Goal: Task Accomplishment & Management: Use online tool/utility

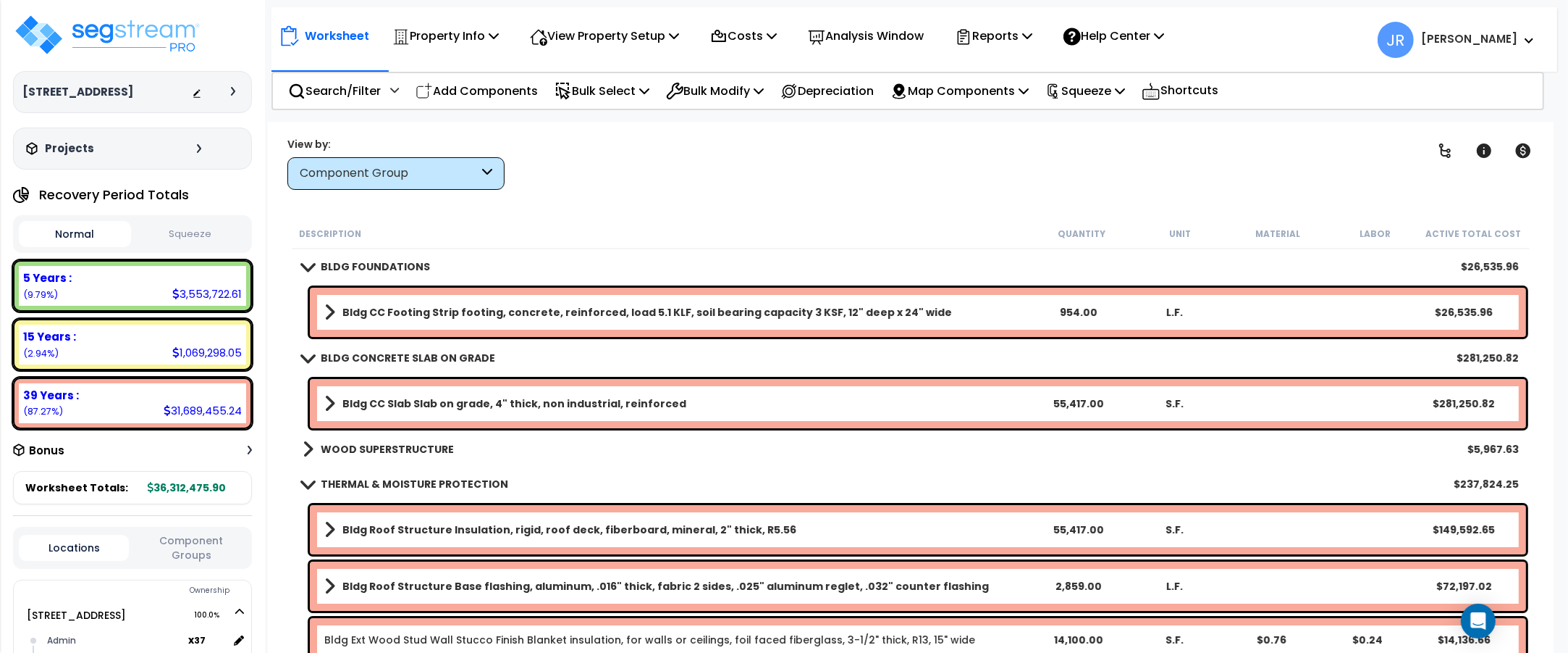
click at [422, 450] on b "WOOD SUPERSTRUCTURE" at bounding box center [387, 449] width 133 height 14
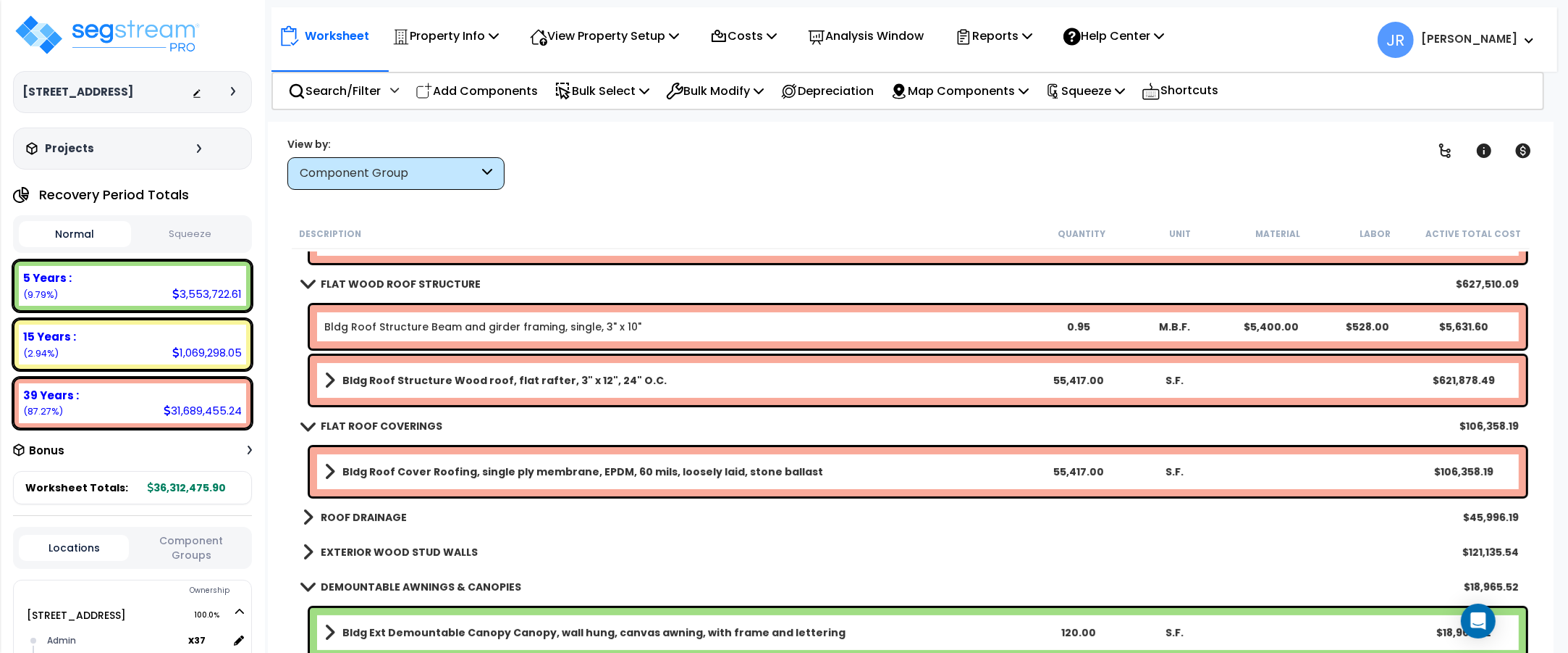
scroll to position [544, 0]
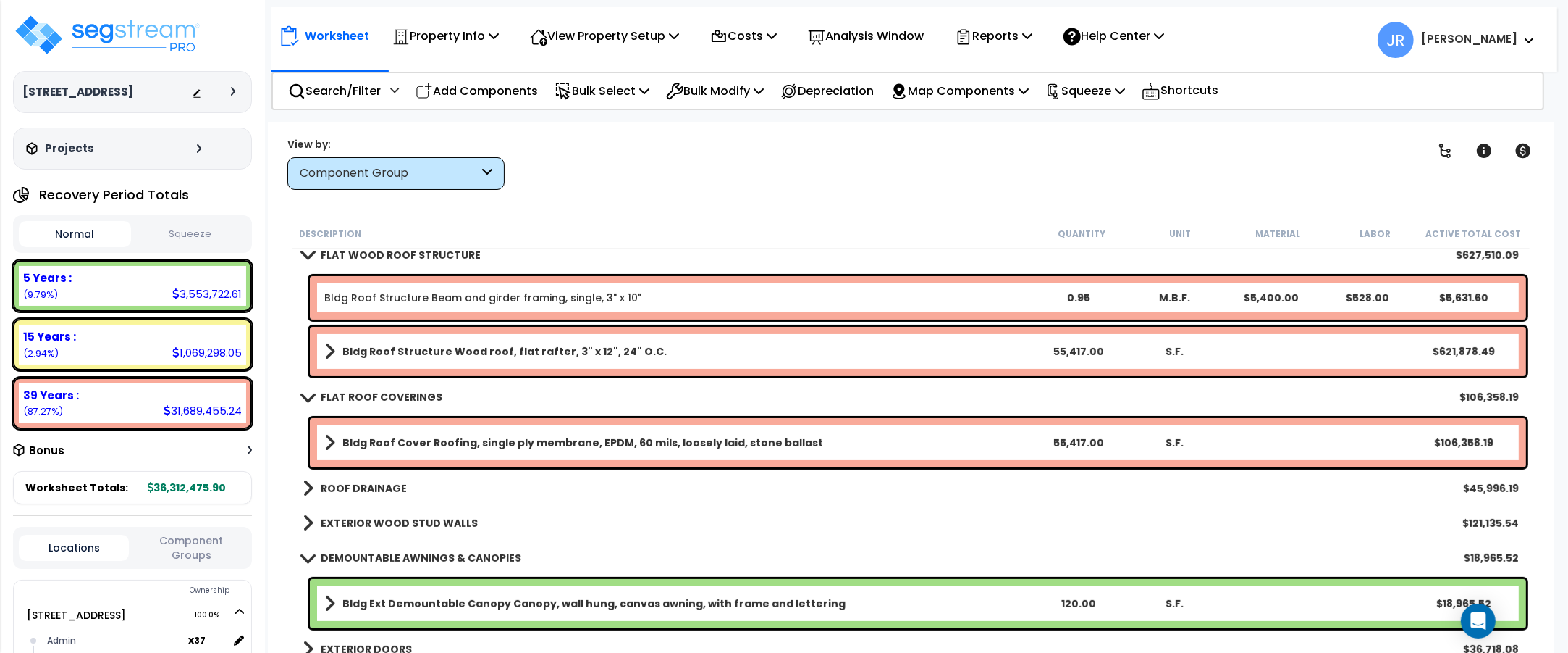
click at [370, 520] on b "EXTERIOR WOOD STUD WALLS" at bounding box center [399, 523] width 157 height 14
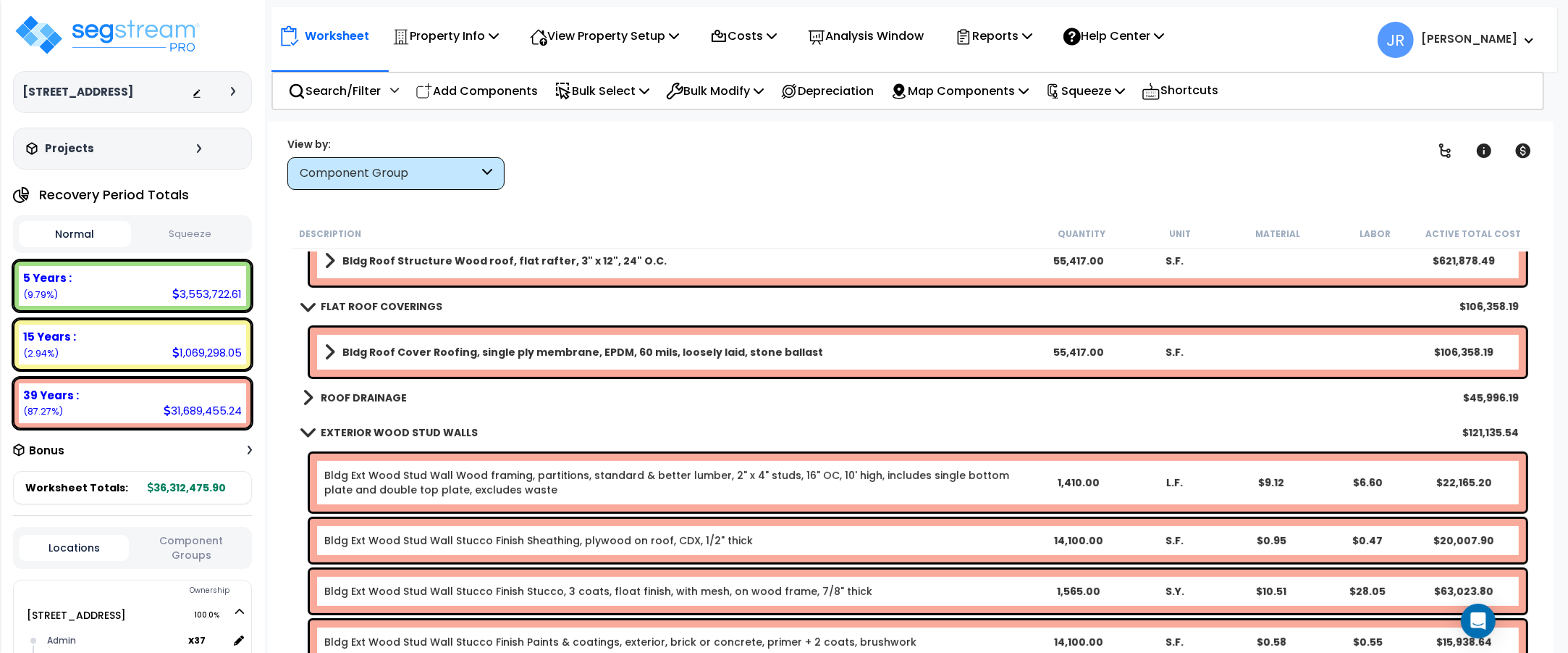
scroll to position [725, 0]
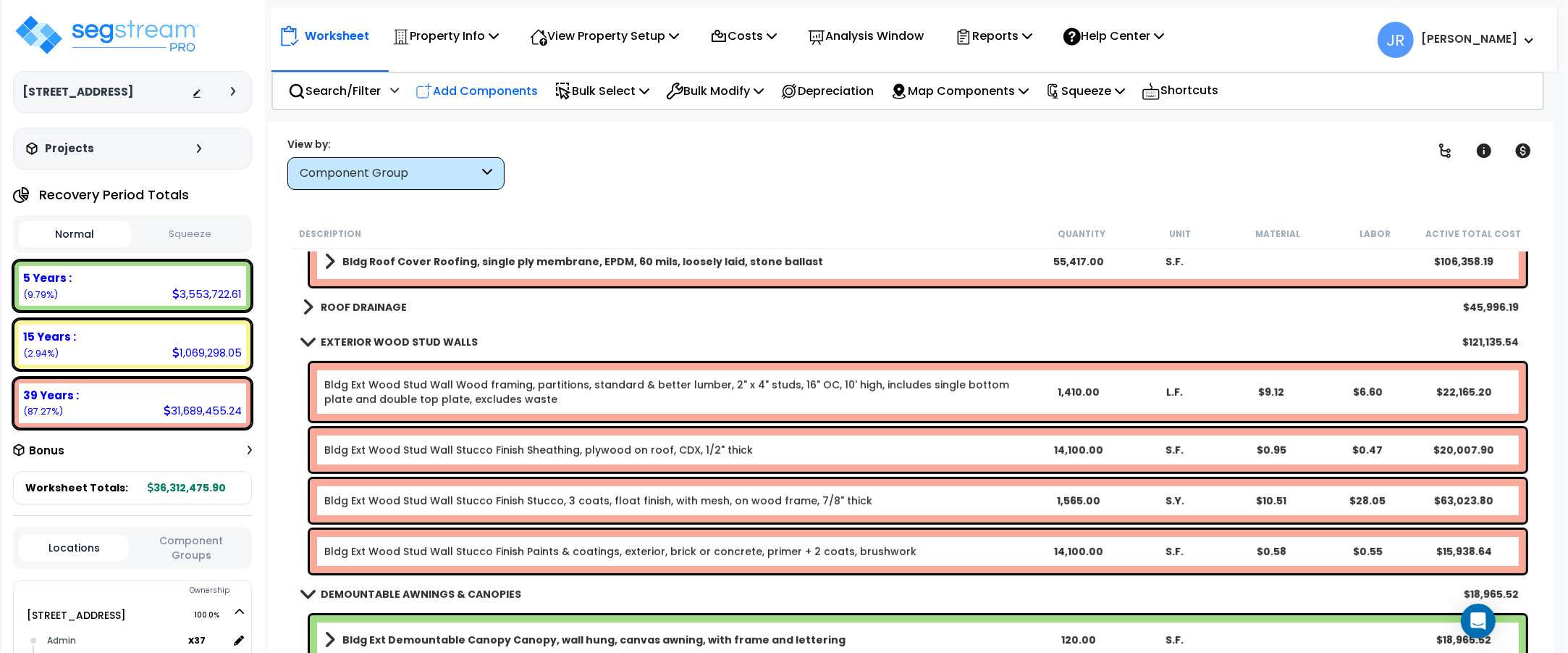
click at [498, 88] on p "Add Components" at bounding box center [477, 91] width 122 height 20
select select
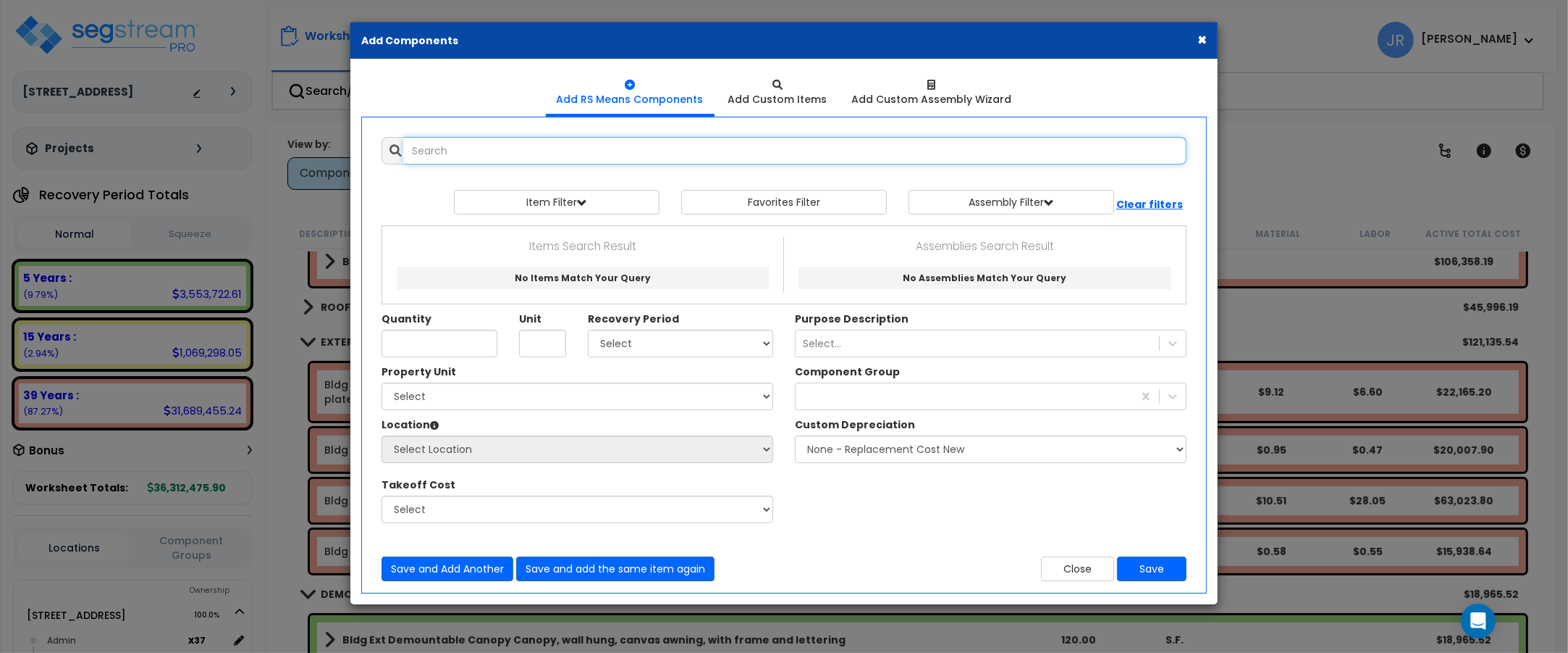
click at [495, 154] on input "text" at bounding box center [795, 151] width 784 height 28
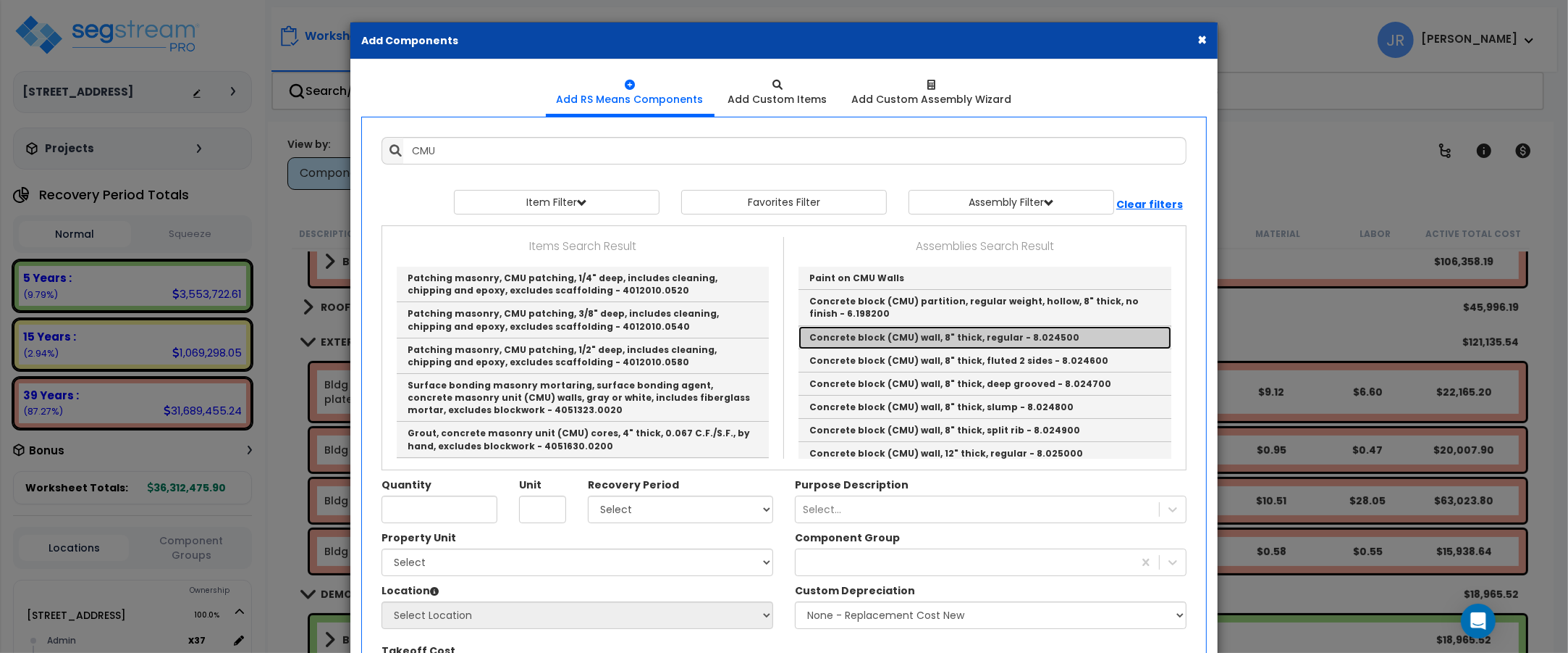
click at [907, 339] on link "Concrete block (CMU) wall, 8" thick, regular - 8.024500" at bounding box center [985, 338] width 373 height 23
type input "Concrete block (CMU) wall, 8" thick, regular - 8.024500"
type input "S.F."
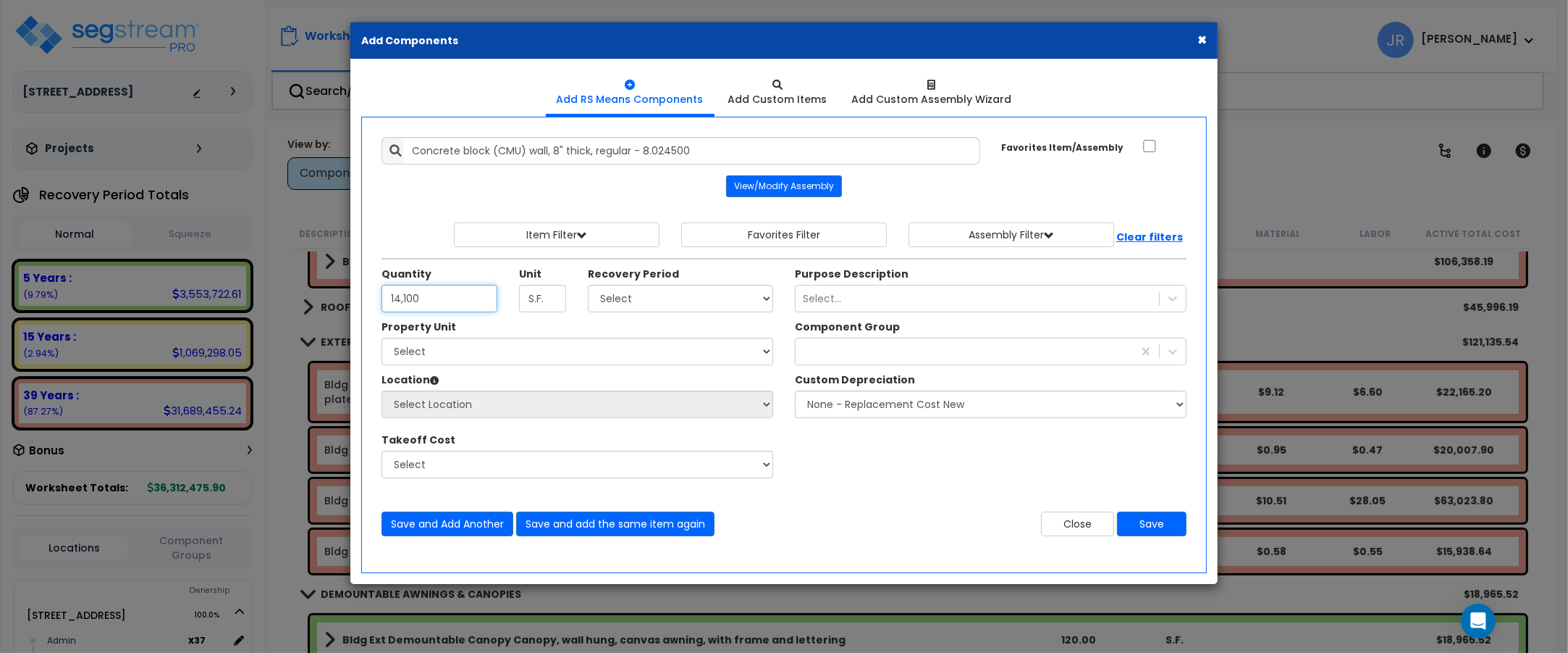
type input "14,100"
click at [748, 297] on select "Select 5 Years 7 Years 15 Years 20 Years 39 Years 27.5 Year" at bounding box center [681, 299] width 185 height 28
select select "39Y"
click at [588, 286] on select "Select 5 Years 7 Years 15 Years 20 Years 39 Years 27.5 Year" at bounding box center [681, 299] width 185 height 28
click at [580, 357] on select "Select 204 Energy Pkwy Site Improvements" at bounding box center [577, 352] width 392 height 28
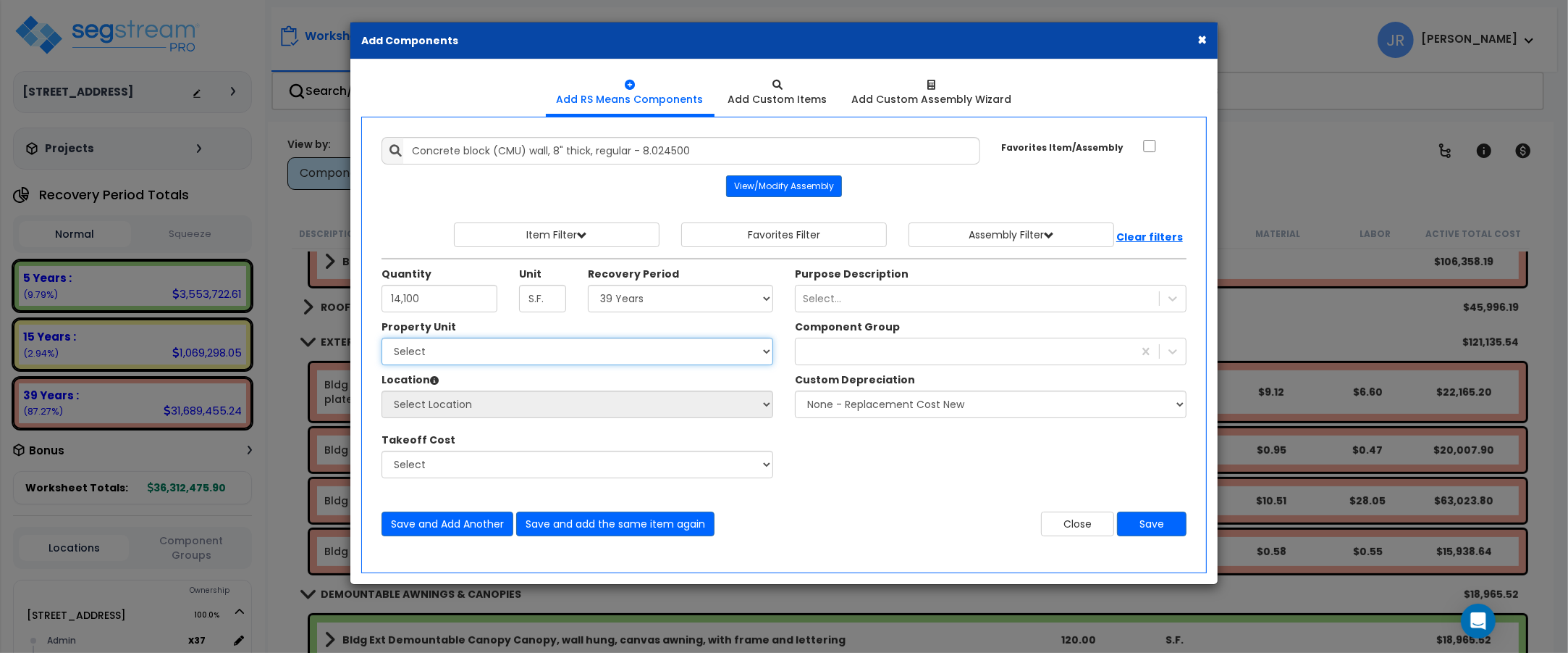
select select "162439"
click at [382, 339] on select "Select 204 Energy Pkwy Site Improvements" at bounding box center [577, 352] width 392 height 28
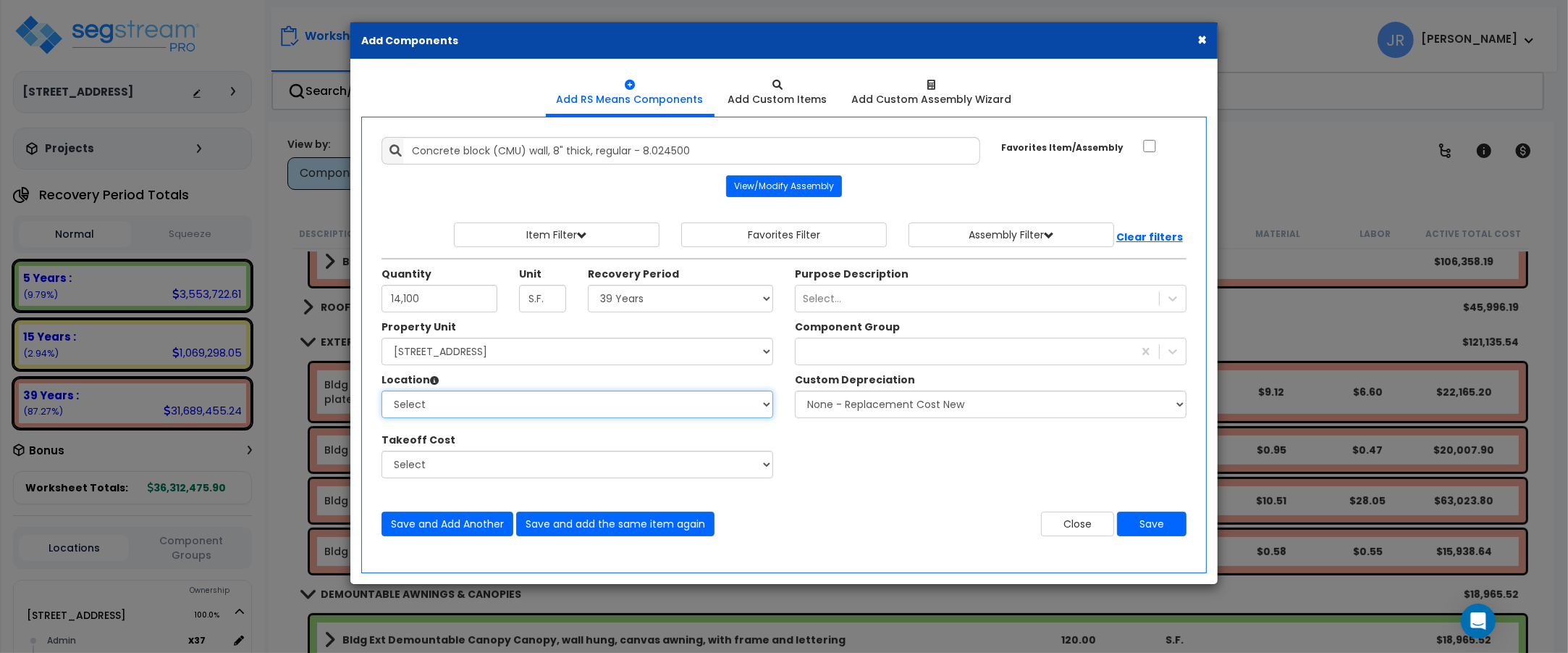
click at [460, 410] on select "Select Admin Baths Building Building Interior Common Exam Food Service In Patie…" at bounding box center [577, 404] width 392 height 28
select select "6"
click at [382, 392] on select "Select Admin Baths Building Building Interior Common Exam Food Service In Patie…" at bounding box center [577, 404] width 392 height 28
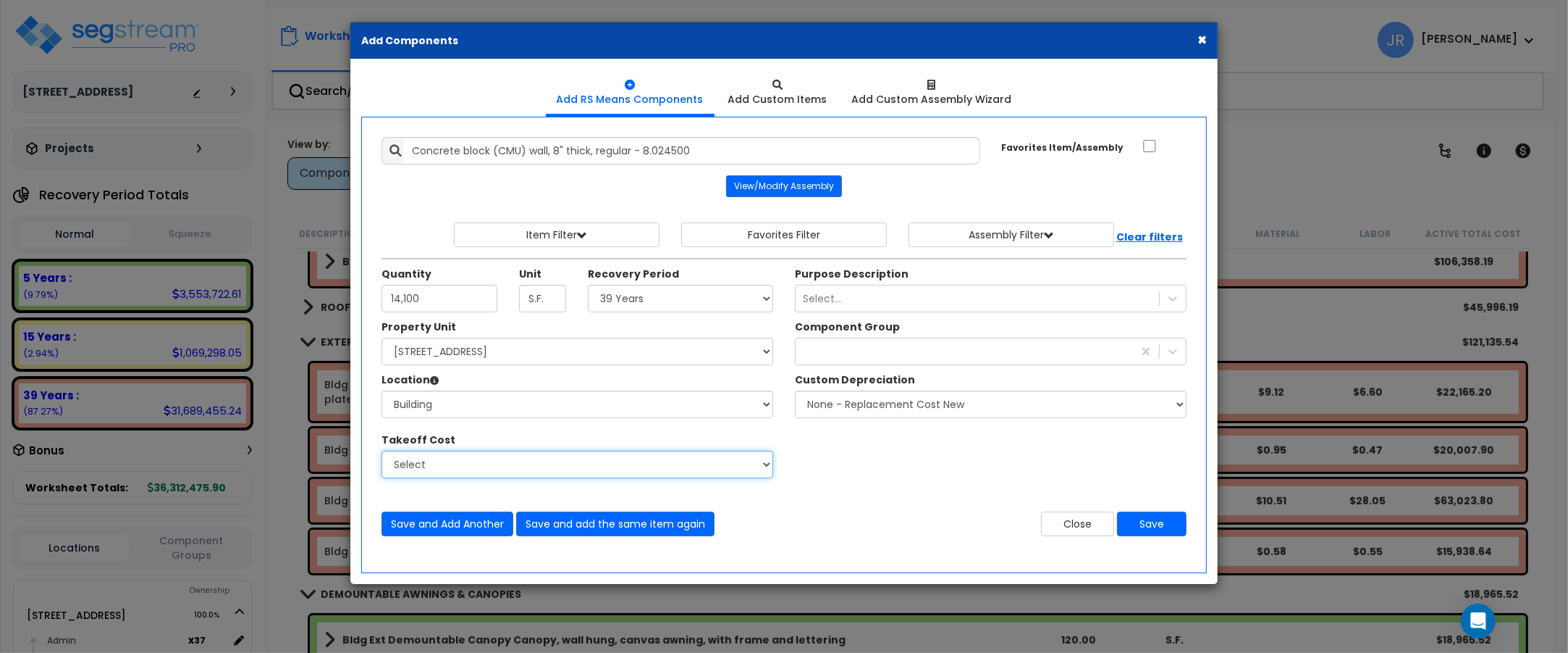
click at [617, 466] on select "Select" at bounding box center [577, 465] width 392 height 28
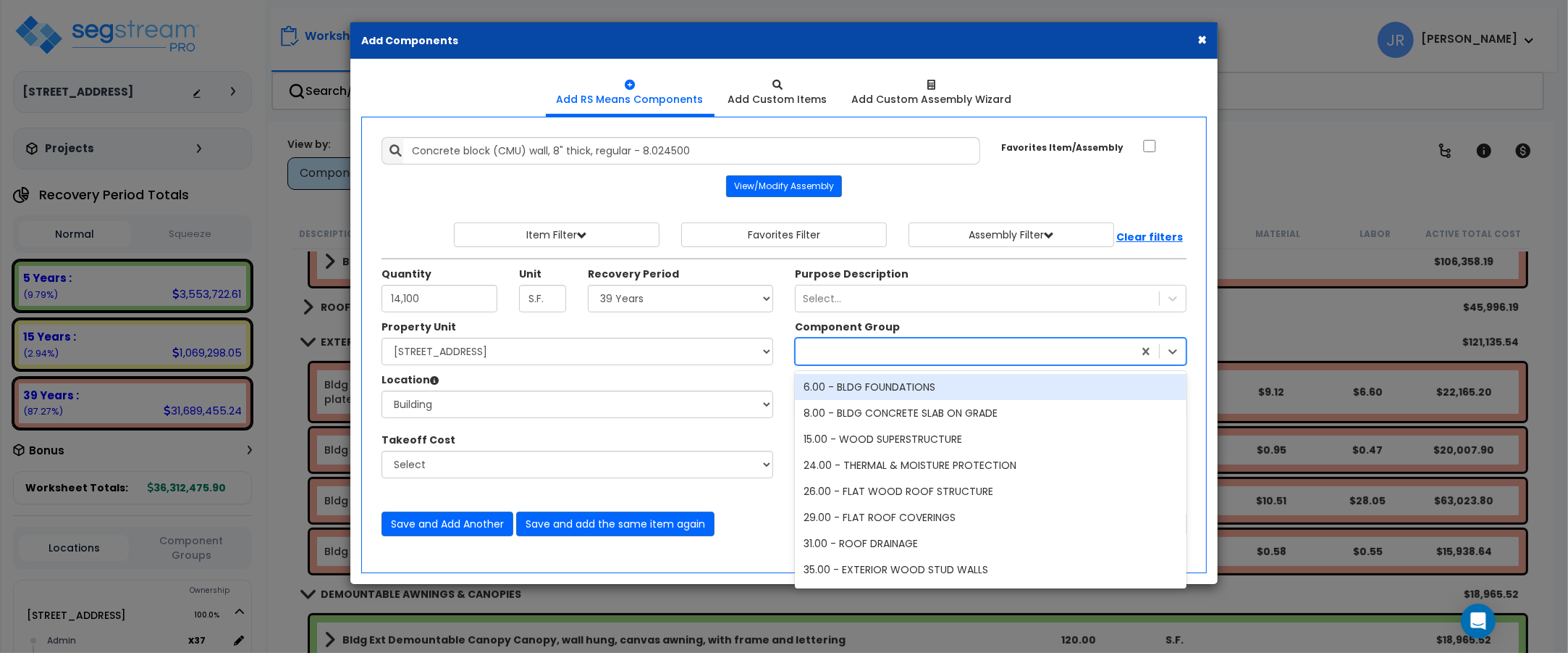
click at [965, 345] on div at bounding box center [965, 352] width 338 height 23
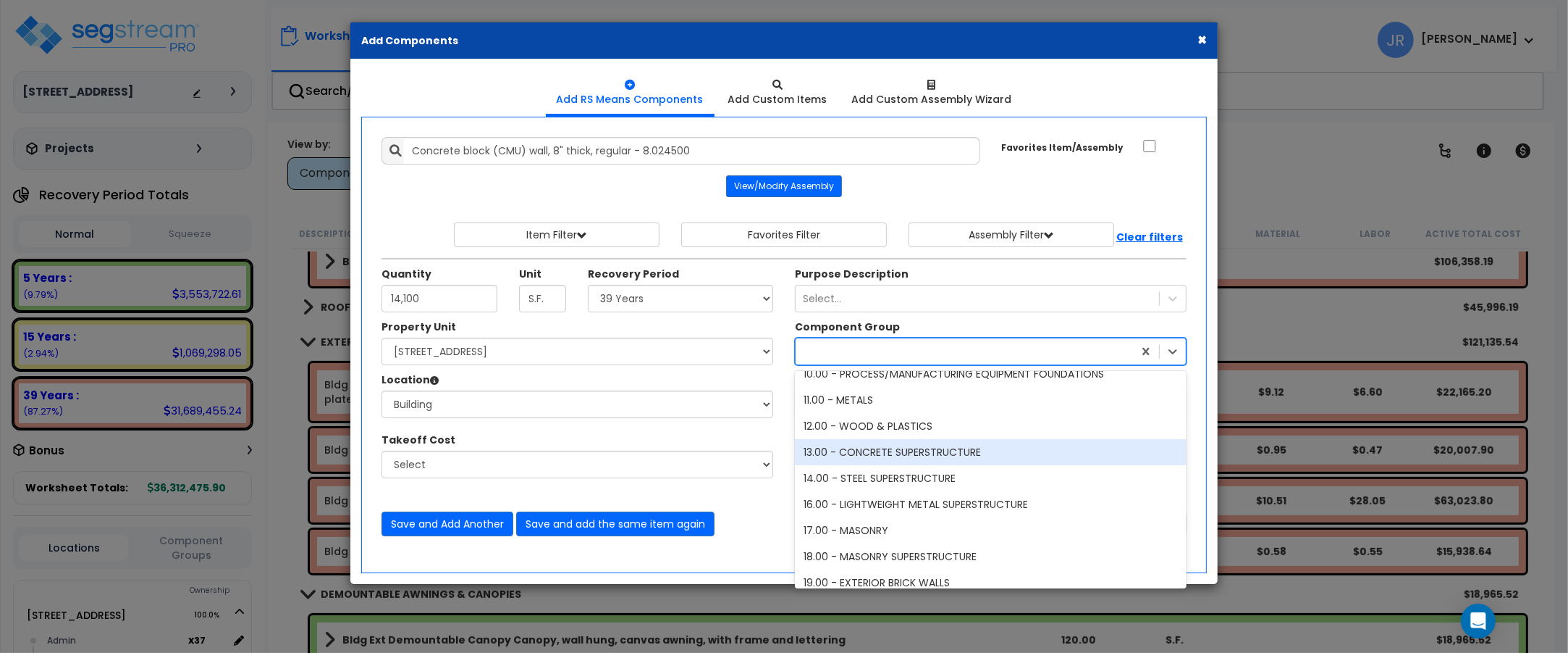
scroll to position [1721, 0]
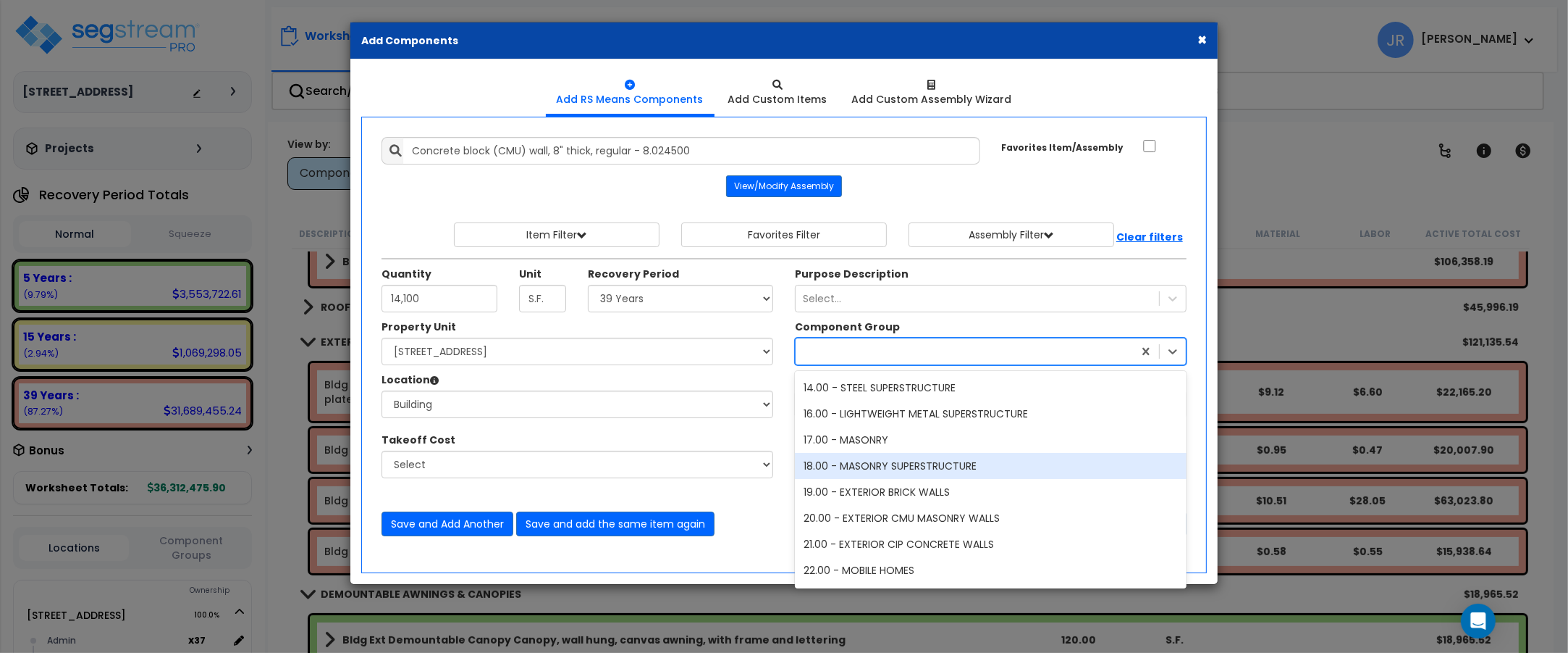
click at [923, 464] on div "18.00 - MASONRY SUPERSTRUCTURE" at bounding box center [991, 466] width 392 height 26
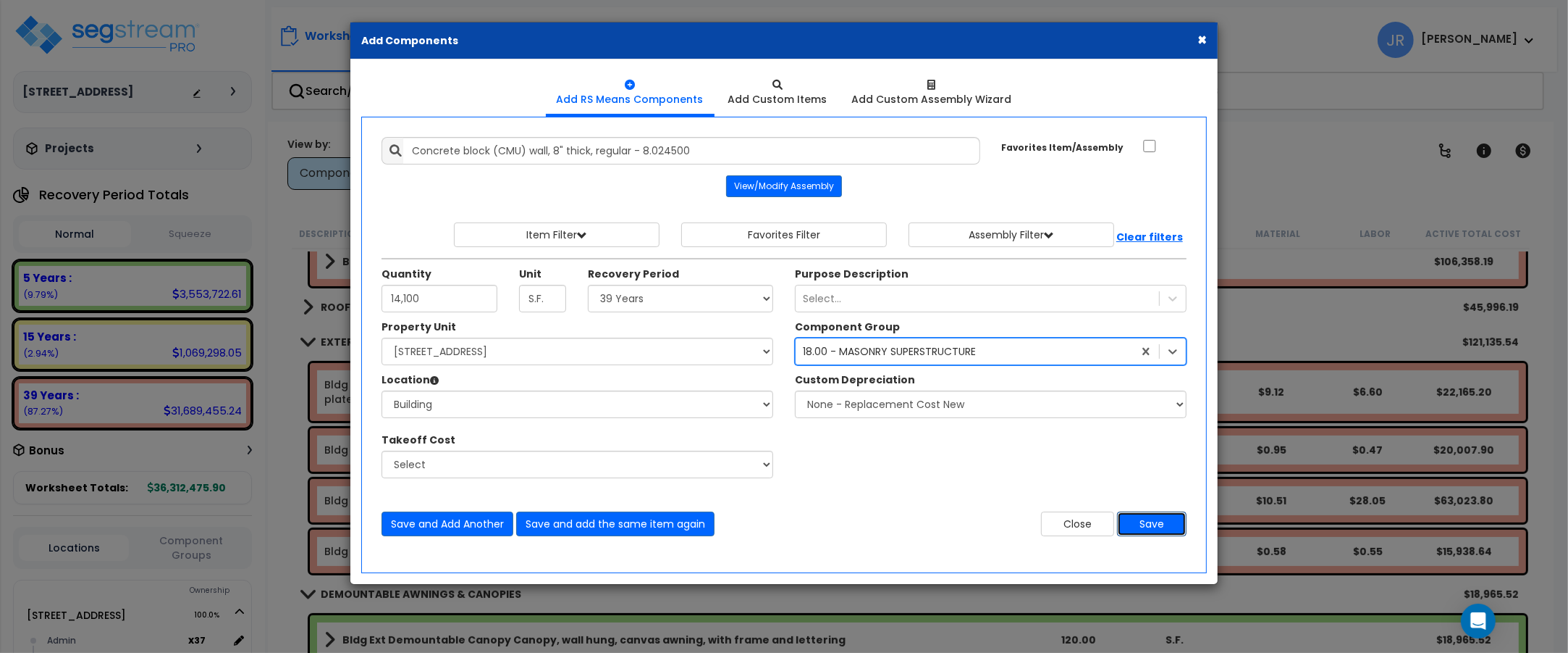
click at [1155, 520] on button "Save" at bounding box center [1152, 524] width 70 height 25
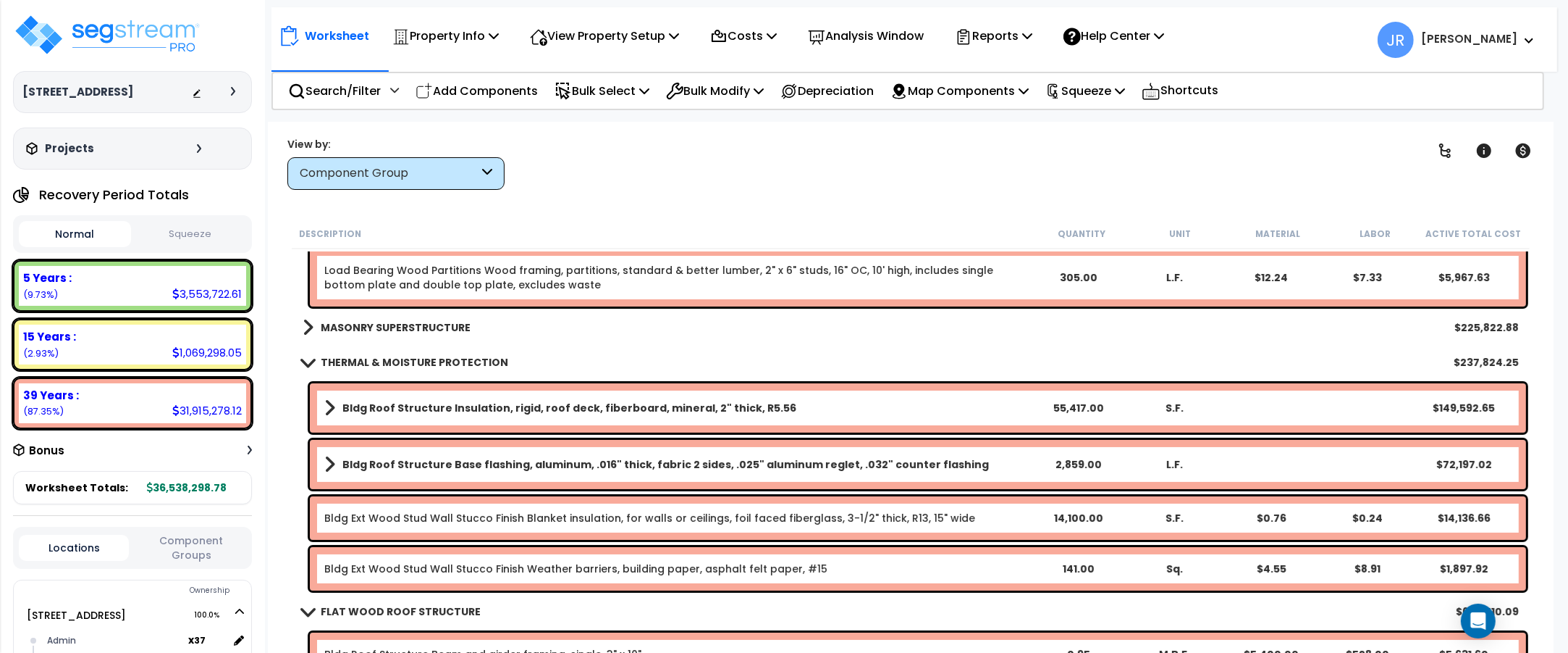
scroll to position [181, 0]
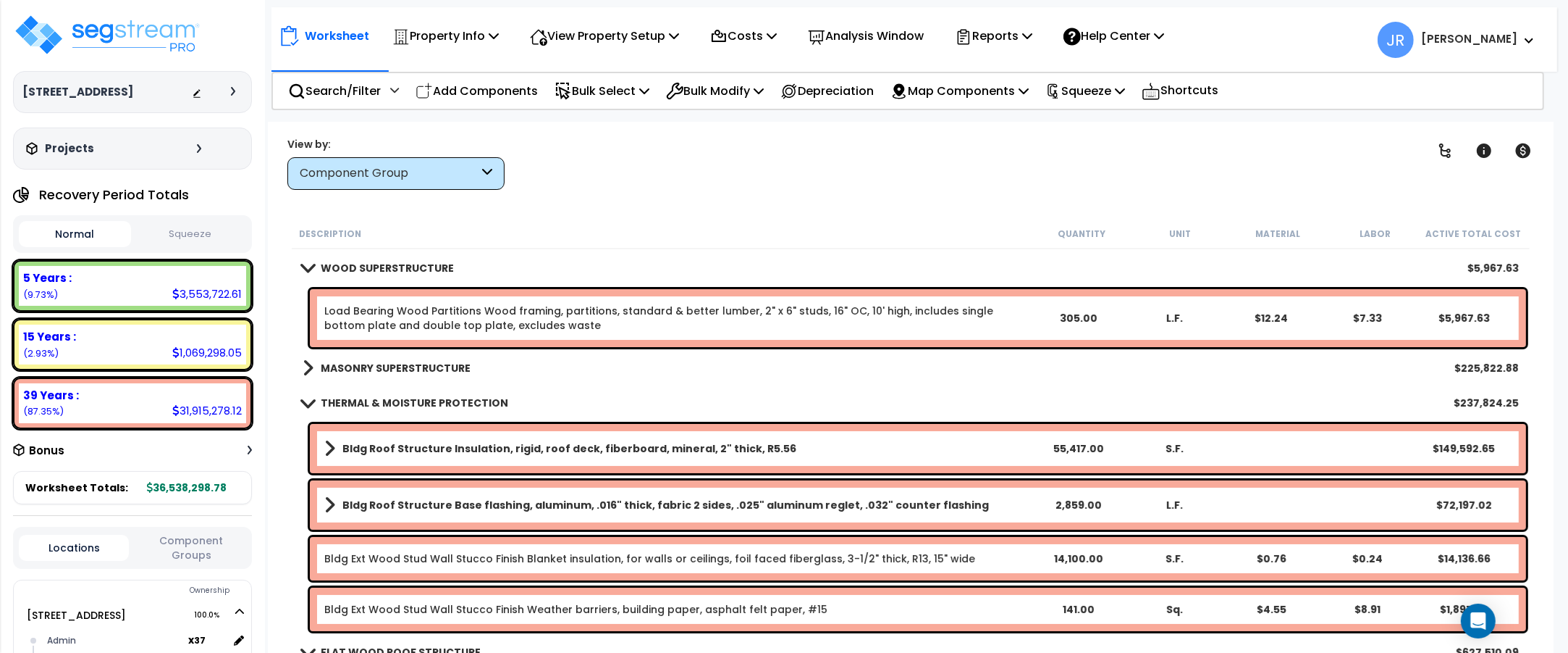
click at [309, 367] on span at bounding box center [308, 368] width 11 height 20
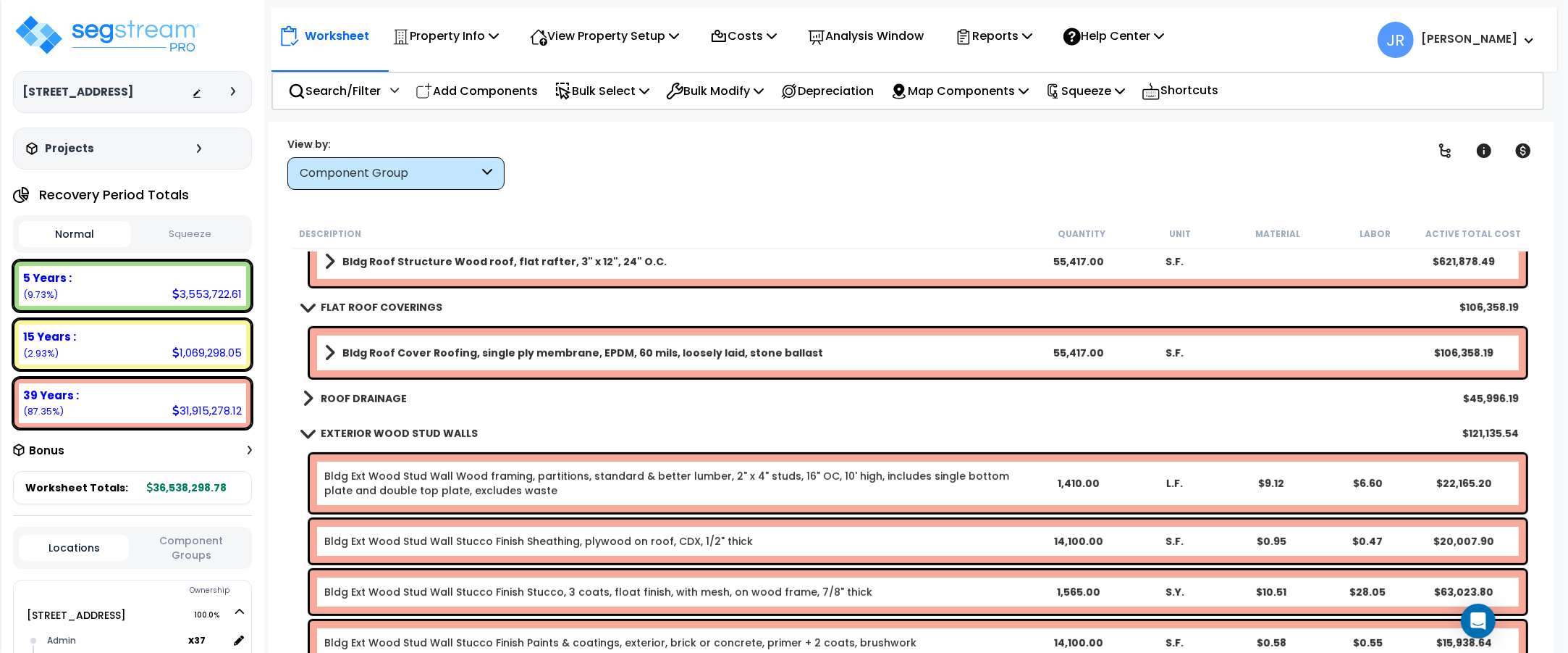
scroll to position [815, 0]
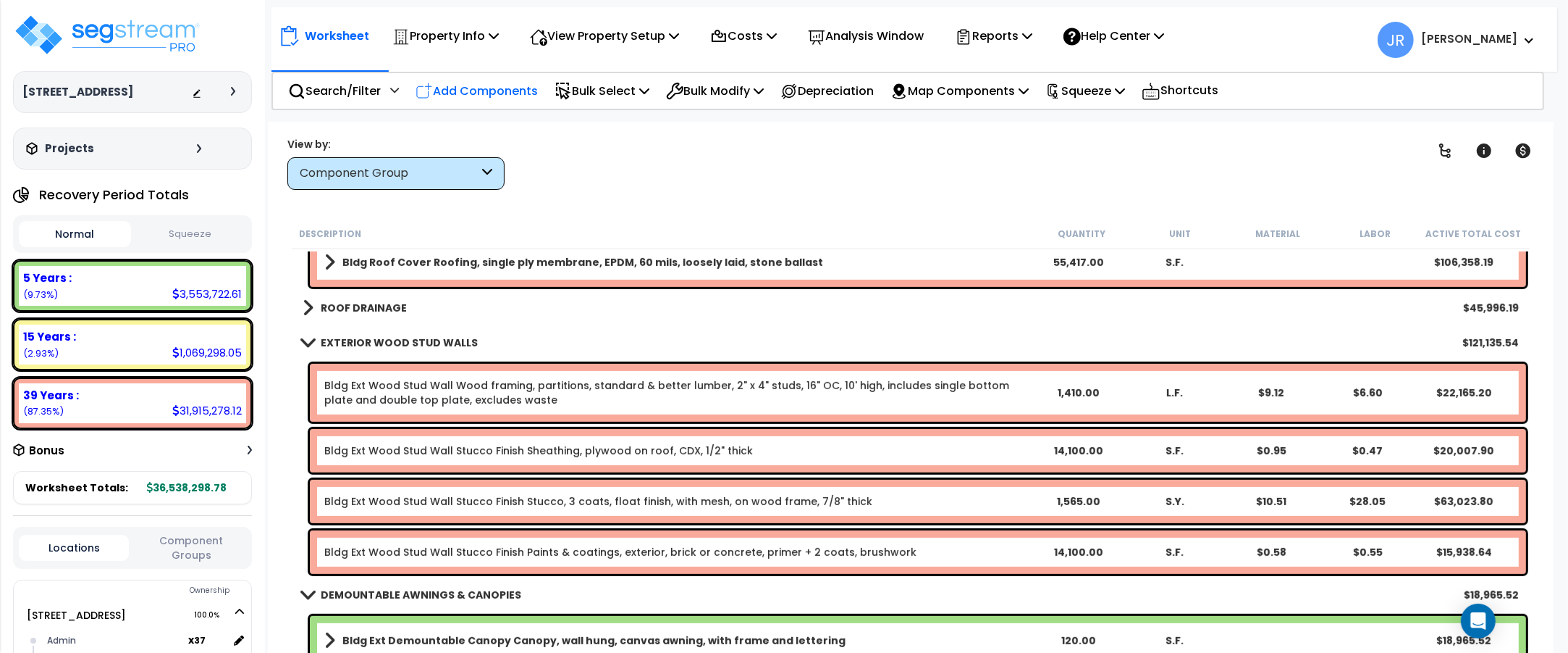
click at [512, 87] on p "Add Components" at bounding box center [477, 91] width 122 height 20
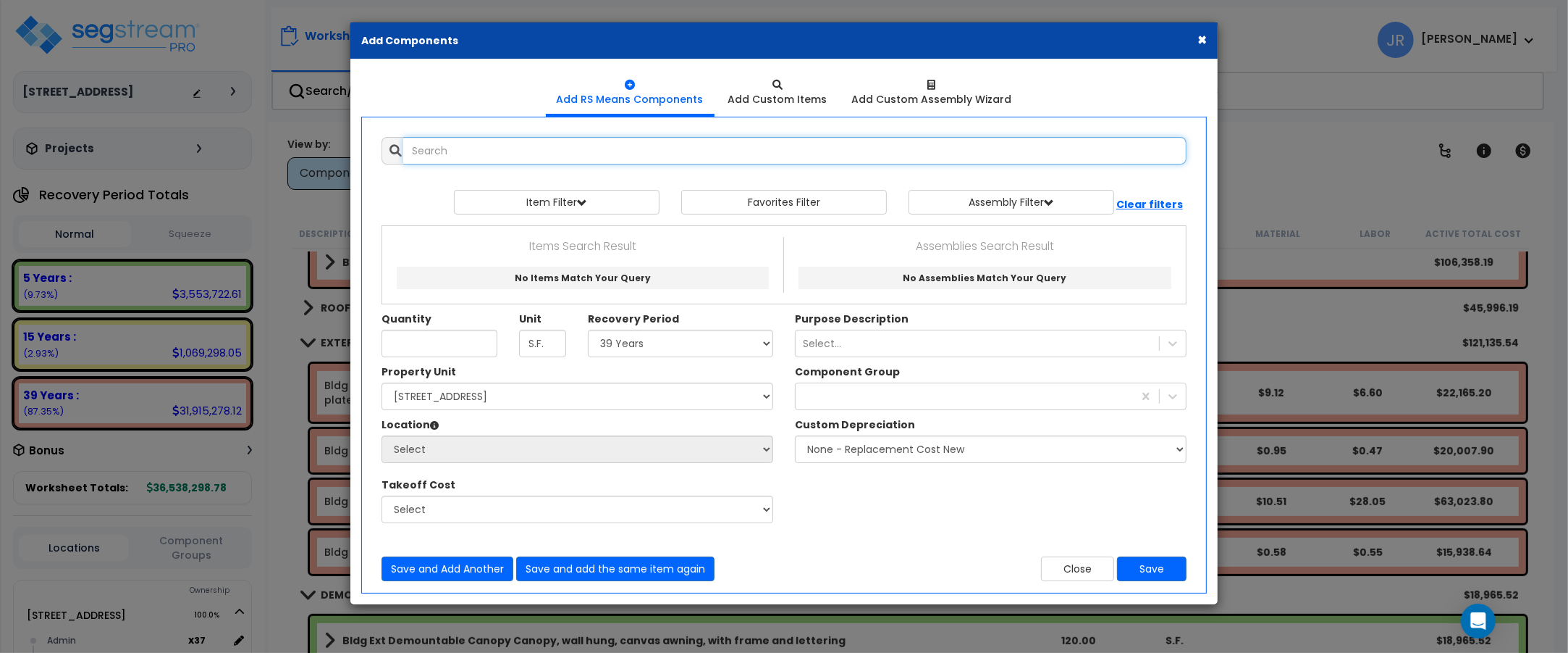
select select
click at [563, 146] on input "text" at bounding box center [795, 151] width 784 height 28
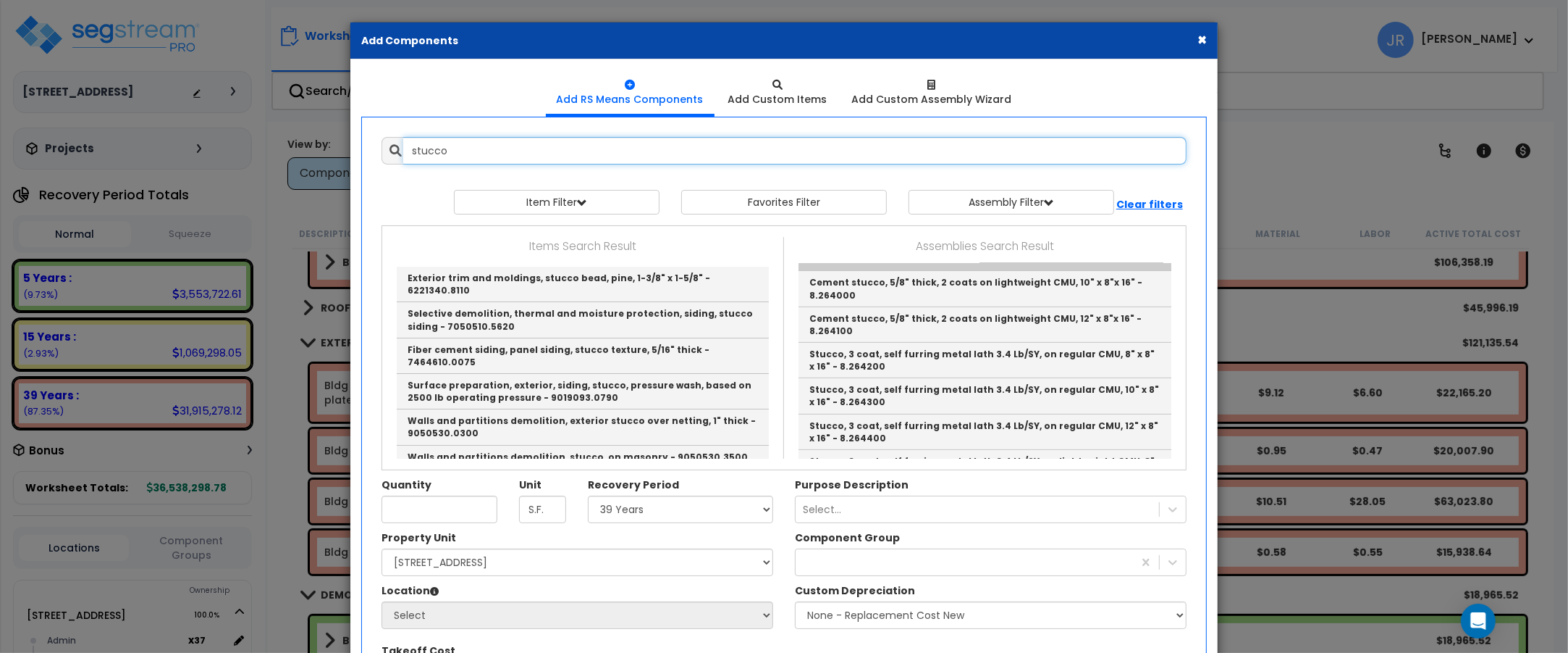
scroll to position [544, 0]
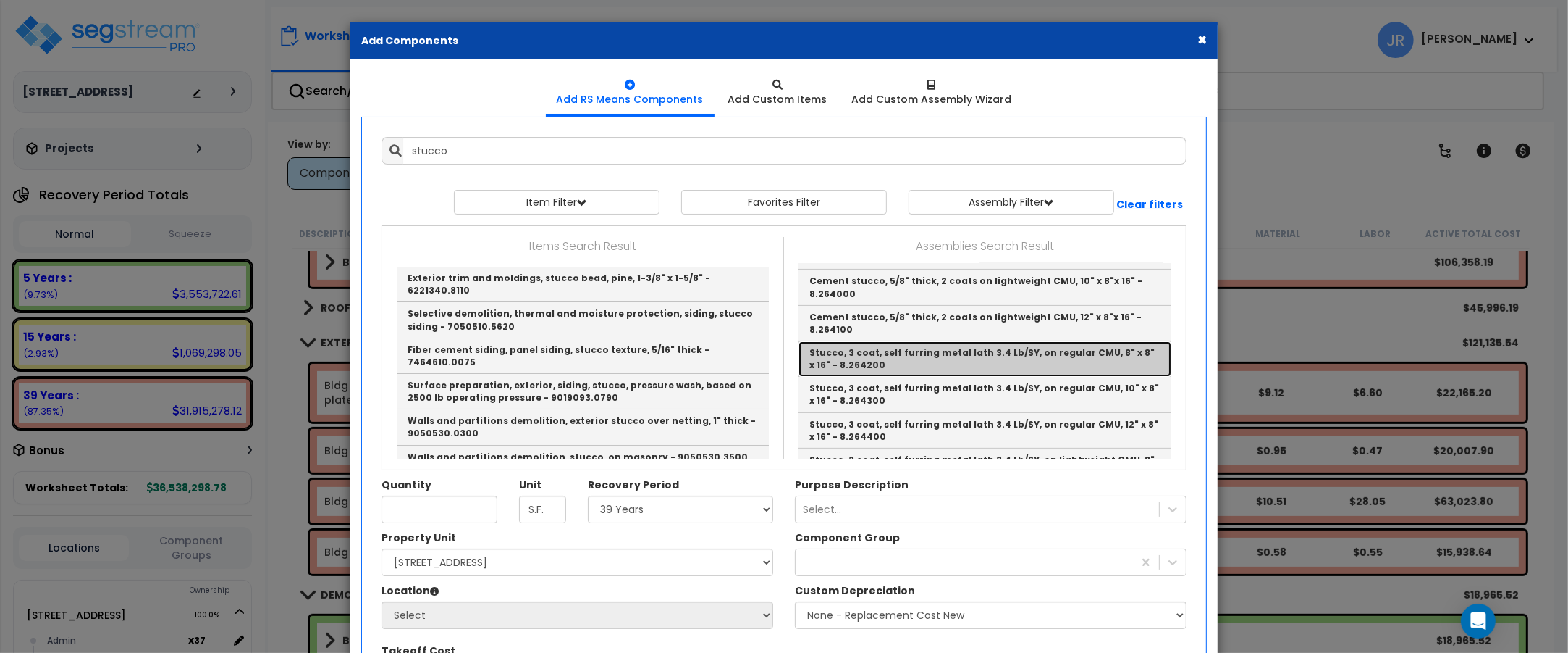
click at [926, 341] on link "Stucco, 3 coat, self furring metal lath 3.4 Lb/SY, on regular CMU, 8" x 8" x 16…" at bounding box center [985, 359] width 373 height 36
type input "Stucco, 3 coat, self furring metal lath 3.4 Lb/SY, on regular CMU, 8" x 8" x 16…"
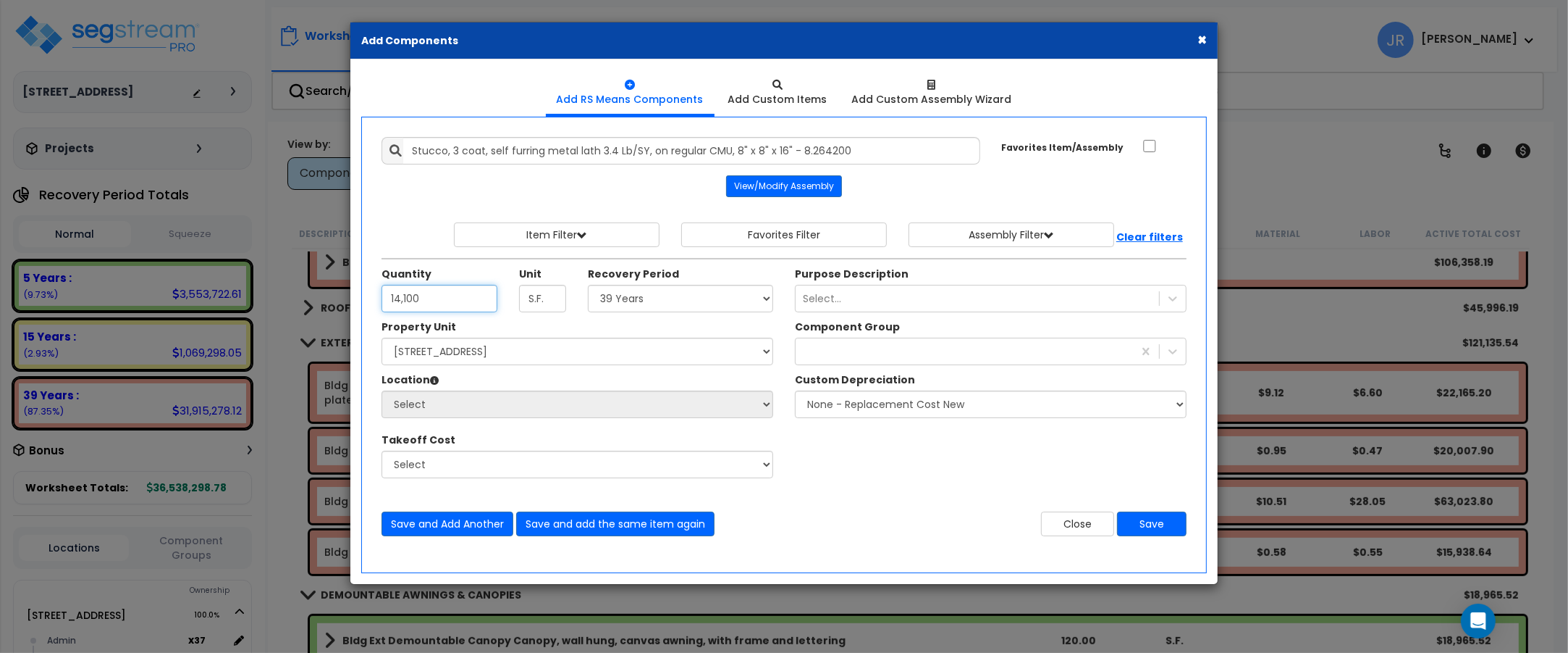
type input "14,100"
click at [763, 301] on select "Select 5 Years 7 Years 15 Years 20 Years 39 Years 27.5 Year" at bounding box center [681, 299] width 185 height 28
select select "39Y"
click at [588, 286] on select "Select 5 Years 7 Years 15 Years 20 Years 39 Years 27.5 Year" at bounding box center [681, 299] width 185 height 28
click at [577, 362] on select "Select 204 Energy Pkwy Site Improvements" at bounding box center [577, 352] width 392 height 28
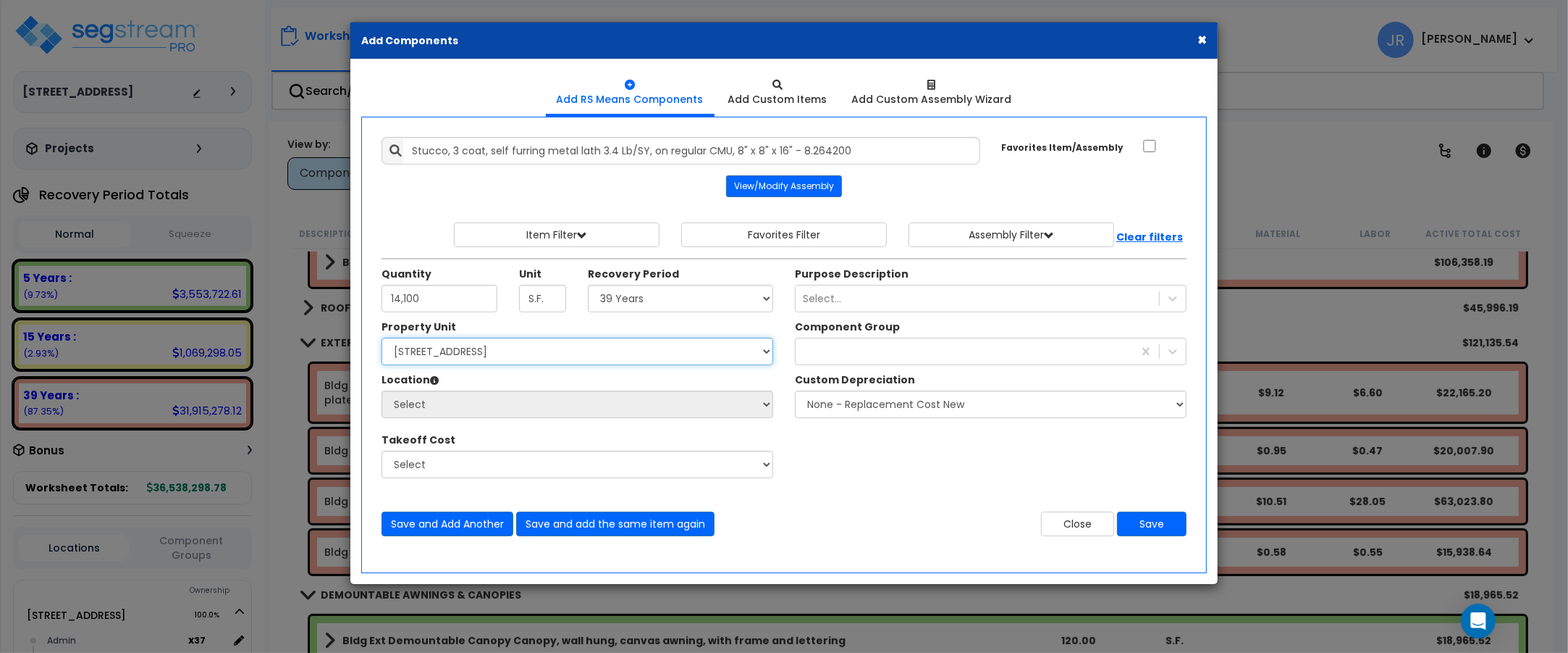
select select "162439"
click at [382, 339] on select "Select 204 Energy Pkwy Site Improvements" at bounding box center [577, 352] width 392 height 28
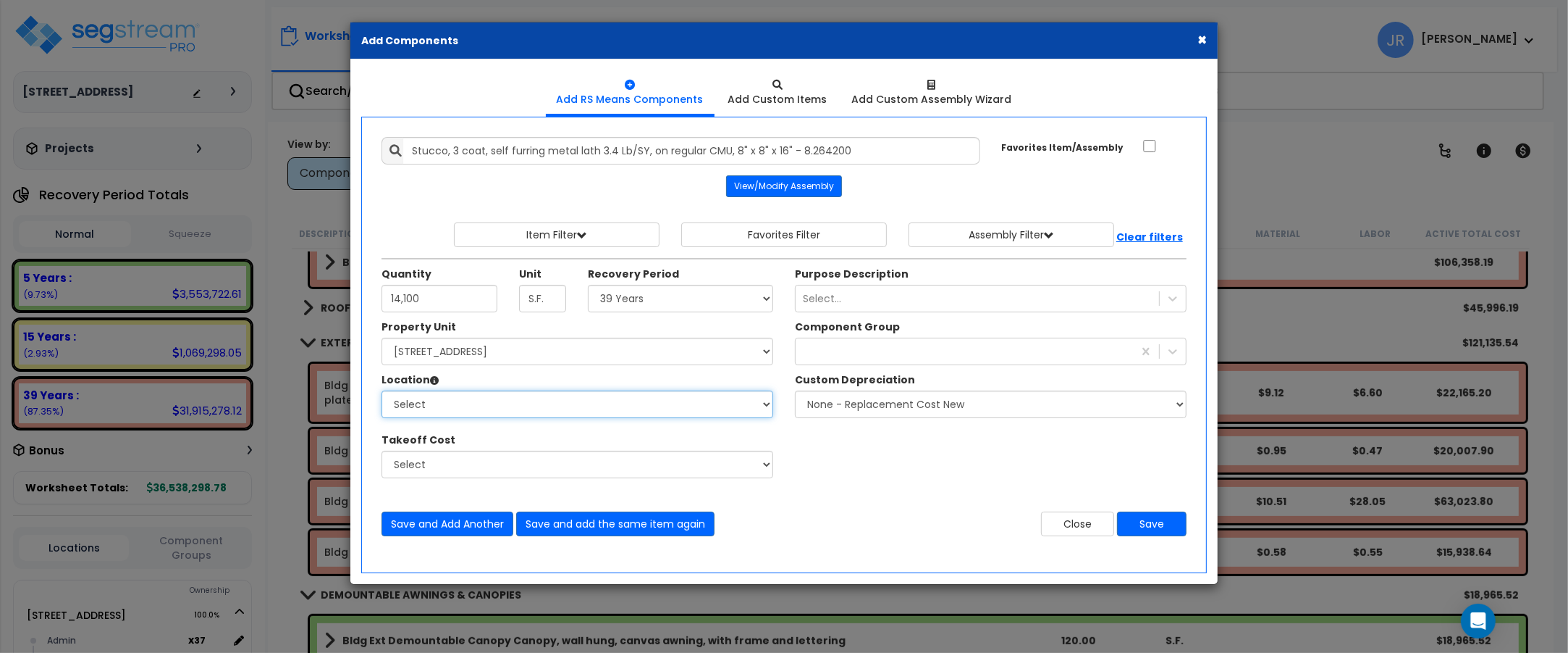
click at [512, 410] on select "Select Admin Baths Building Building Interior Common Exam Food Service In Patie…" at bounding box center [577, 404] width 392 height 28
select select "6"
click at [382, 392] on select "Select Admin Baths Building Building Interior Common Exam Food Service In Patie…" at bounding box center [577, 404] width 392 height 28
click at [1169, 354] on icon at bounding box center [1173, 352] width 14 height 14
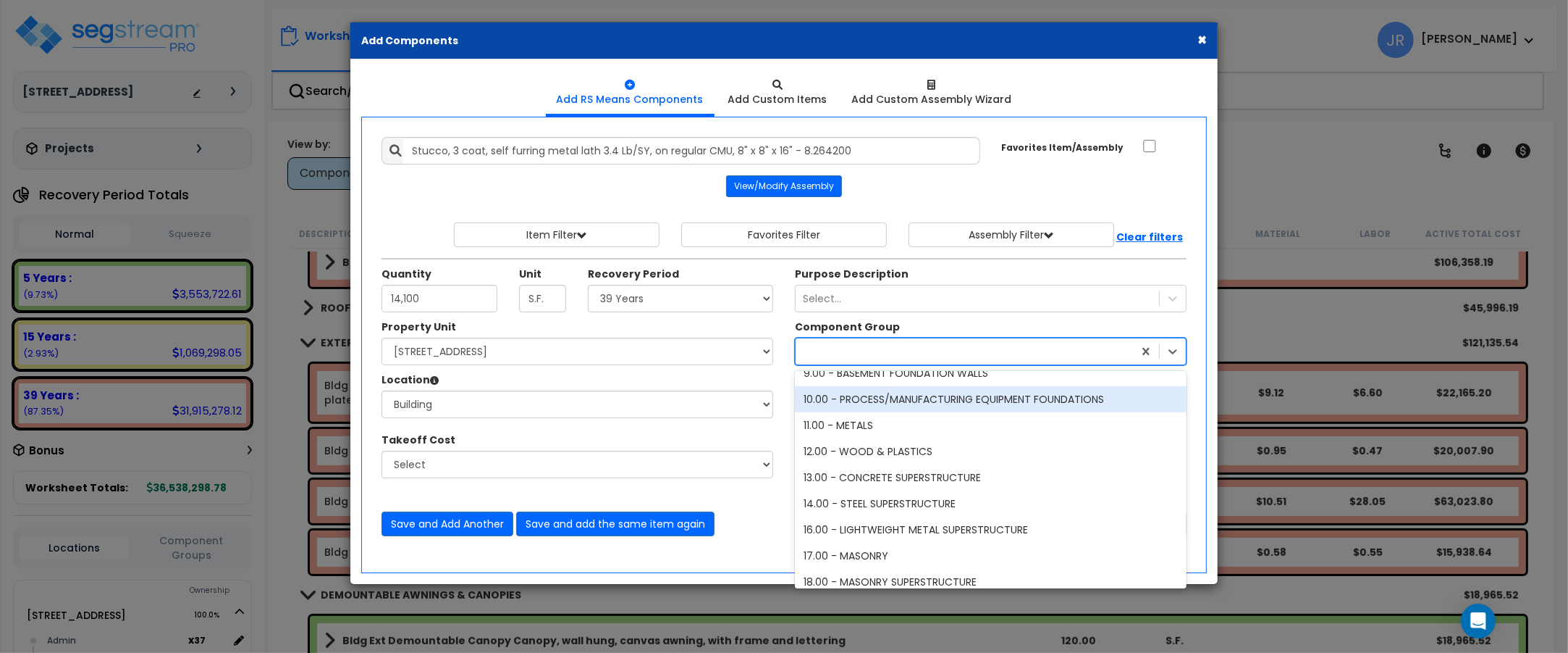
scroll to position [1630, 0]
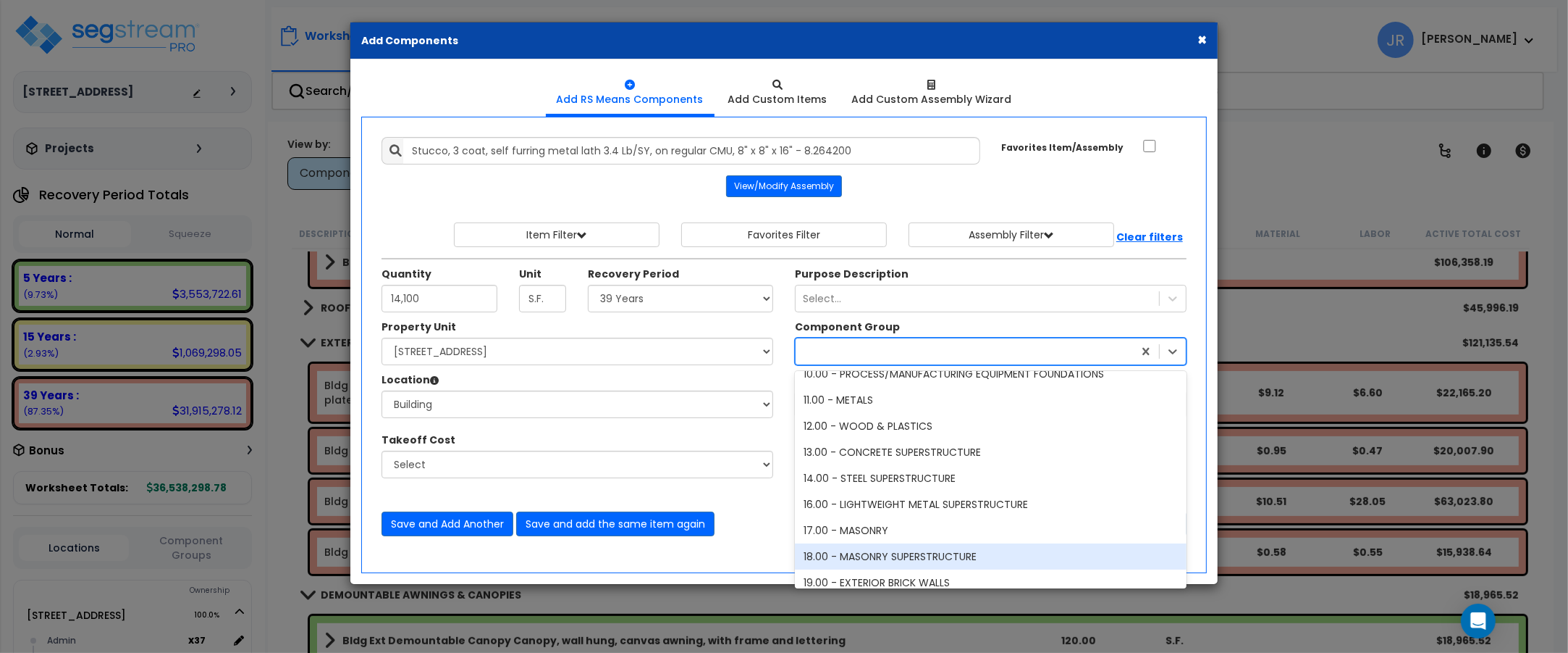
click at [949, 555] on div "18.00 - MASONRY SUPERSTRUCTURE" at bounding box center [991, 557] width 392 height 26
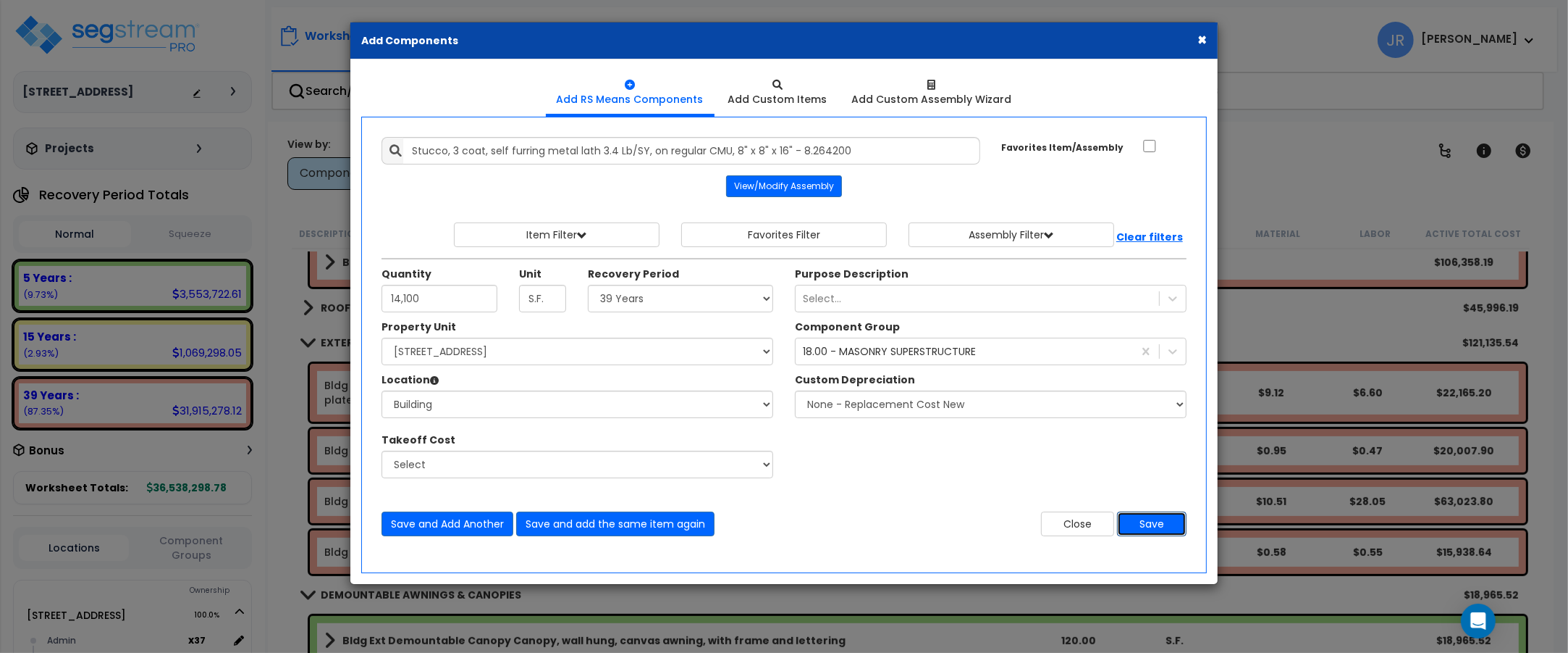
click at [1164, 526] on button "Save" at bounding box center [1152, 524] width 70 height 25
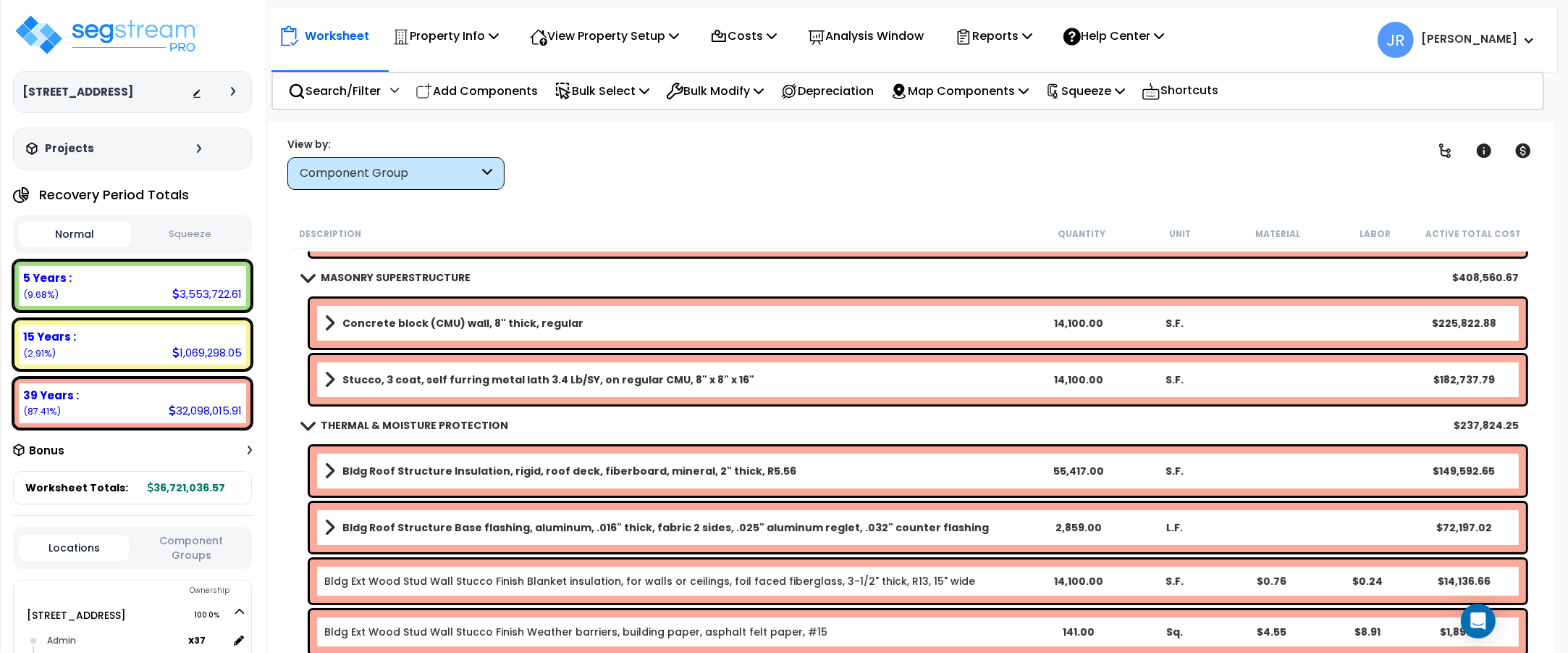
scroll to position [181, 0]
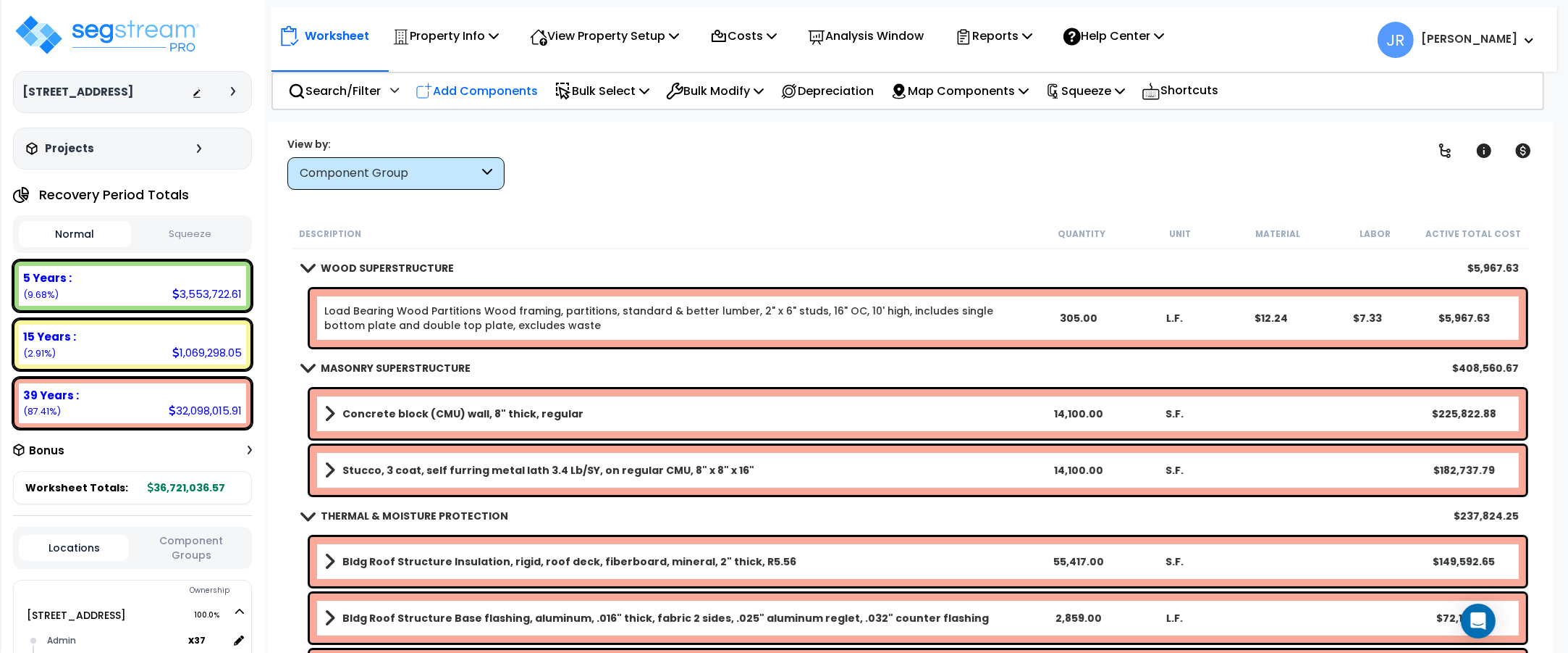
click at [471, 88] on p "Add Components" at bounding box center [477, 91] width 122 height 20
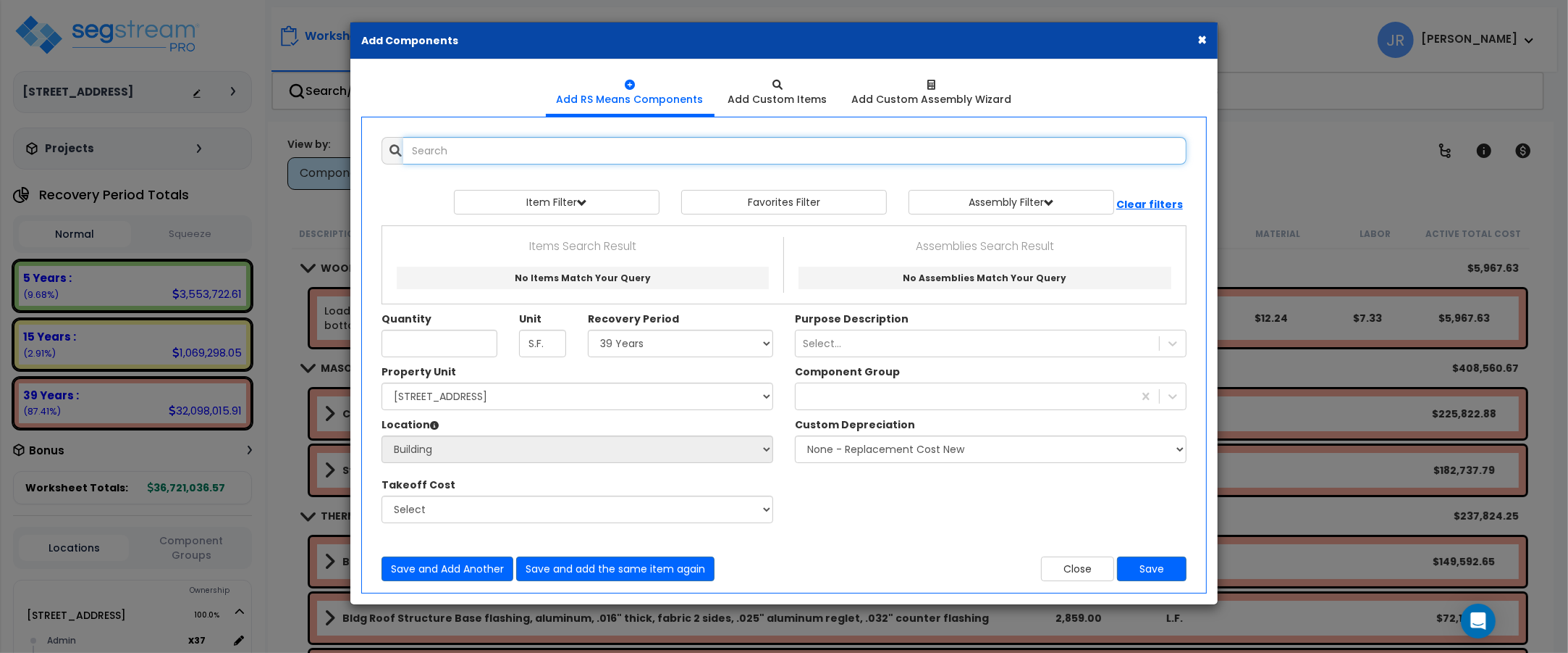
select select
click at [513, 152] on input "text" at bounding box center [795, 151] width 784 height 28
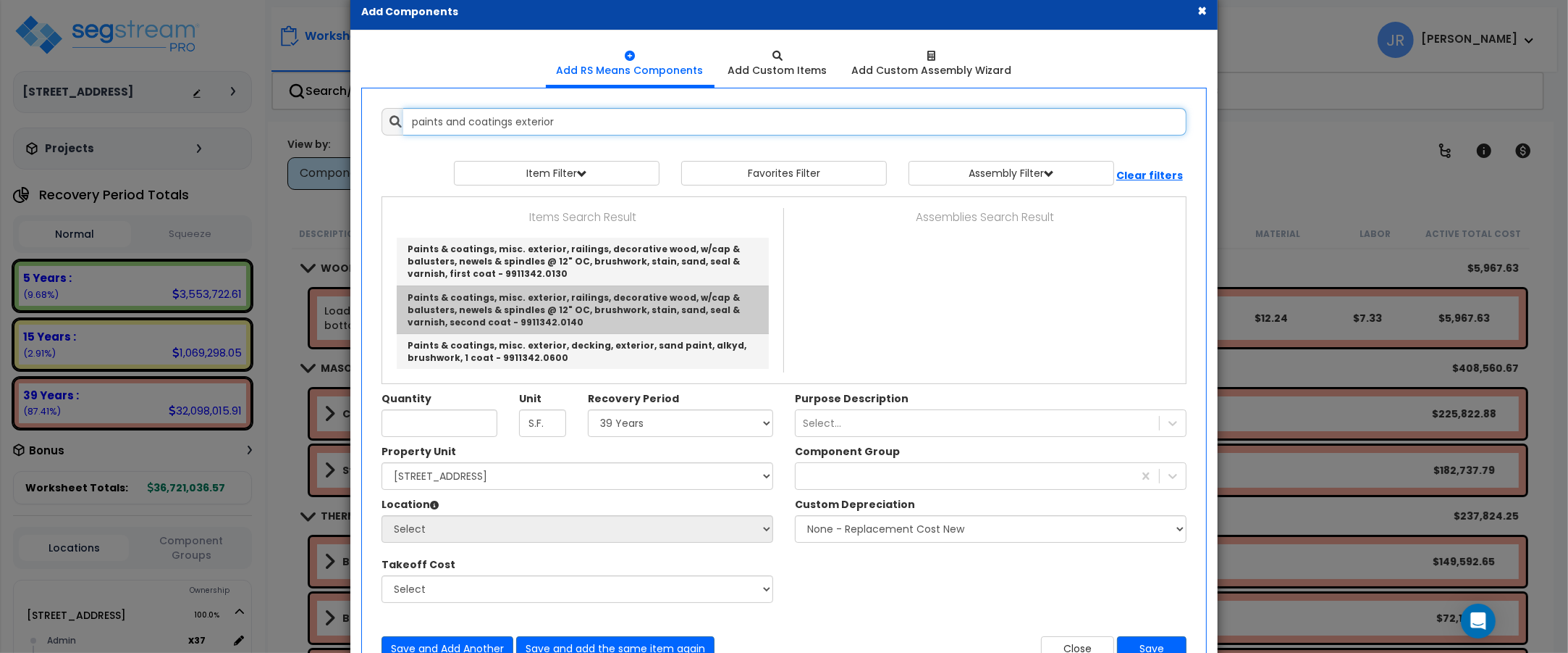
scroll to position [0, 0]
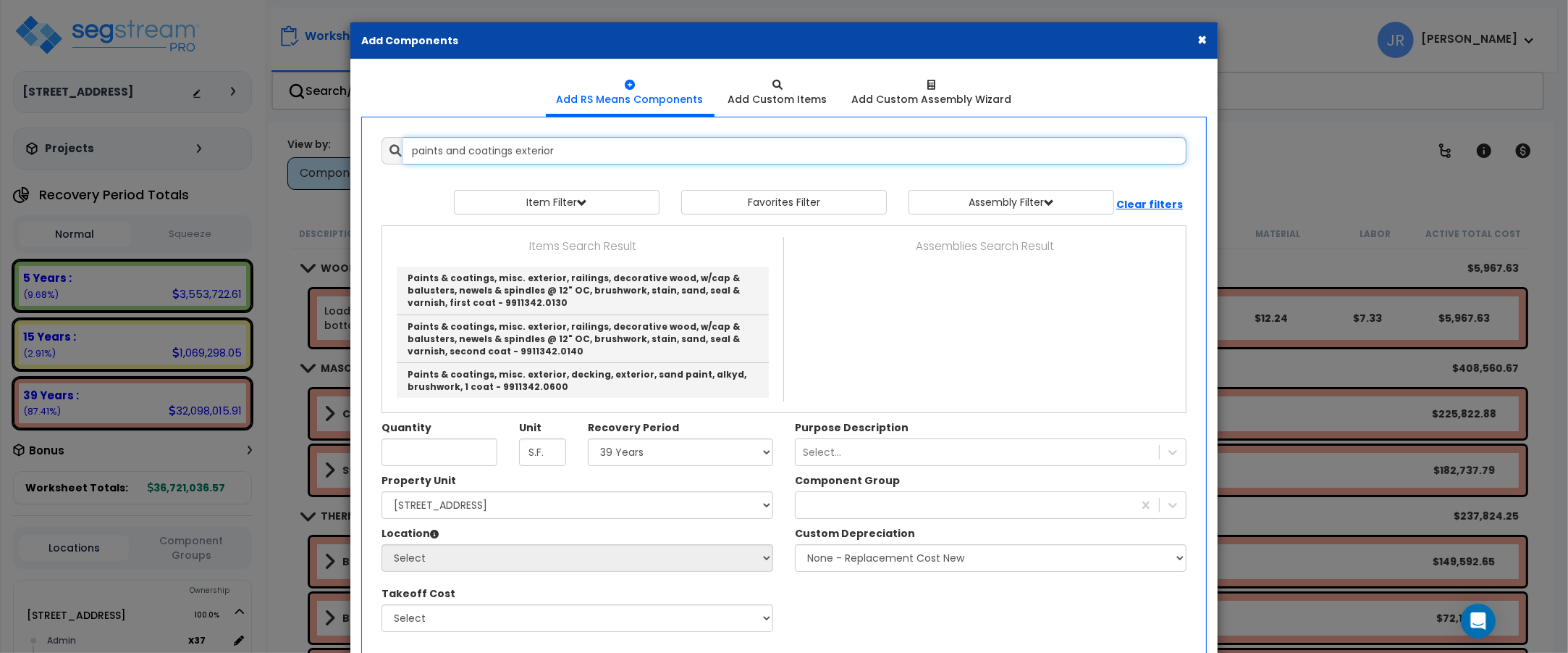
drag, startPoint x: 513, startPoint y: 150, endPoint x: 438, endPoint y: 146, distance: 75.1
click at [438, 146] on input "paints and coatings exterior" at bounding box center [795, 151] width 784 height 28
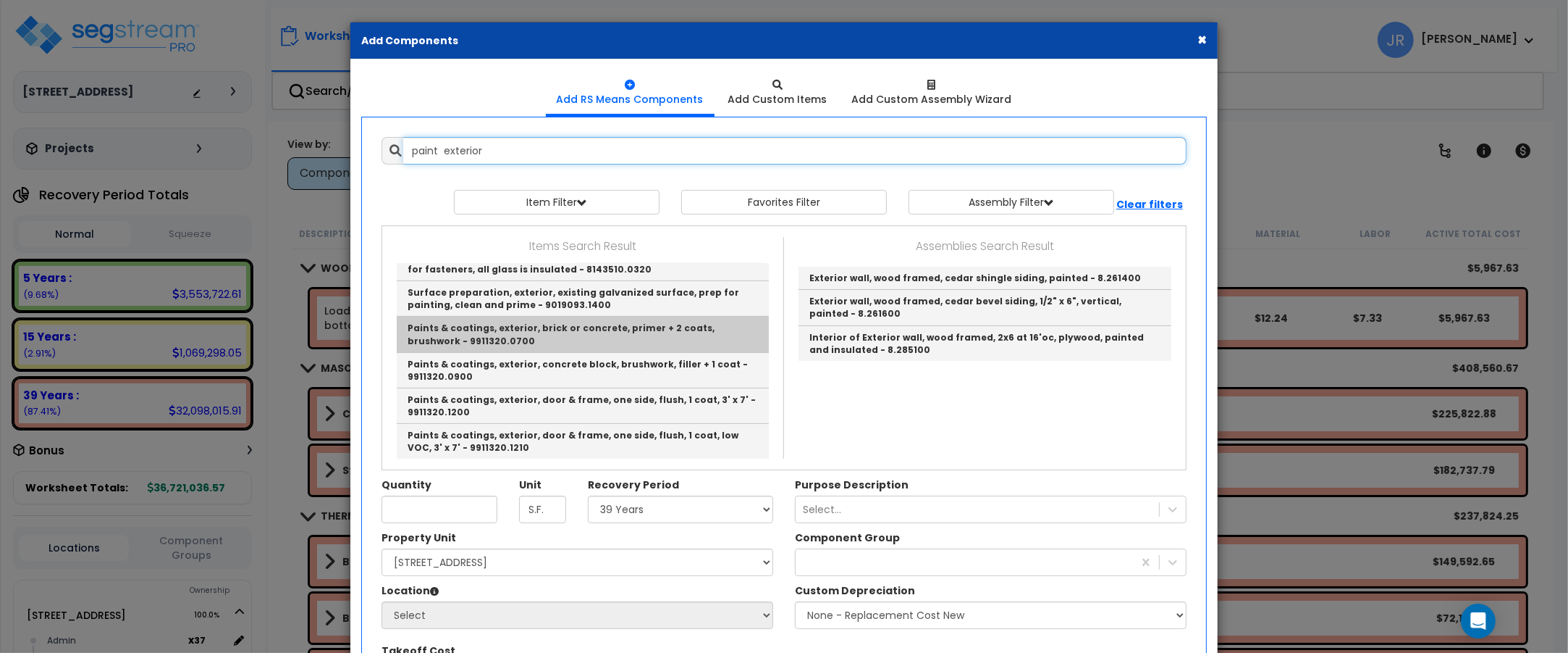
scroll to position [362, 0]
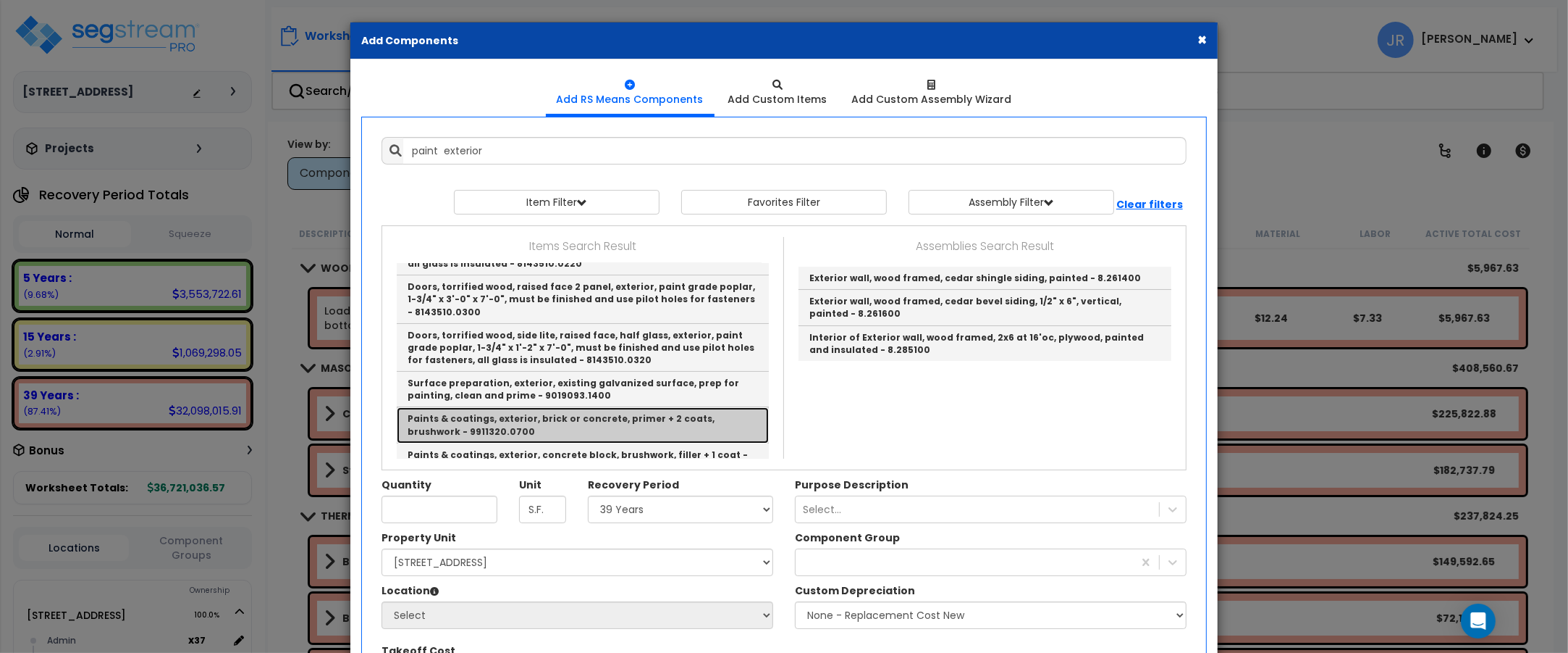
click at [569, 407] on link "Paints & coatings, exterior, brick or concrete, primer + 2 coats, brushwork - 9…" at bounding box center [583, 425] width 372 height 36
type input "Paints & coatings, exterior, brick or concrete, primer + 2 coats, brushwork - 9…"
type input "S.F."
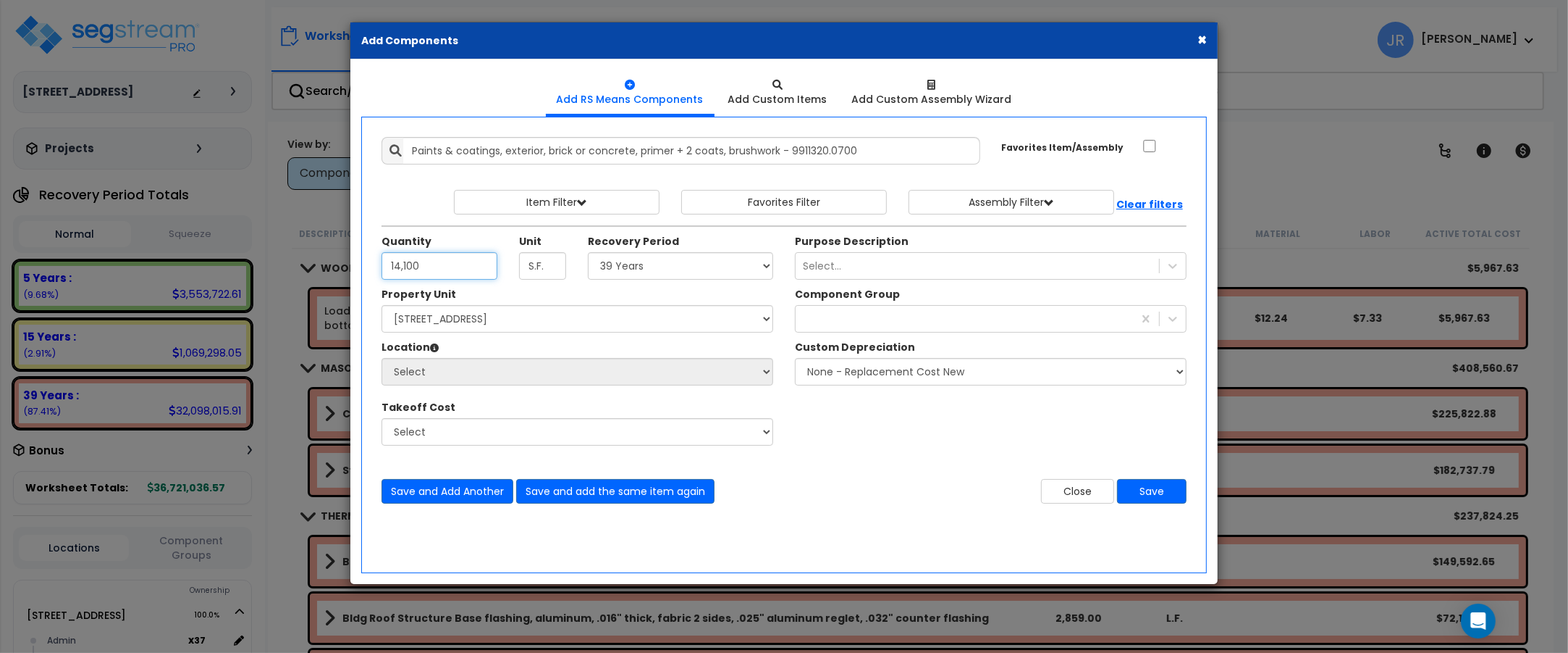
type input "14,100"
click at [565, 321] on select "Select [STREET_ADDRESS] Site Improvements" at bounding box center [577, 319] width 392 height 28
select select "162439"
click at [382, 306] on select "Select [STREET_ADDRESS] Site Improvements" at bounding box center [577, 319] width 392 height 28
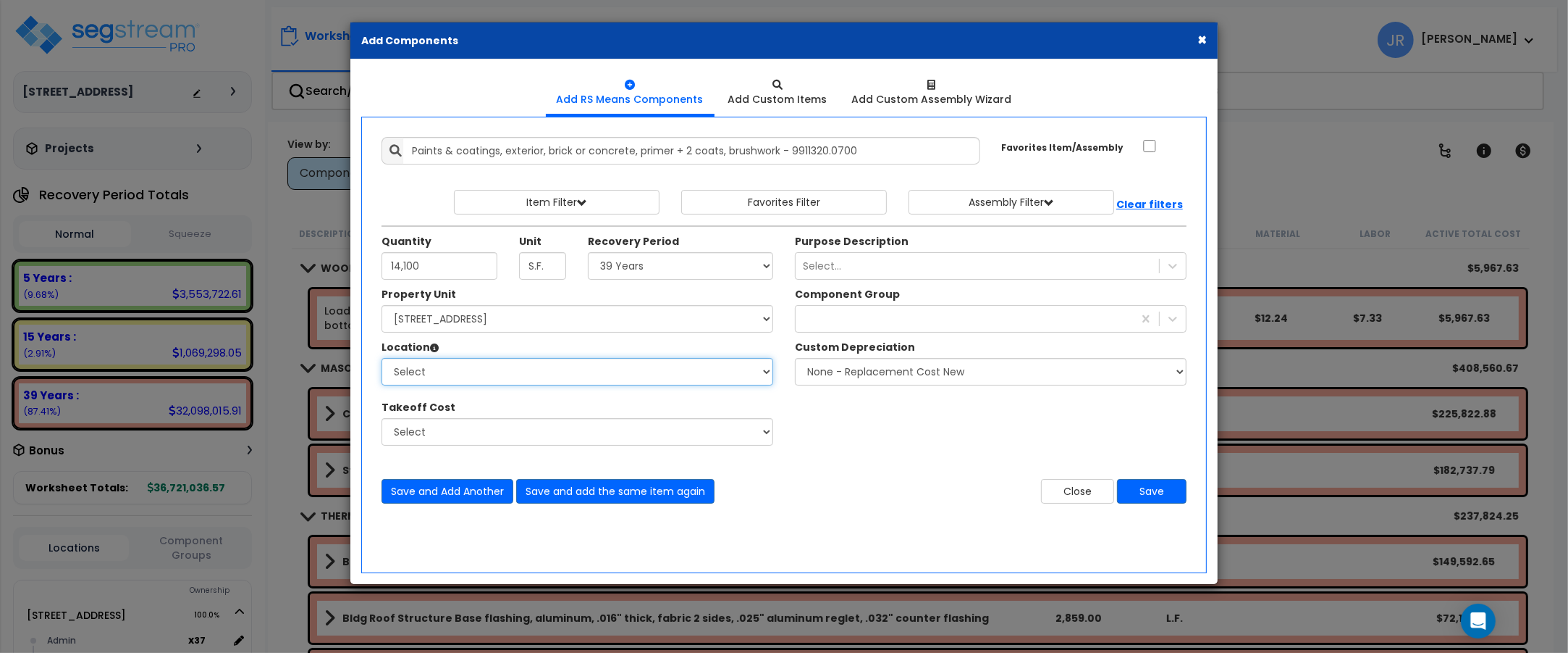
click at [474, 372] on select "Select Admin Baths Building Building Interior Common Exam Food Service In Patie…" at bounding box center [577, 372] width 392 height 28
select select "6"
click at [382, 359] on select "Select Admin Baths Building Building Interior Common Exam Food Service In Patie…" at bounding box center [577, 372] width 392 height 28
click at [1165, 321] on icon at bounding box center [1173, 319] width 14 height 14
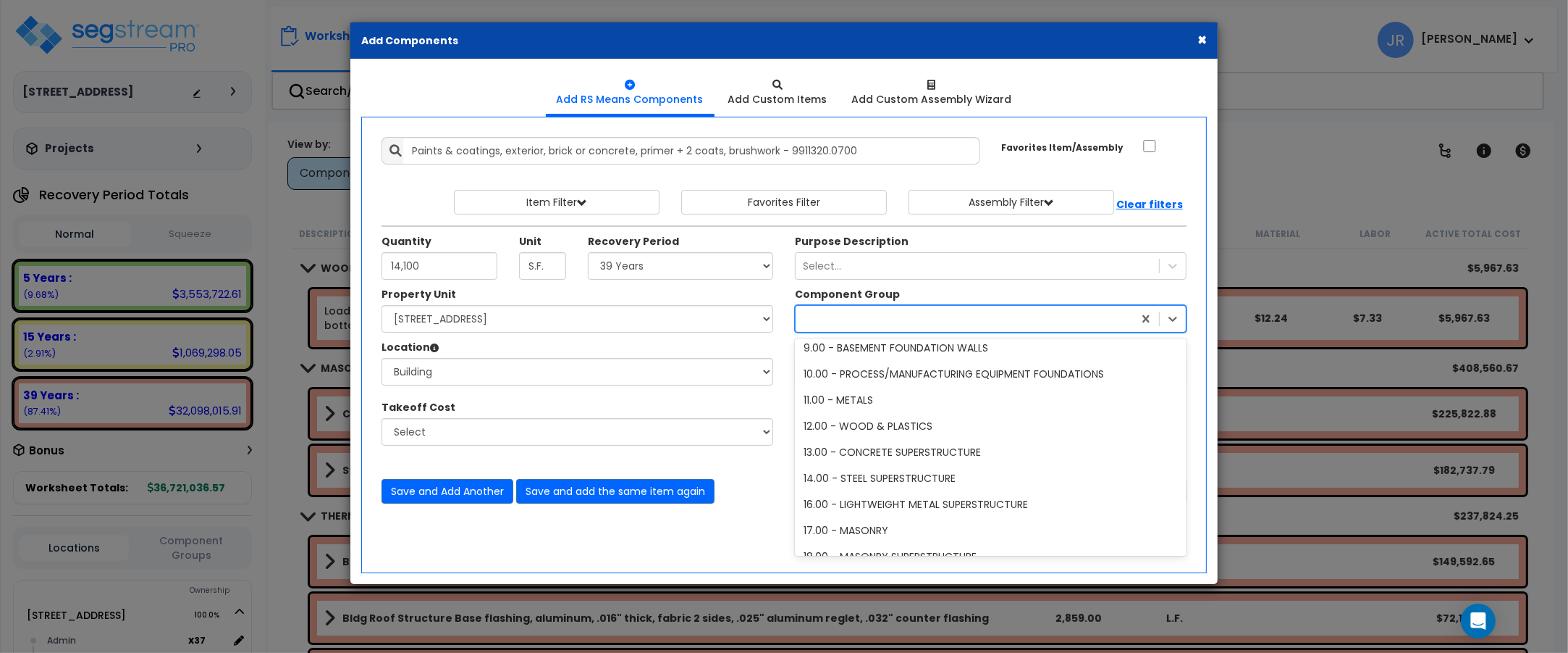
scroll to position [1630, 0]
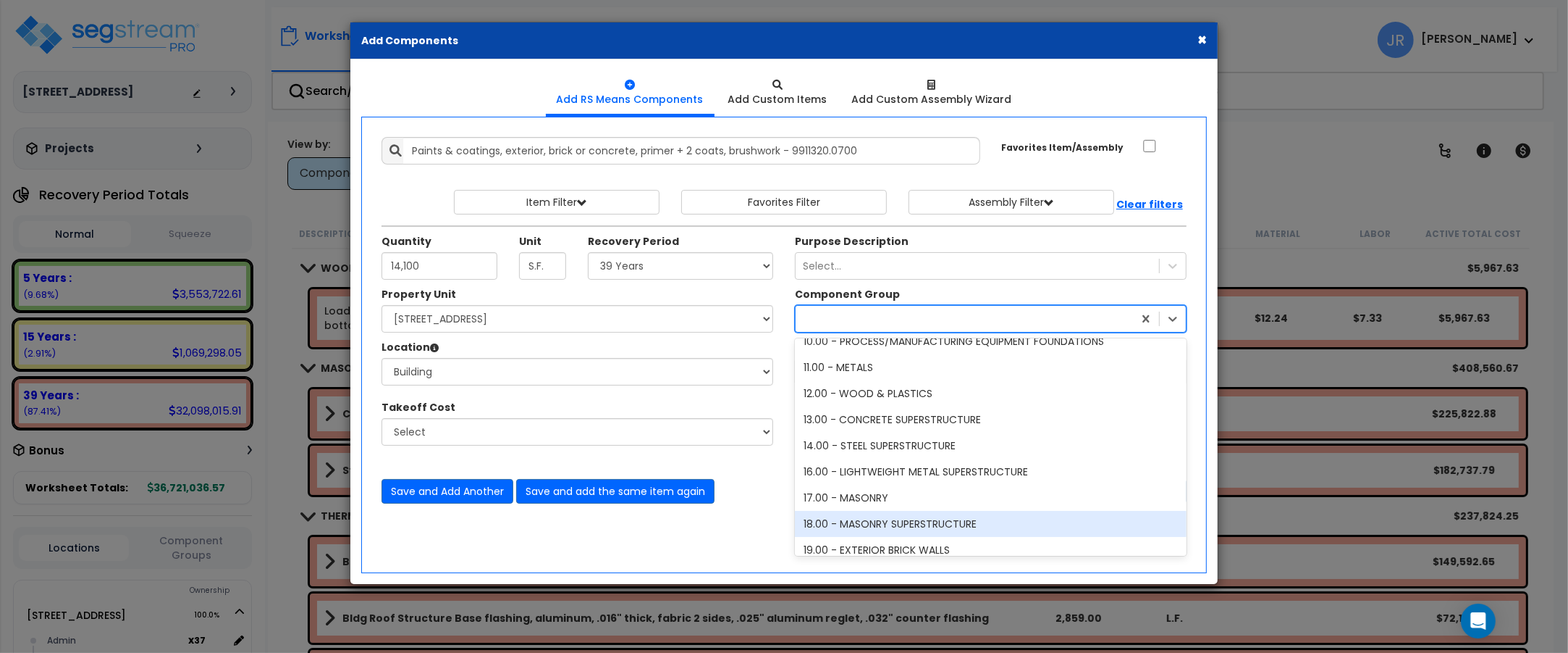
click at [910, 523] on div "18.00 - MASONRY SUPERSTRUCTURE" at bounding box center [991, 524] width 392 height 26
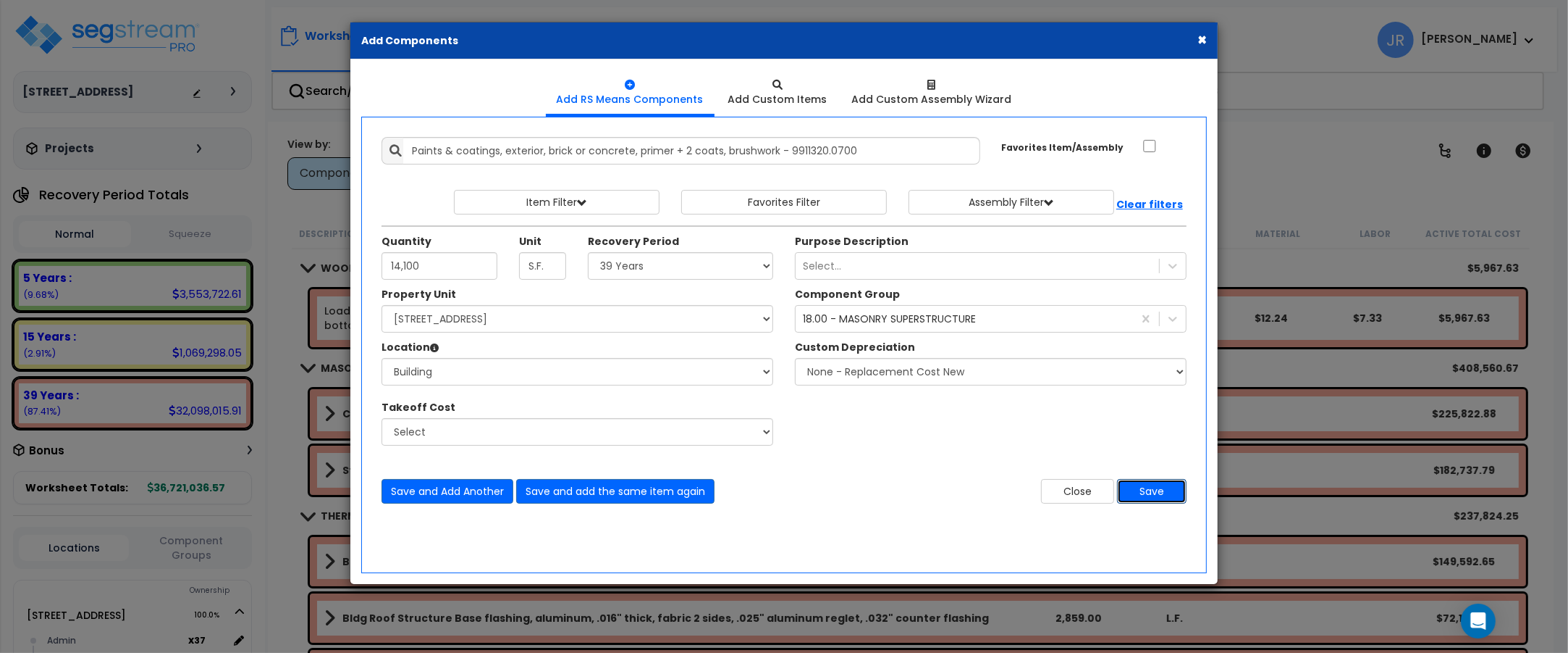
click at [1181, 488] on button "Save" at bounding box center [1152, 491] width 70 height 25
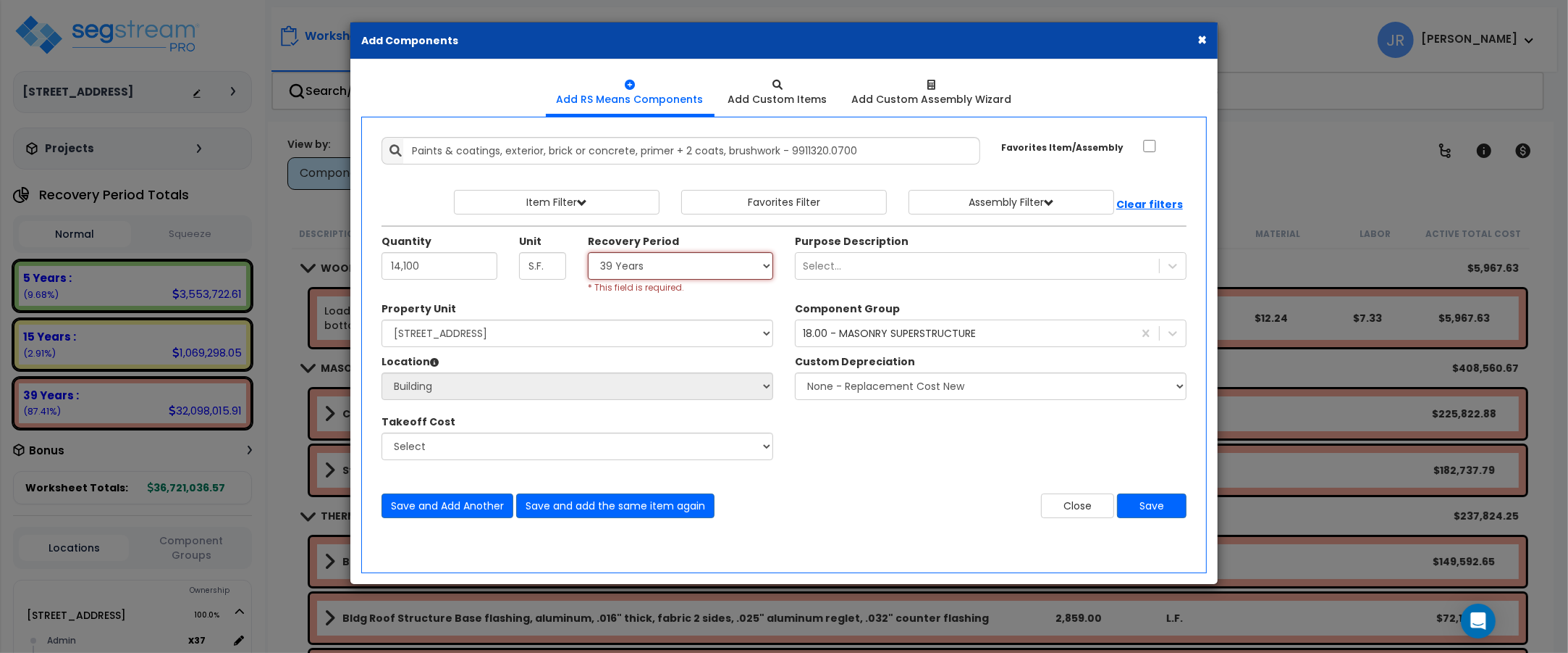
click at [760, 268] on select "Select 5 Years 7 Years 15 Years 20 Years 39 Years 27.5 Year" at bounding box center [681, 266] width 185 height 28
select select "39Y"
click at [588, 253] on select "Select 5 Years 7 Years 15 Years 20 Years 39 Years 27.5 Year" at bounding box center [681, 266] width 185 height 28
click at [1147, 507] on button "Save" at bounding box center [1152, 506] width 70 height 25
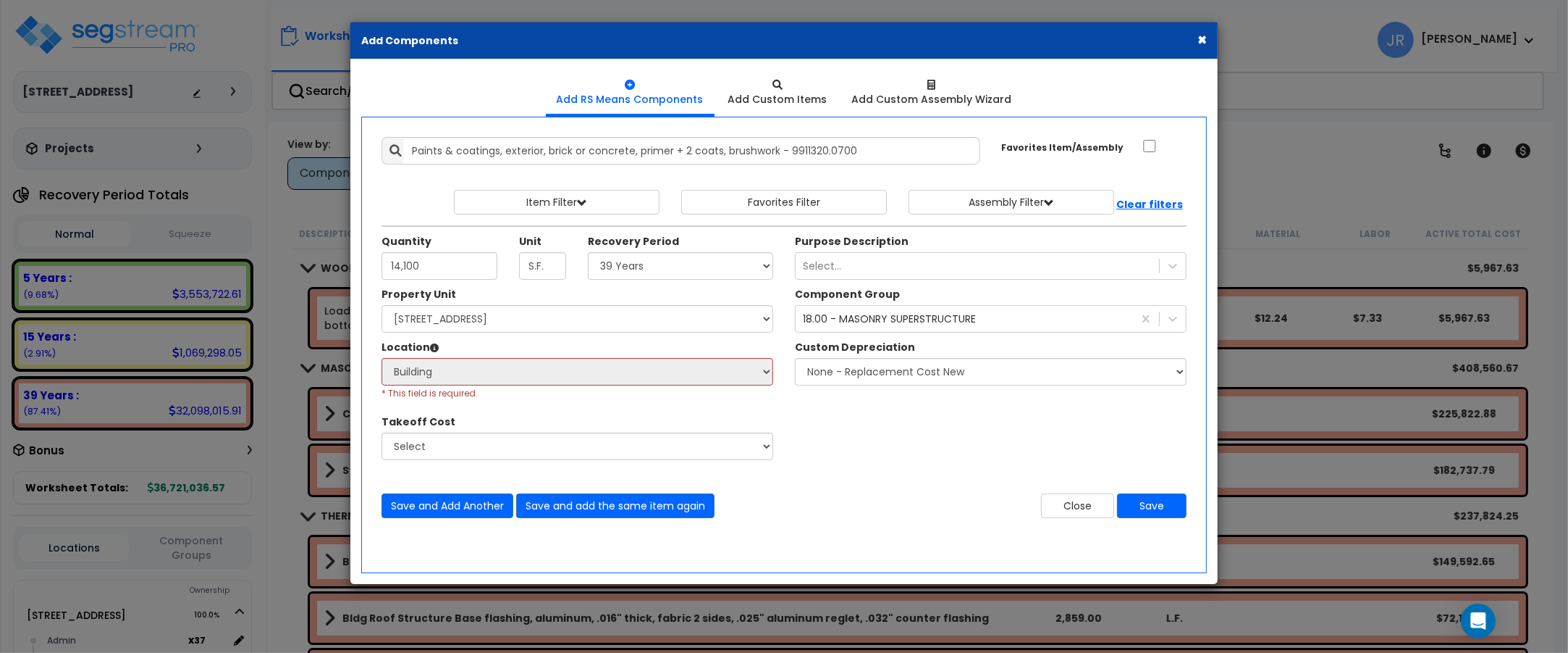
click at [1198, 37] on button "×" at bounding box center [1202, 39] width 9 height 15
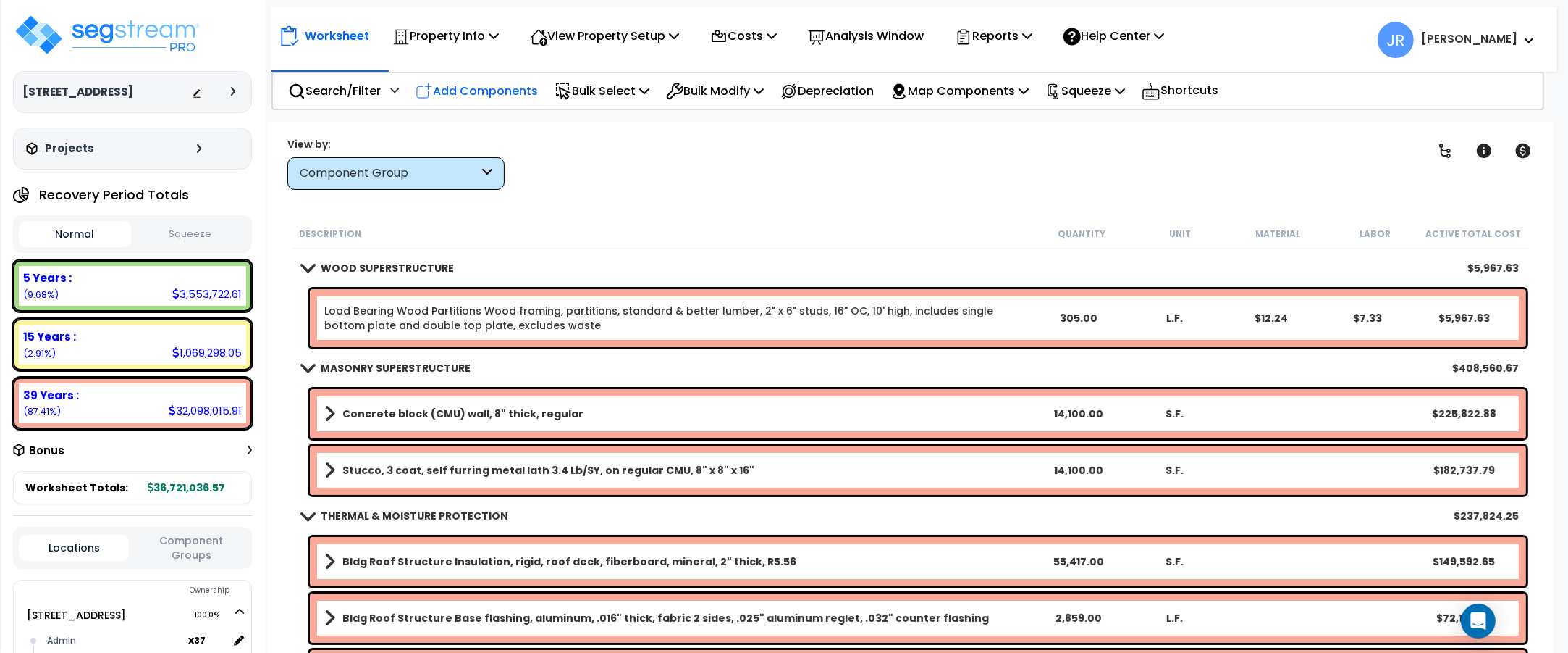
click at [505, 88] on p "Add Components" at bounding box center [477, 91] width 122 height 20
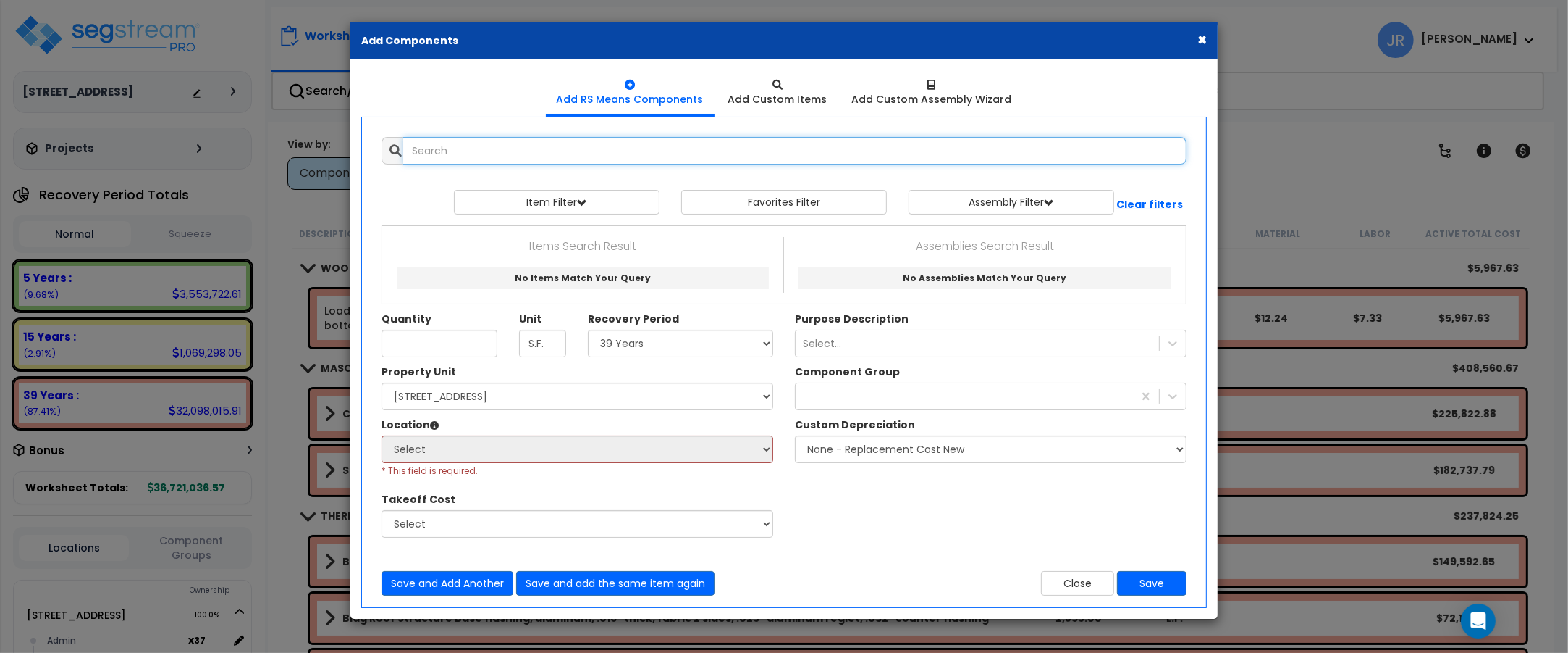
select select
click at [503, 153] on input "text" at bounding box center [795, 151] width 784 height 28
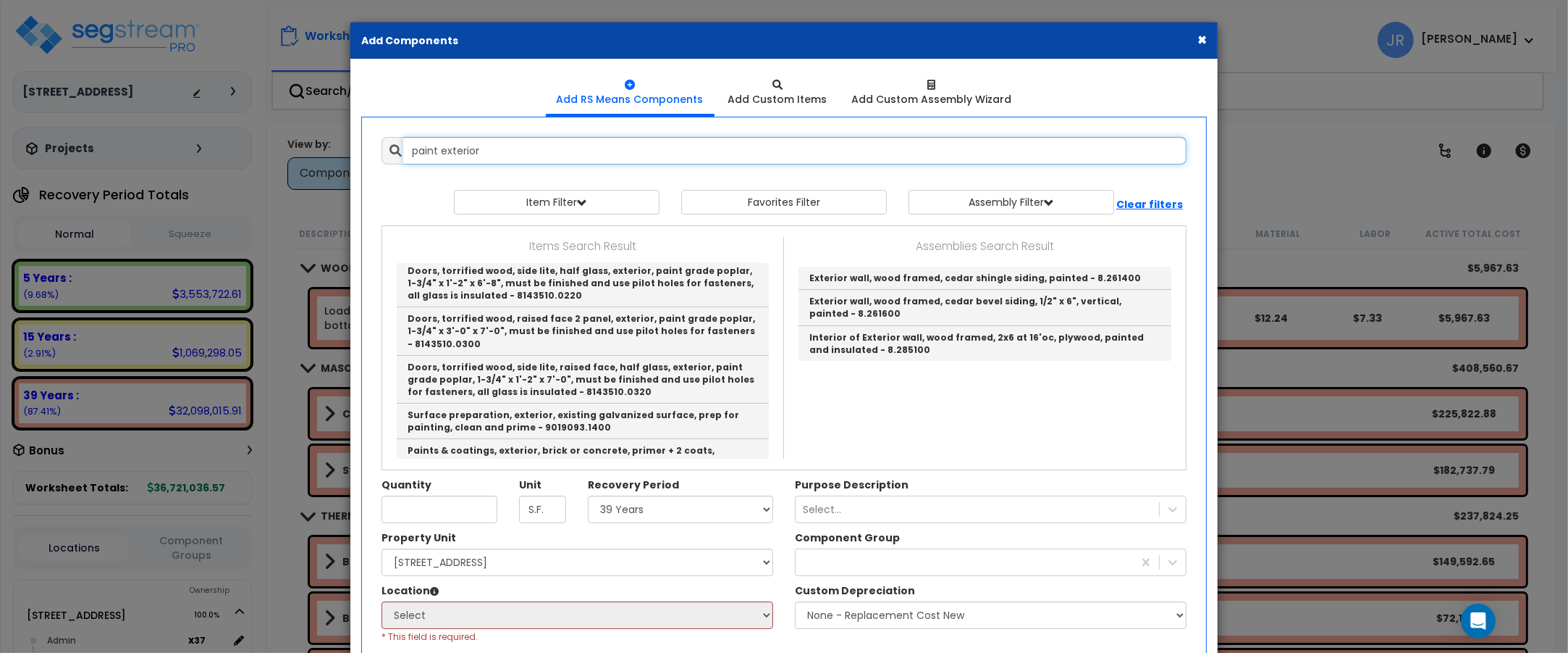
scroll to position [362, 0]
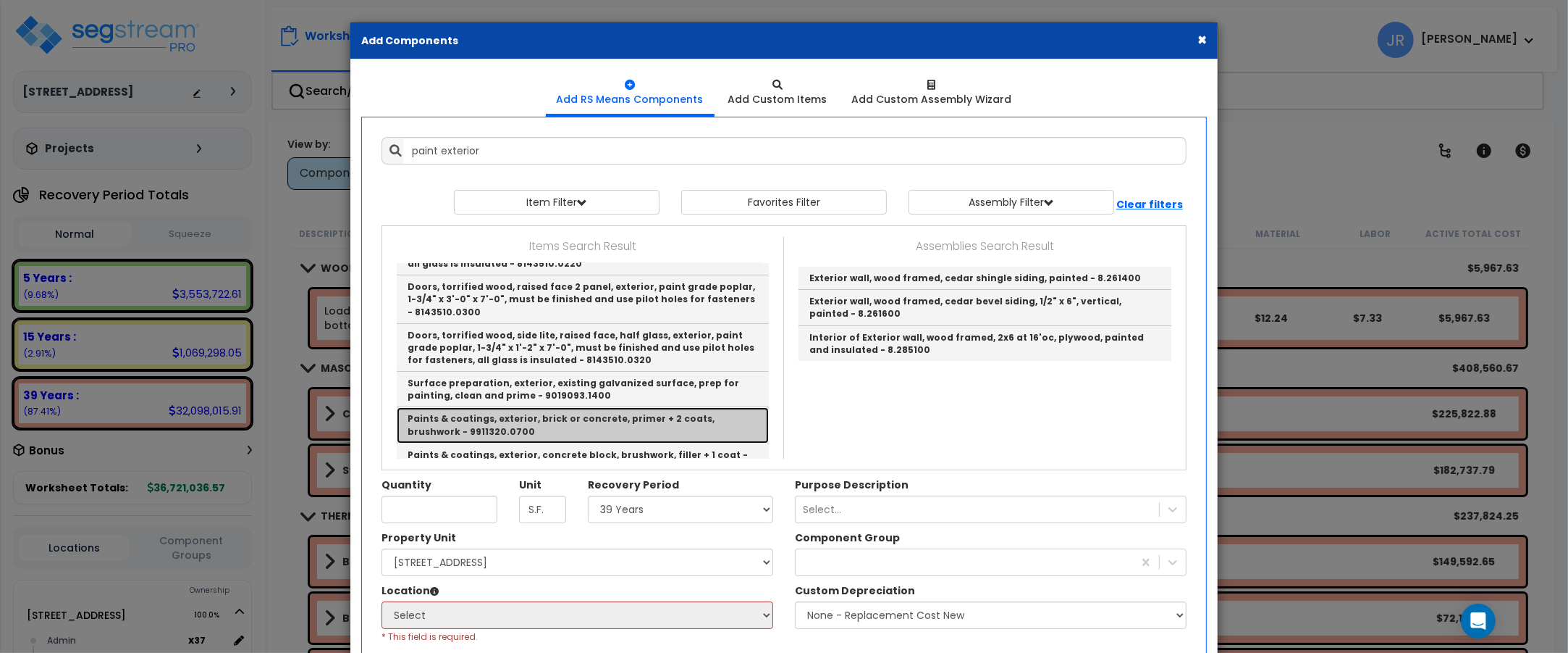
click at [523, 414] on link "Paints & coatings, exterior, brick or concrete, primer + 2 coats, brushwork - 9…" at bounding box center [583, 425] width 372 height 36
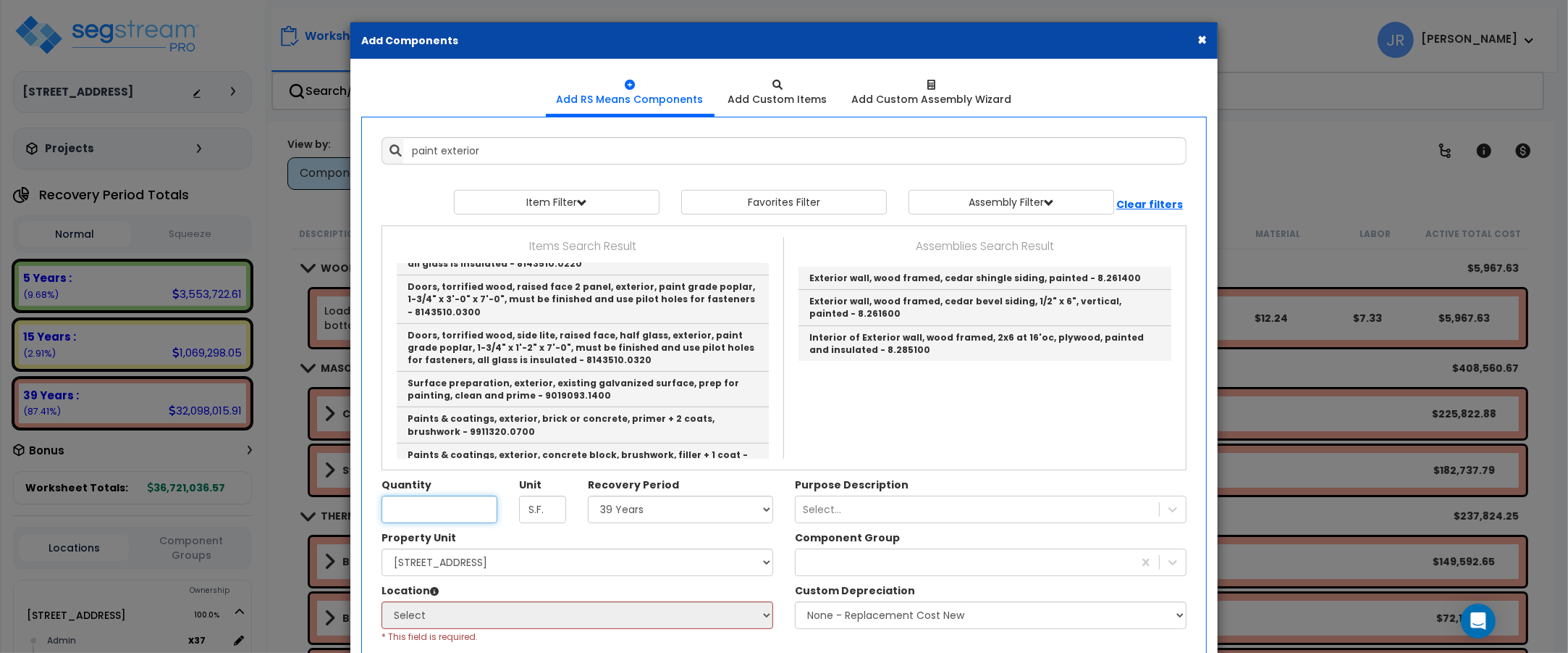
type input "Paints & coatings, exterior, brick or concrete, primer + 2 coats, brushwork - 9…"
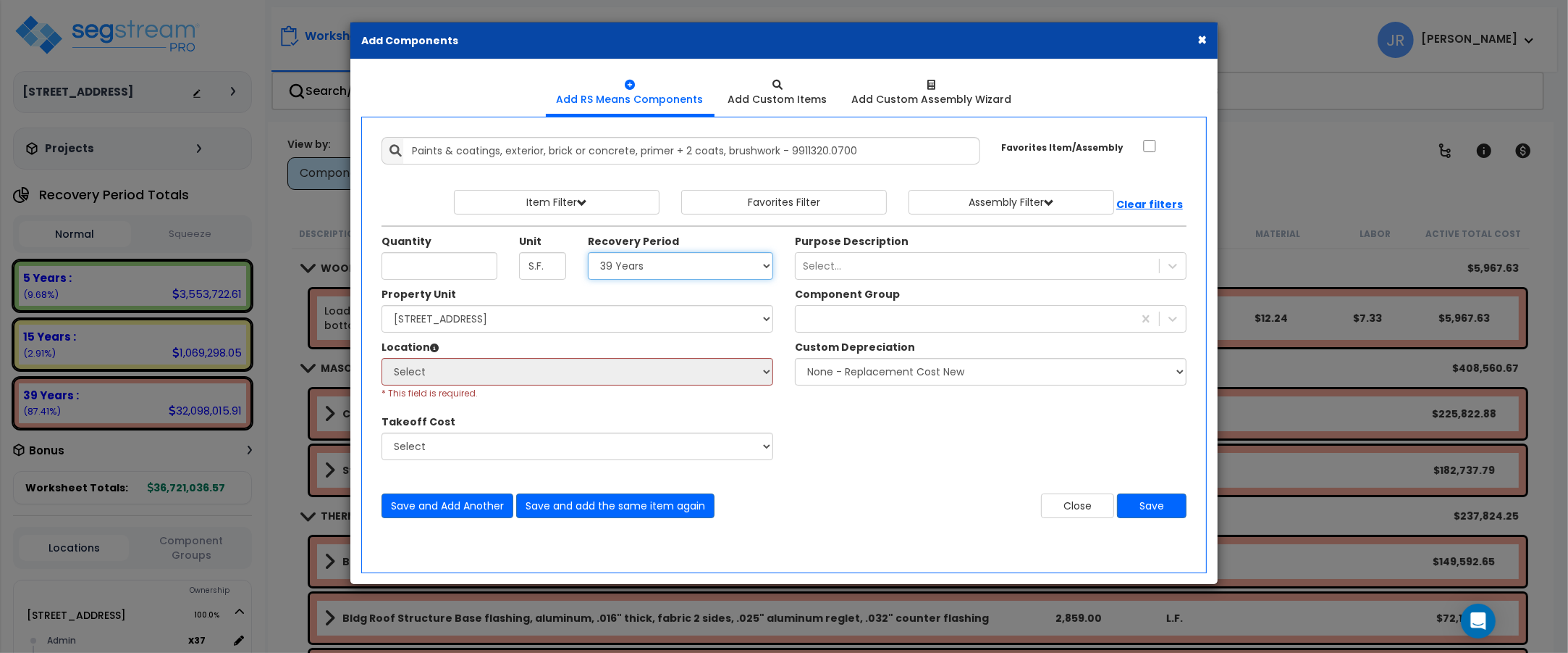
click at [754, 266] on select "Select 5 Years 7 Years 15 Years 20 Years 39 Years 27.5 Year" at bounding box center [681, 266] width 185 height 28
select select "39Y"
click at [588, 253] on select "Select 5 Years 7 Years 15 Years 20 Years 39 Years 27.5 Year" at bounding box center [681, 266] width 185 height 28
click at [588, 323] on select "Select [STREET_ADDRESS] Site Improvements" at bounding box center [577, 319] width 392 height 28
select select "162439"
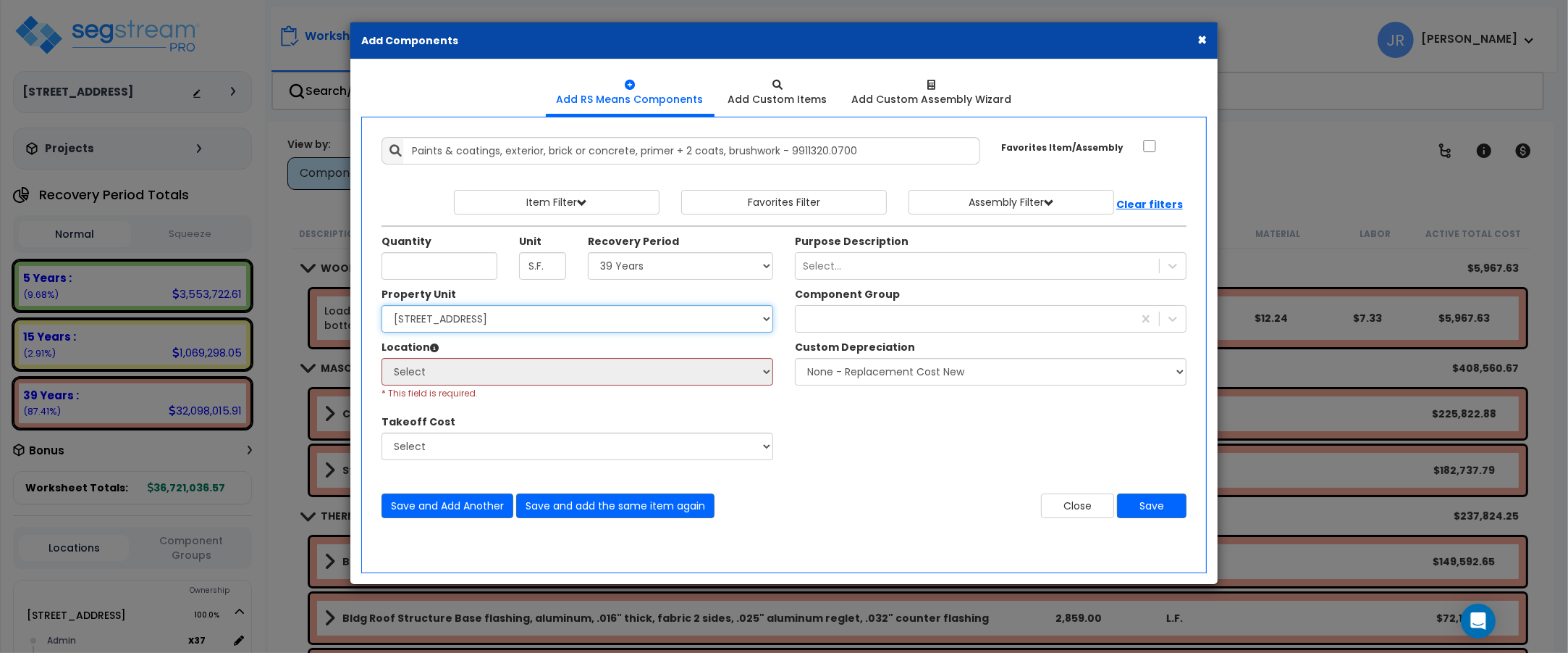
click at [382, 306] on select "Select [STREET_ADDRESS] Site Improvements" at bounding box center [577, 319] width 392 height 28
click at [497, 375] on select "Select Admin Baths Building Building Interior Common Exam Food Service In Patie…" at bounding box center [577, 372] width 392 height 28
select select "6"
click at [382, 359] on select "Select Admin Baths Building Building Interior Common Exam Food Service In Patie…" at bounding box center [577, 372] width 392 height 28
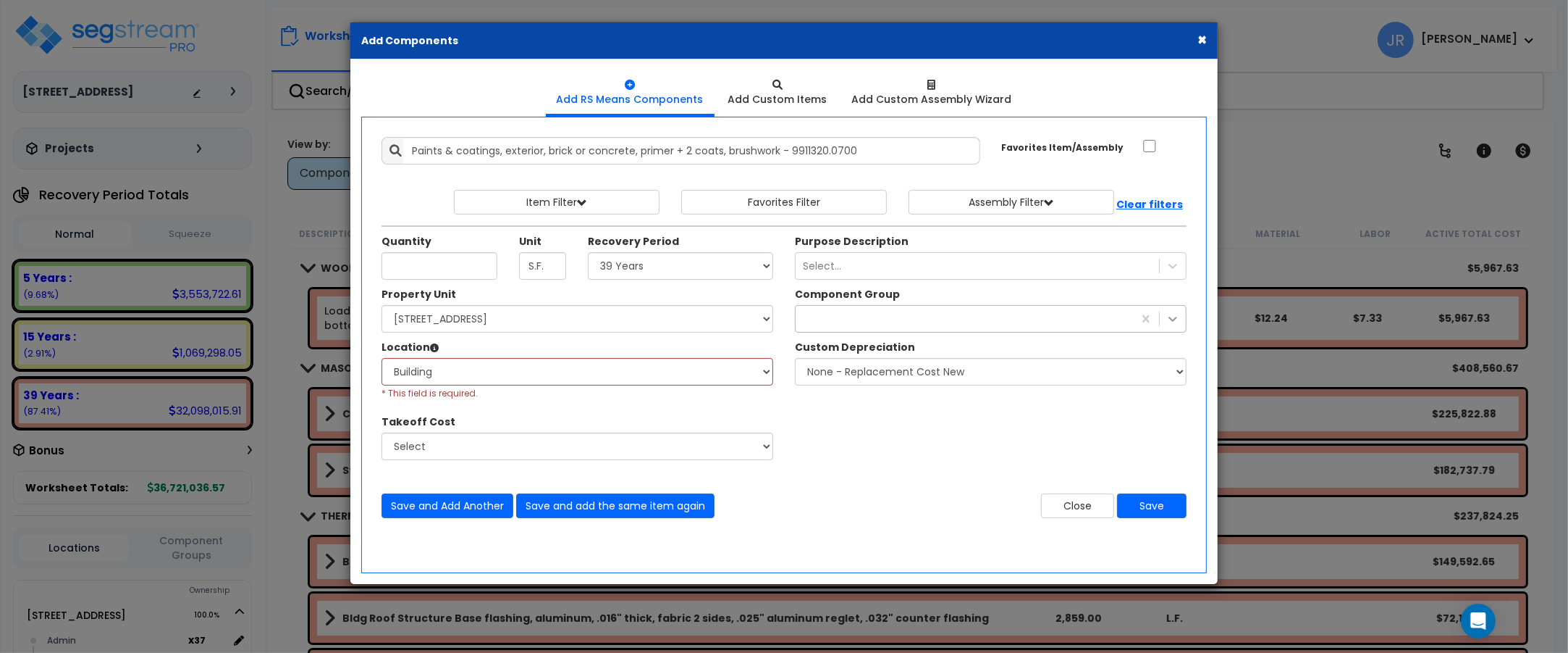
click at [1170, 320] on icon at bounding box center [1173, 319] width 14 height 14
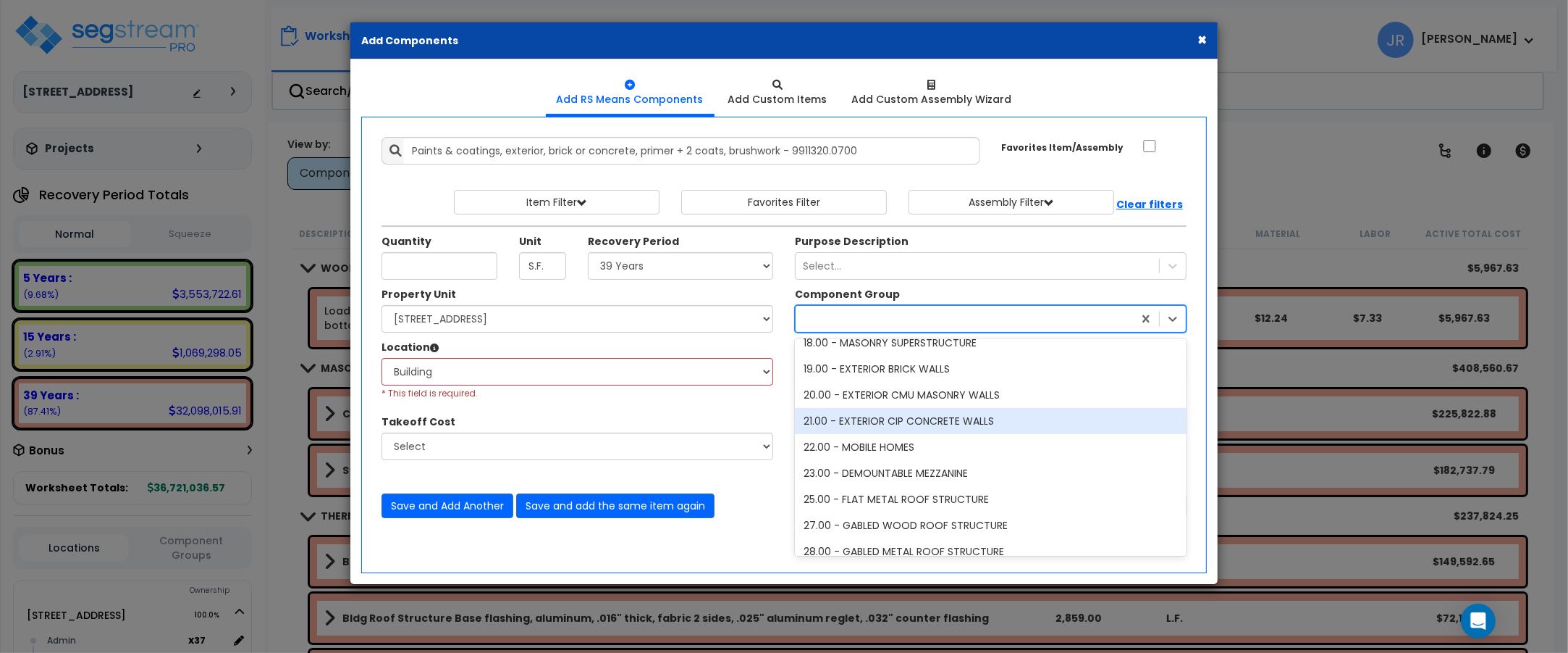
scroll to position [1721, 0]
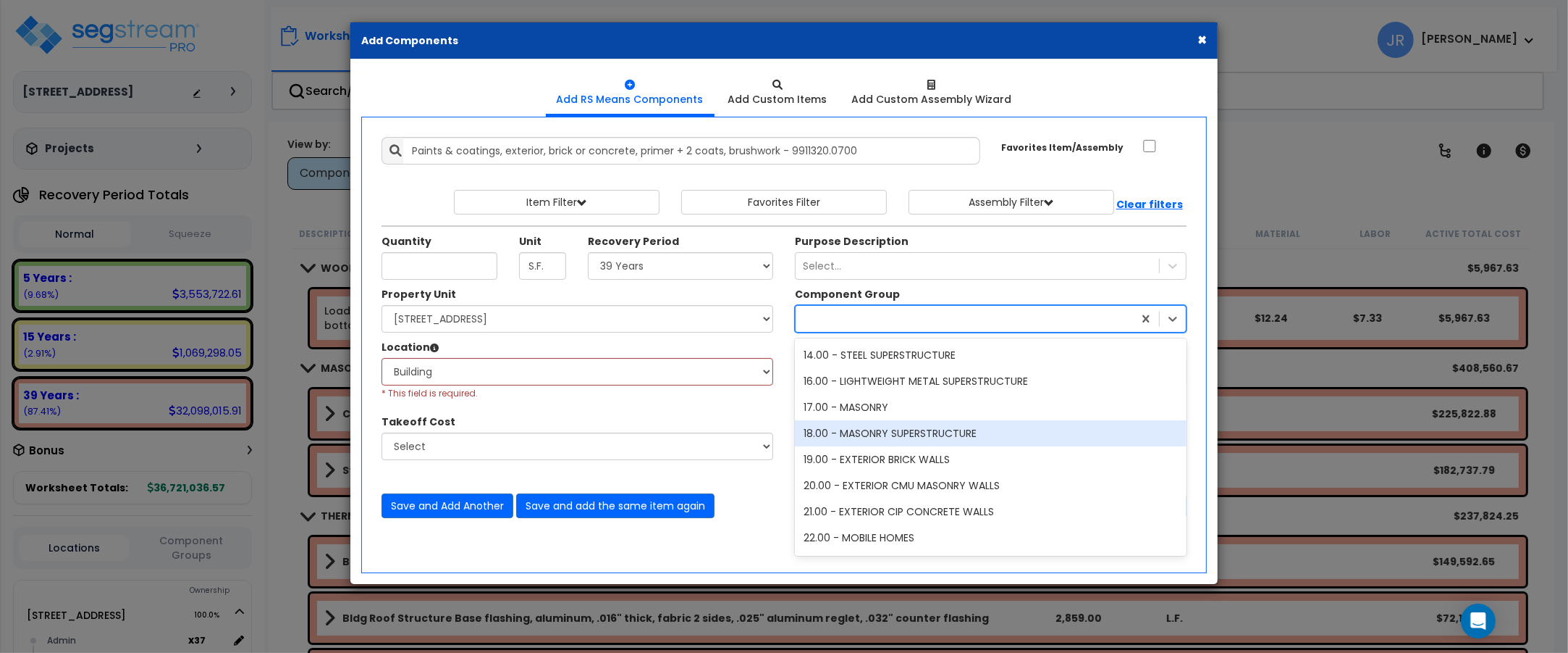
click at [912, 435] on div "18.00 - MASONRY SUPERSTRUCTURE" at bounding box center [991, 433] width 392 height 26
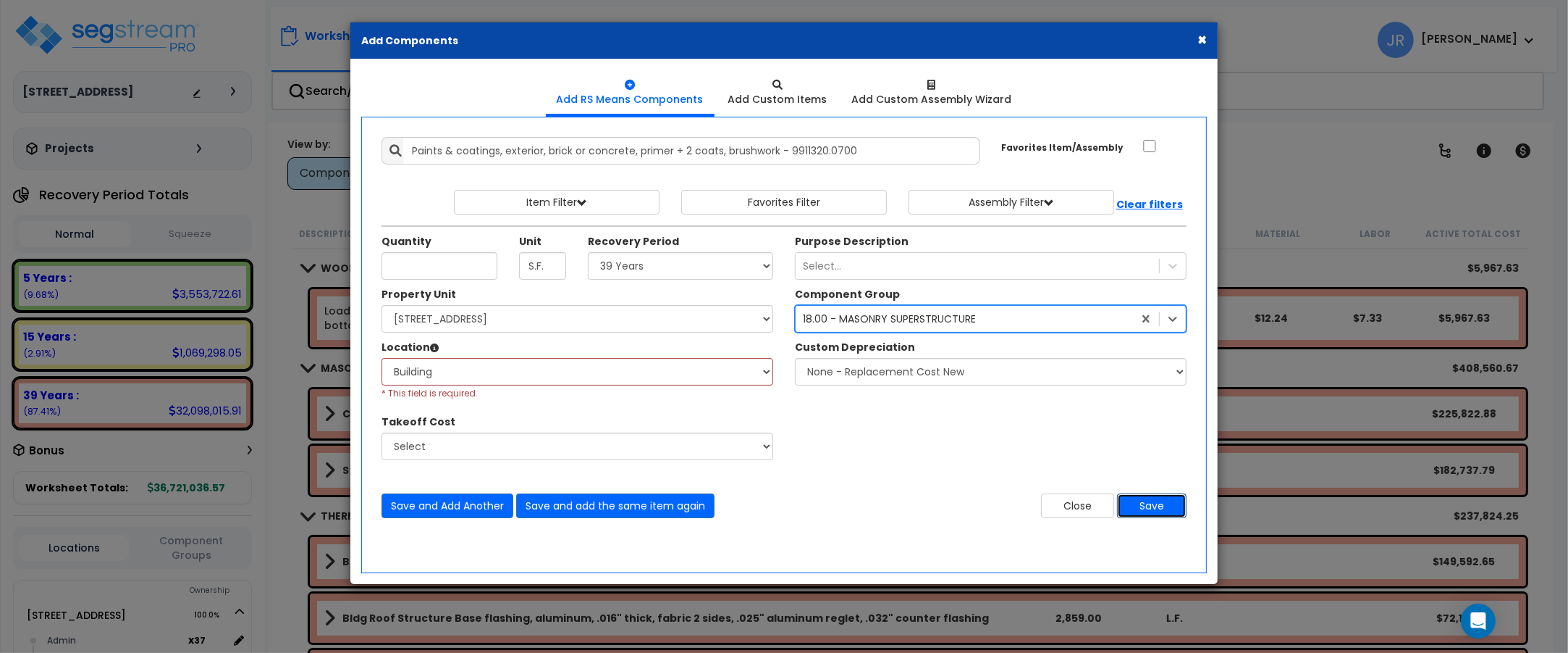
click at [1153, 507] on button "Save" at bounding box center [1152, 506] width 70 height 25
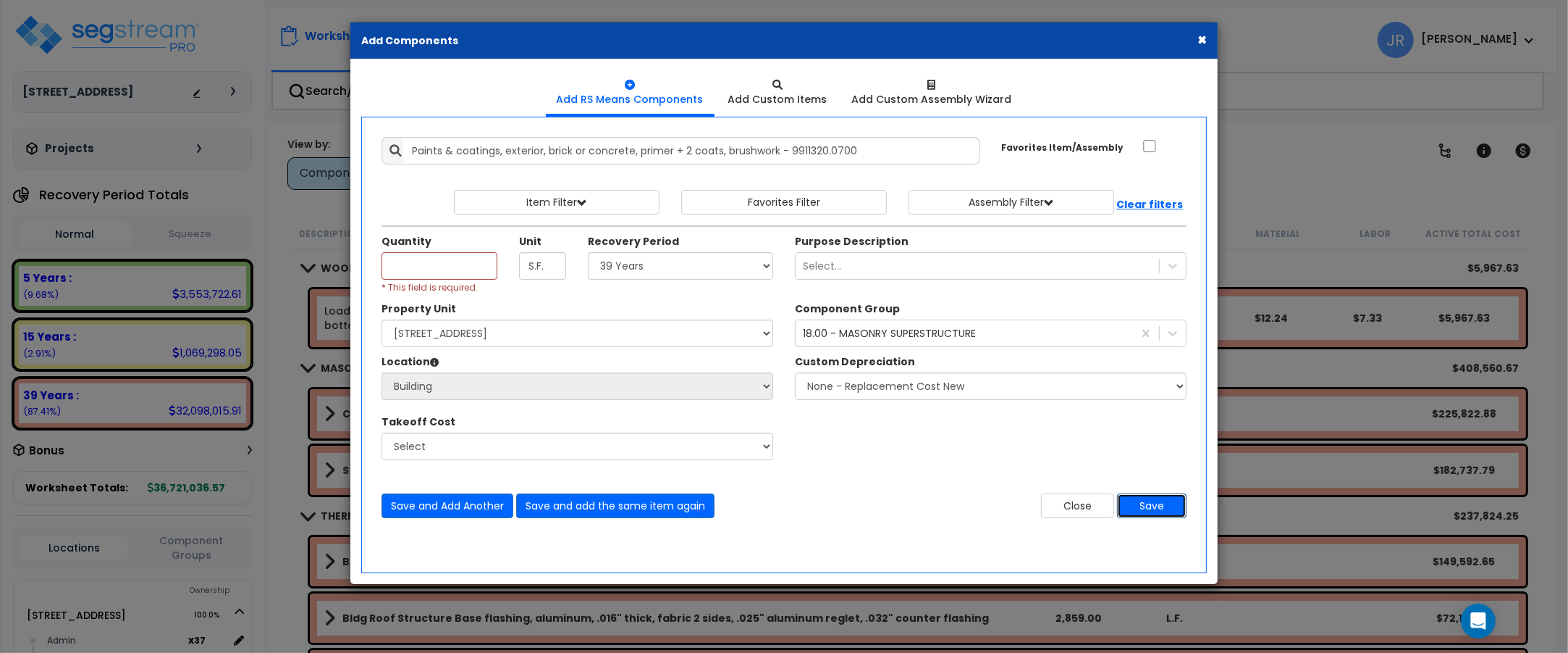
click at [1153, 507] on button "Save" at bounding box center [1152, 506] width 70 height 25
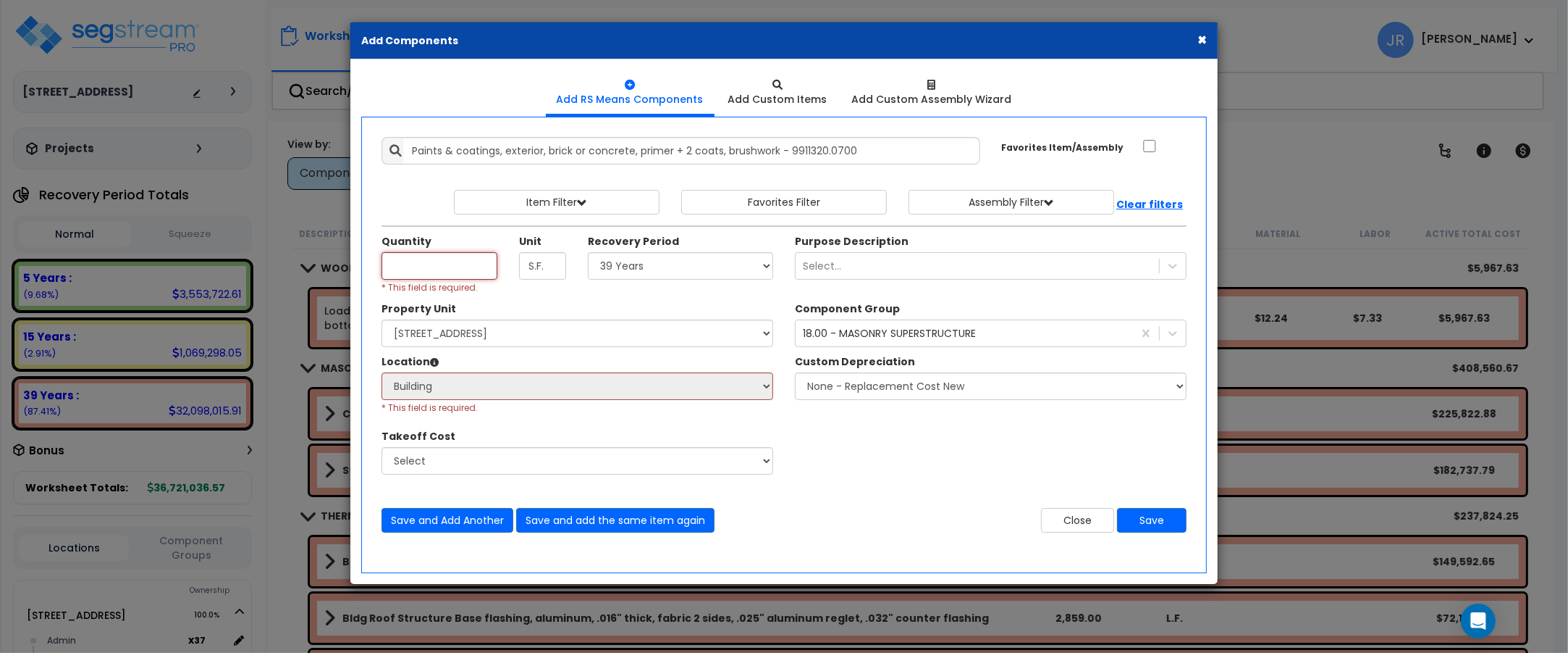
click at [464, 273] on input "Unit Quantity" at bounding box center [440, 266] width 116 height 28
type input "14,100"
click at [1140, 518] on button "Save" at bounding box center [1152, 520] width 70 height 25
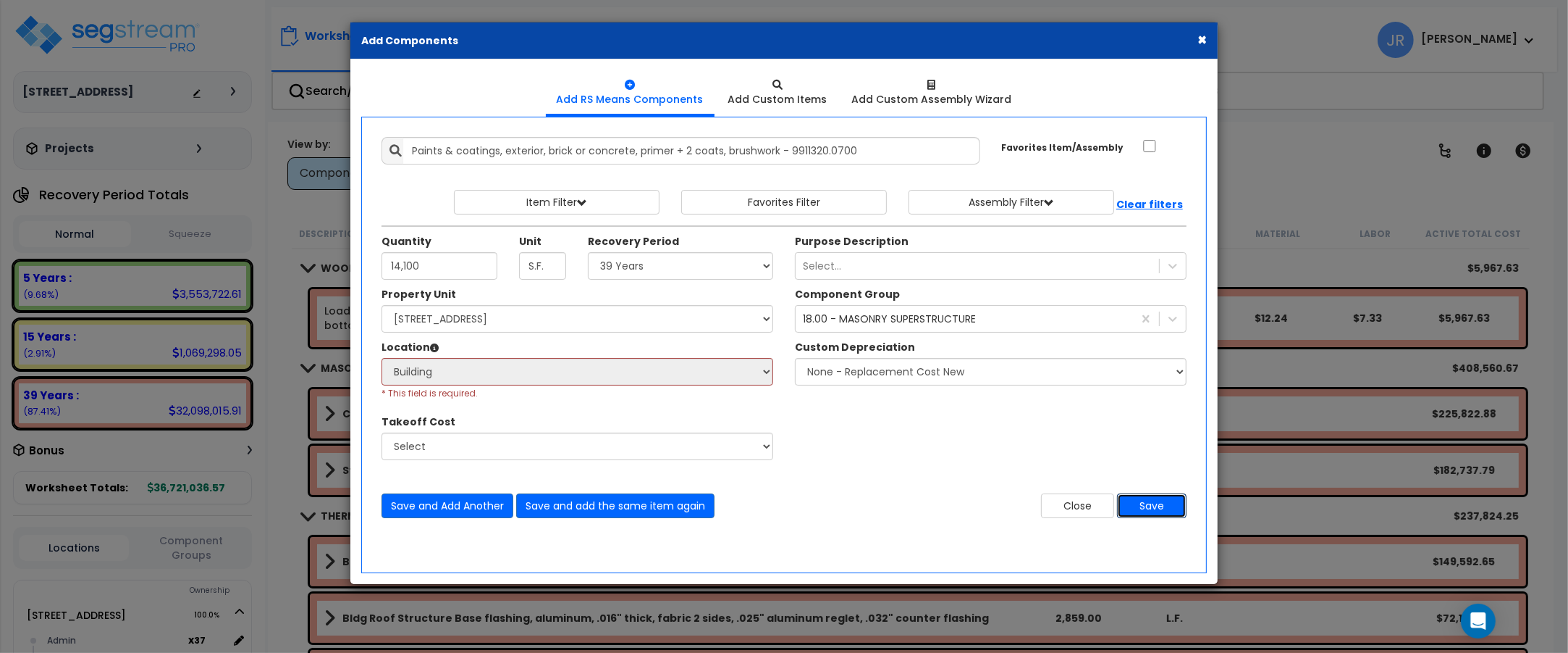
click at [1140, 518] on button "Save" at bounding box center [1152, 506] width 70 height 25
click at [1202, 38] on button "×" at bounding box center [1202, 39] width 9 height 15
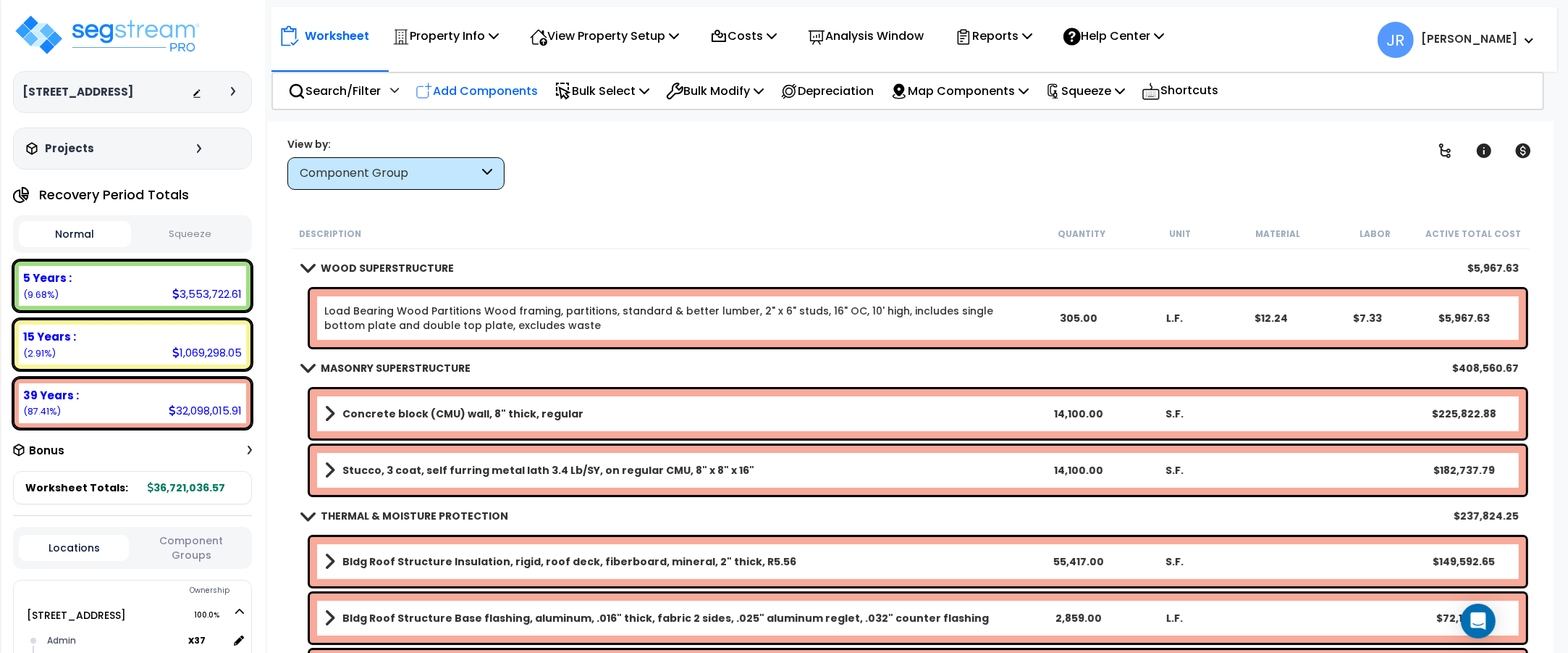
click at [498, 78] on div "Add Components" at bounding box center [477, 91] width 138 height 34
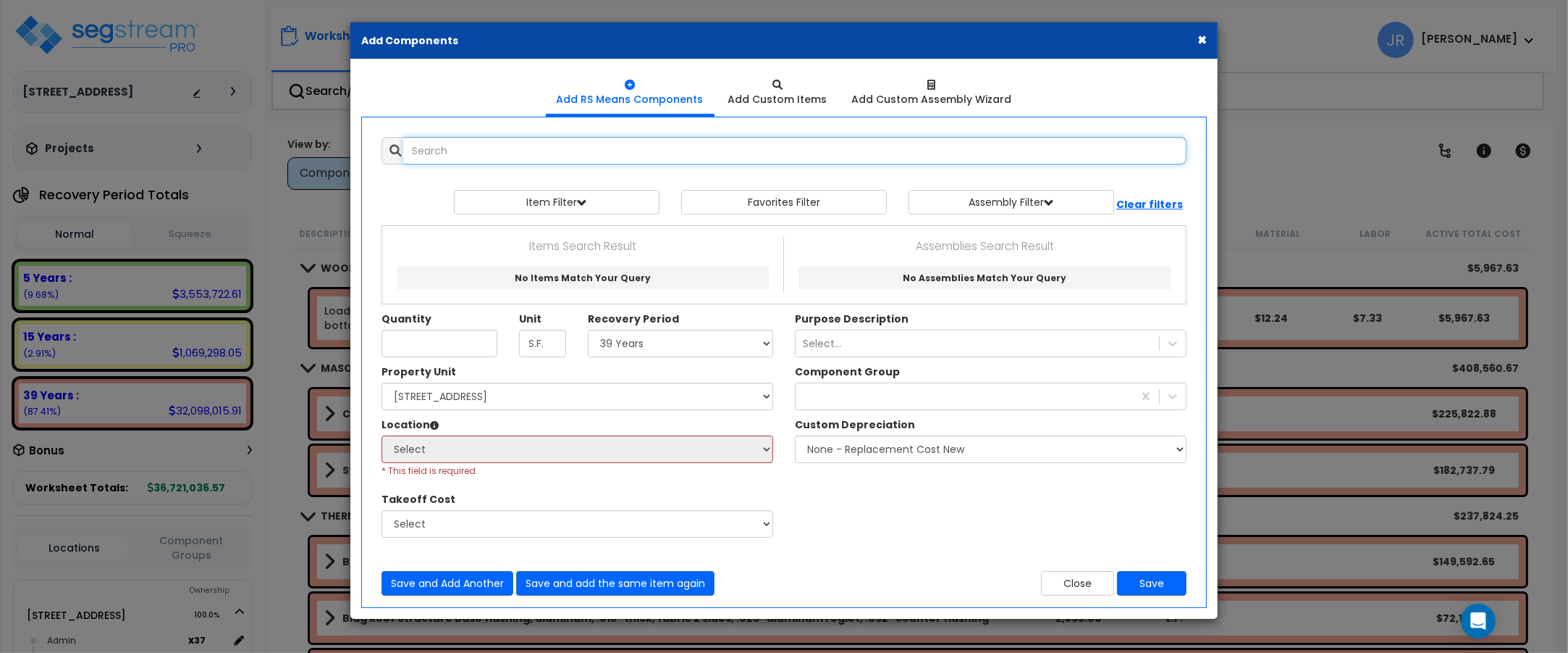
select select
click at [495, 146] on input "text" at bounding box center [795, 151] width 784 height 28
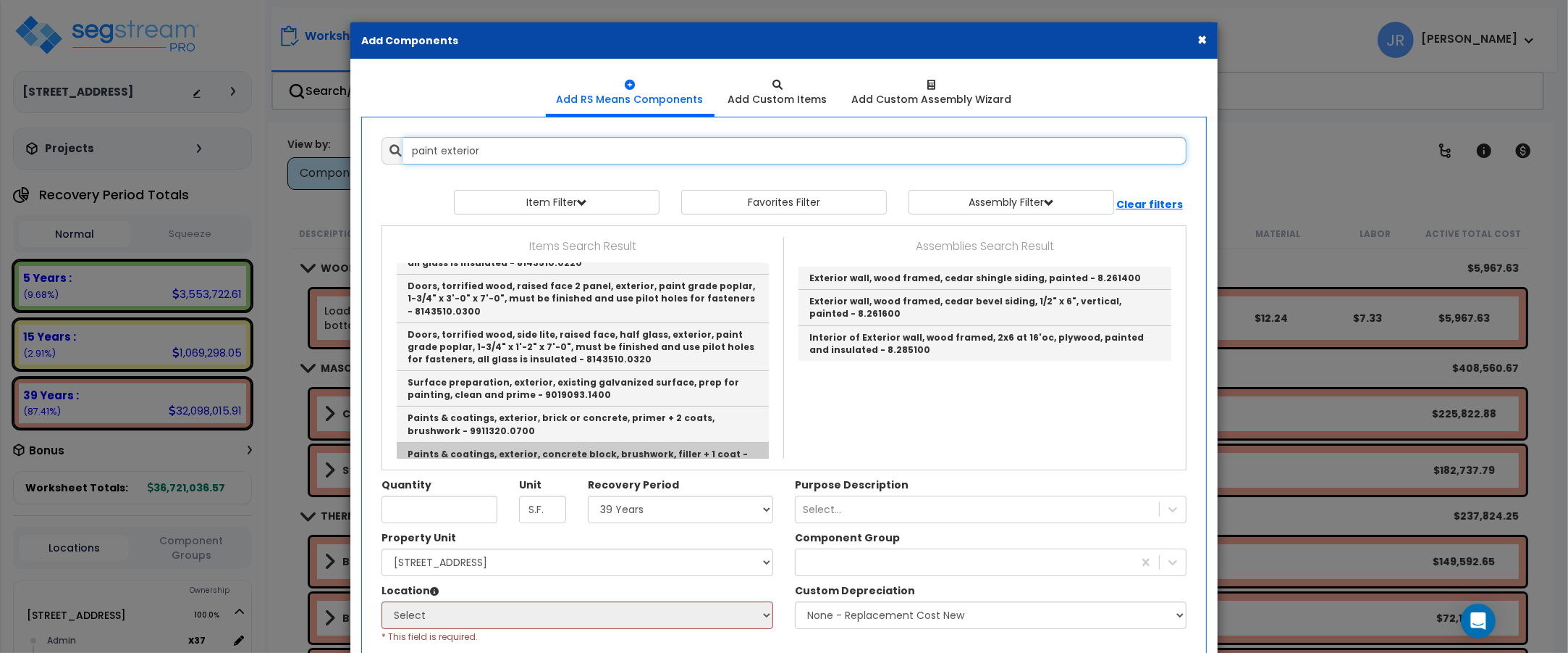
scroll to position [362, 0]
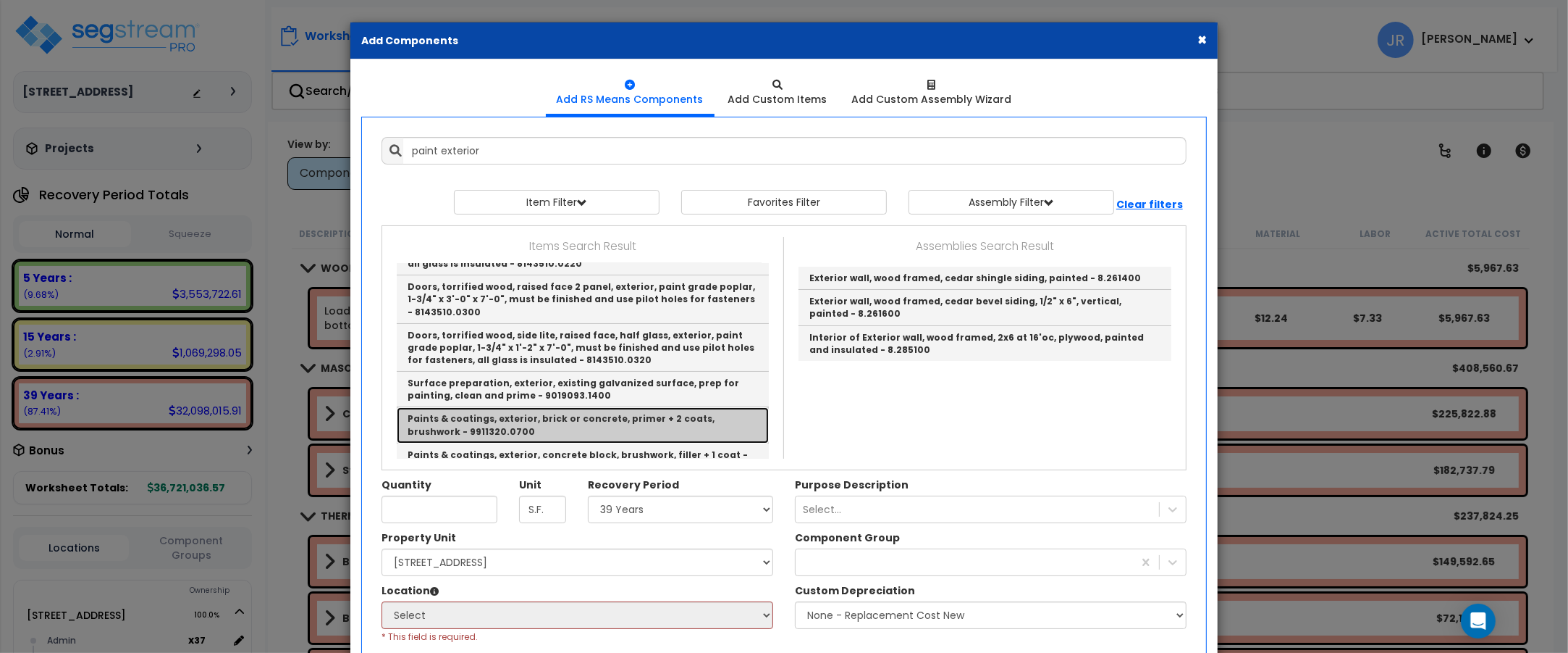
click at [554, 407] on link "Paints & coatings, exterior, brick or concrete, primer + 2 coats, brushwork - 9…" at bounding box center [583, 425] width 372 height 36
type input "Paints & coatings, exterior, brick or concrete, primer + 2 coats, brushwork - 9…"
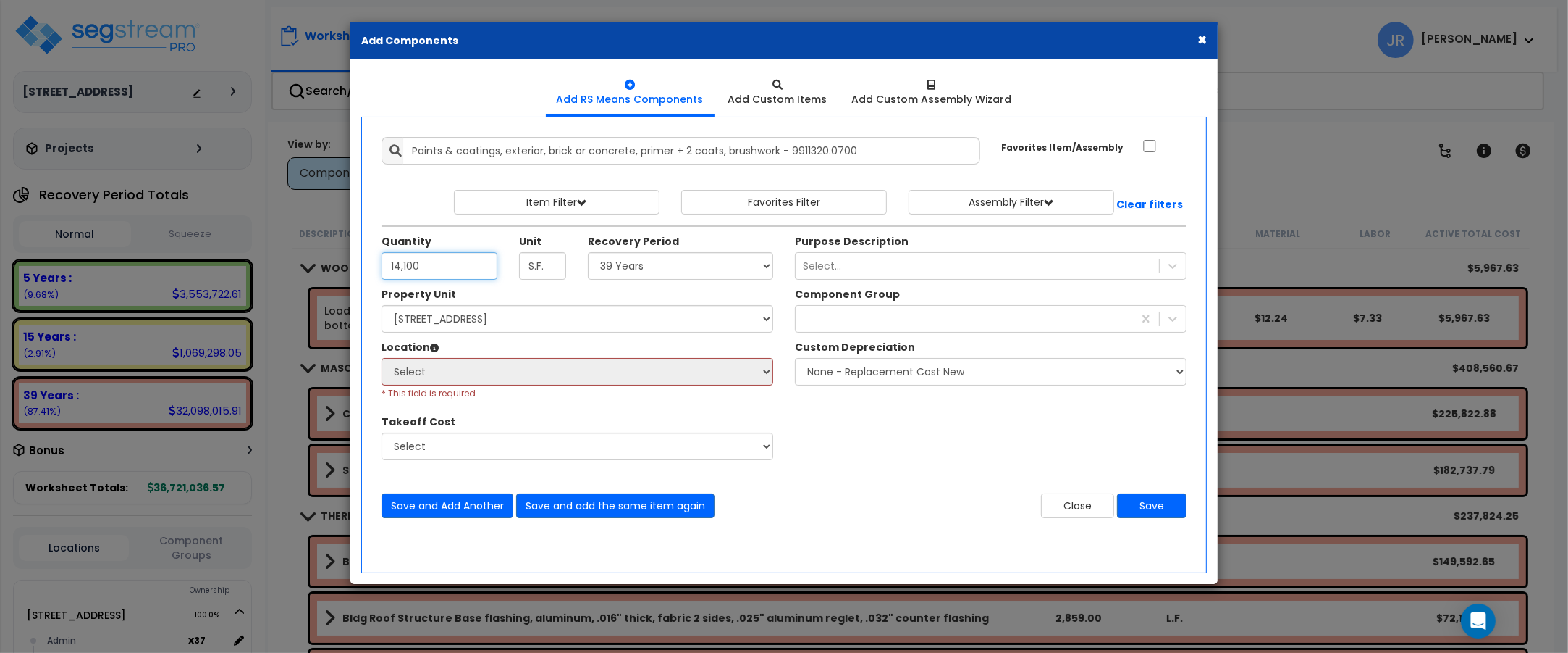
type input "14,100"
click at [758, 275] on select "Select 5 Years 7 Years 15 Years 20 Years 39 Years 27.5 Year" at bounding box center [681, 266] width 185 height 28
select select "39Y"
click at [588, 253] on select "Select 5 Years 7 Years 15 Years 20 Years 39 Years 27.5 Year" at bounding box center [681, 266] width 185 height 28
click at [1207, 35] on div "× Add Components" at bounding box center [784, 41] width 867 height 37
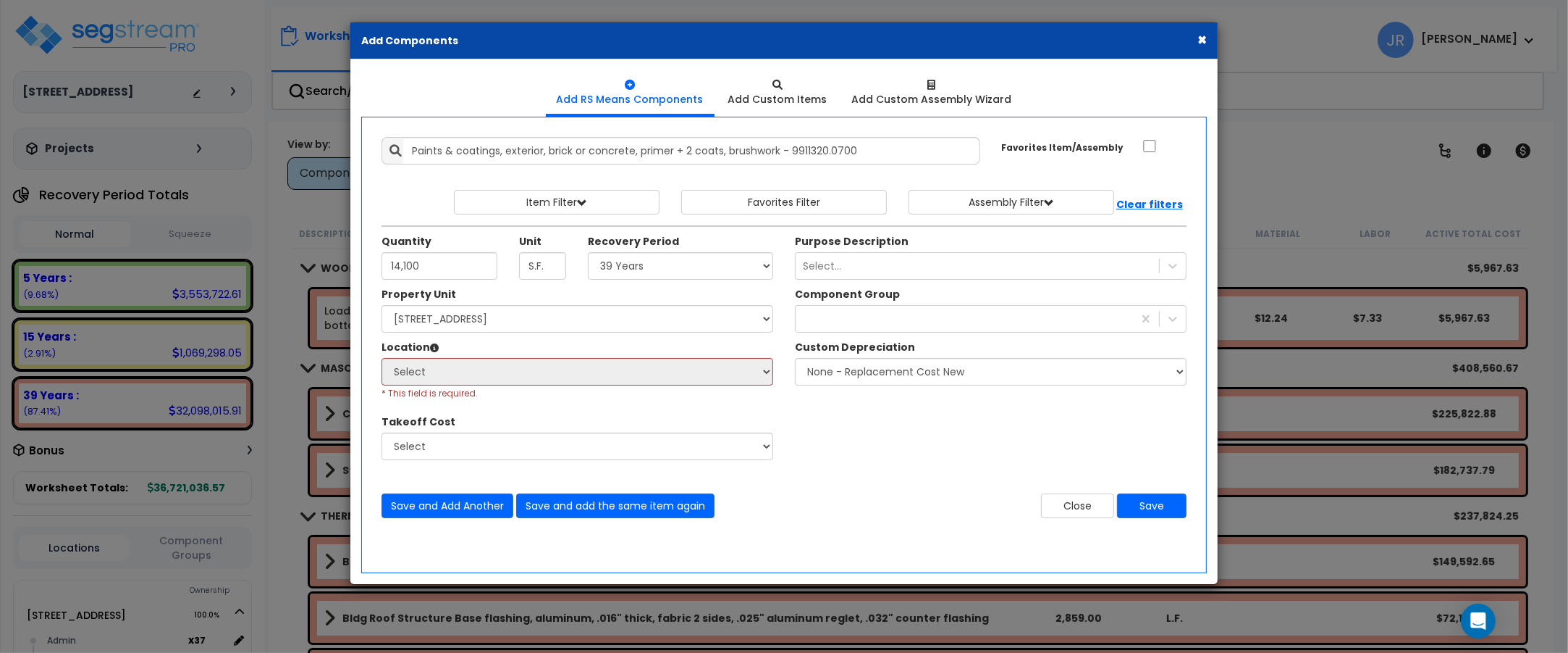
click at [1203, 35] on button "×" at bounding box center [1202, 39] width 9 height 15
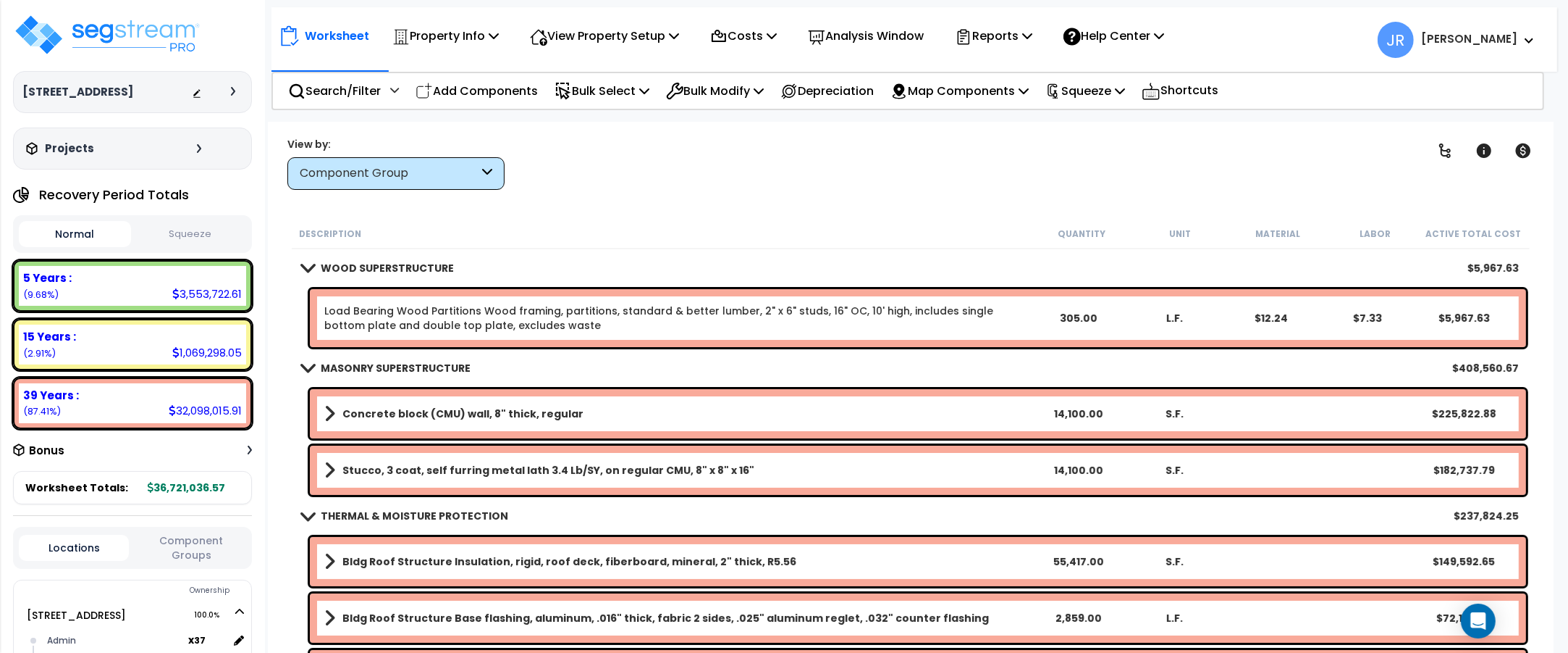
click at [339, 41] on p "Worksheet" at bounding box center [337, 36] width 64 height 20
click at [189, 146] on div "Projects" at bounding box center [115, 149] width 186 height 14
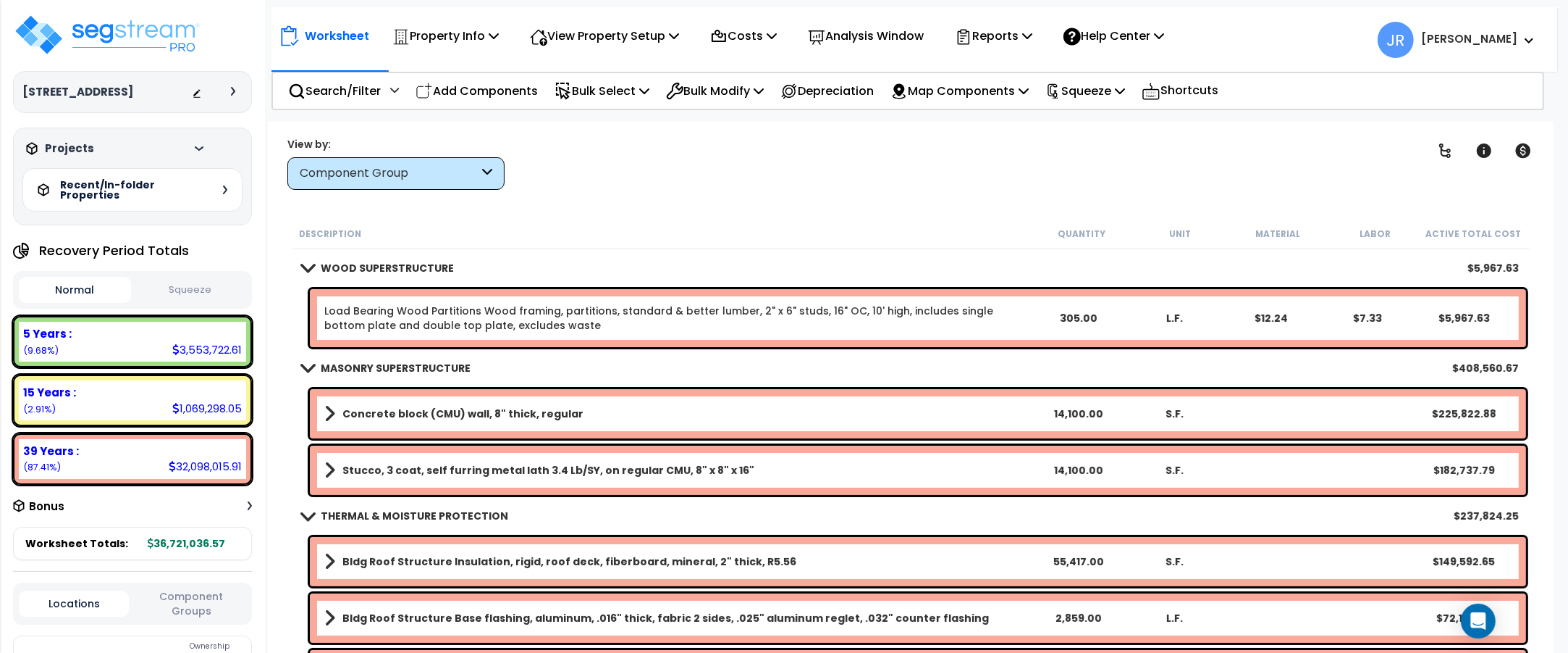
click at [214, 183] on div "Recent/In-folder Properties" at bounding box center [133, 190] width 220 height 43
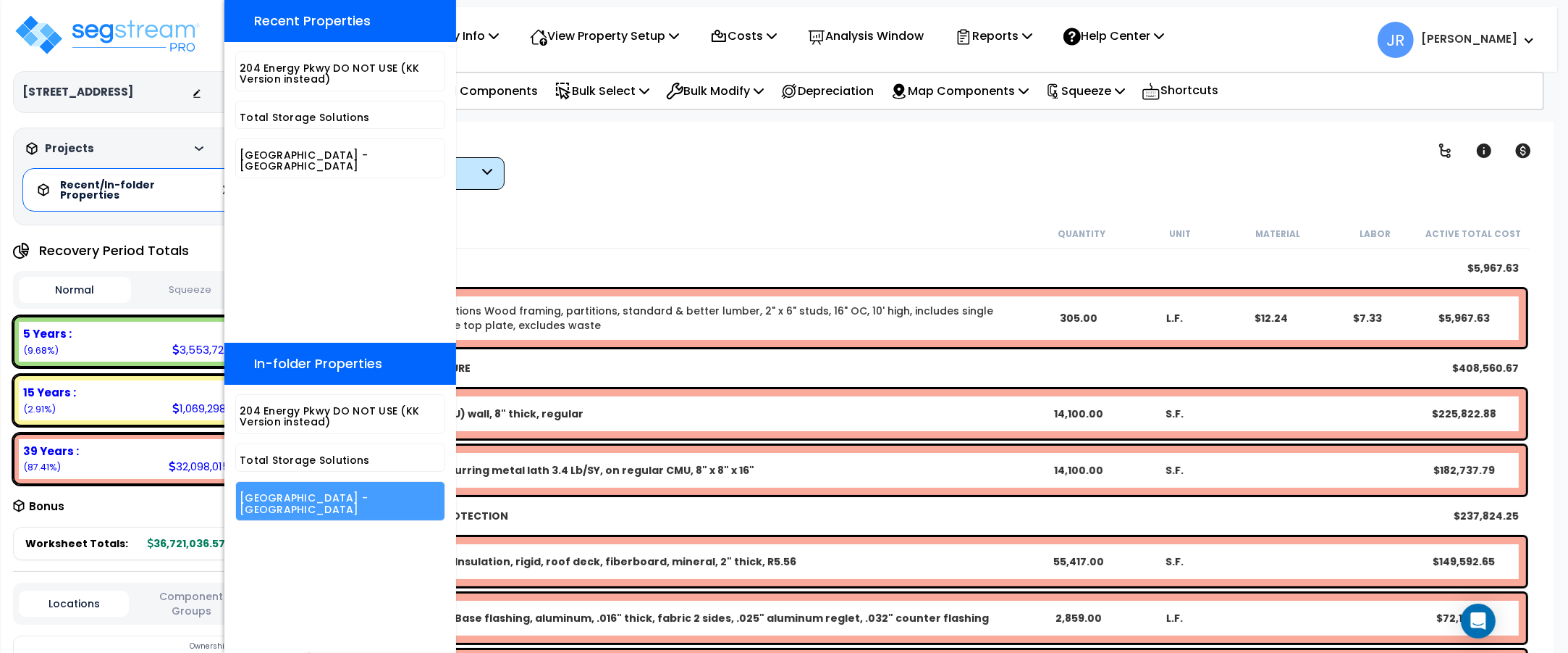
click at [292, 500] on h5 "[GEOGRAPHIC_DATA] - [GEOGRAPHIC_DATA]" at bounding box center [340, 504] width 201 height 22
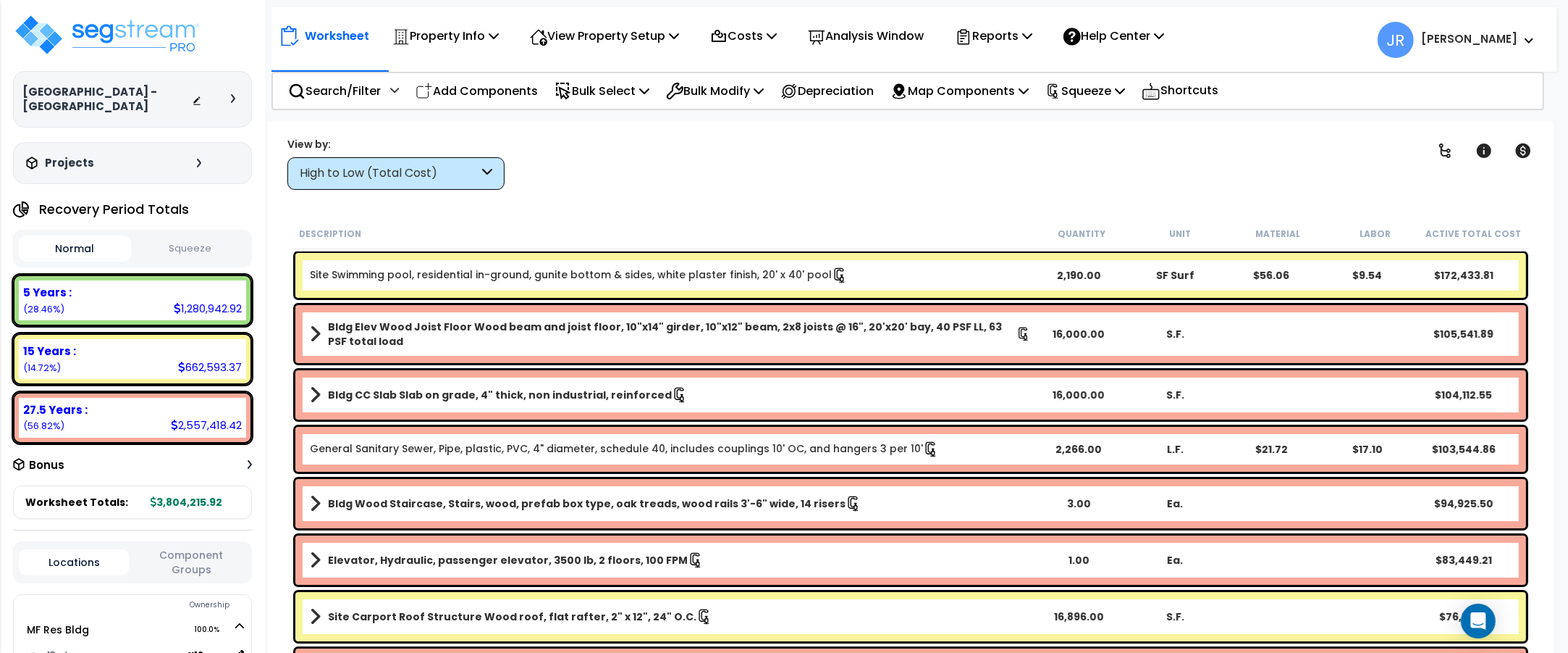
click at [197, 161] on icon at bounding box center [199, 163] width 4 height 9
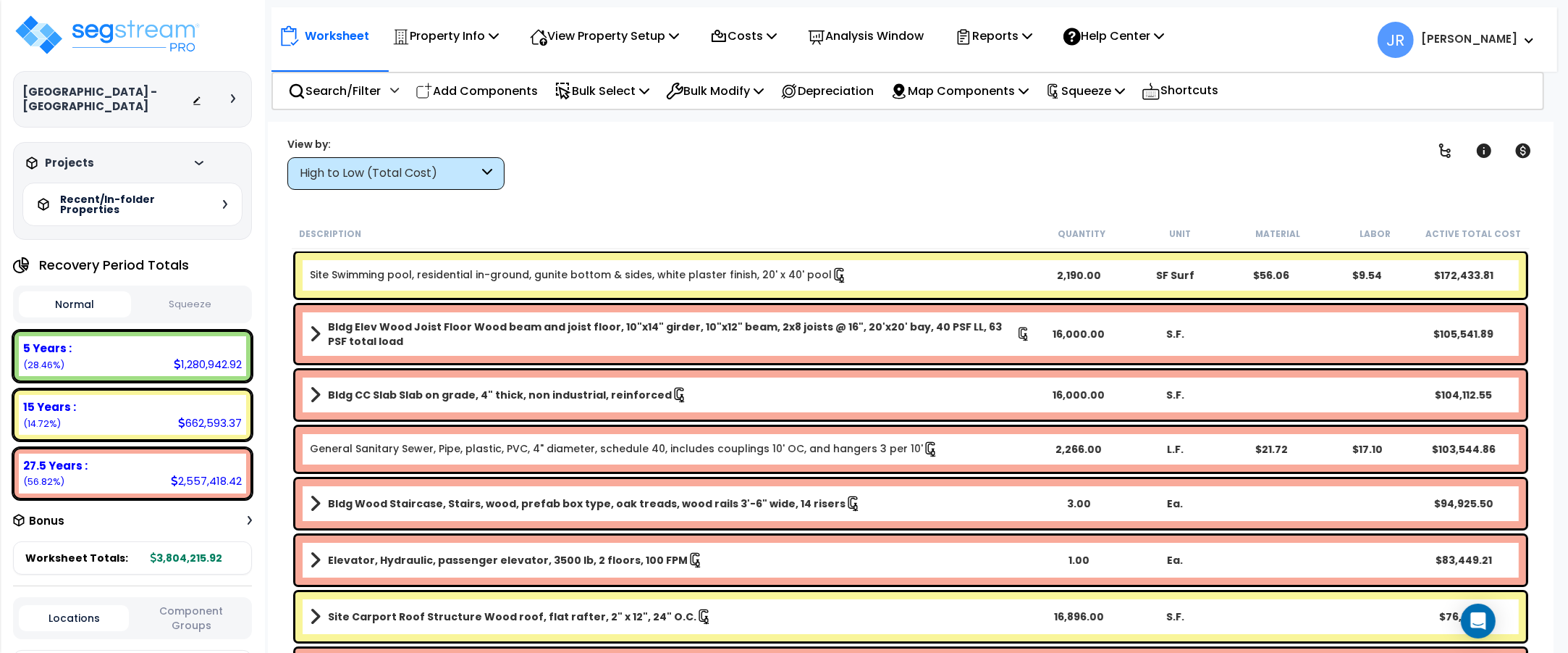
click at [219, 201] on div "Recent/In-folder Properties" at bounding box center [133, 204] width 220 height 43
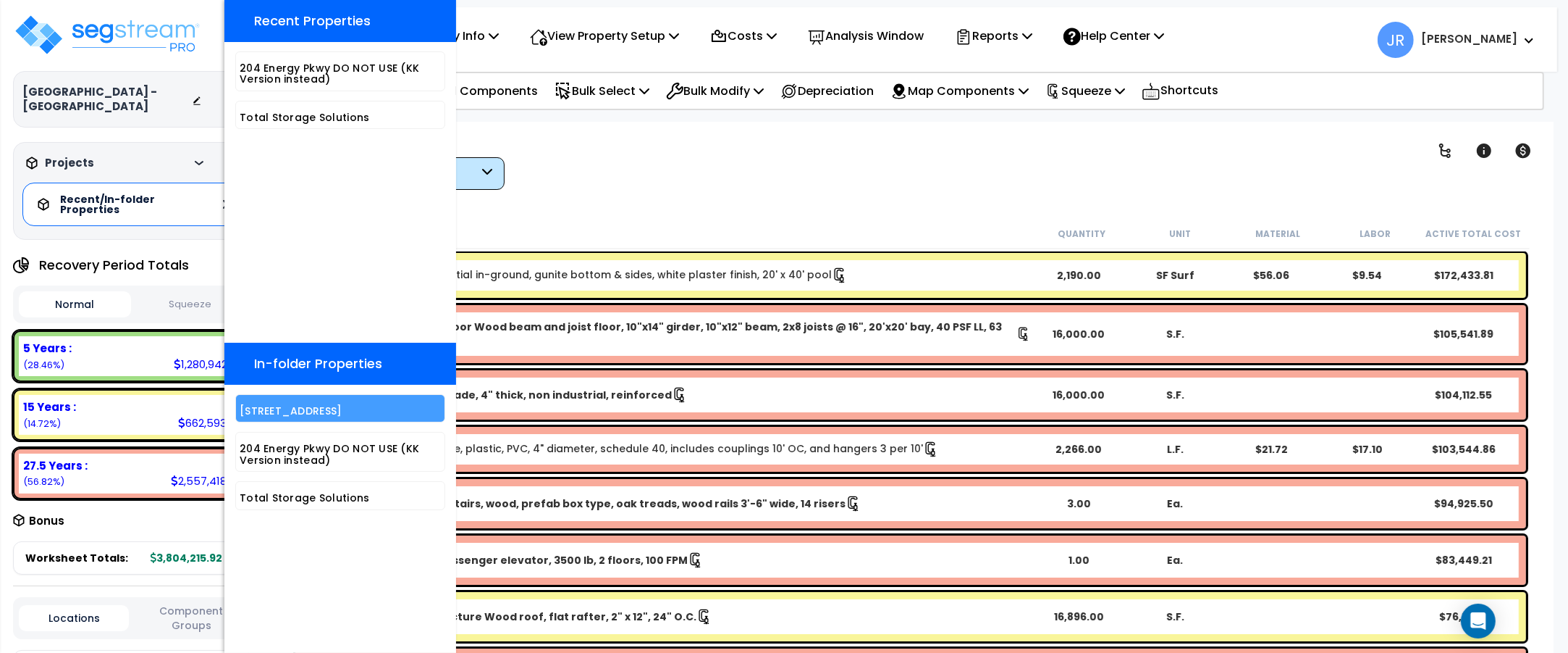
click at [292, 409] on h5 "[STREET_ADDRESS]" at bounding box center [340, 411] width 201 height 11
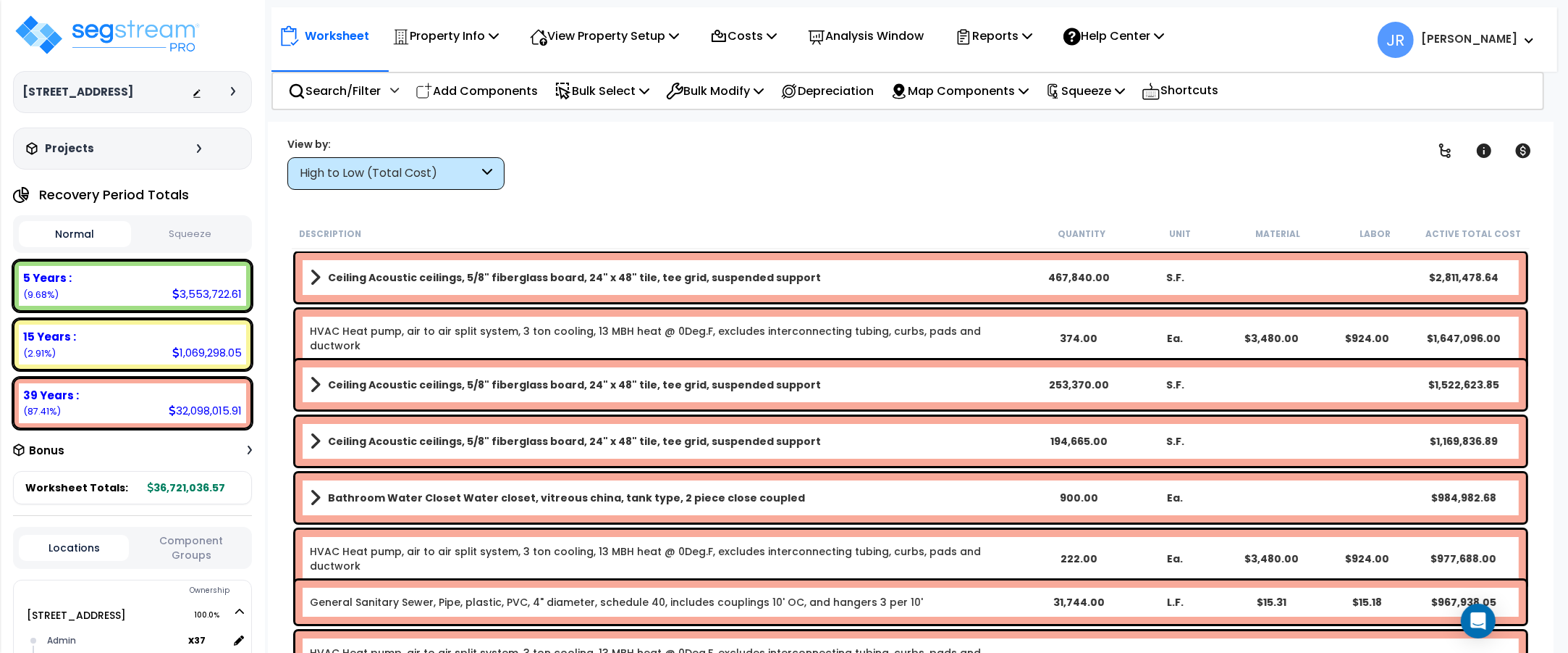
click at [479, 159] on div "High to Low (Total Cost)" at bounding box center [396, 173] width 217 height 33
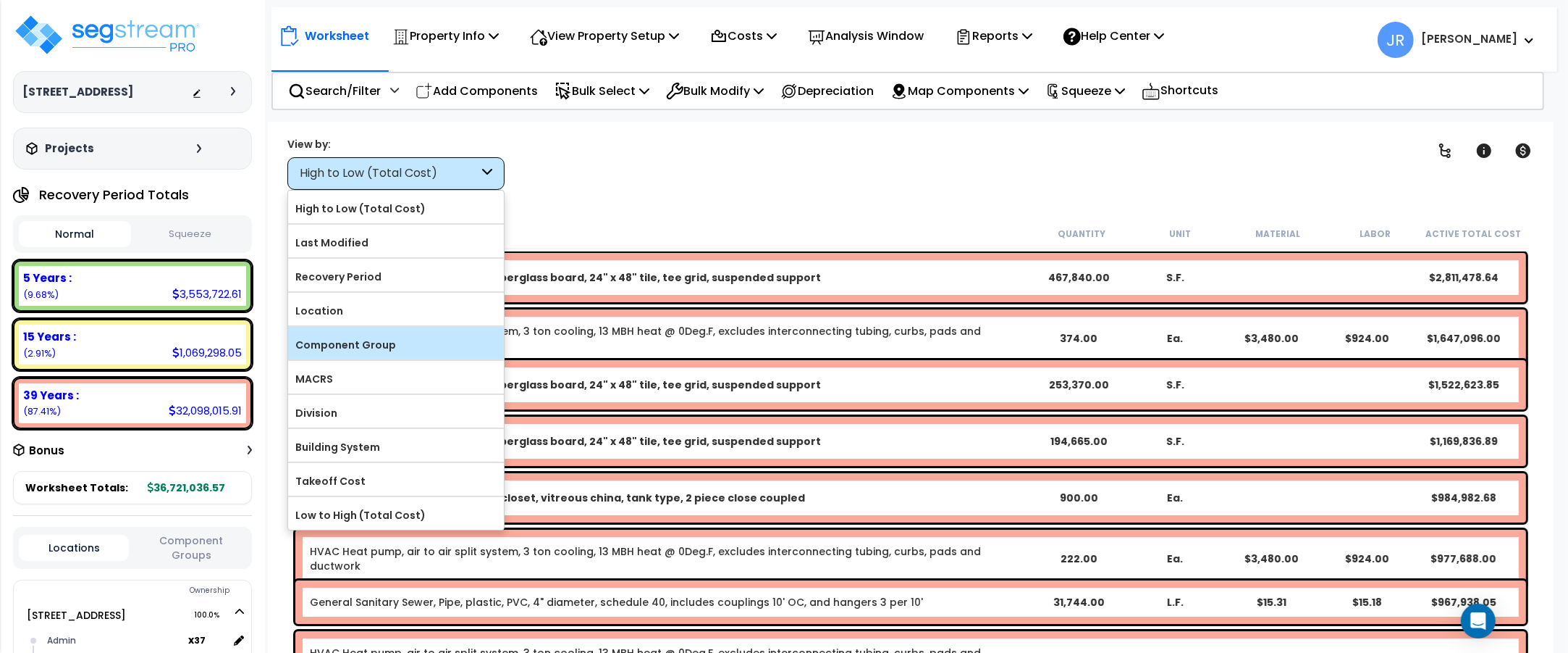
click at [391, 341] on label "Component Group" at bounding box center [396, 345] width 216 height 22
click at [0, 0] on input "Component Group" at bounding box center [0, 0] width 0 height 0
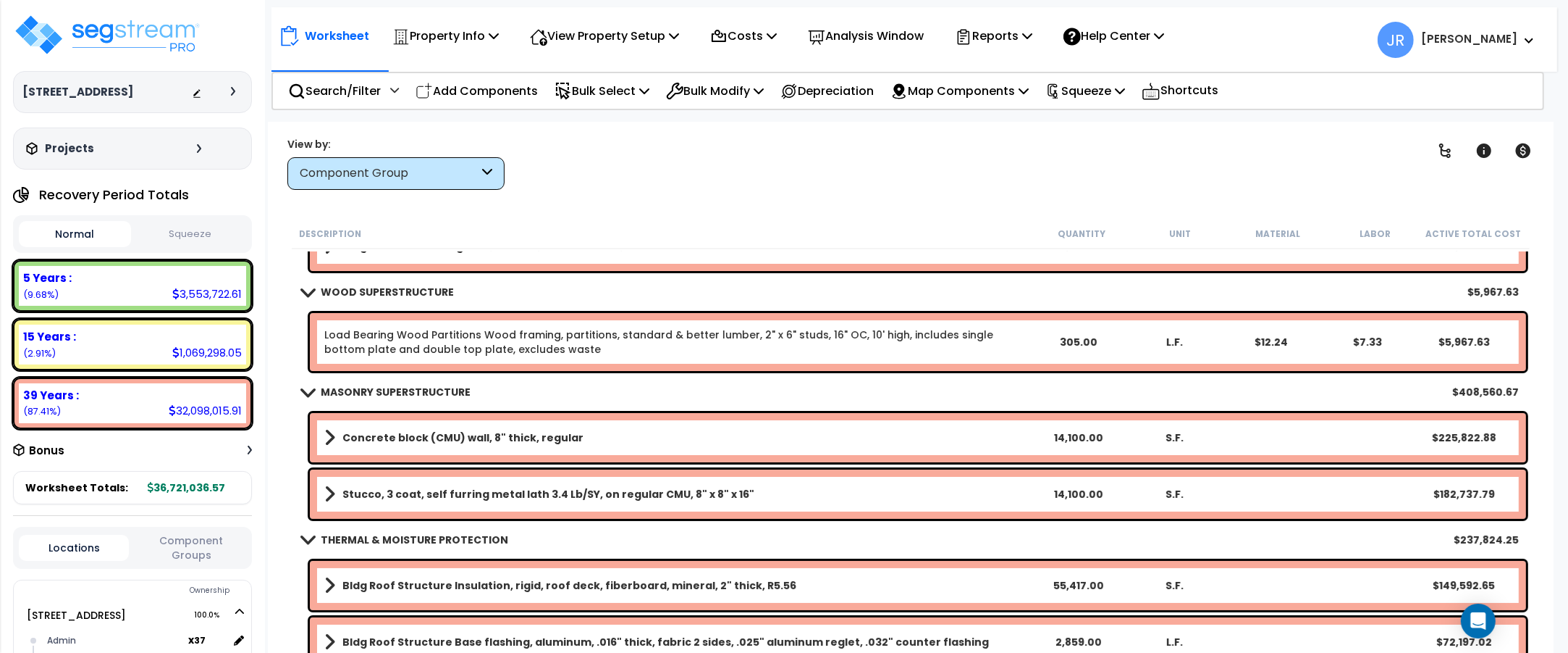
scroll to position [181, 0]
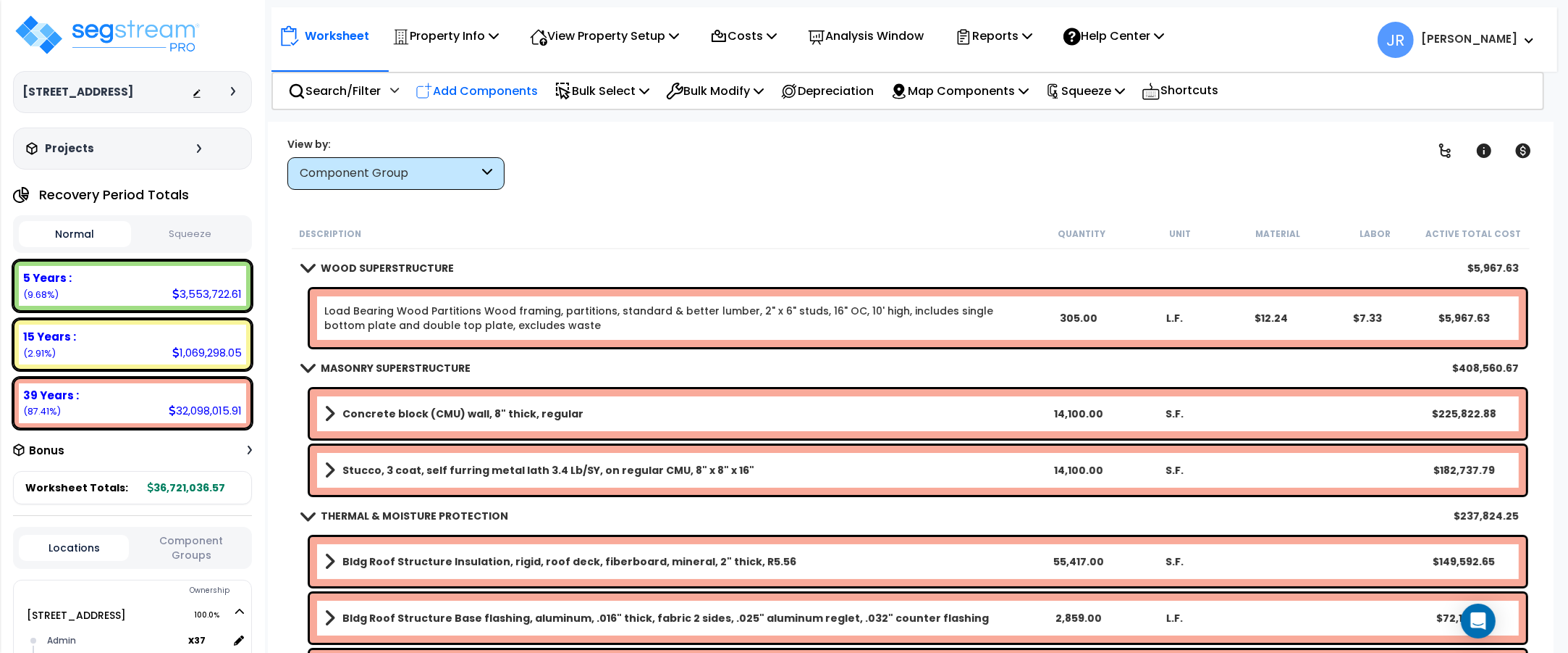
click at [504, 89] on p "Add Components" at bounding box center [477, 91] width 122 height 20
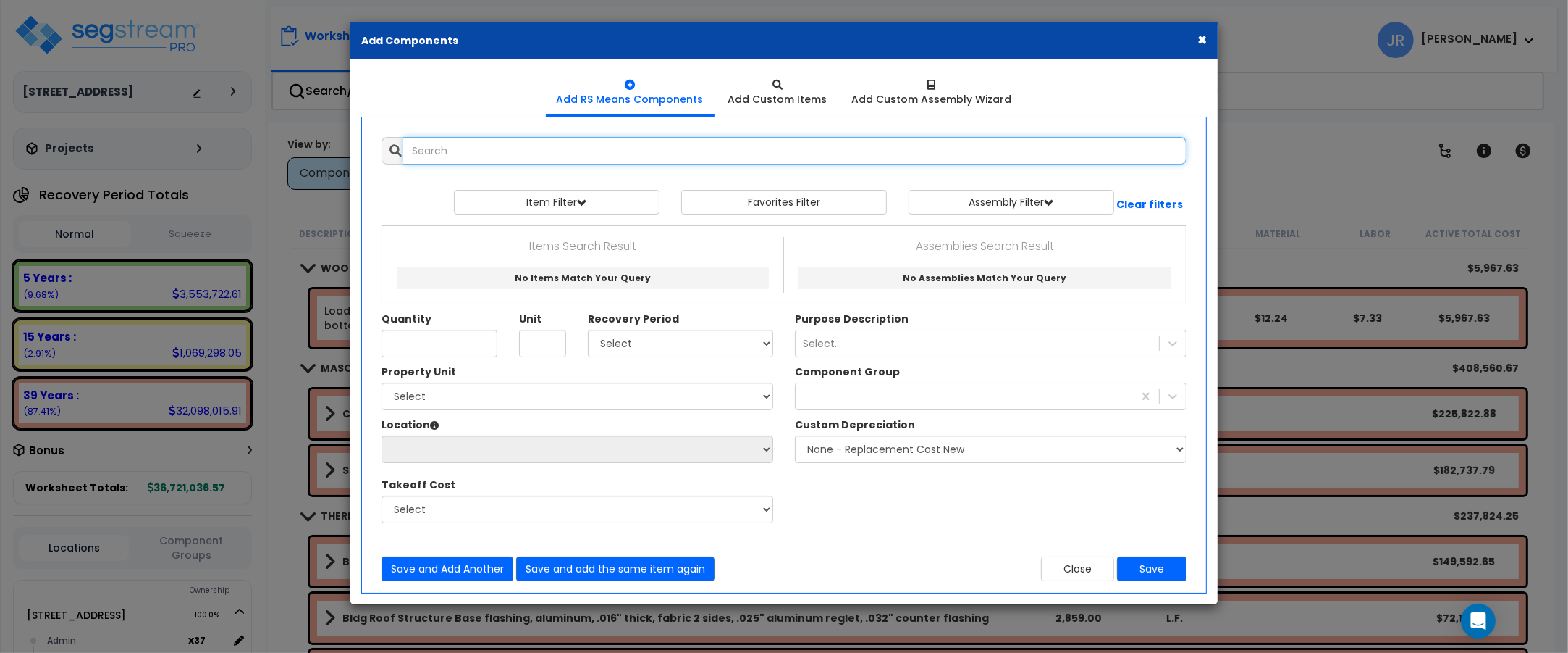
click at [498, 147] on input "text" at bounding box center [795, 151] width 784 height 28
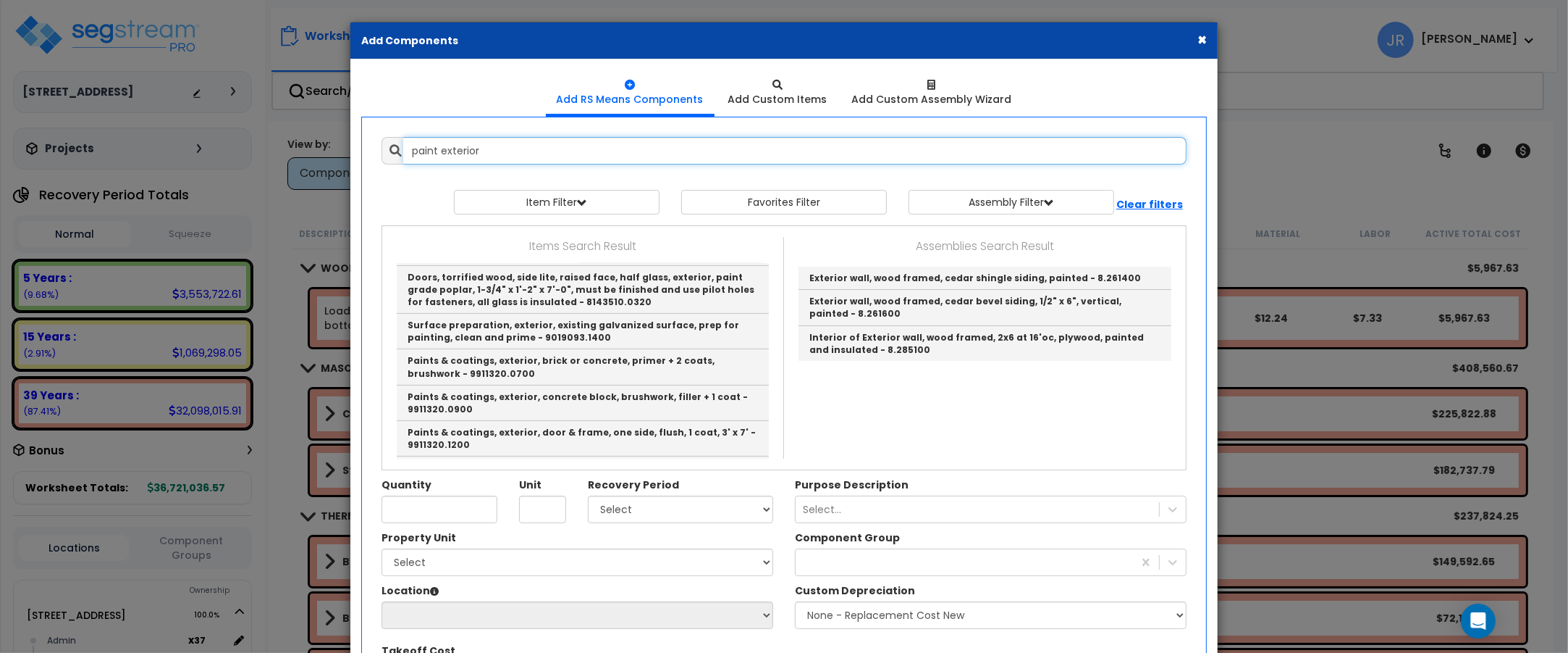
scroll to position [453, 0]
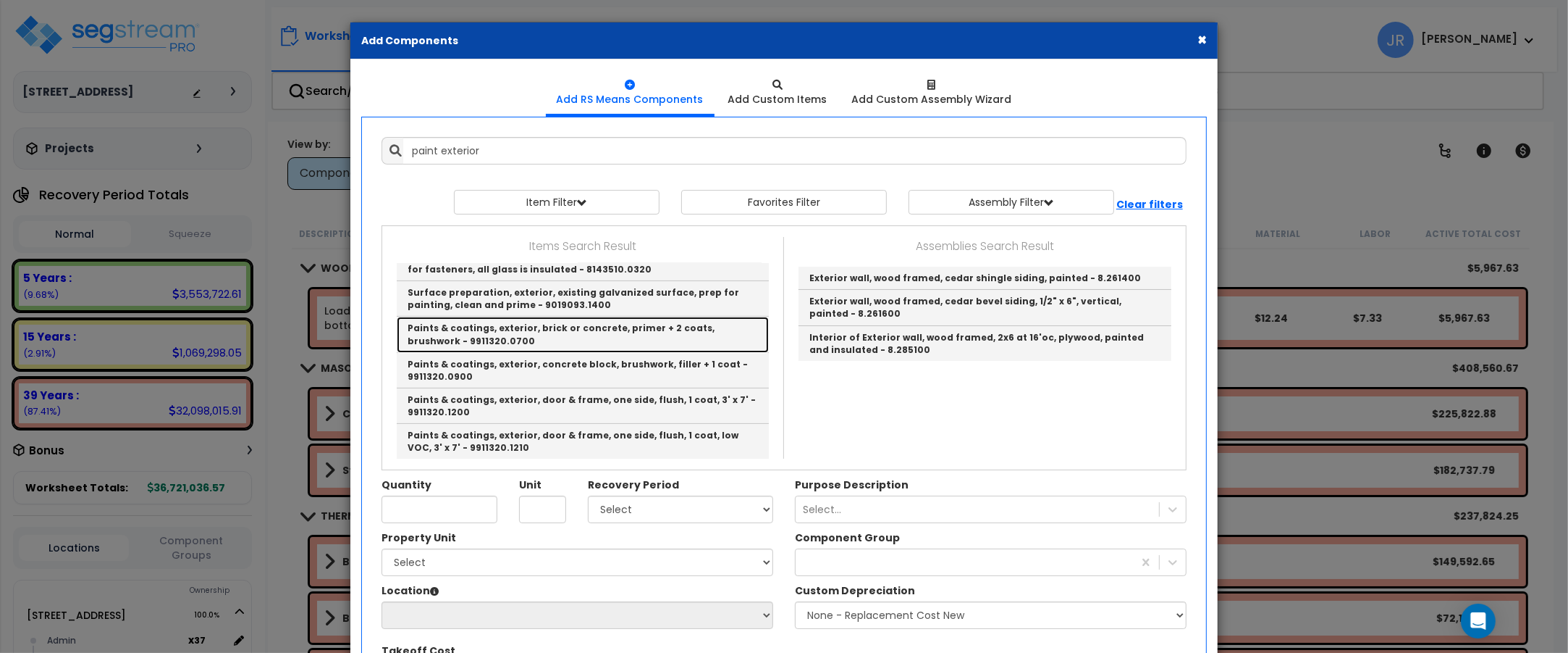
click at [530, 317] on link "Paints & coatings, exterior, brick or concrete, primer + 2 coats, brushwork - 9…" at bounding box center [583, 334] width 372 height 36
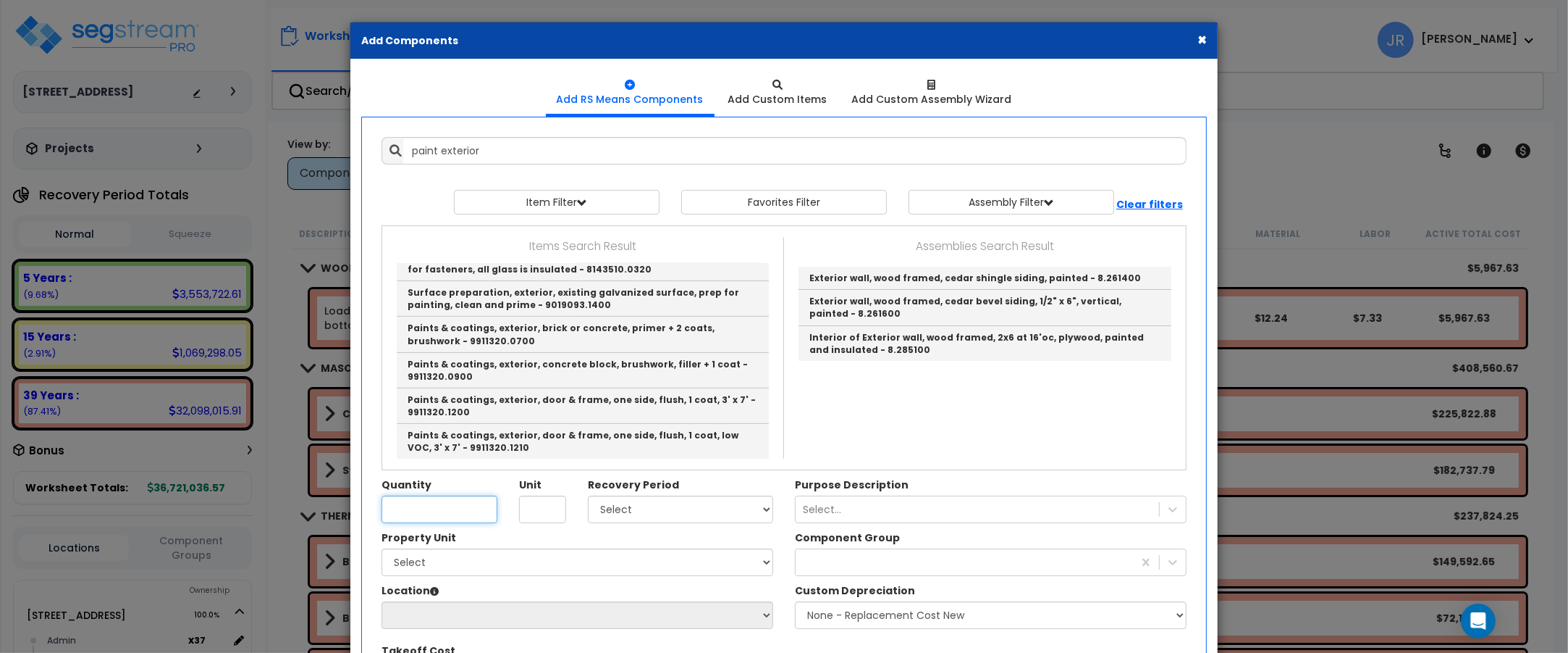
type input "Paints & coatings, exterior, brick or concrete, primer + 2 coats, brushwork - 9…"
type input "S.F."
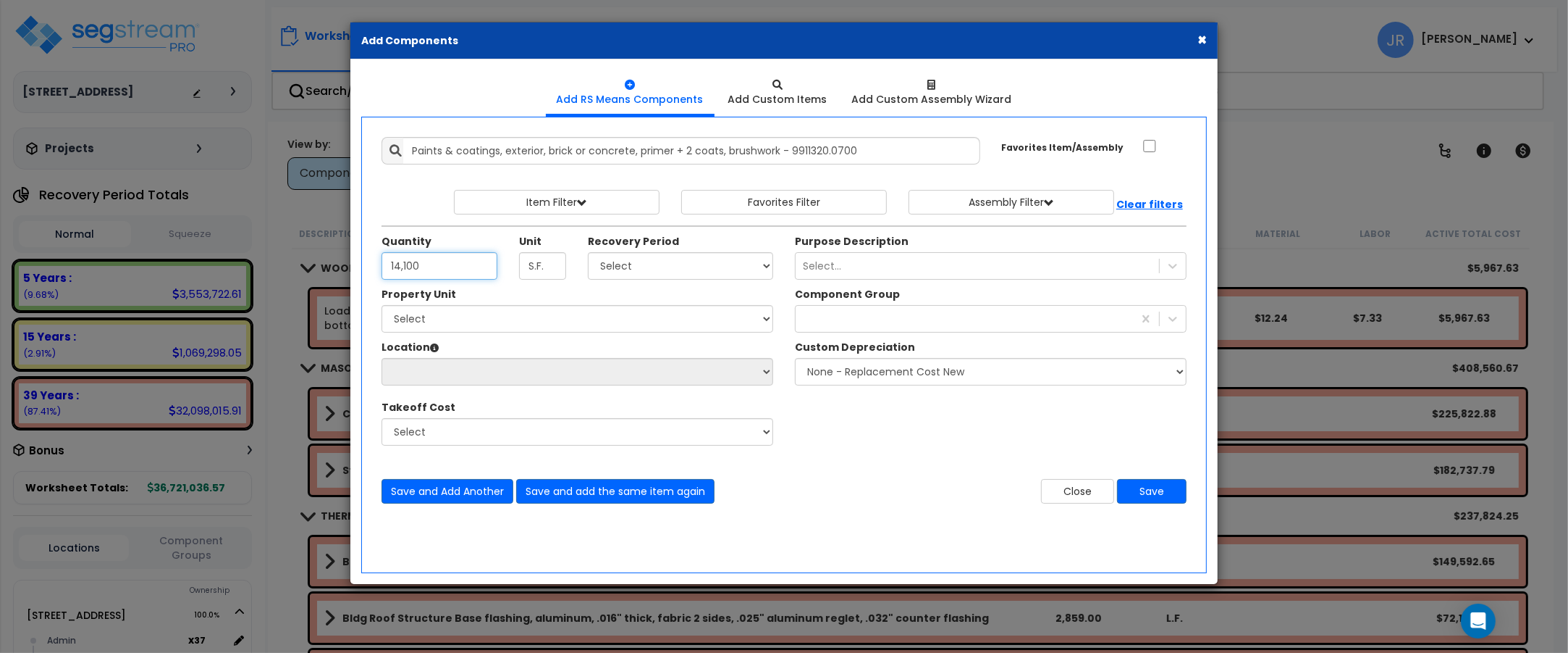
type input "14,100"
click at [742, 267] on select "Select 5 Years 7 Years 15 Years 20 Years 39 Years 27.5 Year" at bounding box center [681, 266] width 185 height 28
select select "39Y"
click at [588, 253] on select "Select 5 Years 7 Years 15 Years 20 Years 39 Years 27.5 Year" at bounding box center [681, 266] width 185 height 28
click at [614, 319] on select "Select 204 Energy Pkwy Site Improvements" at bounding box center [577, 319] width 392 height 28
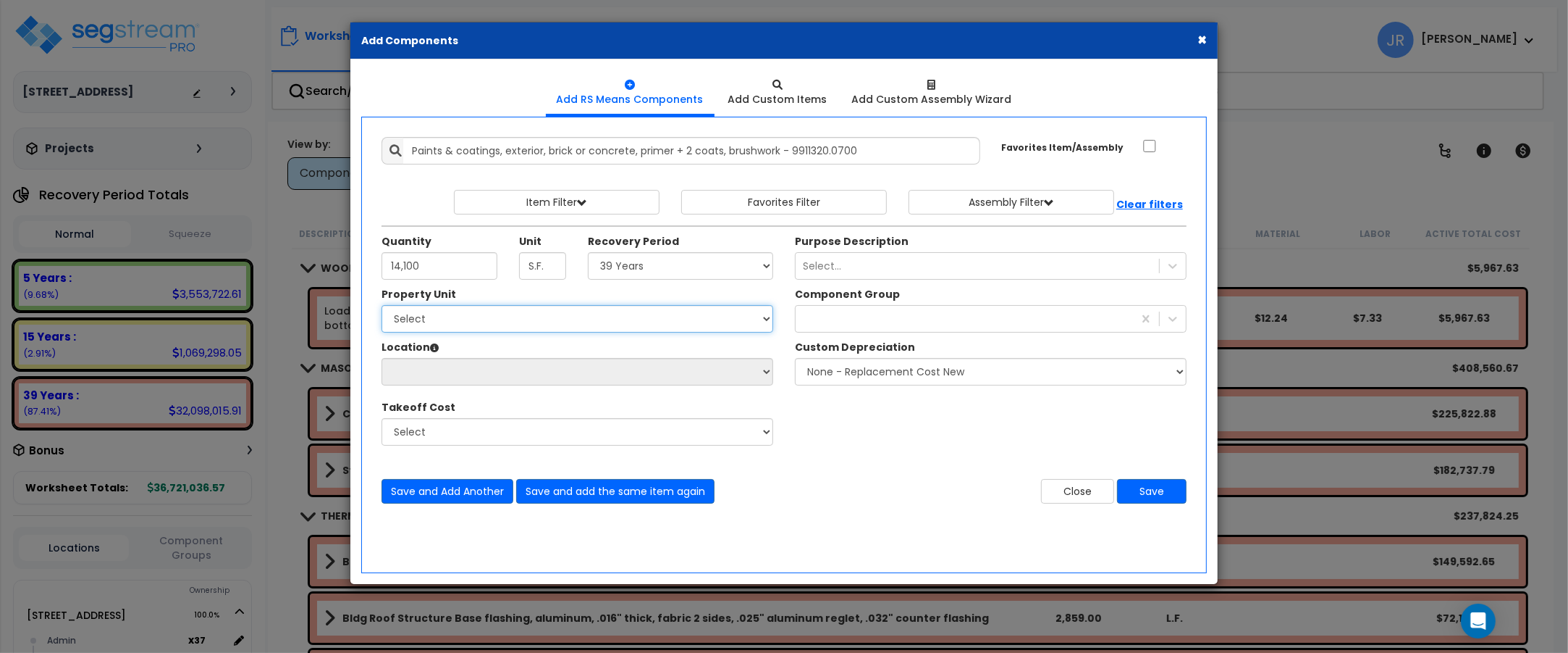
select select "162439"
click at [382, 306] on select "Select 204 Energy Pkwy Site Improvements" at bounding box center [577, 319] width 392 height 28
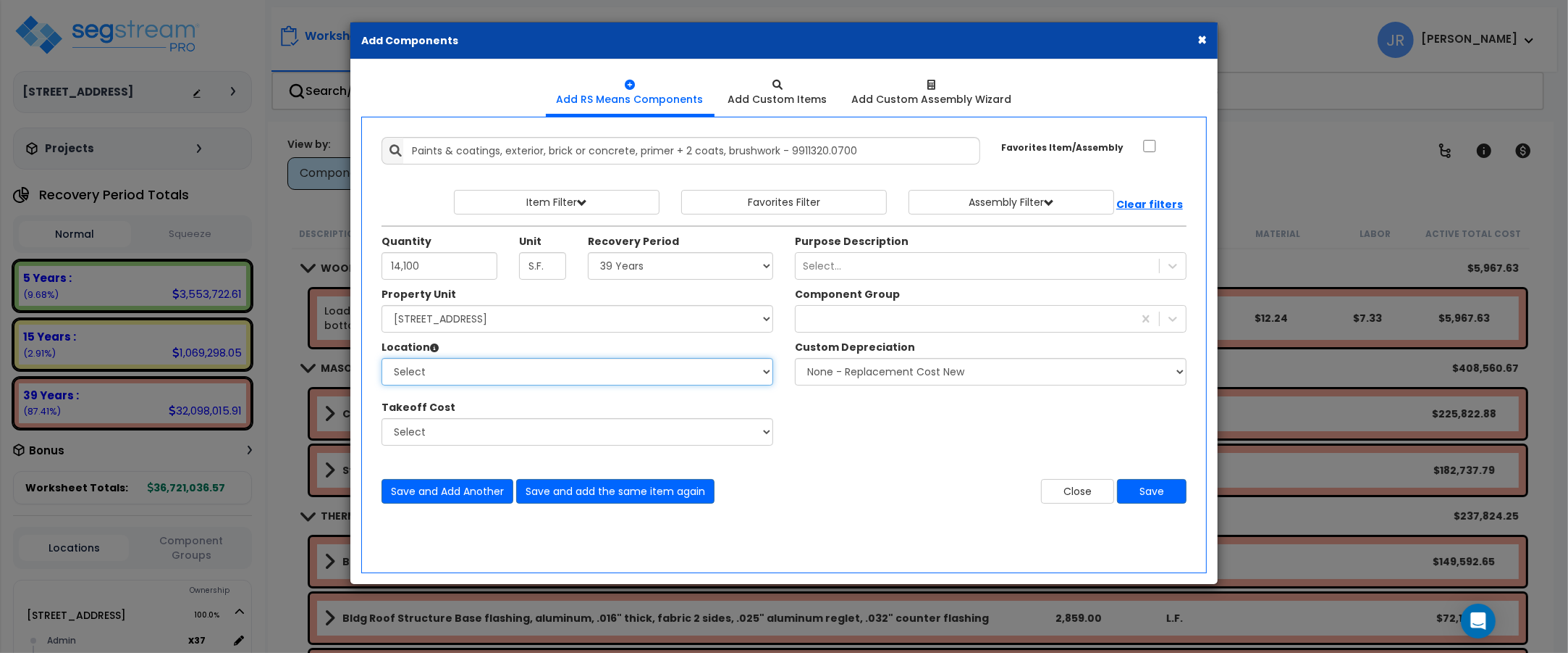
click at [490, 367] on select "Select Admin Baths Building Building Interior Common Exam Food Service In Patie…" at bounding box center [577, 372] width 392 height 28
select select "6"
click at [382, 359] on select "Select Admin Baths Building Building Interior Common Exam Food Service In Patie…" at bounding box center [577, 372] width 392 height 28
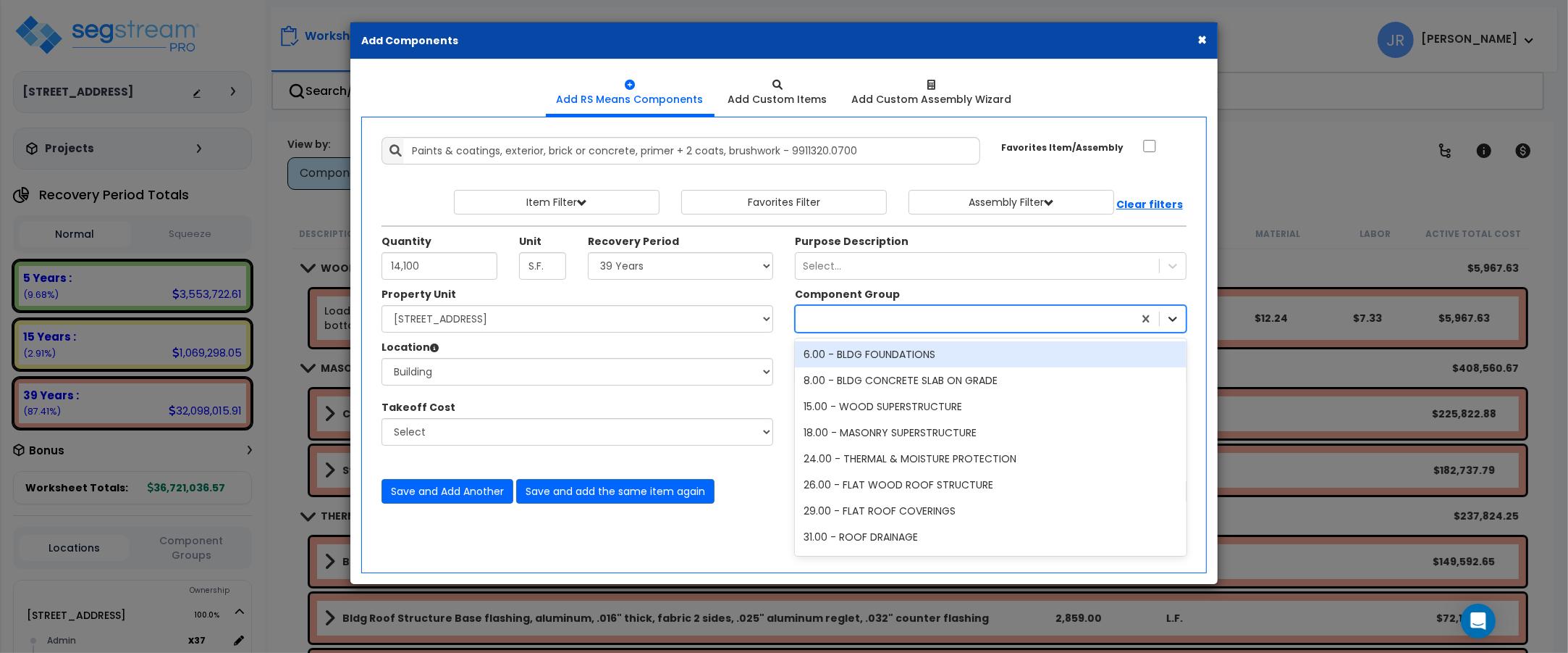
click at [1177, 315] on icon at bounding box center [1173, 319] width 14 height 14
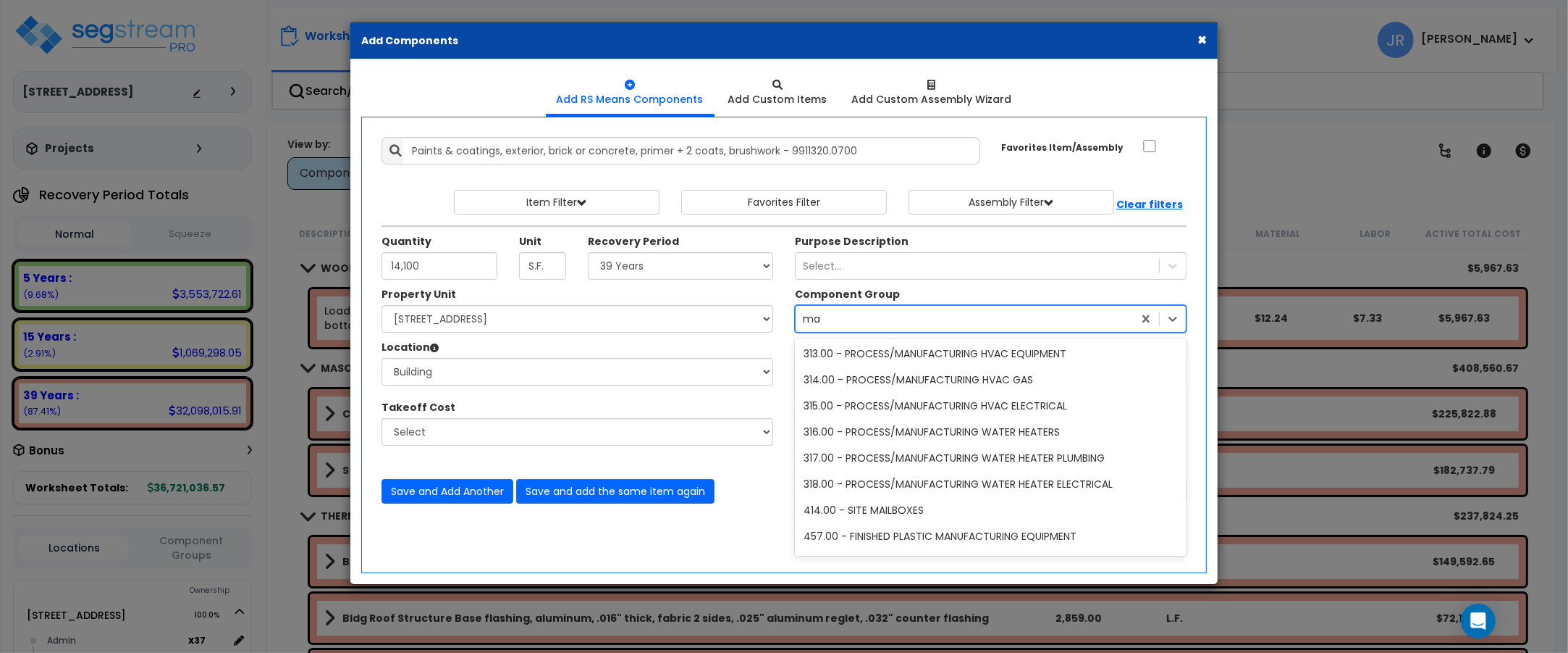
scroll to position [53, 0]
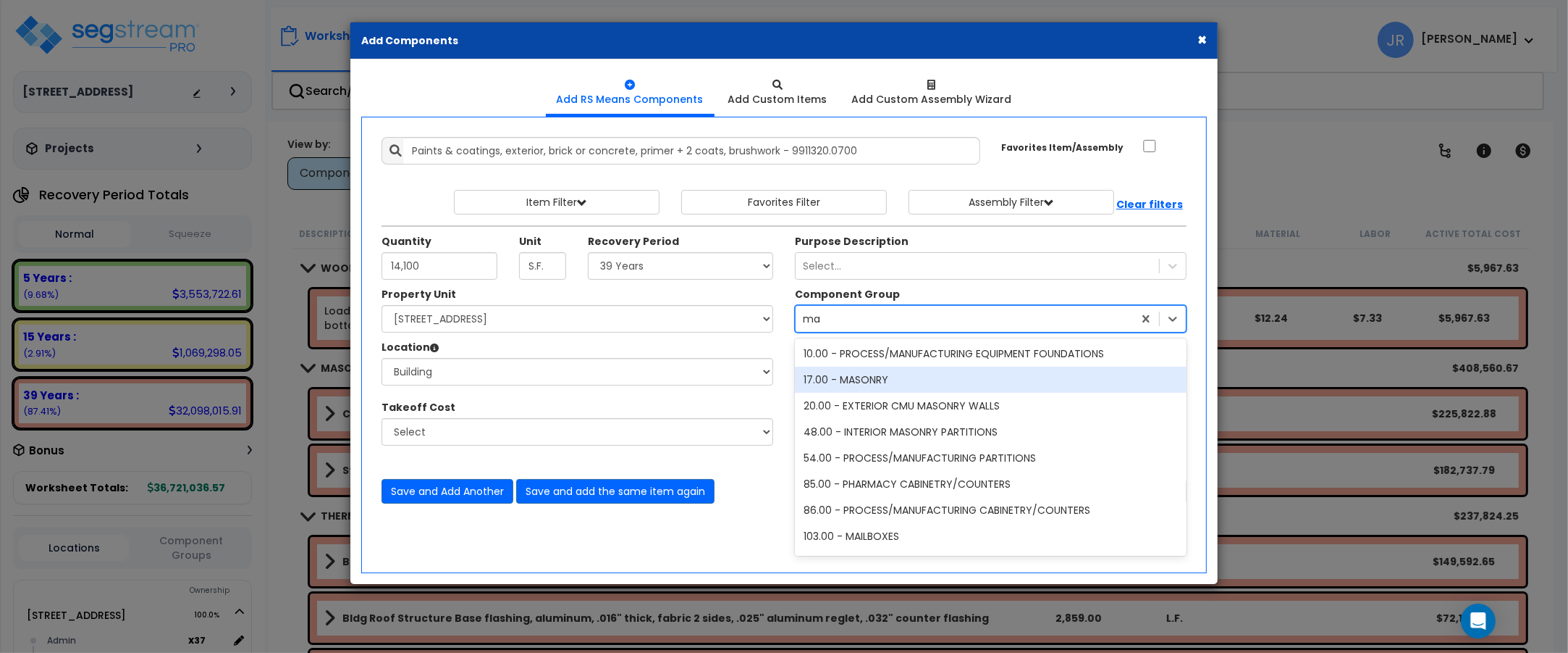
type input "mas"
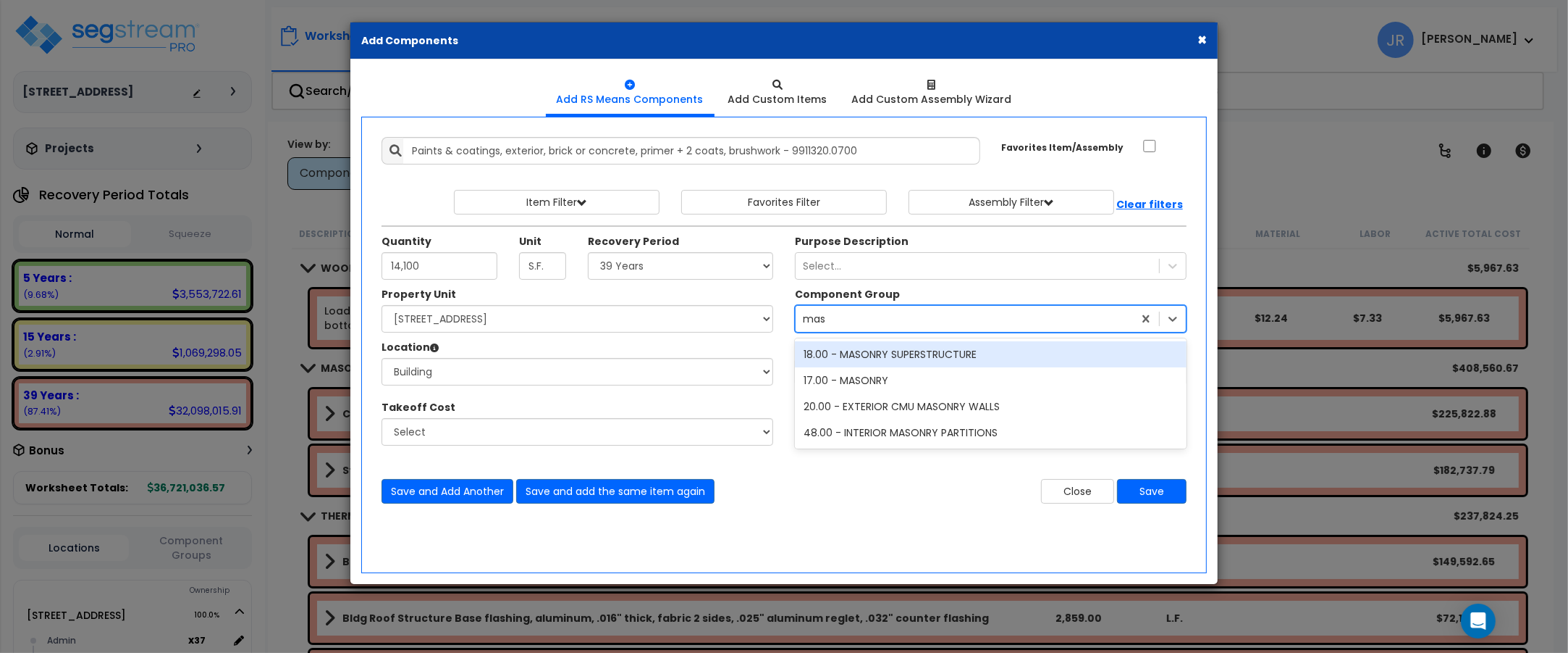
click at [912, 354] on div "18.00 - MASONRY SUPERSTRUCTURE" at bounding box center [991, 354] width 392 height 26
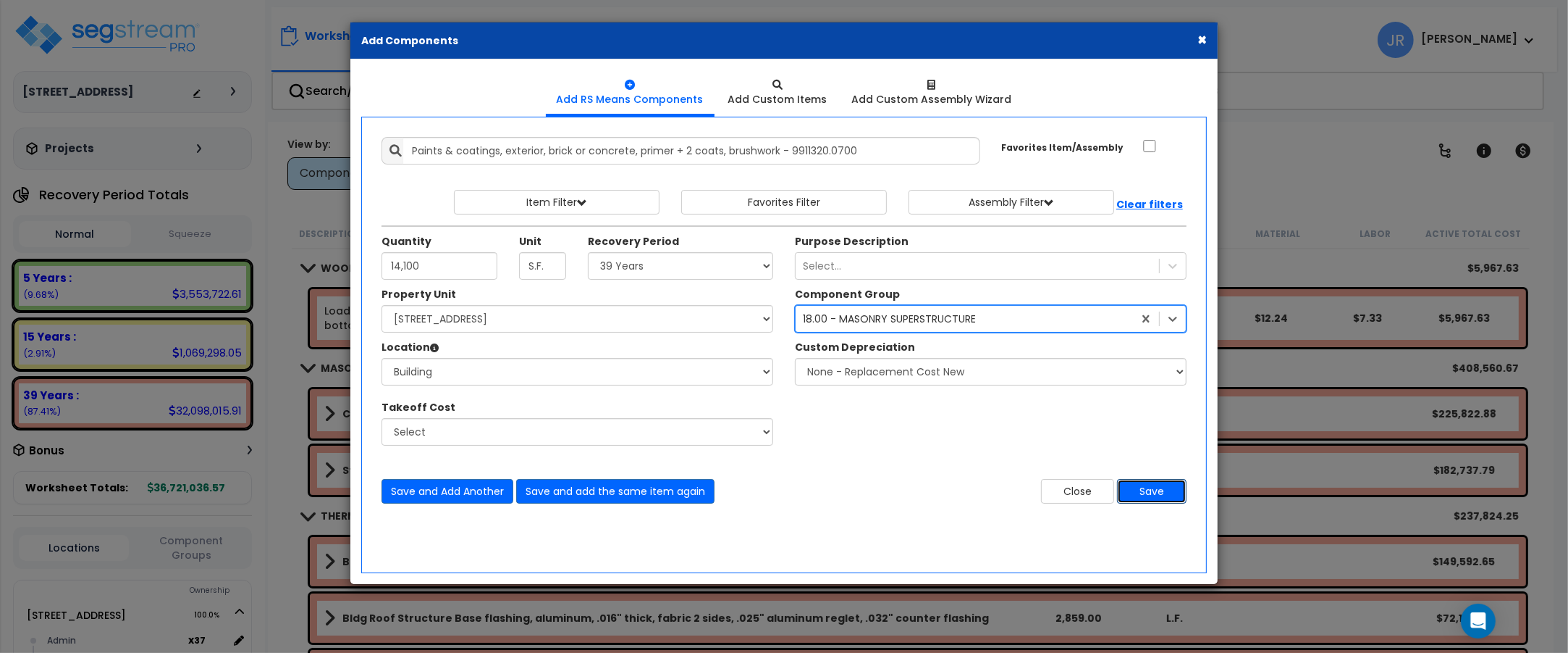
click at [1144, 494] on button "Save" at bounding box center [1152, 491] width 70 height 25
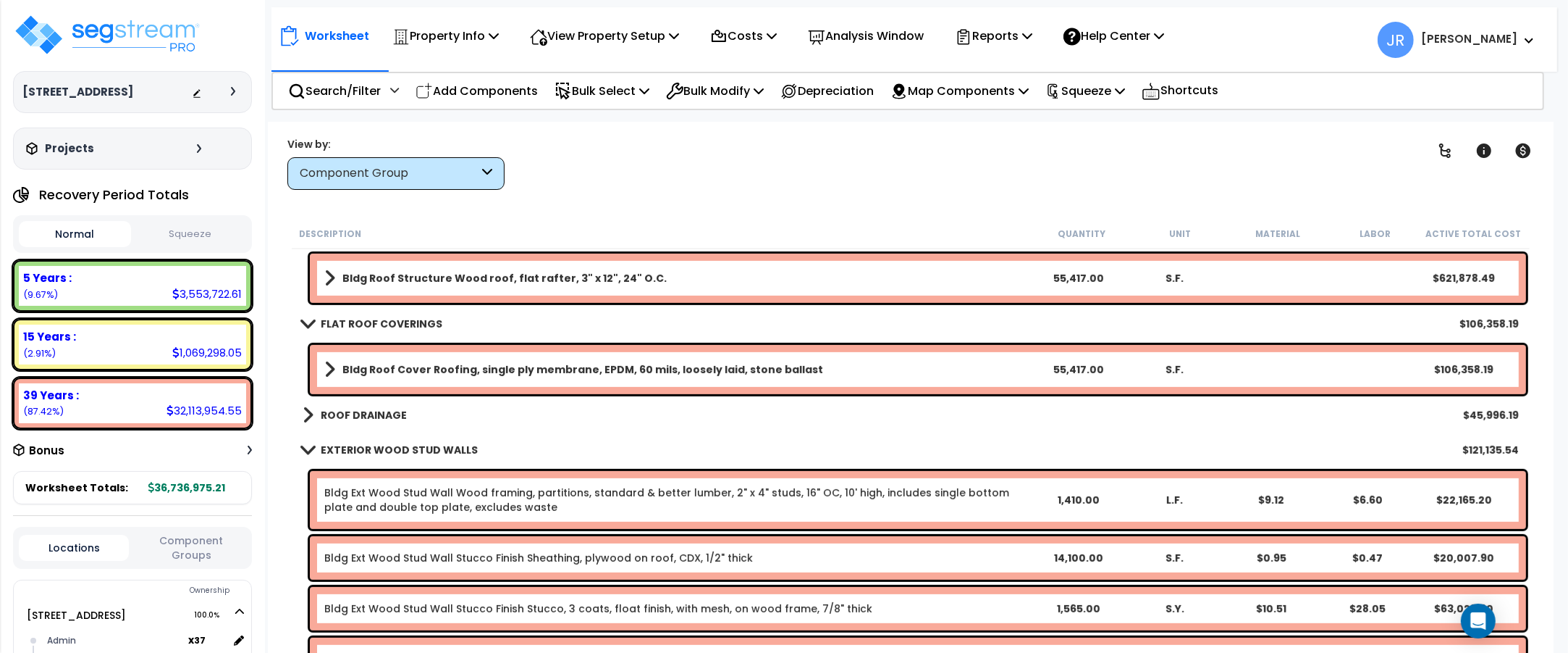
scroll to position [905, 0]
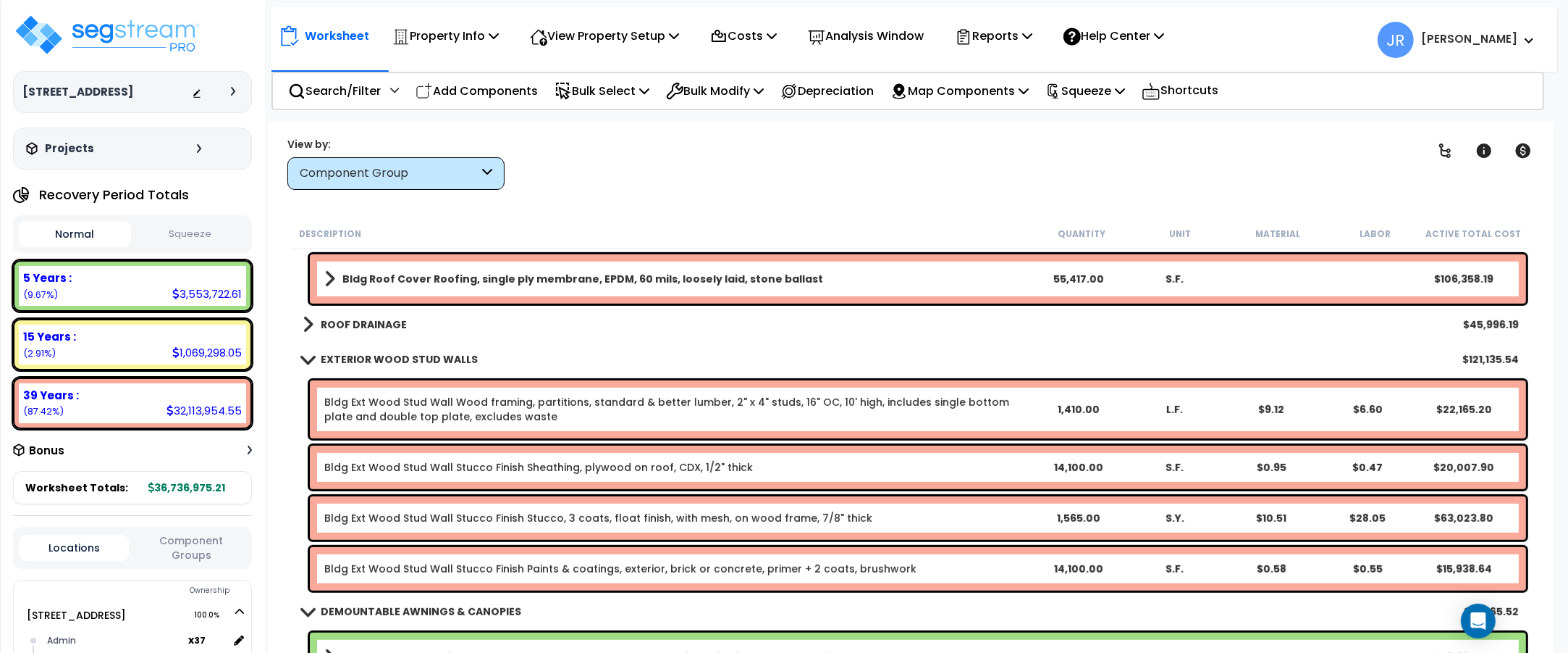
click at [382, 394] on div "Bldg Ext Wood Stud Wall Wood framing, partitions, standard & better lumber, 2" …" at bounding box center [918, 409] width 1216 height 58
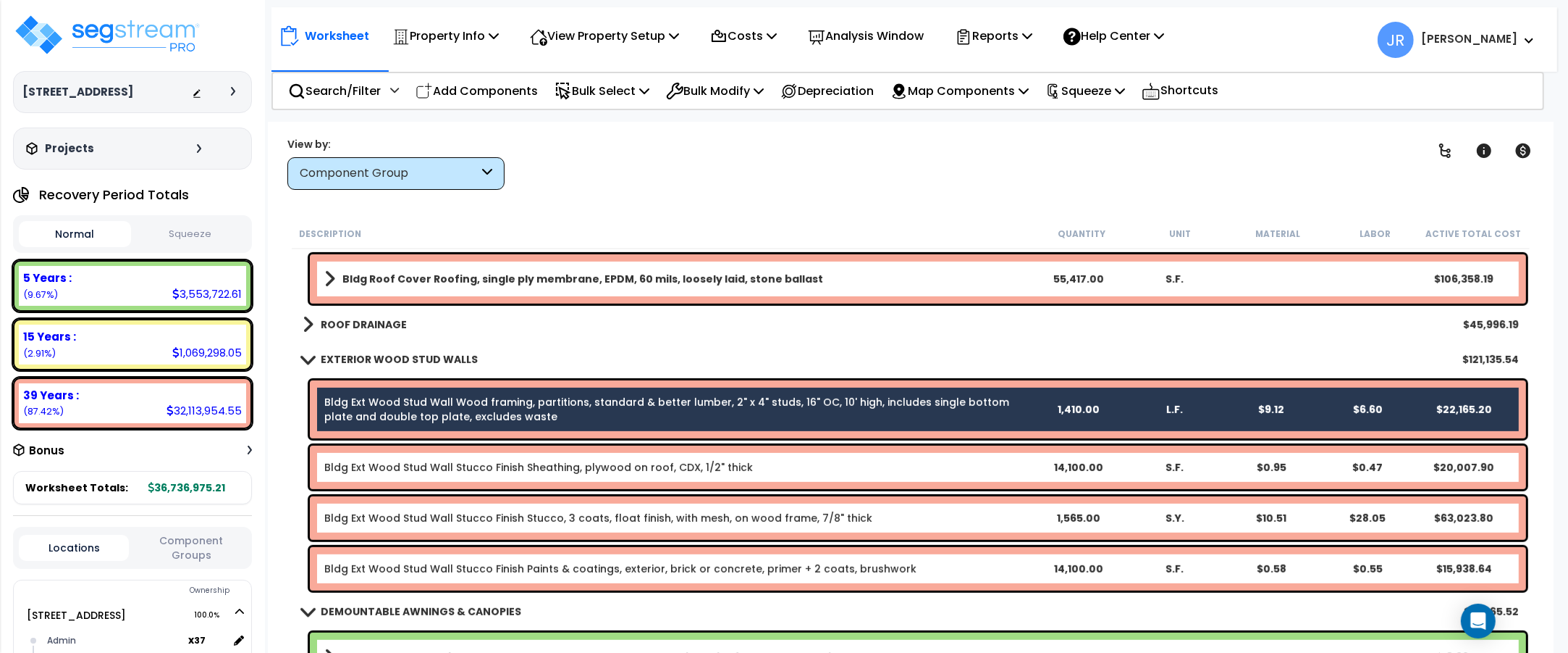
click at [387, 466] on link "Bldg Ext Wood Stud Wall Stucco Finish Sheathing, plywood on roof, CDX, 1/2" thi…" at bounding box center [539, 467] width 429 height 14
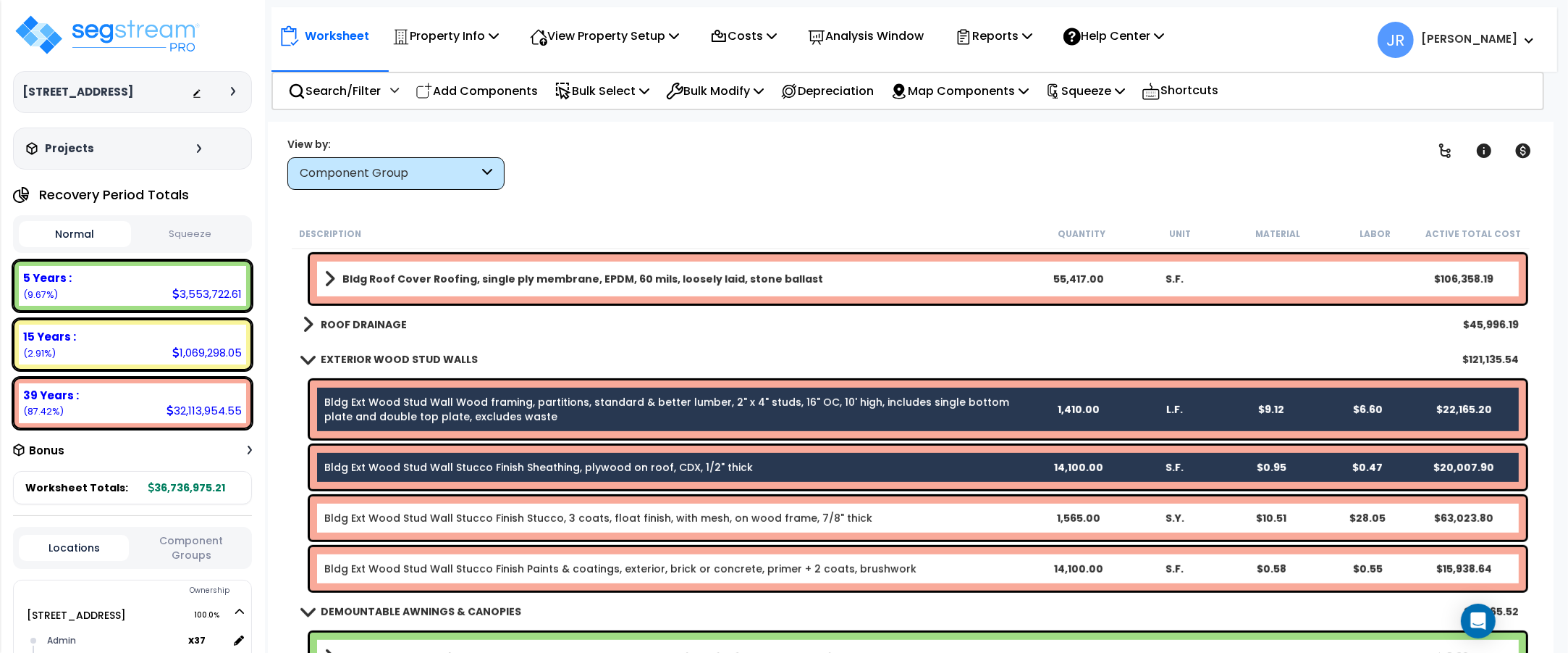
click at [393, 512] on link "Bldg Ext Wood Stud Wall Stucco Finish Stucco, 3 coats, float finish, with mesh,…" at bounding box center [598, 518] width 548 height 14
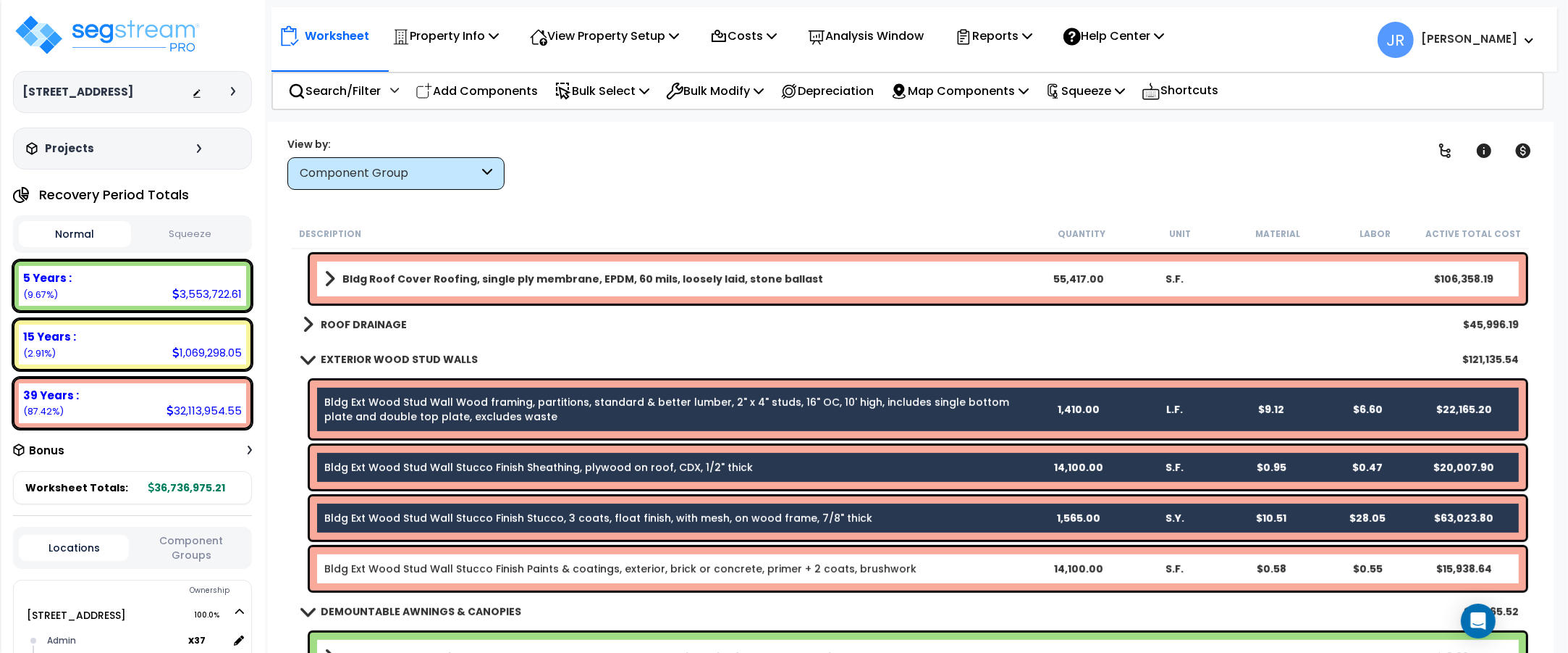
click at [393, 563] on link "Bldg Ext Wood Stud Wall Stucco Finish Paints & coatings, exterior, brick or con…" at bounding box center [621, 569] width 592 height 14
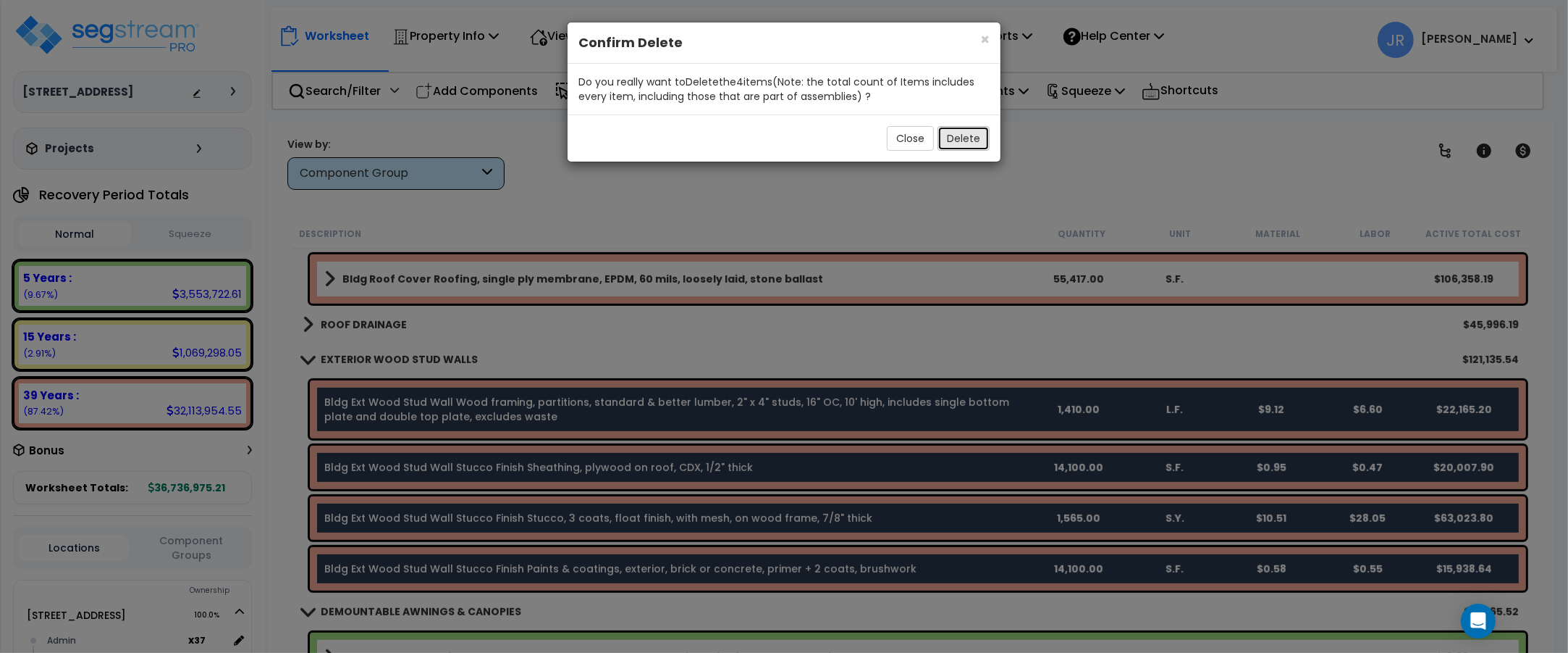
click at [979, 139] on button "Delete" at bounding box center [963, 138] width 52 height 25
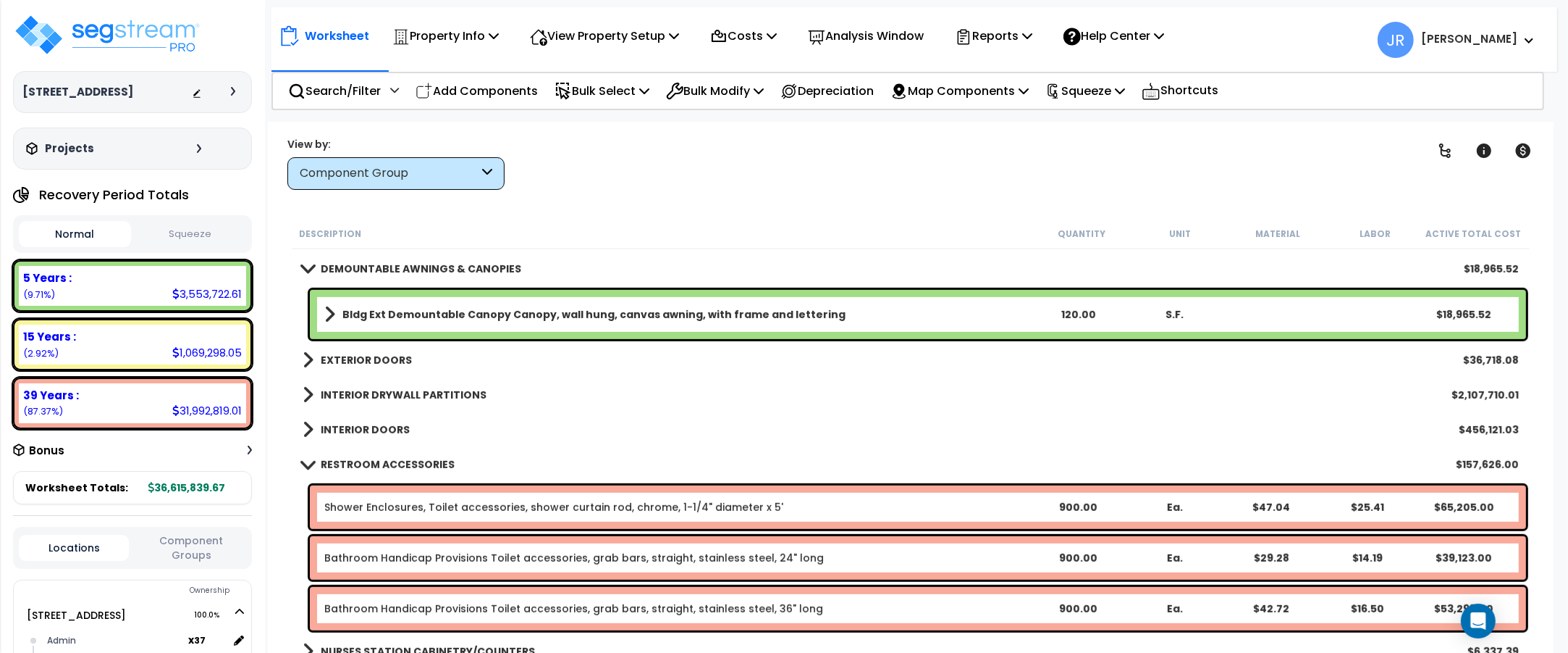
scroll to position [1086, 0]
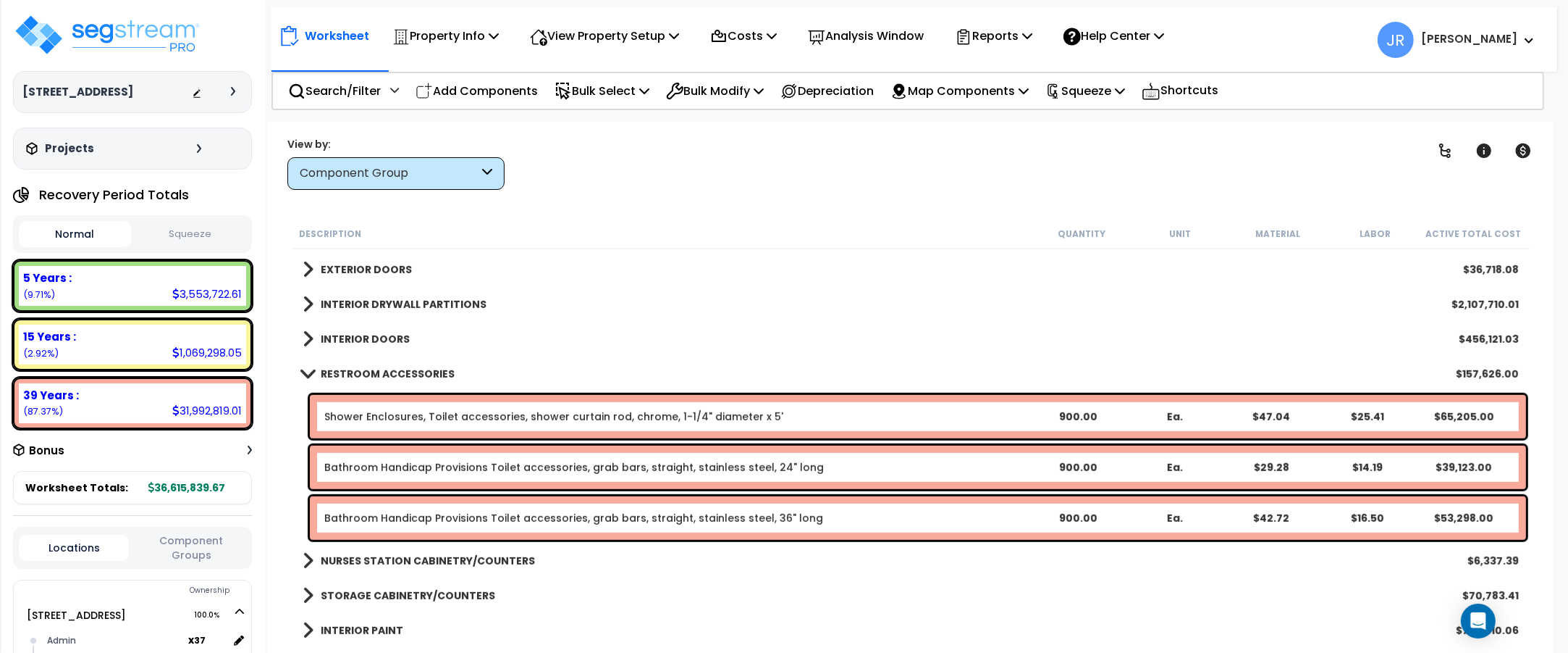
click at [502, 415] on link "Shower Enclosures, Toilet accessories, shower curtain rod, chrome, 1-1/4" diame…" at bounding box center [554, 417] width 459 height 14
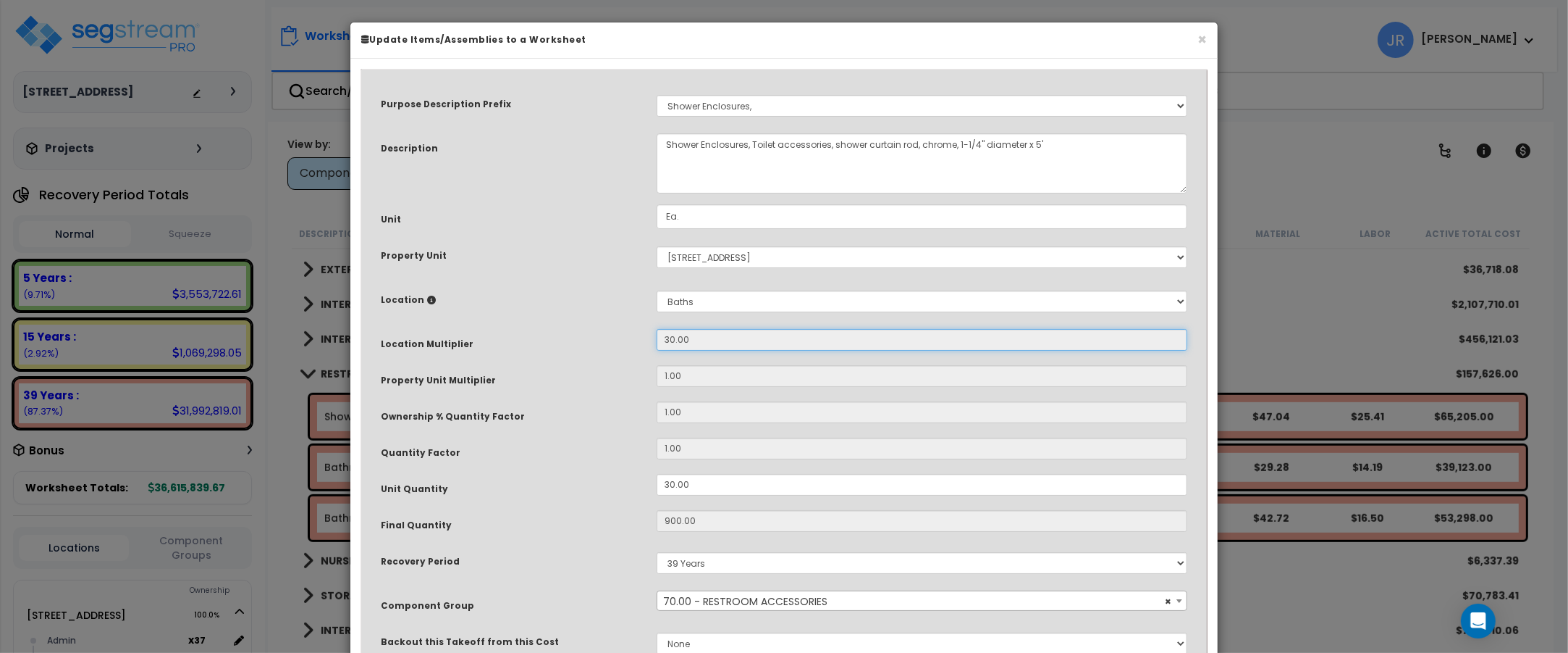
drag, startPoint x: 689, startPoint y: 341, endPoint x: 658, endPoint y: 339, distance: 31.1
click at [658, 339] on input "30.00" at bounding box center [922, 340] width 531 height 22
drag, startPoint x: 707, startPoint y: 523, endPoint x: 648, endPoint y: 520, distance: 59.1
click at [648, 496] on div "900.00" at bounding box center [922, 485] width 553 height 22
type input "$65,205.00"
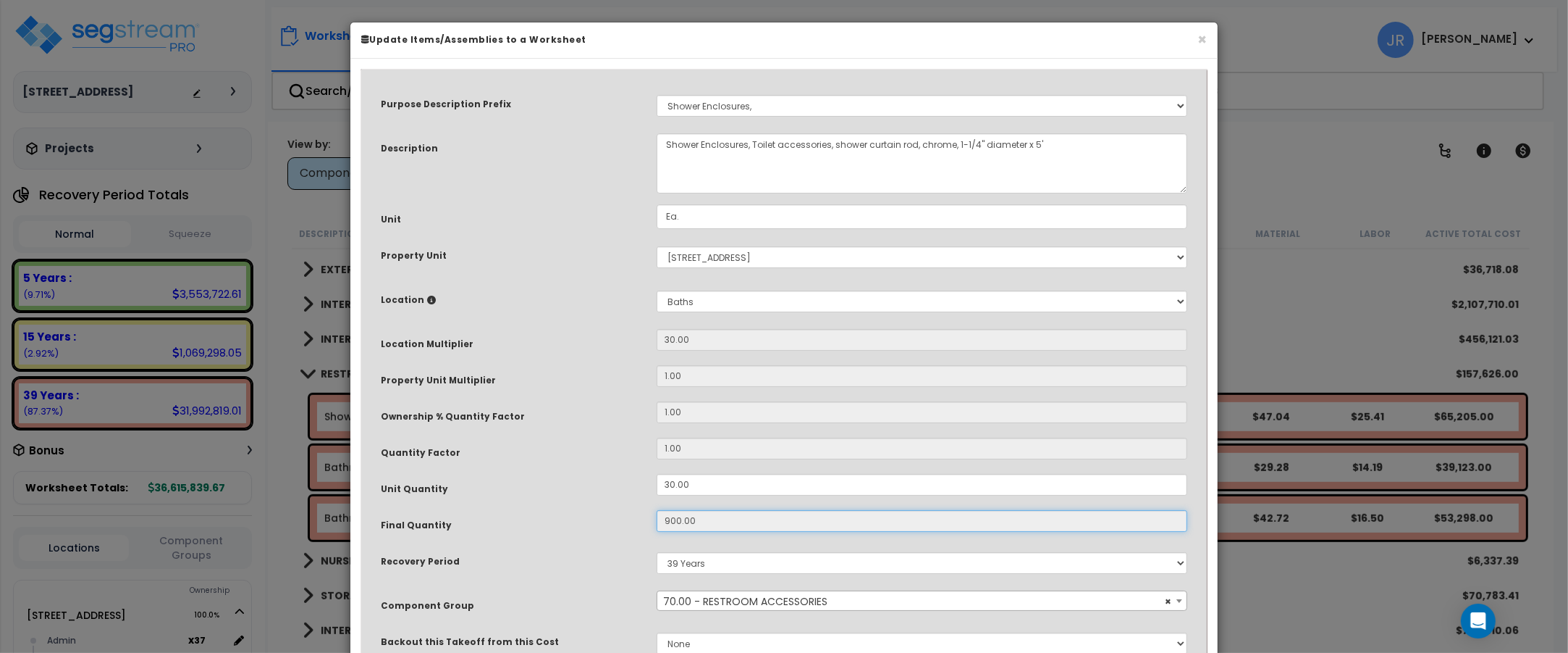
type input "$undefined"
type input "$0.00"
click at [741, 486] on input "30.00" at bounding box center [922, 485] width 531 height 22
click at [718, 523] on input "$undefined" at bounding box center [922, 521] width 531 height 22
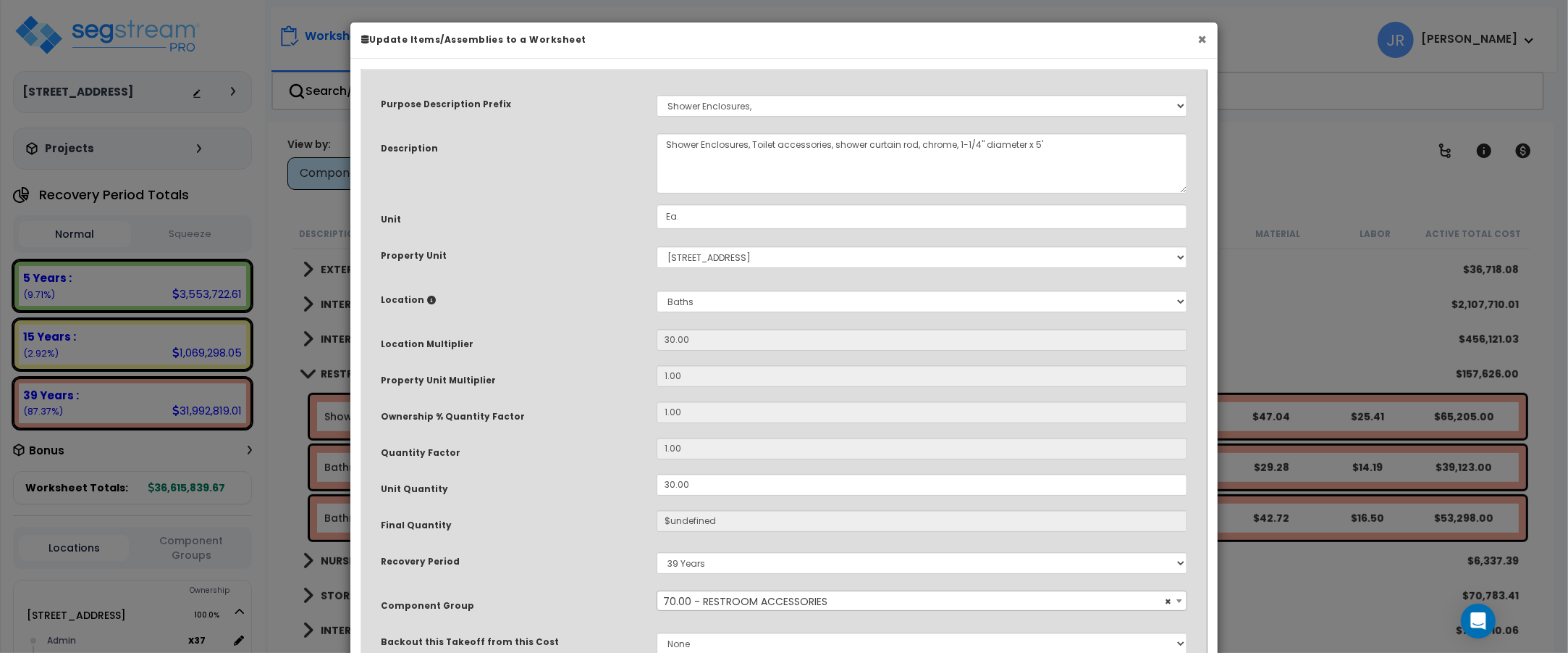
click at [1202, 43] on button "×" at bounding box center [1202, 39] width 9 height 15
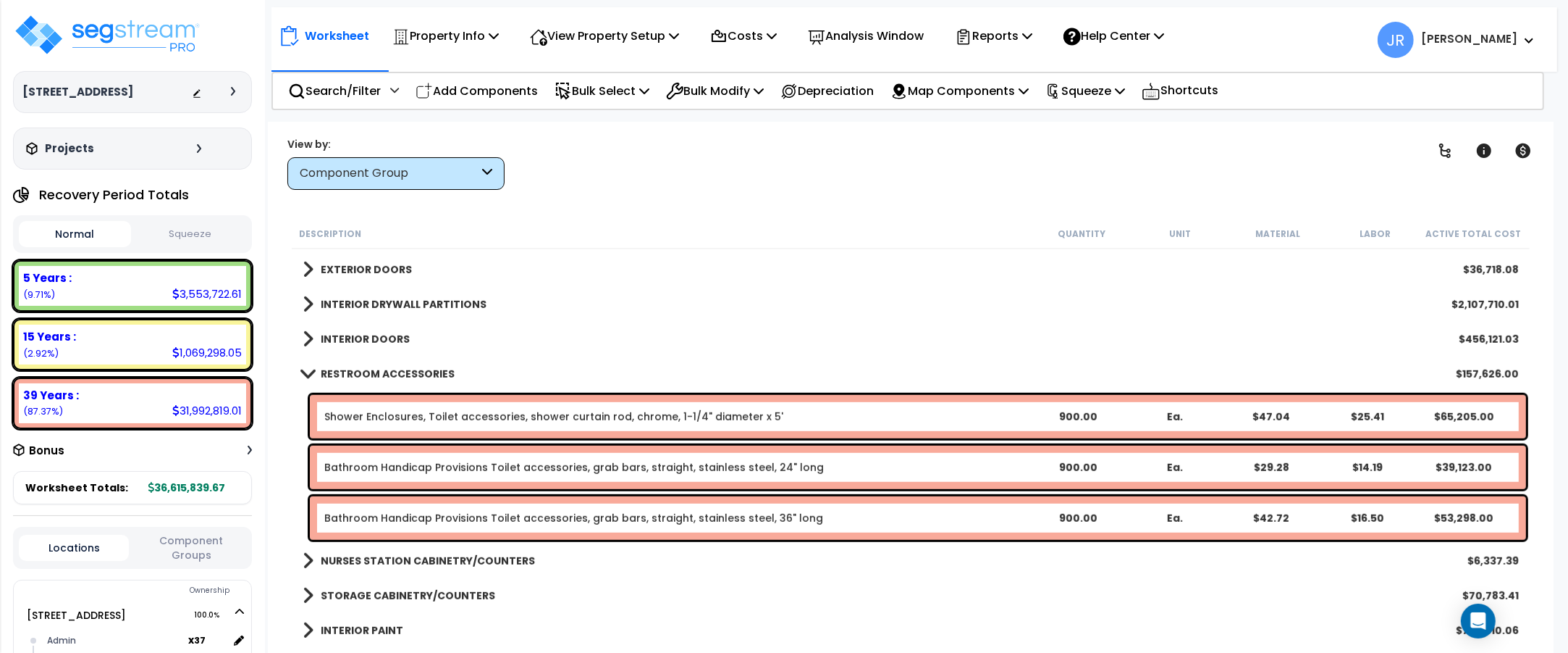
click at [876, 418] on div "Shower Enclosures, Toilet accessories, shower curtain rod, chrome, 1-1/4" diame…" at bounding box center [677, 417] width 705 height 14
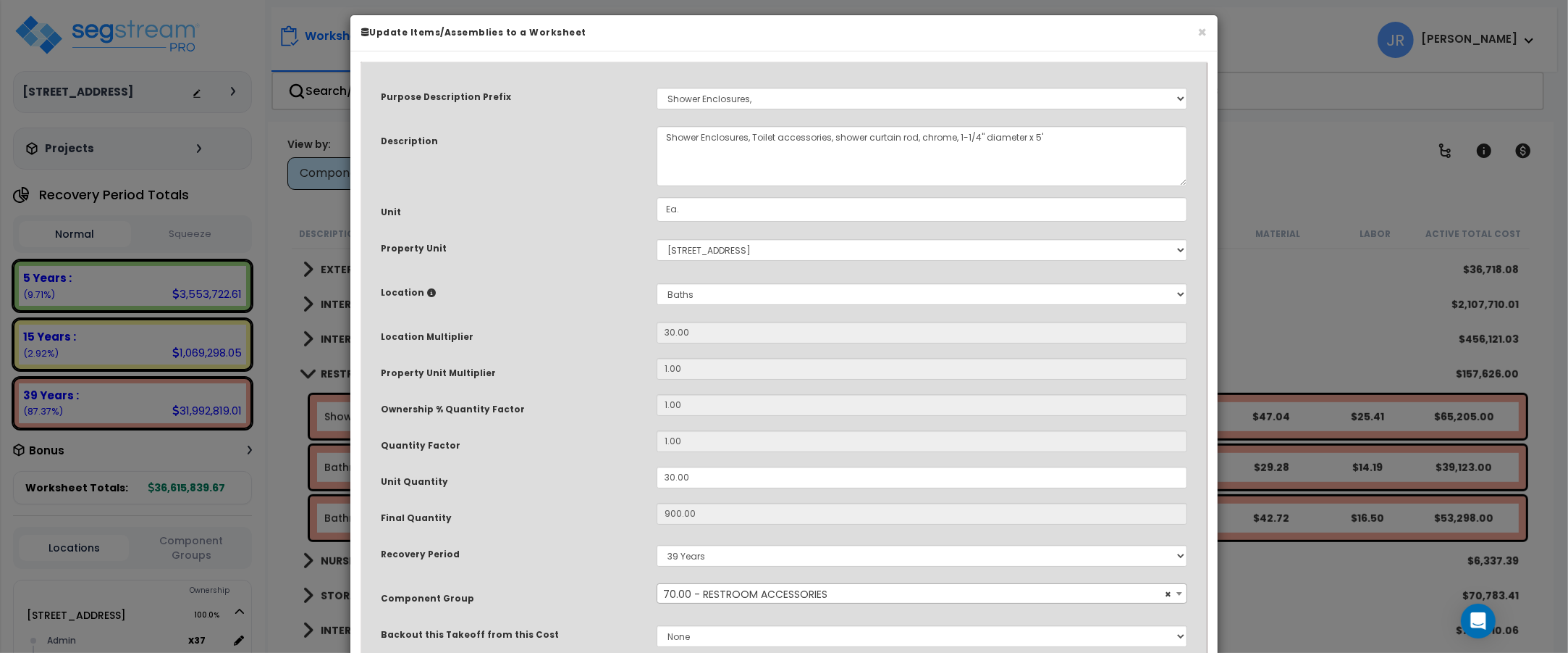
scroll to position [0, 0]
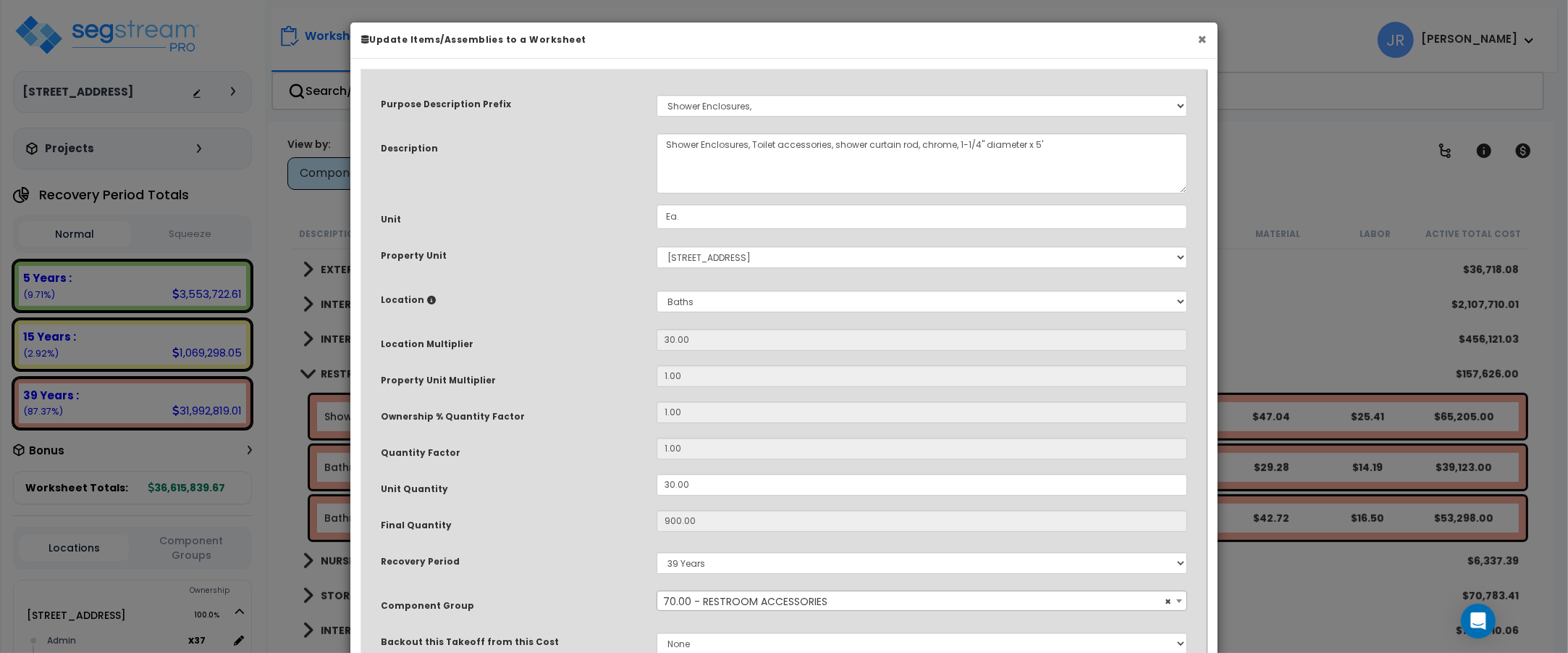
click at [1204, 38] on button "×" at bounding box center [1202, 39] width 9 height 15
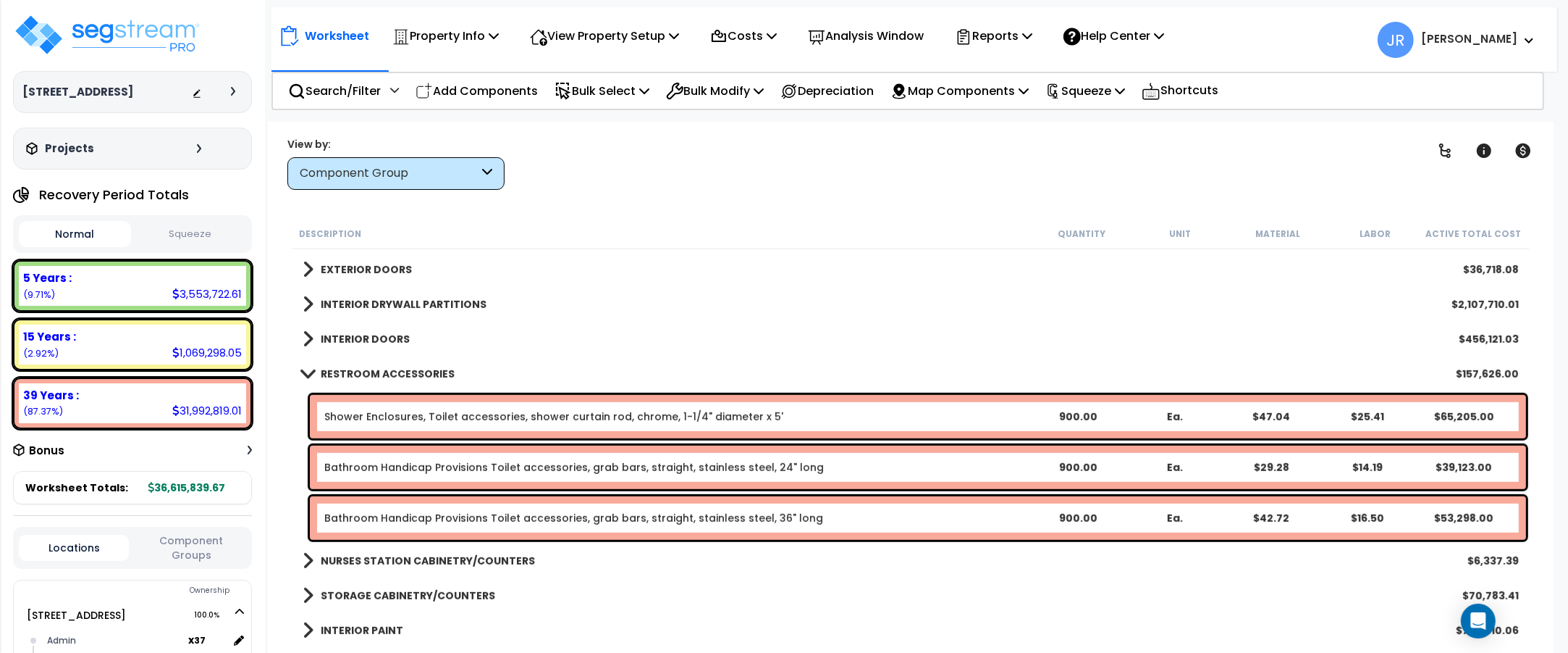
click at [483, 168] on icon at bounding box center [487, 173] width 10 height 17
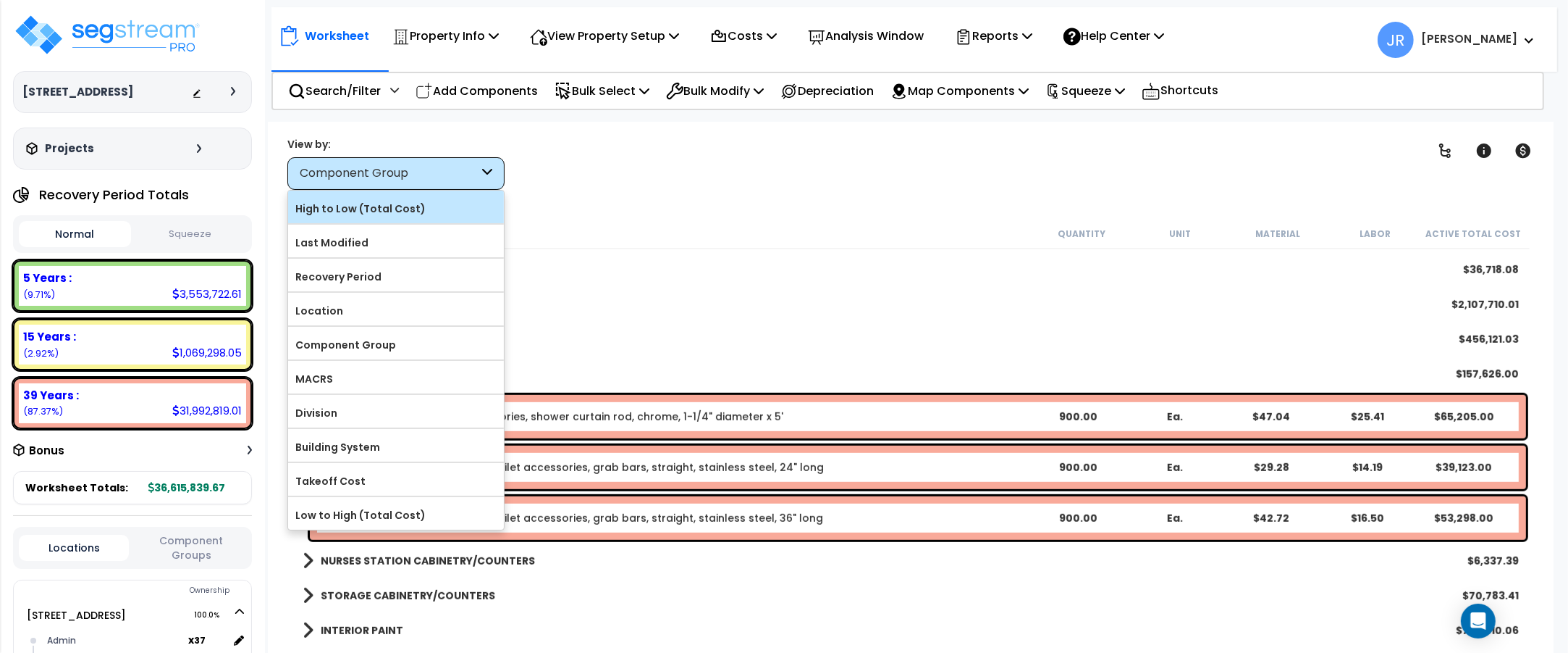
click at [427, 207] on label "High to Low (Total Cost)" at bounding box center [396, 209] width 216 height 22
click at [0, 0] on input "High to Low (Total Cost)" at bounding box center [0, 0] width 0 height 0
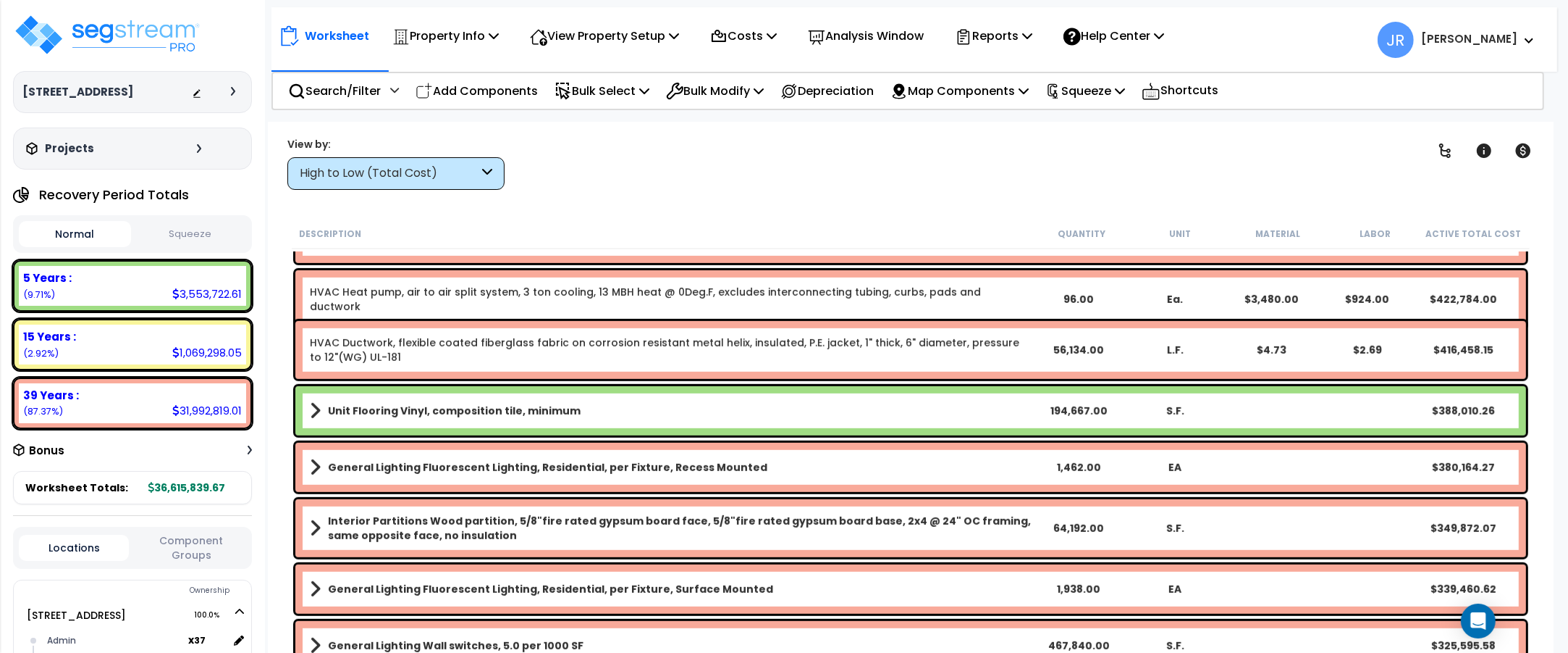
click at [487, 172] on icon at bounding box center [487, 173] width 10 height 17
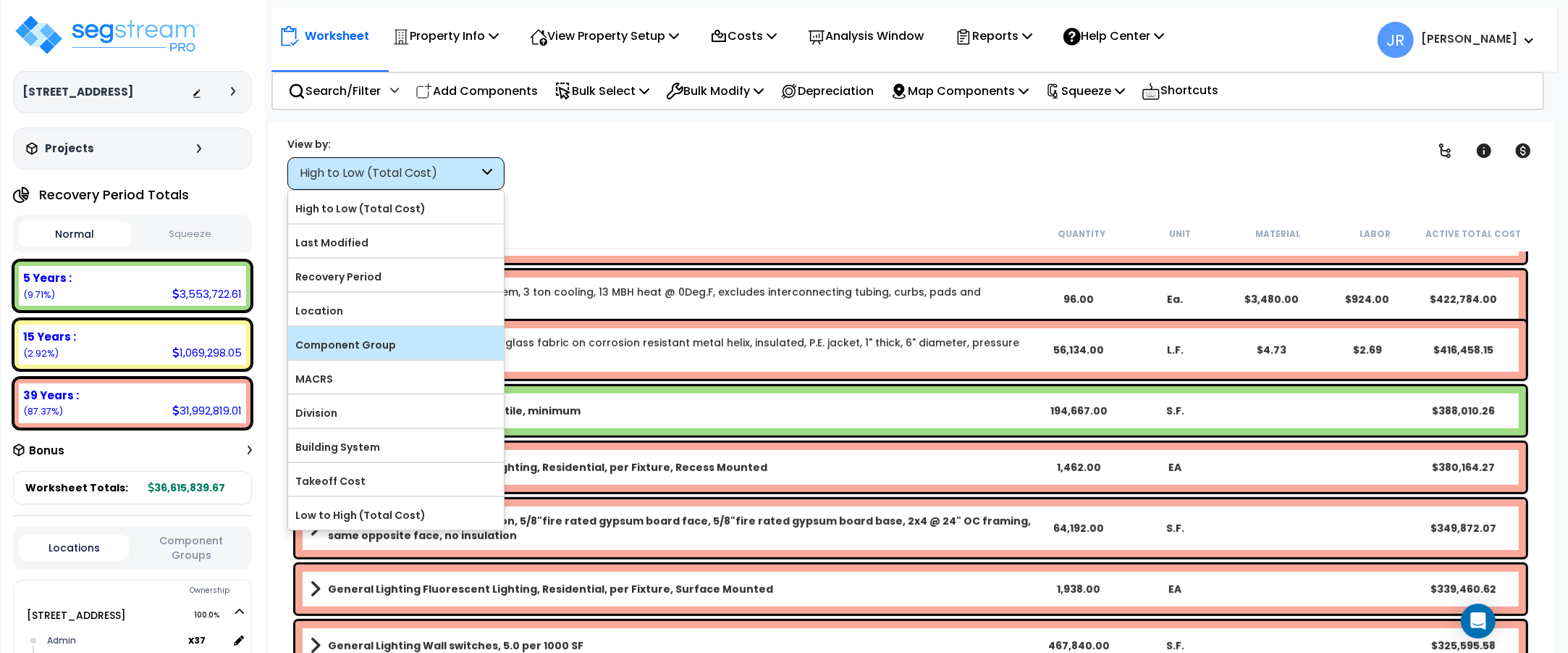
click at [366, 346] on label "Component Group" at bounding box center [396, 345] width 216 height 22
click at [0, 0] on input "Component Group" at bounding box center [0, 0] width 0 height 0
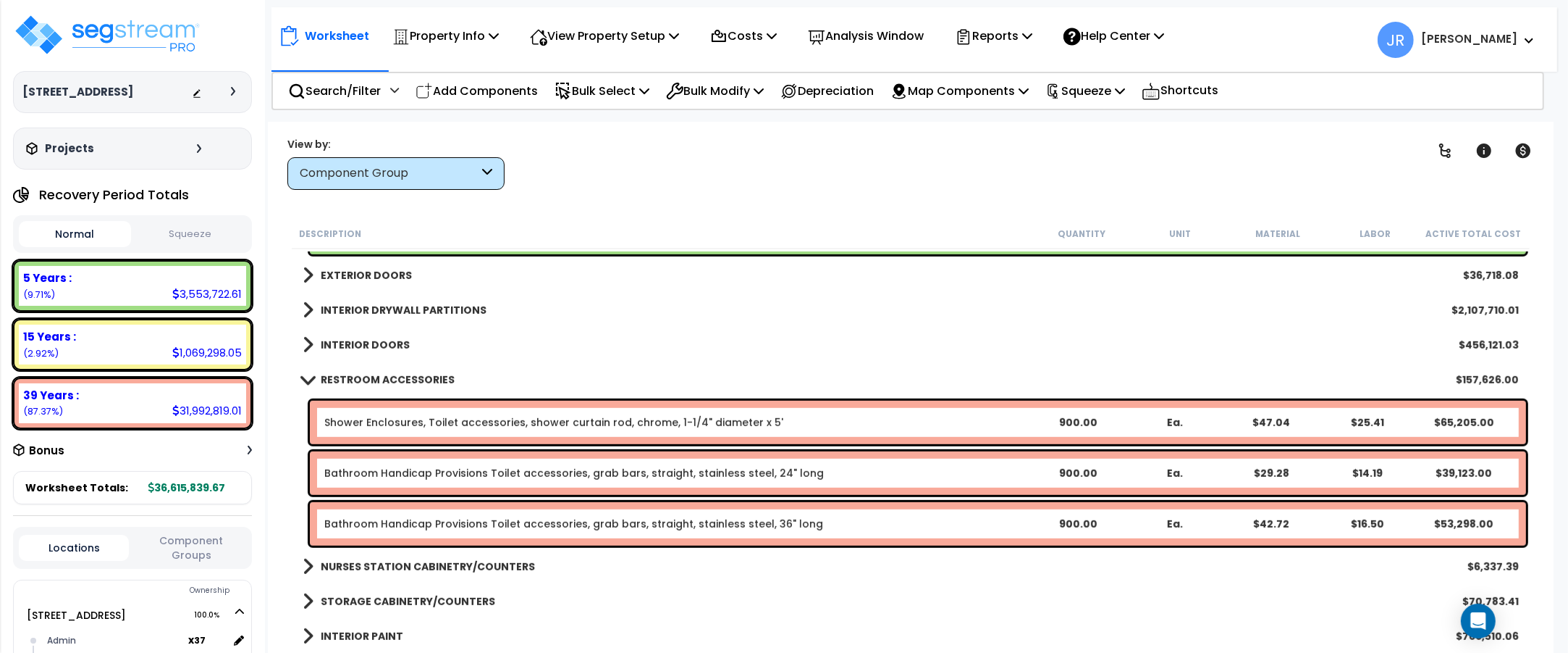
click at [192, 146] on div "Projects" at bounding box center [115, 149] width 186 height 14
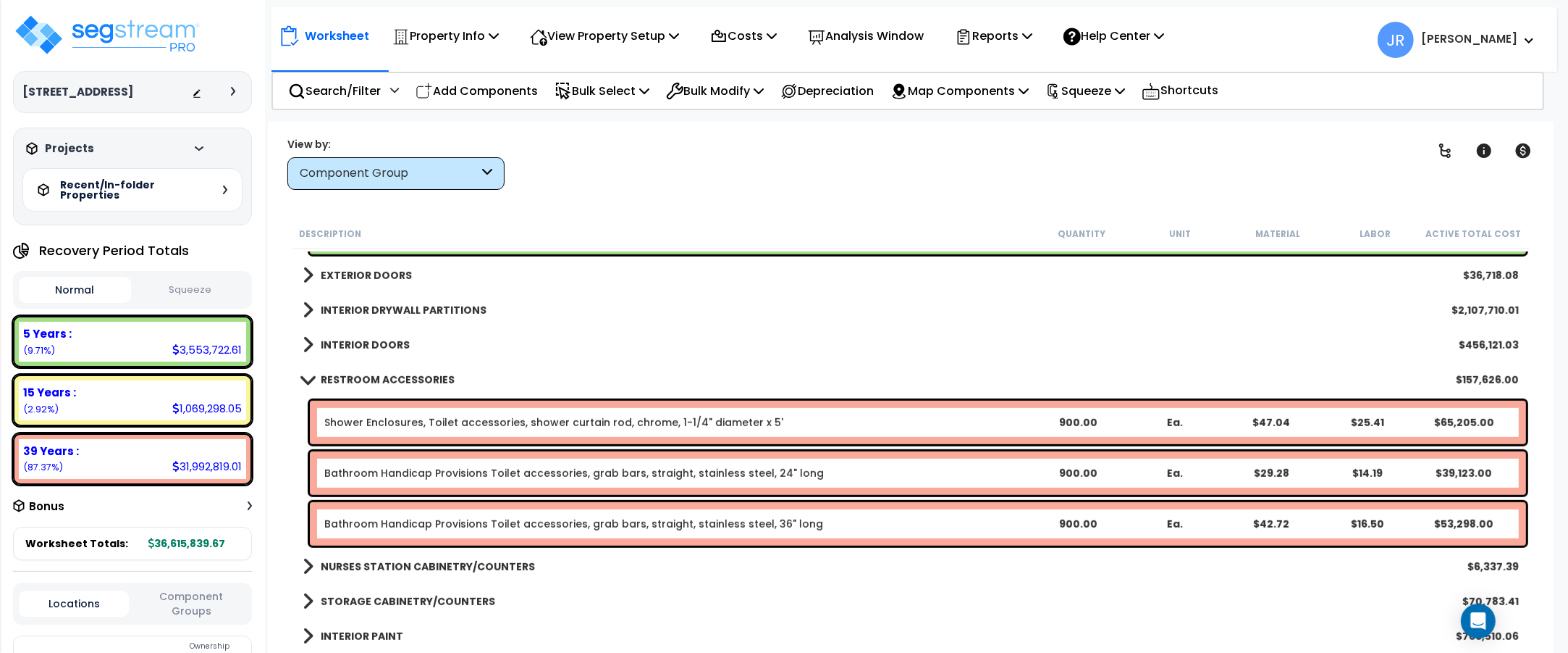
click at [223, 191] on icon at bounding box center [225, 190] width 4 height 9
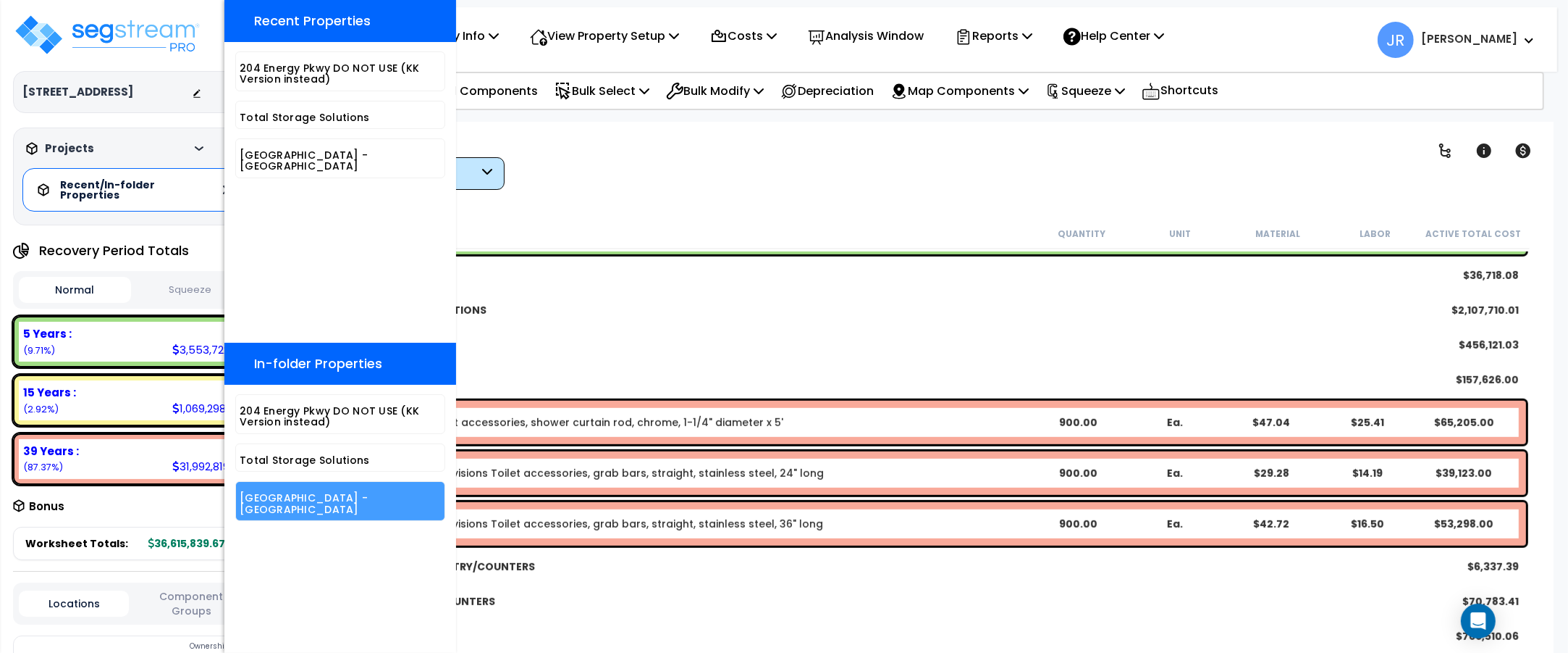
click at [297, 496] on h5 "[GEOGRAPHIC_DATA] - [GEOGRAPHIC_DATA]" at bounding box center [340, 504] width 201 height 22
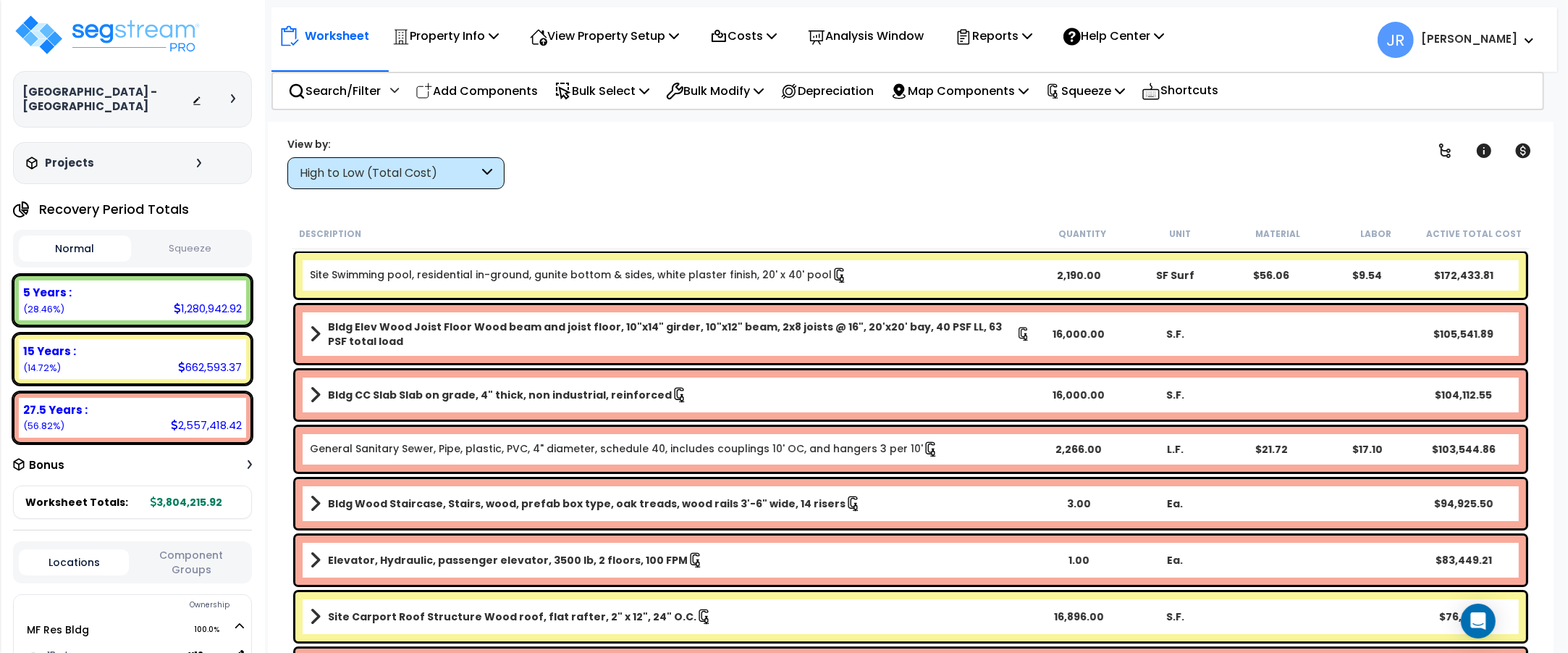
click at [197, 162] on icon at bounding box center [199, 163] width 4 height 9
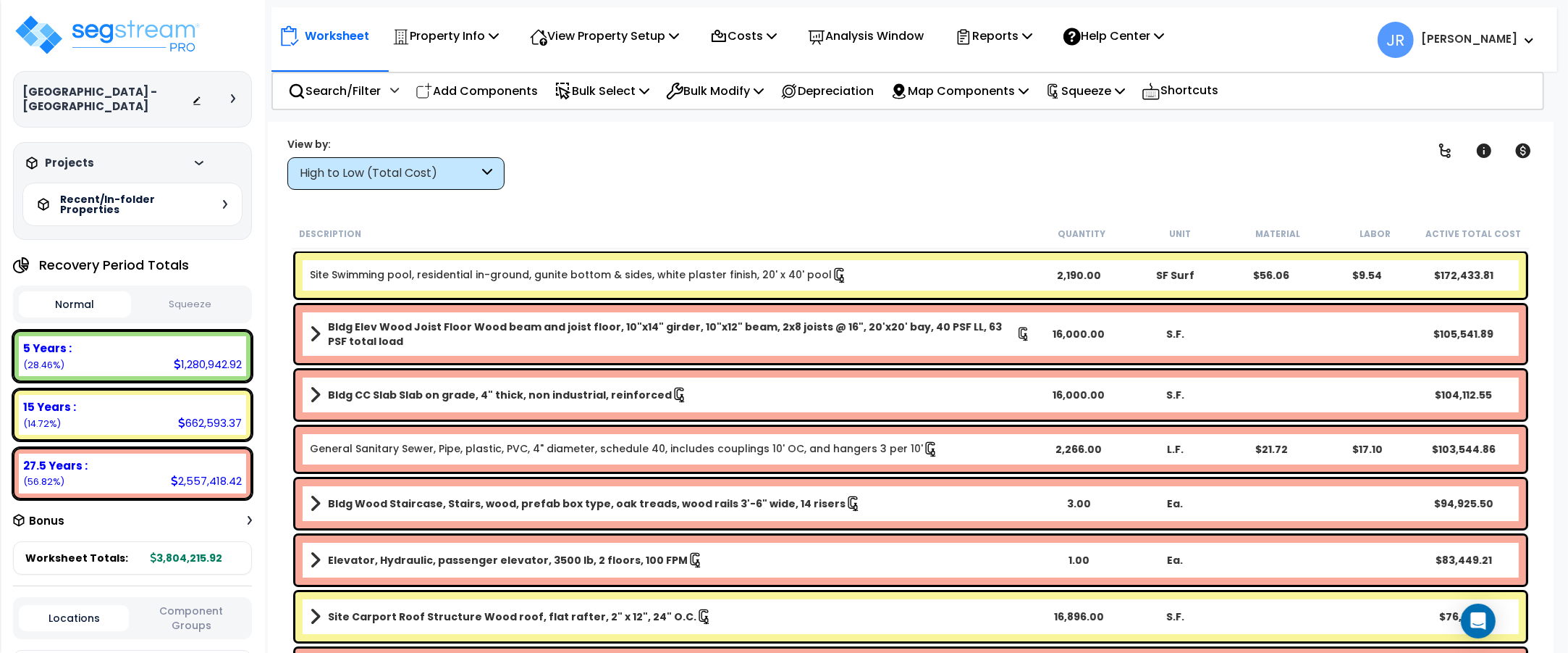
click at [237, 199] on div "Recent/In-folder Properties" at bounding box center [133, 204] width 220 height 43
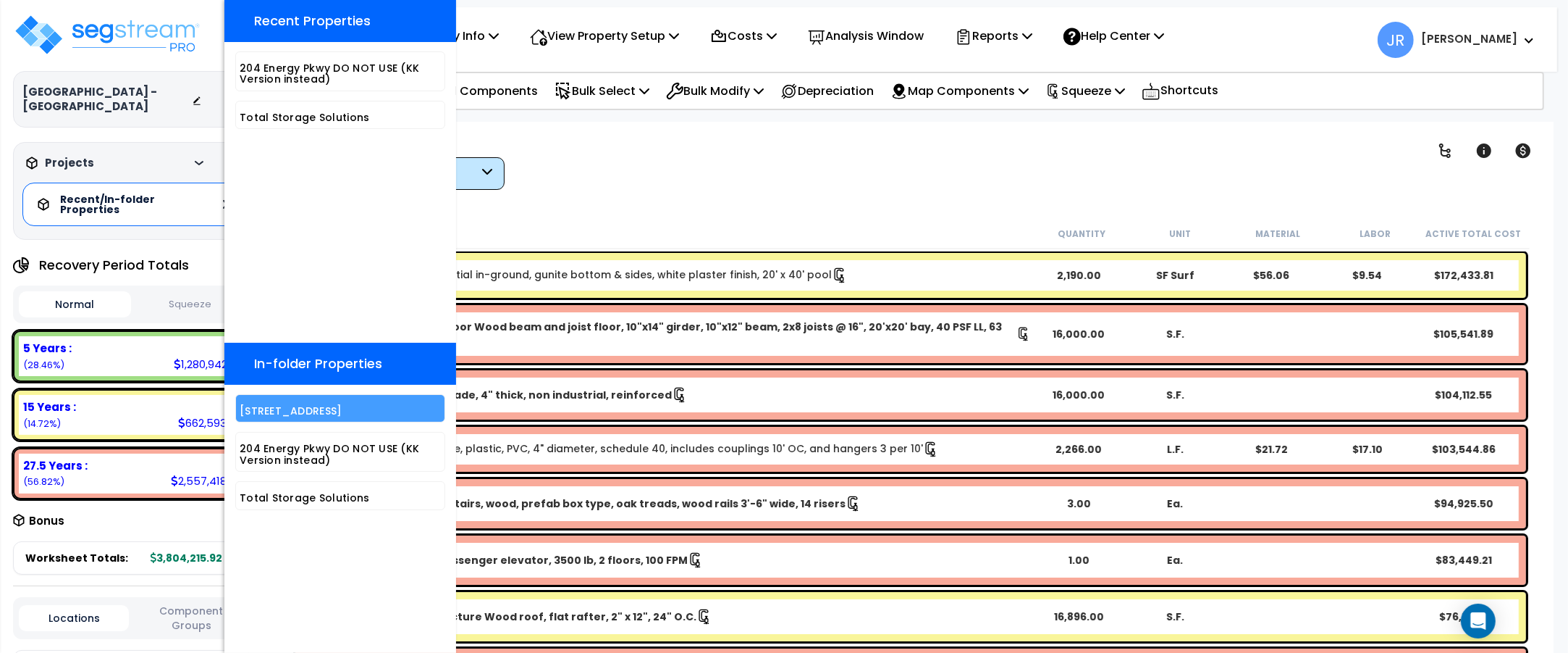
click at [283, 414] on h5 "[STREET_ADDRESS]" at bounding box center [340, 411] width 201 height 11
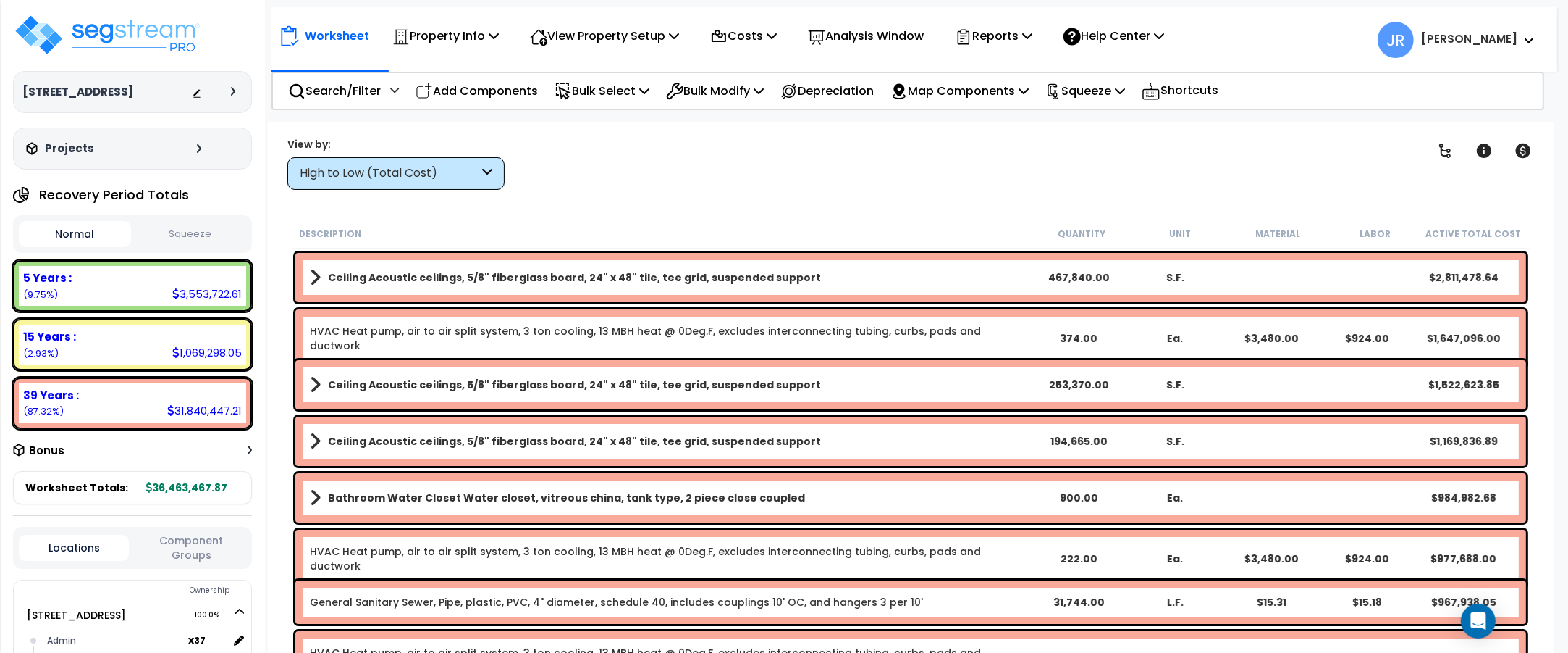
click at [483, 175] on icon at bounding box center [487, 173] width 10 height 17
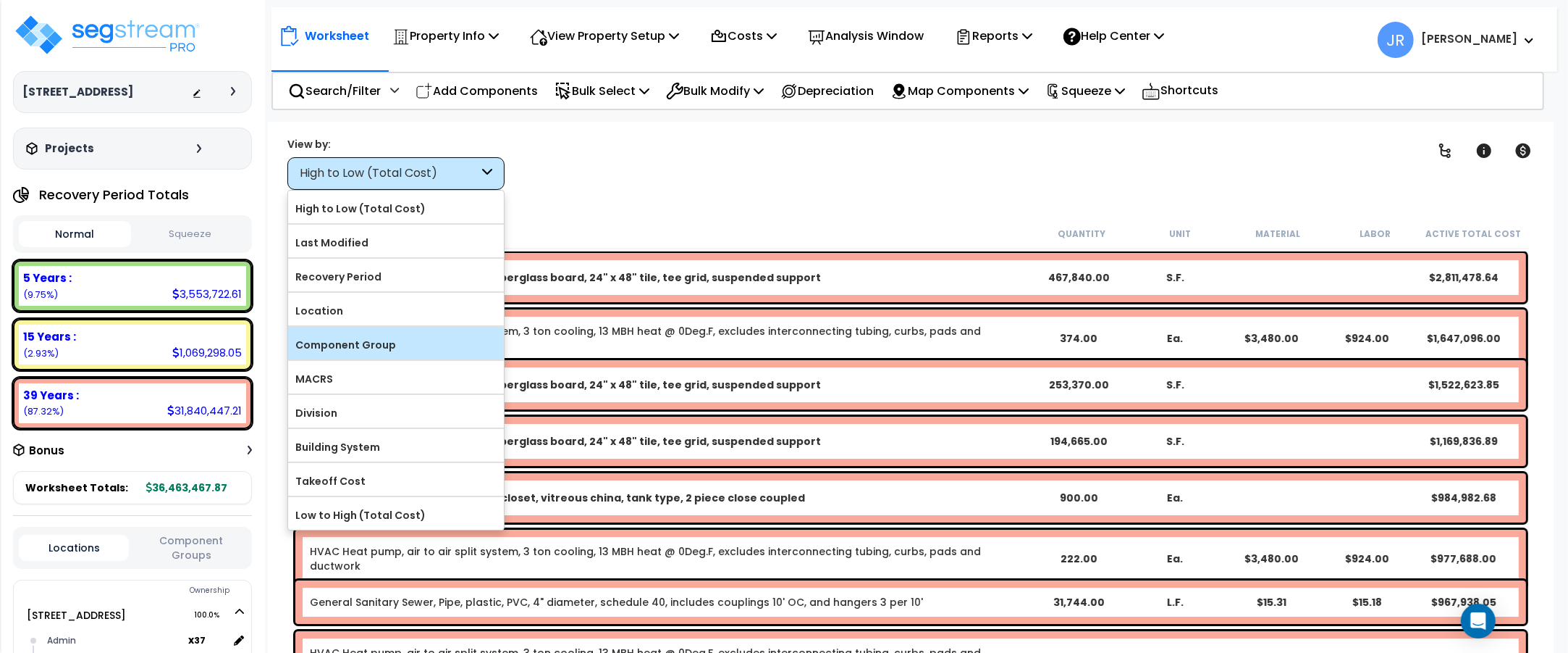
click at [362, 346] on label "Component Group" at bounding box center [396, 345] width 216 height 22
click at [0, 0] on input "Component Group" at bounding box center [0, 0] width 0 height 0
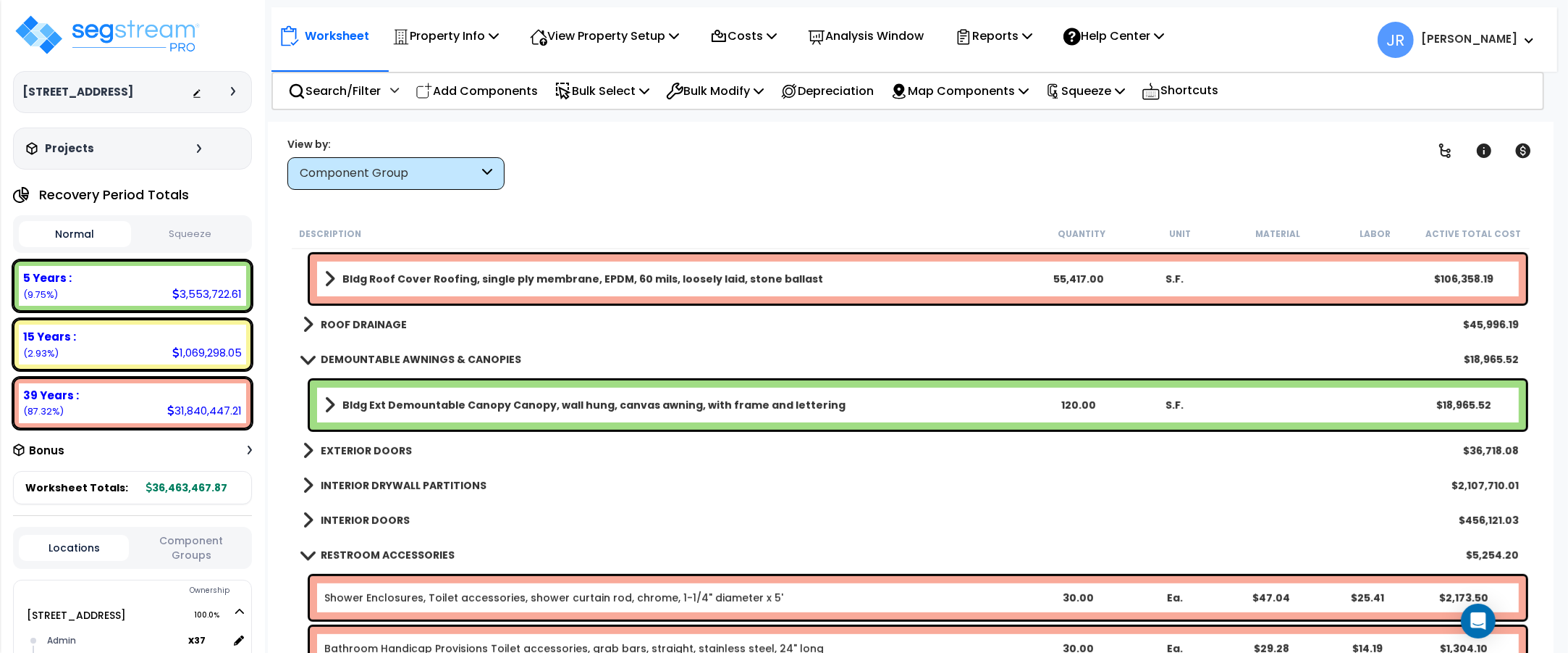
scroll to position [996, 0]
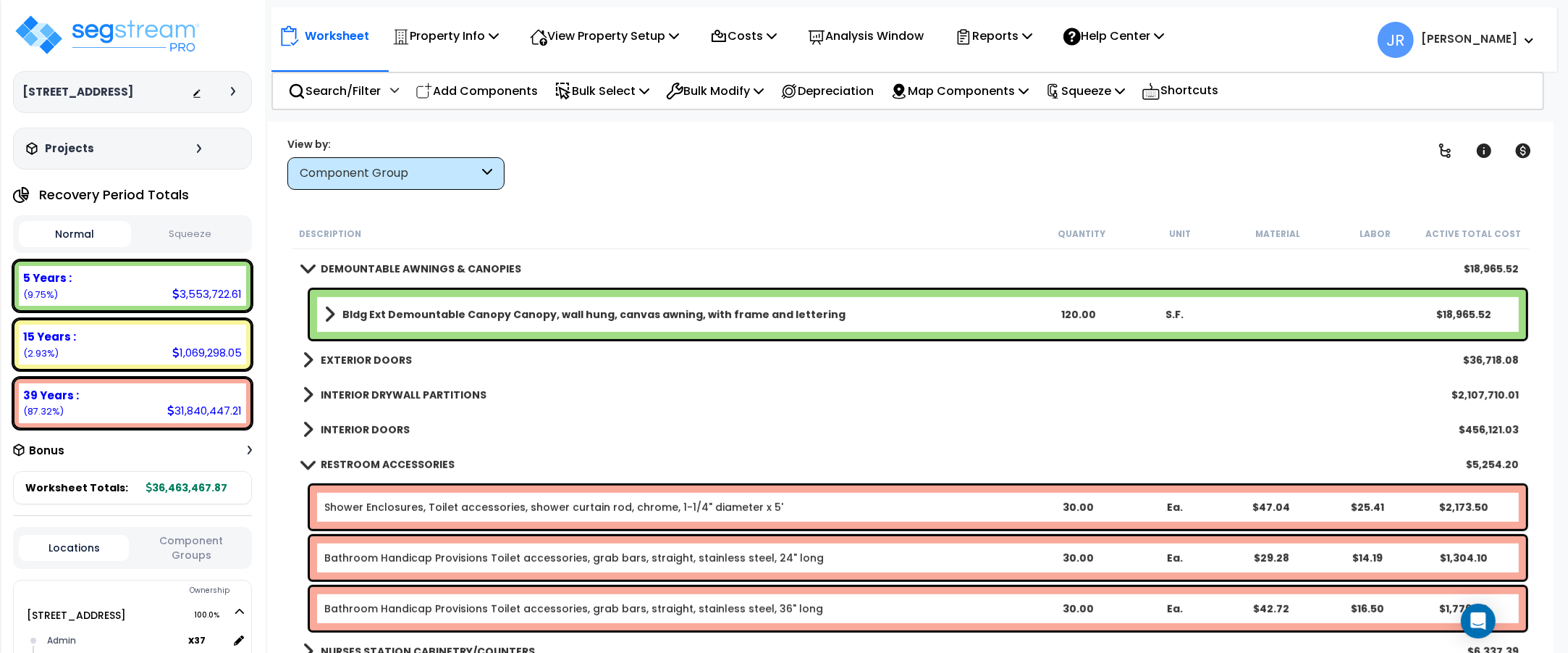
click at [386, 356] on b "EXTERIOR DOORS" at bounding box center [366, 360] width 91 height 14
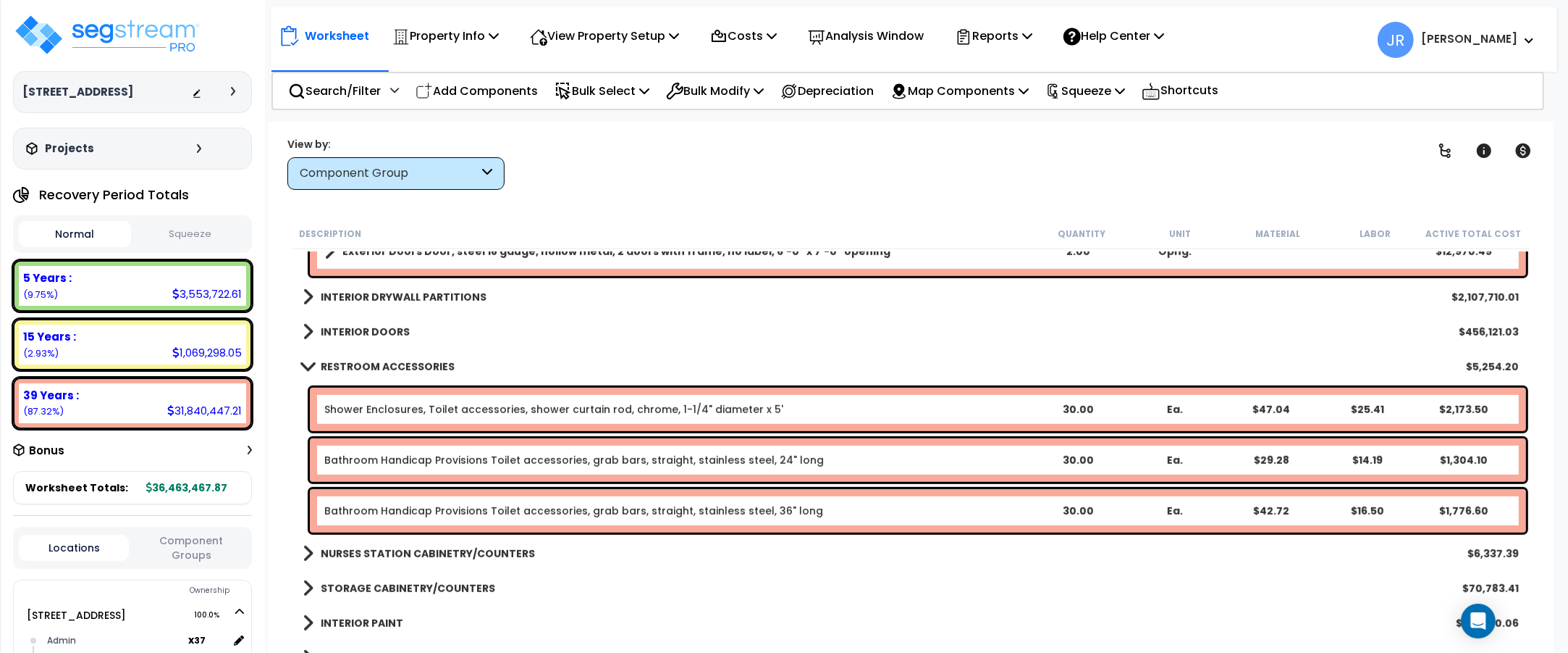
scroll to position [1268, 0]
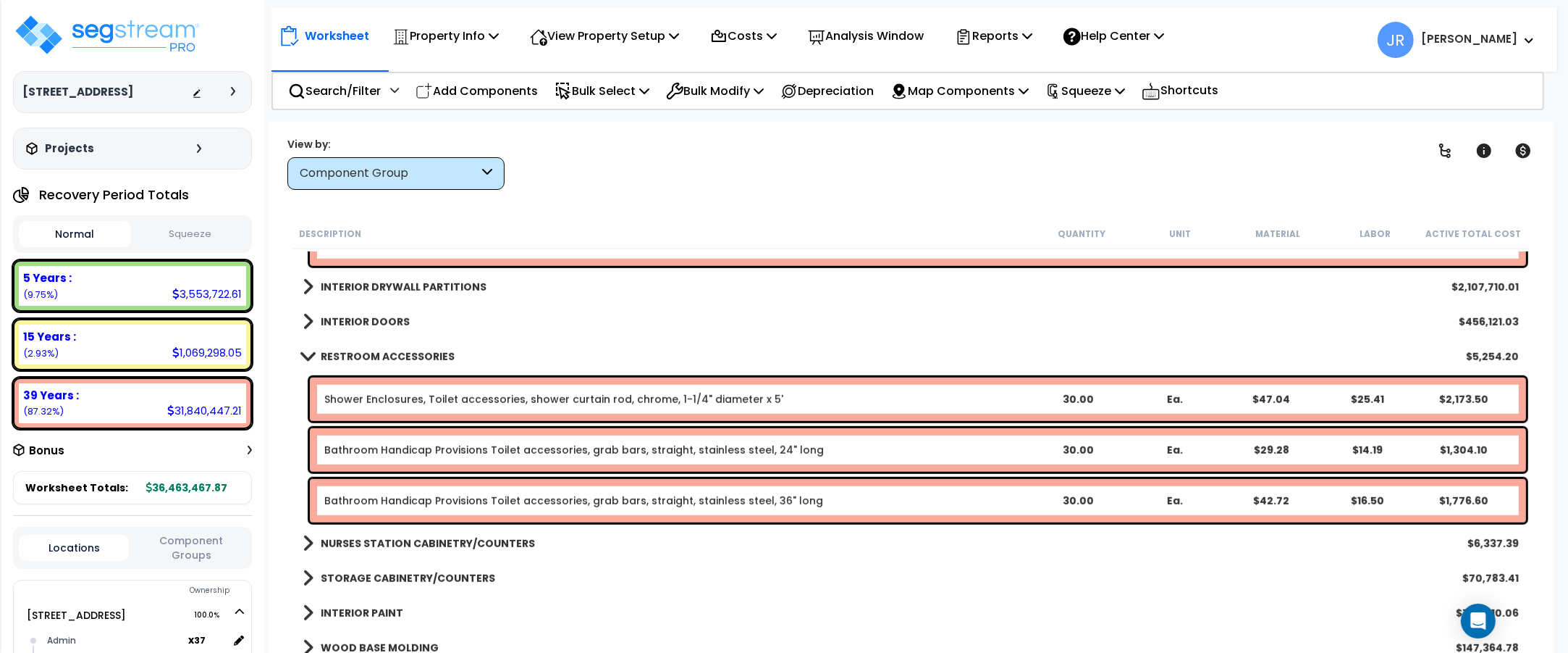
click at [398, 320] on b "INTERIOR DOORS" at bounding box center [365, 322] width 89 height 14
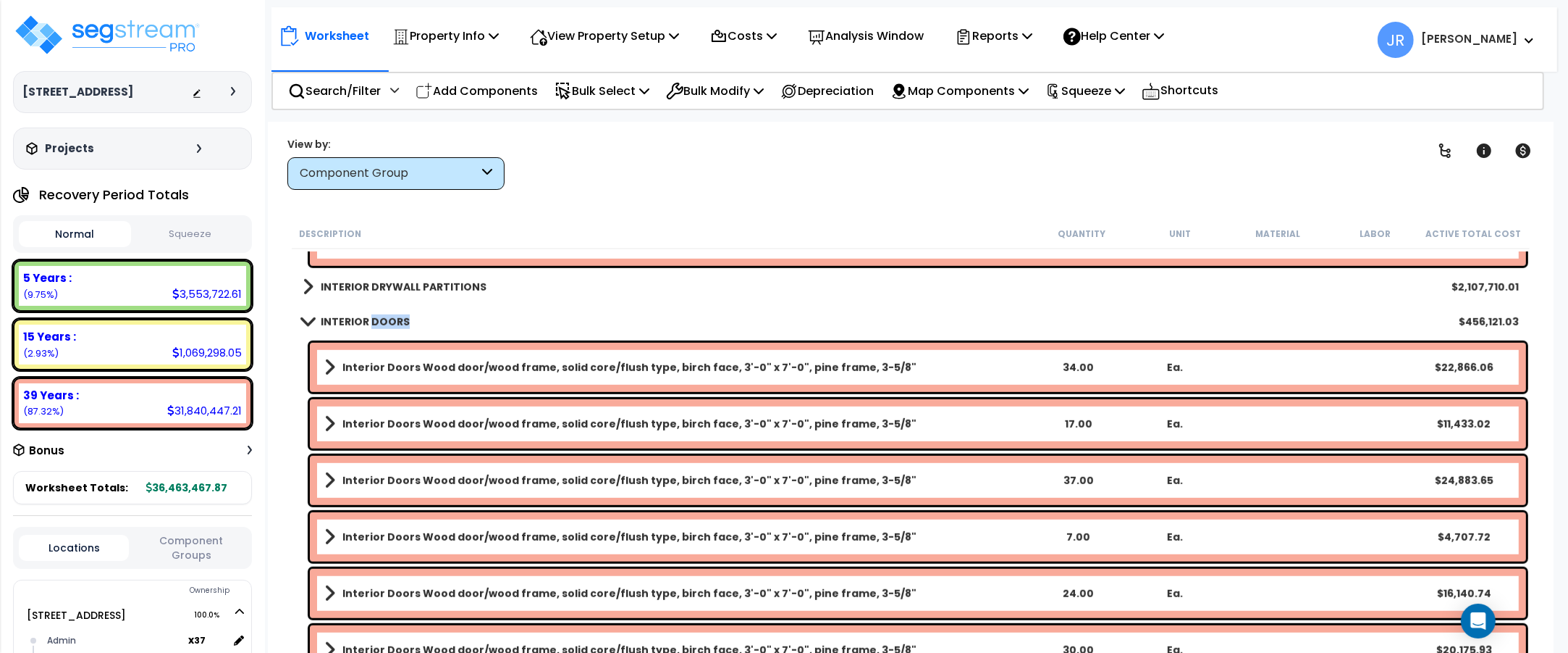
click at [398, 320] on b "INTERIOR DOORS" at bounding box center [365, 322] width 89 height 14
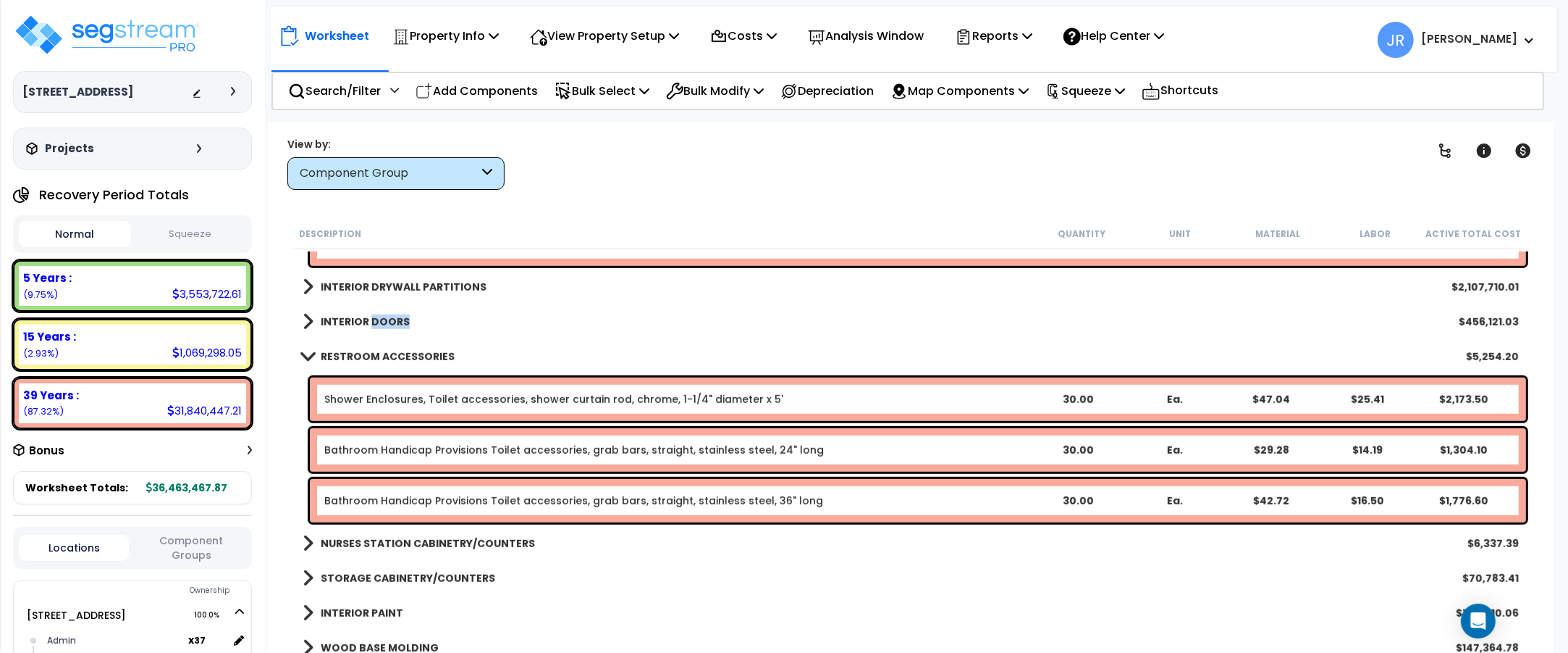
click at [398, 320] on b "INTERIOR DOORS" at bounding box center [365, 322] width 89 height 14
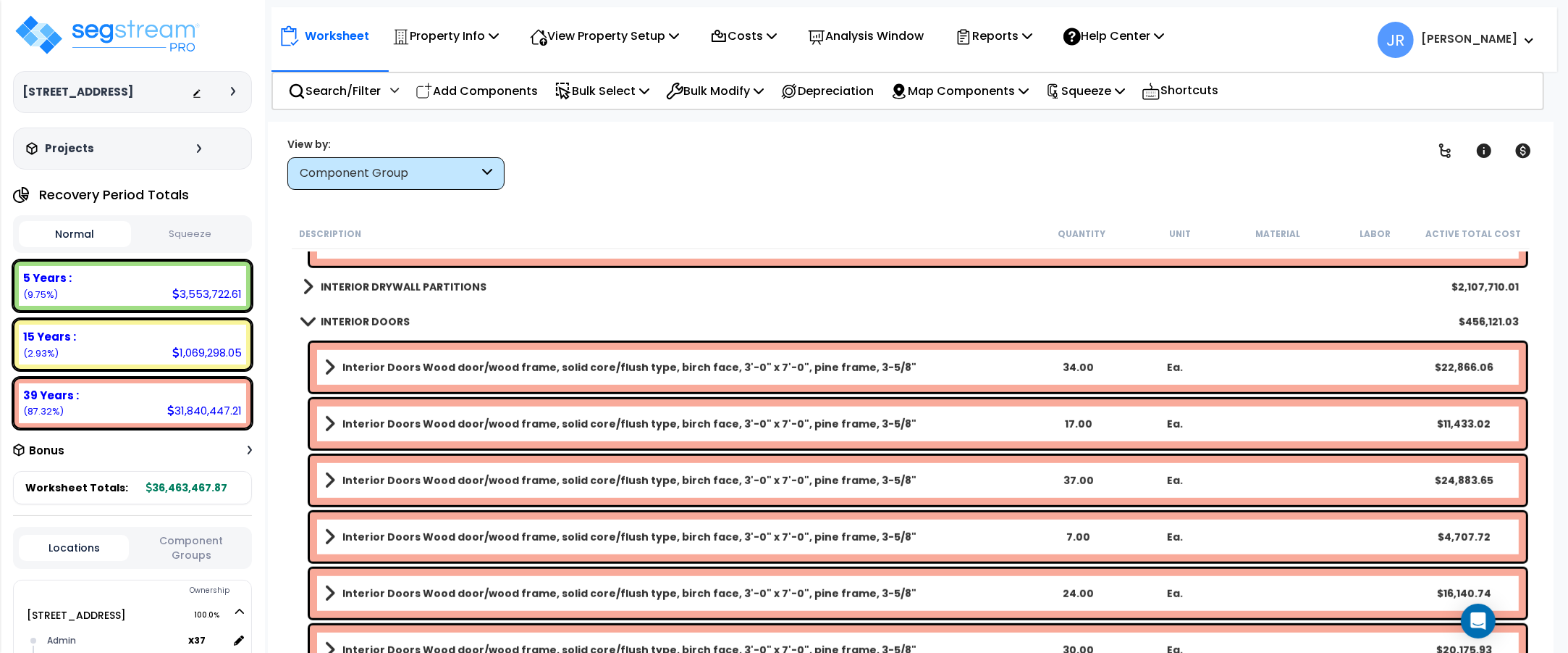
click at [605, 361] on b "Interior Doors Wood door/wood frame, solid core/flush type, birch face, 3'-0" x…" at bounding box center [629, 367] width 574 height 14
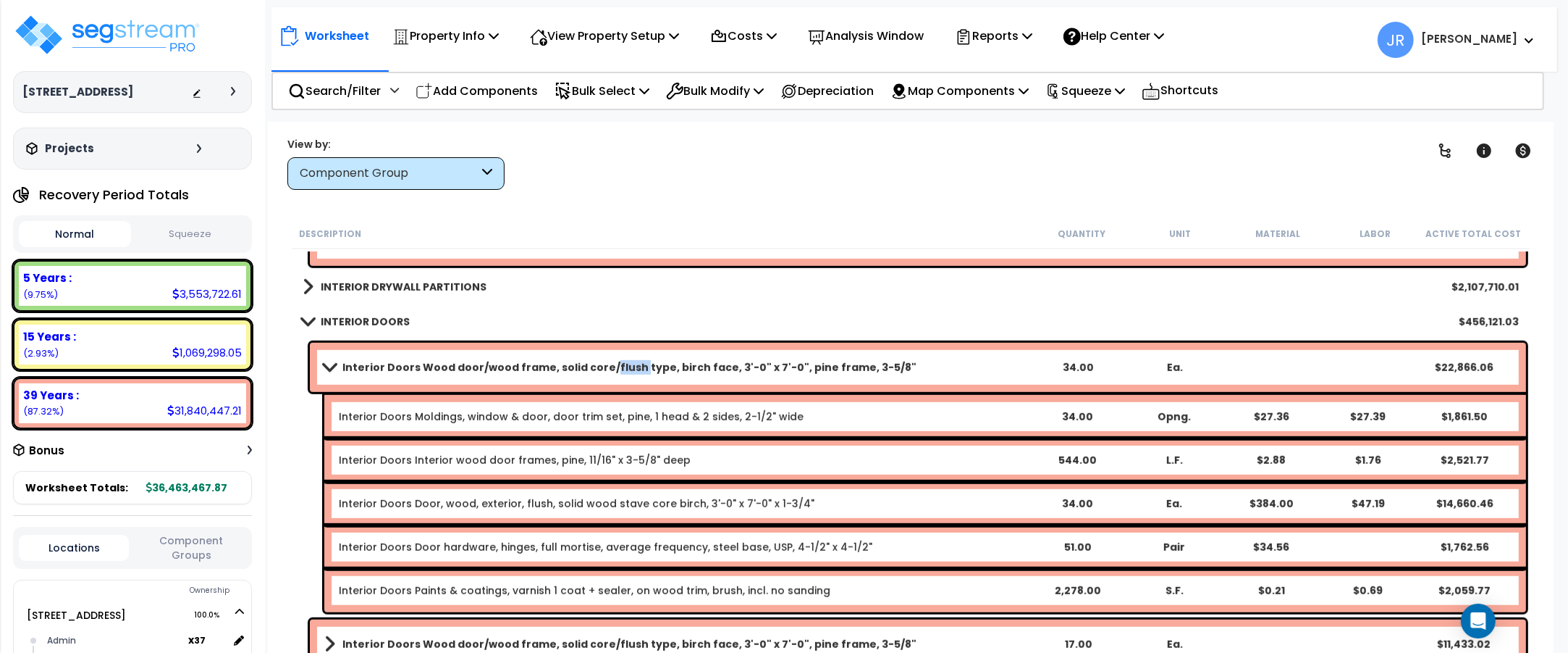
click at [605, 361] on b "Interior Doors Wood door/wood frame, solid core/flush type, birch face, 3'-0" x…" at bounding box center [629, 367] width 574 height 14
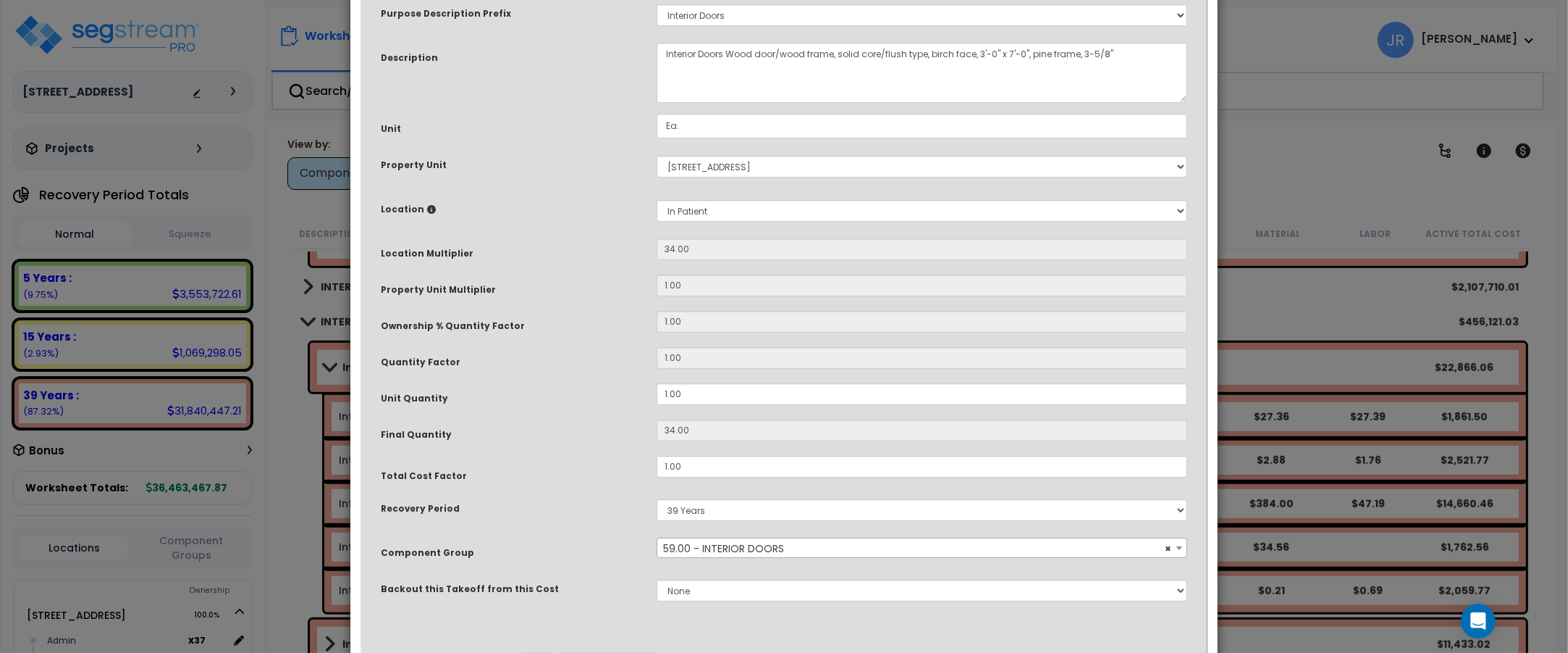
scroll to position [161, 0]
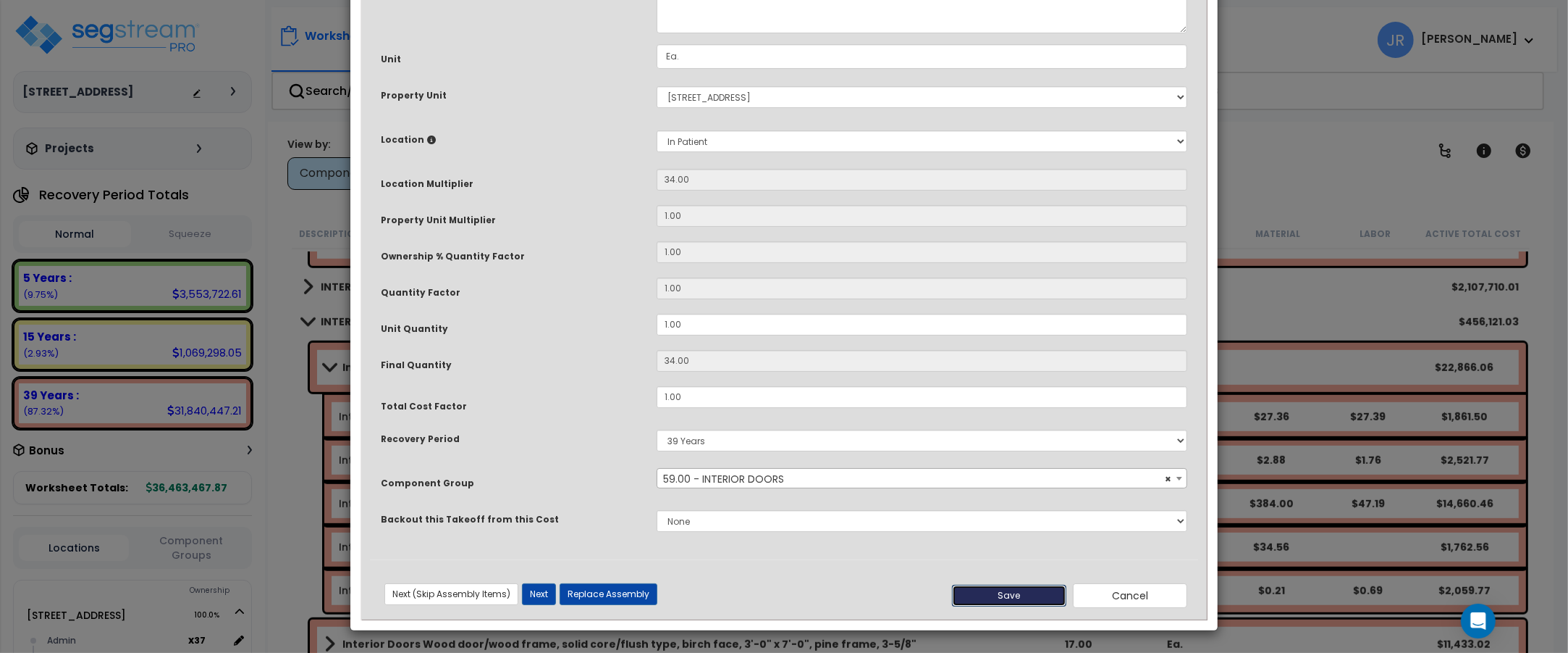
click at [1047, 591] on button "Save" at bounding box center [1009, 596] width 114 height 22
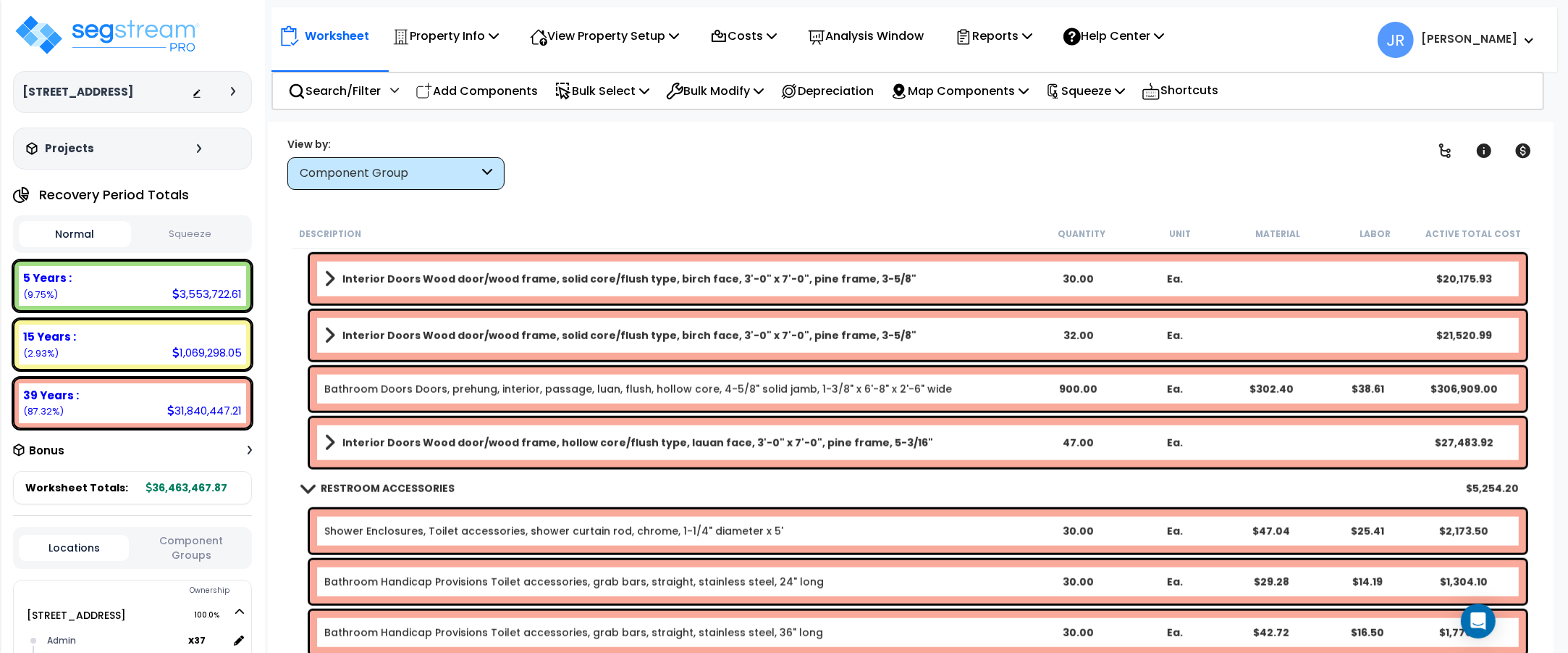
scroll to position [1902, 0]
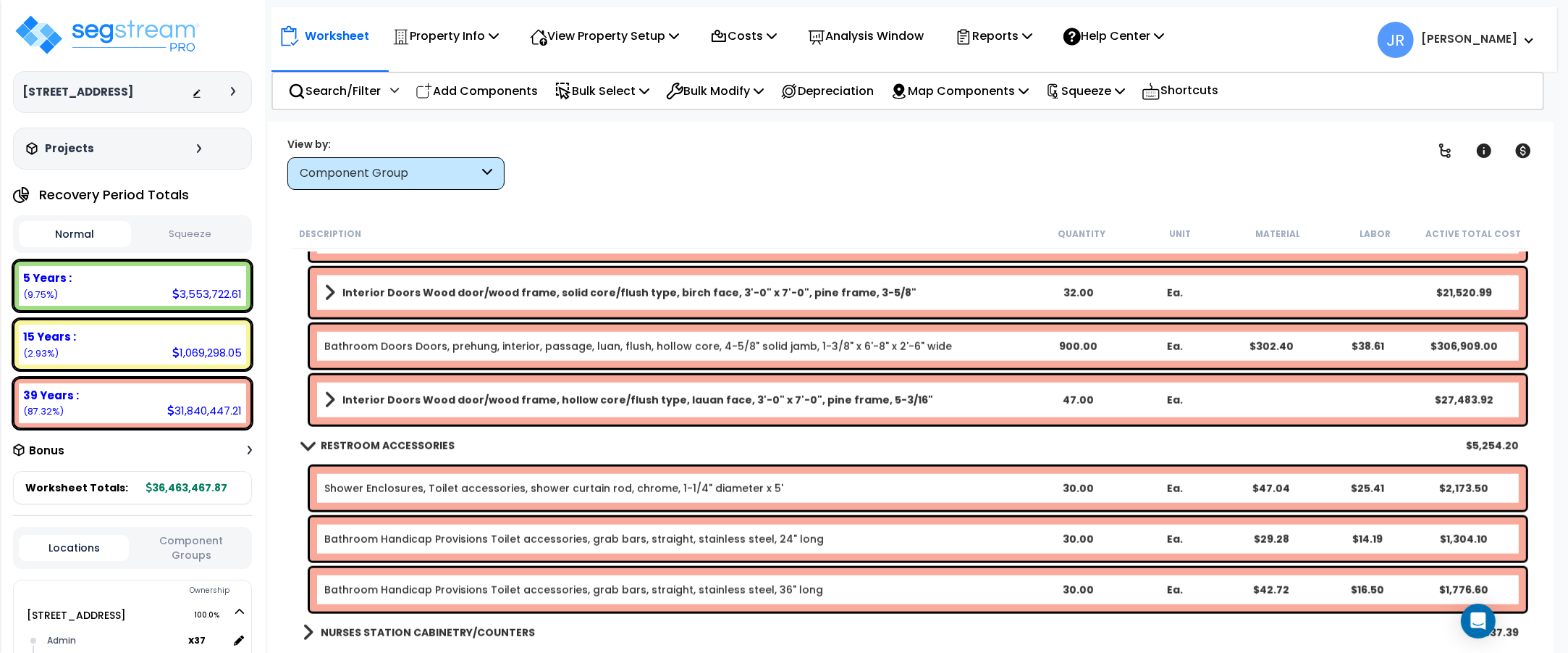
click at [808, 341] on link "Bathroom Doors Doors, prehung, interior, passage, luan, flush, hollow core, 4-5…" at bounding box center [638, 346] width 628 height 14
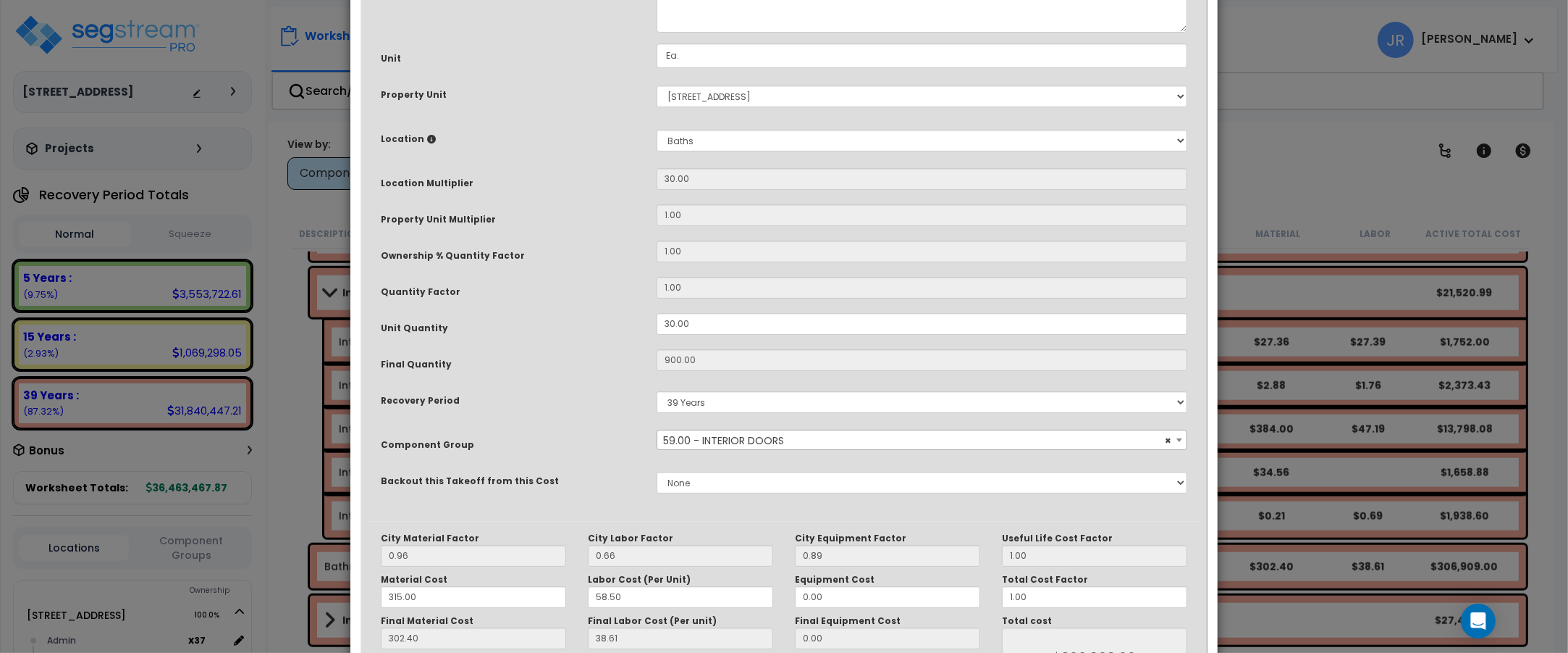
scroll to position [0, 0]
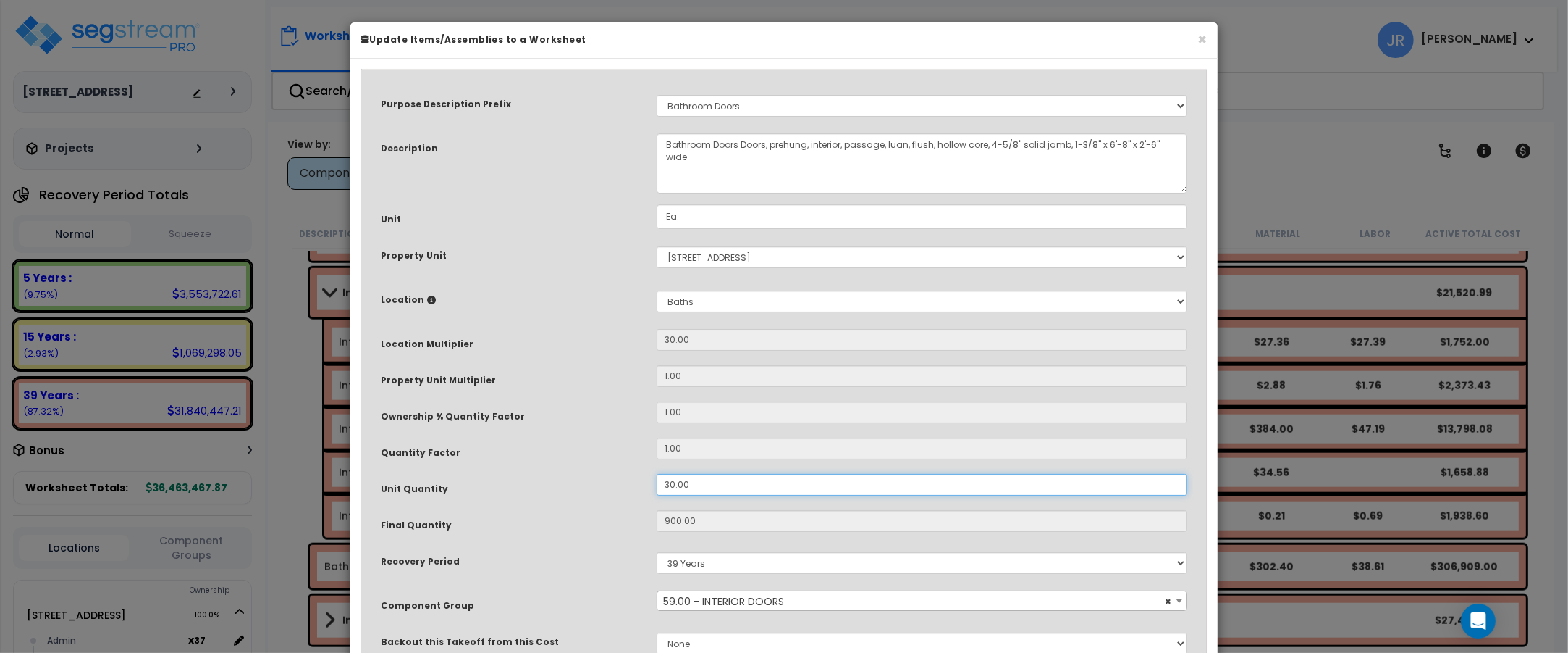
drag, startPoint x: 696, startPoint y: 484, endPoint x: 660, endPoint y: 483, distance: 36.0
click at [660, 483] on input "30.00" at bounding box center [922, 485] width 531 height 22
type input "1"
type input "900"
type input "$306,909.00"
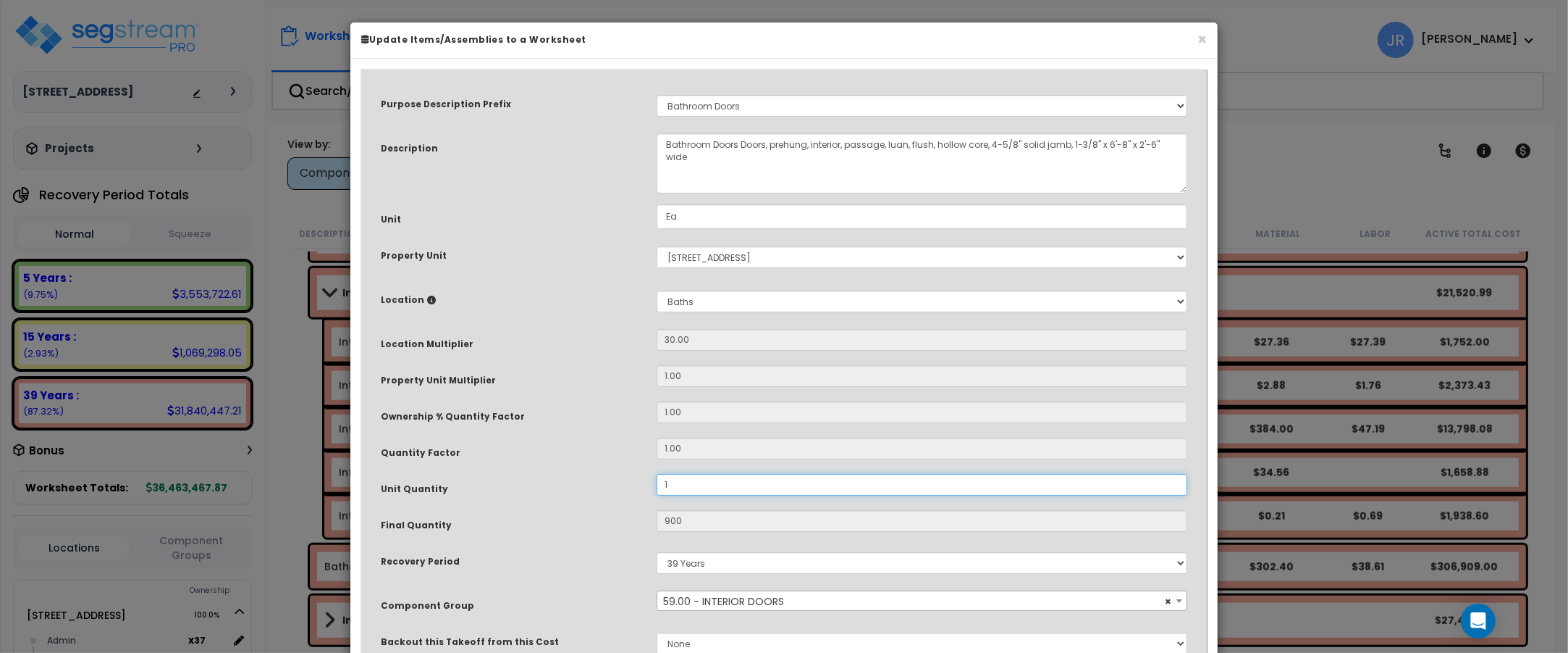
type input "30"
type input "$10,230.30"
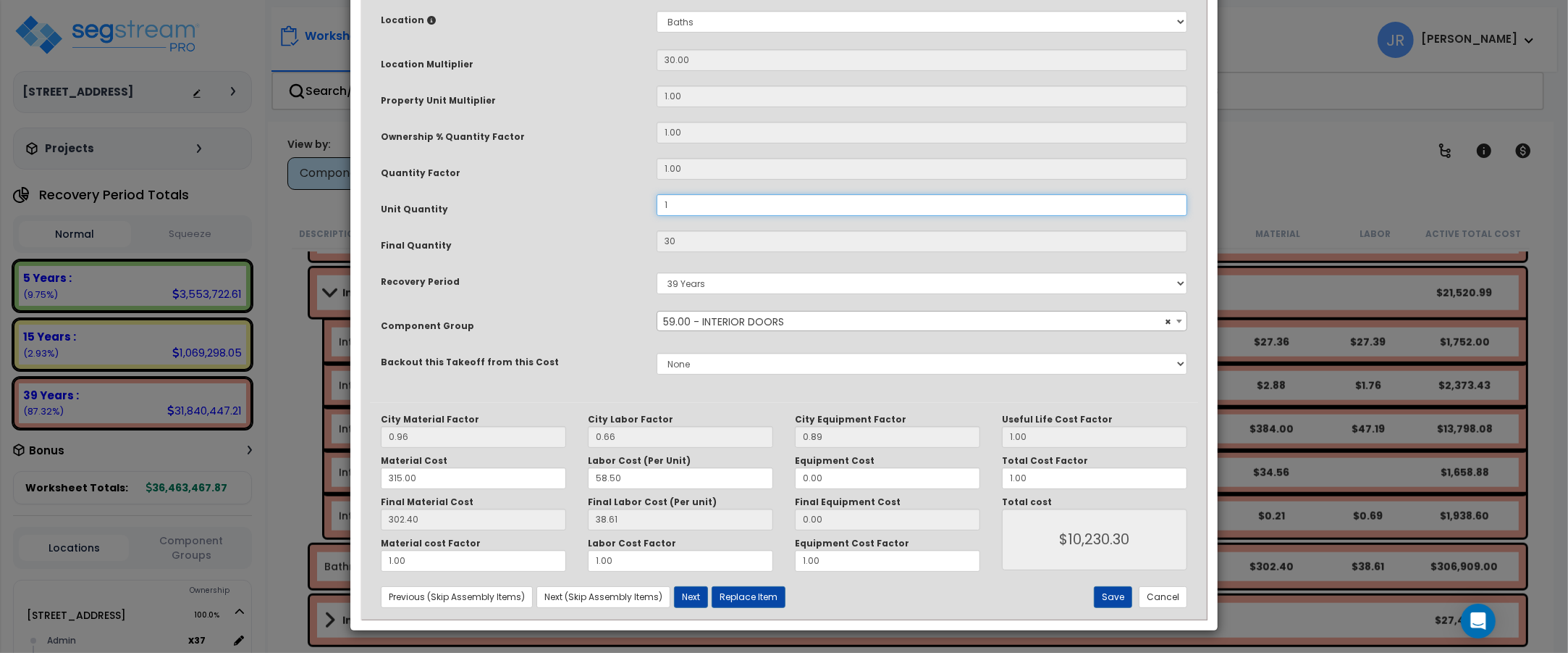
scroll to position [280, 0]
click at [1106, 592] on button "Save" at bounding box center [1112, 597] width 38 height 22
type input "1.00"
type input "30.00"
type input "10230.30"
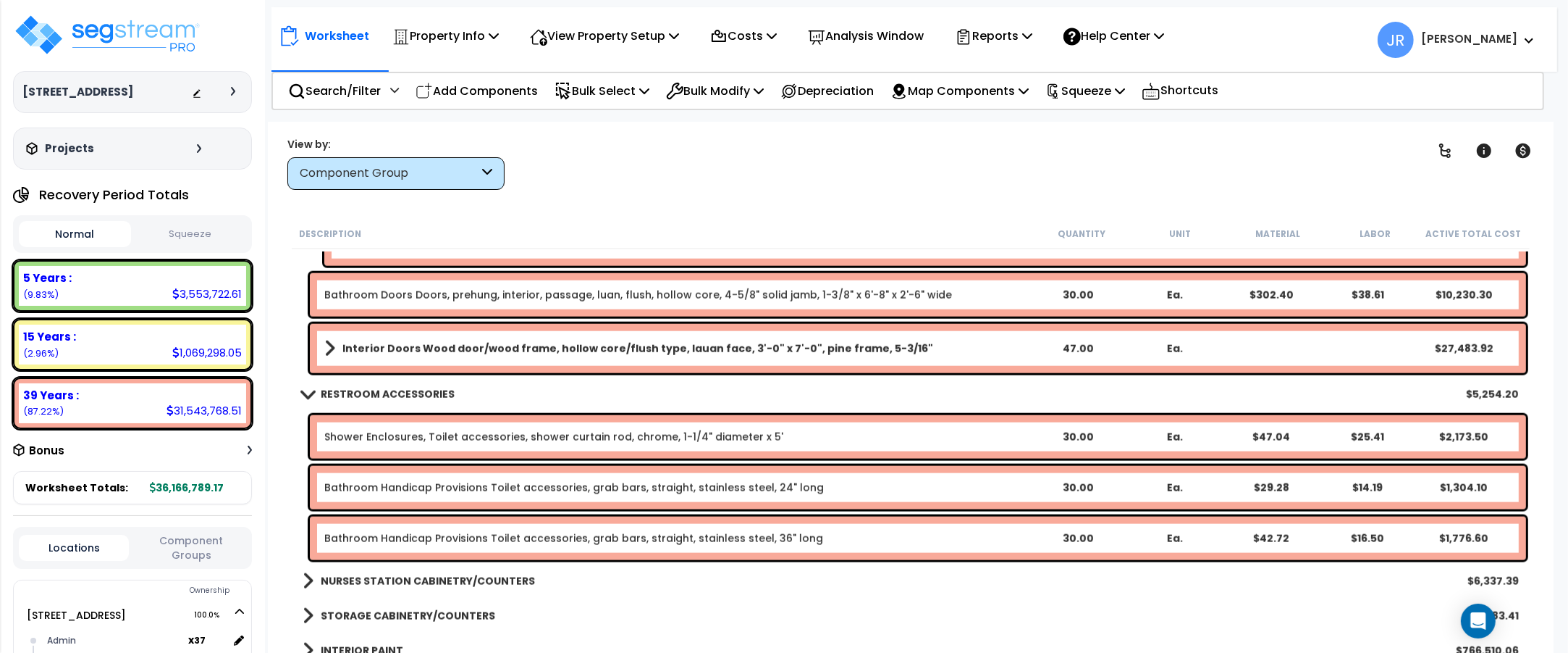
scroll to position [2355, 0]
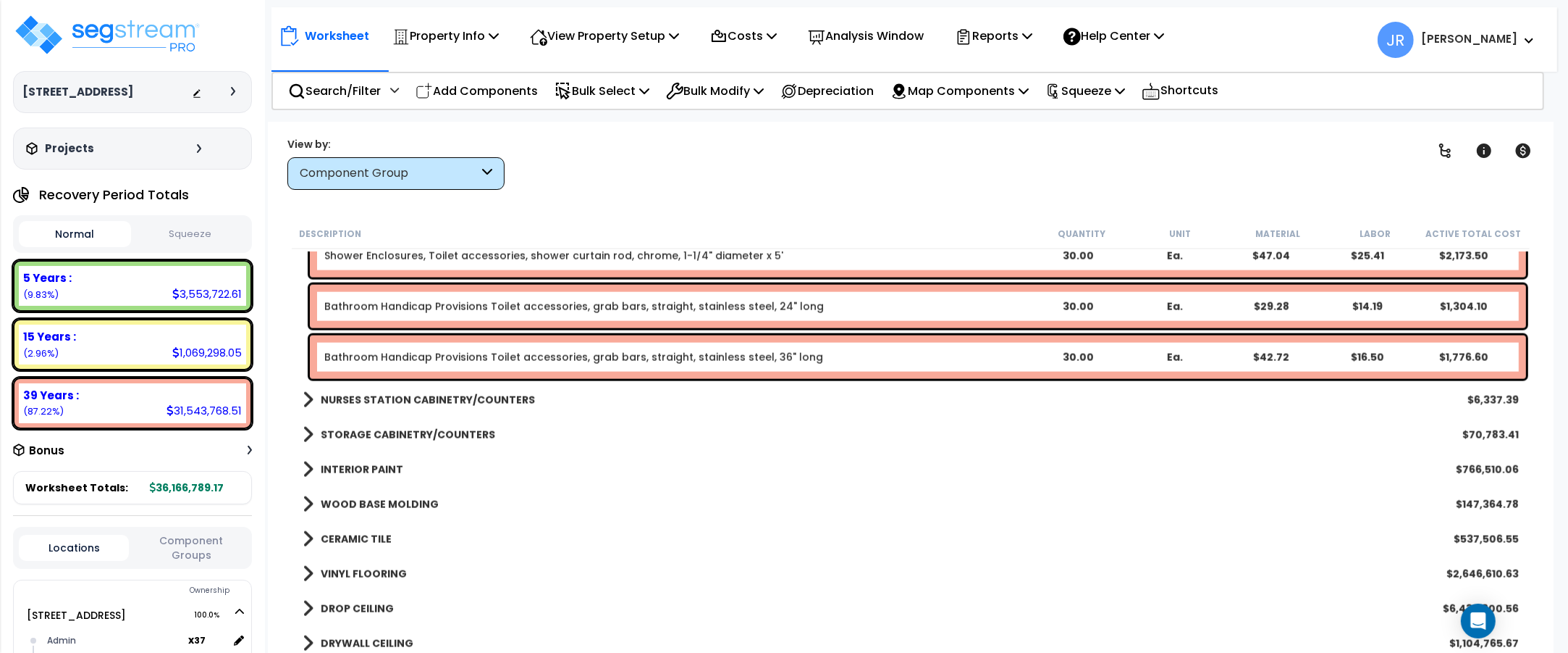
click at [496, 397] on b "NURSES STATION CABINETRY/COUNTERS" at bounding box center [428, 400] width 214 height 14
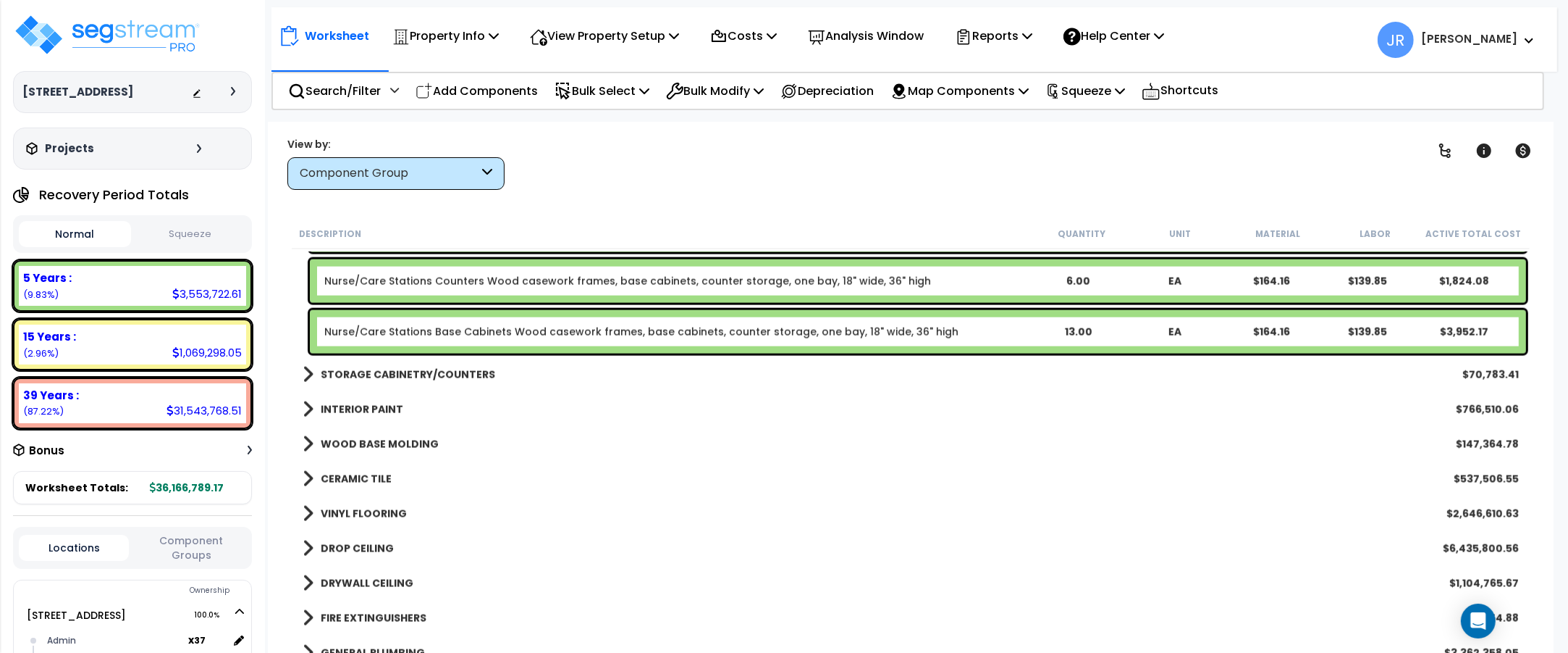
scroll to position [2626, 0]
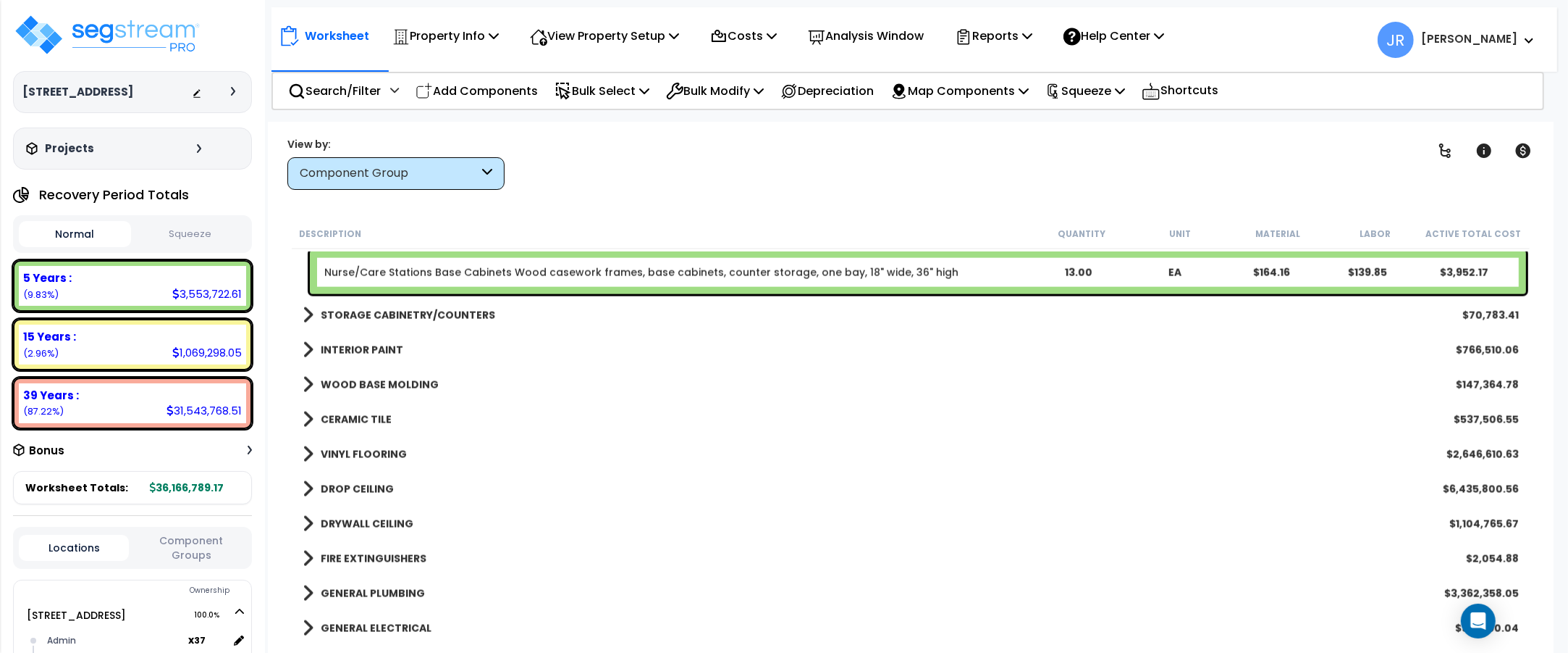
click at [455, 312] on b "STORAGE CABINETRY/COUNTERS" at bounding box center [408, 315] width 175 height 14
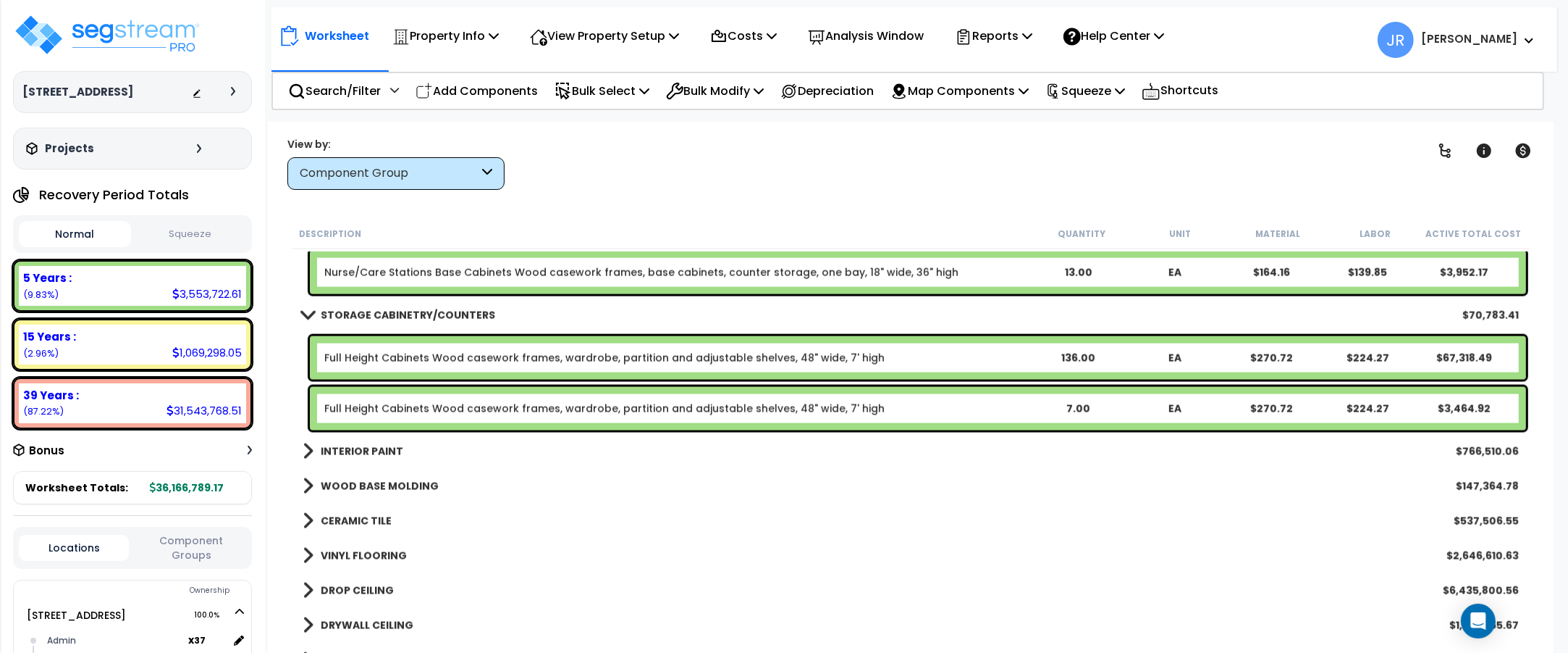
click at [375, 453] on b "INTERIOR PAINT" at bounding box center [362, 452] width 83 height 14
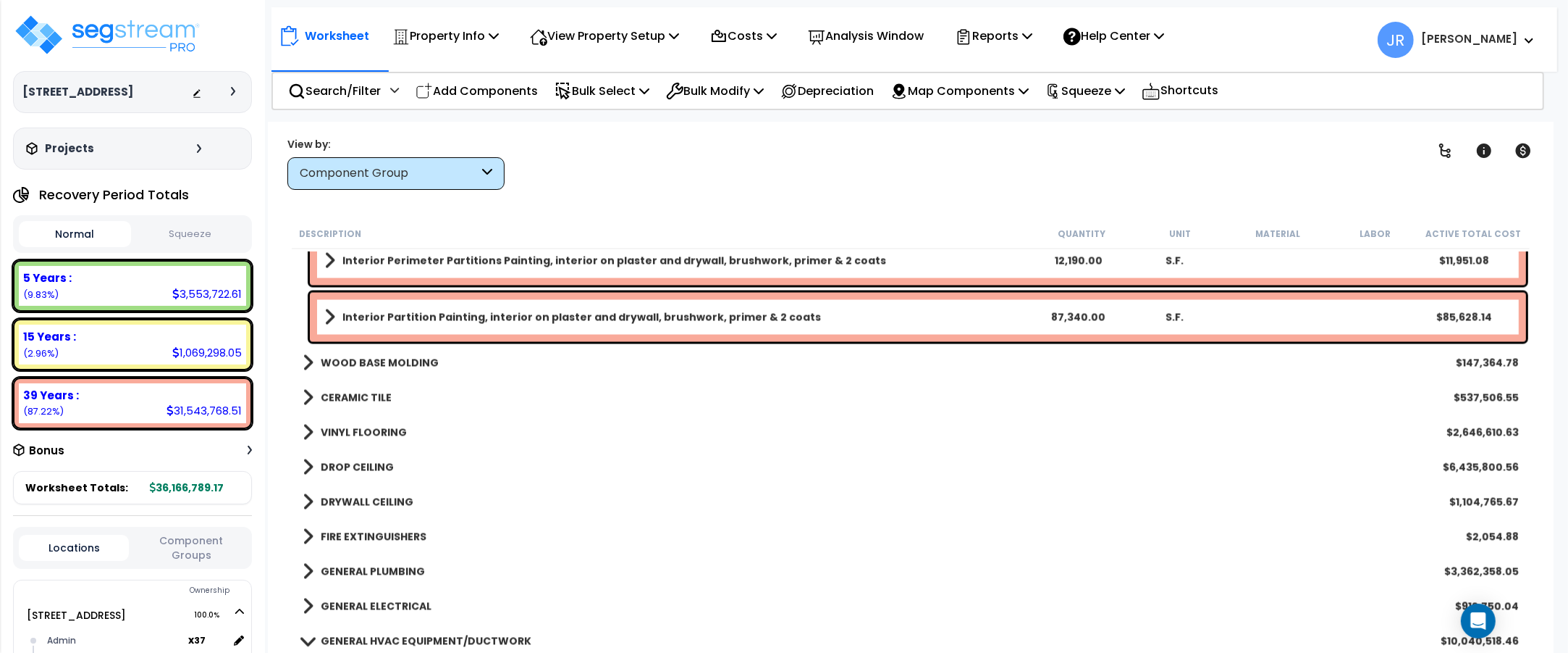
scroll to position [3260, 0]
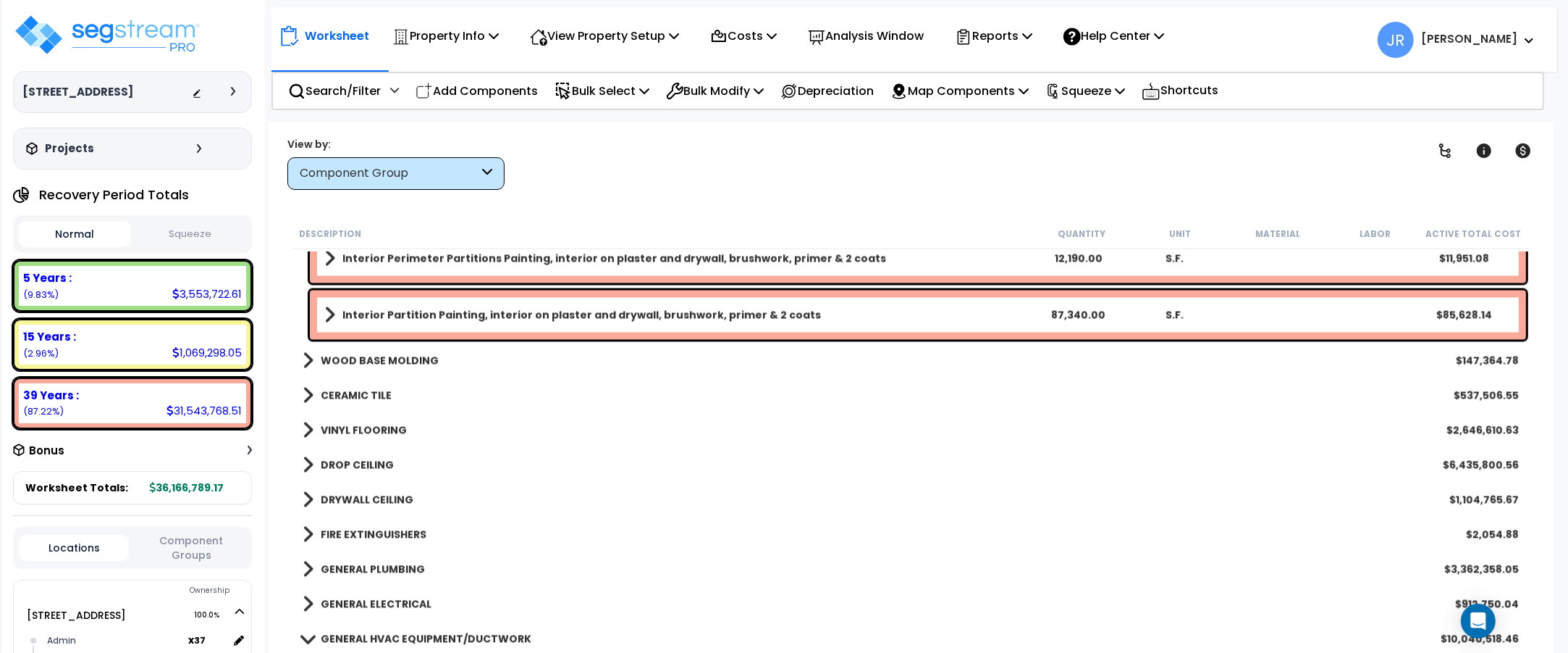
click at [389, 360] on b "WOOD BASE MOLDING" at bounding box center [380, 361] width 118 height 14
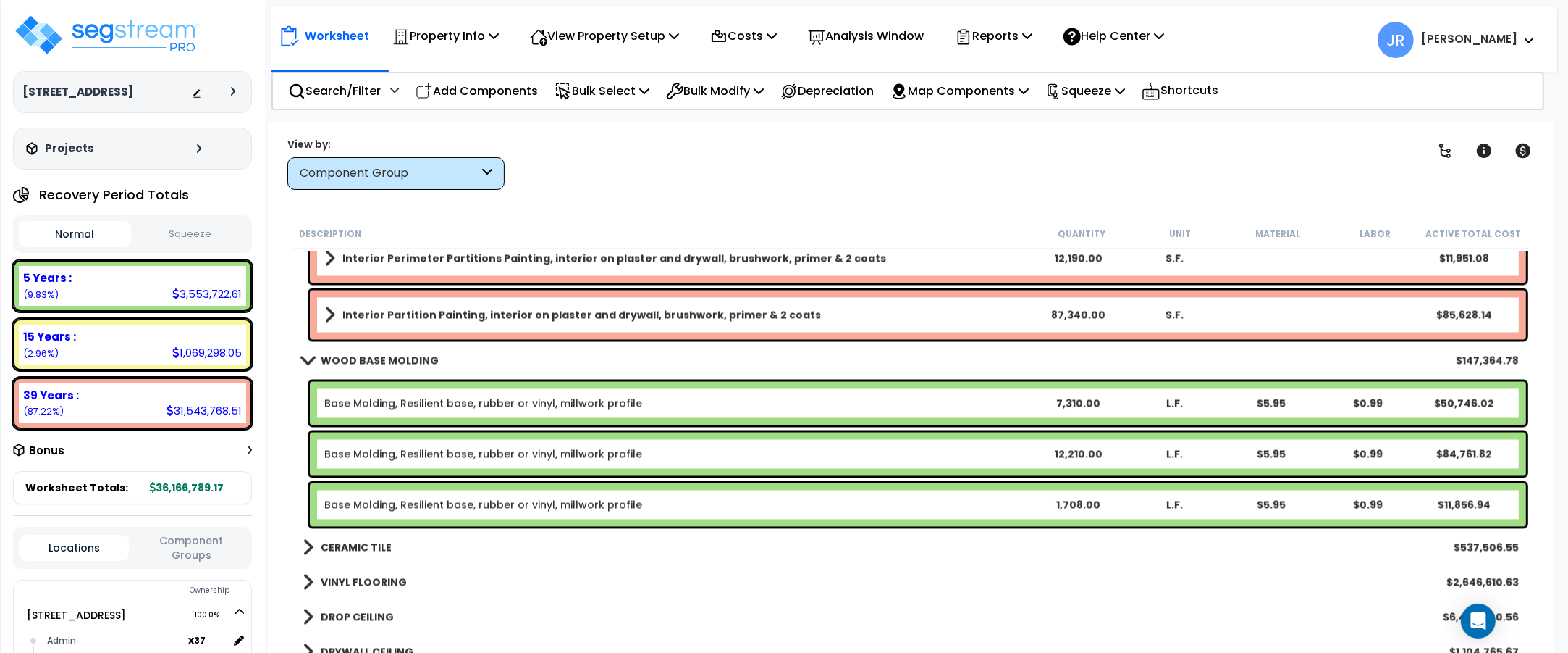
scroll to position [3351, 0]
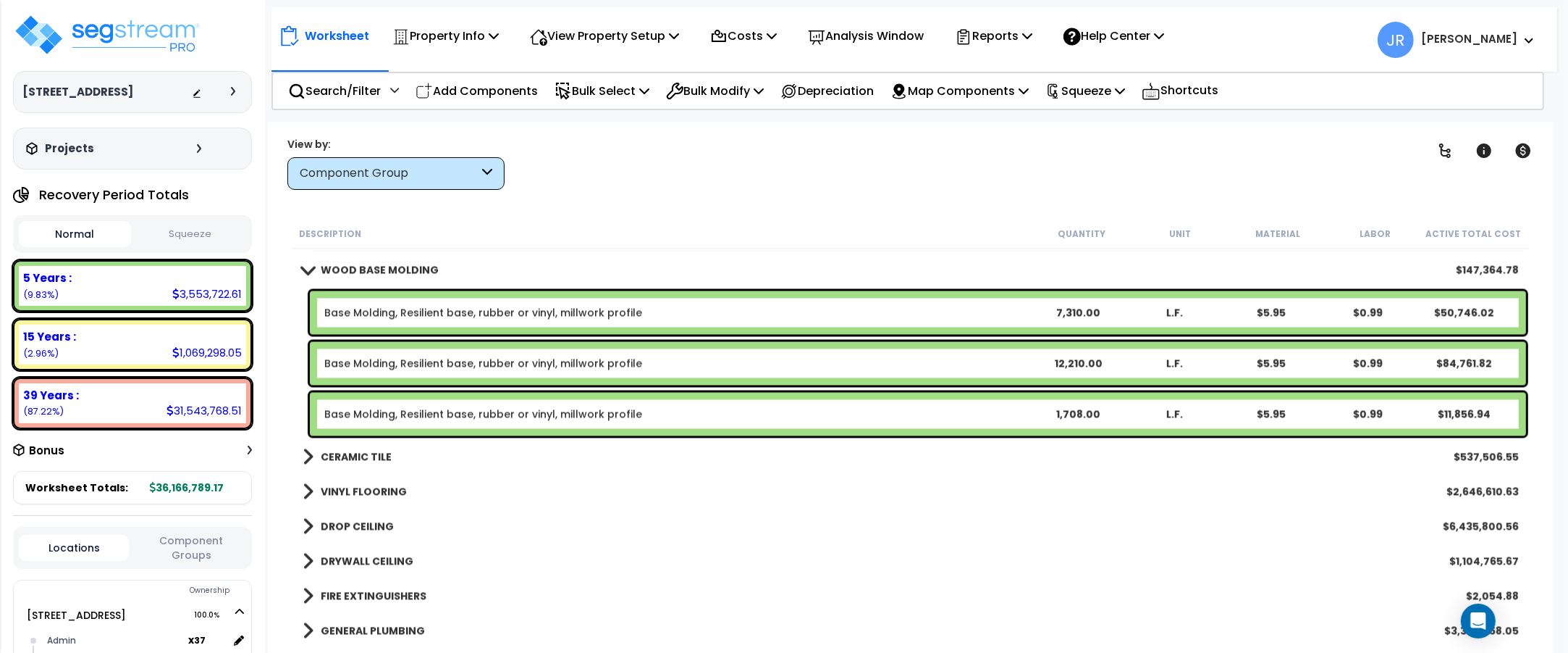
click at [372, 457] on b "CERAMIC TILE" at bounding box center [356, 457] width 71 height 14
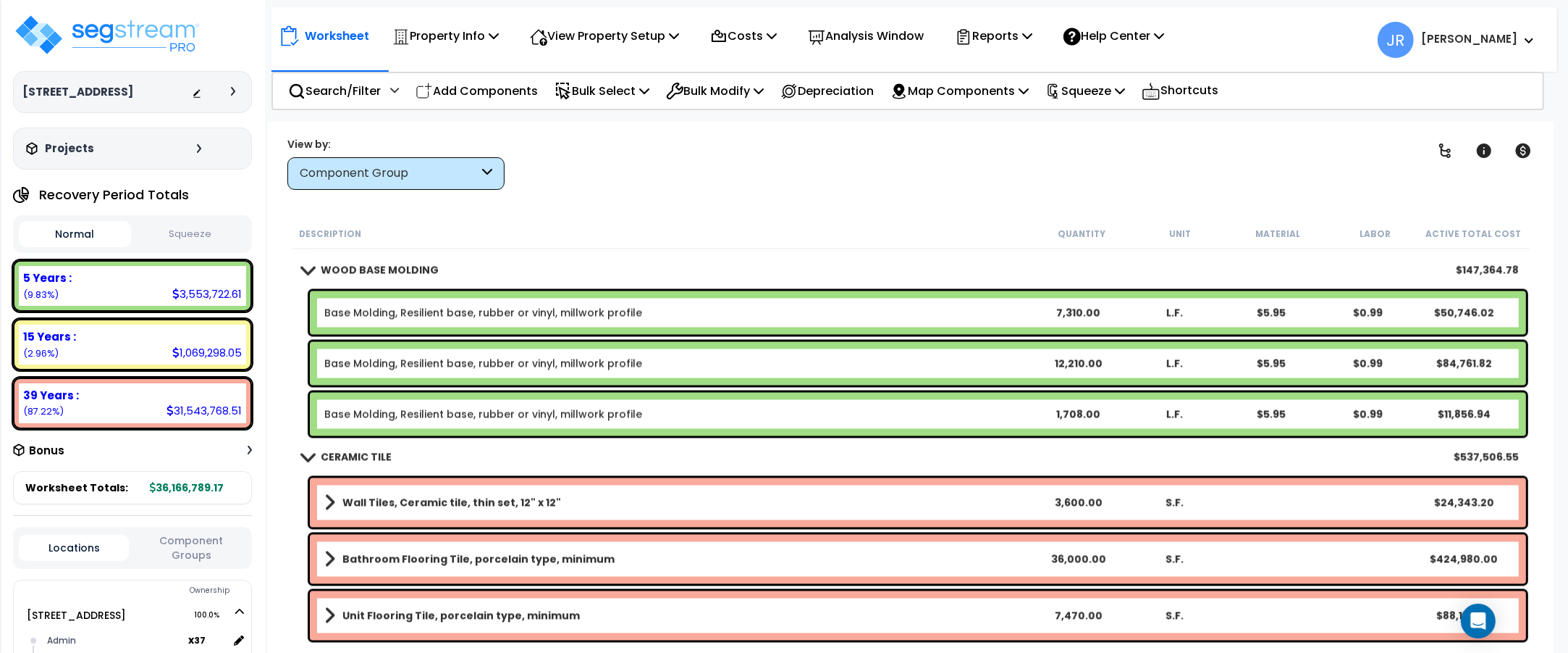
click at [603, 505] on link "Wall Tiles, Ceramic tile, thin set, 12" x 12"" at bounding box center [677, 503] width 705 height 20
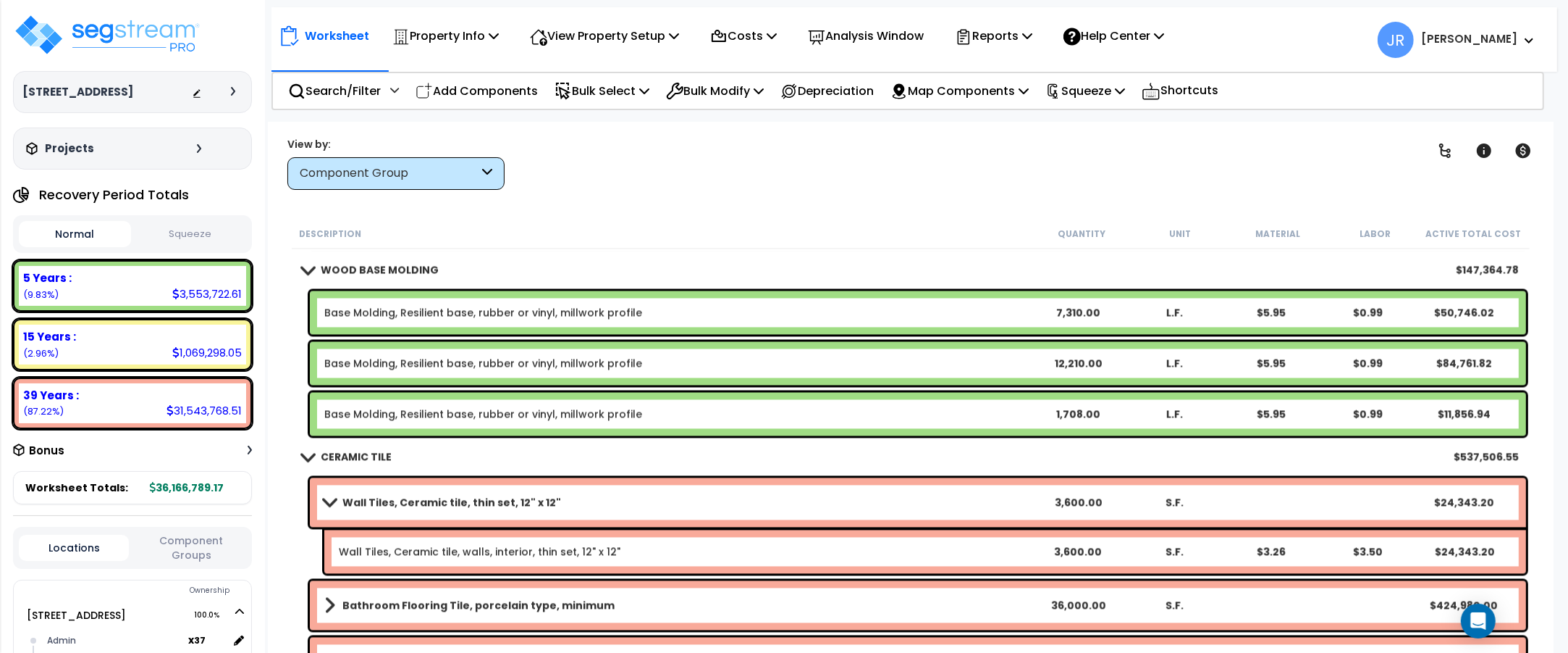
click at [603, 505] on link "Wall Tiles, Ceramic tile, thin set, 12" x 12"" at bounding box center [677, 503] width 705 height 20
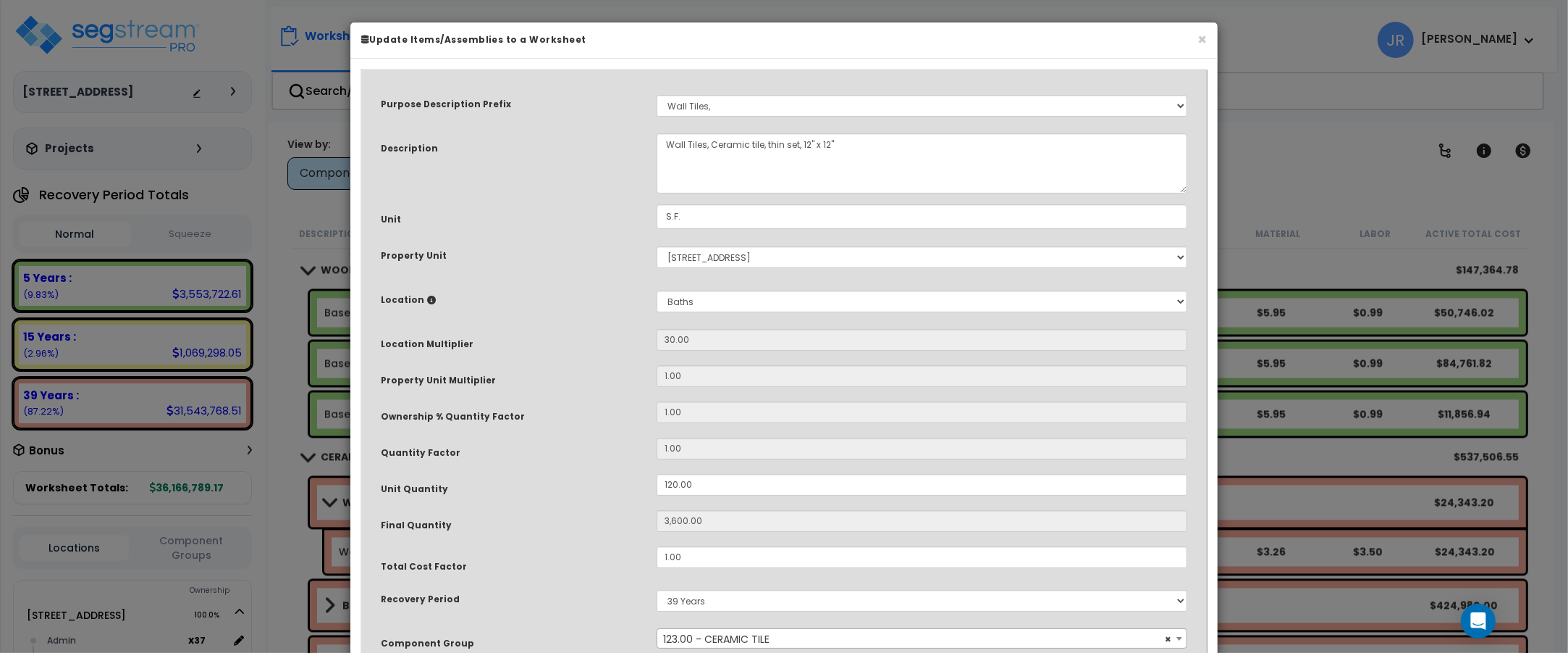
scroll to position [161, 0]
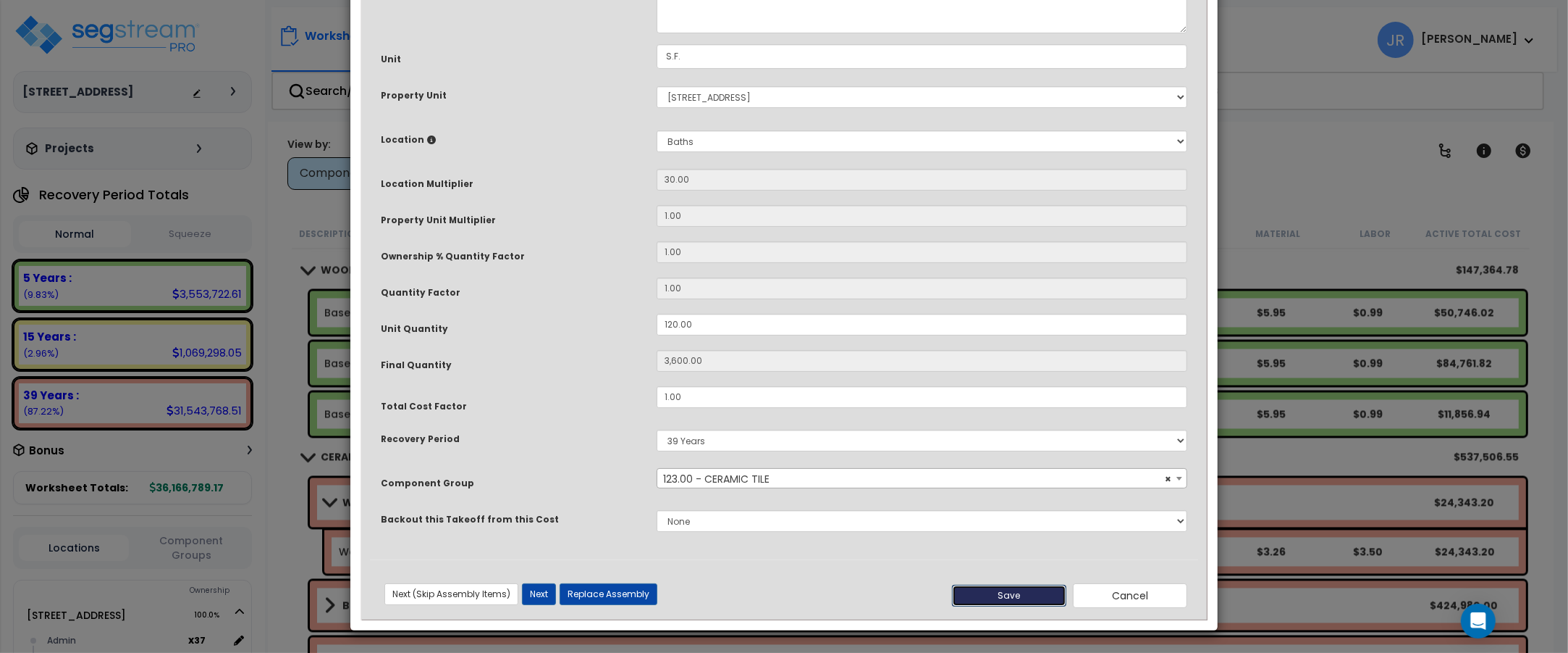
click at [992, 591] on button "Save" at bounding box center [1009, 596] width 114 height 22
type input "3600.00"
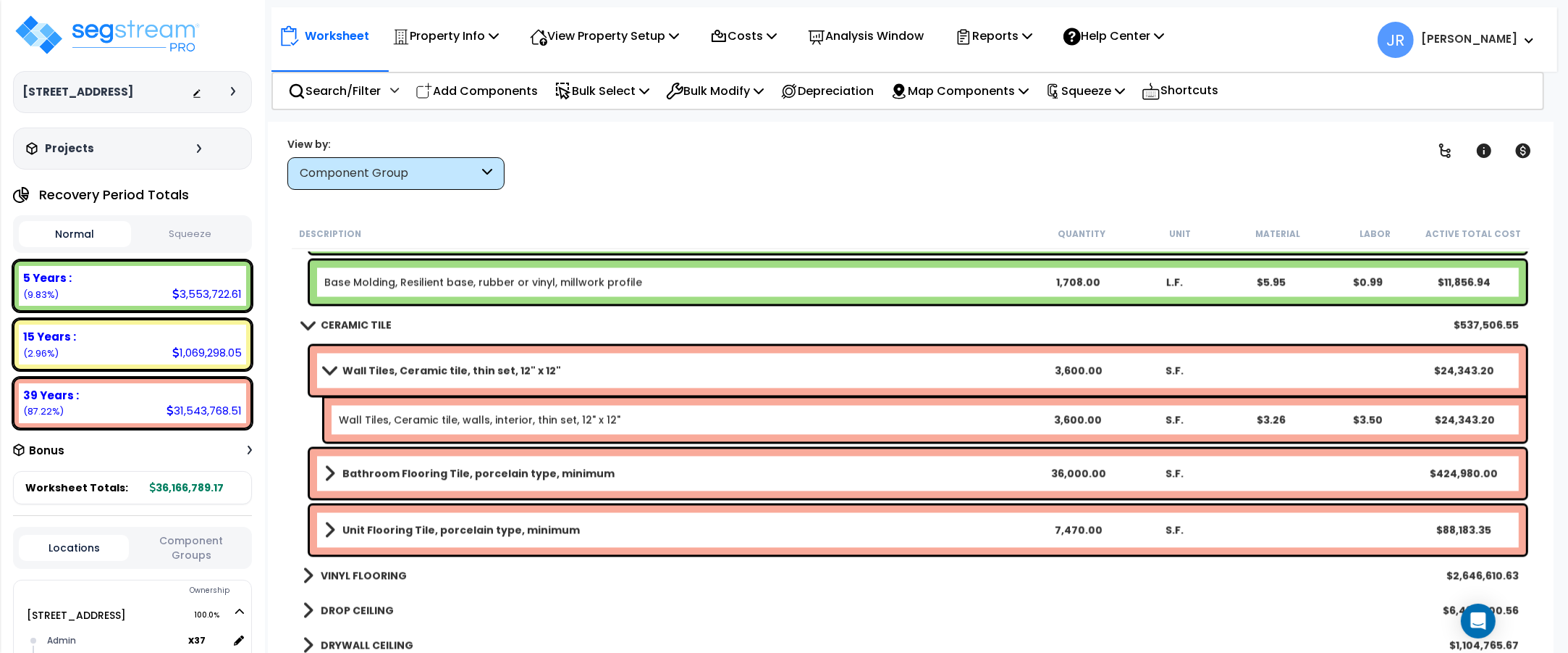
scroll to position [3532, 0]
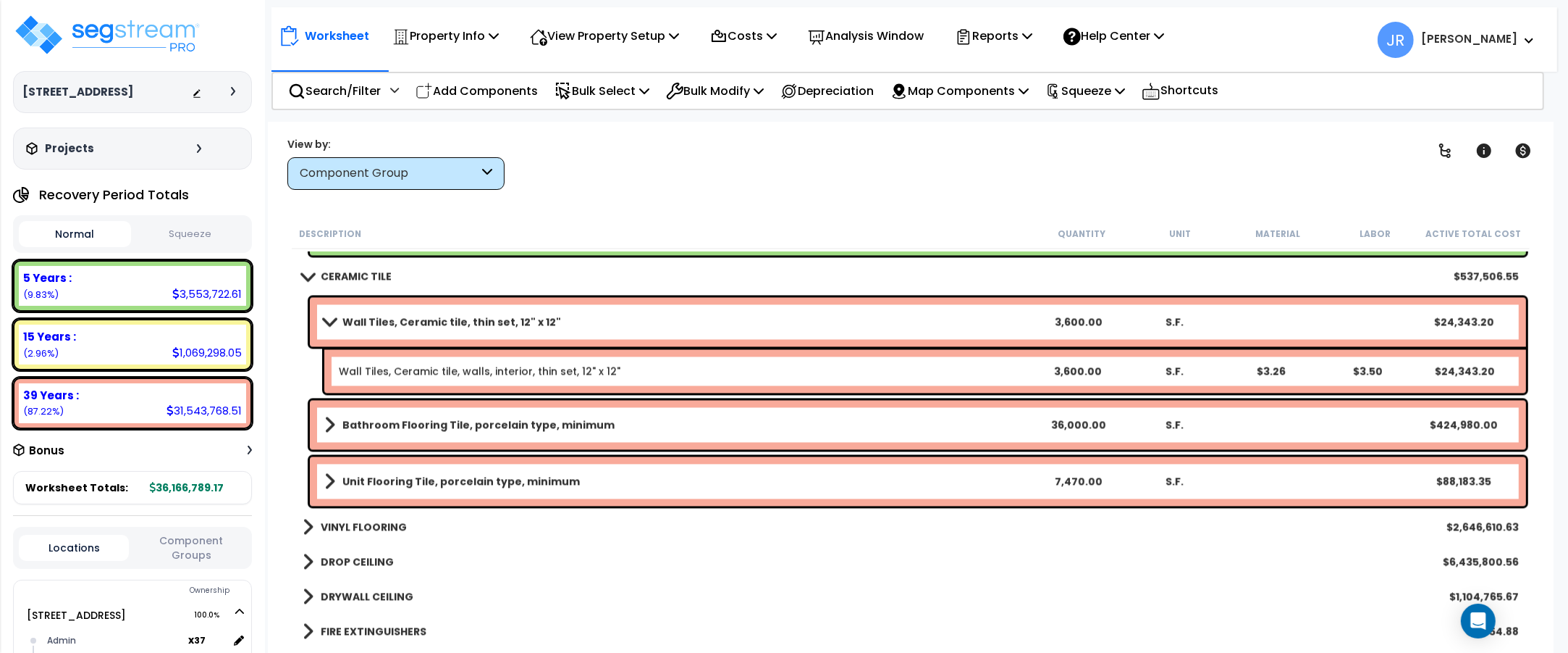
click at [898, 421] on link "Bathroom Flooring Tile, porcelain type, minimum" at bounding box center [677, 425] width 705 height 20
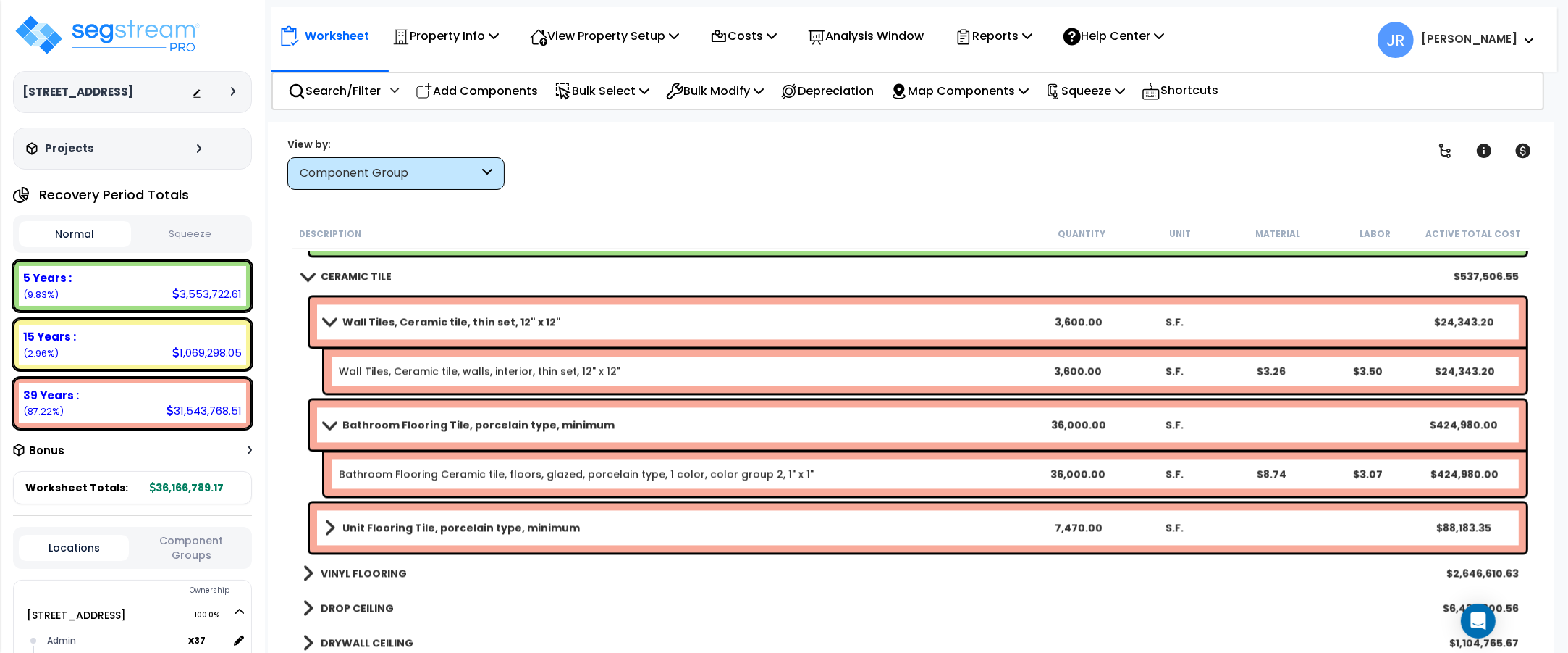
click at [898, 421] on link "Bathroom Flooring Tile, porcelain type, minimum" at bounding box center [677, 425] width 705 height 20
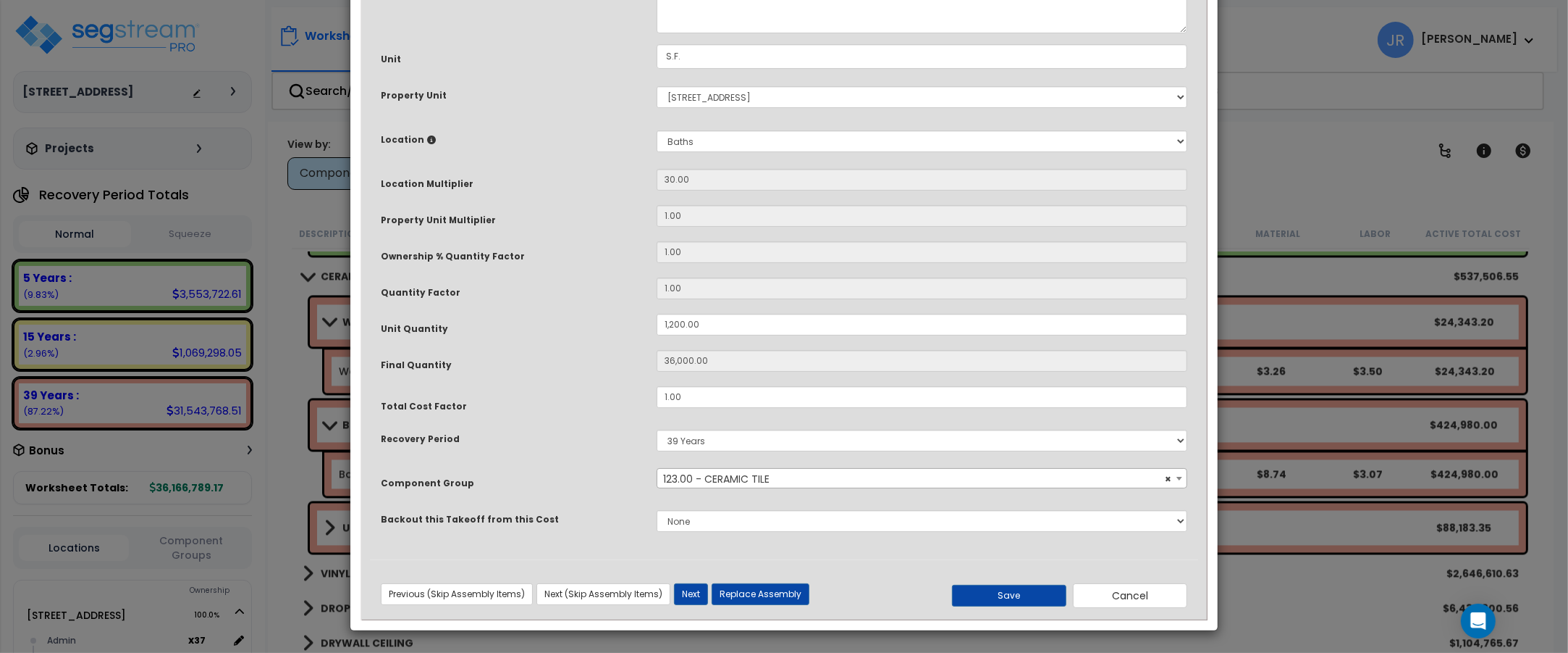
scroll to position [0, 0]
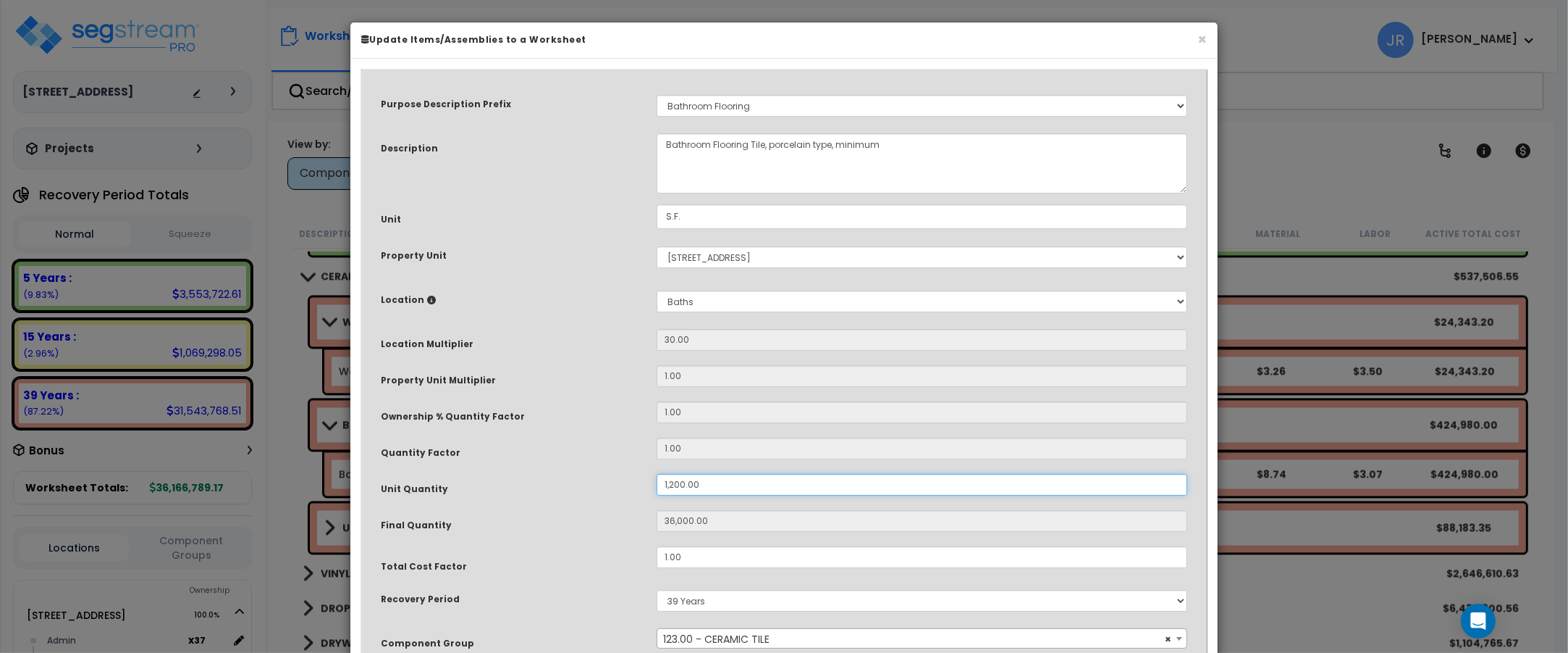
drag, startPoint x: 699, startPoint y: 483, endPoint x: 646, endPoint y: 481, distance: 53.0
click at [646, 481] on div "1,200.00" at bounding box center [922, 485] width 553 height 22
type input "5"
type input "150"
type input "50"
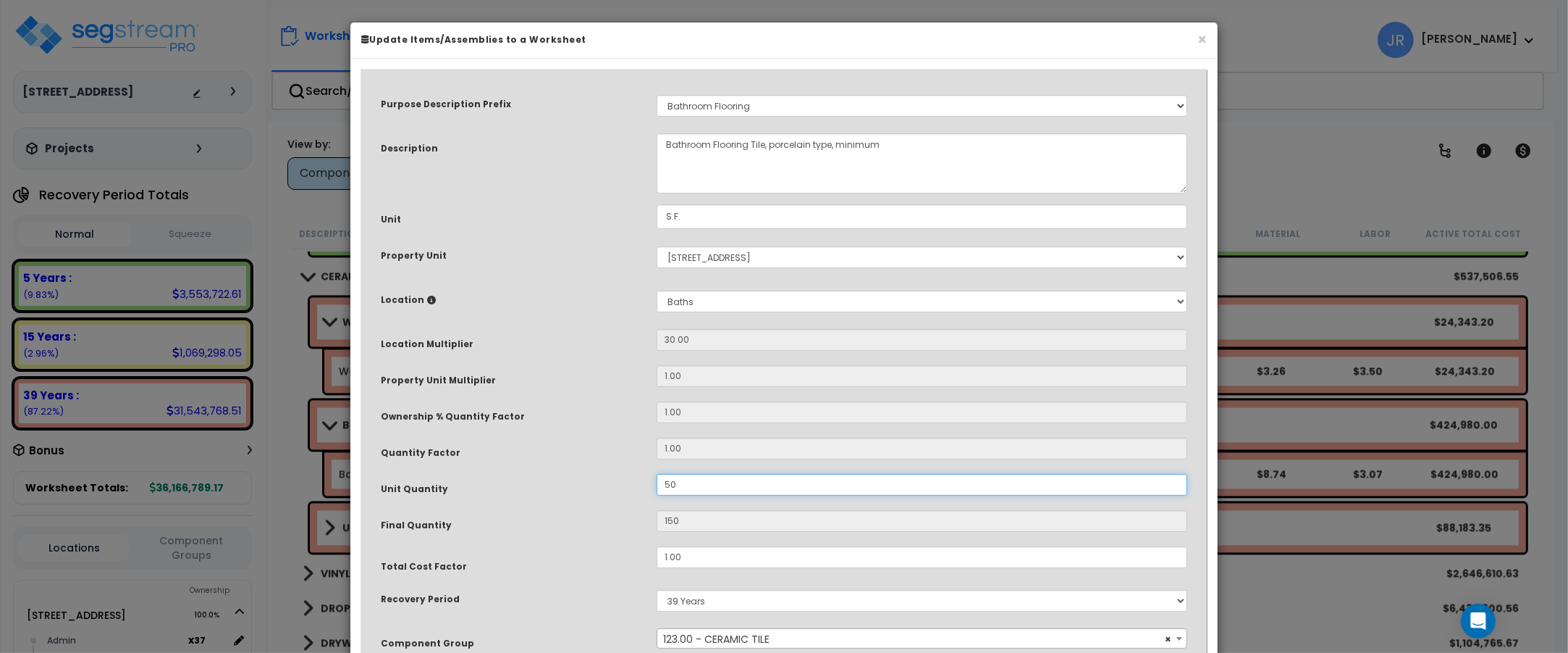
type input "1,500"
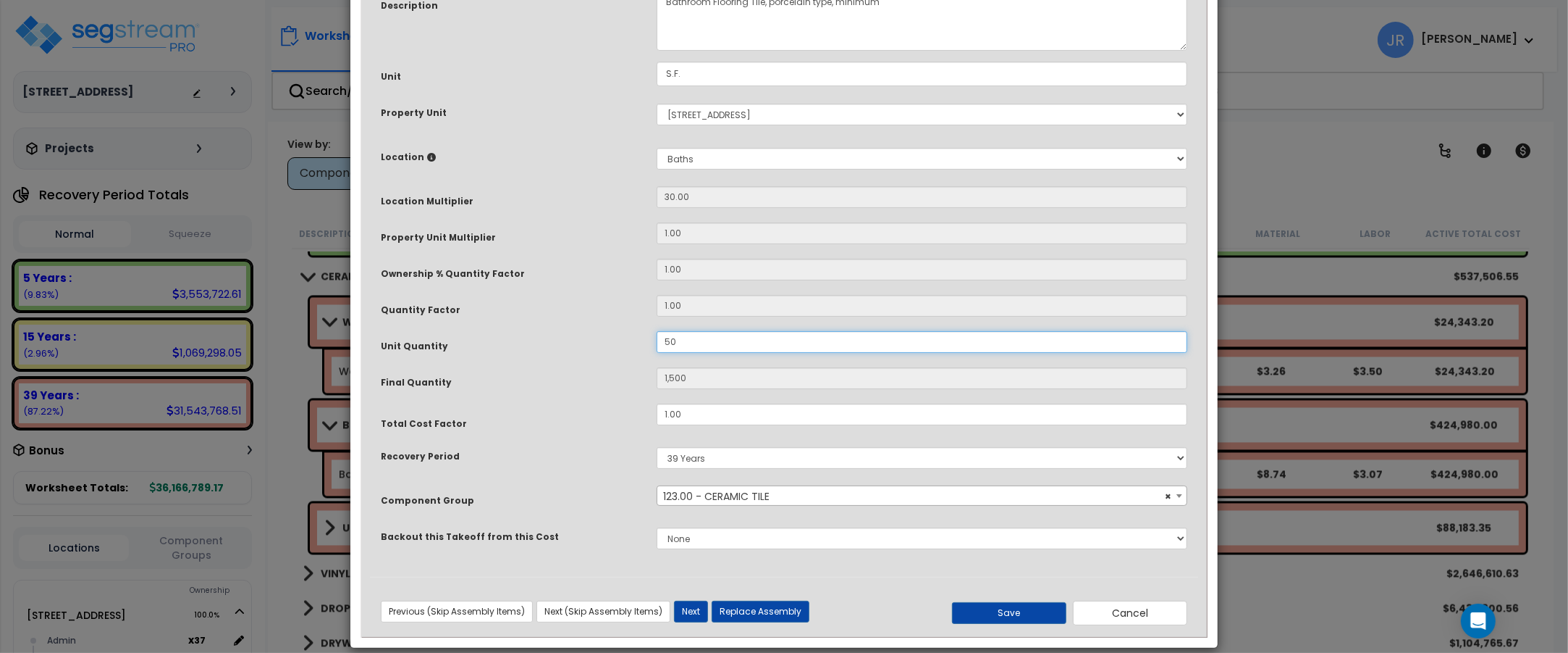
scroll to position [161, 0]
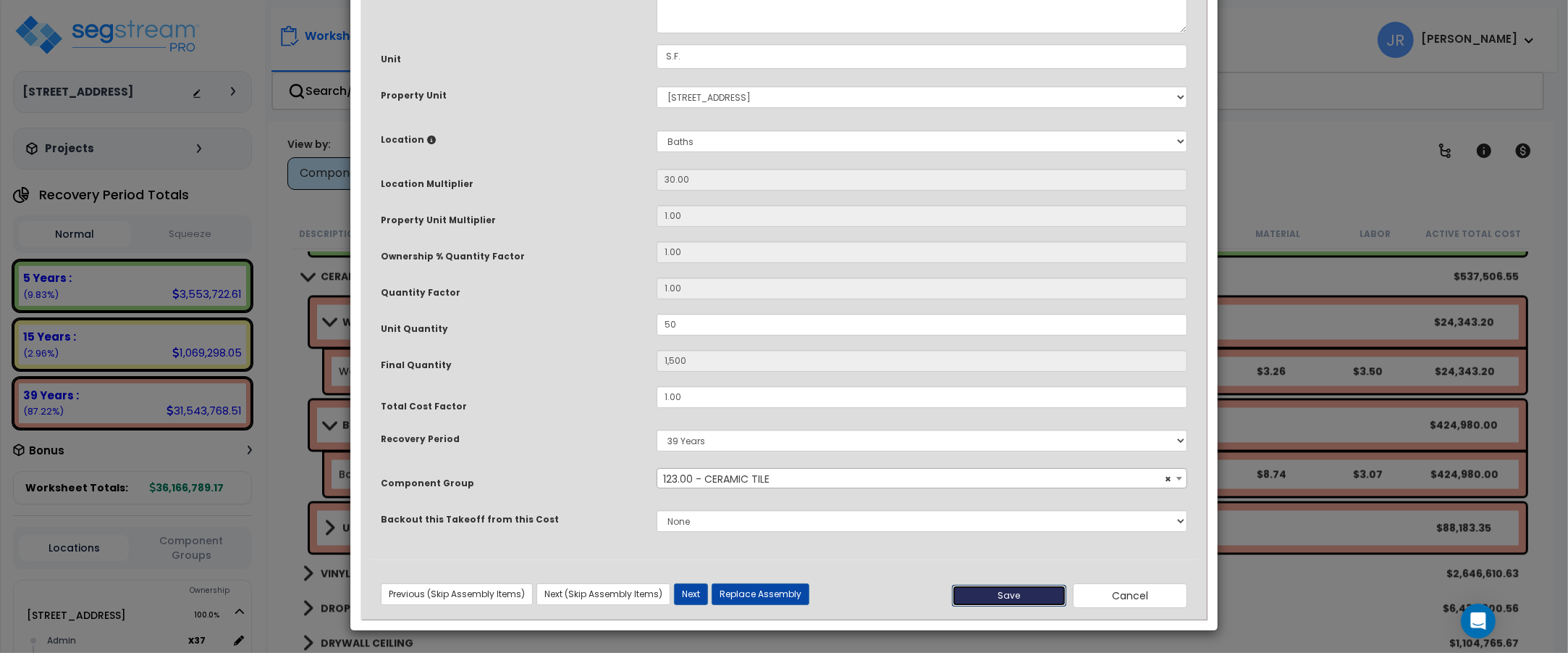
click at [1018, 591] on button "Save" at bounding box center [1009, 596] width 114 height 22
type input "50.00"
type input "1500.00"
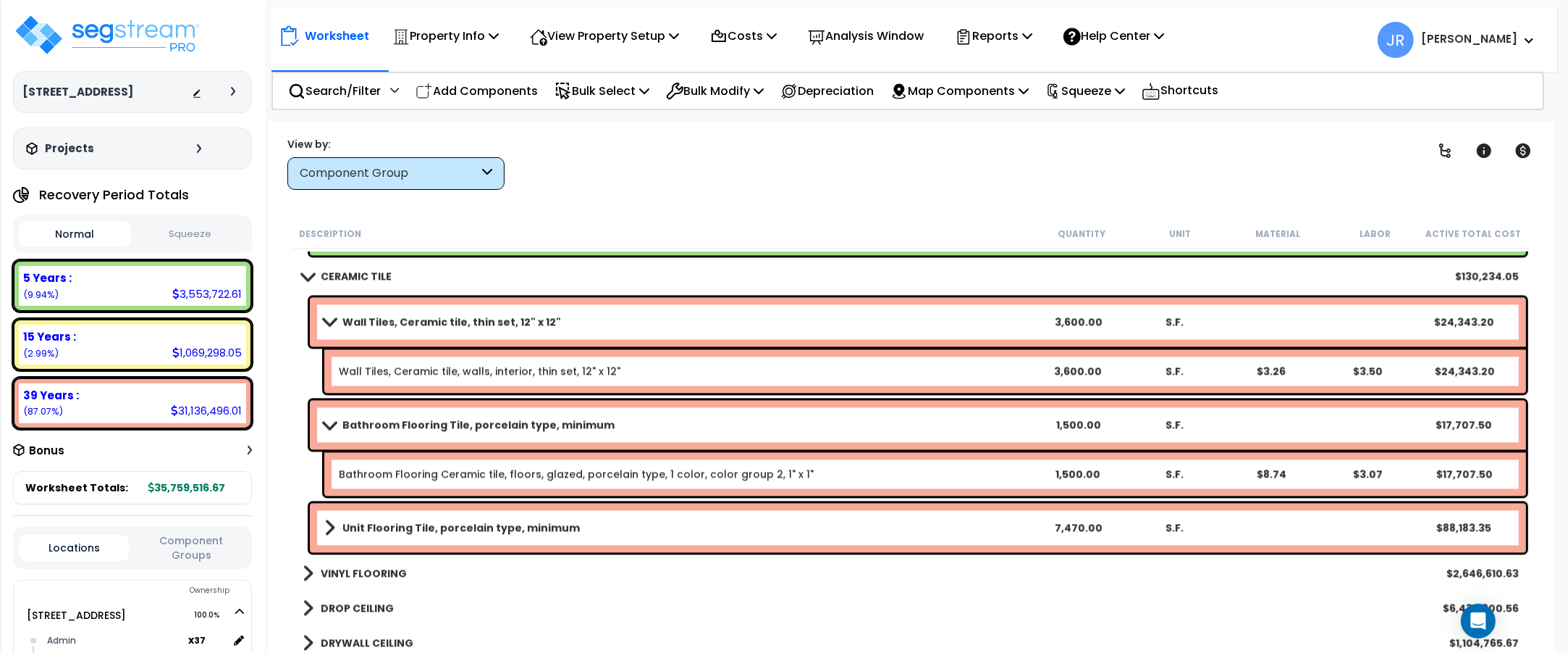
click at [829, 520] on link "Unit Flooring Tile, porcelain type, minimum" at bounding box center [677, 528] width 705 height 20
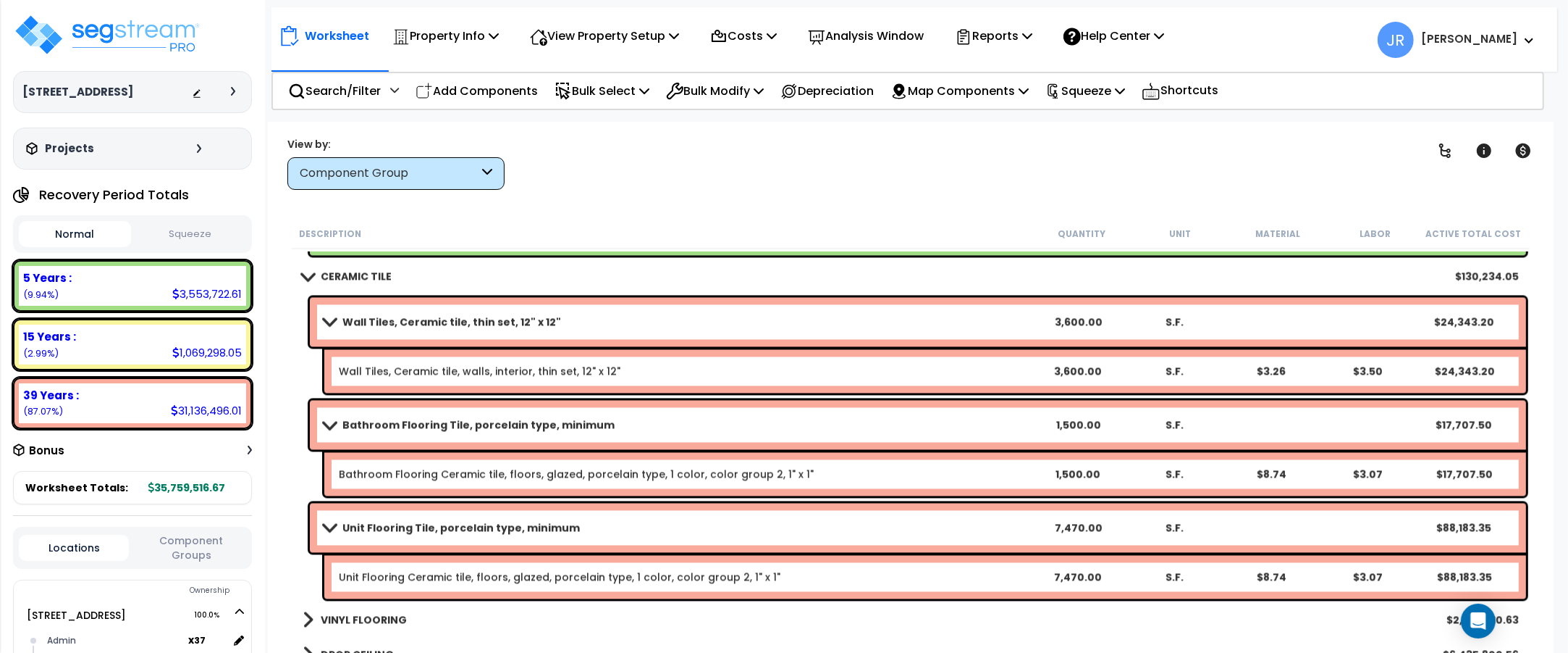
click at [829, 520] on link "Unit Flooring Tile, porcelain type, minimum" at bounding box center [677, 528] width 705 height 20
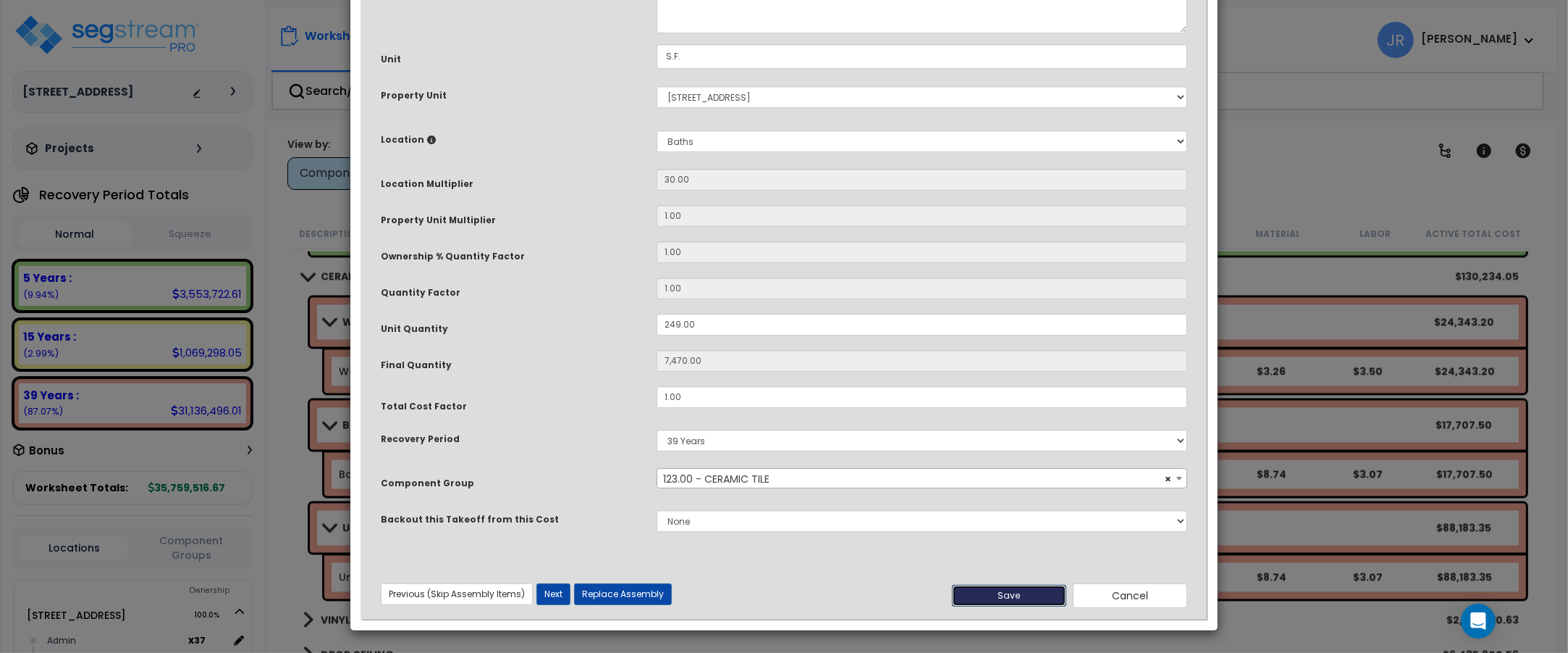
click at [1034, 589] on button "Save" at bounding box center [1009, 596] width 114 height 22
type input "7470.00"
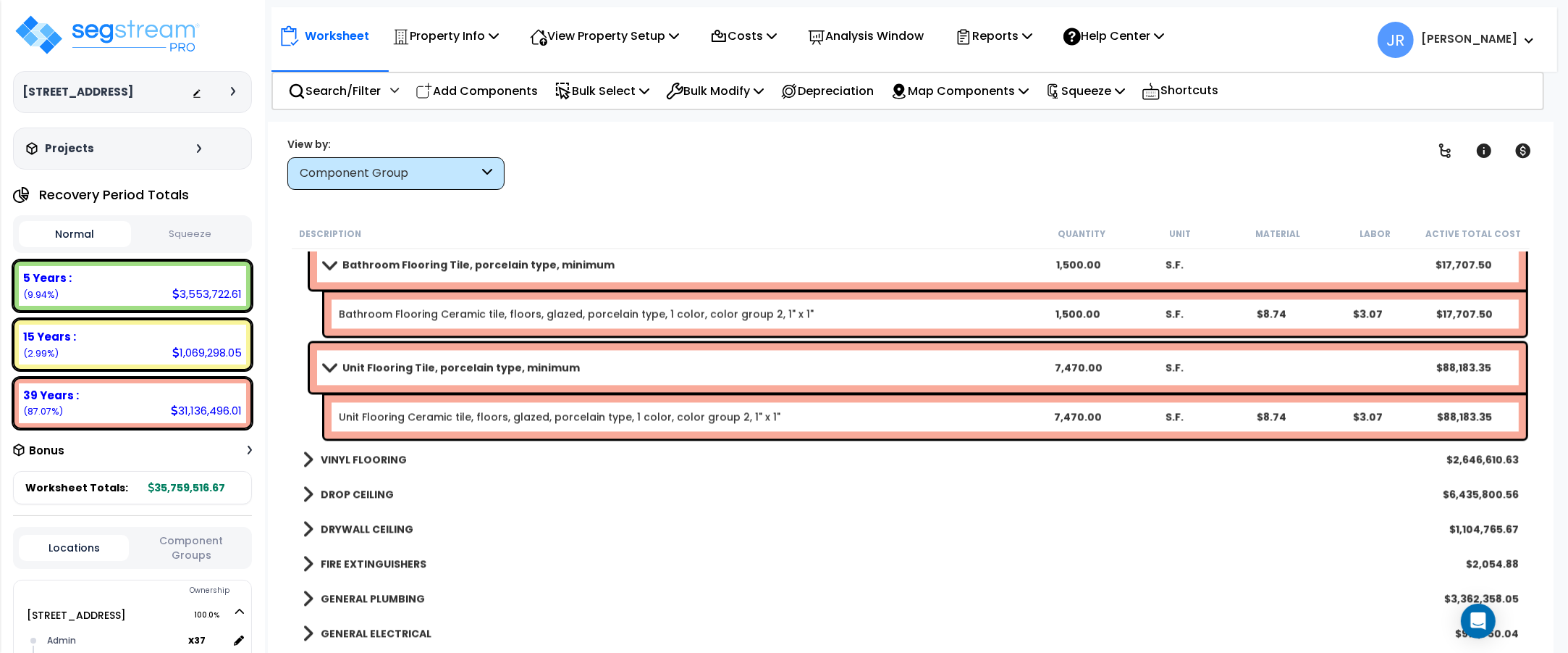
scroll to position [3713, 0]
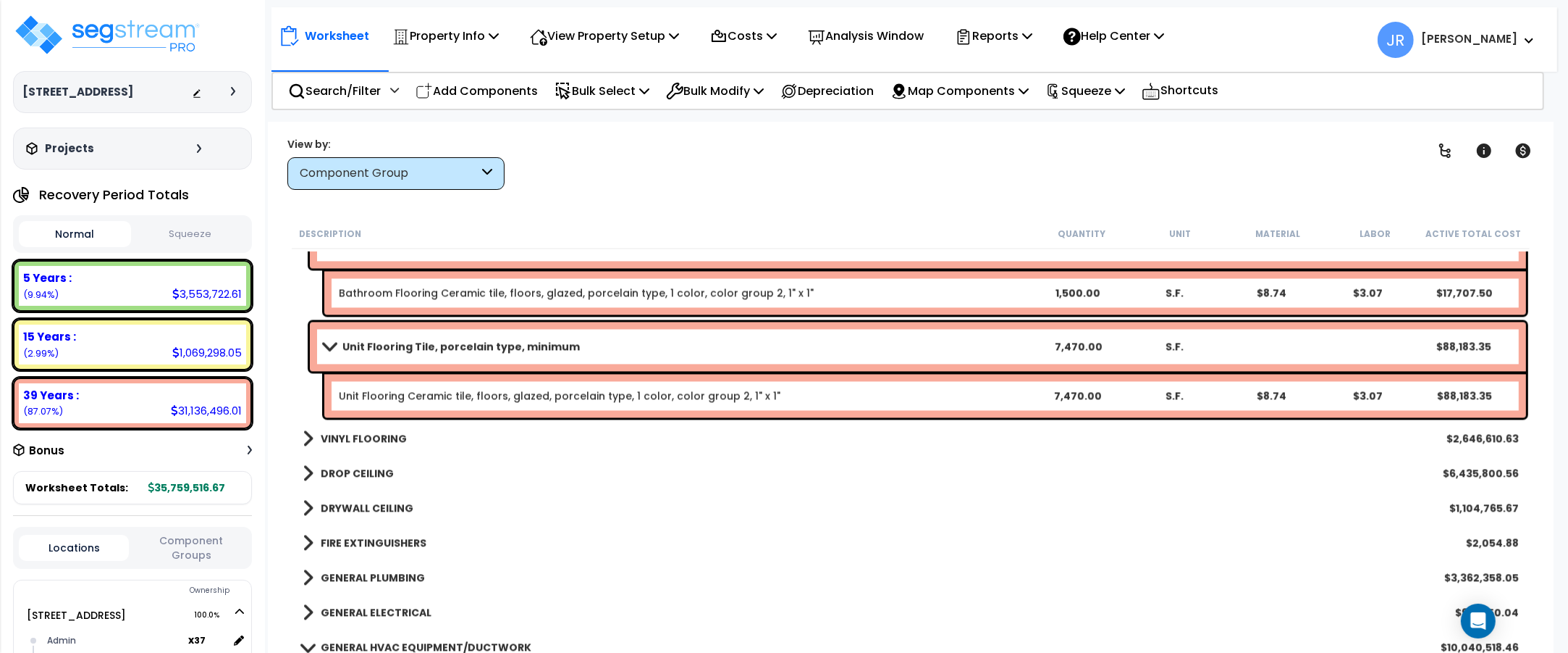
click at [374, 432] on b "VINYL FLOORING" at bounding box center [364, 438] width 86 height 14
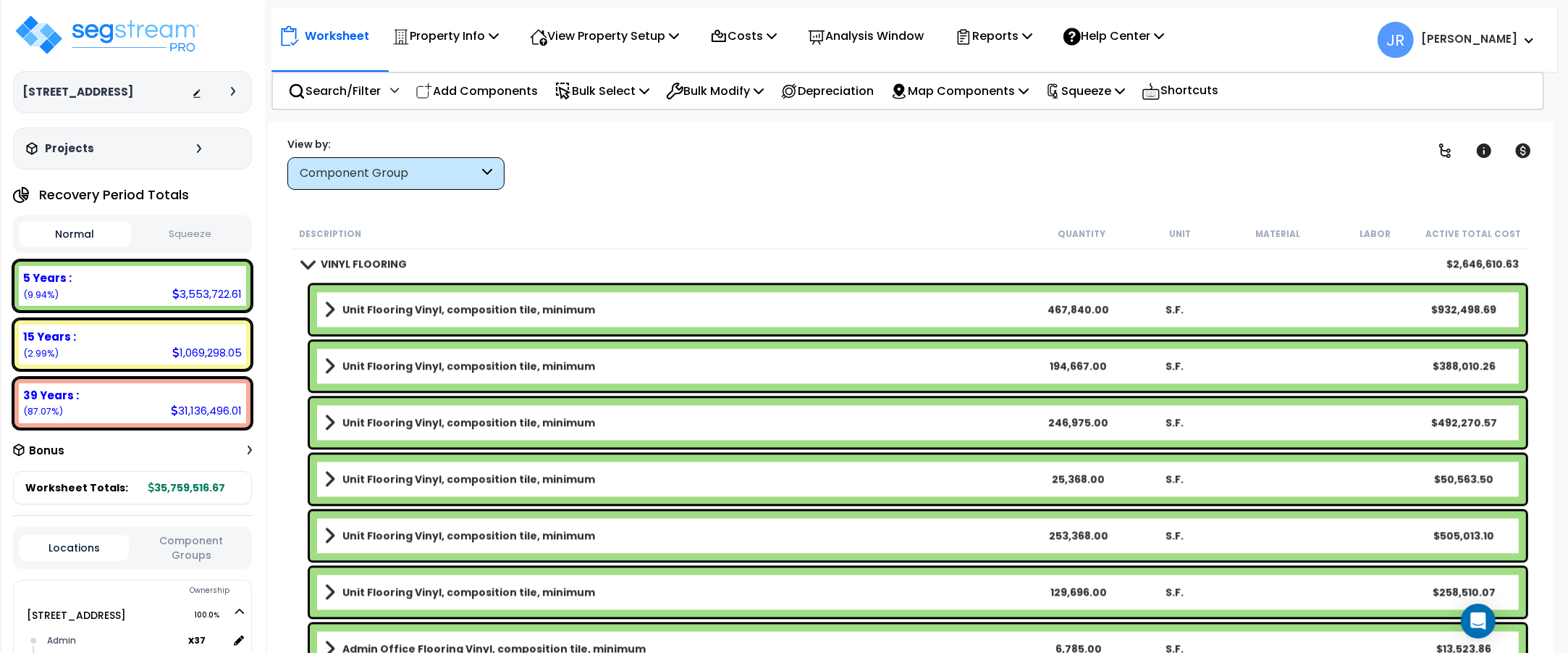
scroll to position [3803, 0]
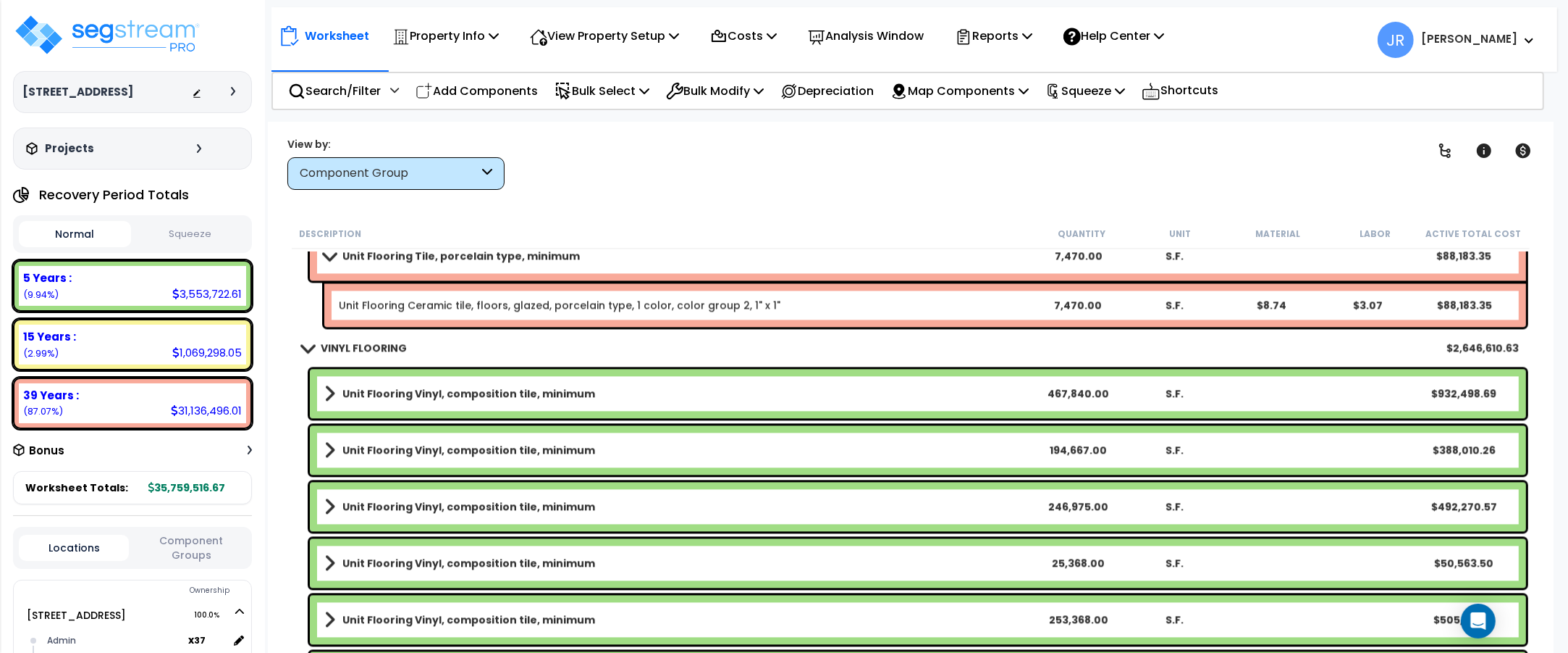
click at [659, 392] on link "Unit Flooring Vinyl, composition tile, minimum" at bounding box center [677, 394] width 705 height 20
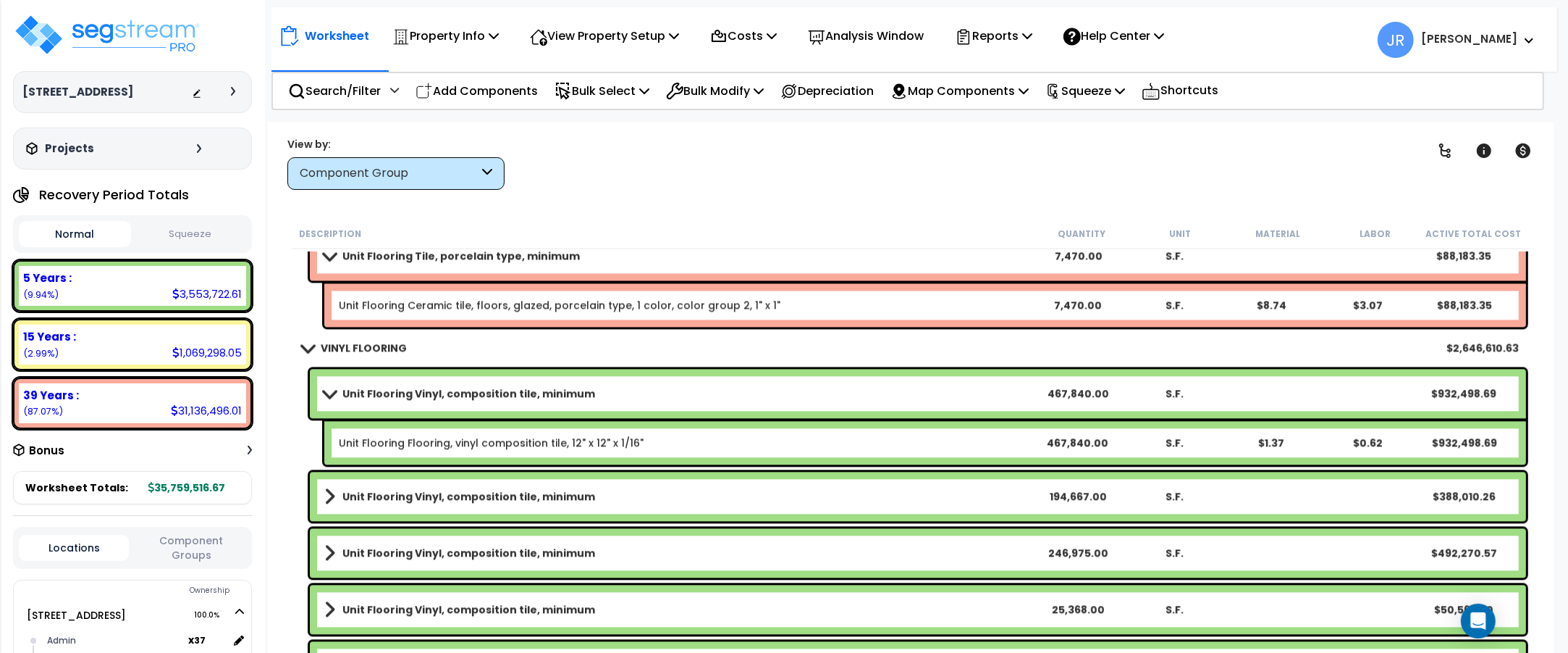
click at [659, 392] on link "Unit Flooring Vinyl, composition tile, minimum" at bounding box center [677, 394] width 705 height 20
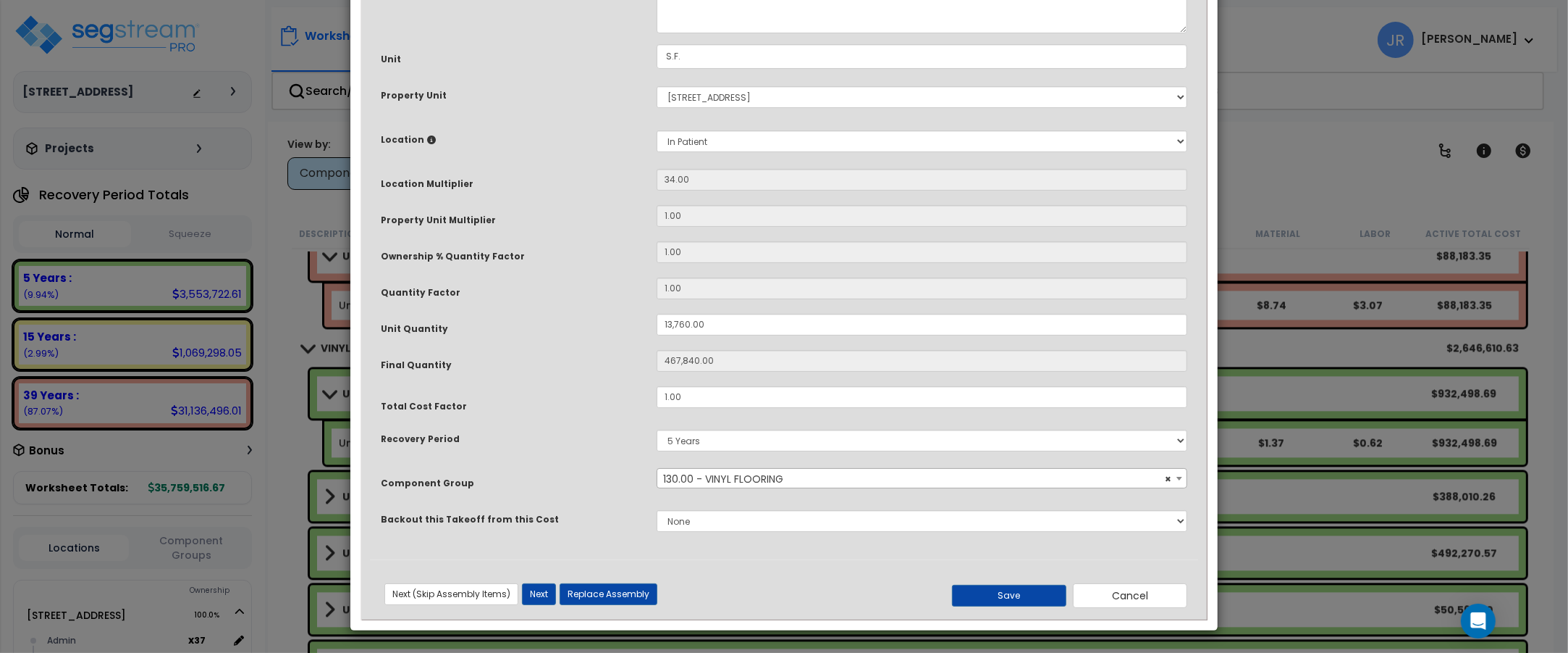
scroll to position [0, 0]
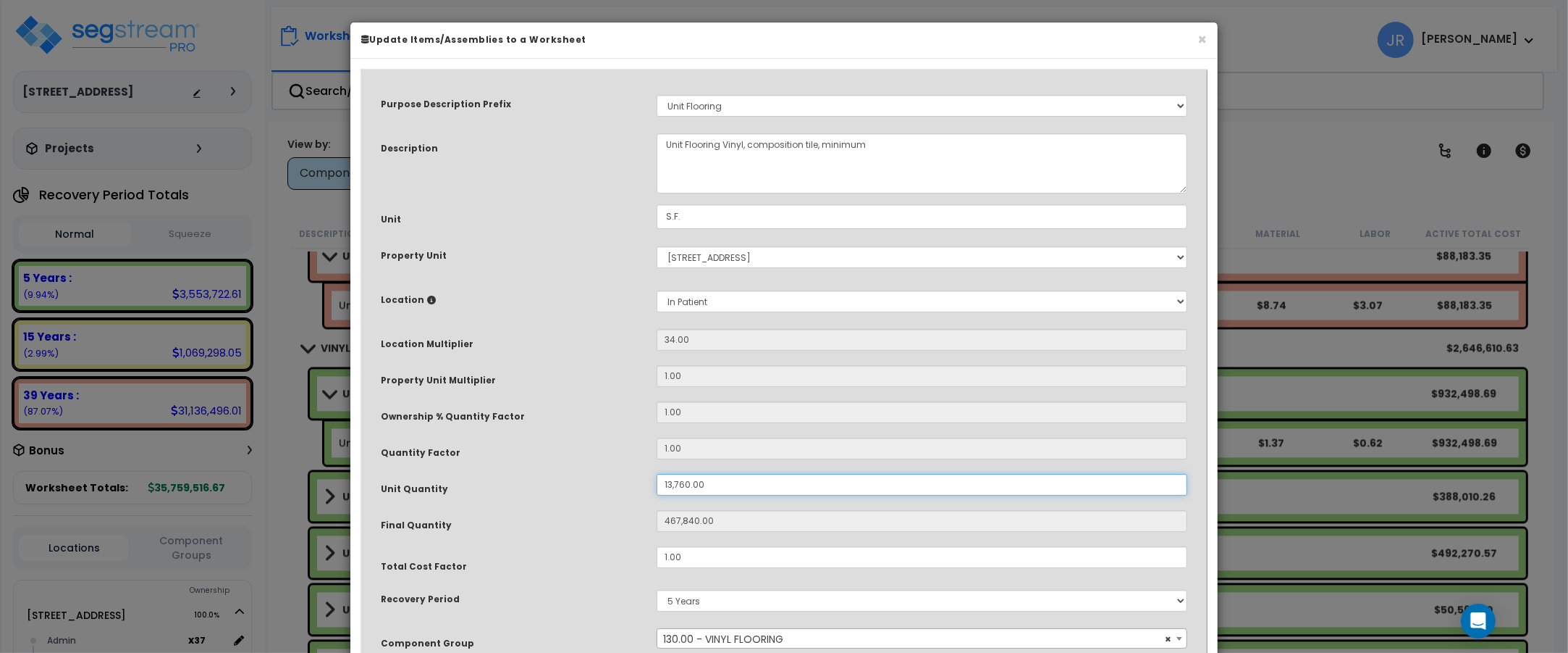
drag, startPoint x: 708, startPoint y: 486, endPoint x: 642, endPoint y: 482, distance: 66.1
click at [642, 482] on div "Unit Quantity 13,760.00" at bounding box center [784, 486] width 828 height 25
type input "1"
type input "34"
type input "13"
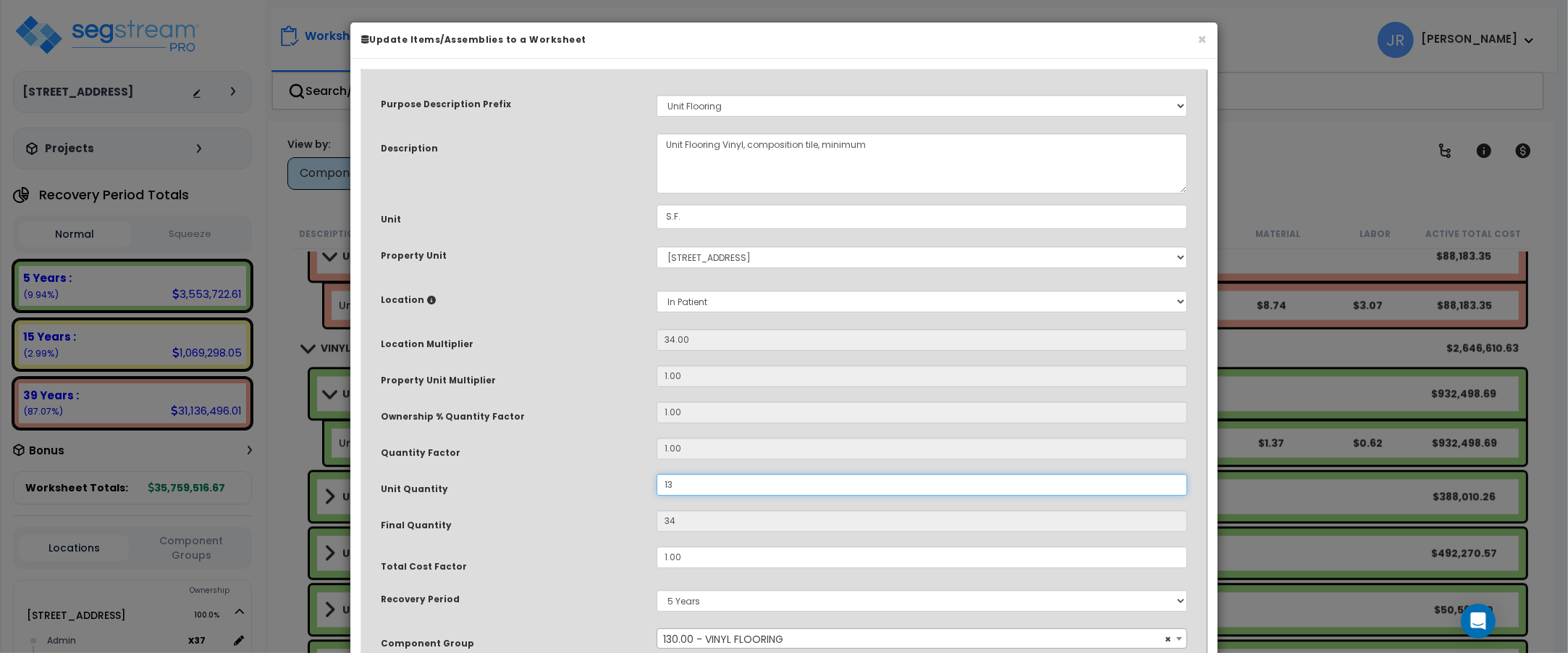
type input "442"
type input "139"
type input "4,726"
type input "1,391"
type input "47,294"
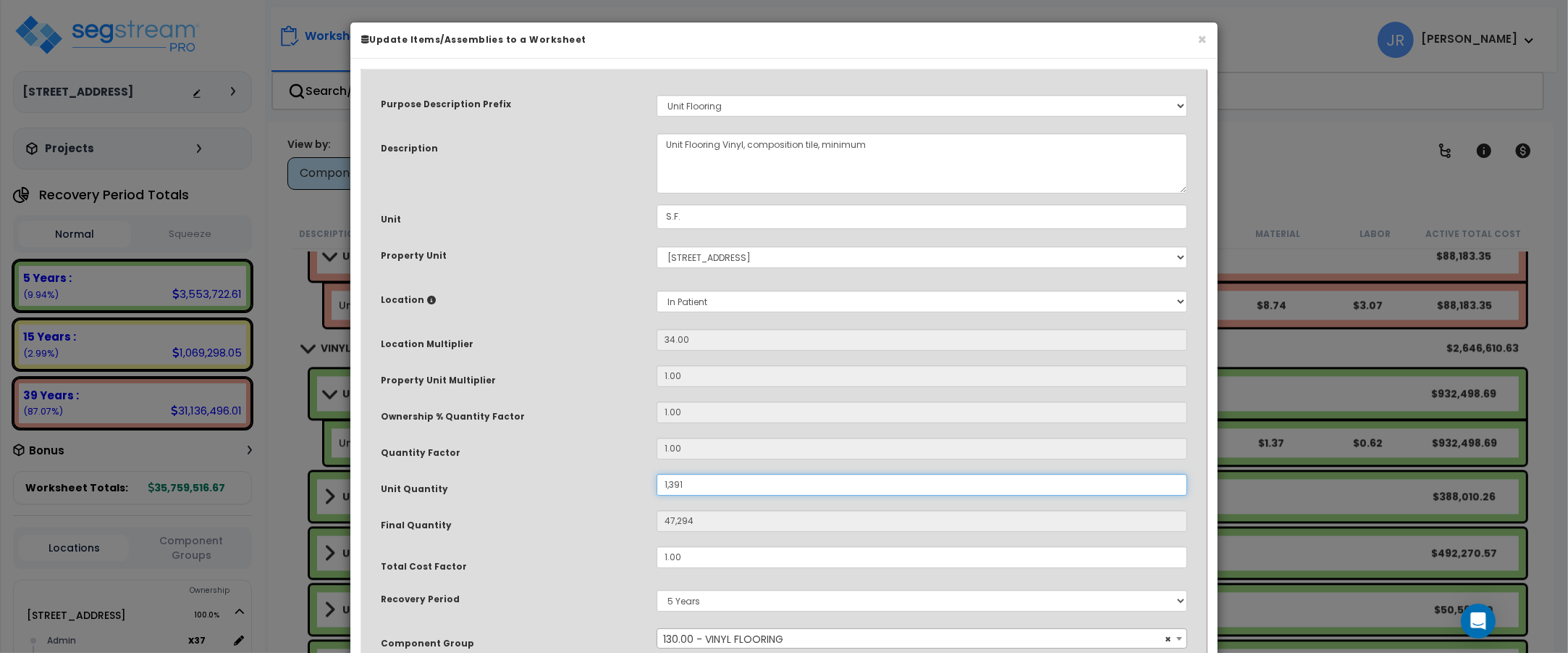
type input "13,915"
type input "473,110"
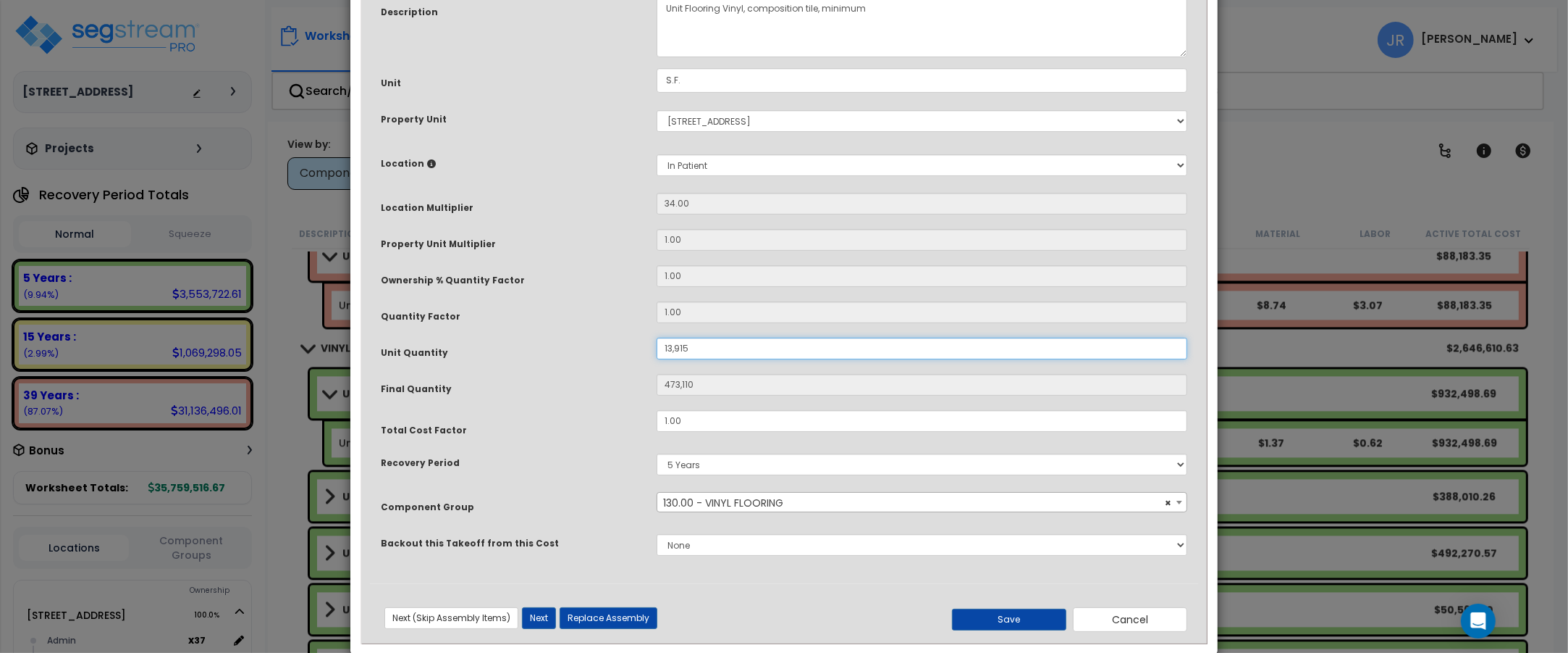
scroll to position [161, 0]
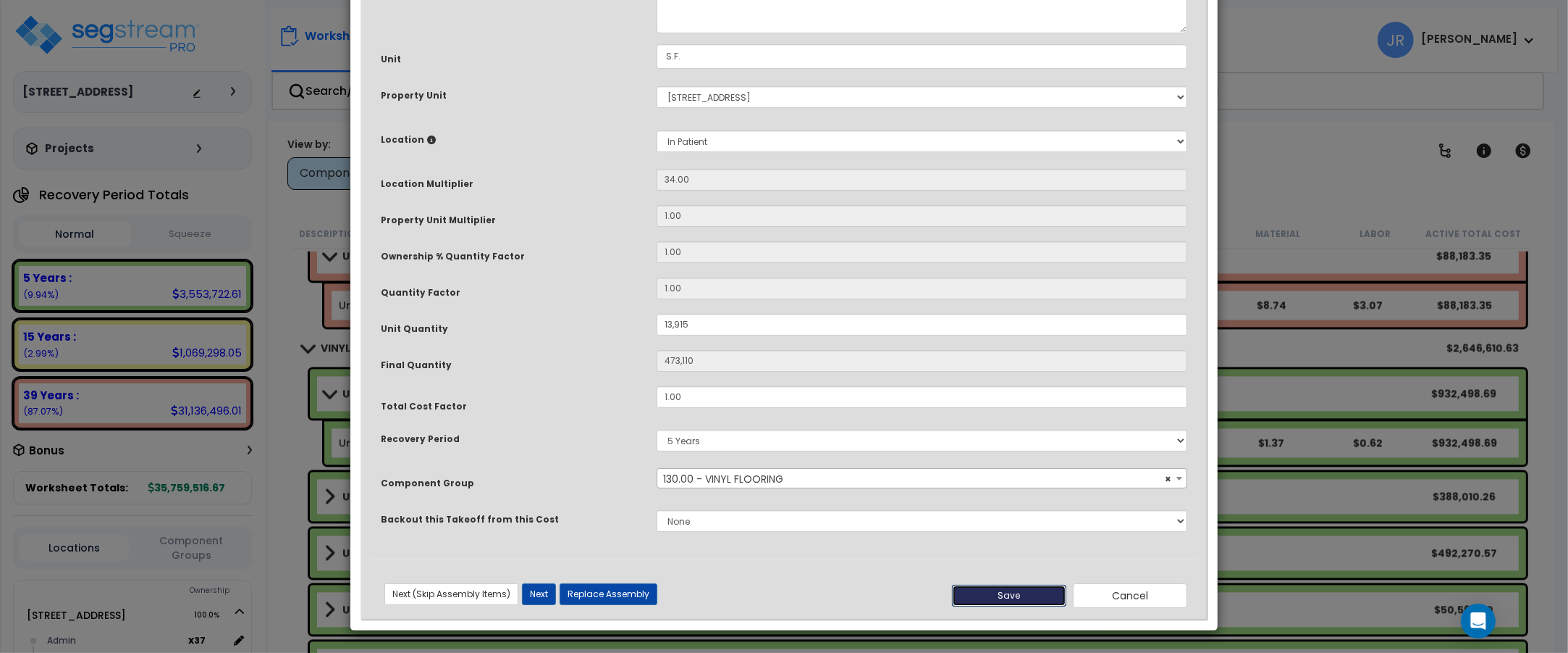
click at [1012, 587] on button "Save" at bounding box center [1009, 596] width 114 height 22
type input "13915.00"
type input "473110.00"
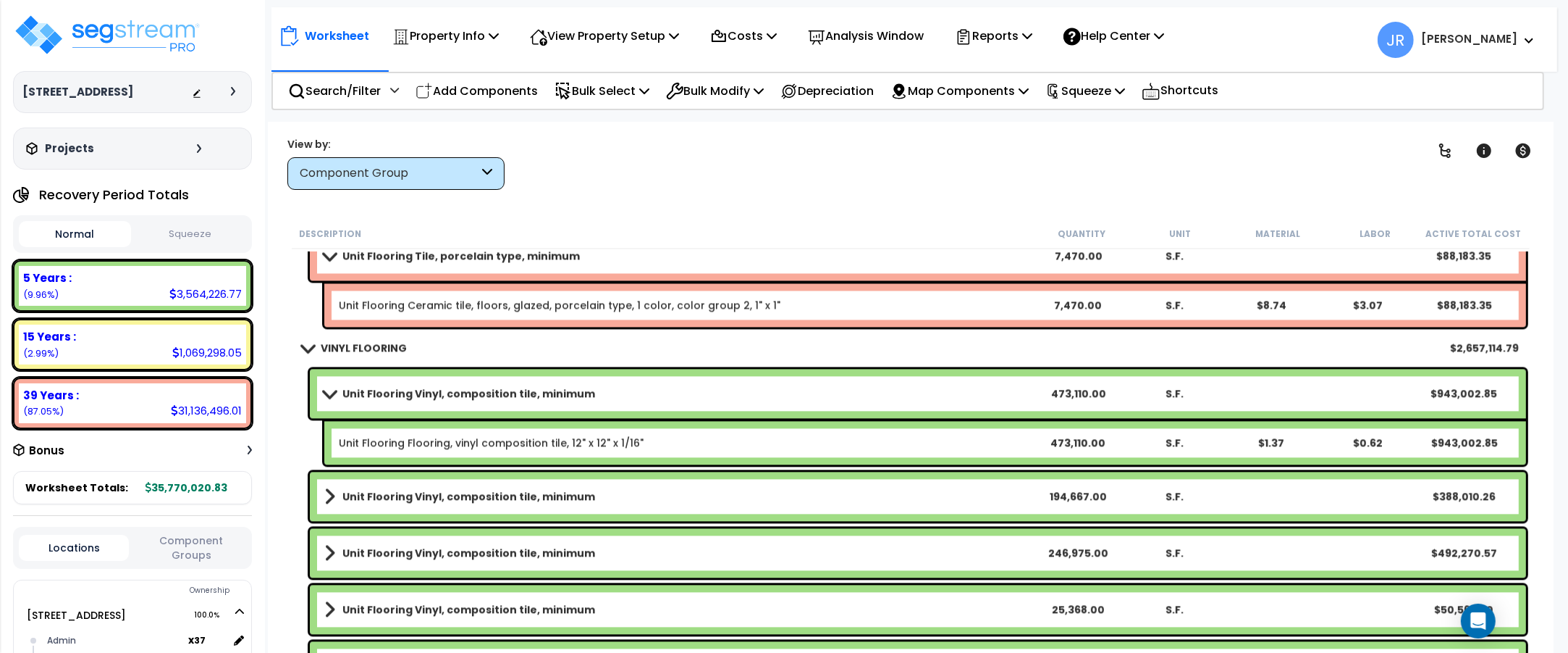
click at [999, 396] on link "Unit Flooring Vinyl, composition tile, minimum" at bounding box center [677, 394] width 705 height 20
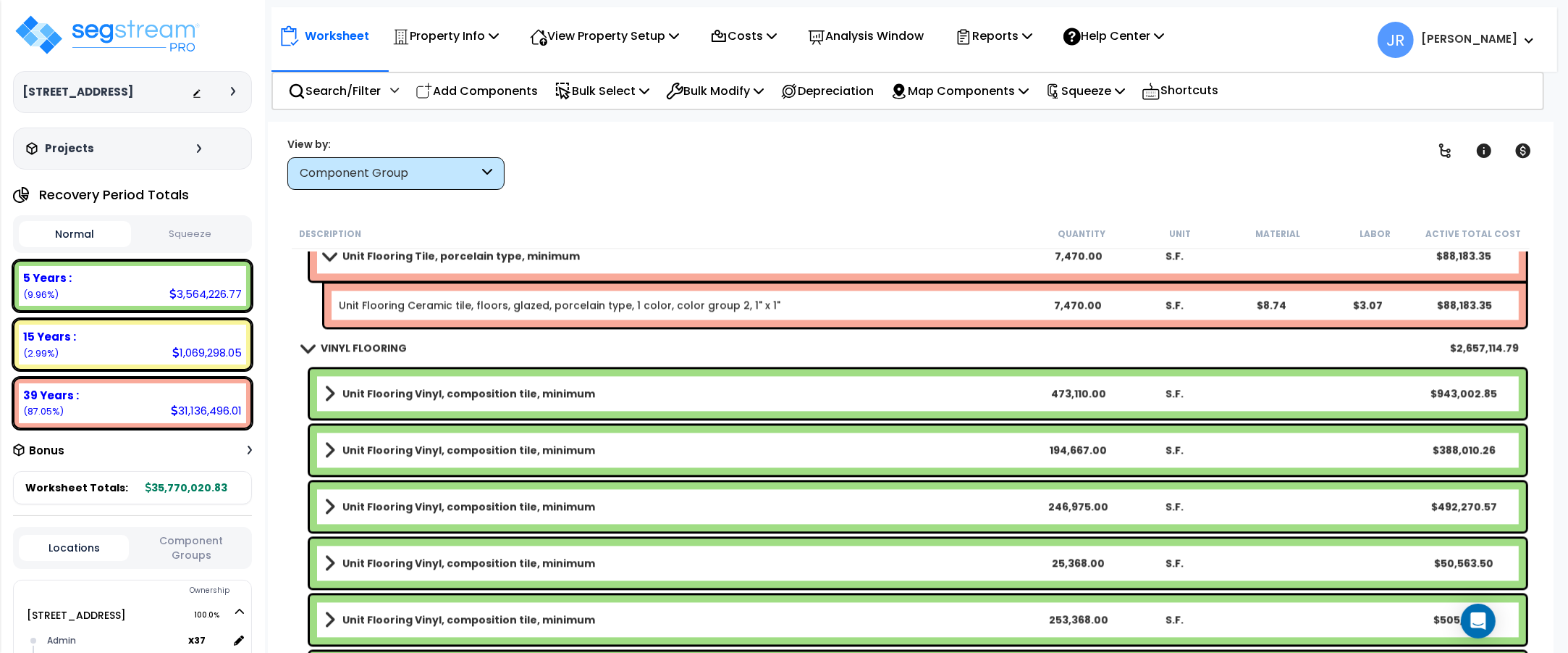
click at [999, 396] on link "Unit Flooring Vinyl, composition tile, minimum" at bounding box center [677, 394] width 705 height 20
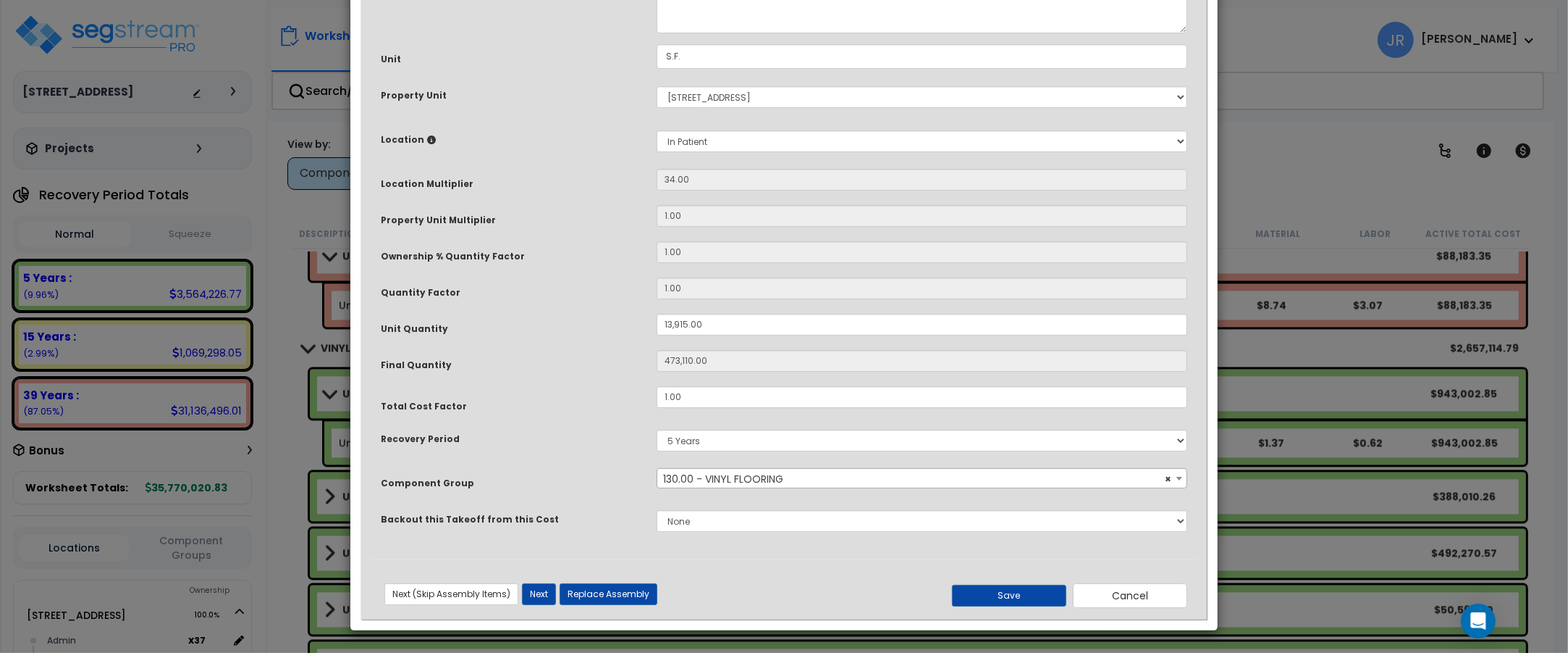
scroll to position [0, 0]
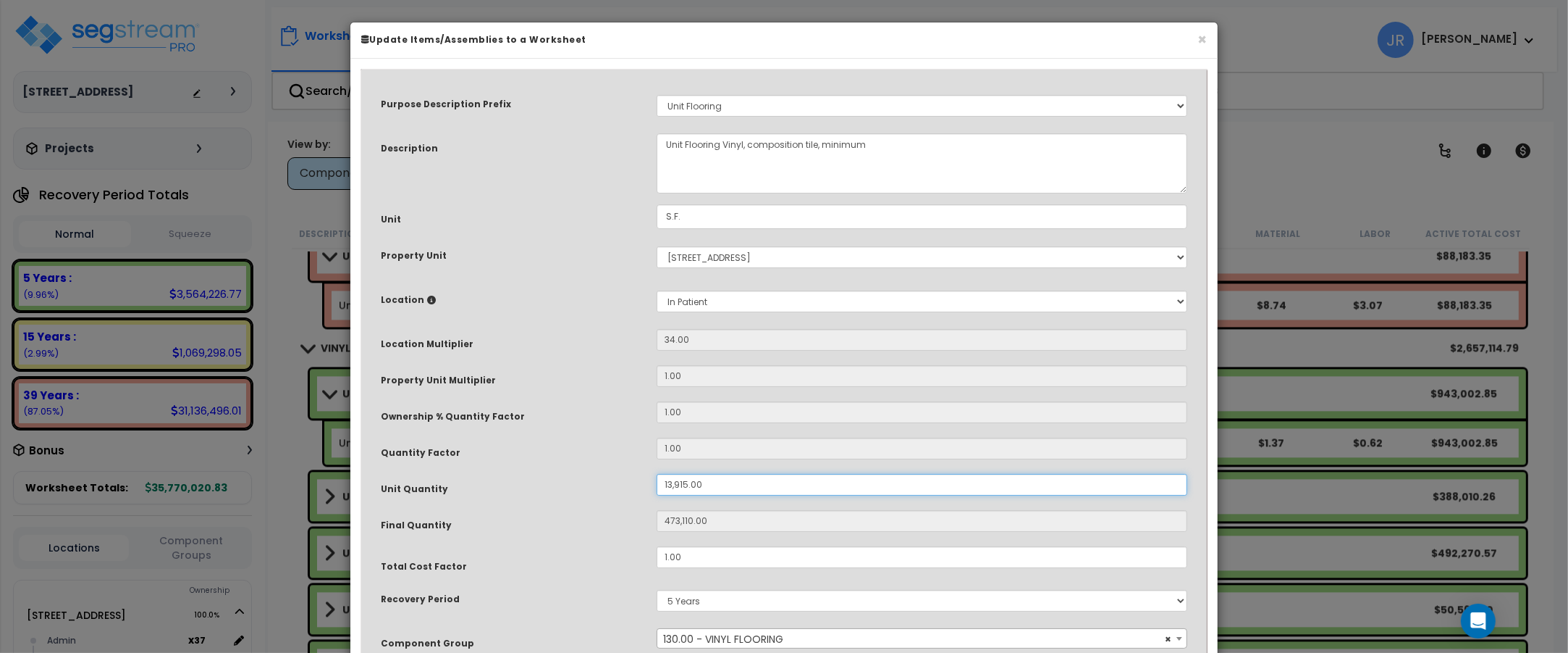
drag, startPoint x: 703, startPoint y: 484, endPoint x: 655, endPoint y: 484, distance: 48.0
click at [655, 484] on div "13,915.00" at bounding box center [922, 485] width 553 height 22
type input "4"
type input "473,110"
type input "40"
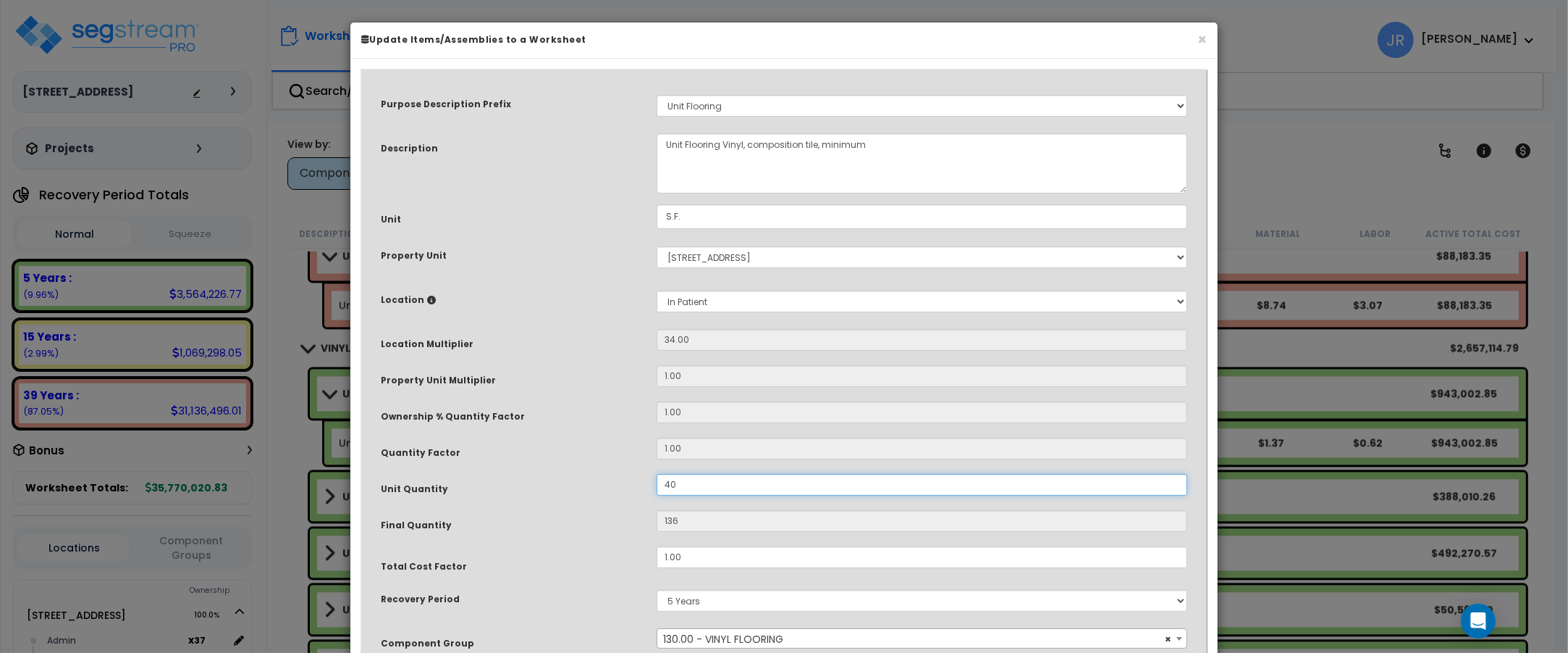
type input "1,360"
type input "409"
type input "13,906"
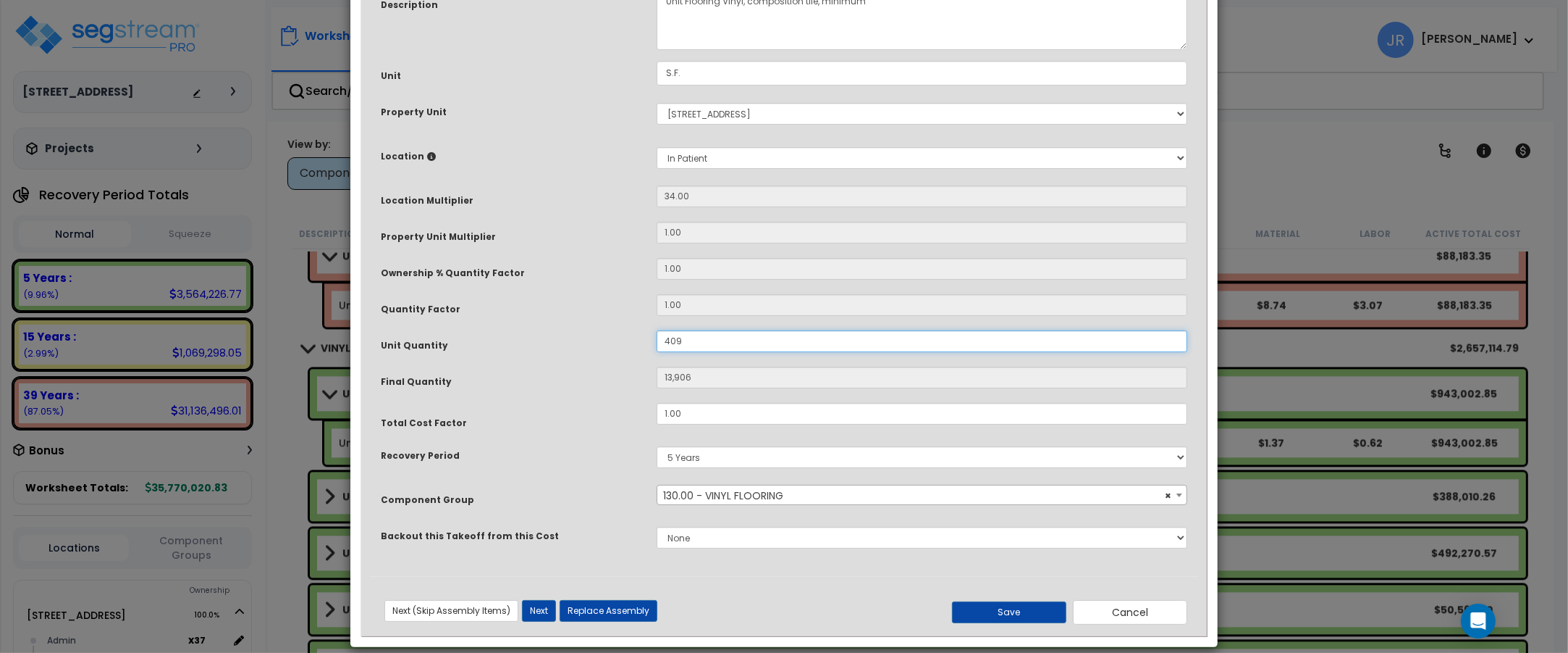
scroll to position [161, 0]
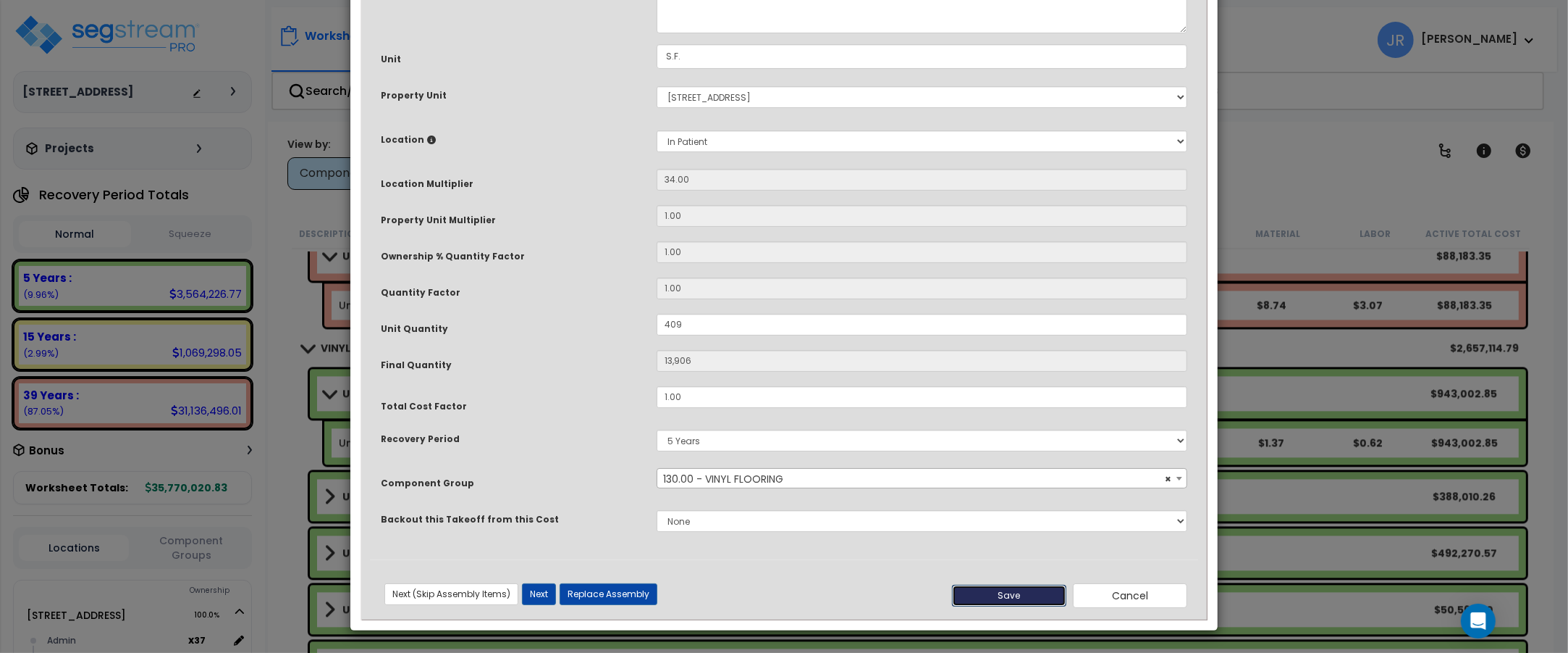
click at [1013, 593] on button "Save" at bounding box center [1009, 596] width 114 height 22
type input "409.00"
type input "13906.00"
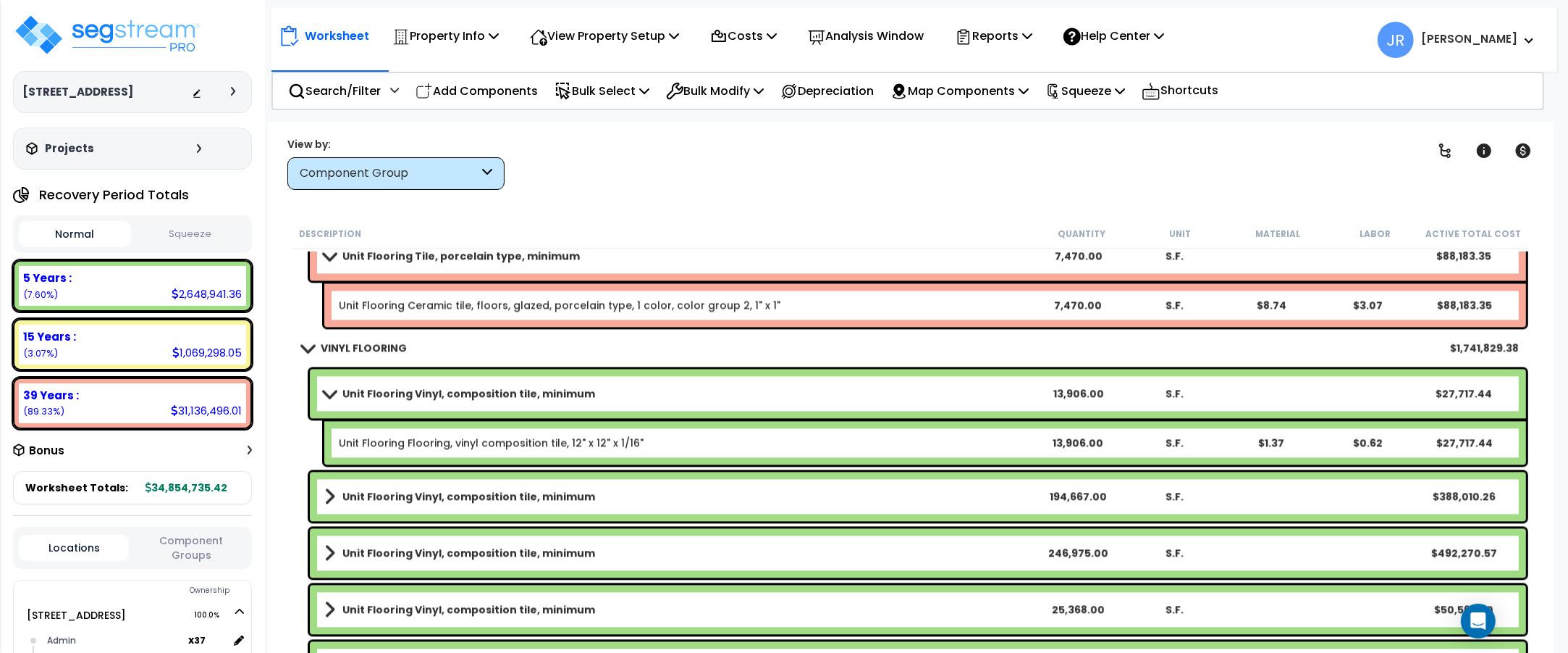
click at [1035, 489] on div "194,667.00" at bounding box center [1078, 496] width 95 height 14
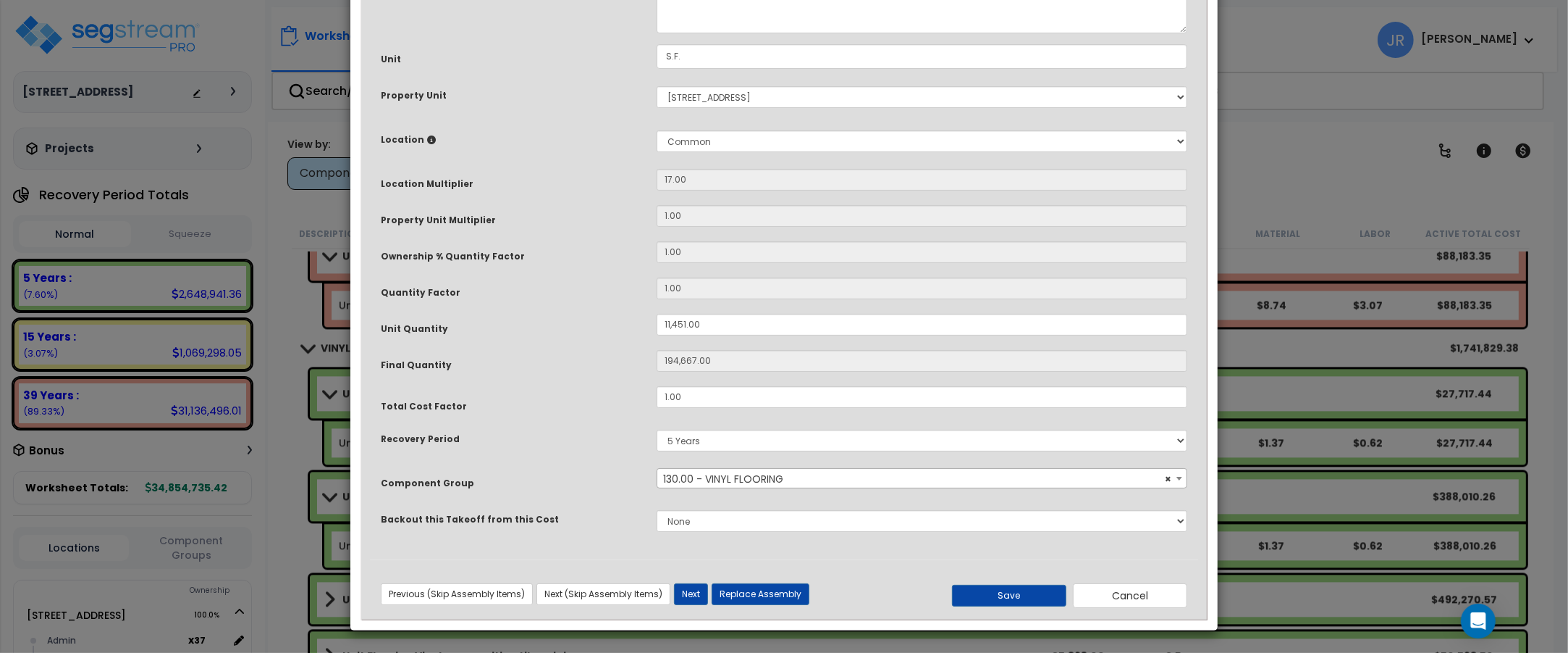
scroll to position [0, 0]
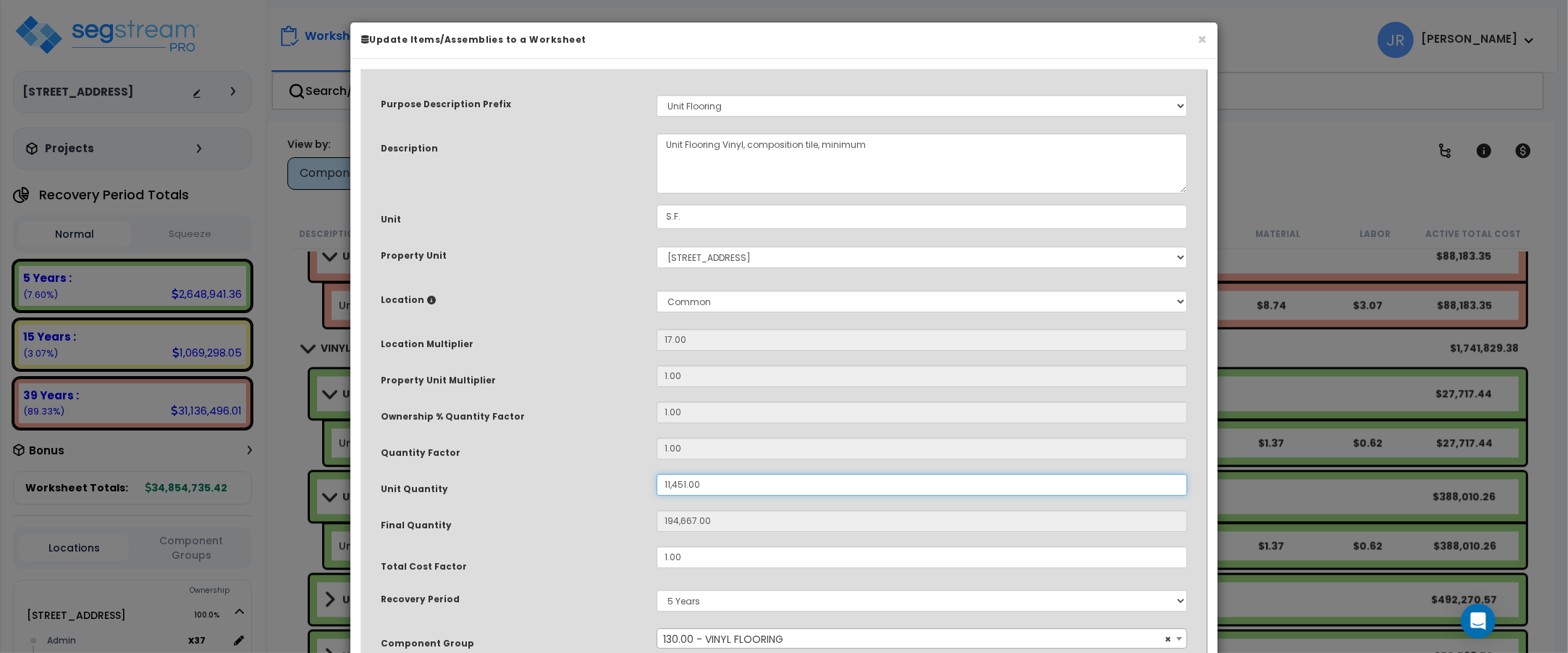
drag, startPoint x: 711, startPoint y: 486, endPoint x: 656, endPoint y: 484, distance: 55.0
click at [656, 484] on div "11,451.00" at bounding box center [922, 485] width 553 height 22
type input "7"
type input "119"
type input "73"
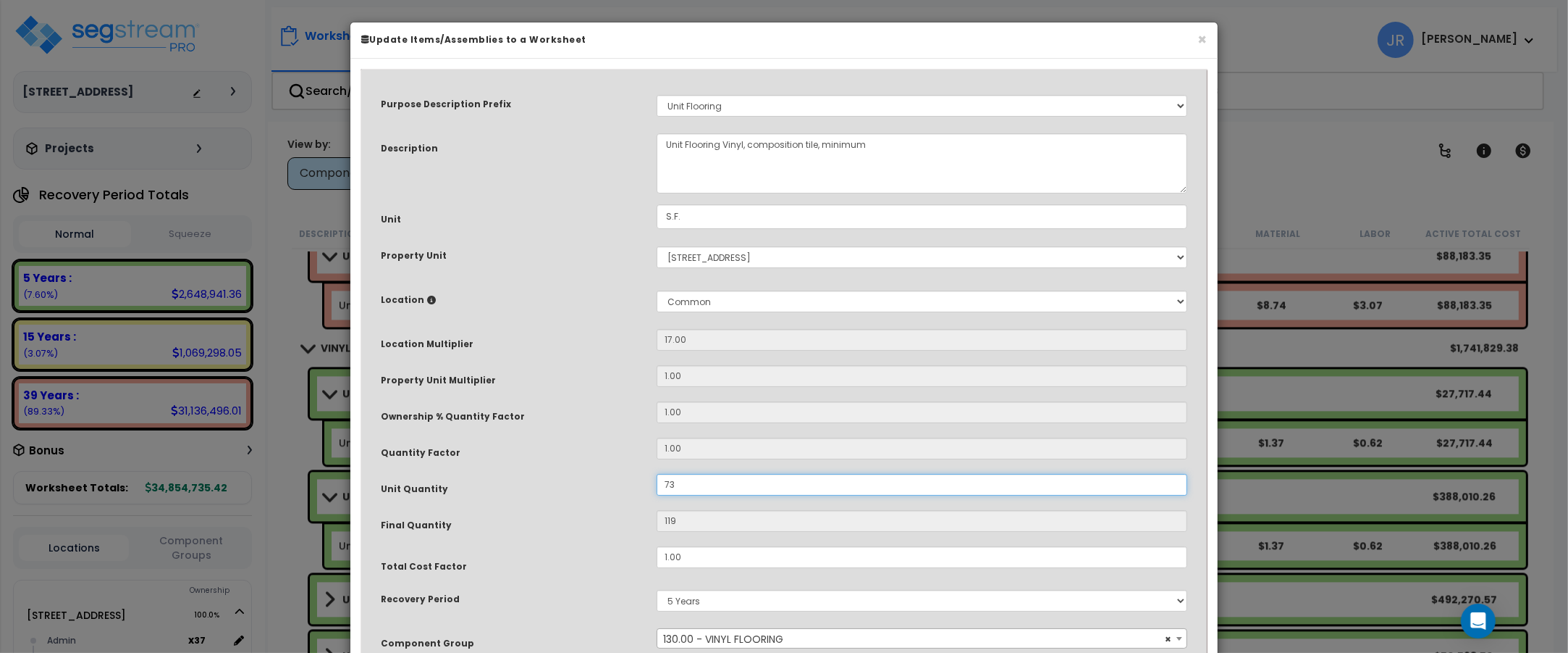
type input "1,241"
type input "733"
type input "12,461"
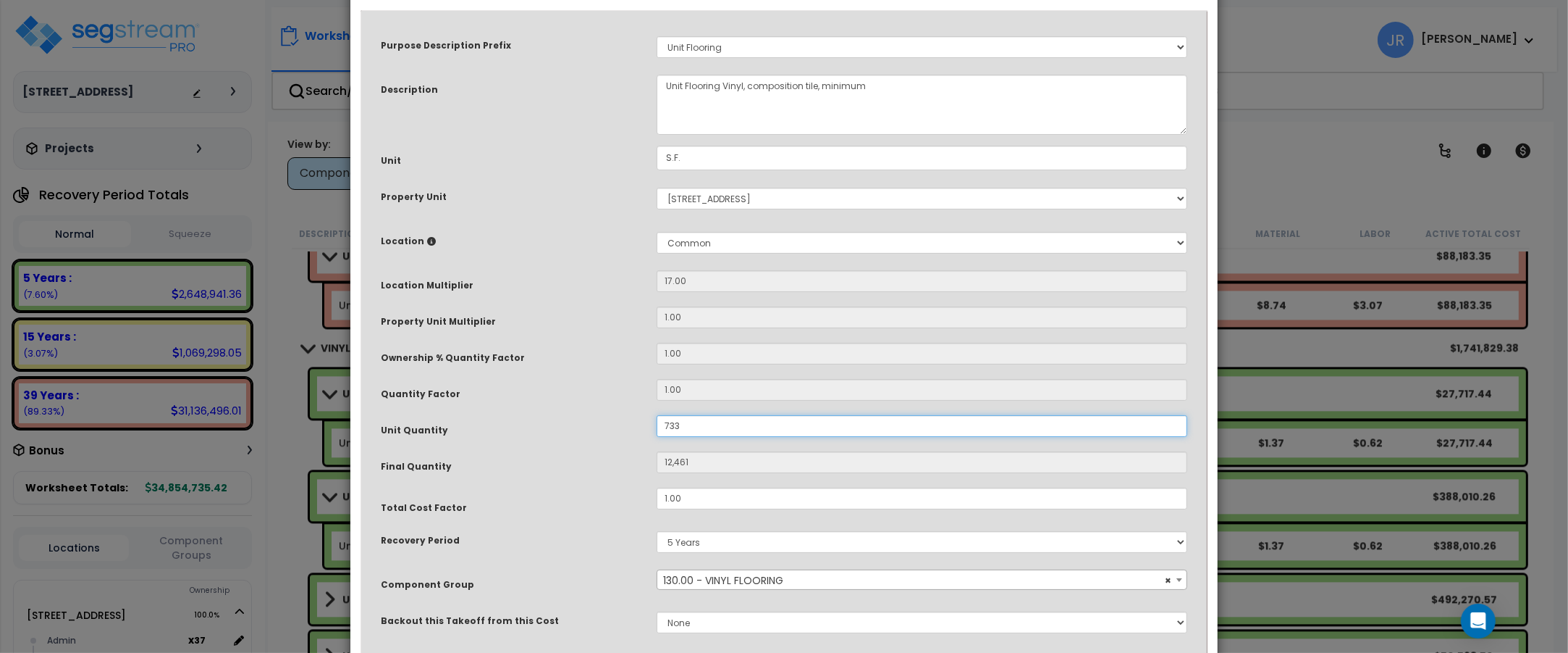
scroll to position [161, 0]
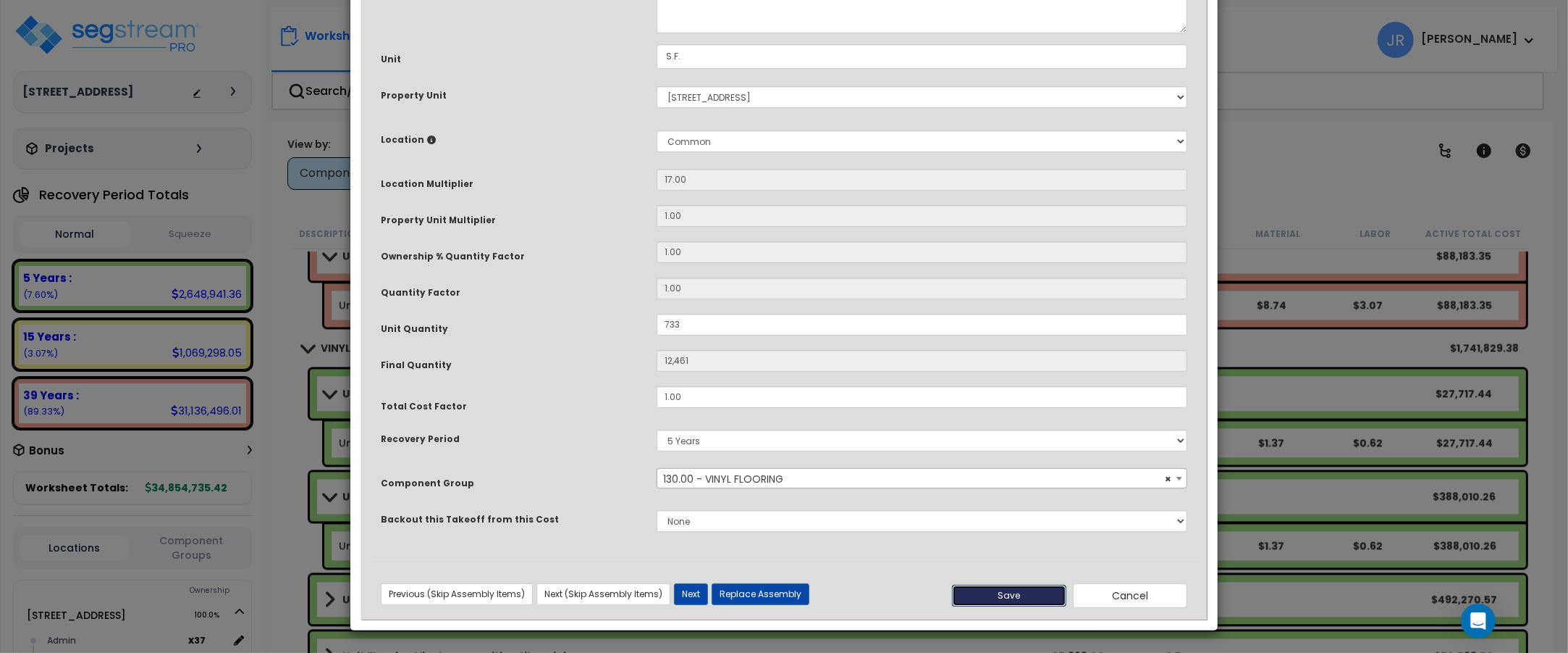
click at [996, 596] on button "Save" at bounding box center [1009, 596] width 114 height 22
type input "733.00"
type input "12461.00"
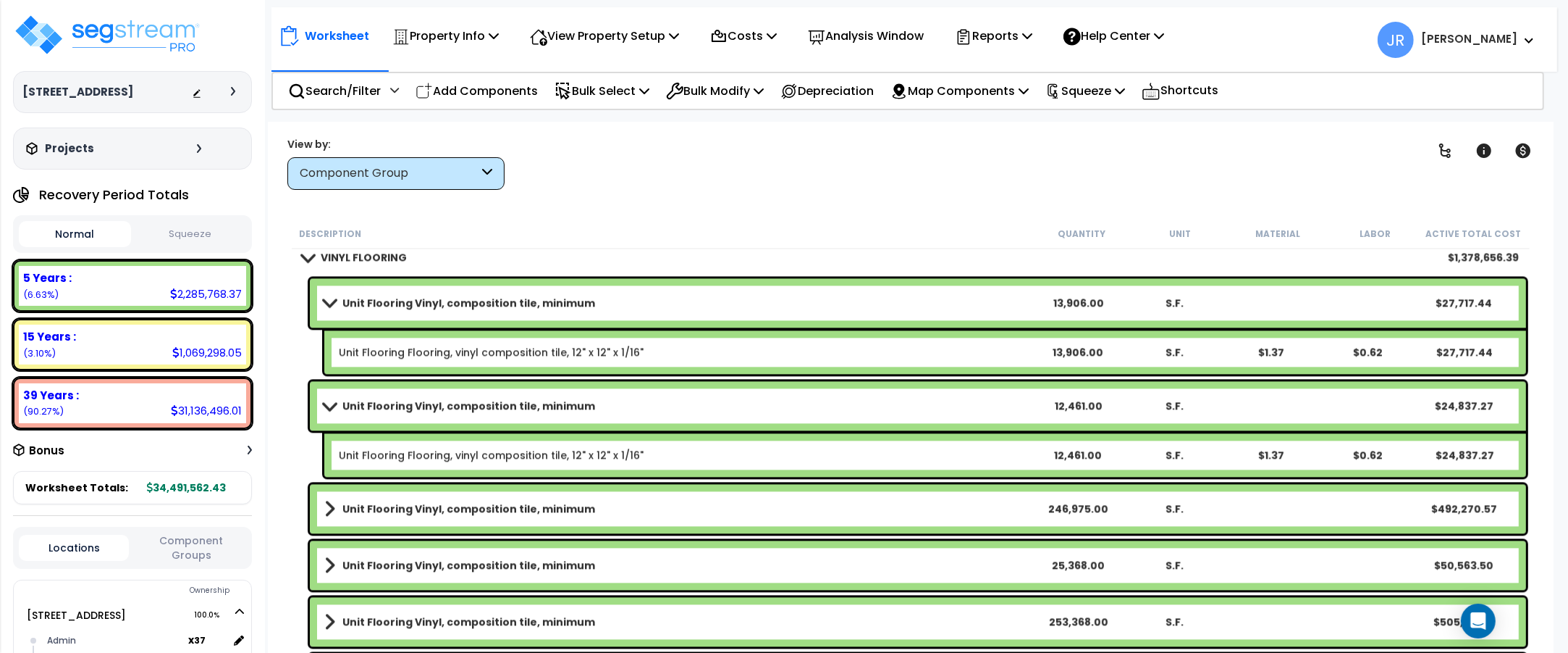
scroll to position [3985, 0]
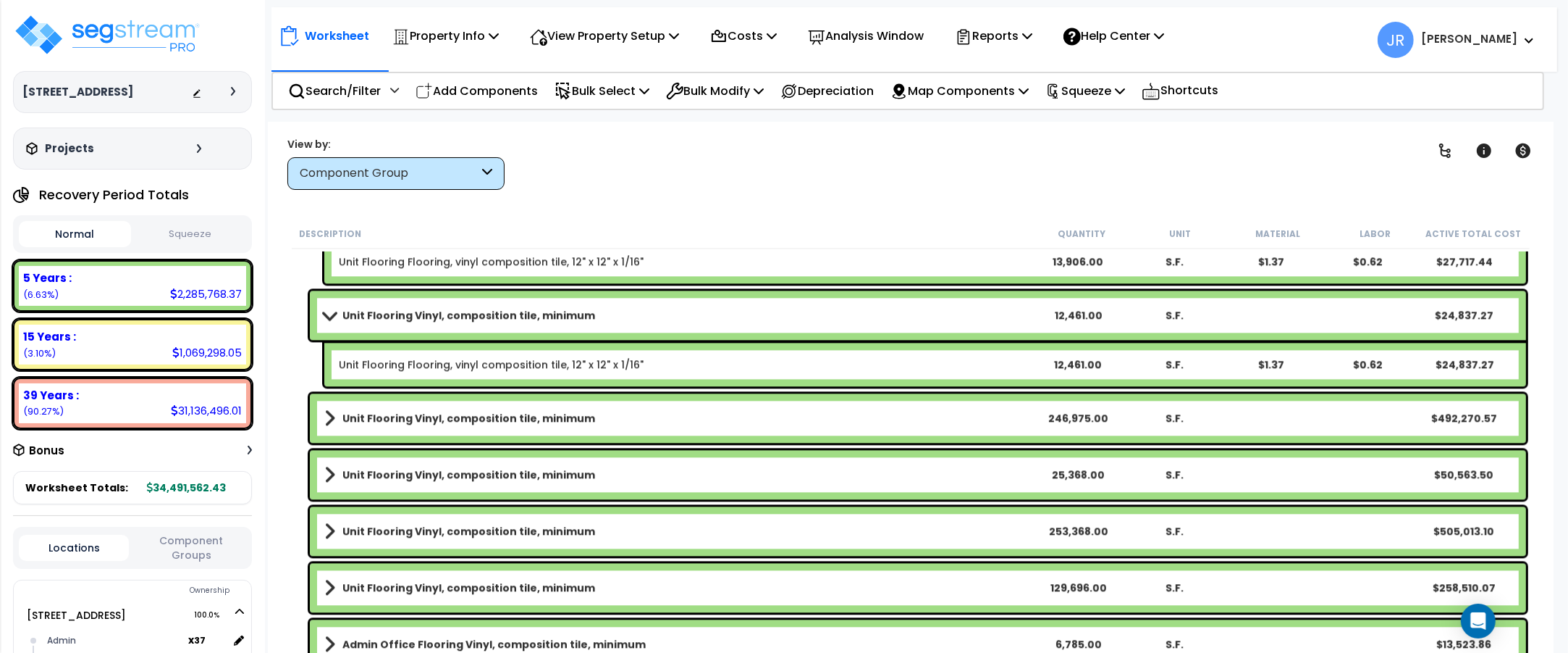
click at [944, 418] on link "Unit Flooring Vinyl, composition tile, minimum" at bounding box center [677, 418] width 705 height 20
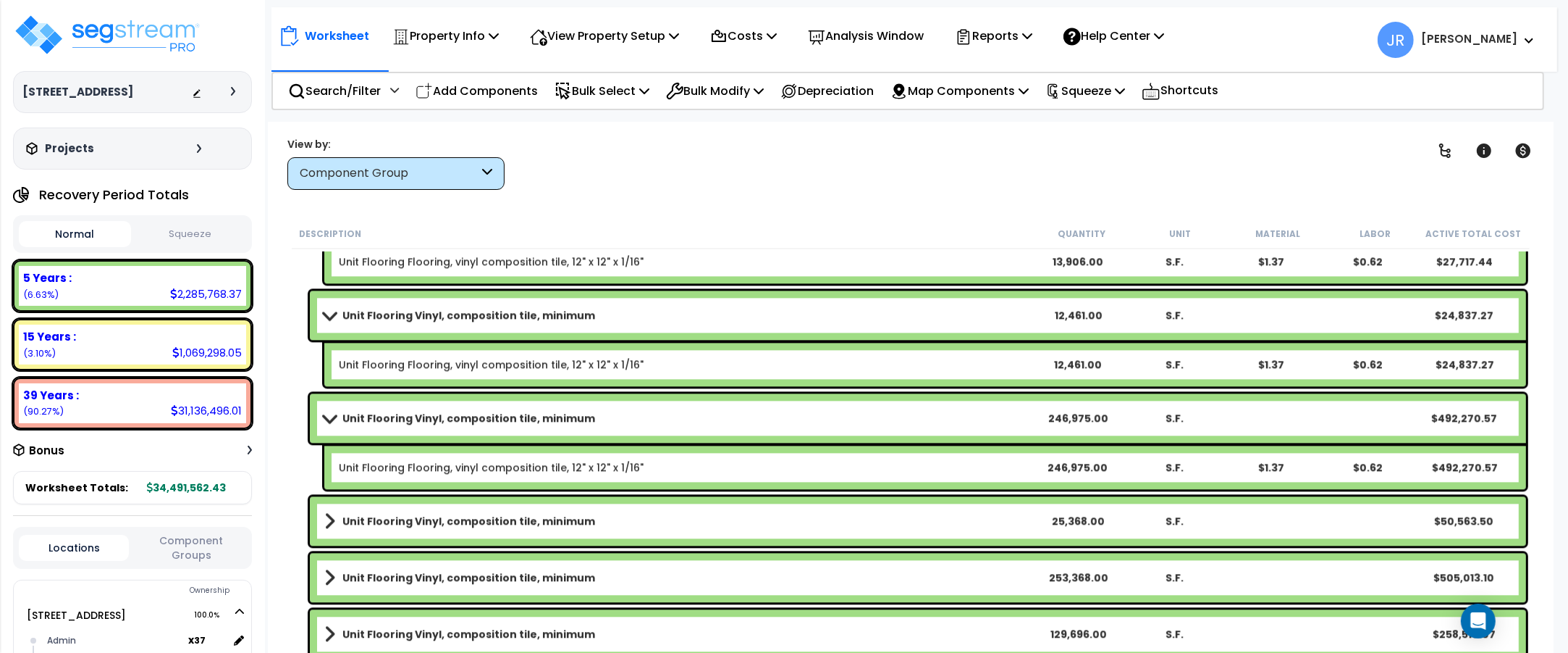
click at [944, 418] on link "Unit Flooring Vinyl, composition tile, minimum" at bounding box center [677, 418] width 705 height 20
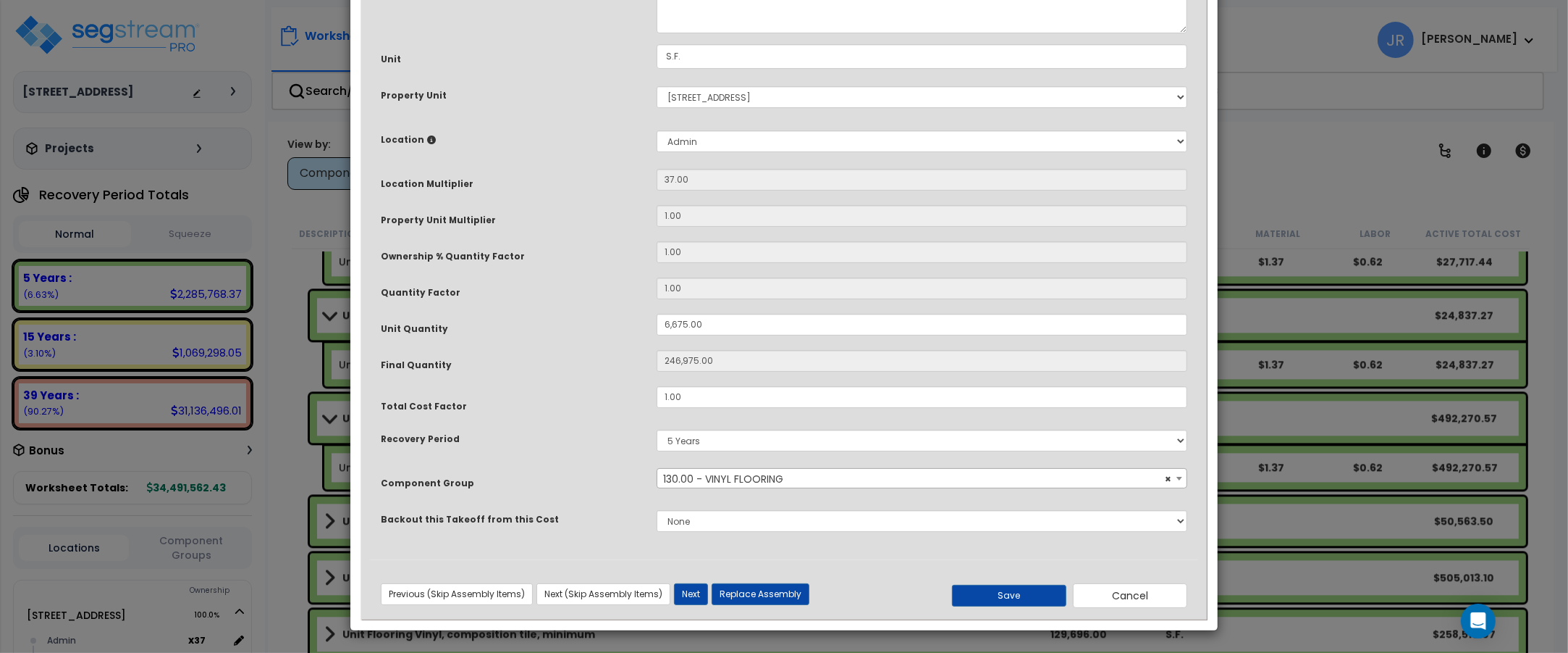
scroll to position [0, 0]
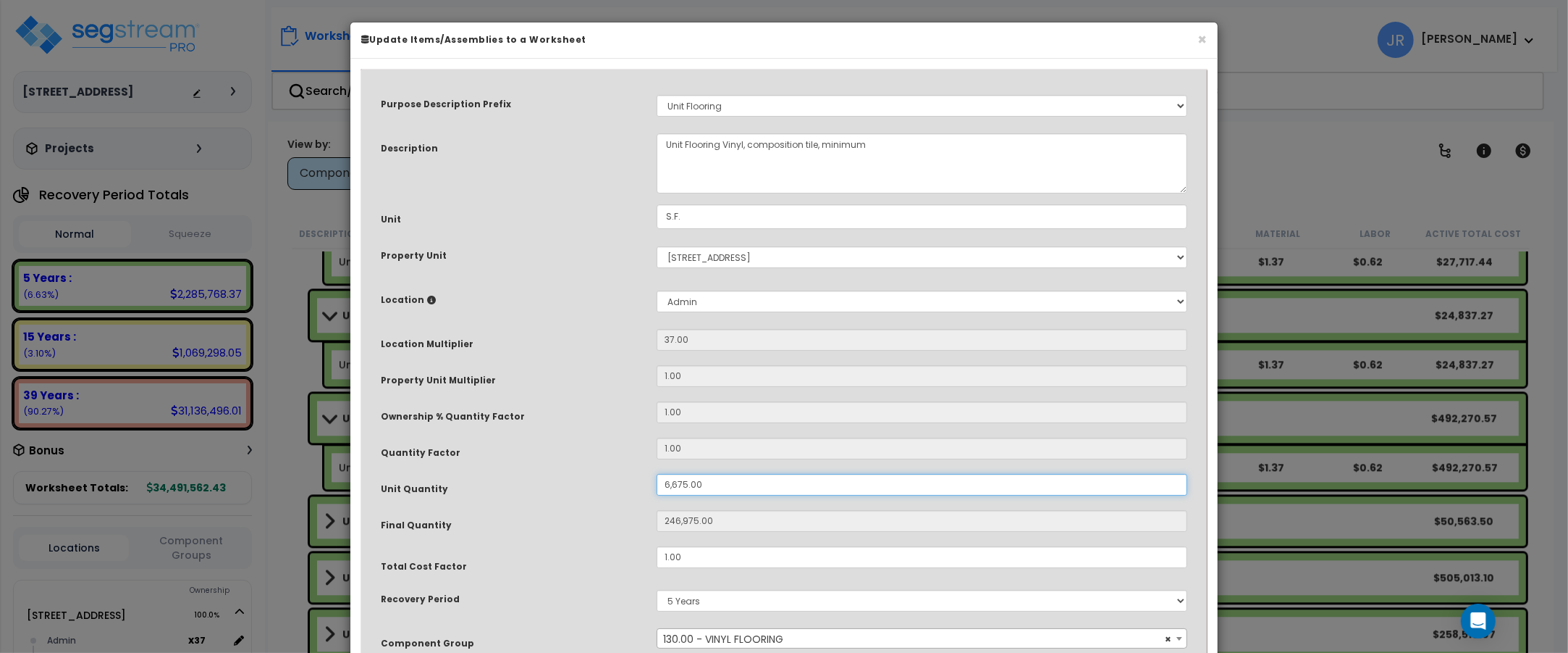
drag, startPoint x: 703, startPoint y: 483, endPoint x: 661, endPoint y: 483, distance: 42.0
click at [661, 483] on input "6,675.00" at bounding box center [922, 485] width 531 height 22
type input "1"
type input "37"
type input "18"
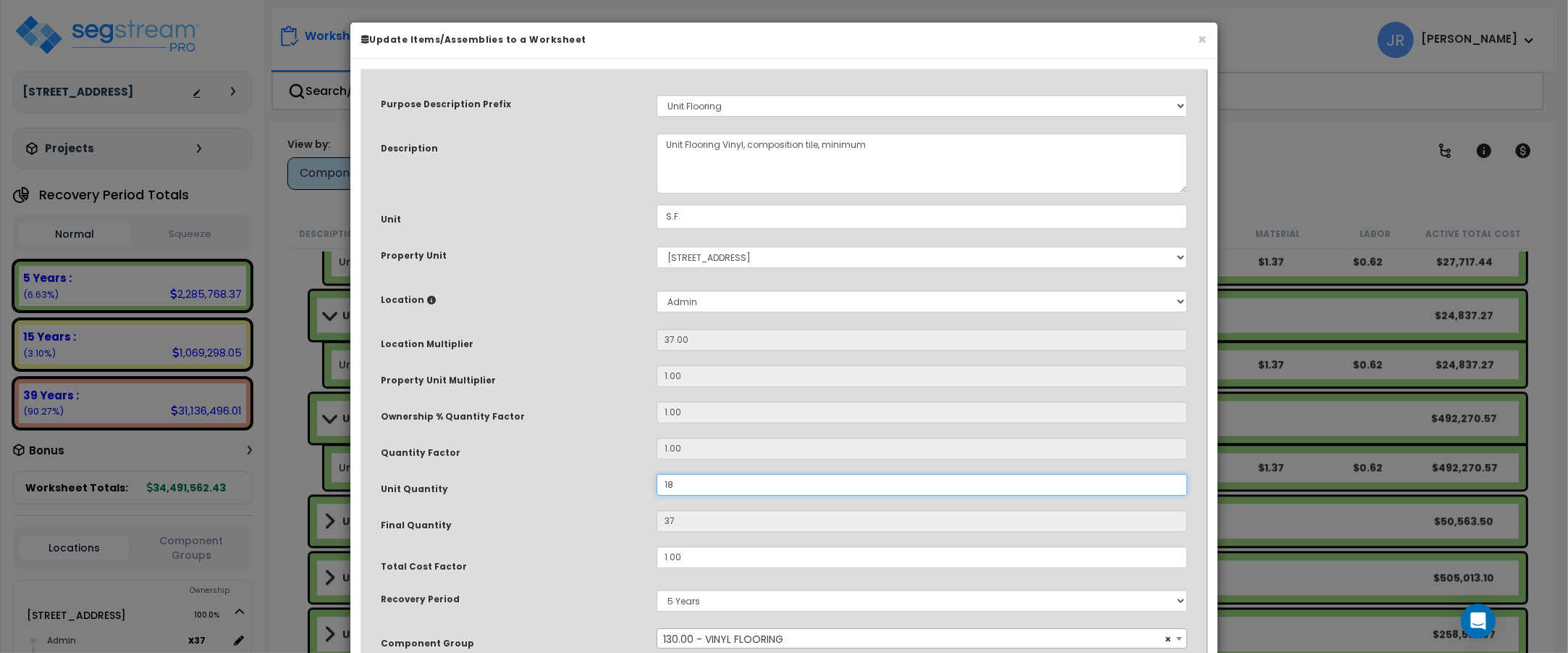
type input "666"
type input "183"
type input "6,771"
type input "1,833"
type input "67,821"
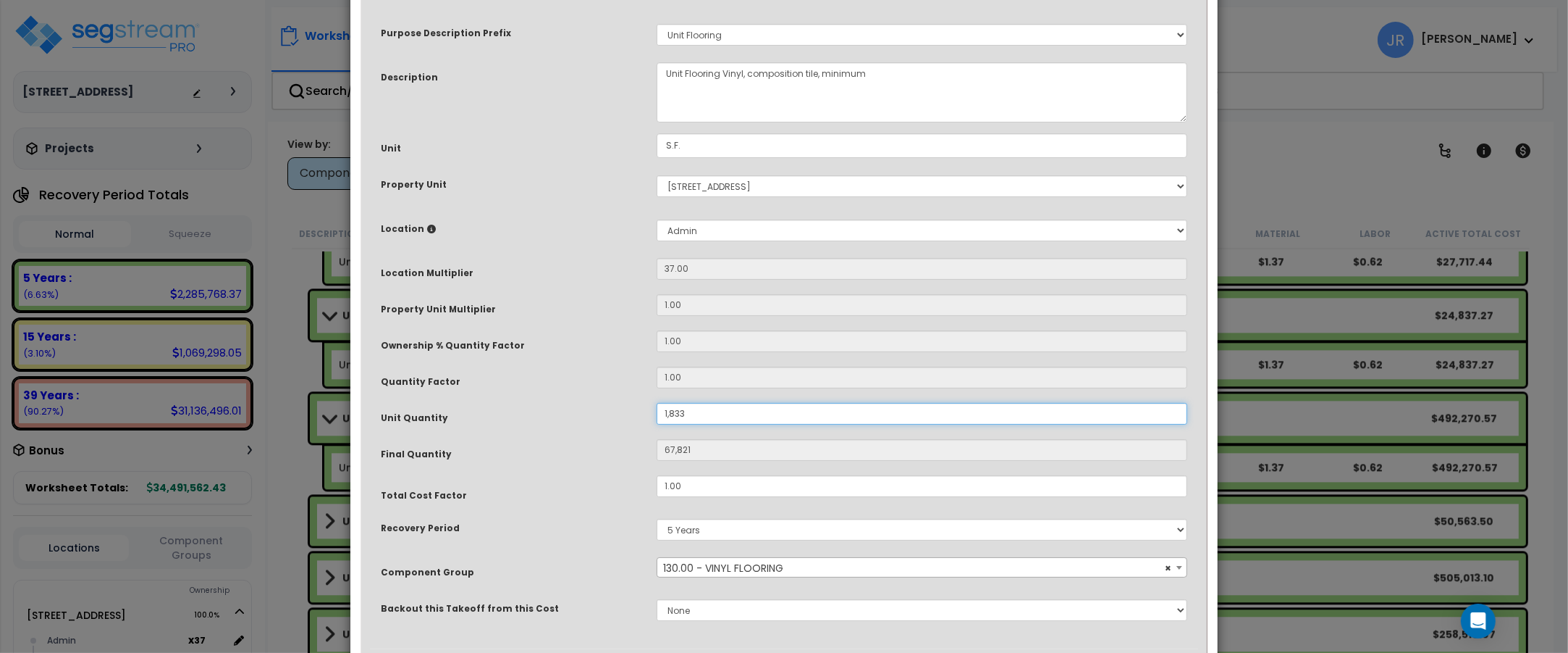
scroll to position [161, 0]
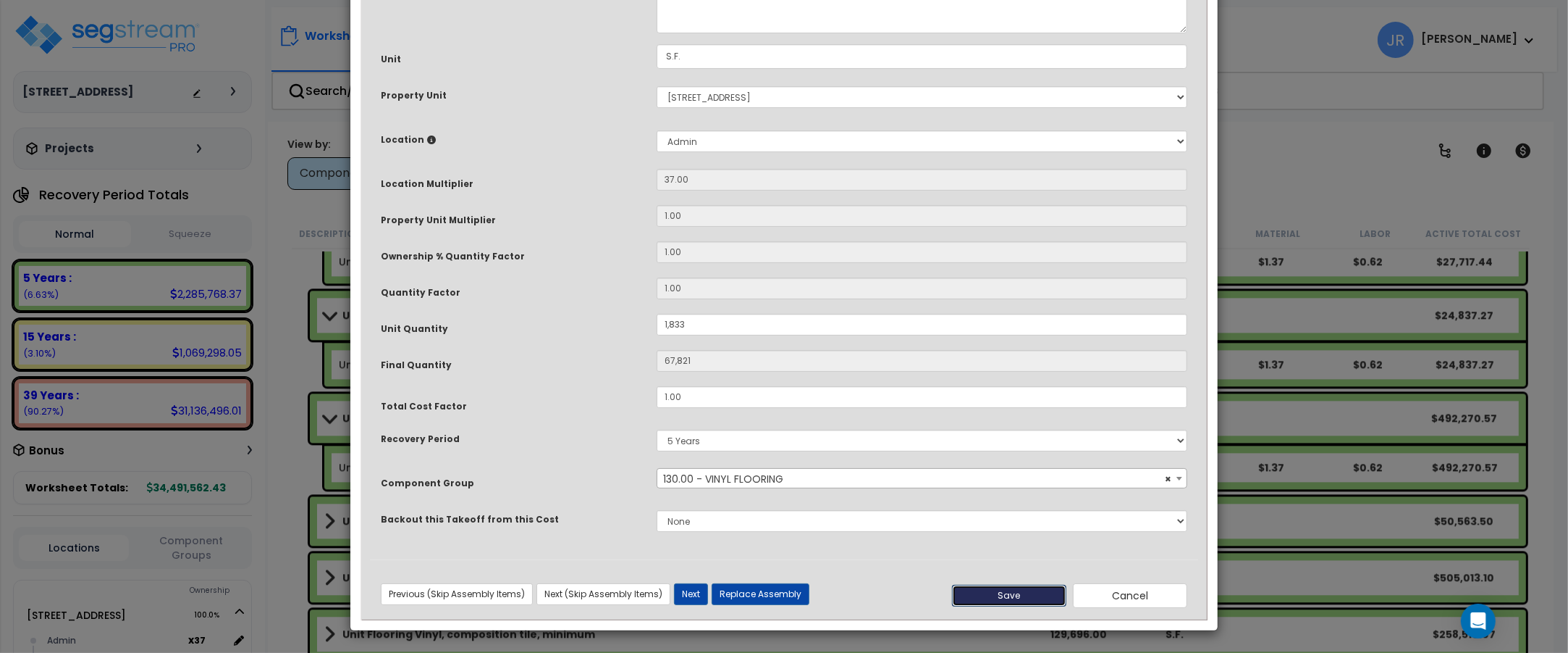
click at [1035, 596] on button "Save" at bounding box center [1009, 596] width 114 height 22
type input "1833.00"
type input "67821.00"
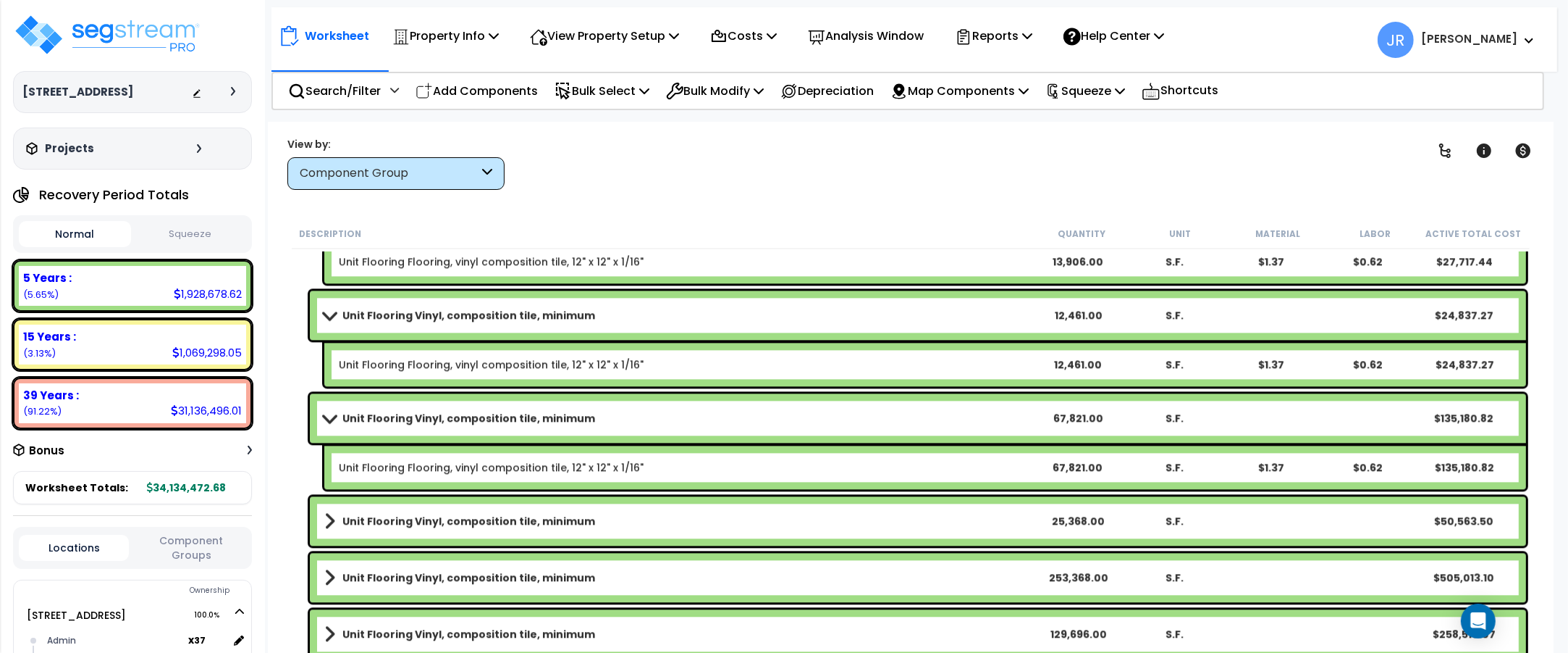
click at [948, 415] on link "Unit Flooring Vinyl, composition tile, minimum" at bounding box center [677, 418] width 705 height 20
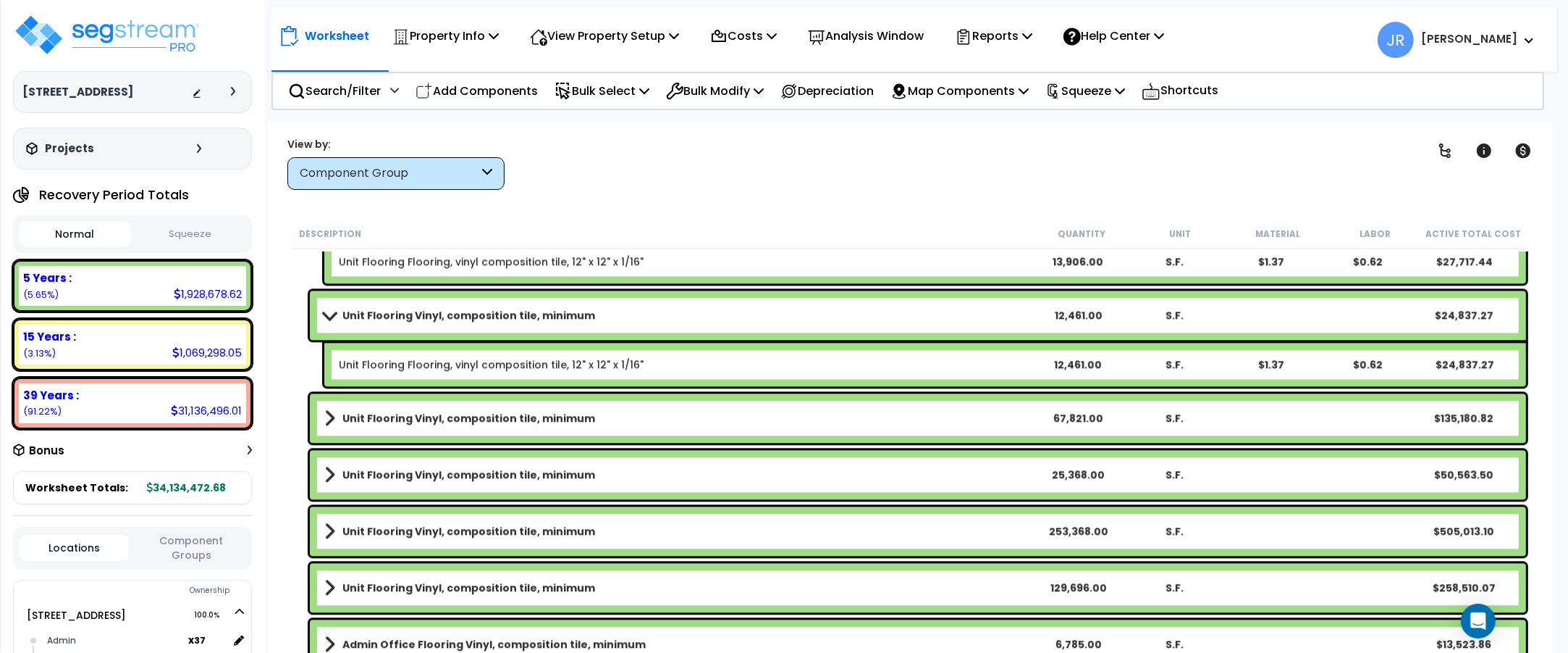
click at [948, 415] on link "Unit Flooring Vinyl, composition tile, minimum" at bounding box center [677, 418] width 705 height 20
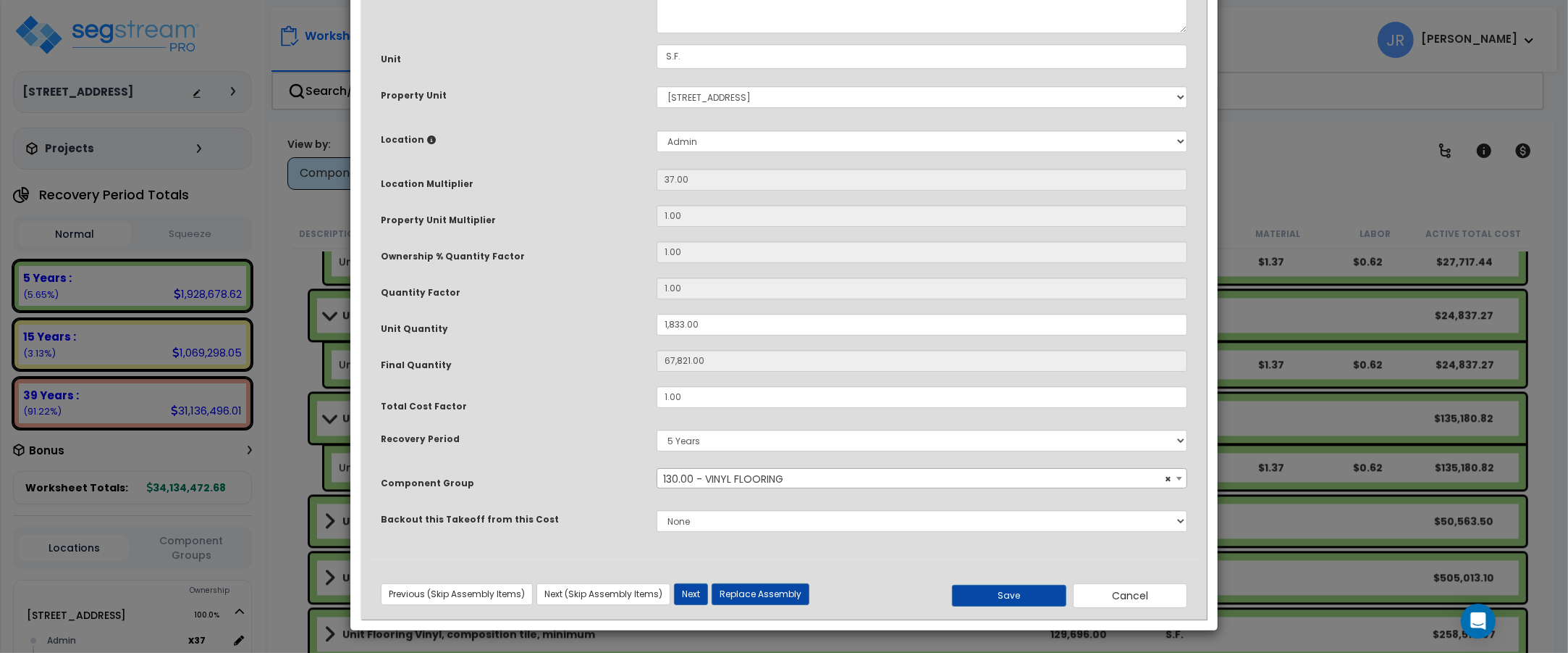
scroll to position [0, 0]
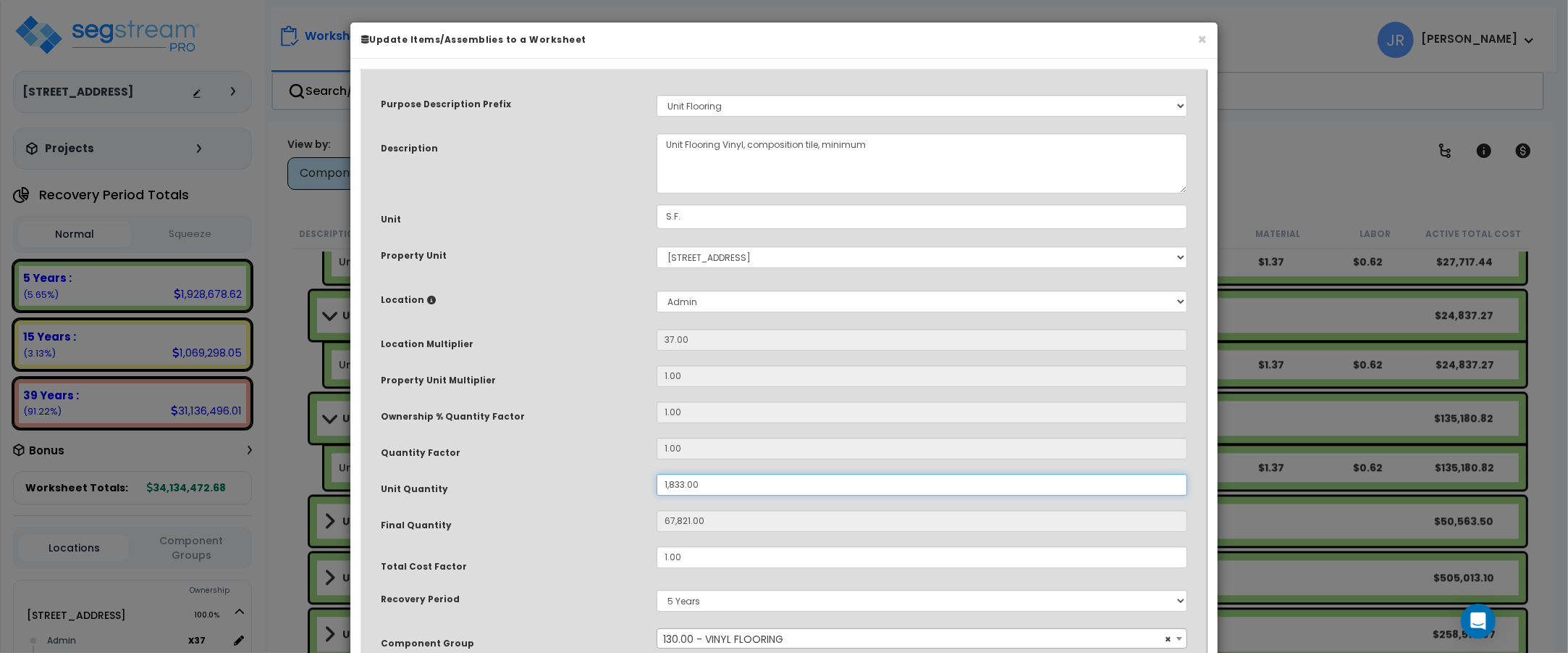
drag, startPoint x: 697, startPoint y: 483, endPoint x: 653, endPoint y: 483, distance: 44.0
click at [653, 483] on div "1,833.00" at bounding box center [922, 485] width 553 height 22
type input "1"
type input "37"
type input "18"
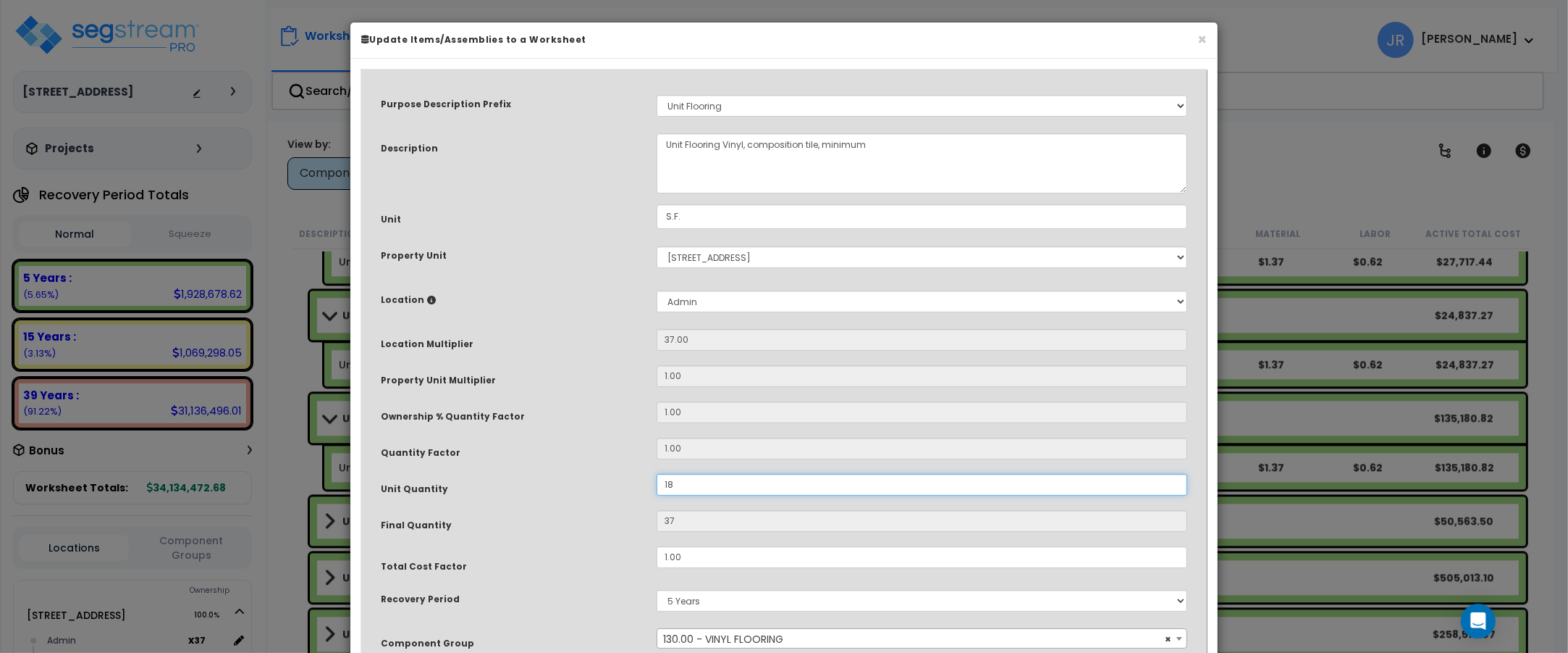
type input "666"
type input "183"
type input "6,771"
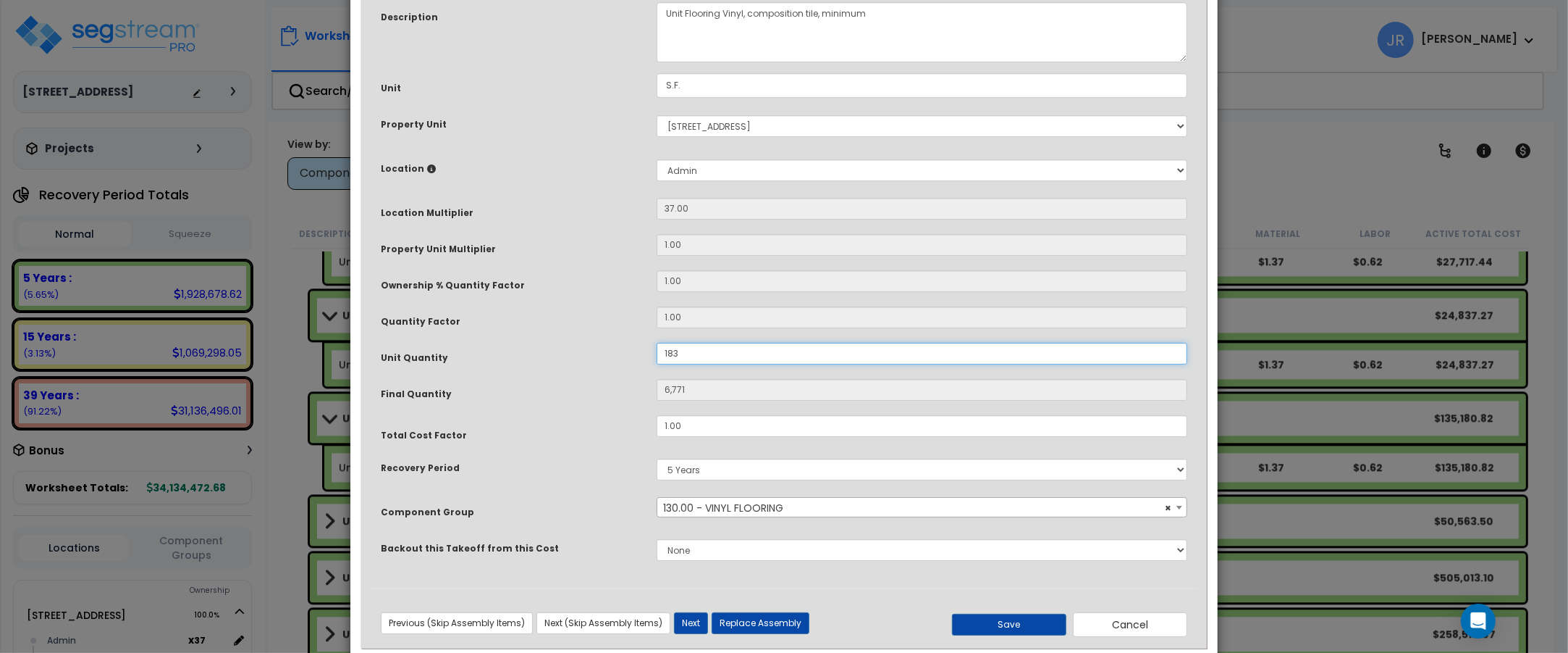
scroll to position [161, 0]
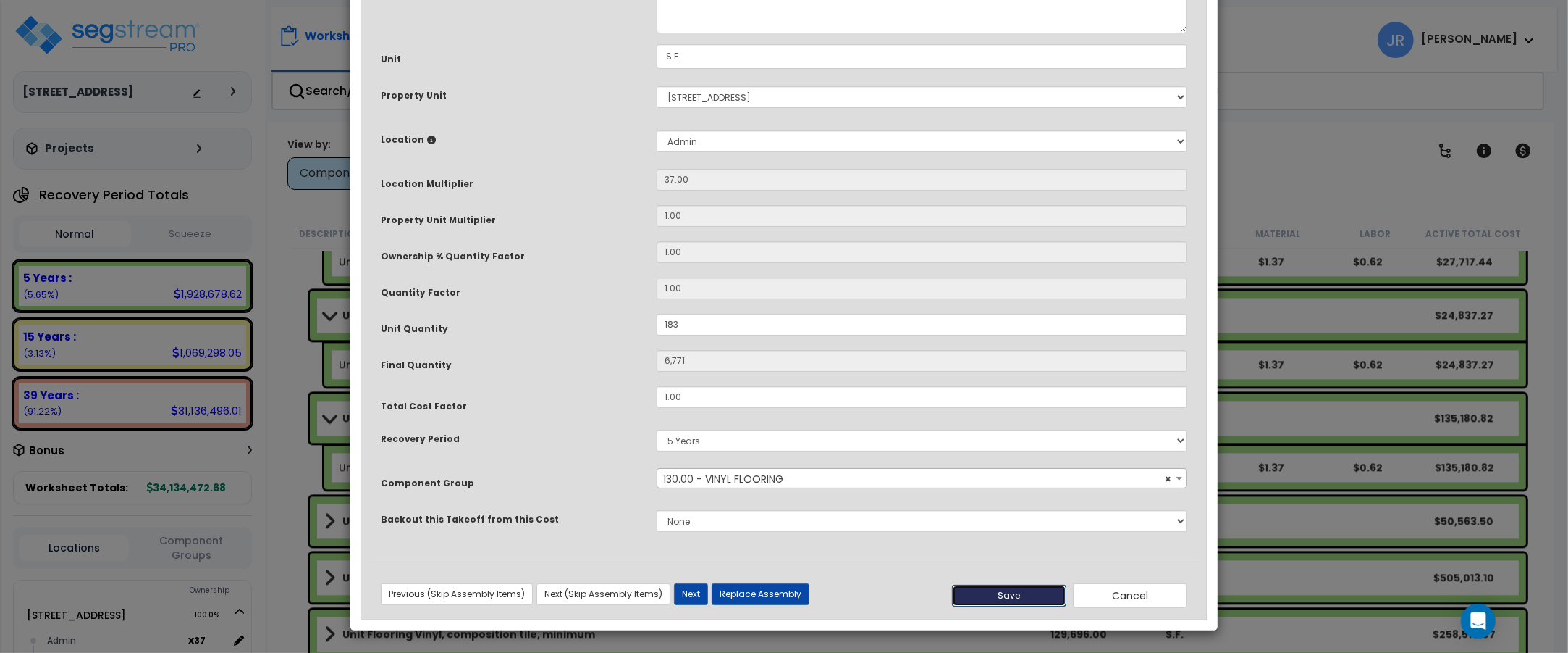
click at [1006, 591] on button "Save" at bounding box center [1009, 596] width 114 height 22
type input "183.00"
type input "6771.00"
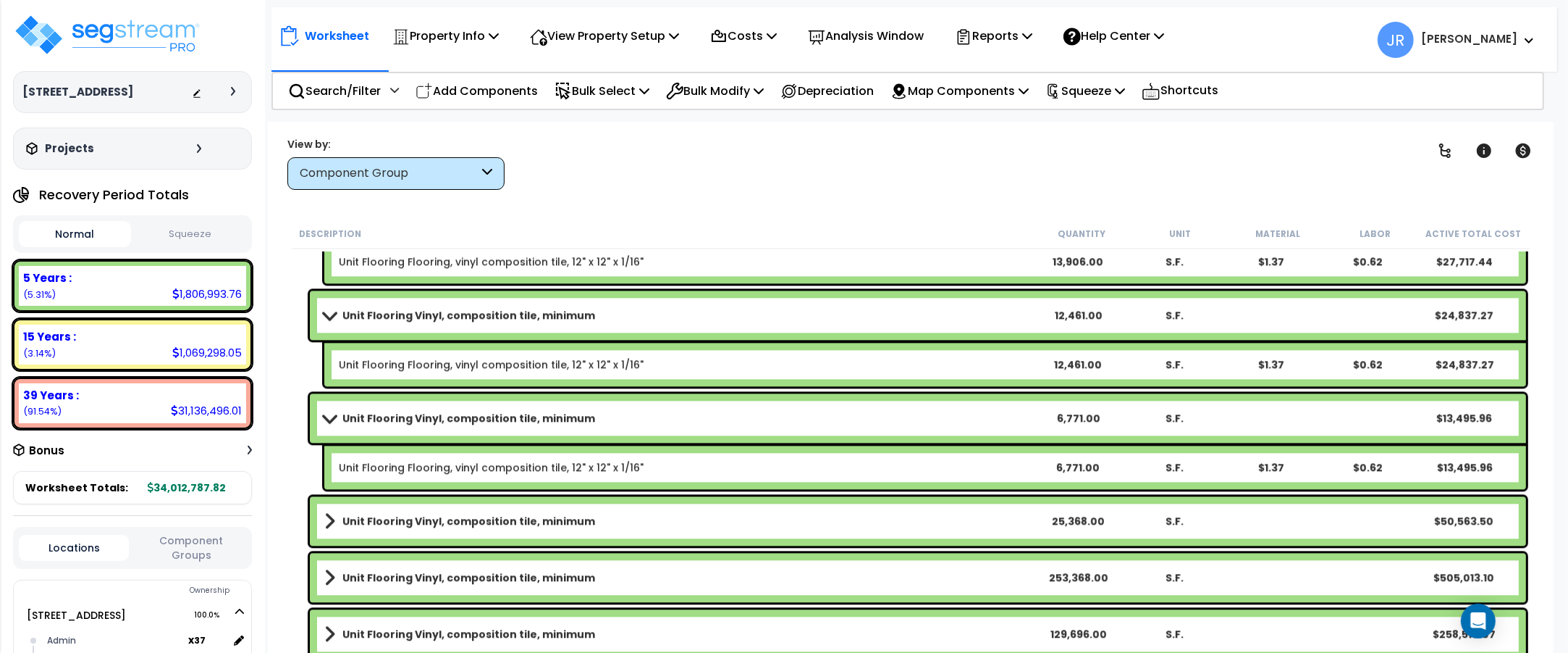
click at [973, 522] on link "Unit Flooring Vinyl, composition tile, minimum" at bounding box center [677, 521] width 705 height 20
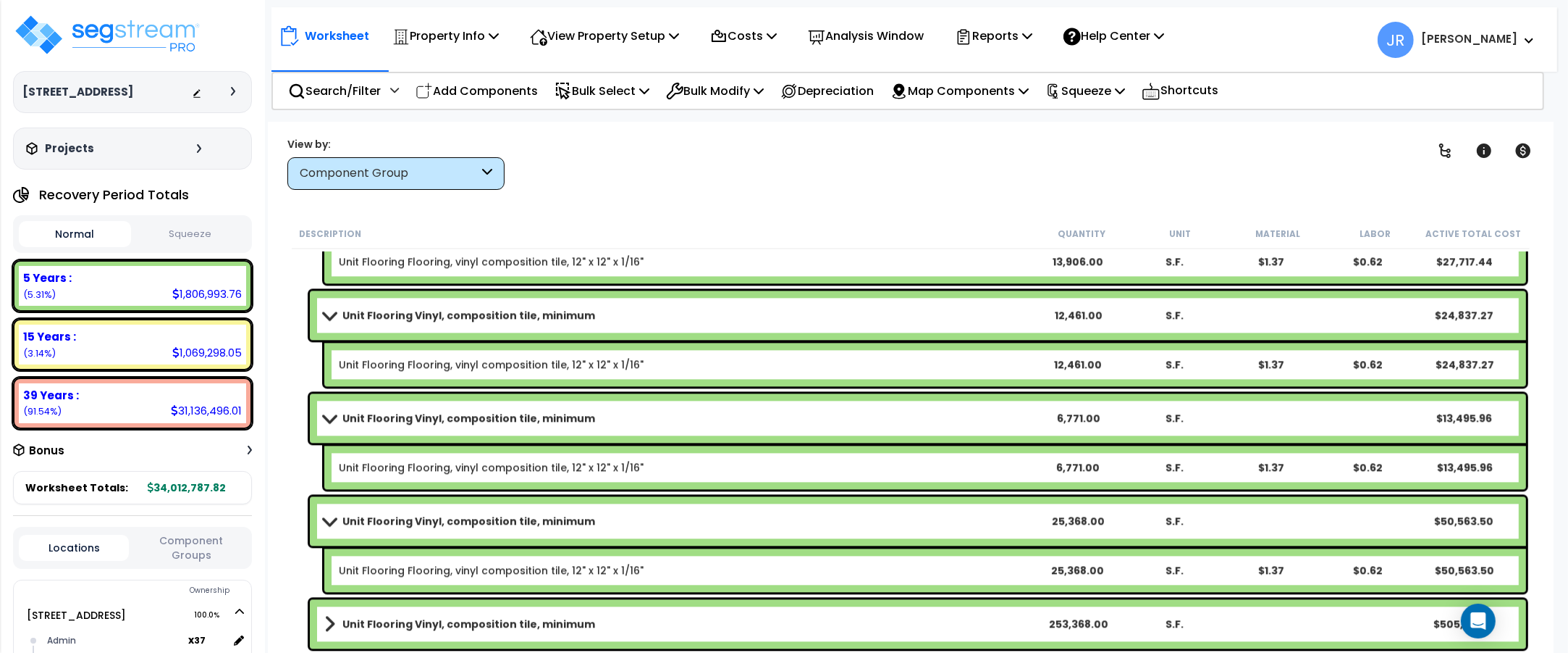
click at [973, 522] on link "Unit Flooring Vinyl, composition tile, minimum" at bounding box center [677, 521] width 705 height 20
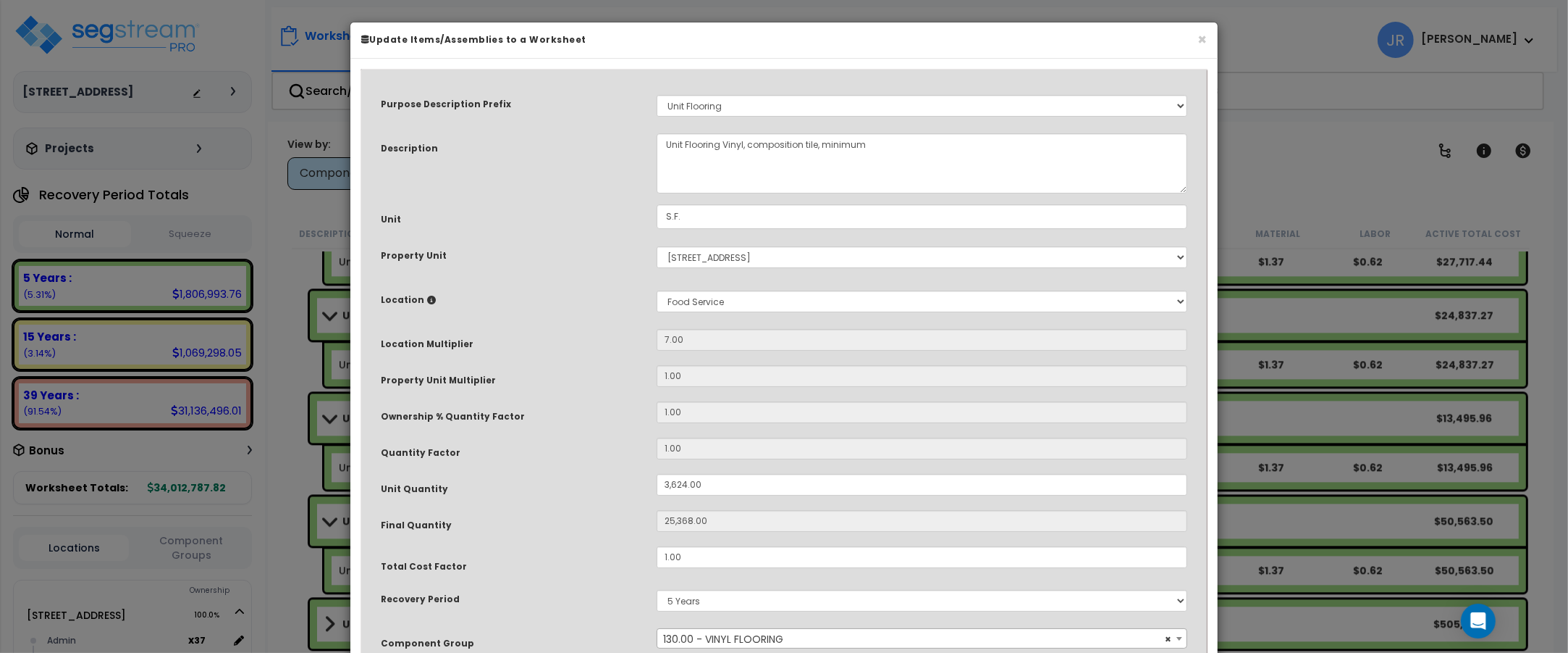
scroll to position [91, 0]
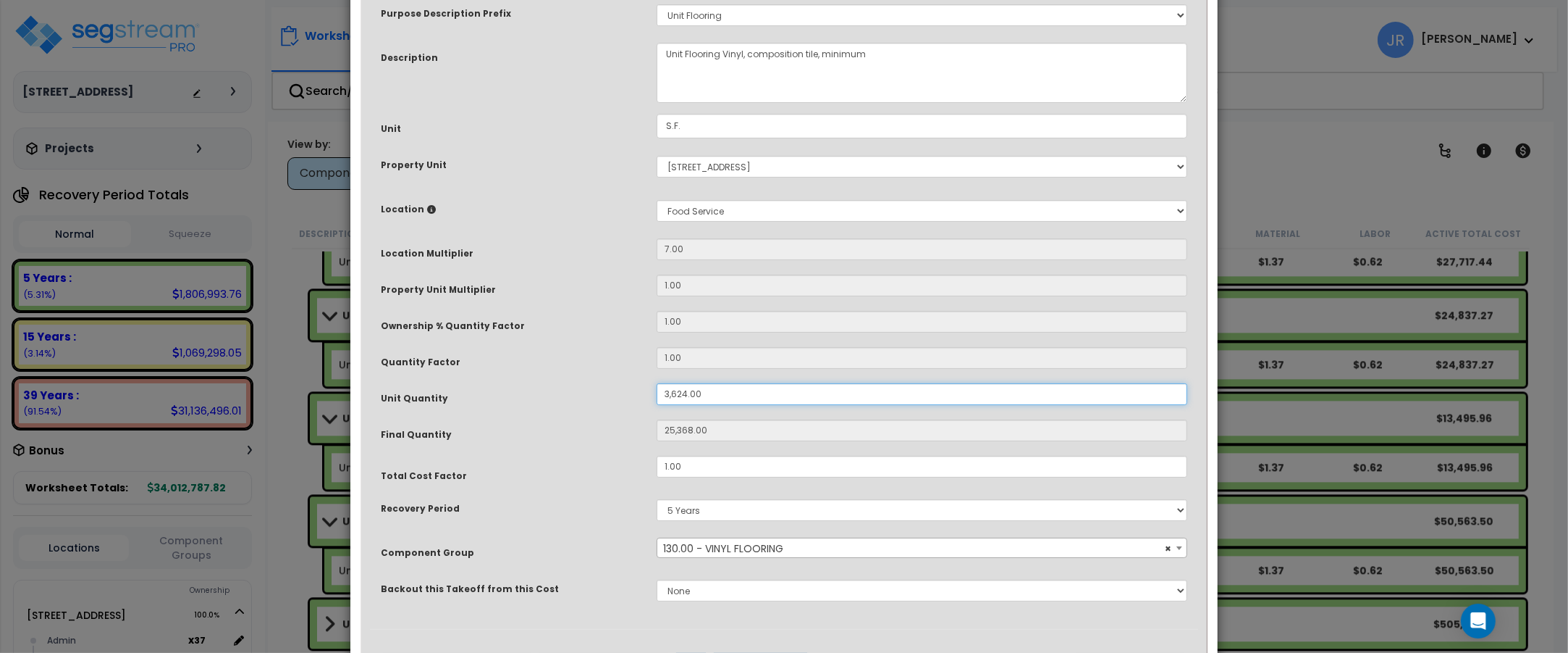
drag, startPoint x: 703, startPoint y: 396, endPoint x: 657, endPoint y: 391, distance: 46.3
click at [657, 391] on input "3,624.00" at bounding box center [922, 394] width 531 height 22
type input "5"
type input "35"
type input "52"
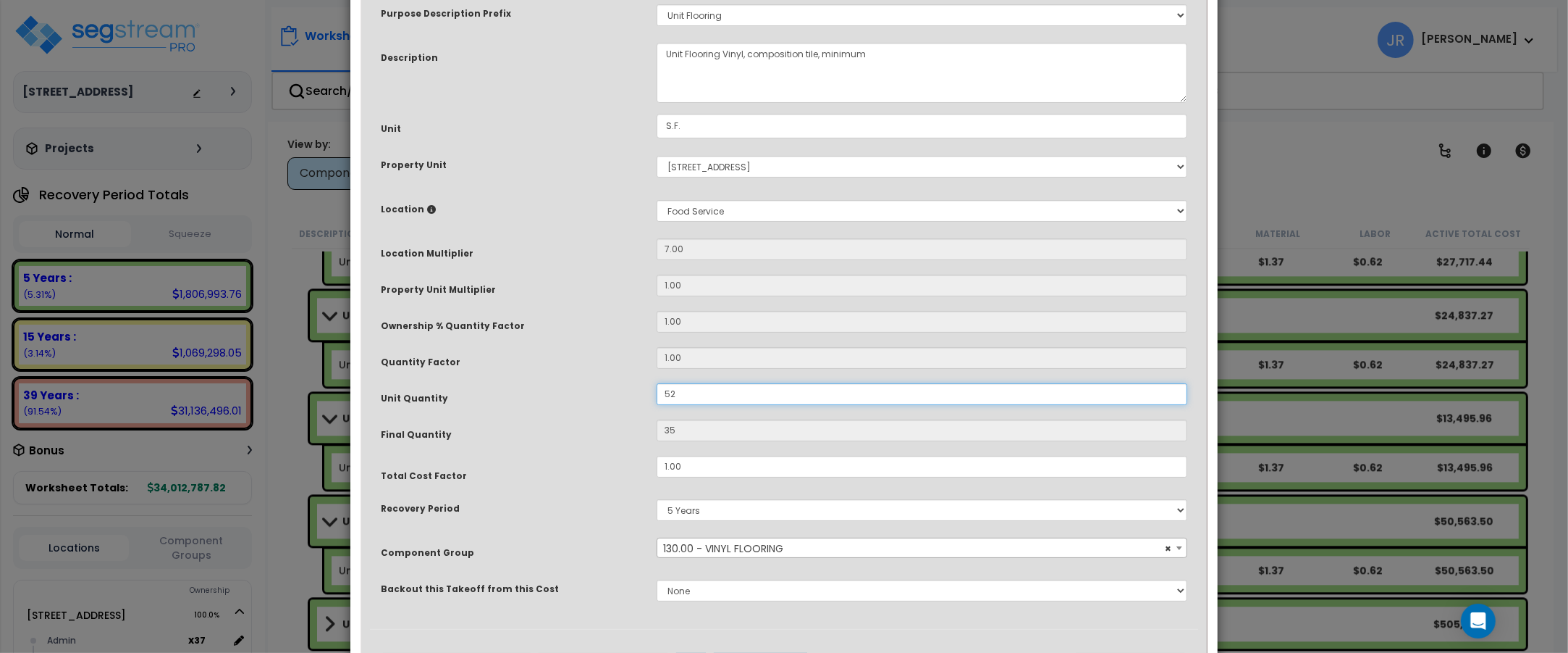
type input "364"
type input "529"
type input "3,703"
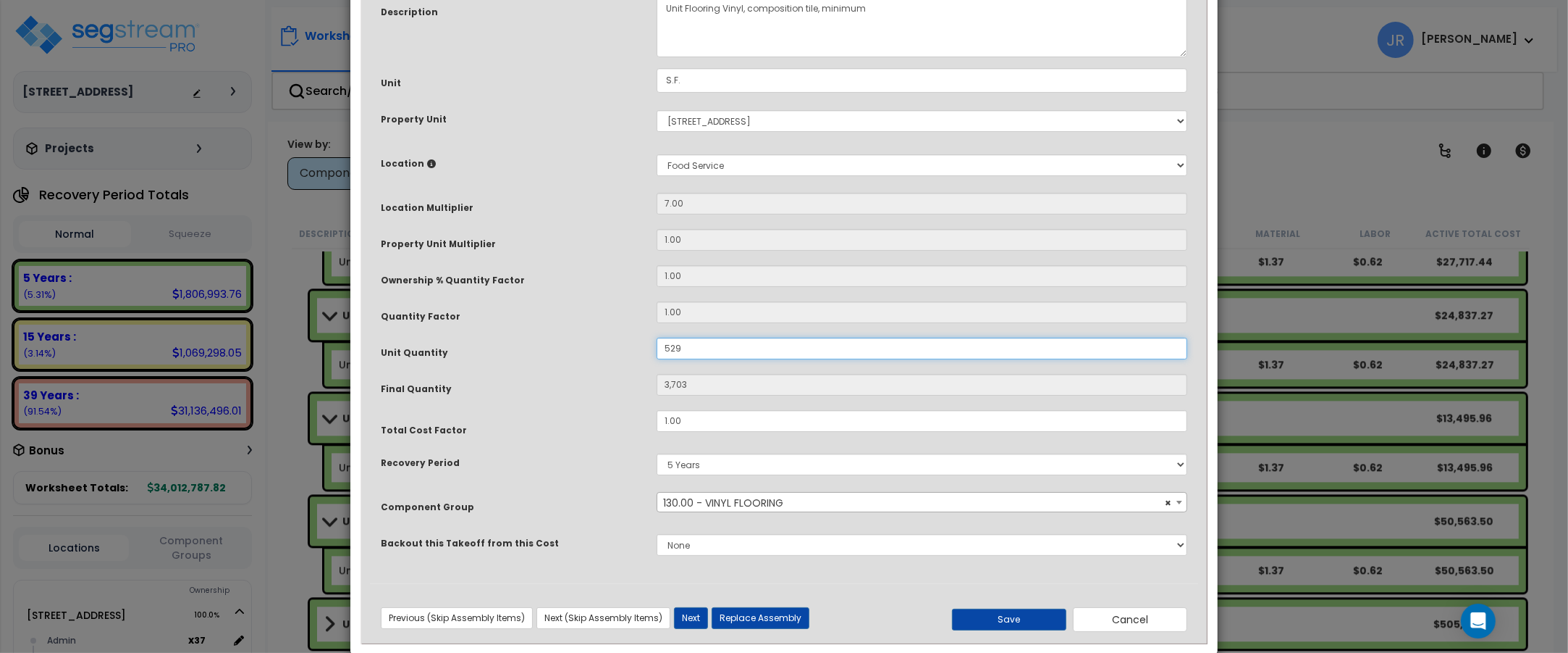
scroll to position [161, 0]
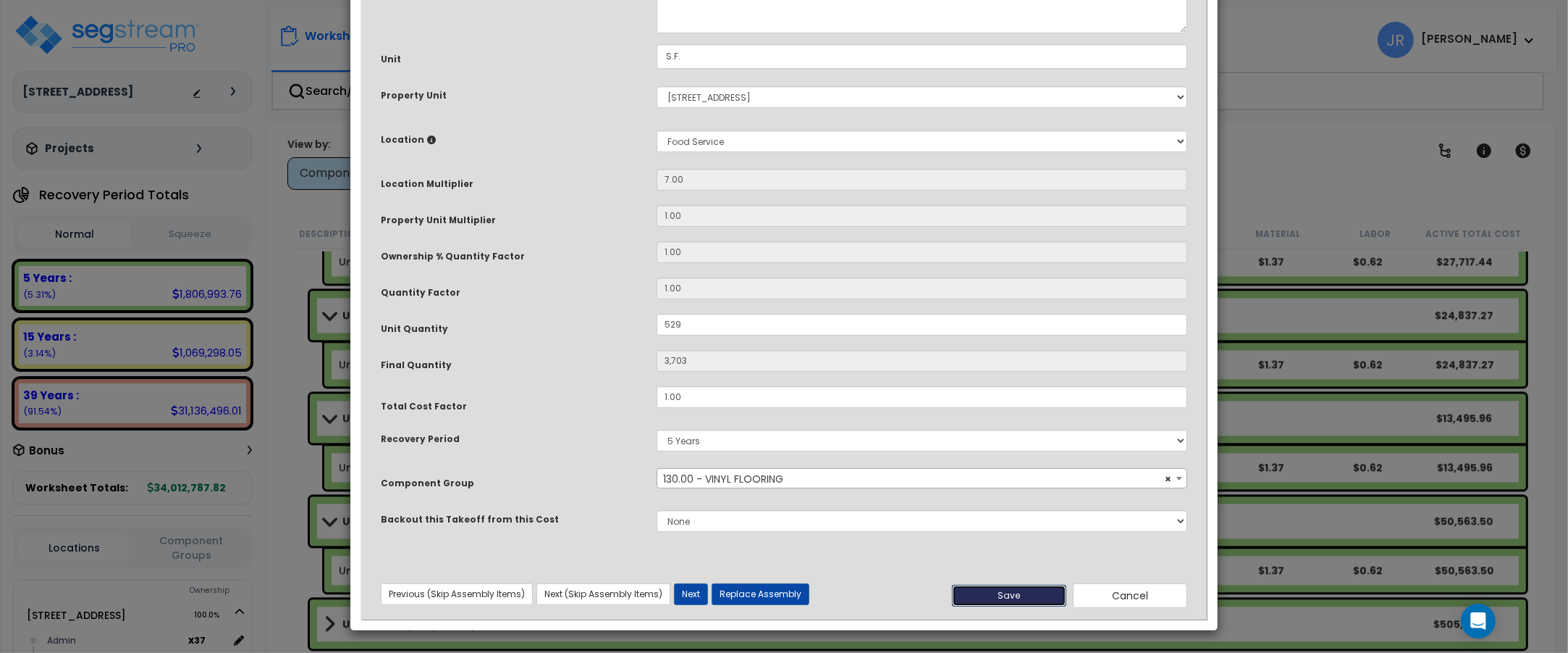
click at [1017, 594] on button "Save" at bounding box center [1009, 596] width 114 height 22
type input "529.00"
type input "3703.00"
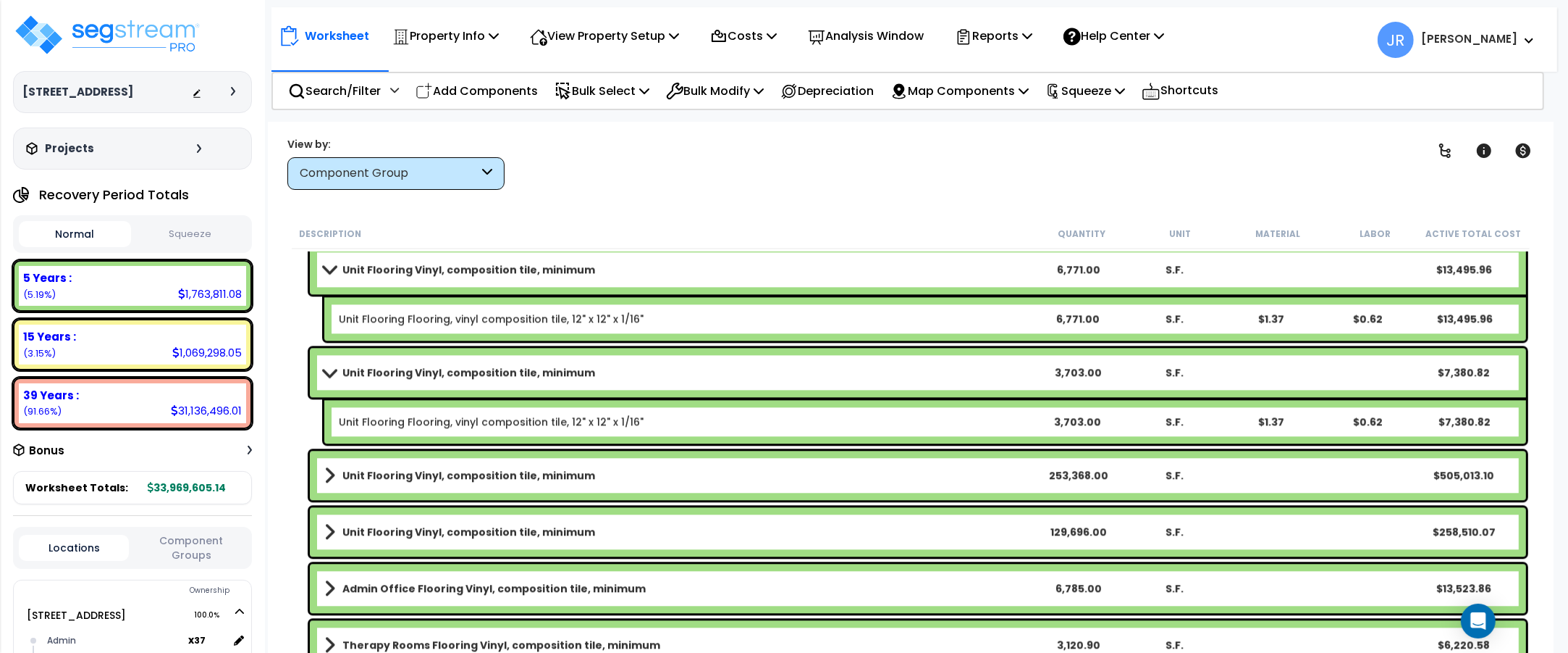
scroll to position [4165, 0]
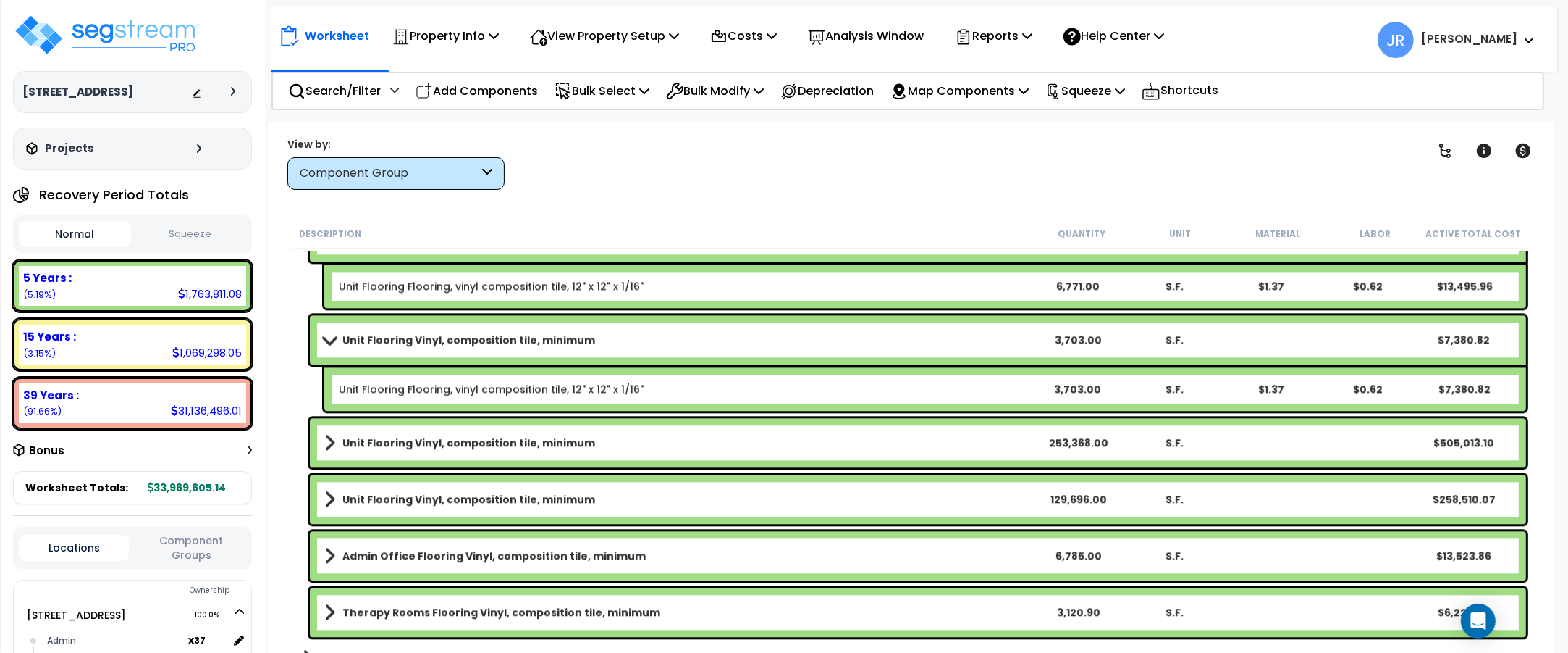
click at [921, 433] on link "Unit Flooring Vinyl, composition tile, minimum" at bounding box center [677, 443] width 705 height 20
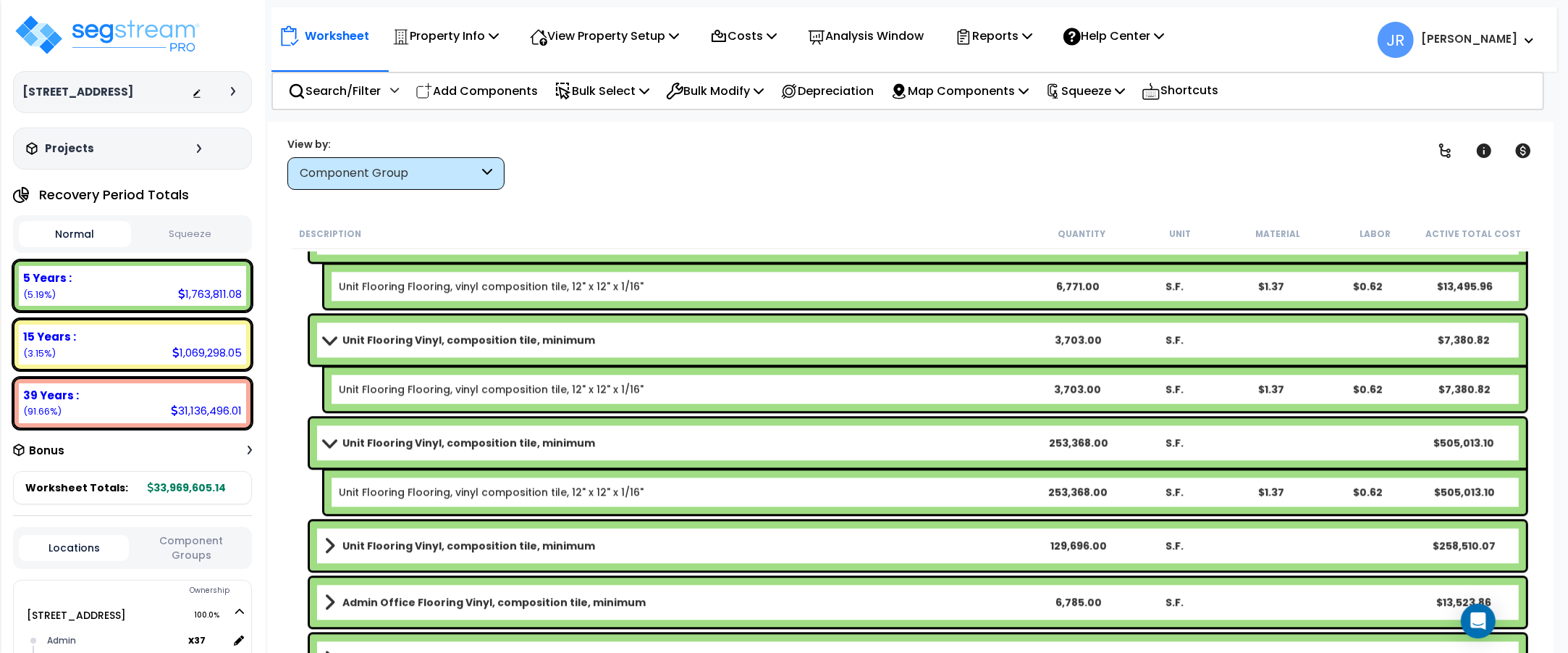
click at [921, 433] on link "Unit Flooring Vinyl, composition tile, minimum" at bounding box center [677, 443] width 705 height 20
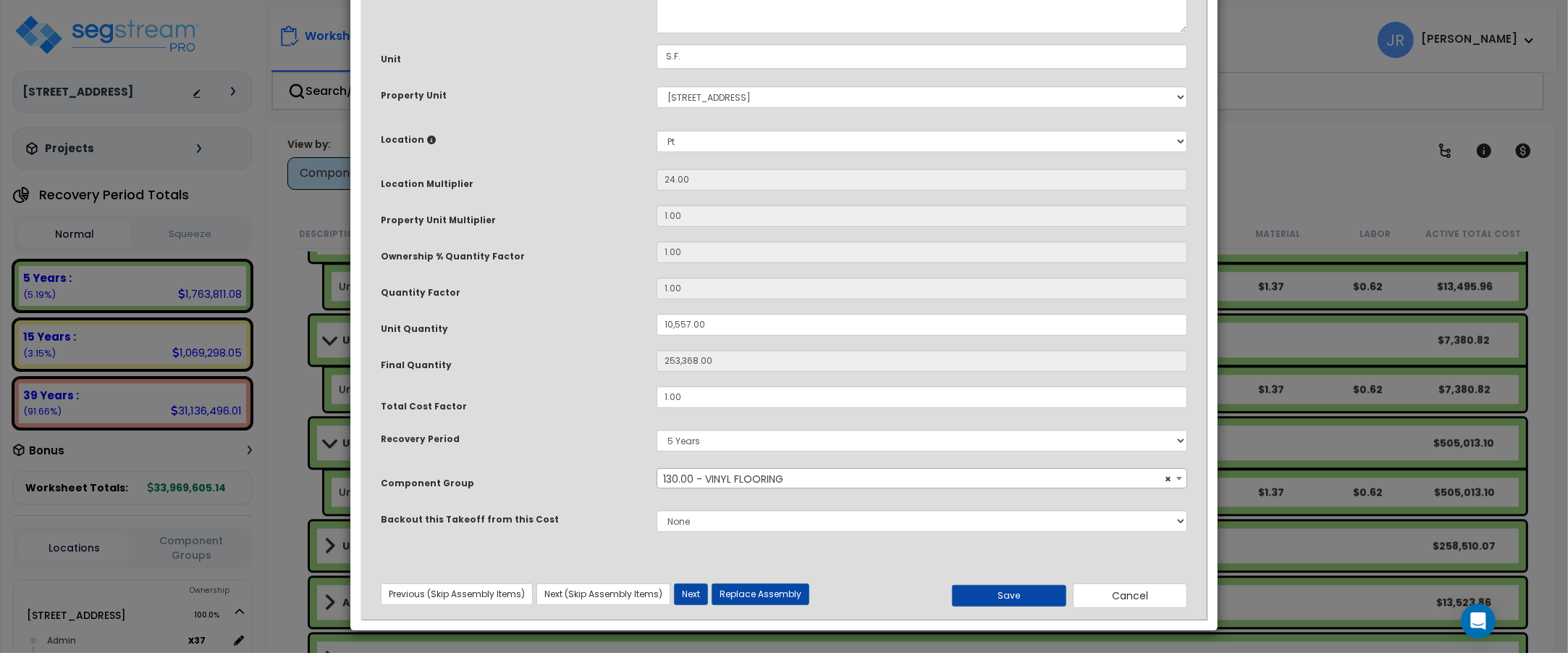
scroll to position [0, 0]
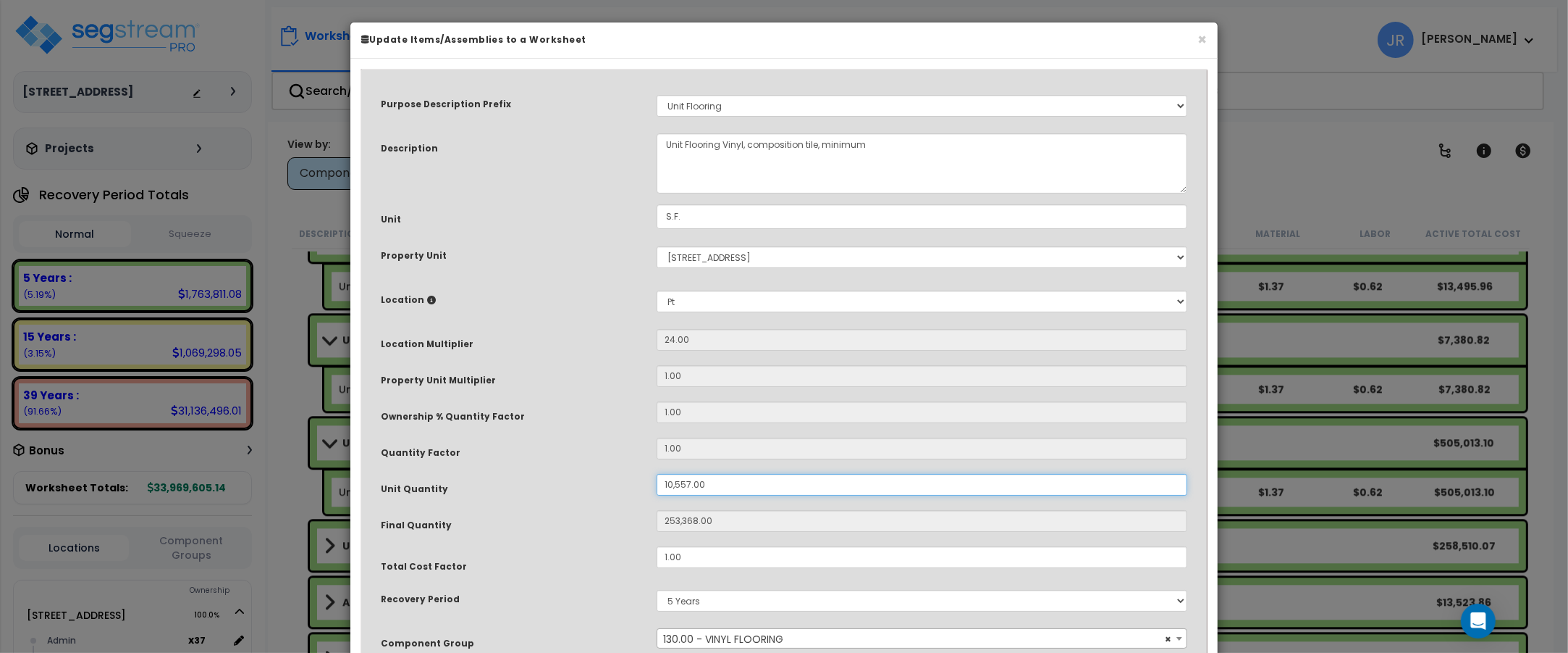
drag, startPoint x: 678, startPoint y: 483, endPoint x: 632, endPoint y: 481, distance: 46.0
click at [632, 481] on div "Unit Quantity 10,557.00" at bounding box center [784, 486] width 828 height 25
type input "4"
type input "96"
type input "44"
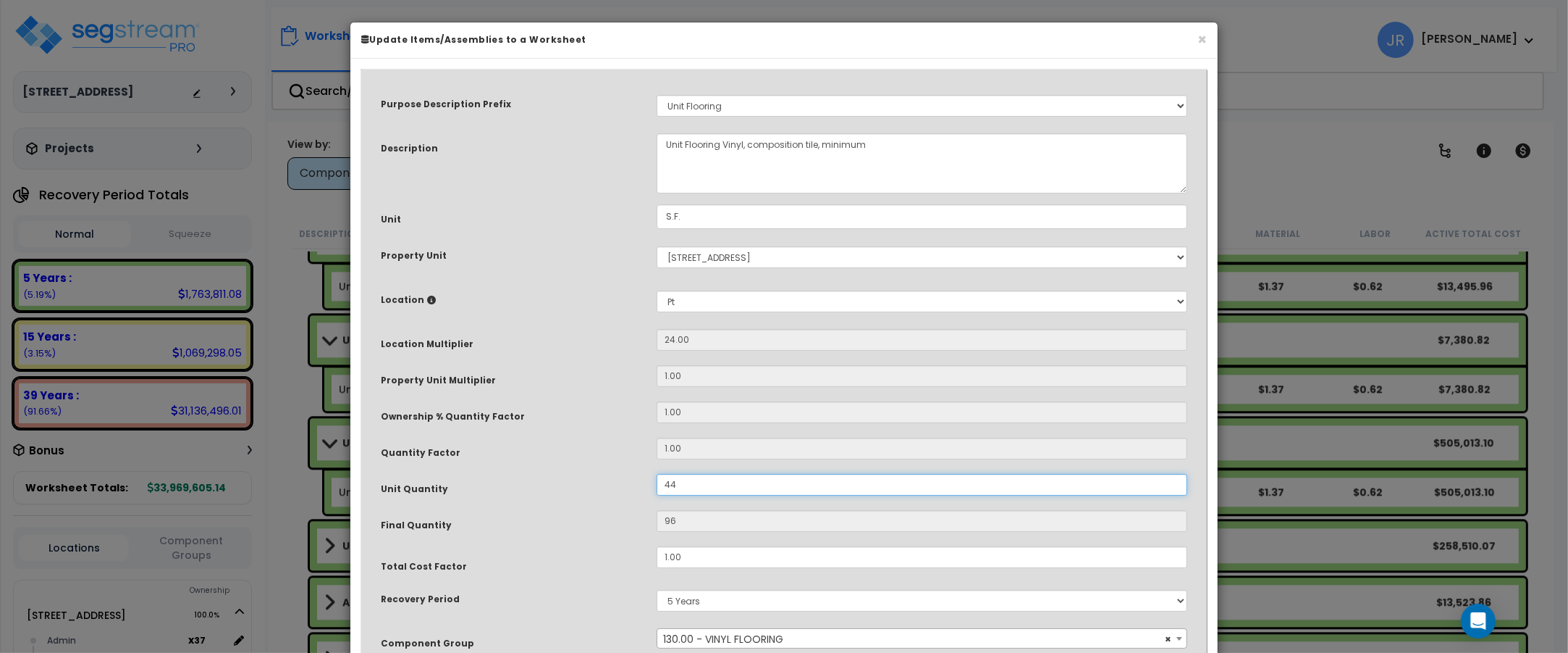
type input "1,056"
type input "446"
type input "10,704"
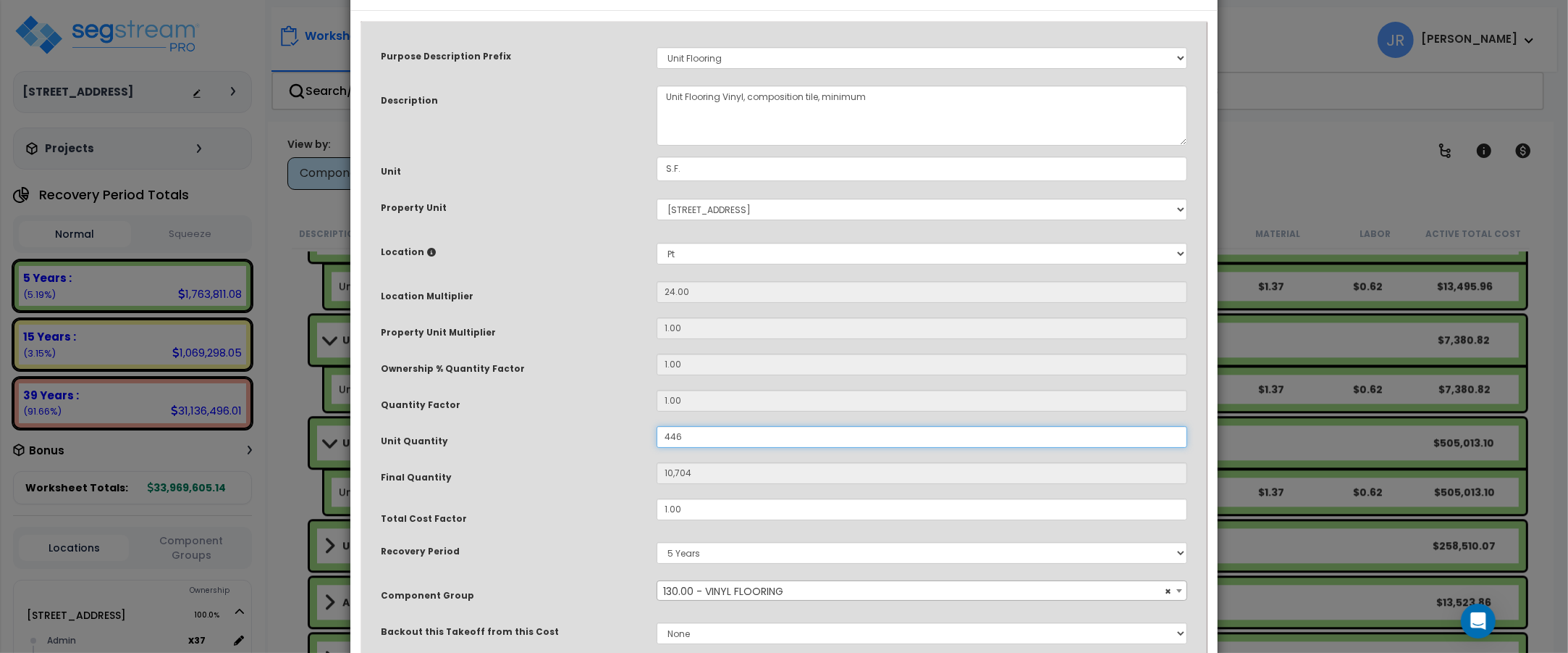
scroll to position [161, 0]
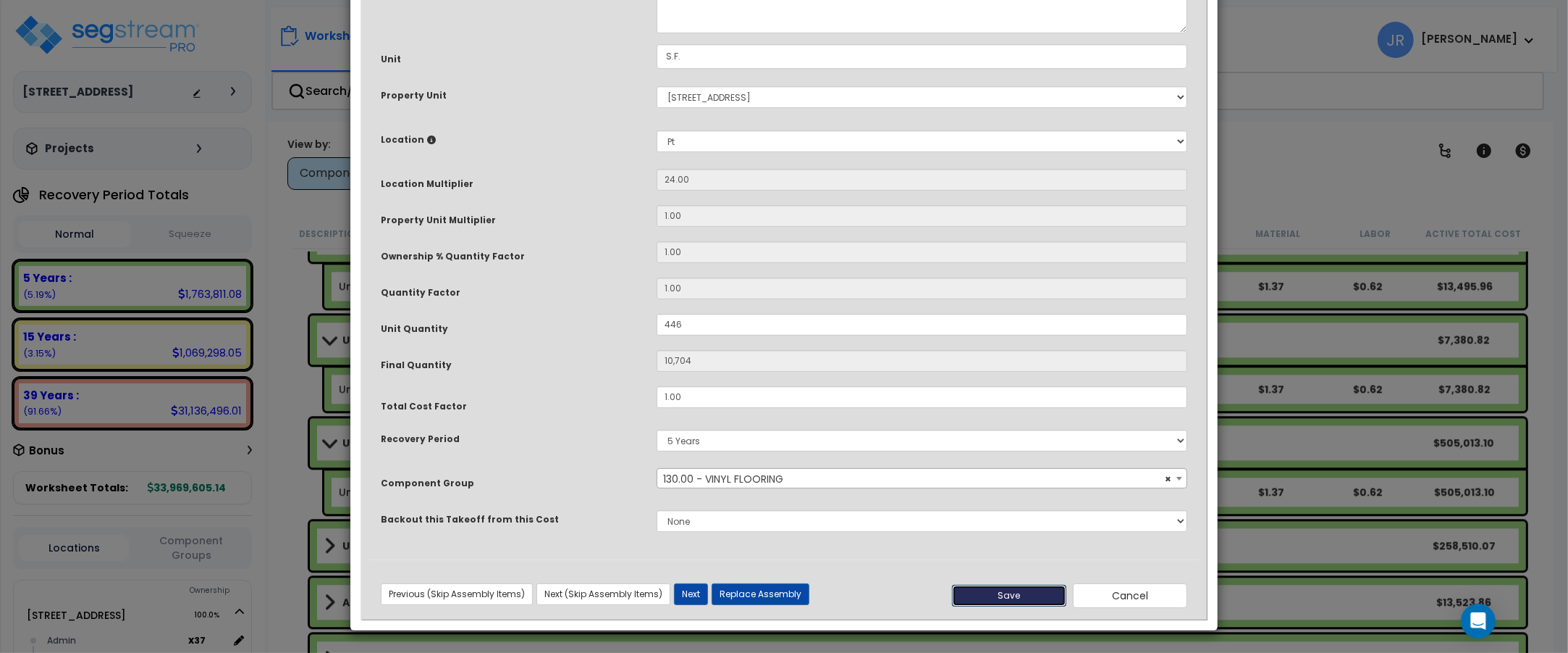
click at [1012, 588] on button "Save" at bounding box center [1009, 596] width 114 height 22
type input "446.00"
type input "10704.00"
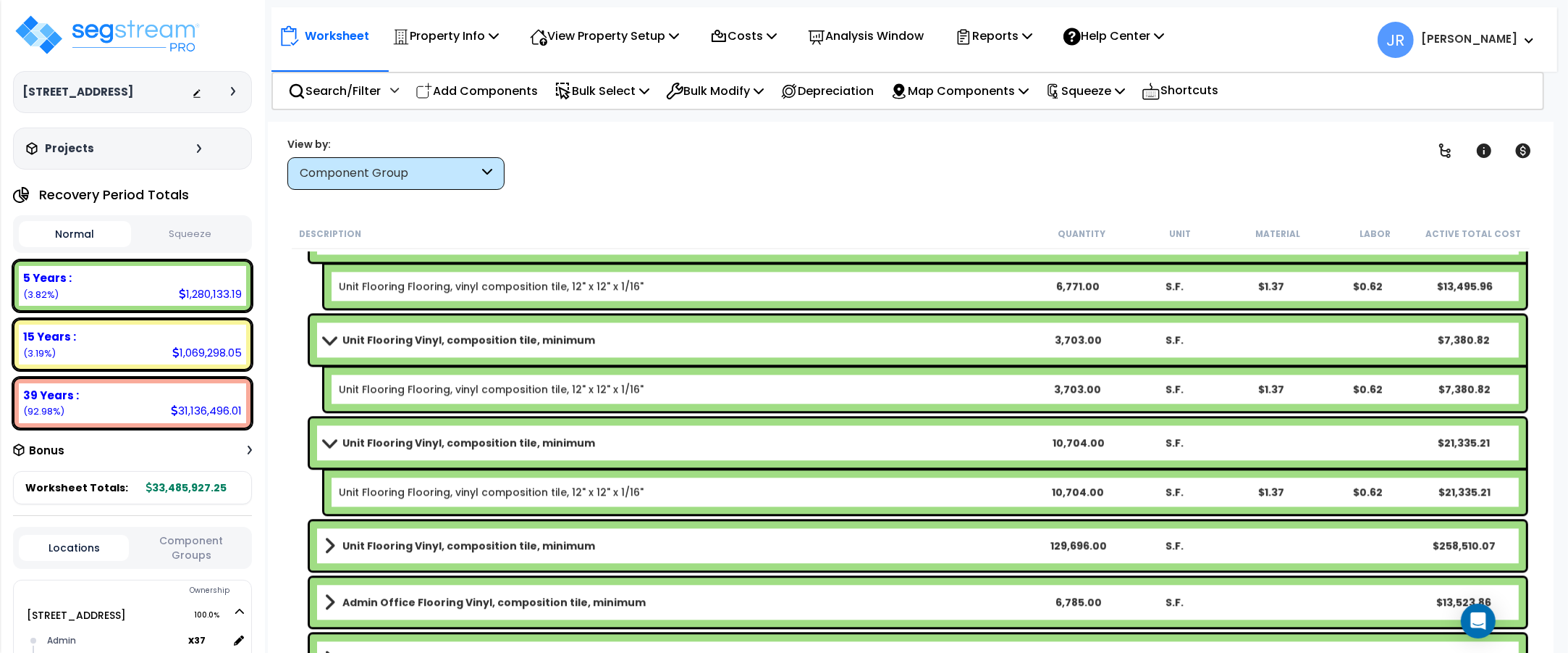
click at [907, 531] on div "Unit Flooring Vinyl, composition tile, minimum 129,696.00 S.F. $258,510.07" at bounding box center [918, 546] width 1216 height 49
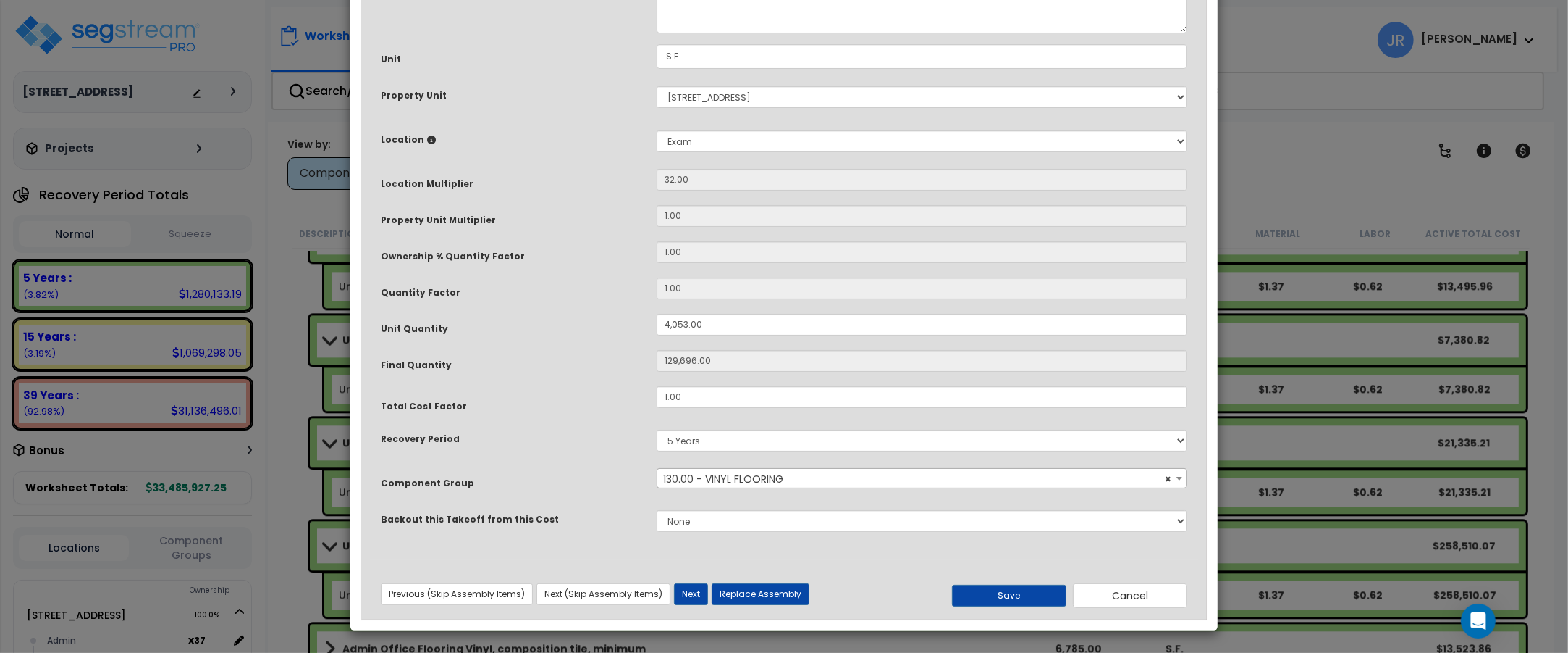
scroll to position [0, 0]
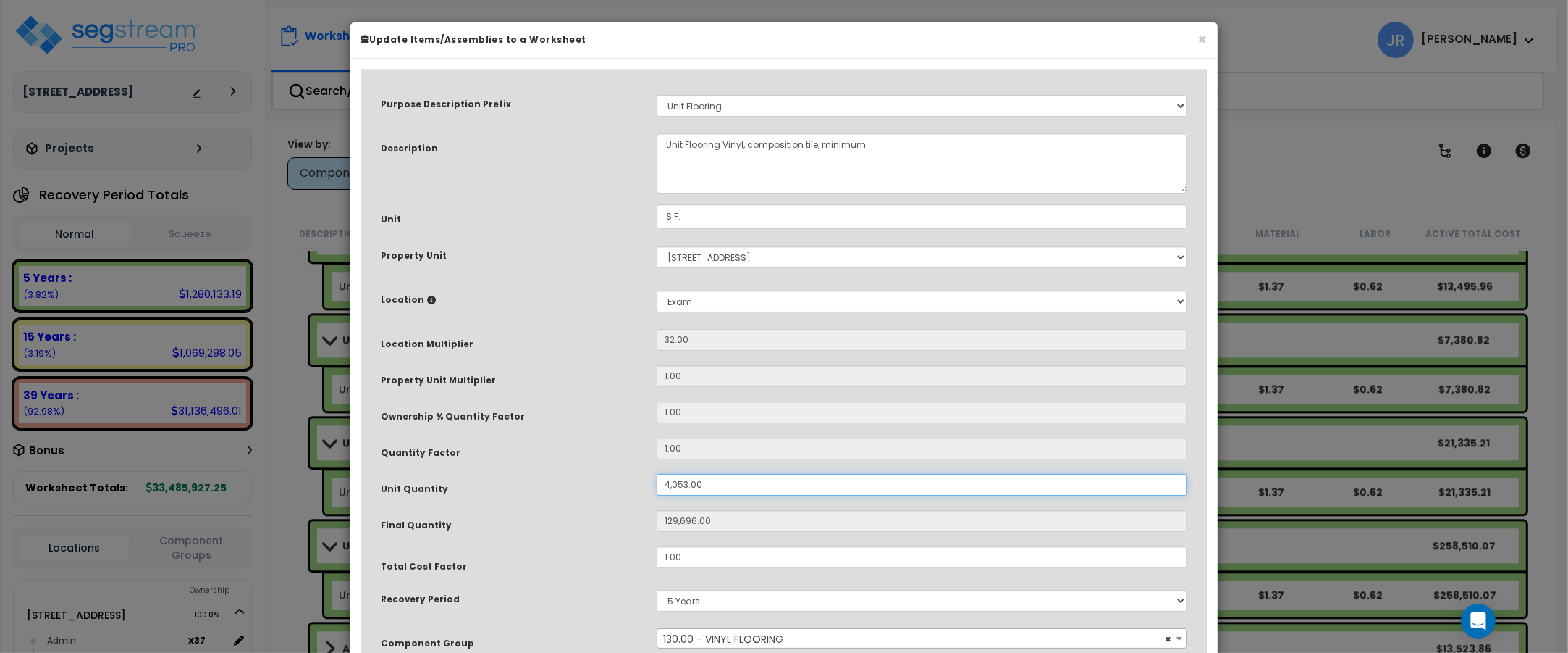
drag, startPoint x: 700, startPoint y: 479, endPoint x: 661, endPoint y: 477, distance: 39.1
click at [661, 477] on input "4,053.00" at bounding box center [922, 485] width 531 height 22
type input "1"
type input "32"
type input "12"
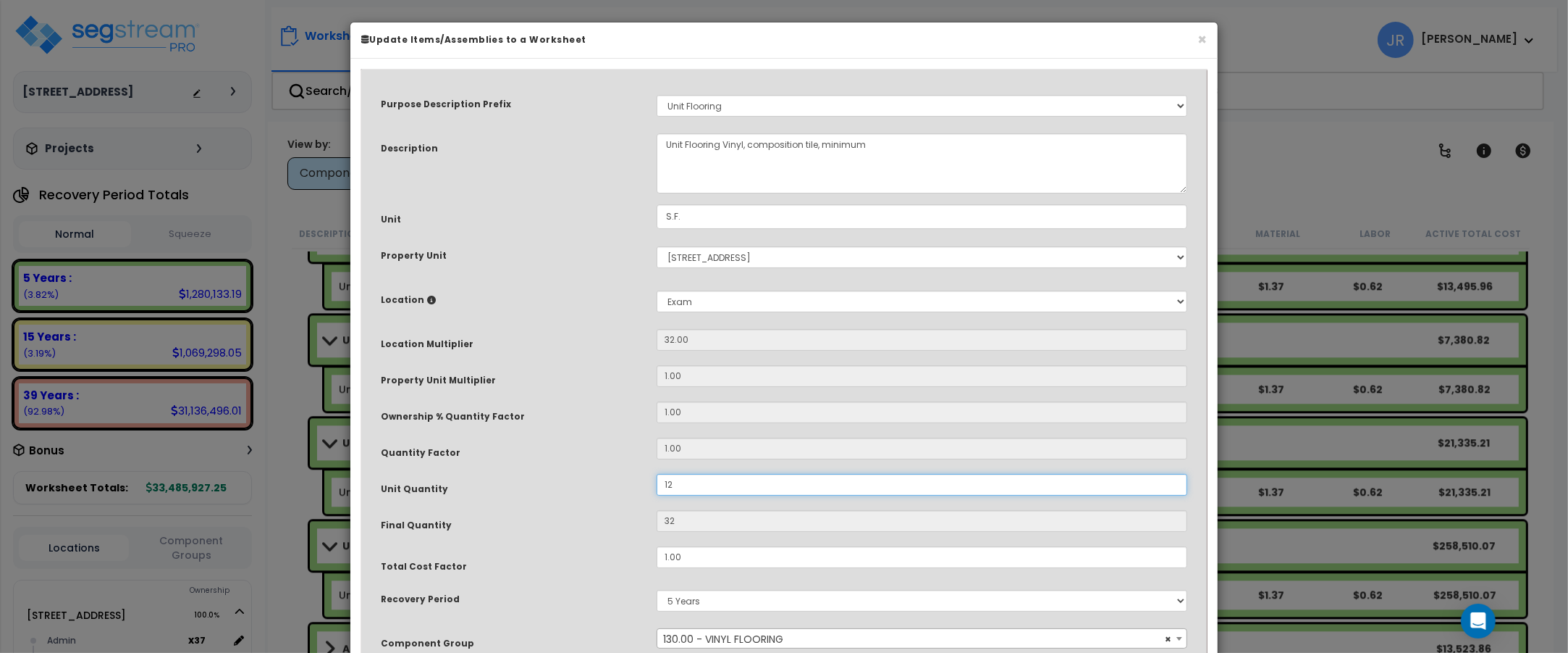
type input "384"
type input "129"
type input "4,128"
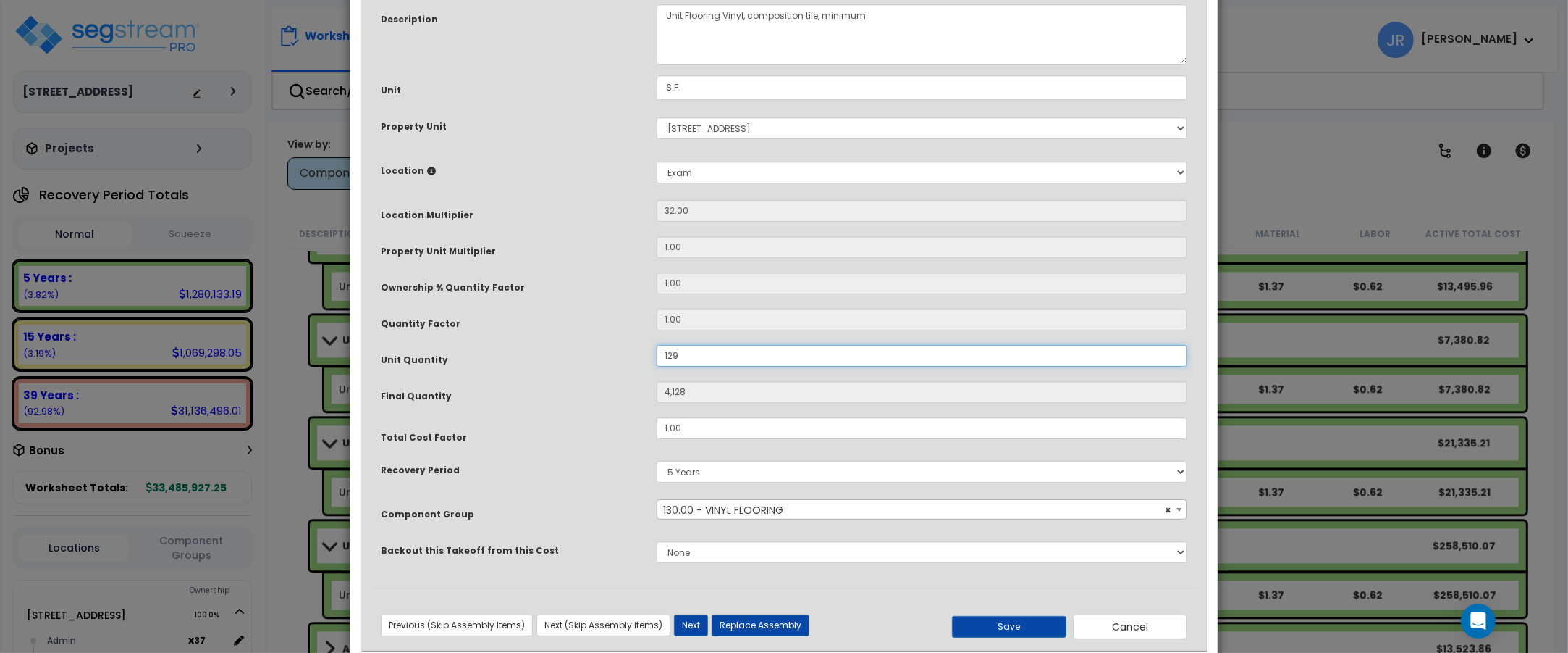
scroll to position [161, 0]
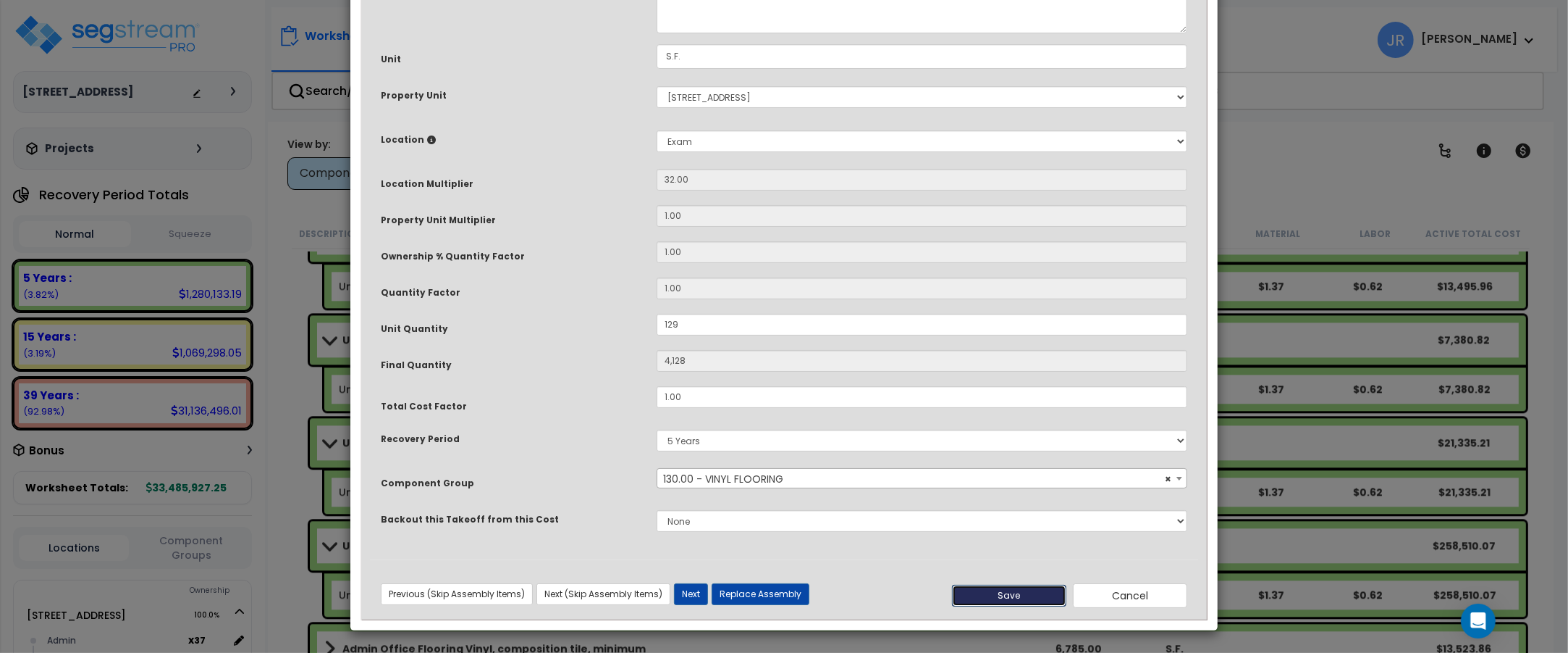
click at [1024, 599] on button "Save" at bounding box center [1009, 596] width 114 height 22
type input "129.00"
type input "4128.00"
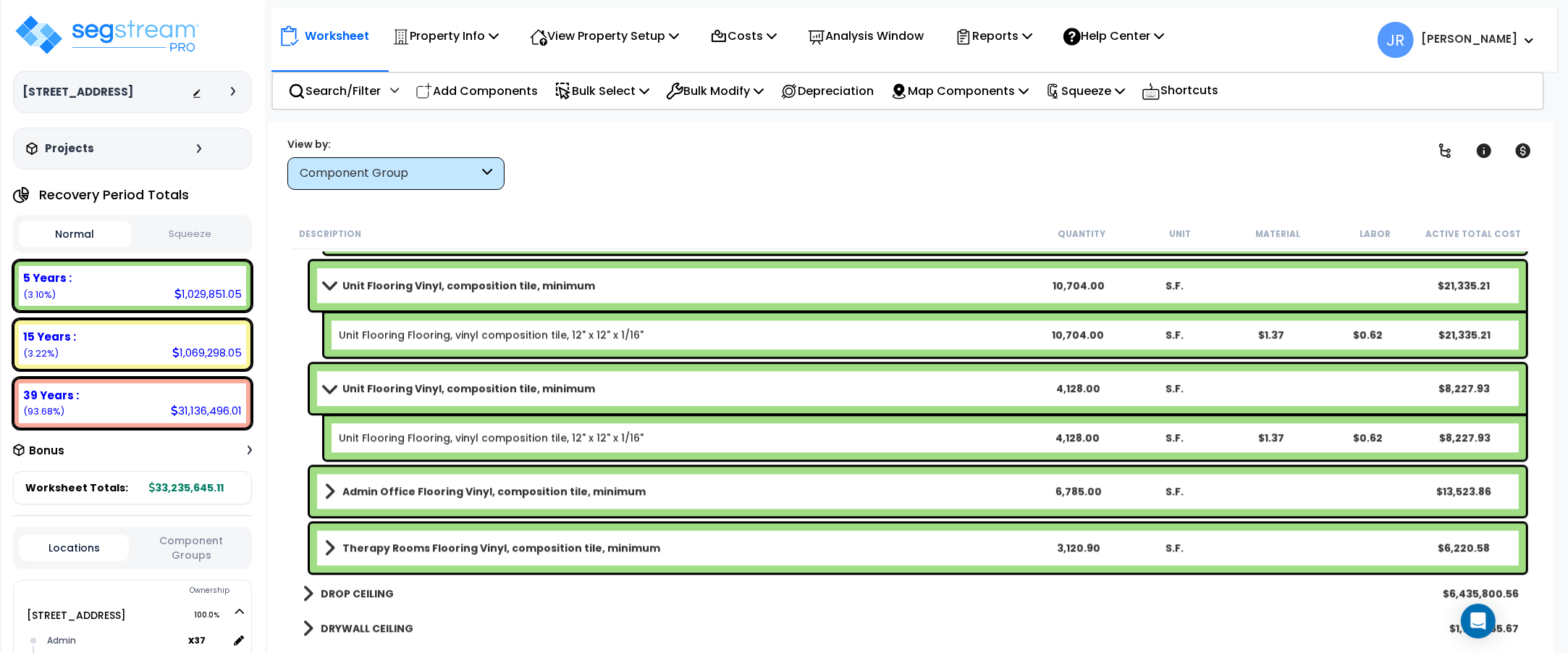
scroll to position [4346, 0]
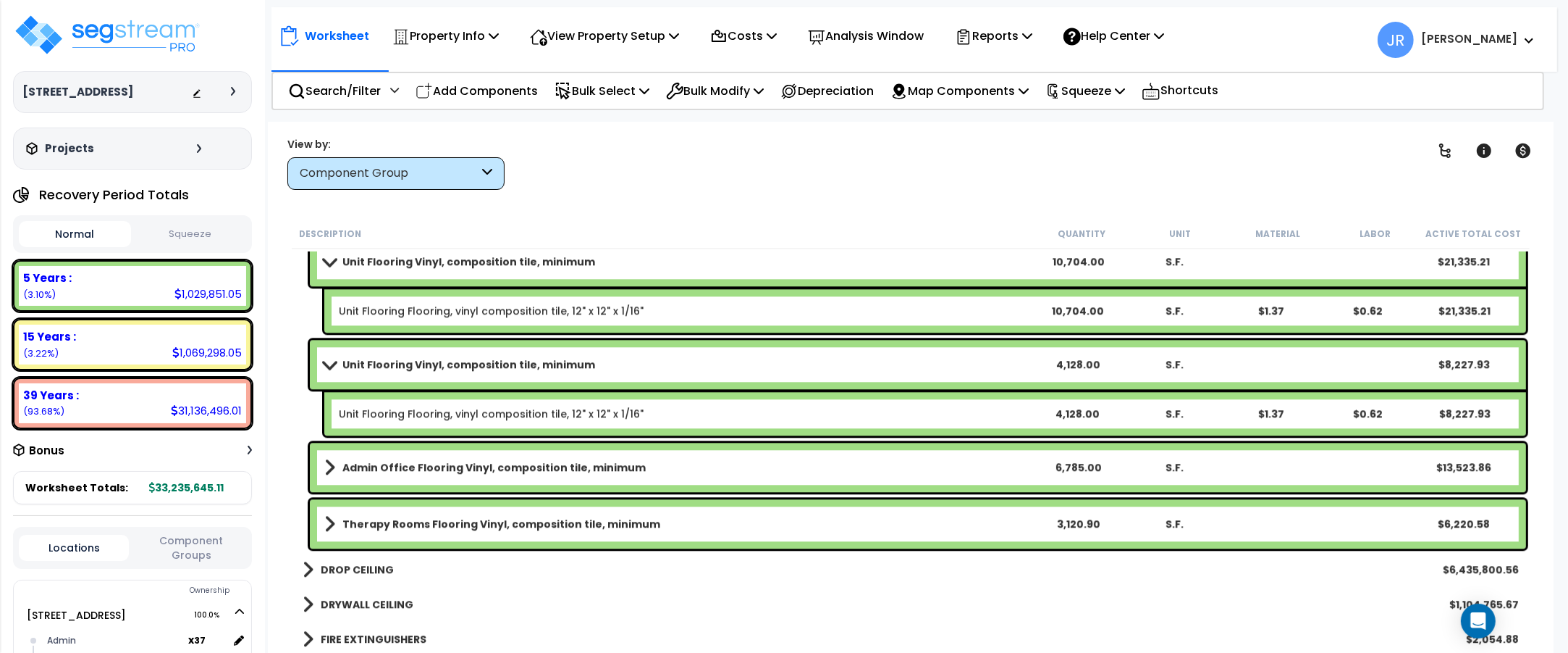
click at [960, 466] on link "Admin Office Flooring Vinyl, composition tile, minimum" at bounding box center [677, 467] width 705 height 20
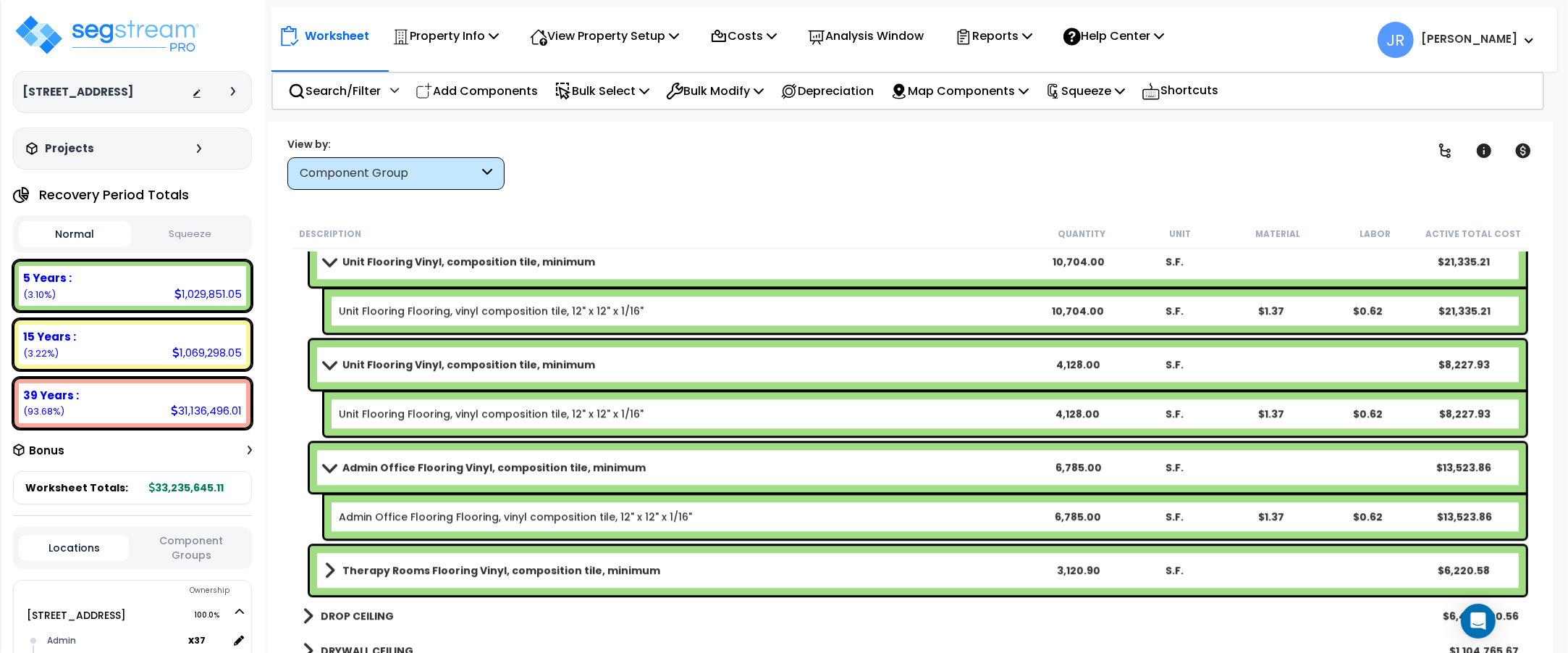
click at [960, 466] on link "Admin Office Flooring Vinyl, composition tile, minimum" at bounding box center [677, 467] width 705 height 20
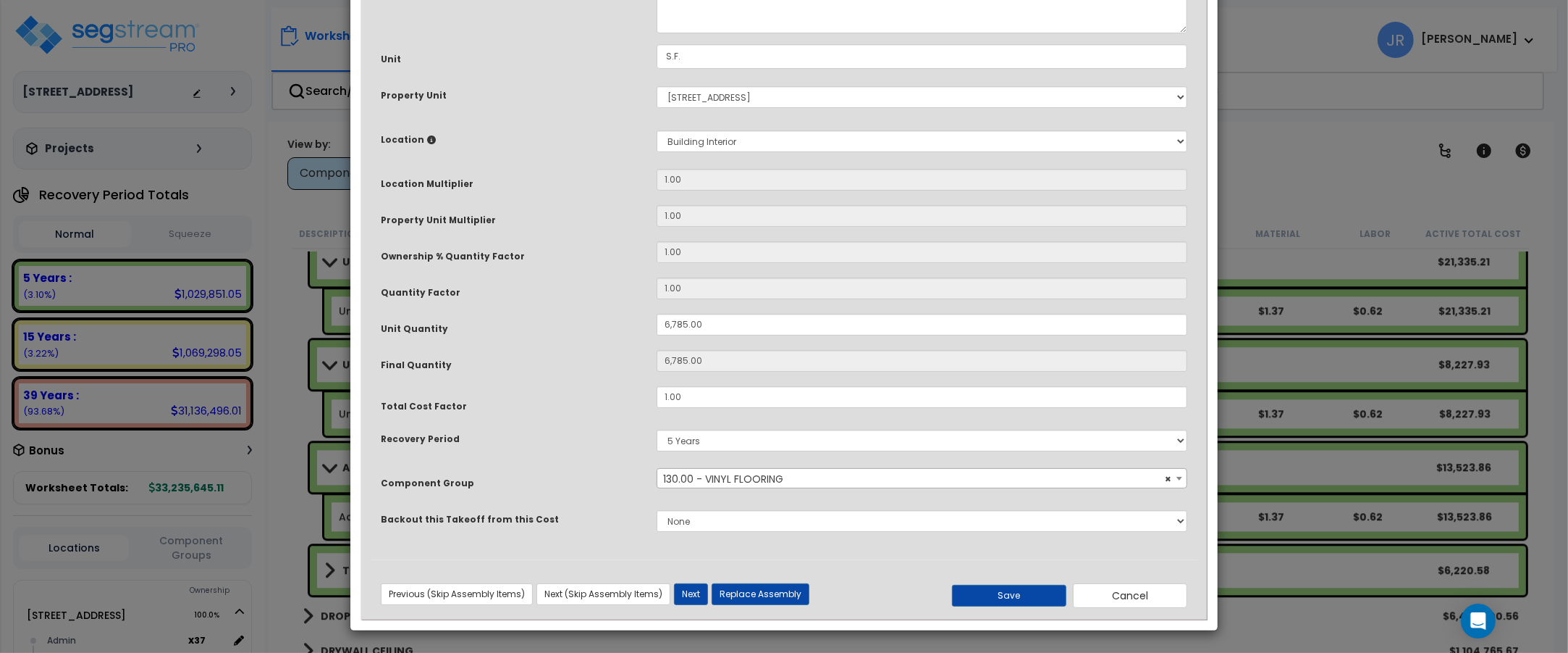
scroll to position [0, 0]
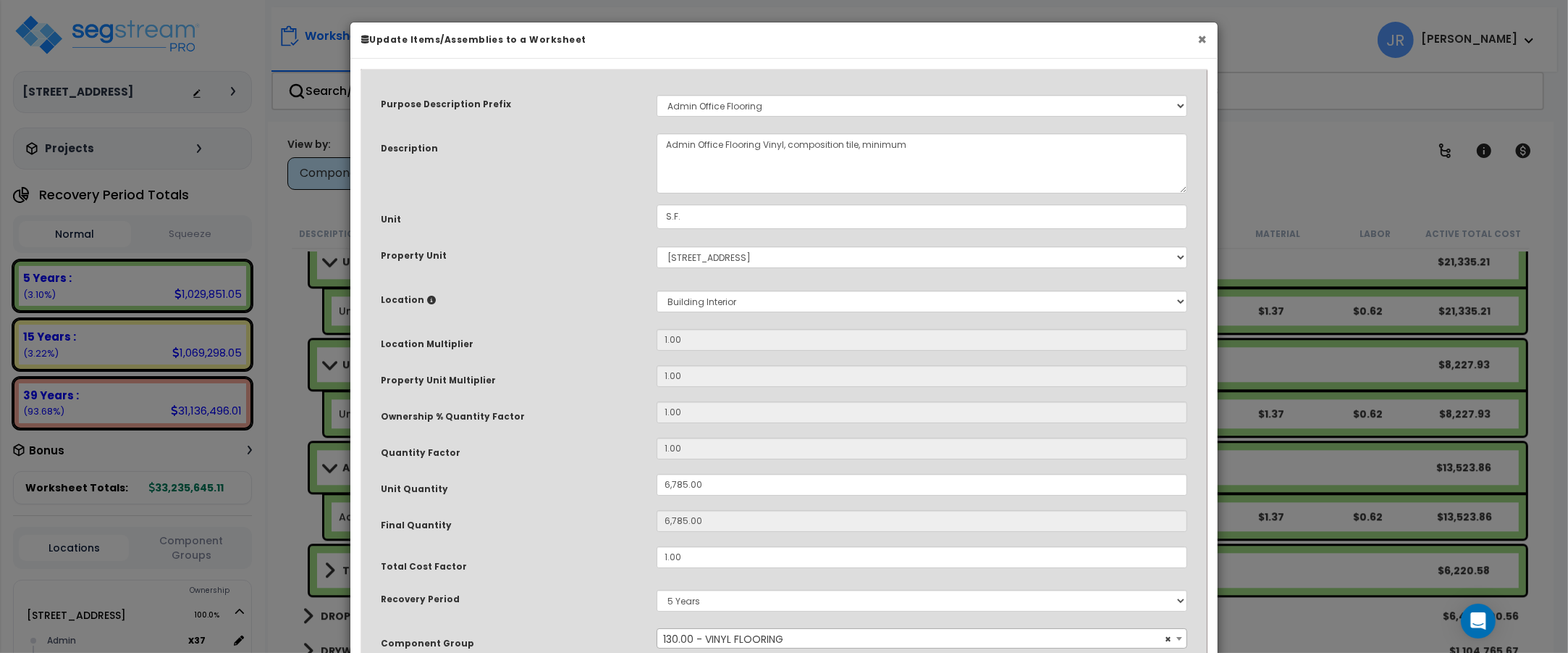
click at [1205, 42] on button "×" at bounding box center [1202, 39] width 9 height 15
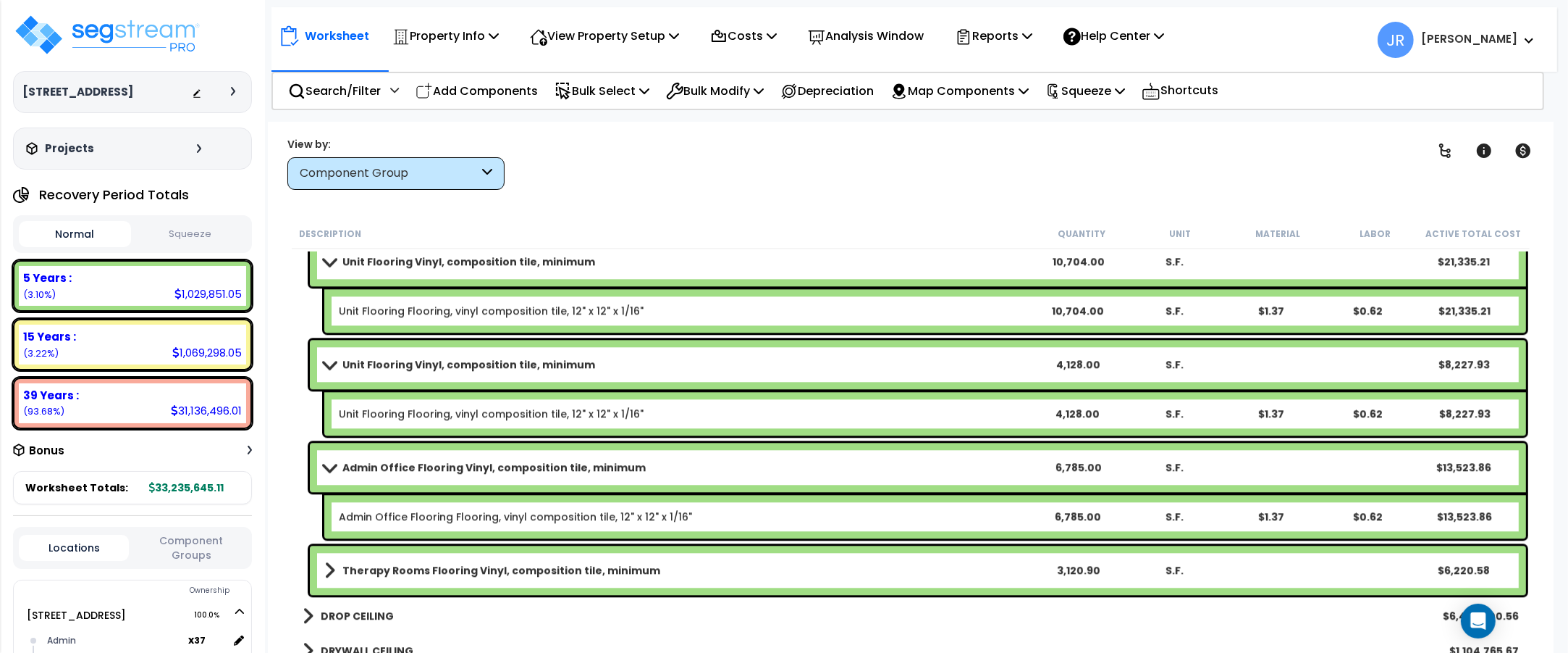
click at [851, 360] on link "Unit Flooring Vinyl, composition tile, minimum" at bounding box center [677, 365] width 705 height 20
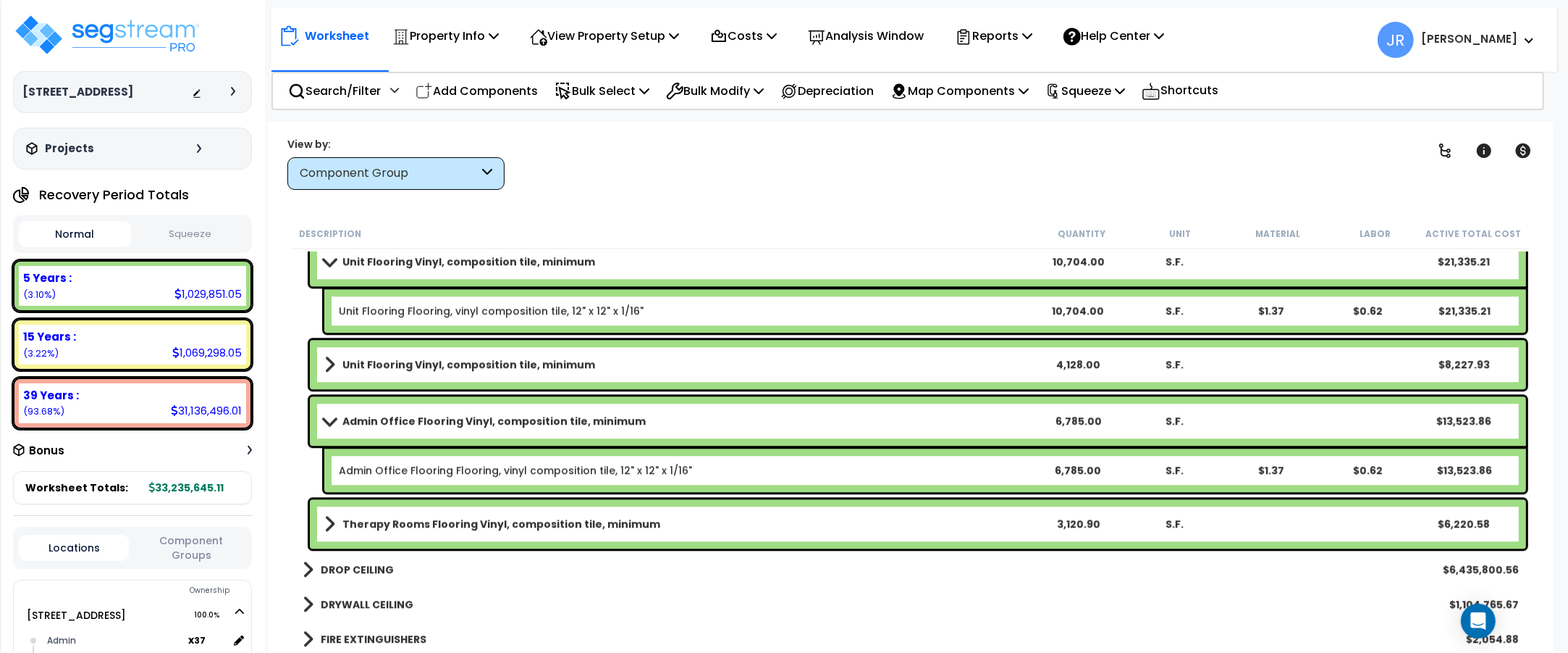
click at [851, 360] on link "Unit Flooring Vinyl, composition tile, minimum" at bounding box center [677, 365] width 705 height 20
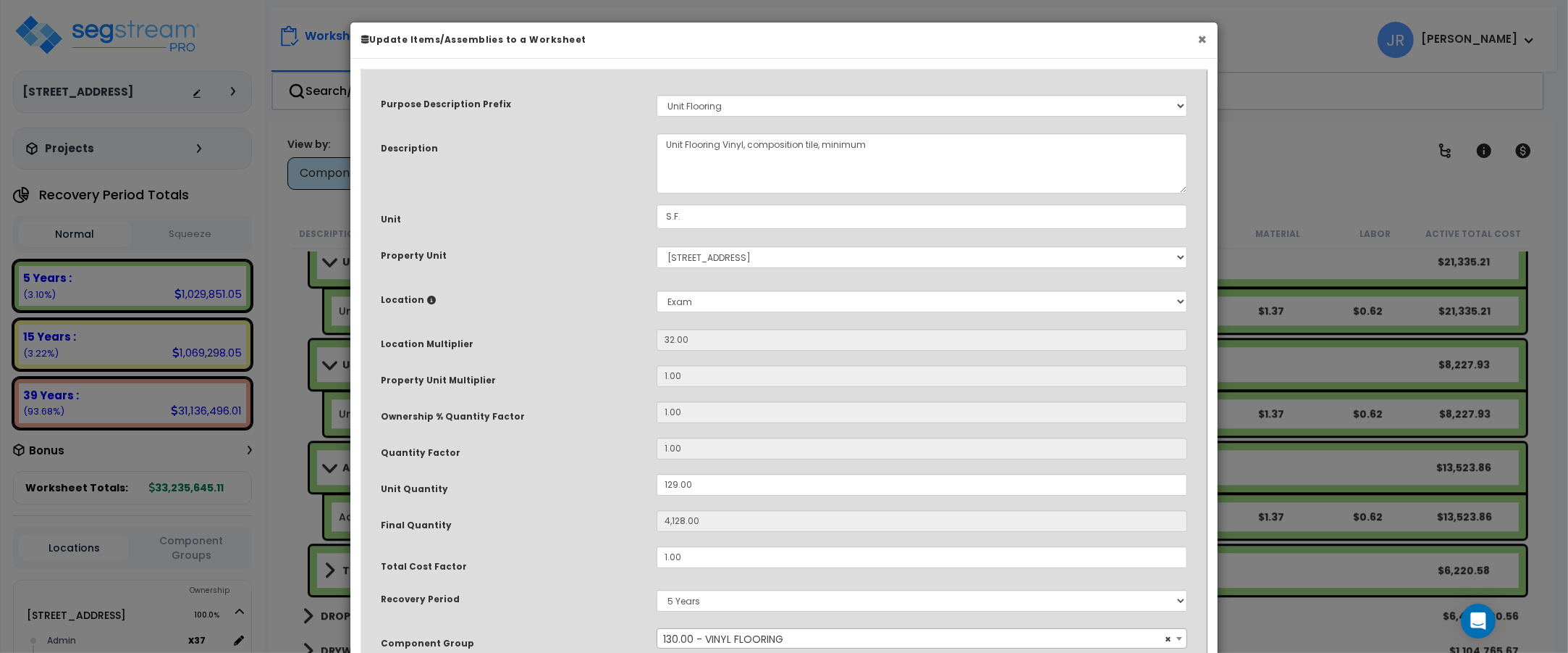
click at [1202, 38] on button "×" at bounding box center [1202, 39] width 9 height 15
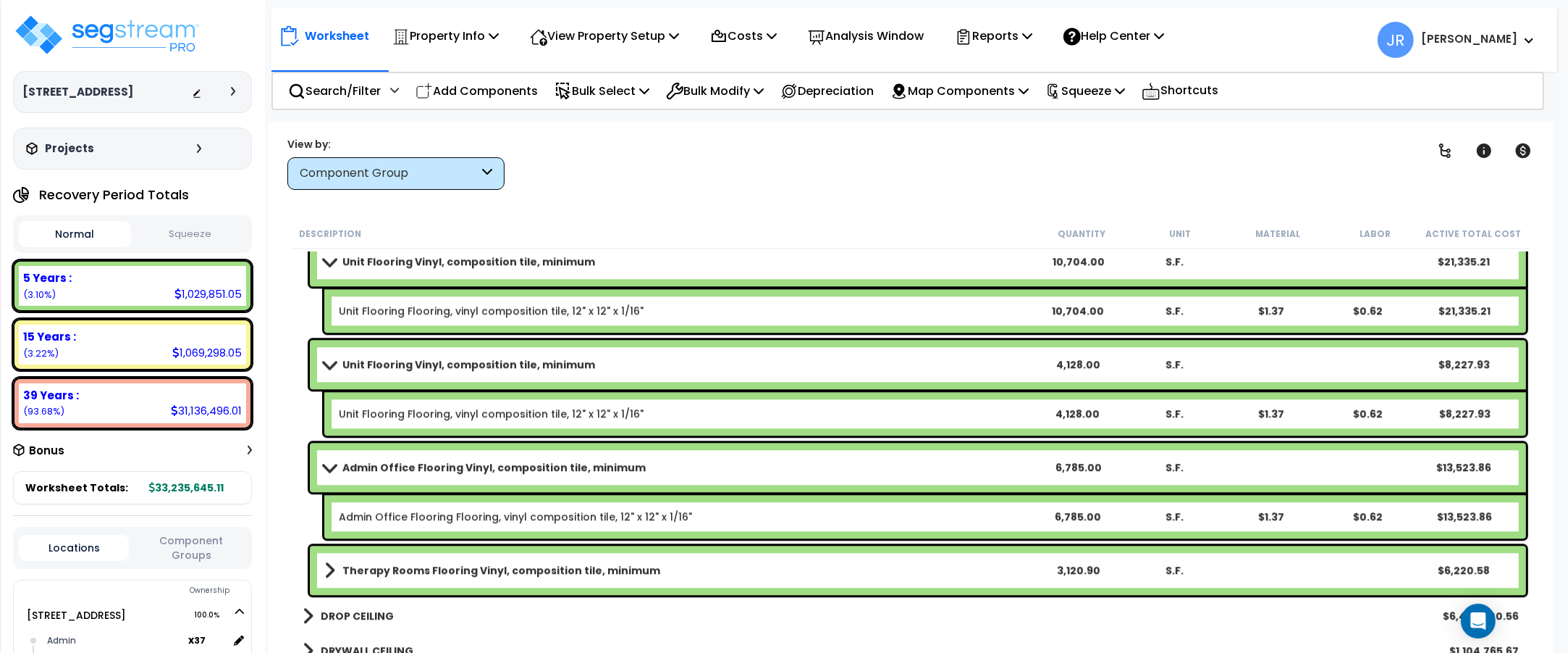
click at [945, 573] on link "Therapy Rooms Flooring Vinyl, composition tile, minimum" at bounding box center [677, 570] width 705 height 20
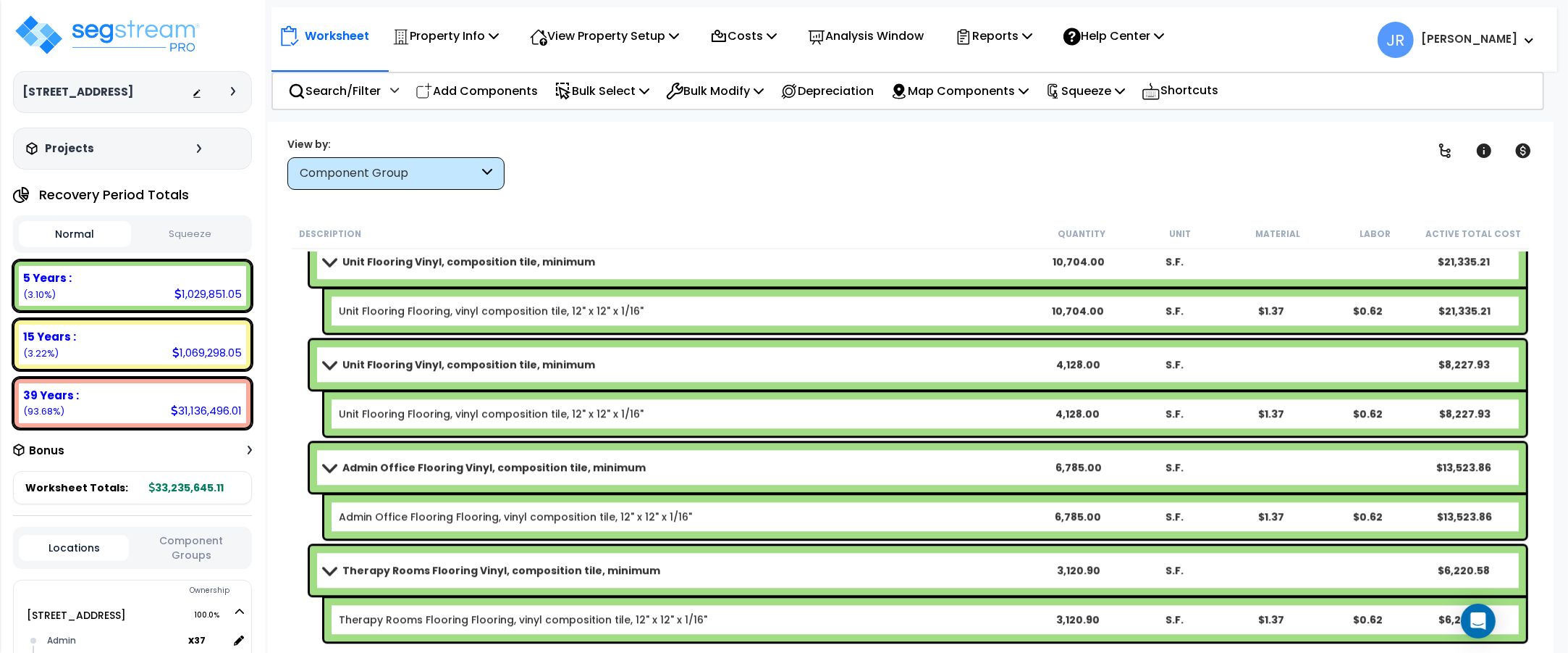
click at [945, 573] on link "Therapy Rooms Flooring Vinyl, composition tile, minimum" at bounding box center [677, 570] width 705 height 20
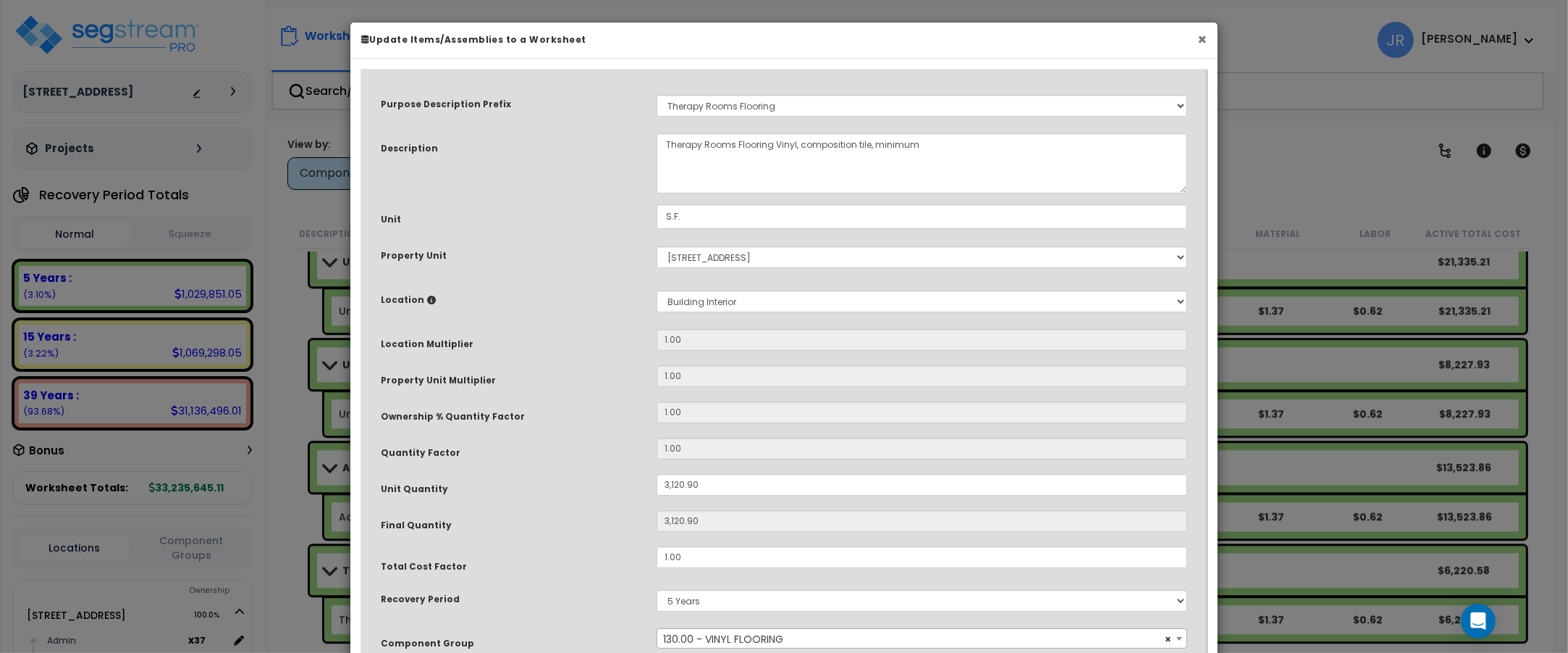
click at [1204, 41] on button "×" at bounding box center [1202, 39] width 9 height 15
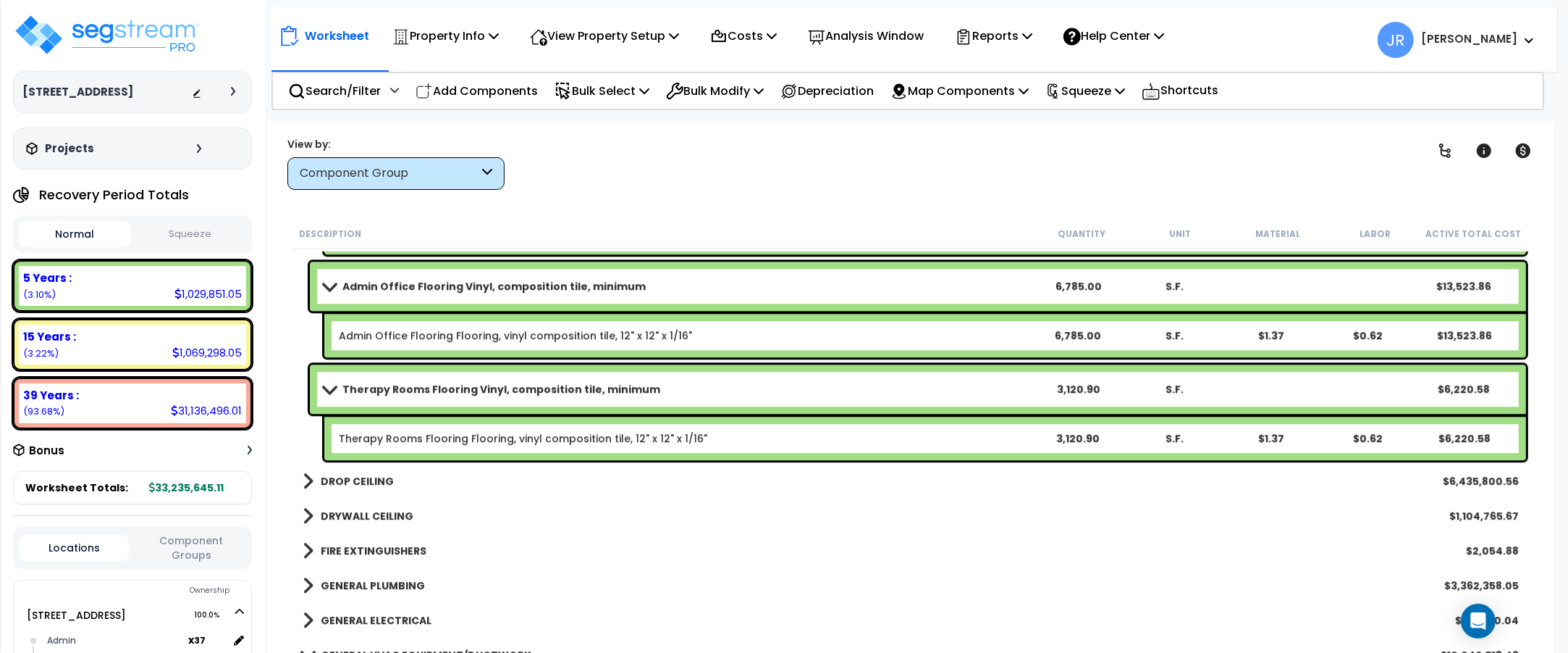
scroll to position [4618, 0]
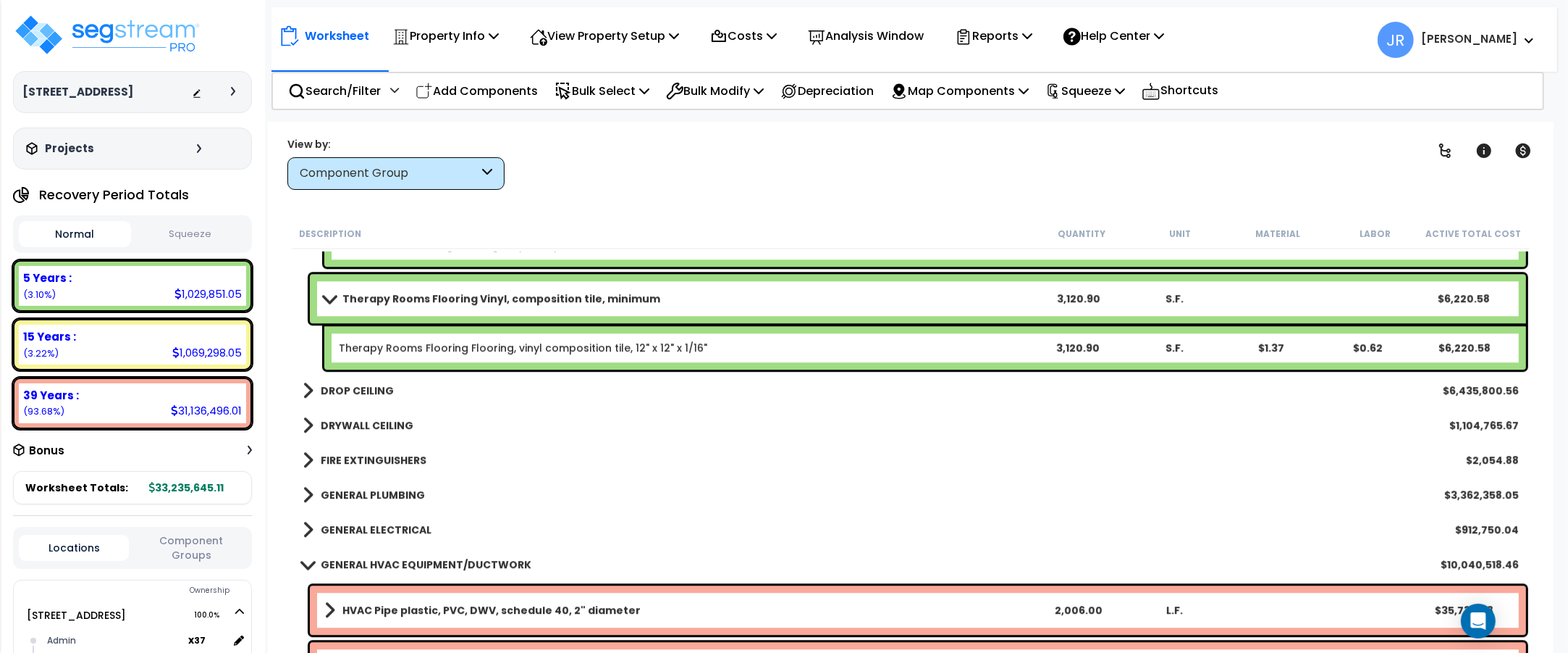
click at [367, 396] on b "DROP CEILING" at bounding box center [357, 391] width 73 height 14
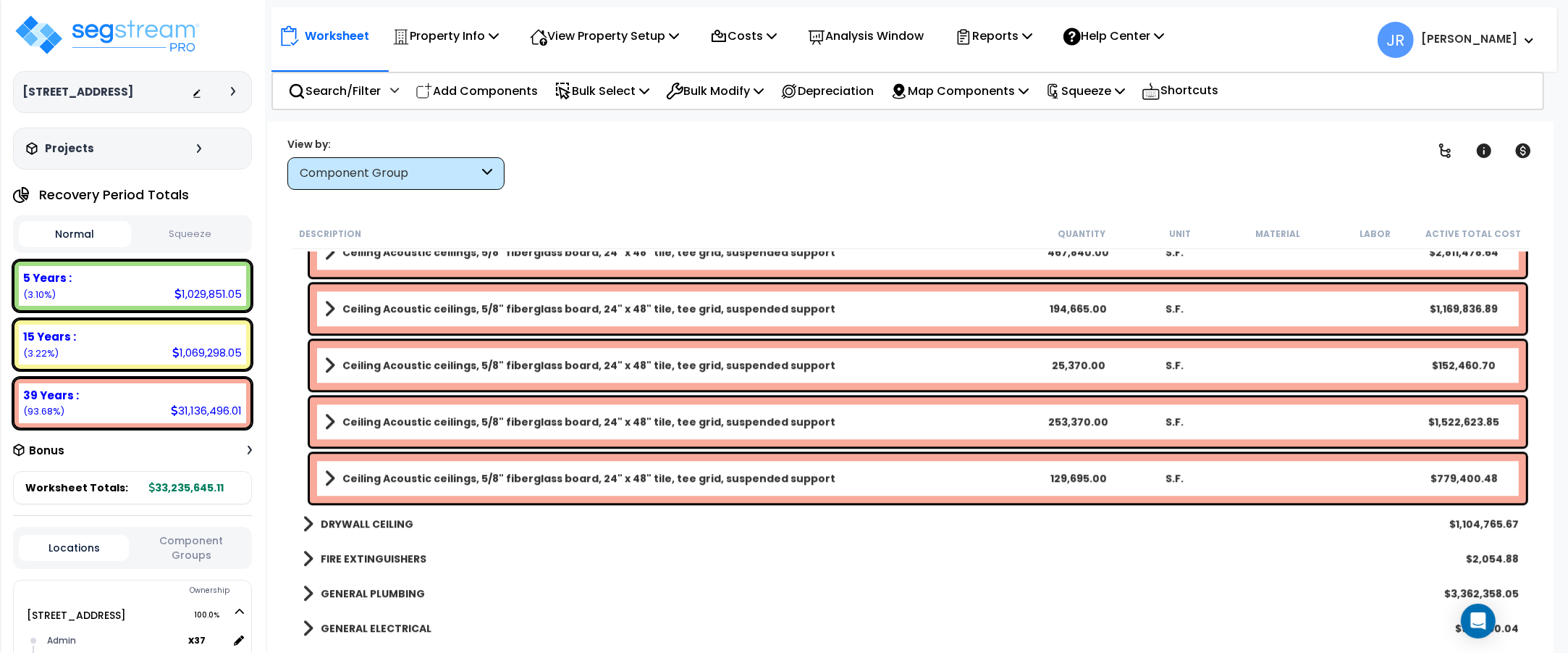
scroll to position [4346, 0]
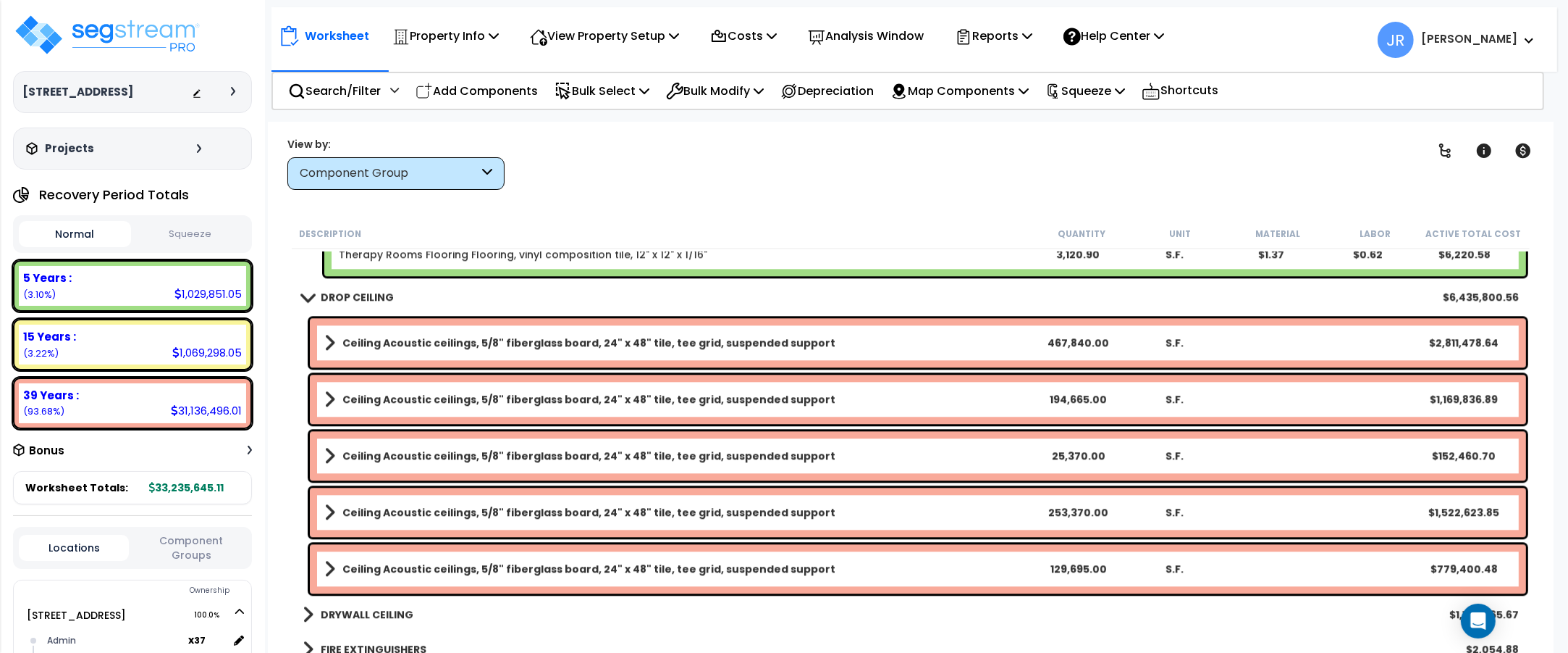
click at [404, 607] on b "DRYWALL CEILING" at bounding box center [367, 615] width 93 height 14
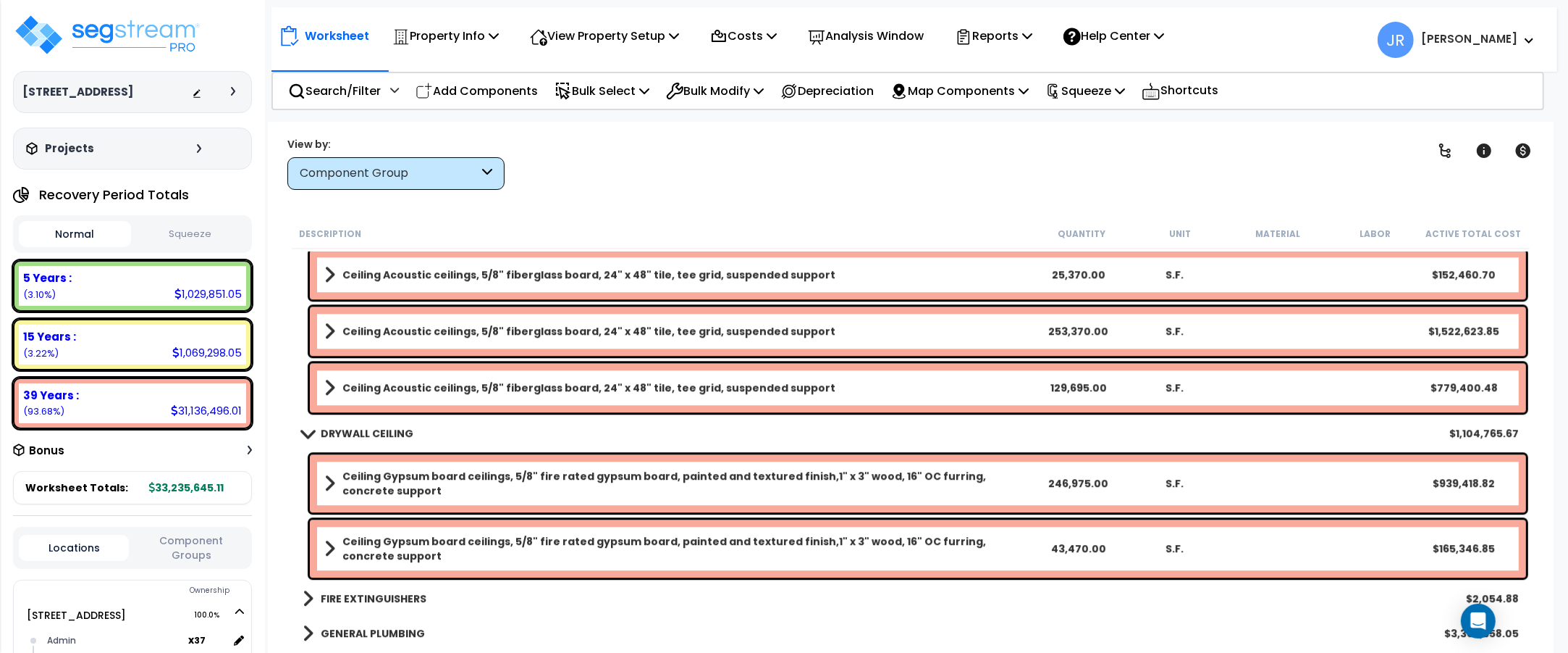
scroll to position [4618, 0]
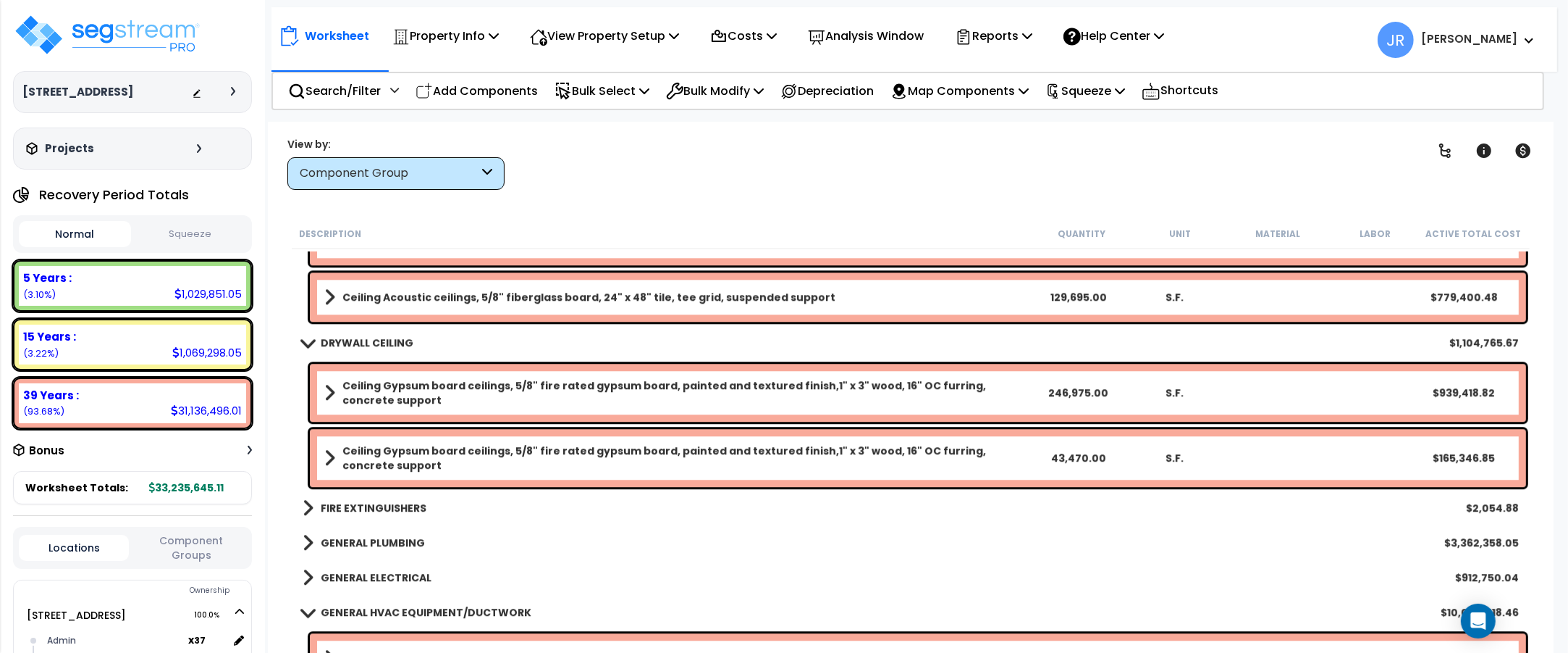
click at [396, 512] on b "FIRE EXTINGUISHERS" at bounding box center [374, 508] width 106 height 14
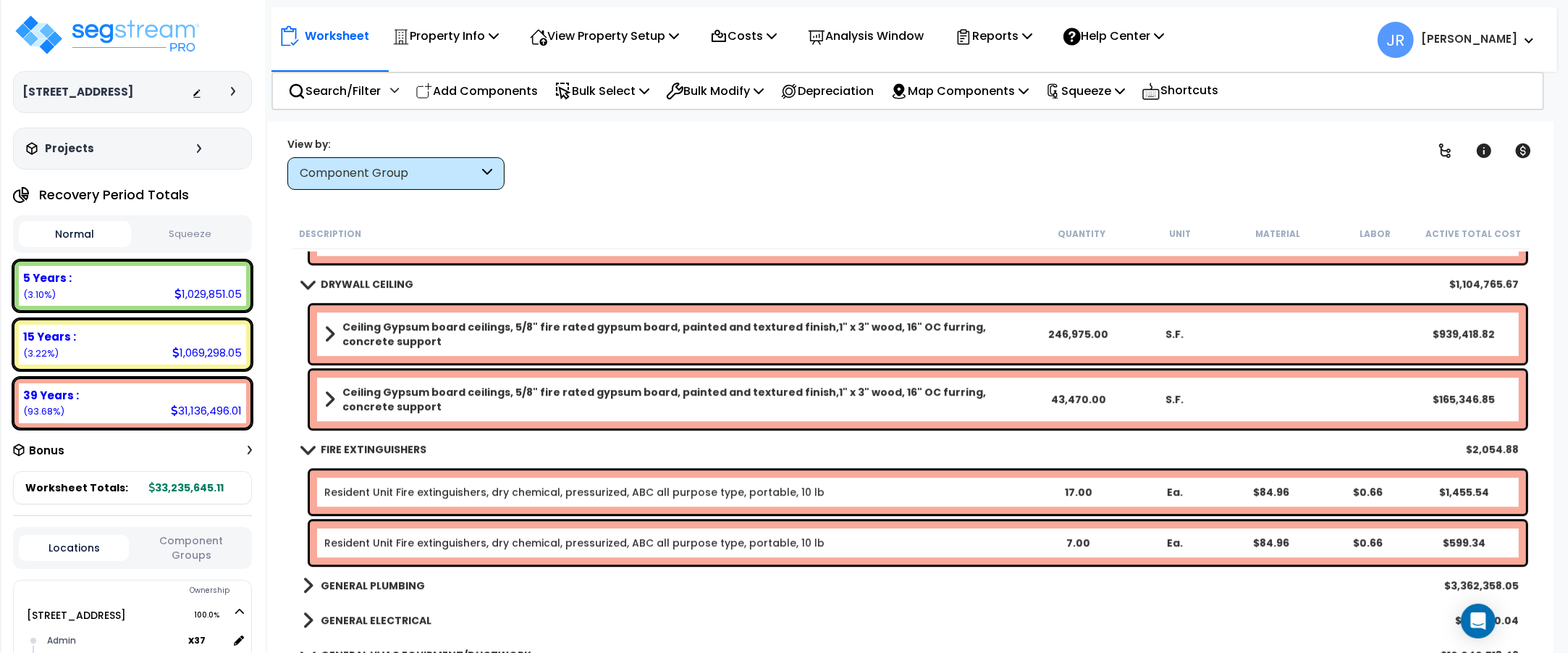
scroll to position [4709, 0]
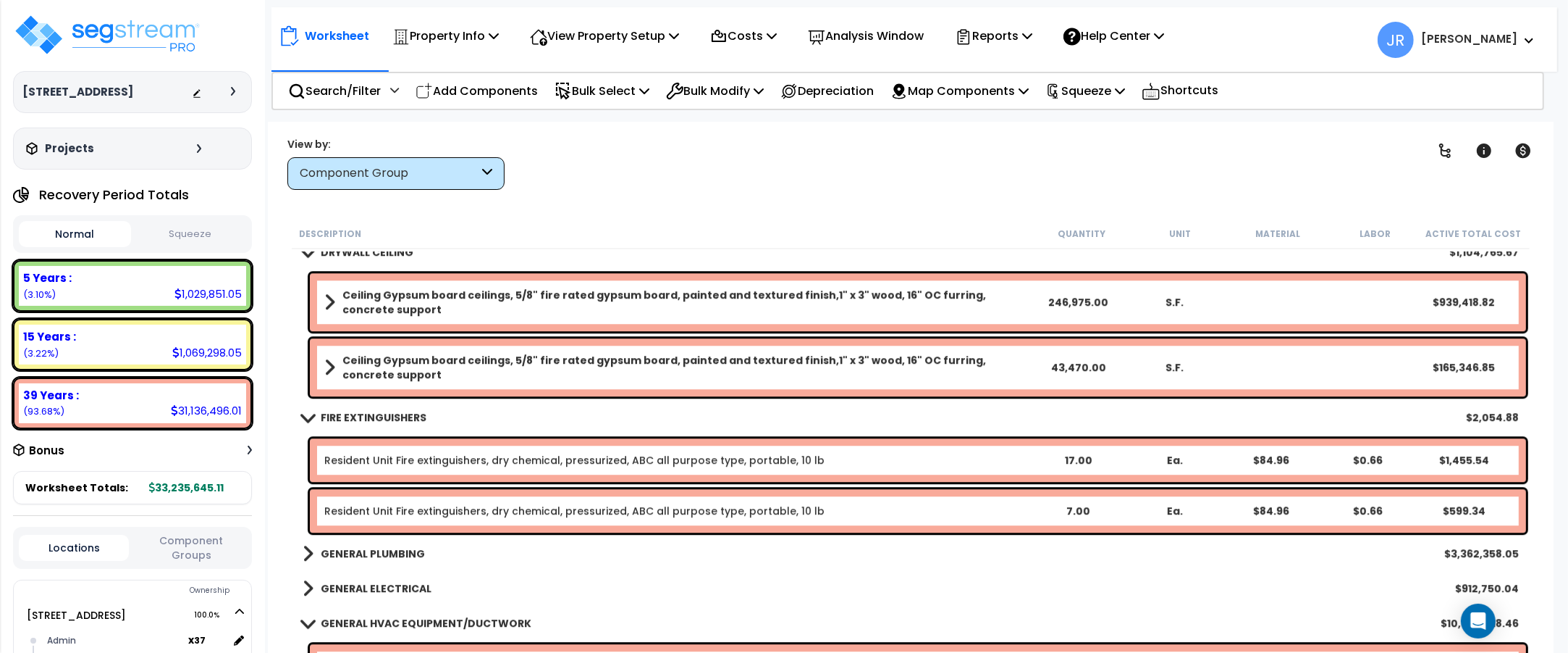
click at [389, 545] on link "GENERAL PLUMBING" at bounding box center [364, 554] width 122 height 20
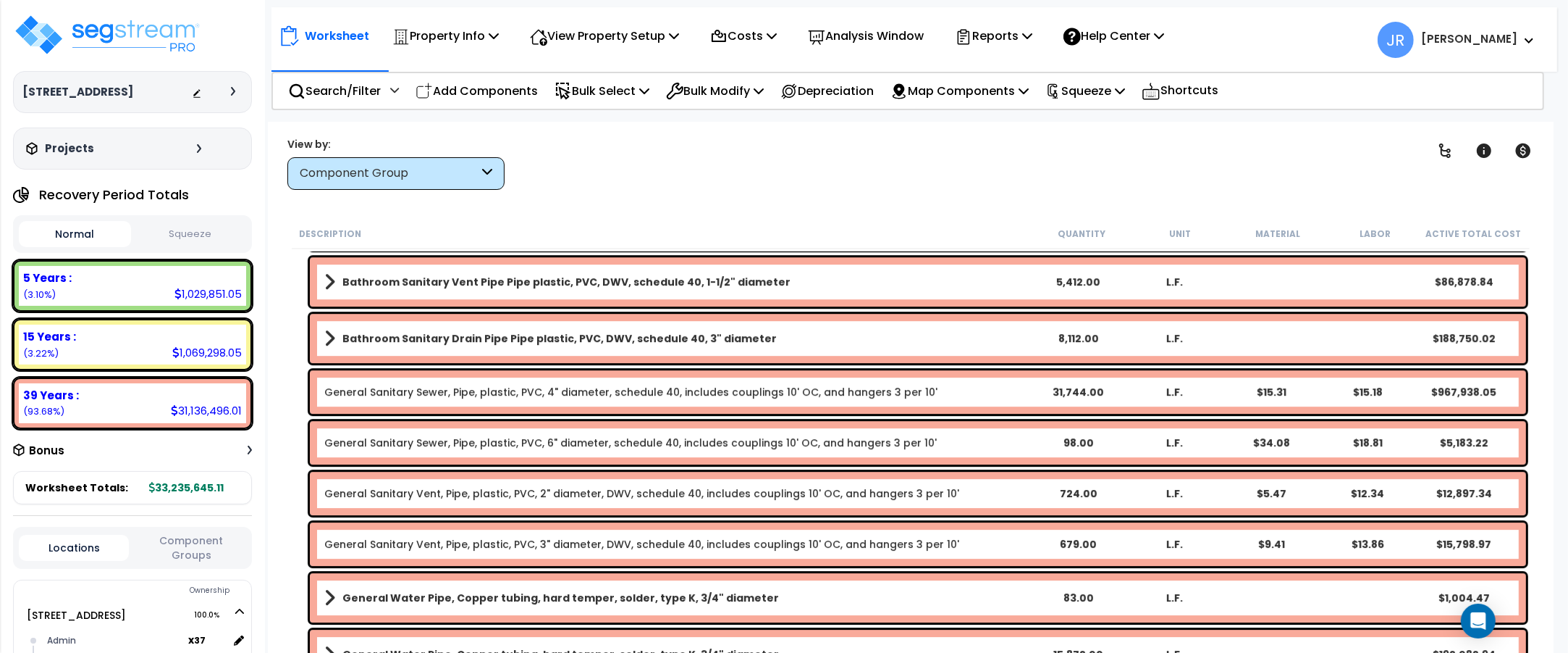
scroll to position [5343, 0]
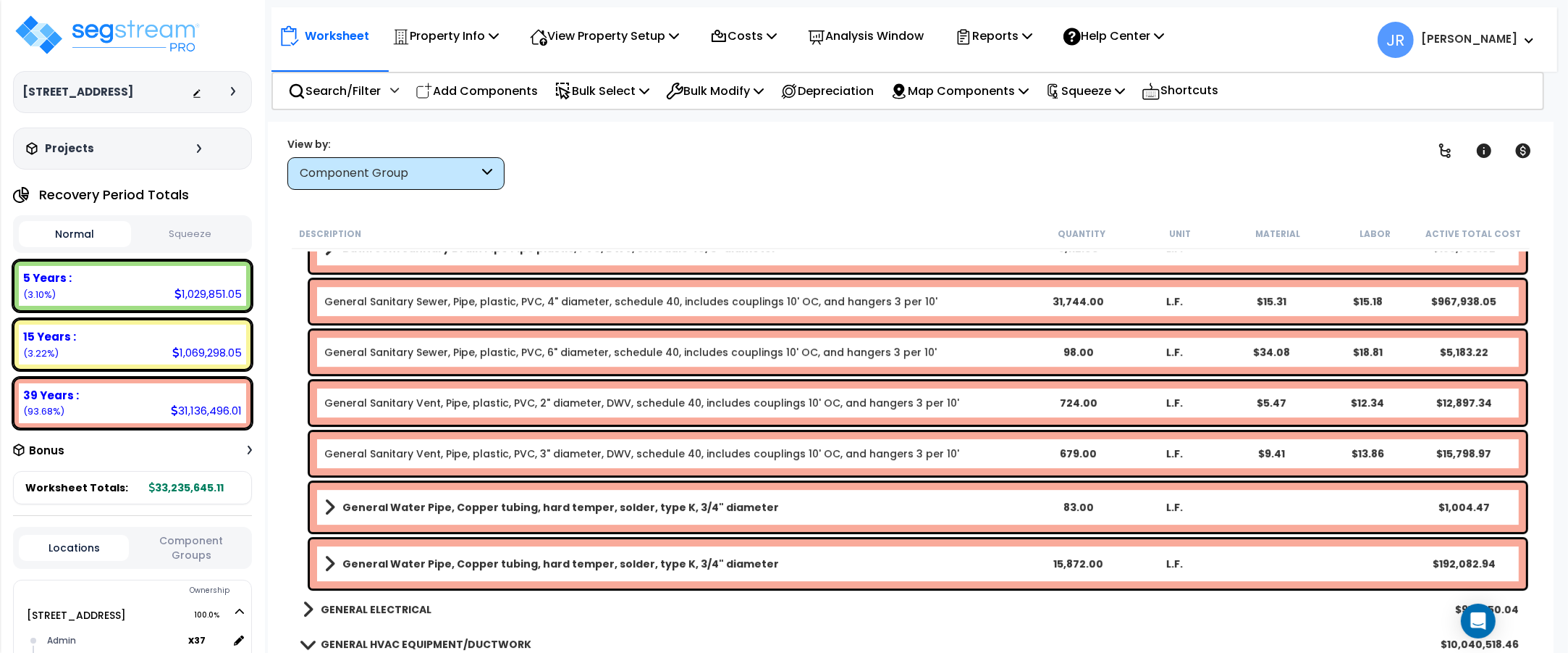
click at [543, 567] on b "General Water Pipe, Copper tubing, hard temper, solder, type K, 3/4" diameter" at bounding box center [561, 564] width 437 height 14
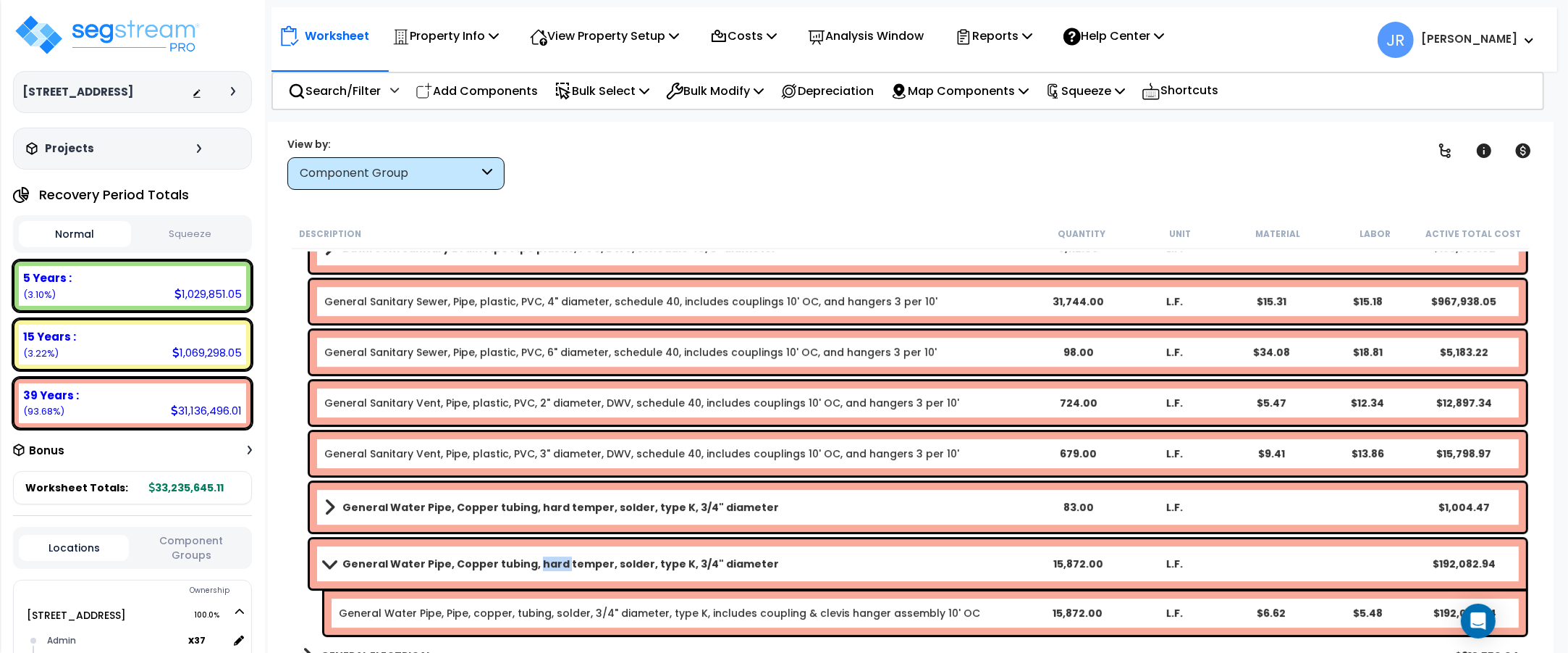
click at [543, 567] on b "General Water Pipe, Copper tubing, hard temper, solder, type K, 3/4" diameter" at bounding box center [561, 564] width 437 height 14
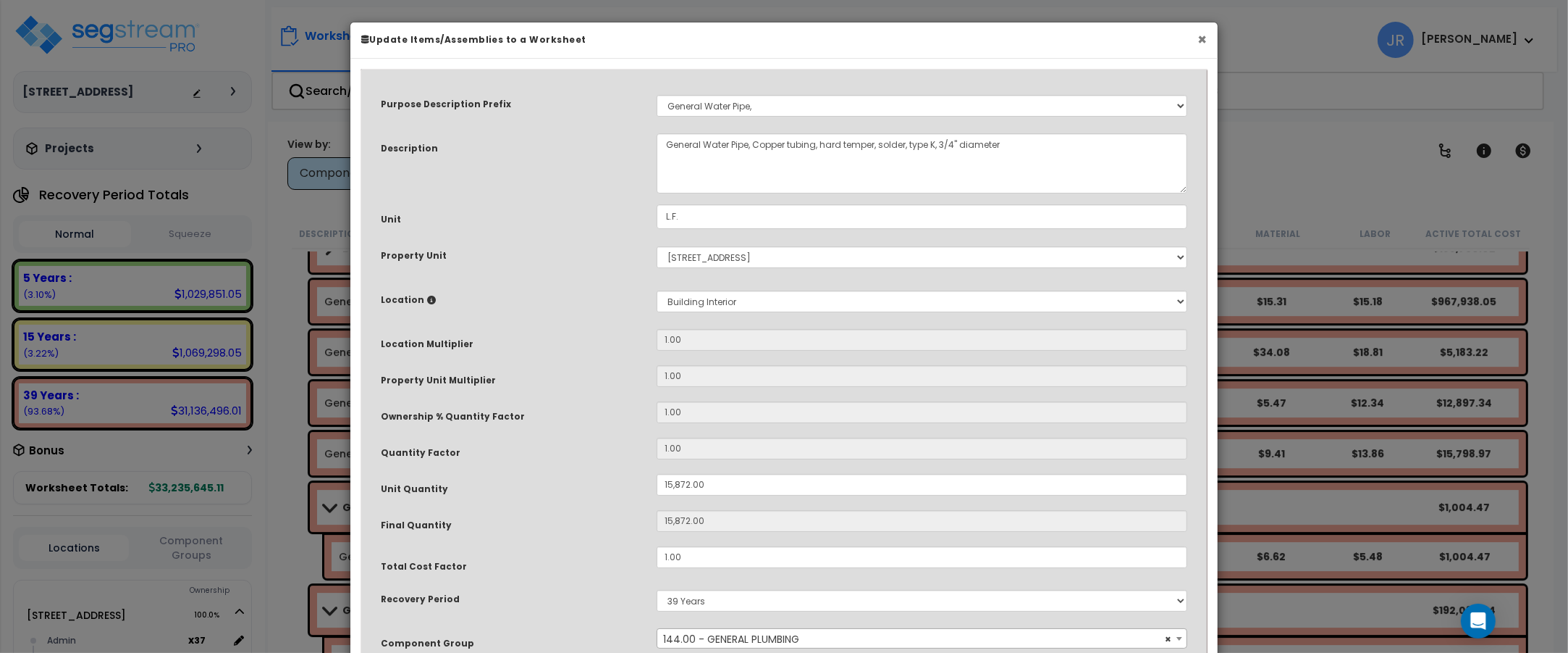
click at [1197, 36] on button "×" at bounding box center [1202, 39] width 9 height 15
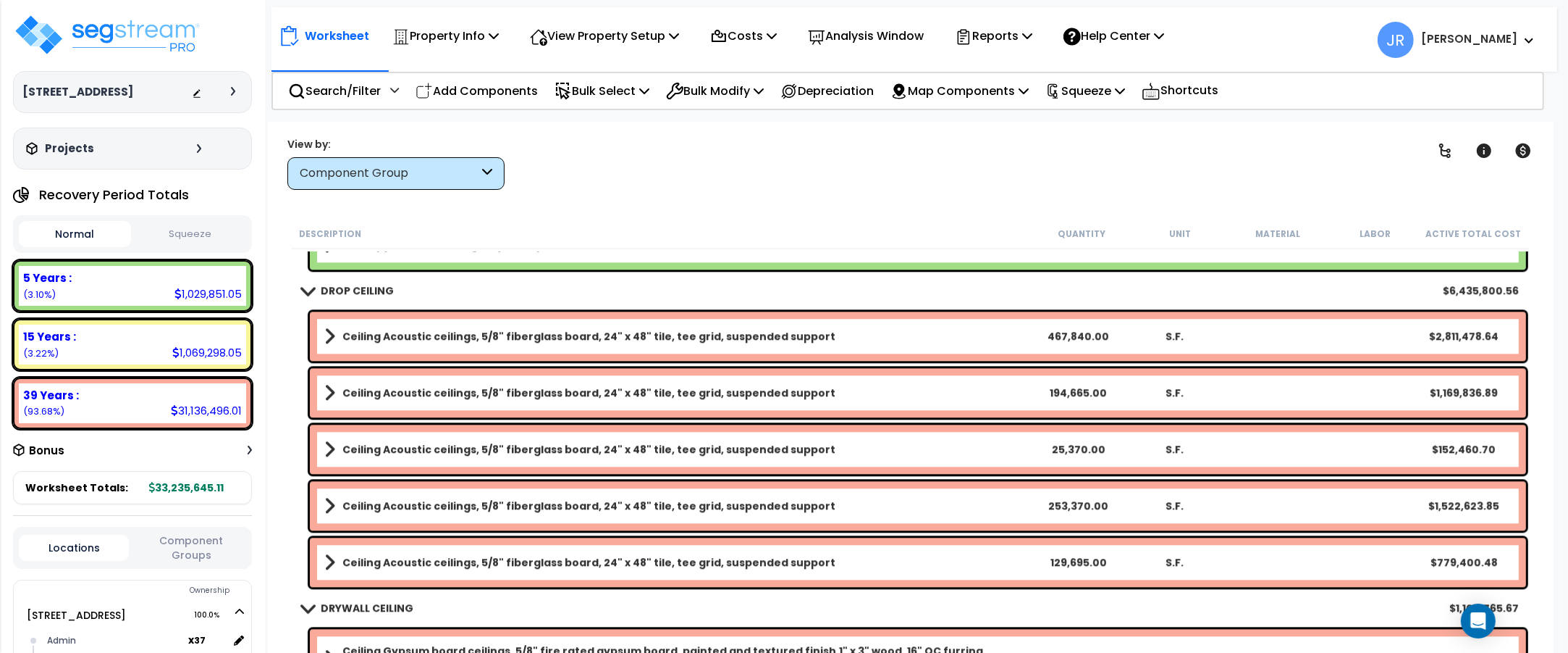
scroll to position [4256, 0]
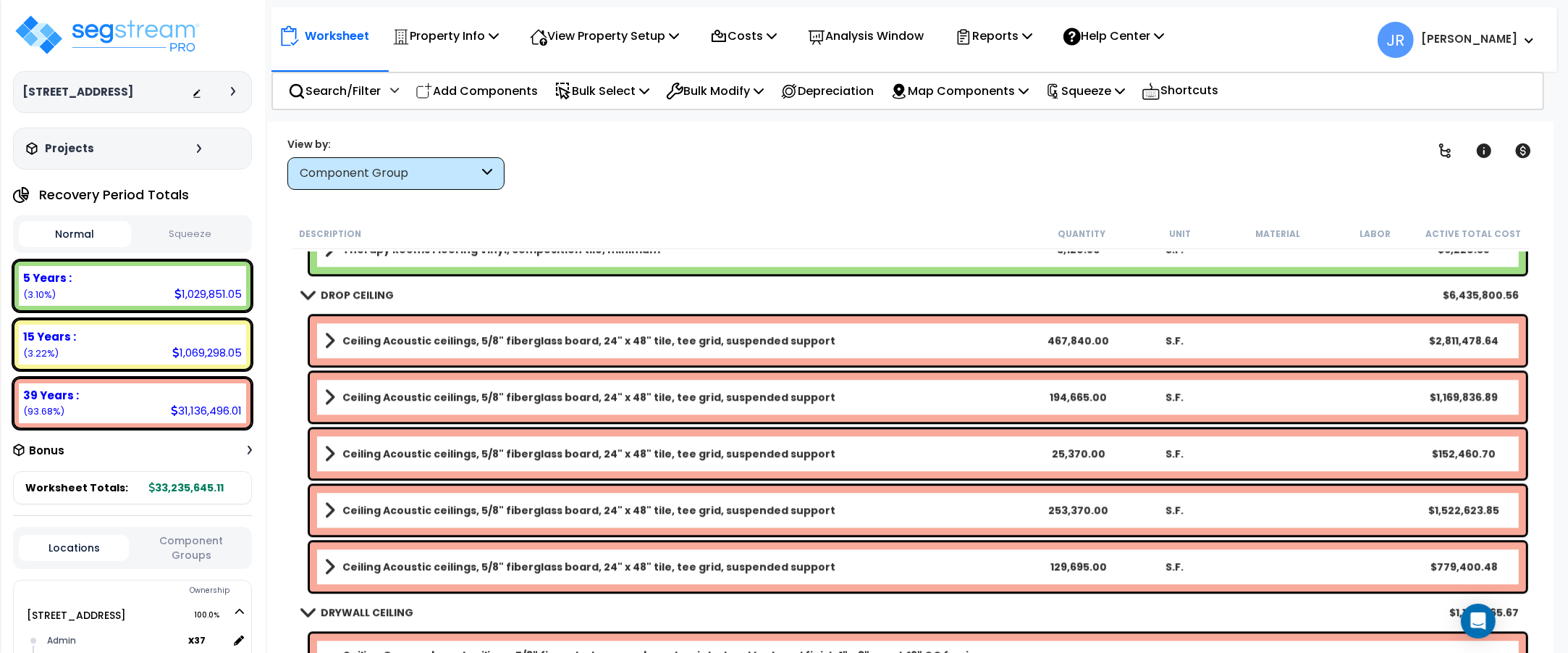
click at [811, 337] on link "Ceiling Acoustic ceilings, 5/8" fiberglass board, 24" x 48" tile, tee grid, sus…" at bounding box center [677, 341] width 705 height 20
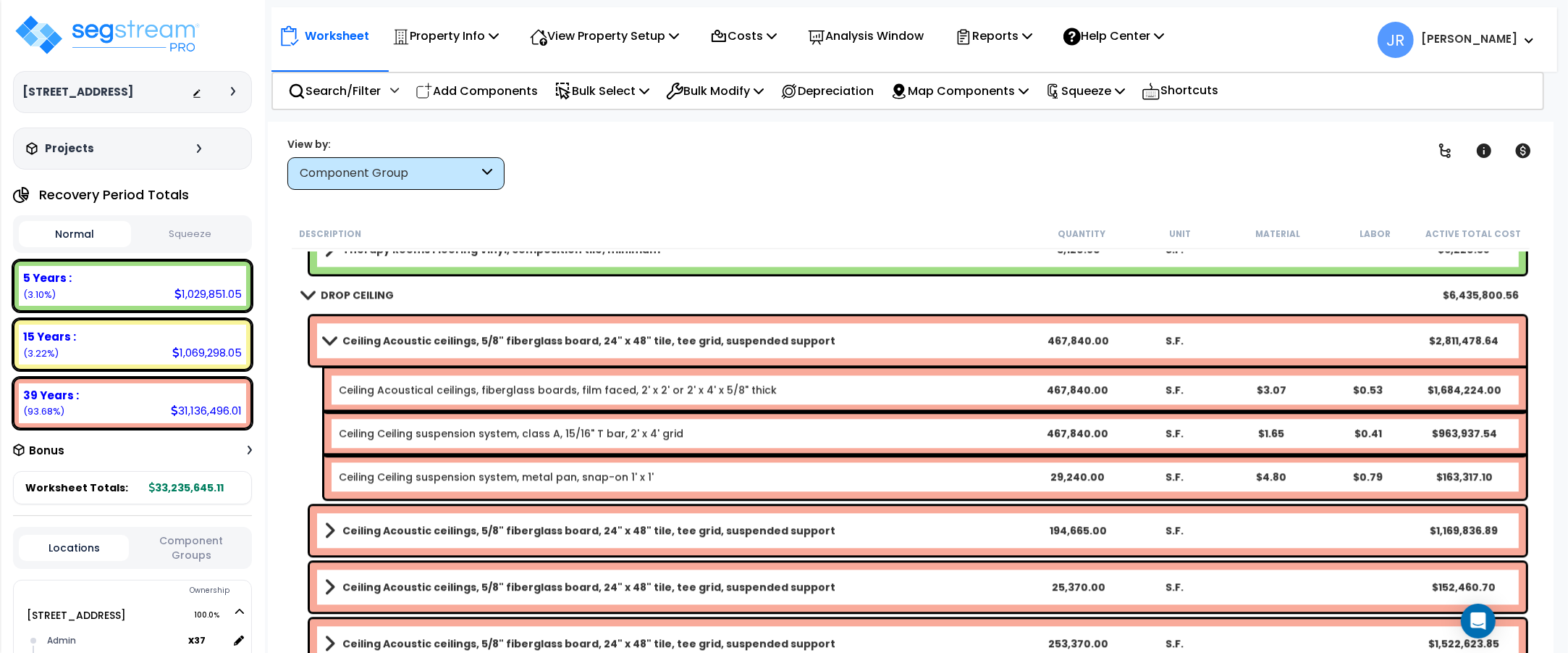
click at [811, 337] on link "Ceiling Acoustic ceilings, 5/8" fiberglass board, 24" x 48" tile, tee grid, sus…" at bounding box center [677, 341] width 705 height 20
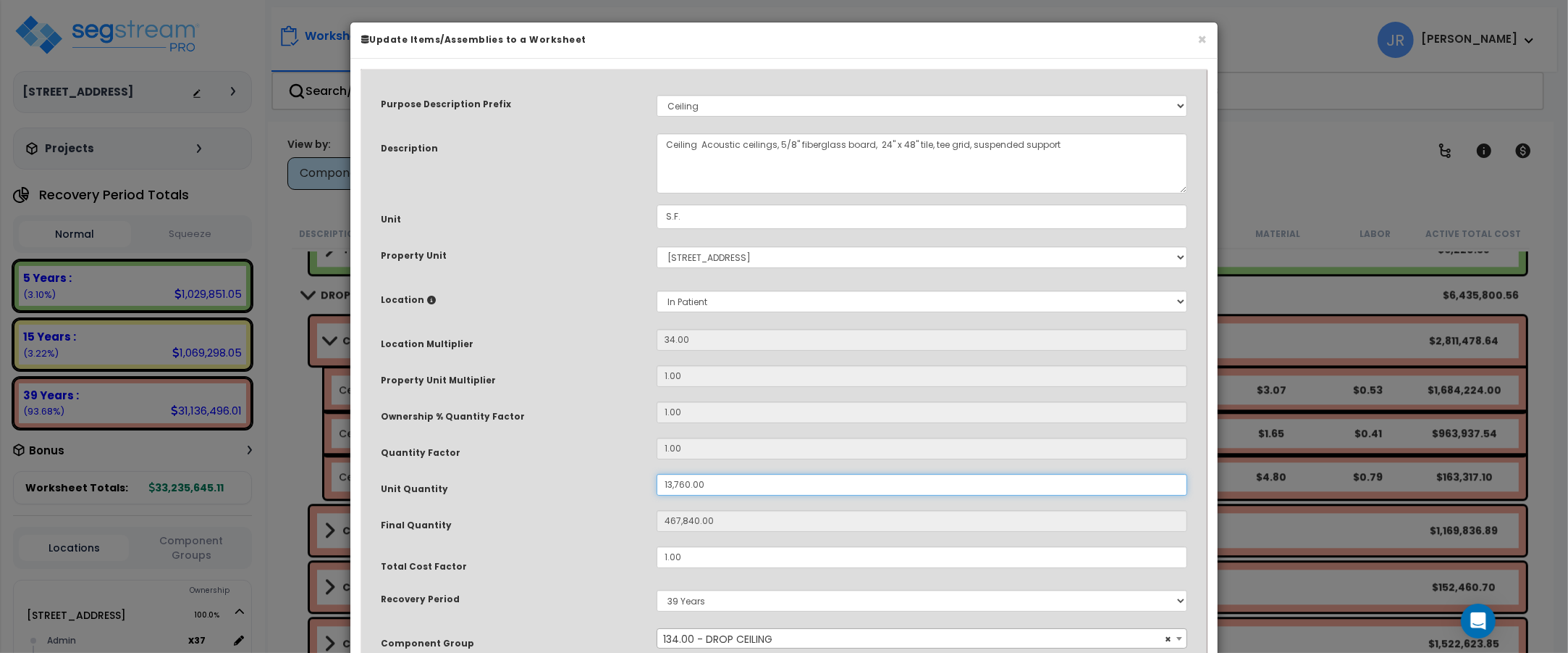
drag, startPoint x: 703, startPoint y: 486, endPoint x: 656, endPoint y: 486, distance: 47.0
click at [656, 486] on div "13,760.00" at bounding box center [922, 485] width 553 height 22
type input "4"
type input "467,840"
type input "40"
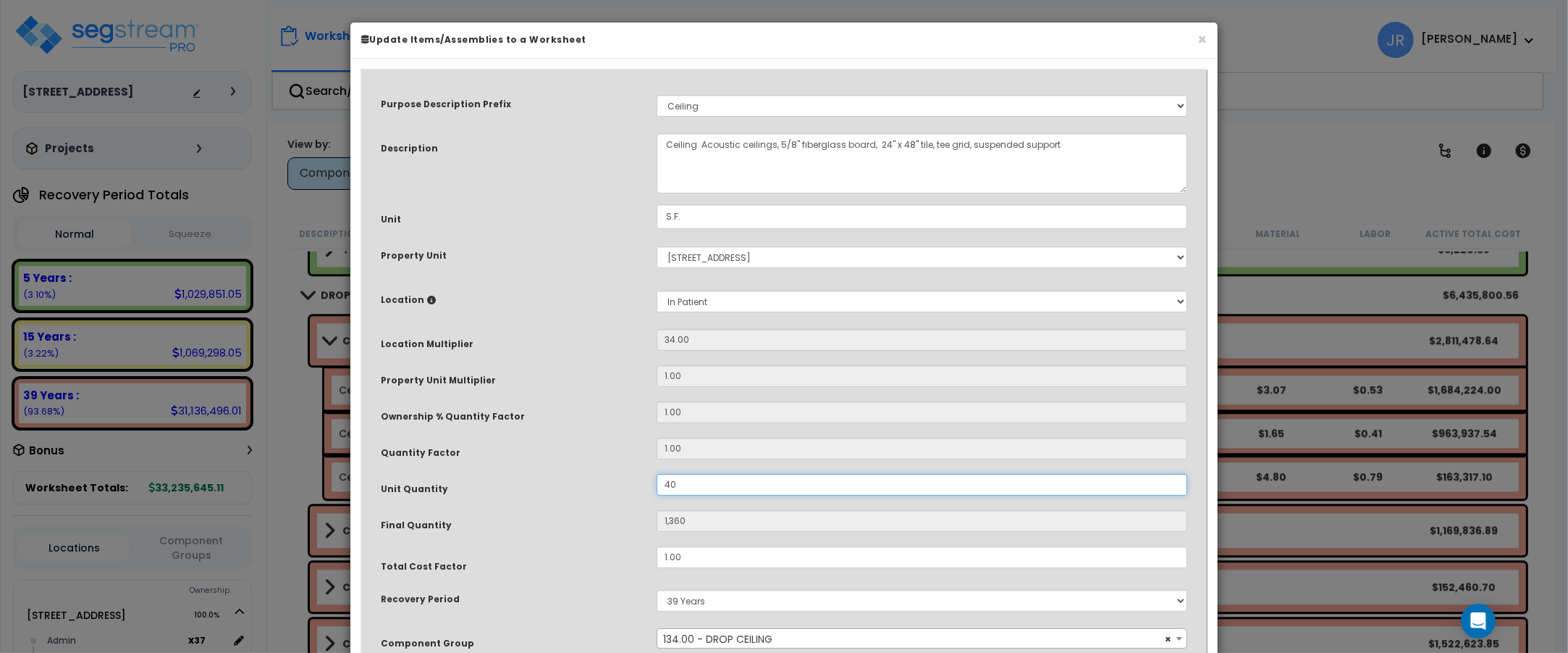
type input "1,360"
type input "409"
type input "13,906"
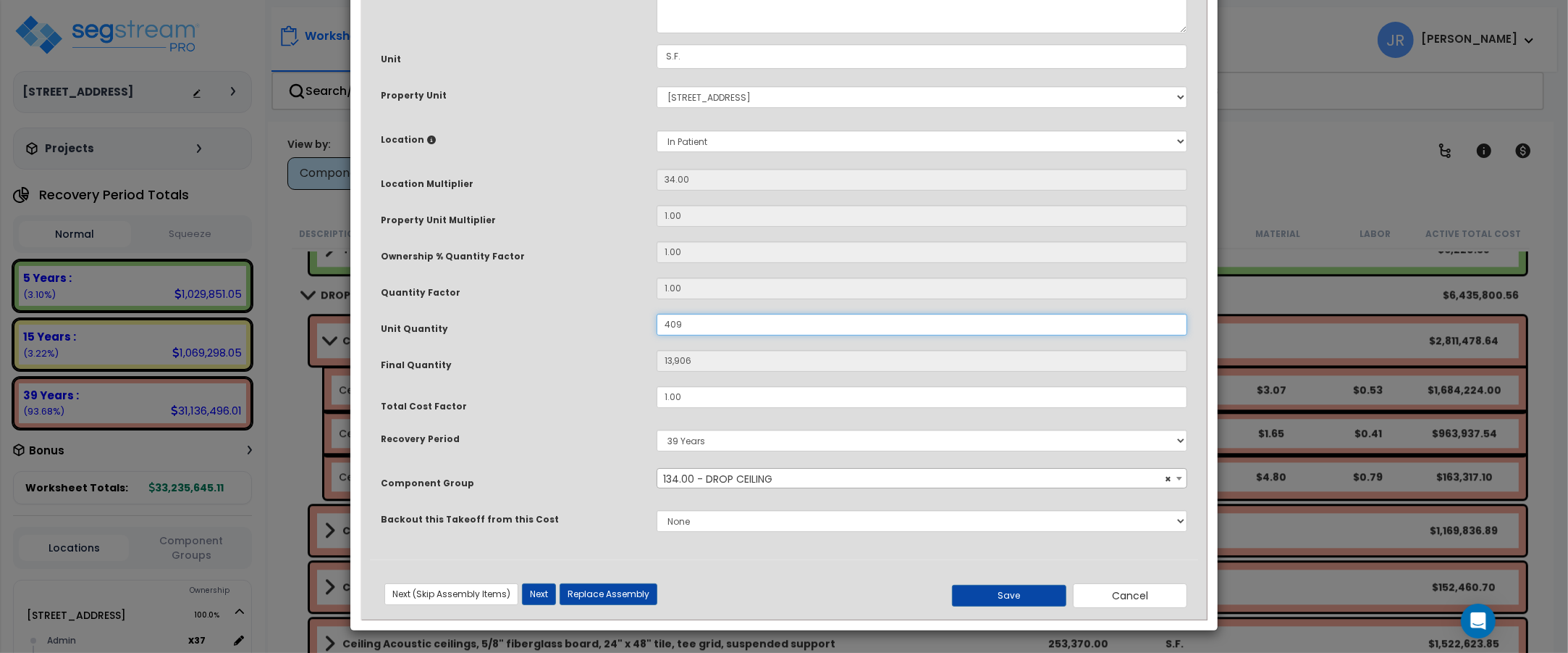
scroll to position [161, 0]
click at [1028, 596] on button "Save" at bounding box center [1009, 596] width 114 height 22
type input "409.00"
type input "13906.00"
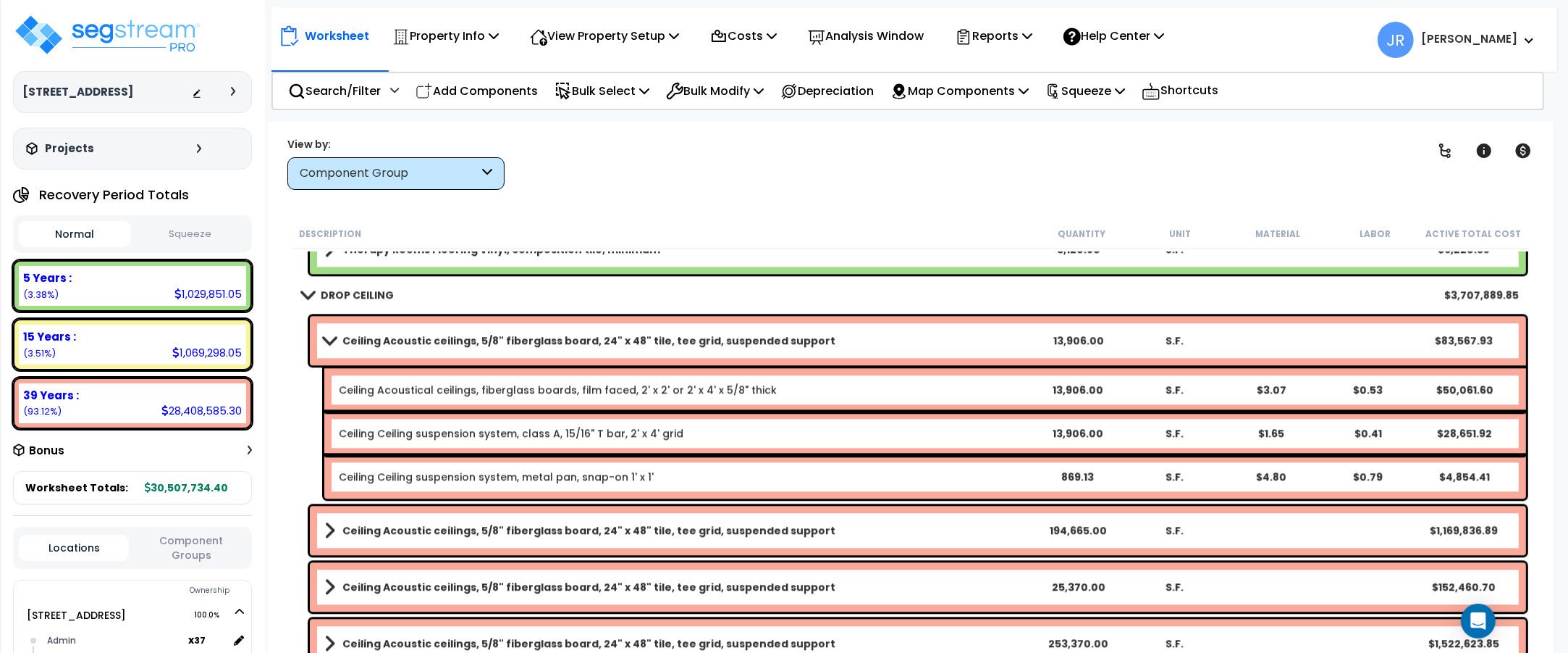
click at [997, 525] on link "Ceiling Acoustic ceilings, 5/8" fiberglass board, 24" x 48" tile, tee grid, sus…" at bounding box center [677, 531] width 705 height 20
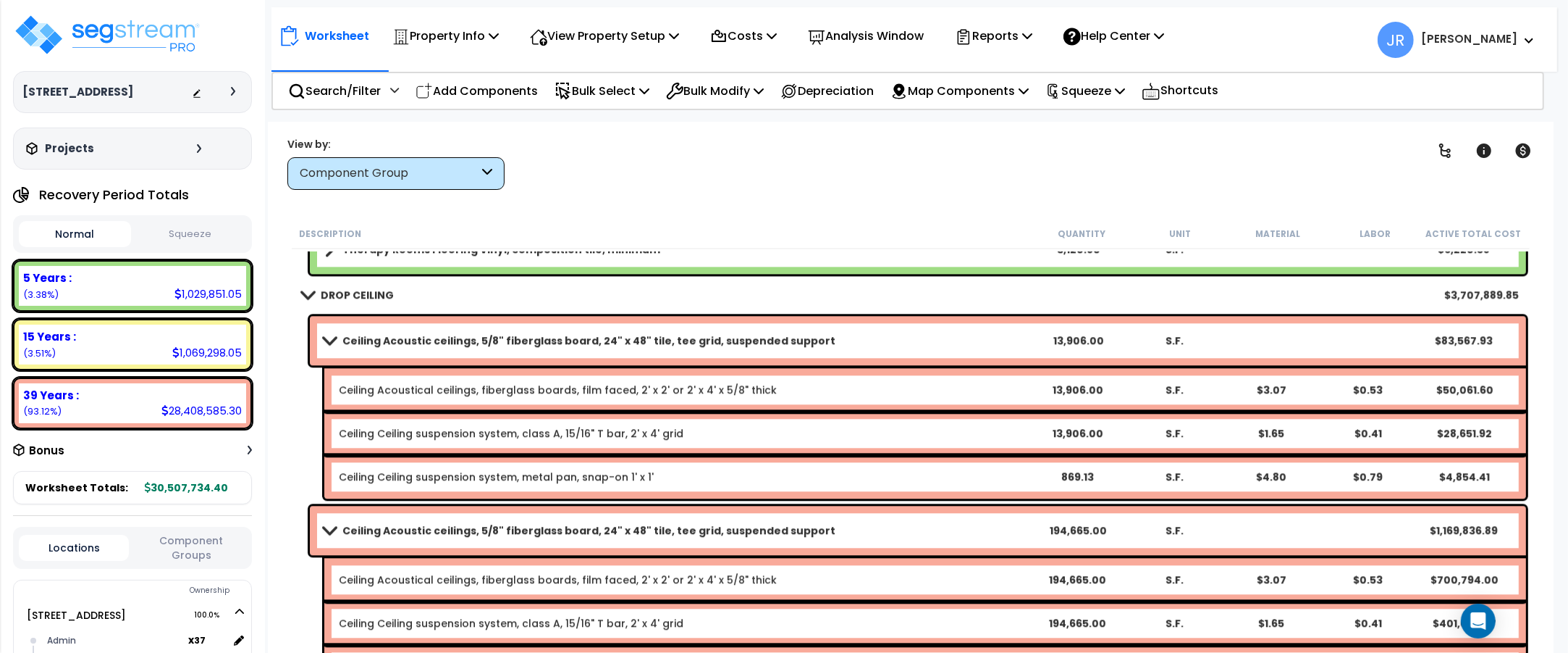
click at [997, 525] on link "Ceiling Acoustic ceilings, 5/8" fiberglass board, 24" x 48" tile, tee grid, sus…" at bounding box center [677, 531] width 705 height 20
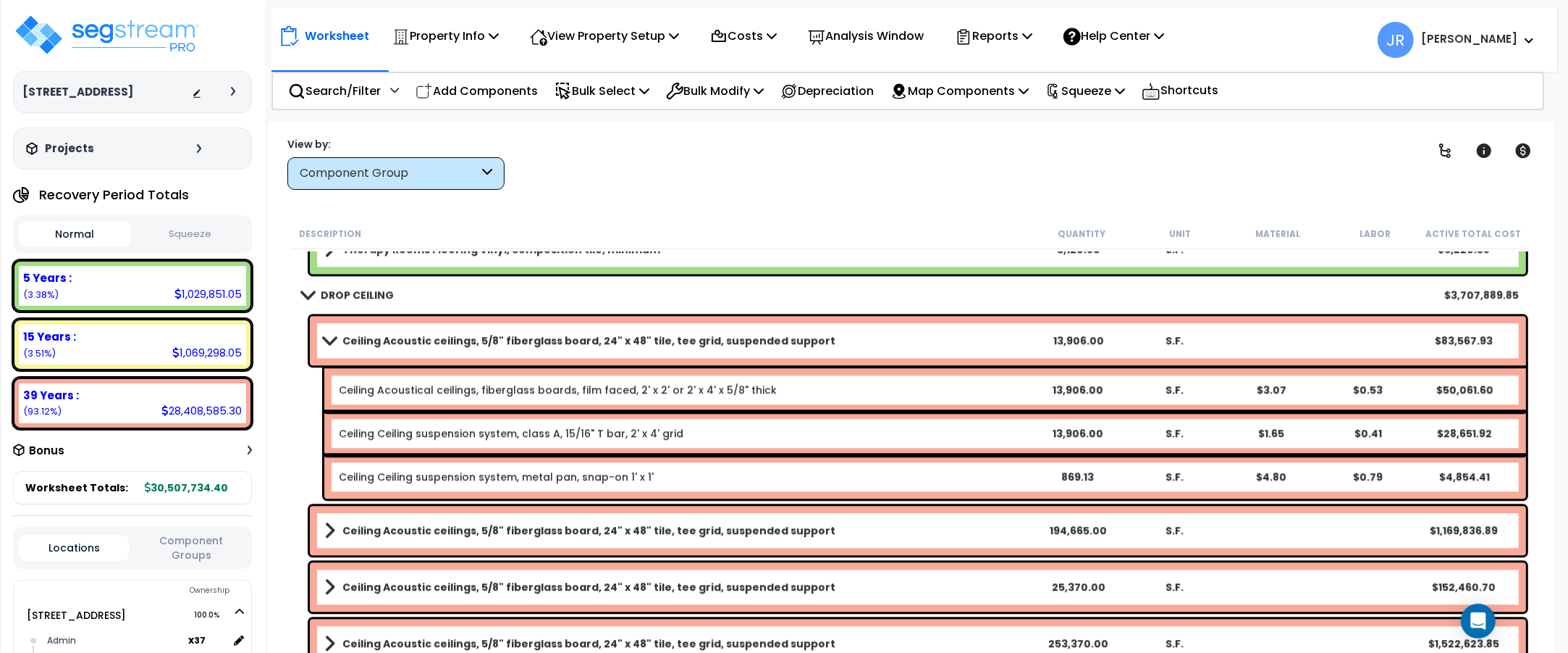
click at [997, 525] on link "Ceiling Acoustic ceilings, 5/8" fiberglass board, 24" x 48" tile, tee grid, sus…" at bounding box center [677, 531] width 705 height 20
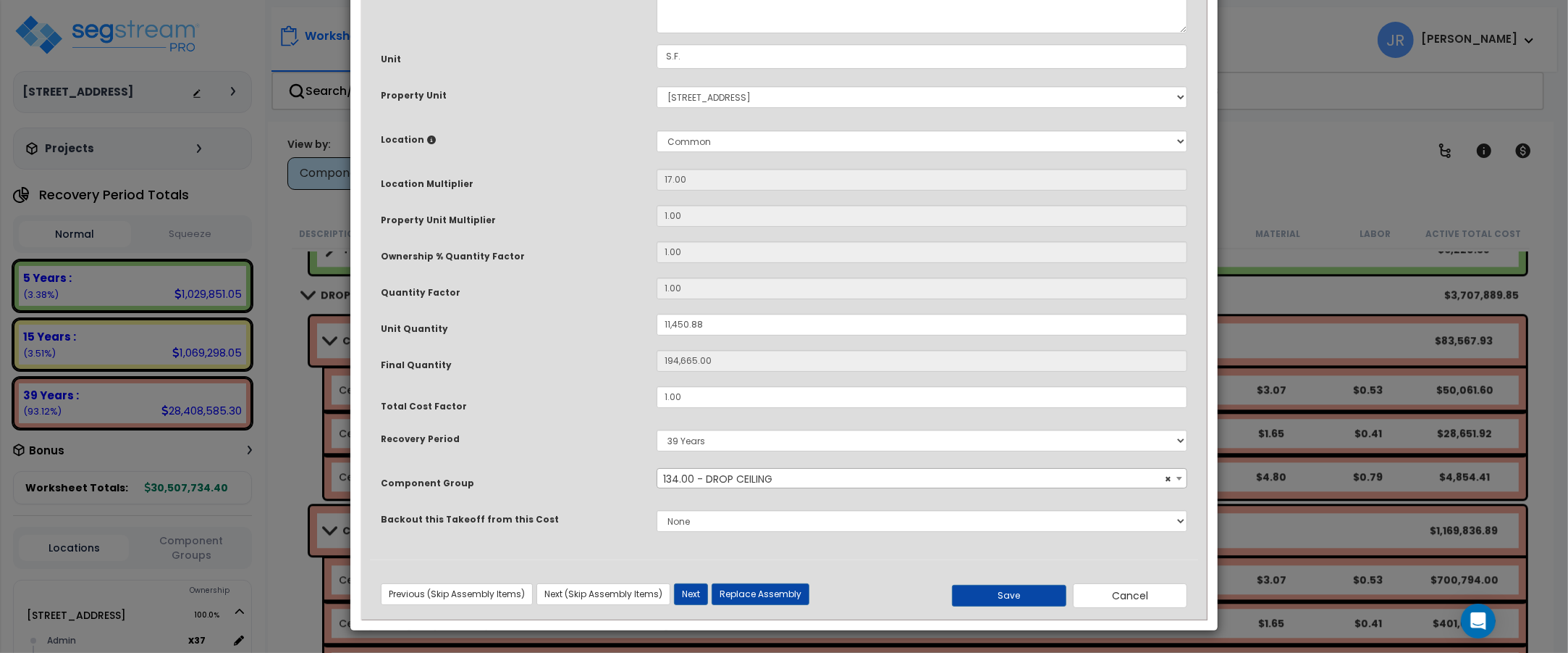
scroll to position [0, 0]
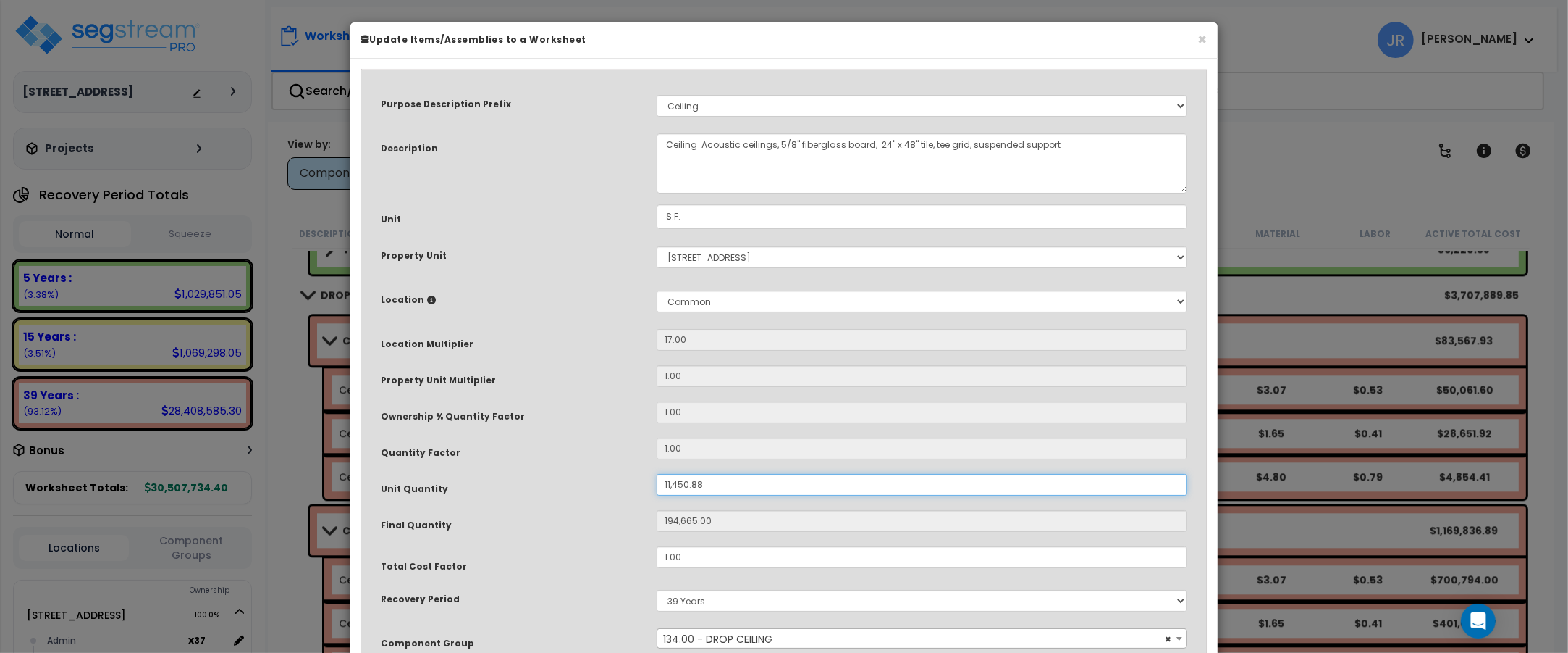
drag, startPoint x: 704, startPoint y: 484, endPoint x: 657, endPoint y: 486, distance: 47.0
click at [657, 486] on input "11,450.88" at bounding box center [922, 485] width 531 height 22
type input "7"
type input "119"
type input "73"
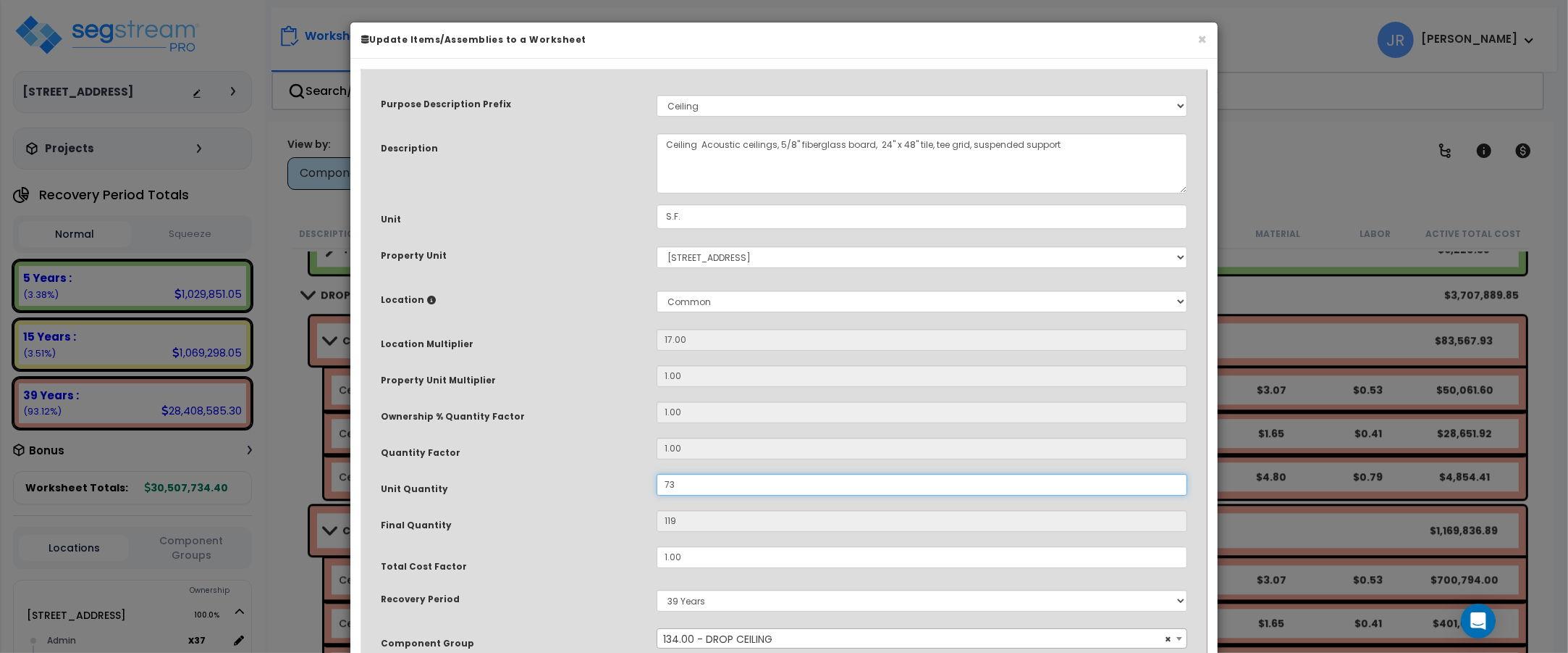
type input "1,241"
type input "733"
type input "12,461"
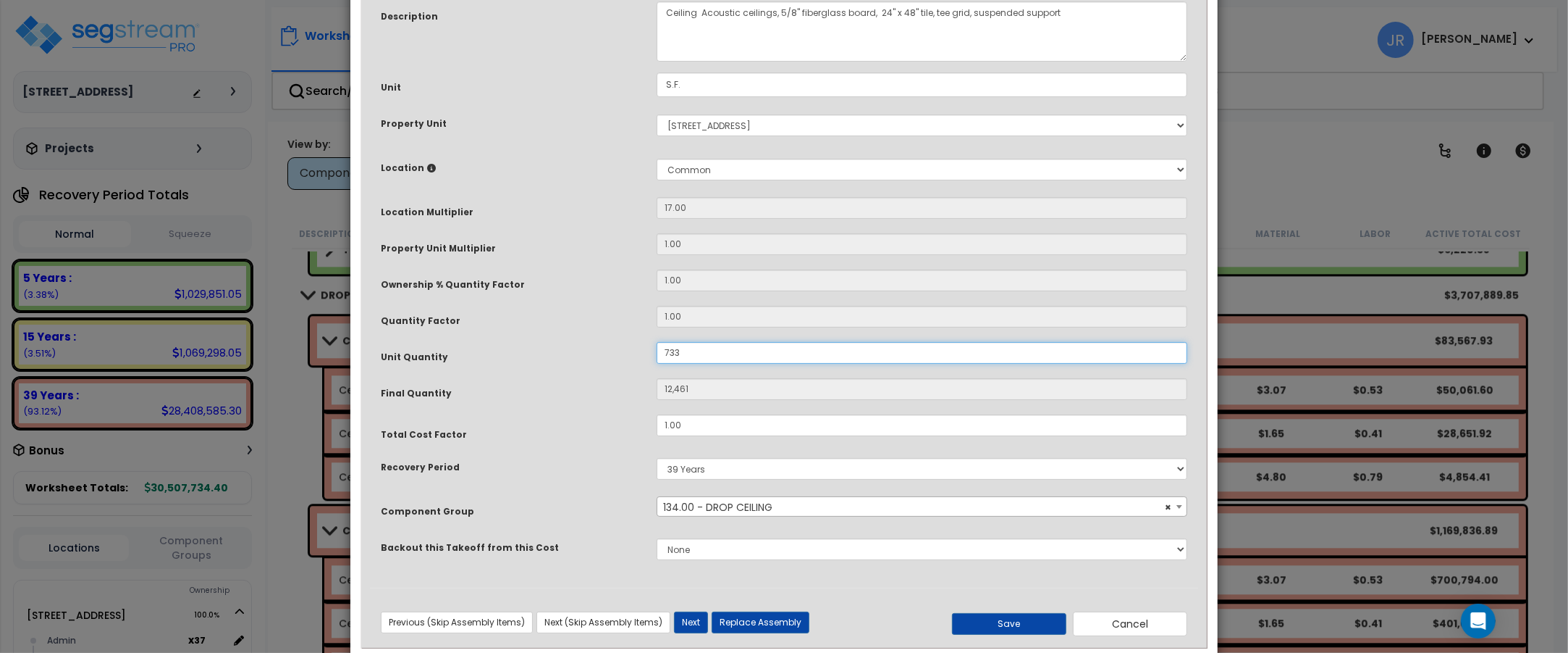
scroll to position [161, 0]
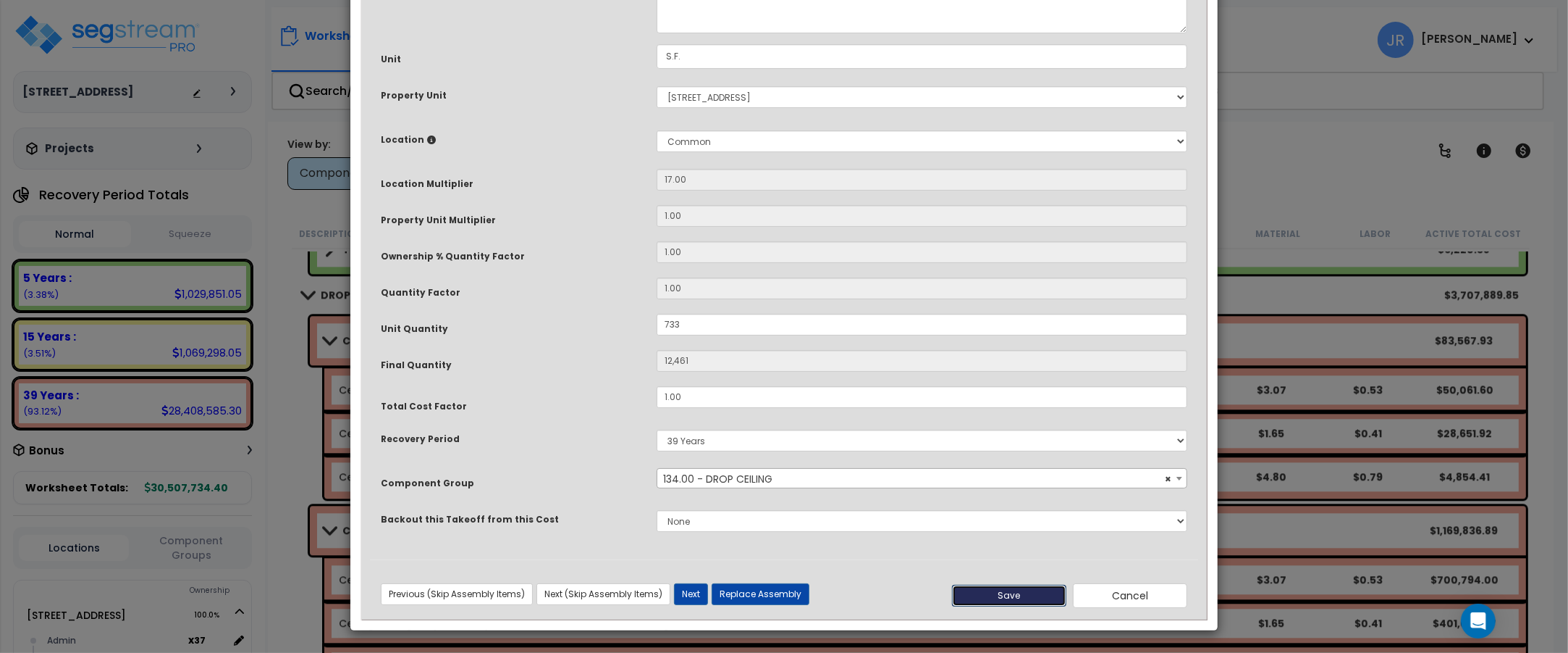
click at [1004, 596] on button "Save" at bounding box center [1009, 596] width 114 height 22
type input "733.00"
type input "12461.00"
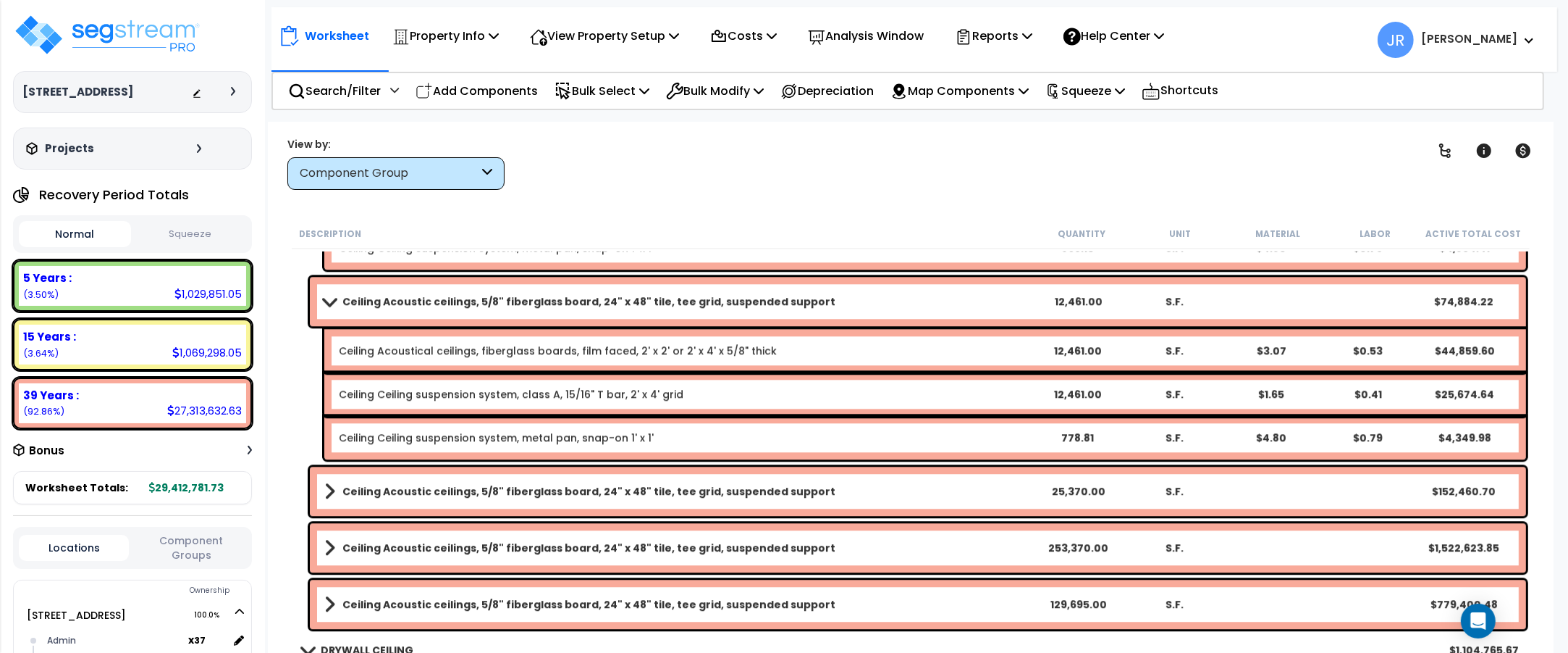
scroll to position [4528, 0]
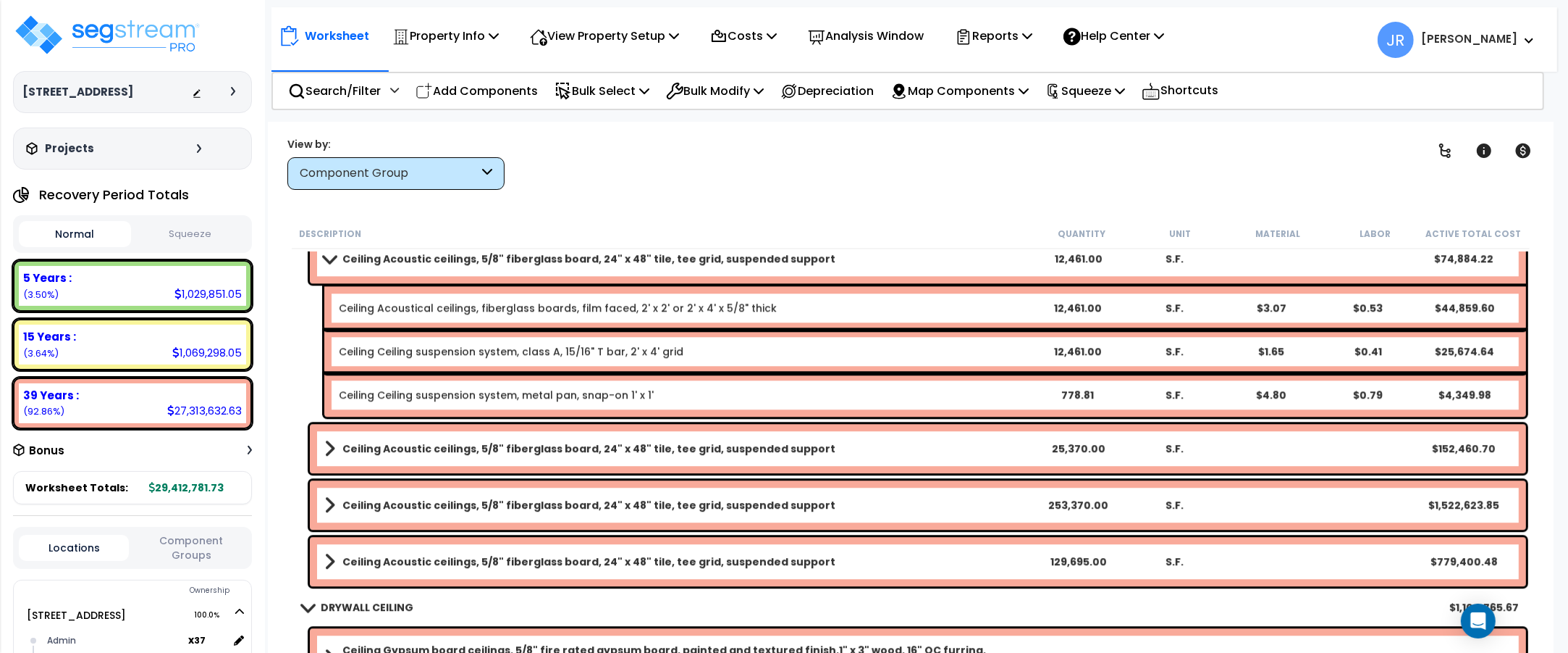
click at [968, 450] on link "Ceiling Acoustic ceilings, 5/8" fiberglass board, 24" x 48" tile, tee grid, sus…" at bounding box center [677, 449] width 705 height 20
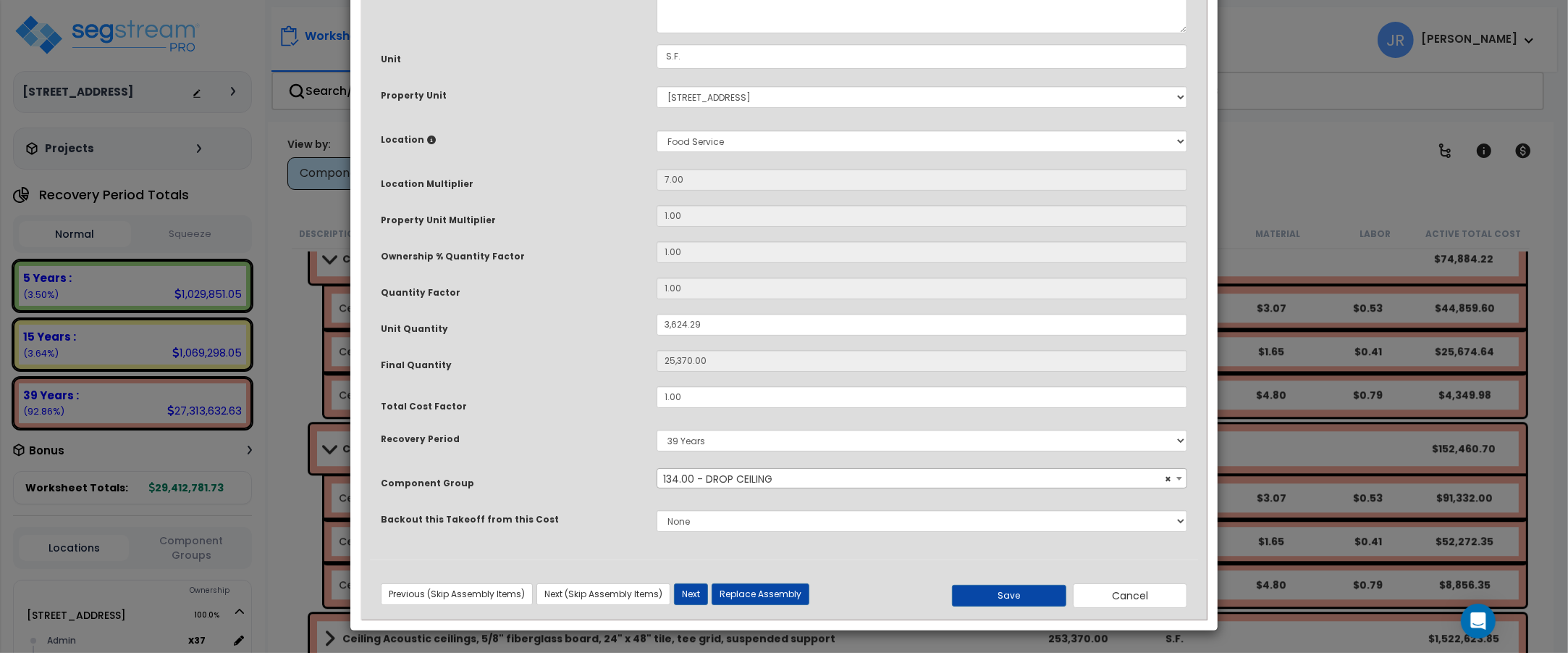
scroll to position [0, 0]
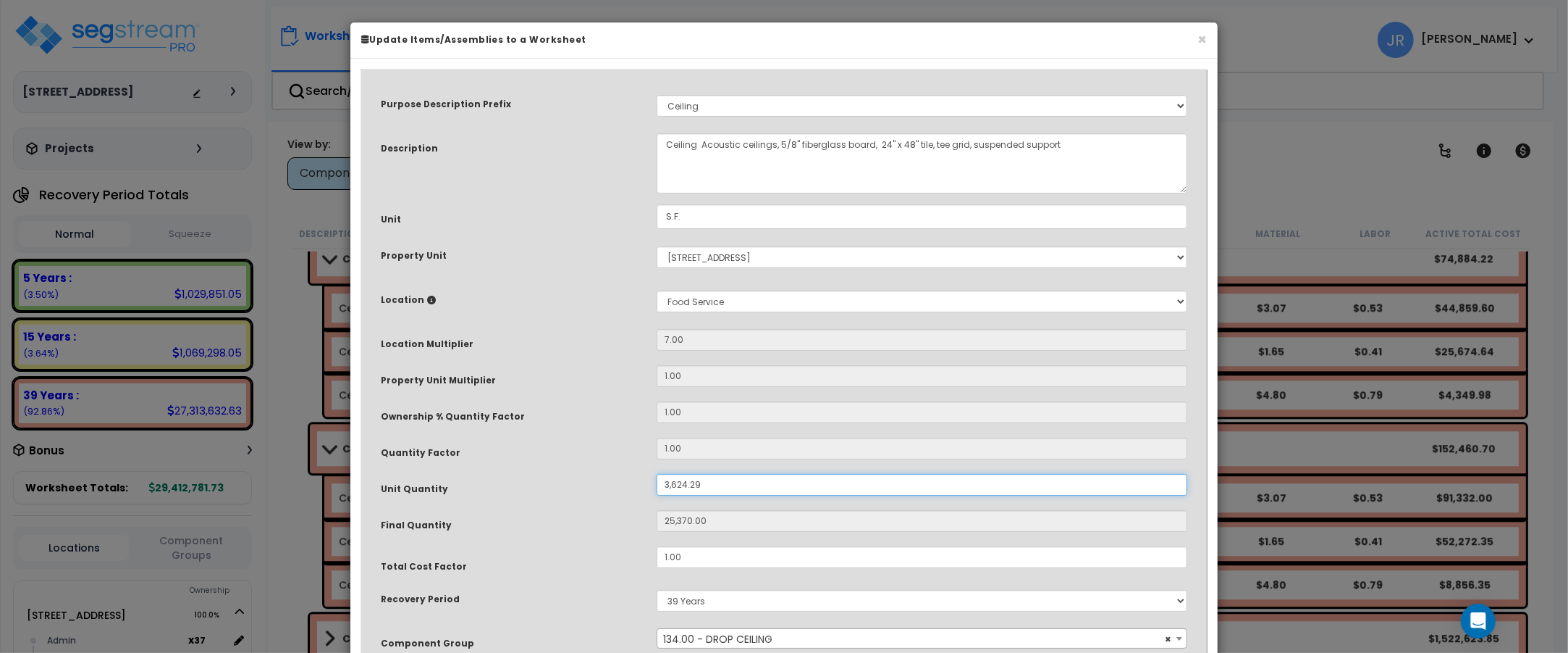
drag, startPoint x: 697, startPoint y: 484, endPoint x: 646, endPoint y: 483, distance: 51.0
click at [646, 483] on div "3,624.29" at bounding box center [922, 485] width 553 height 22
type input "5"
type input "35"
type input "52"
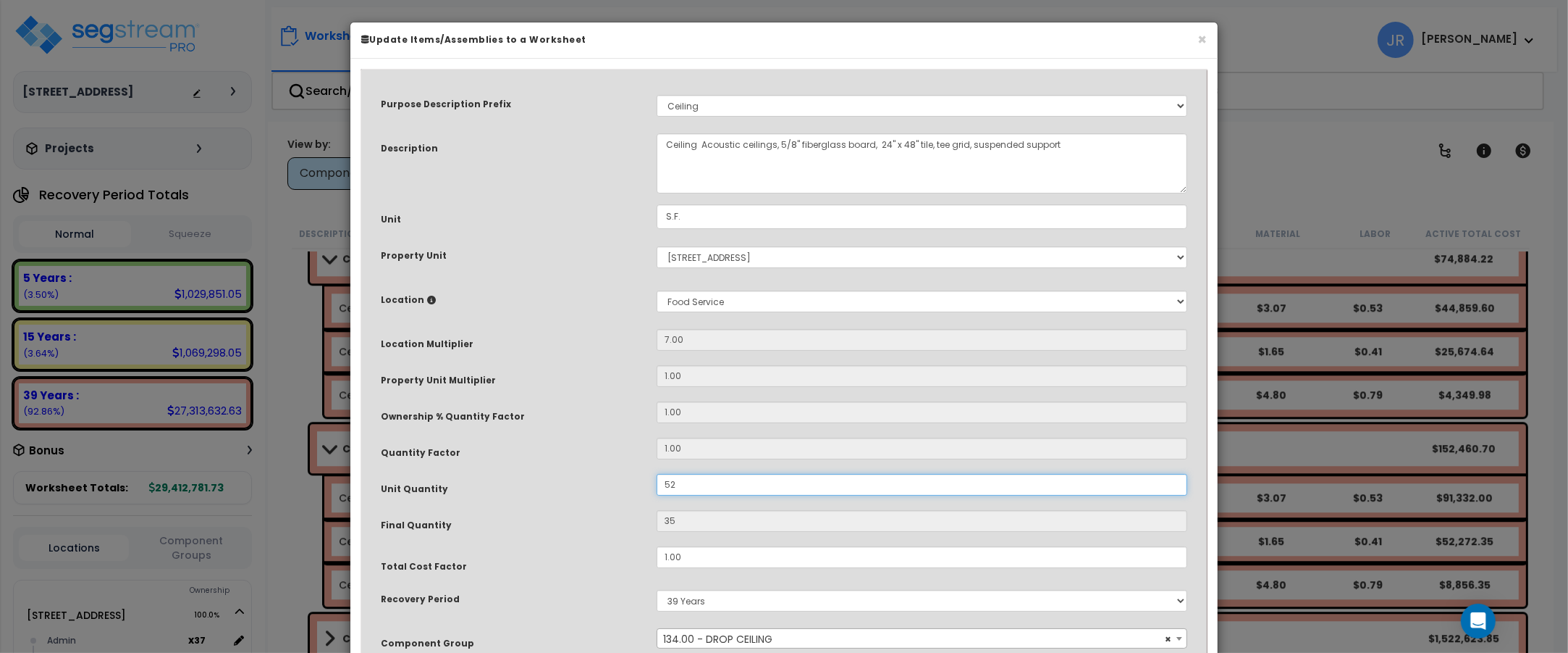
type input "364"
type input "529"
type input "3,703"
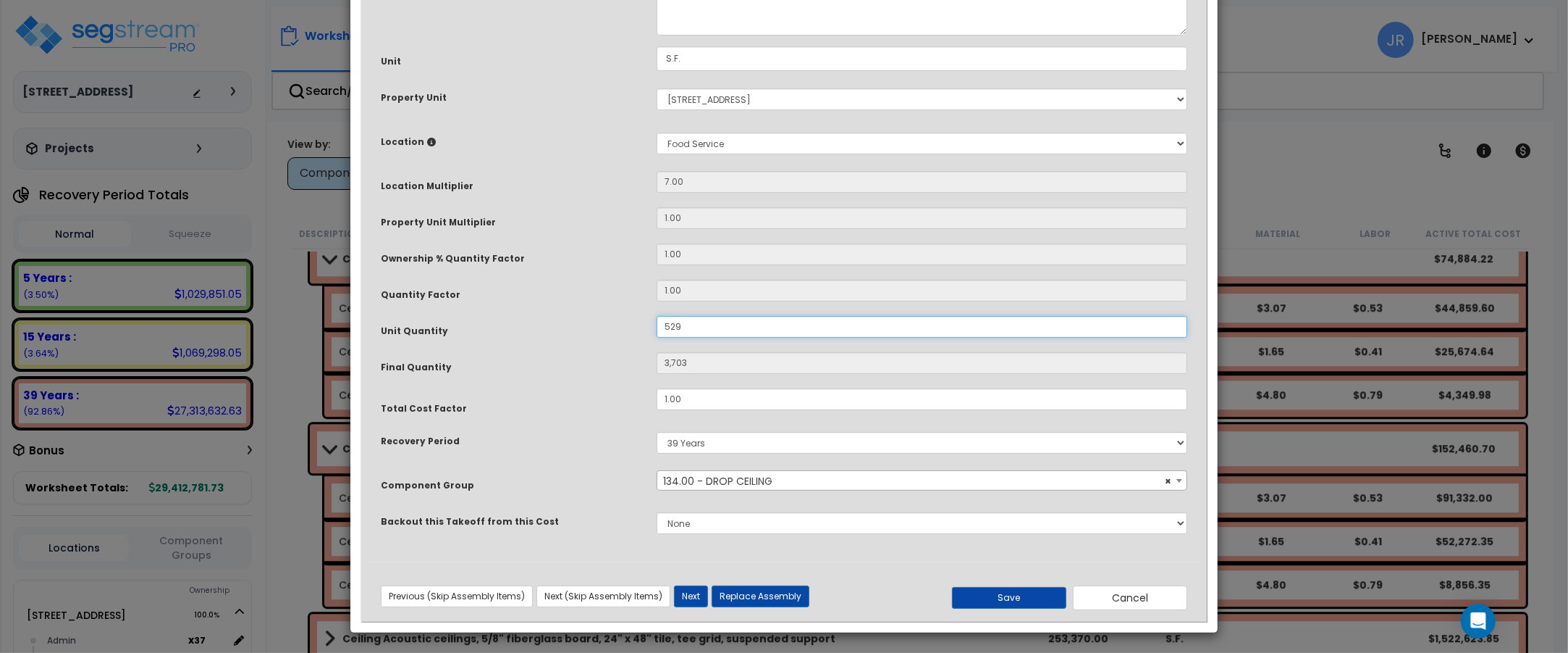
scroll to position [161, 0]
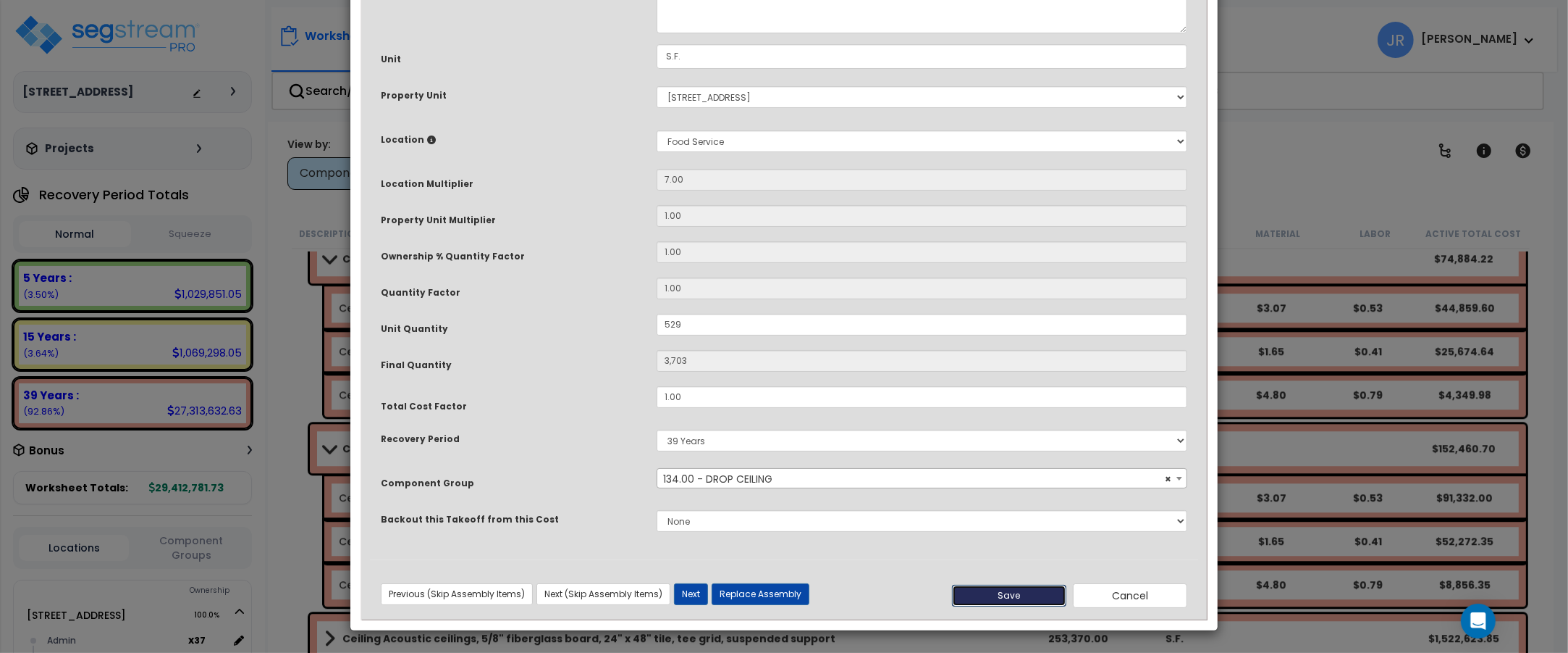
click at [997, 599] on button "Save" at bounding box center [1009, 596] width 114 height 22
type input "529.00"
type input "3703.00"
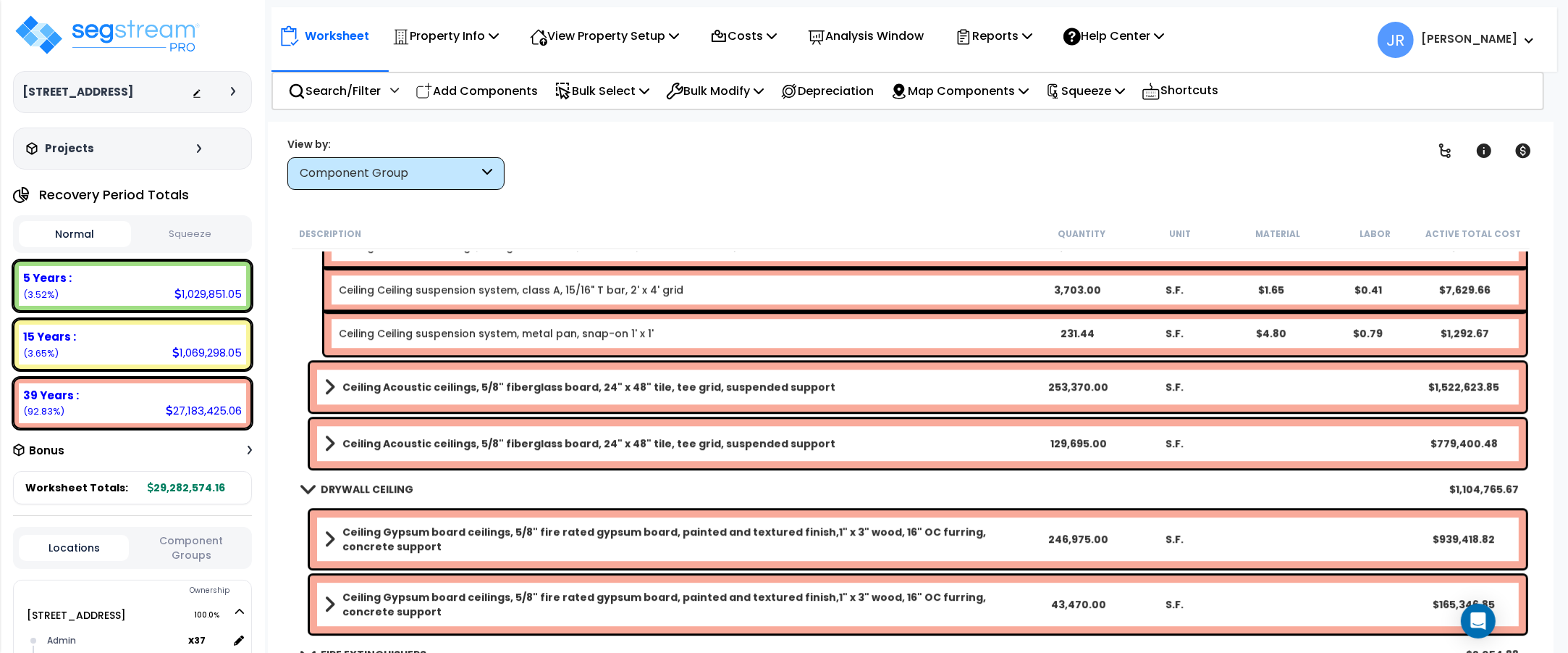
scroll to position [4799, 0]
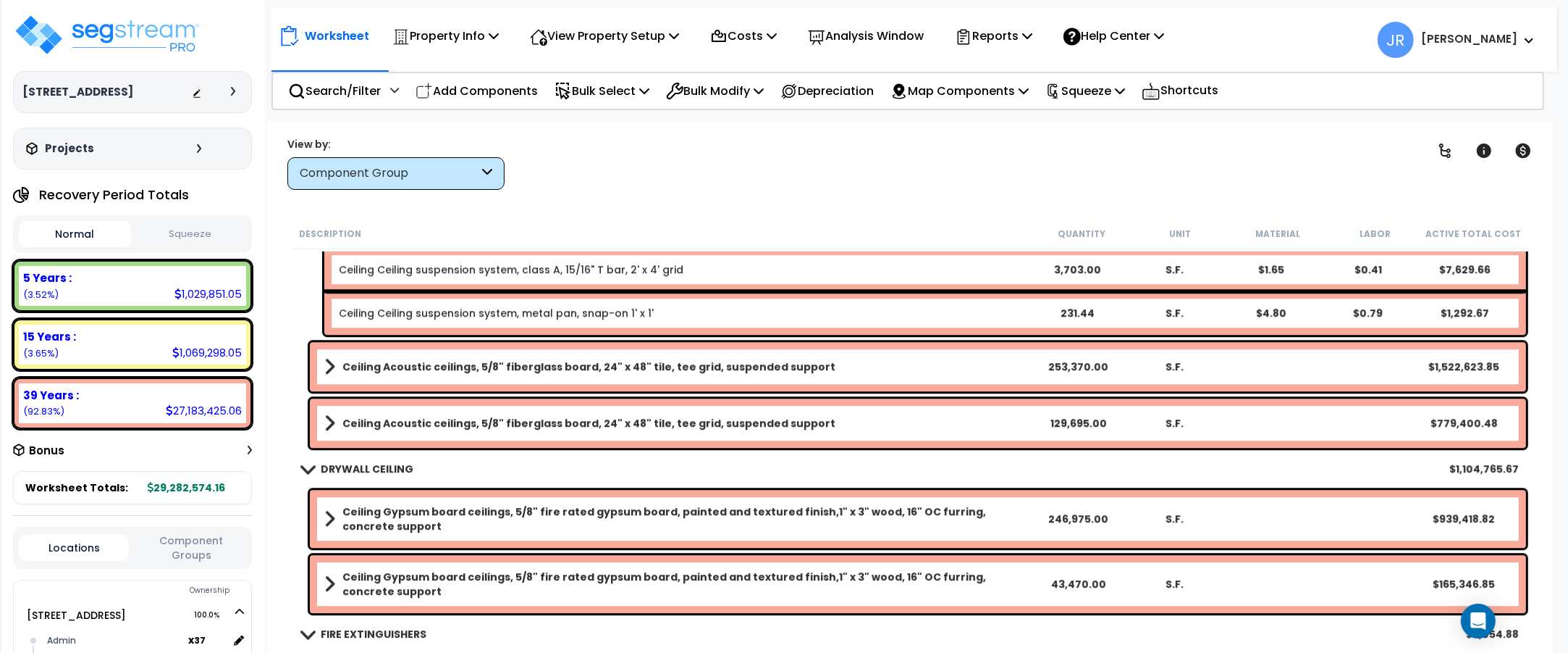
click at [734, 366] on b "Ceiling Acoustic ceilings, 5/8" fiberglass board, 24" x 48" tile, tee grid, sus…" at bounding box center [589, 367] width 493 height 14
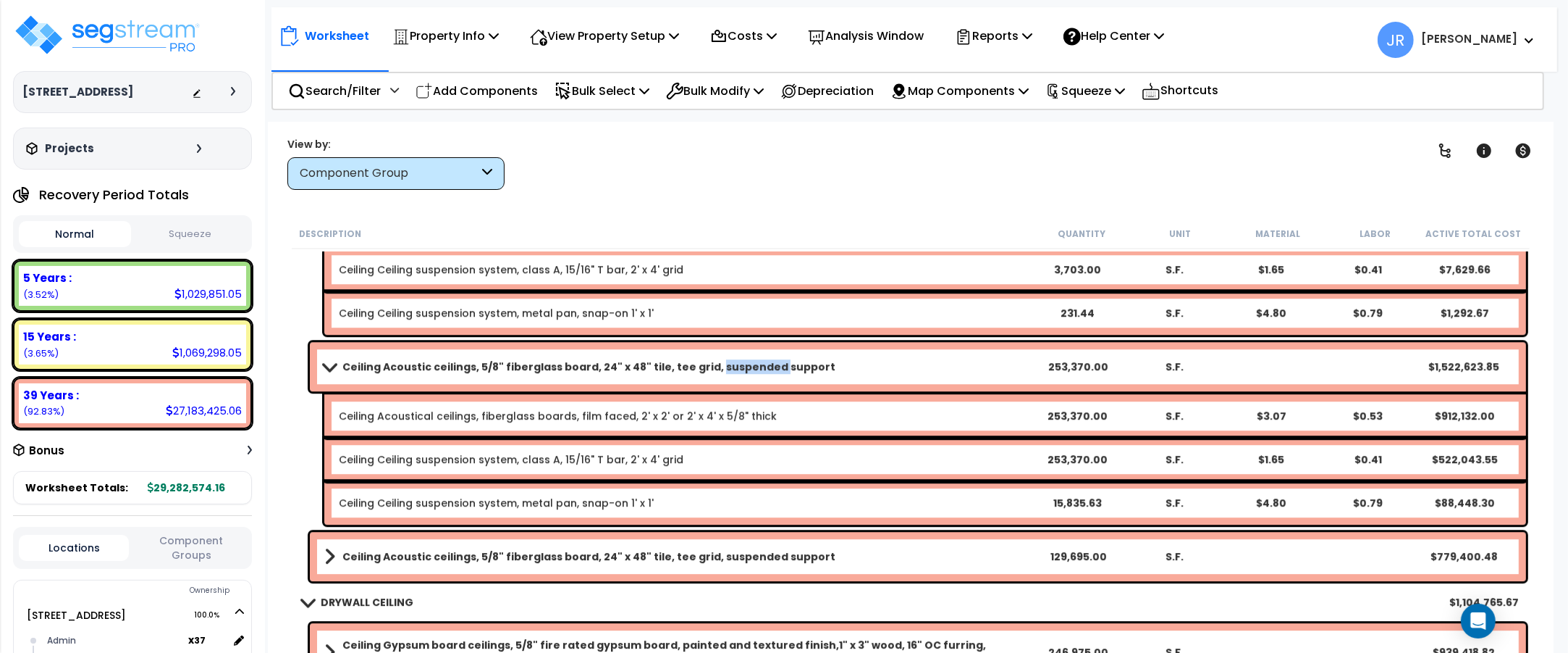
click at [734, 366] on b "Ceiling Acoustic ceilings, 5/8" fiberglass board, 24" x 48" tile, tee grid, sus…" at bounding box center [589, 367] width 493 height 14
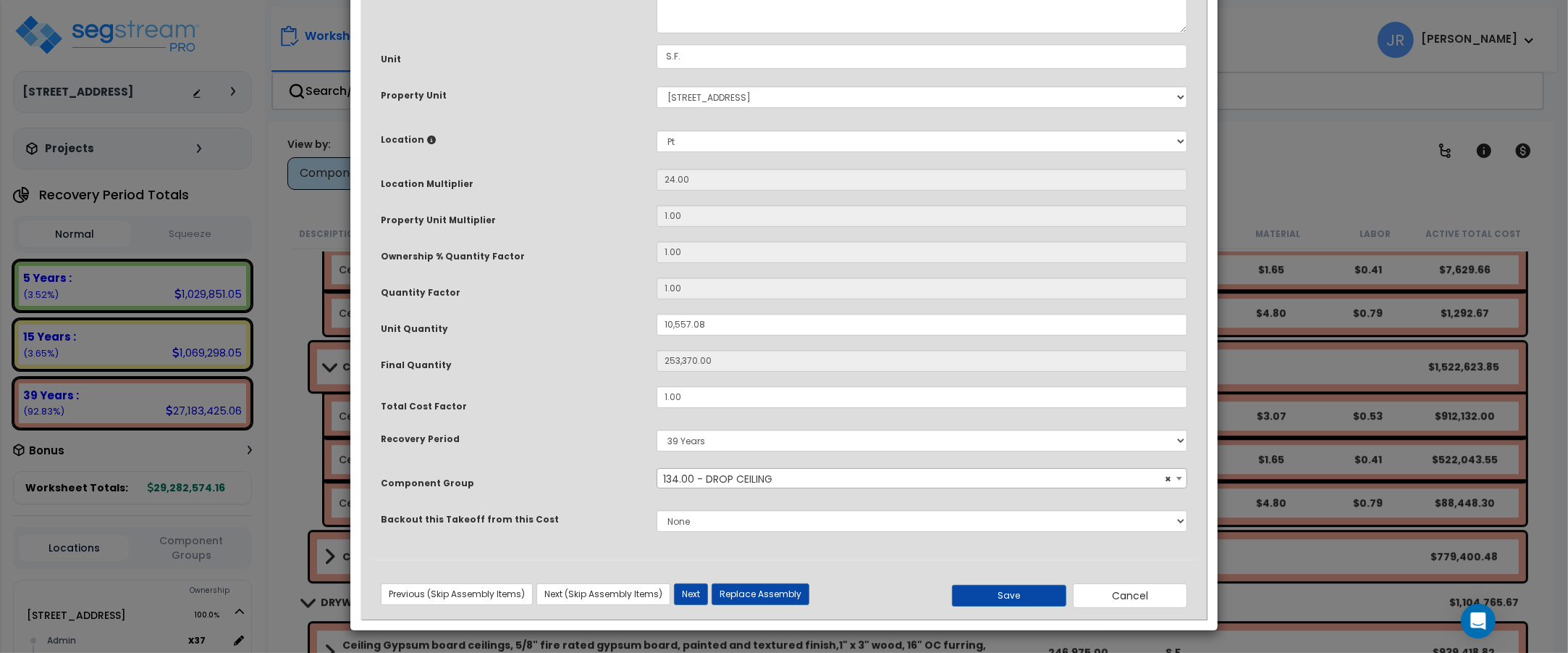
scroll to position [0, 0]
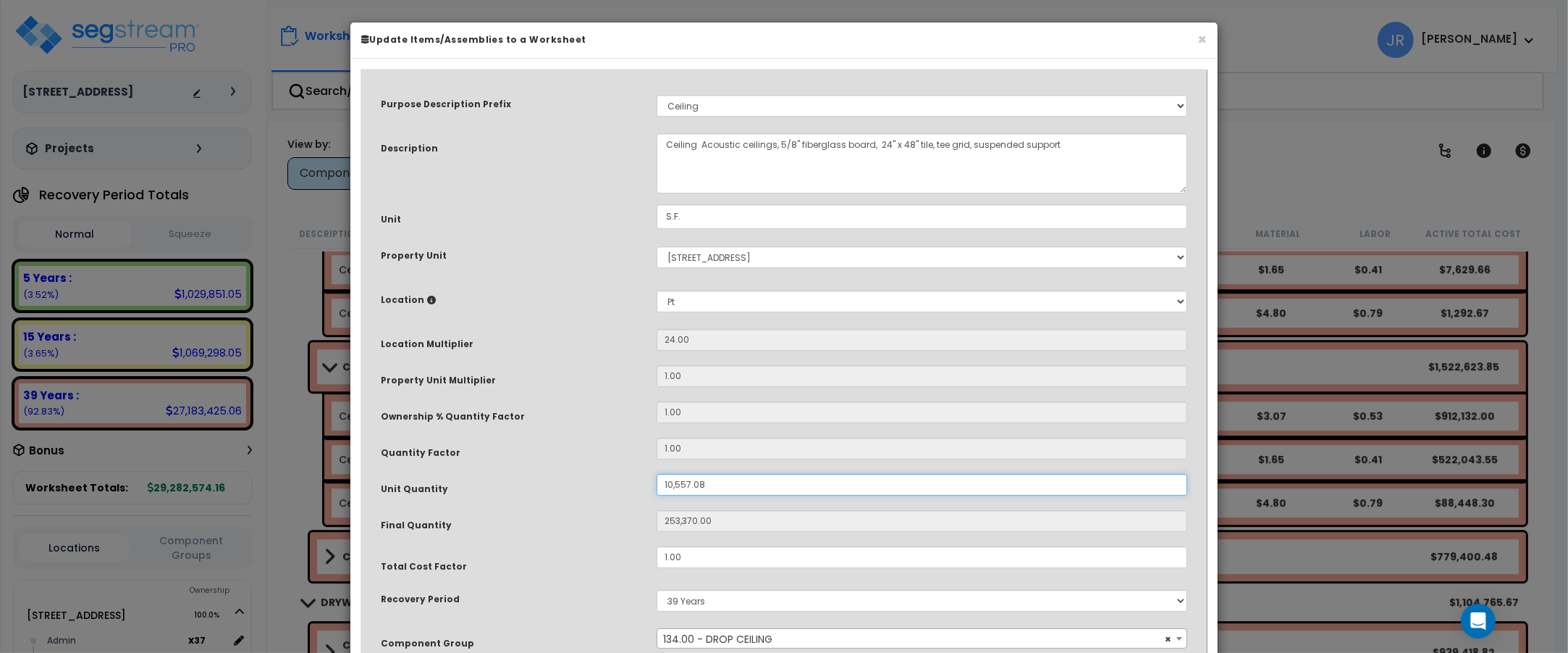
drag, startPoint x: 707, startPoint y: 486, endPoint x: 648, endPoint y: 481, distance: 59.2
click at [648, 481] on div "10,557.08" at bounding box center [922, 485] width 553 height 22
type input "4"
type input "96"
type input "44"
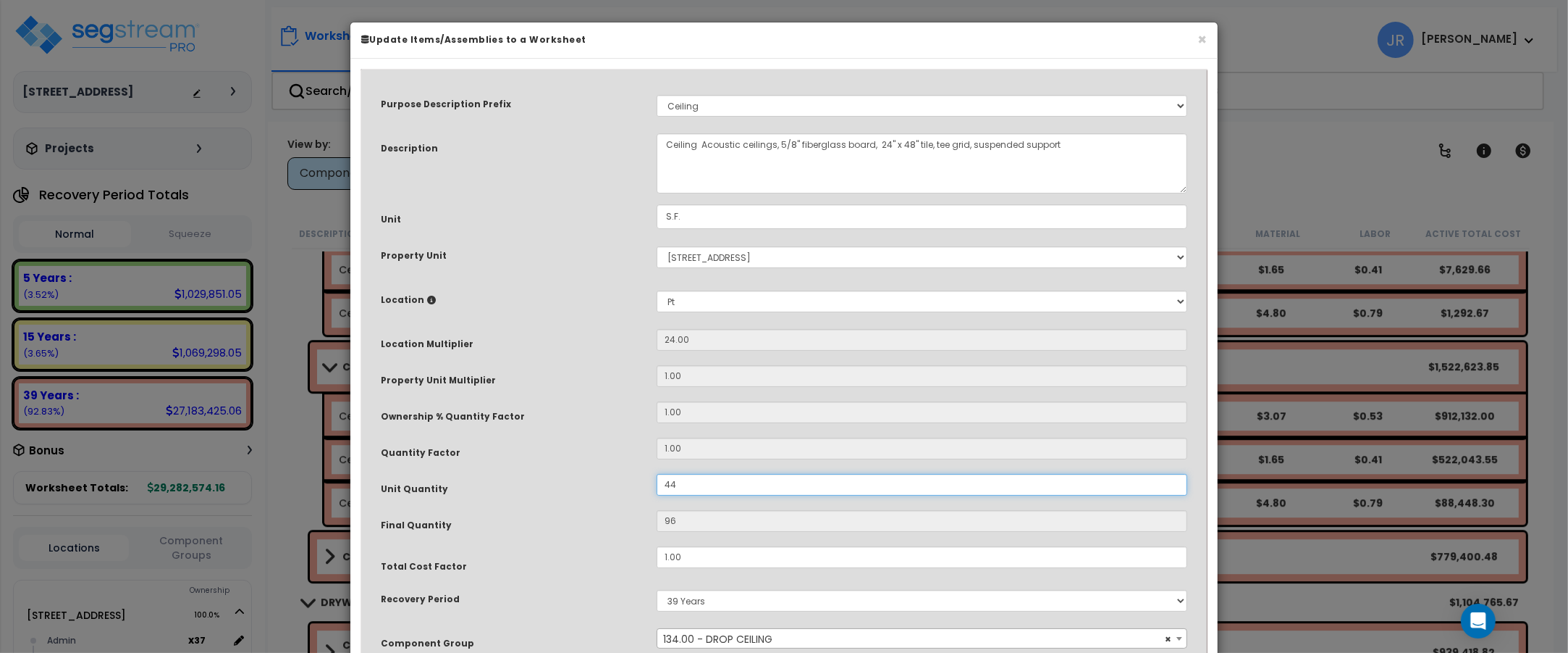
type input "1,056"
type input "446"
type input "10,704"
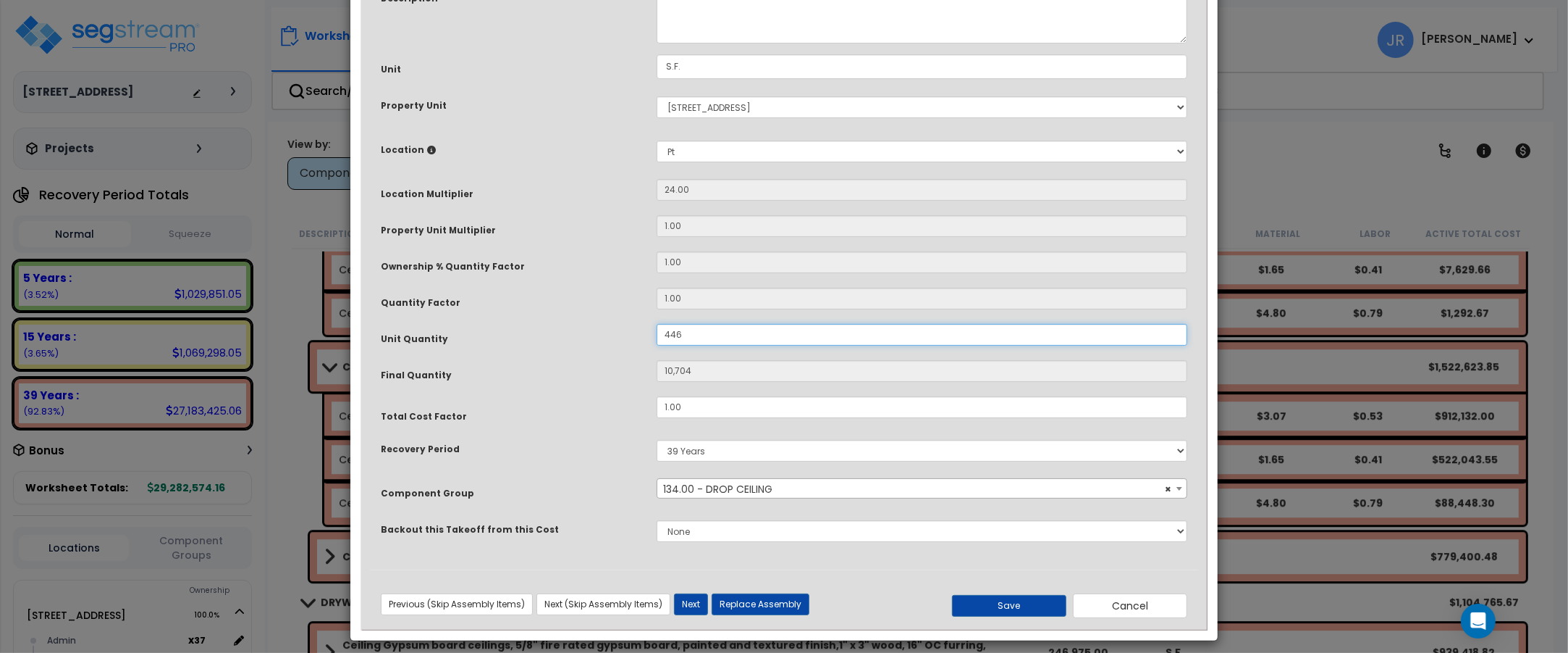
scroll to position [161, 0]
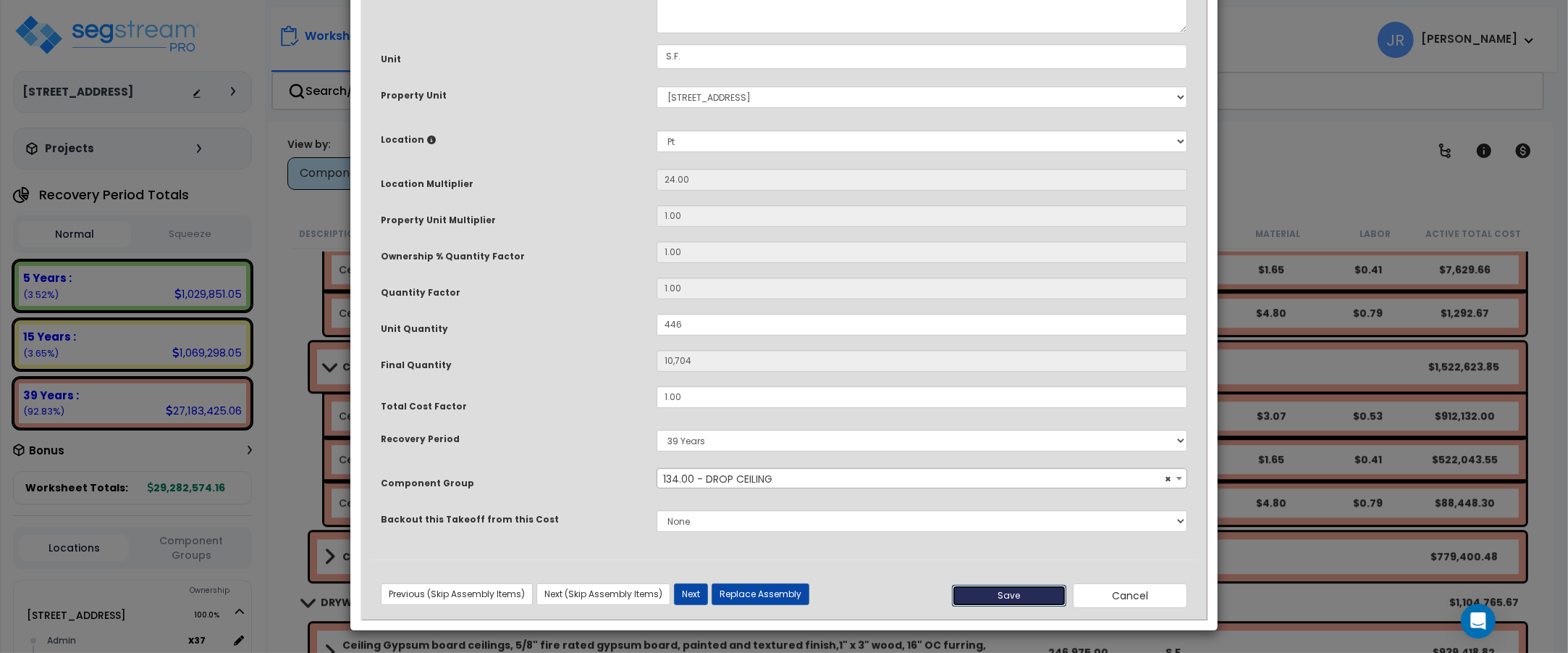
click at [1007, 588] on button "Save" at bounding box center [1009, 596] width 114 height 22
type input "446.00"
type input "10704.00"
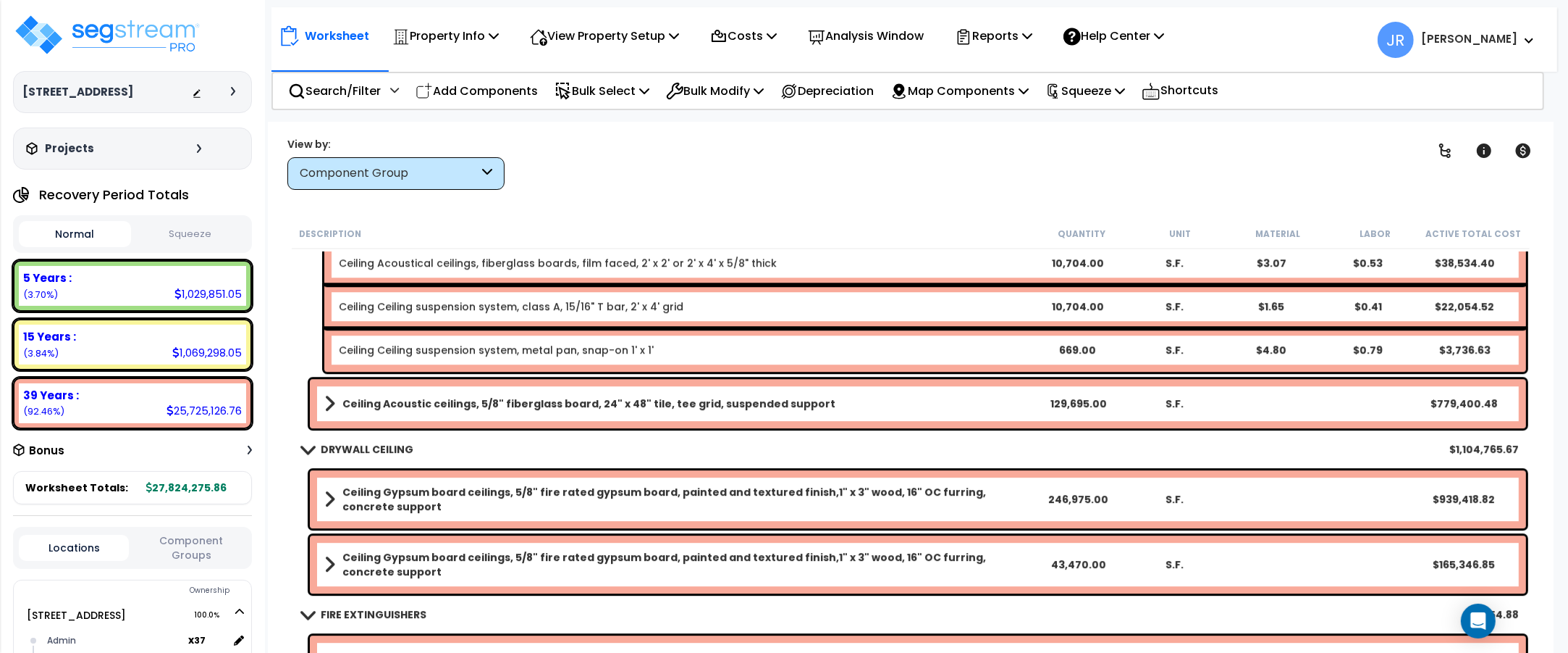
scroll to position [4980, 0]
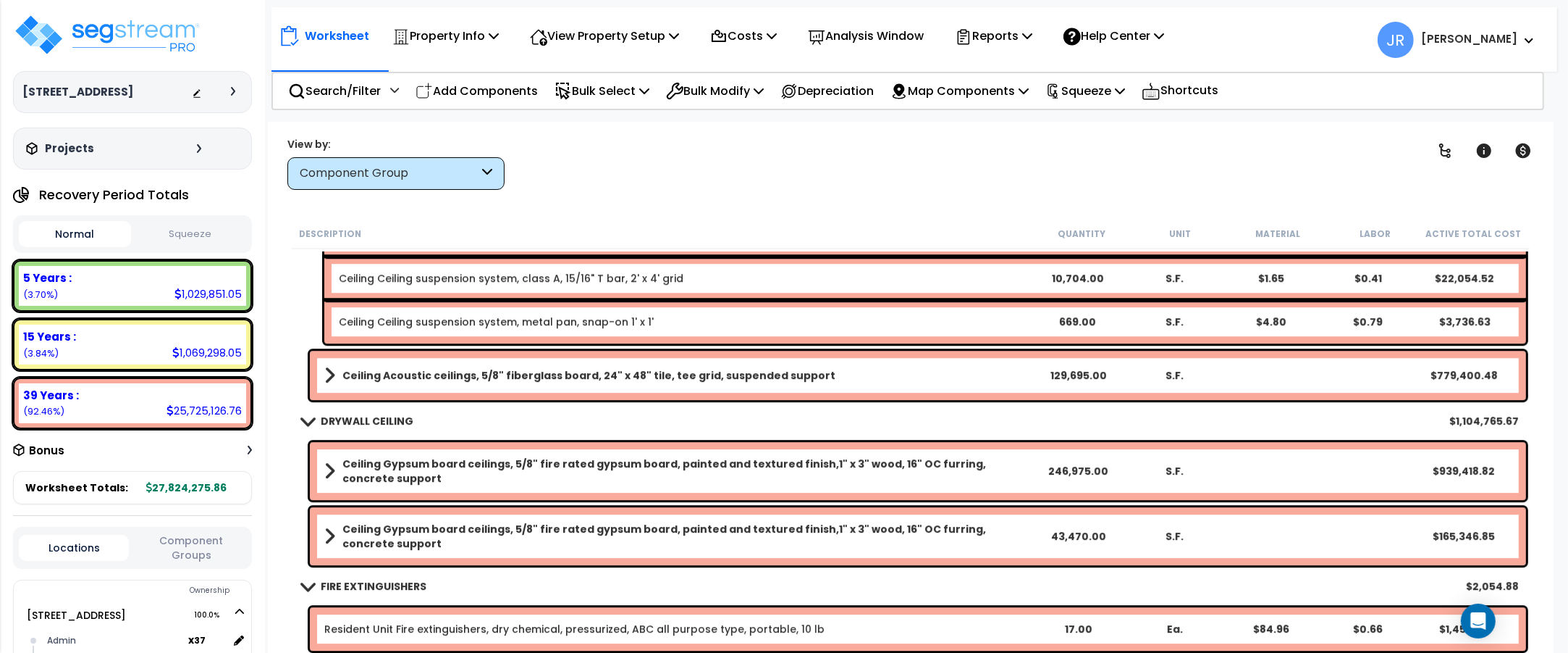
click at [802, 378] on b "Ceiling Acoustic ceilings, 5/8" fiberglass board, 24" x 48" tile, tee grid, sus…" at bounding box center [589, 375] width 493 height 14
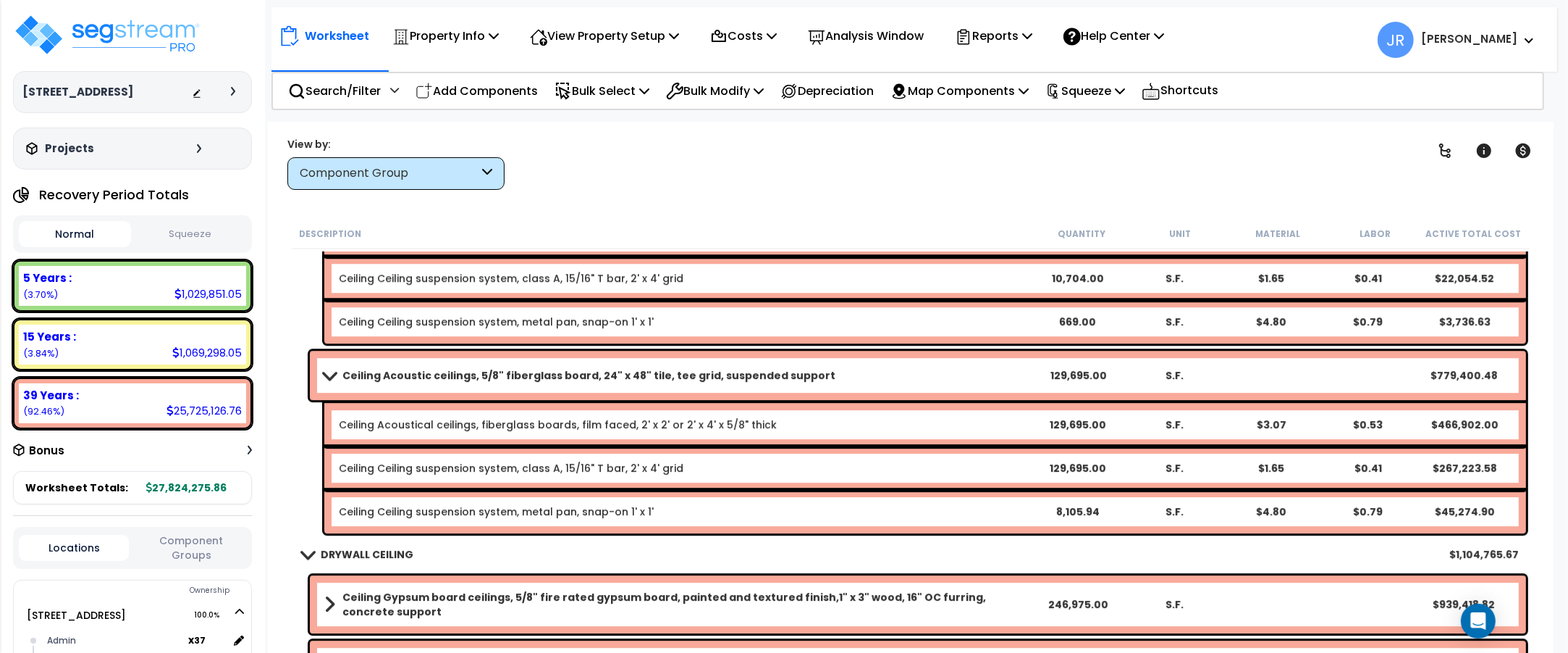
click at [802, 378] on b "Ceiling Acoustic ceilings, 5/8" fiberglass board, 24" x 48" tile, tee grid, sus…" at bounding box center [589, 375] width 493 height 14
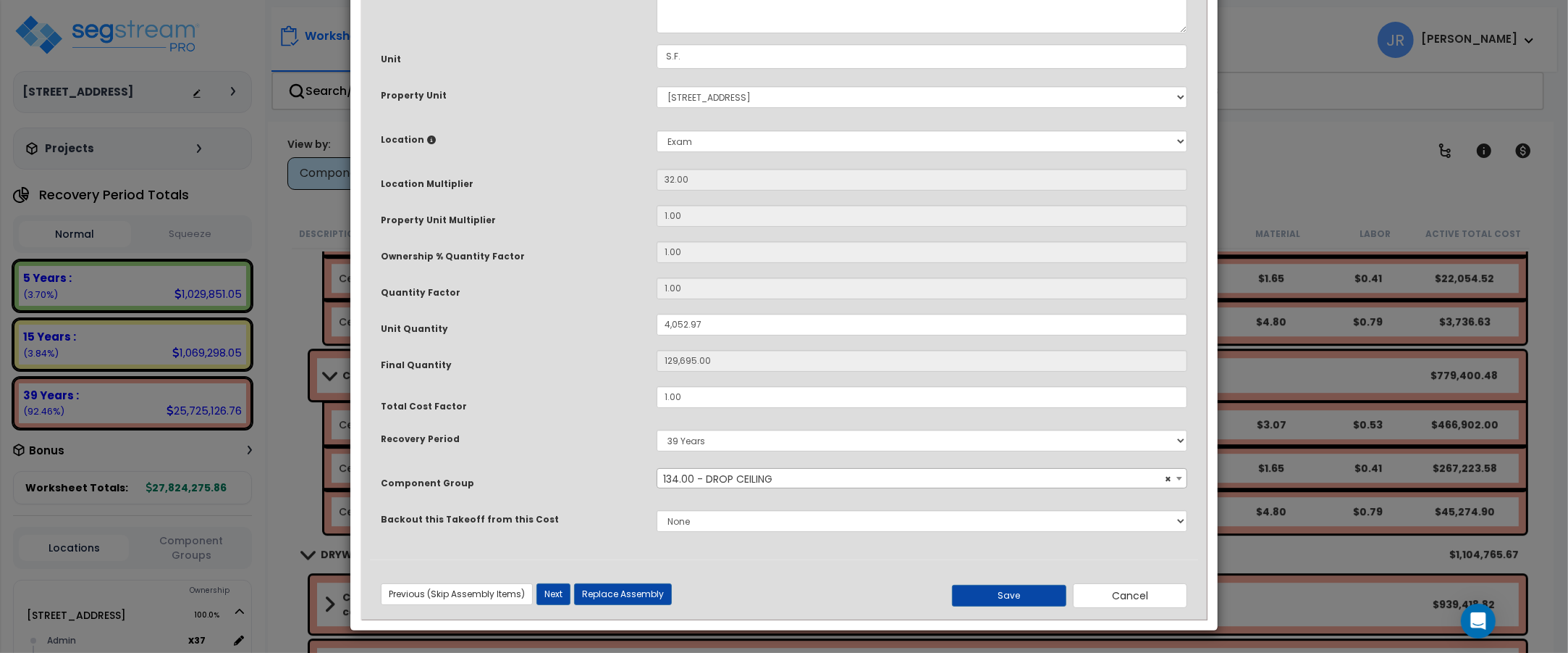
scroll to position [0, 0]
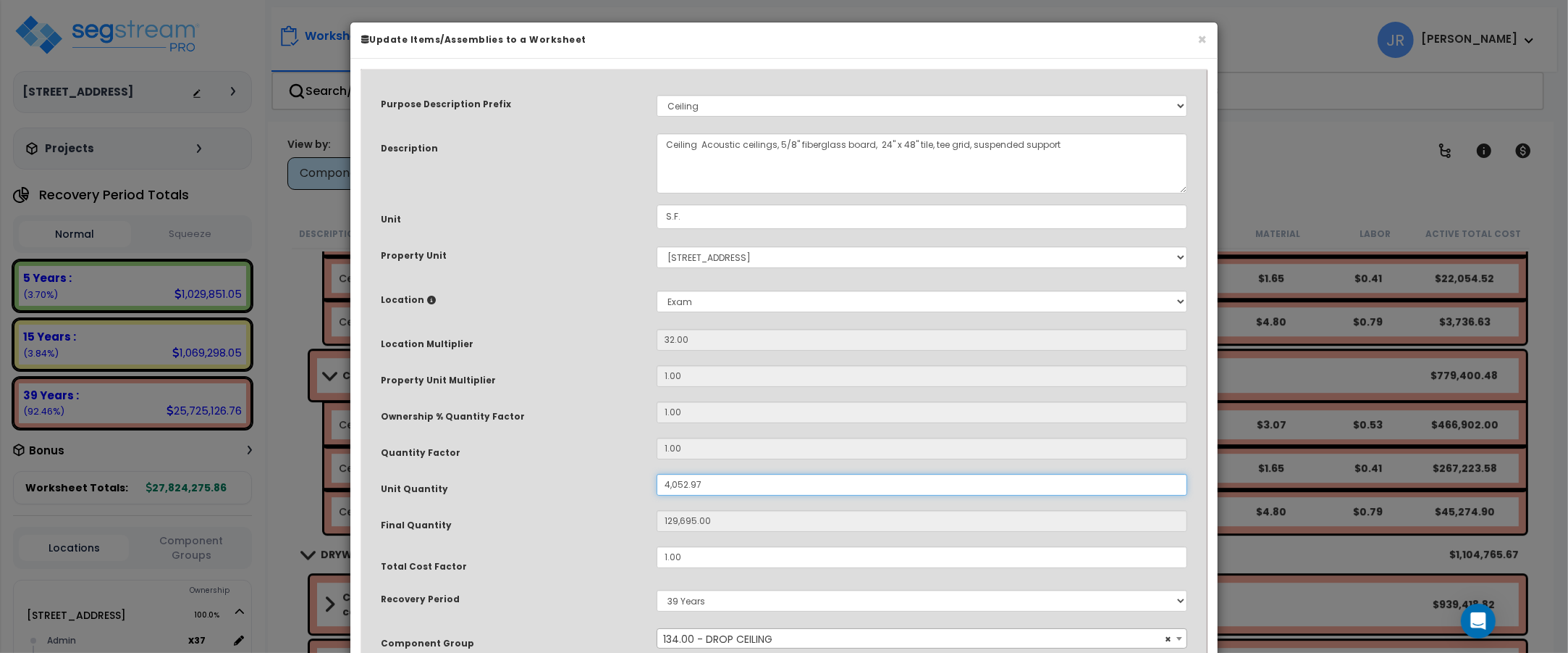
drag, startPoint x: 703, startPoint y: 483, endPoint x: 645, endPoint y: 490, distance: 58.4
click at [645, 490] on div "Unit Quantity 4,052.97" at bounding box center [784, 486] width 828 height 25
type input "1"
type input "32"
type input "12"
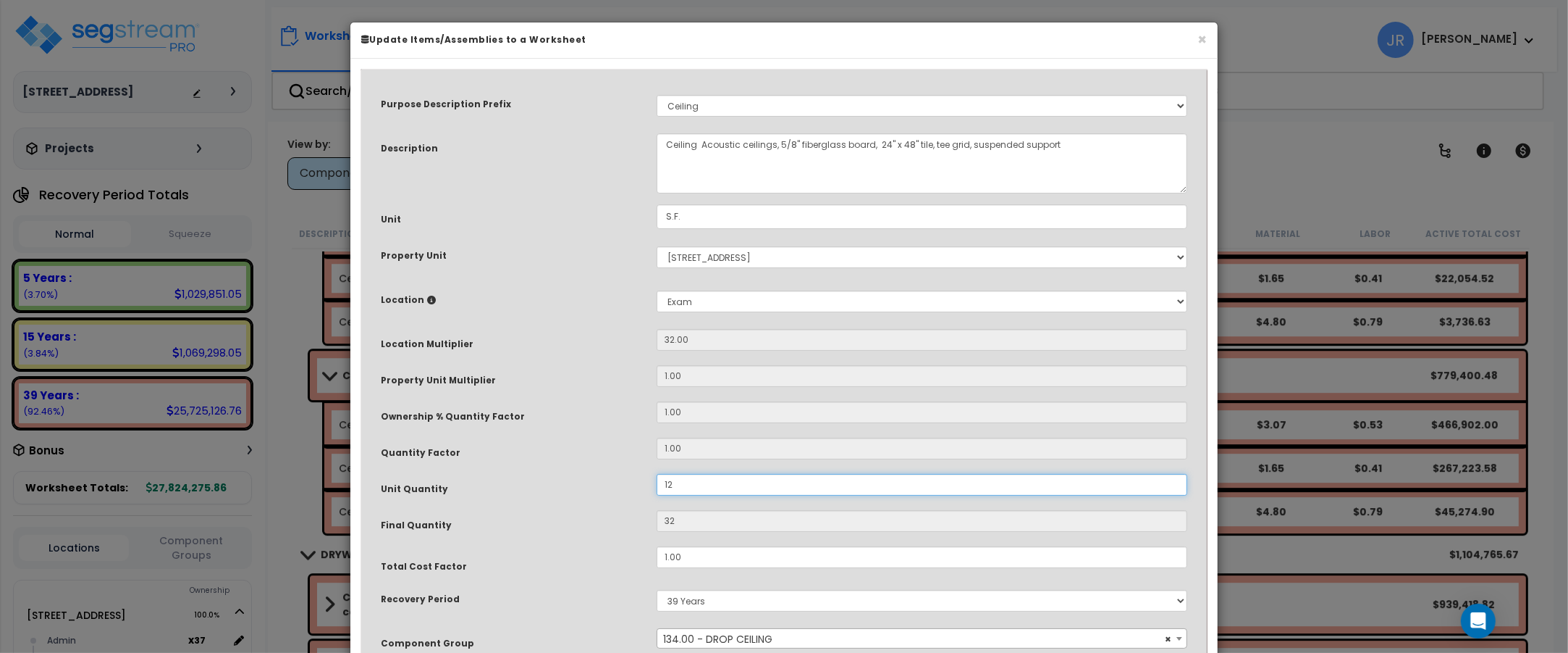
type input "384"
type input "129"
type input "4,128"
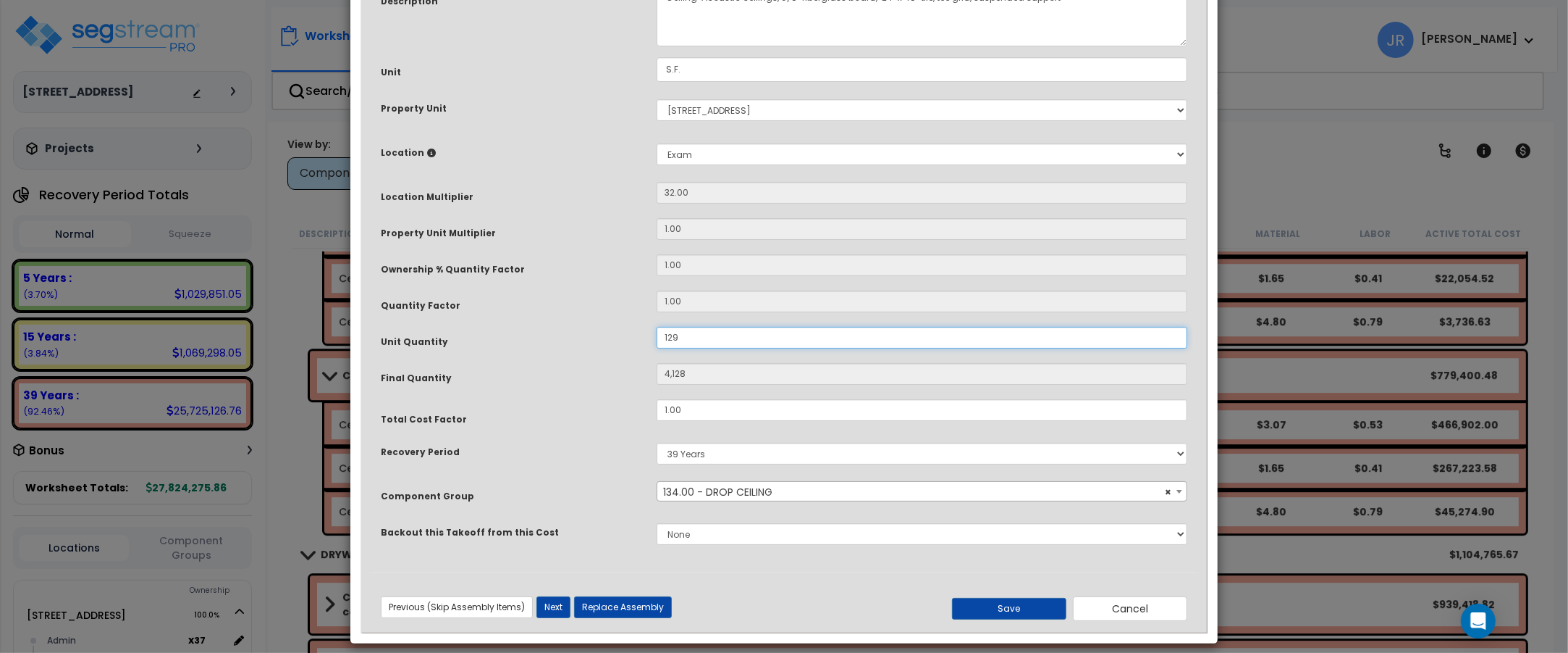
scroll to position [161, 0]
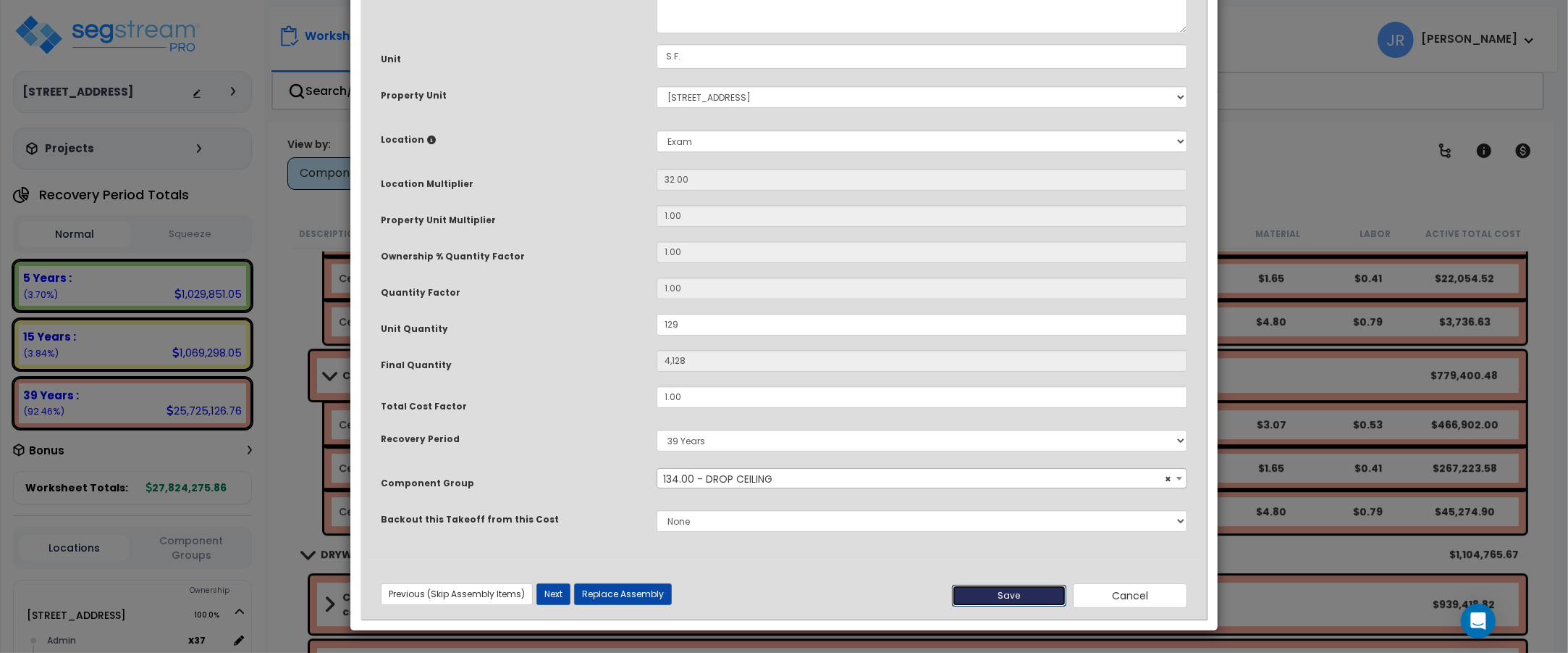
click at [1012, 599] on button "Save" at bounding box center [1009, 596] width 114 height 22
type input "129.00"
type input "4128.00"
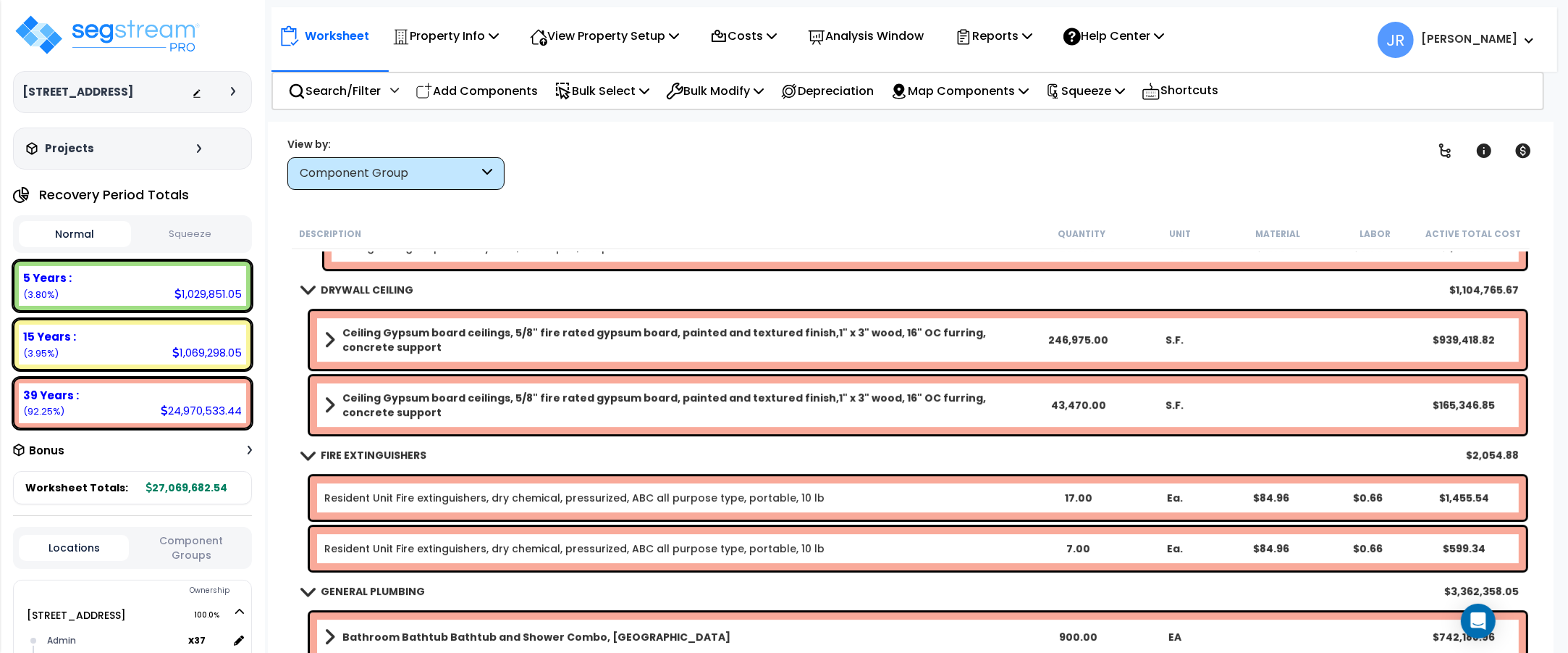
scroll to position [5252, 0]
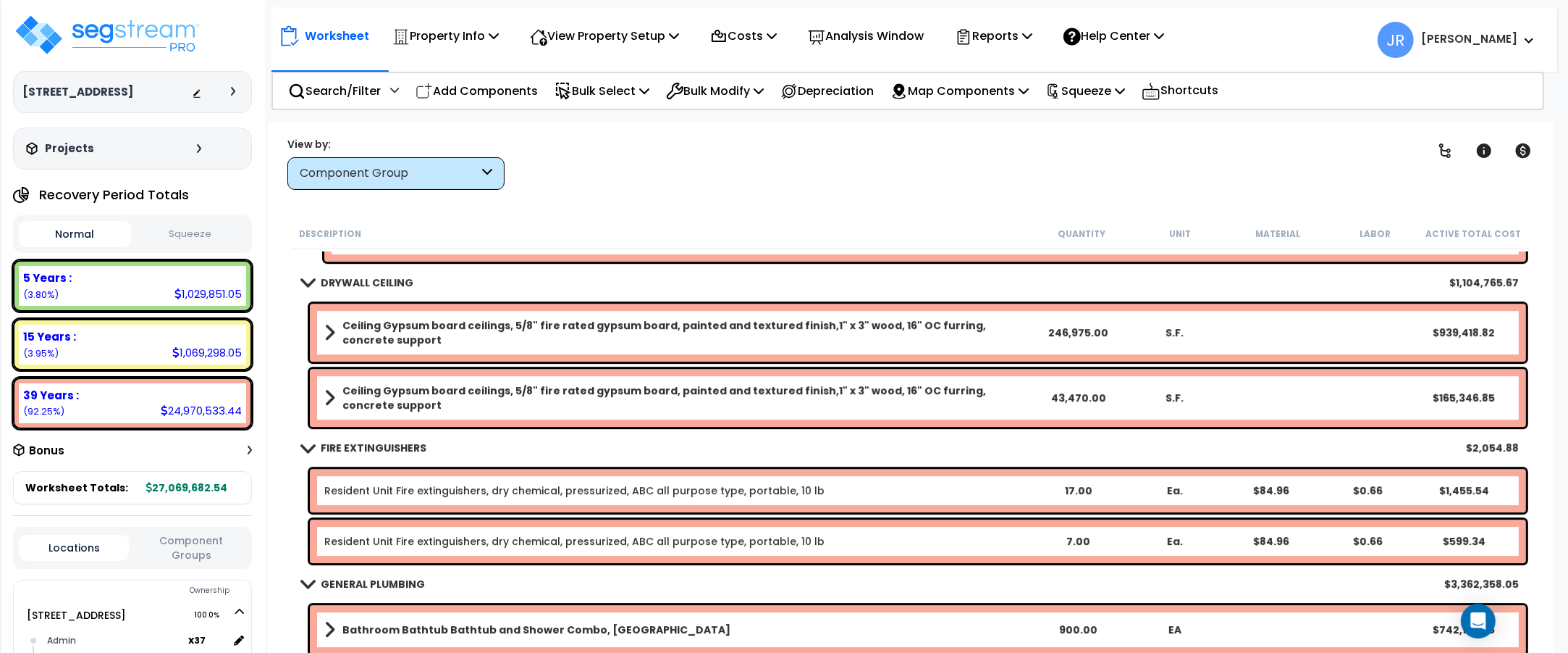
click at [983, 337] on b "Ceiling Gypsum board ceilings, 5/8" fire rated gypsum board, painted and textur…" at bounding box center [686, 333] width 687 height 29
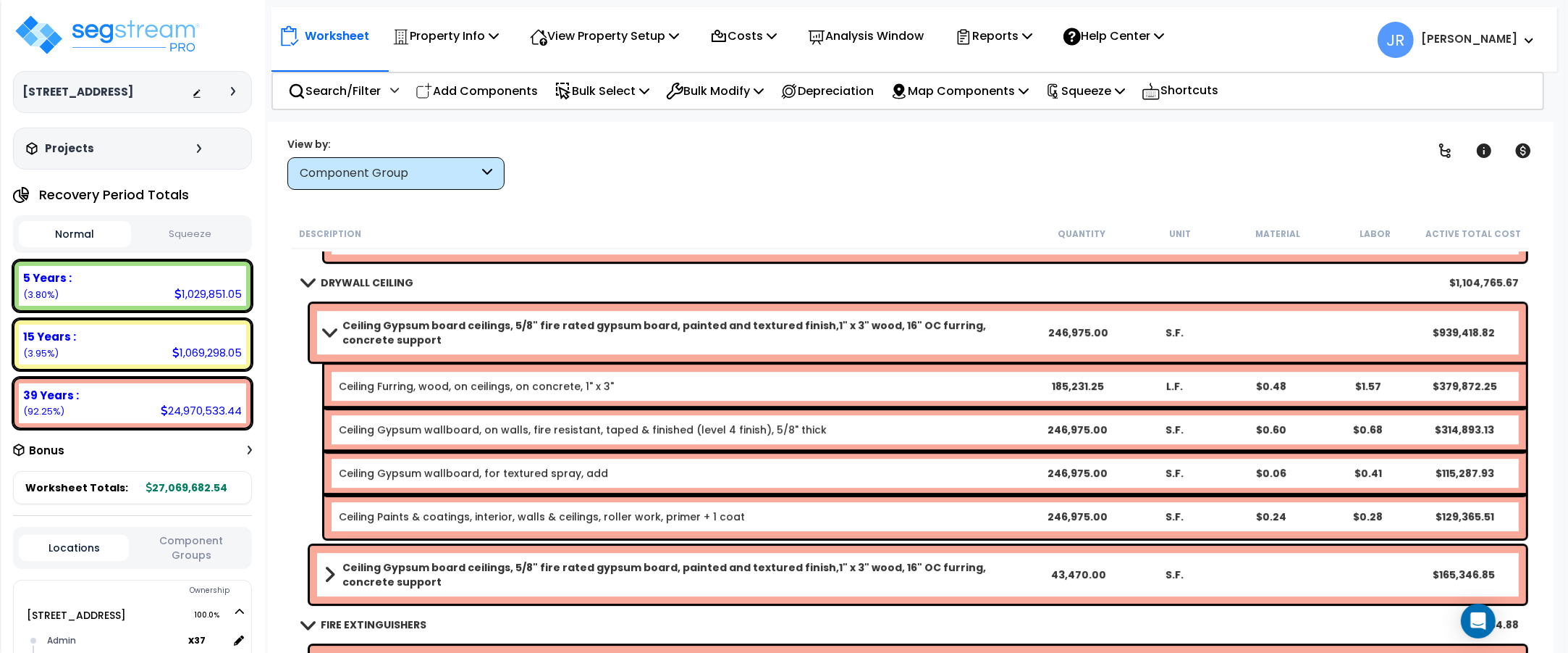
click at [983, 337] on b "Ceiling Gypsum board ceilings, 5/8" fire rated gypsum board, painted and textur…" at bounding box center [686, 333] width 687 height 29
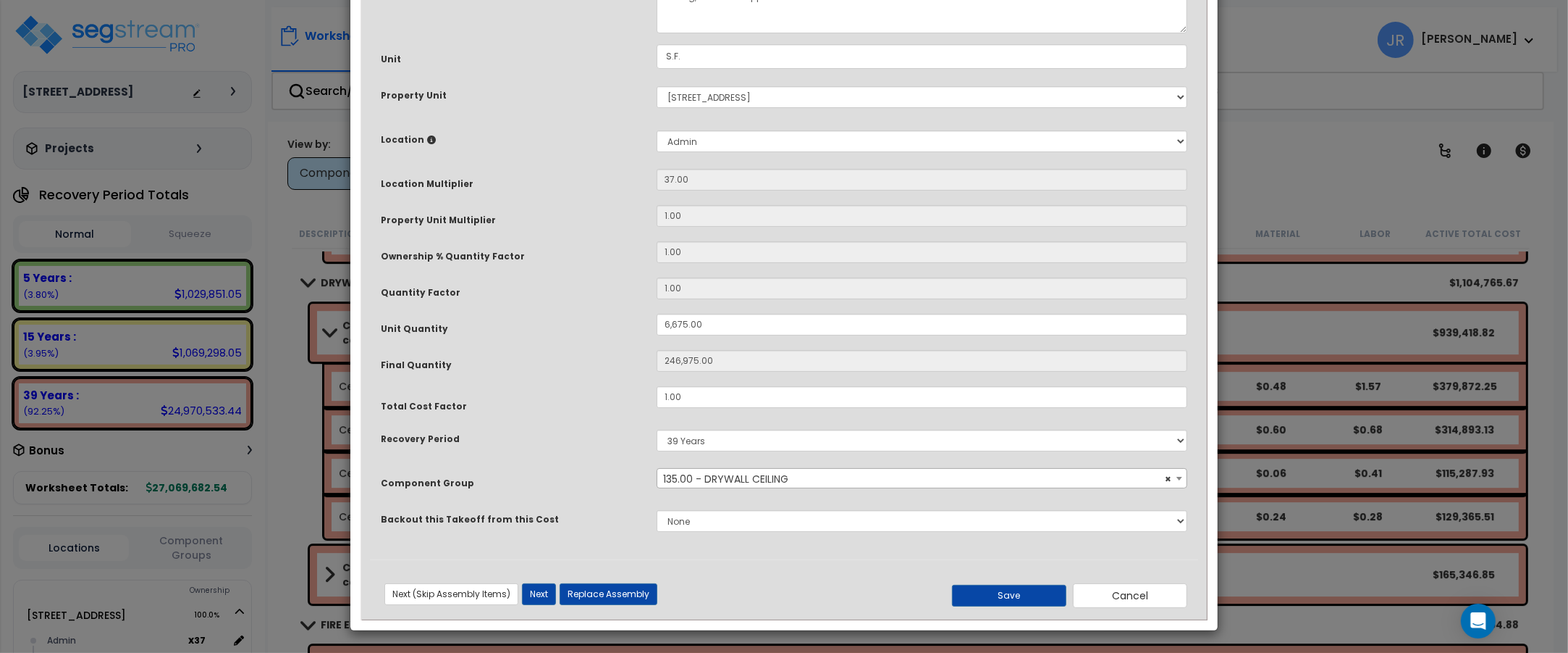
scroll to position [0, 0]
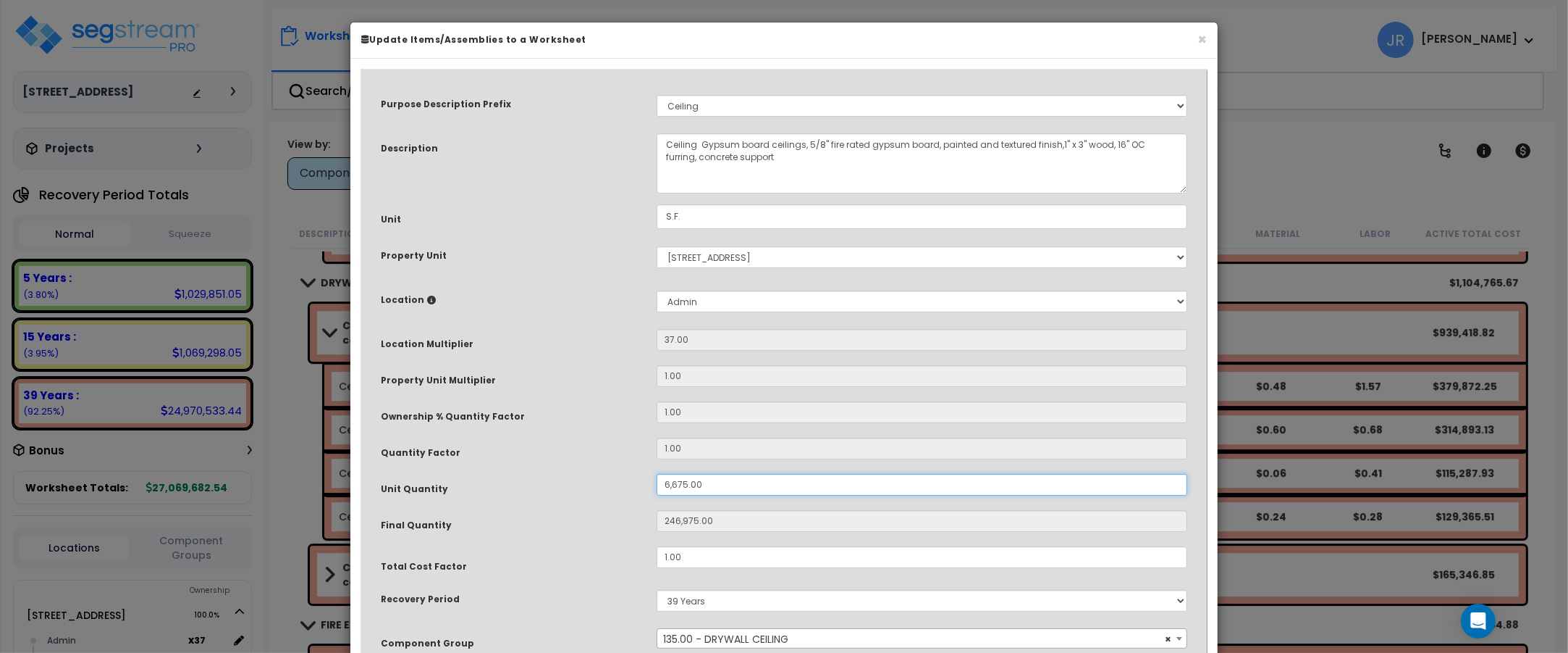
drag, startPoint x: 700, startPoint y: 480, endPoint x: 656, endPoint y: 486, distance: 44.4
click at [656, 486] on div "6,675.00" at bounding box center [922, 485] width 553 height 22
type input "1"
type input "37"
type input "18"
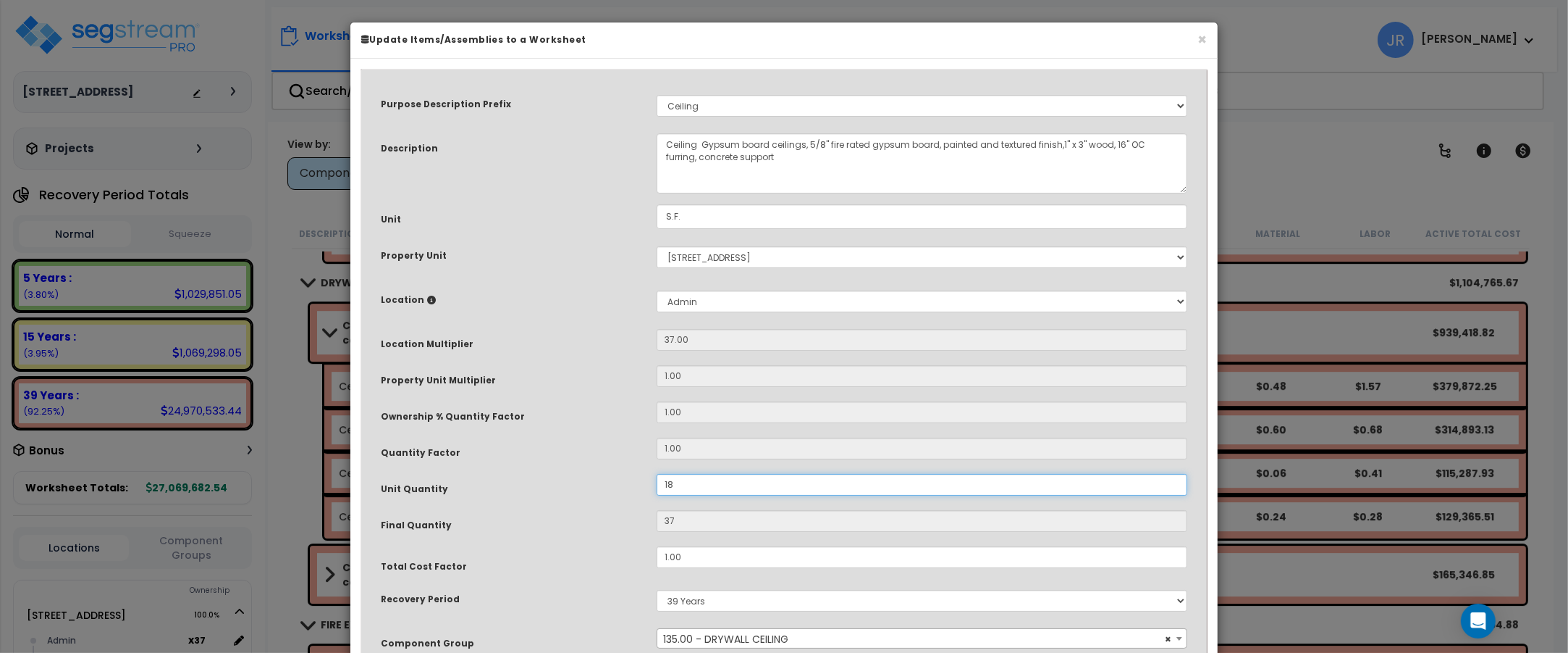
type input "666"
type input "184"
type input "6,808"
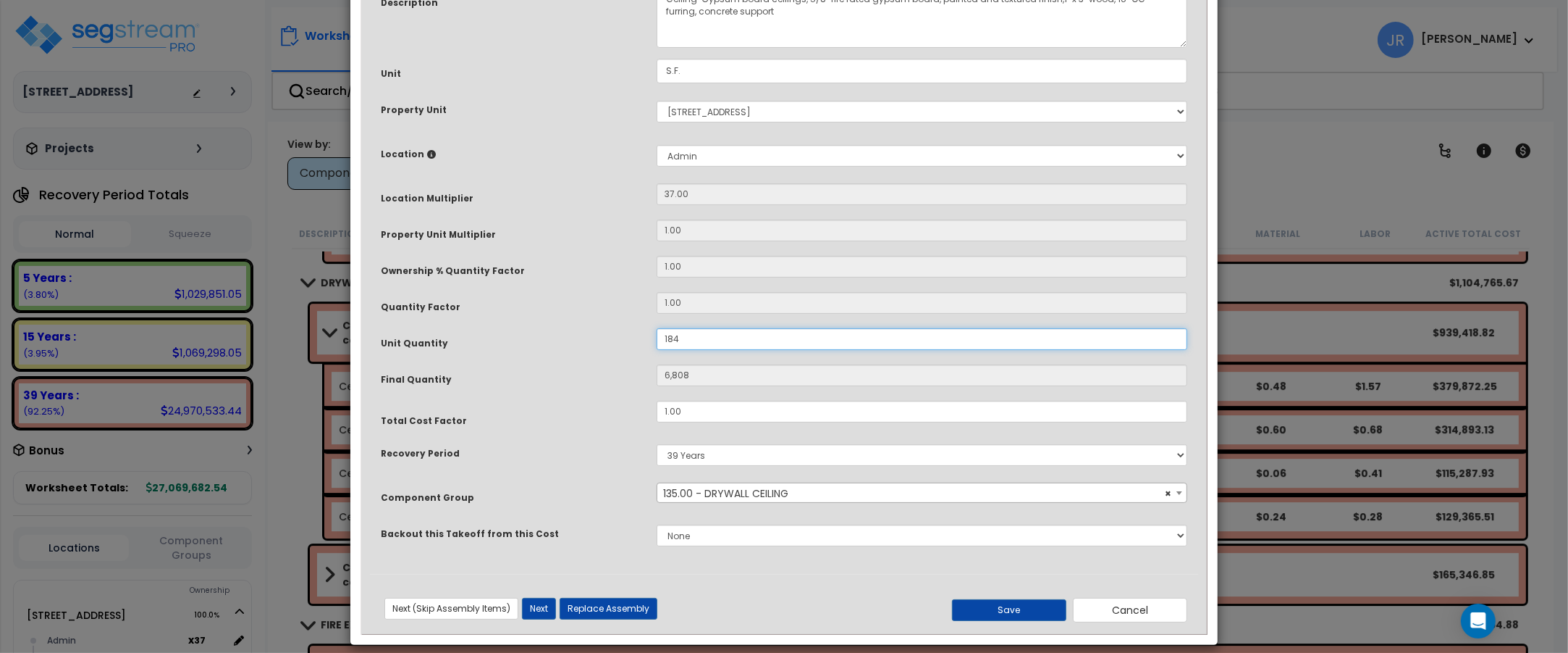
scroll to position [161, 0]
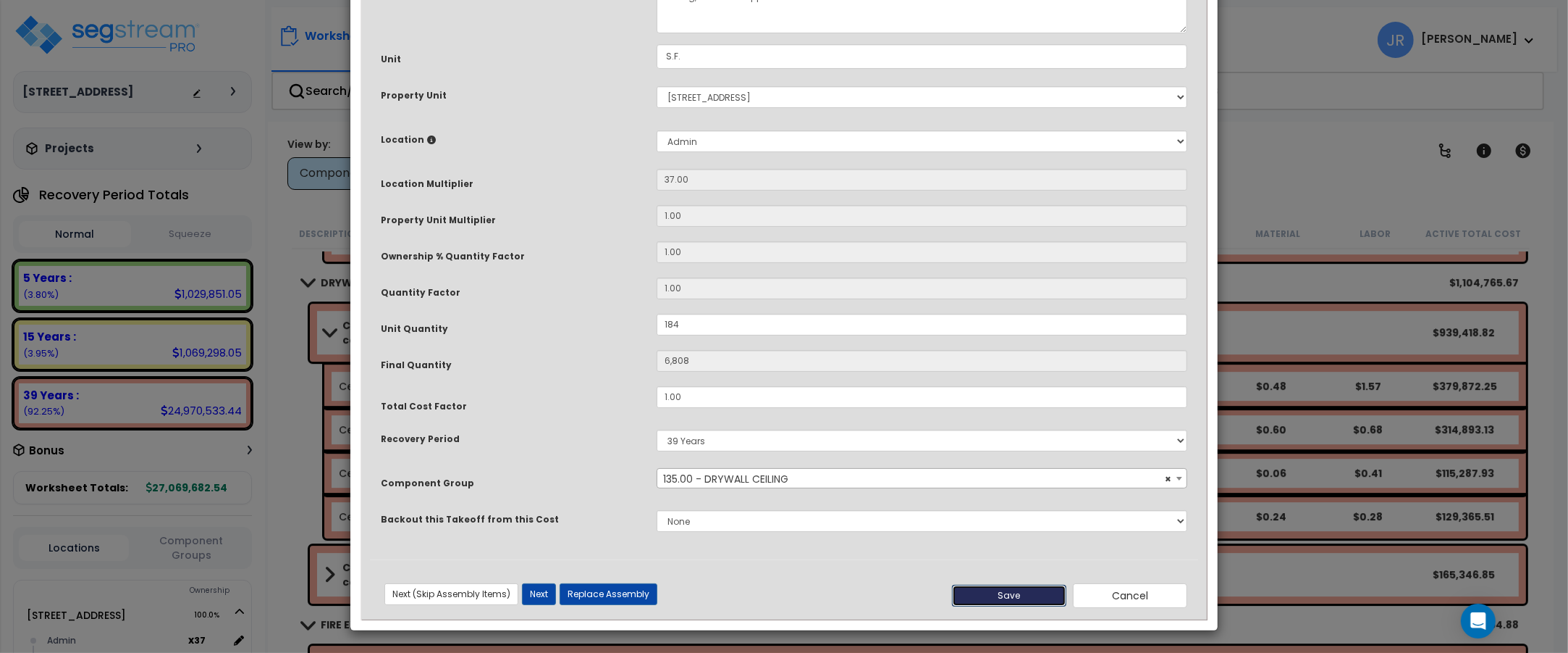
click at [1018, 592] on button "Save" at bounding box center [1009, 596] width 114 height 22
type input "184.00"
type input "6808.00"
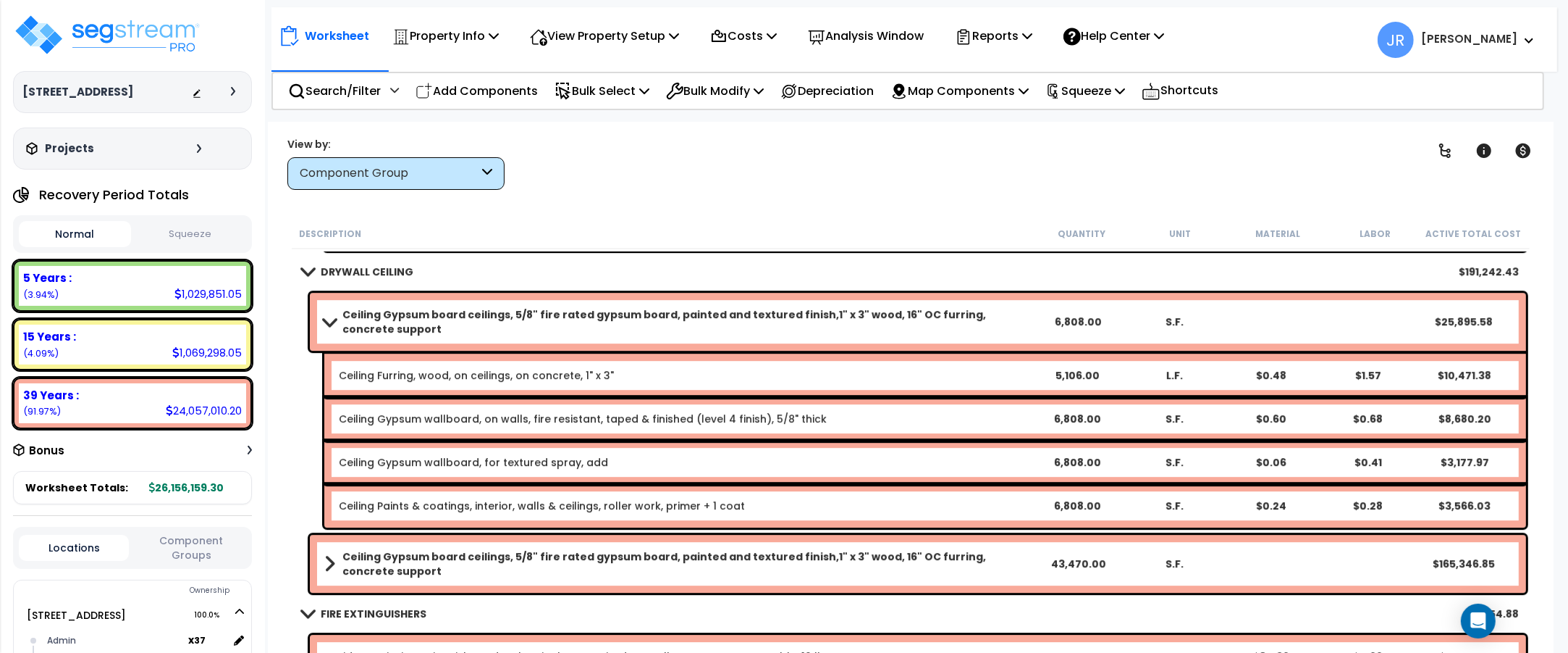
scroll to position [5162, 0]
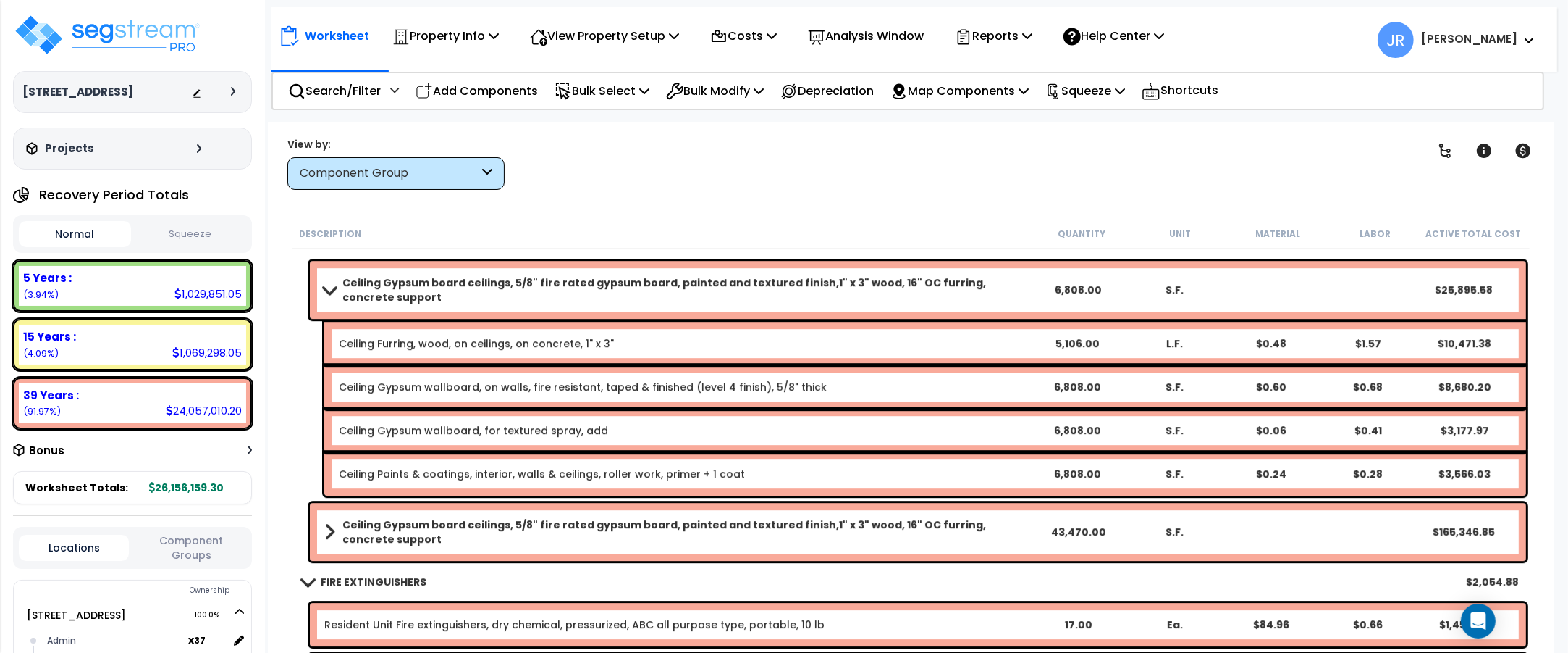
click at [934, 531] on b "Ceiling Gypsum board ceilings, 5/8" fire rated gypsum board, painted and textur…" at bounding box center [686, 532] width 687 height 29
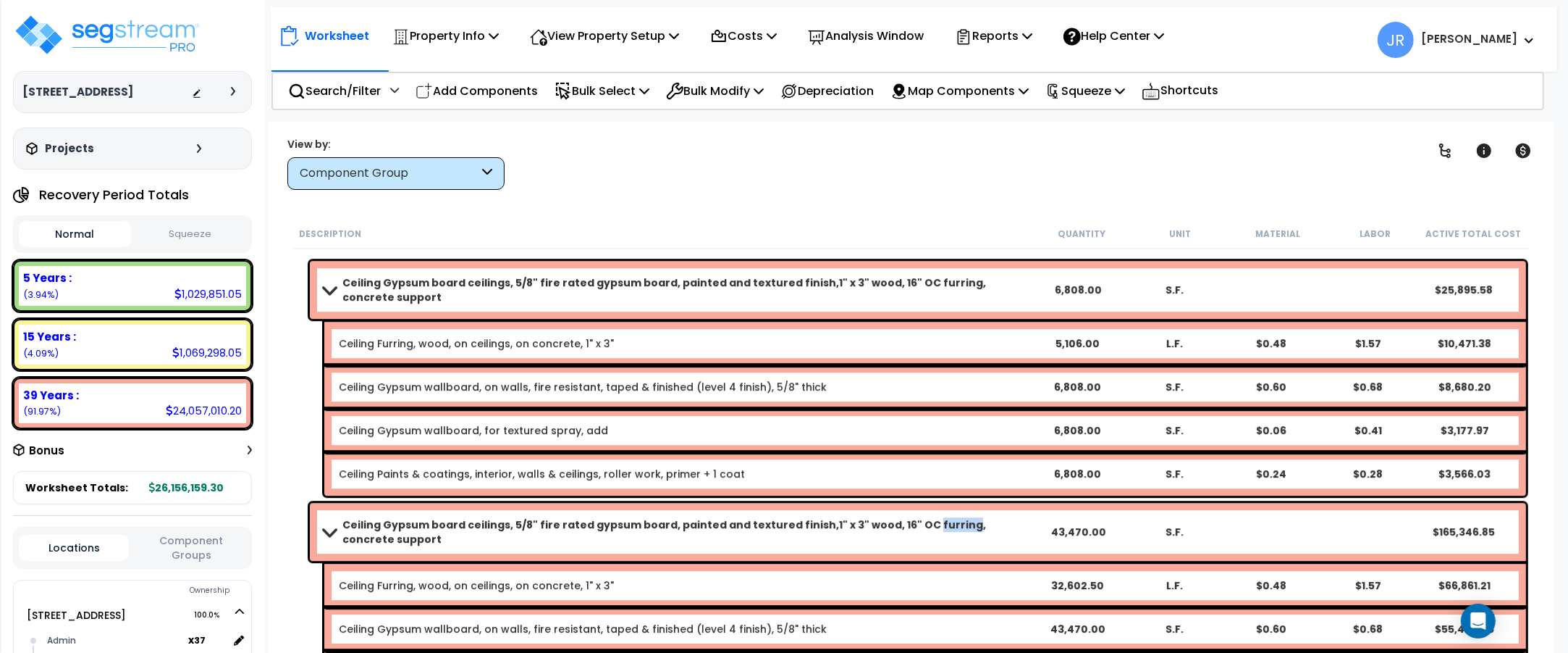
click at [934, 531] on b "Ceiling Gypsum board ceilings, 5/8" fire rated gypsum board, painted and textur…" at bounding box center [686, 532] width 687 height 29
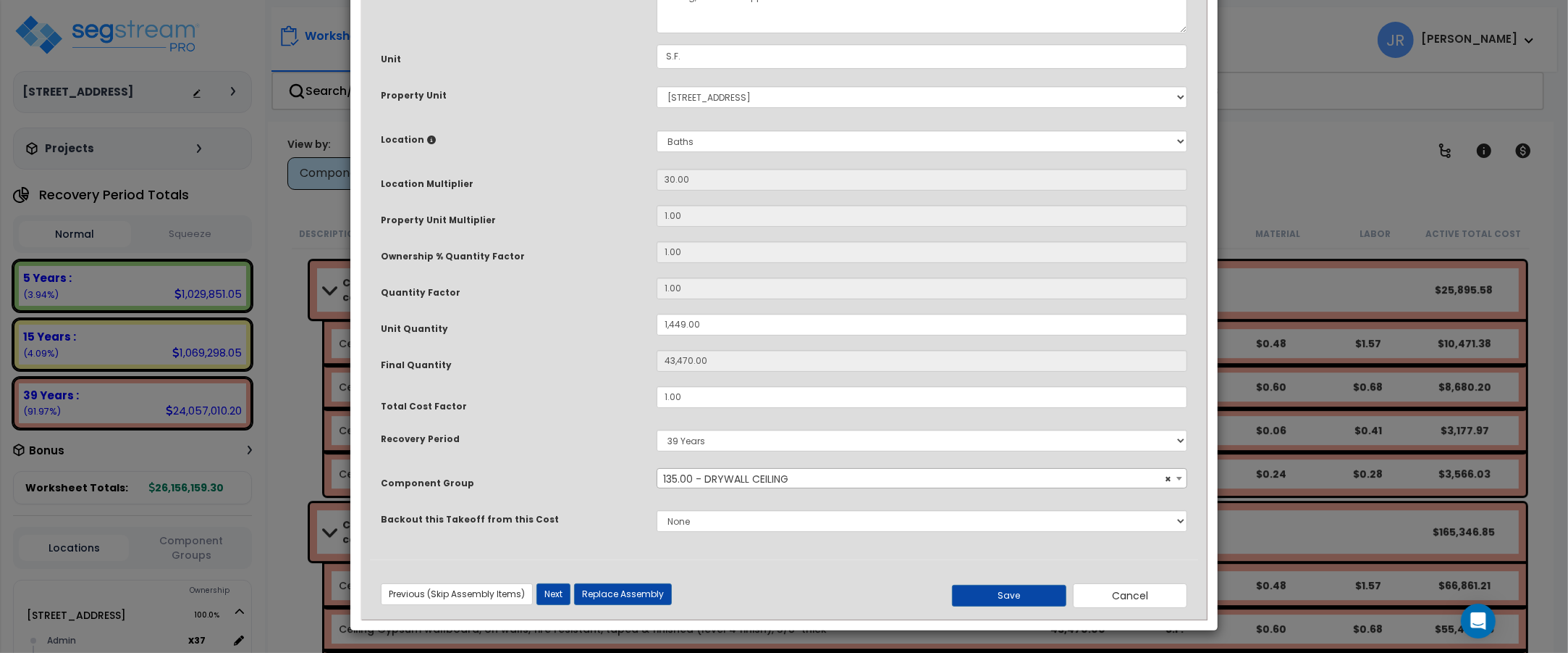
scroll to position [0, 0]
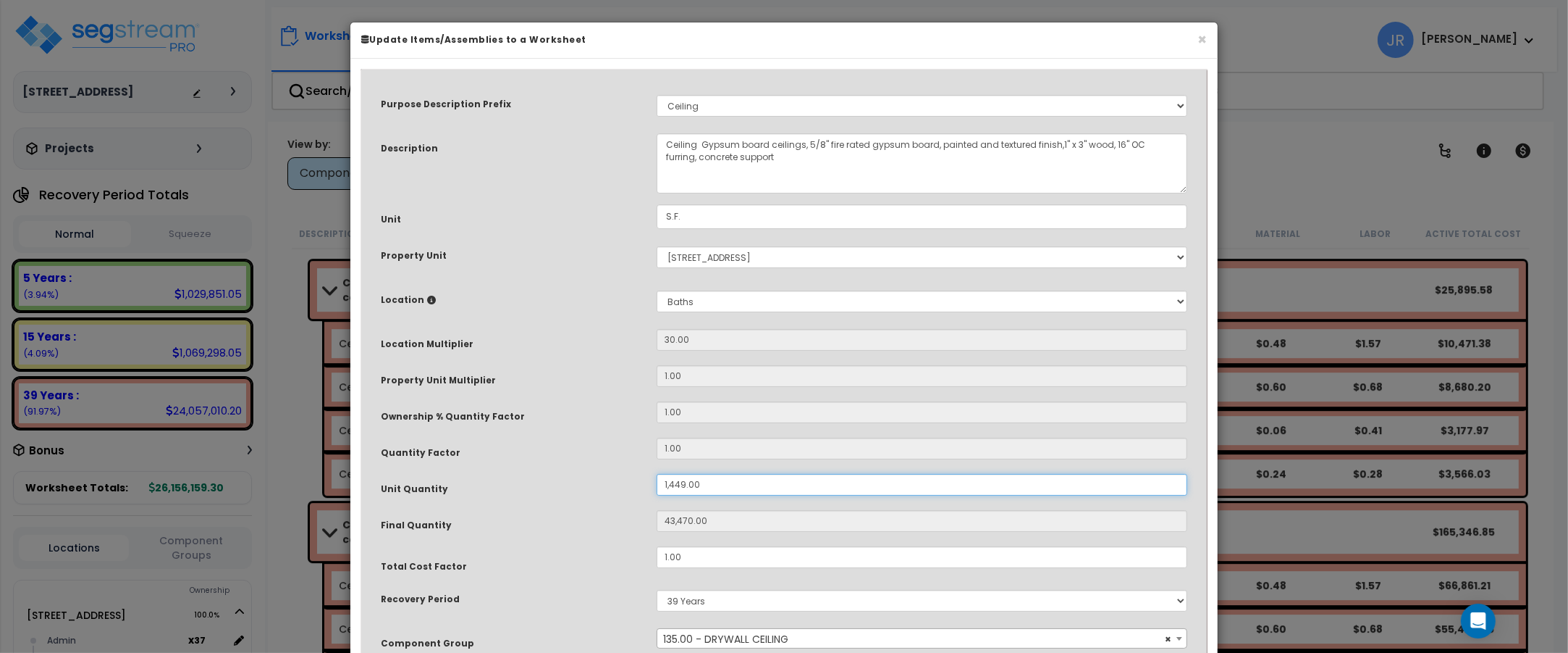
drag, startPoint x: 699, startPoint y: 482, endPoint x: 656, endPoint y: 481, distance: 43.0
click at [656, 481] on div "1,449.00" at bounding box center [922, 485] width 553 height 22
type input "5"
type input "43,470"
type input "50"
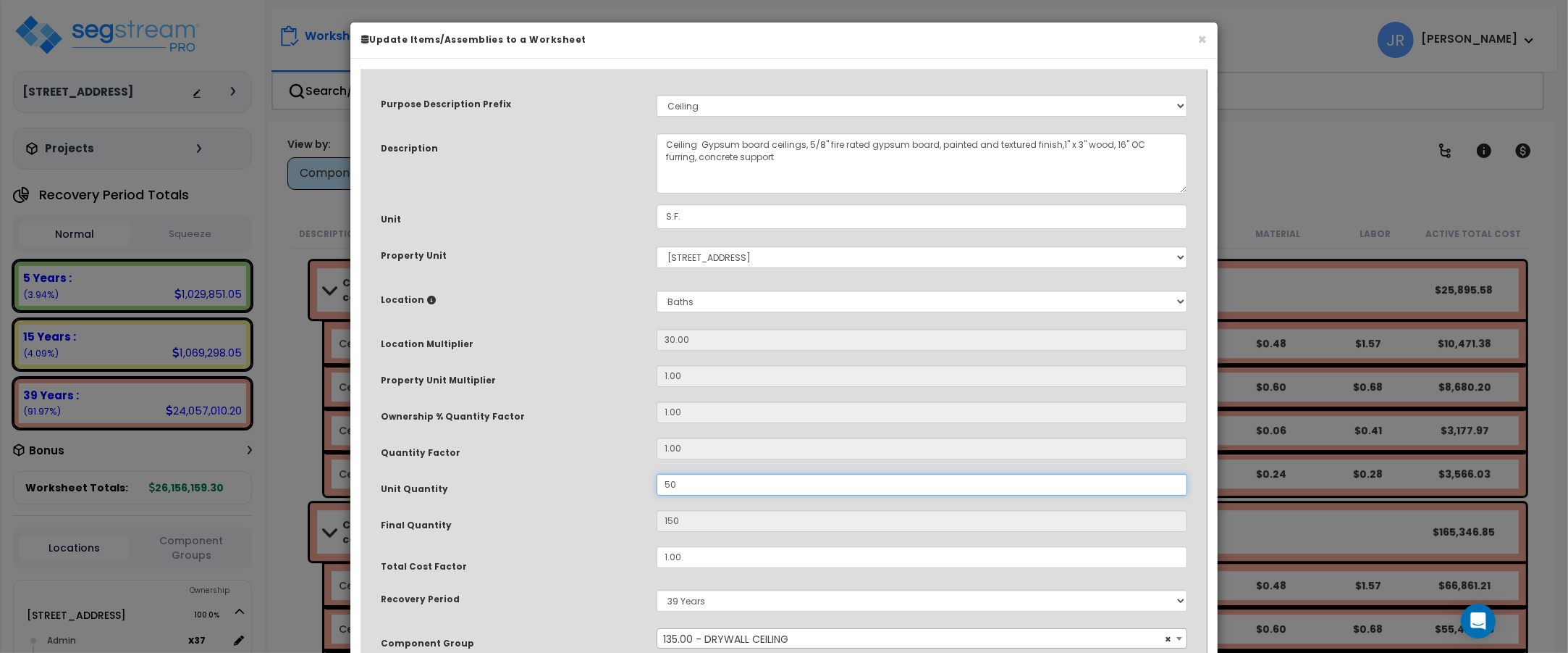
type input "1,500"
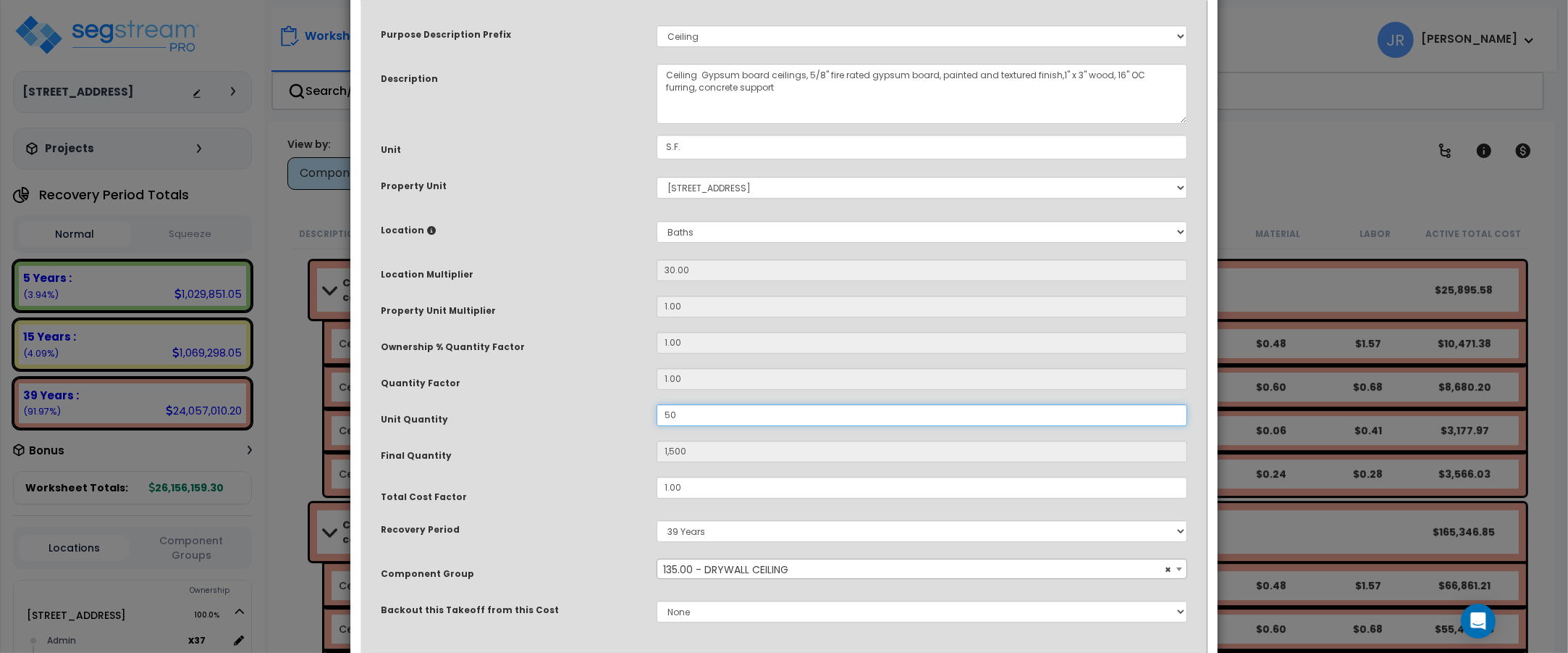
scroll to position [161, 0]
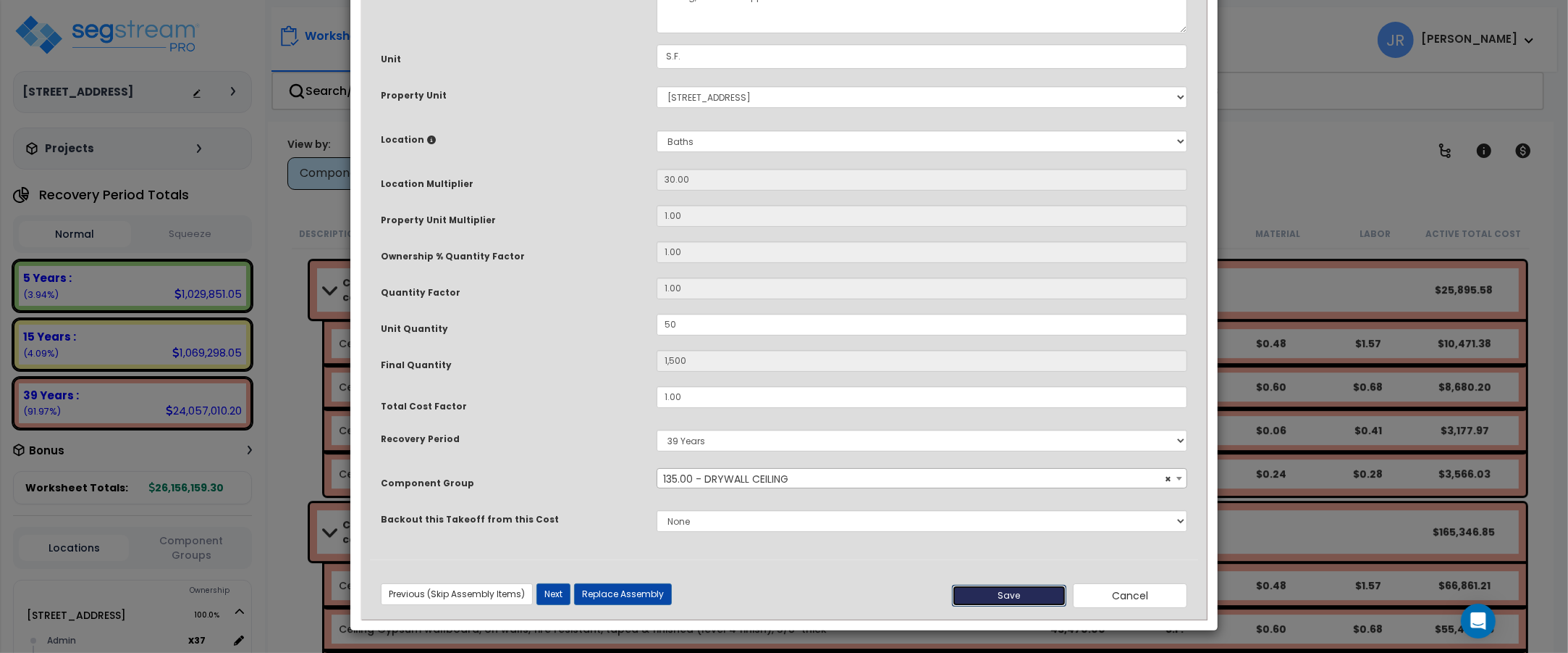
click at [1005, 596] on button "Save" at bounding box center [1009, 596] width 114 height 22
type input "50.00"
type input "1500.00"
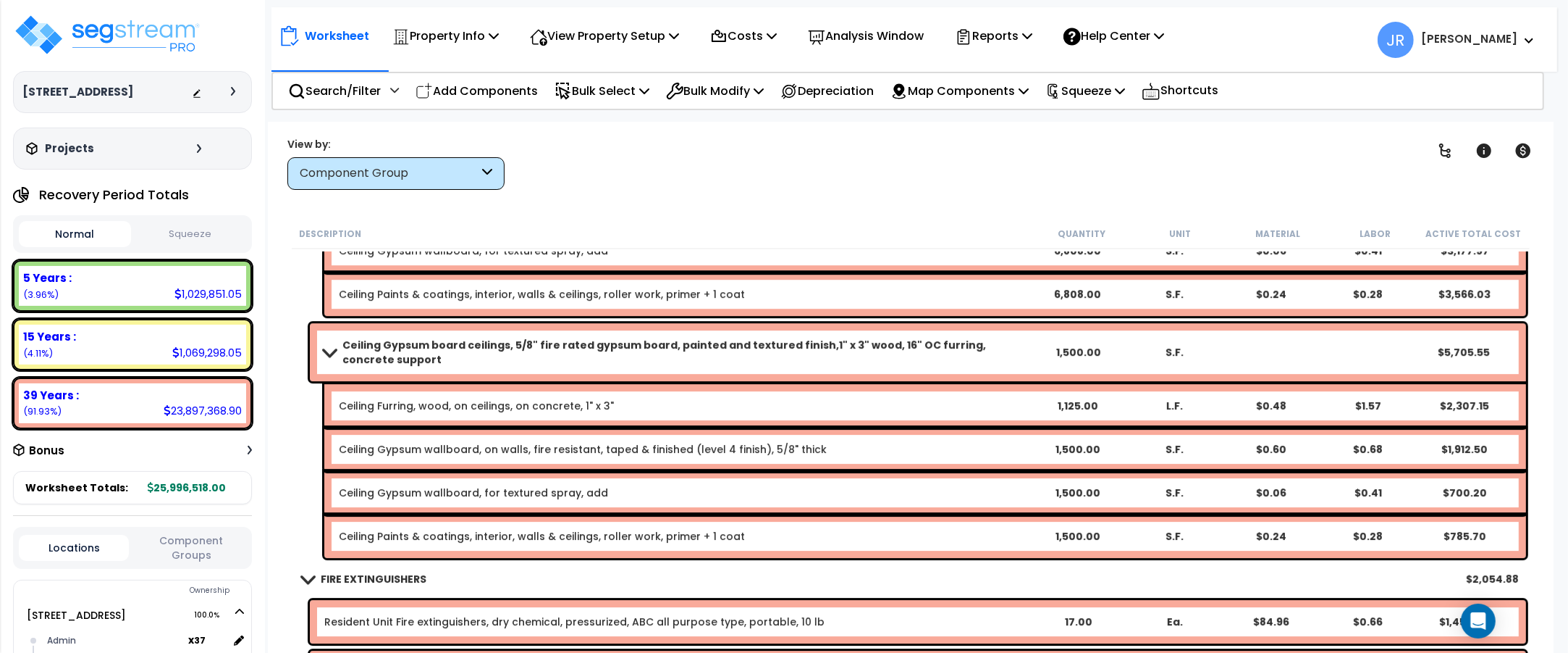
scroll to position [5343, 0]
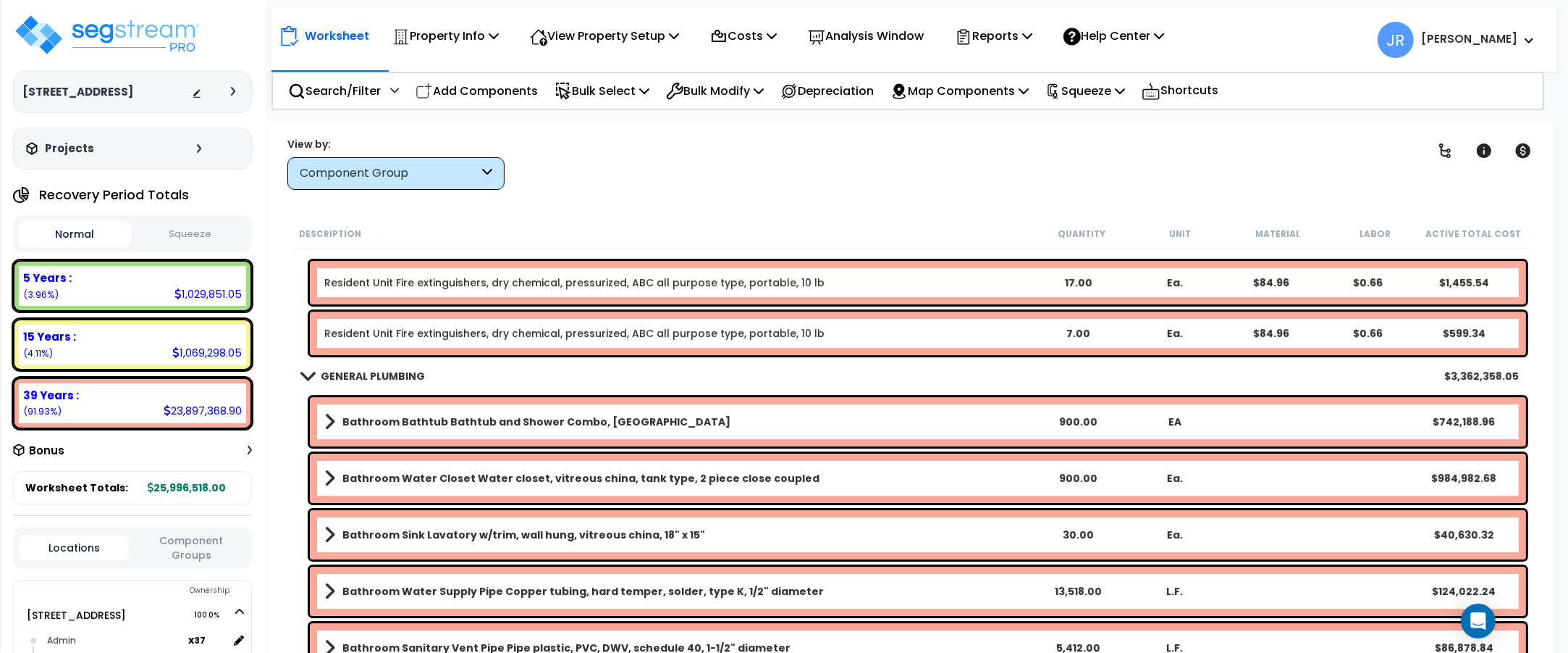
scroll to position [5705, 0]
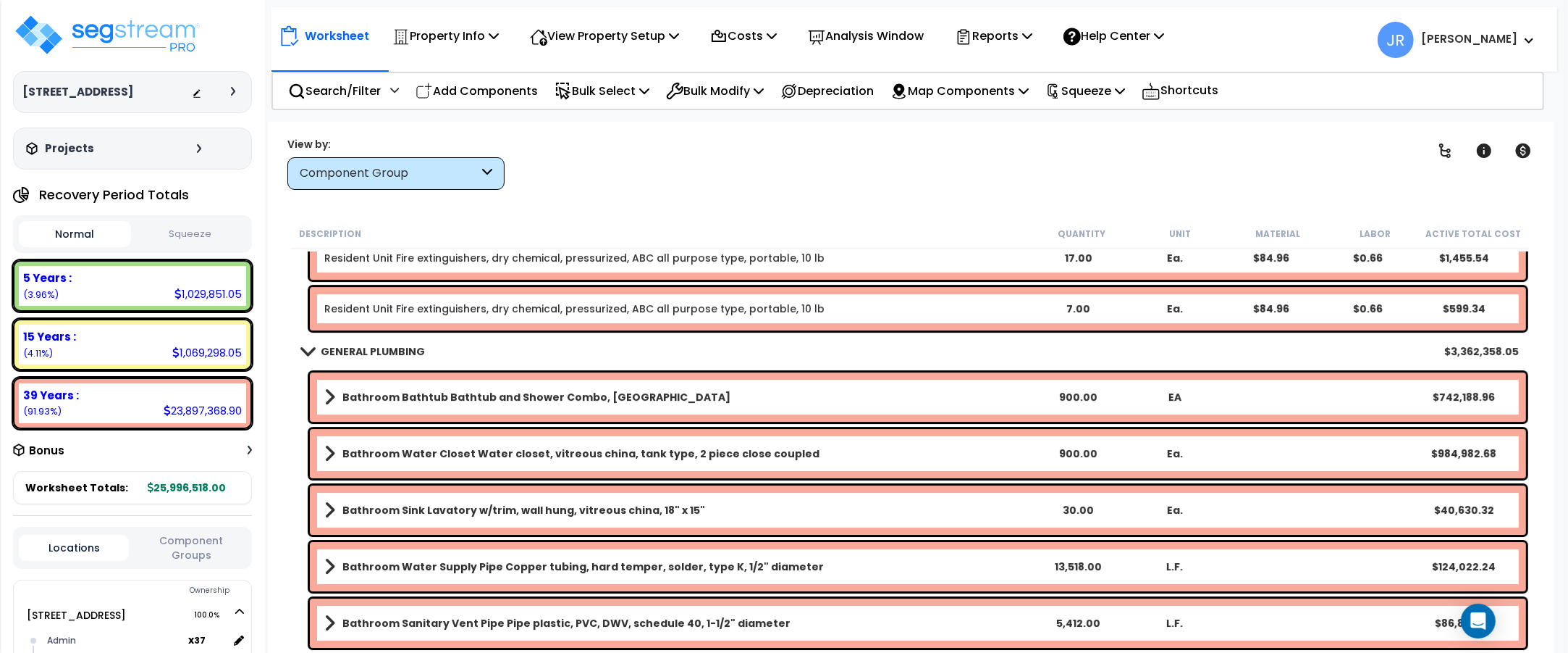
click at [934, 396] on link "Bathroom Bathtub Bathtub and Shower Combo, [GEOGRAPHIC_DATA]" at bounding box center [677, 397] width 705 height 20
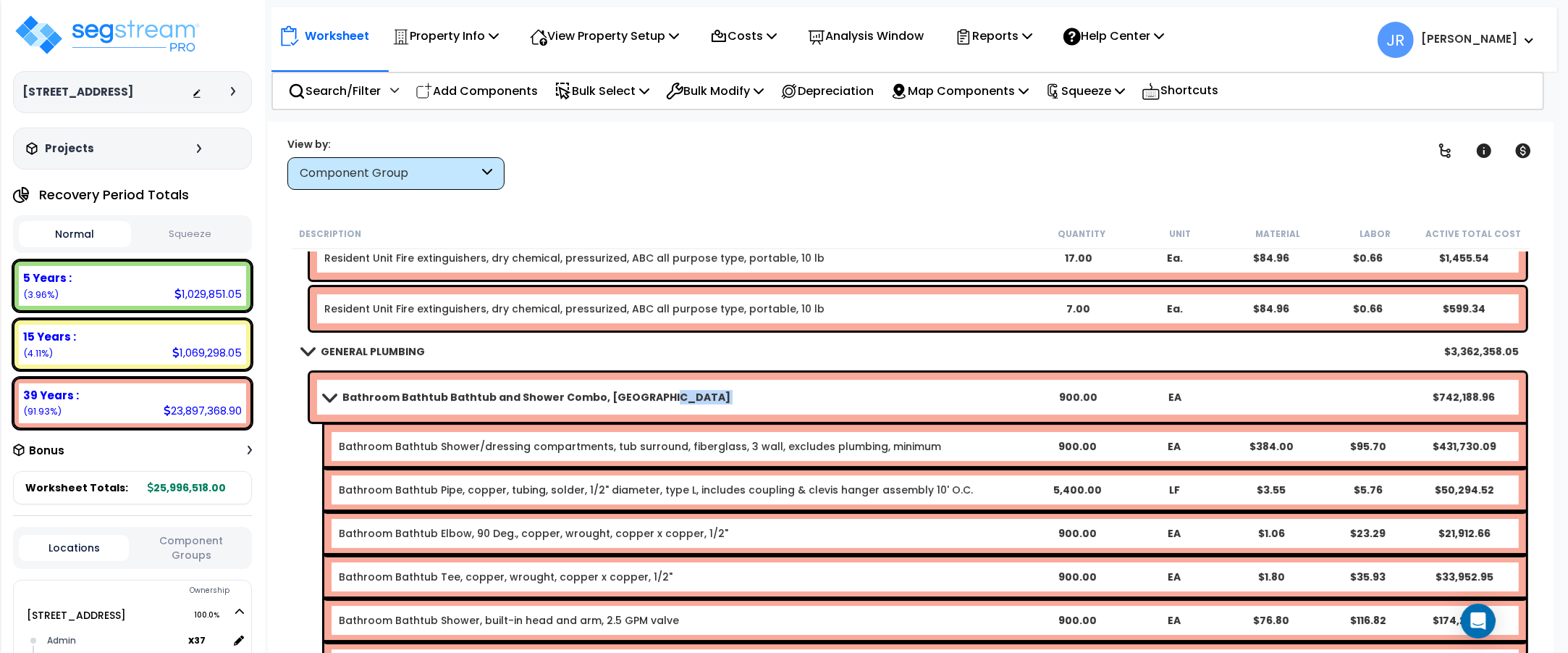
click at [934, 396] on link "Bathroom Bathtub Bathtub and Shower Combo, [GEOGRAPHIC_DATA]" at bounding box center [677, 397] width 705 height 20
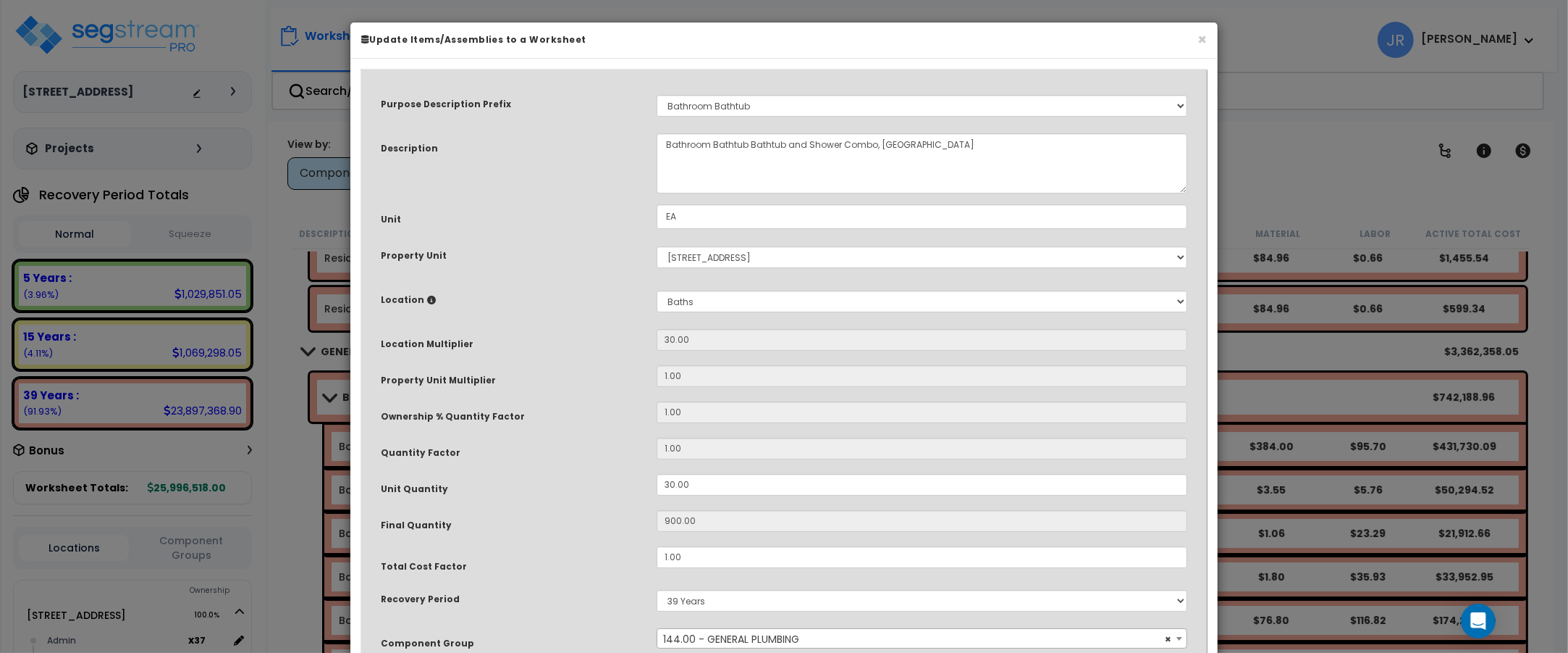
scroll to position [0, 0]
drag, startPoint x: 688, startPoint y: 486, endPoint x: 620, endPoint y: 477, distance: 68.6
click at [620, 477] on div "Unit Quantity 30.00" at bounding box center [784, 486] width 828 height 25
type input "1"
type input "30"
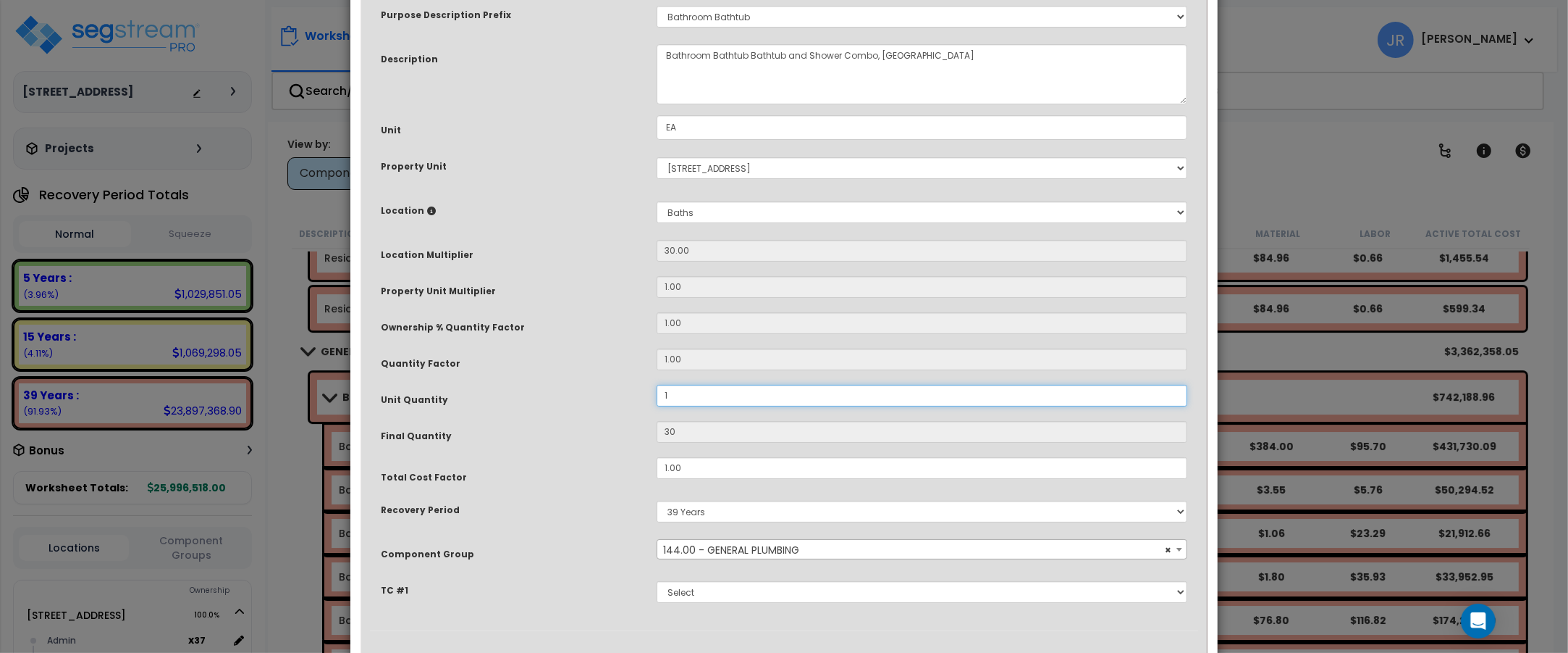
scroll to position [161, 0]
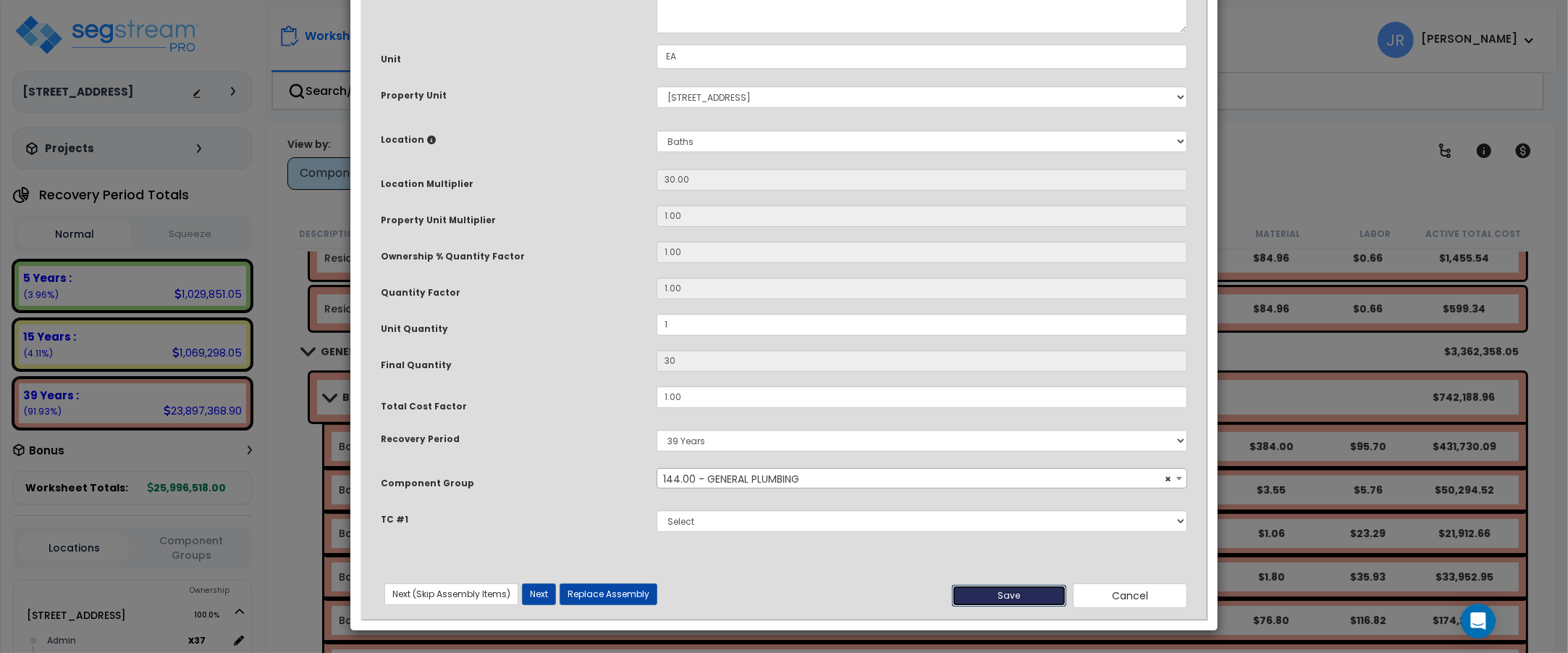
click at [1020, 587] on button "Save" at bounding box center [1009, 596] width 114 height 22
type input "1.00"
type input "30.00"
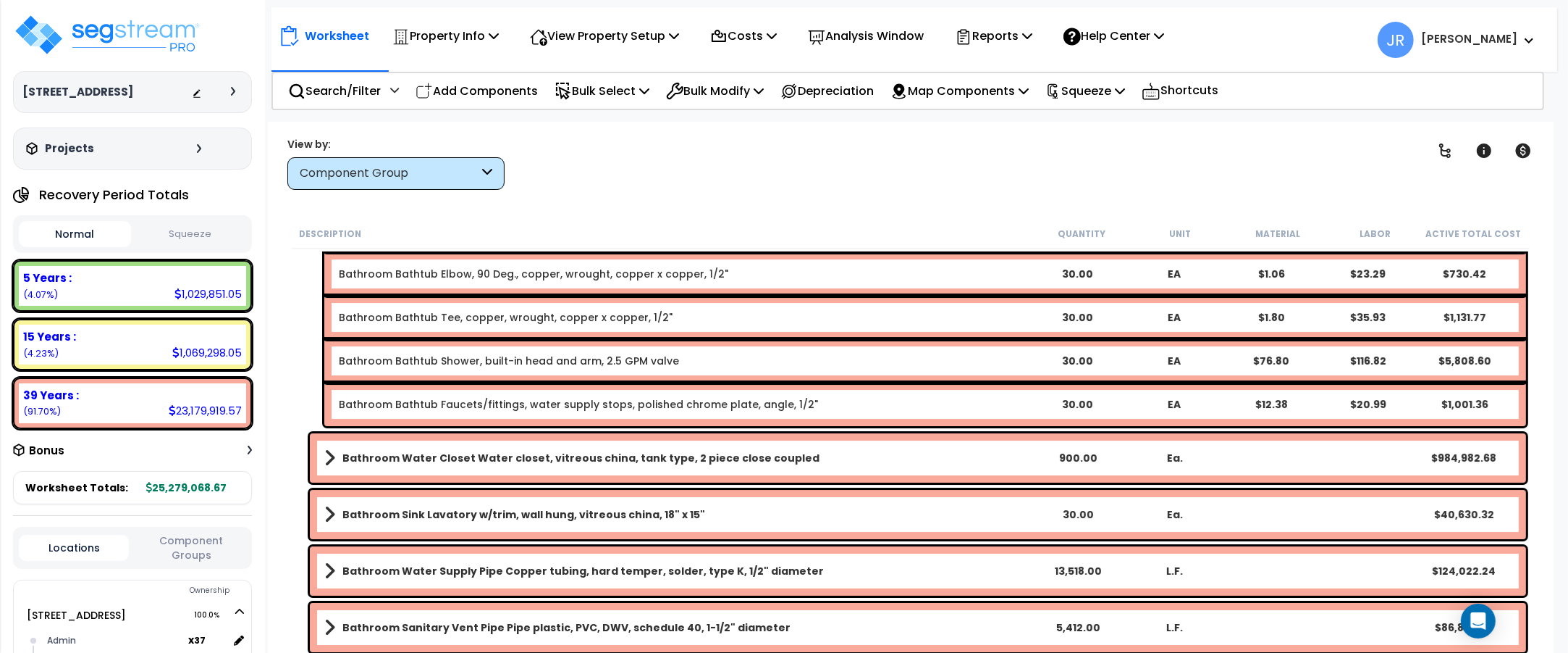
scroll to position [5976, 0]
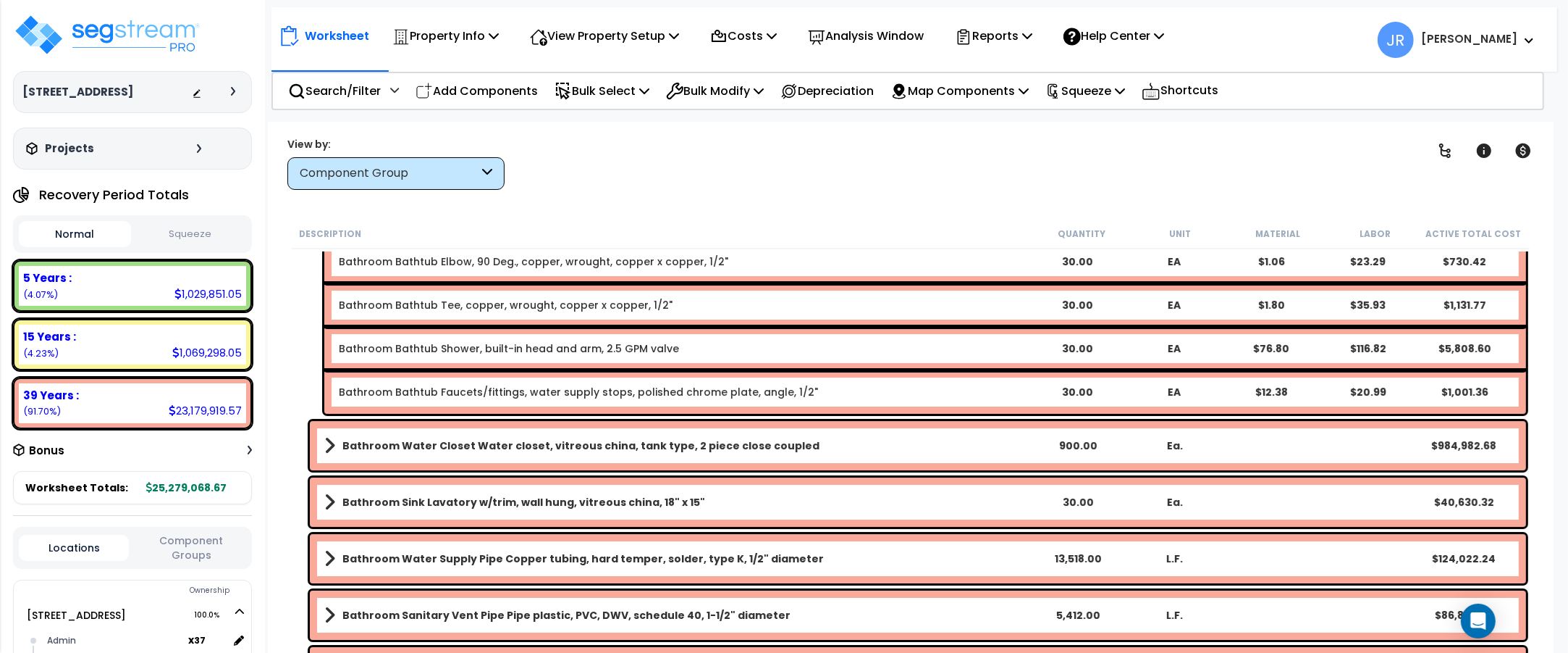
click at [988, 444] on link "Bathroom Water Closet Water closet, vitreous china, tank type, 2 piece close co…" at bounding box center [677, 446] width 705 height 20
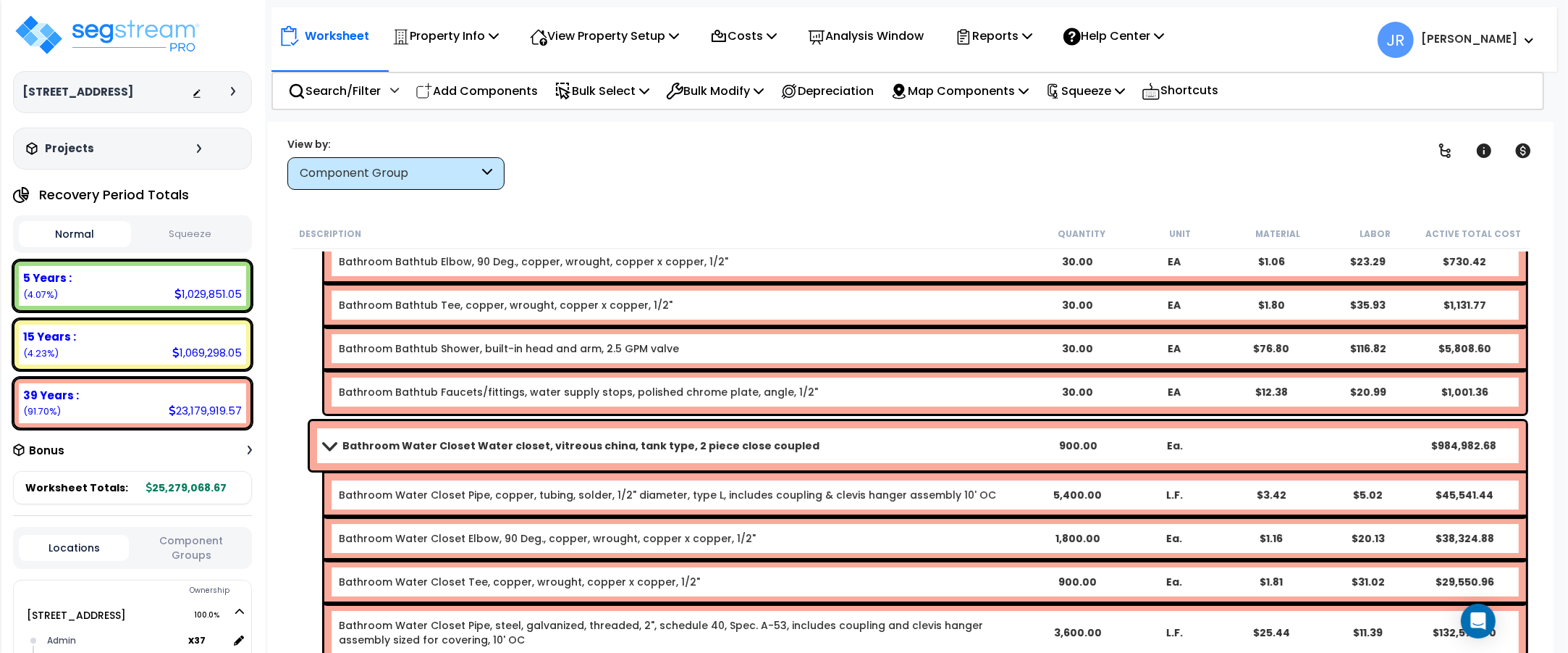
click at [988, 444] on link "Bathroom Water Closet Water closet, vitreous china, tank type, 2 piece close co…" at bounding box center [677, 446] width 705 height 20
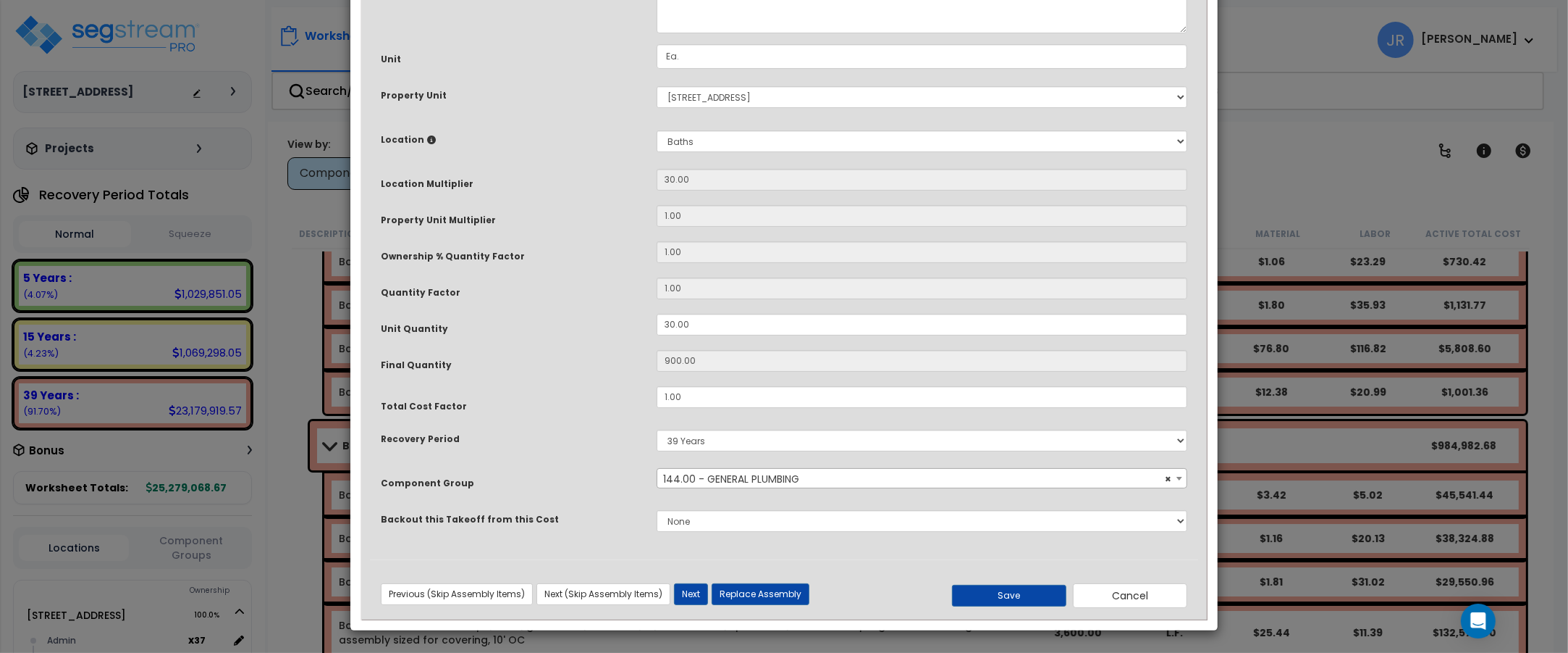
scroll to position [0, 0]
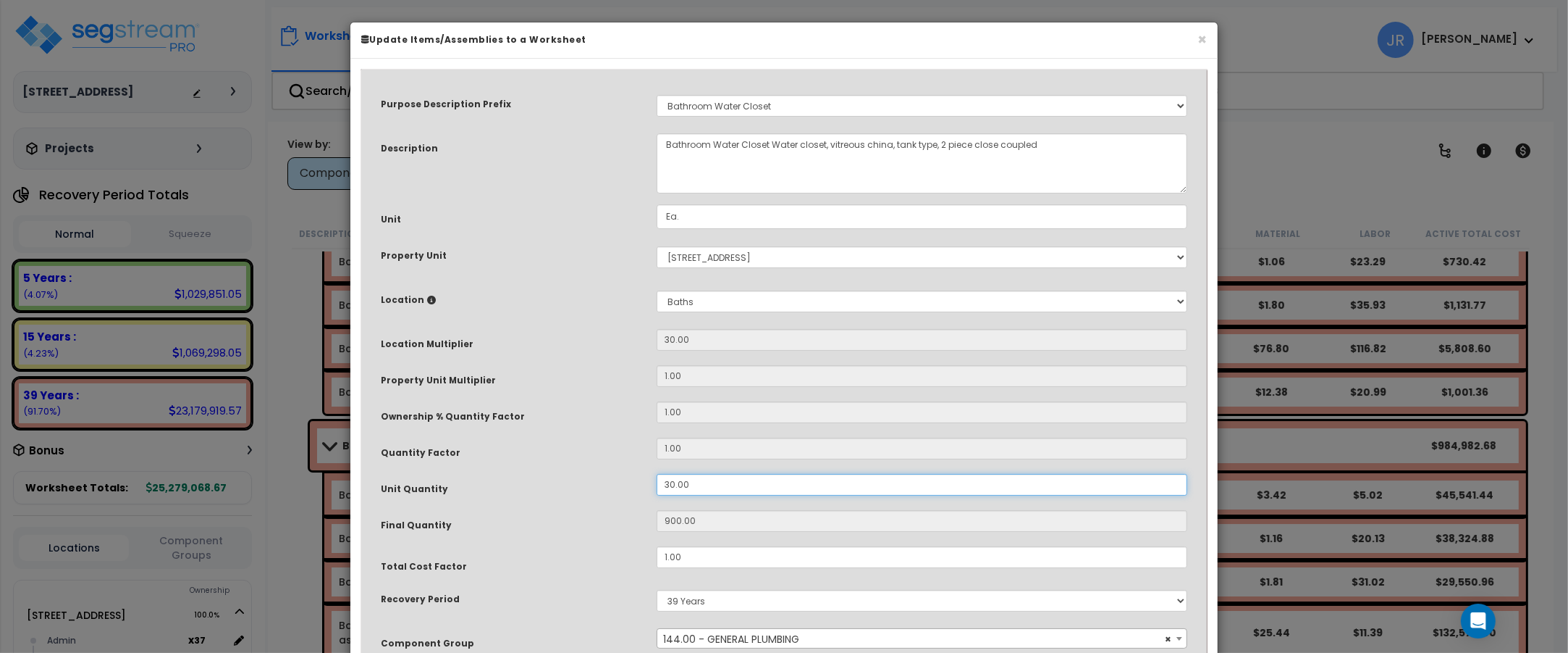
drag, startPoint x: 683, startPoint y: 483, endPoint x: 626, endPoint y: 479, distance: 57.1
click at [626, 479] on div "Unit Quantity 30.00" at bounding box center [784, 486] width 828 height 25
drag, startPoint x: 697, startPoint y: 486, endPoint x: 630, endPoint y: 478, distance: 67.5
click at [630, 478] on div "Unit Quantity 30.00" at bounding box center [784, 486] width 828 height 25
type input "1"
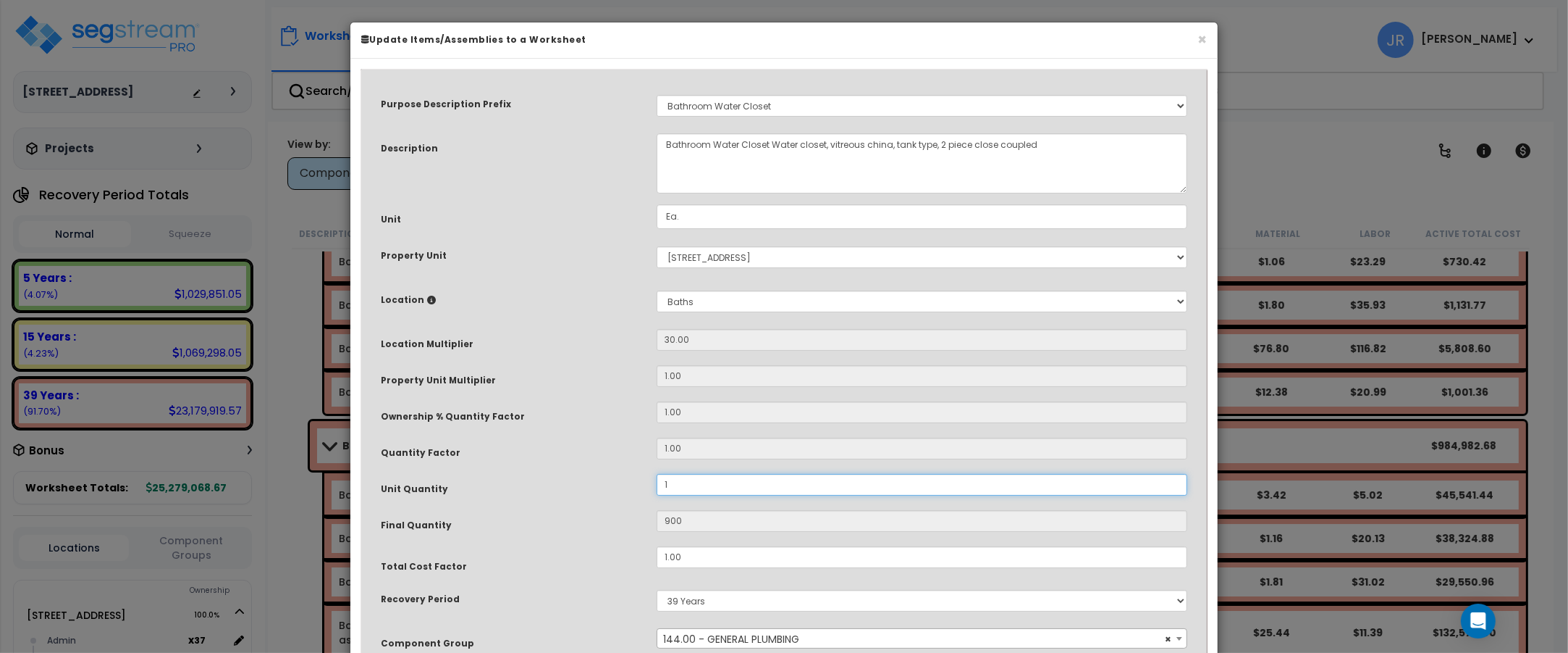
type input "30"
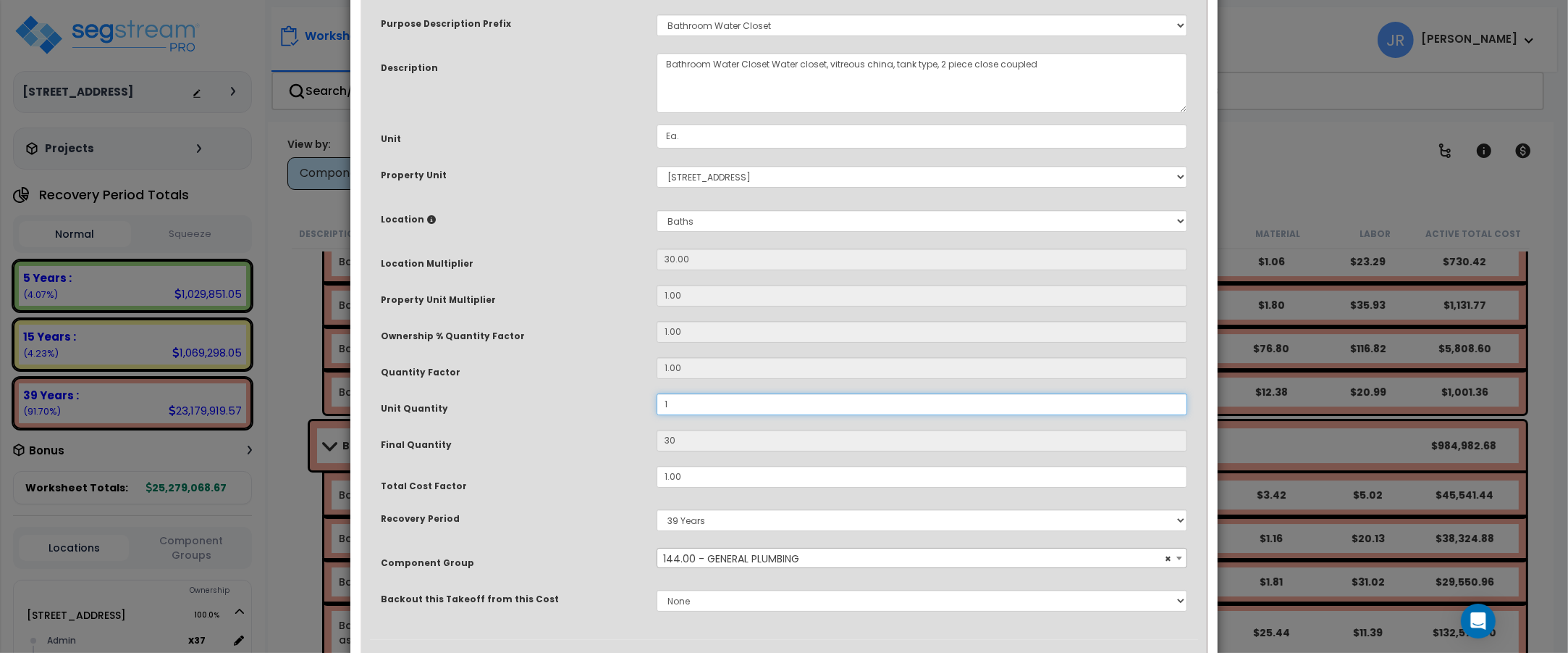
scroll to position [161, 0]
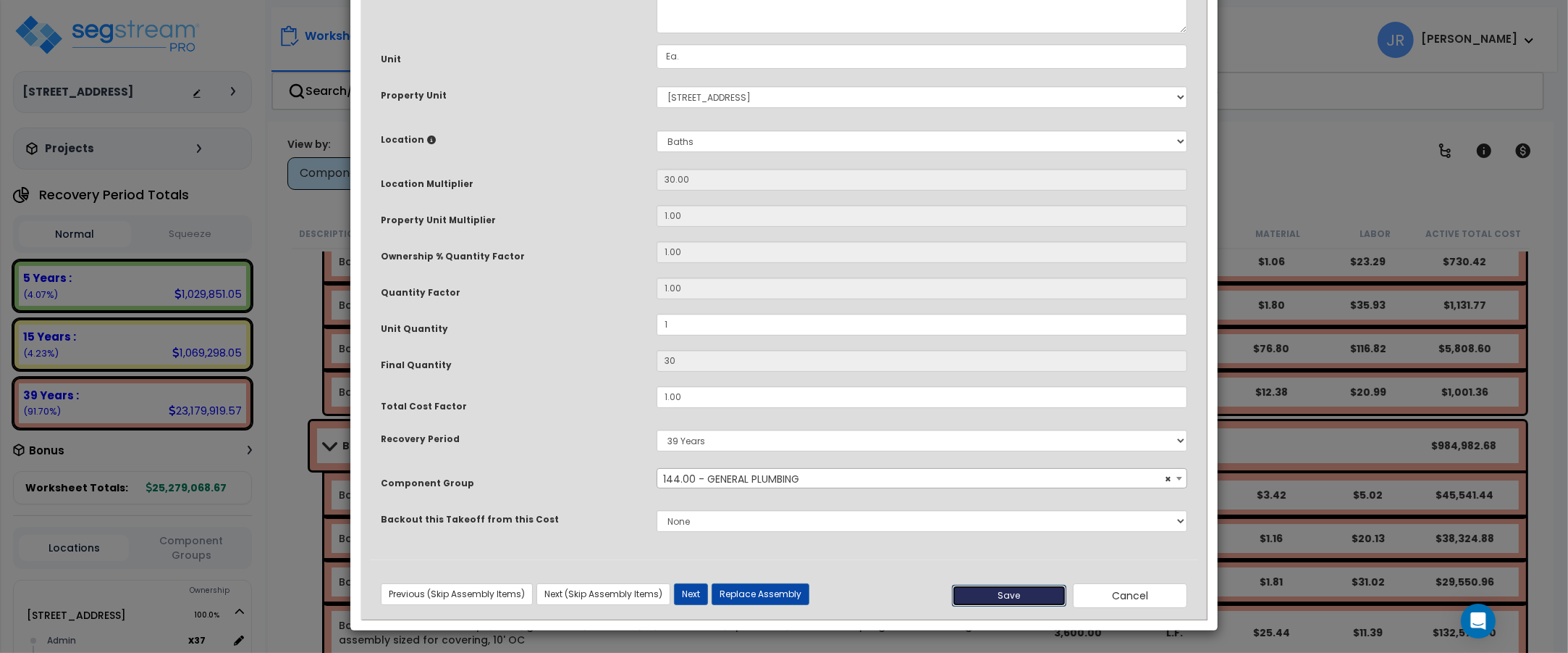
click at [999, 589] on button "Save" at bounding box center [1009, 596] width 114 height 22
type input "1.00"
type input "30.00"
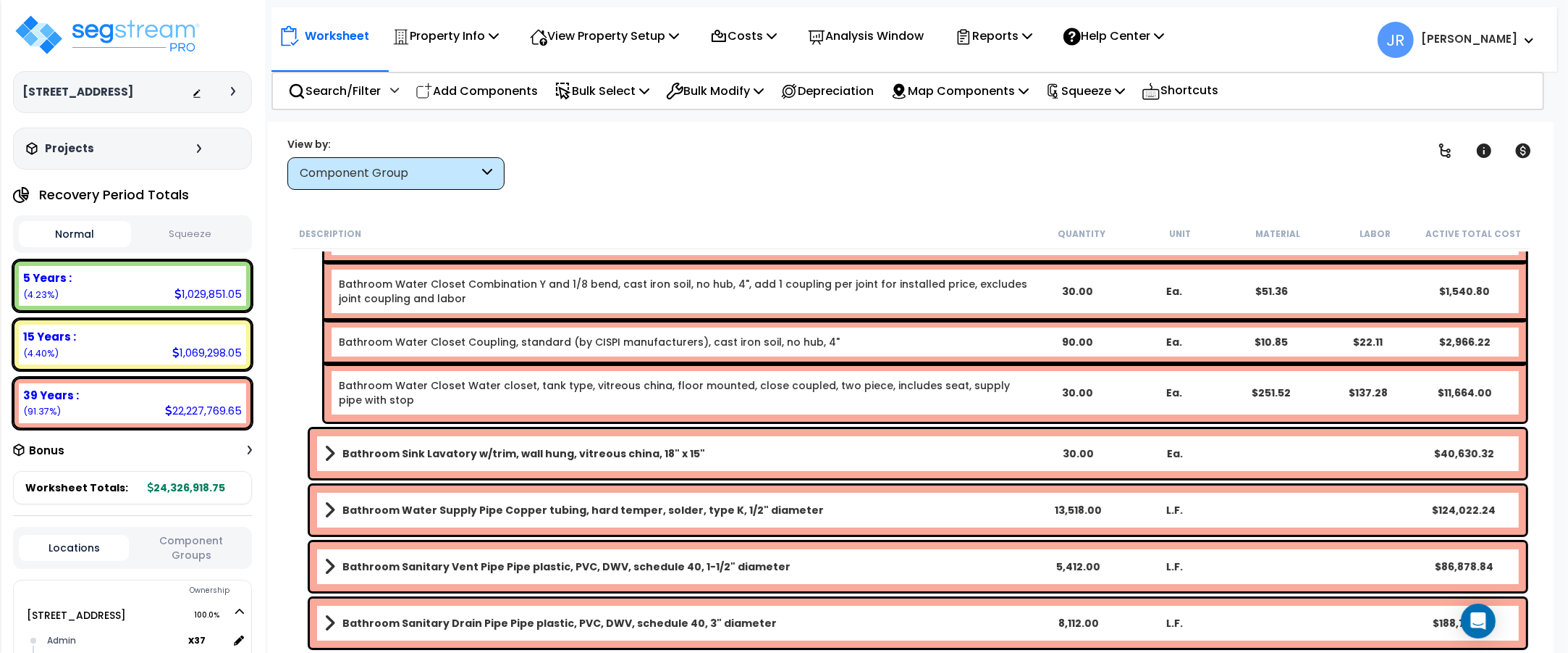
scroll to position [6520, 0]
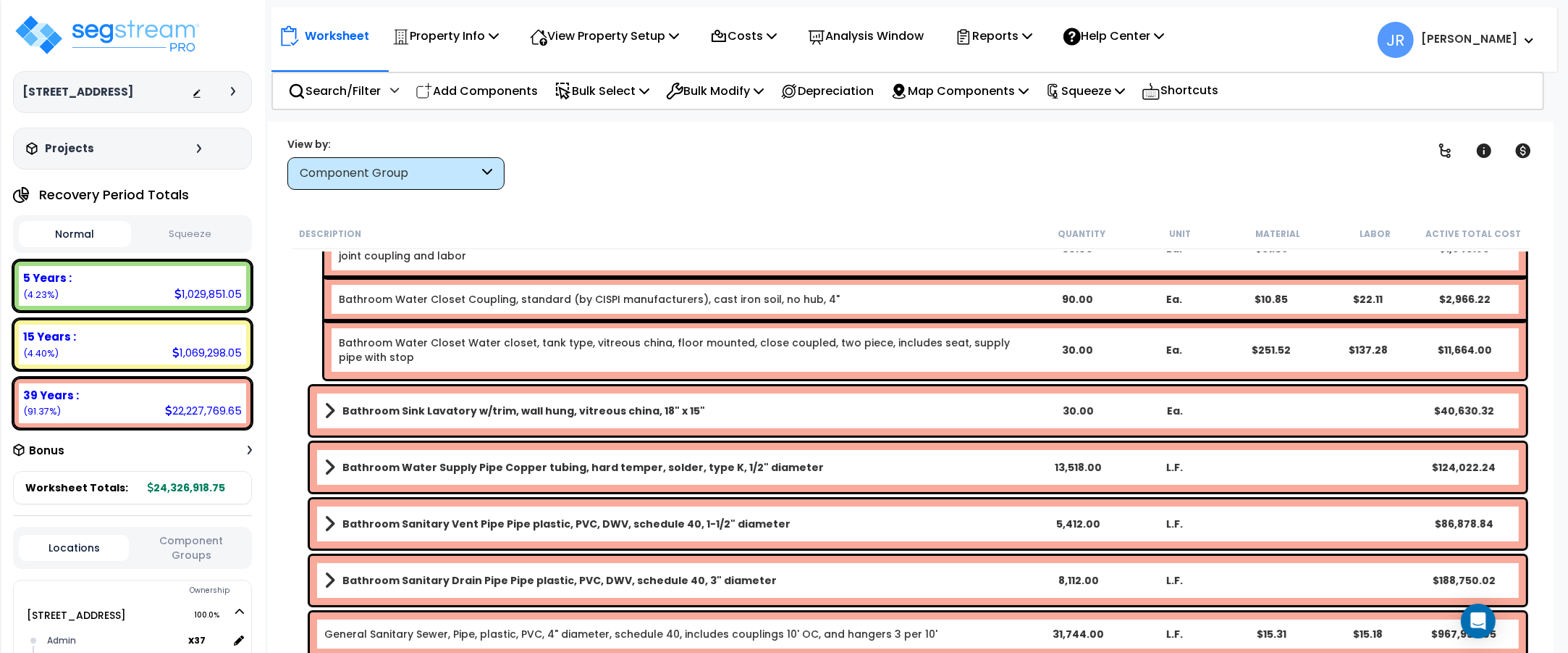
click at [976, 407] on link "Bathroom Sink Lavatory w/trim, wall hung, vitreous china, 18" x 15"" at bounding box center [677, 411] width 705 height 20
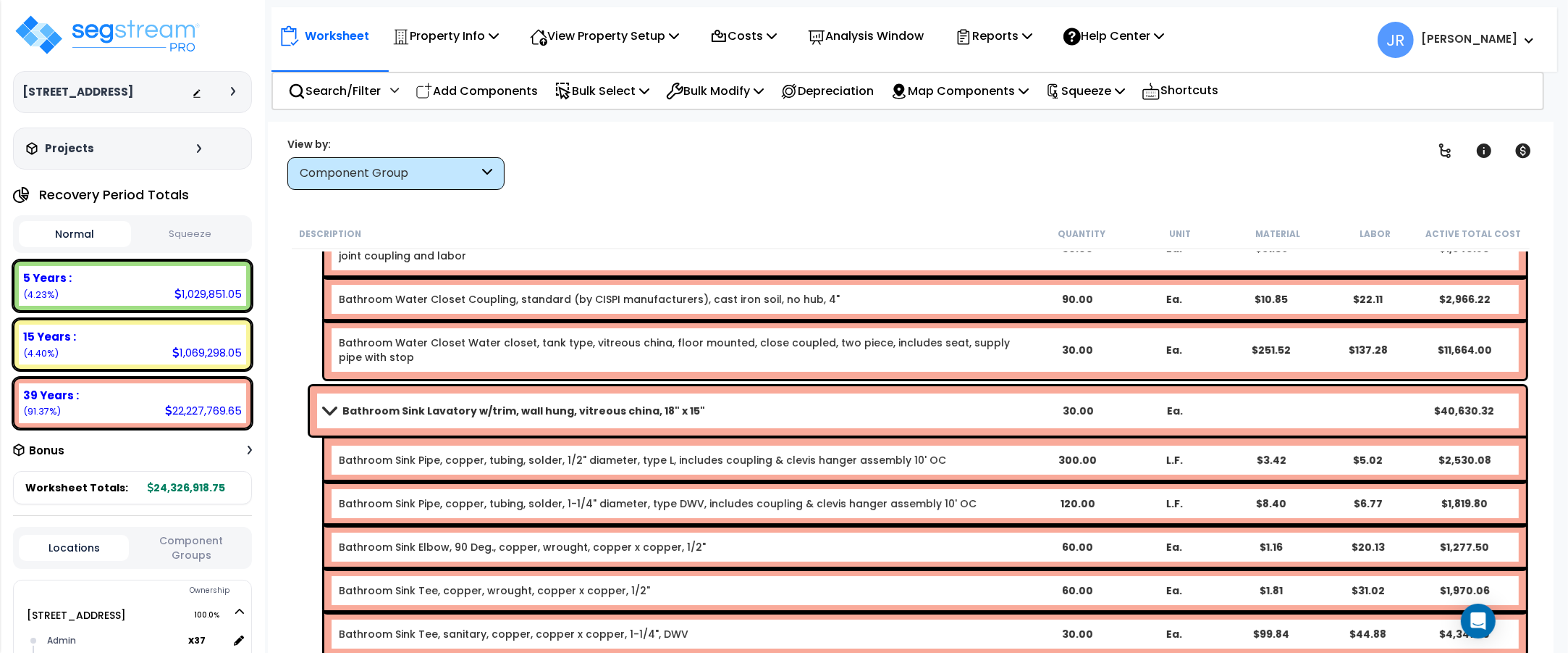
click at [976, 407] on link "Bathroom Sink Lavatory w/trim, wall hung, vitreous china, 18" x 15"" at bounding box center [677, 411] width 705 height 20
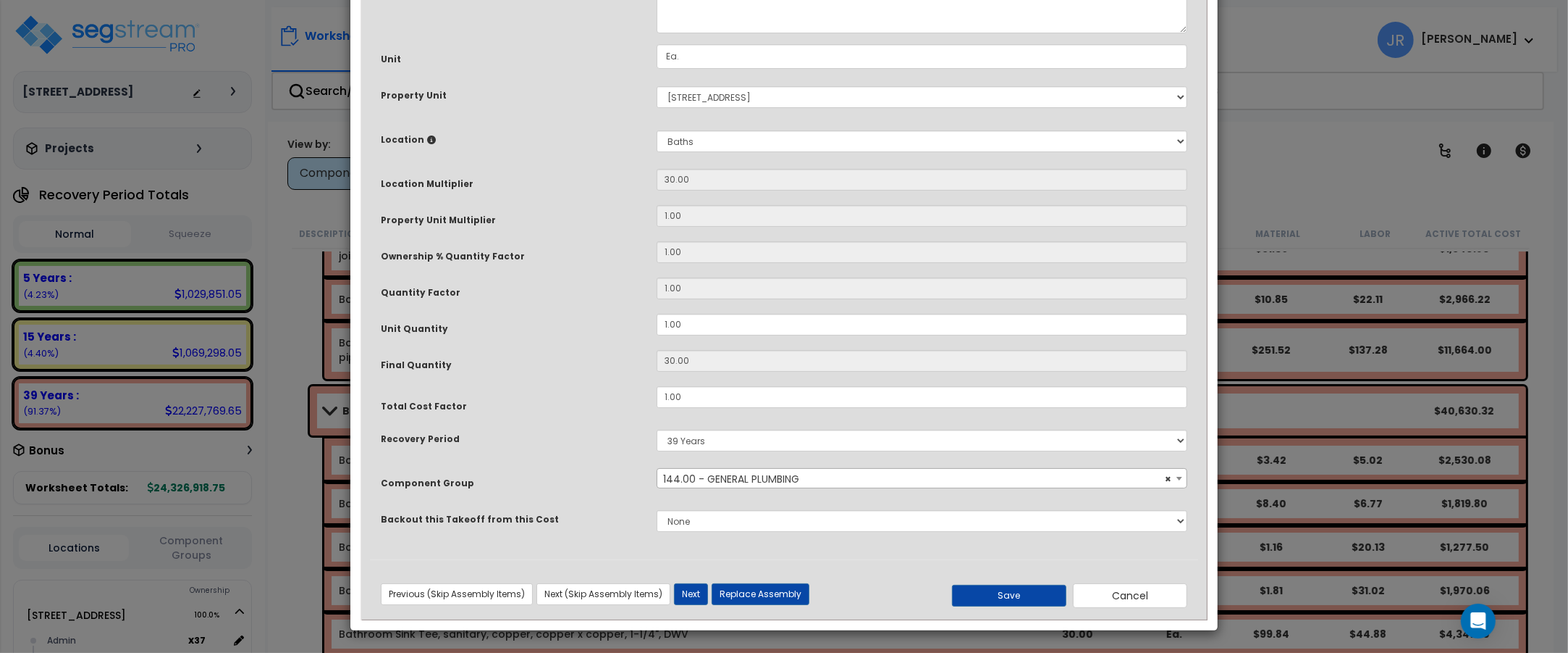
scroll to position [0, 0]
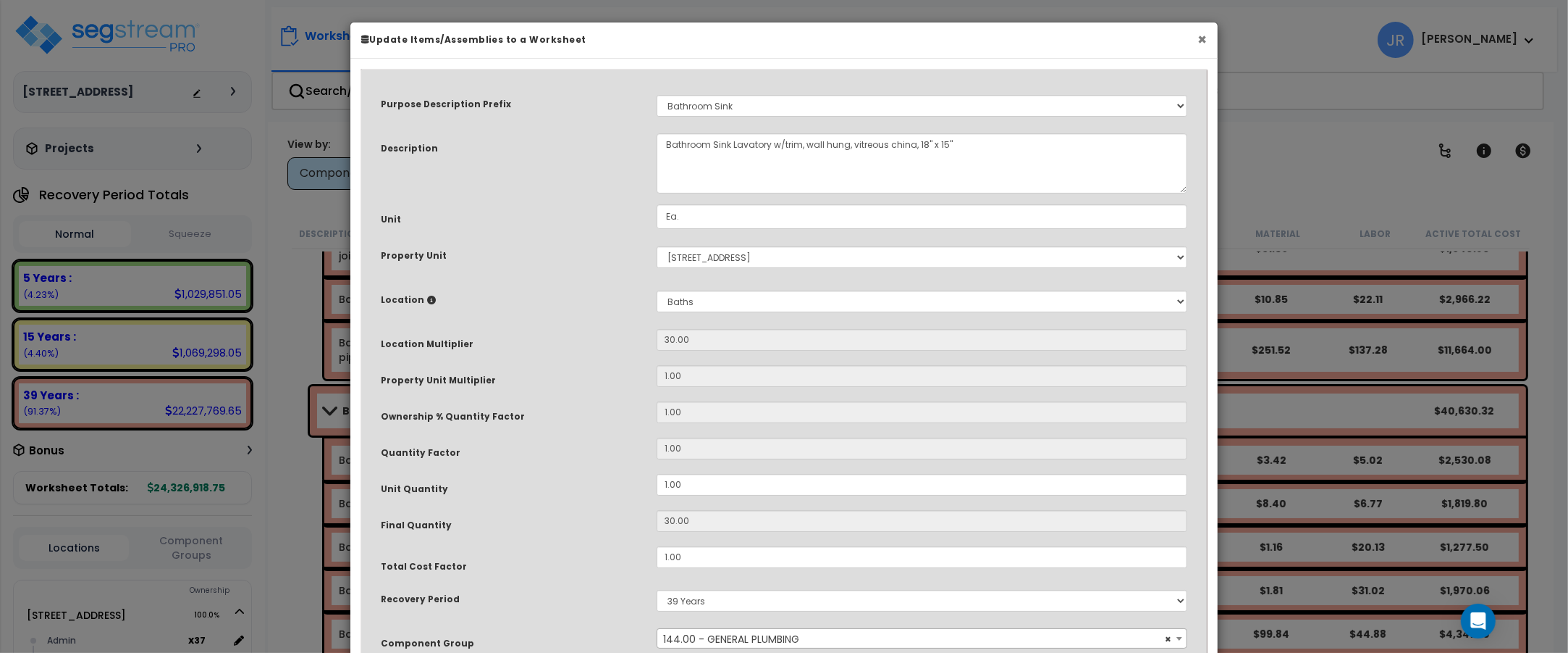
click at [1197, 41] on button "×" at bounding box center [1202, 39] width 9 height 15
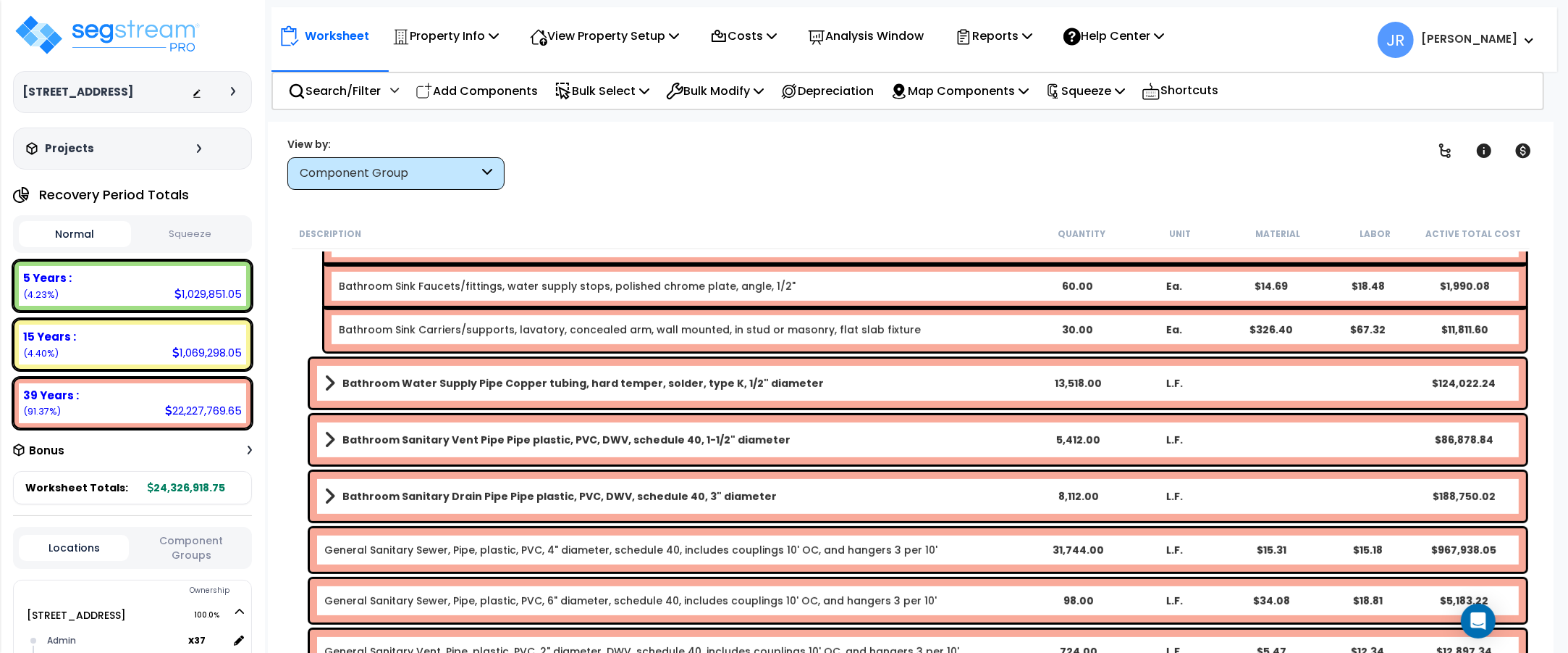
scroll to position [7063, 0]
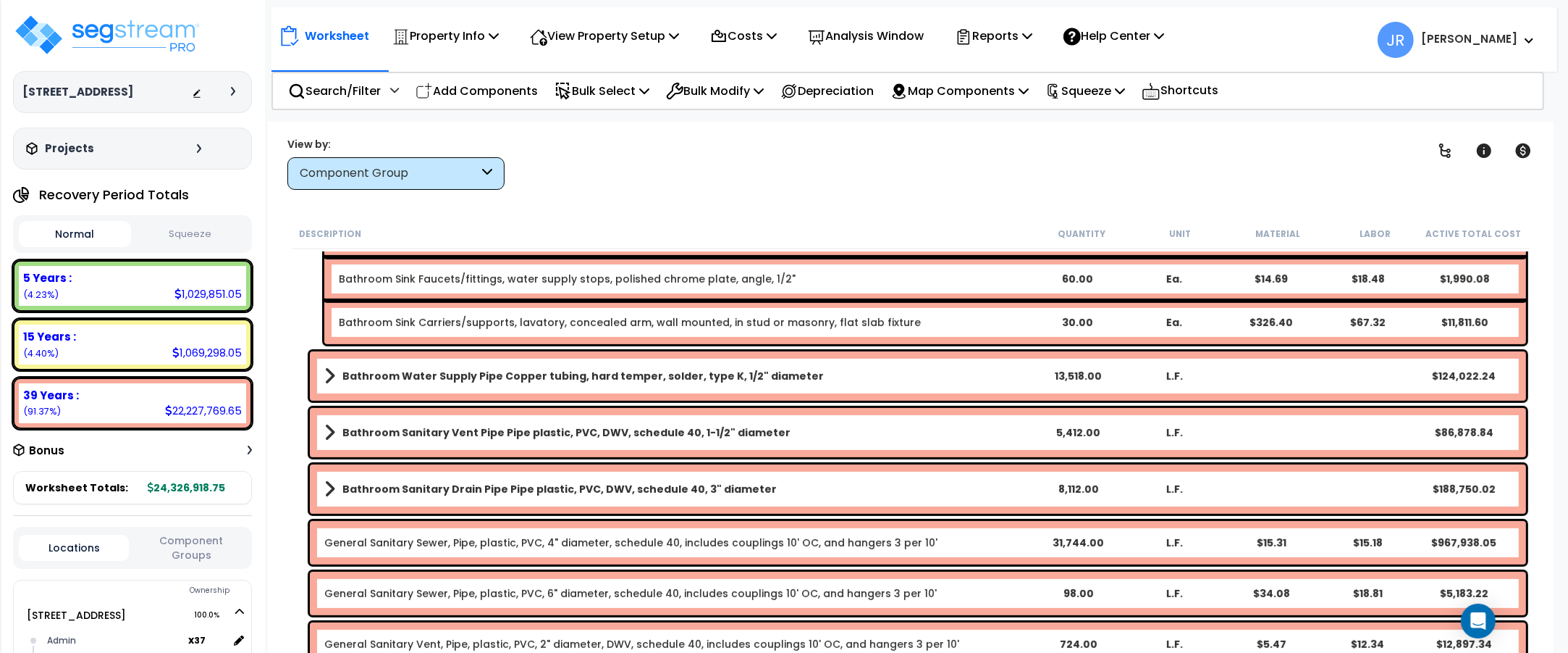
click at [928, 486] on link "Bathroom Sanitary Drain Pipe Pipe plastic, PVC, DWV, schedule 40, 3" diameter" at bounding box center [677, 489] width 705 height 20
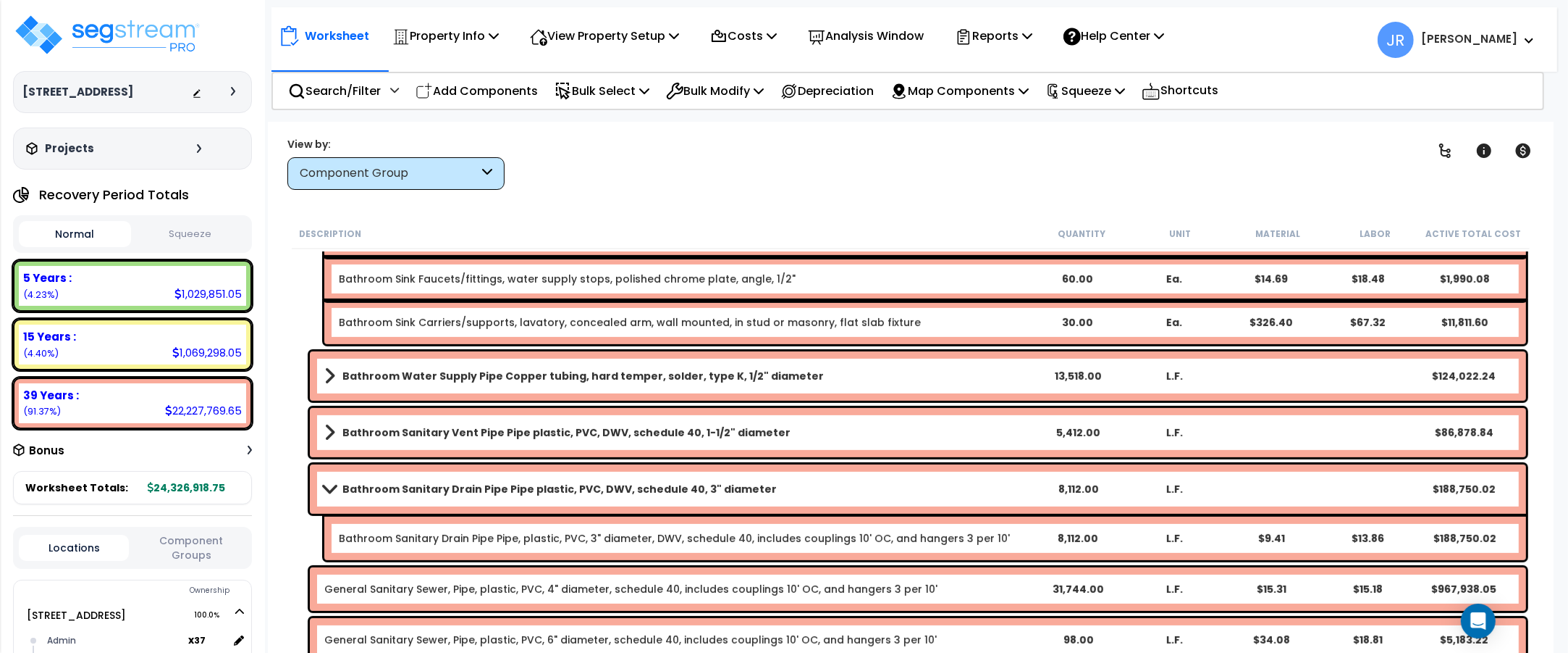
click at [928, 486] on link "Bathroom Sanitary Drain Pipe Pipe plastic, PVC, DWV, schedule 40, 3" diameter" at bounding box center [677, 489] width 705 height 20
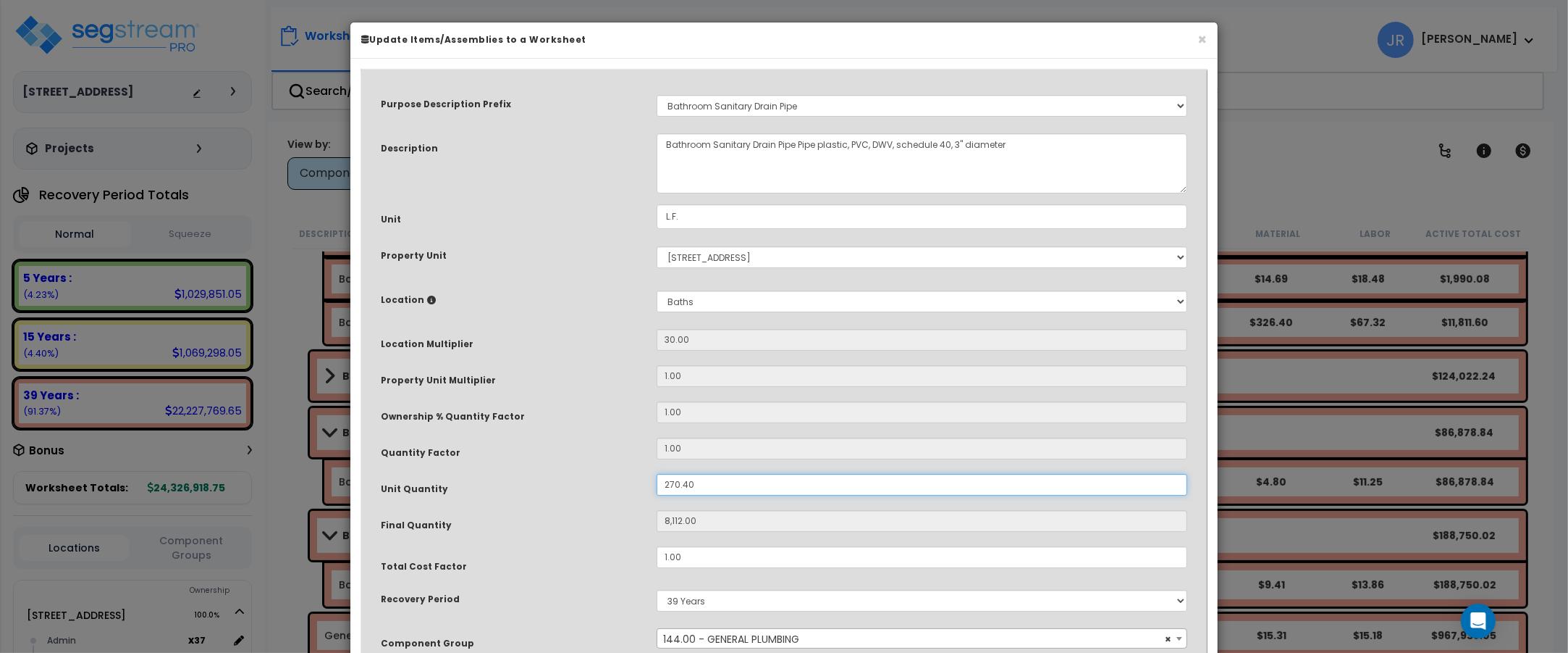
drag, startPoint x: 692, startPoint y: 482, endPoint x: 646, endPoint y: 476, distance: 46.4
click at [646, 476] on div "270.40" at bounding box center [922, 485] width 553 height 22
click at [1202, 42] on button "×" at bounding box center [1202, 39] width 9 height 15
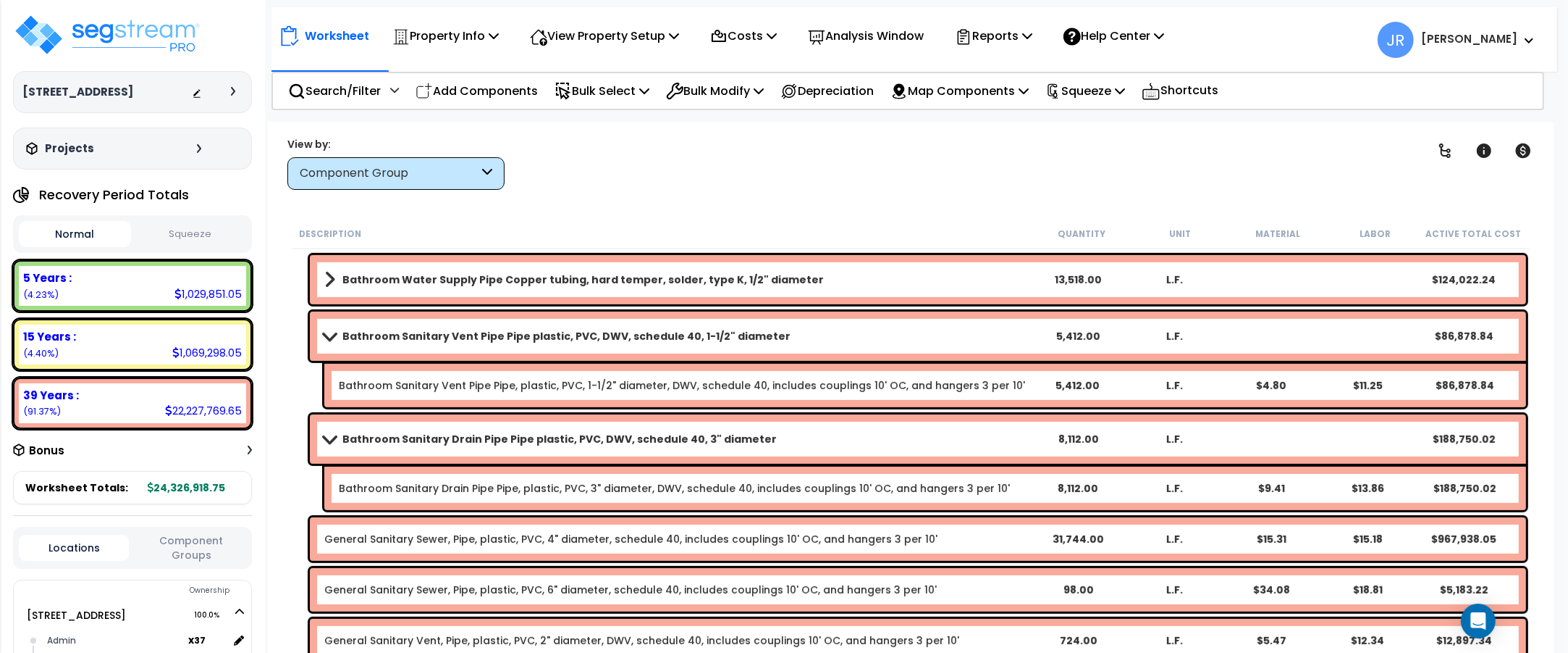
scroll to position [7154, 0]
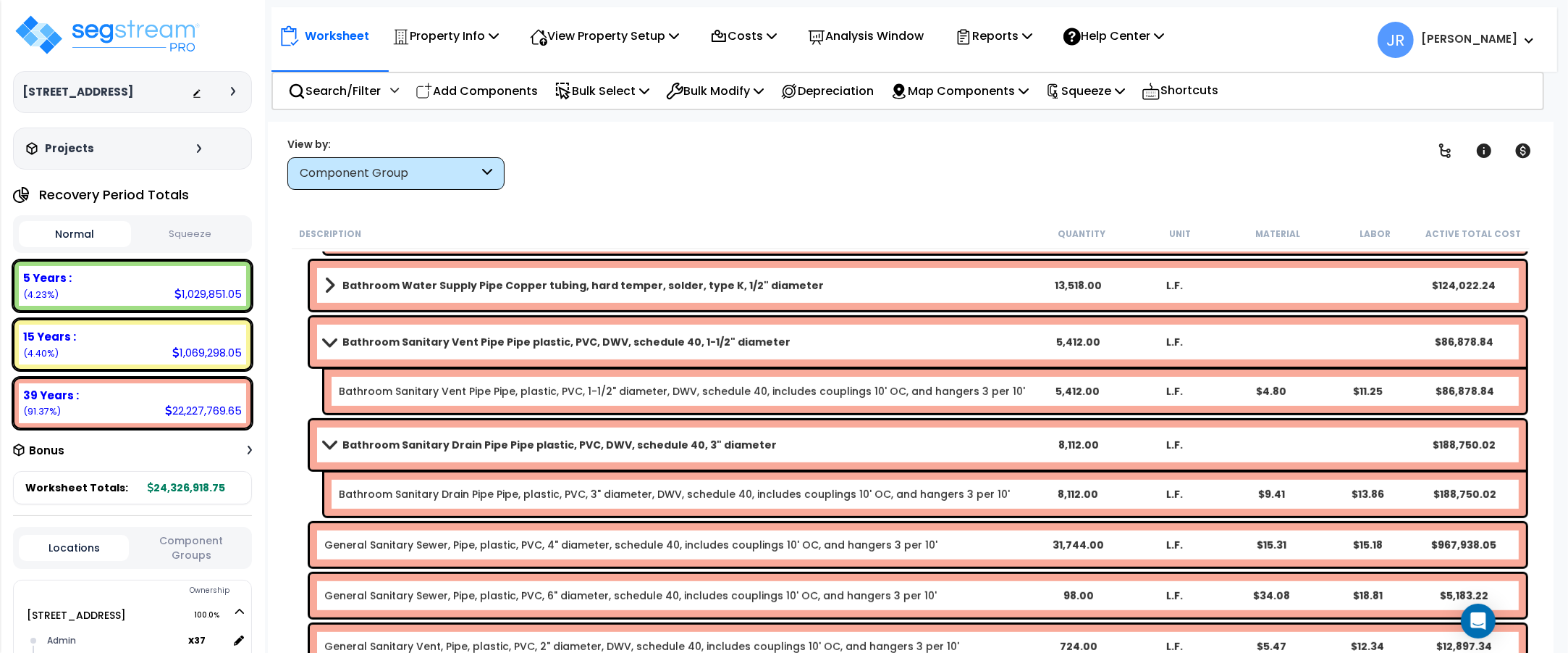
click at [968, 437] on link "Bathroom Sanitary Drain Pipe Pipe plastic, PVC, DWV, schedule 40, 3" diameter" at bounding box center [677, 445] width 705 height 20
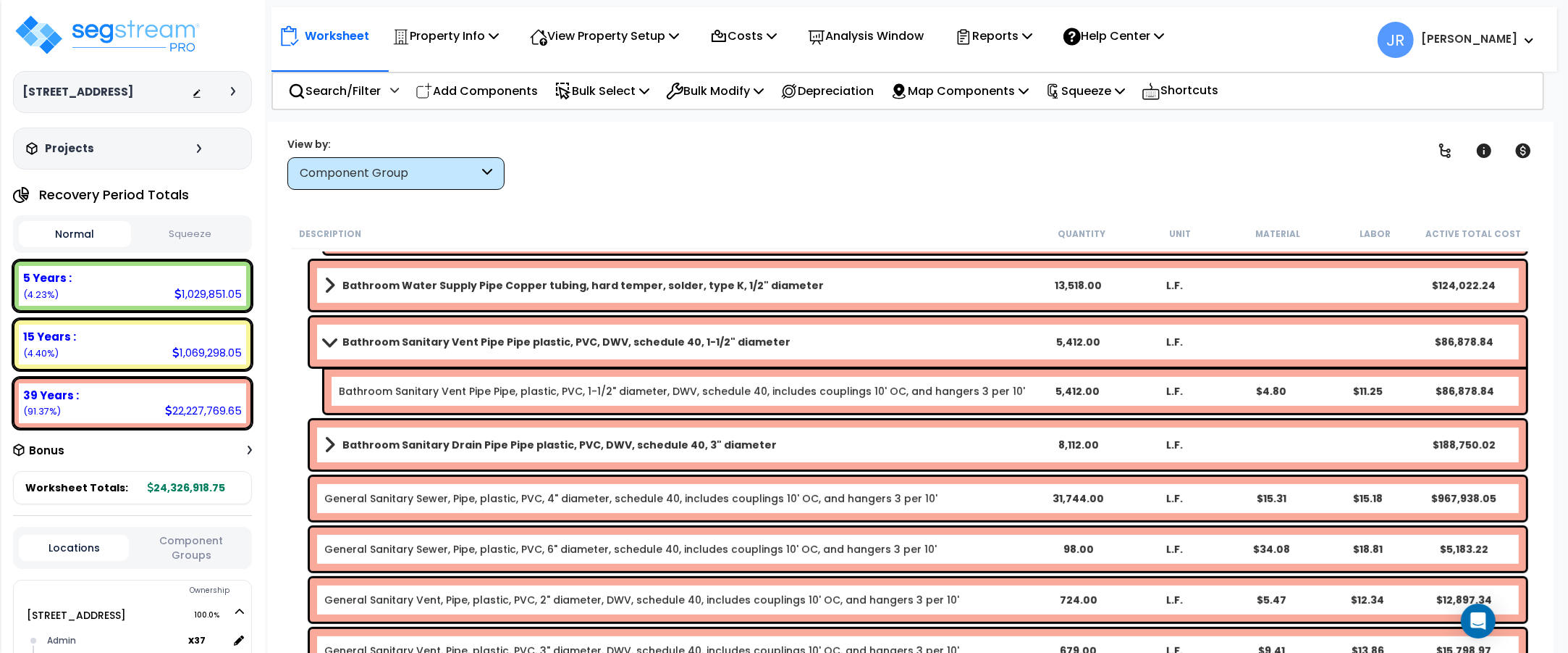
click at [968, 437] on link "Bathroom Sanitary Drain Pipe Pipe plastic, PVC, DWV, schedule 40, 3" diameter" at bounding box center [677, 445] width 705 height 20
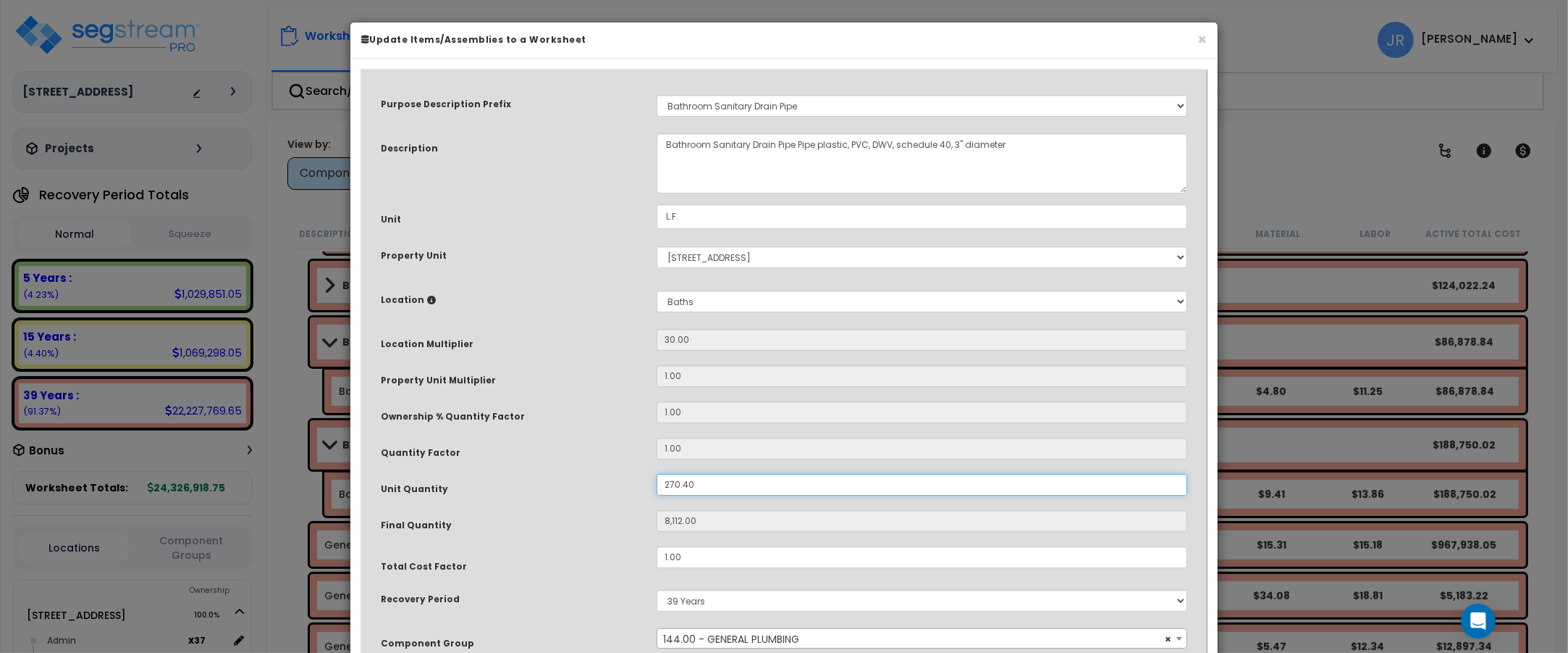
drag, startPoint x: 696, startPoint y: 482, endPoint x: 656, endPoint y: 482, distance: 40.0
click at [656, 482] on div "270.40" at bounding box center [922, 485] width 553 height 22
type input "1"
type input "30"
type input "12"
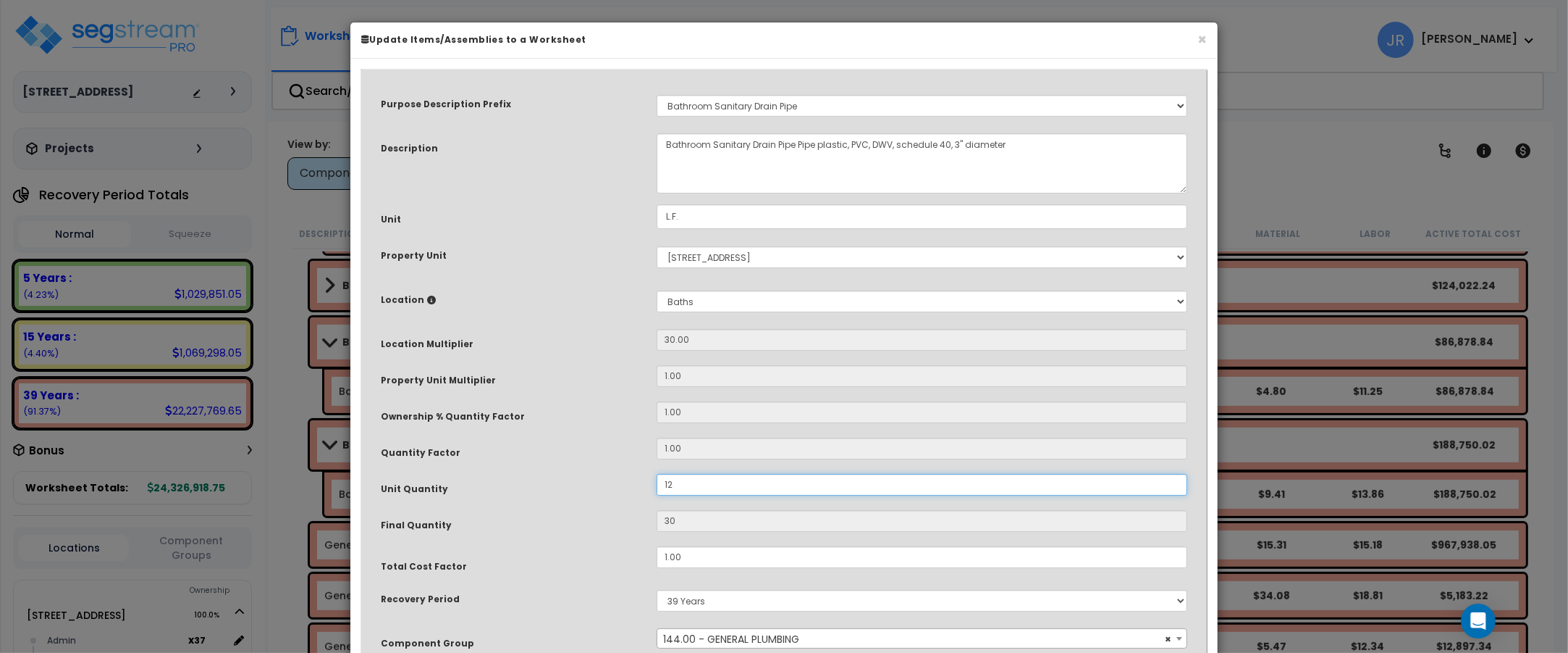
type input "360"
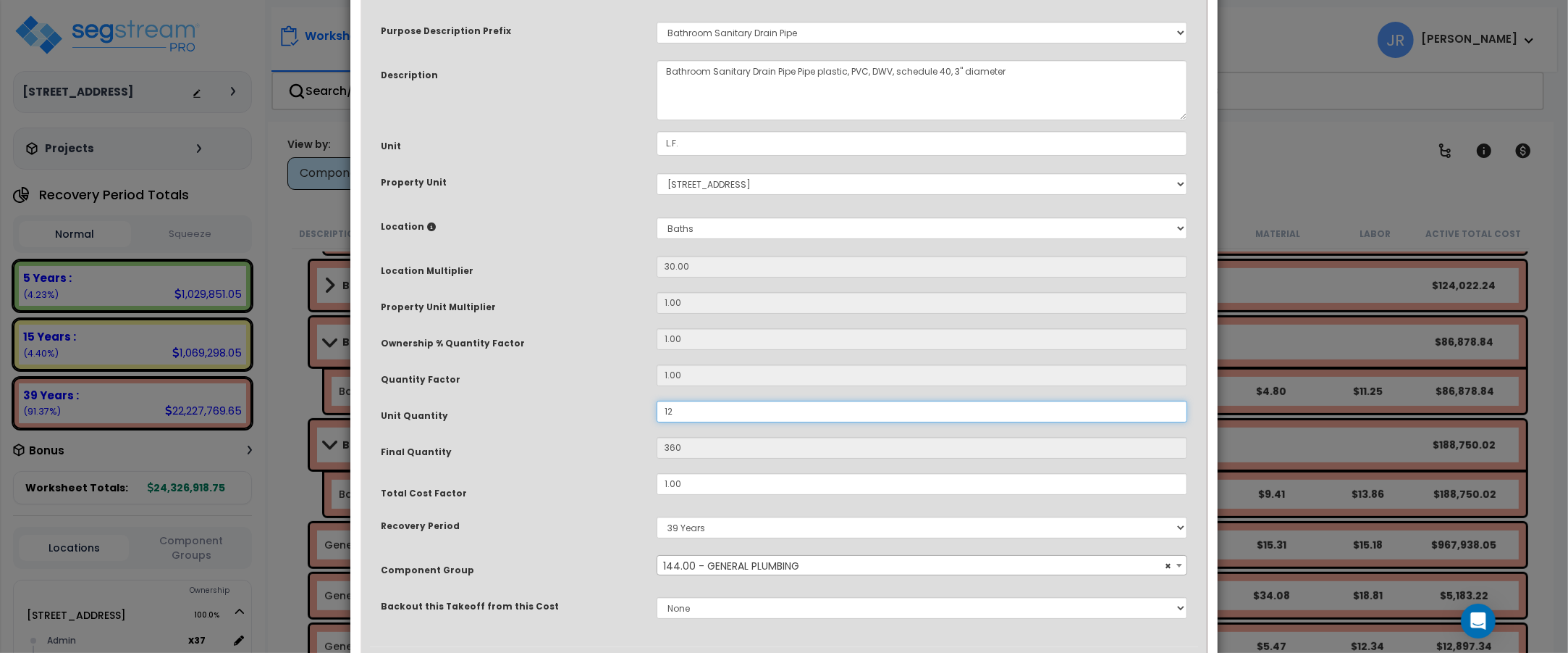
scroll to position [161, 0]
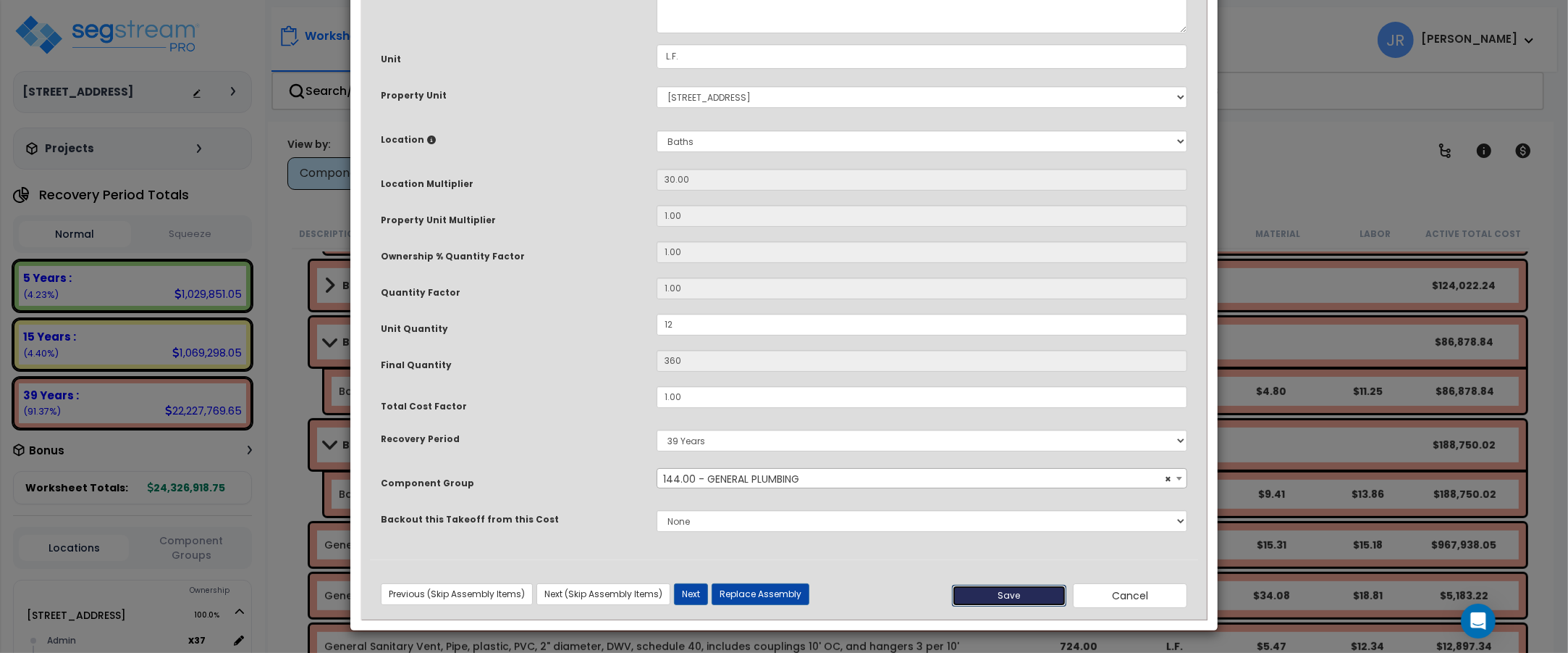
click at [1010, 599] on button "Save" at bounding box center [1009, 596] width 114 height 22
type input "12.00"
type input "360.00"
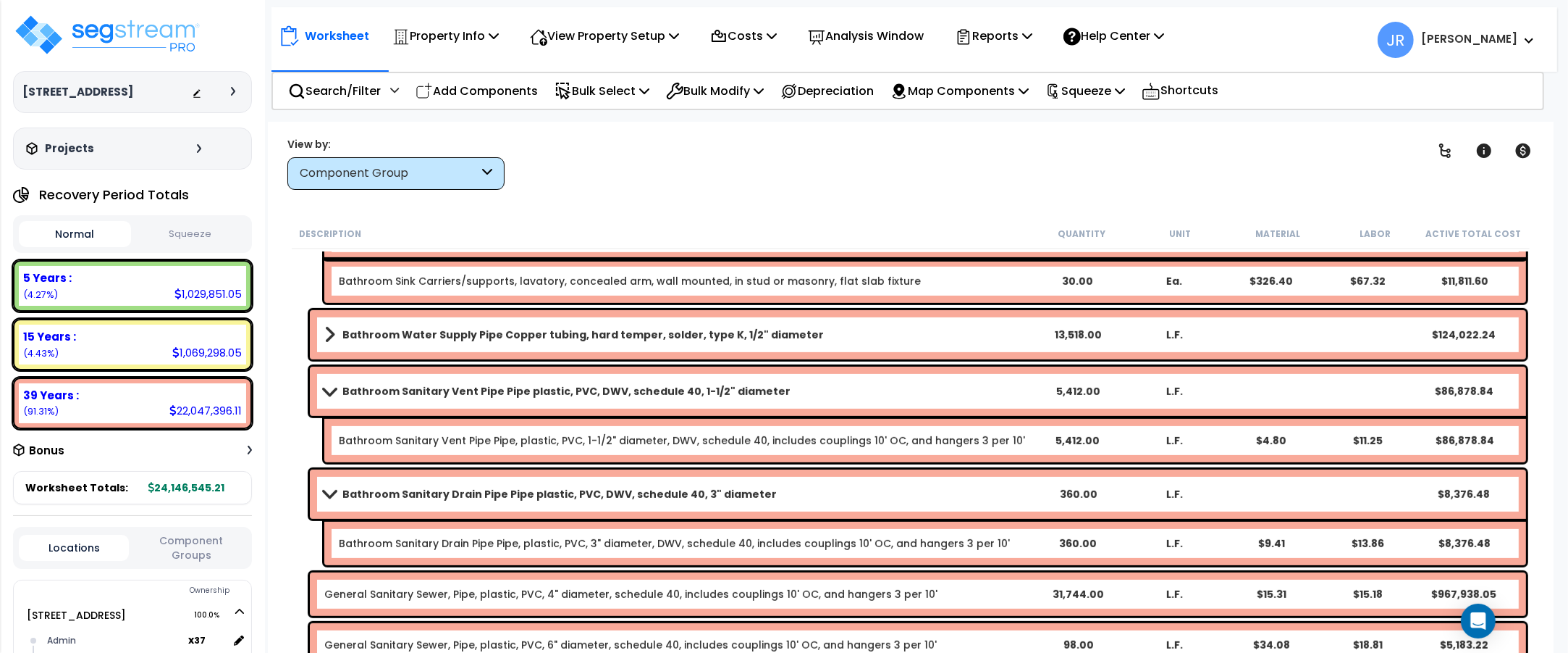
scroll to position [7063, 0]
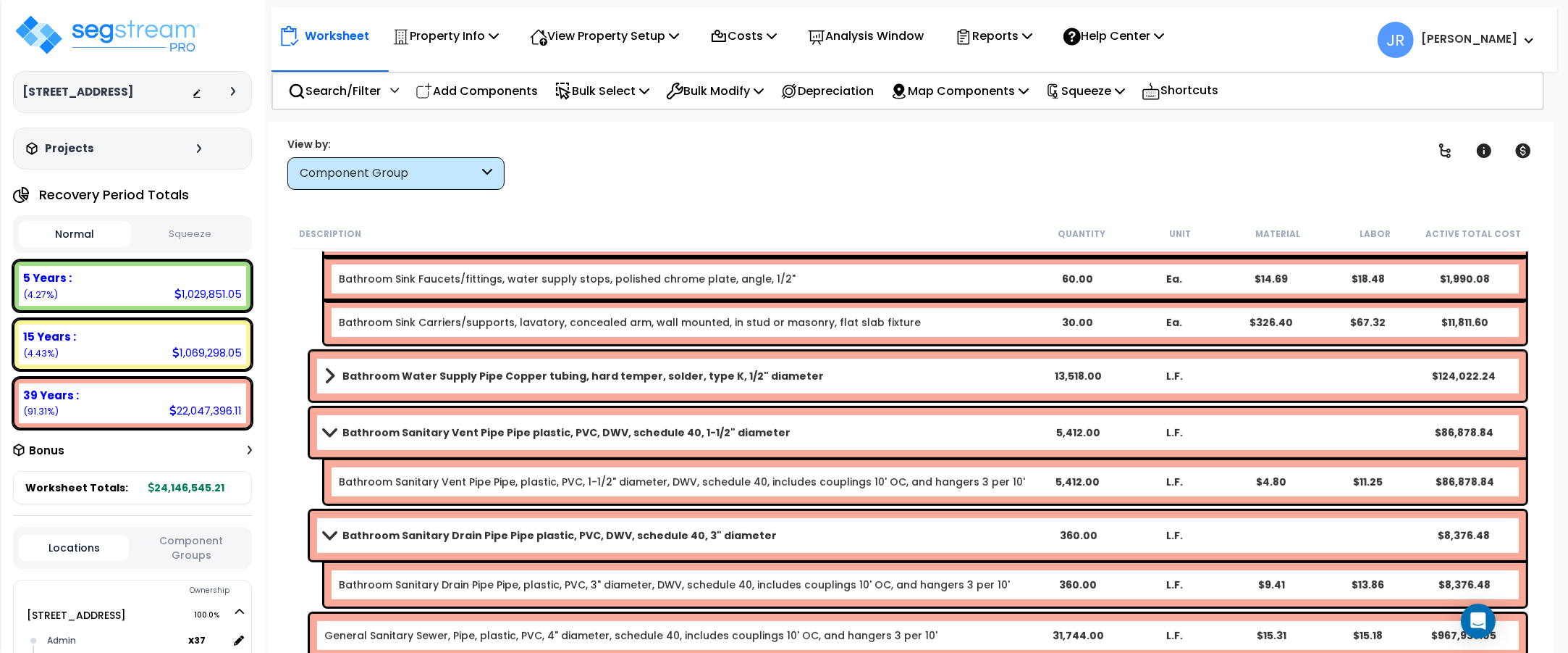
click at [901, 370] on link "Bathroom Water Supply Pipe Copper tubing, hard temper, solder, type K, 1/2" dia…" at bounding box center [677, 376] width 705 height 20
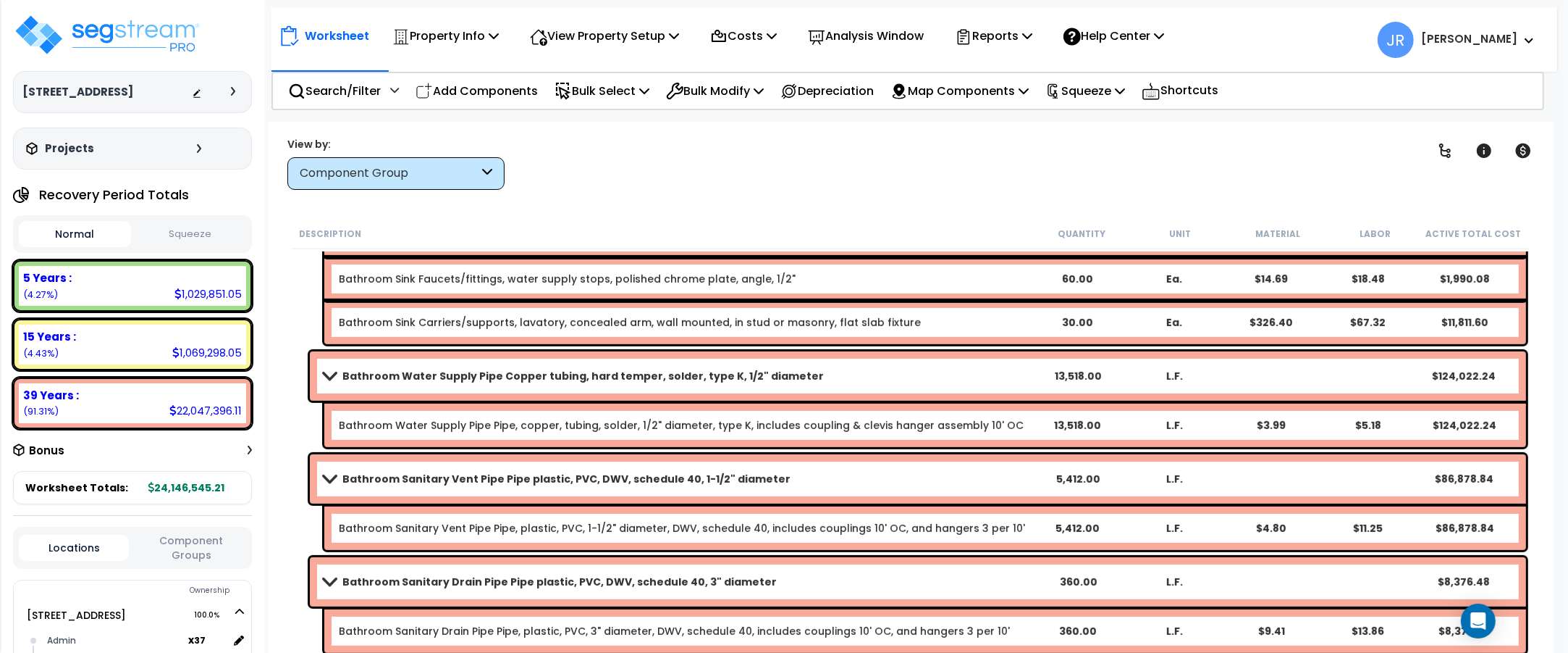
click at [901, 370] on link "Bathroom Water Supply Pipe Copper tubing, hard temper, solder, type K, 1/2" dia…" at bounding box center [677, 376] width 705 height 20
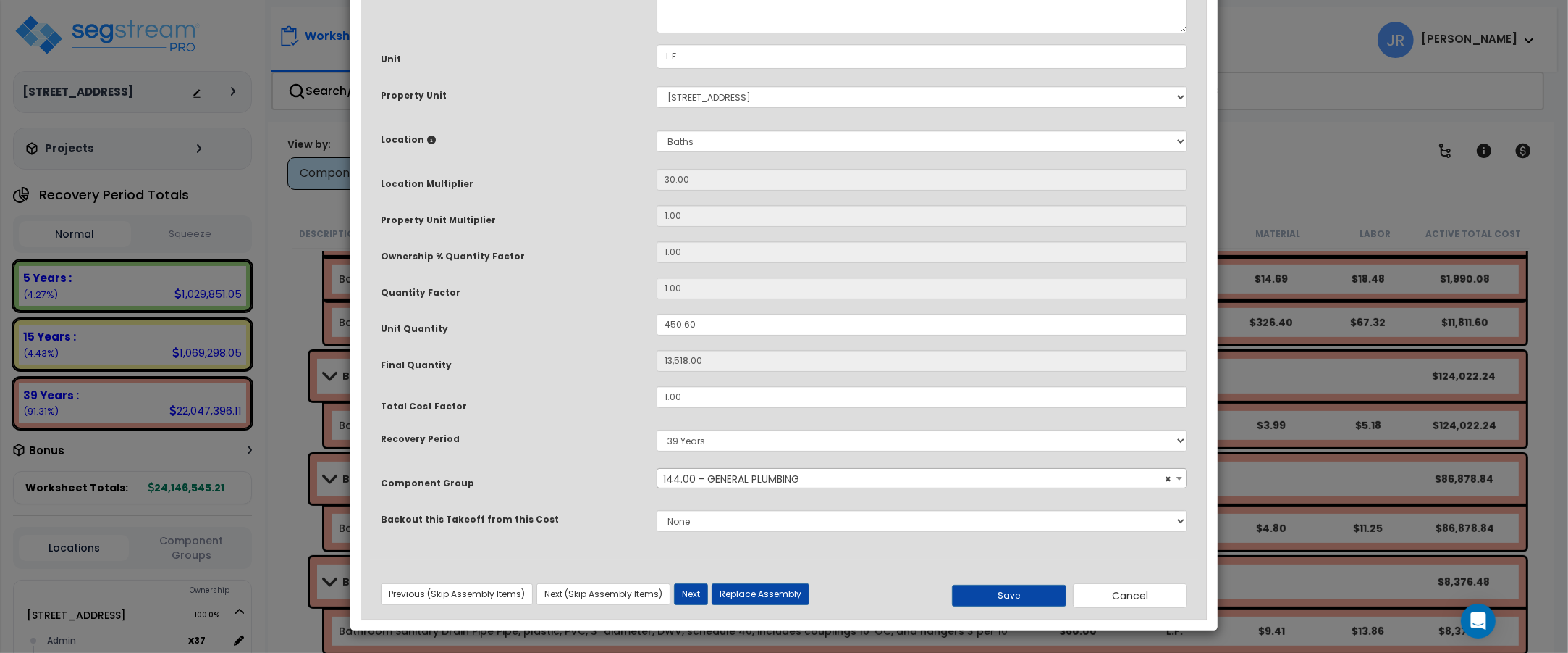
scroll to position [0, 0]
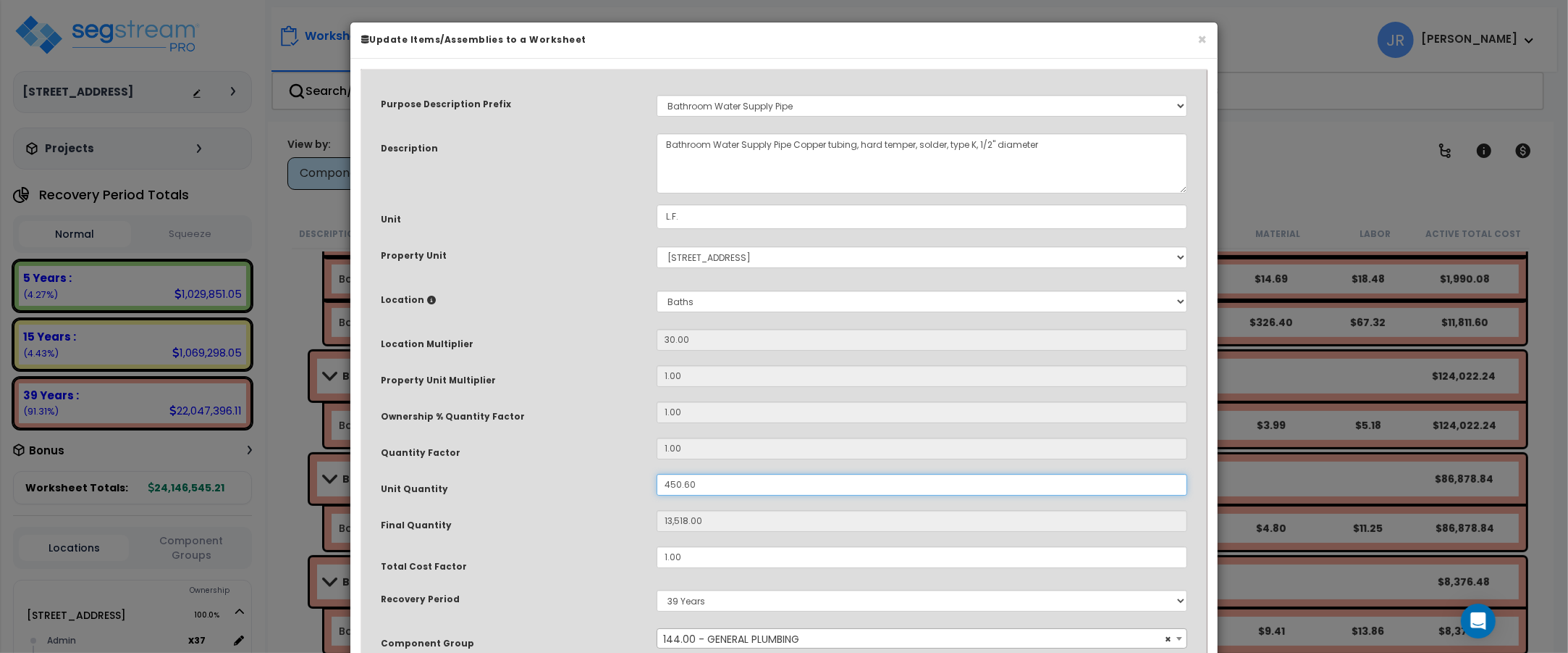
drag, startPoint x: 699, startPoint y: 486, endPoint x: 652, endPoint y: 482, distance: 47.2
click at [652, 482] on div "450.60" at bounding box center [922, 485] width 553 height 22
type input "1"
type input "30"
type input "15"
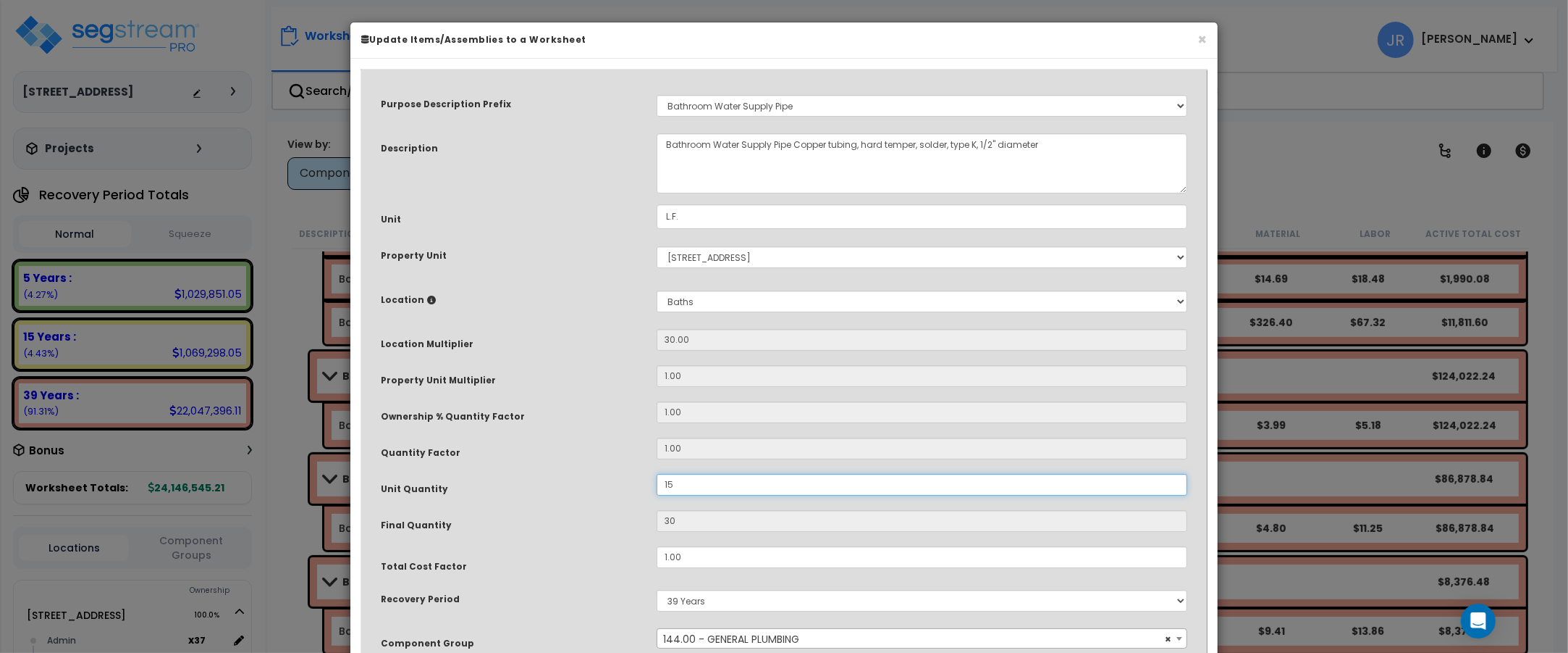
type input "450"
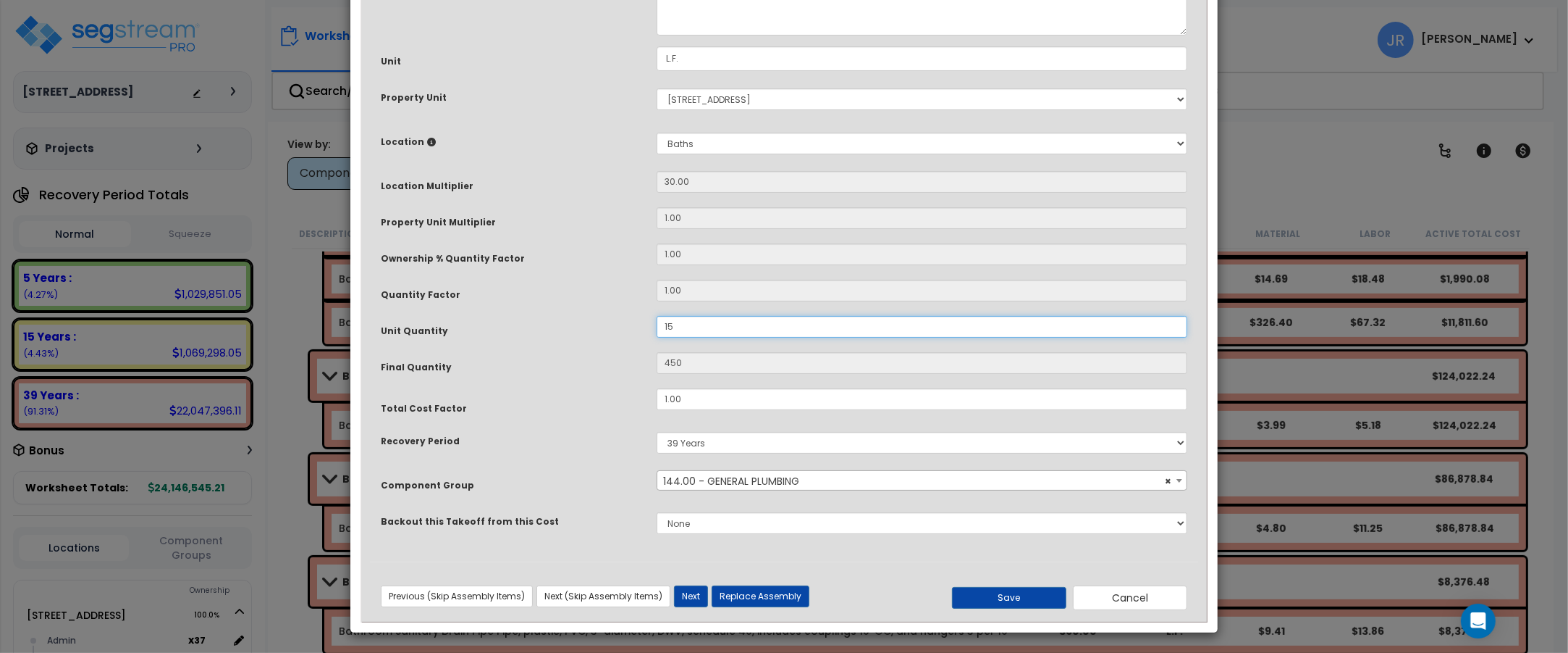
scroll to position [161, 0]
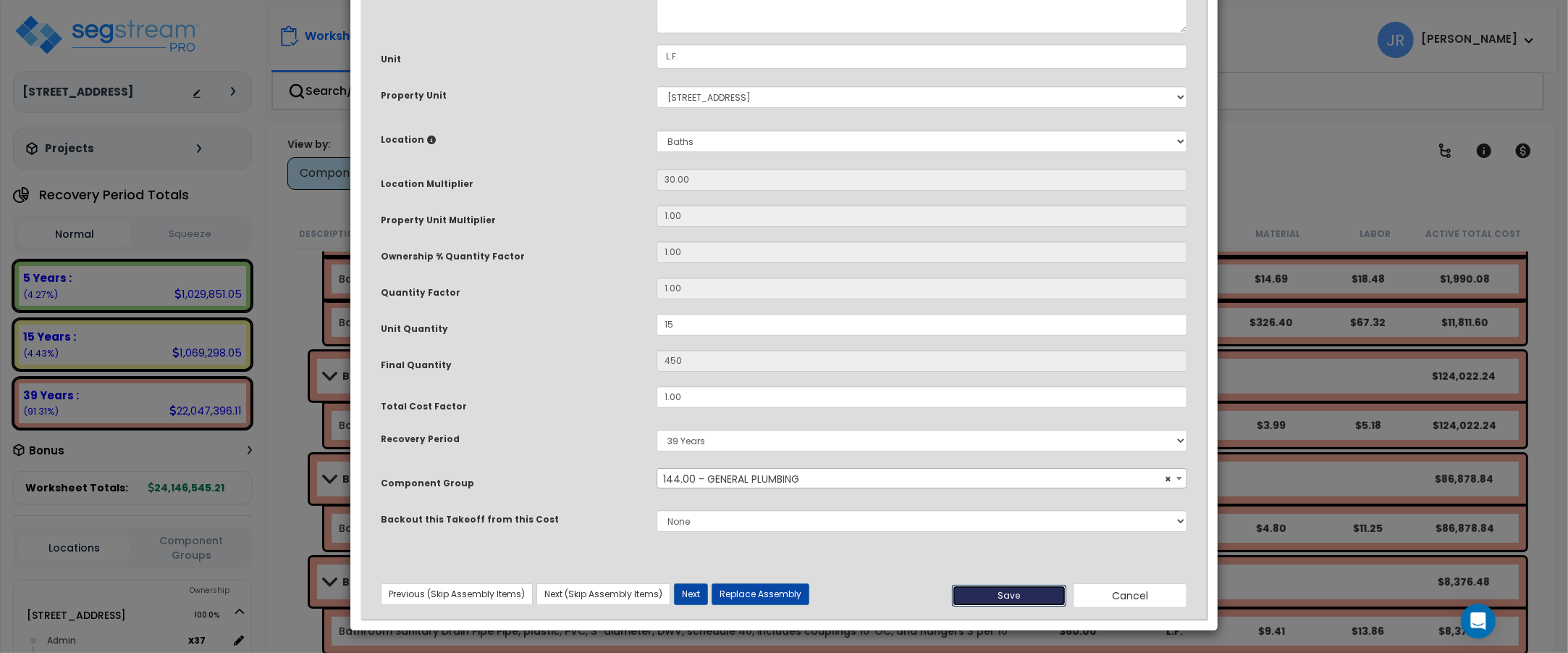
click at [1010, 596] on button "Save" at bounding box center [1009, 596] width 114 height 22
type input "15.00"
type input "450.00"
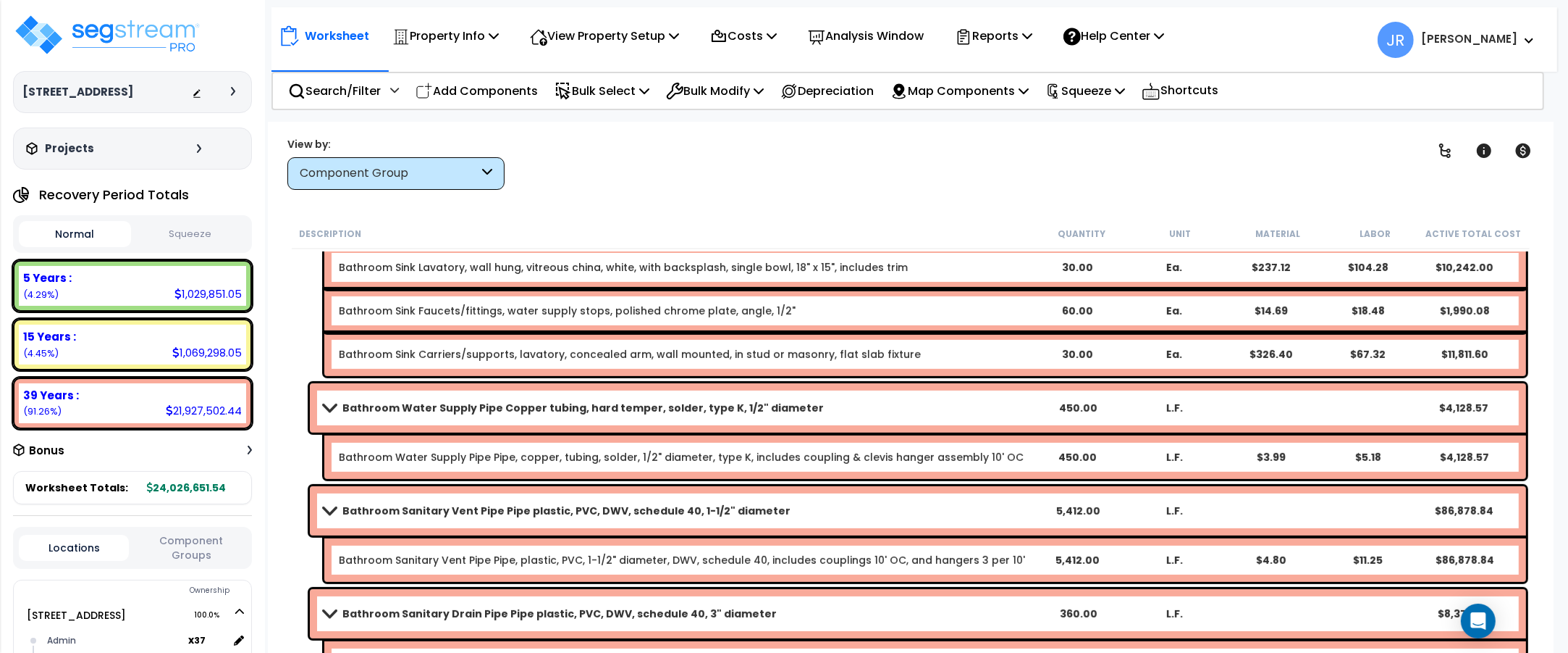
scroll to position [7063, 0]
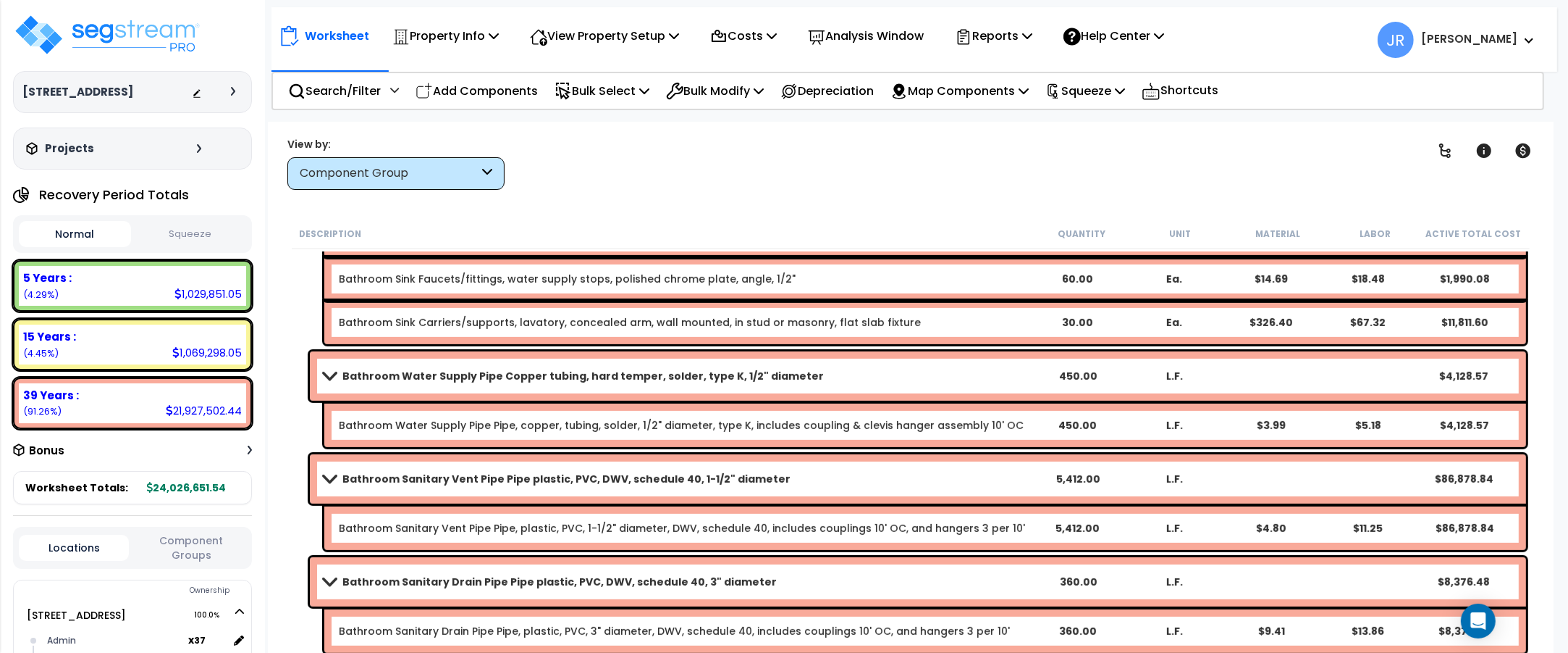
click at [952, 475] on link "Bathroom Sanitary Vent Pipe Pipe plastic, PVC, DWV, schedule 40, 1-1/2" diameter" at bounding box center [677, 479] width 705 height 20
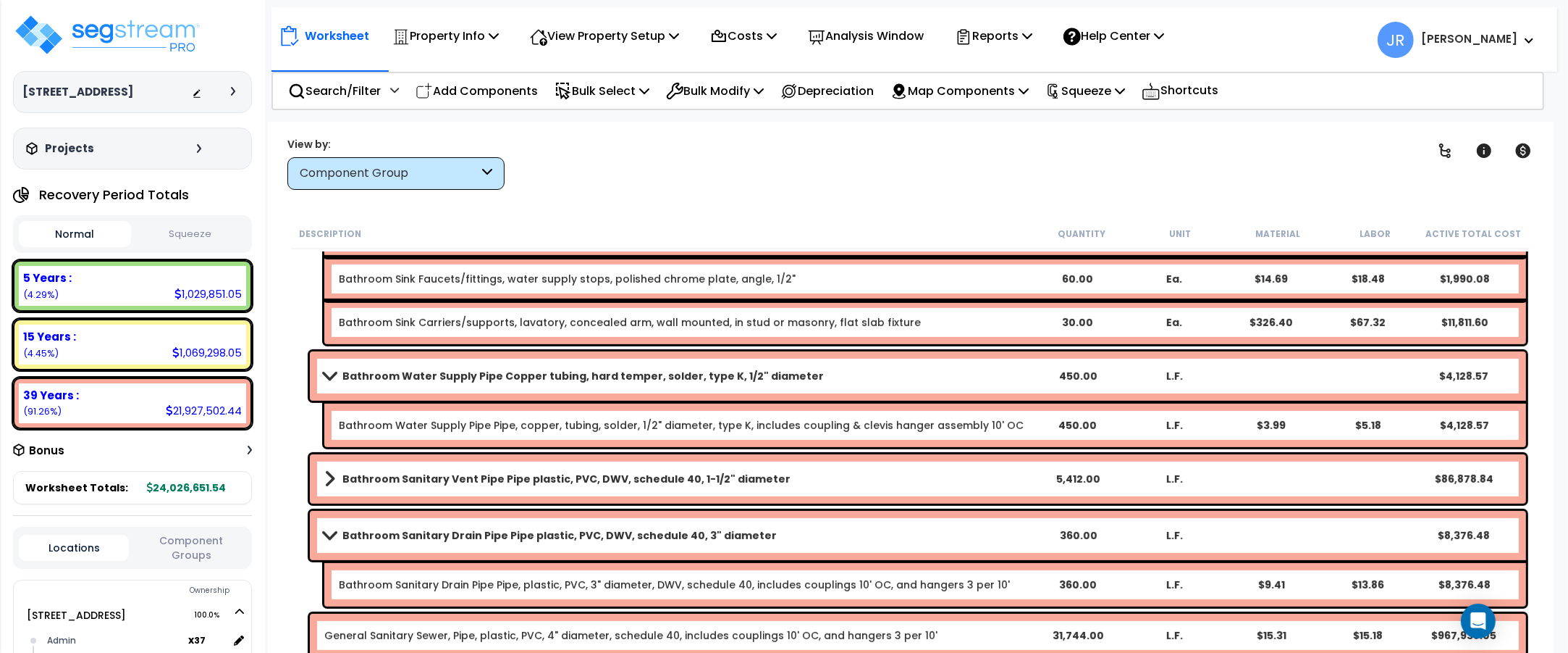
click at [952, 475] on link "Bathroom Sanitary Vent Pipe Pipe plastic, PVC, DWV, schedule 40, 1-1/2" diameter" at bounding box center [677, 479] width 705 height 20
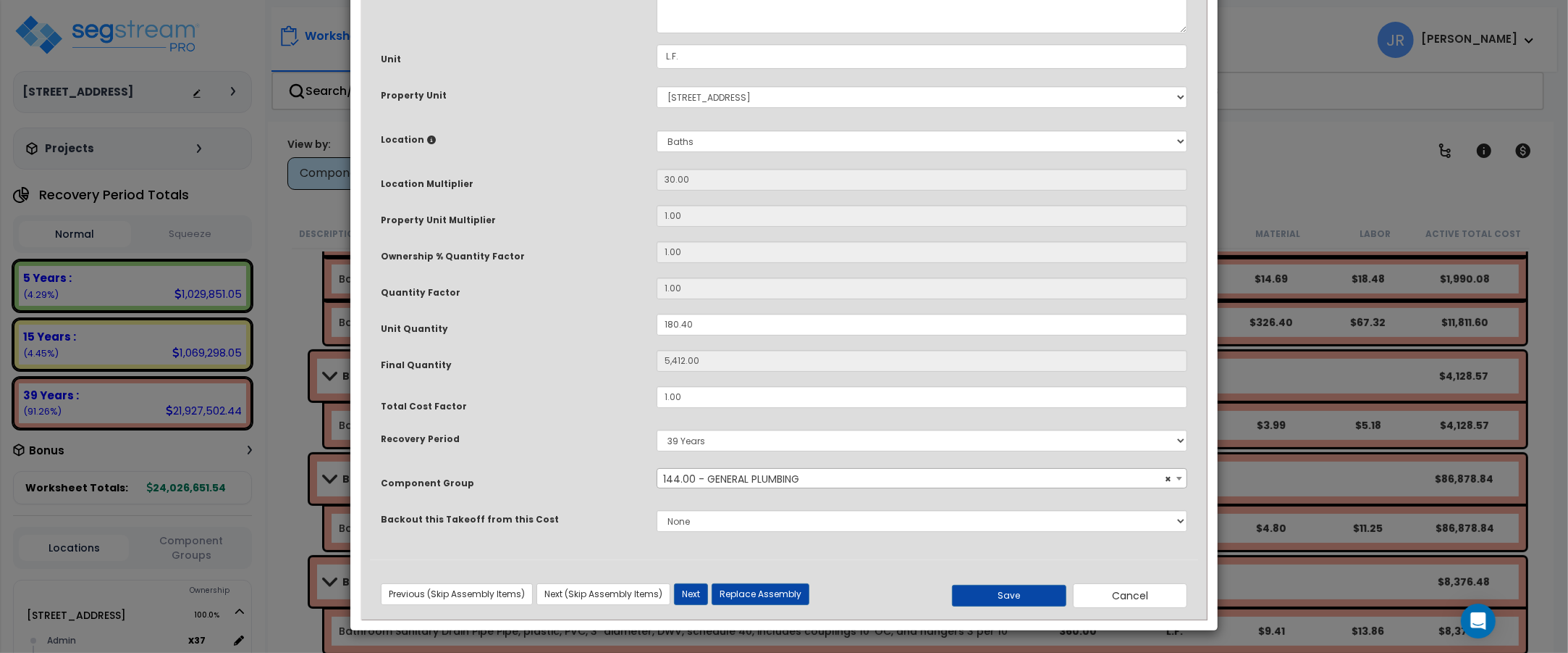
scroll to position [0, 0]
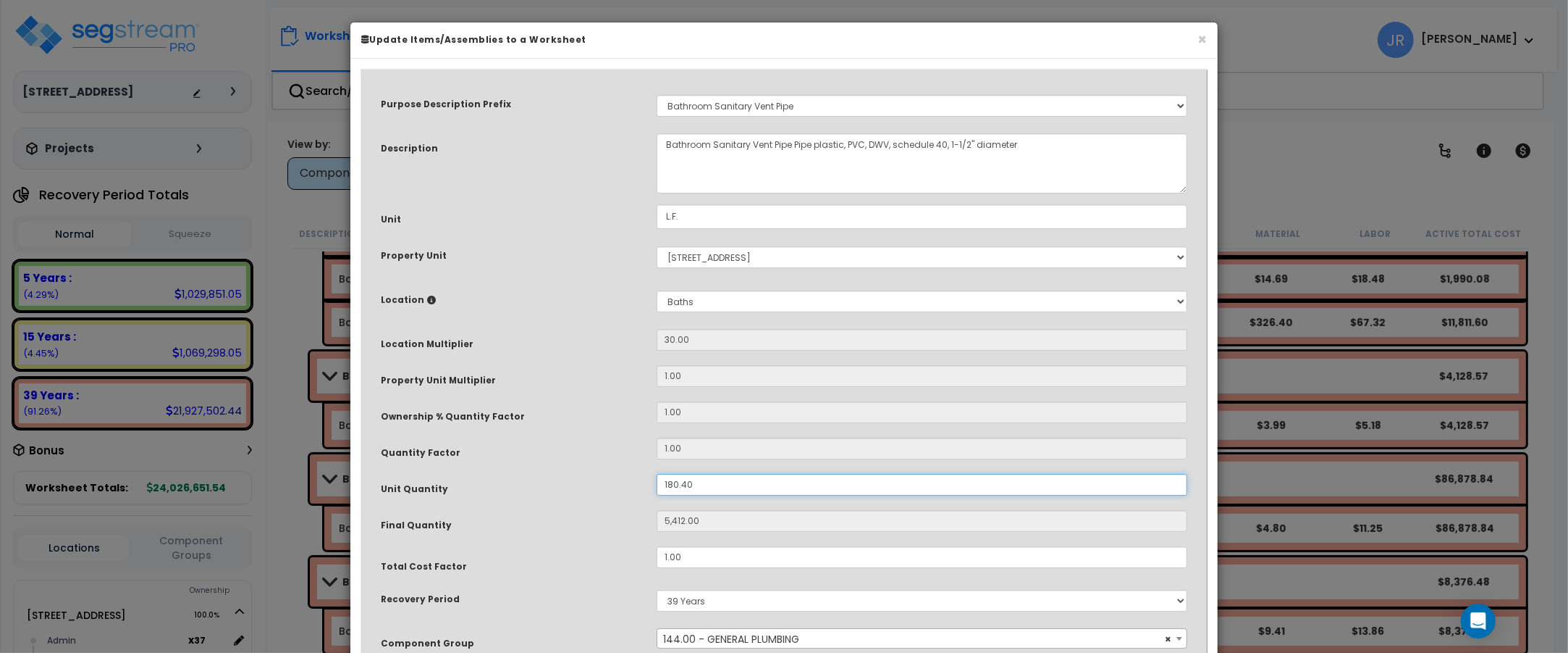
drag, startPoint x: 692, startPoint y: 483, endPoint x: 650, endPoint y: 483, distance: 42.0
click at [650, 483] on div "180.40" at bounding box center [922, 485] width 553 height 22
type input "6"
type input "180"
type input "61"
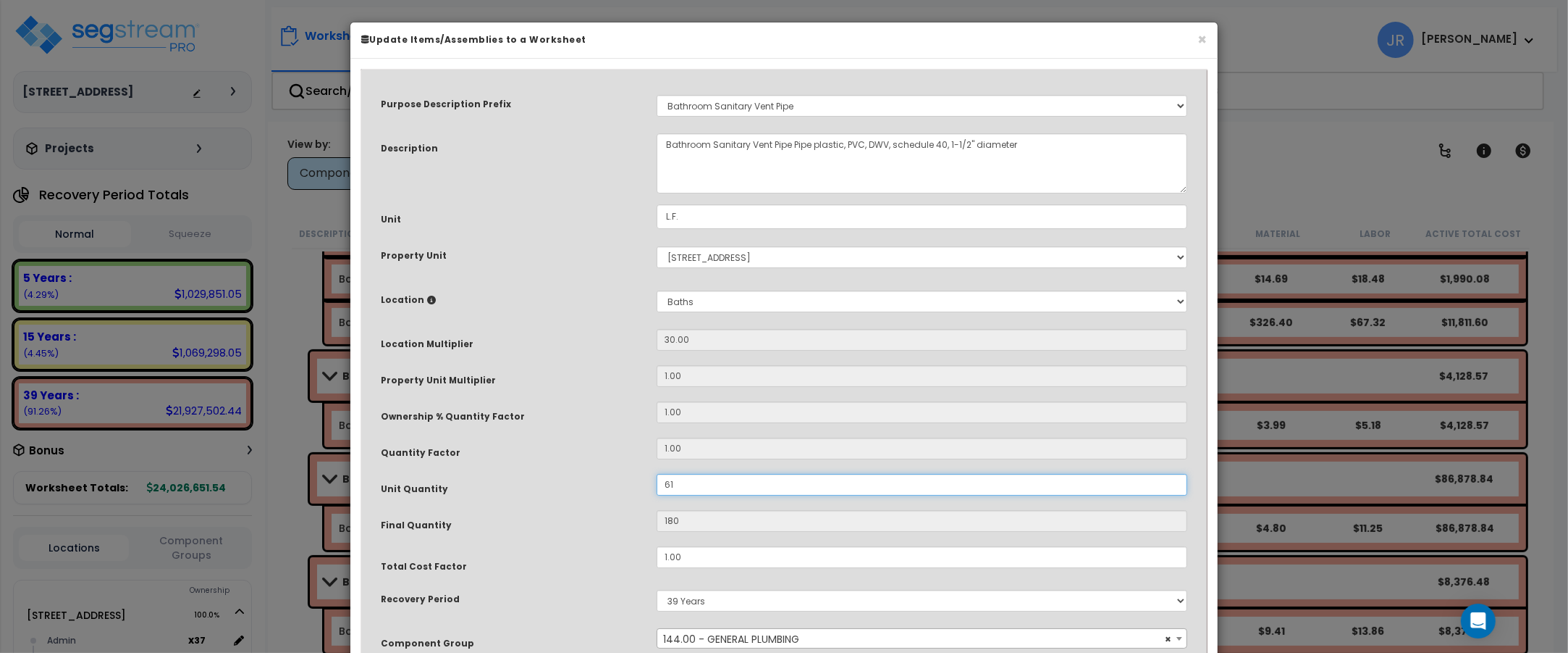
type input "1,830"
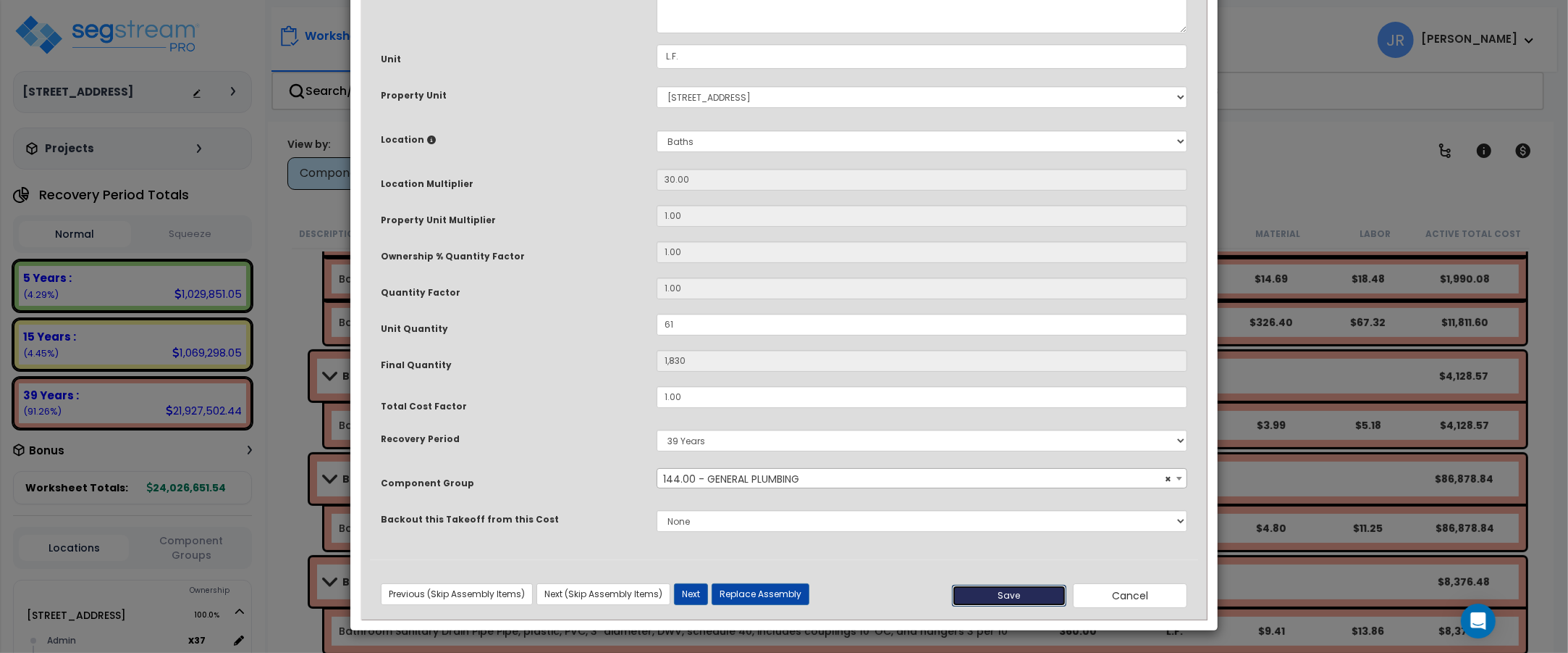
click at [984, 588] on button "Save" at bounding box center [1009, 596] width 114 height 22
type input "61.00"
type input "1830.00"
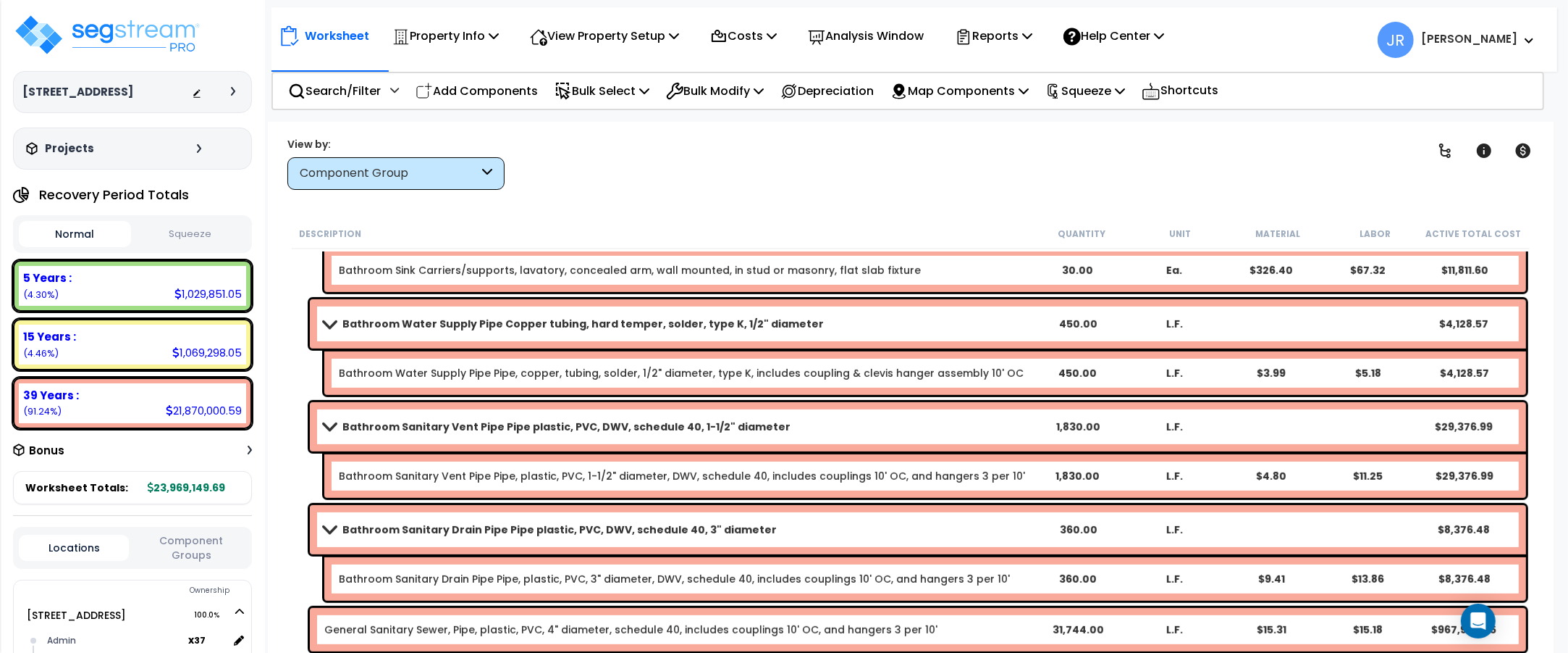
scroll to position [7154, 0]
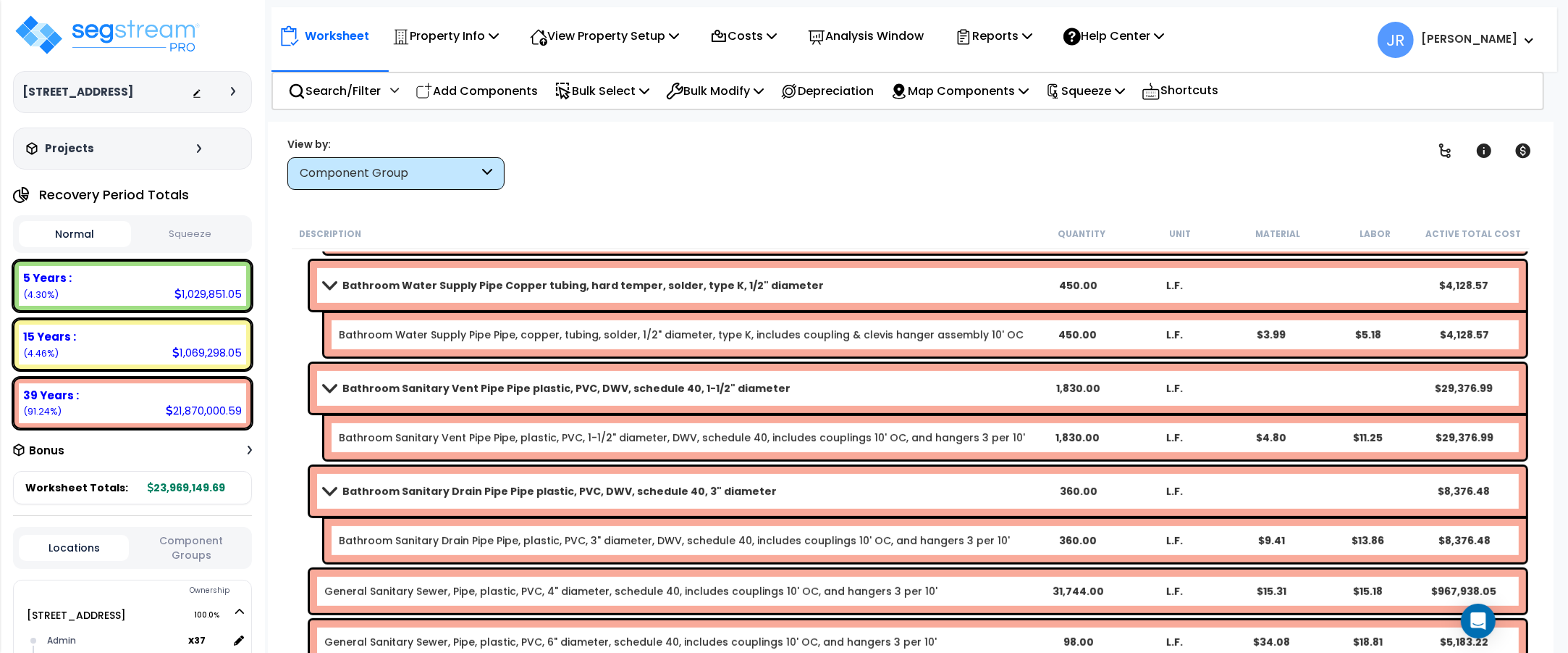
click at [934, 388] on link "Bathroom Sanitary Vent Pipe Pipe plastic, PVC, DWV, schedule 40, 1-1/2" diameter" at bounding box center [677, 388] width 705 height 20
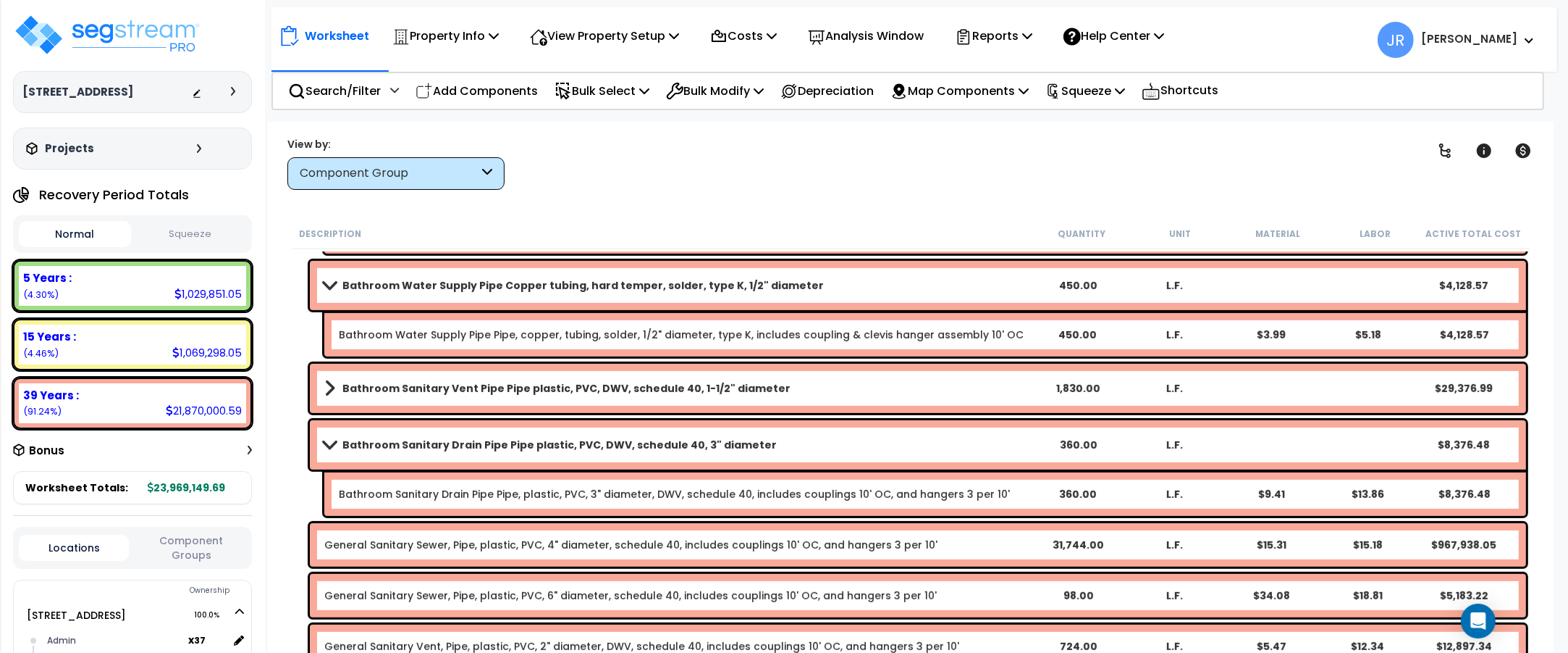
click at [934, 388] on link "Bathroom Sanitary Vent Pipe Pipe plastic, PVC, DWV, schedule 40, 1-1/2" diameter" at bounding box center [677, 388] width 705 height 20
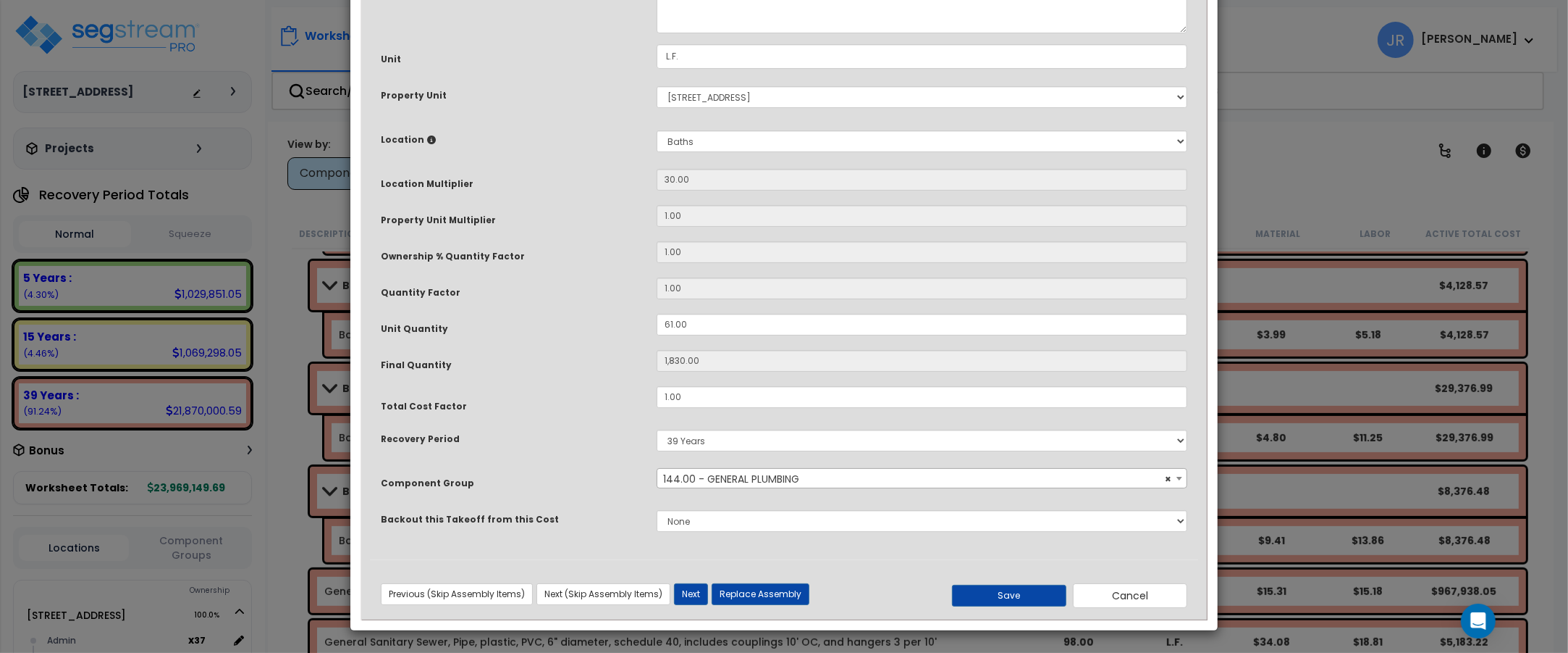
scroll to position [0, 0]
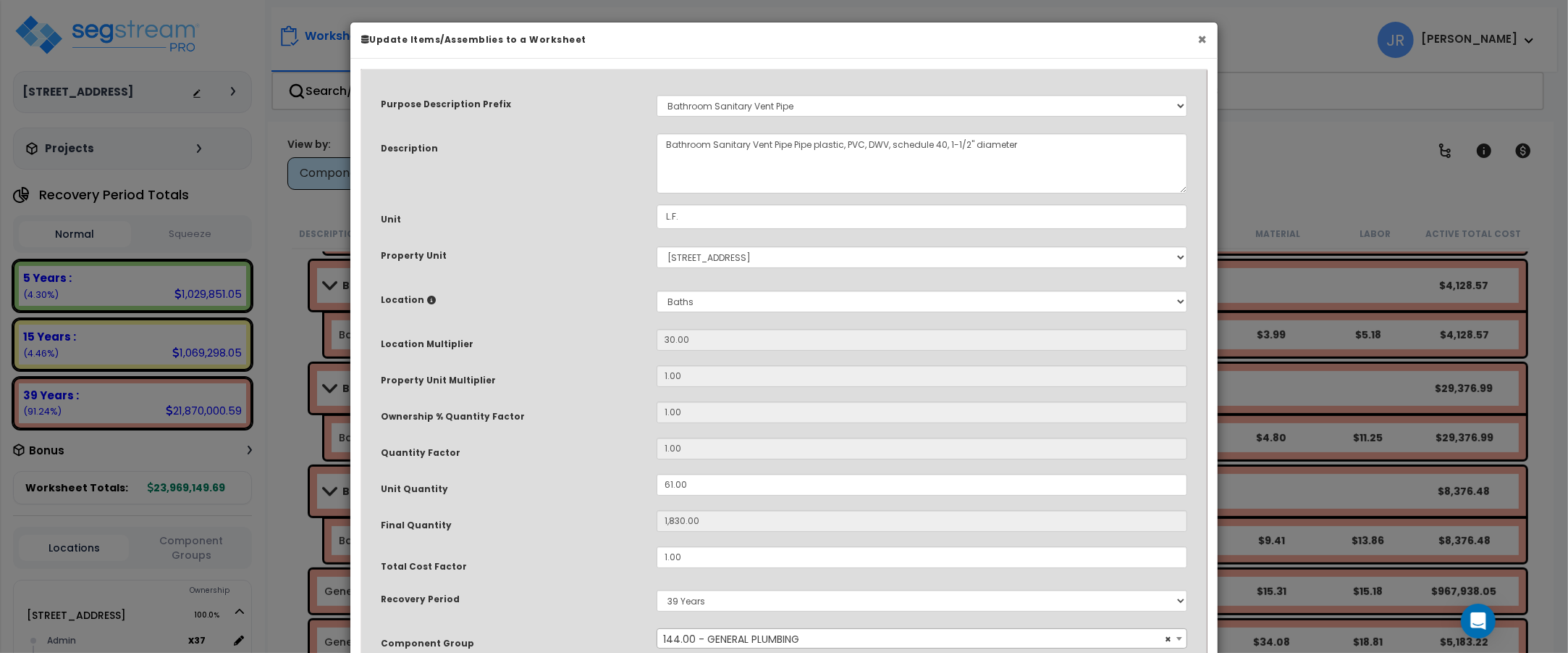
click at [1197, 41] on button "×" at bounding box center [1202, 39] width 9 height 15
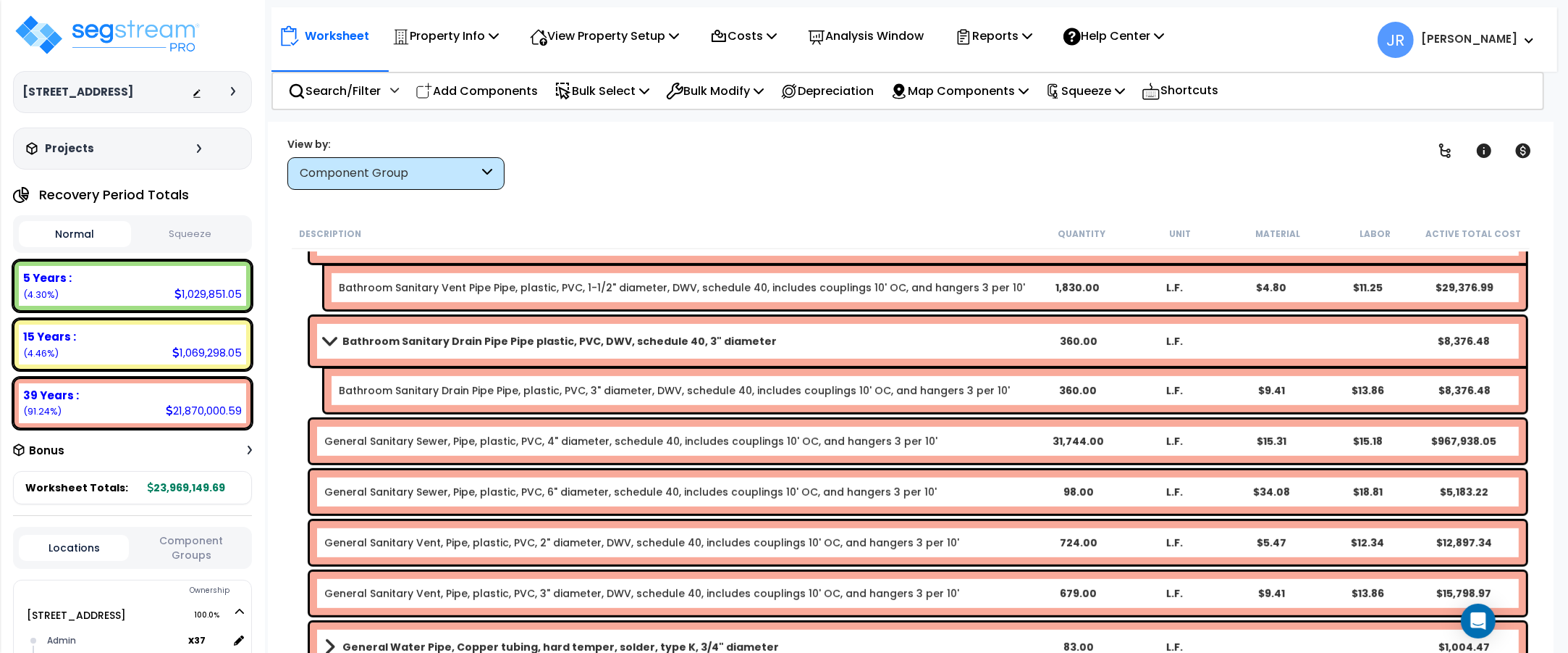
scroll to position [7335, 0]
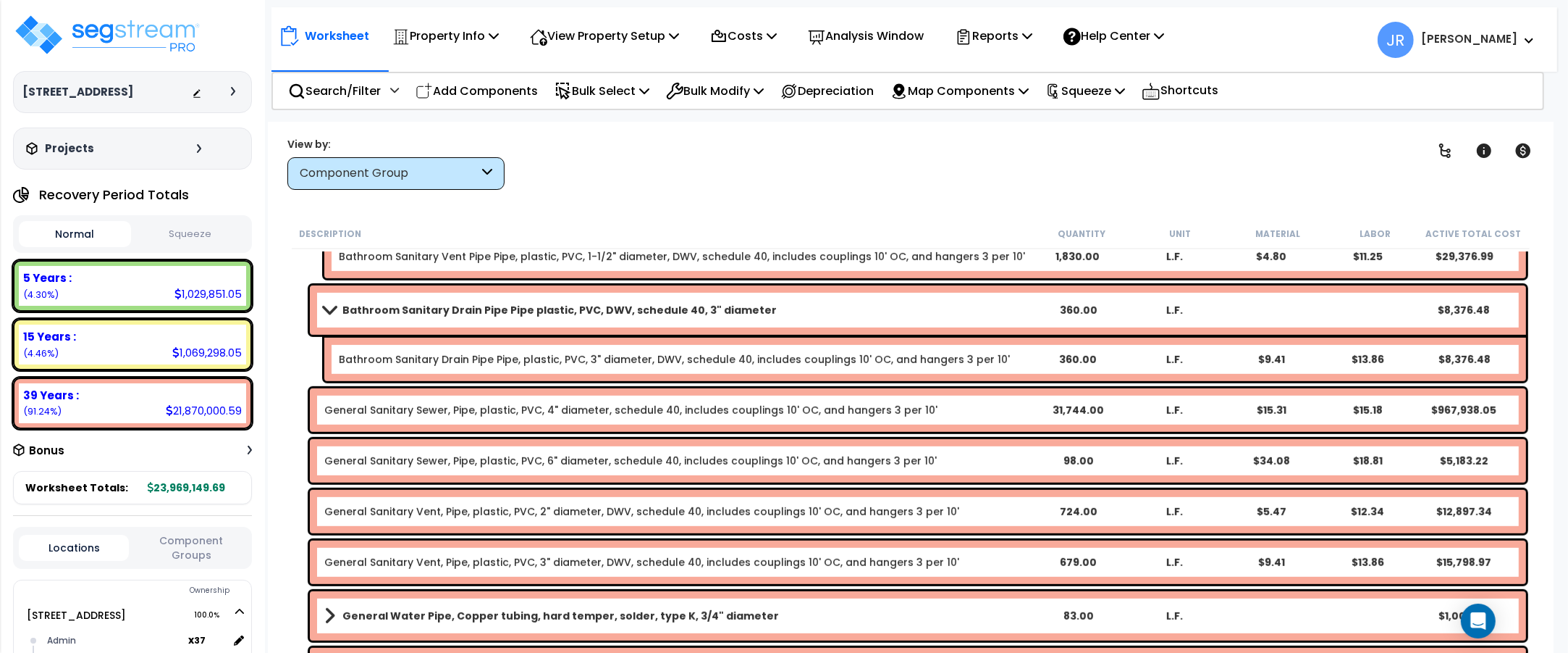
click at [903, 407] on link "General Sanitary Sewer, Pipe, plastic, PVC, 4" diameter, schedule 40, includes …" at bounding box center [631, 410] width 613 height 14
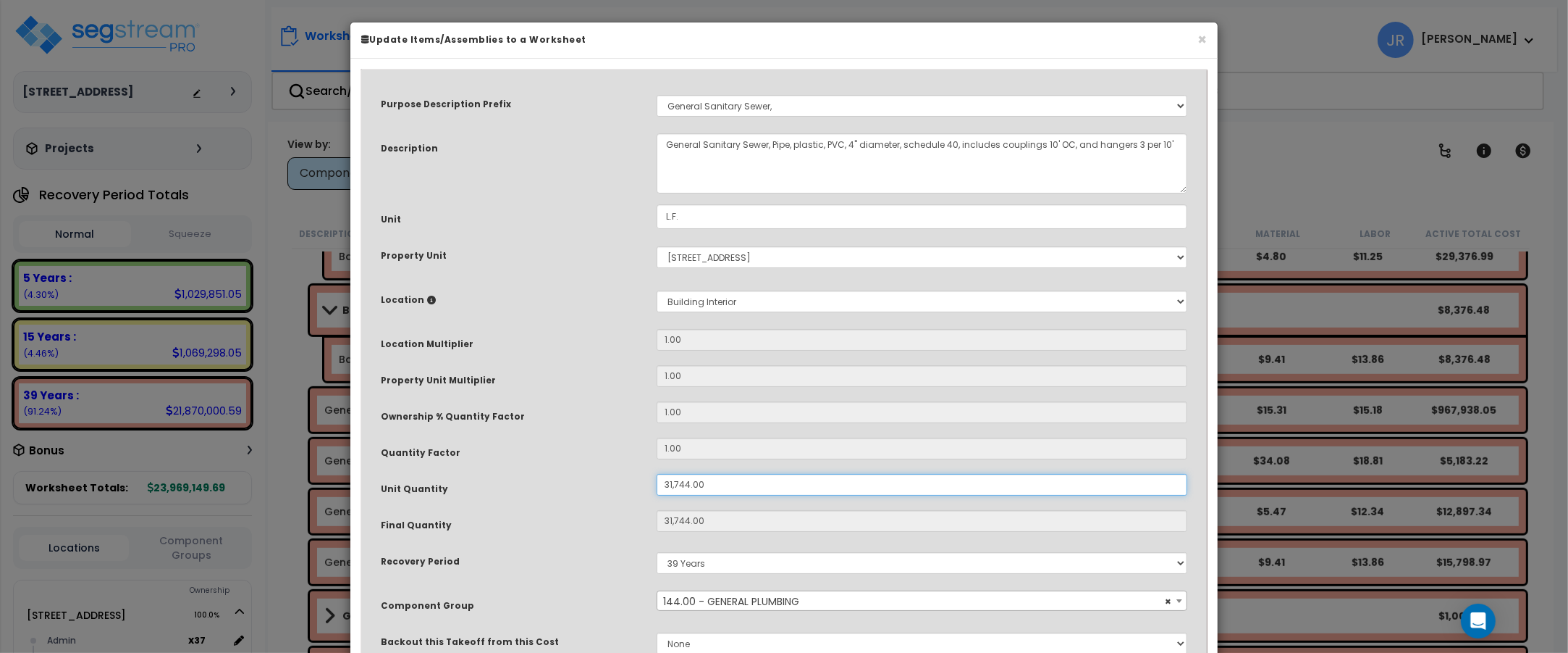
drag, startPoint x: 707, startPoint y: 483, endPoint x: 658, endPoint y: 479, distance: 49.2
click at [658, 479] on input "31,744.00" at bounding box center [922, 485] width 531 height 22
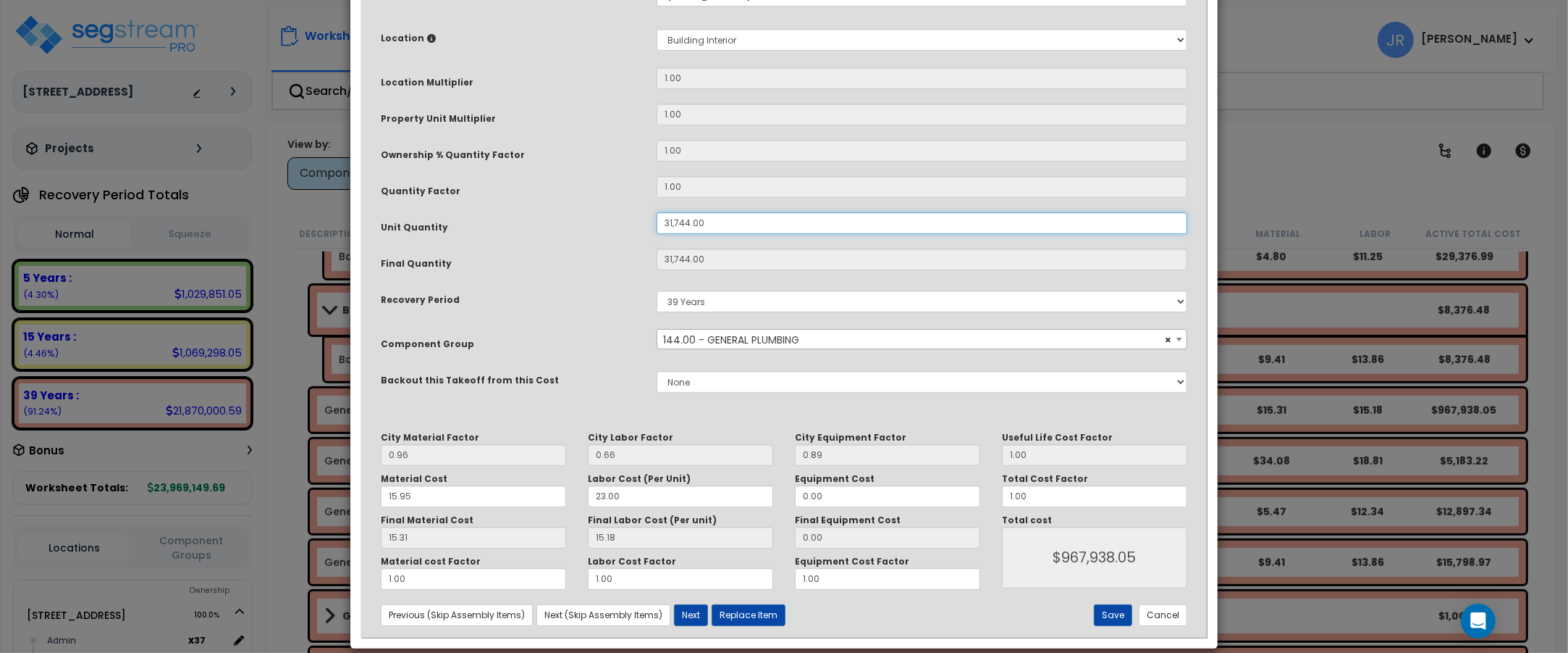
scroll to position [272, 0]
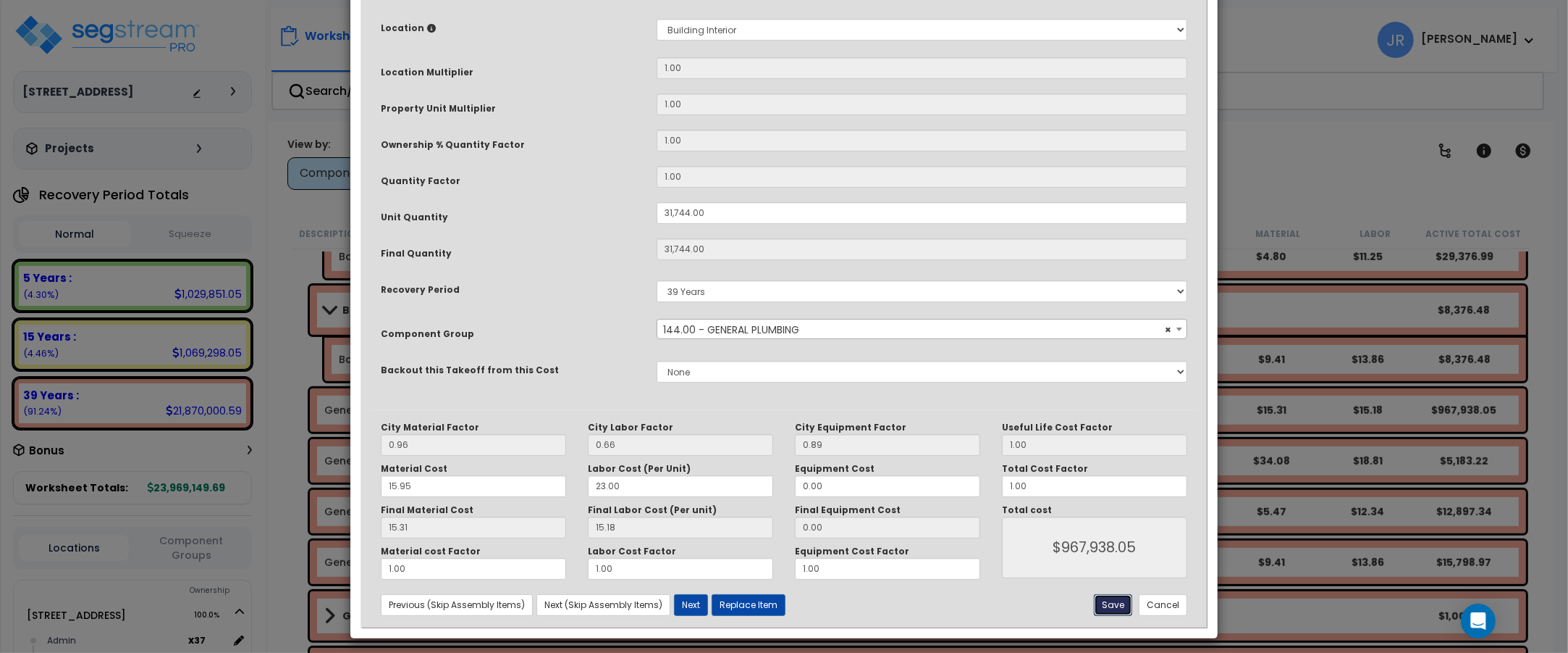
click at [1111, 602] on button "Save" at bounding box center [1112, 605] width 38 height 22
type input "31744.00"
type input "967938.05"
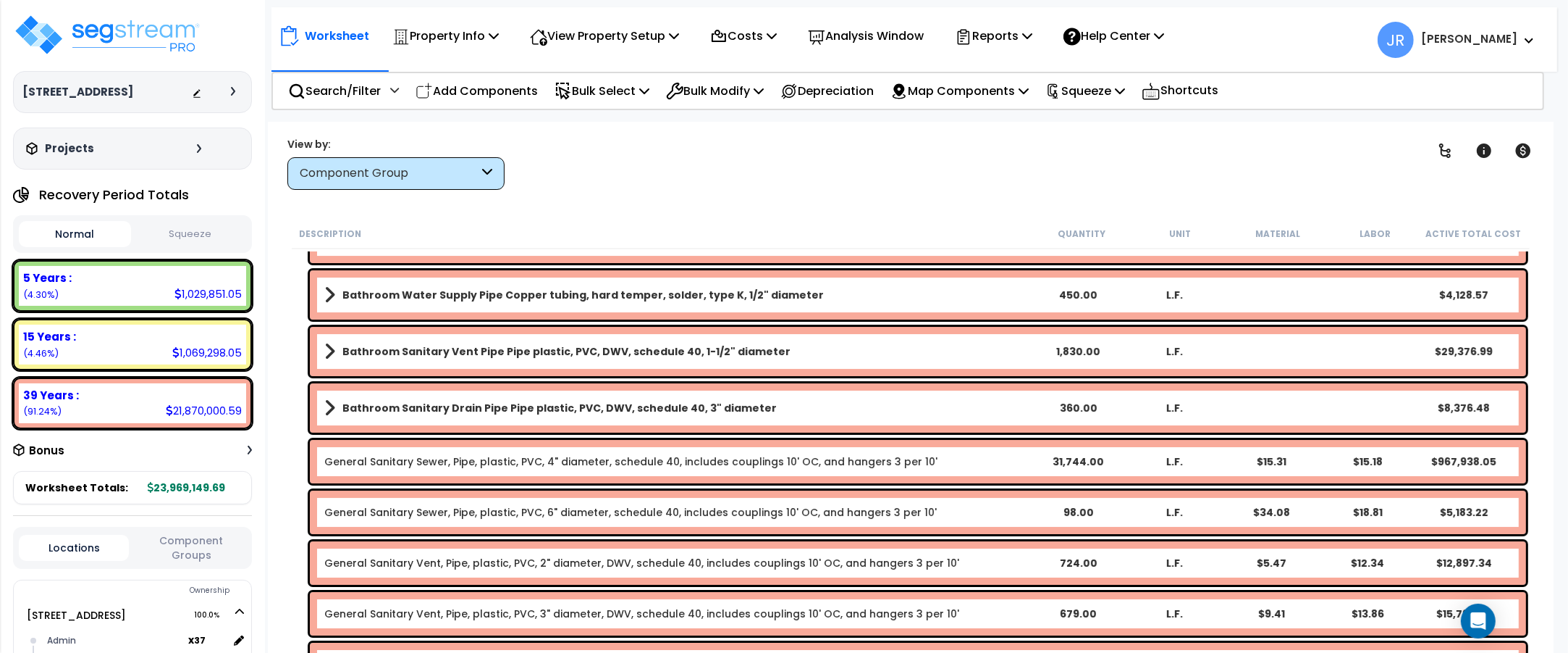
scroll to position [6067, 0]
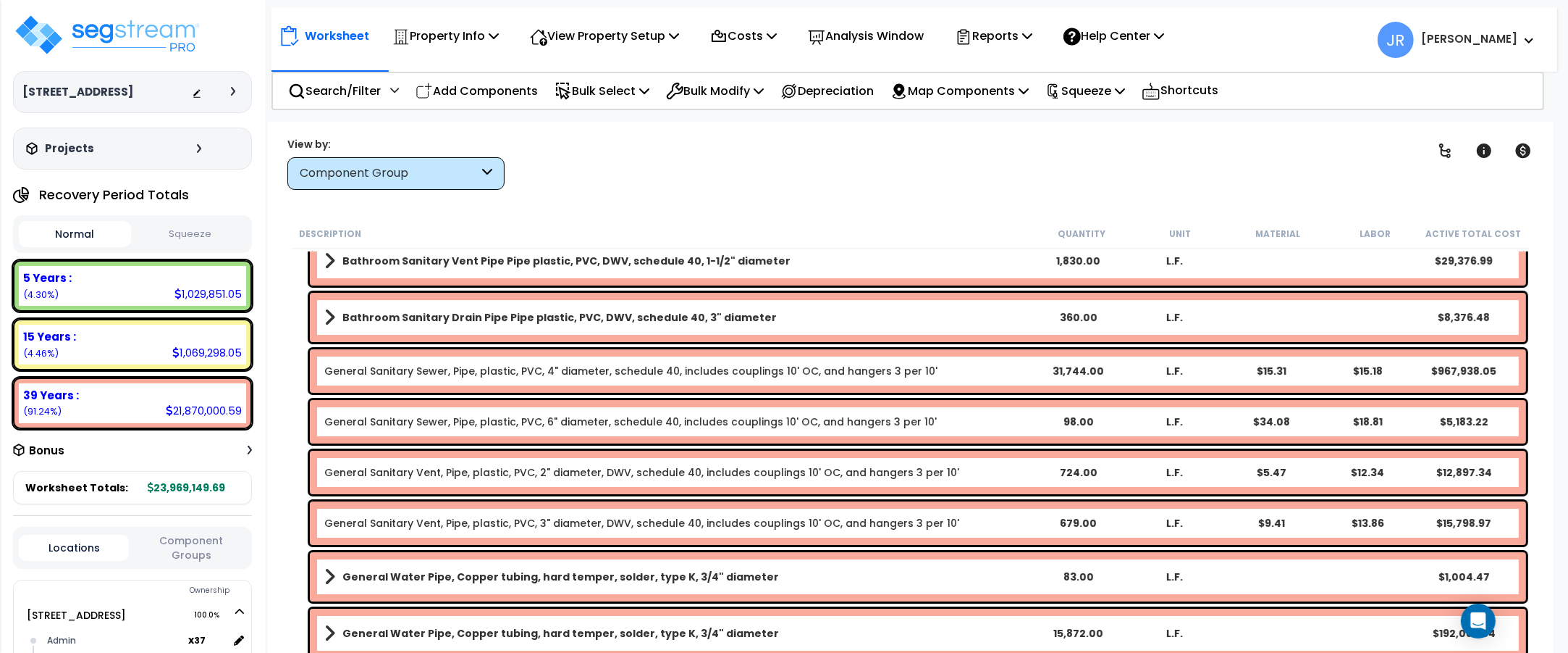
click at [1035, 417] on div "98.00" at bounding box center [1078, 422] width 95 height 14
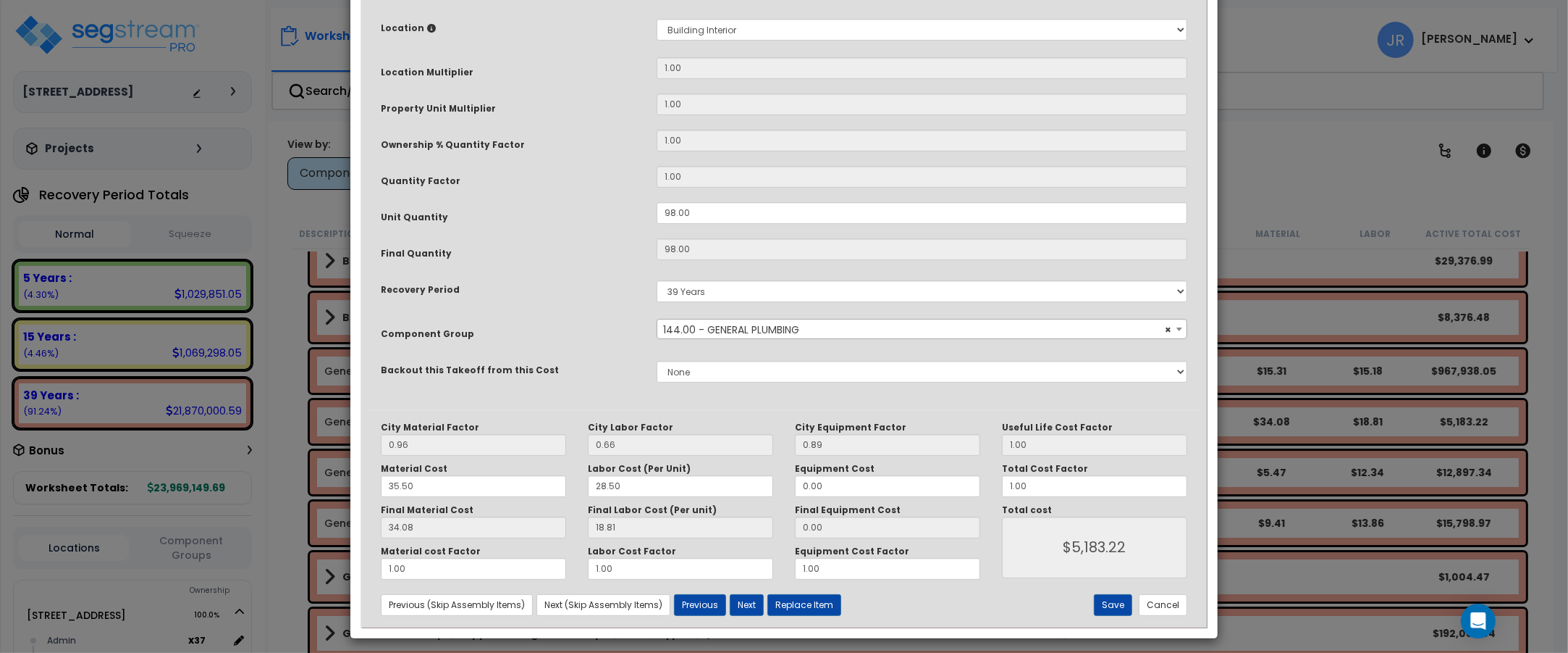
scroll to position [0, 0]
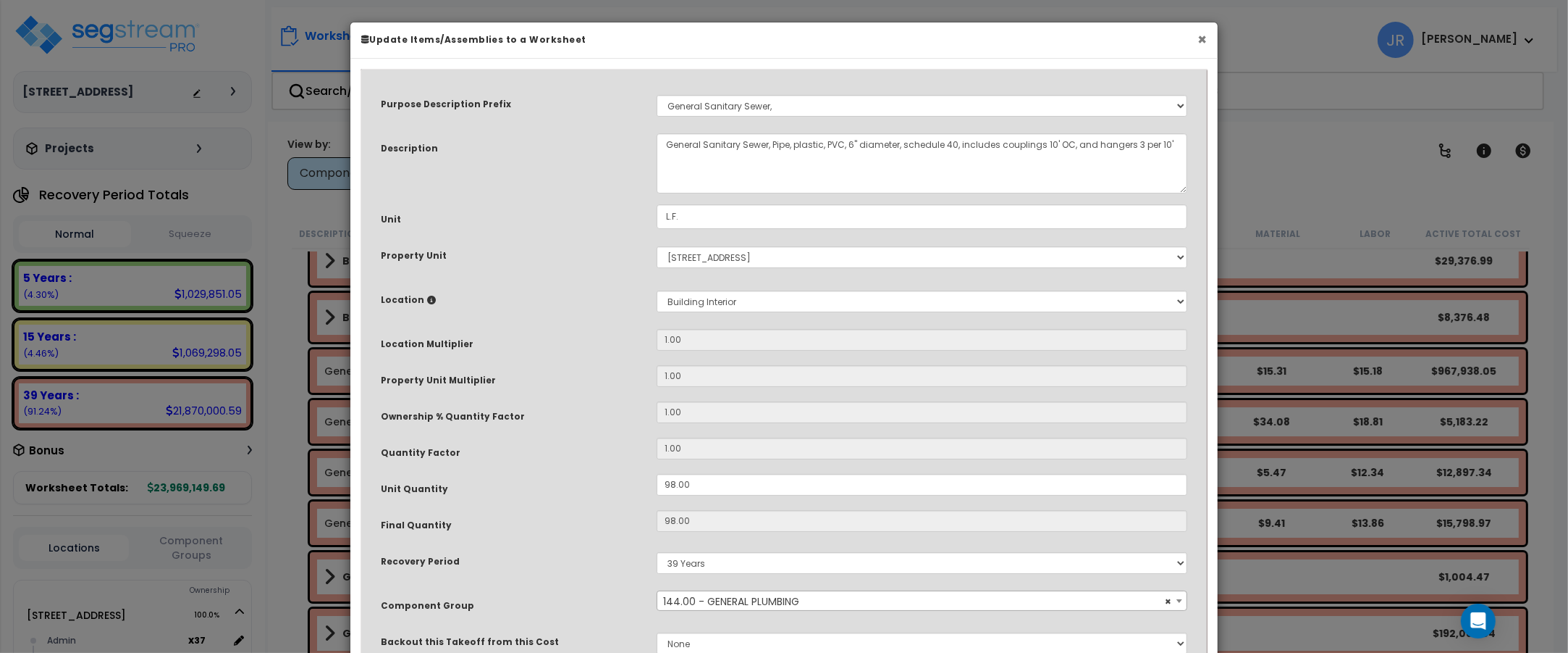
click at [1197, 40] on button "×" at bounding box center [1202, 39] width 9 height 15
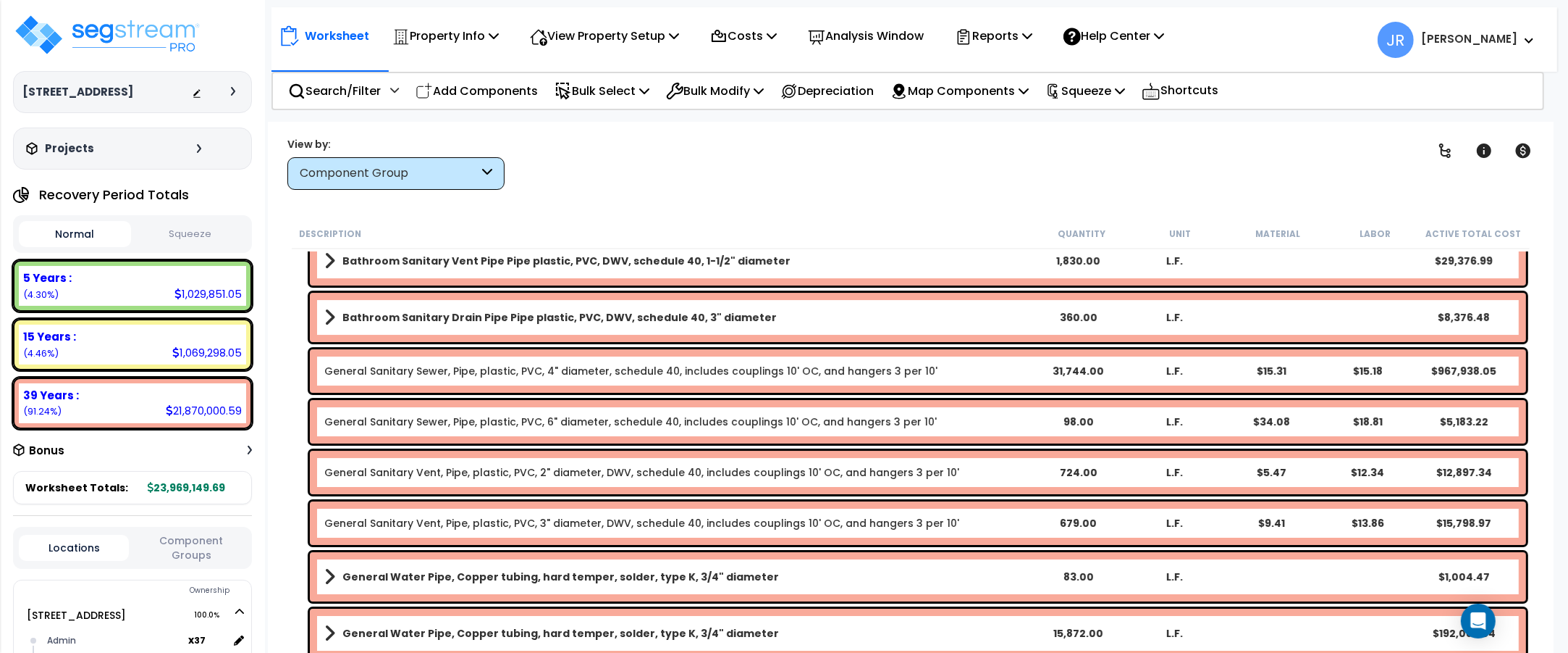
click at [978, 367] on div "General Sanitary Sewer, Pipe, plastic, PVC, 4" diameter, schedule 40, includes …" at bounding box center [677, 371] width 705 height 14
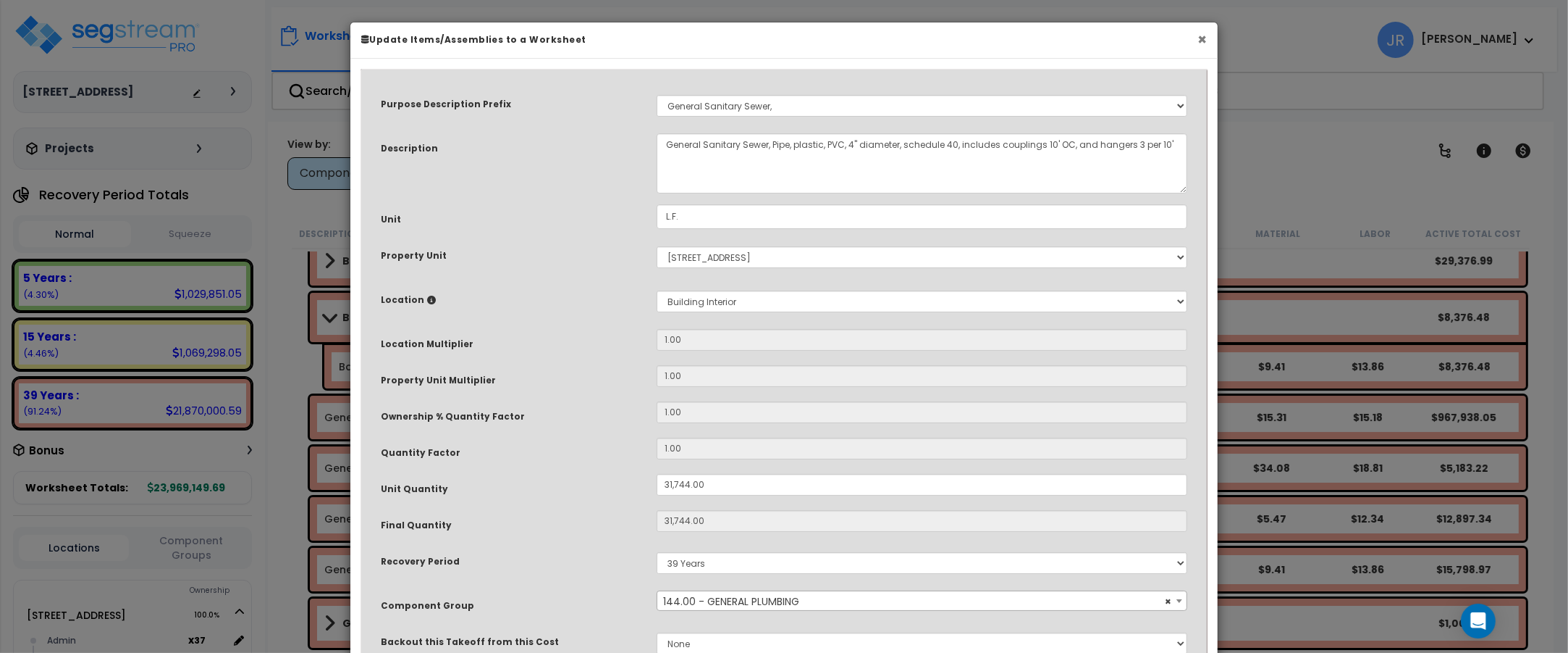
click at [1204, 41] on button "×" at bounding box center [1202, 39] width 9 height 15
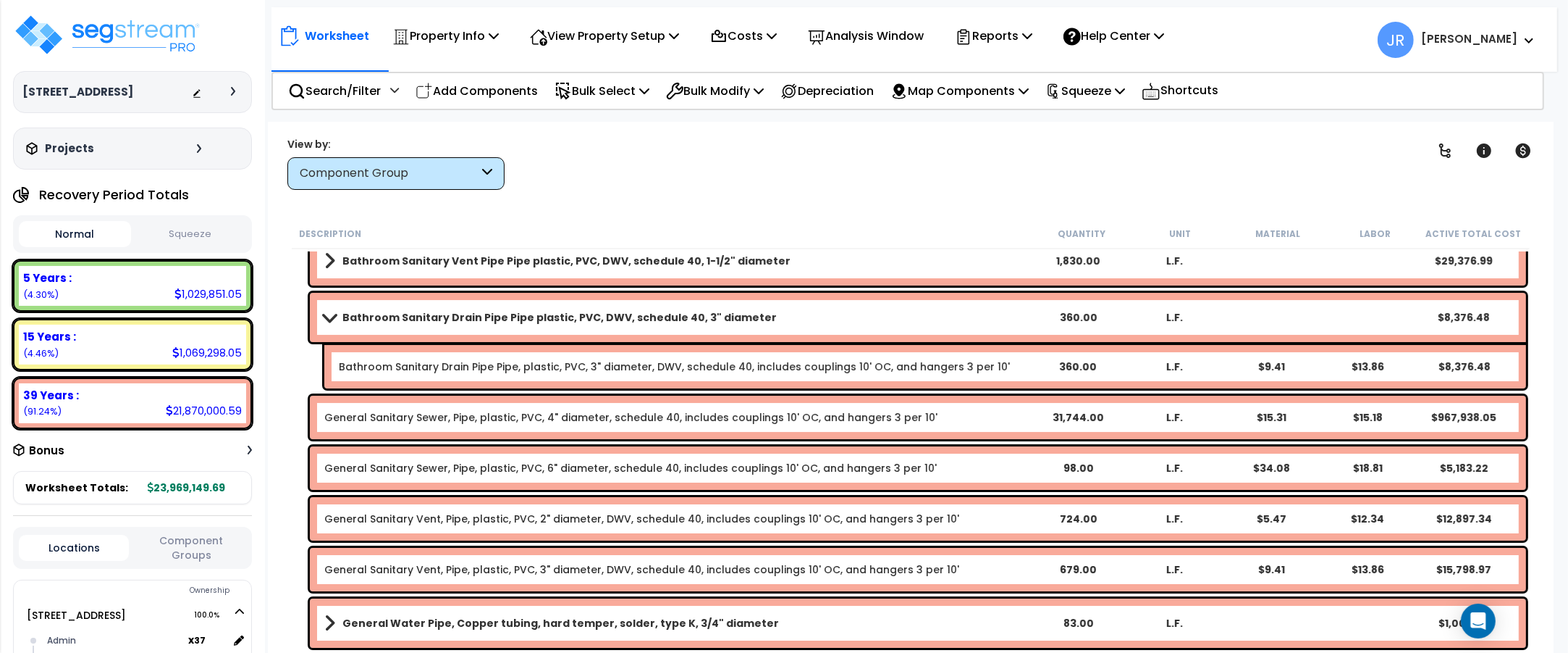
click at [919, 411] on div "General Sanitary Sewer, Pipe, plastic, PVC, 4" diameter, schedule 40, includes …" at bounding box center [677, 417] width 705 height 14
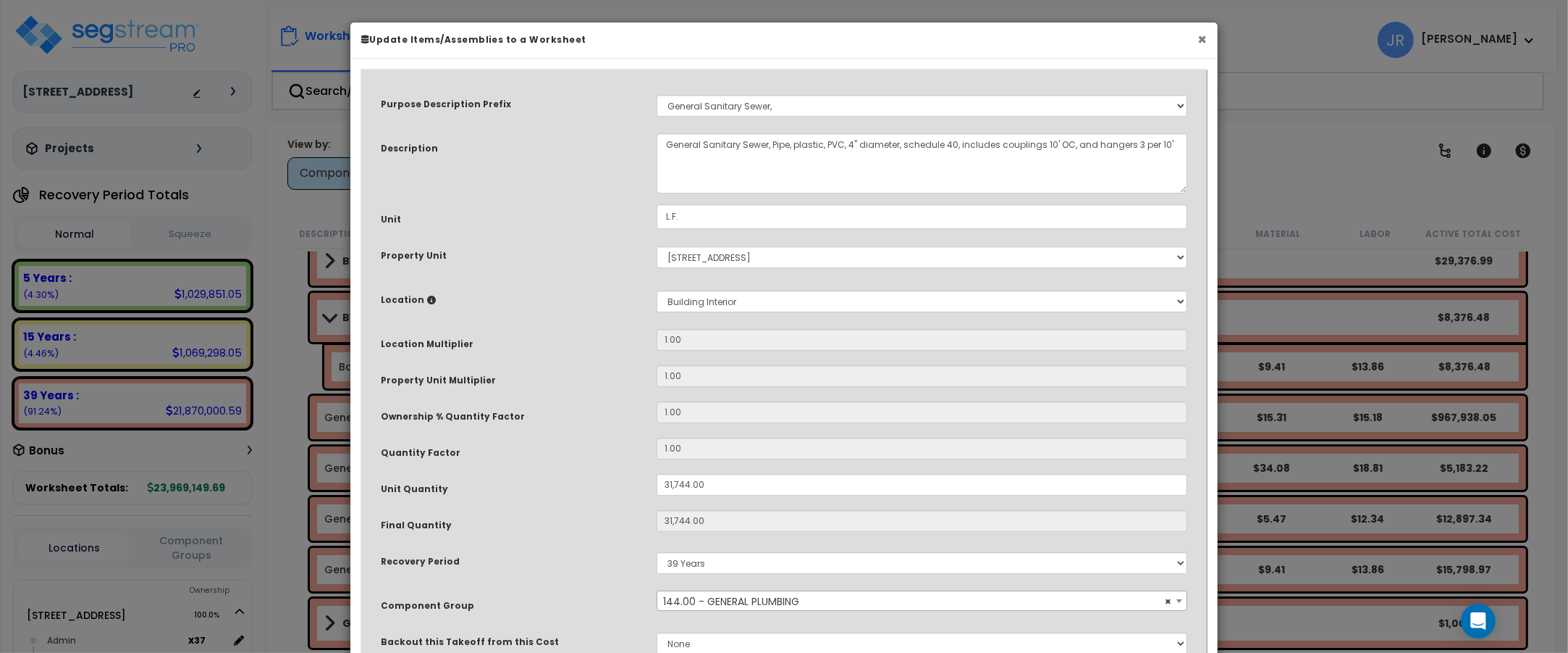
click at [1199, 38] on button "×" at bounding box center [1202, 39] width 9 height 15
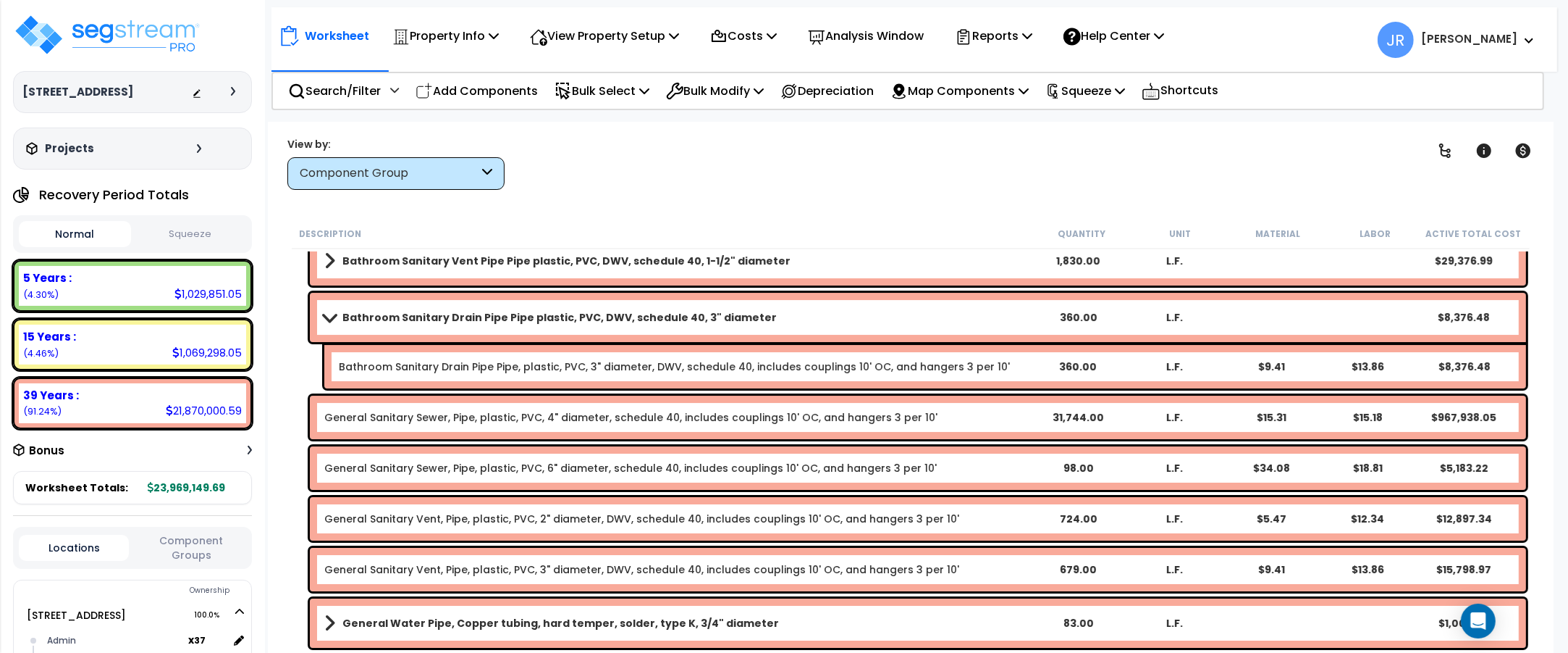
click at [963, 566] on div "General Sanitary Vent, Pipe, plastic, PVC, 3" diameter, DWV, schedule 40, inclu…" at bounding box center [677, 570] width 705 height 14
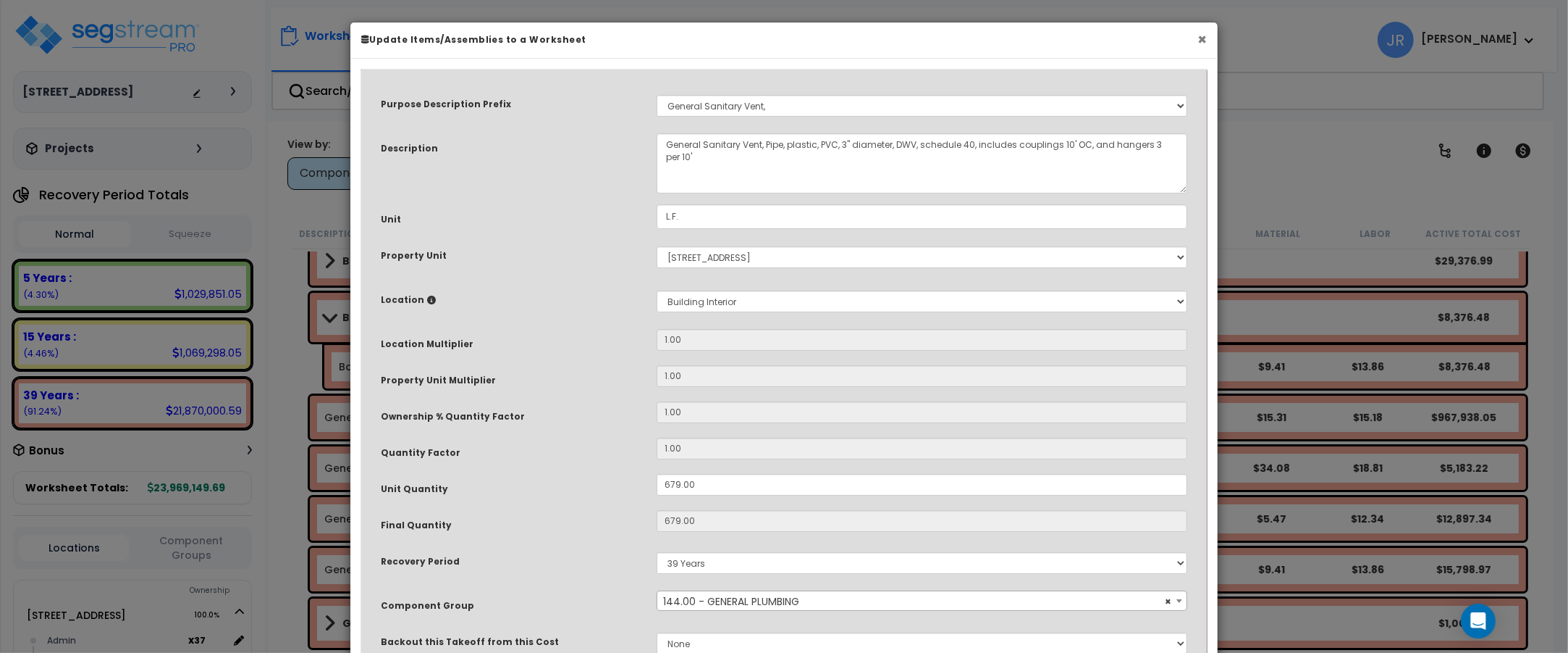
click at [1198, 40] on button "×" at bounding box center [1202, 39] width 9 height 15
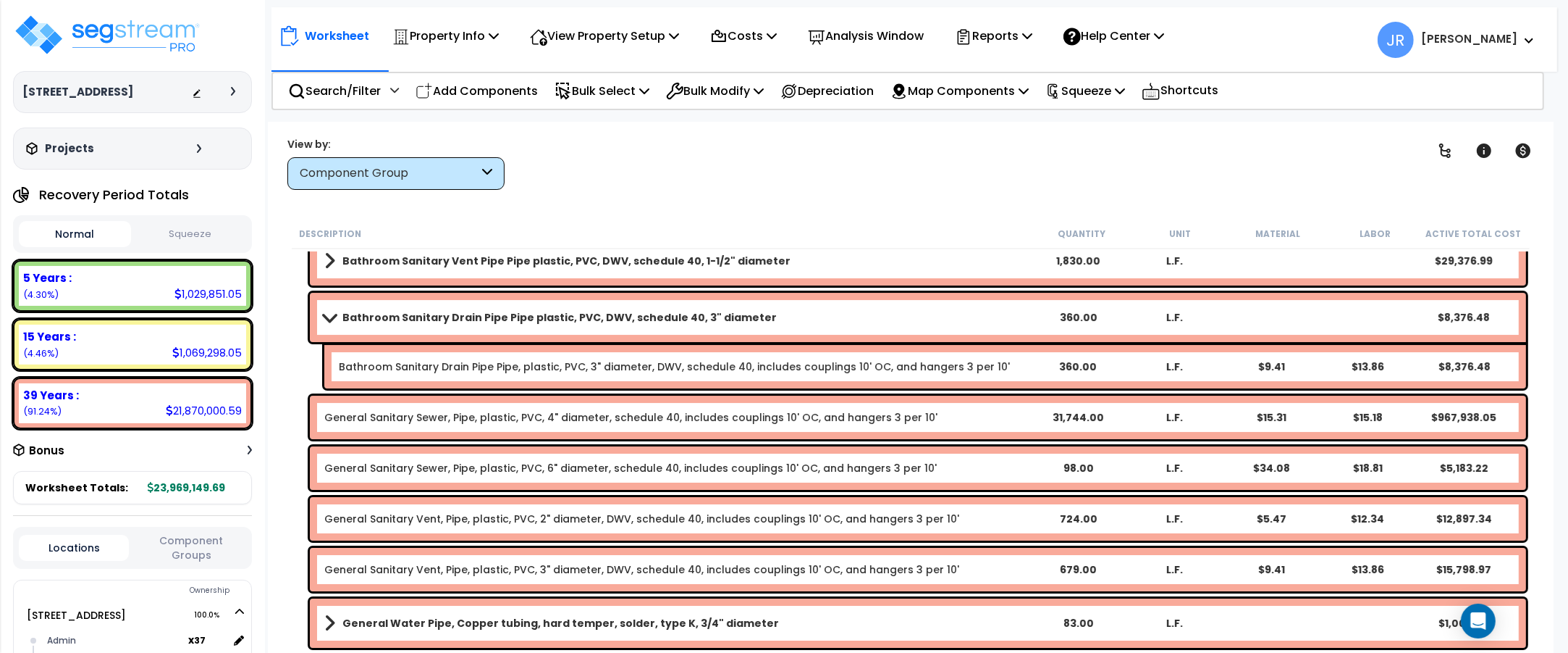
click at [910, 414] on link "General Sanitary Sewer, Pipe, plastic, PVC, 4" diameter, schedule 40, includes …" at bounding box center [631, 417] width 613 height 14
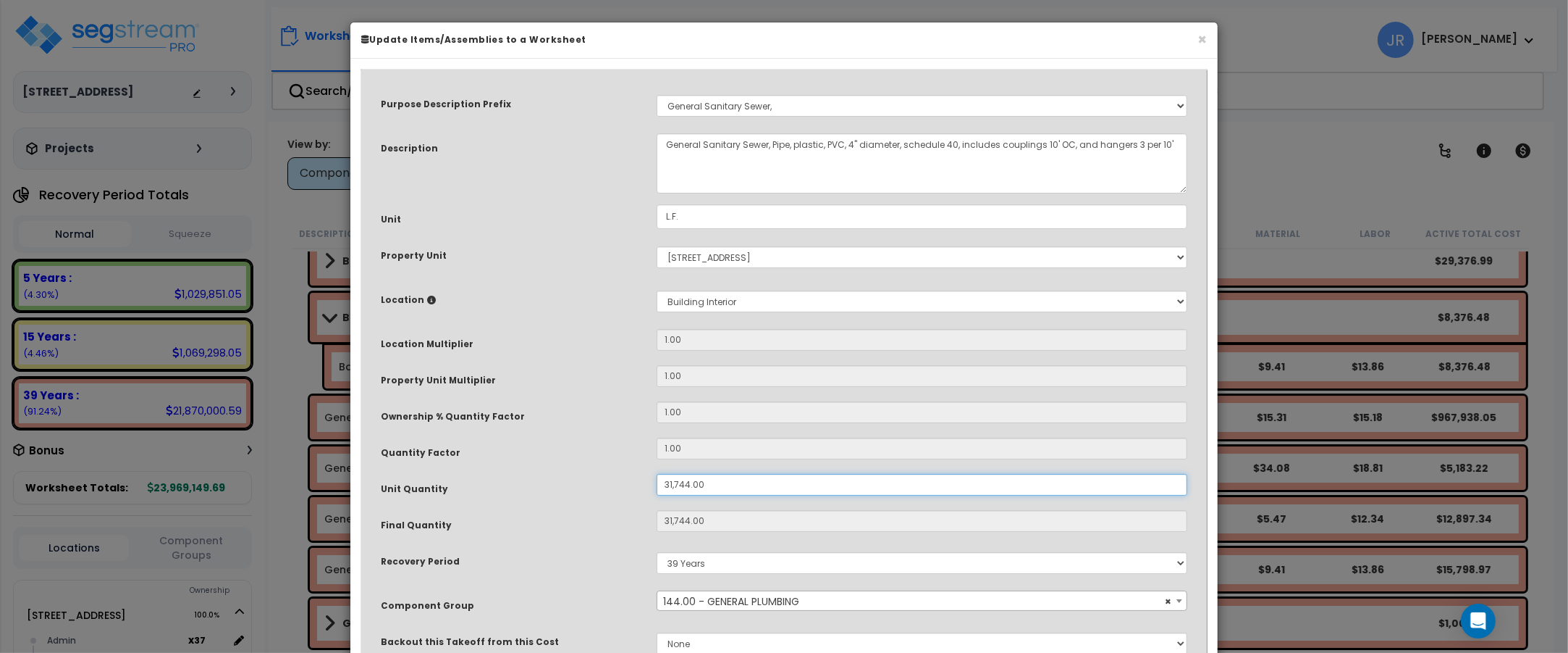
drag, startPoint x: 704, startPoint y: 487, endPoint x: 653, endPoint y: 482, distance: 51.2
click at [653, 482] on div "31,744.00" at bounding box center [922, 485] width 553 height 22
type input "6"
type input "31,744"
type input "$967,874.56"
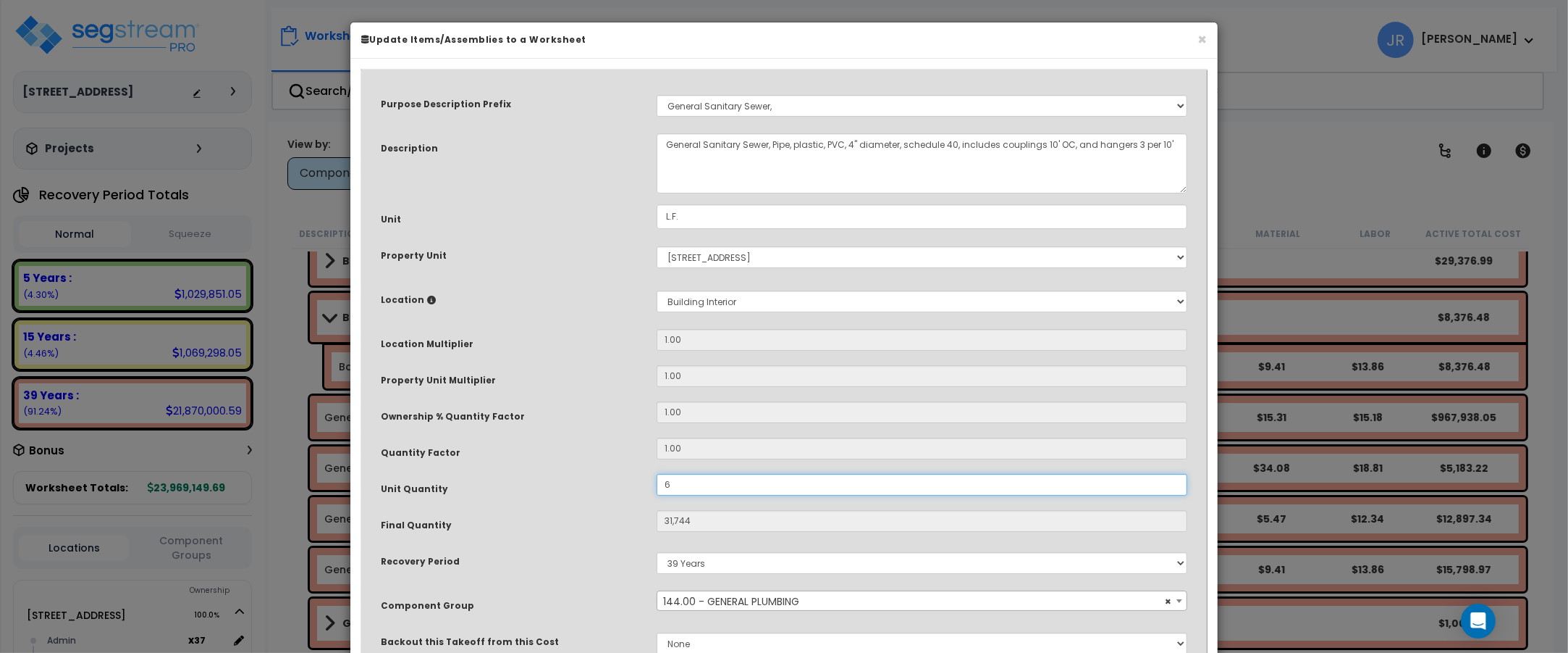
type input "6"
type input "$182.94"
type input "67"
type input "$2,042.83"
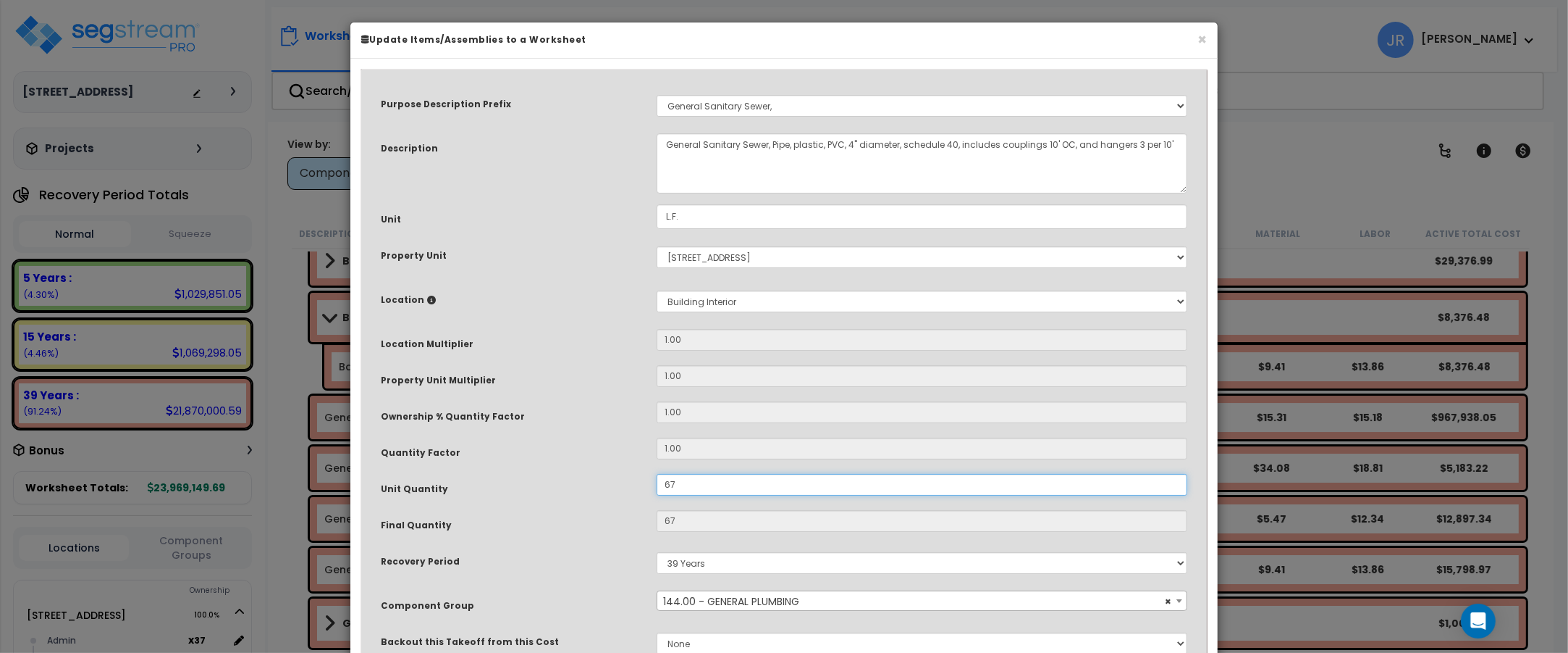
type input "679"
type input "$2,042.83"
type input "679"
type input "$20,702.71"
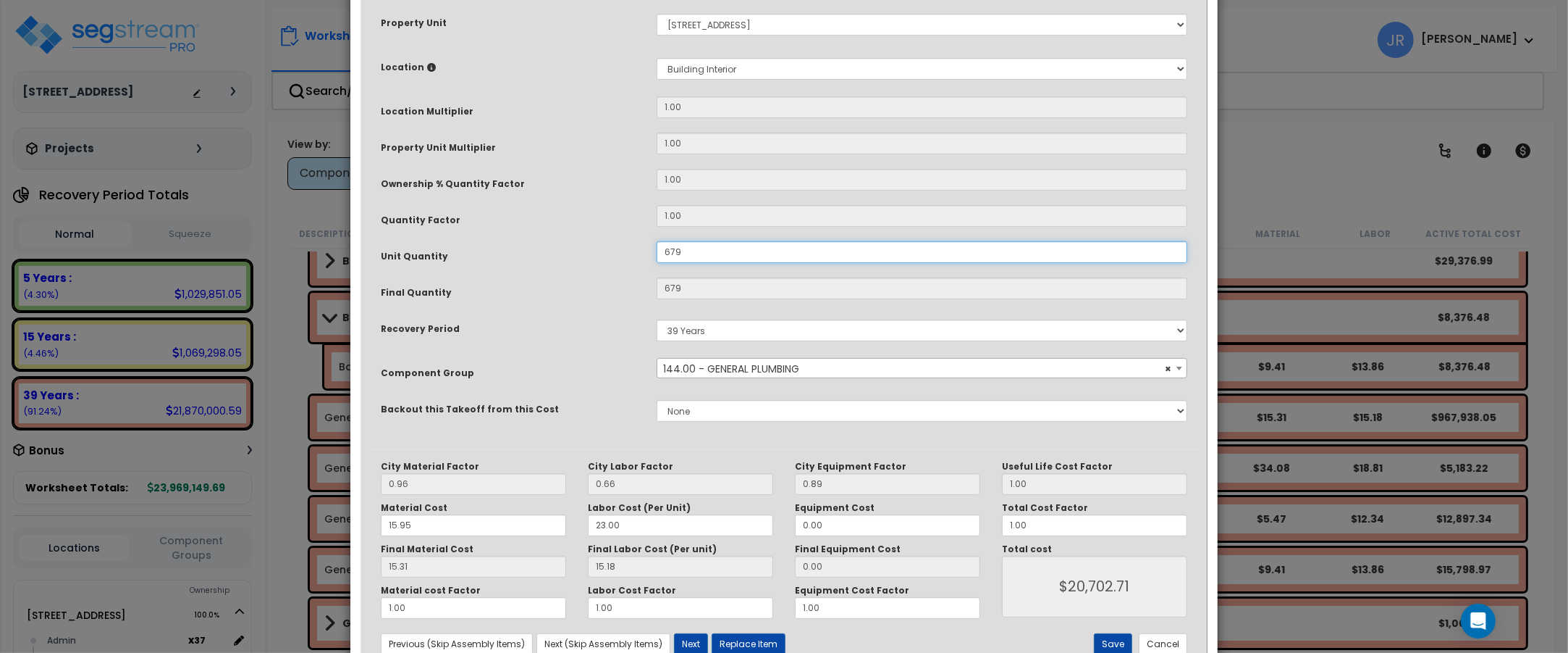
scroll to position [280, 0]
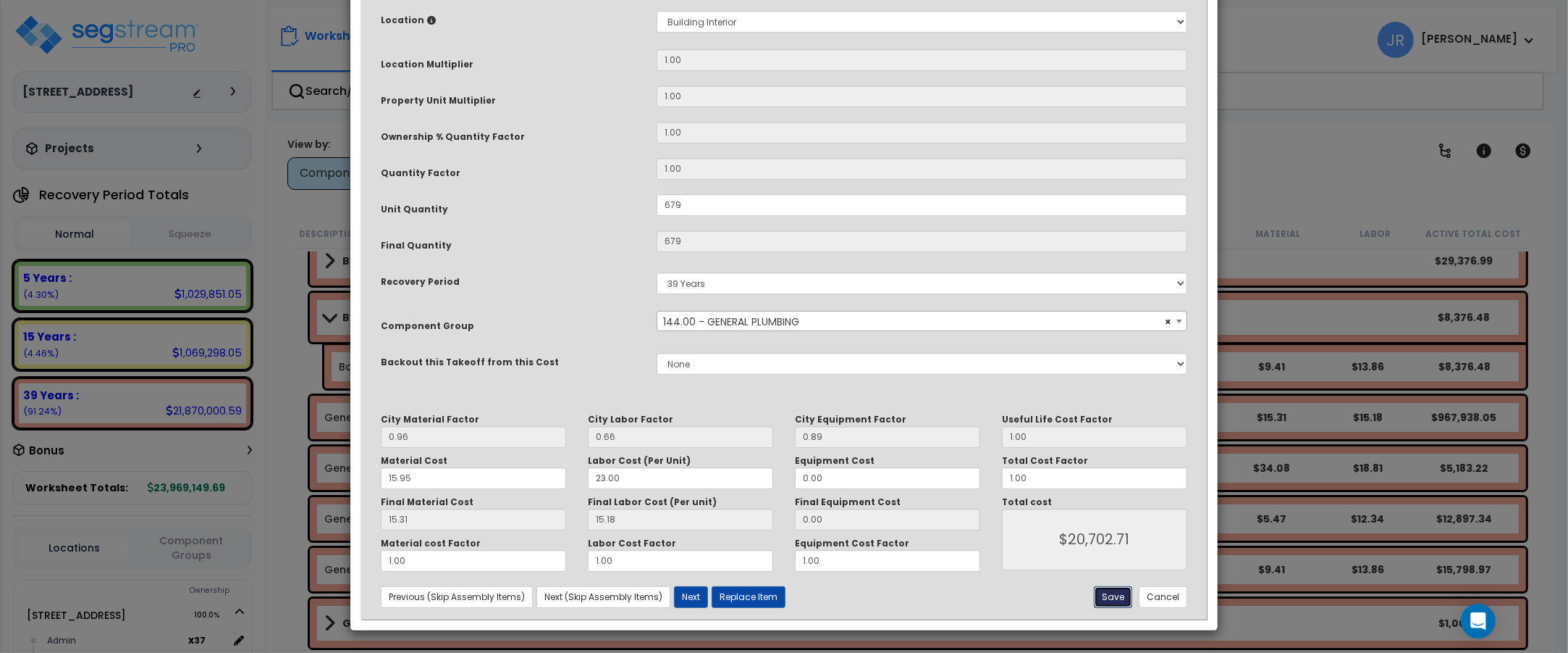
click at [1106, 596] on button "Save" at bounding box center [1112, 597] width 38 height 22
type input "679.00"
type input "20702.71"
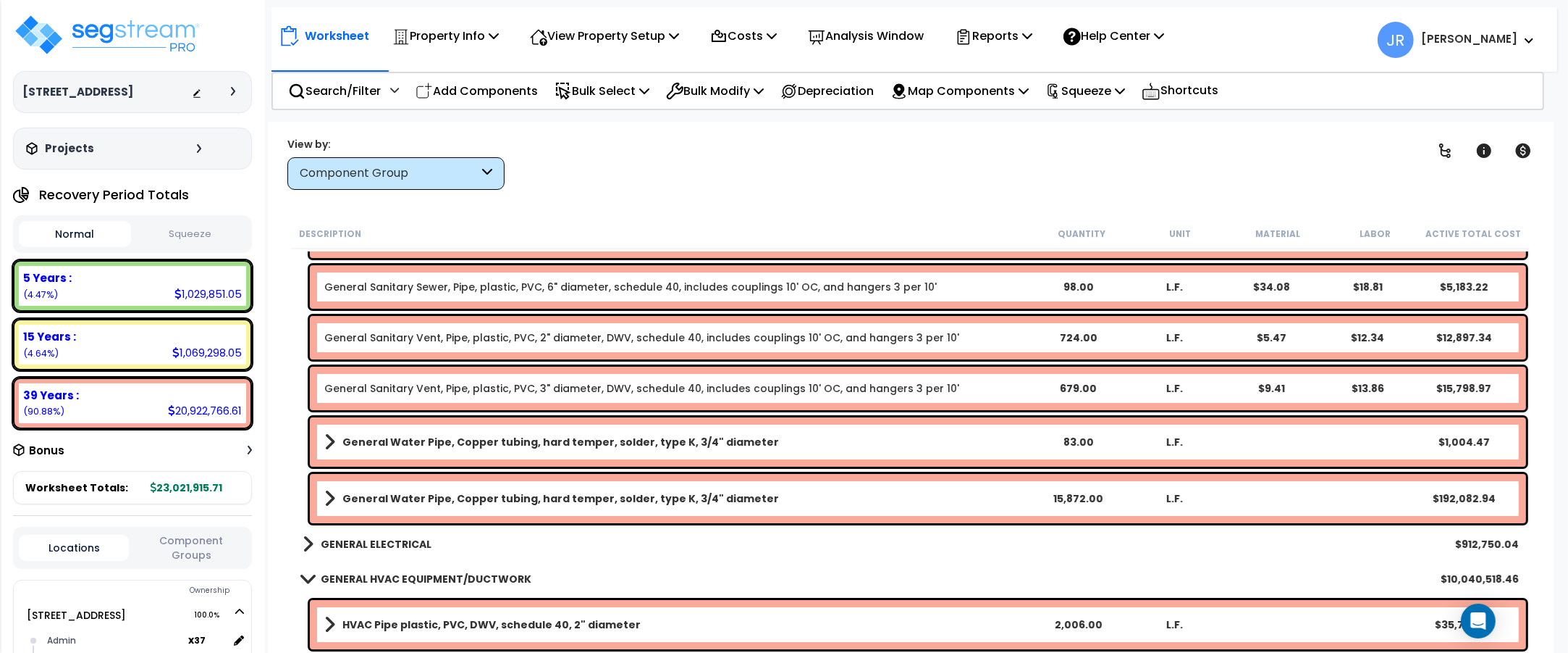
scroll to position [6339, 0]
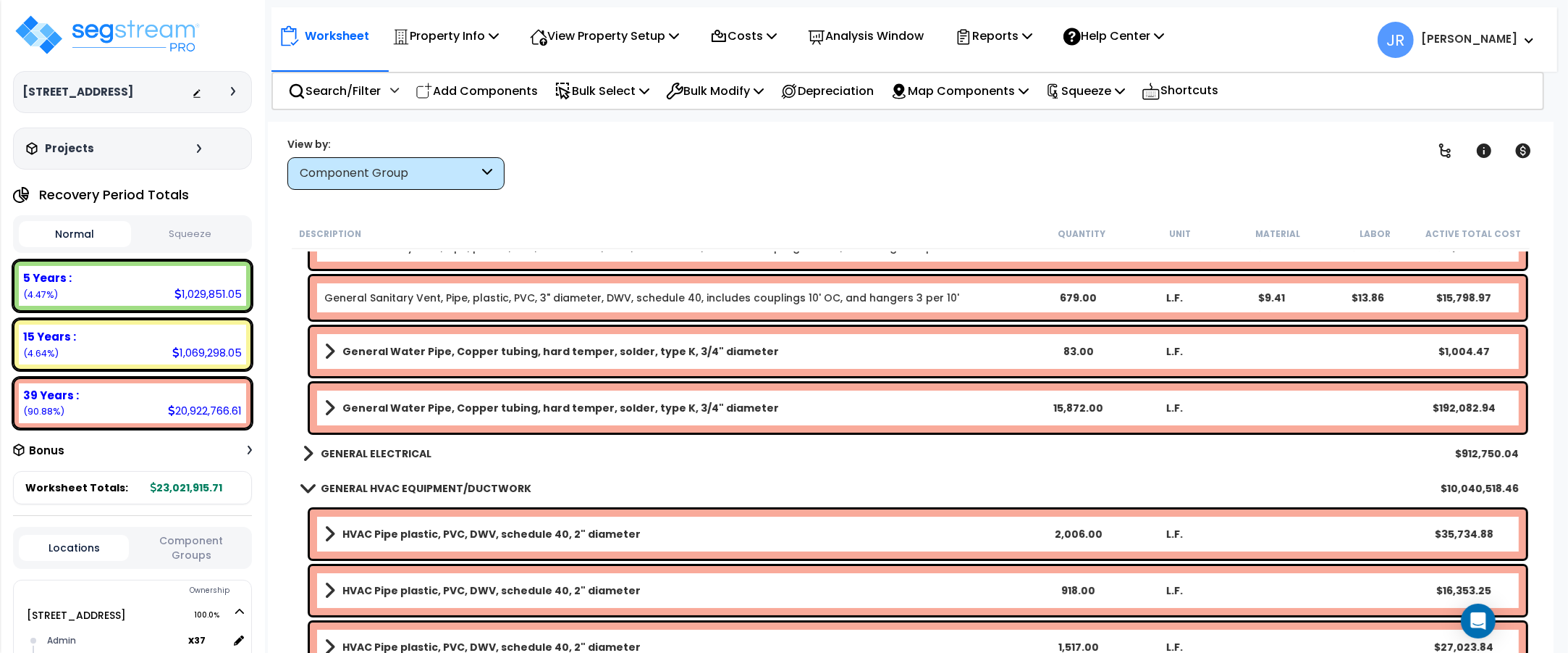
click at [918, 404] on link "General Water Pipe, Copper tubing, hard temper, solder, type K, 3/4" diameter" at bounding box center [677, 408] width 705 height 20
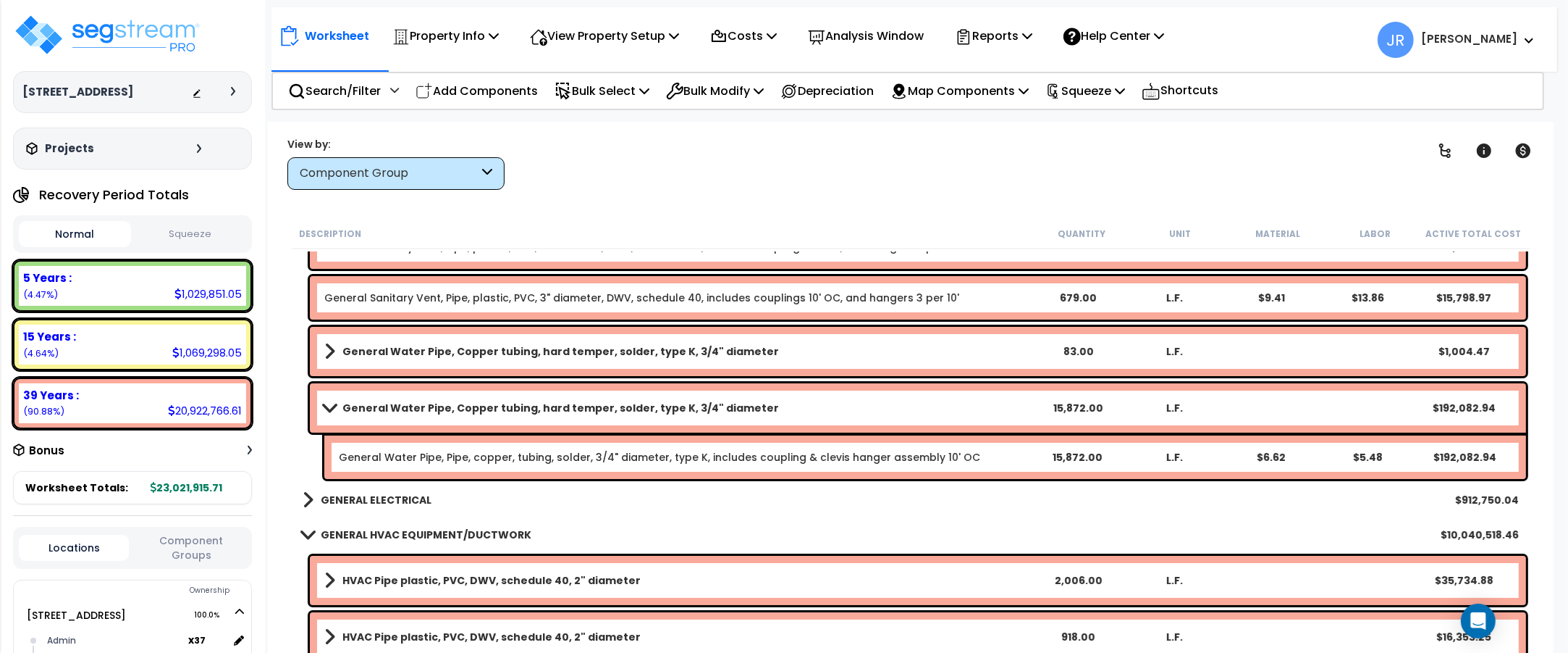
click at [918, 404] on link "General Water Pipe, Copper tubing, hard temper, solder, type K, 3/4" diameter" at bounding box center [677, 408] width 705 height 20
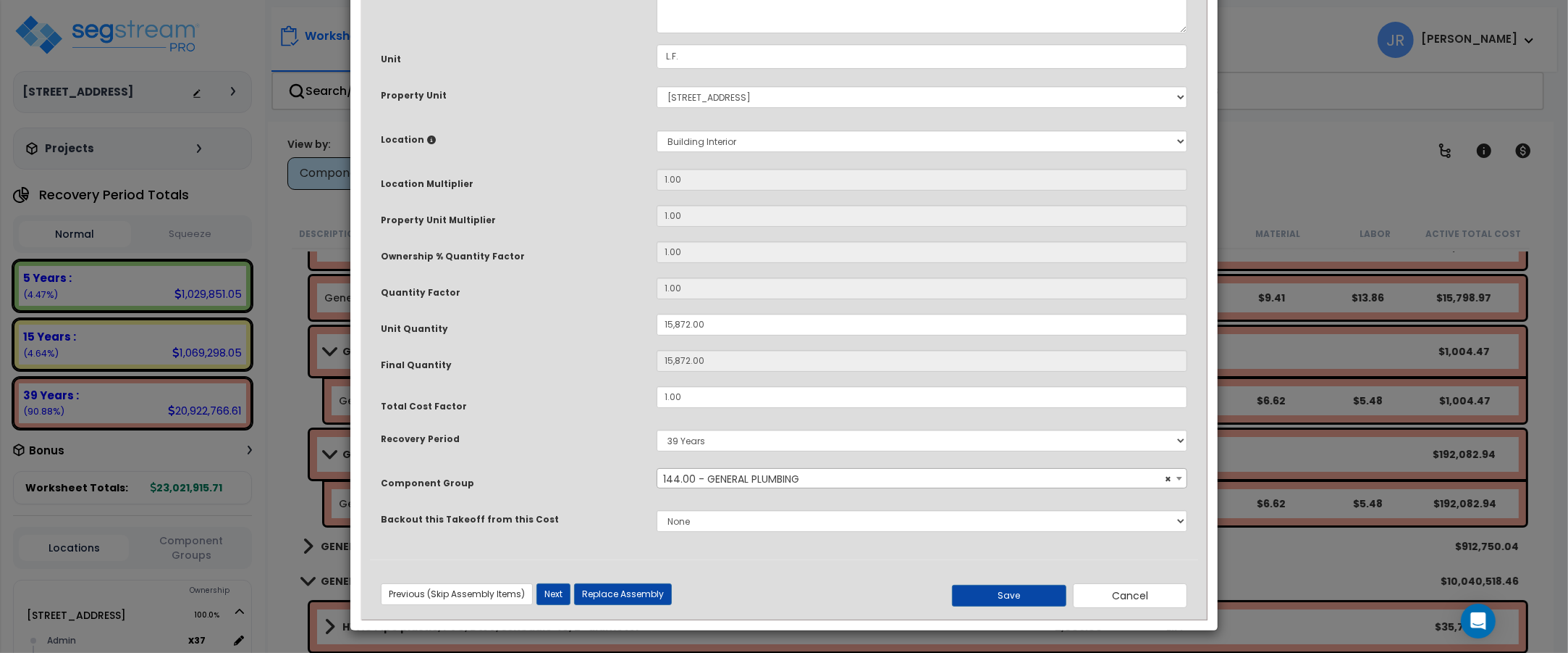
scroll to position [0, 0]
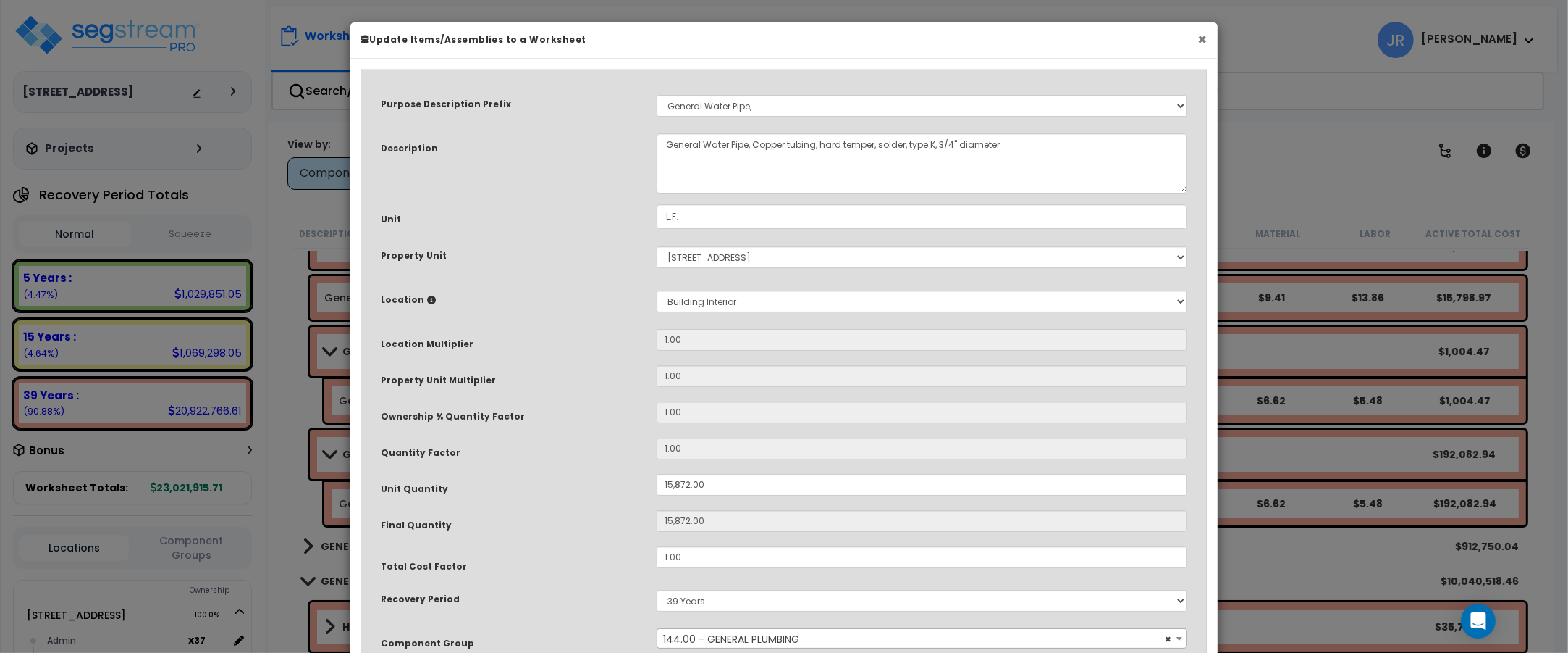
click at [1205, 34] on button "×" at bounding box center [1202, 39] width 9 height 15
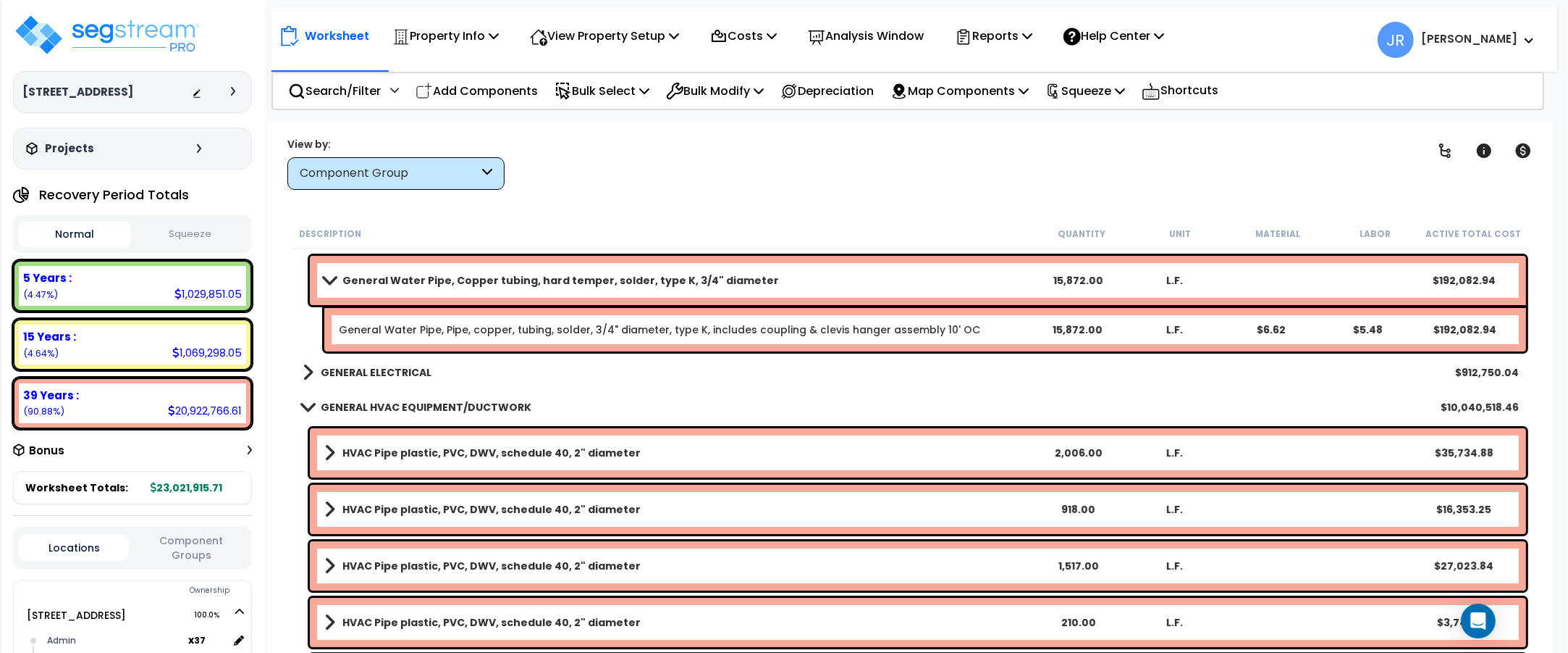
scroll to position [6520, 0]
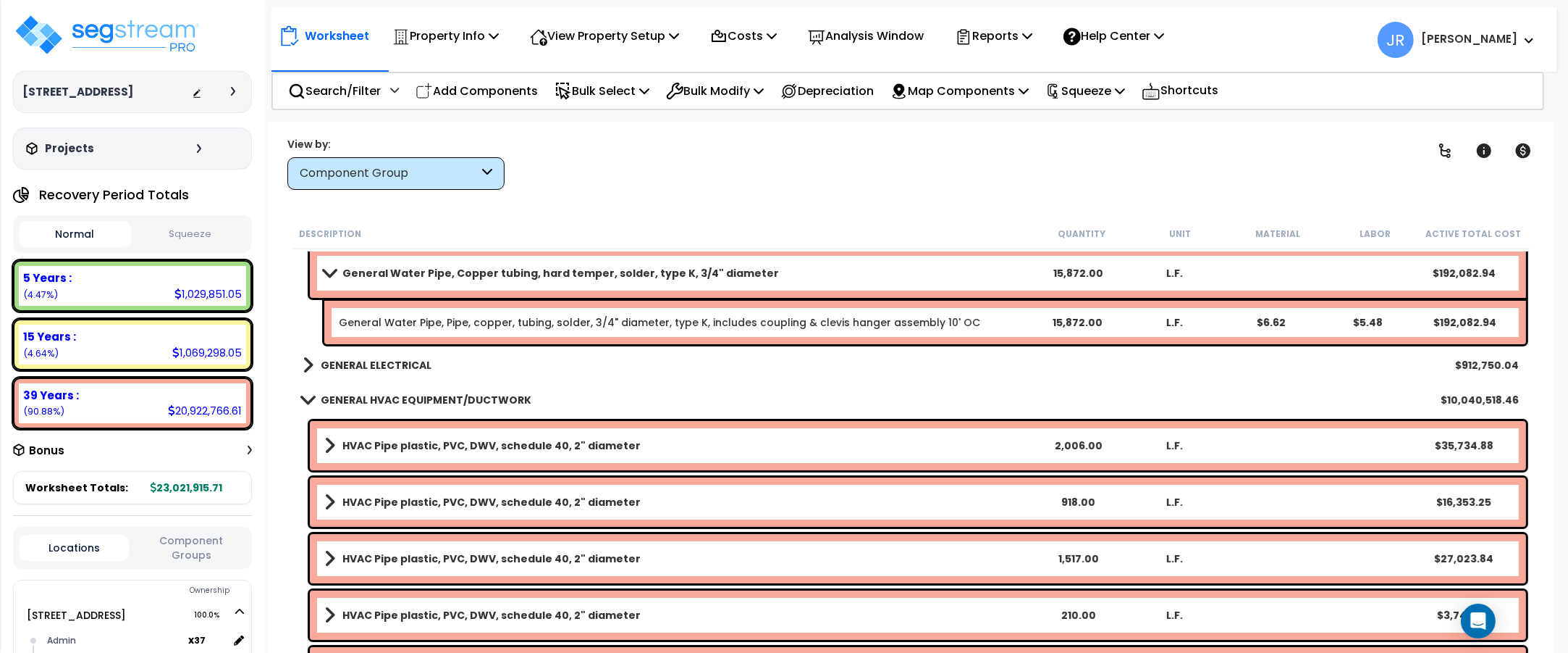
click at [353, 358] on b "GENERAL ELECTRICAL" at bounding box center [376, 365] width 111 height 14
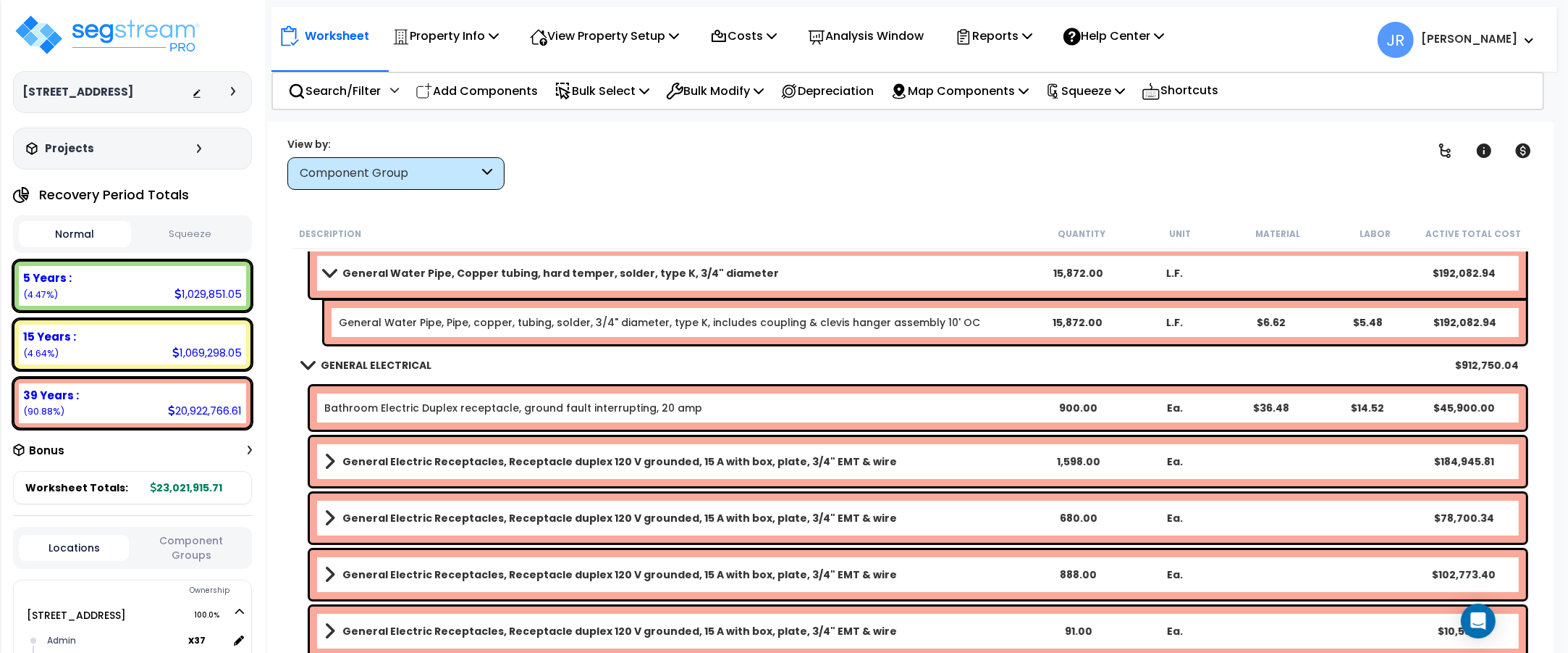
click at [859, 408] on div "Bathroom Electric Duplex receptacle, ground fault interrupting, 20 amp" at bounding box center [677, 408] width 705 height 14
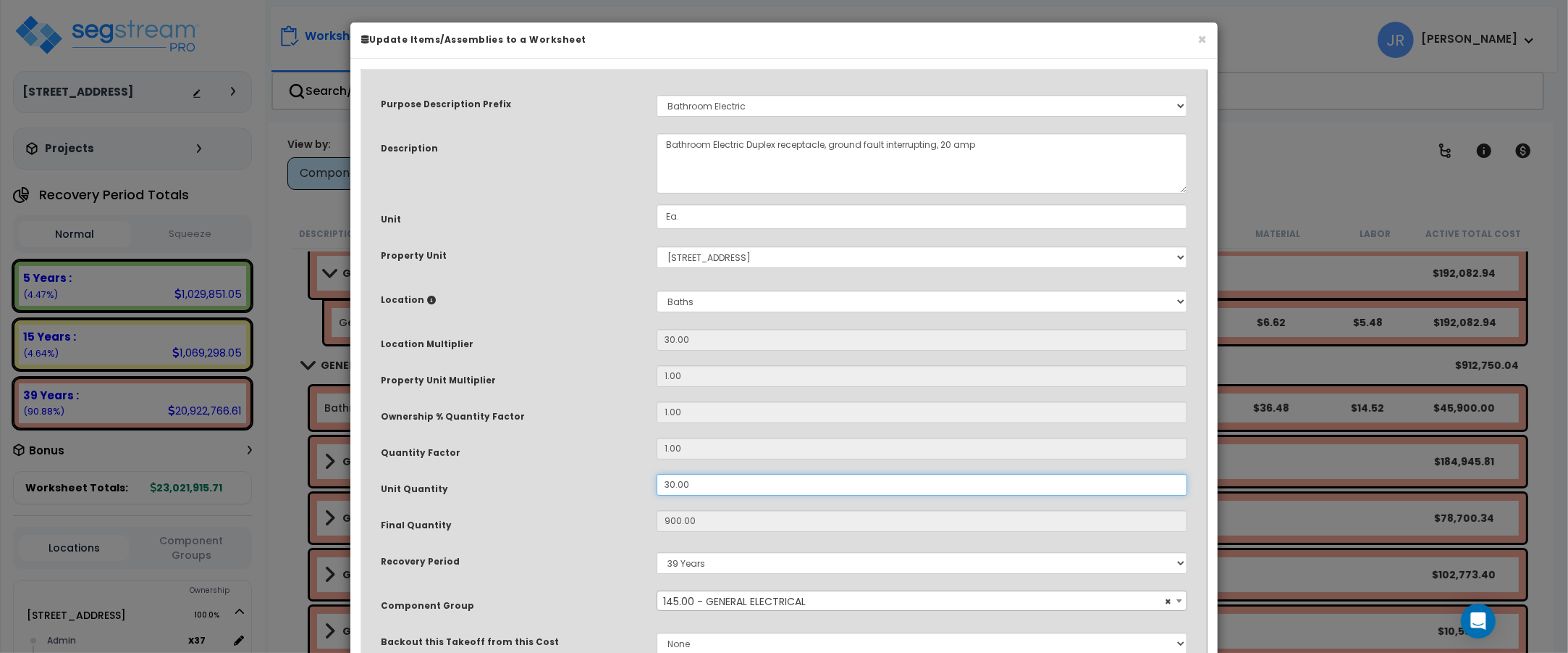
drag, startPoint x: 690, startPoint y: 486, endPoint x: 654, endPoint y: 480, distance: 36.5
click at [654, 480] on div "30.00" at bounding box center [922, 485] width 553 height 22
type input "1"
type input "900"
type input "$45,900.00"
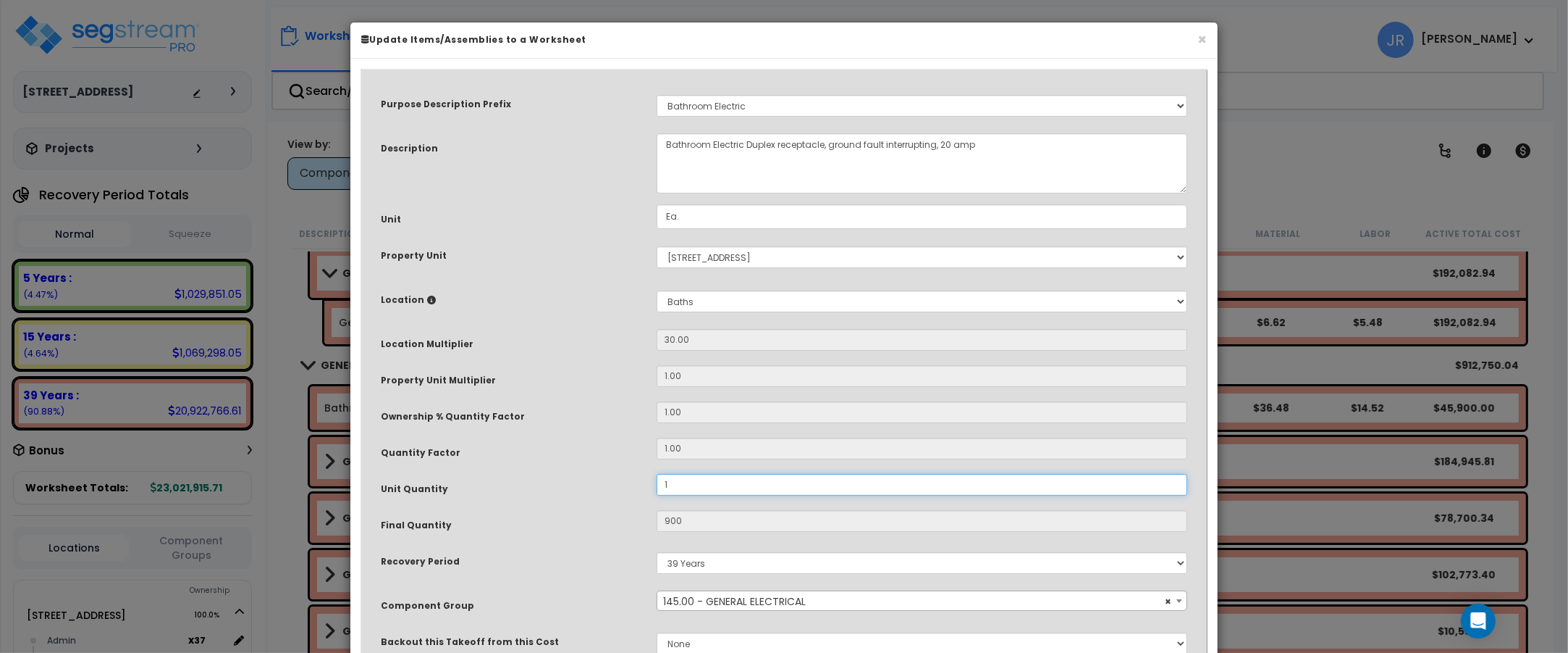
type input "30"
type input "$1,530.00"
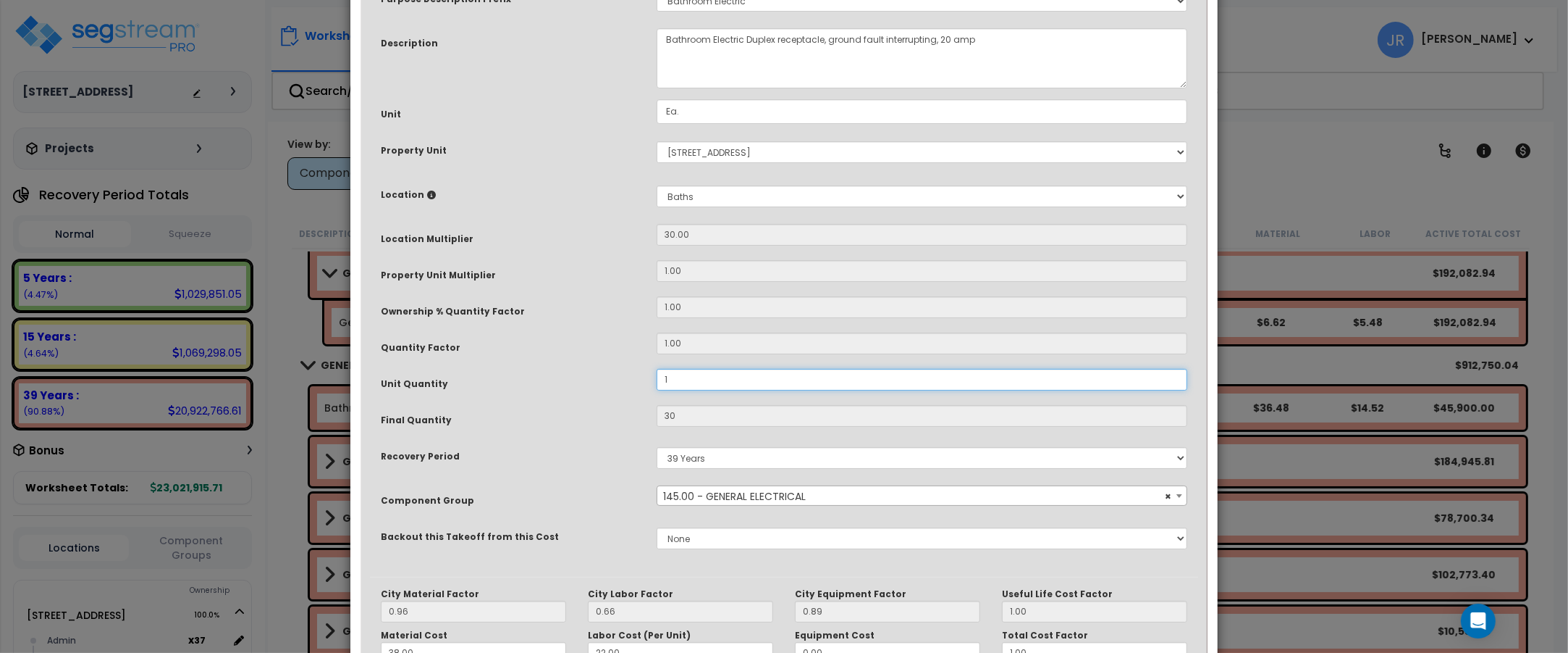
scroll to position [272, 0]
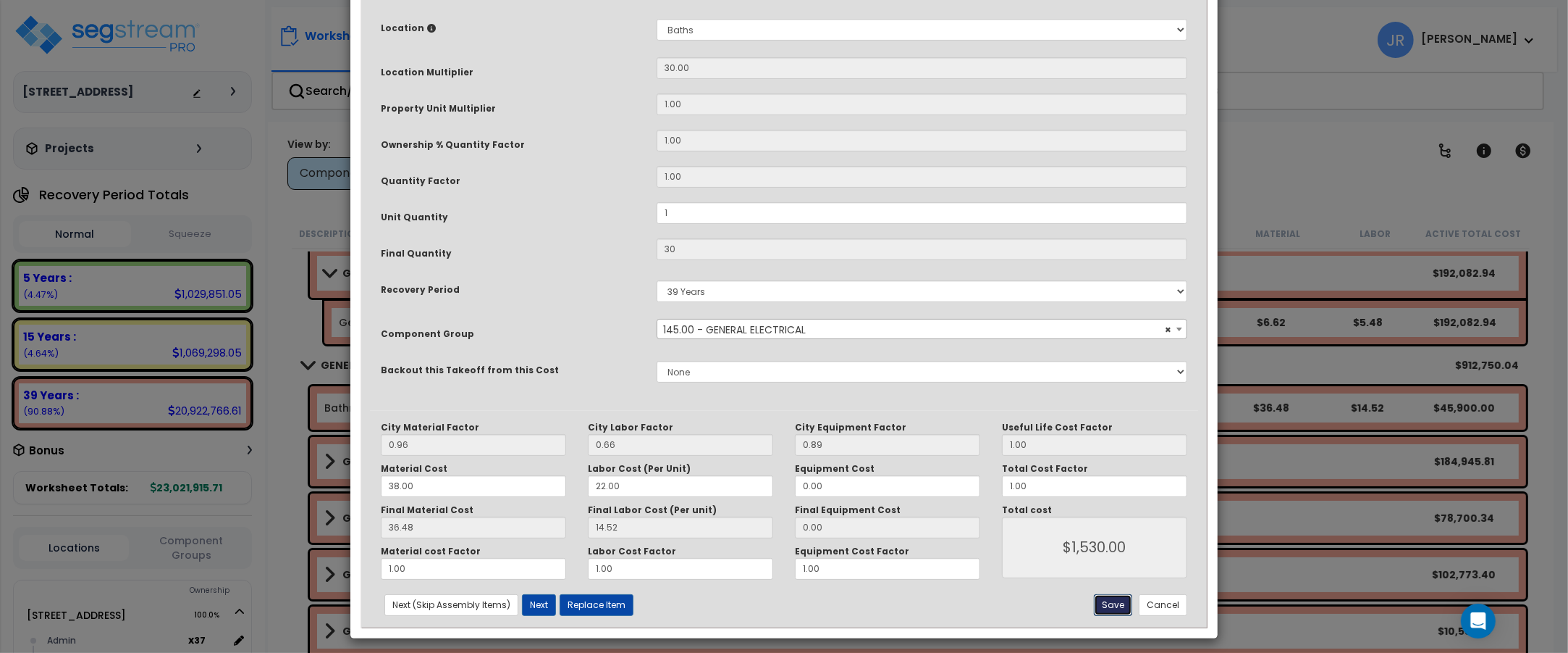
click at [1122, 607] on button "Save" at bounding box center [1112, 605] width 38 height 22
type input "1.00"
type input "30.00"
type input "1530.00"
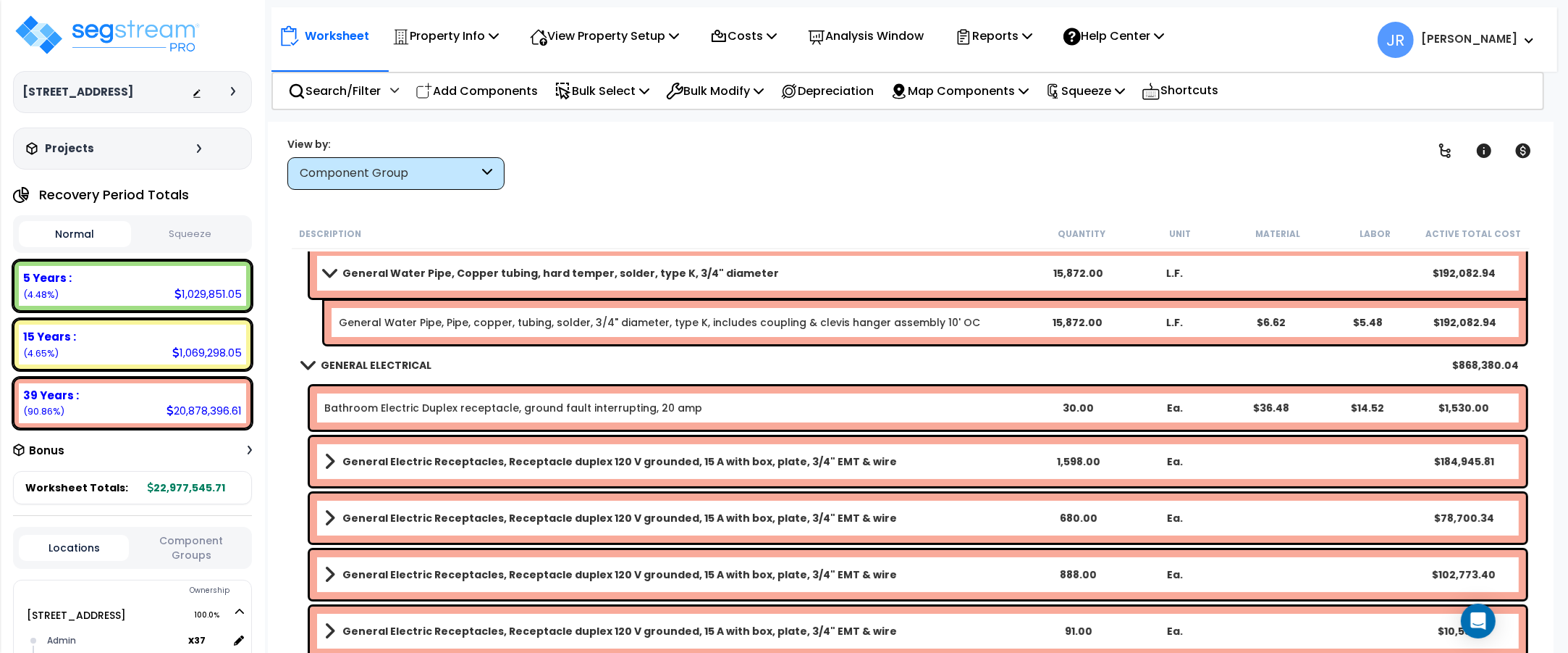
click at [990, 457] on link "General Electric Receptacles, Receptacle duplex 120 V grounded, 15 A with box, …" at bounding box center [677, 462] width 705 height 20
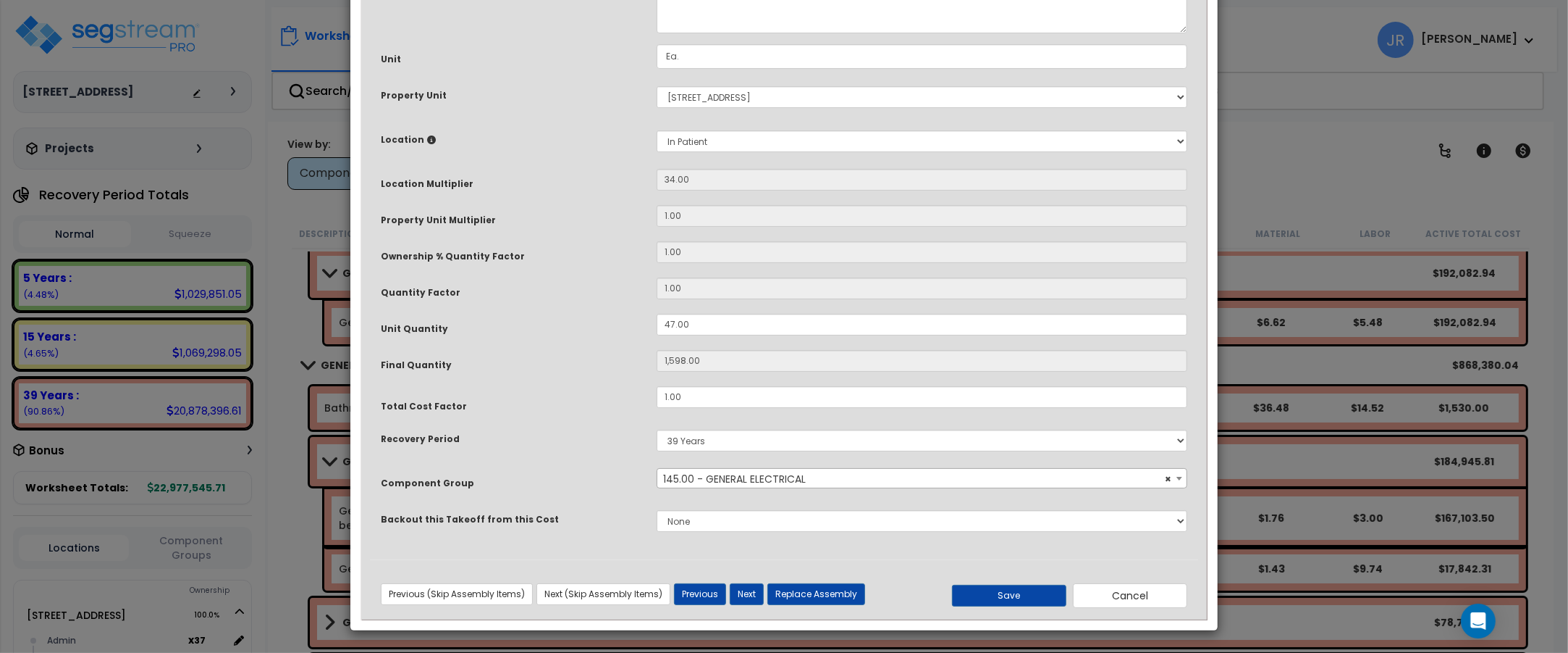
scroll to position [0, 0]
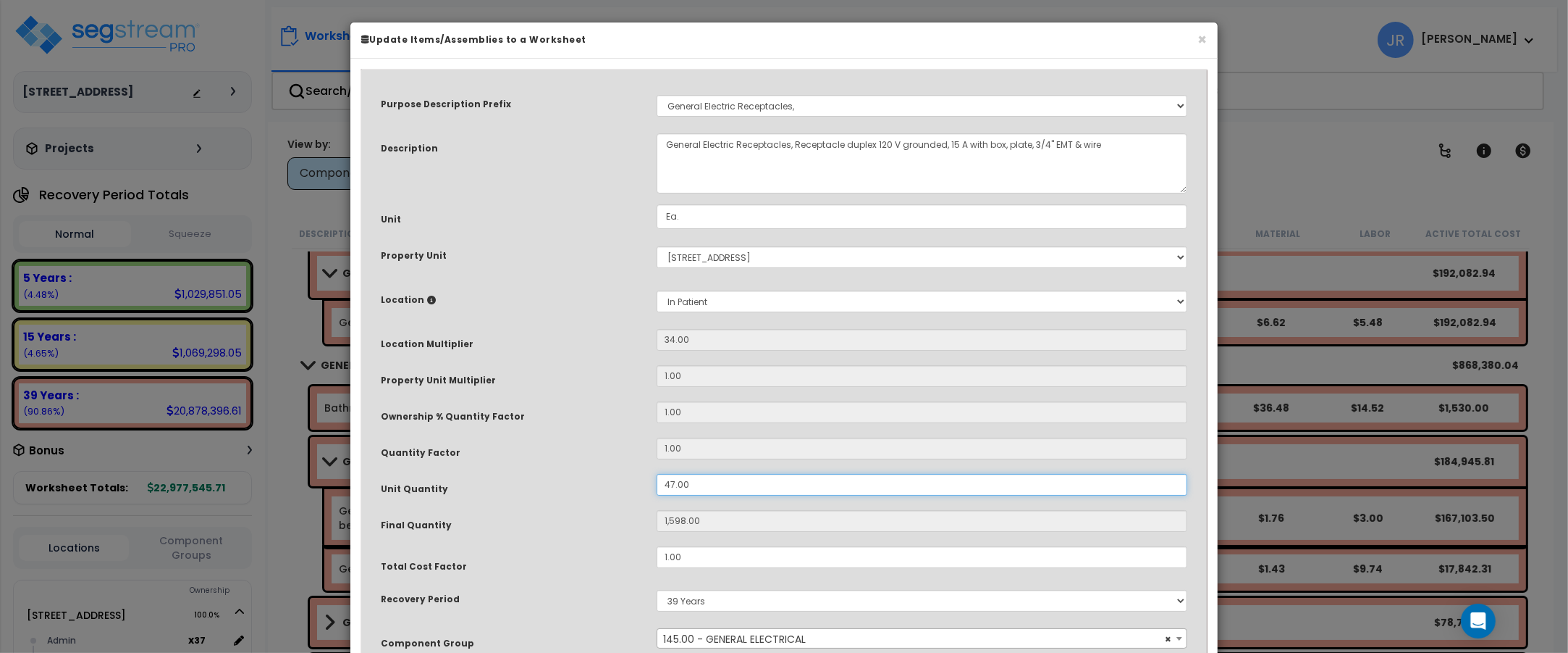
drag, startPoint x: 692, startPoint y: 481, endPoint x: 663, endPoint y: 480, distance: 29.0
click at [663, 480] on input "47.00" at bounding box center [922, 485] width 531 height 22
type input "3"
type input "102"
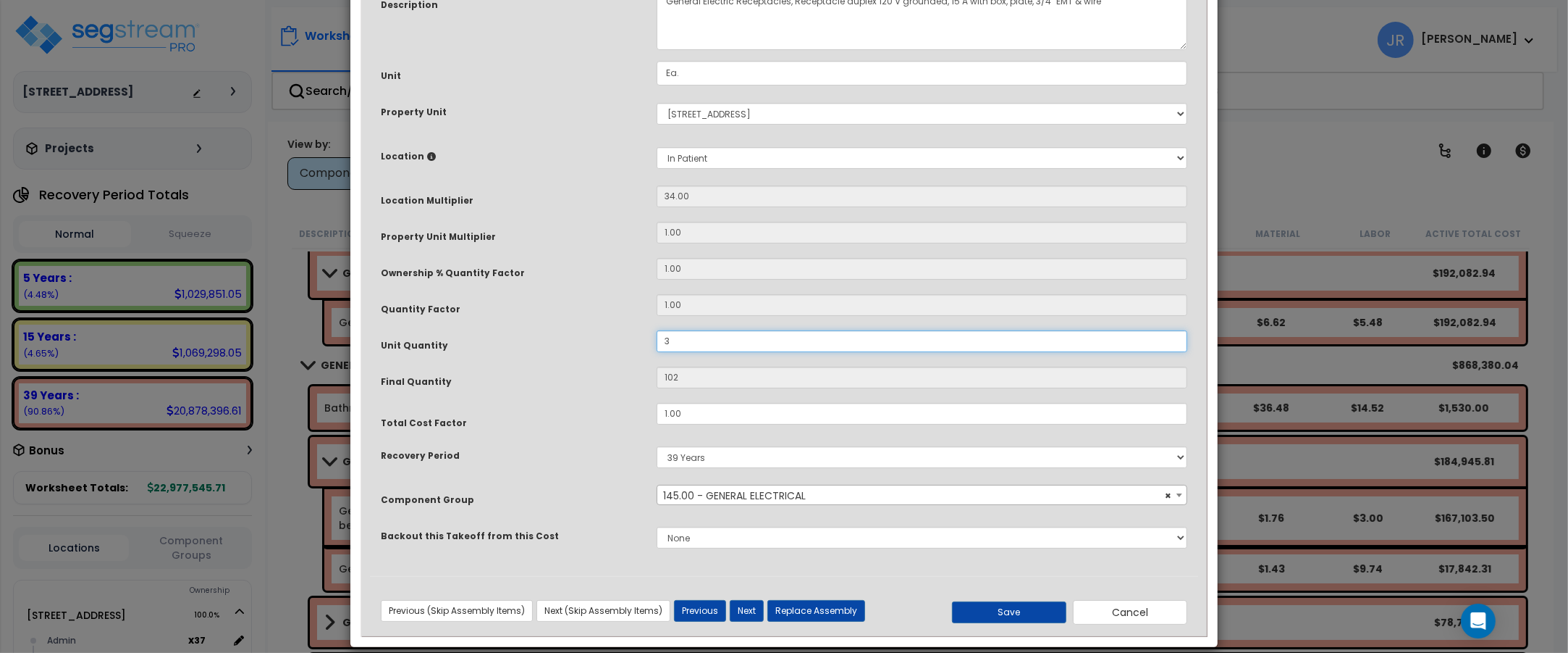
scroll to position [161, 0]
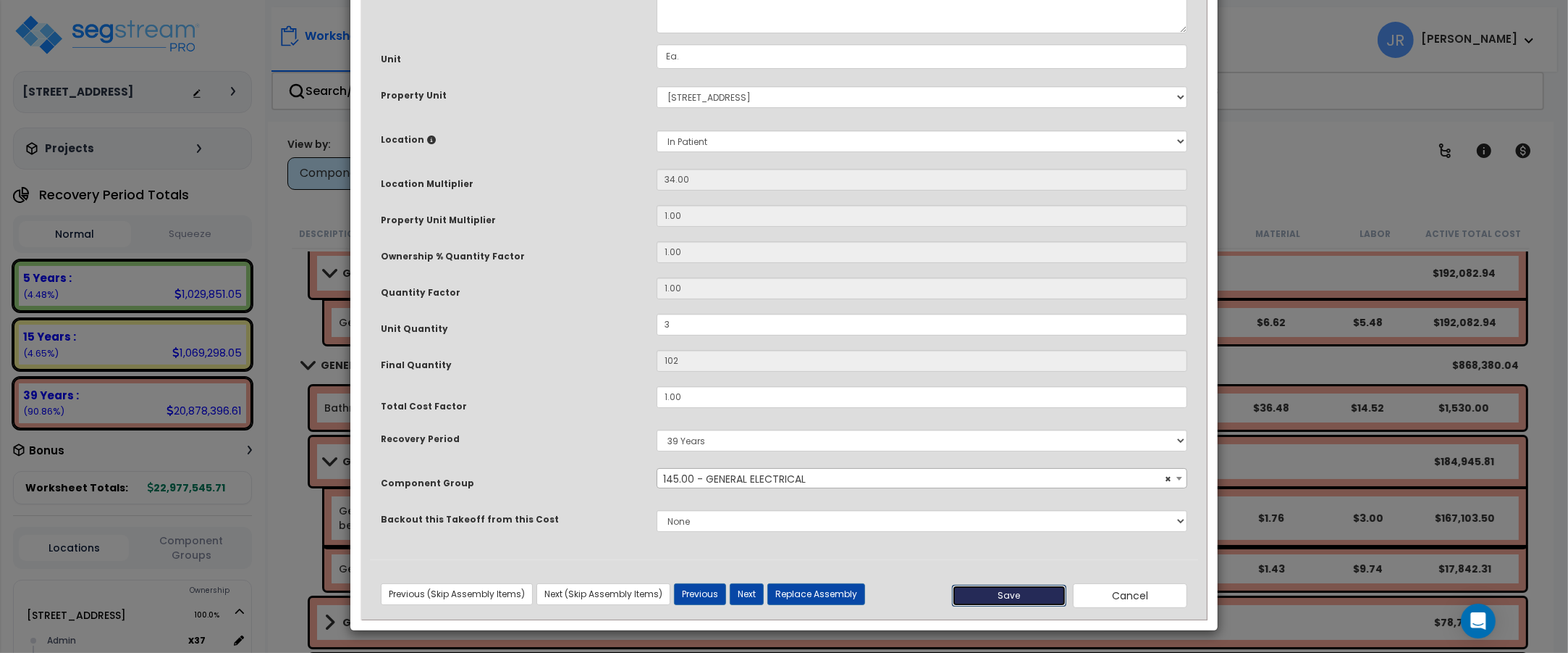
click at [995, 591] on button "Save" at bounding box center [1009, 596] width 114 height 22
type input "3.00"
type input "102.00"
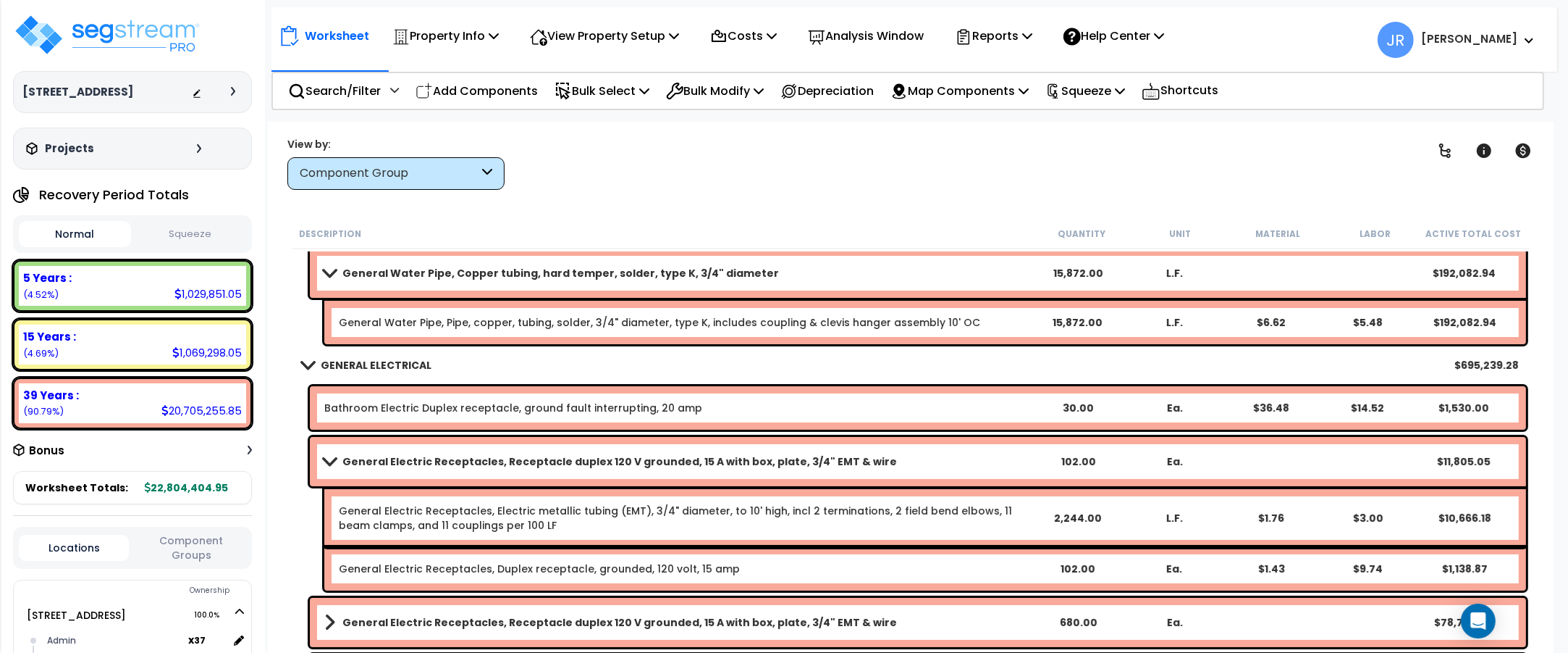
click at [868, 515] on link "General Electric Receptacles, Electric metallic tubing (EMT), 3/4" diameter, to…" at bounding box center [676, 518] width 674 height 29
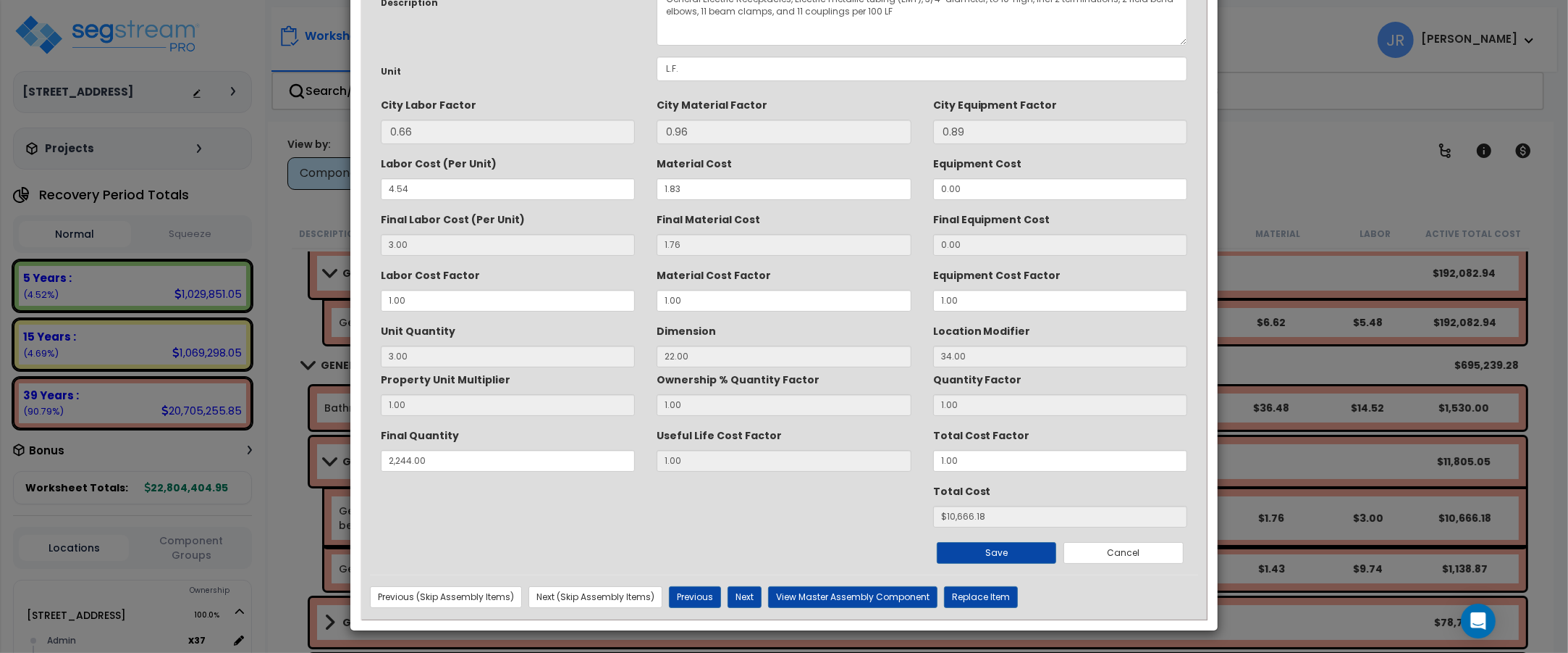
scroll to position [0, 0]
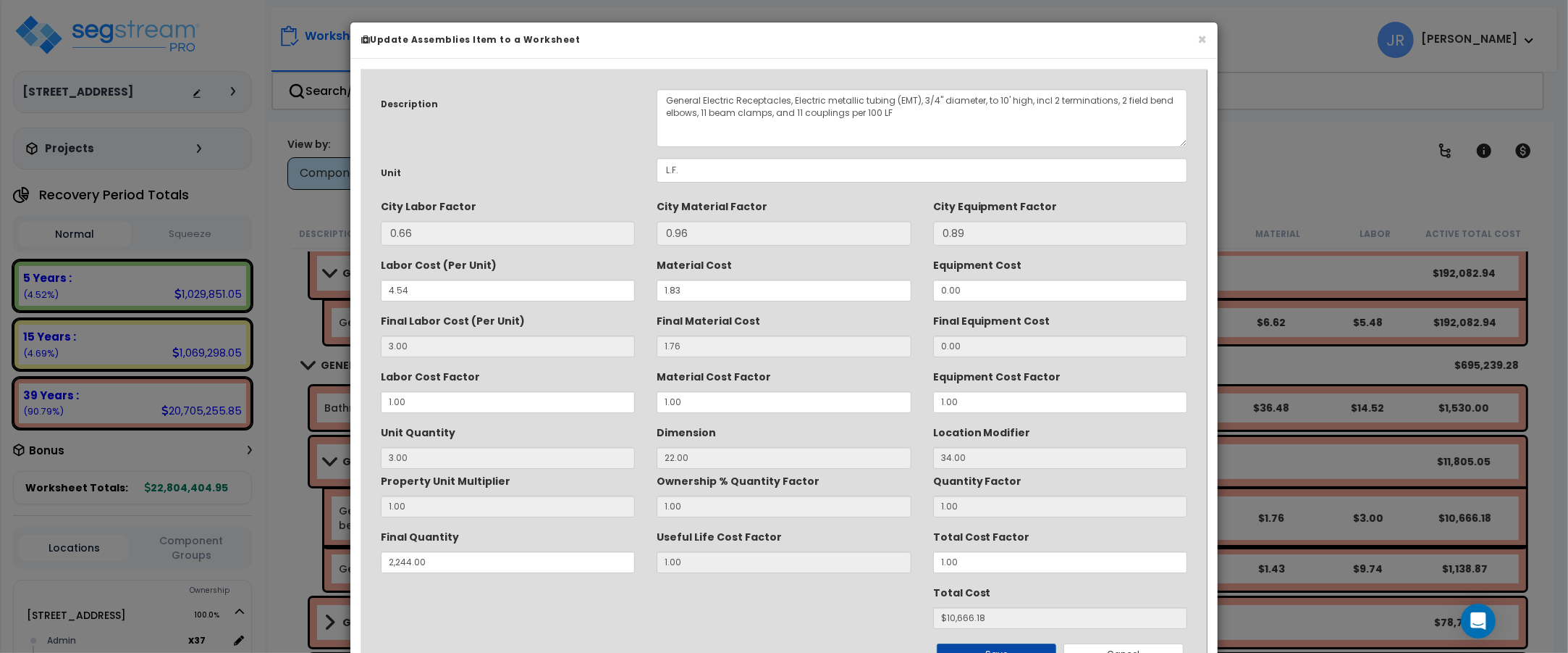
click at [1195, 37] on h6 "Update Assemblies Item to a Worksheet" at bounding box center [784, 39] width 845 height 12
click at [1197, 38] on button "×" at bounding box center [1202, 39] width 9 height 15
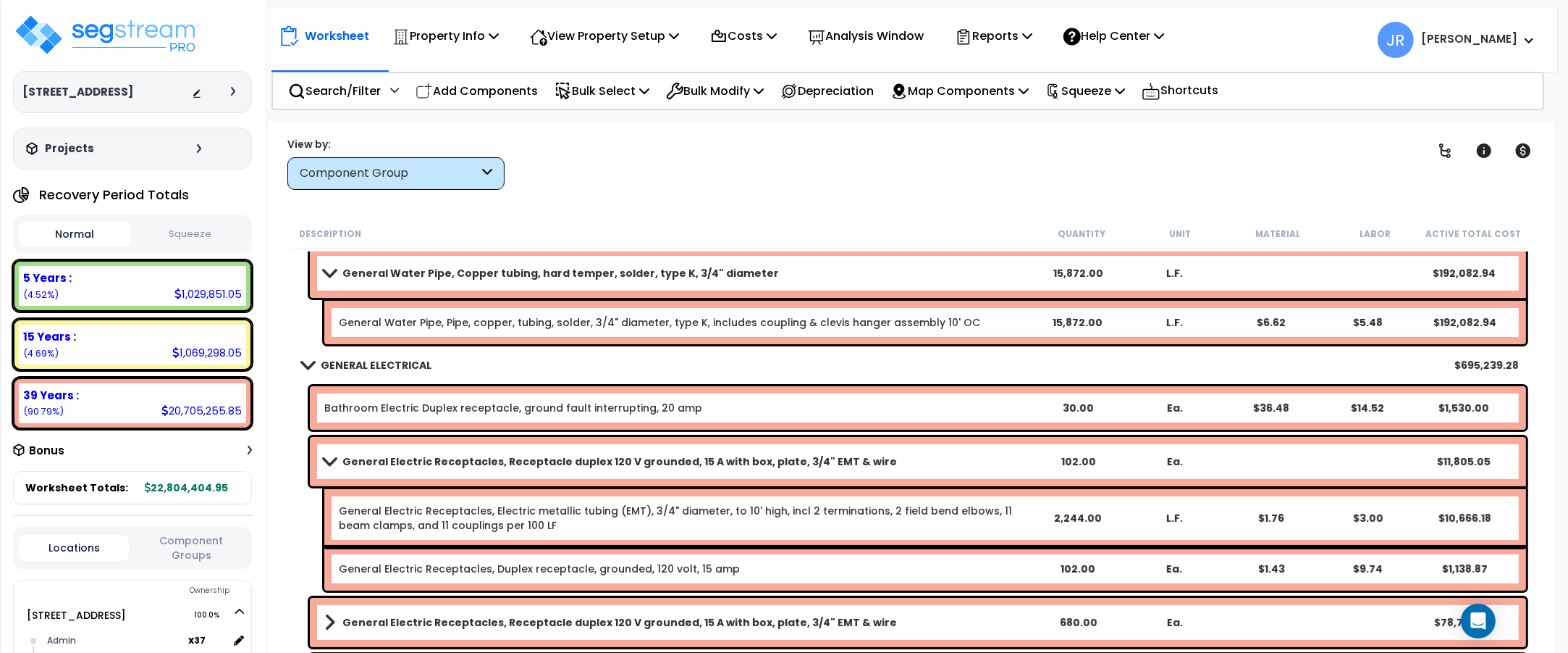
click at [486, 512] on link "General Electric Receptacles, Electric metallic tubing (EMT), 3/4" diameter, to…" at bounding box center [676, 518] width 674 height 29
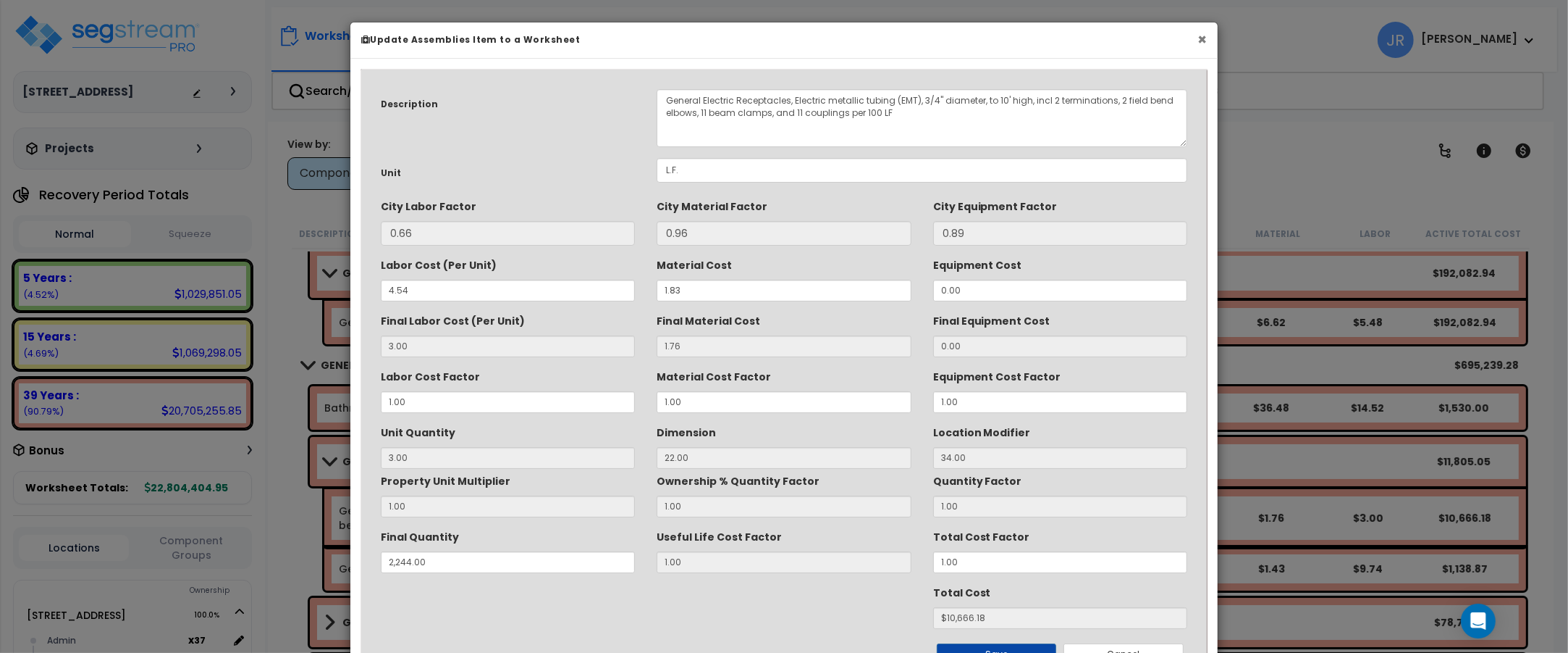
click at [1200, 38] on button "×" at bounding box center [1202, 39] width 9 height 15
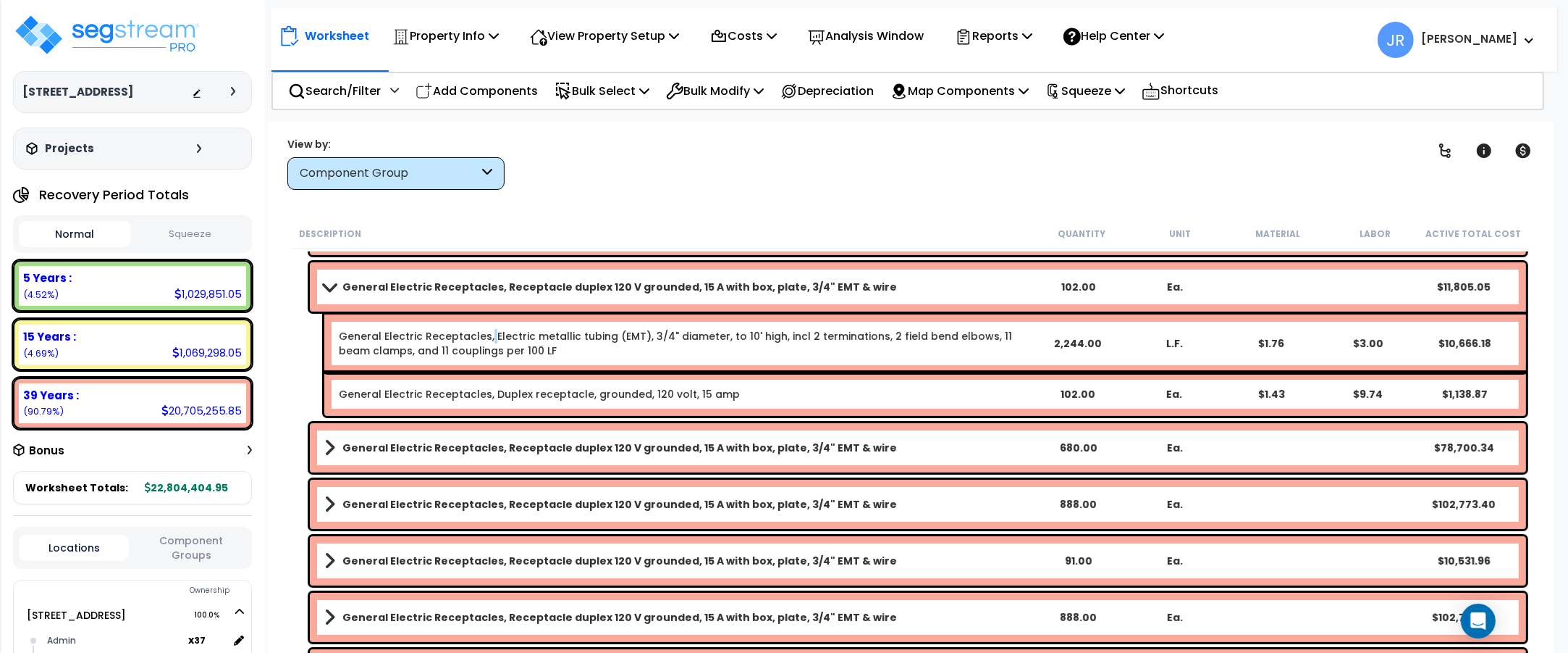
scroll to position [6701, 0]
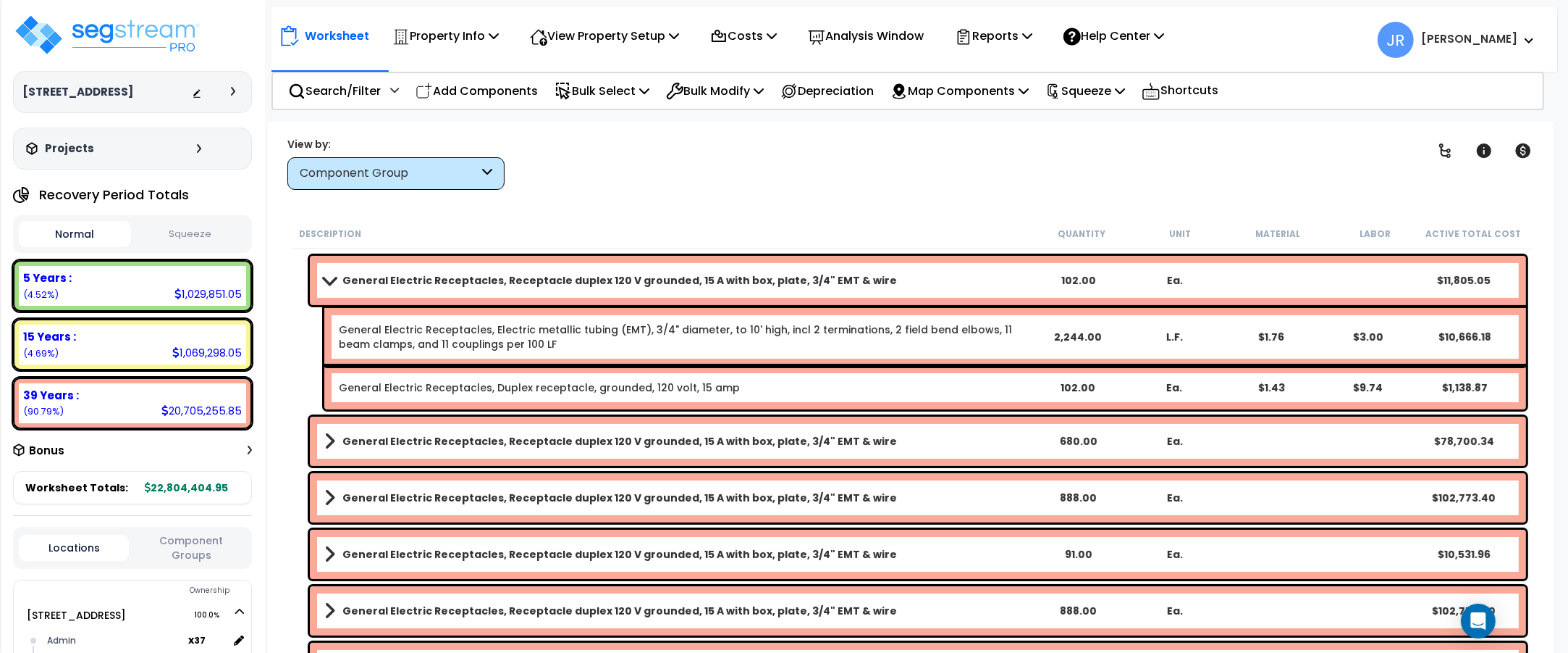
click at [878, 440] on link "General Electric Receptacles, Receptacle duplex 120 V grounded, 15 A with box, …" at bounding box center [677, 441] width 705 height 20
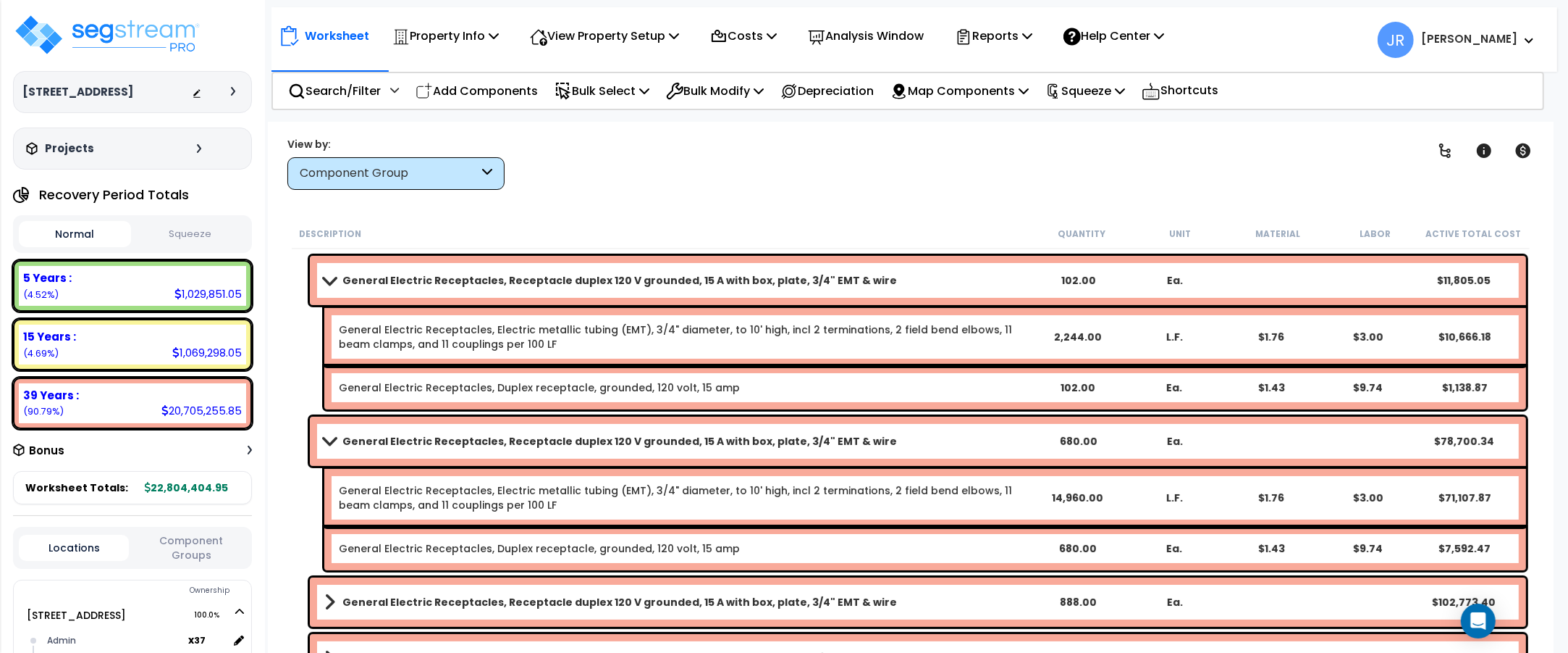
click at [877, 440] on link "General Electric Receptacles, Receptacle duplex 120 V grounded, 15 A with box, …" at bounding box center [677, 441] width 705 height 20
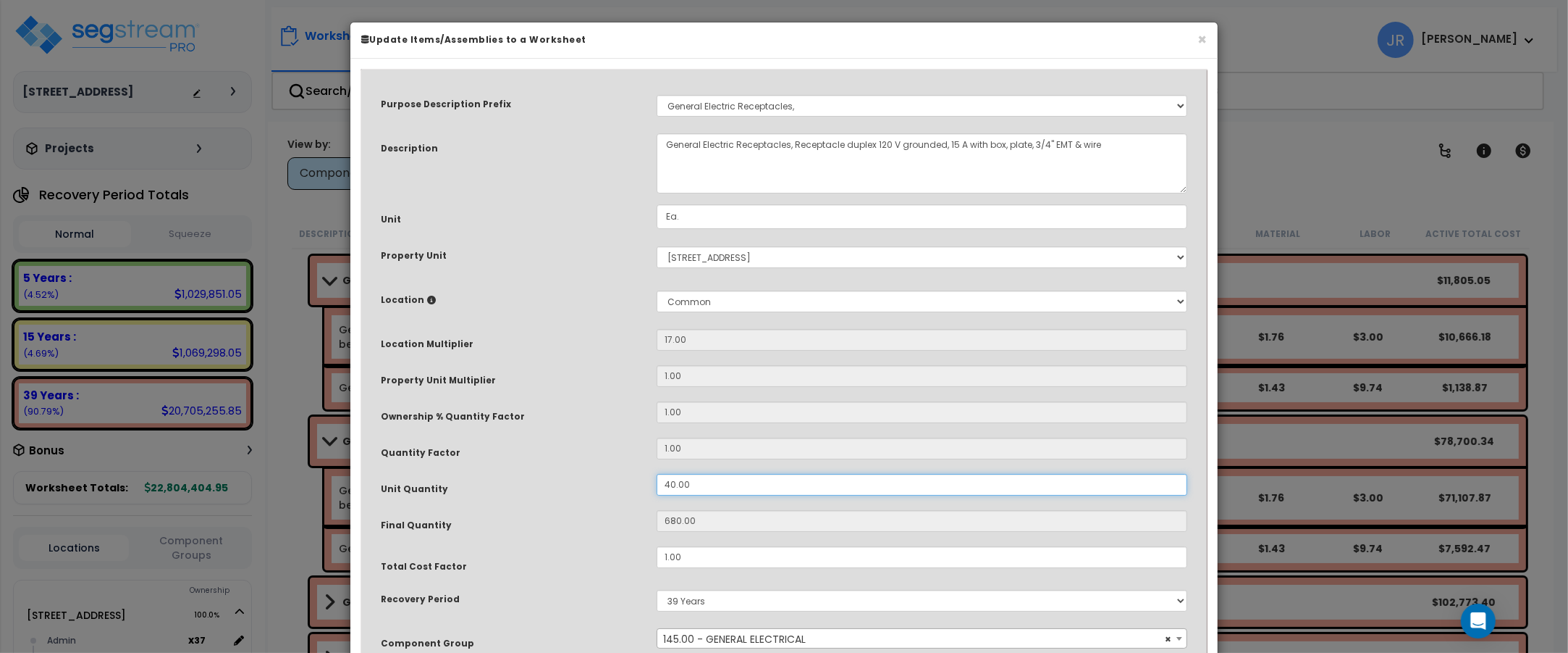
click at [668, 483] on input "40.00" at bounding box center [922, 485] width 531 height 22
drag, startPoint x: 700, startPoint y: 486, endPoint x: 648, endPoint y: 478, distance: 52.6
click at [648, 478] on div "40.00" at bounding box center [922, 485] width 553 height 22
type input "2"
type input "34"
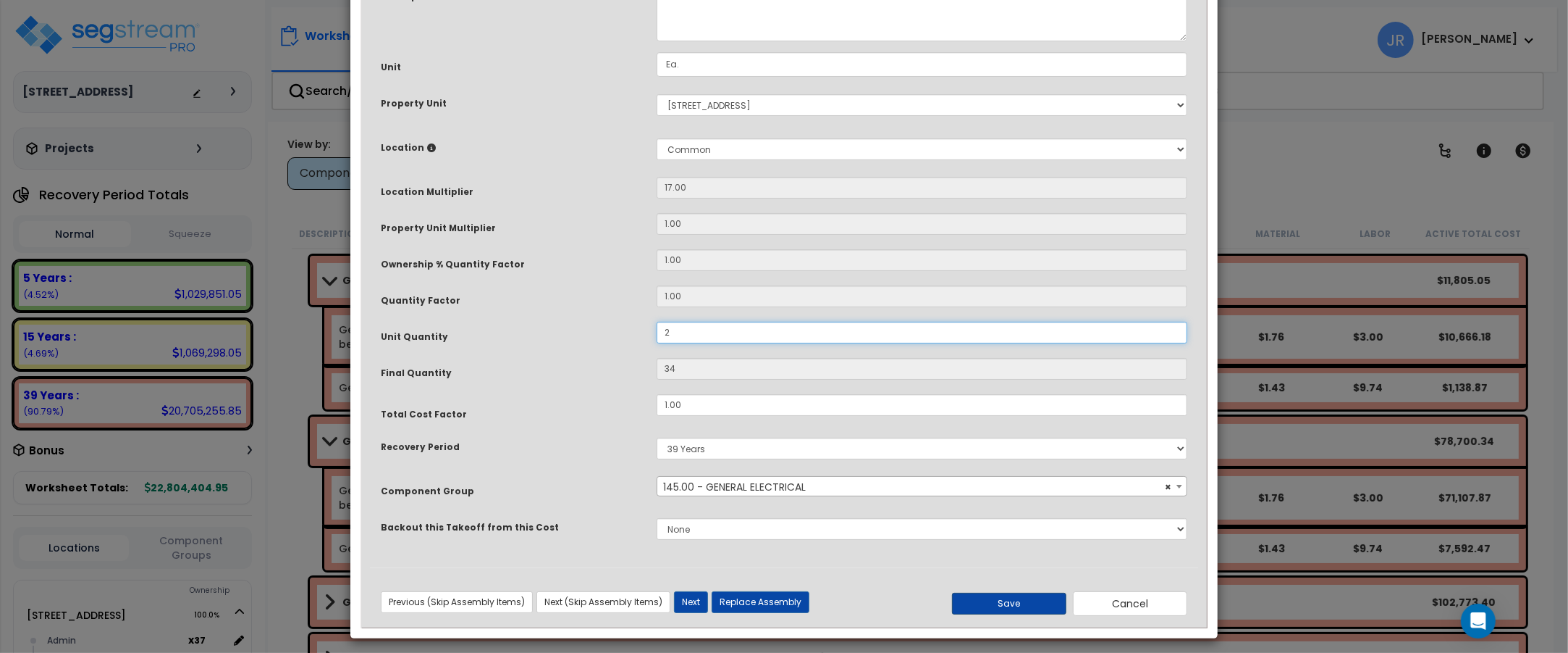
scroll to position [161, 0]
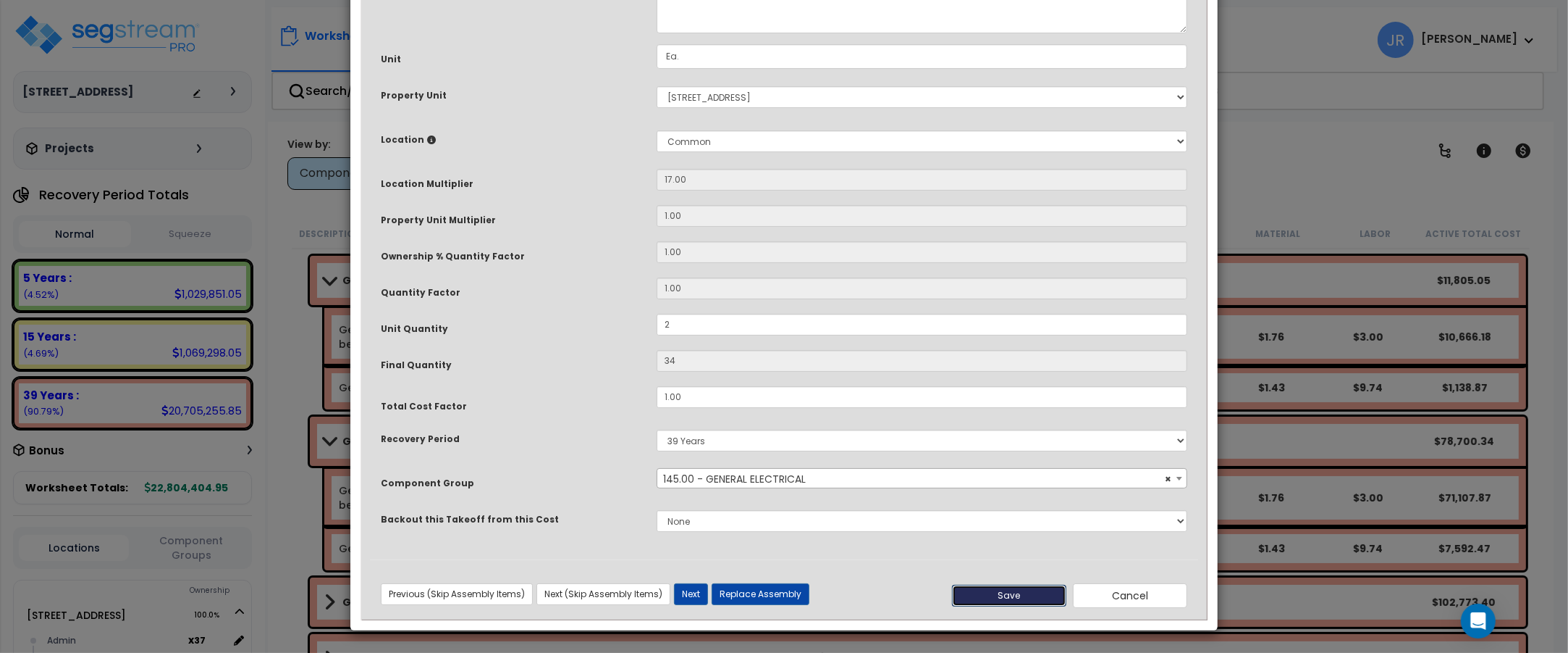
click at [986, 587] on button "Save" at bounding box center [1009, 596] width 114 height 22
type input "2.00"
type input "34.00"
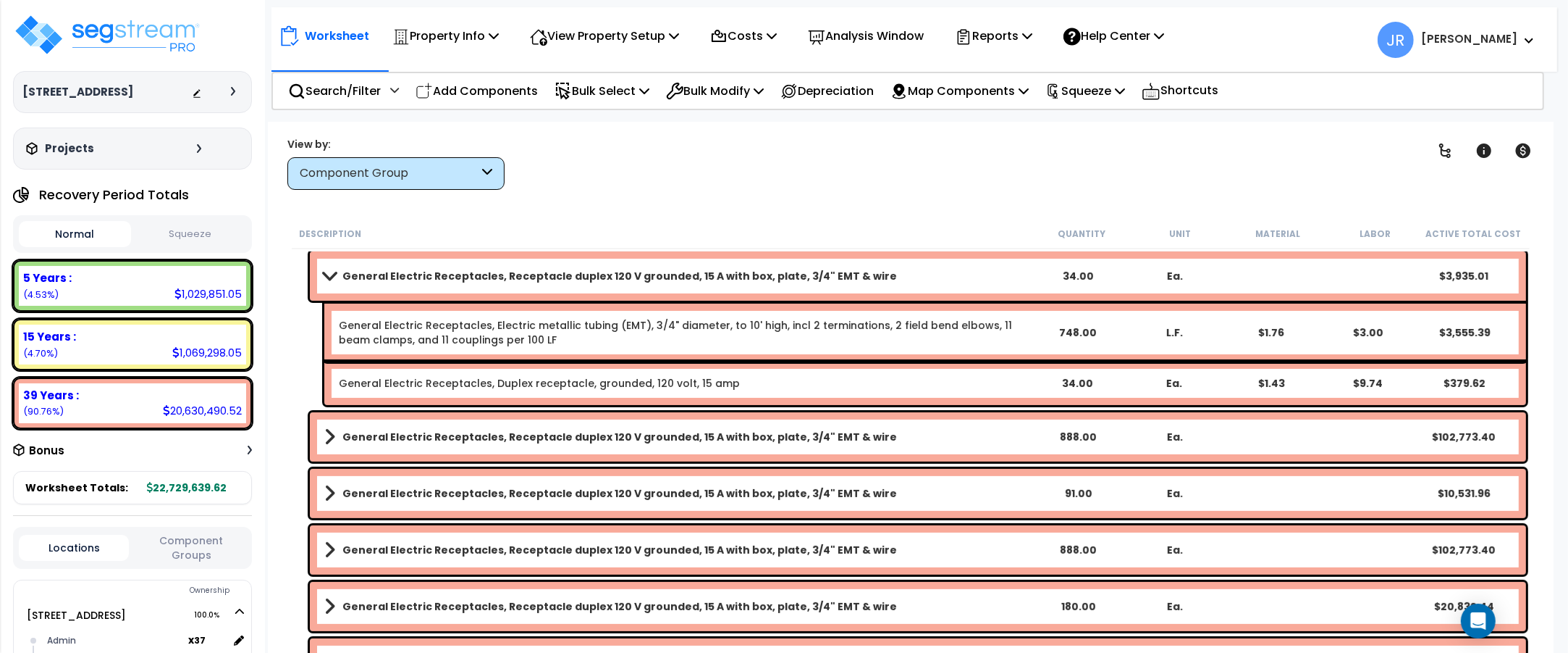
scroll to position [6882, 0]
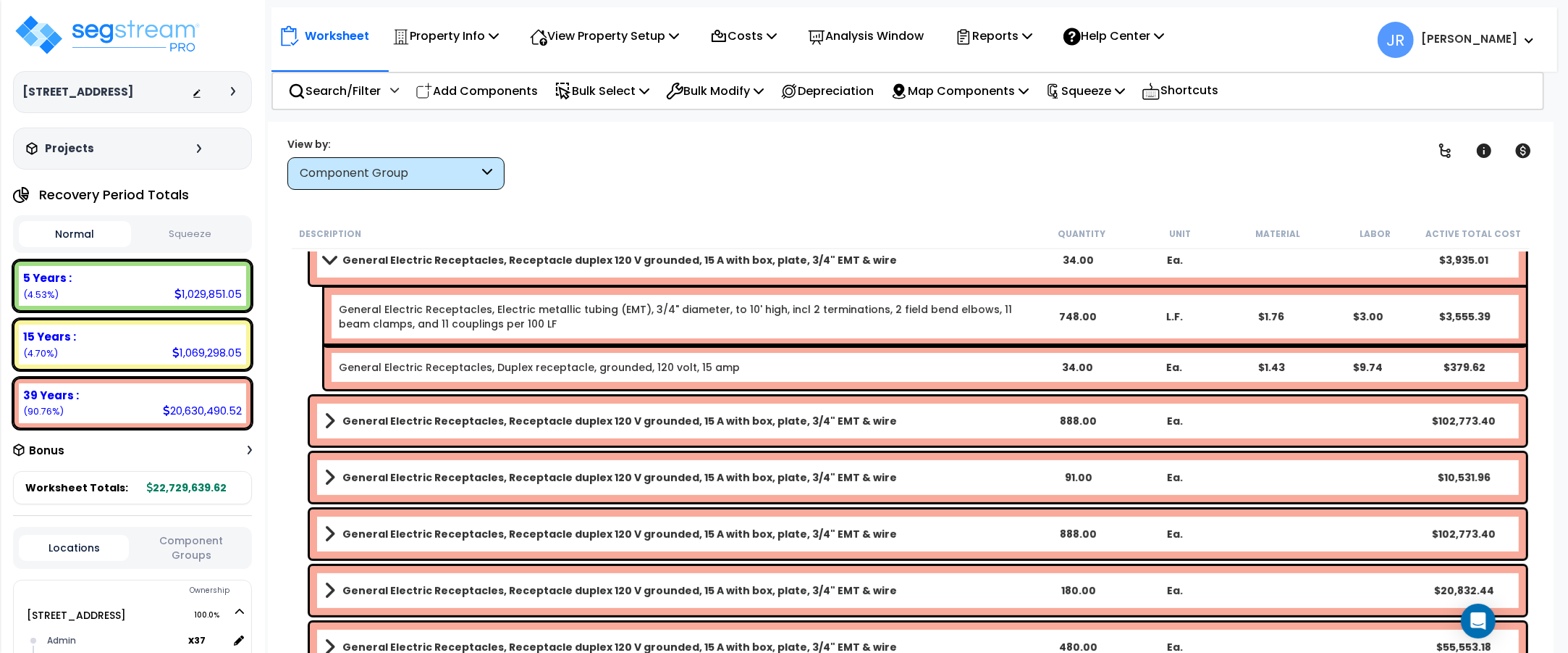
click at [760, 418] on b "General Electric Receptacles, Receptacle duplex 120 V grounded, 15 A with box, …" at bounding box center [620, 421] width 555 height 14
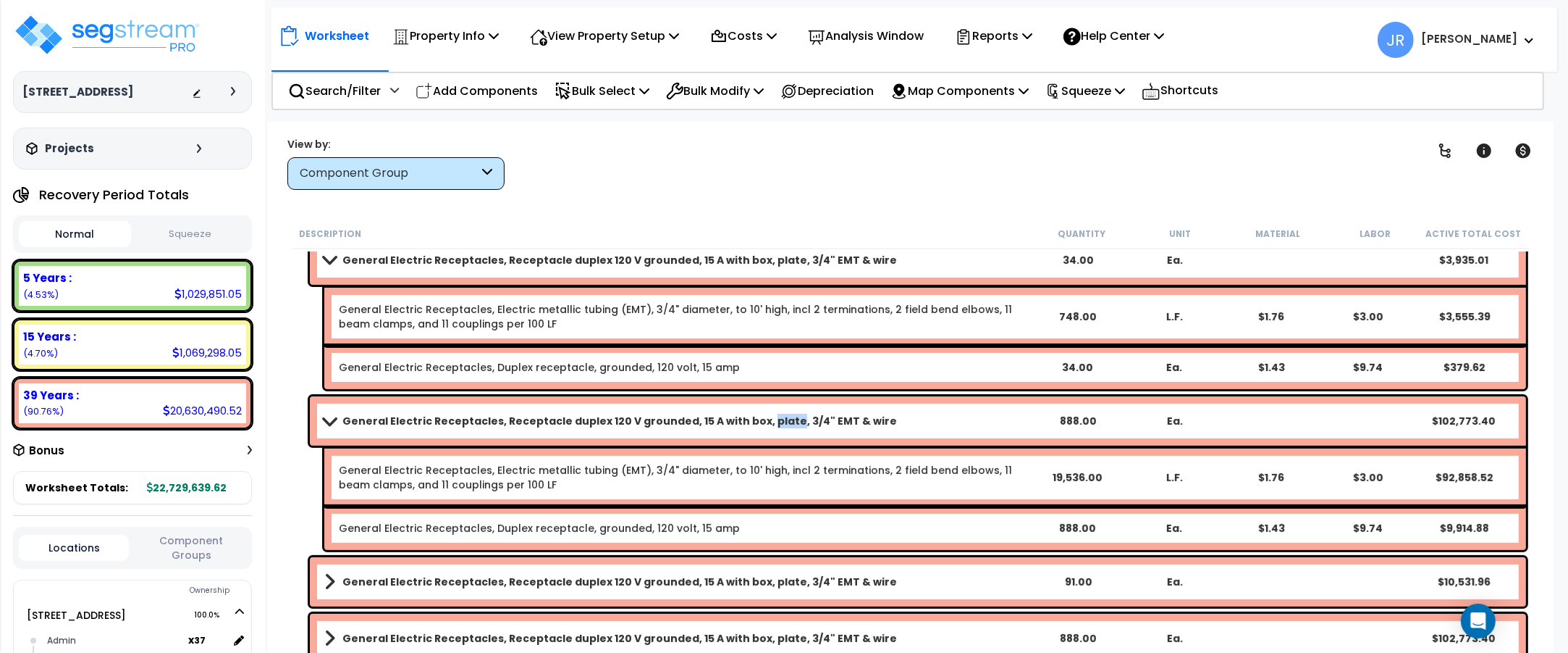
click at [758, 417] on b "General Electric Receptacles, Receptacle duplex 120 V grounded, 15 A with box, …" at bounding box center [620, 421] width 555 height 14
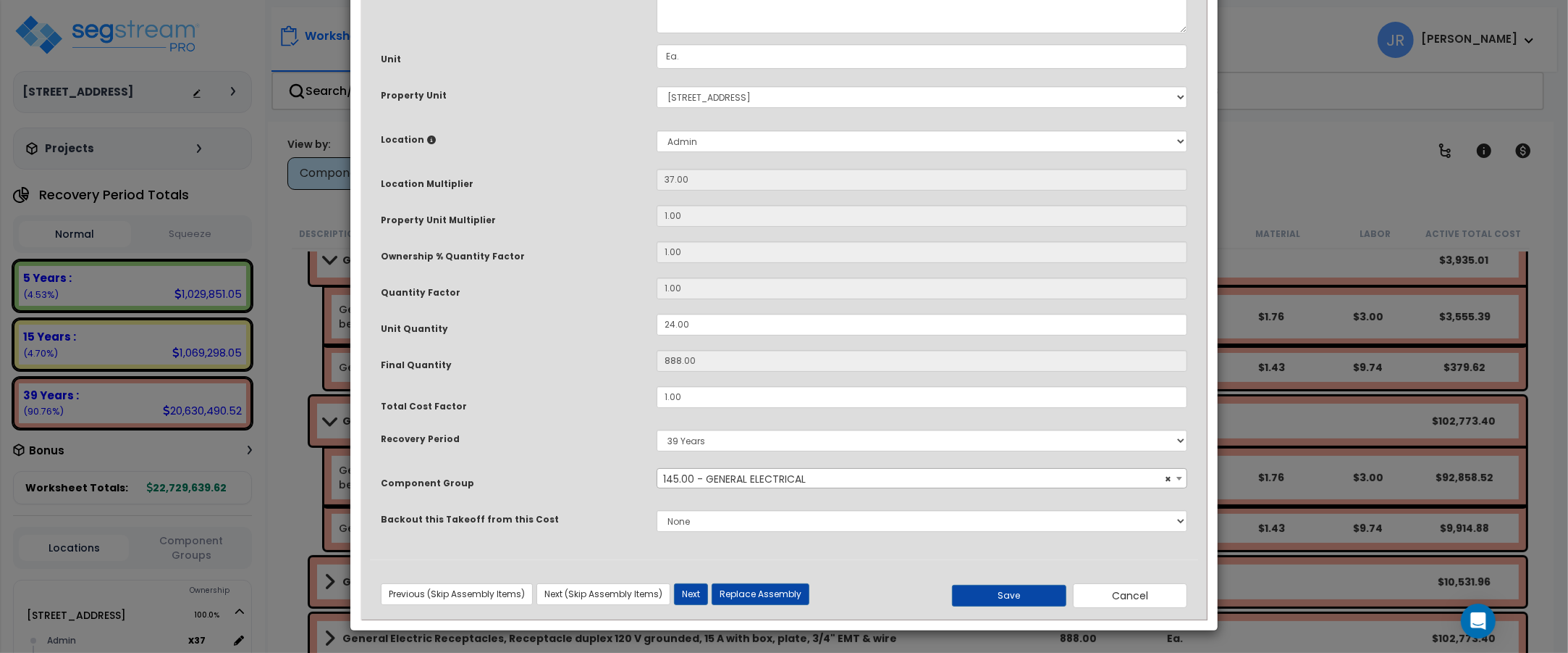
scroll to position [0, 0]
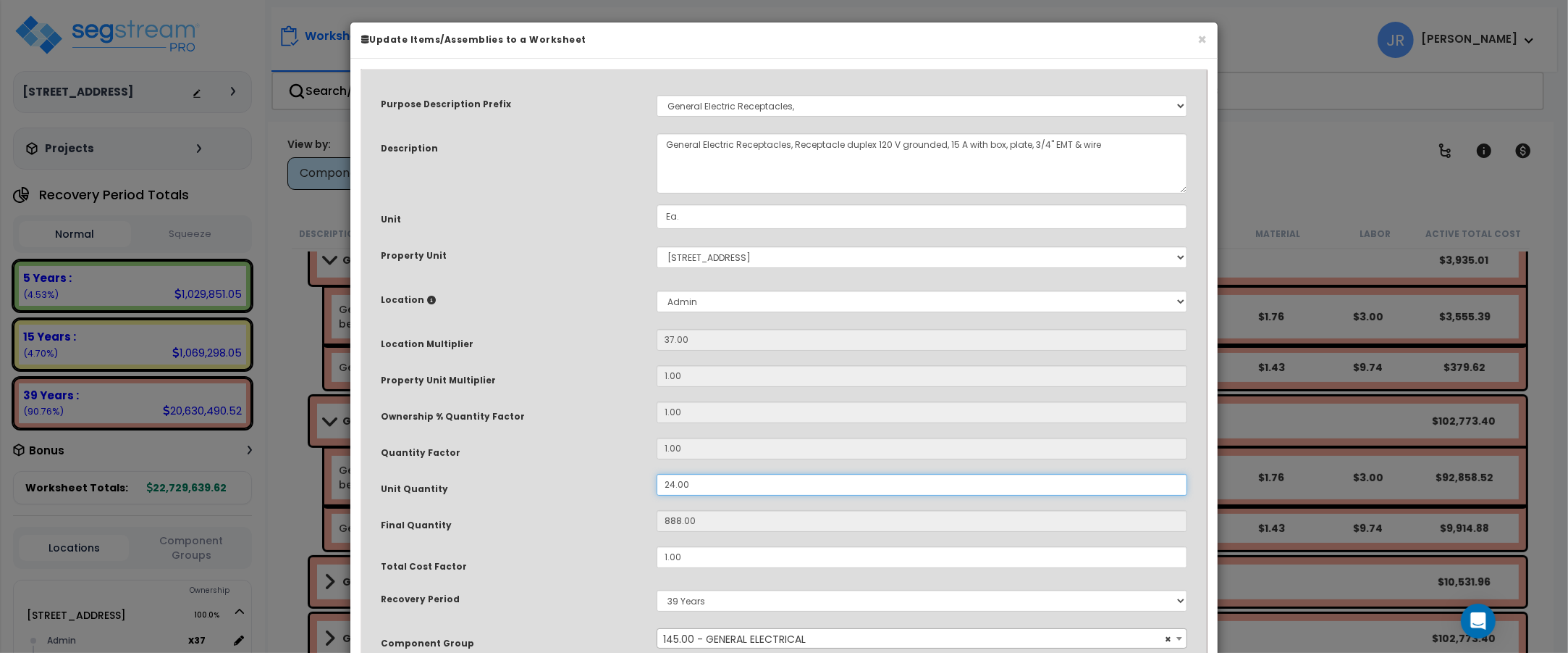
drag, startPoint x: 689, startPoint y: 487, endPoint x: 650, endPoint y: 483, distance: 39.2
click at [650, 483] on div "24.00" at bounding box center [922, 485] width 553 height 22
type input "3"
type input "111"
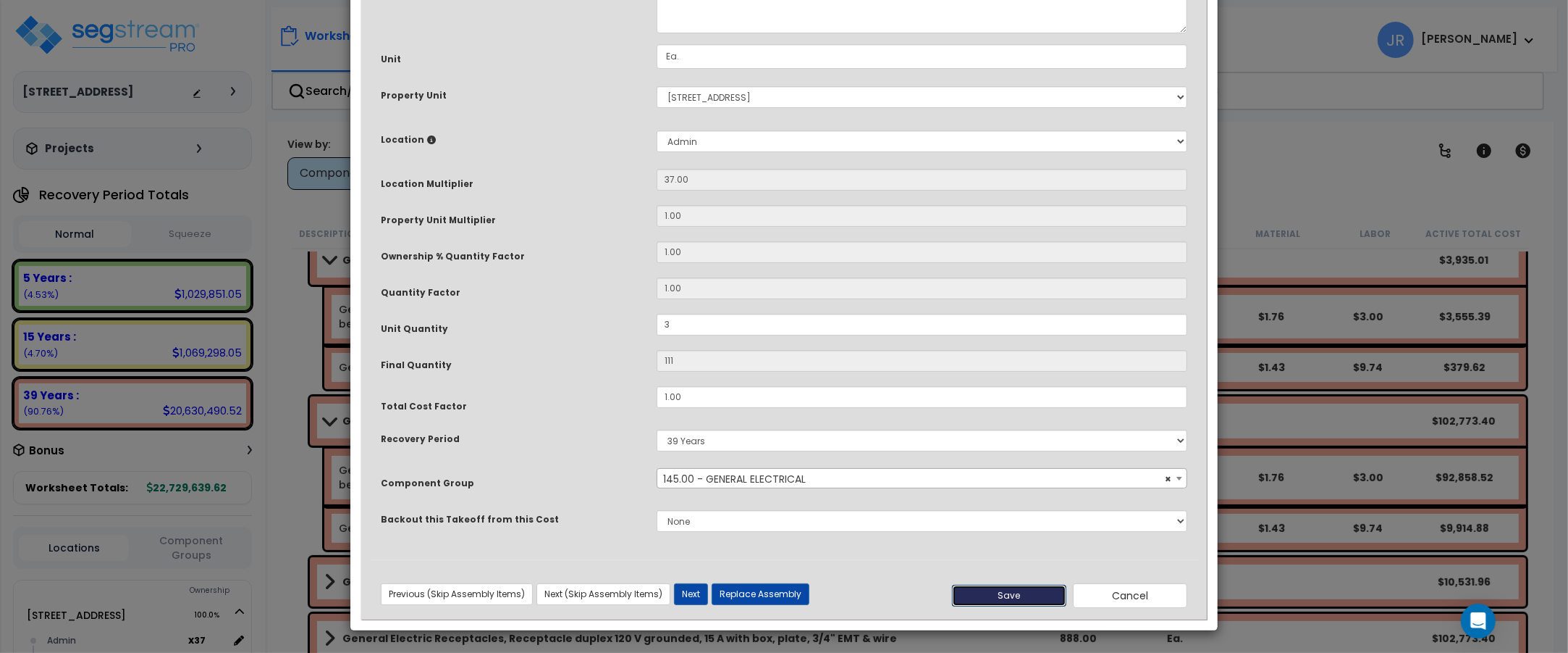
click at [985, 596] on button "Save" at bounding box center [1009, 596] width 114 height 22
type input "3.00"
type input "111.00"
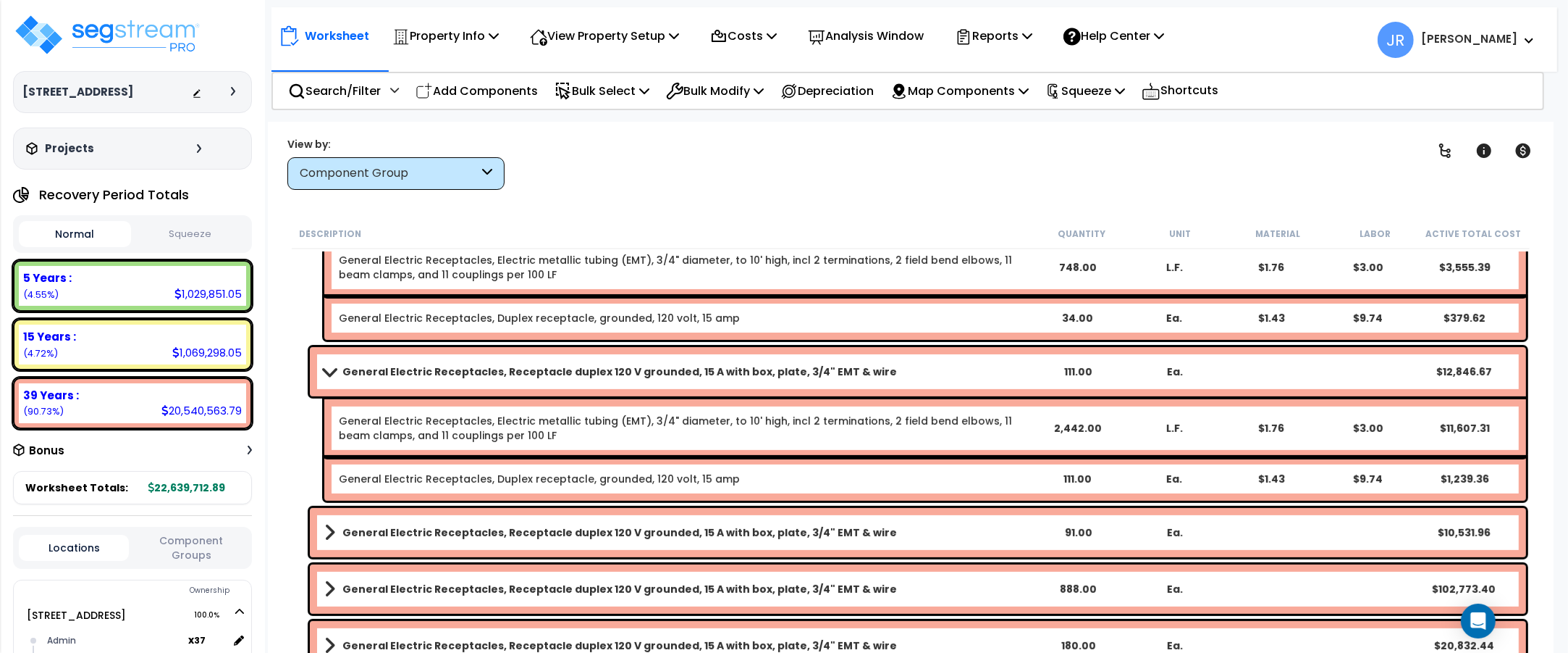
scroll to position [6973, 0]
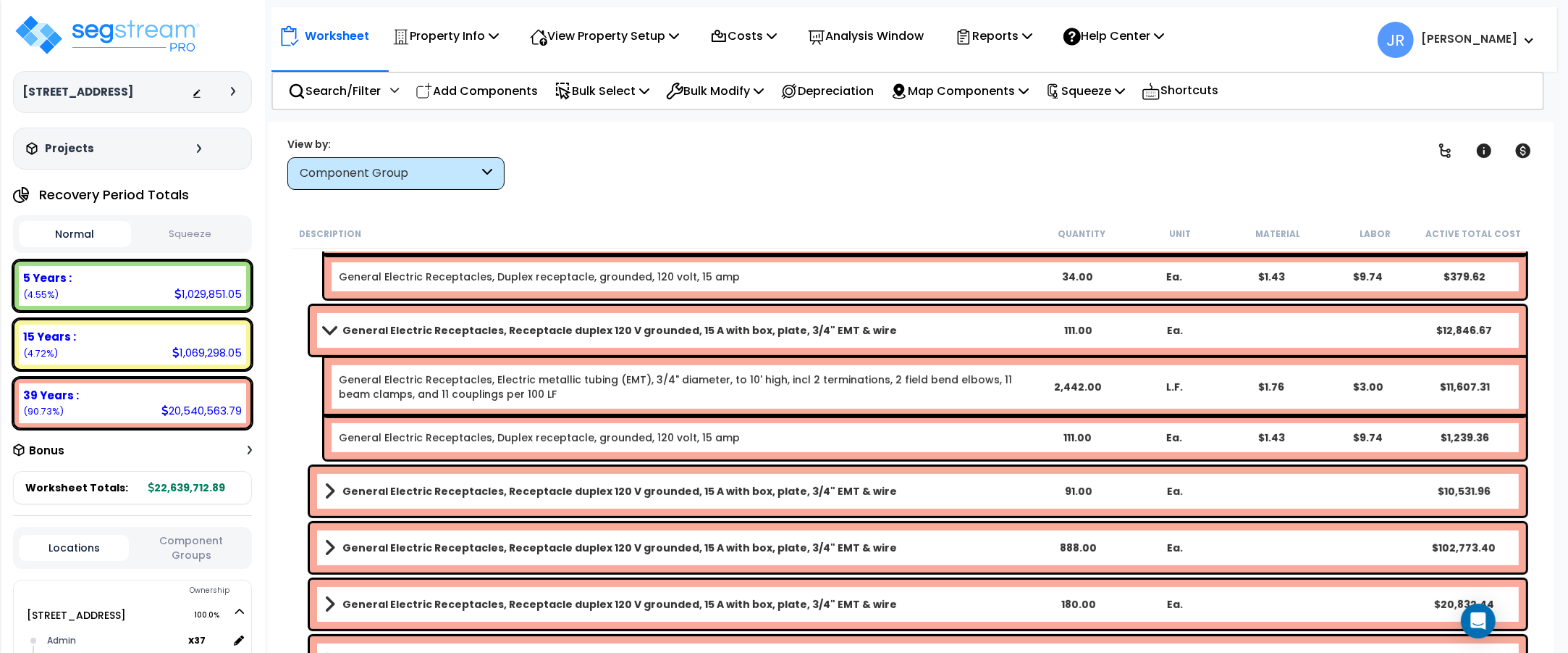
click at [822, 486] on b "General Electric Receptacles, Receptacle duplex 120 V grounded, 15 A with box, …" at bounding box center [620, 491] width 555 height 14
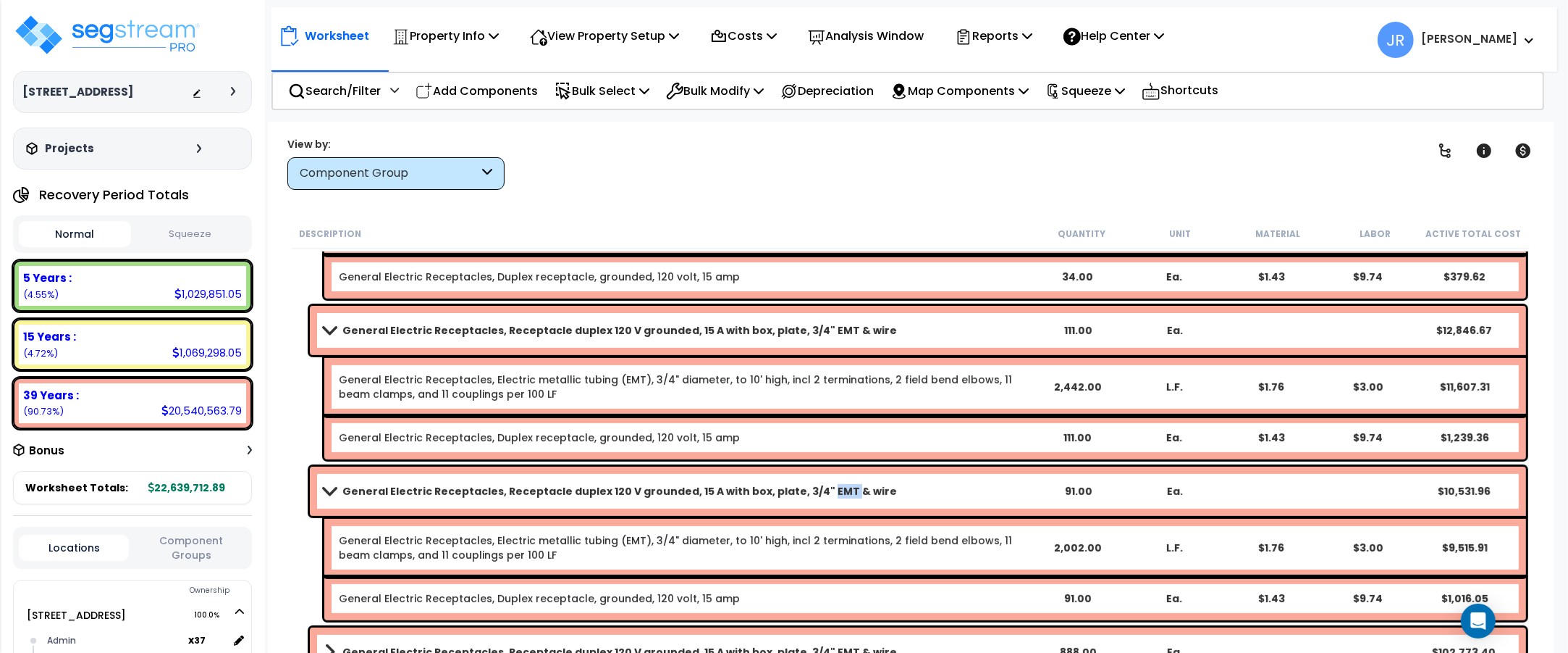
click at [821, 486] on b "General Electric Receptacles, Receptacle duplex 120 V grounded, 15 A with box, …" at bounding box center [620, 491] width 555 height 14
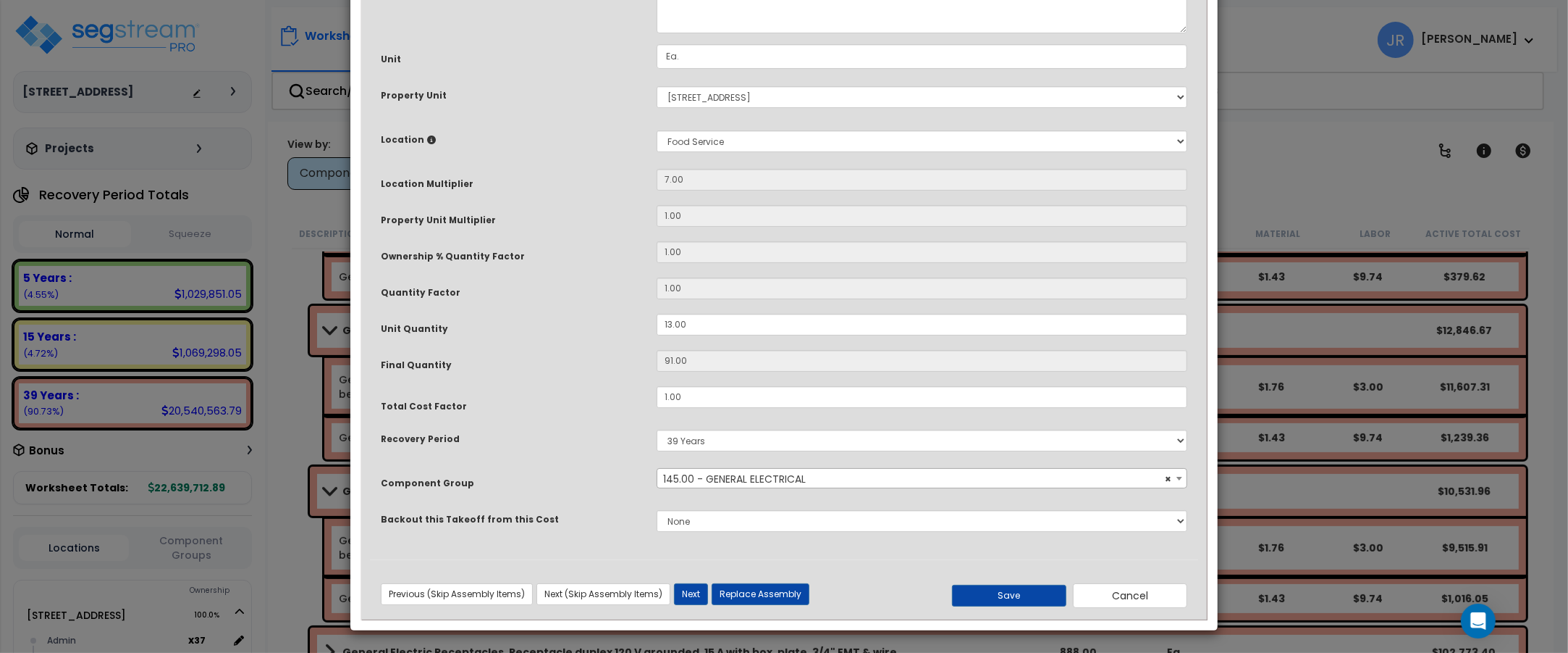
scroll to position [0, 0]
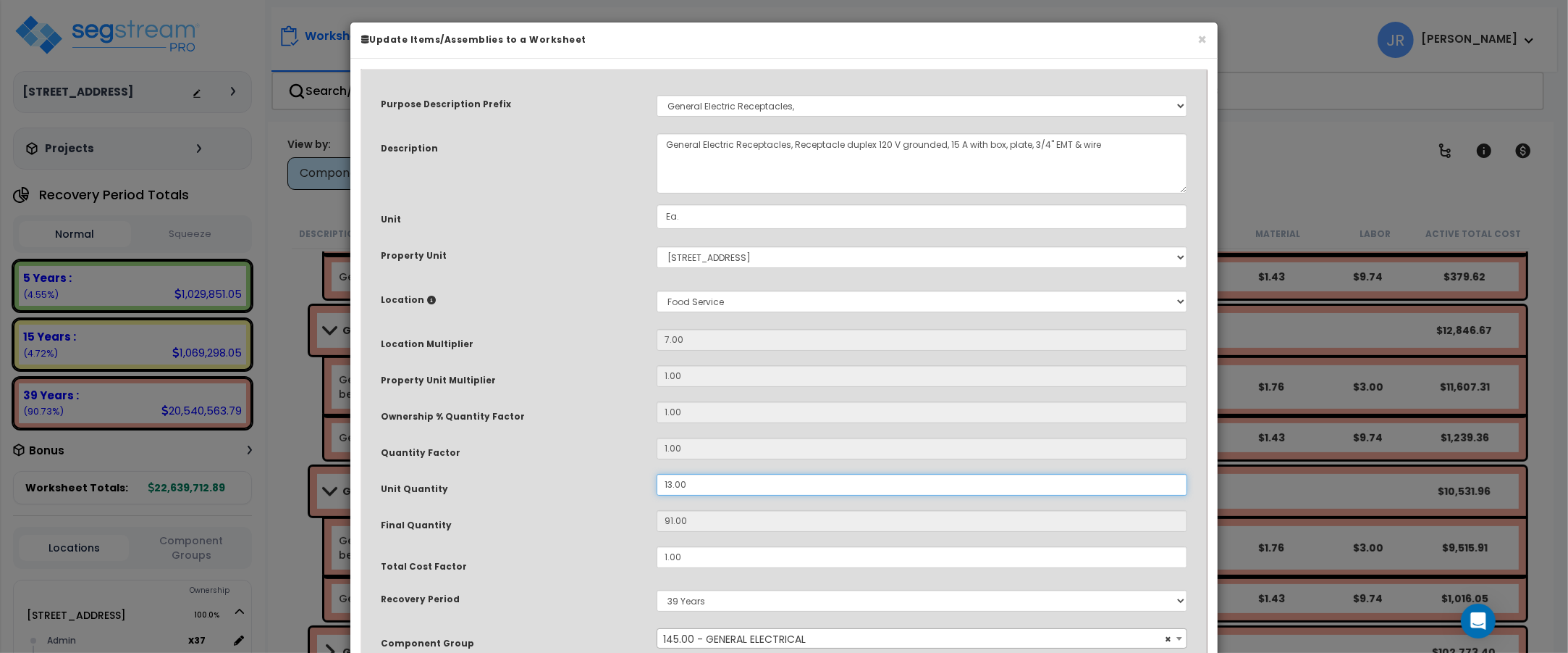
drag, startPoint x: 687, startPoint y: 486, endPoint x: 658, endPoint y: 481, distance: 29.4
click at [658, 481] on input "13.00" at bounding box center [922, 485] width 531 height 22
type input "3"
type input "21"
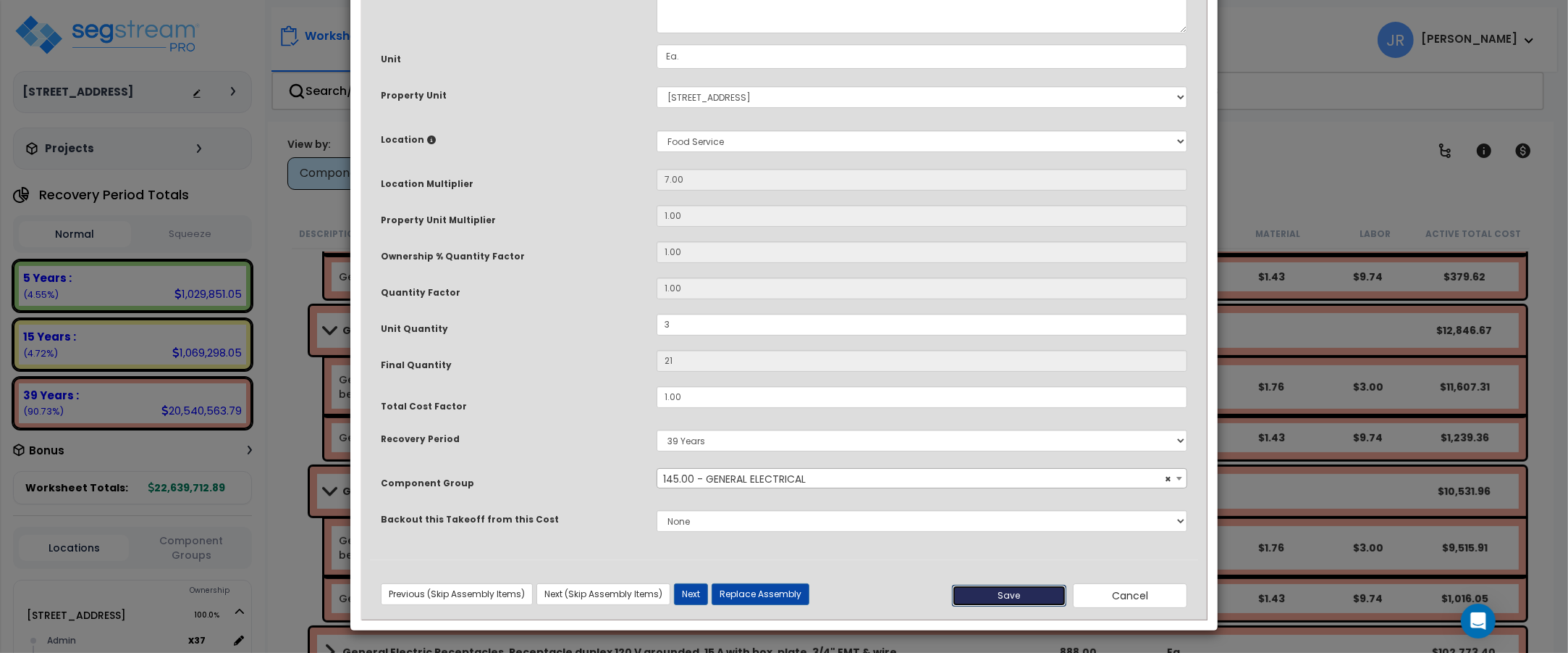
click at [1003, 588] on button "Save" at bounding box center [1009, 596] width 114 height 22
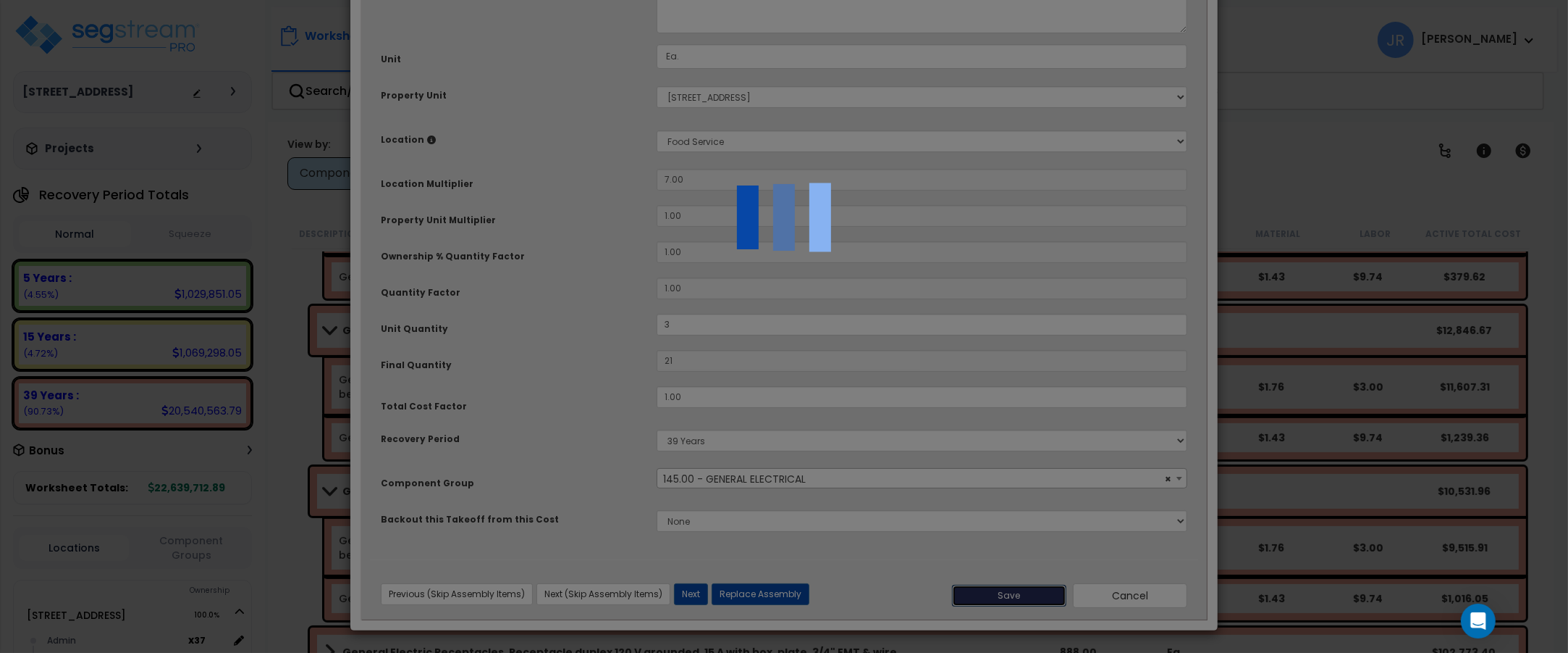
type input "3.00"
type input "21.00"
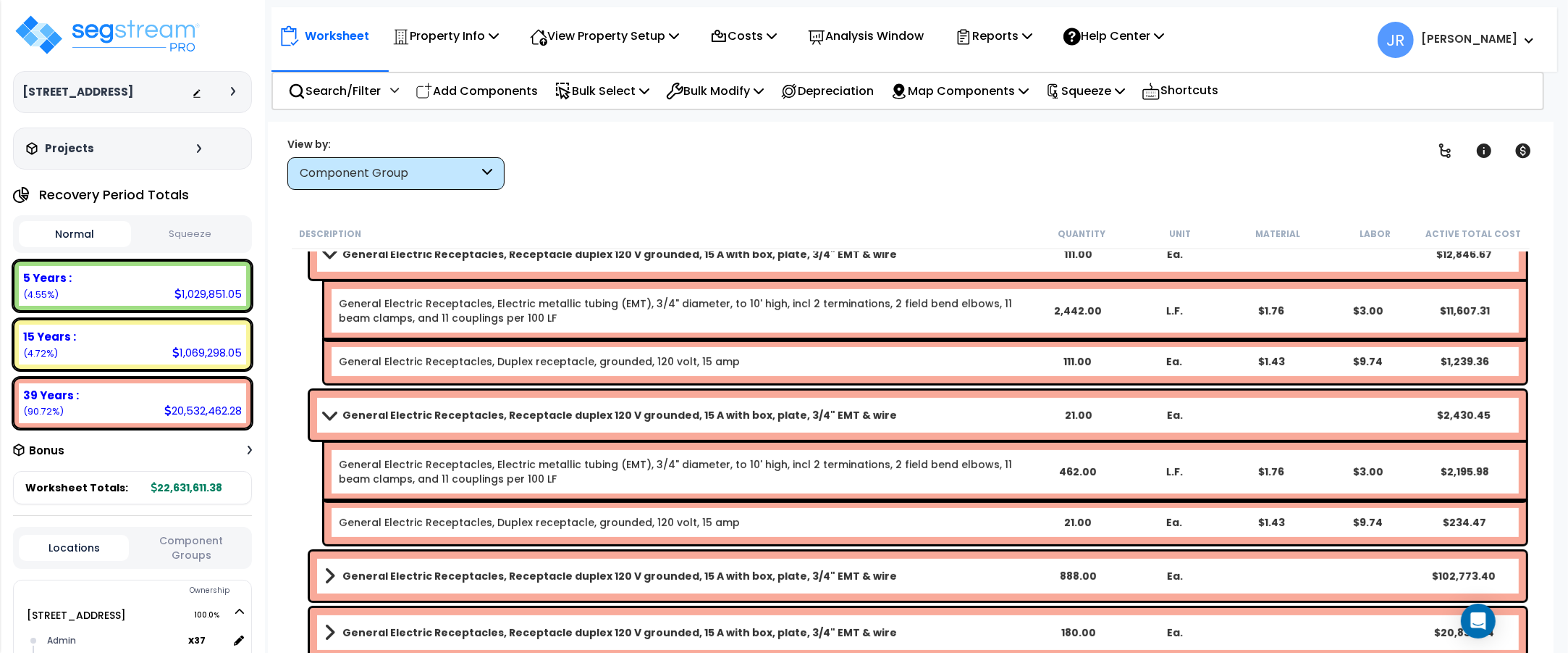
scroll to position [7154, 0]
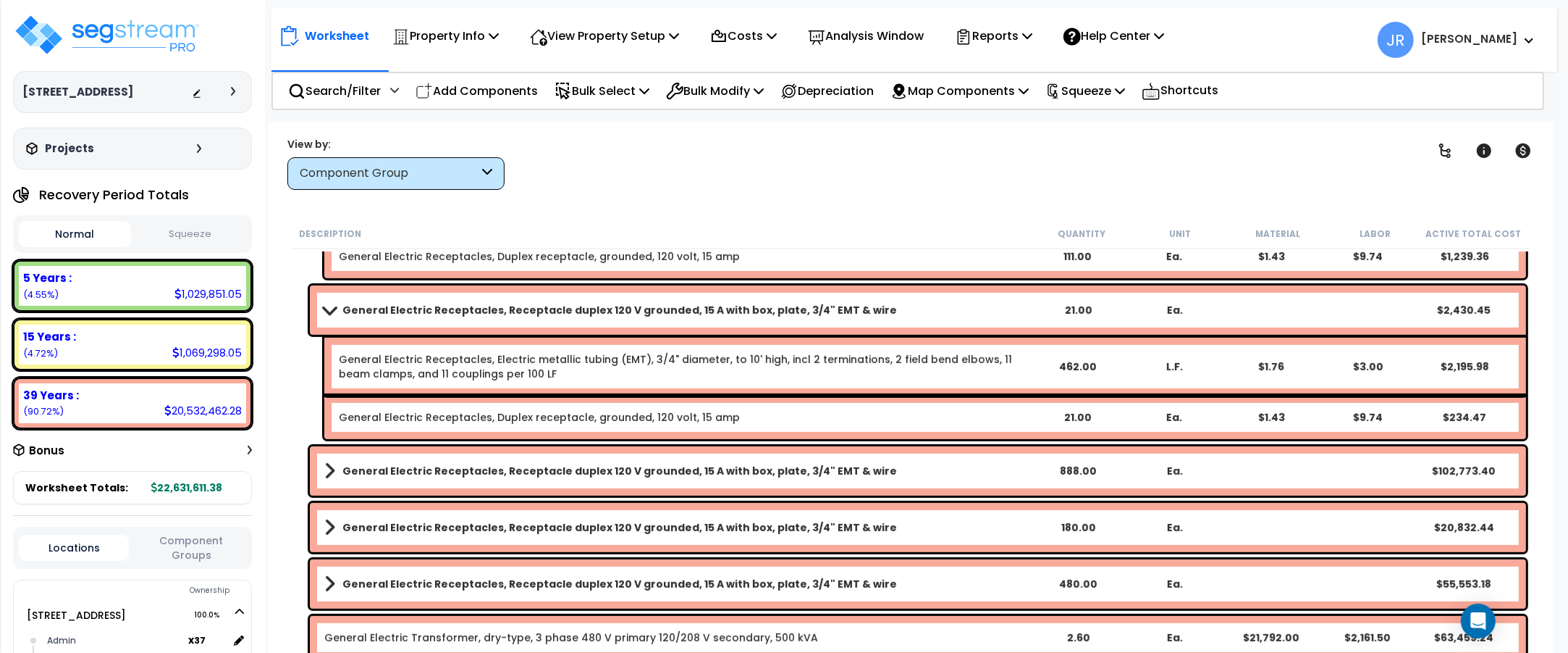
click at [836, 468] on b "General Electric Receptacles, Receptacle duplex 120 V grounded, 15 A with box, …" at bounding box center [620, 471] width 555 height 14
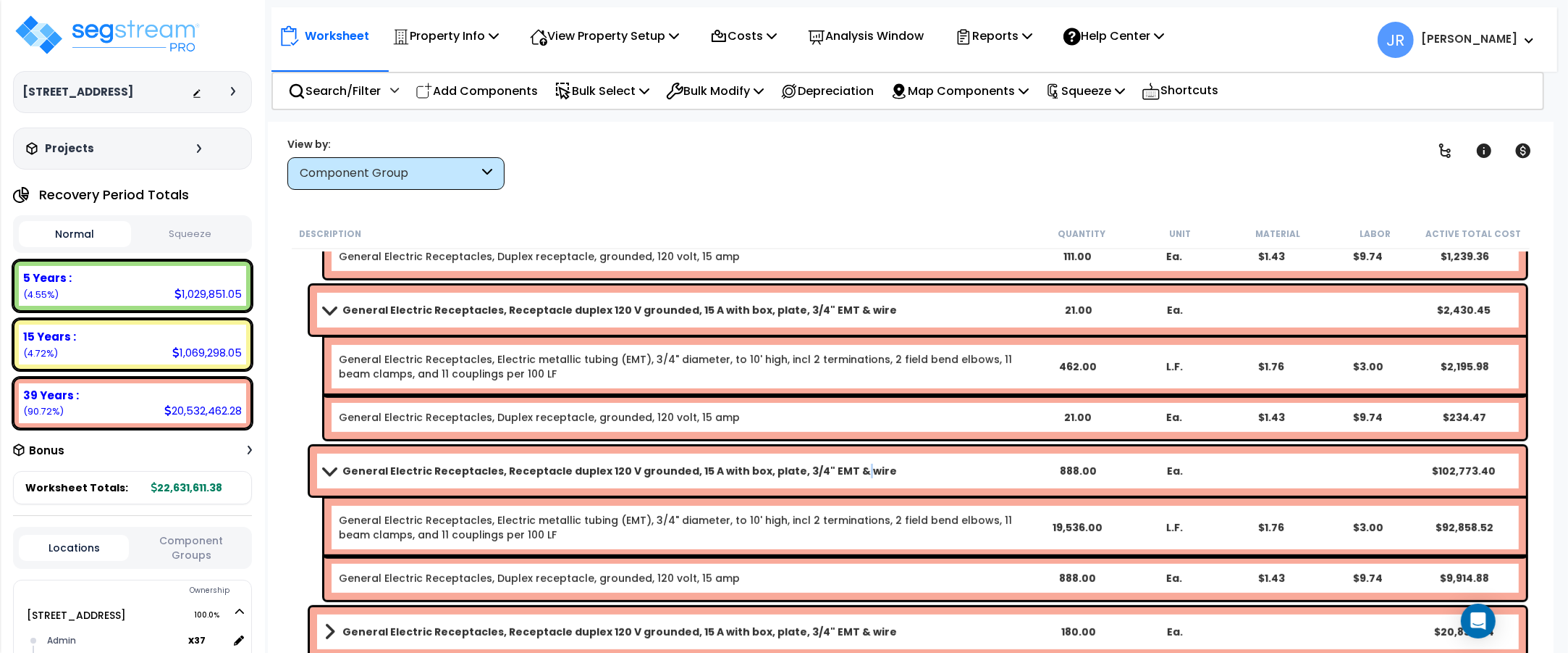
click at [836, 468] on b "General Electric Receptacles, Receptacle duplex 120 V grounded, 15 A with box, …" at bounding box center [620, 471] width 555 height 14
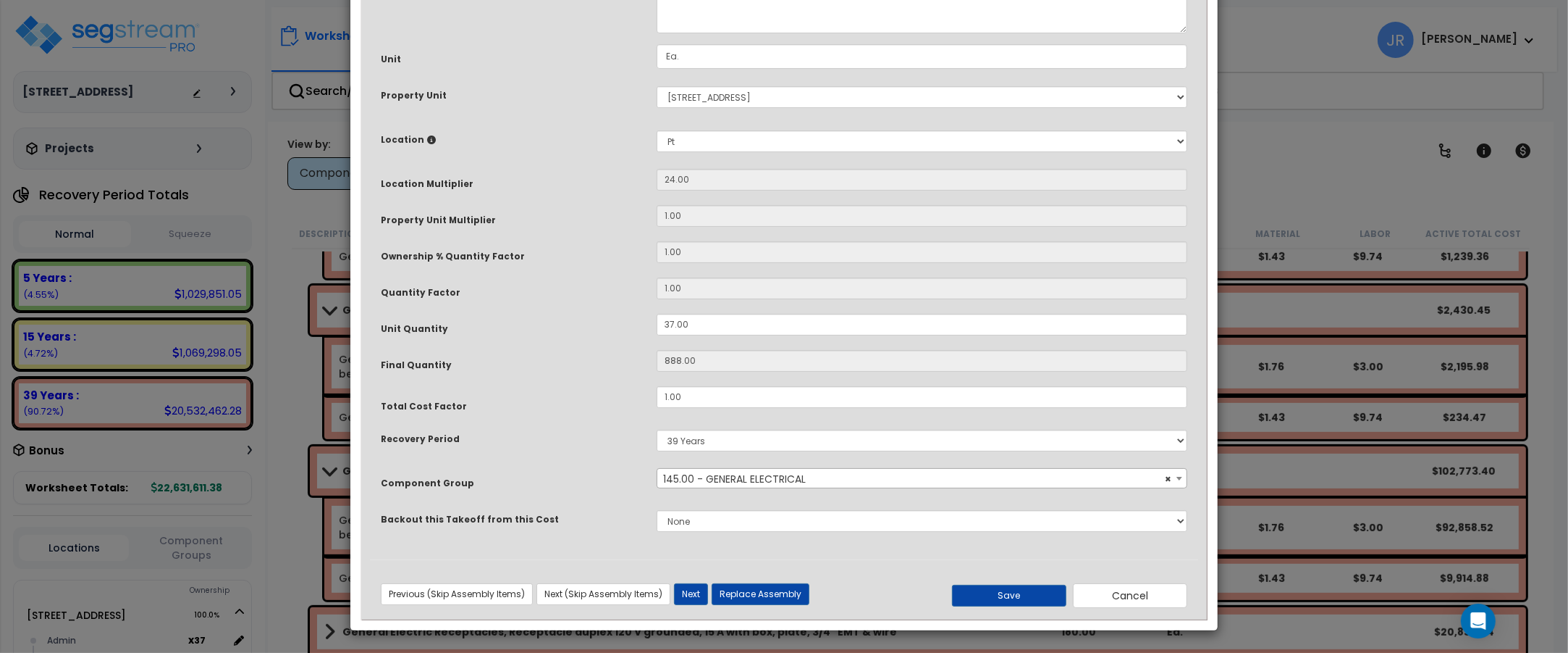
scroll to position [0, 0]
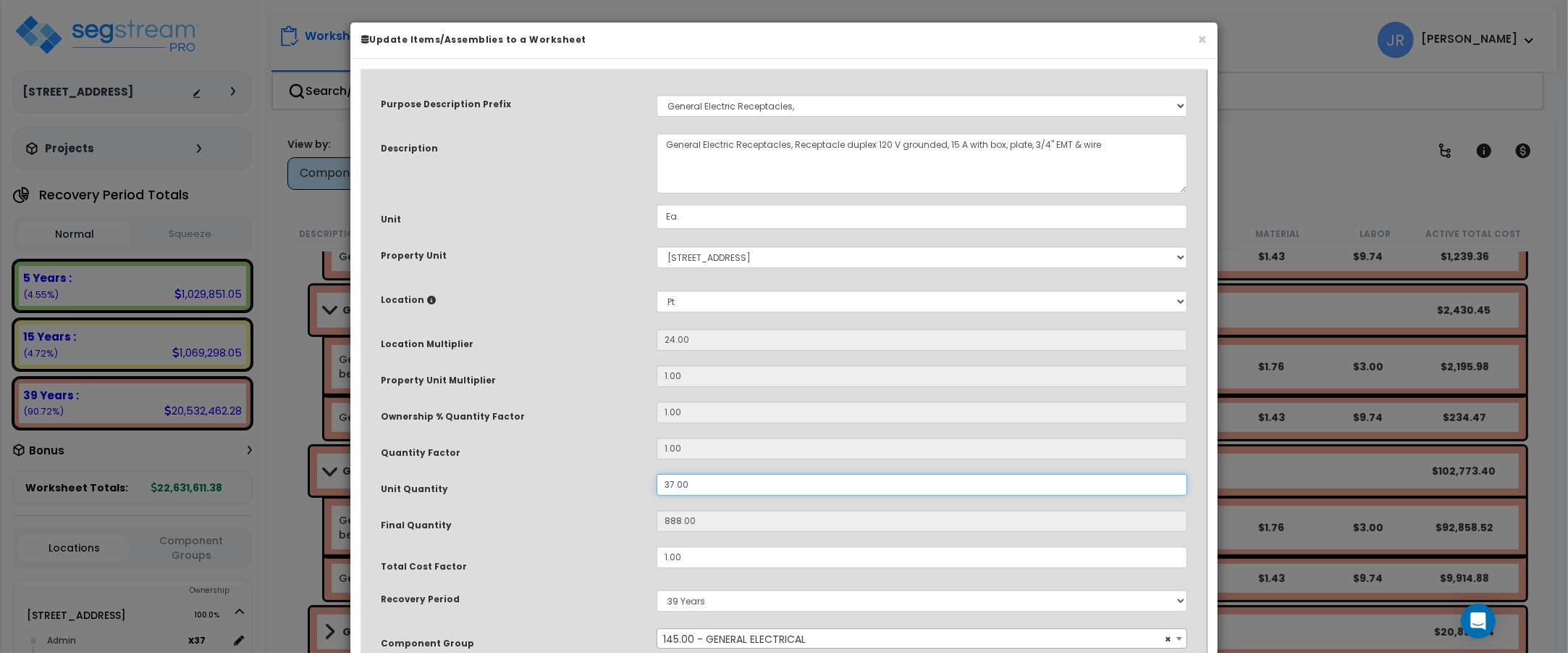
drag, startPoint x: 689, startPoint y: 484, endPoint x: 634, endPoint y: 475, distance: 55.7
click at [634, 475] on div "Unit Quantity 37.00" at bounding box center [784, 486] width 828 height 25
type input "3"
type input "72"
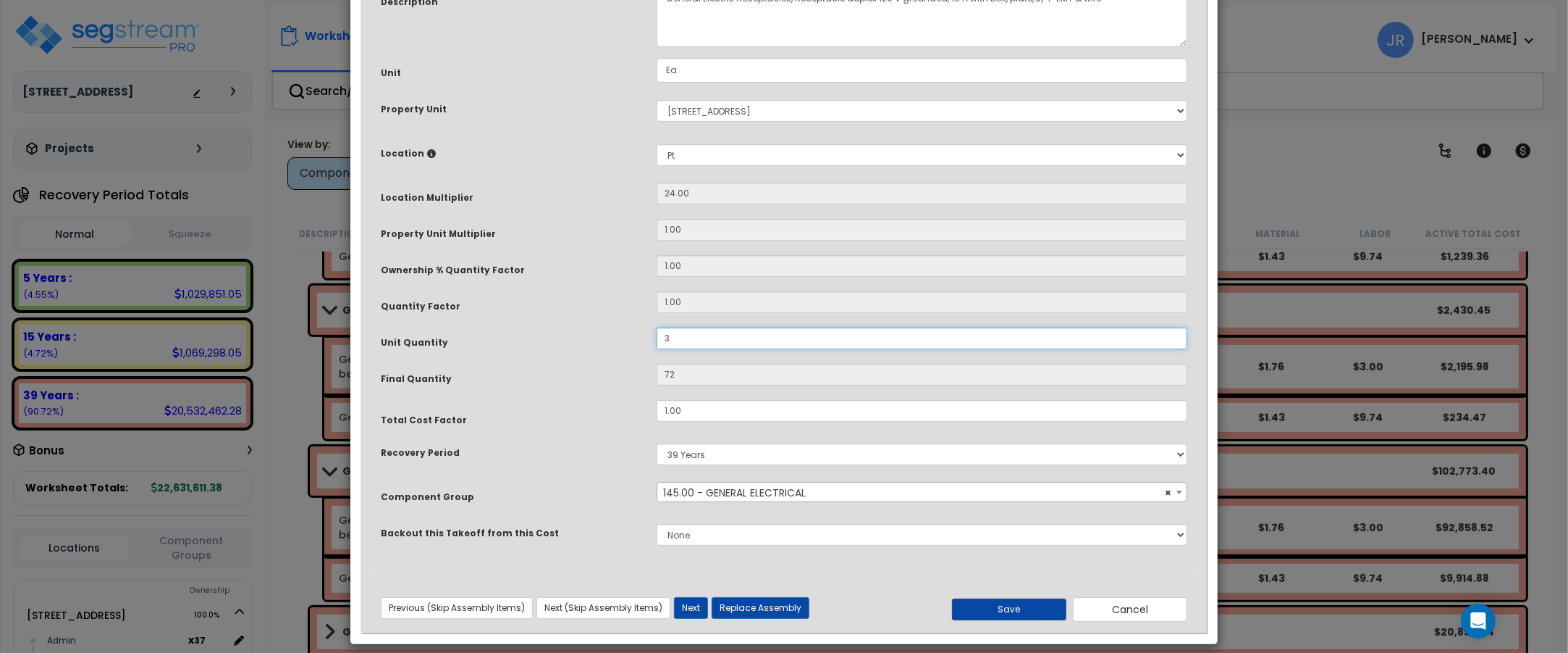
scroll to position [161, 0]
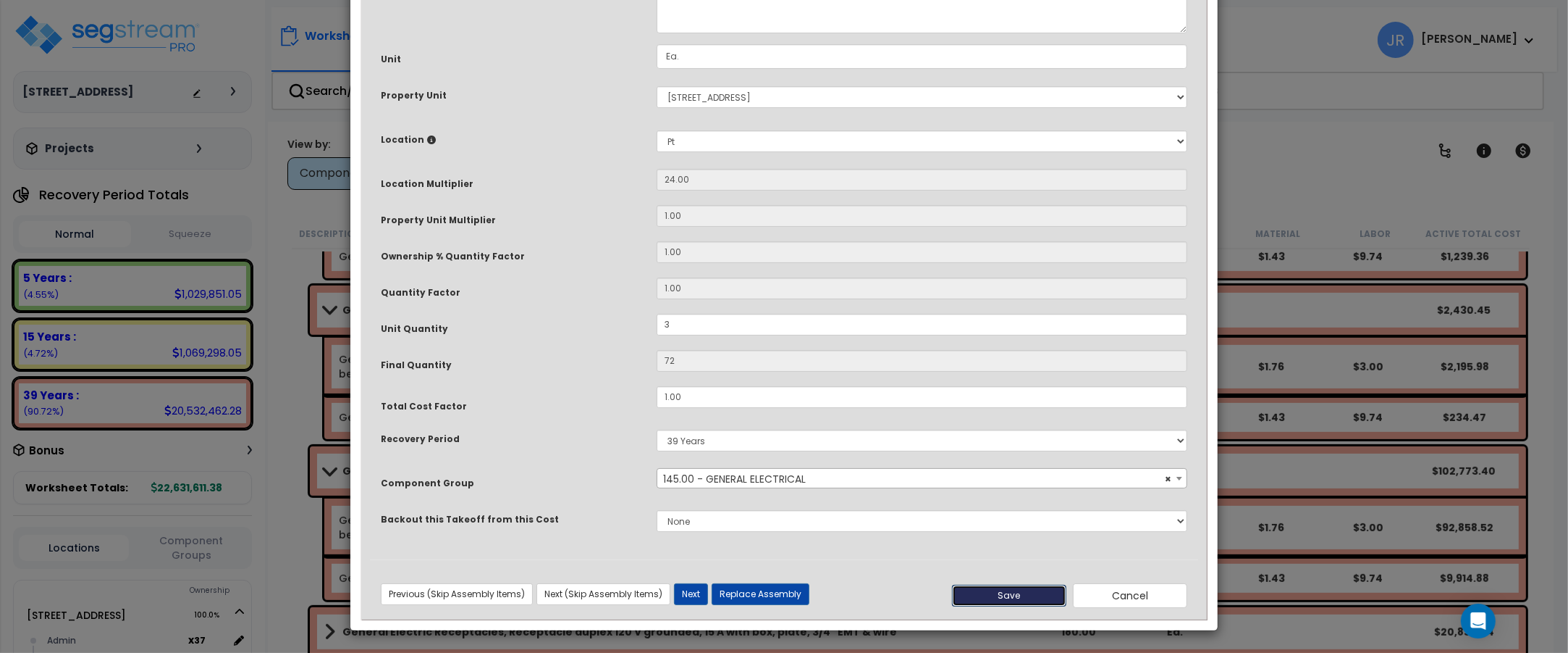
click at [1007, 588] on button "Save" at bounding box center [1009, 596] width 114 height 22
type input "3.00"
type input "72.00"
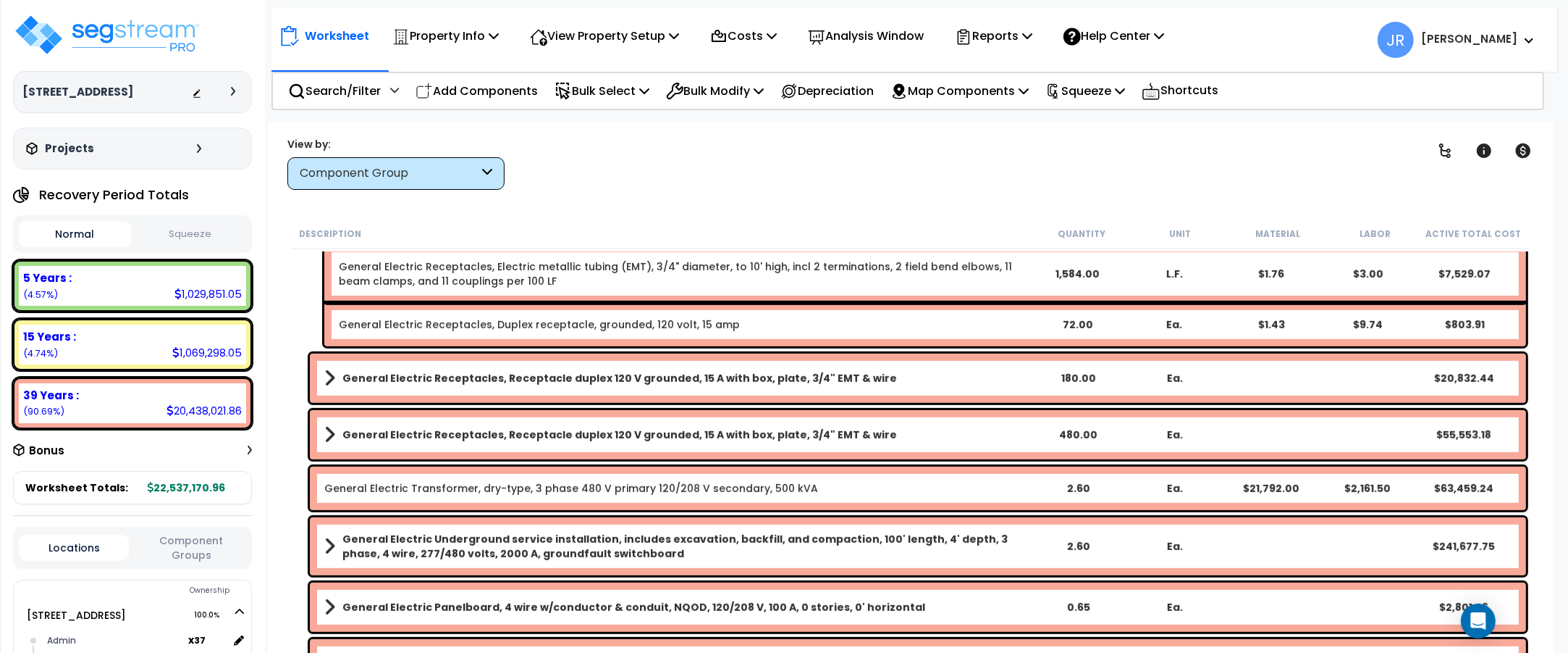
scroll to position [7425, 0]
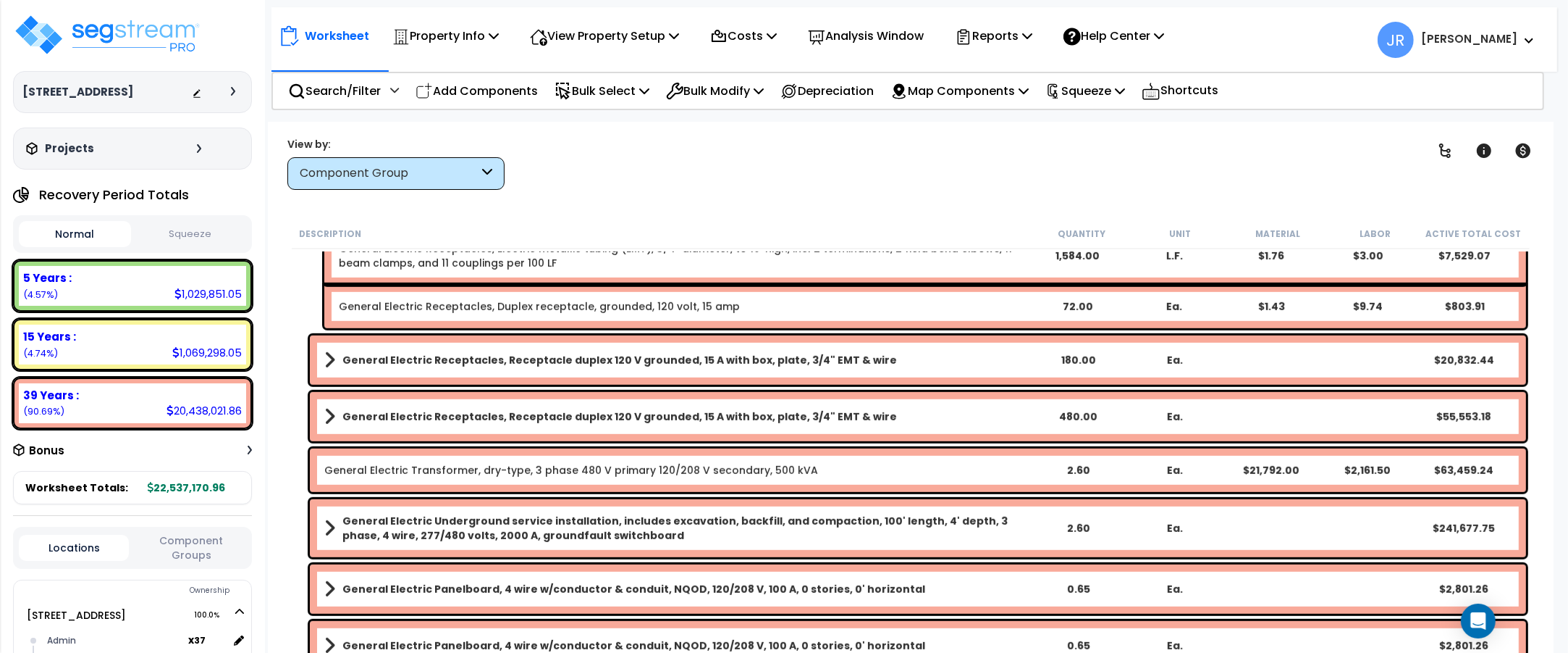
click at [952, 352] on link "General Electric Receptacles, Receptacle duplex 120 V grounded, 15 A with box, …" at bounding box center [677, 360] width 705 height 20
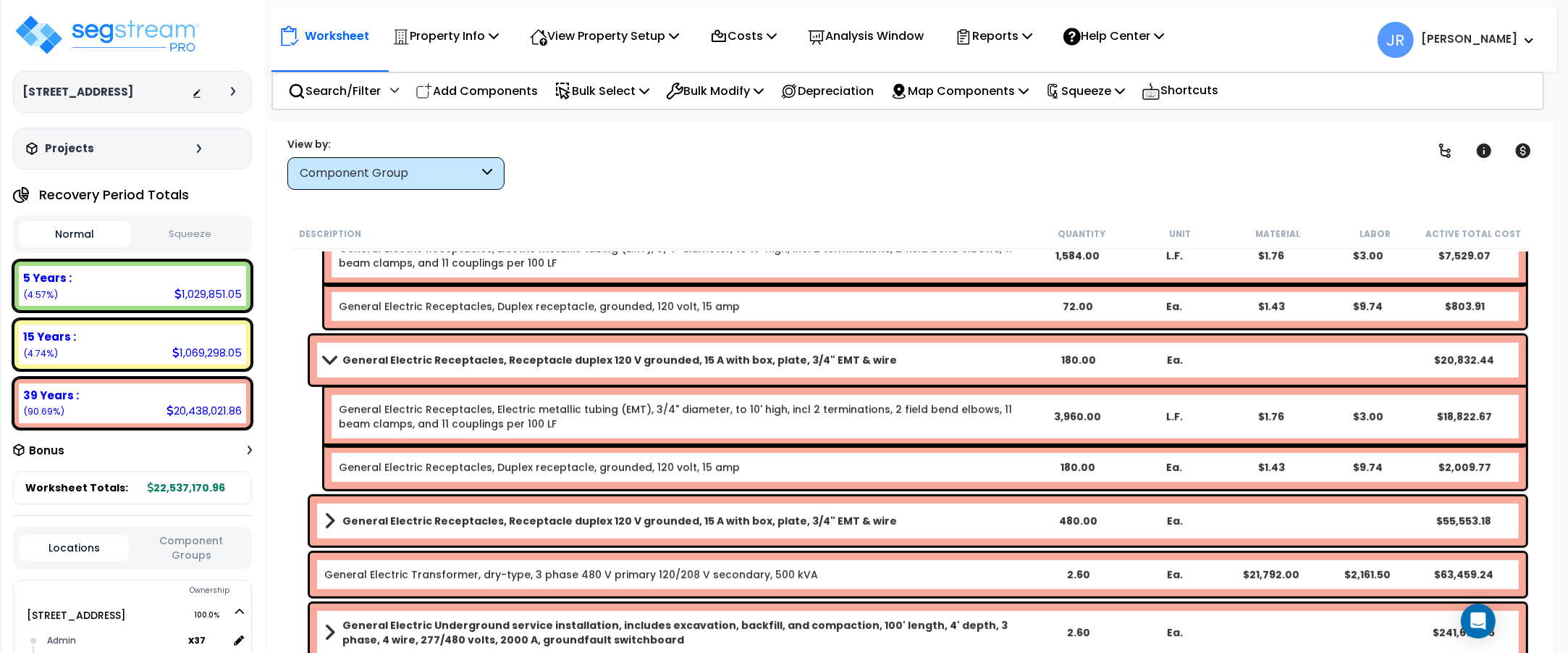
click at [952, 352] on link "General Electric Receptacles, Receptacle duplex 120 V grounded, 15 A with box, …" at bounding box center [677, 360] width 705 height 20
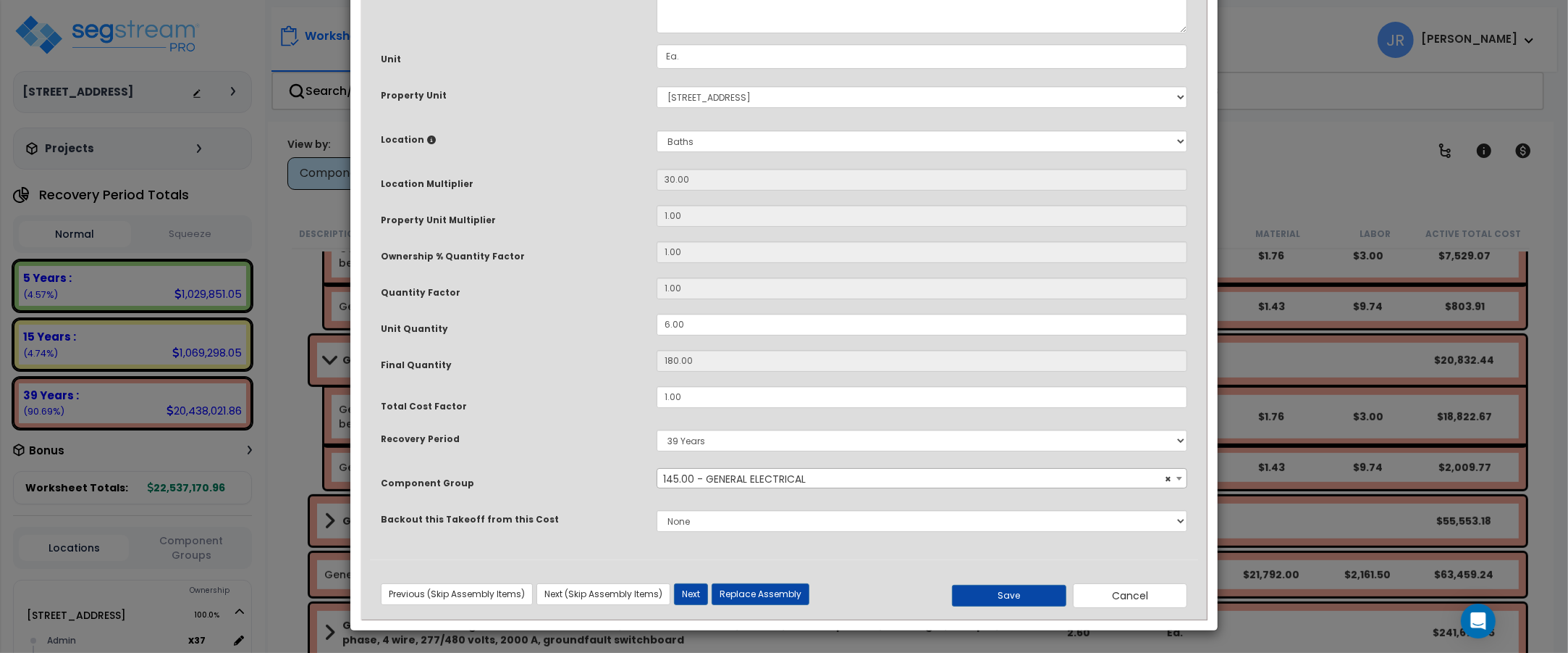
scroll to position [0, 0]
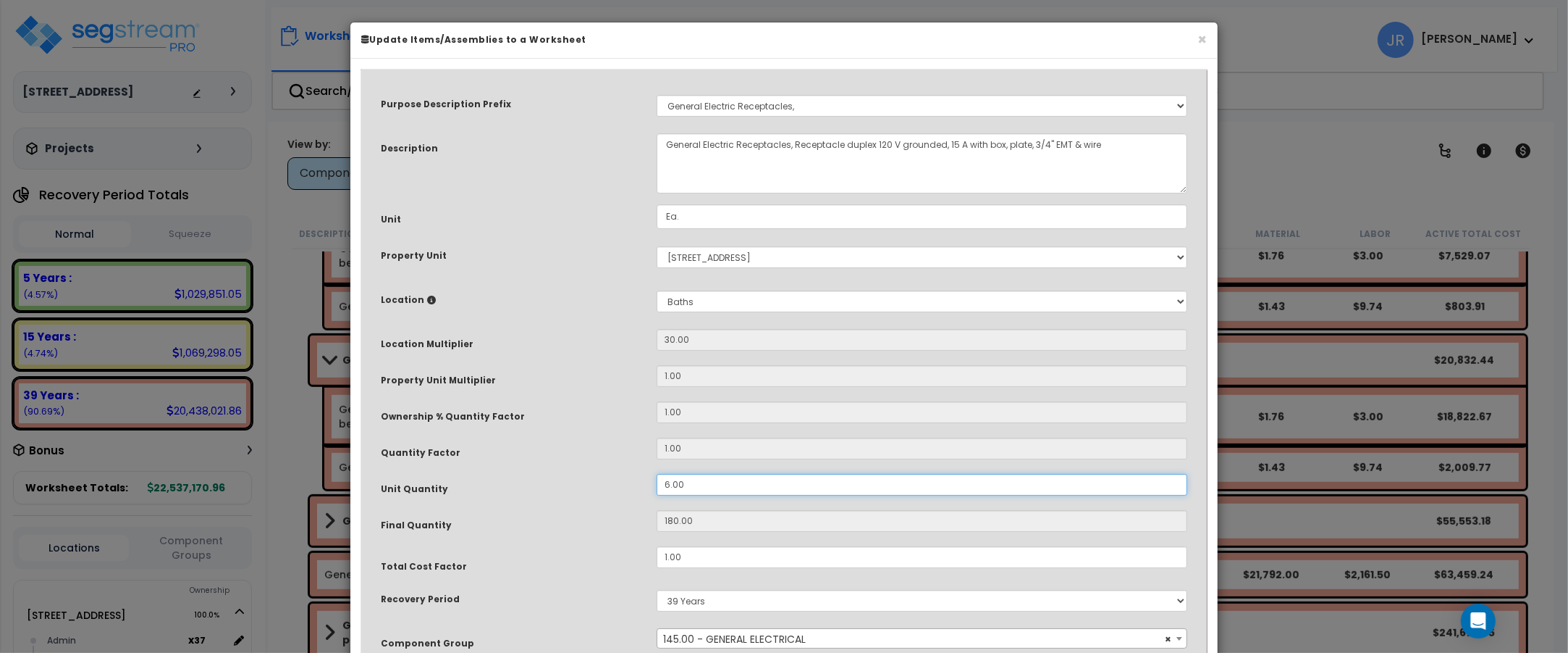
drag, startPoint x: 689, startPoint y: 483, endPoint x: 657, endPoint y: 479, distance: 32.2
click at [657, 479] on input "6.00" at bounding box center [922, 485] width 531 height 22
type input "1"
type input "30"
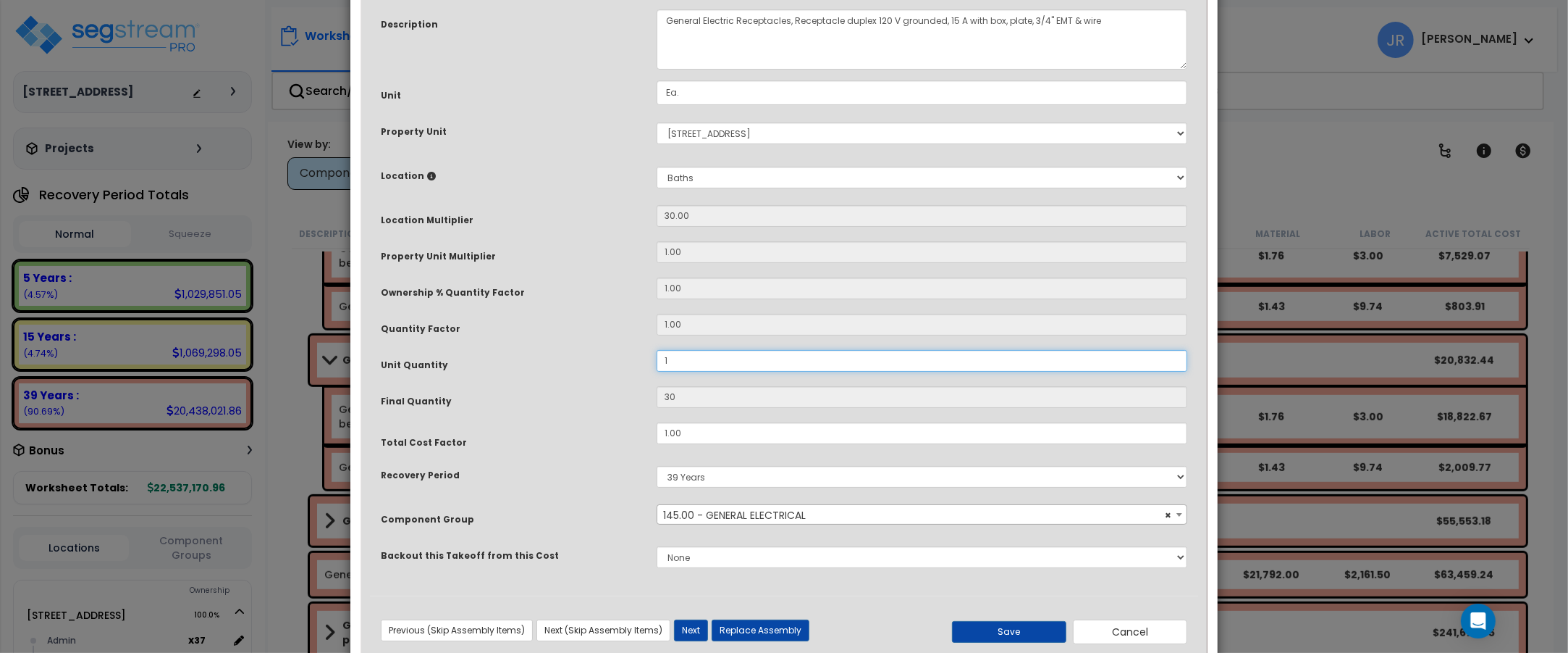
scroll to position [161, 0]
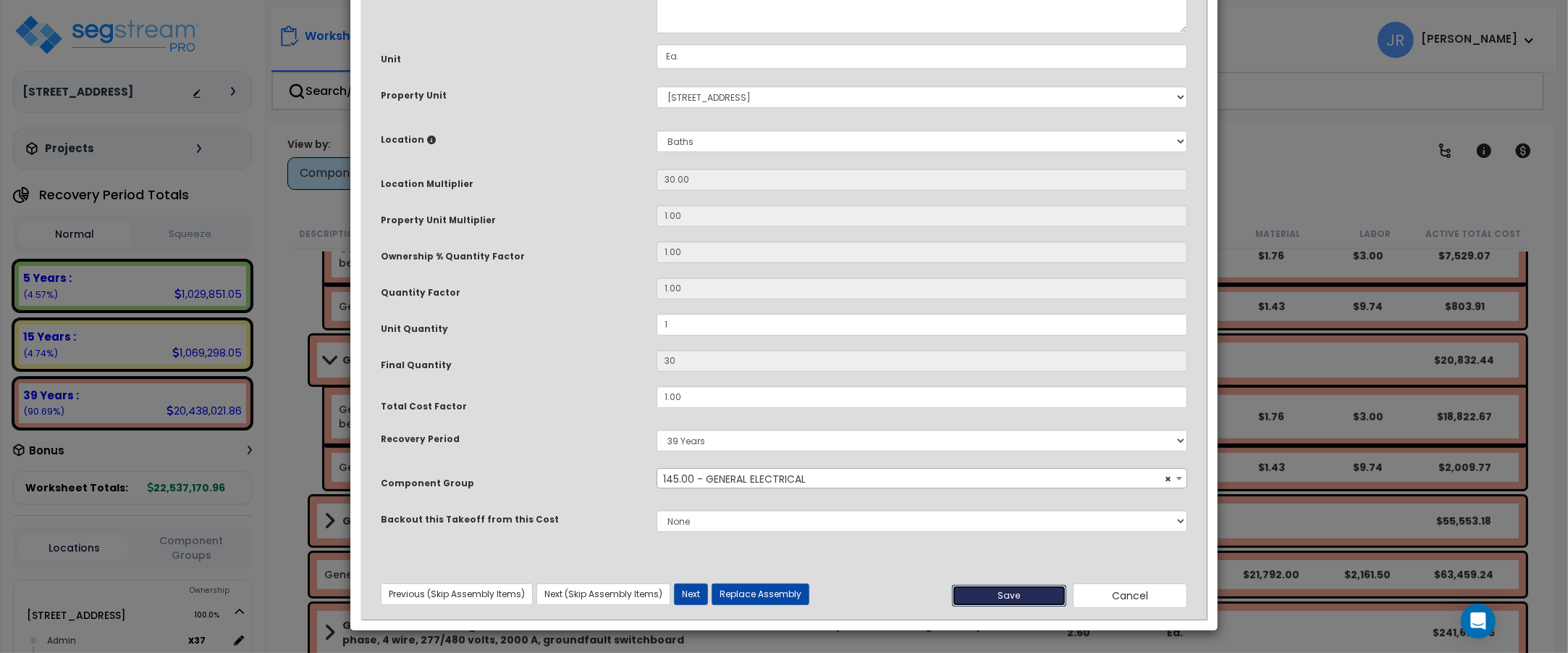
click at [1033, 593] on button "Save" at bounding box center [1009, 596] width 114 height 22
type input "1.00"
type input "30.00"
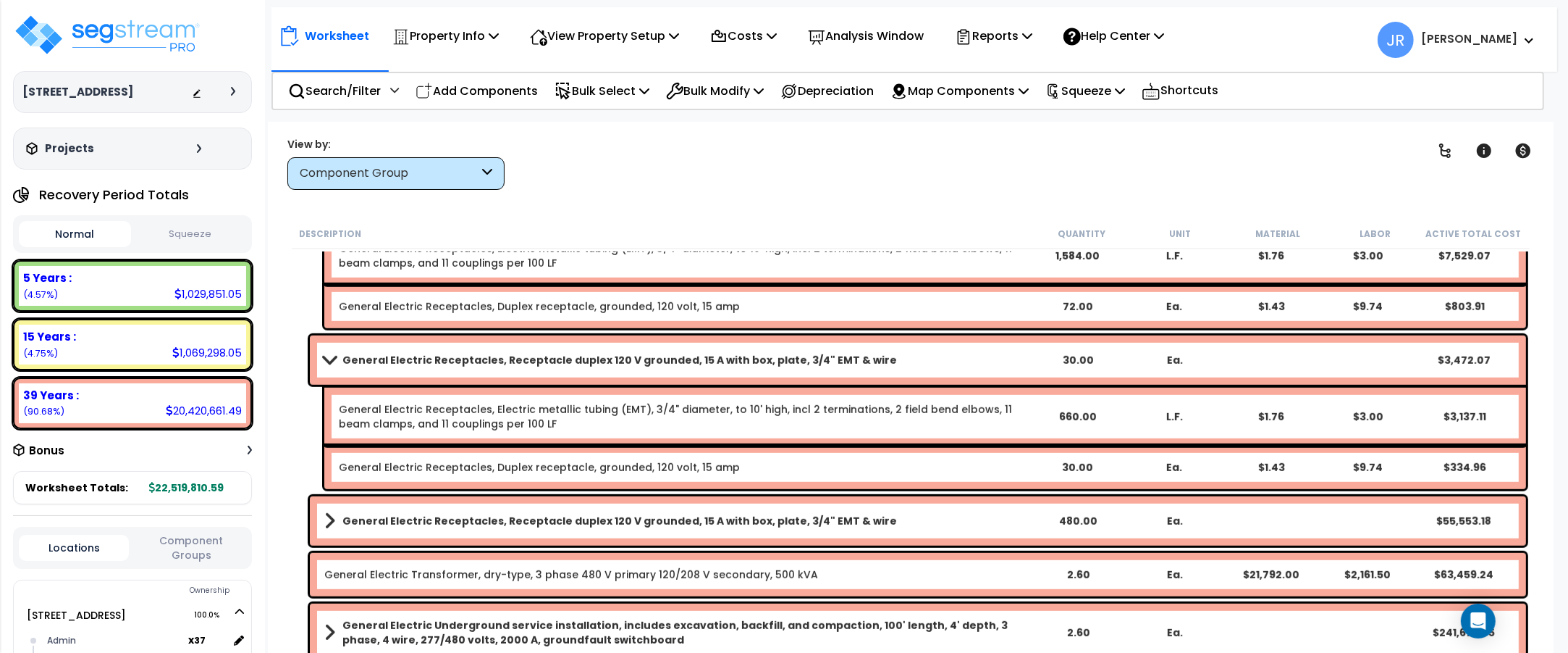
click at [909, 512] on link "General Electric Receptacles, Receptacle duplex 120 V grounded, 15 A with box, …" at bounding box center [677, 521] width 705 height 20
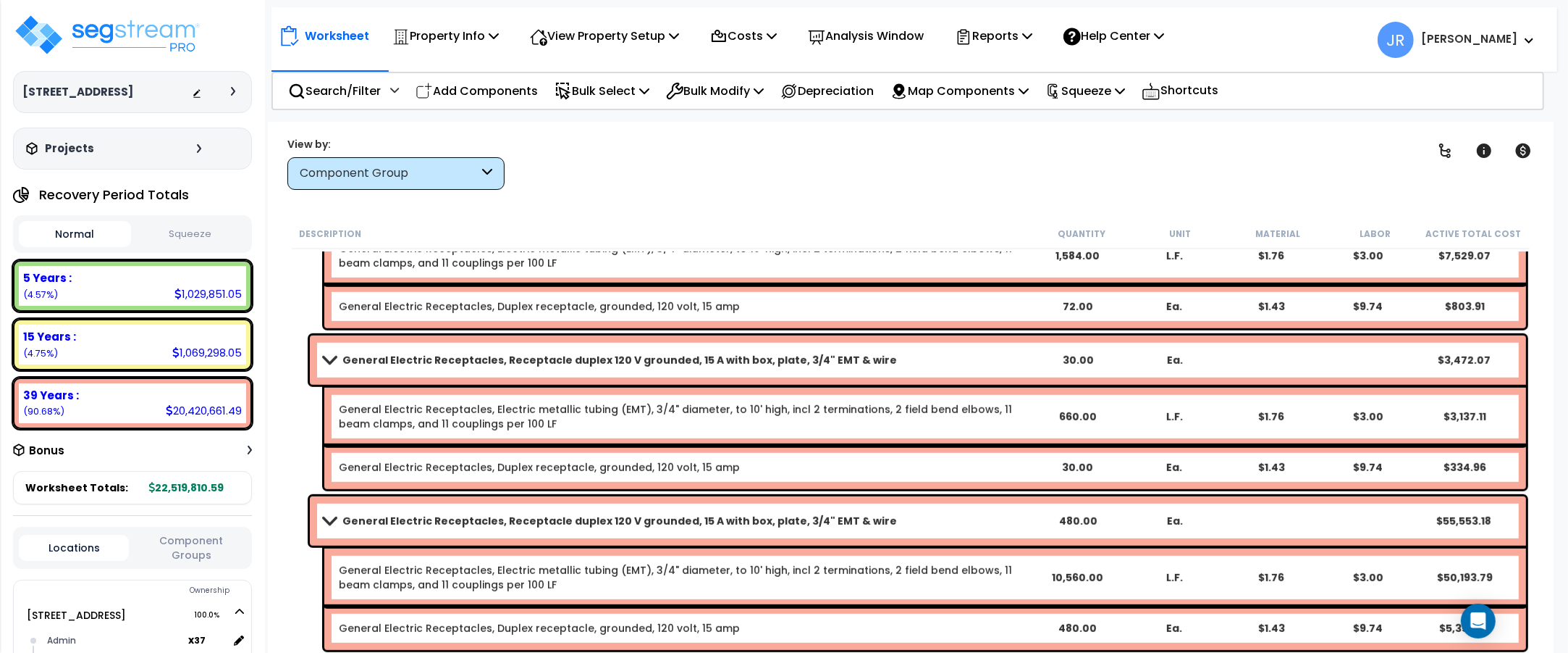
click at [908, 511] on link "General Electric Receptacles, Receptacle duplex 120 V grounded, 15 A with box, …" at bounding box center [677, 521] width 705 height 20
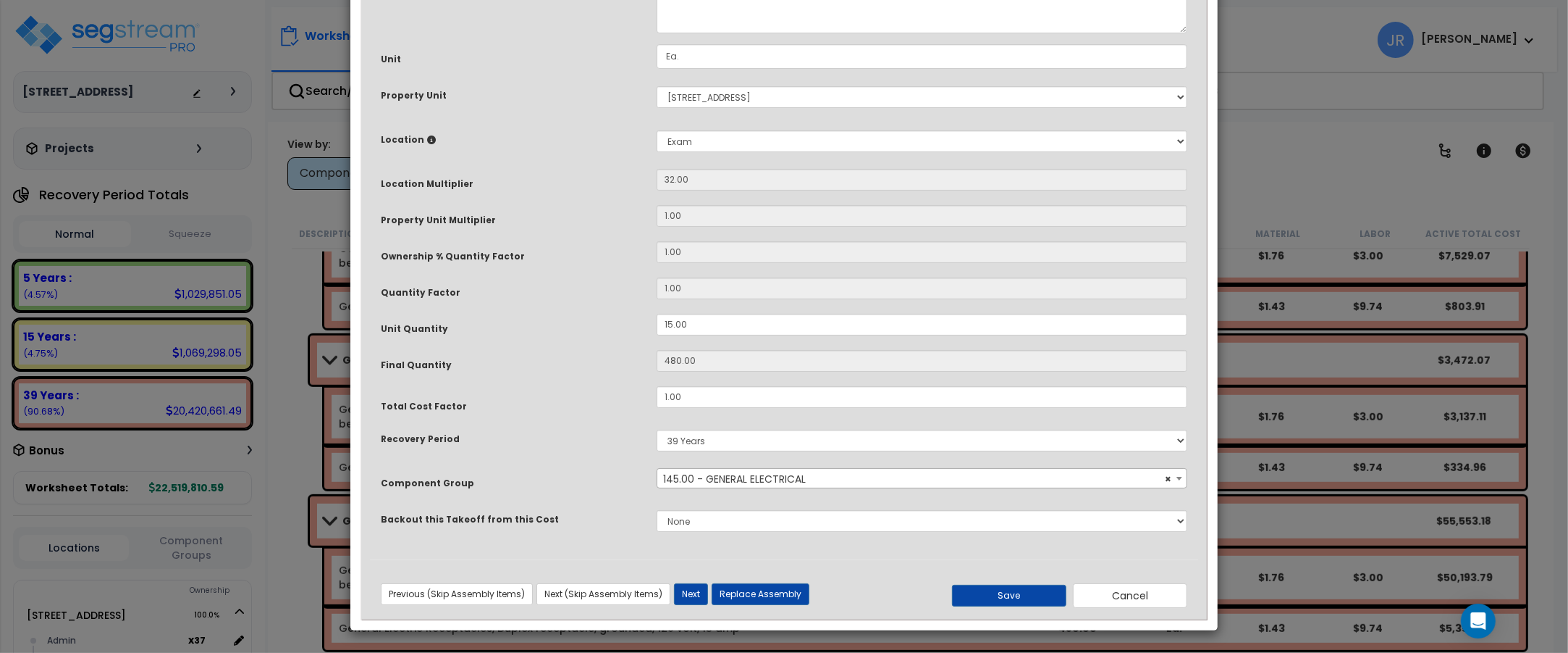
scroll to position [0, 0]
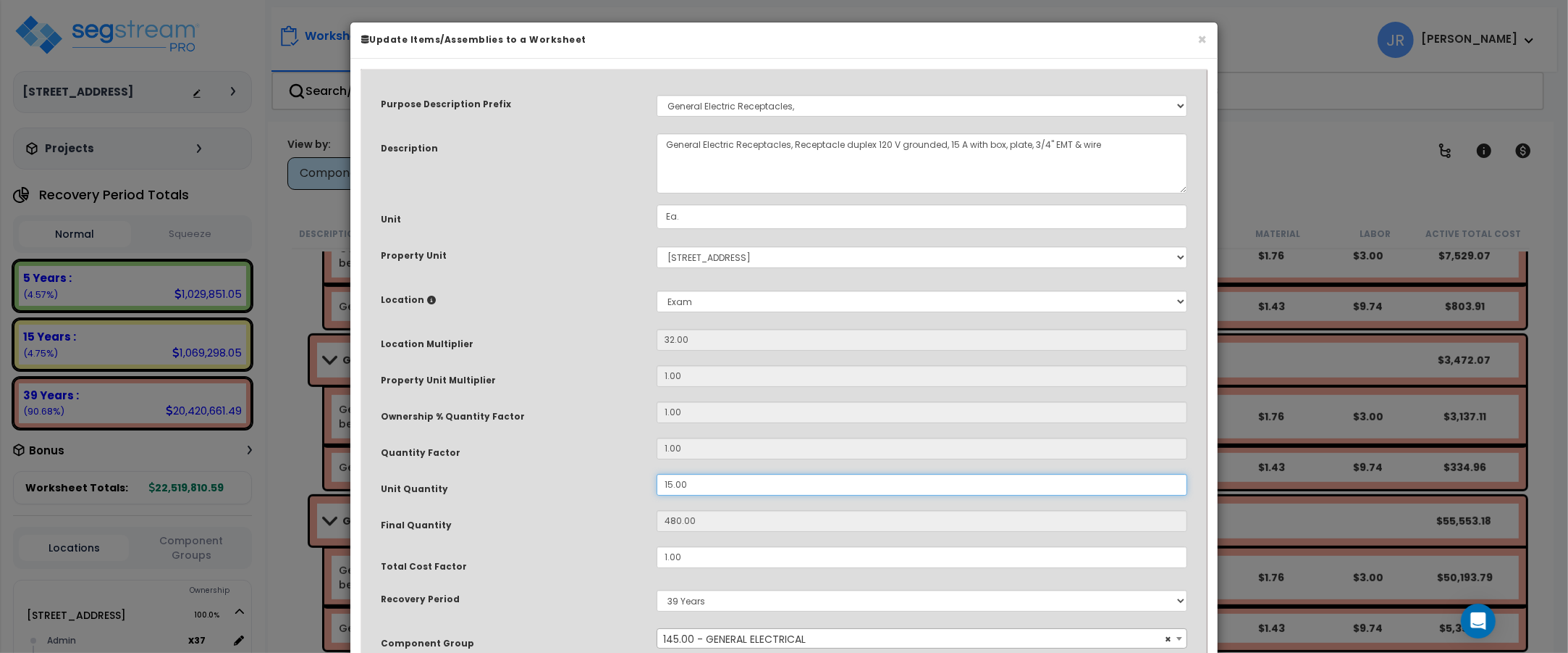
drag, startPoint x: 686, startPoint y: 483, endPoint x: 658, endPoint y: 483, distance: 28.0
click at [658, 483] on input "15.00" at bounding box center [922, 485] width 531 height 22
type input "3"
type input "96"
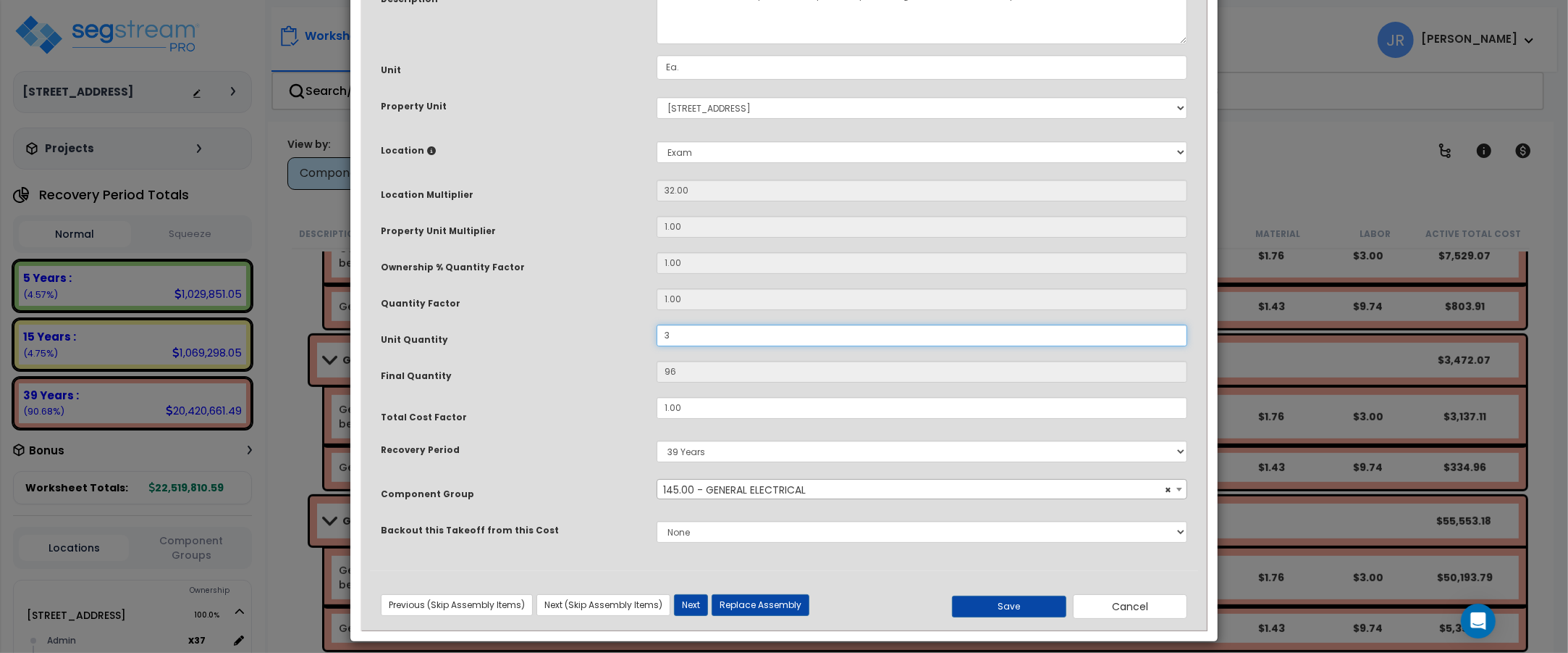
scroll to position [161, 0]
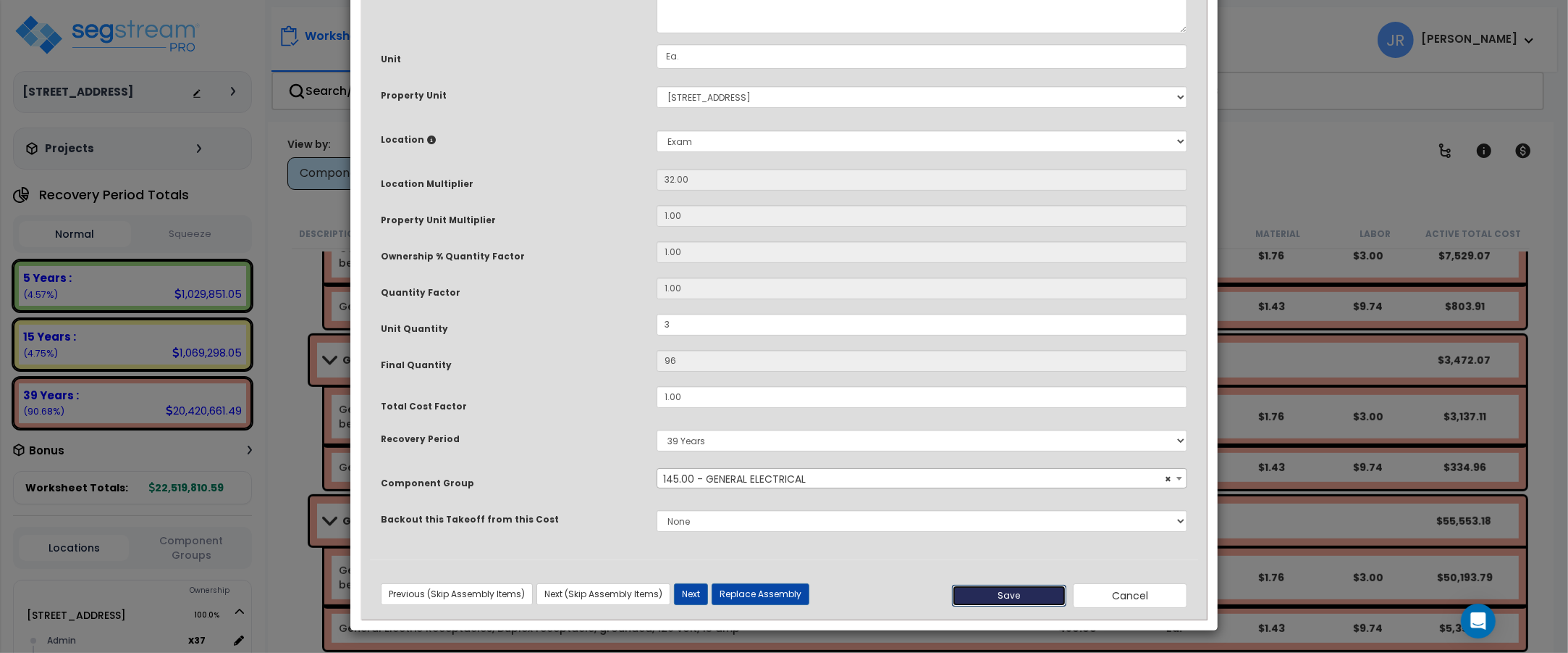
click at [971, 588] on button "Save" at bounding box center [1009, 596] width 114 height 22
type input "3.00"
type input "96.00"
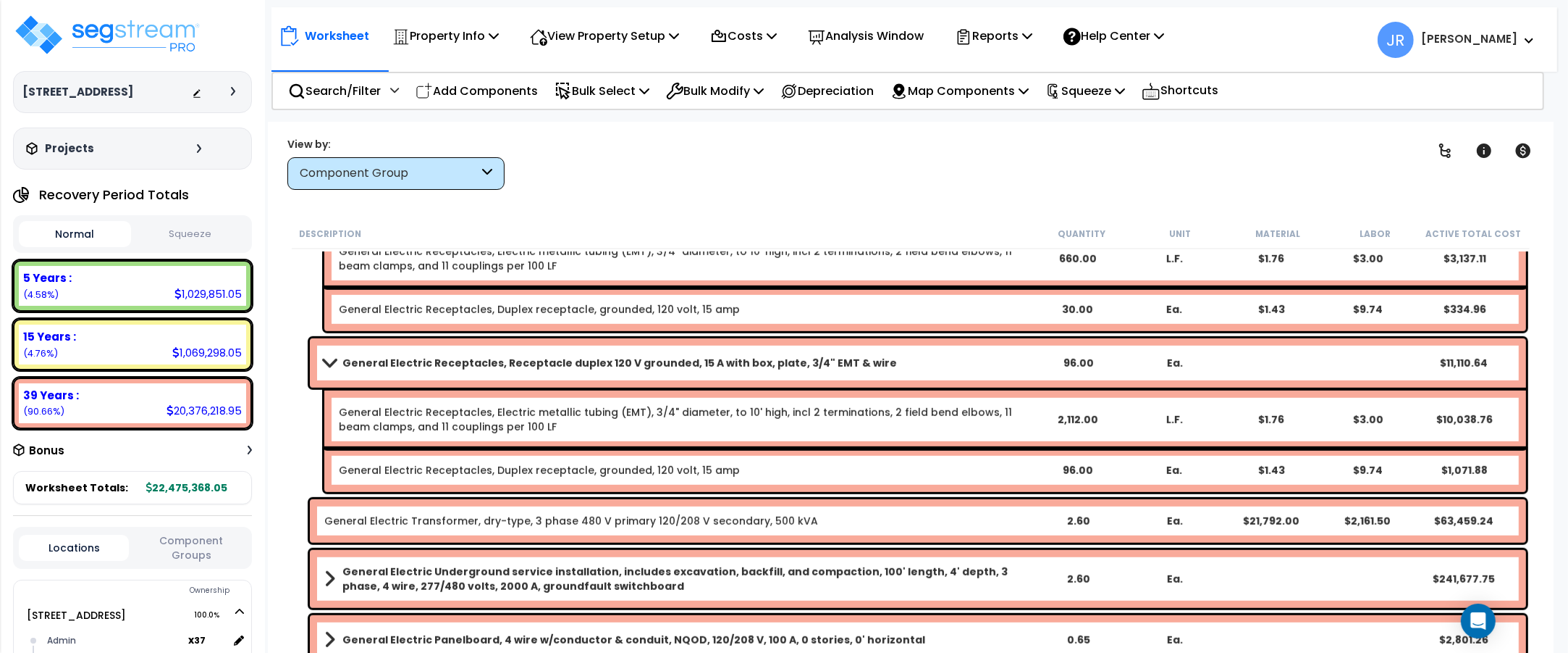
scroll to position [7606, 0]
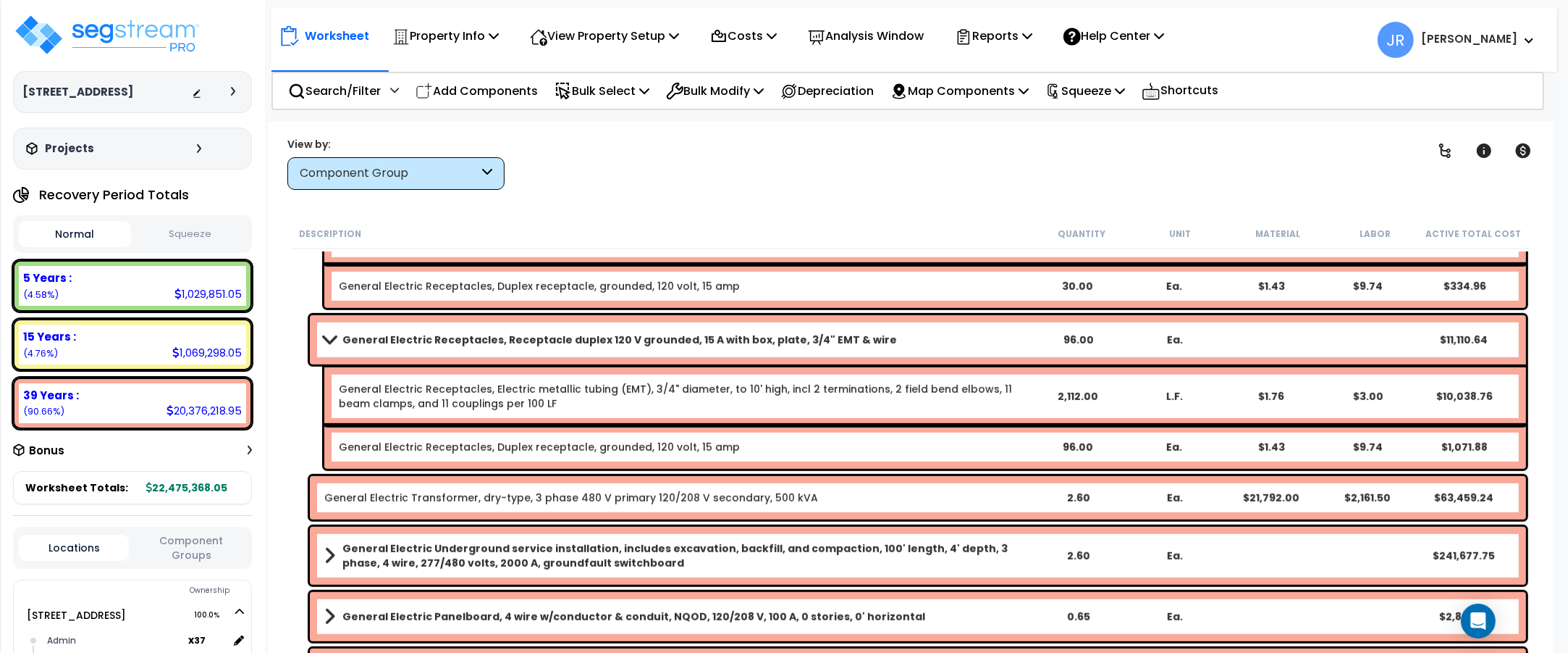
click at [813, 544] on b "General Electric Underground service installation, includes excavation, backfil…" at bounding box center [686, 556] width 687 height 29
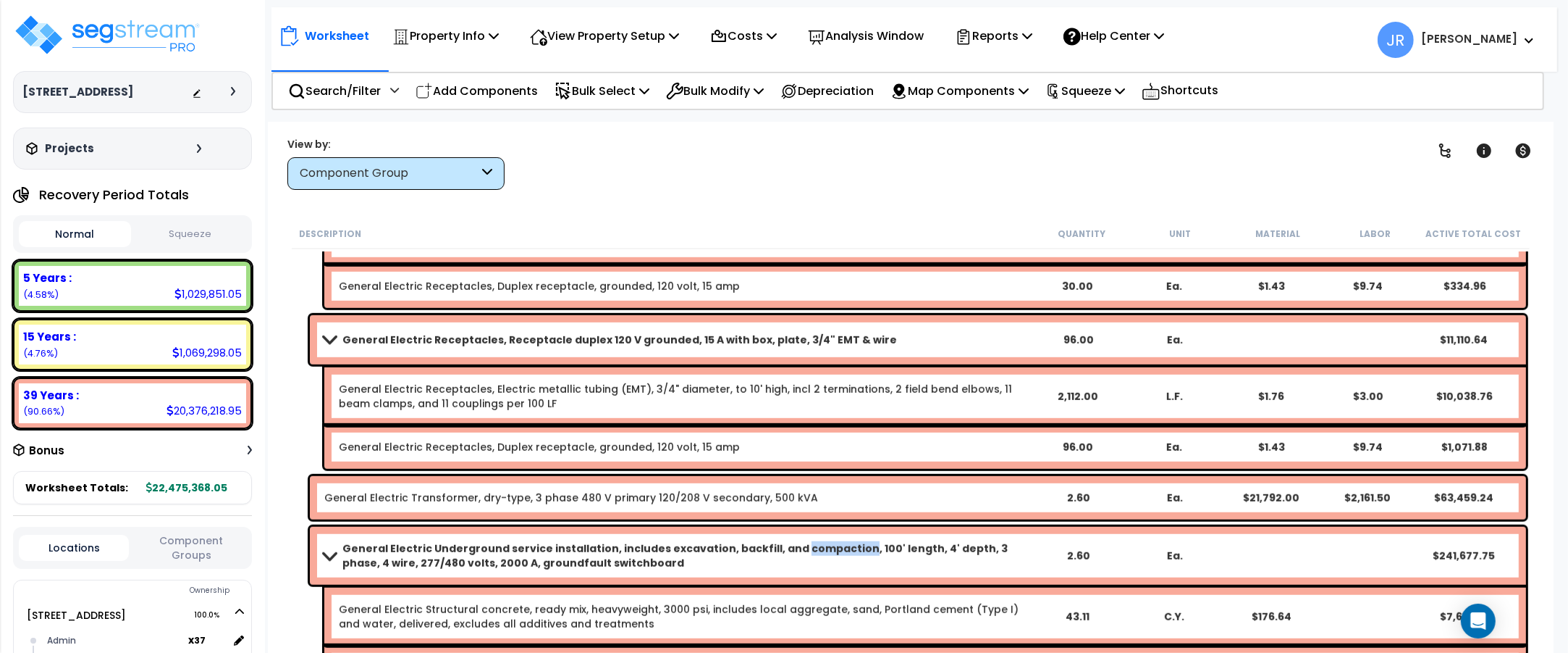
click at [813, 544] on b "General Electric Underground service installation, includes excavation, backfil…" at bounding box center [686, 556] width 687 height 29
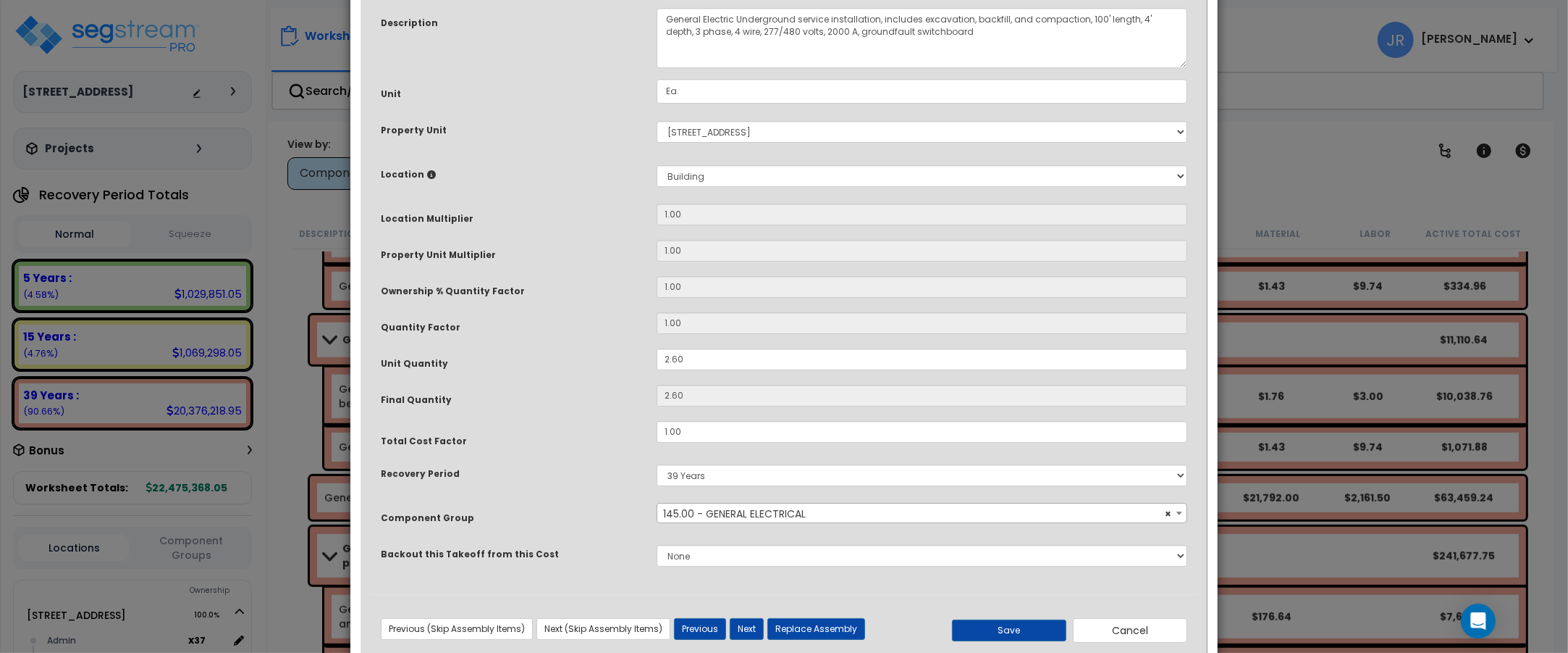
scroll to position [161, 0]
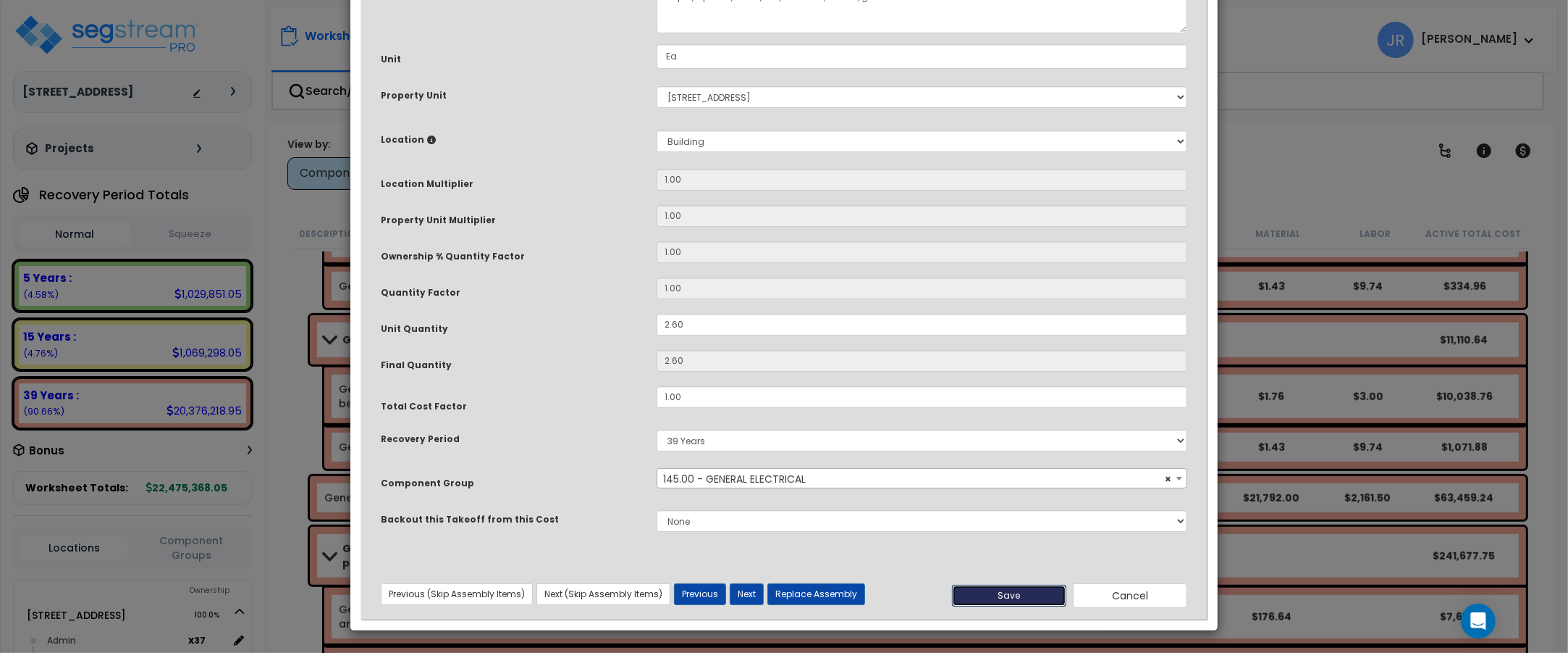
click at [1023, 596] on button "Save" at bounding box center [1009, 596] width 114 height 22
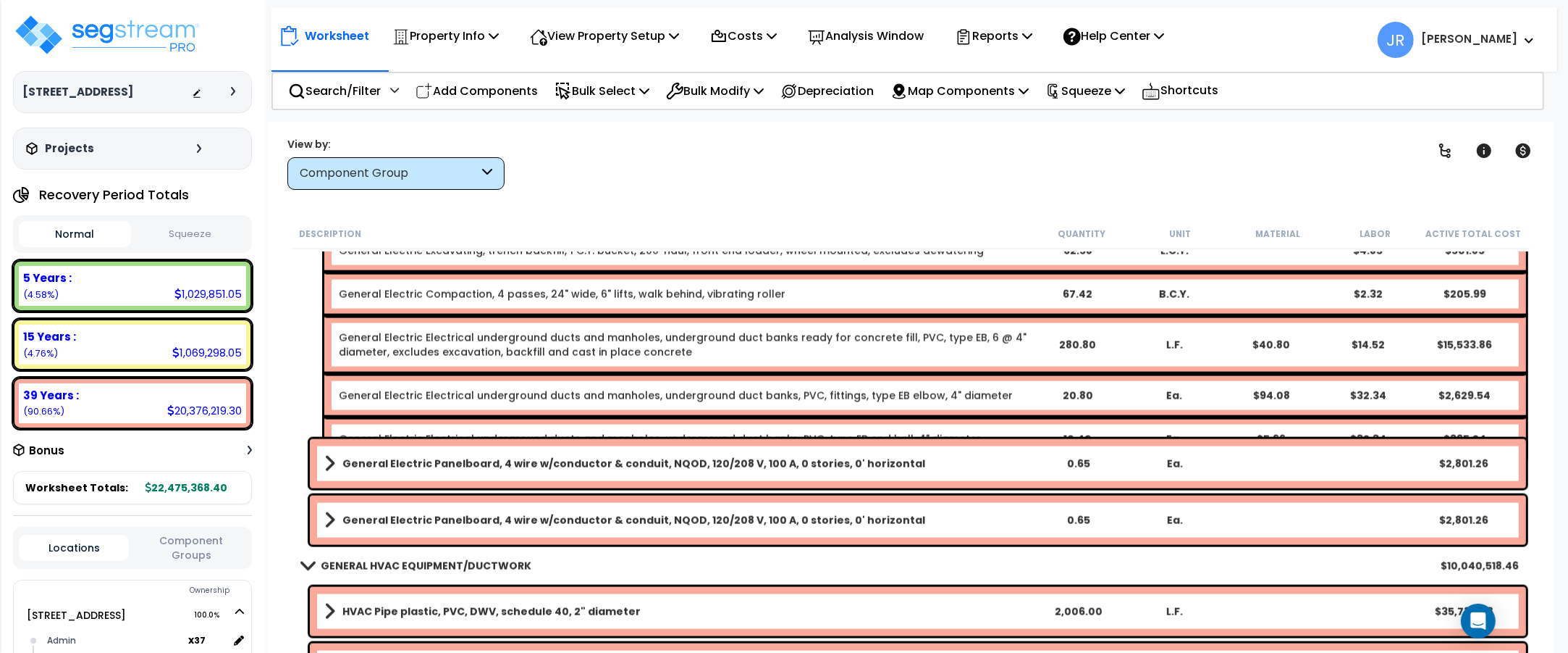
scroll to position [8693, 0]
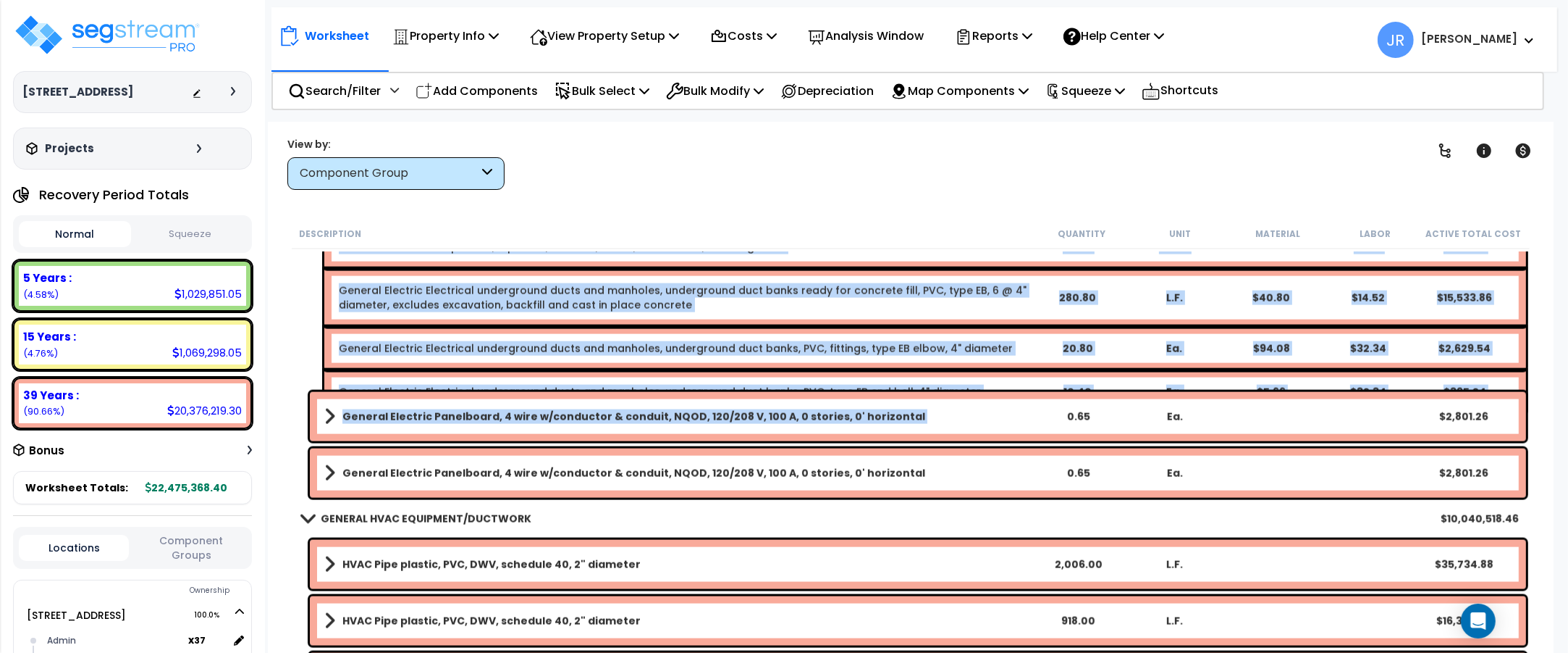
click at [955, 423] on link "General Electric Panelboard, 4 wire w/conductor & conduit, NQOD, 120/208 V, 100…" at bounding box center [677, 417] width 705 height 20
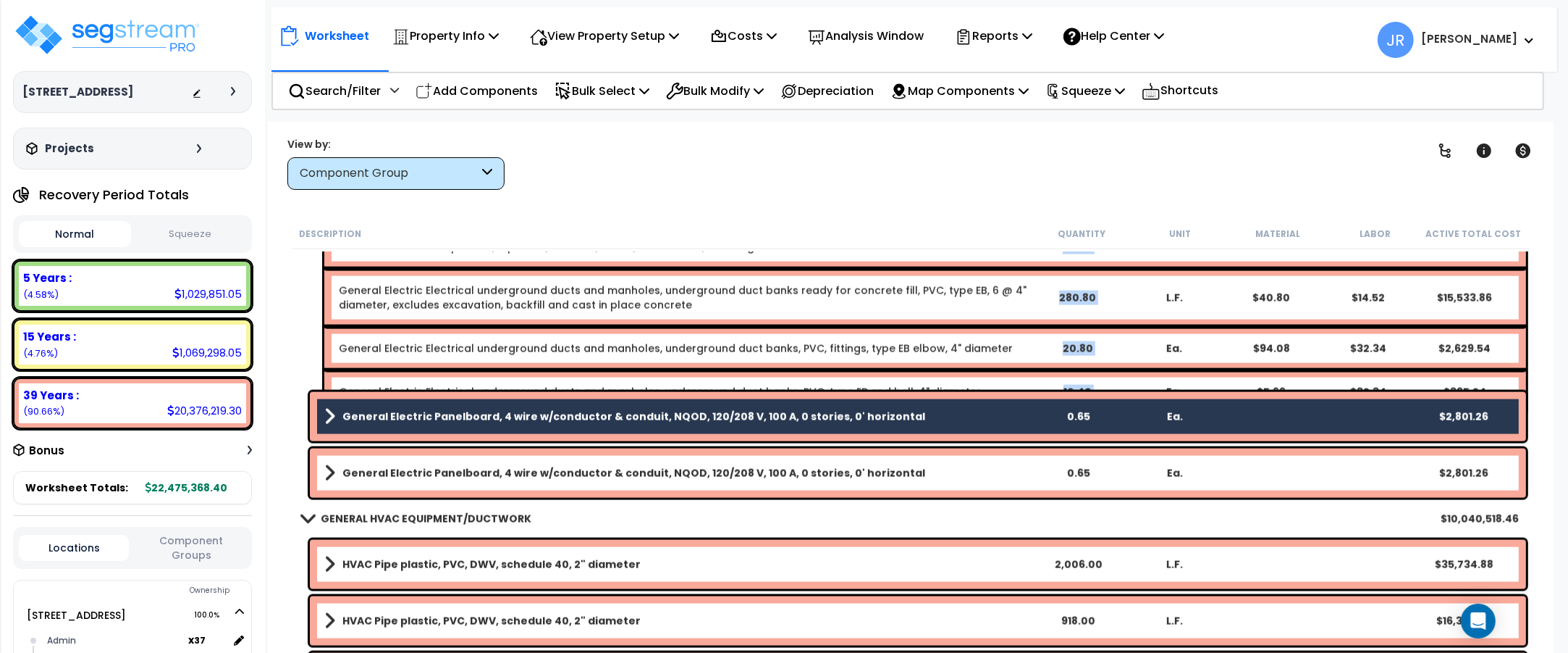
click at [921, 475] on link "General Electric Panelboard, 4 wire w/conductor & conduit, NQOD, 120/208 V, 100…" at bounding box center [677, 473] width 705 height 20
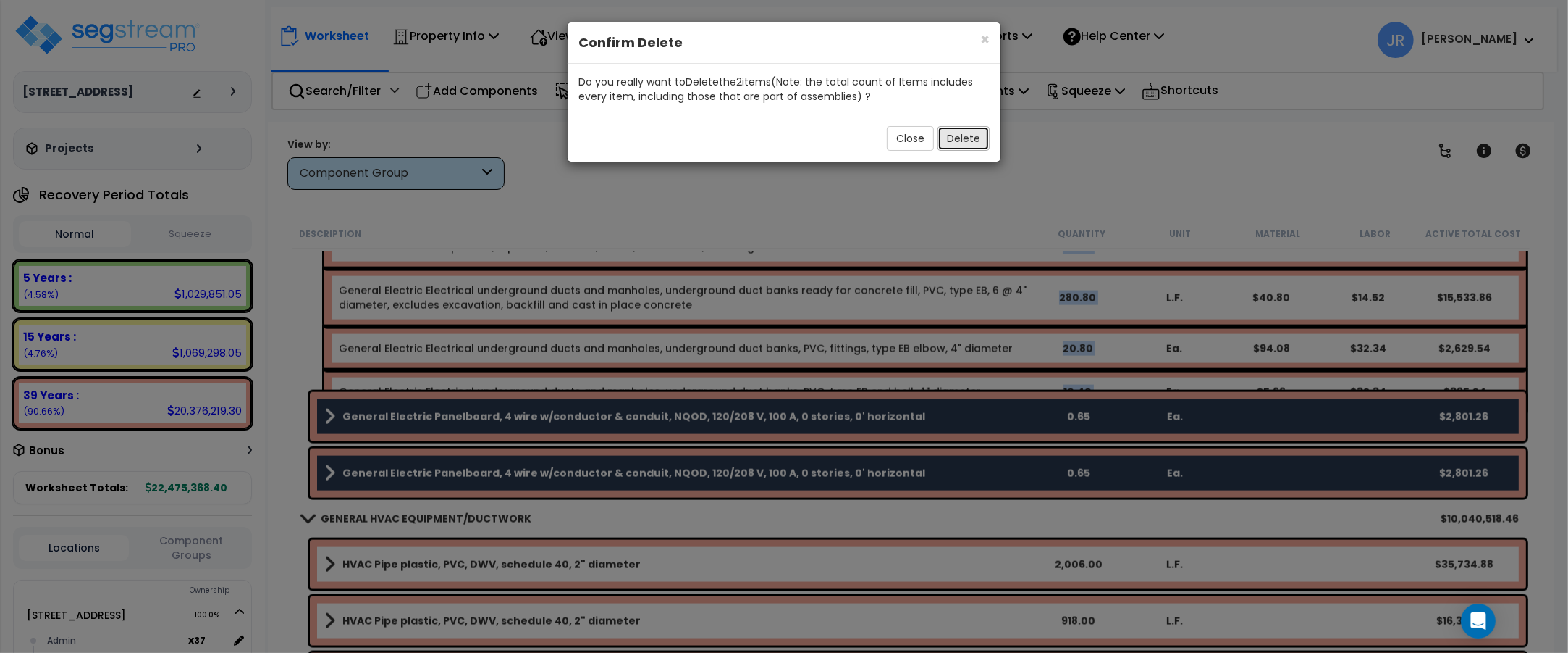
click at [961, 146] on button "Delete" at bounding box center [963, 138] width 52 height 25
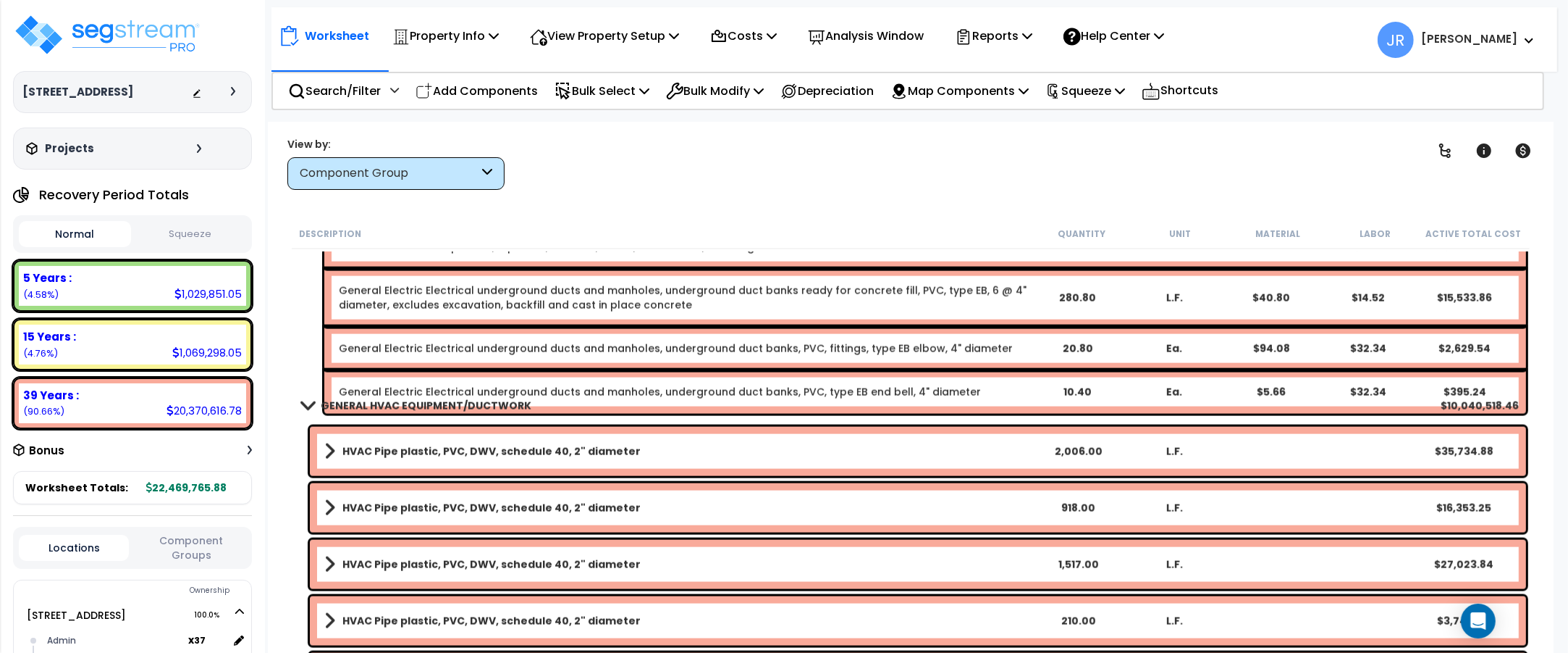
click at [851, 443] on link "HVAC Pipe plastic, PVC, DWV, schedule 40, 2" diameter" at bounding box center [677, 452] width 705 height 20
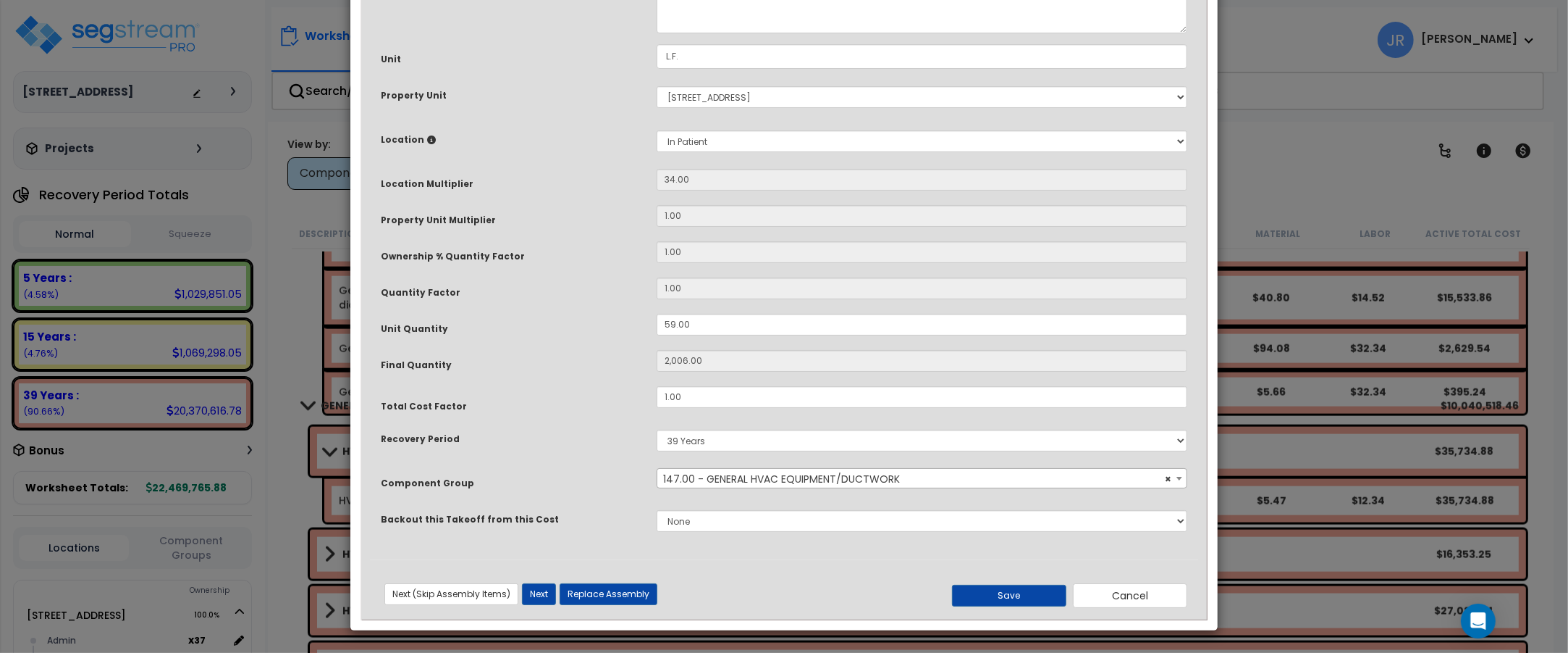
scroll to position [0, 0]
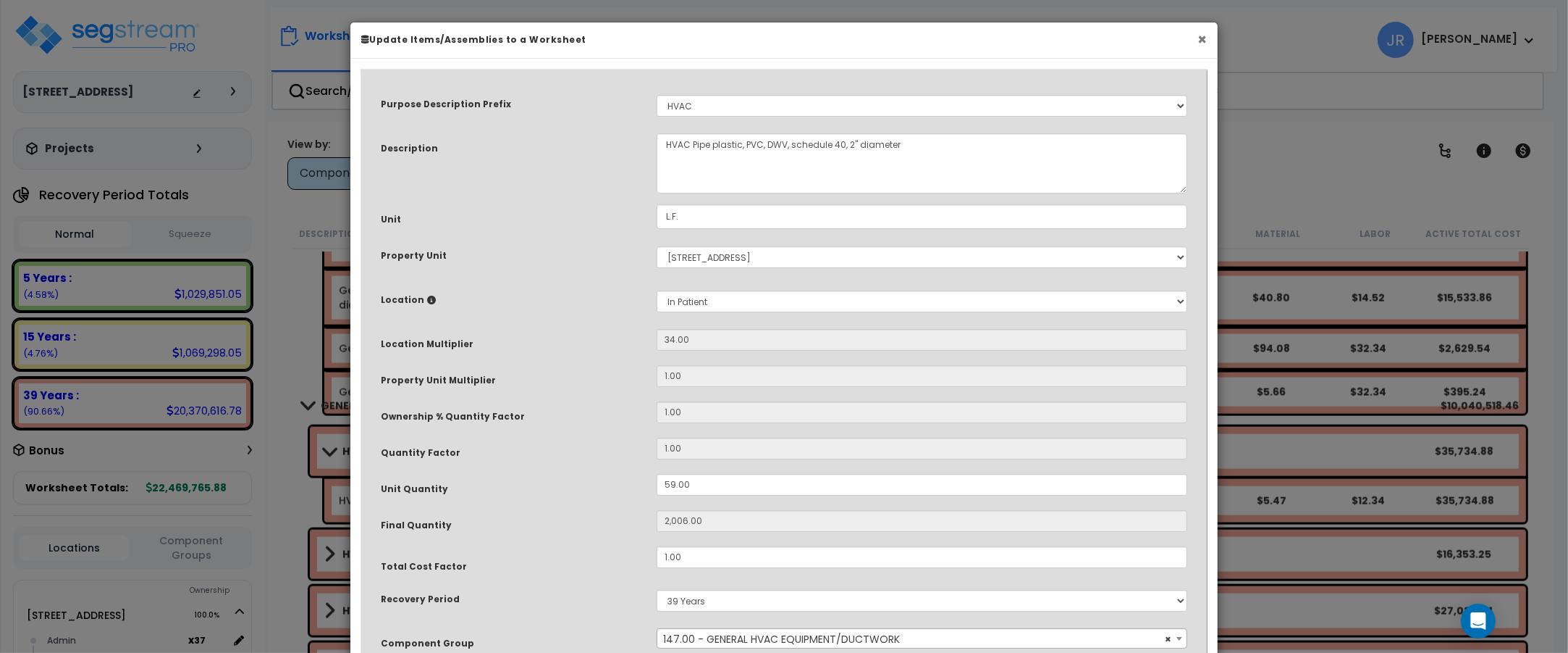
click at [1200, 38] on button "×" at bounding box center [1202, 39] width 9 height 15
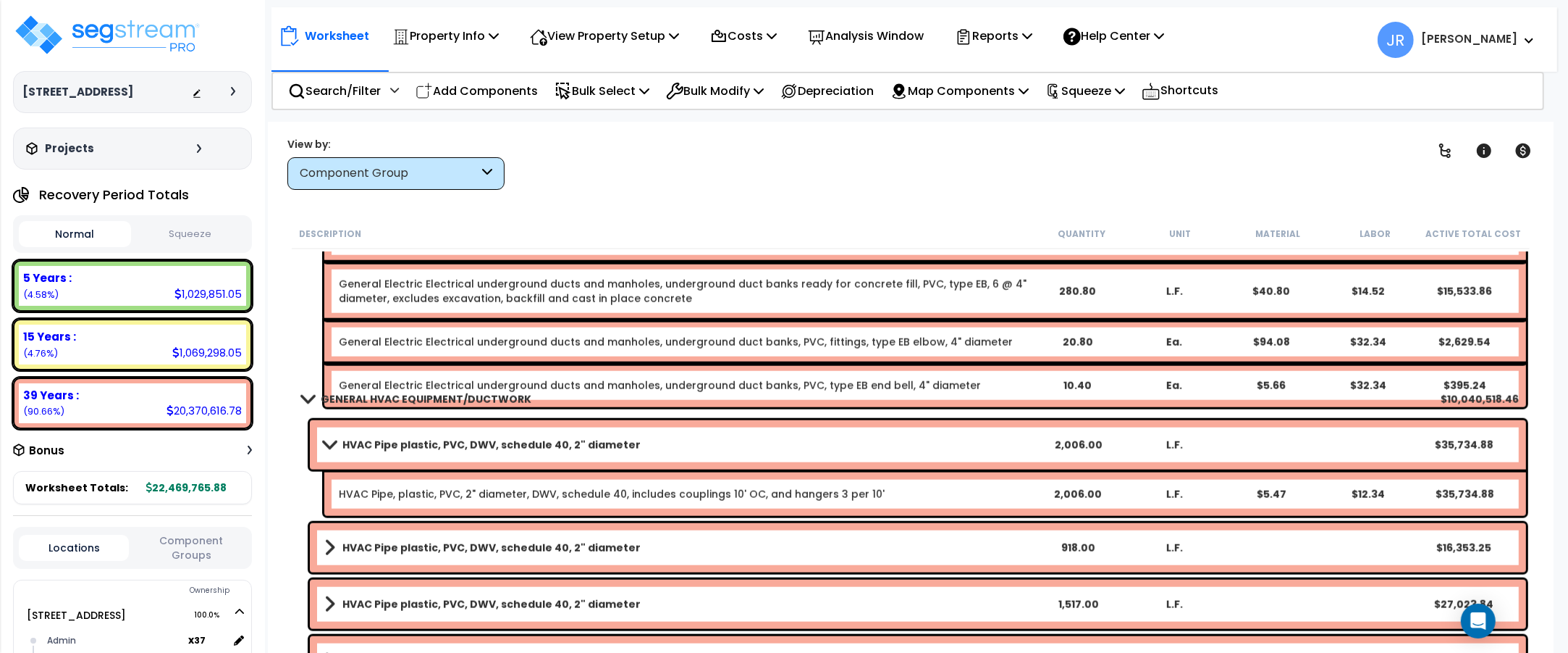
scroll to position [8240, 0]
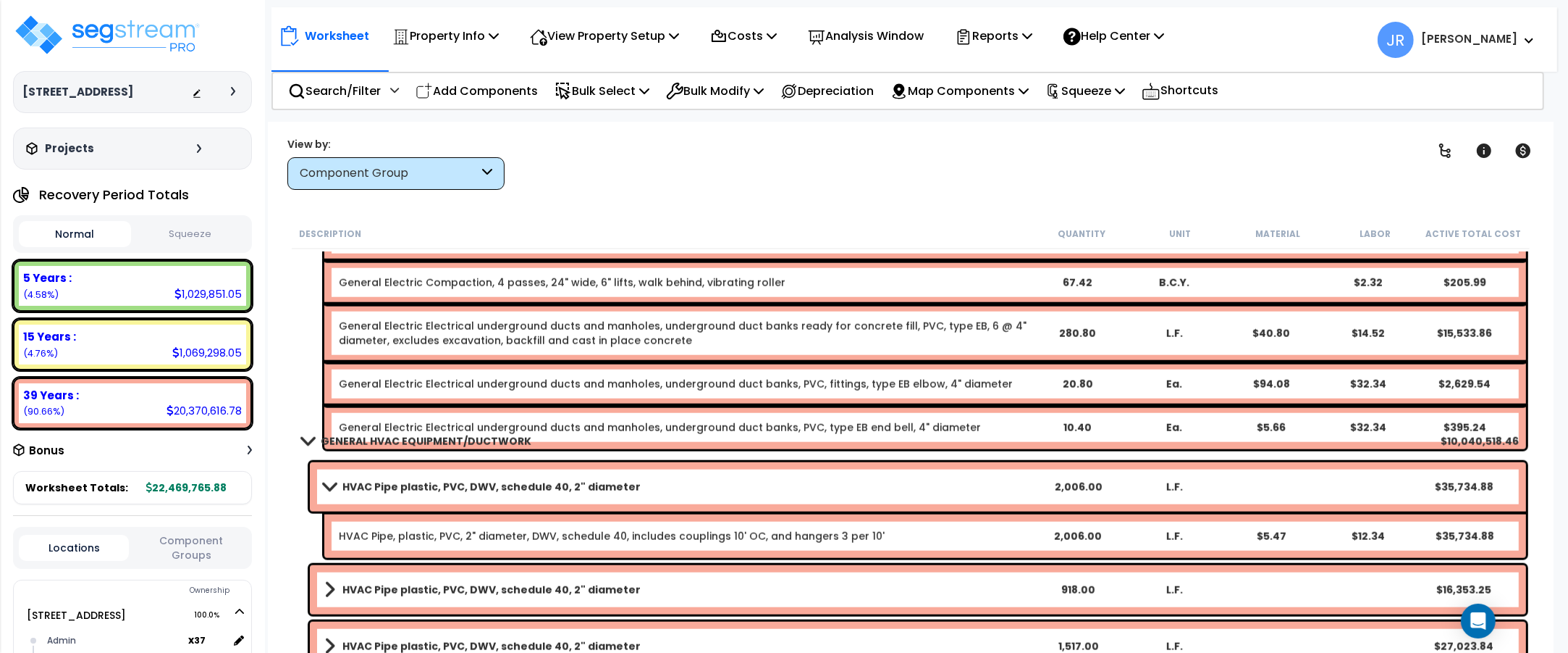
click at [331, 486] on span at bounding box center [330, 486] width 20 height 11
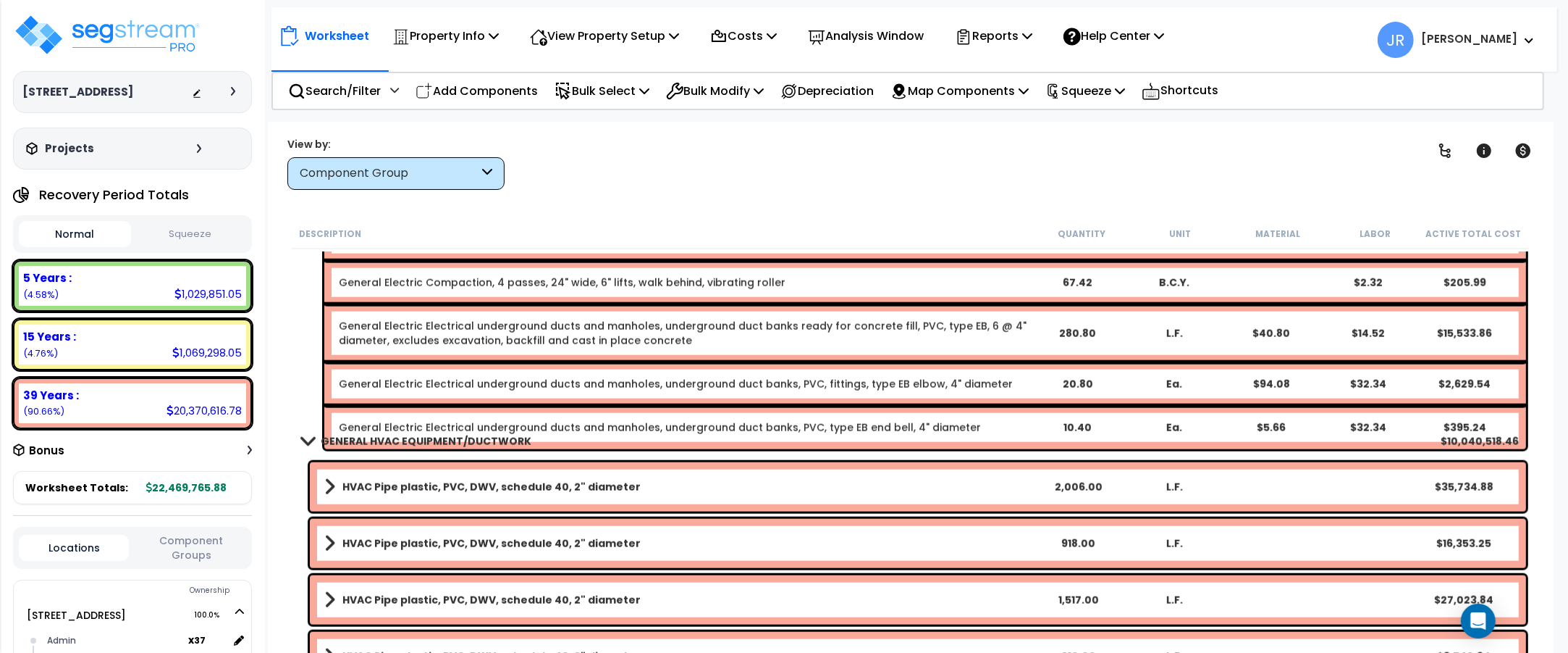
scroll to position [8331, 0]
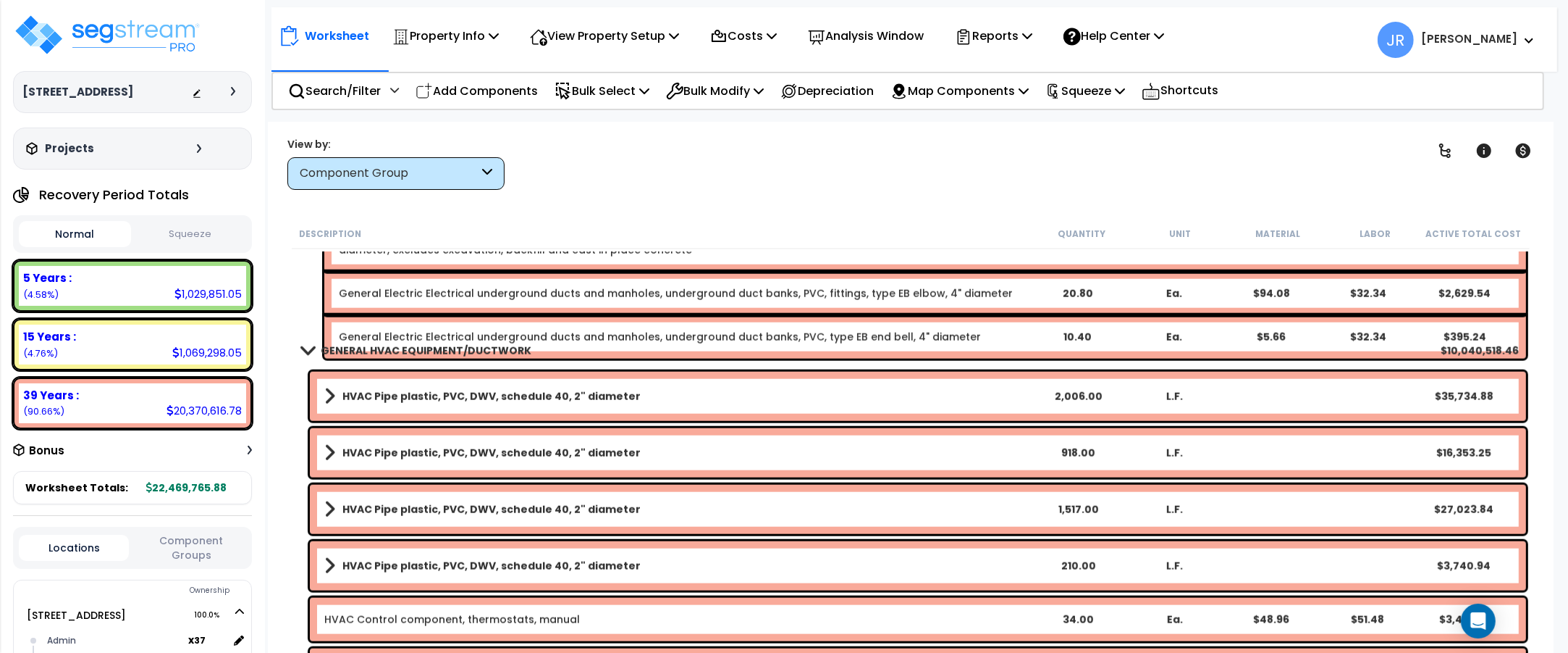
click at [353, 560] on b "HVAC Pipe plastic, PVC, DWV, schedule 40, 2" diameter" at bounding box center [492, 566] width 298 height 14
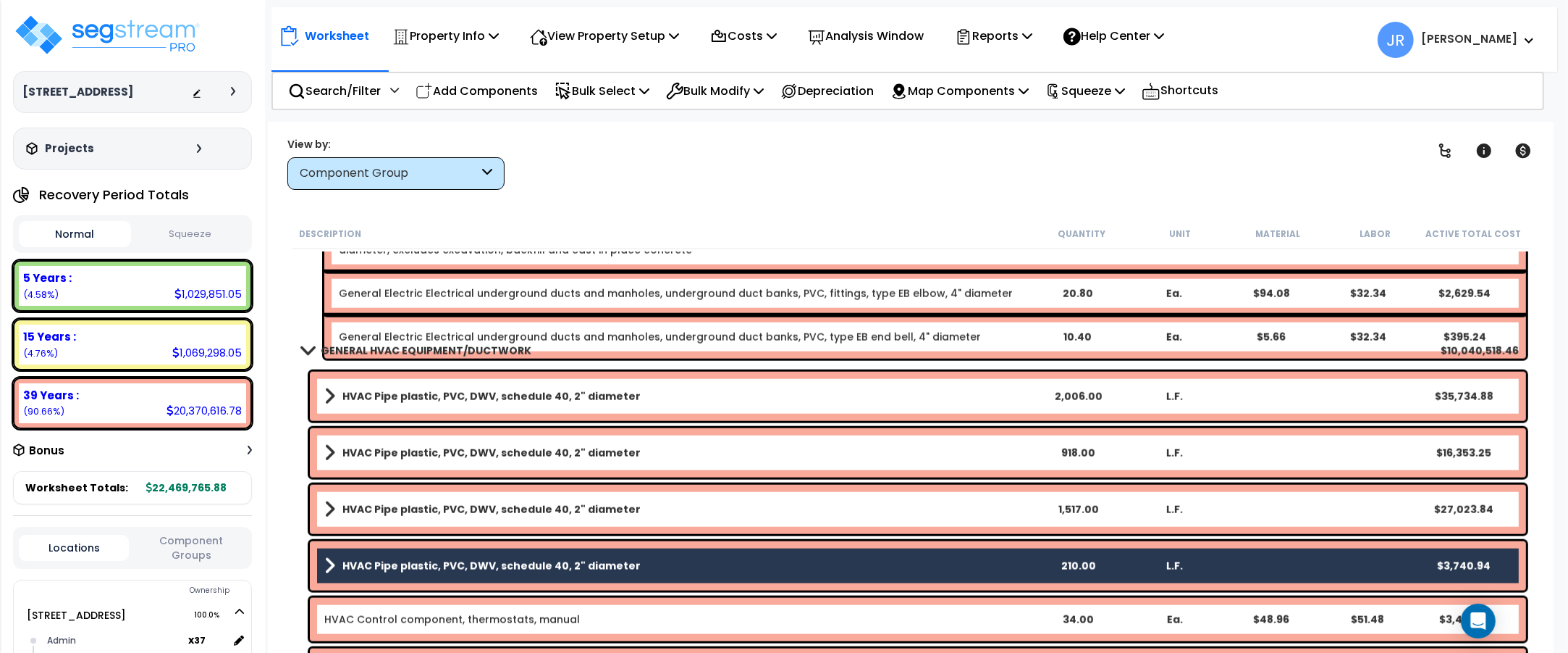
click at [356, 504] on b "HVAC Pipe plastic, PVC, DWV, schedule 40, 2" diameter" at bounding box center [492, 509] width 298 height 14
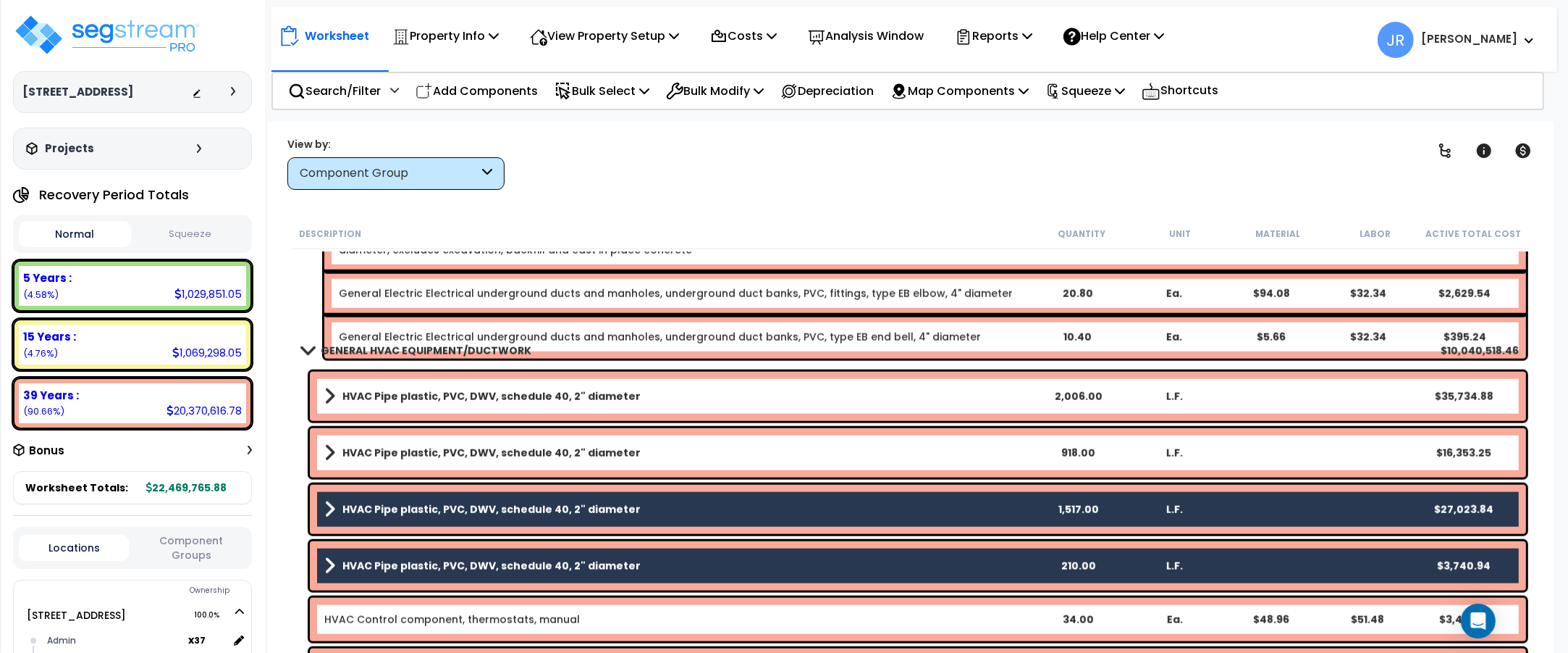
click at [363, 451] on b "HVAC Pipe plastic, PVC, DWV, schedule 40, 2" diameter" at bounding box center [492, 453] width 298 height 14
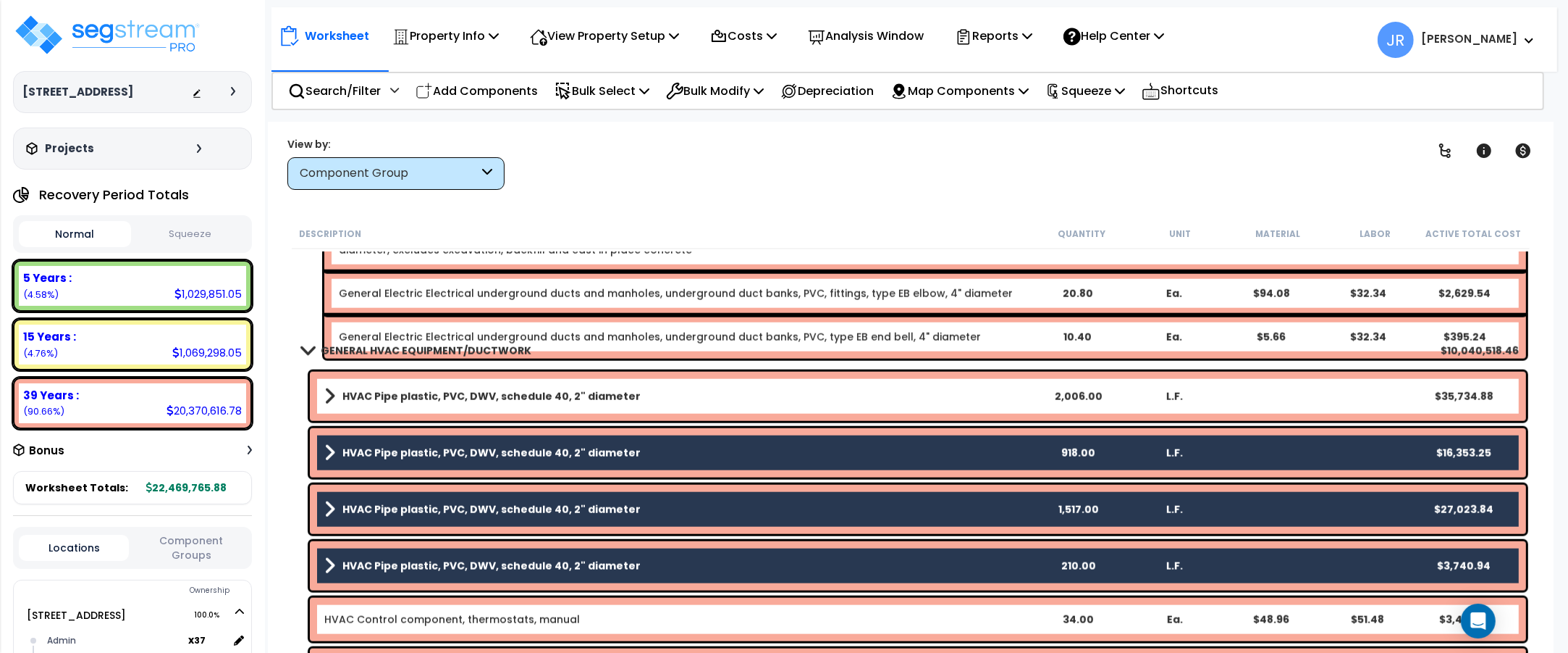
click at [377, 393] on b "HVAC Pipe plastic, PVC, DWV, schedule 40, 2" diameter" at bounding box center [492, 396] width 298 height 14
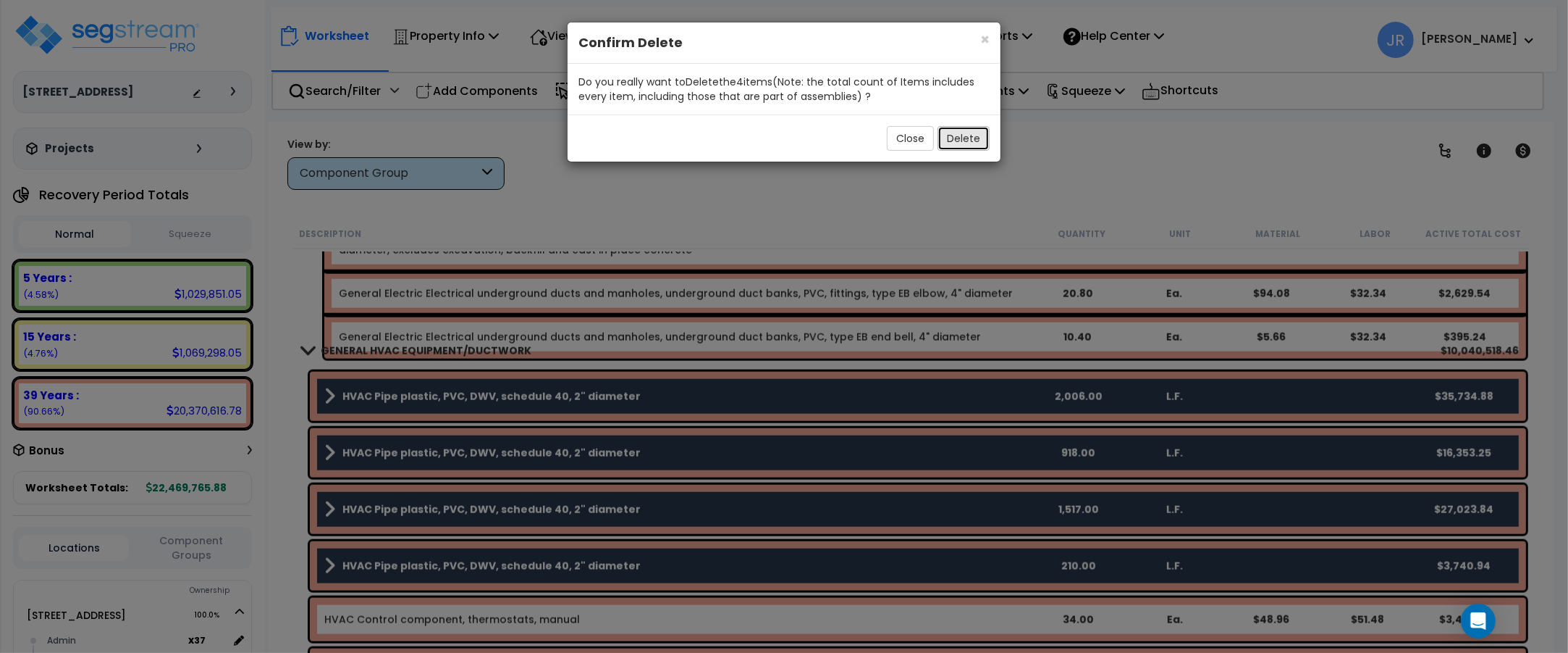
click at [960, 140] on button "Delete" at bounding box center [963, 138] width 52 height 25
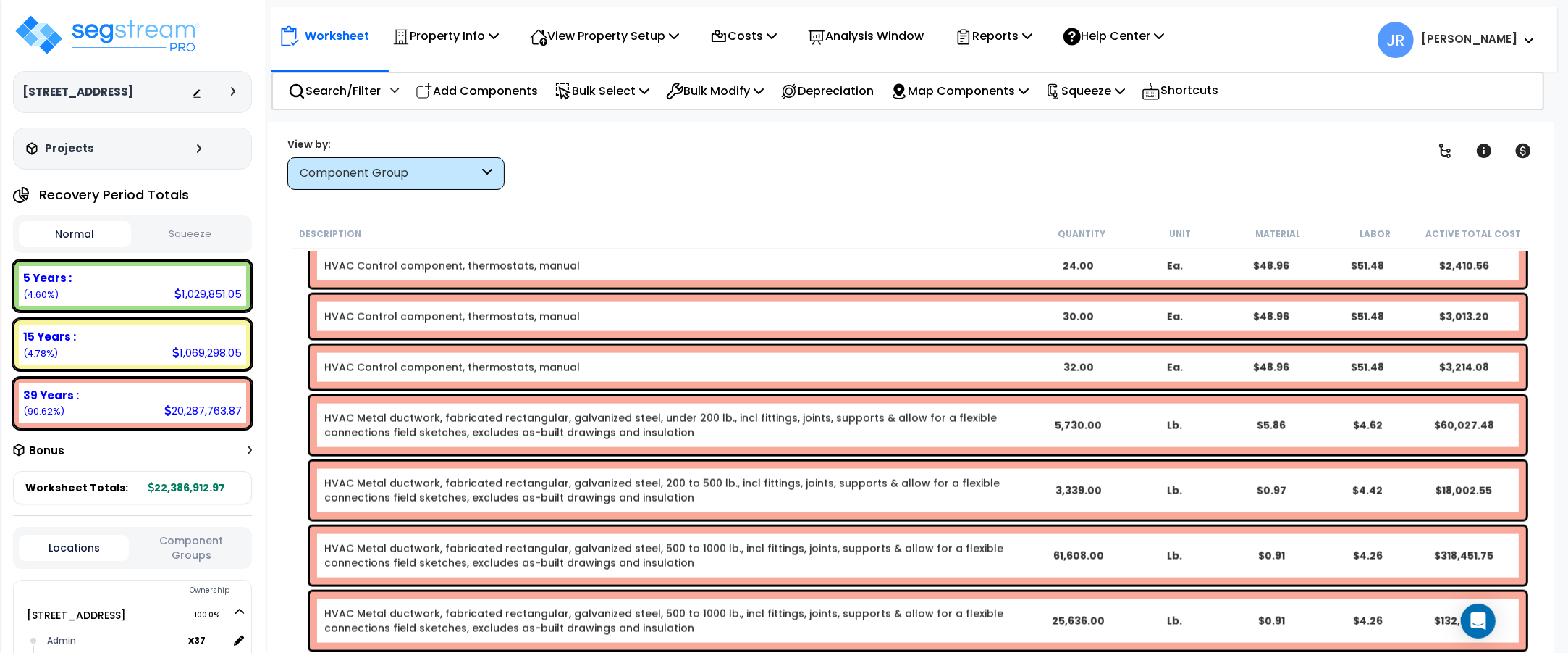
scroll to position [8693, 0]
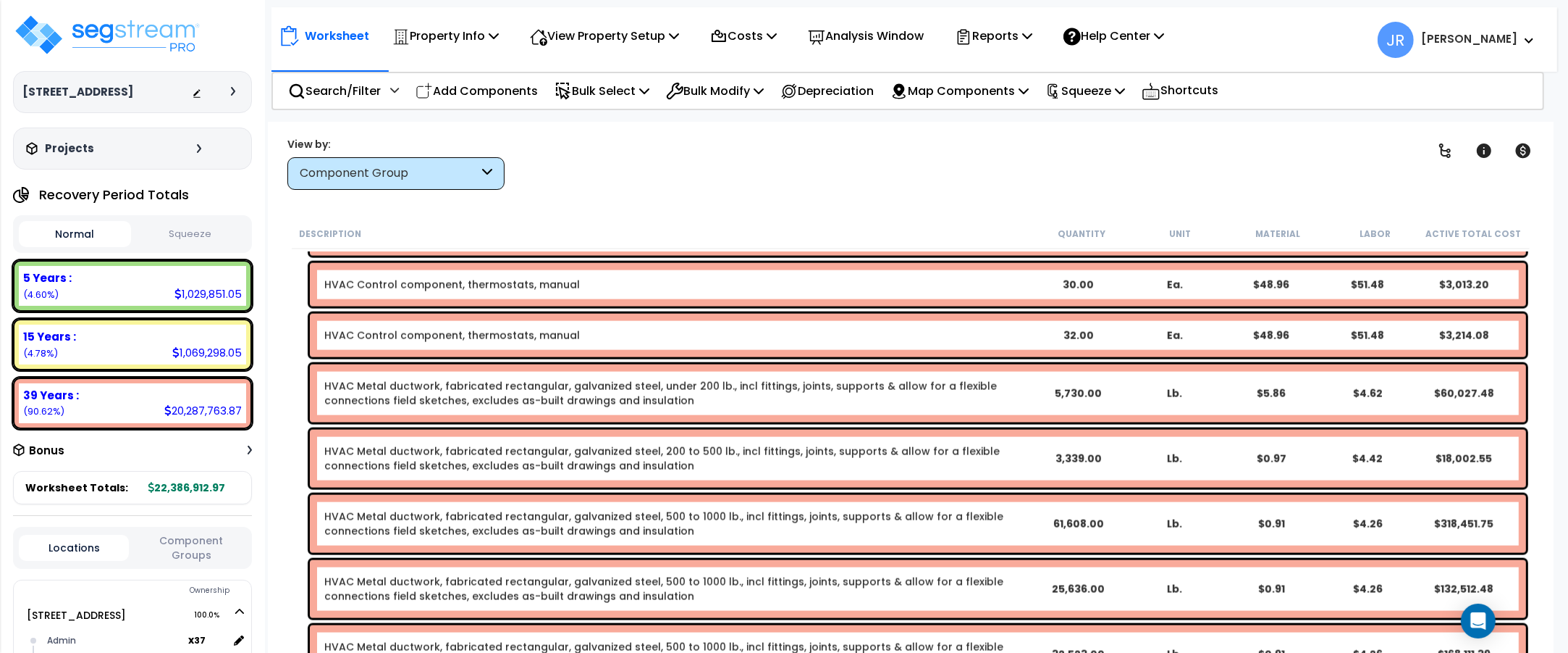
click at [894, 388] on link "HVAC Metal ductwork, fabricated rectangular, galvanized steel, under 200 lb., i…" at bounding box center [661, 394] width 673 height 29
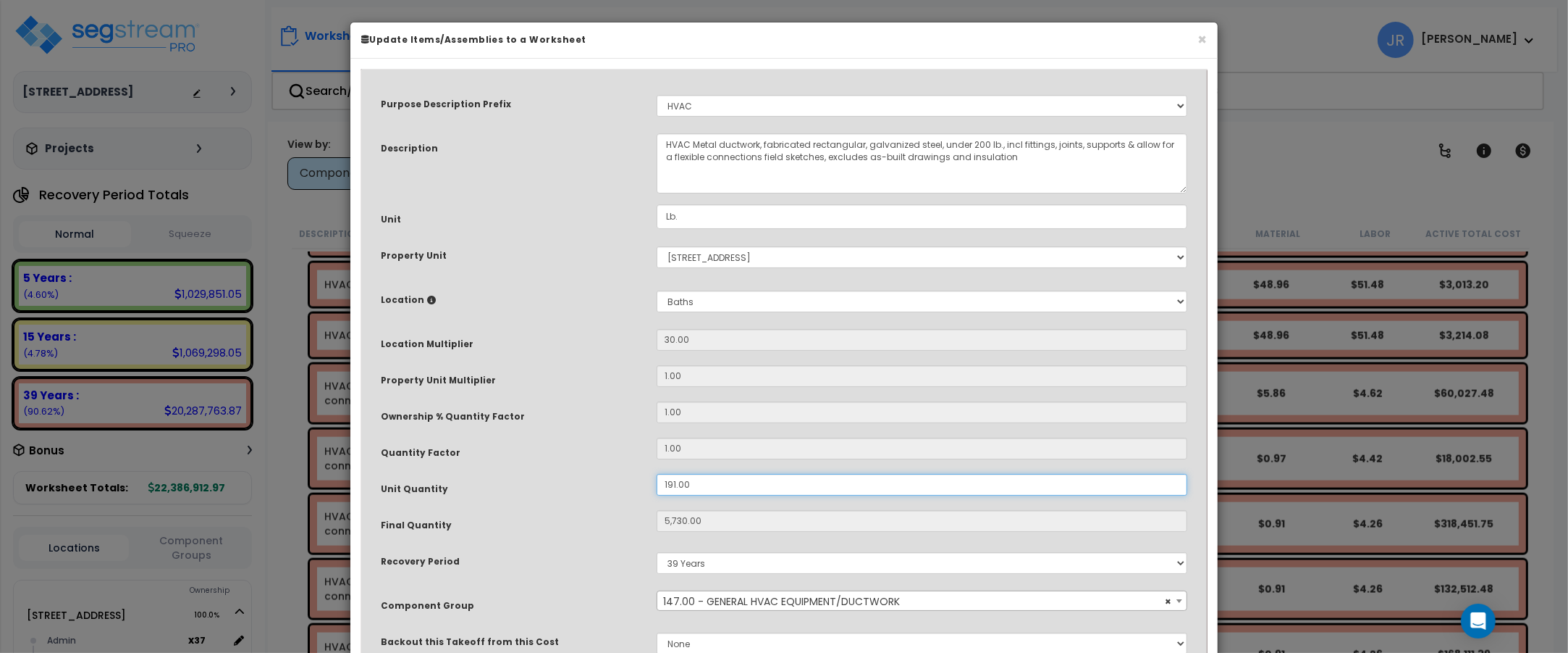
drag, startPoint x: 694, startPoint y: 487, endPoint x: 653, endPoint y: 483, distance: 41.2
click at [653, 483] on div "191.00" at bounding box center [922, 485] width 553 height 22
type input "6"
type input "5,730"
type input "$60,050.40"
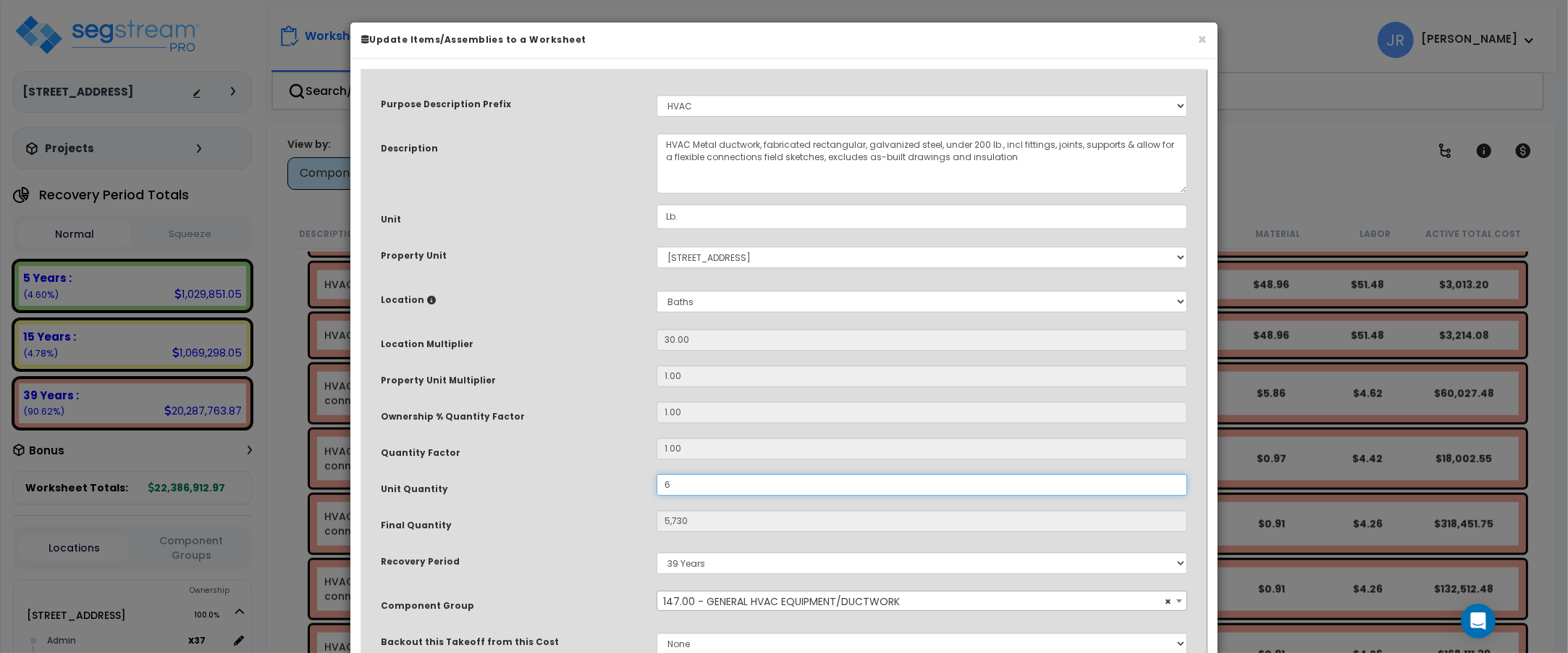
type input "180"
type input "$1,886.40"
type input "6."
type input "$1,886.40"
type input "6.4"
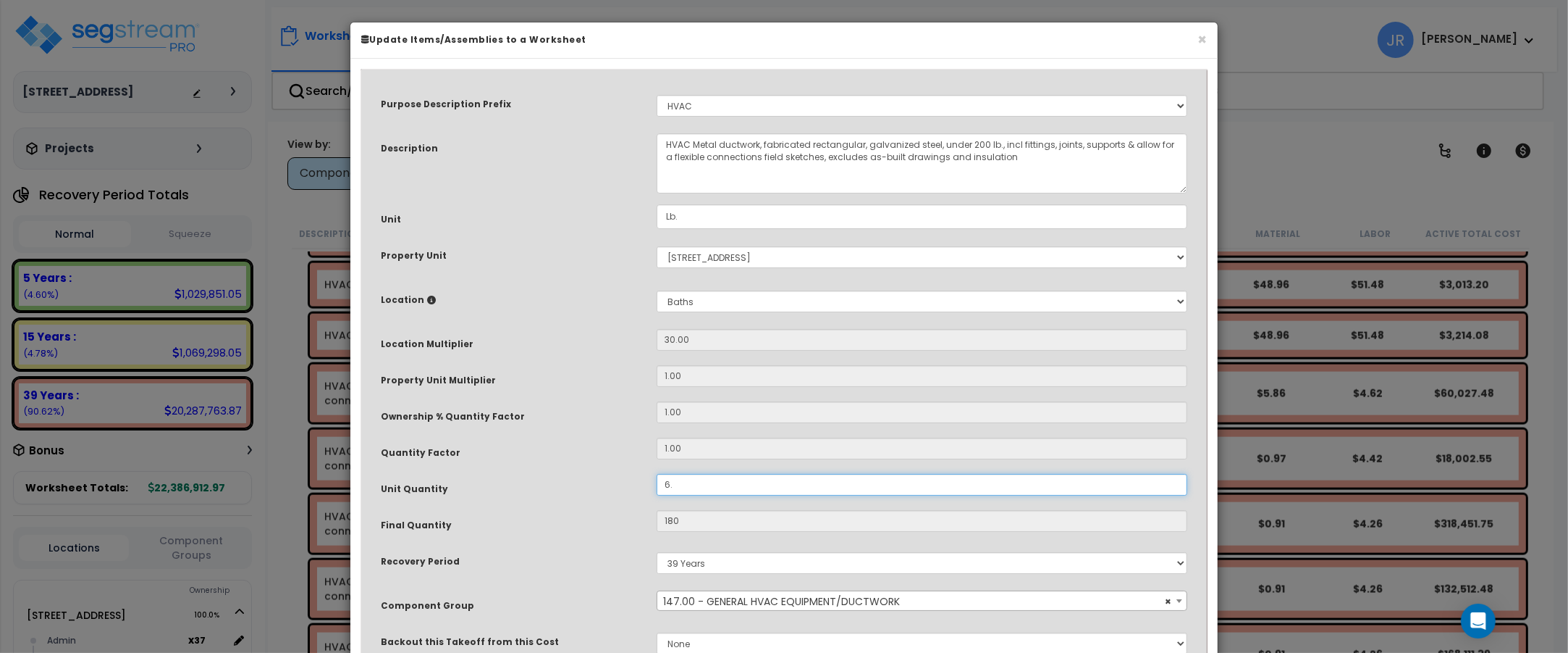
type input "$1,886.40"
type input "192"
type input "$2,012.16"
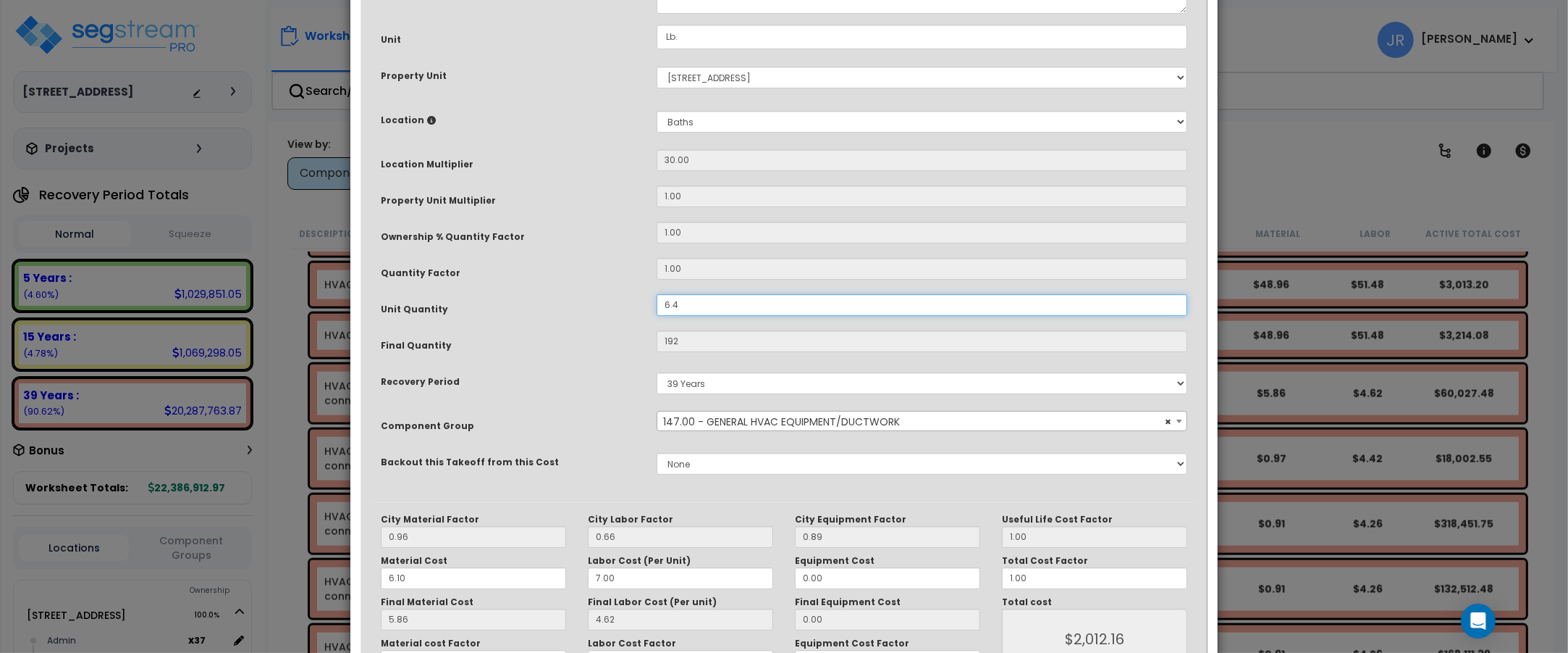
scroll to position [272, 0]
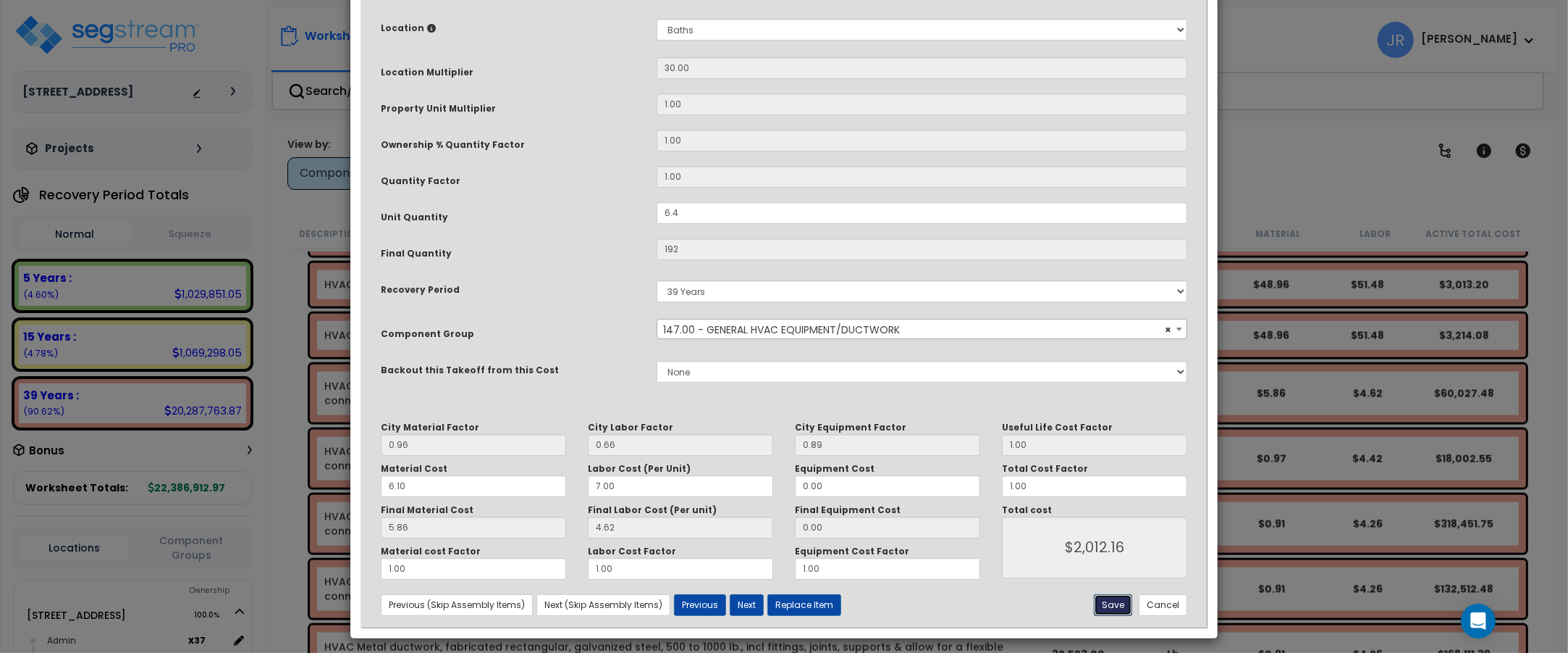
click at [1104, 606] on button "Save" at bounding box center [1112, 605] width 38 height 22
type input "6.40"
type input "192.00"
type input "2012.16"
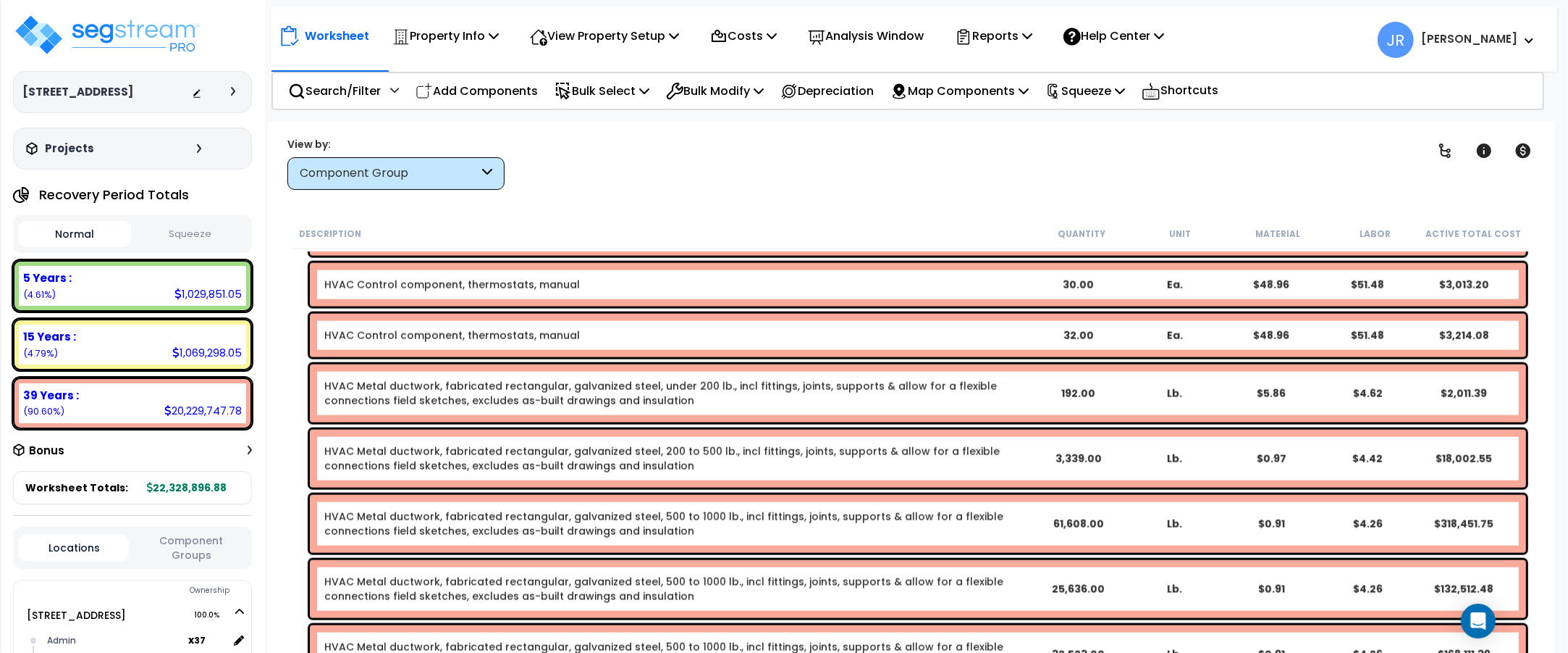
click at [1034, 447] on div "HVAC Metal ductwork, fabricated rectangular, galvanized steel, 200 to 500 lb., …" at bounding box center [918, 459] width 1216 height 58
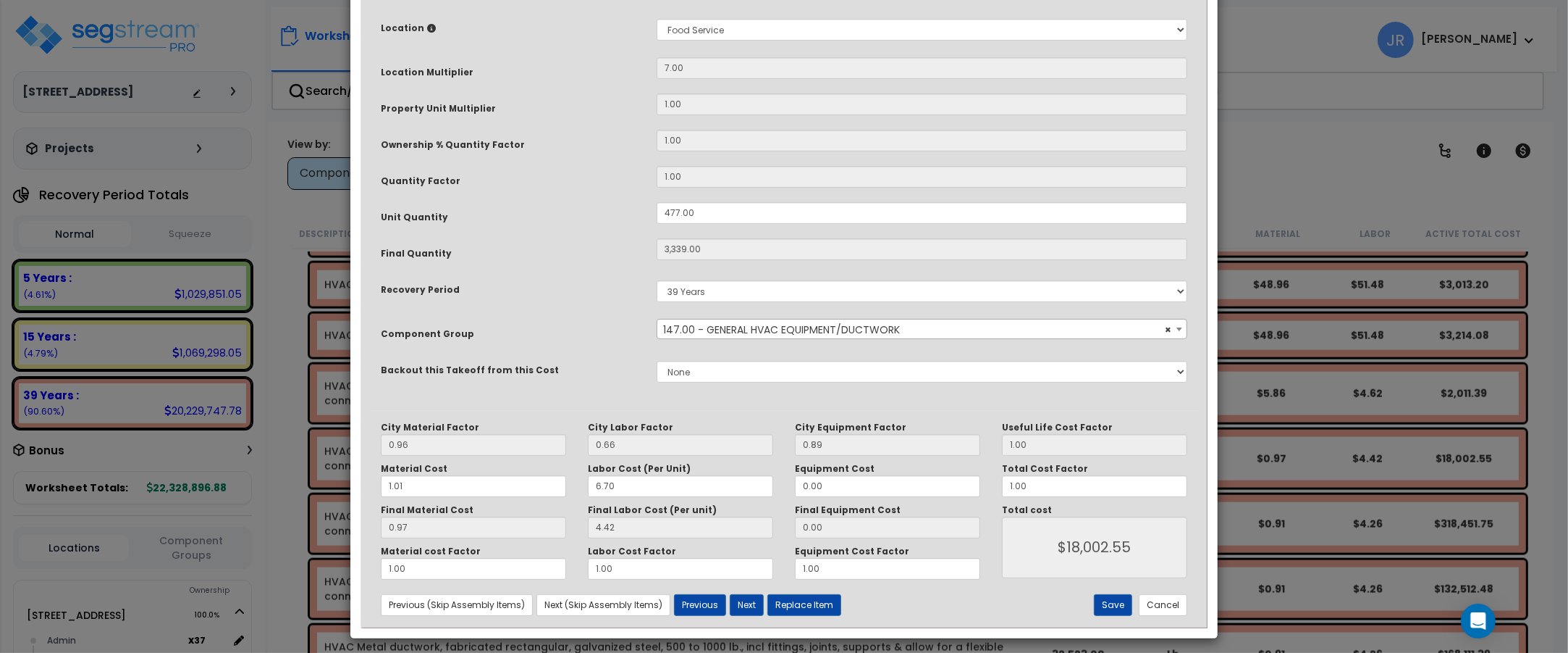
scroll to position [0, 0]
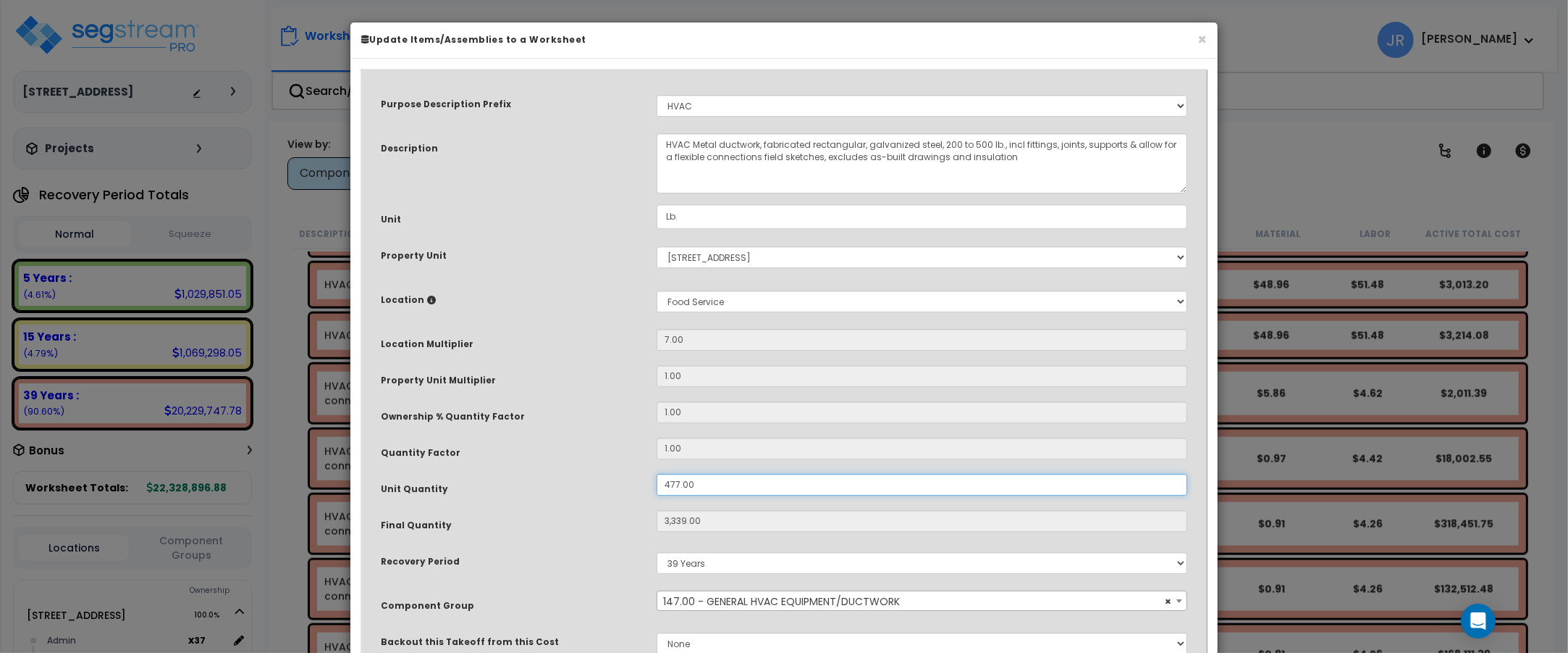
drag, startPoint x: 706, startPoint y: 486, endPoint x: 654, endPoint y: 484, distance: 52.0
click at [654, 484] on div "477.00" at bounding box center [922, 485] width 553 height 22
type input "6"
type input "3,339"
type input "$17,997.21"
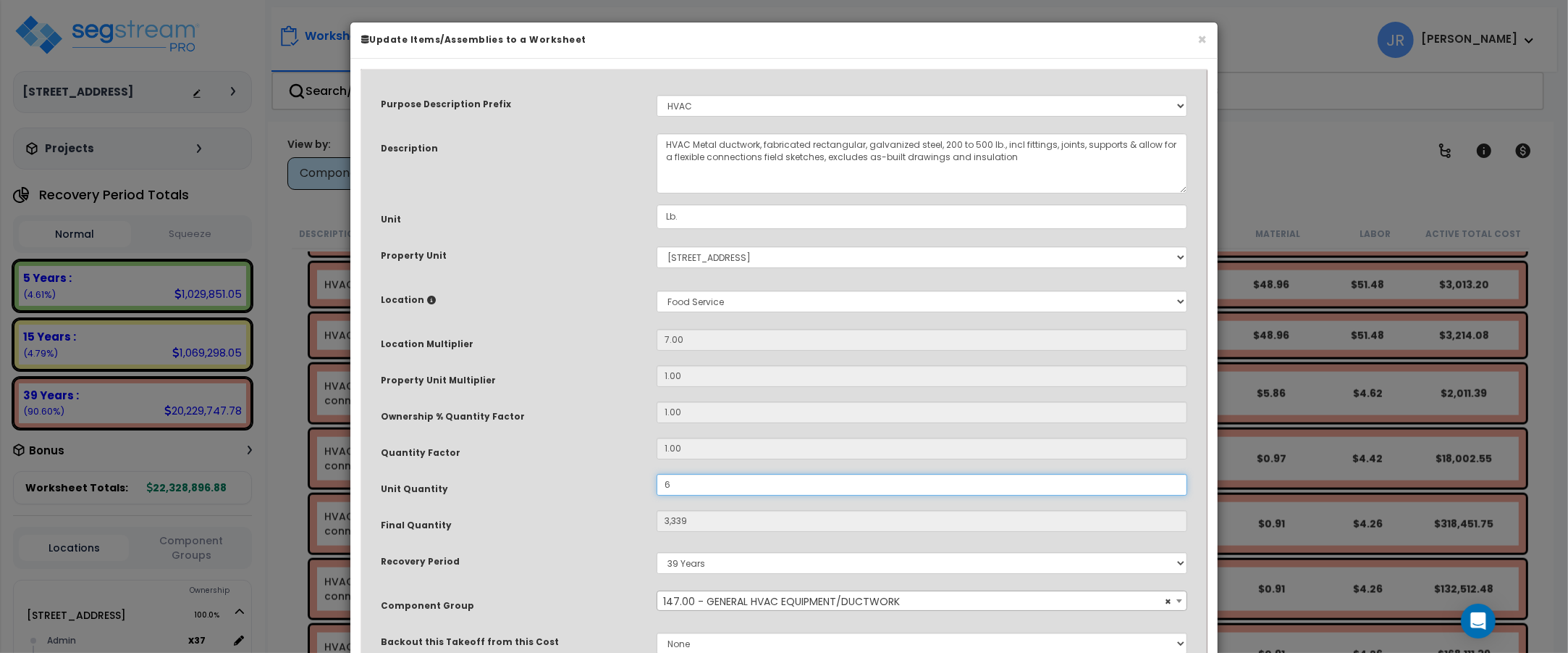
type input "42"
type input "$226.38"
type input "68"
type input "476"
type input "$2,565.64"
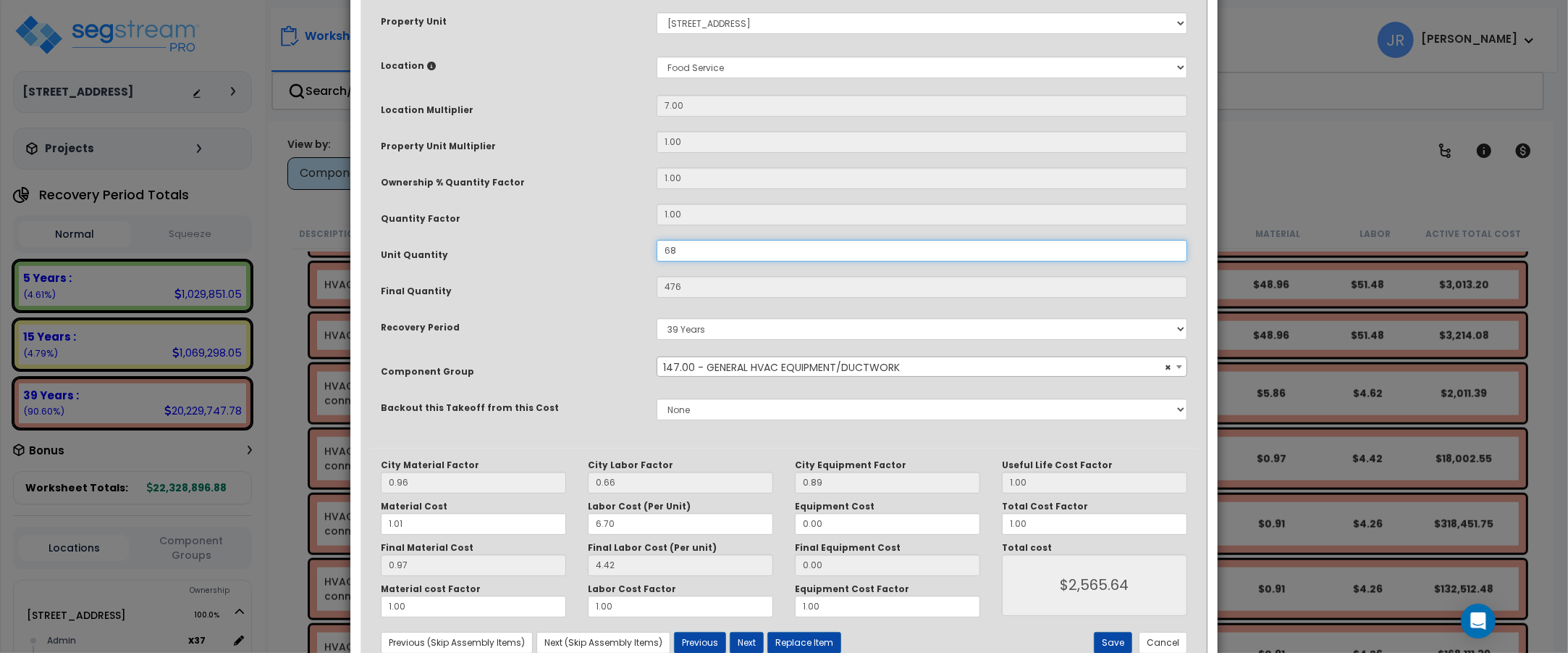
scroll to position [280, 0]
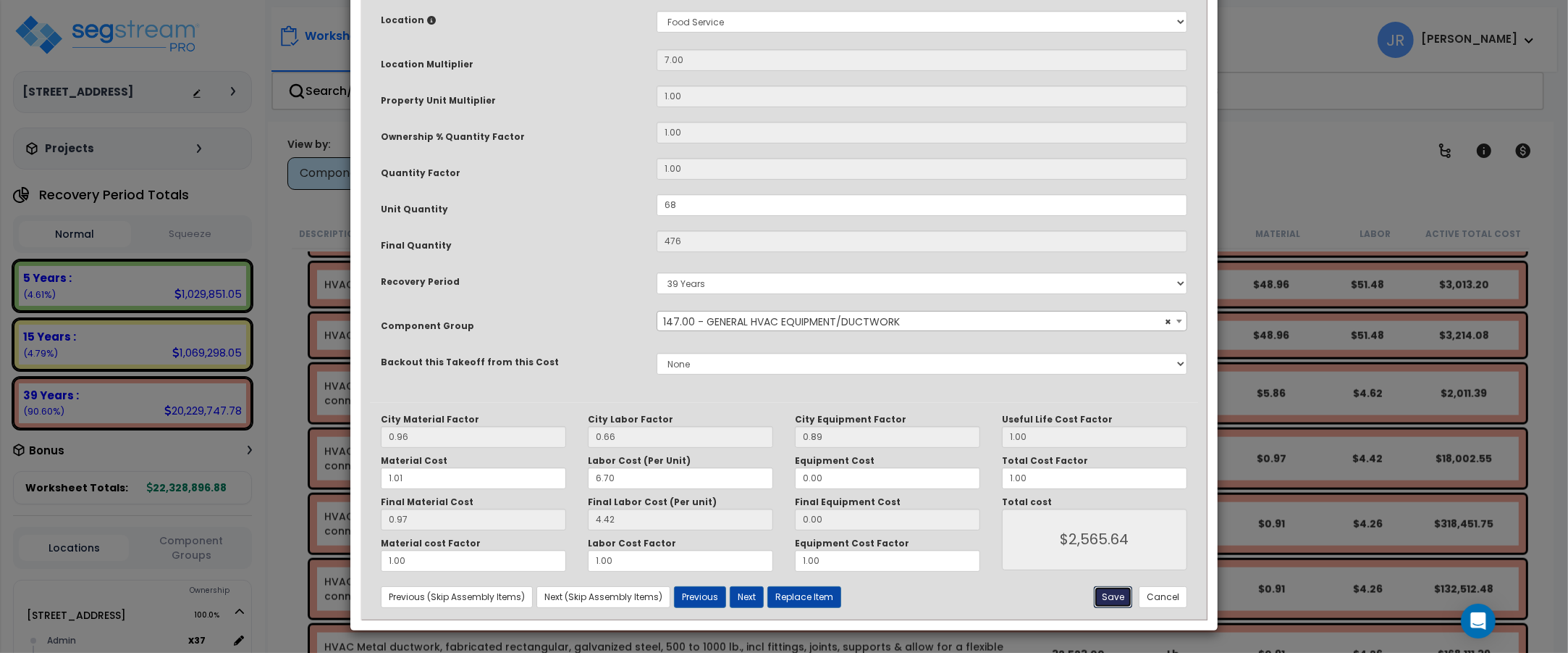
click at [1108, 596] on button "Save" at bounding box center [1112, 597] width 38 height 22
type input "68.00"
type input "476.00"
type input "2565.64"
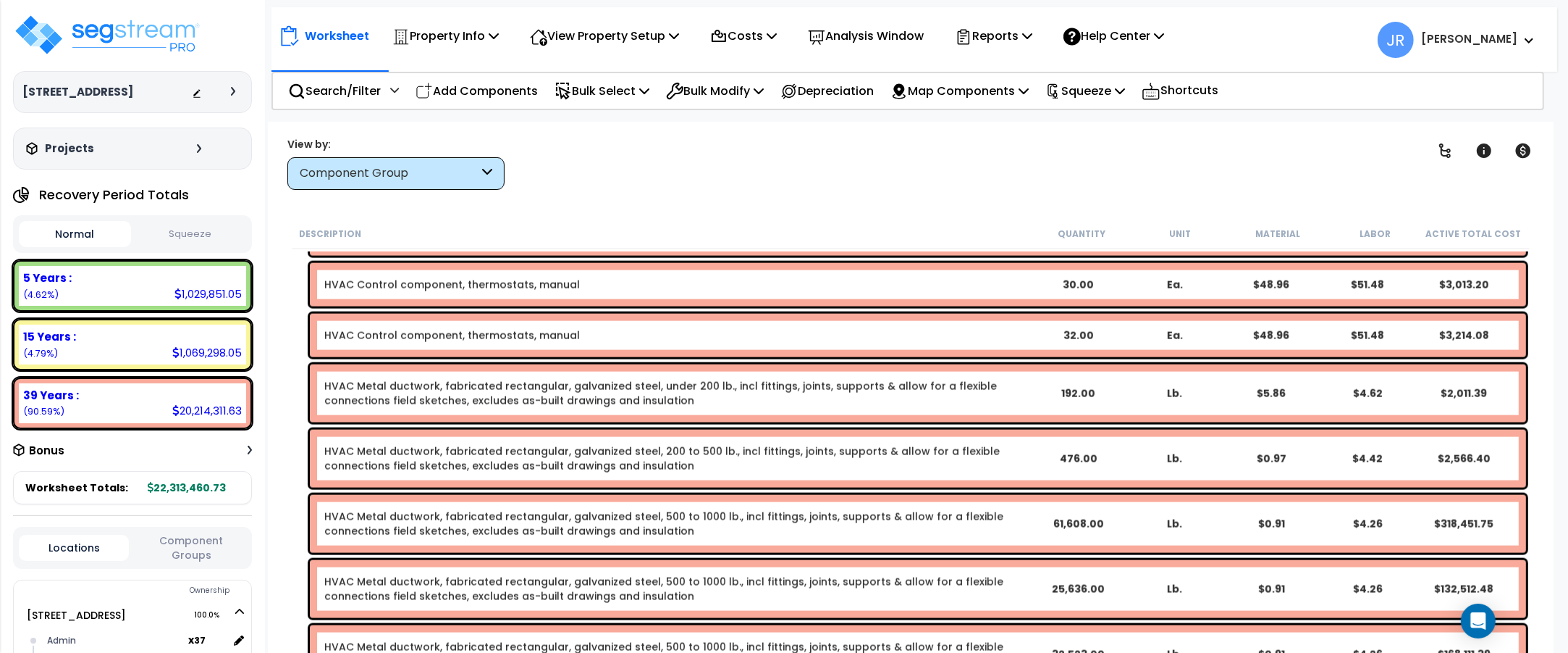
click at [830, 515] on link "HVAC Metal ductwork, fabricated rectangular, galvanized steel, 500 to 1000 lb.,…" at bounding box center [664, 524] width 679 height 29
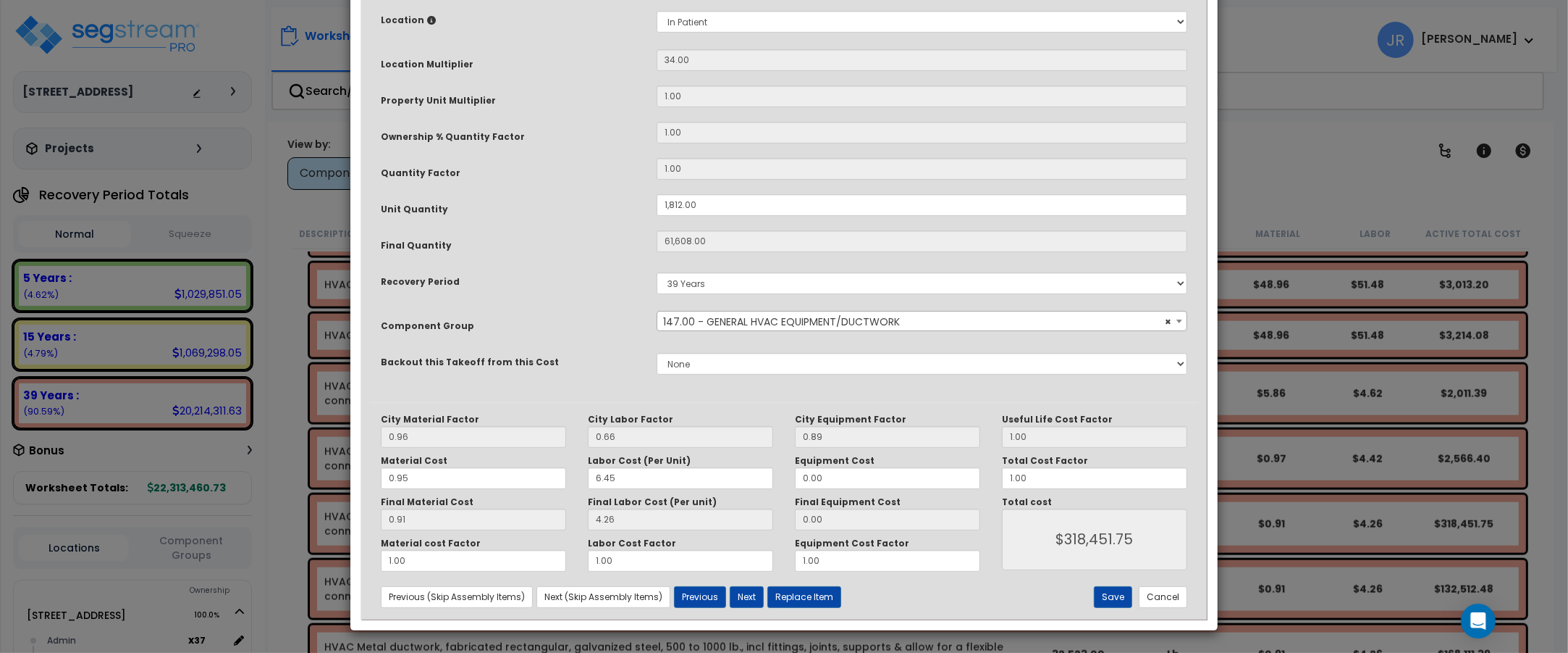
scroll to position [0, 0]
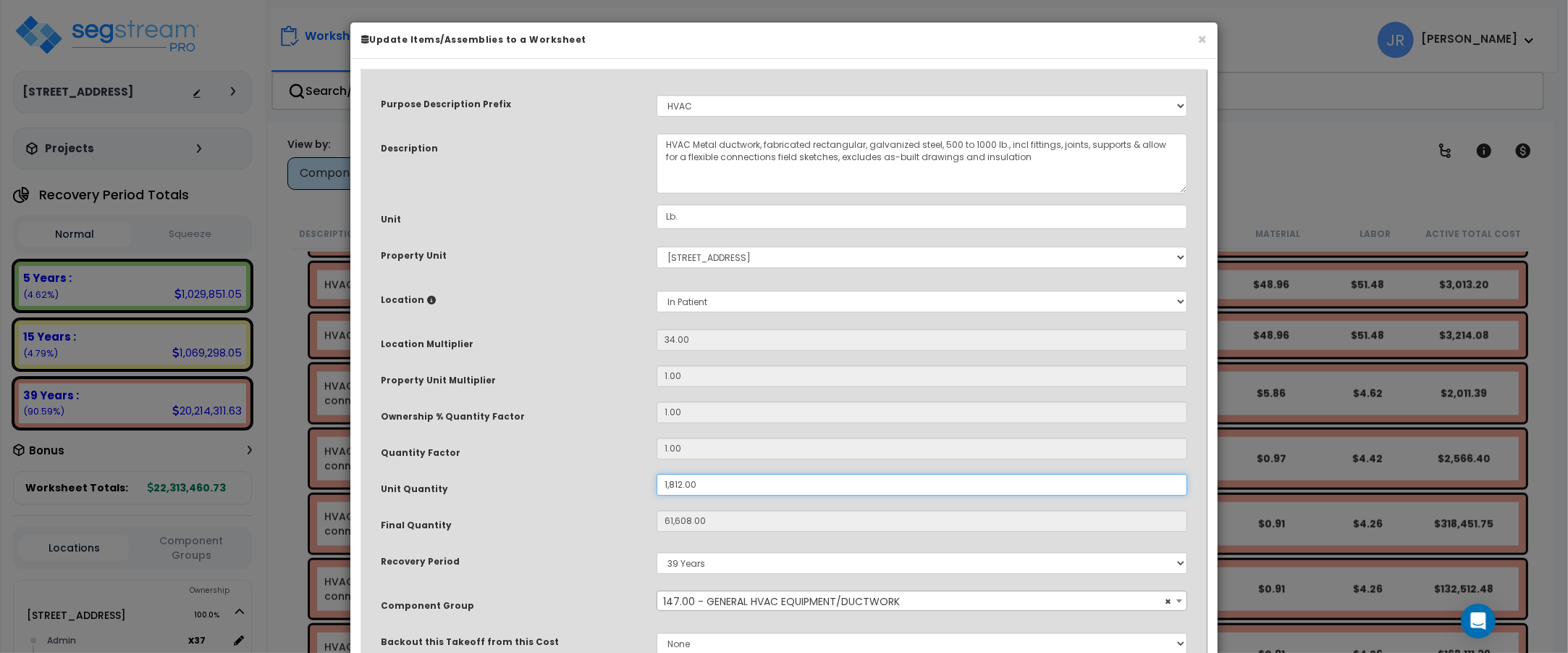
drag, startPoint x: 707, startPoint y: 480, endPoint x: 656, endPoint y: 484, distance: 51.2
click at [656, 484] on div "1,812.00" at bounding box center [922, 485] width 553 height 22
type input "5"
type input "61,608"
type input "$318,513.36"
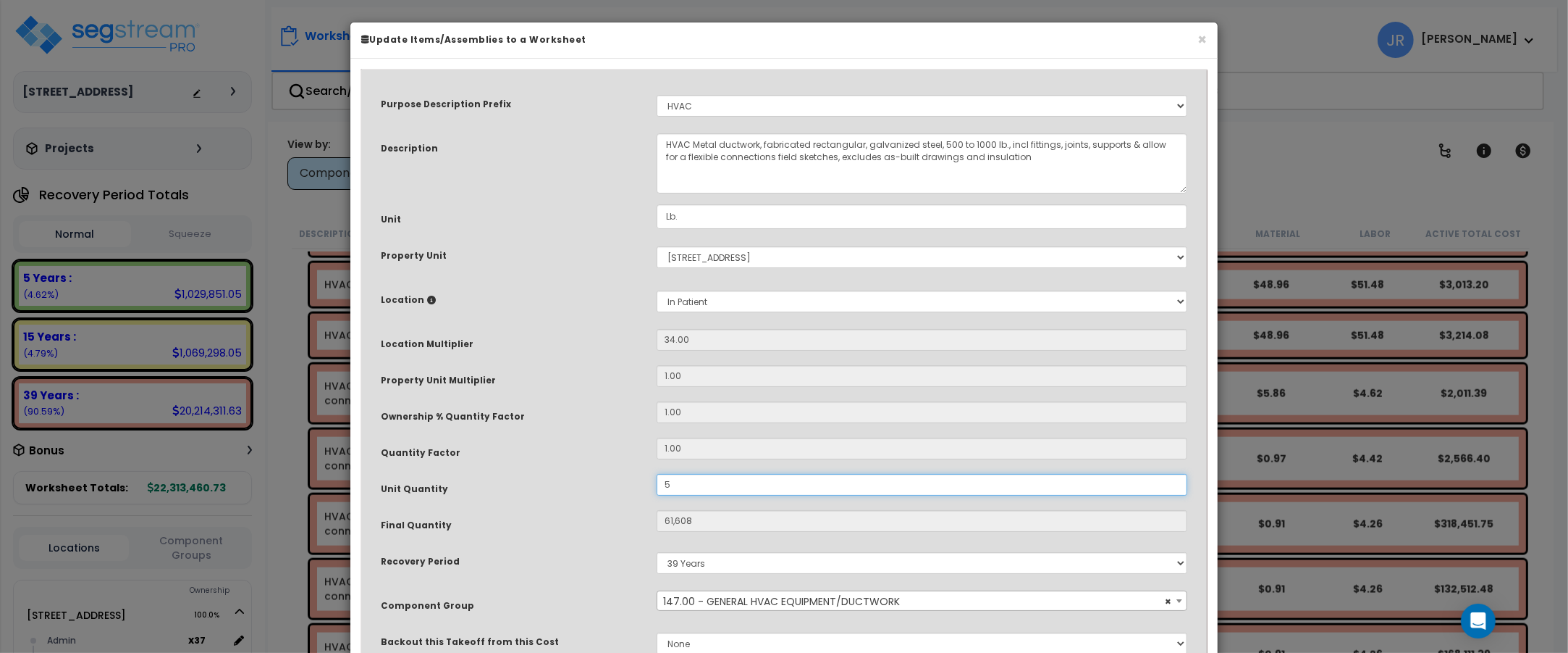
type input "170"
type input "$878.90"
type input "53"
type input "1,802"
type input "$9,316.34"
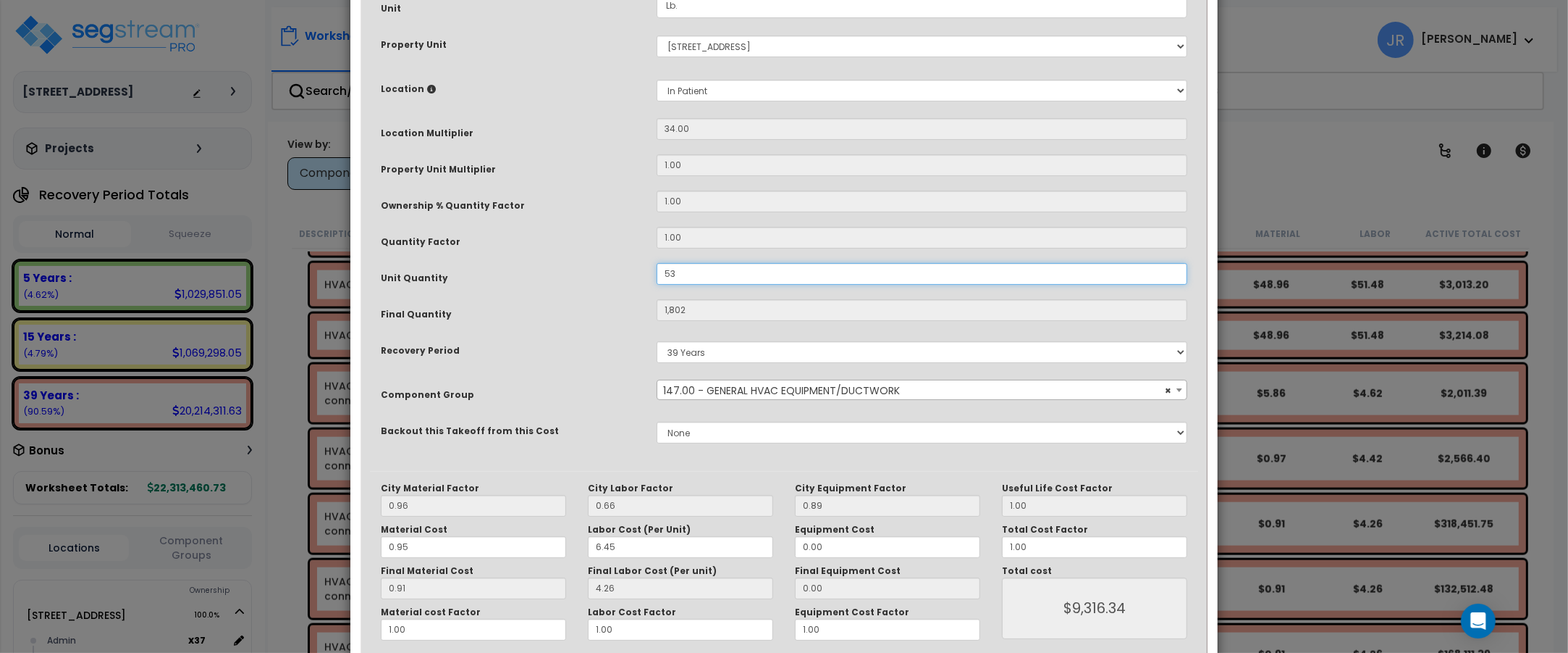
scroll to position [272, 0]
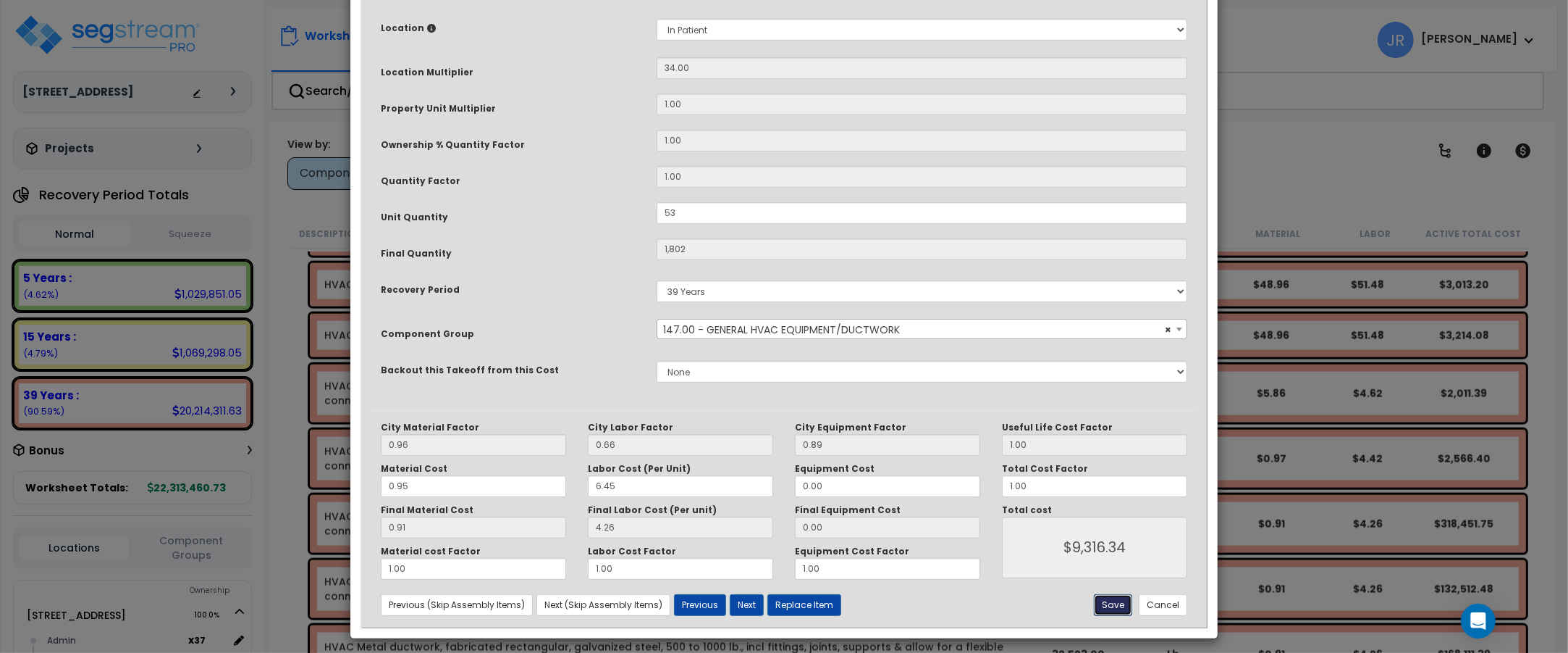
click at [1123, 602] on button "Save" at bounding box center [1112, 605] width 38 height 22
type input "53.00"
type input "1802.00"
type input "9316.34"
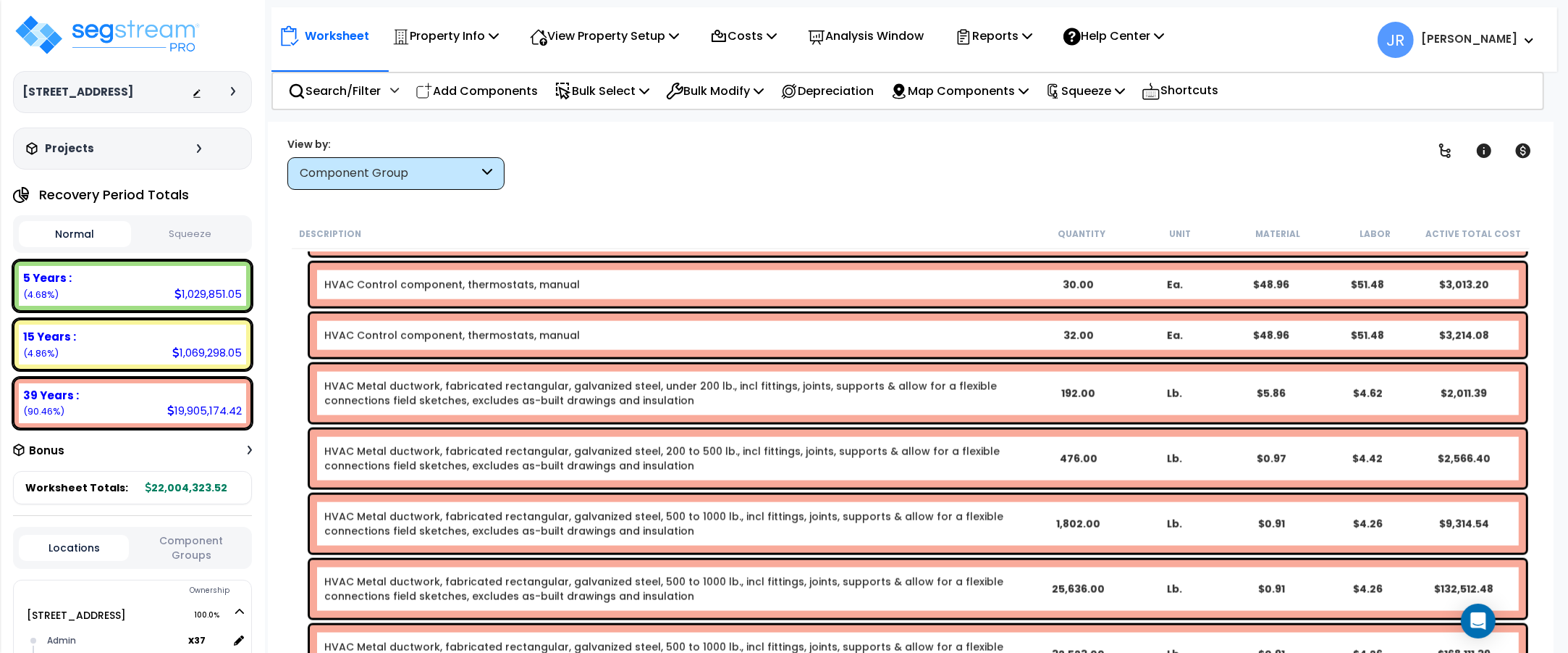
click at [768, 446] on link "HVAC Metal ductwork, fabricated rectangular, galvanized steel, 200 to 500 lb., …" at bounding box center [662, 459] width 676 height 29
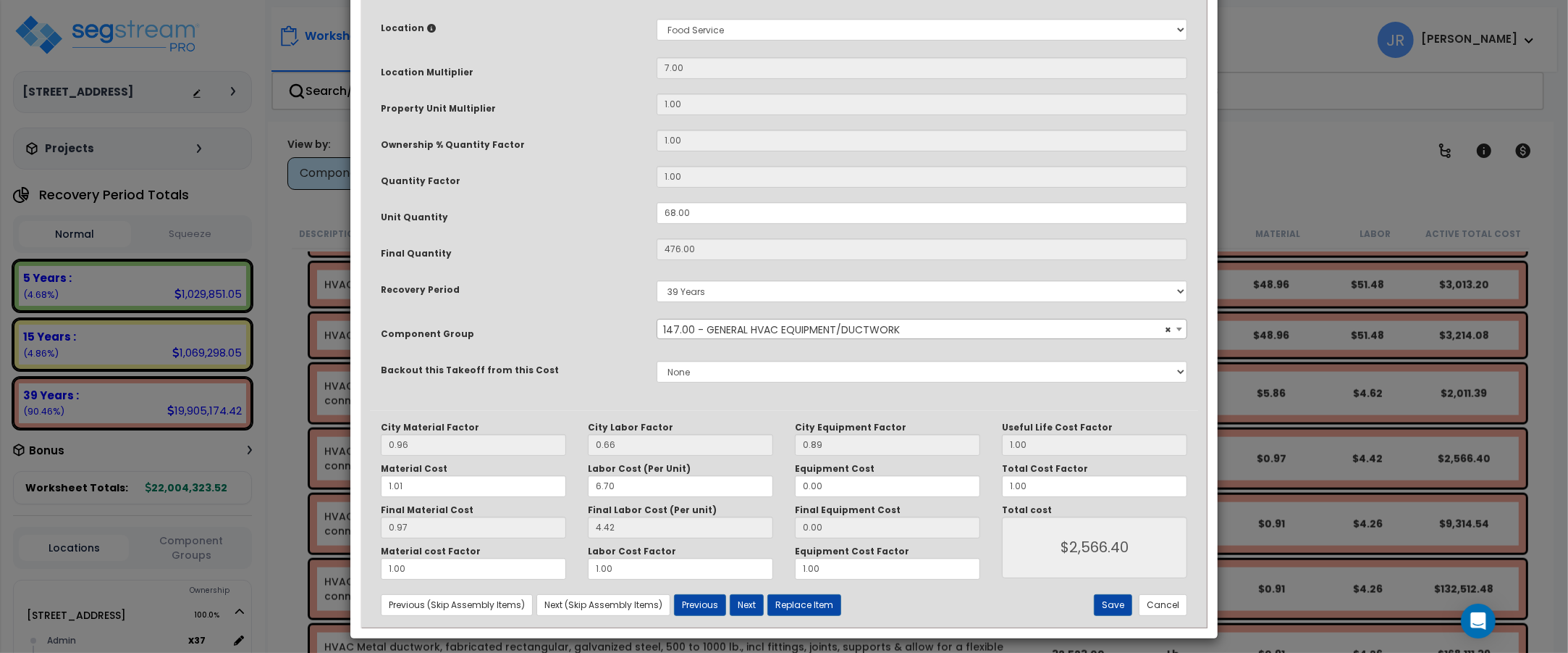
scroll to position [0, 0]
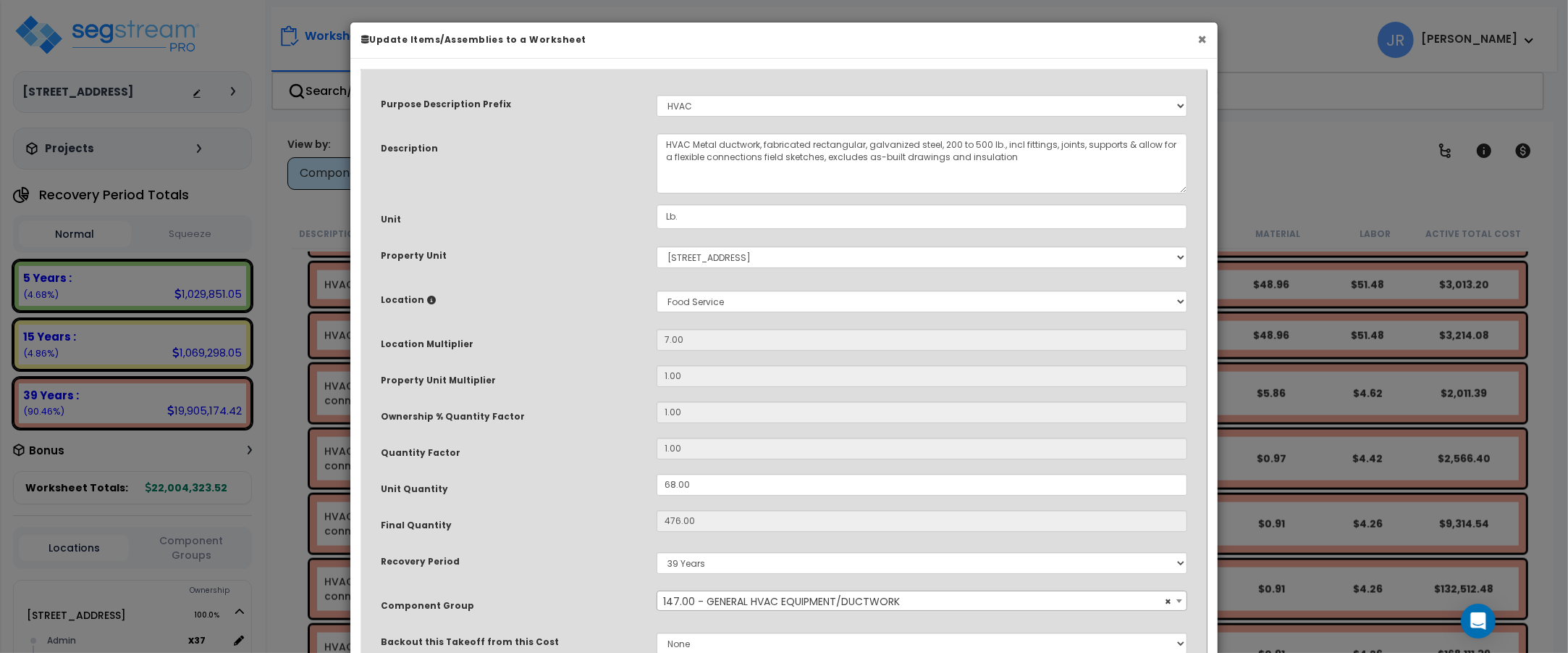
click at [1200, 40] on button "×" at bounding box center [1202, 39] width 9 height 15
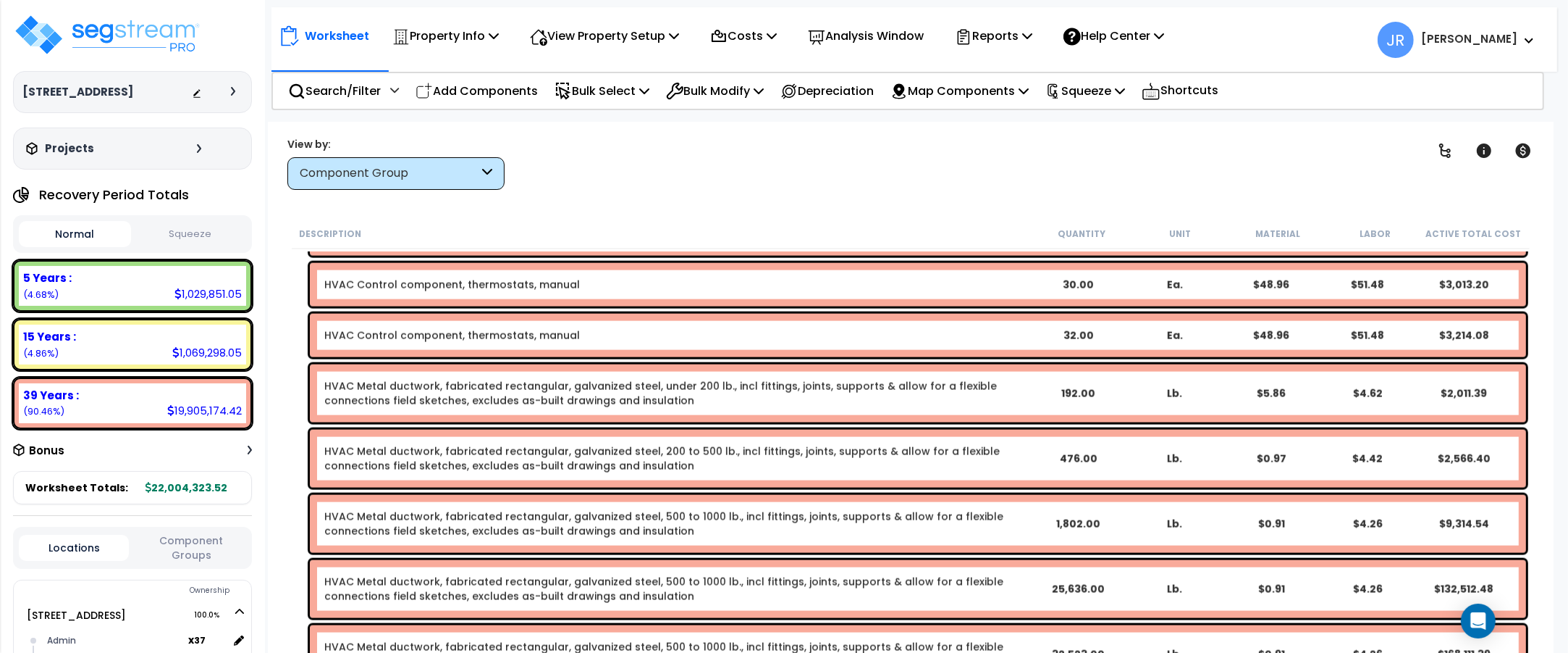
click at [928, 586] on link "HVAC Metal ductwork, fabricated rectangular, galvanized steel, 500 to 1000 lb.,…" at bounding box center [664, 589] width 679 height 29
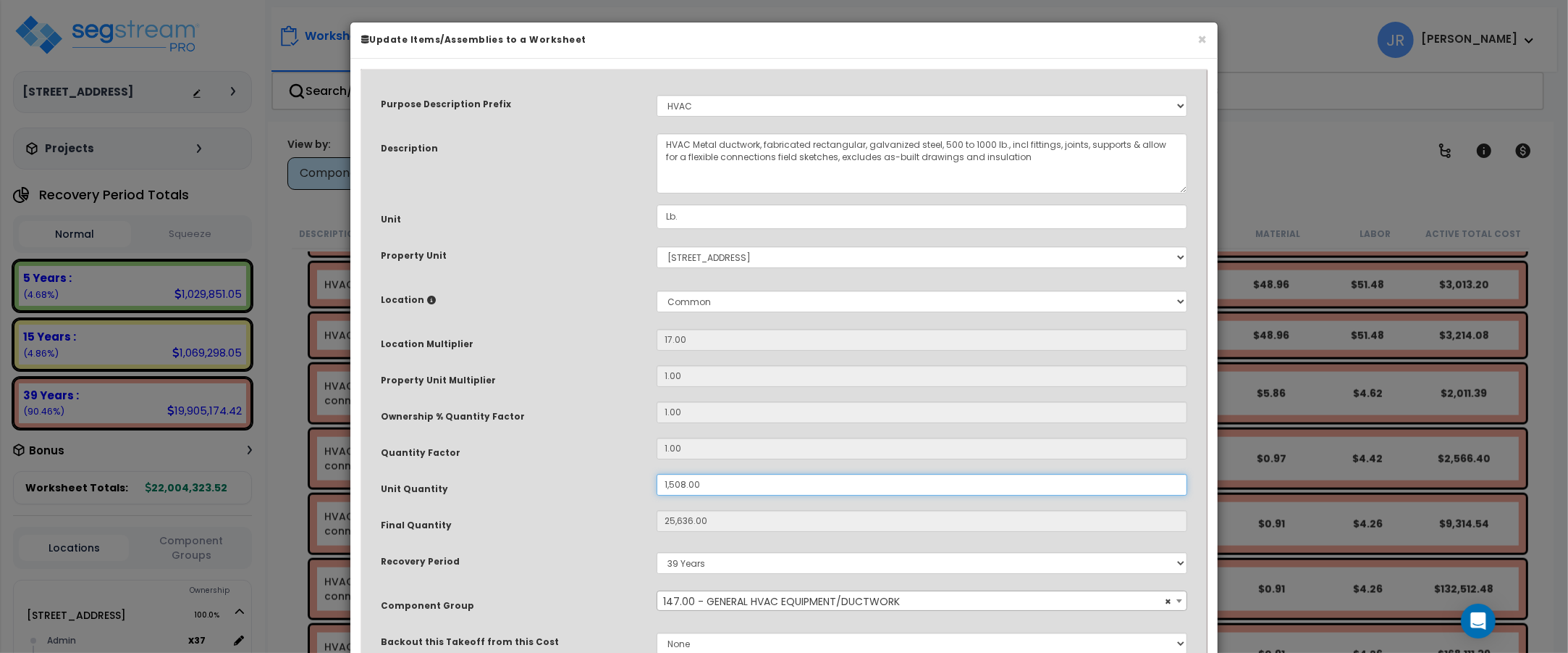
drag, startPoint x: 715, startPoint y: 487, endPoint x: 659, endPoint y: 483, distance: 56.1
click at [659, 483] on input "1,508.00" at bounding box center [922, 485] width 531 height 22
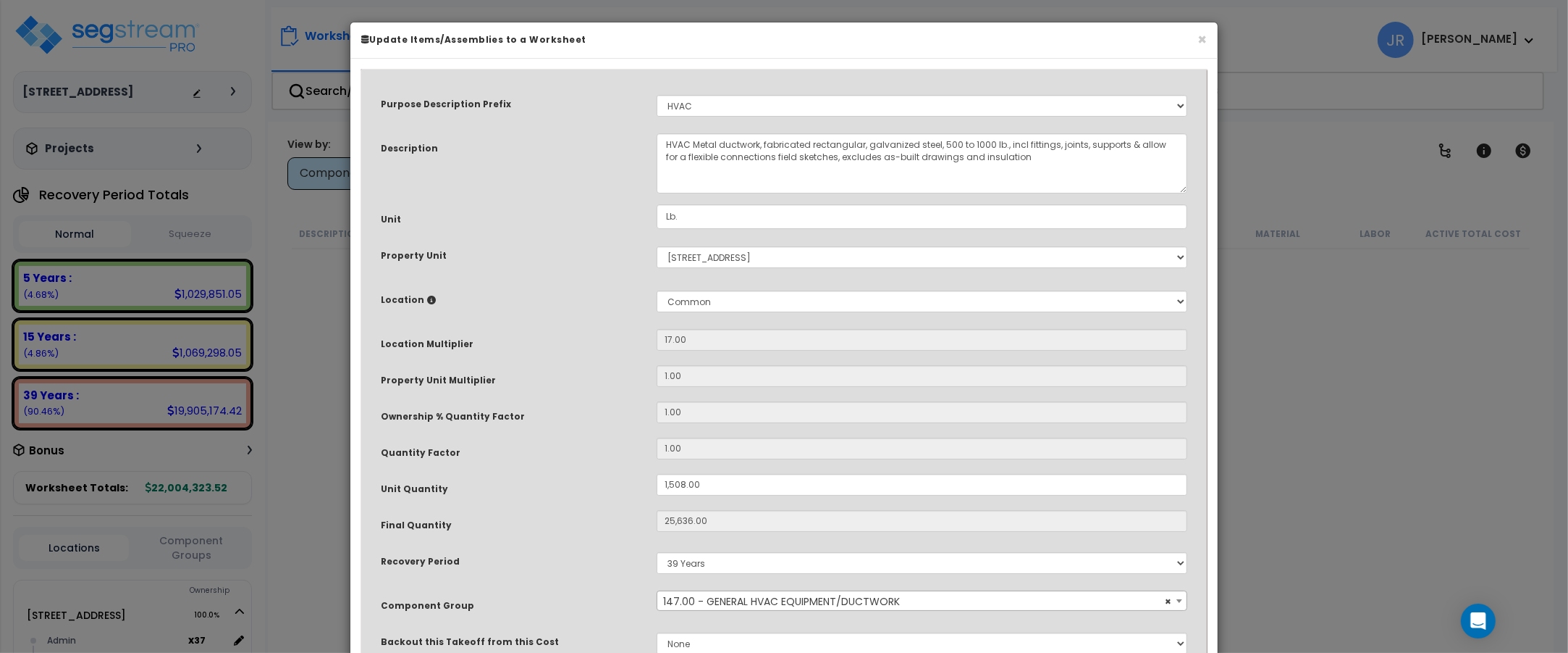
scroll to position [8693, 0]
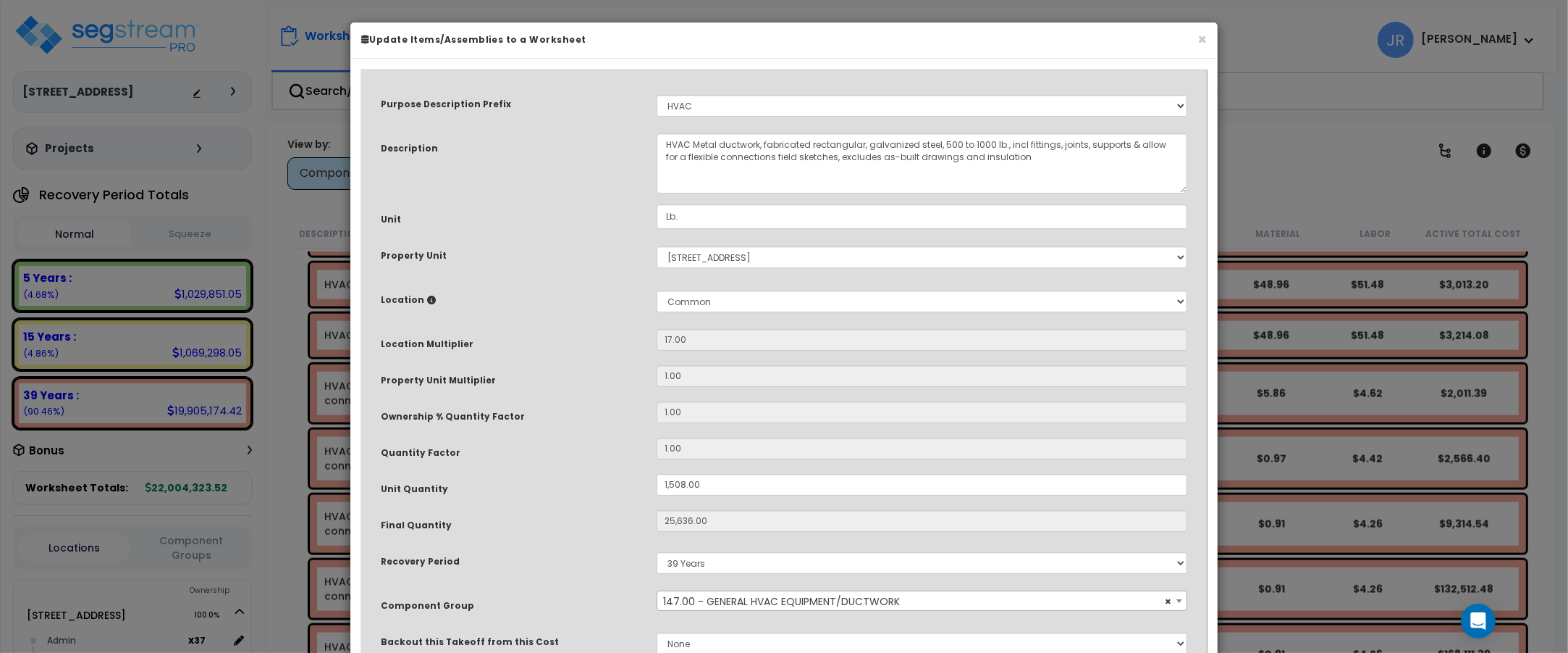
type input "8"
type input "25,636"
type input "$132,538.12"
type input "136"
type input "$703.12"
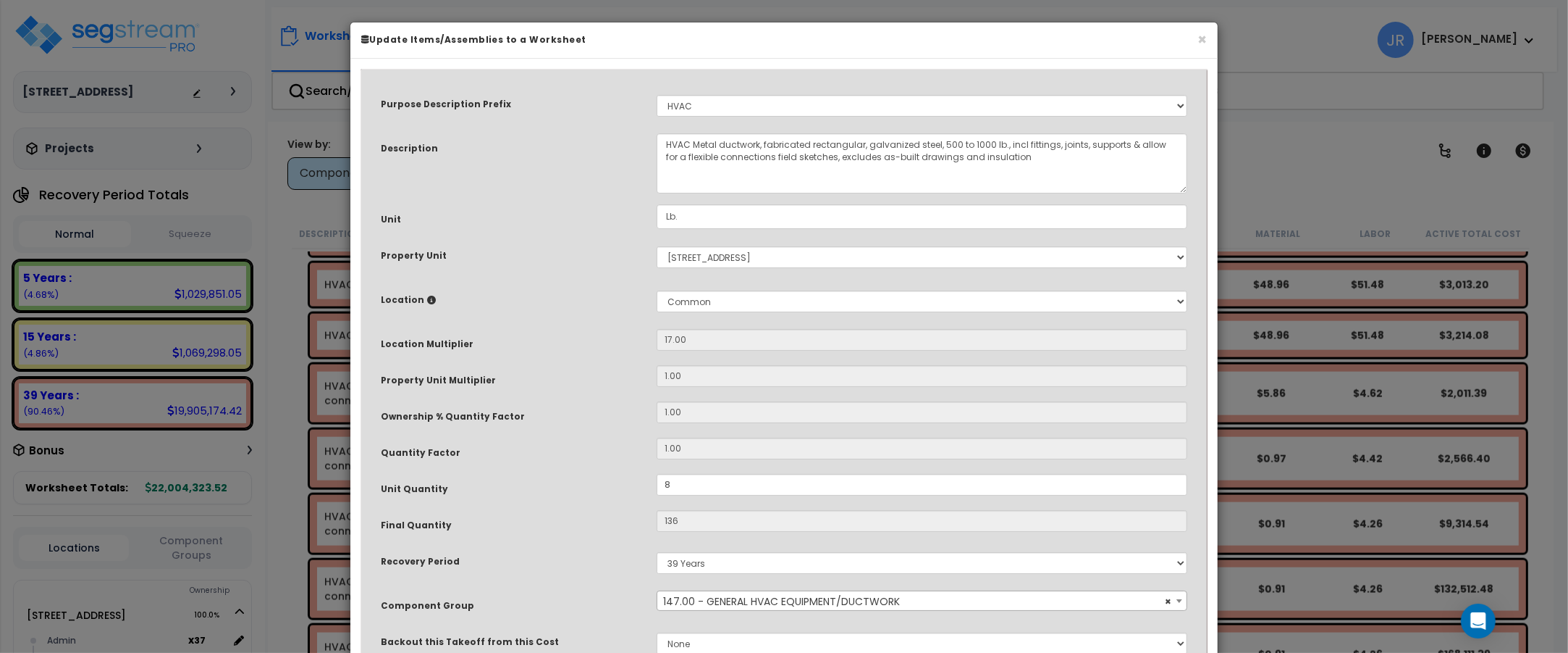
type input "89"
type input "1,513"
type input "$7,822.21"
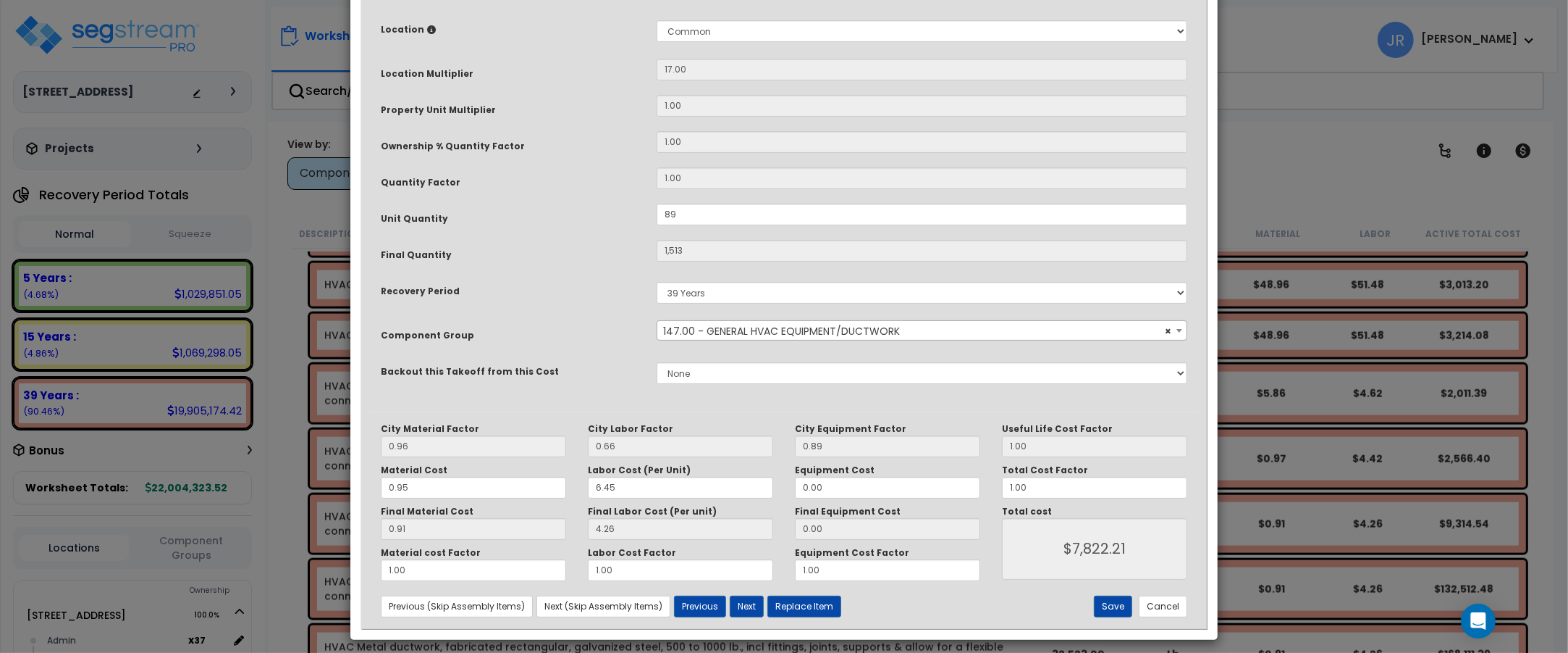
scroll to position [272, 0]
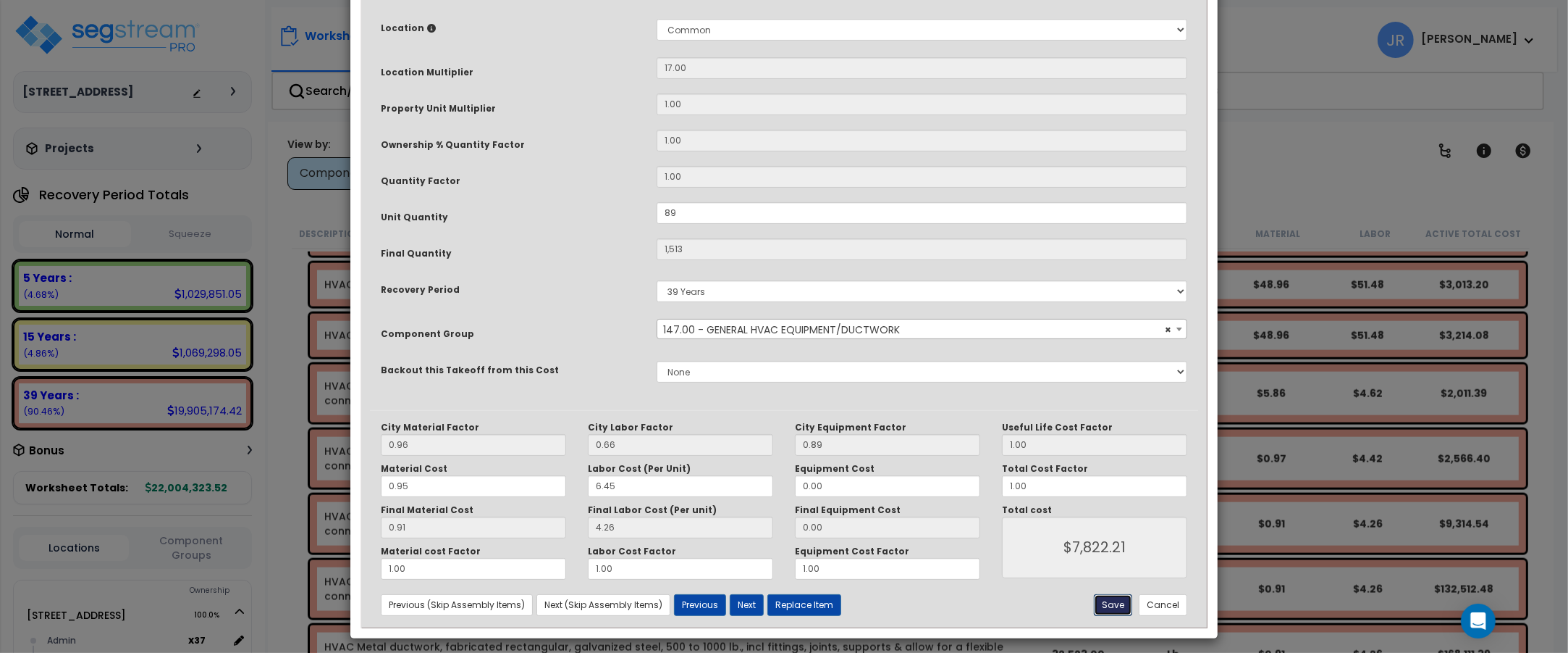
click at [1107, 602] on button "Save" at bounding box center [1112, 605] width 38 height 22
type input "89.00"
type input "1513.00"
type input "7822.21"
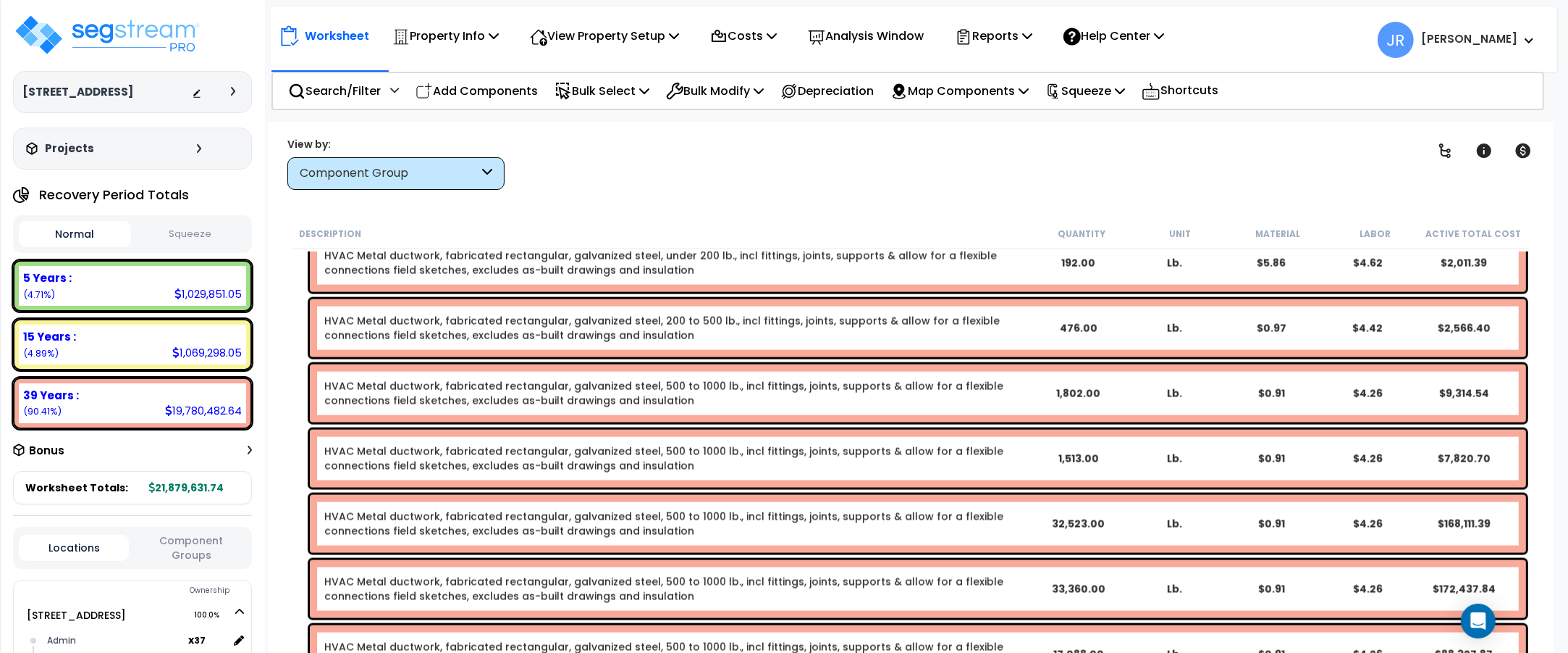
scroll to position [8875, 0]
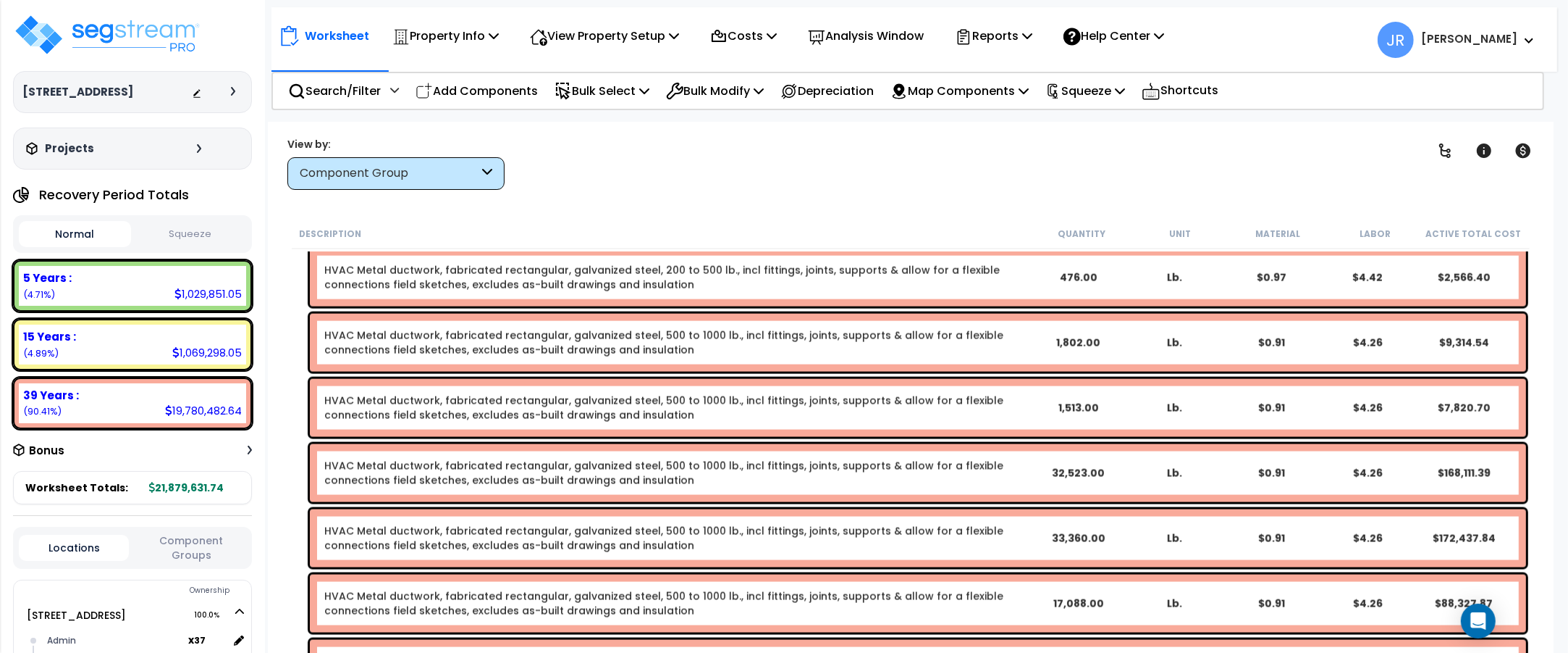
click at [972, 476] on div "HVAC Metal ductwork, fabricated rectangular, galvanized steel, 500 to 1000 lb.,…" at bounding box center [677, 473] width 705 height 29
click at [971, 475] on div "HVAC Metal ductwork, fabricated rectangular, galvanized steel, 500 to 1000 lb.,…" at bounding box center [677, 473] width 705 height 29
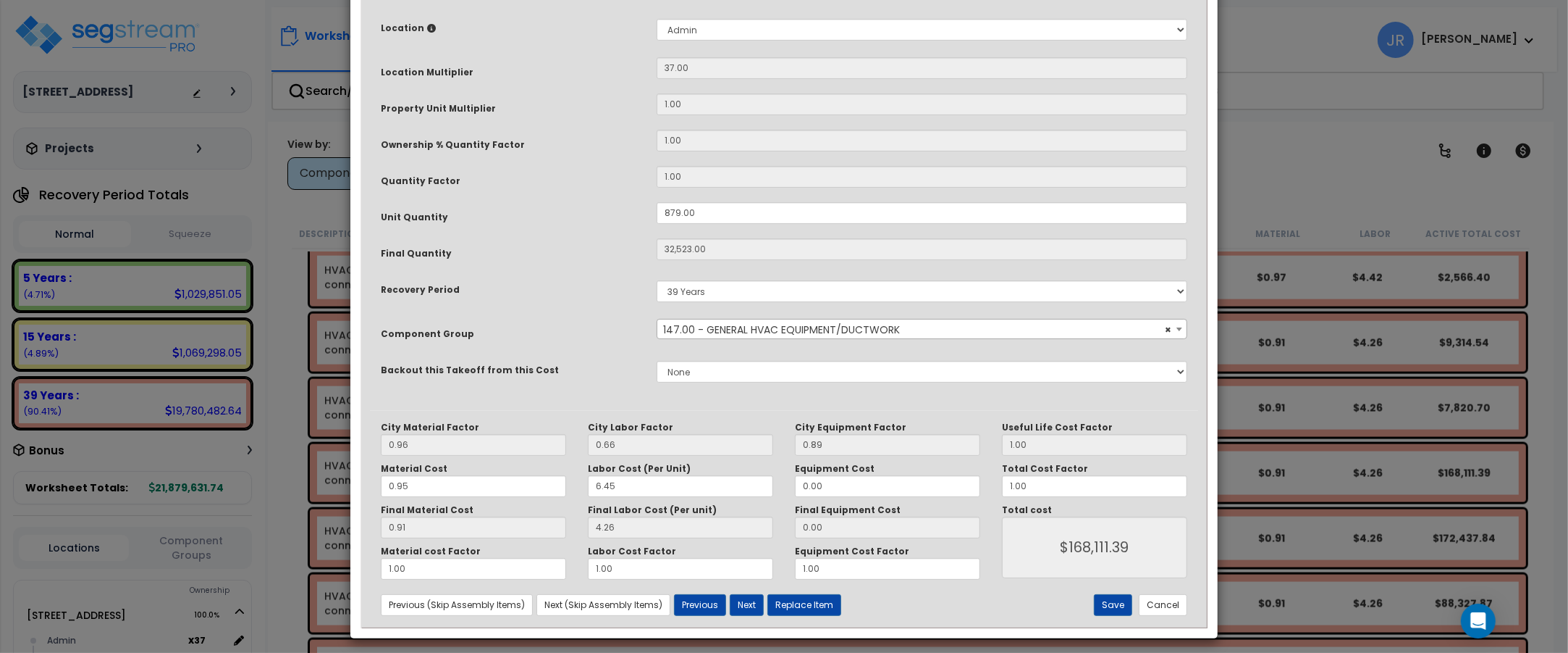
scroll to position [0, 0]
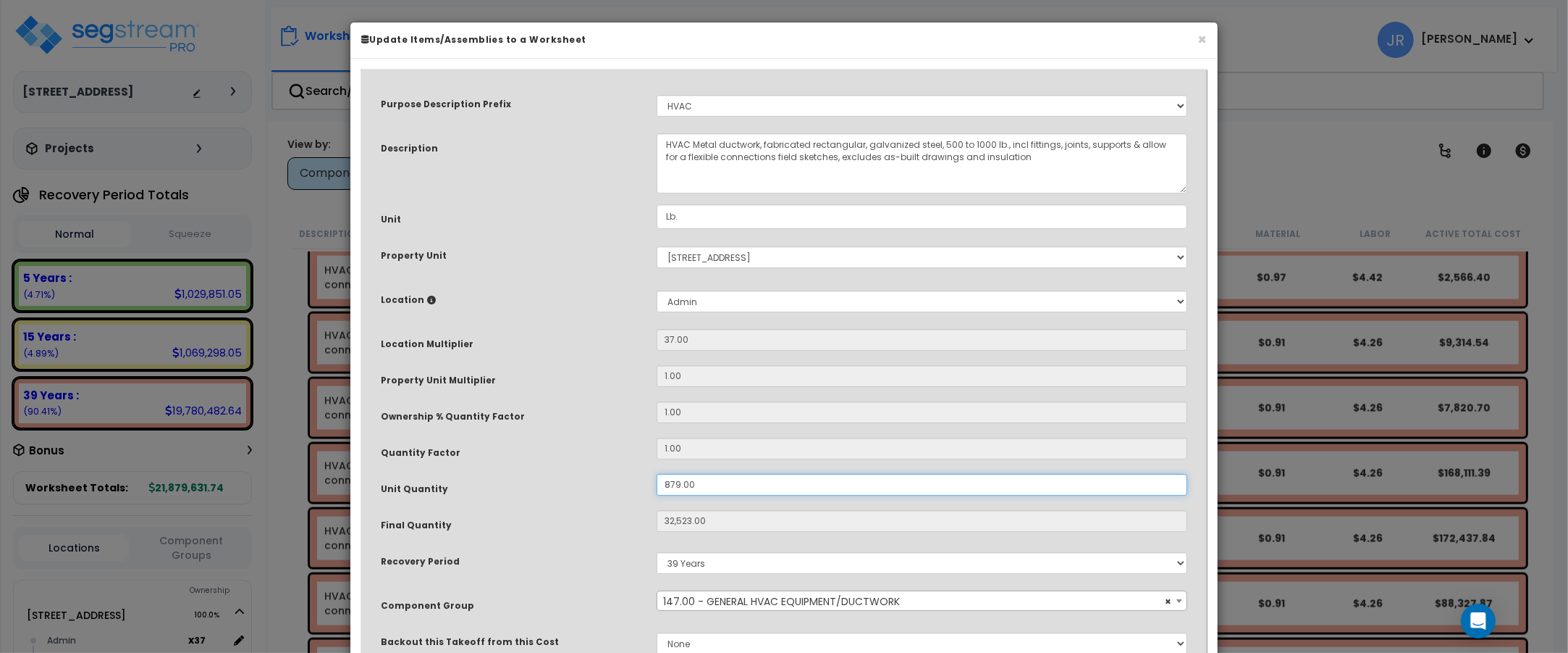
drag, startPoint x: 694, startPoint y: 486, endPoint x: 648, endPoint y: 480, distance: 46.4
click at [648, 480] on div "879.00" at bounding box center [922, 485] width 553 height 22
type input "2"
type input "32,523"
type input "$168,143.91"
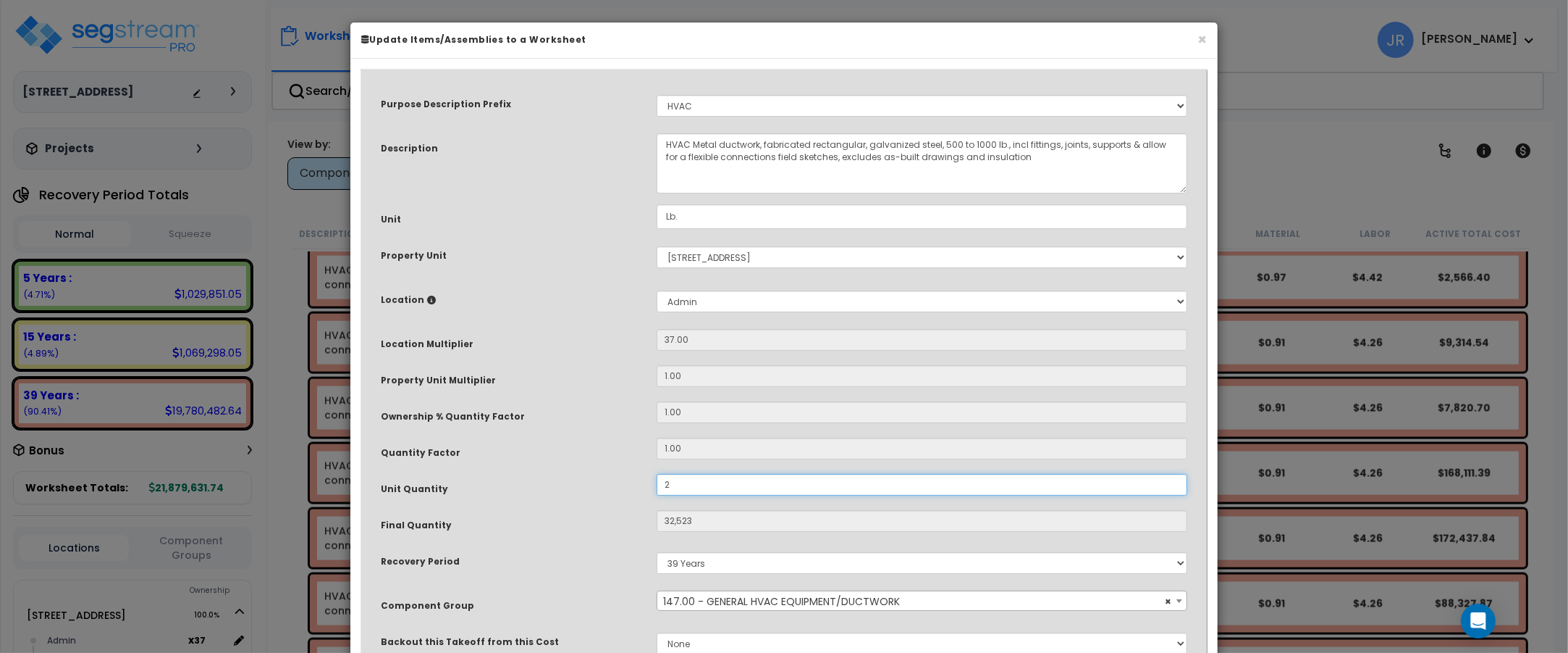
type input "74"
type input "$382.58"
type input "24"
type input "888"
type input "$4,590.96"
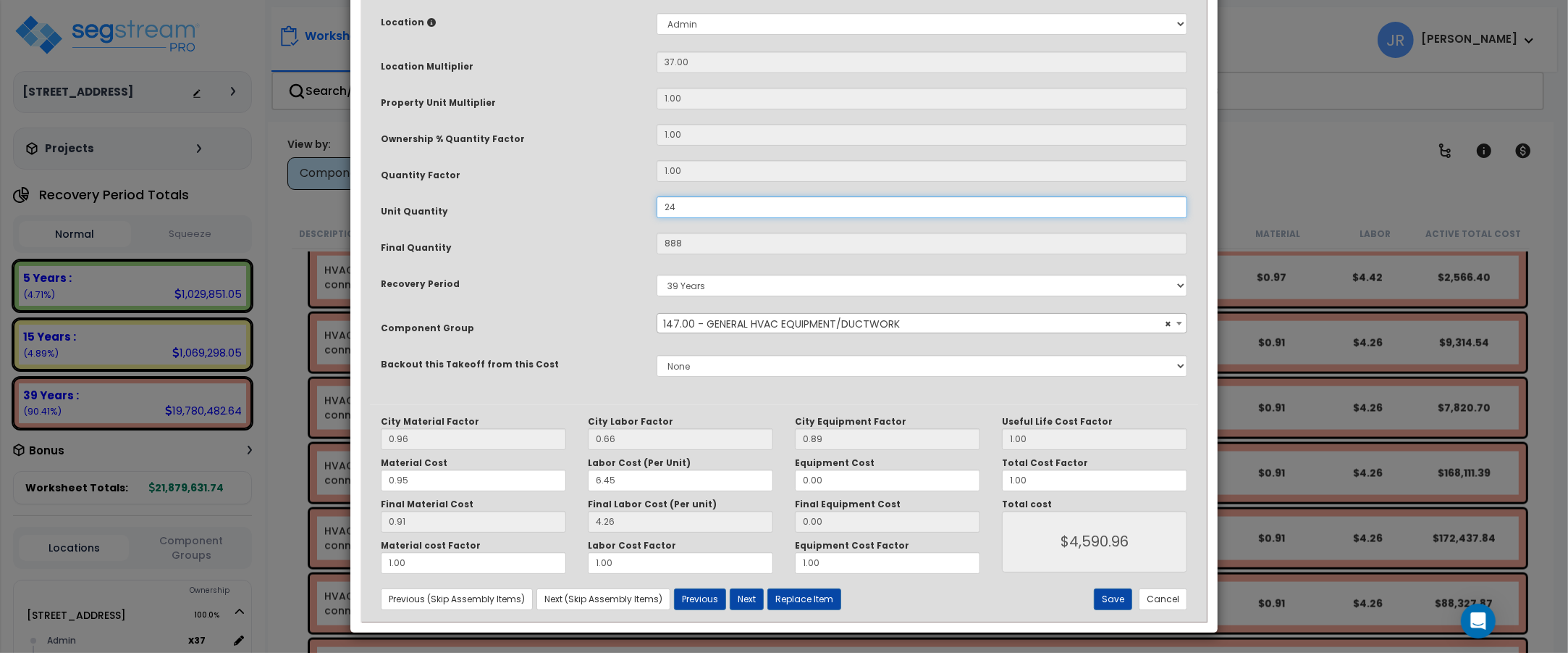
scroll to position [280, 0]
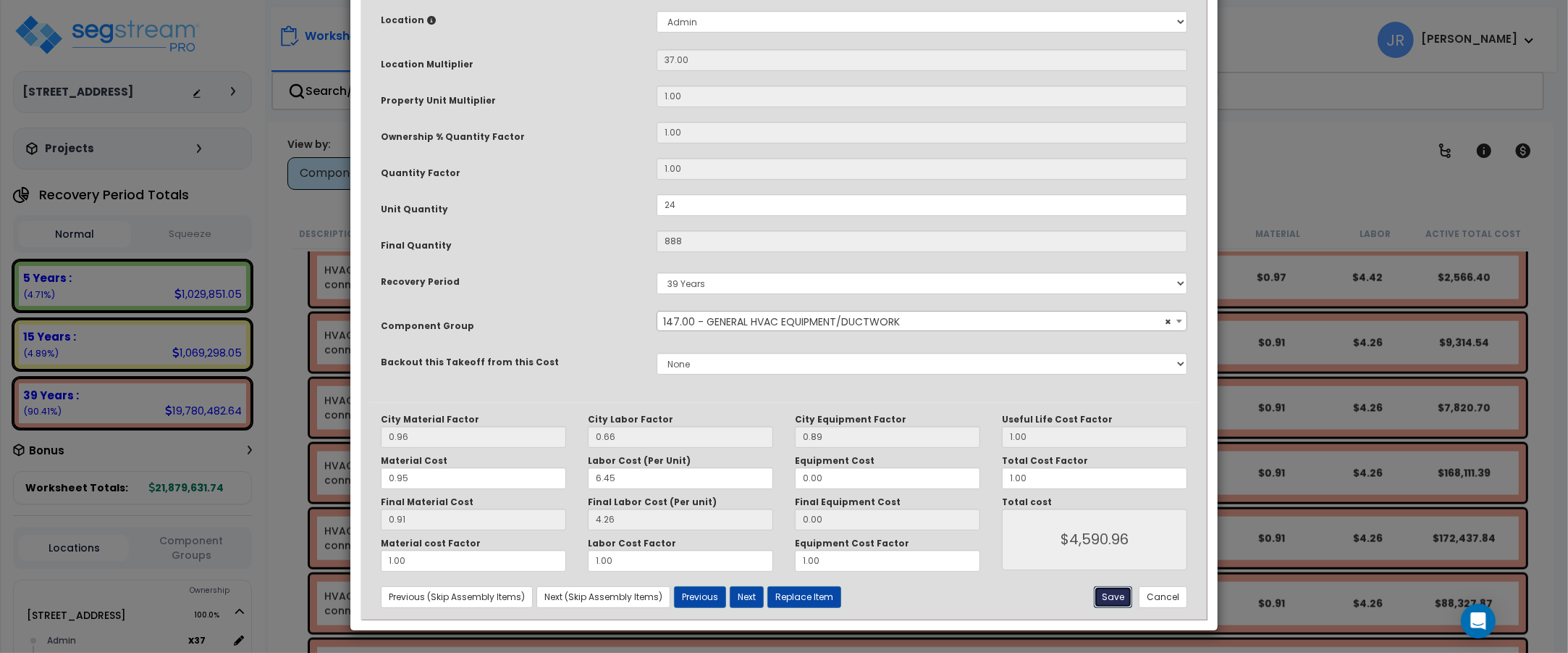
click at [1115, 596] on button "Save" at bounding box center [1112, 597] width 38 height 22
type input "24.00"
type input "888.00"
type input "4590.96"
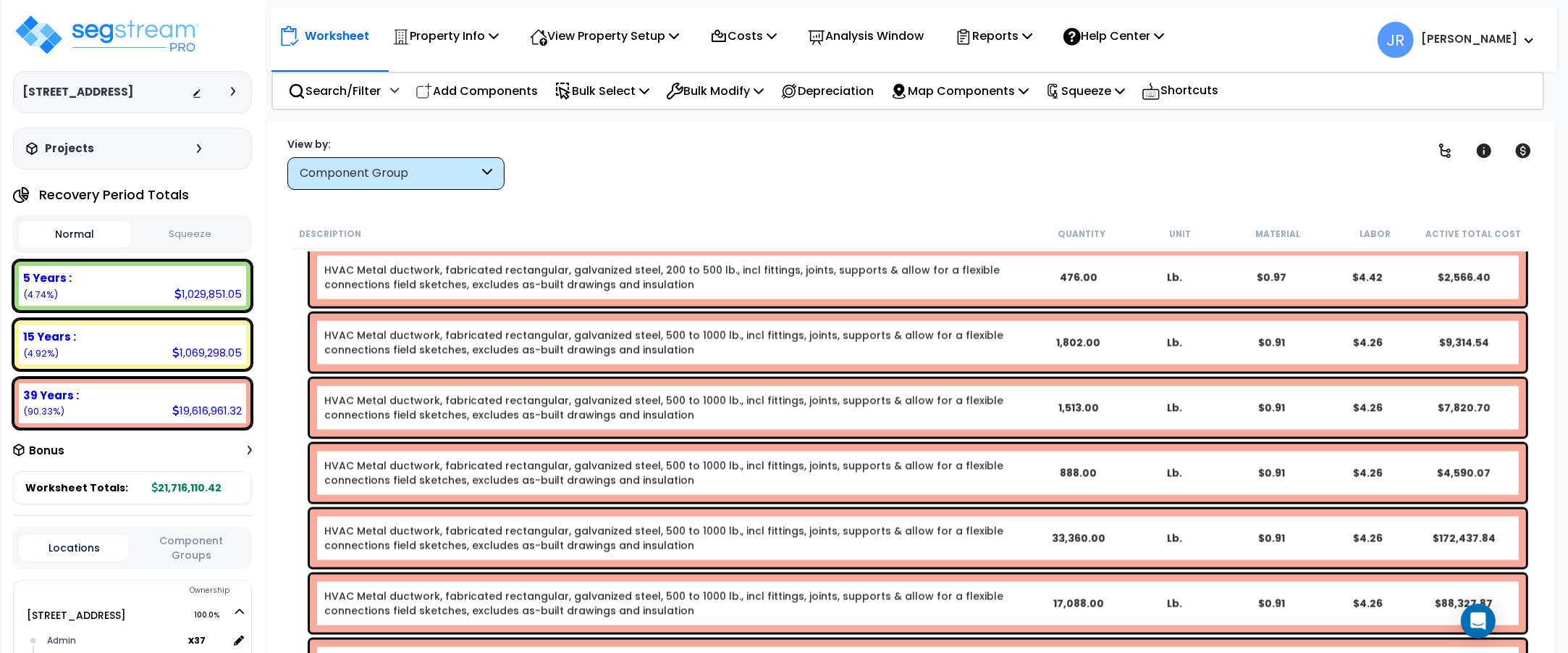
click at [978, 533] on div "HVAC Metal ductwork, fabricated rectangular, galvanized steel, 500 to 1000 lb.,…" at bounding box center [677, 538] width 705 height 29
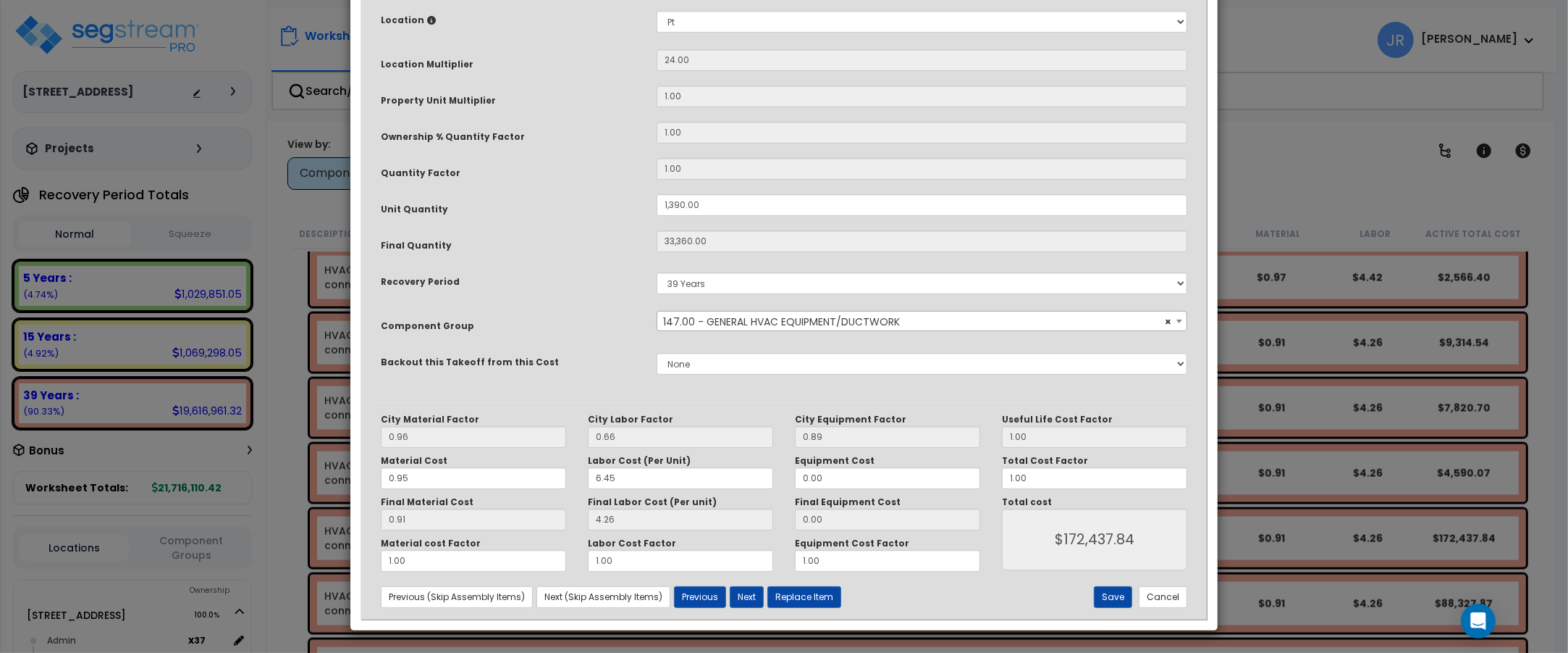
scroll to position [0, 0]
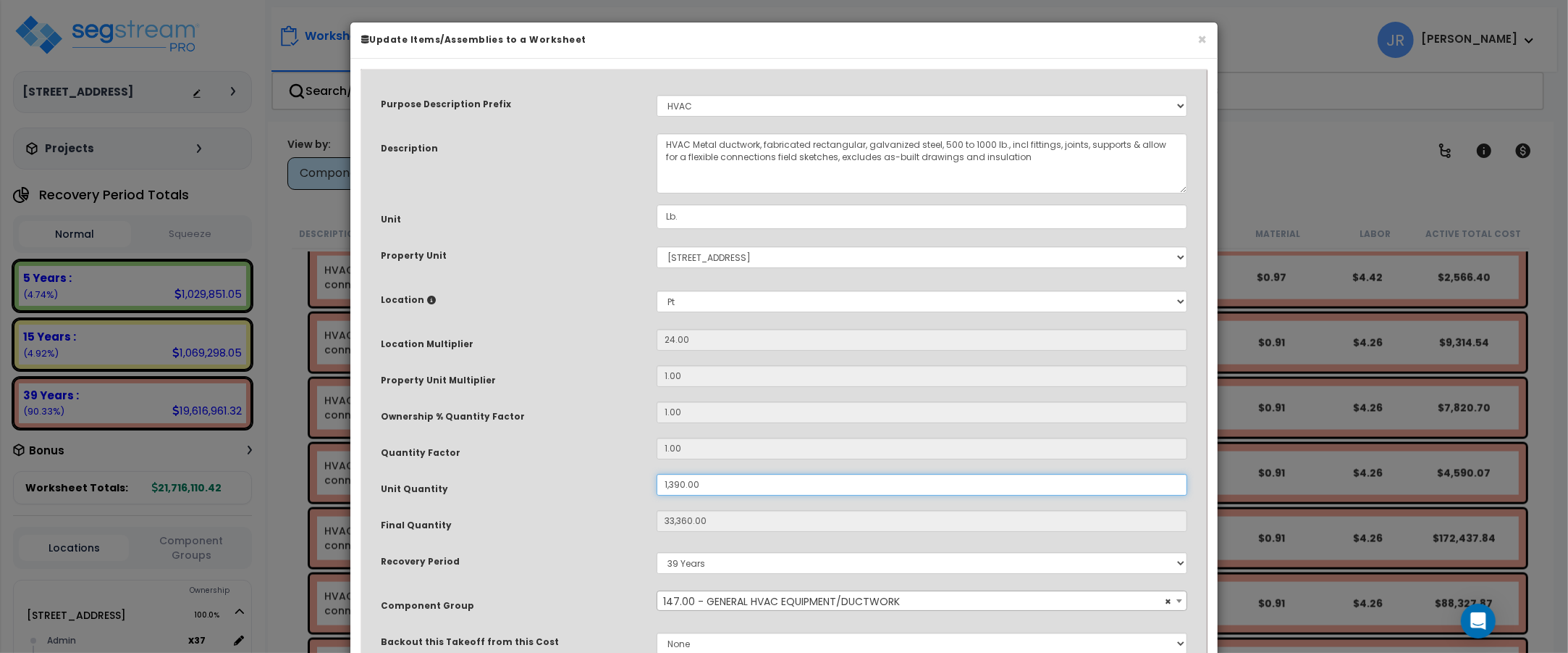
drag, startPoint x: 703, startPoint y: 486, endPoint x: 641, endPoint y: 478, distance: 62.5
click at [641, 478] on div "Unit Quantity 1,390.00" at bounding box center [784, 486] width 828 height 25
type input "5"
type input "33,360"
type input "$172,471.20"
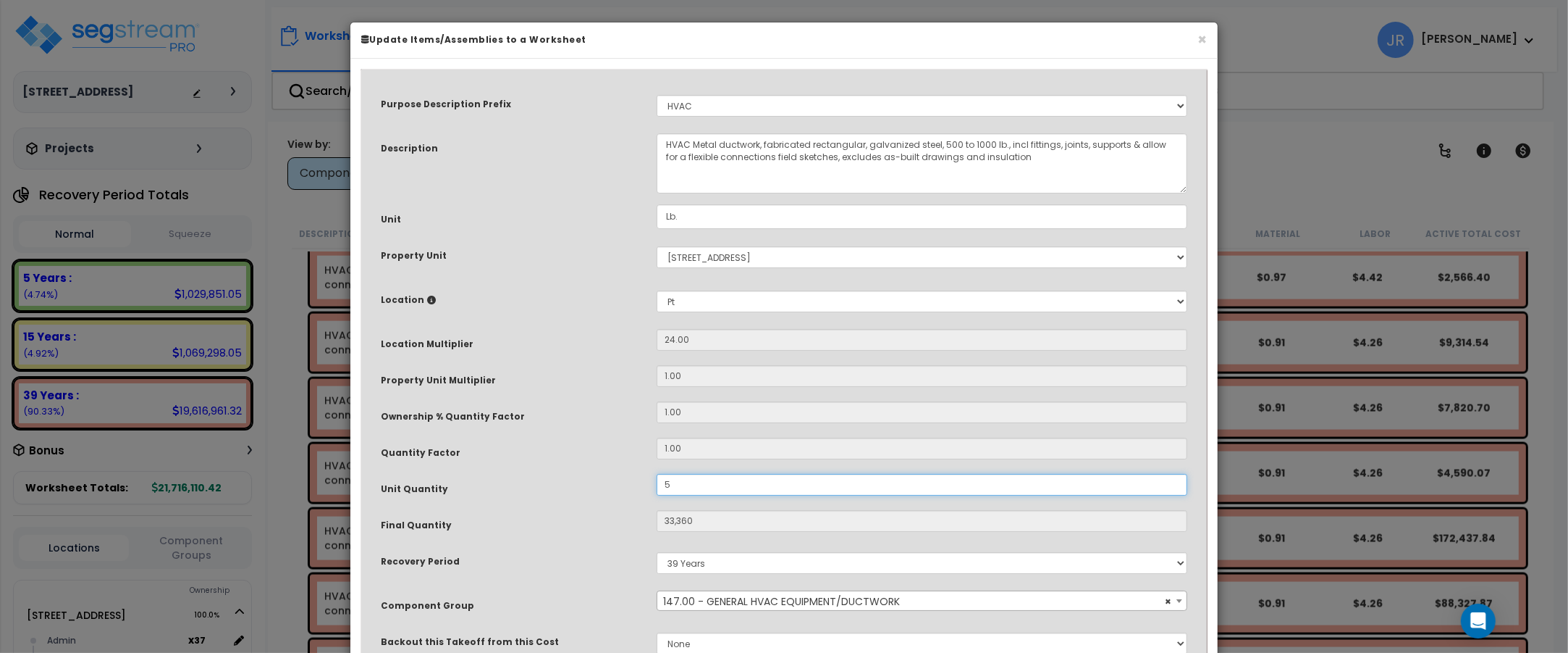
type input "120"
type input "$620.40"
type input "58"
type input "1,392"
type input "$7,196.64"
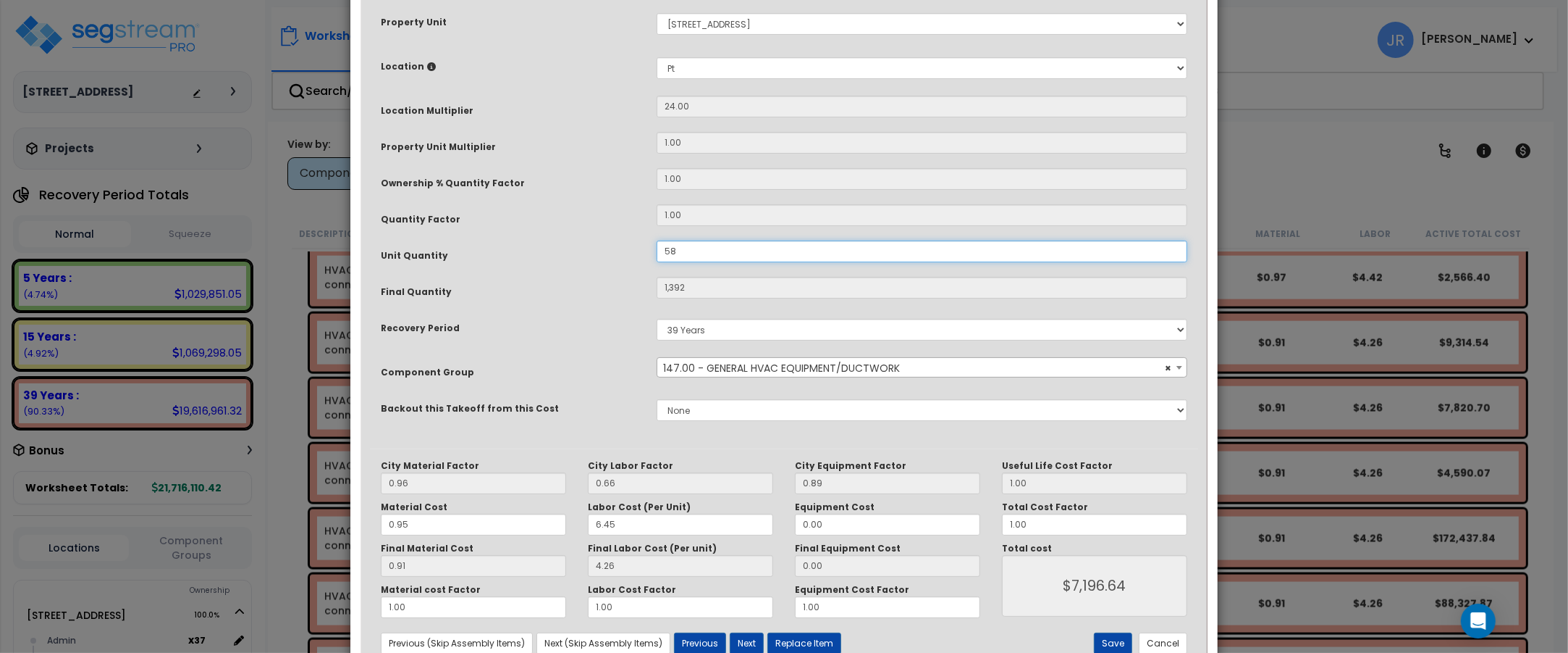
scroll to position [272, 0]
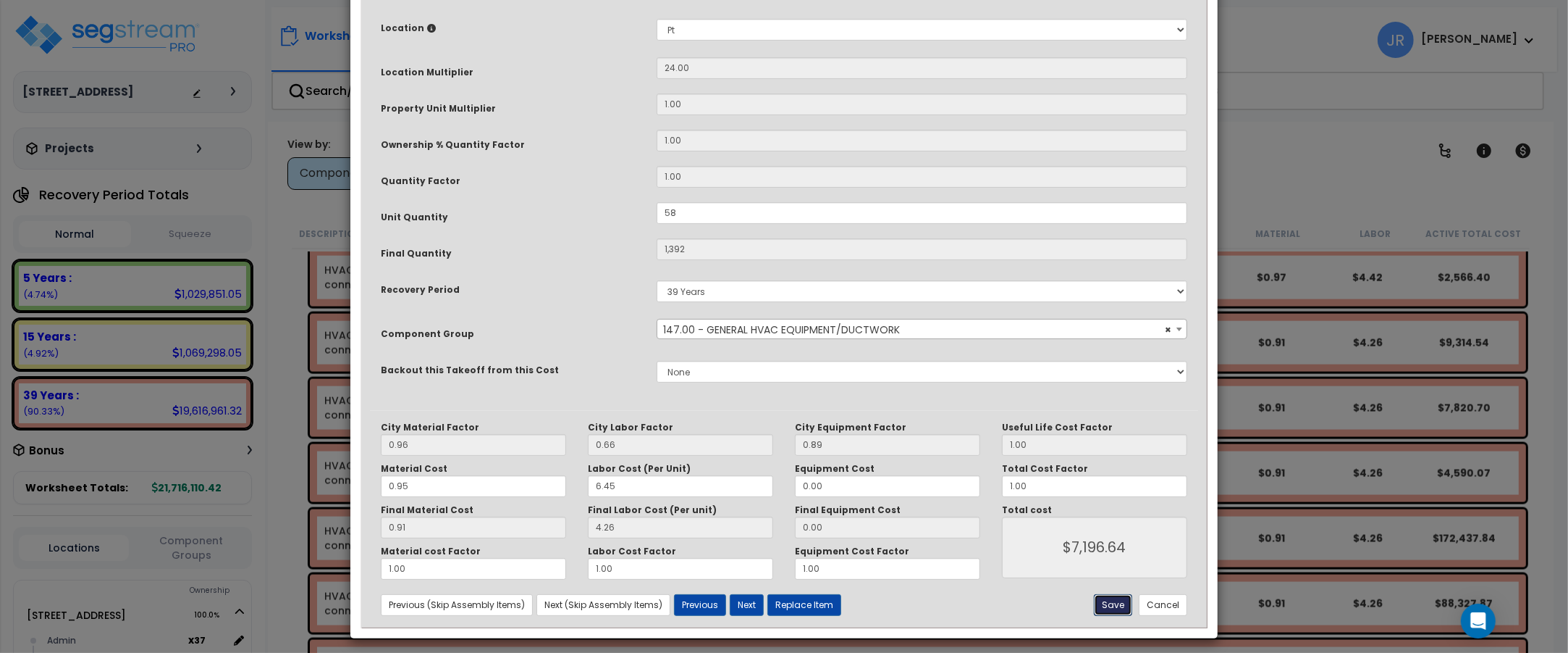
click at [1109, 603] on button "Save" at bounding box center [1112, 605] width 38 height 22
type input "58.00"
type input "1392.00"
type input "7196.64"
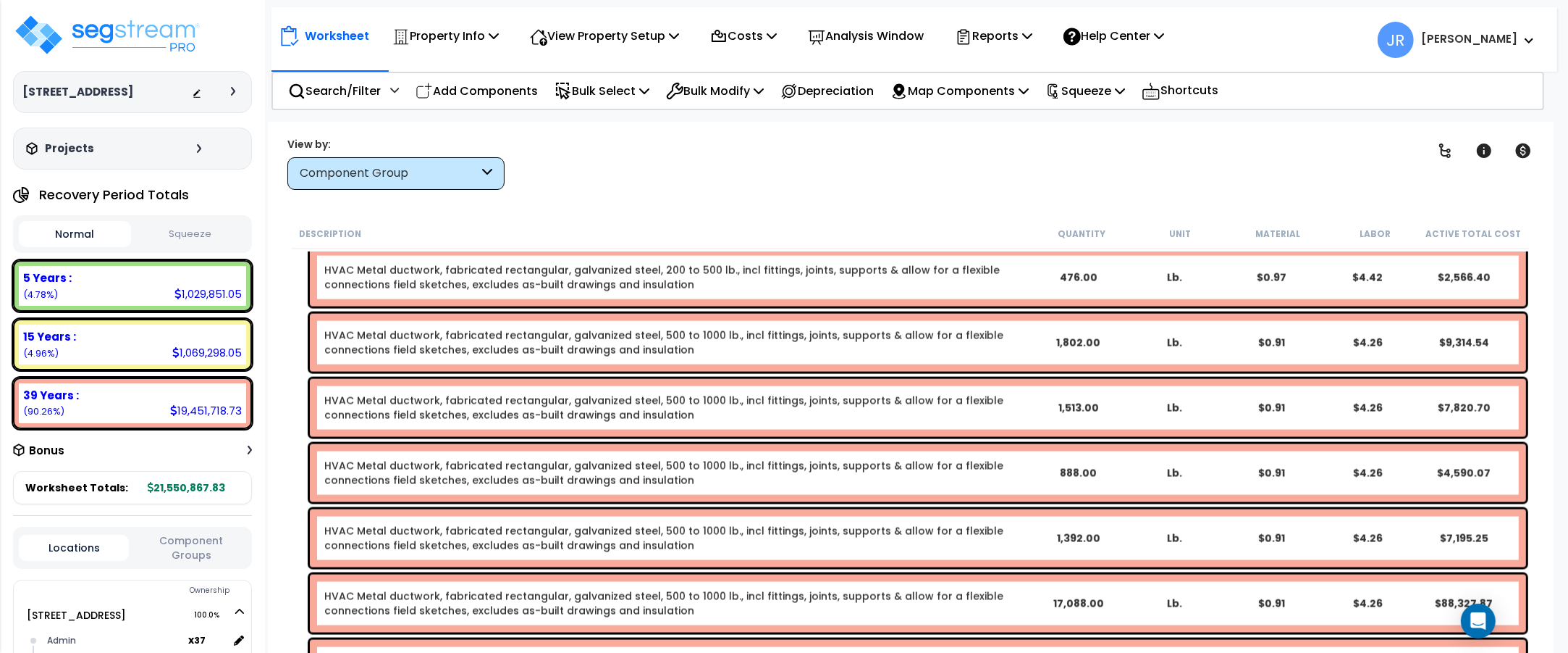
click at [1093, 595] on div "HVAC Metal ductwork, fabricated rectangular, galvanized steel, 500 to 1000 lb.,…" at bounding box center [918, 604] width 1216 height 58
click at [1091, 595] on div "HVAC Metal ductwork, fabricated rectangular, galvanized steel, 500 to 1000 lb.,…" at bounding box center [918, 604] width 1216 height 58
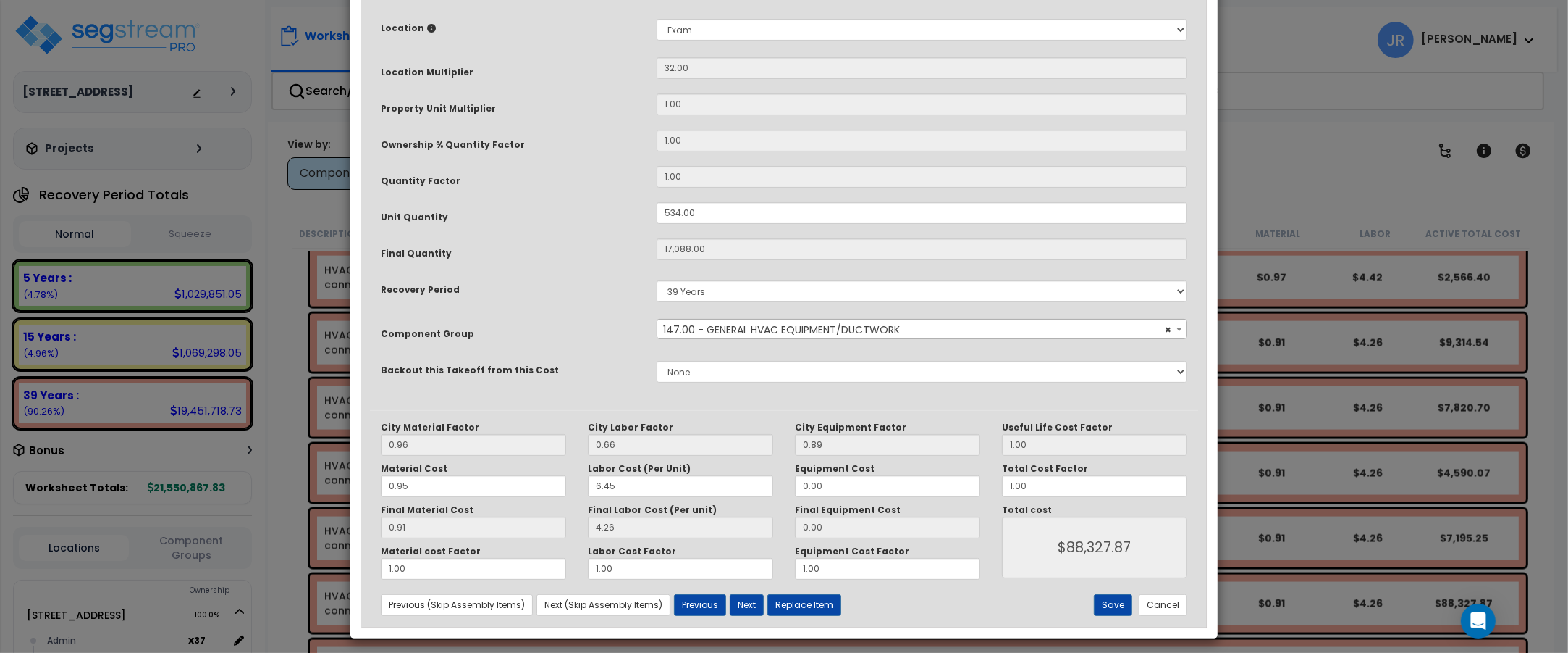
scroll to position [0, 0]
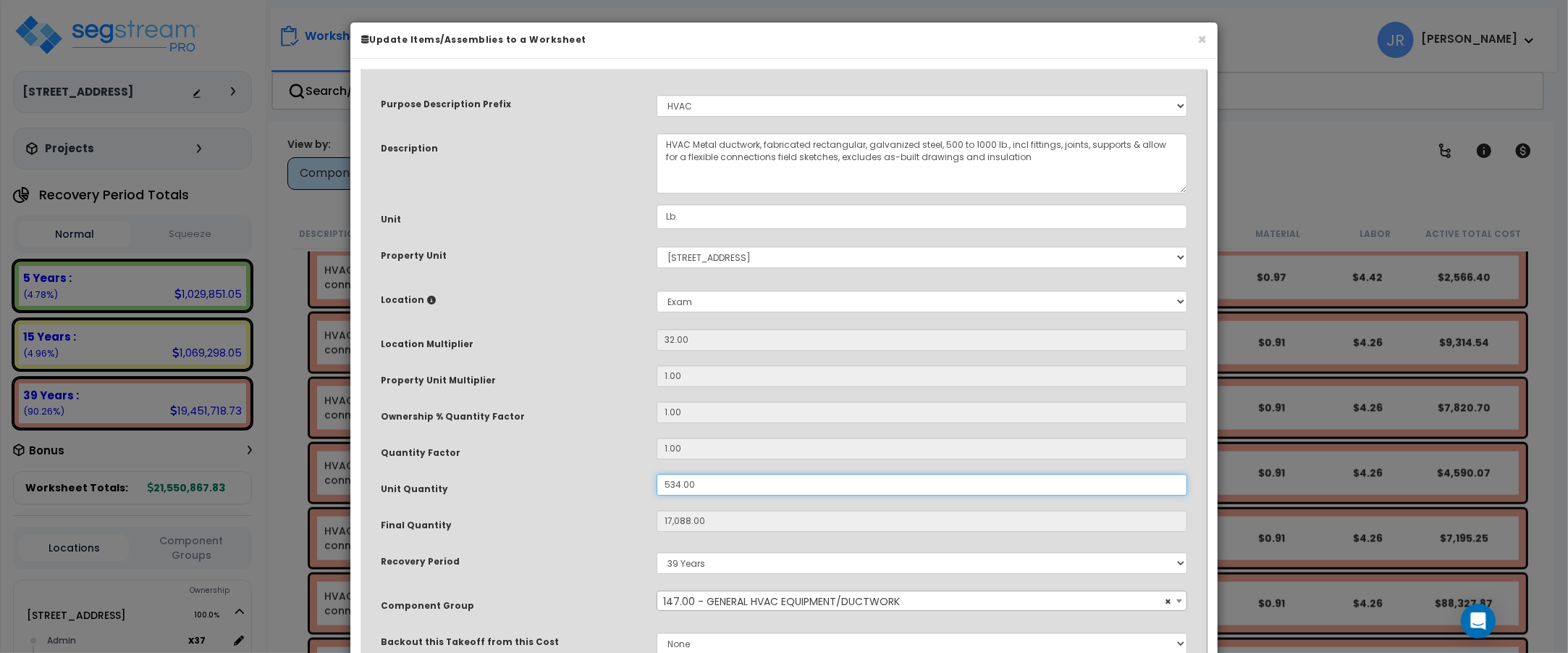
drag, startPoint x: 704, startPoint y: 483, endPoint x: 645, endPoint y: 483, distance: 59.0
click at [645, 483] on div "Unit Quantity 534.00" at bounding box center [784, 486] width 828 height 25
type input "1"
type input "17,088"
type input "$88,344.96"
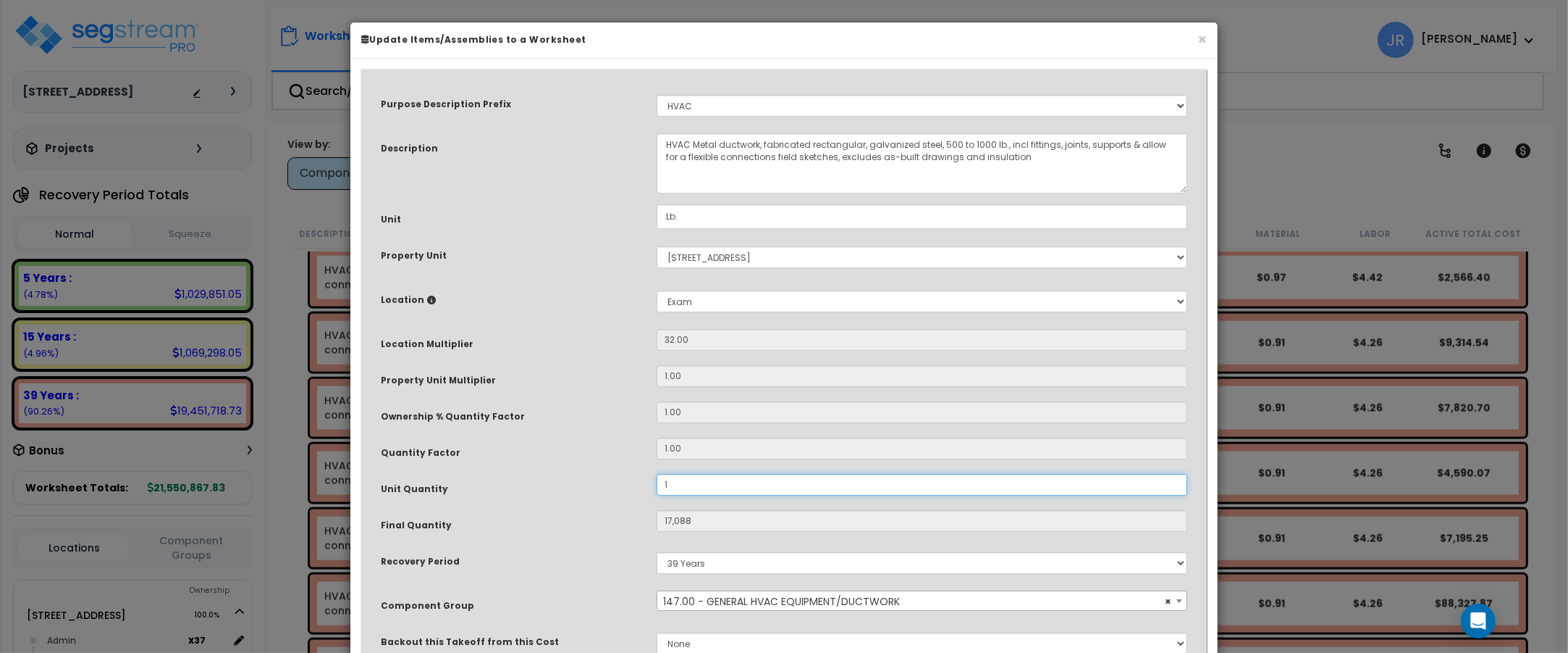
type input "32"
type input "$165.44"
type input "17"
type input "544"
type input "$2,812.48"
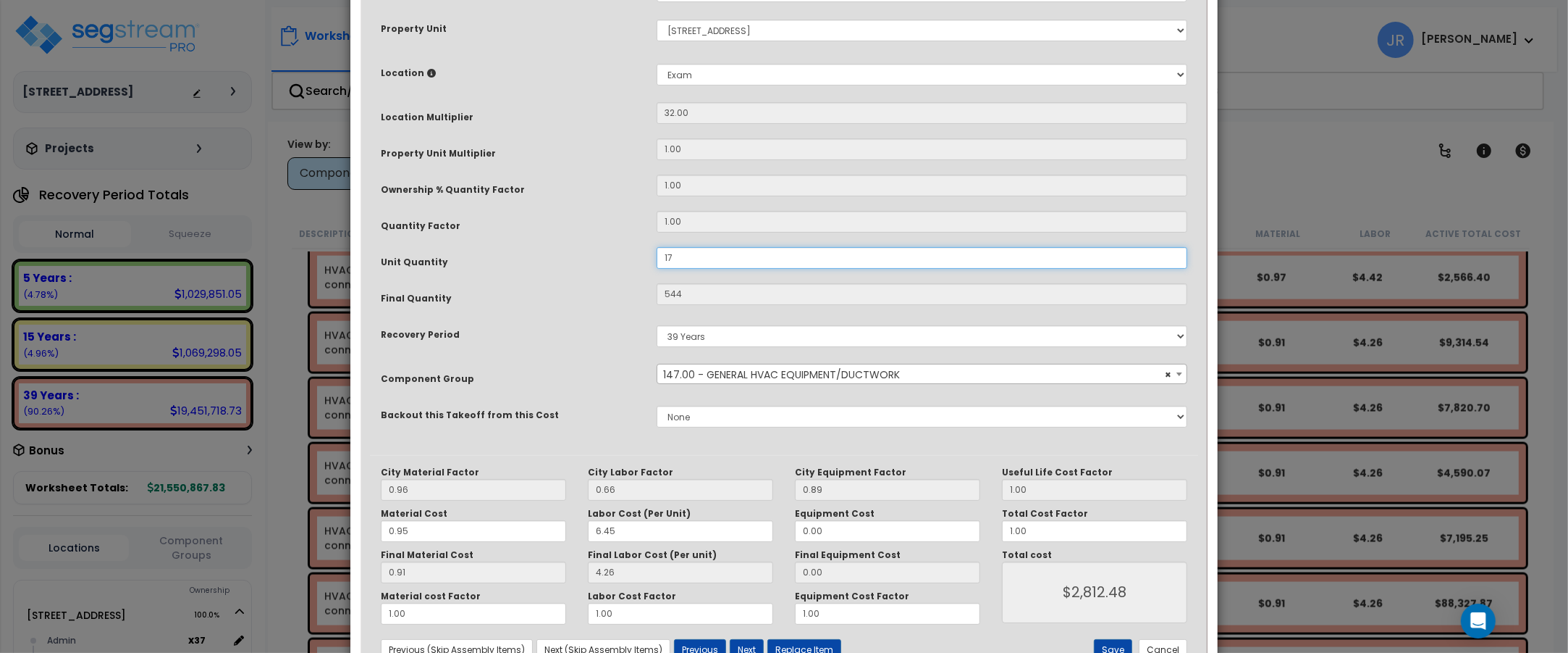
scroll to position [272, 0]
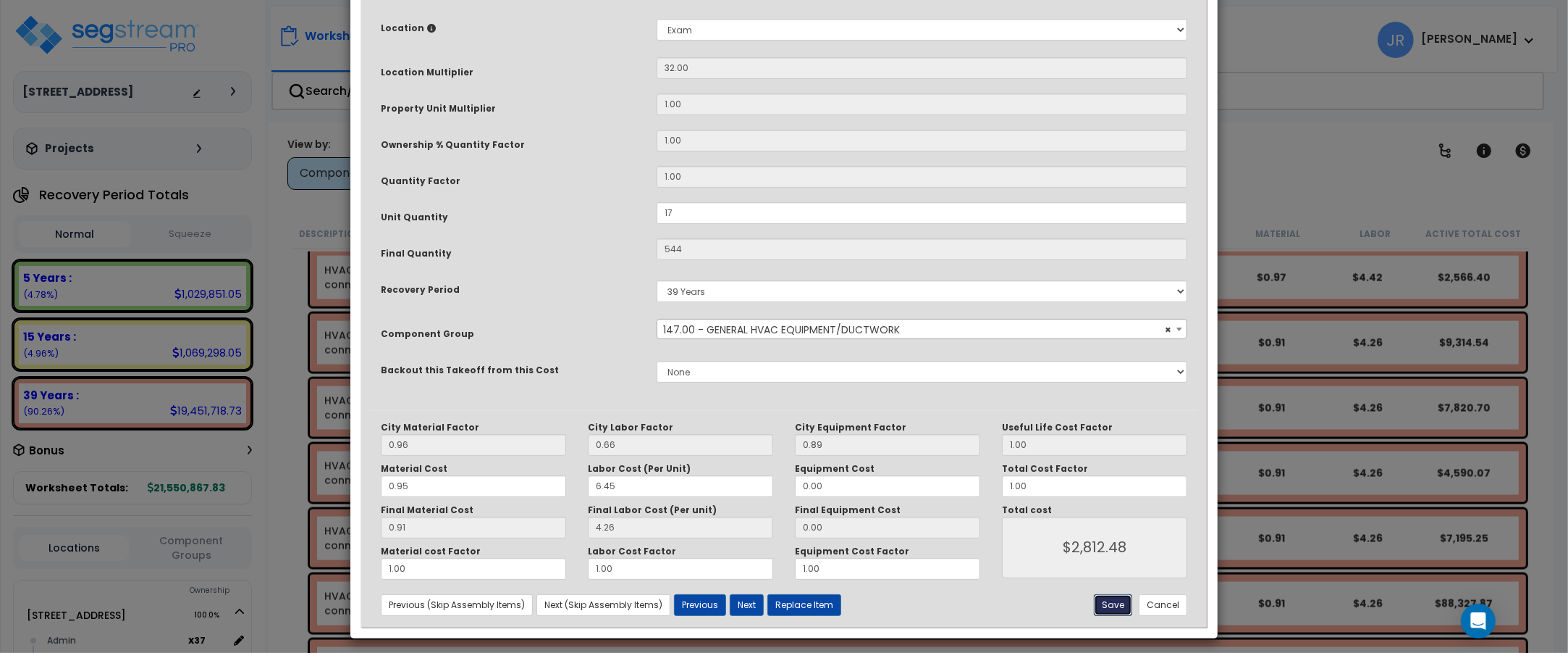
click at [1112, 605] on button "Save" at bounding box center [1112, 605] width 38 height 22
type input "17.00"
type input "544.00"
type input "2812.48"
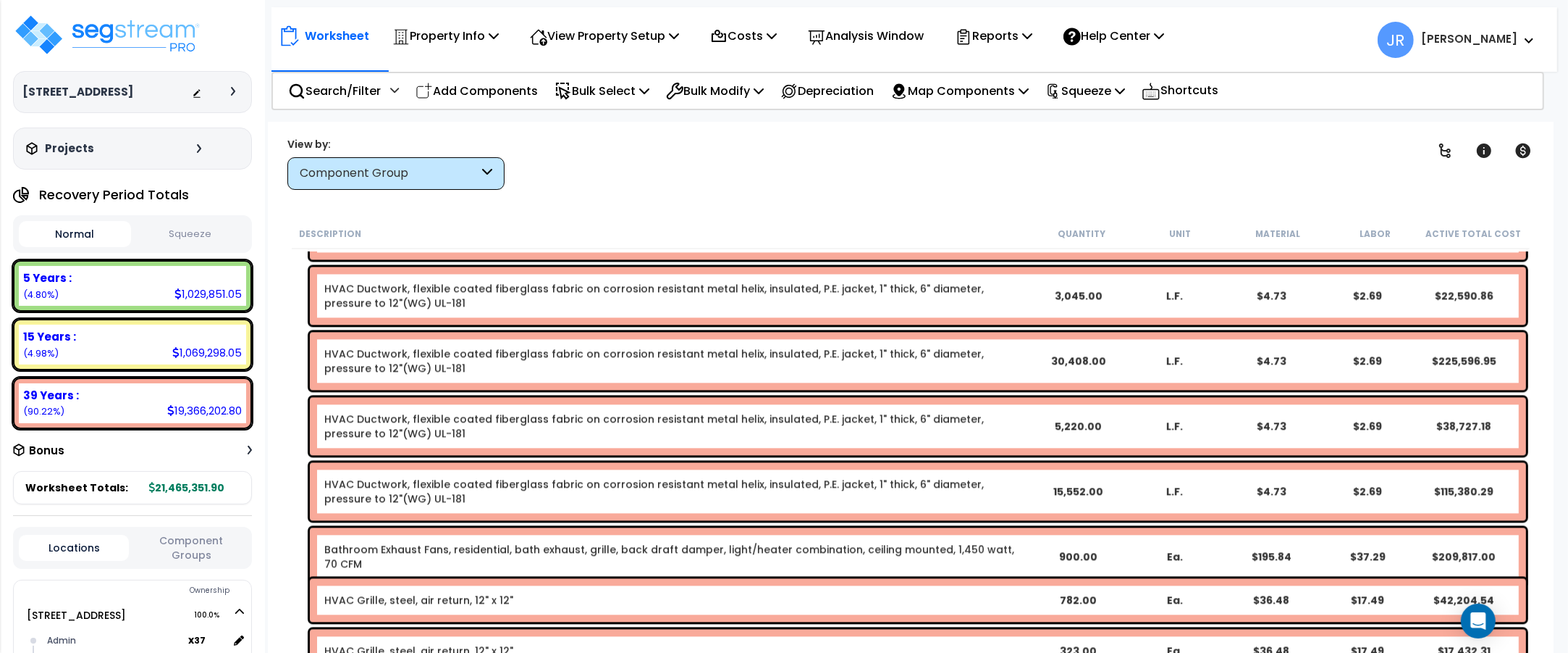
scroll to position [10142, 0]
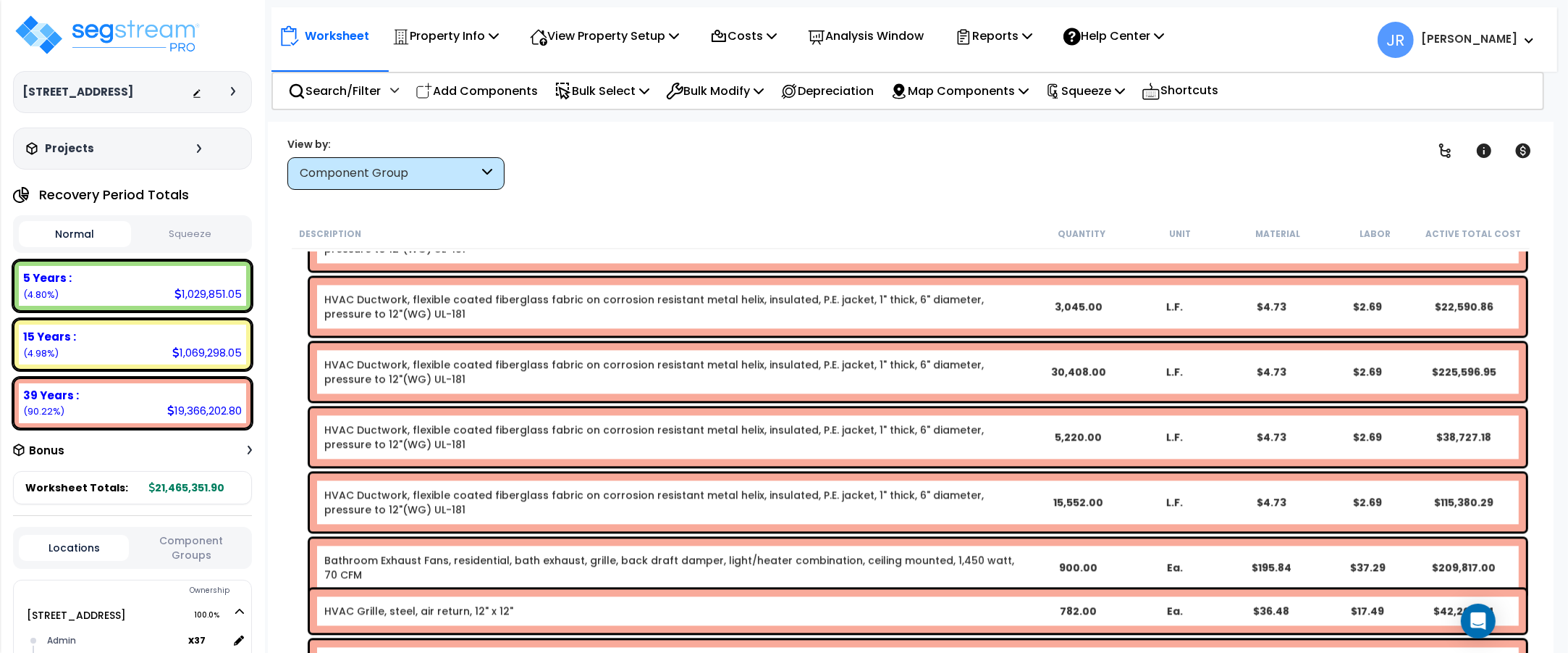
click at [482, 494] on link "HVAC Ductwork, flexible coated fiberglass fabric on corrosion resistant metal h…" at bounding box center [654, 502] width 660 height 29
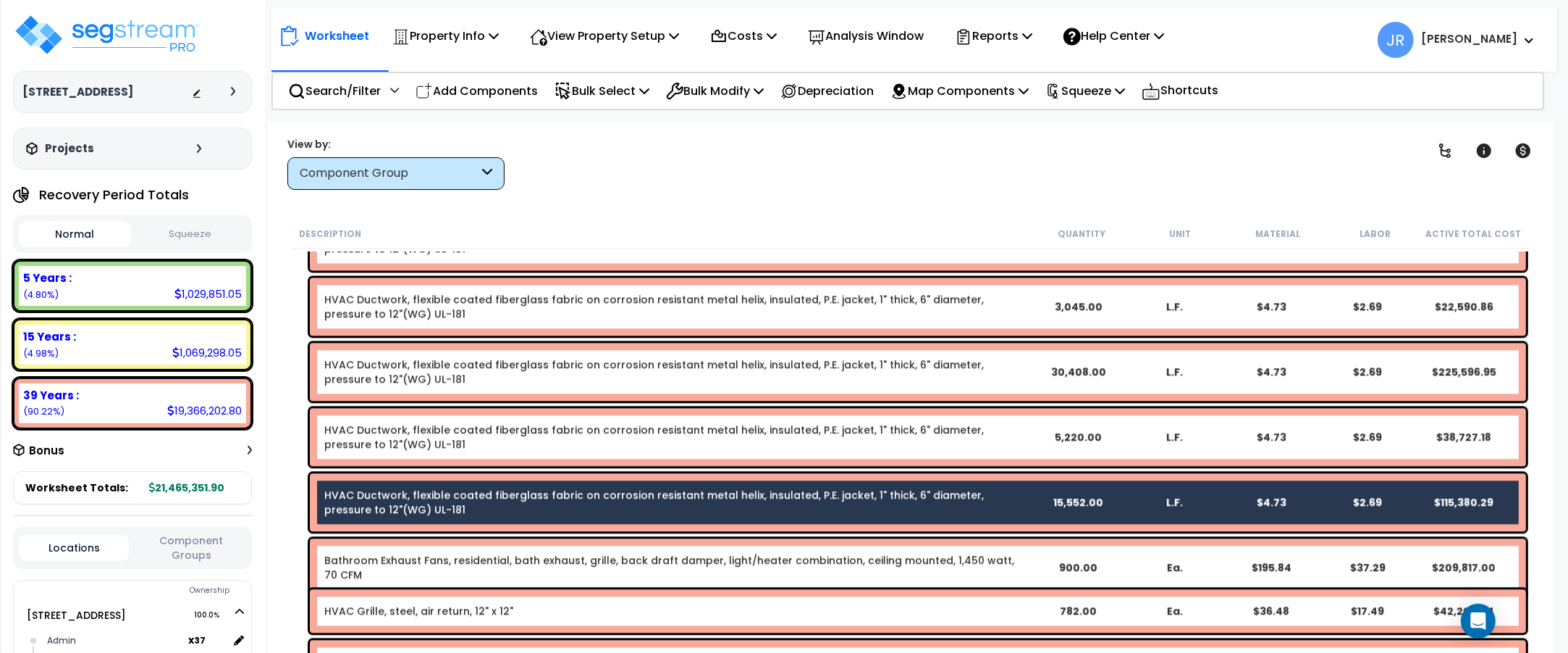
click at [453, 428] on link "HVAC Ductwork, flexible coated fiberglass fabric on corrosion resistant metal h…" at bounding box center [654, 437] width 660 height 29
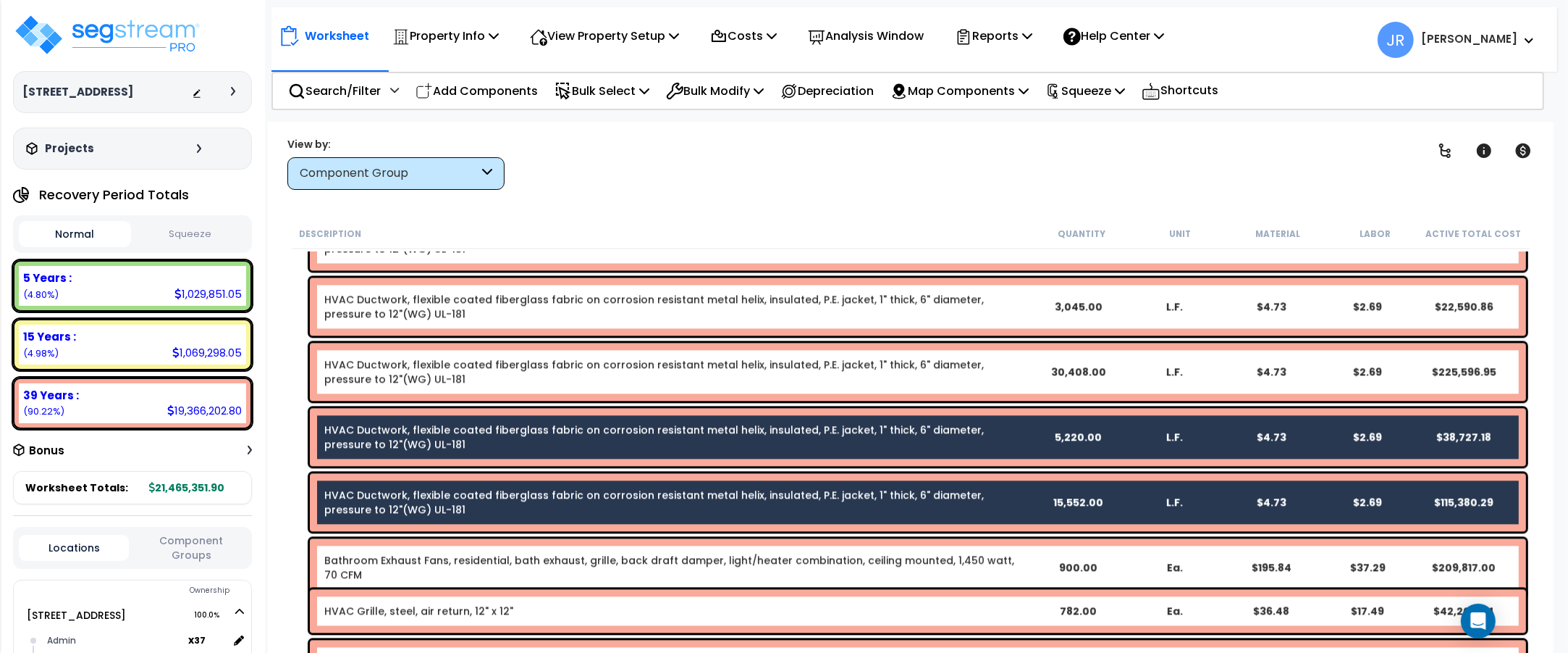
click at [444, 374] on div "HVAC Ductwork, flexible coated fiberglass fabric on corrosion resistant metal h…" at bounding box center [677, 372] width 705 height 29
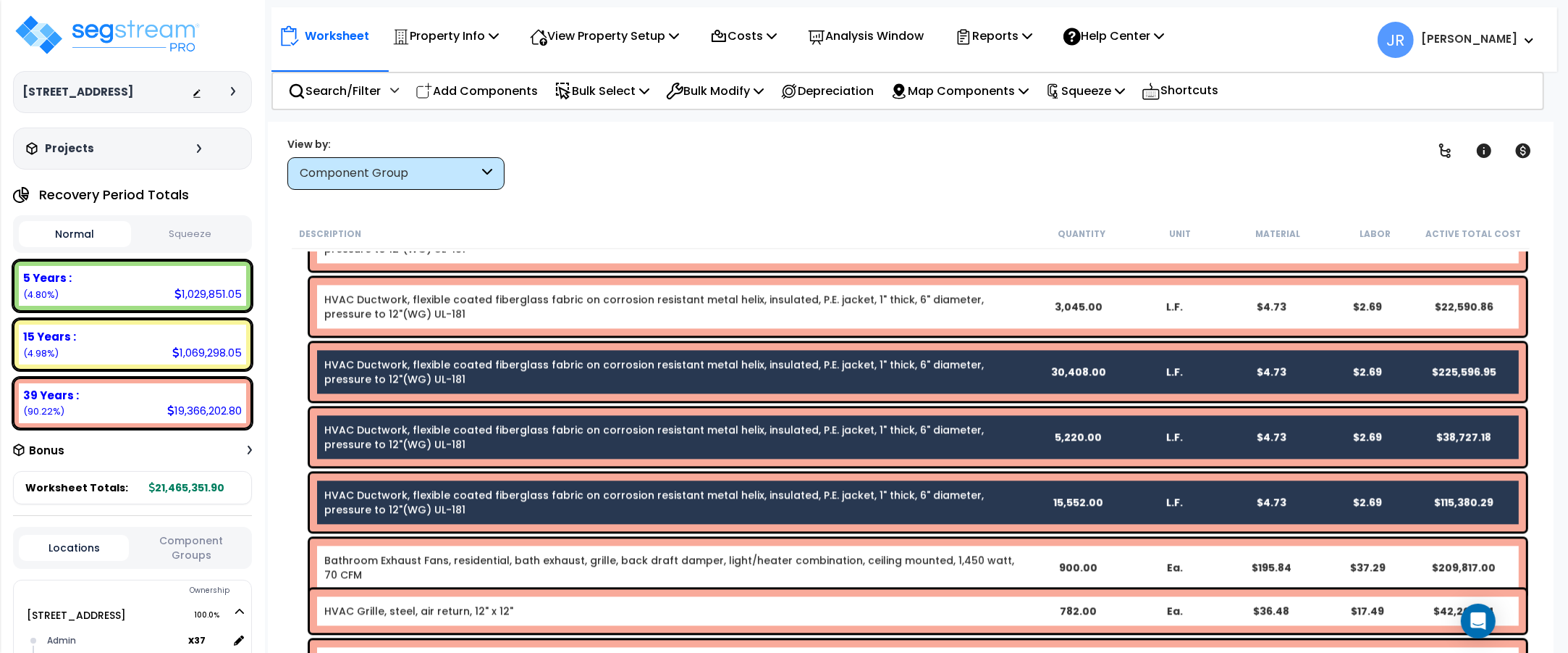
click at [458, 312] on div "HVAC Ductwork, flexible coated fiberglass fabric on corrosion resistant metal h…" at bounding box center [677, 307] width 705 height 29
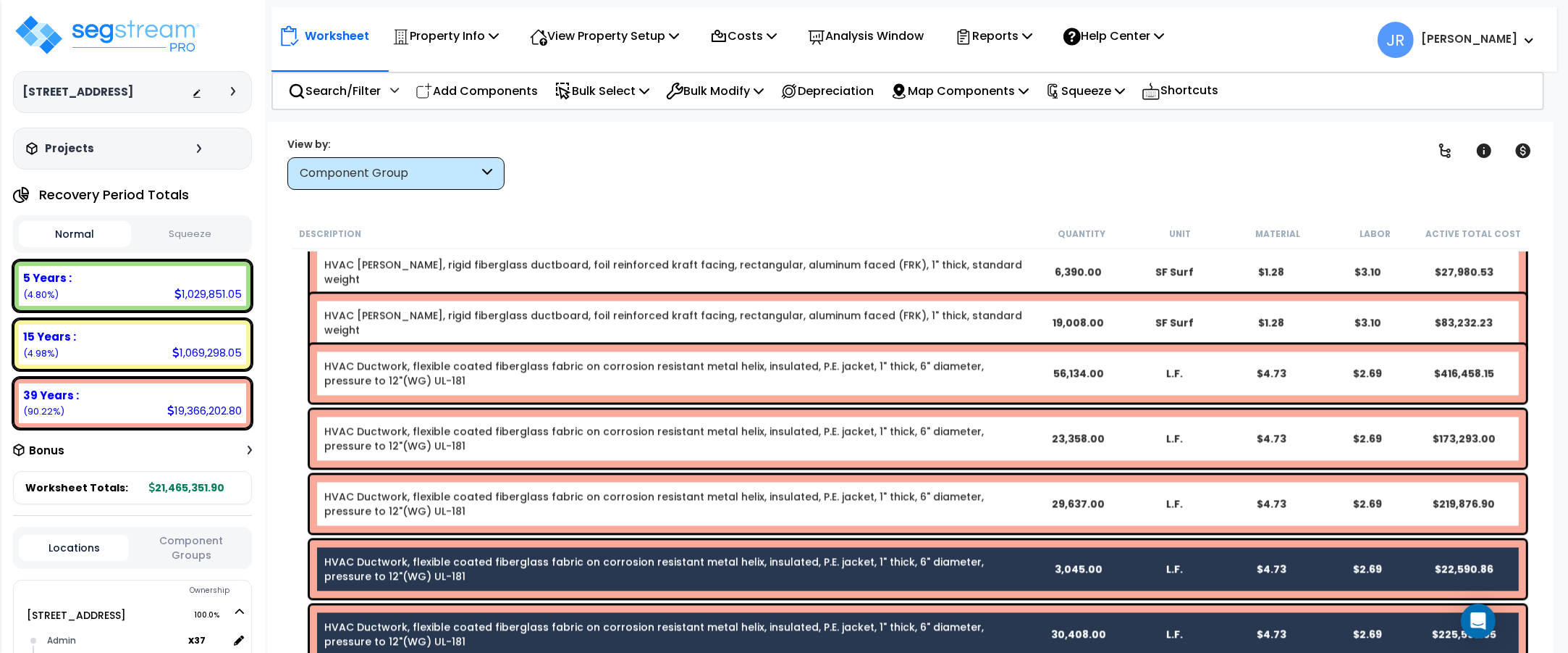
scroll to position [9870, 0]
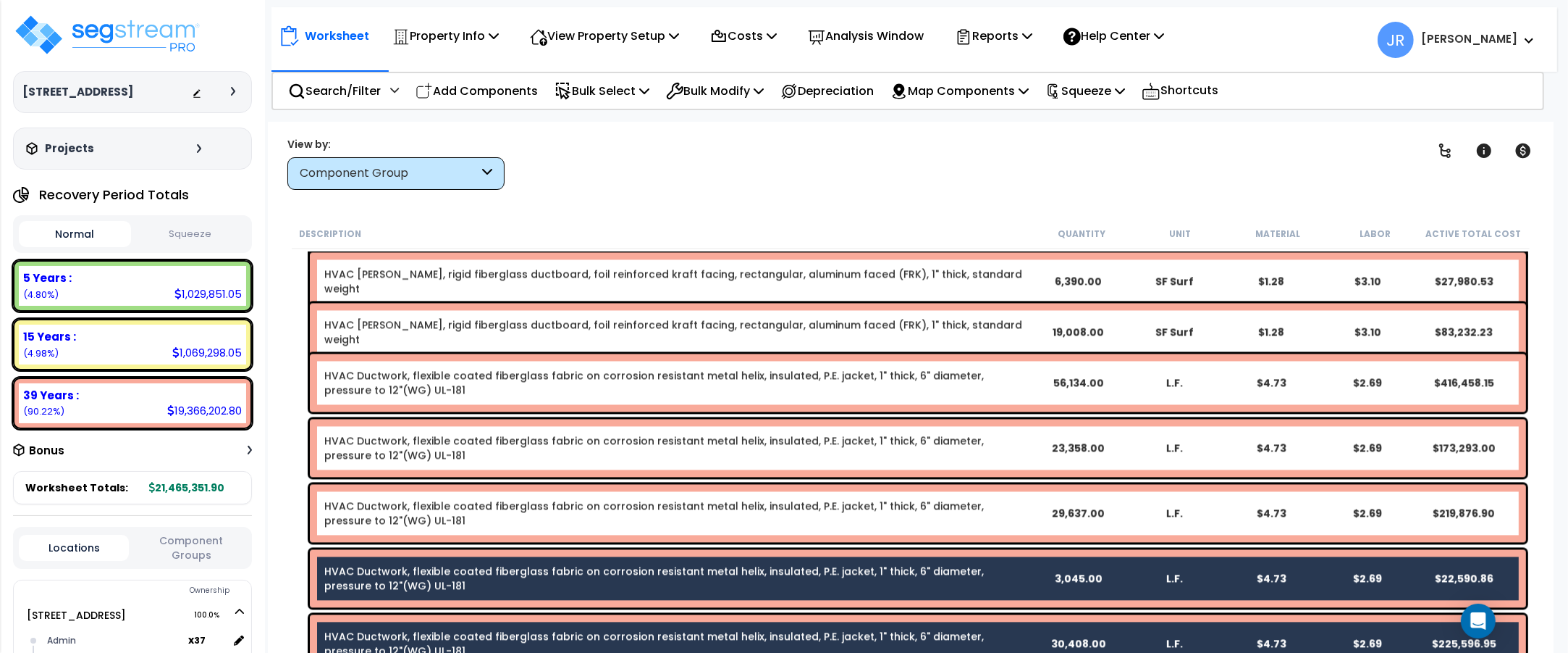
click at [475, 508] on link "HVAC Ductwork, flexible coated fiberglass fabric on corrosion resistant metal h…" at bounding box center [654, 513] width 660 height 29
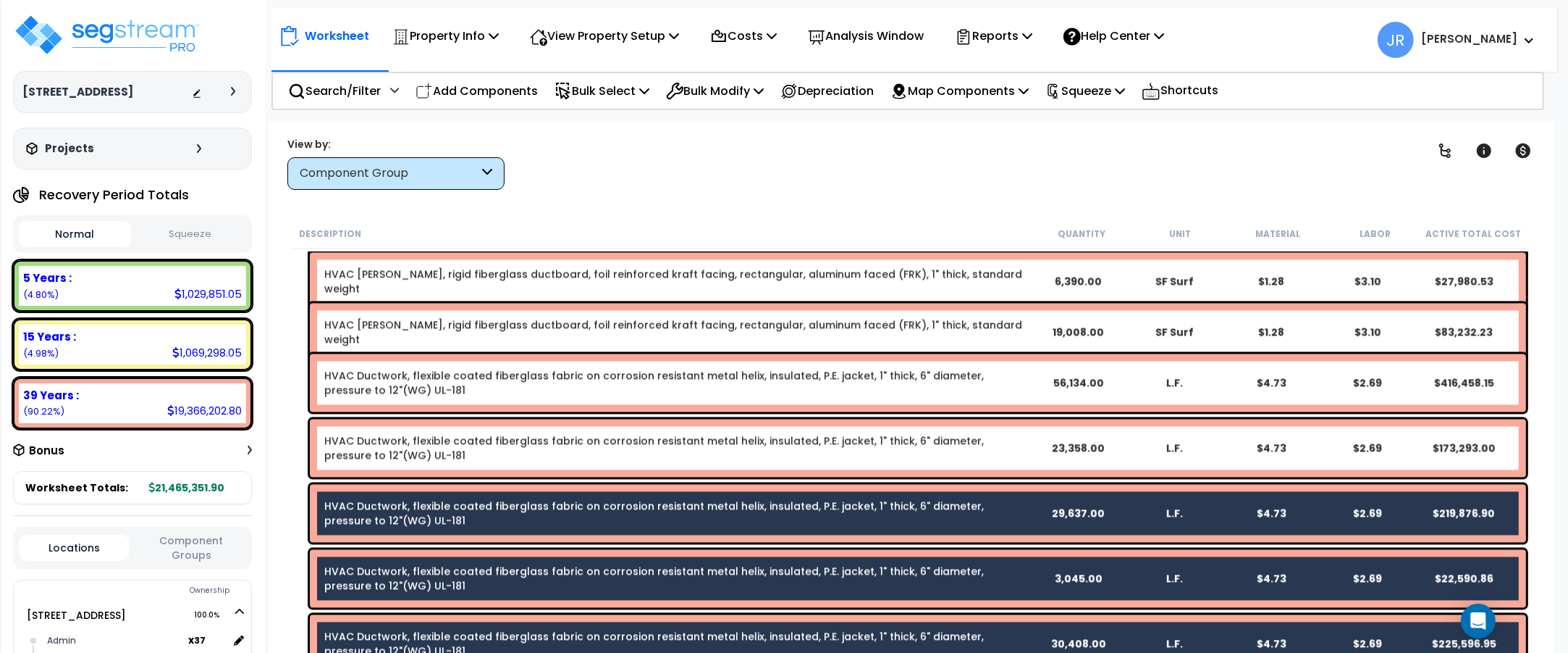
click at [461, 461] on div "HVAC Ductwork, flexible coated fiberglass fabric on corrosion resistant metal h…" at bounding box center [677, 448] width 705 height 29
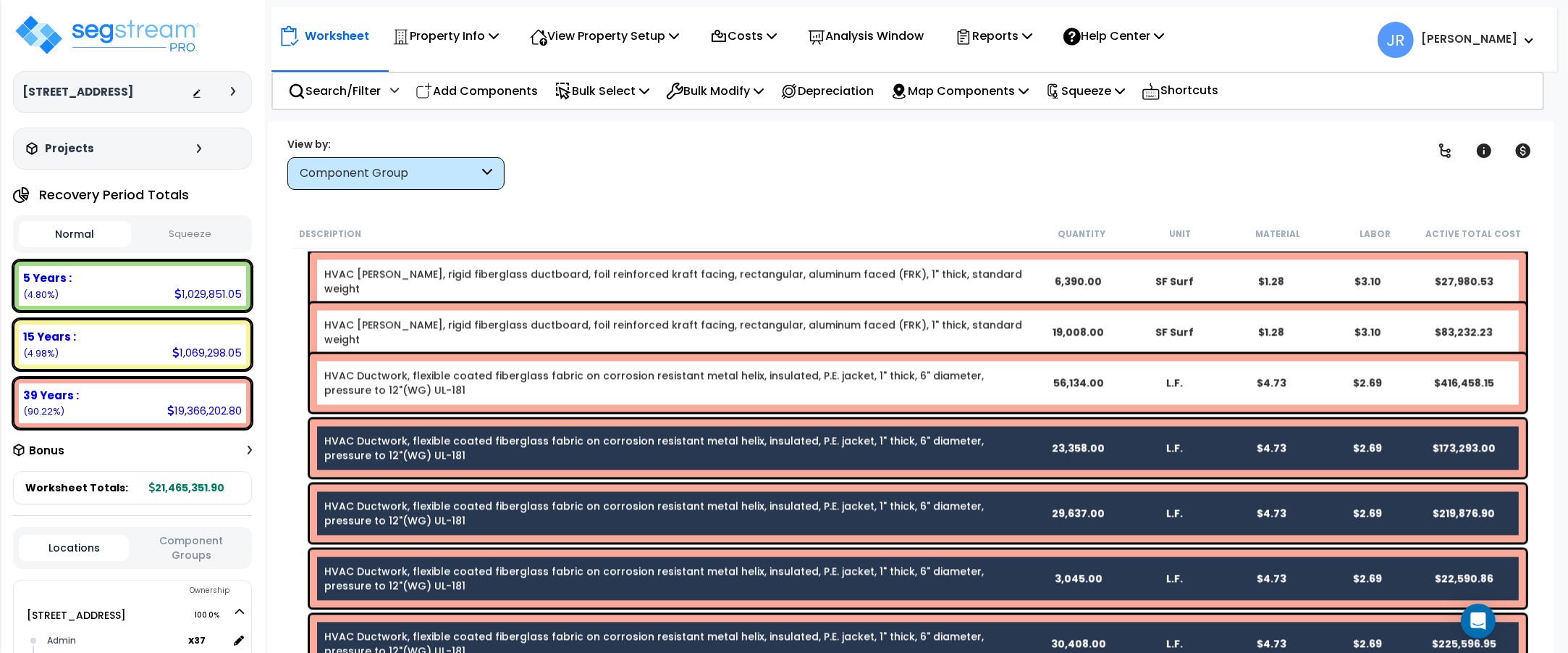
click at [474, 383] on div "HVAC Ductwork, flexible coated fiberglass fabric on corrosion resistant metal h…" at bounding box center [677, 383] width 705 height 29
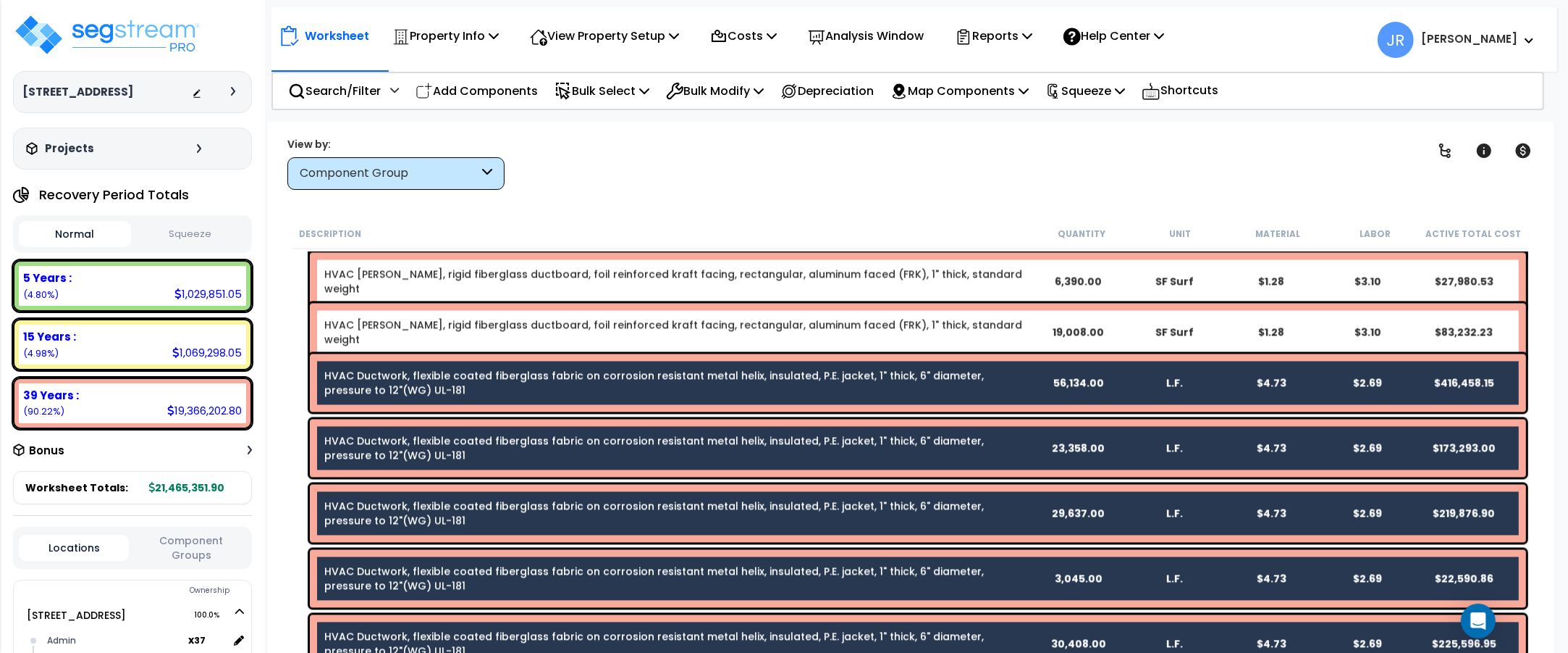
click at [489, 323] on link "HVAC [PERSON_NAME], rigid fiberglass ductboard, foil reinforced kraft facing, r…" at bounding box center [674, 332] width 698 height 29
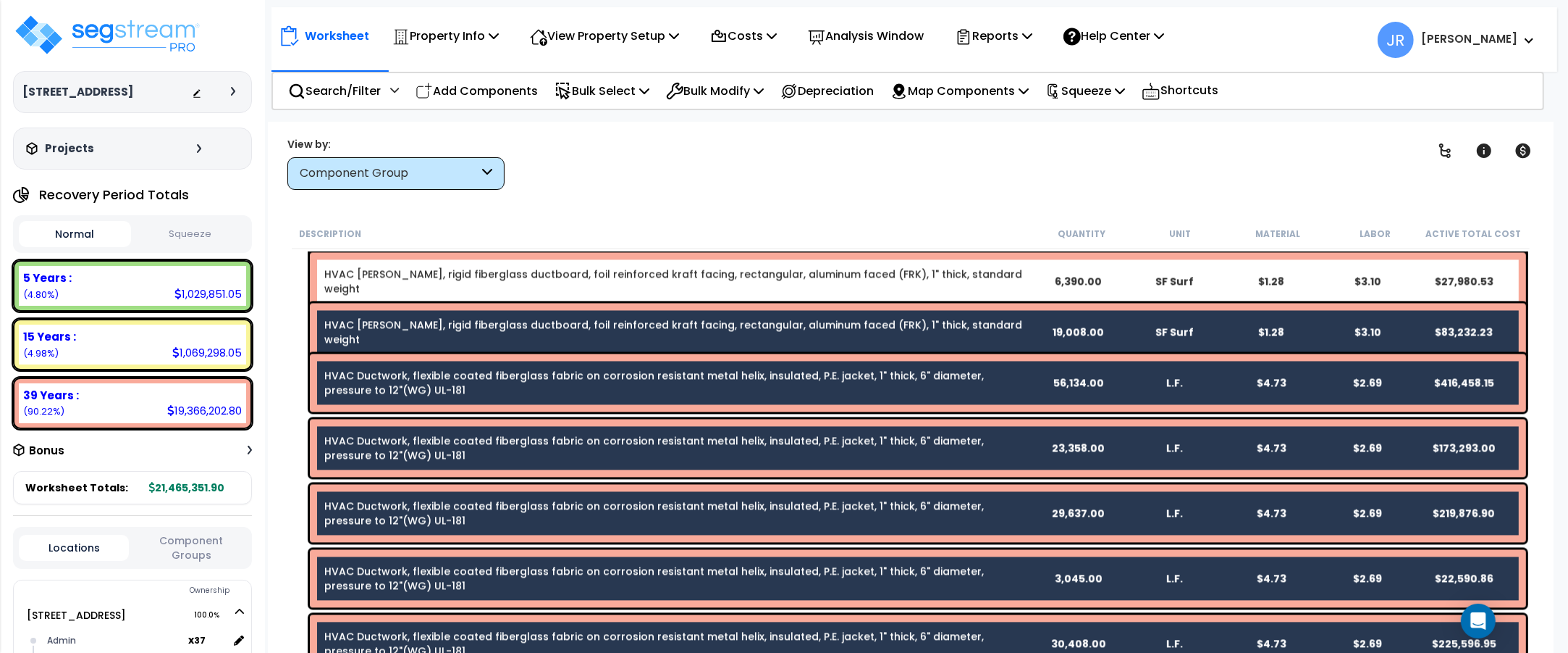
click at [490, 270] on link "HVAC [PERSON_NAME], rigid fiberglass ductboard, foil reinforced kraft facing, r…" at bounding box center [674, 281] width 698 height 29
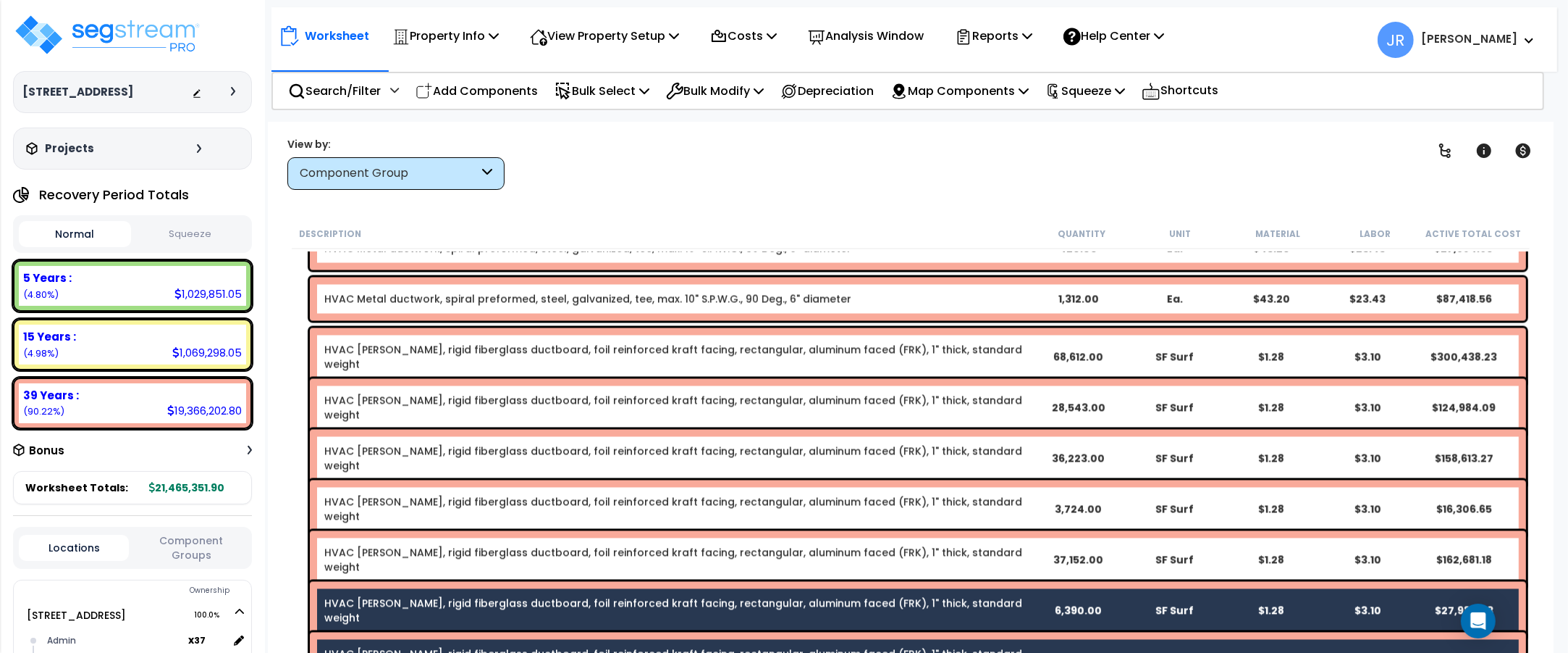
scroll to position [9508, 0]
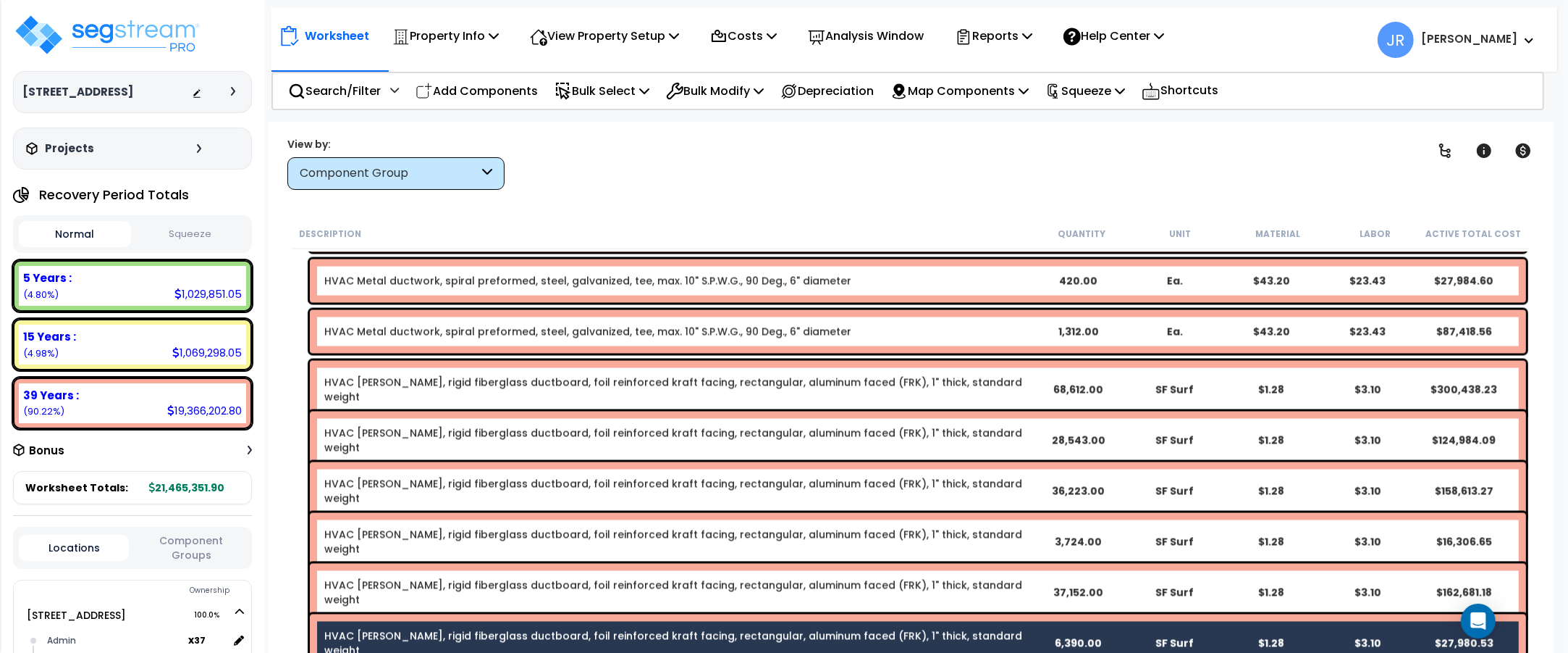
click at [451, 584] on link "HVAC [PERSON_NAME], rigid fiberglass ductboard, foil reinforced kraft facing, r…" at bounding box center [674, 593] width 698 height 29
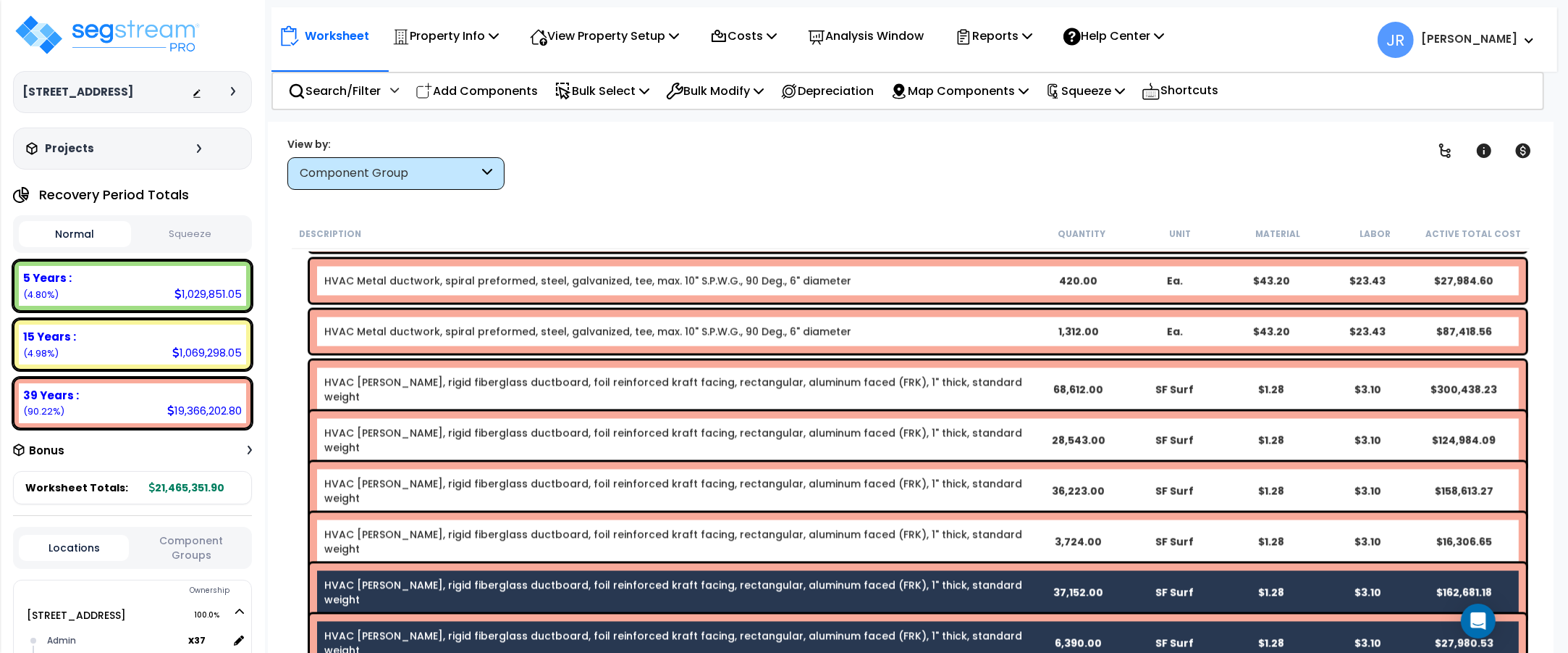
click at [456, 531] on link "HVAC [PERSON_NAME], rigid fiberglass ductboard, foil reinforced kraft facing, r…" at bounding box center [674, 542] width 698 height 29
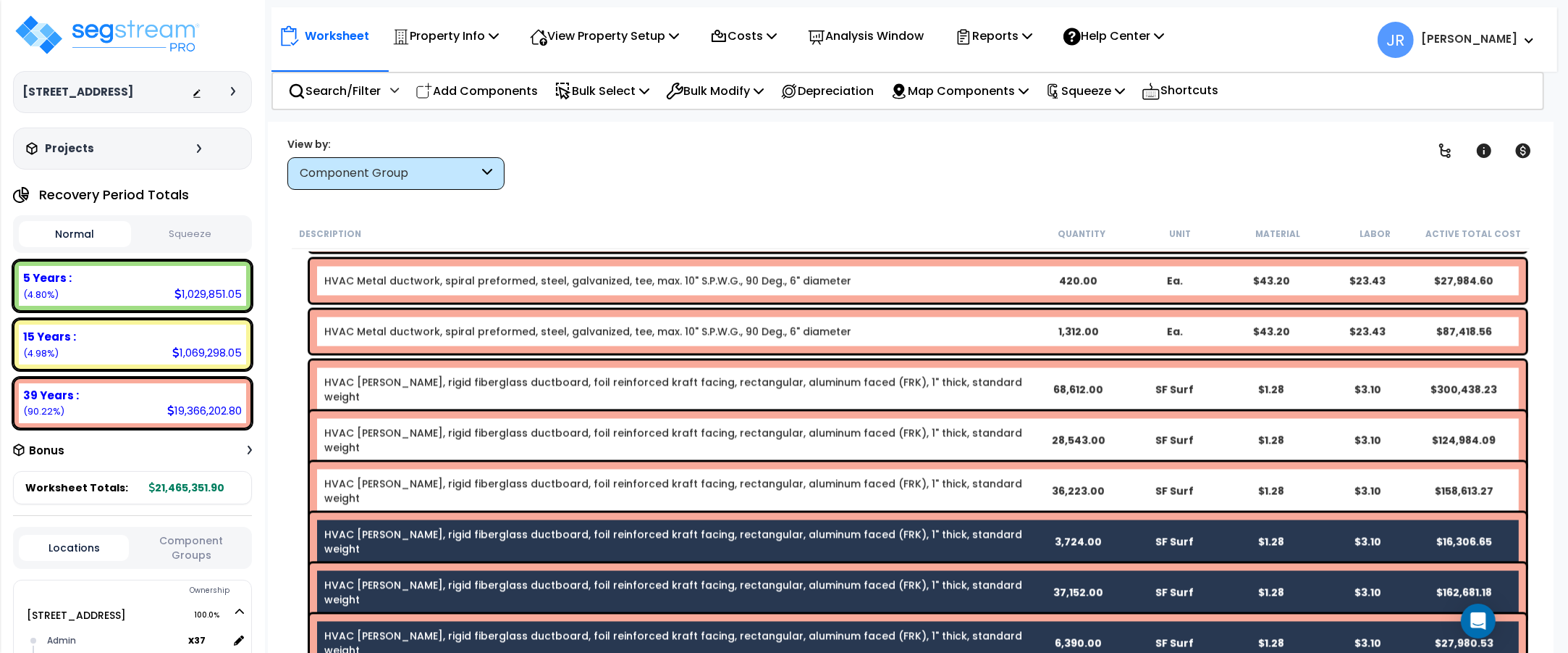
click at [466, 475] on div "HVAC Ductwork, rigid fiberglass ductboard, foil reinforced kraft facing, rectan…" at bounding box center [918, 491] width 1216 height 58
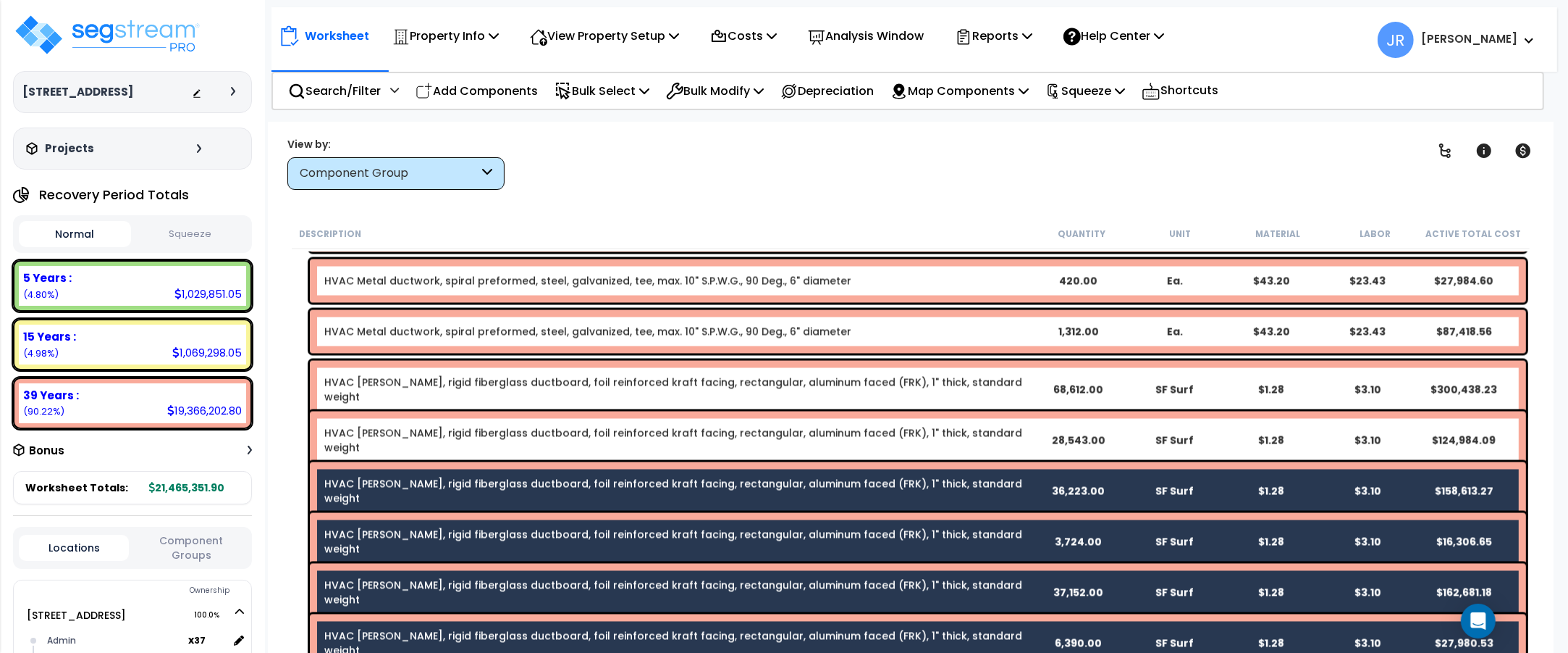
click at [471, 433] on link "HVAC [PERSON_NAME], rigid fiberglass ductboard, foil reinforced kraft facing, r…" at bounding box center [674, 441] width 698 height 29
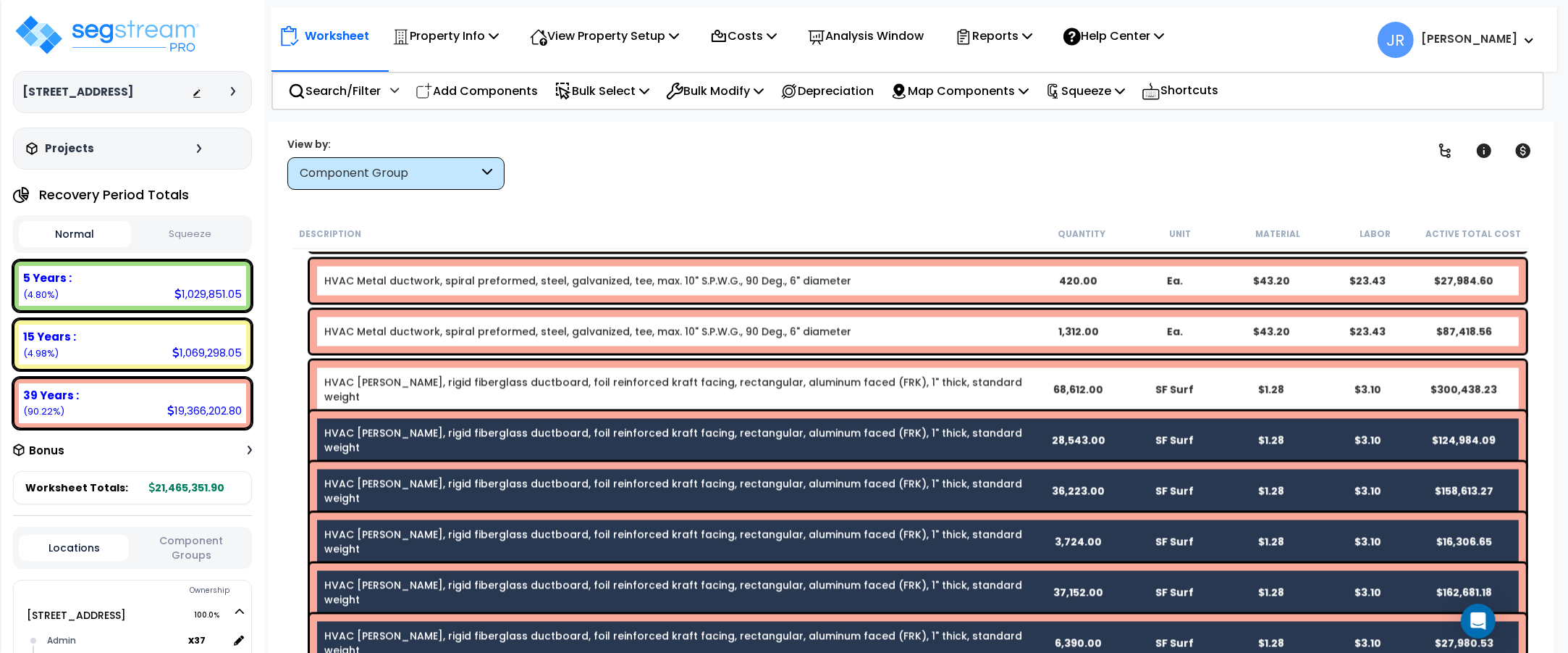
click at [482, 370] on div "HVAC [PERSON_NAME], rigid fiberglass ductboard, foil reinforced kraft facing, r…" at bounding box center [918, 390] width 1216 height 58
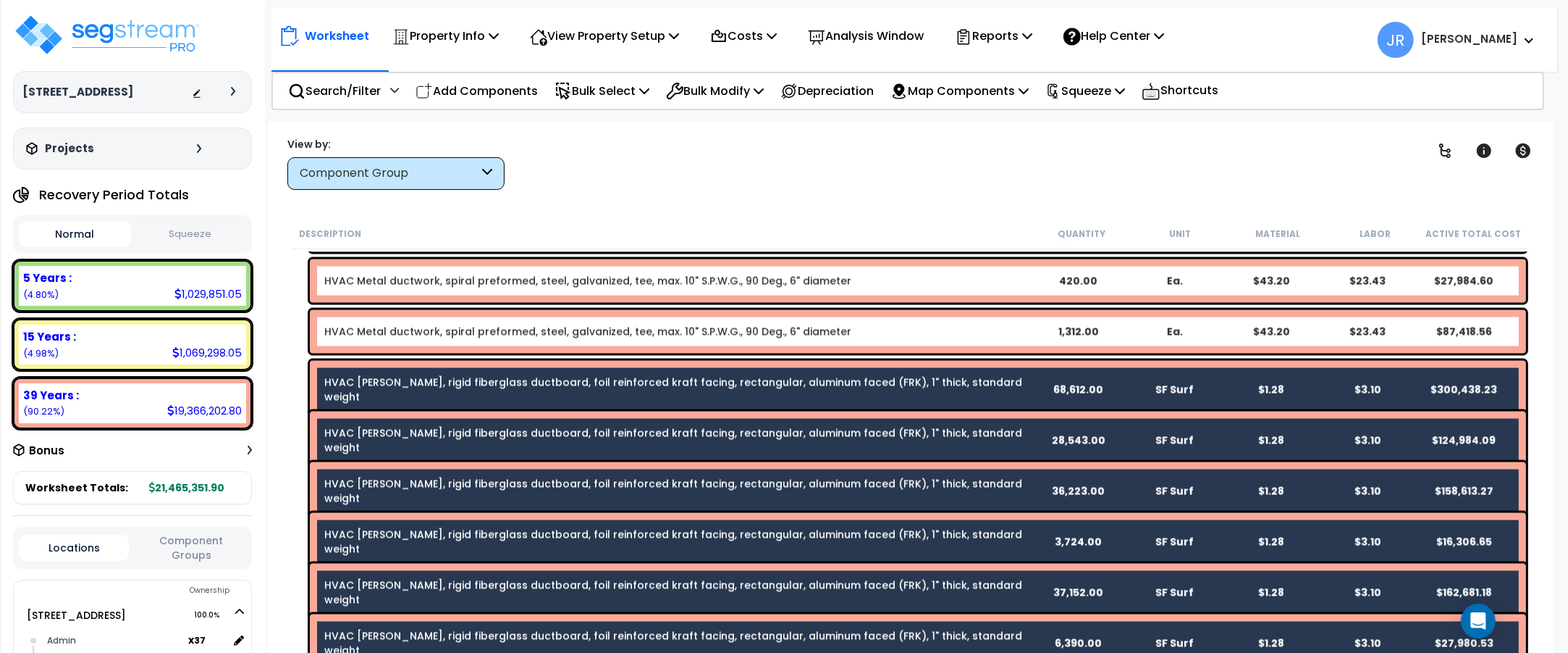
drag, startPoint x: 483, startPoint y: 341, endPoint x: 490, endPoint y: 338, distance: 7.6
click at [483, 342] on div "HVAC Metal ductwork, spiral preformed, steel, galvanized, tee, max. 10" S.P.W.G…" at bounding box center [918, 332] width 1216 height 43
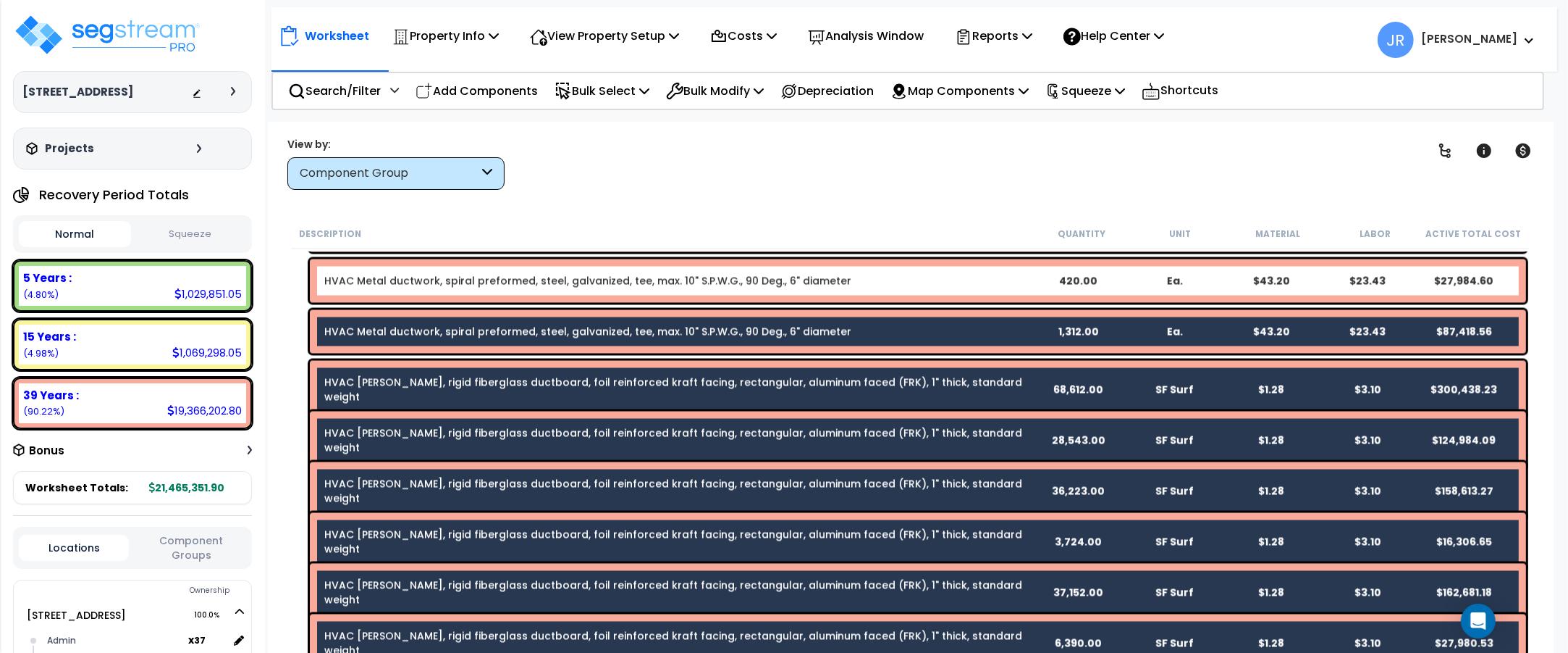
click at [500, 277] on link "HVAC Metal ductwork, spiral preformed, steel, galvanized, tee, max. 10" S.P.W.G…" at bounding box center [588, 281] width 527 height 14
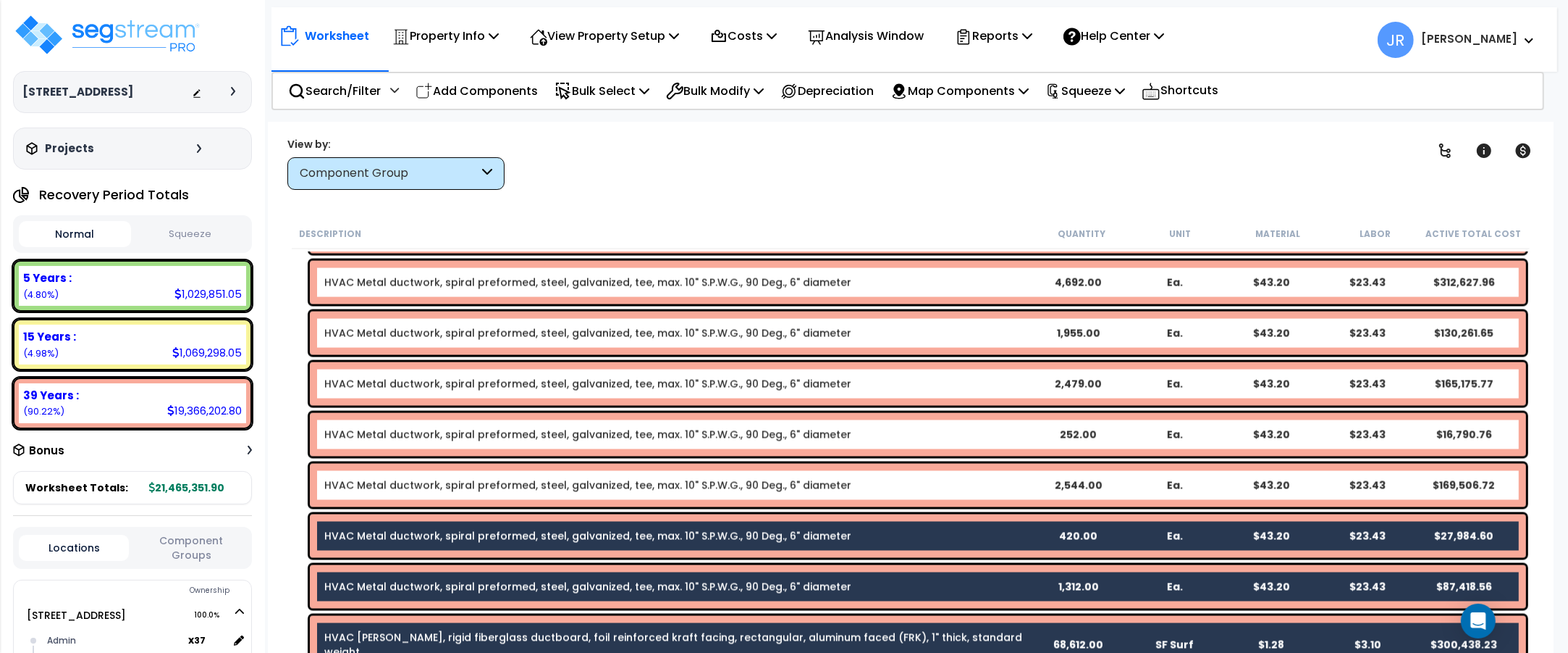
scroll to position [9236, 0]
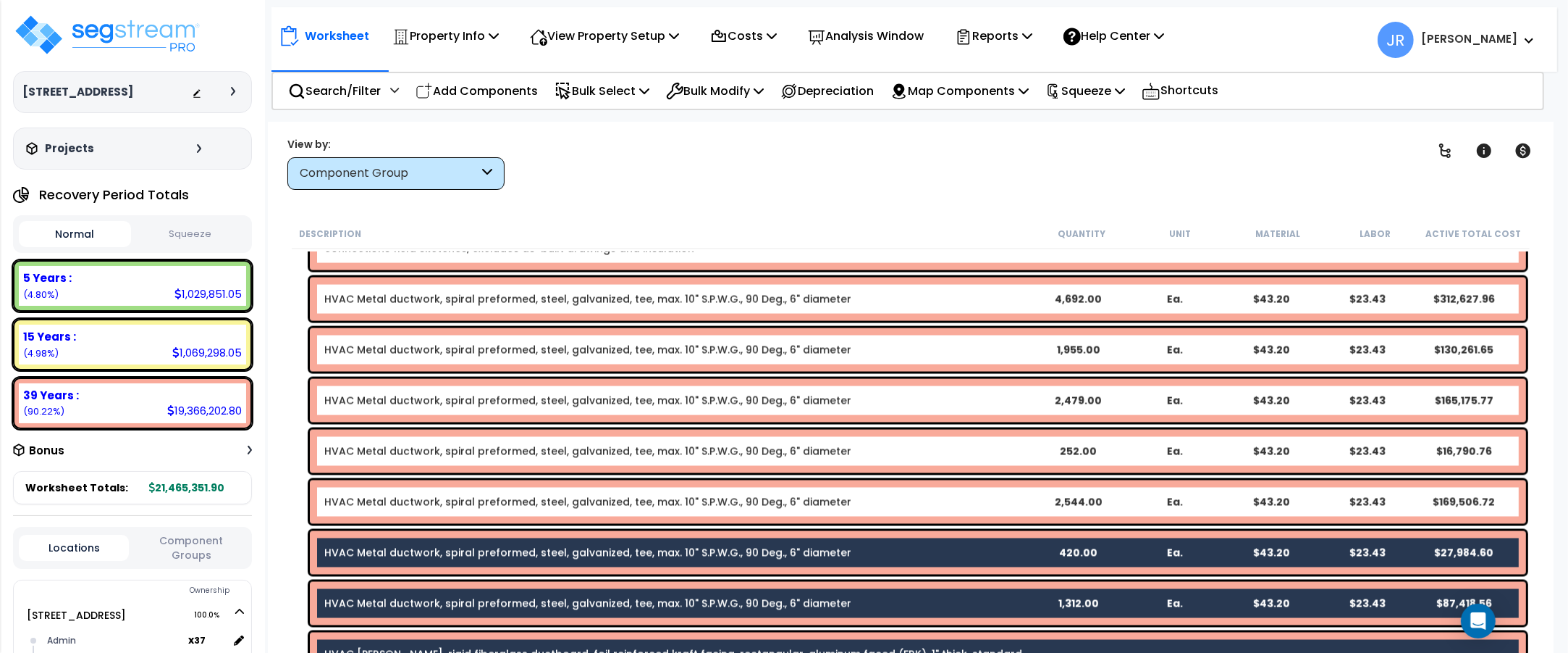
click at [552, 502] on link "HVAC Metal ductwork, spiral preformed, steel, galvanized, tee, max. 10" S.P.W.G…" at bounding box center [588, 502] width 527 height 14
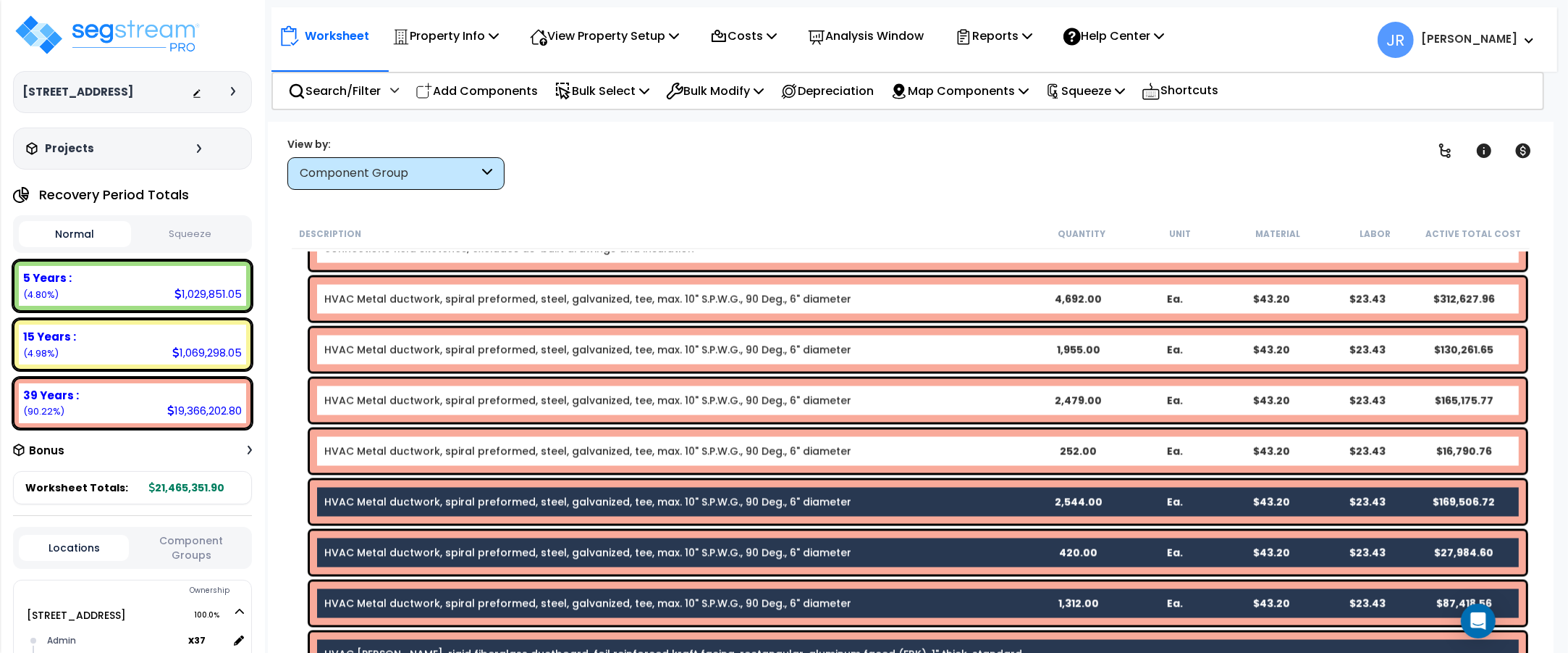
click at [555, 449] on link "HVAC Metal ductwork, spiral preformed, steel, galvanized, tee, max. 10" S.P.W.G…" at bounding box center [588, 452] width 527 height 14
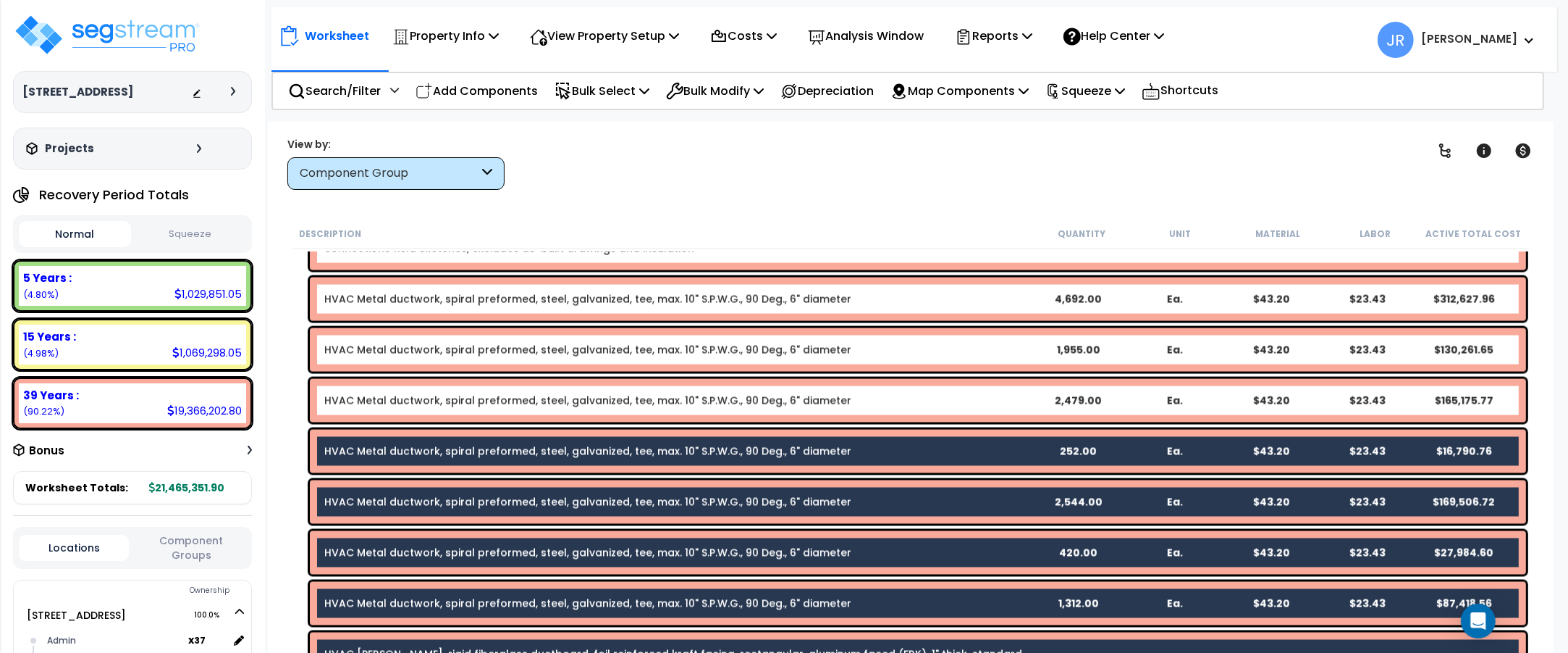
click at [563, 396] on link "HVAC Metal ductwork, spiral preformed, steel, galvanized, tee, max. 10" S.P.W.G…" at bounding box center [588, 401] width 527 height 14
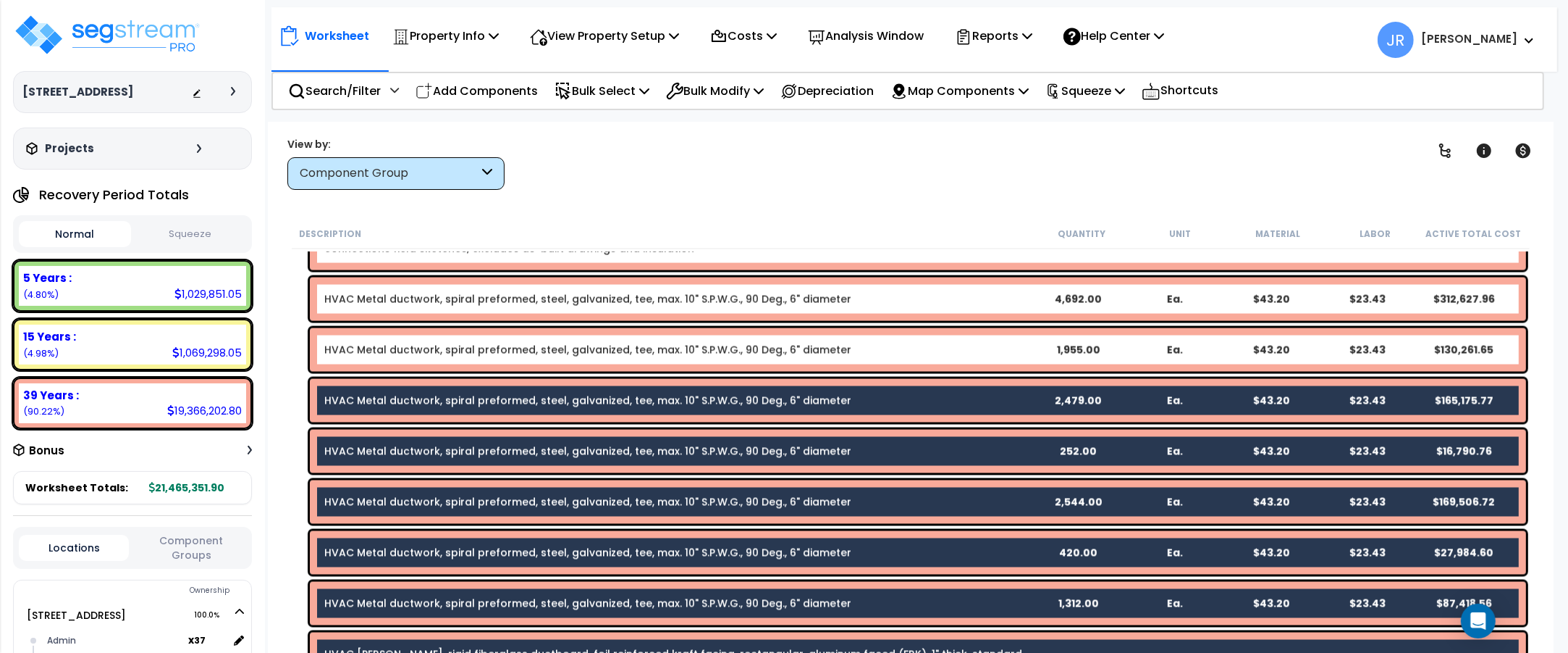
click at [567, 353] on link "HVAC Metal ductwork, spiral preformed, steel, galvanized, tee, max. 10" S.P.W.G…" at bounding box center [588, 350] width 527 height 14
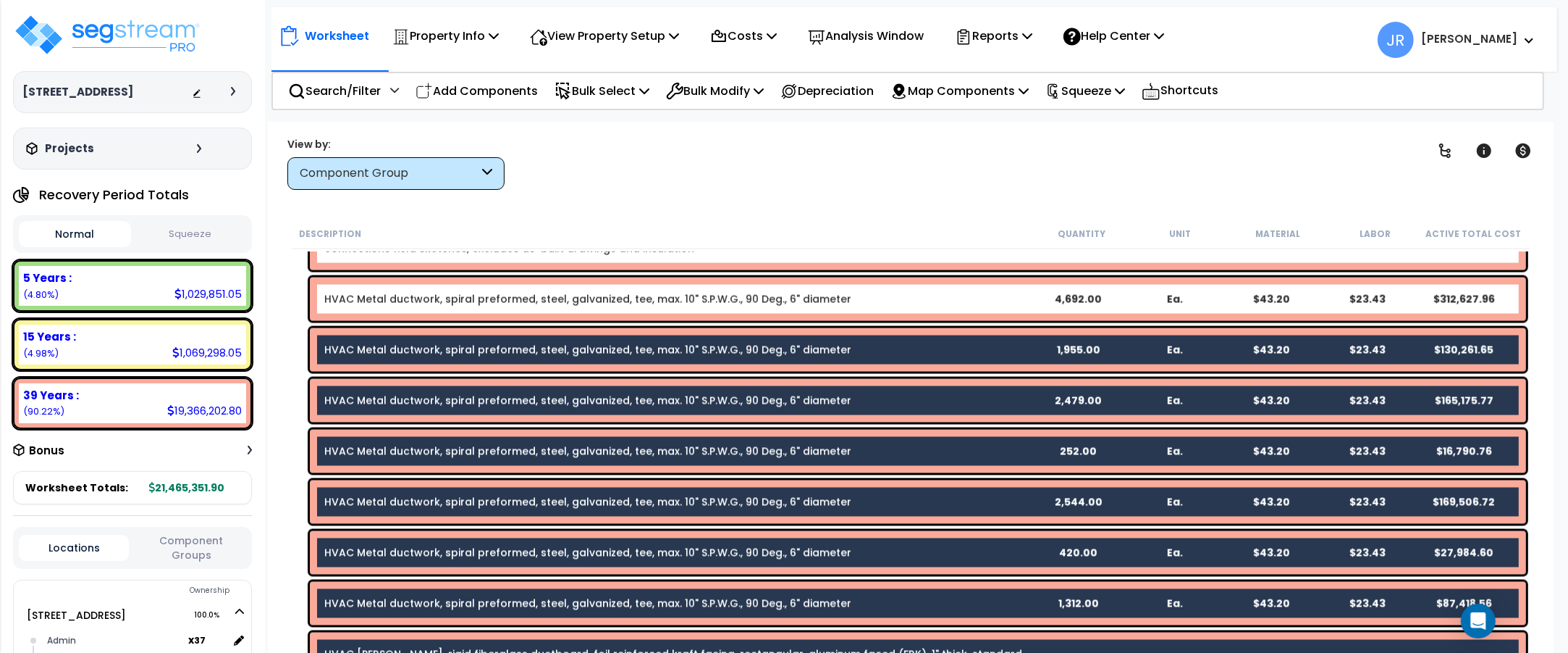
click at [592, 296] on link "HVAC Metal ductwork, spiral preformed, steel, galvanized, tee, max. 10" S.P.W.G…" at bounding box center [588, 299] width 527 height 14
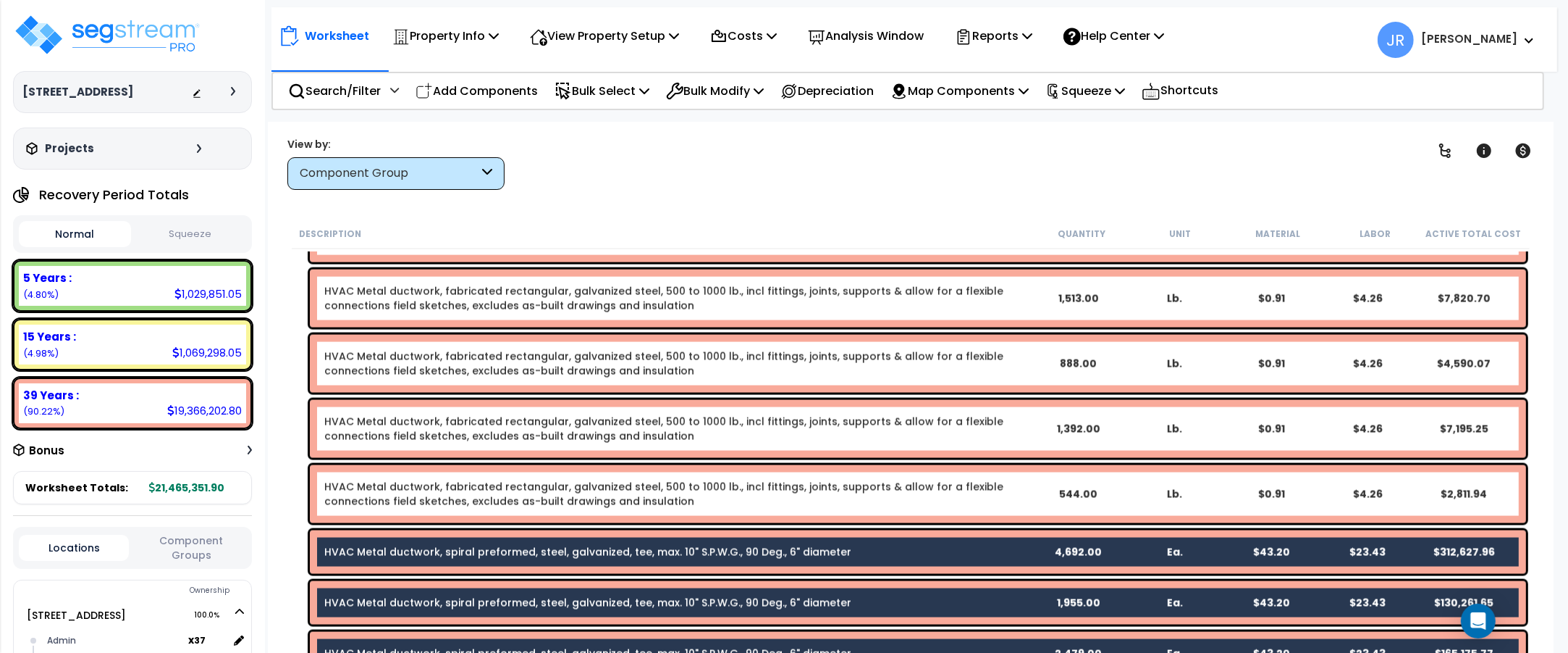
scroll to position [8965, 0]
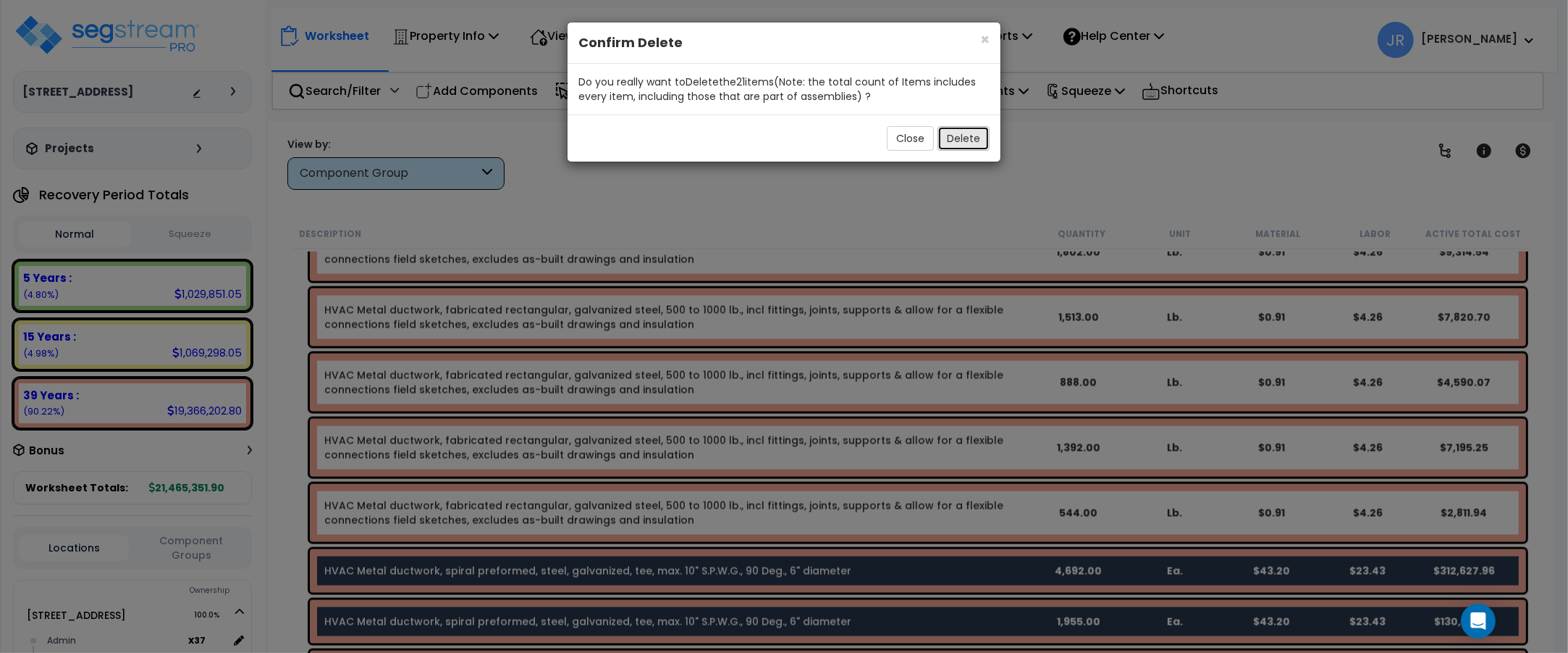
click at [971, 144] on button "Delete" at bounding box center [963, 138] width 52 height 25
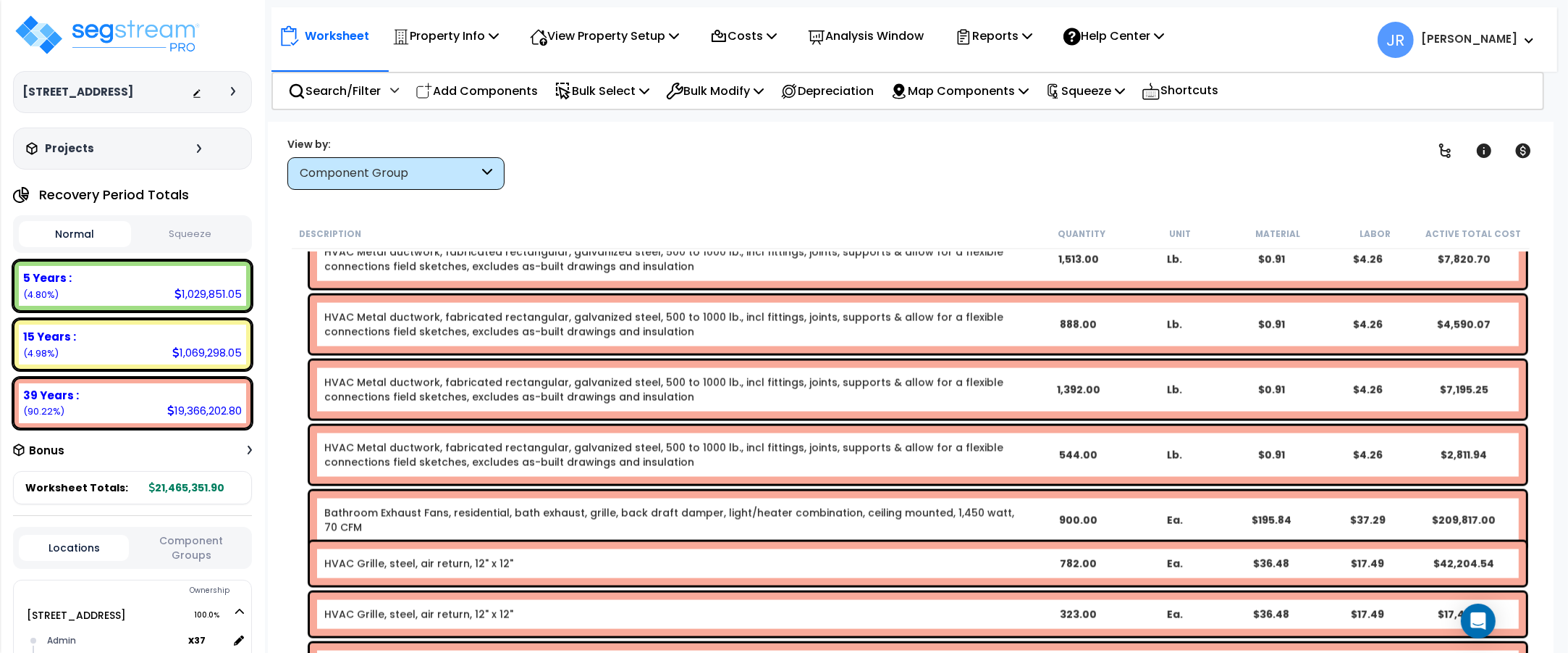
scroll to position [9056, 0]
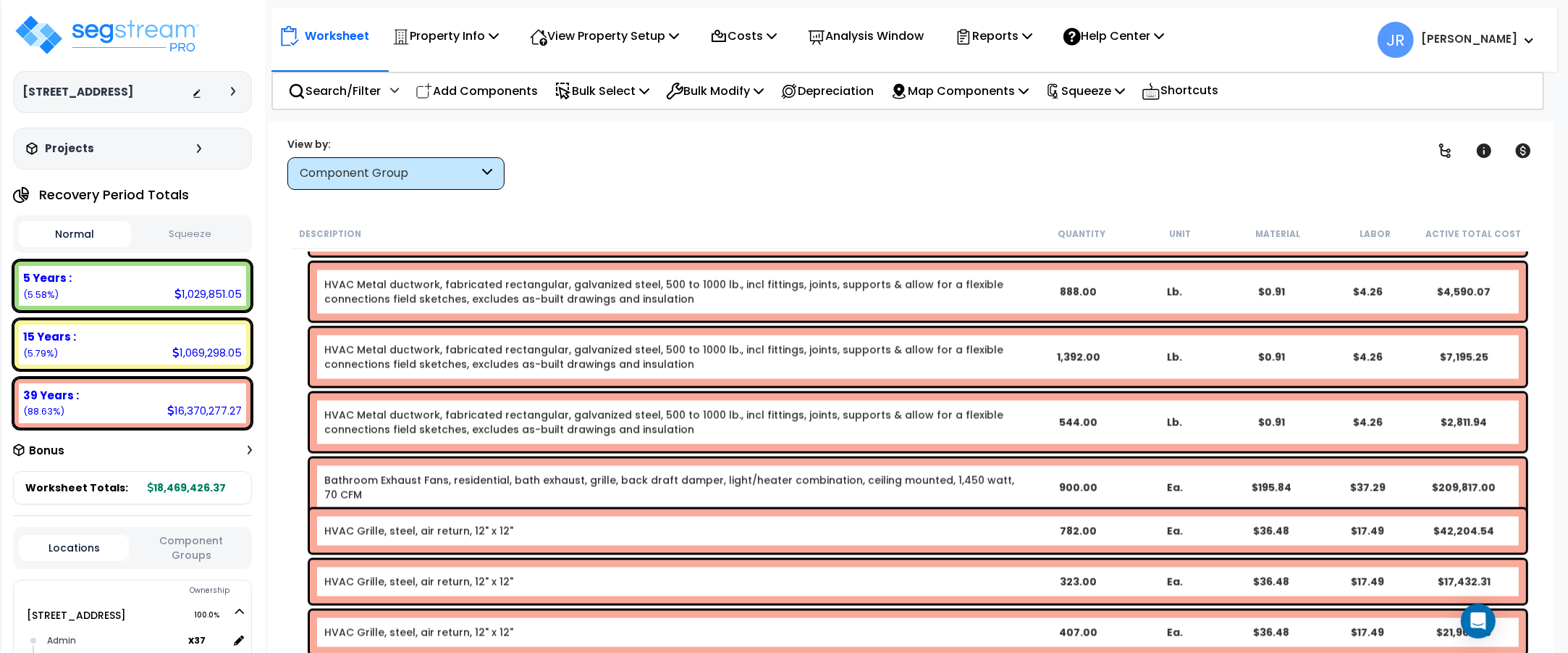
click at [883, 482] on link "Bathroom Exhaust Fans, residential, bath exhaust, grille, back draft damper, li…" at bounding box center [669, 488] width 690 height 29
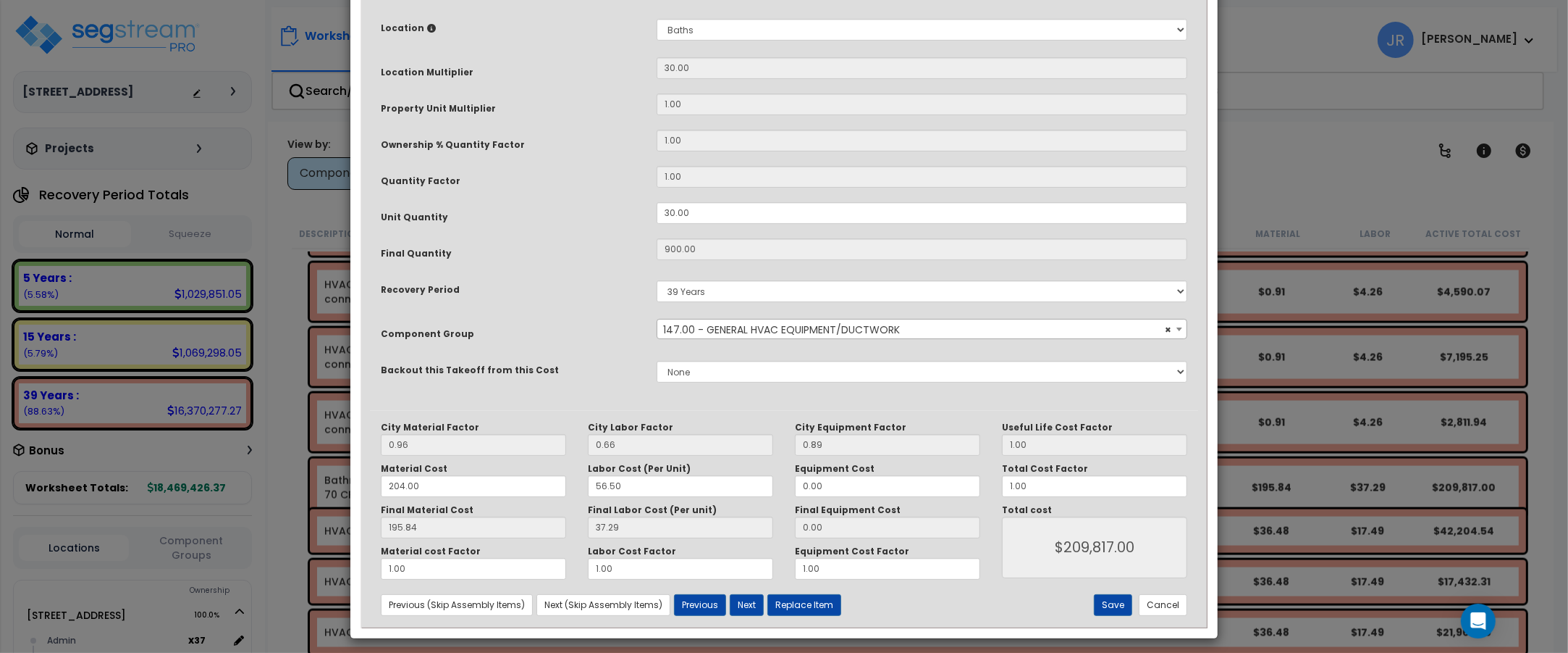
scroll to position [0, 0]
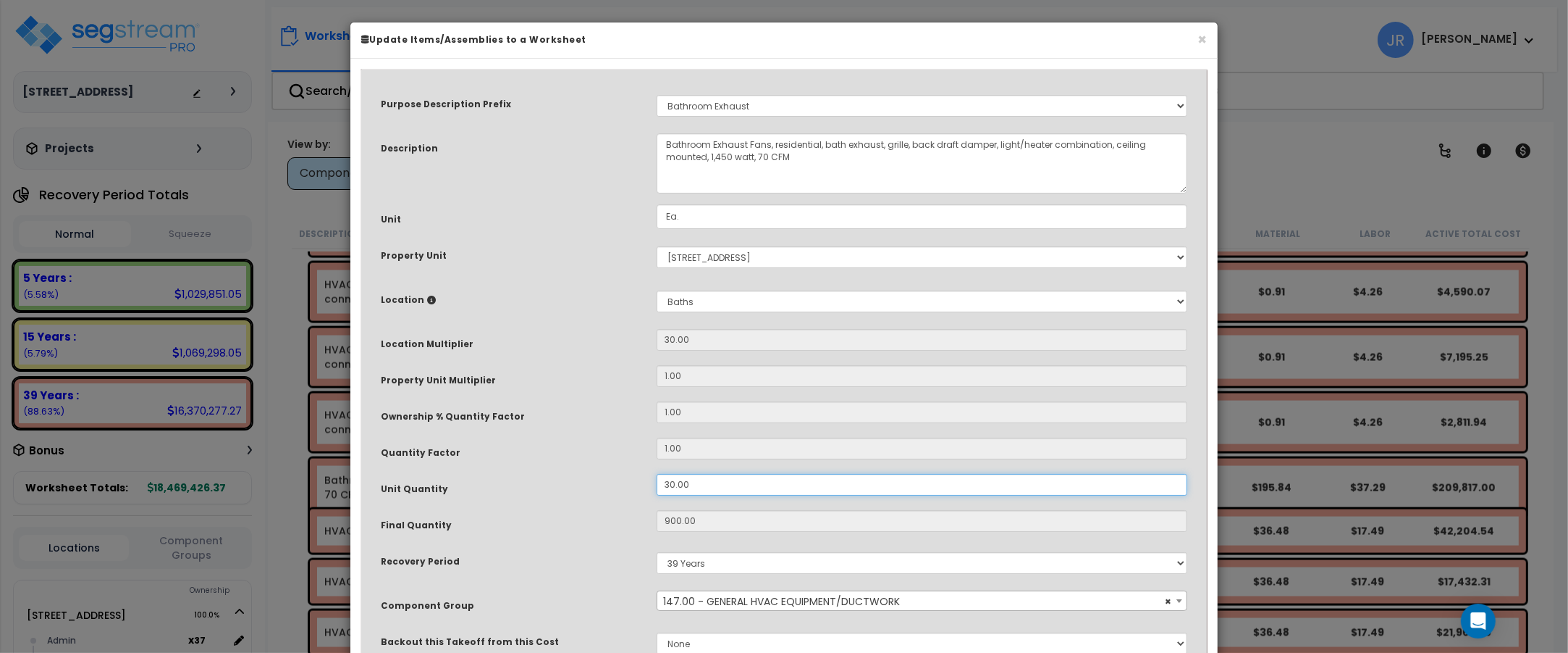
drag, startPoint x: 695, startPoint y: 487, endPoint x: 642, endPoint y: 481, distance: 53.3
click at [642, 481] on div "Unit Quantity 30.00" at bounding box center [784, 486] width 828 height 25
type input "1"
type input "900"
type input "$209,817.00"
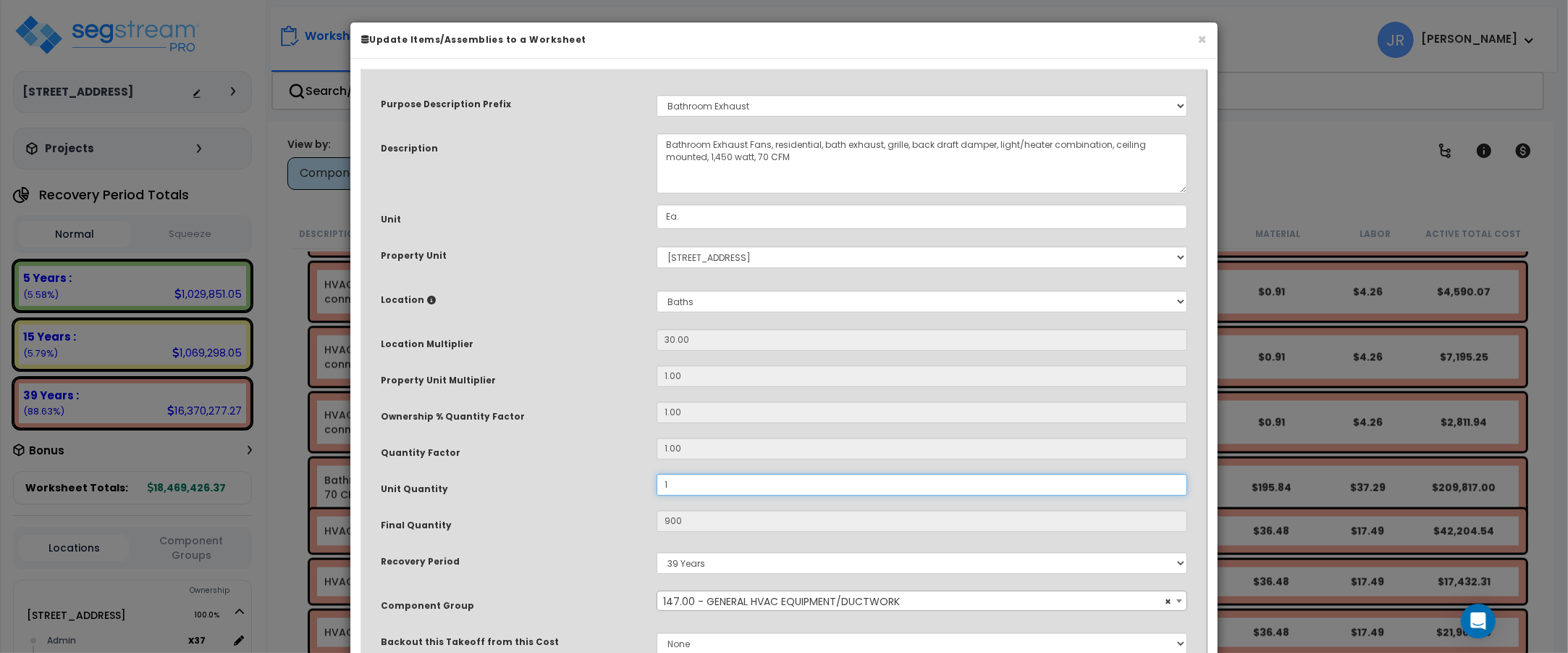
type input "30"
type input "$6,993.90"
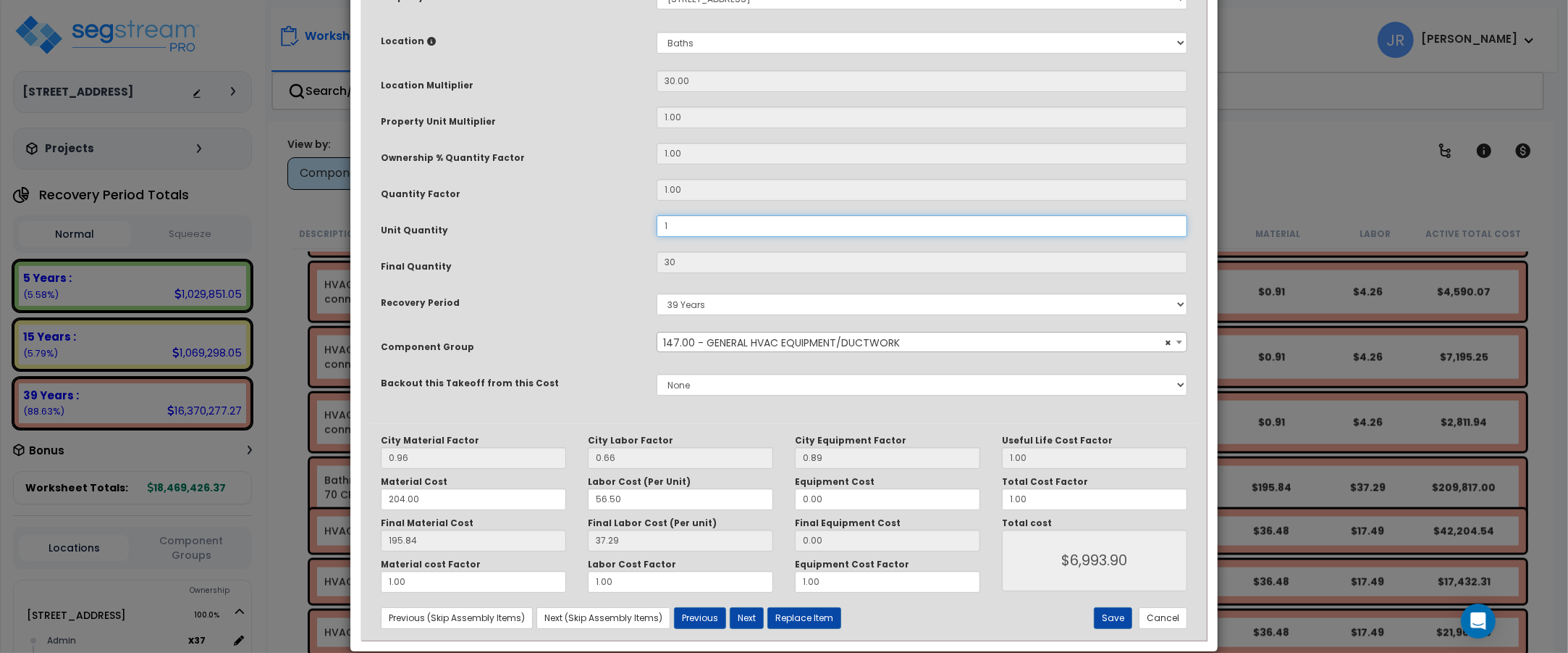
scroll to position [280, 0]
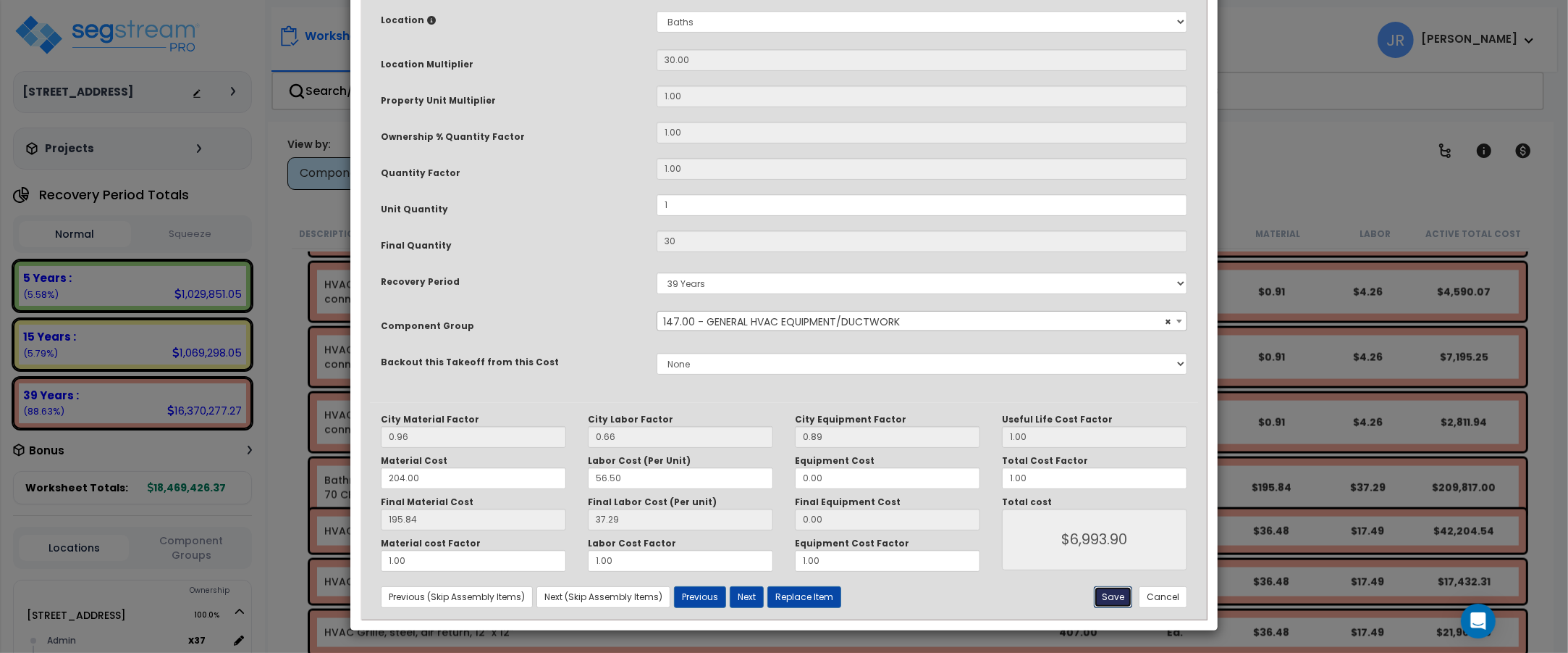
click at [1108, 595] on button "Save" at bounding box center [1112, 597] width 38 height 22
type input "1.00"
type input "30.00"
type input "6993.90"
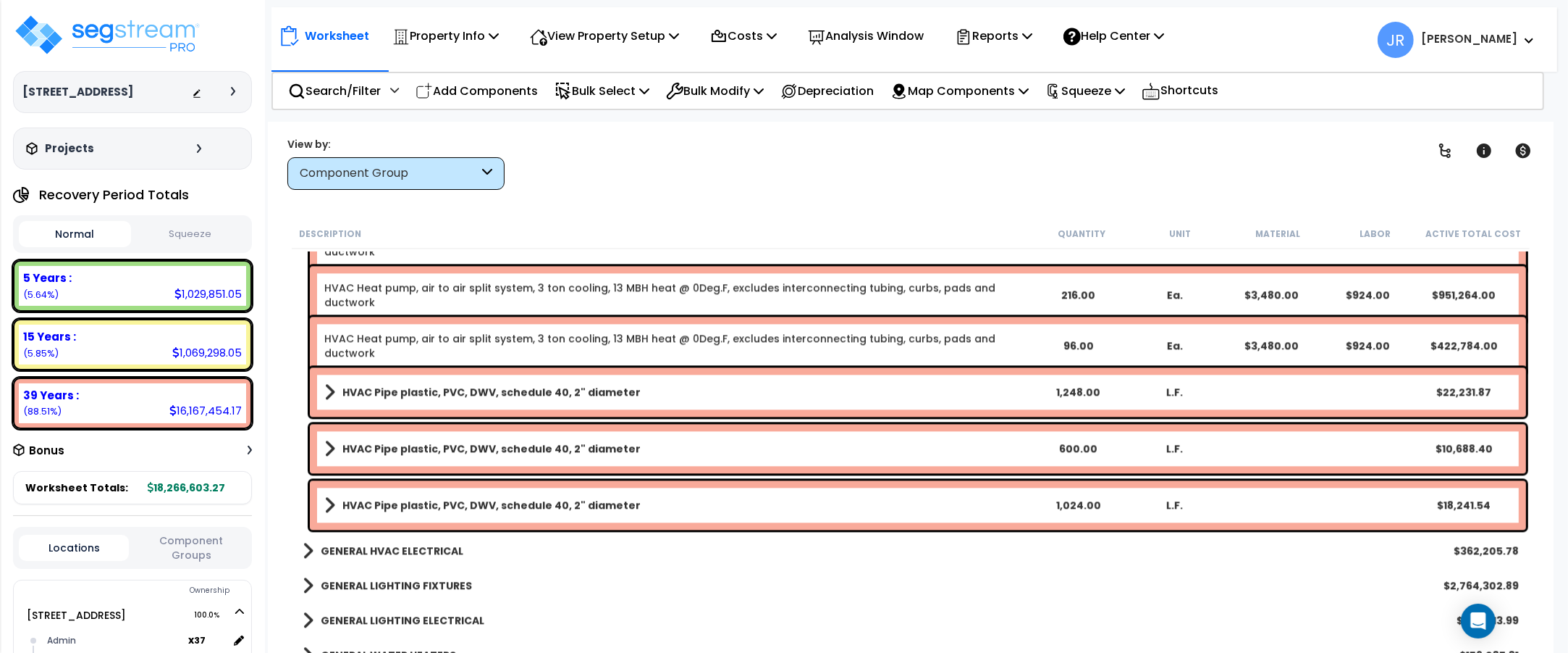
scroll to position [10233, 0]
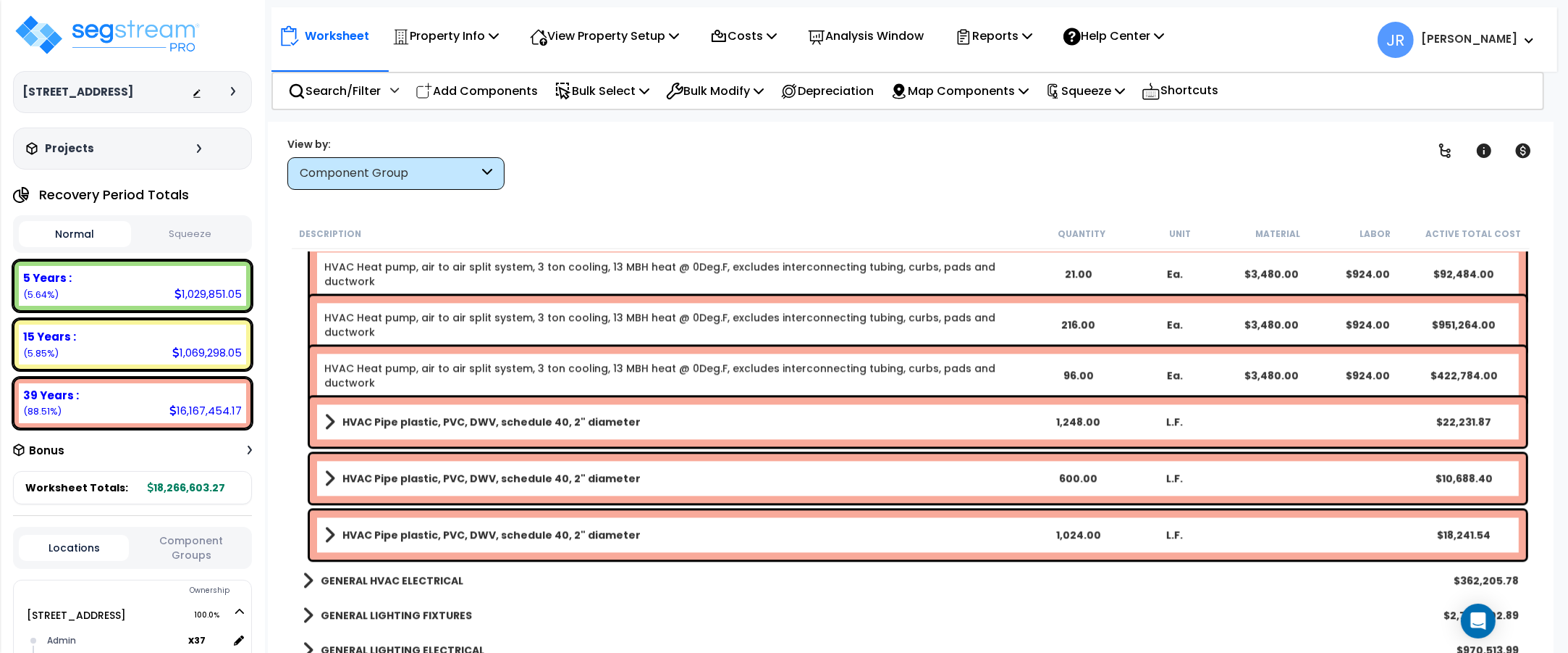
drag, startPoint x: 624, startPoint y: 531, endPoint x: 620, endPoint y: 502, distance: 29.3
click at [621, 531] on b "HVAC Pipe plastic, PVC, DWV, schedule 40, 2" diameter" at bounding box center [492, 535] width 298 height 14
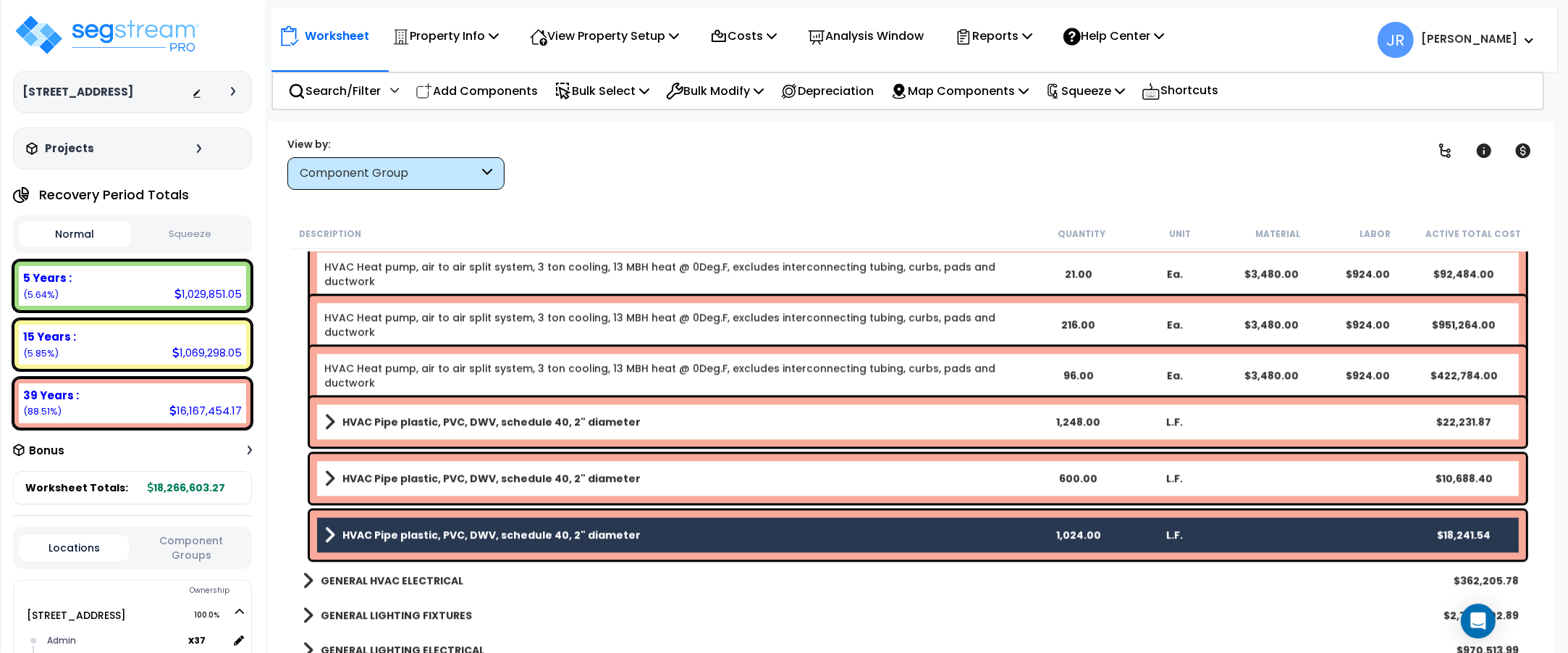
click at [624, 479] on b "HVAC Pipe plastic, PVC, DWV, schedule 40, 2" diameter" at bounding box center [492, 478] width 298 height 14
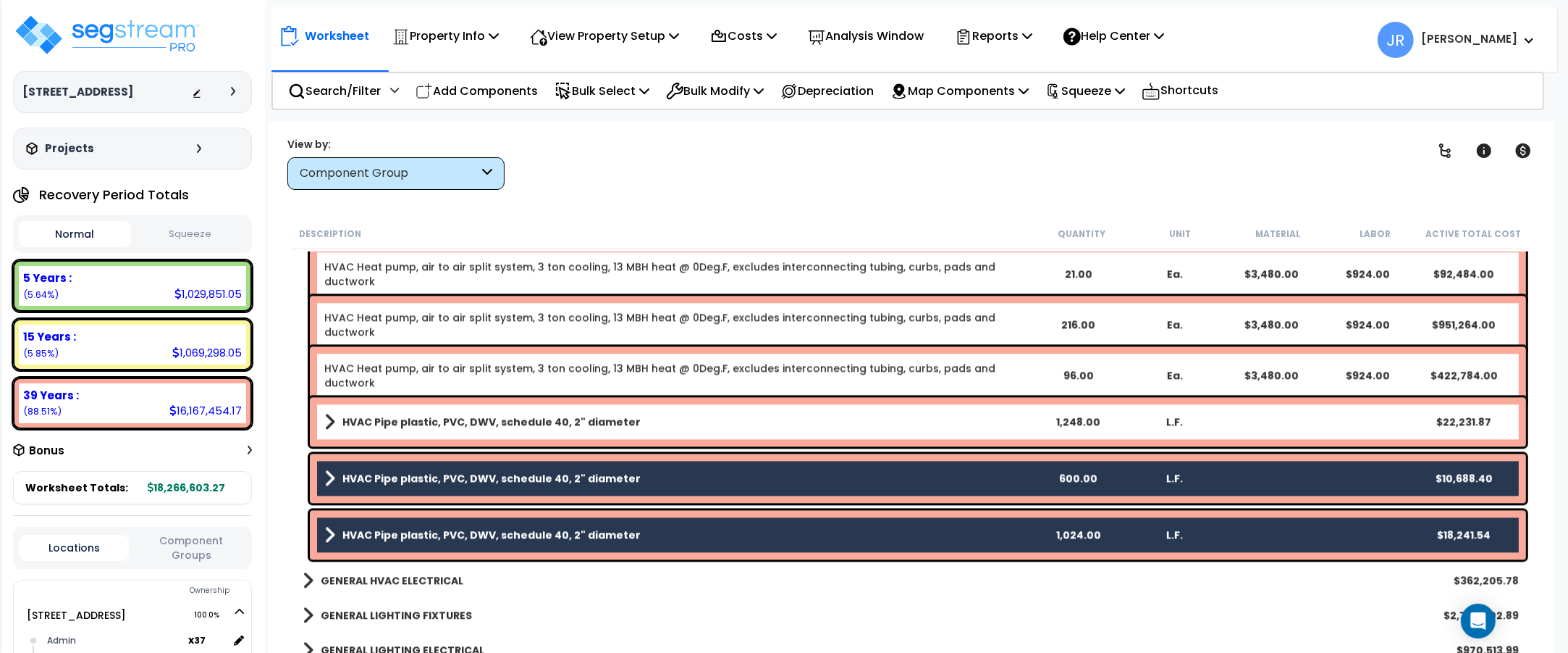
click at [634, 417] on link "HVAC Pipe plastic, PVC, DWV, schedule 40, 2" diameter" at bounding box center [677, 422] width 705 height 20
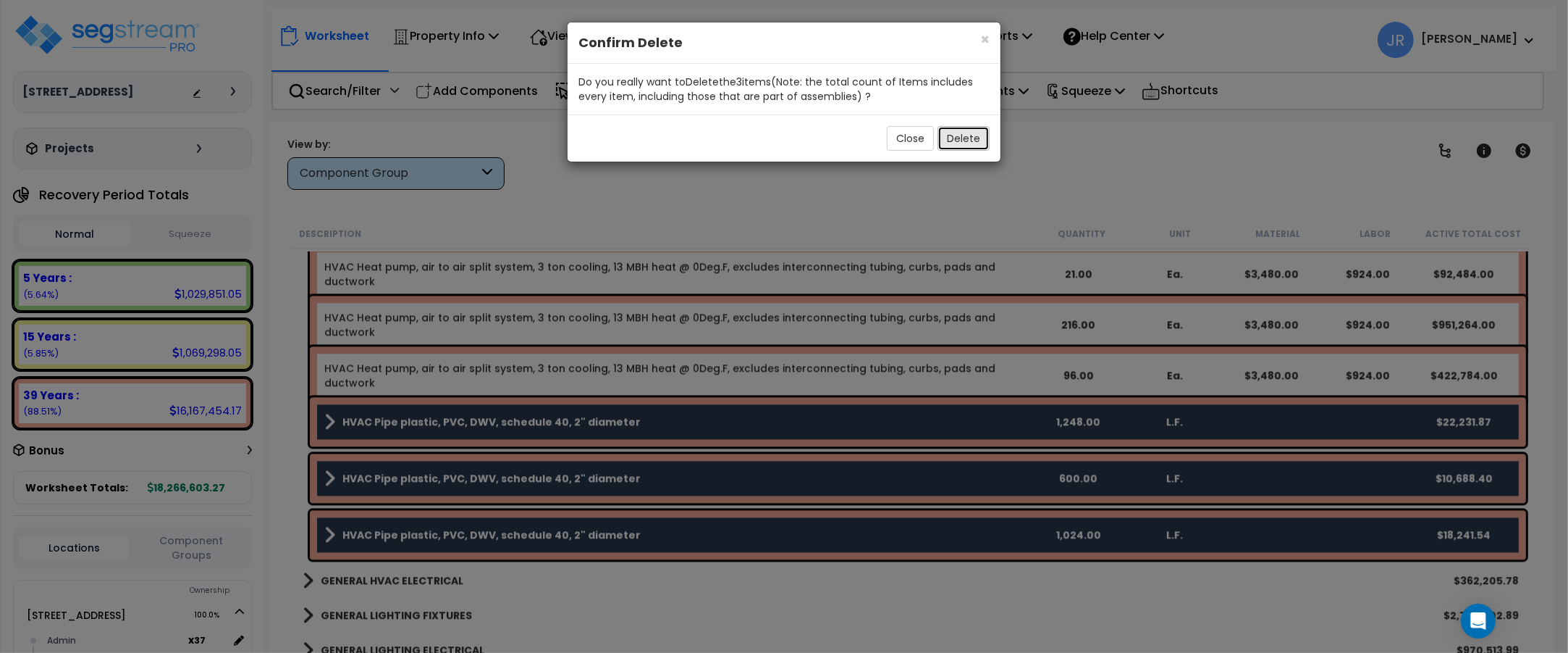
click at [968, 134] on button "Delete" at bounding box center [963, 138] width 52 height 25
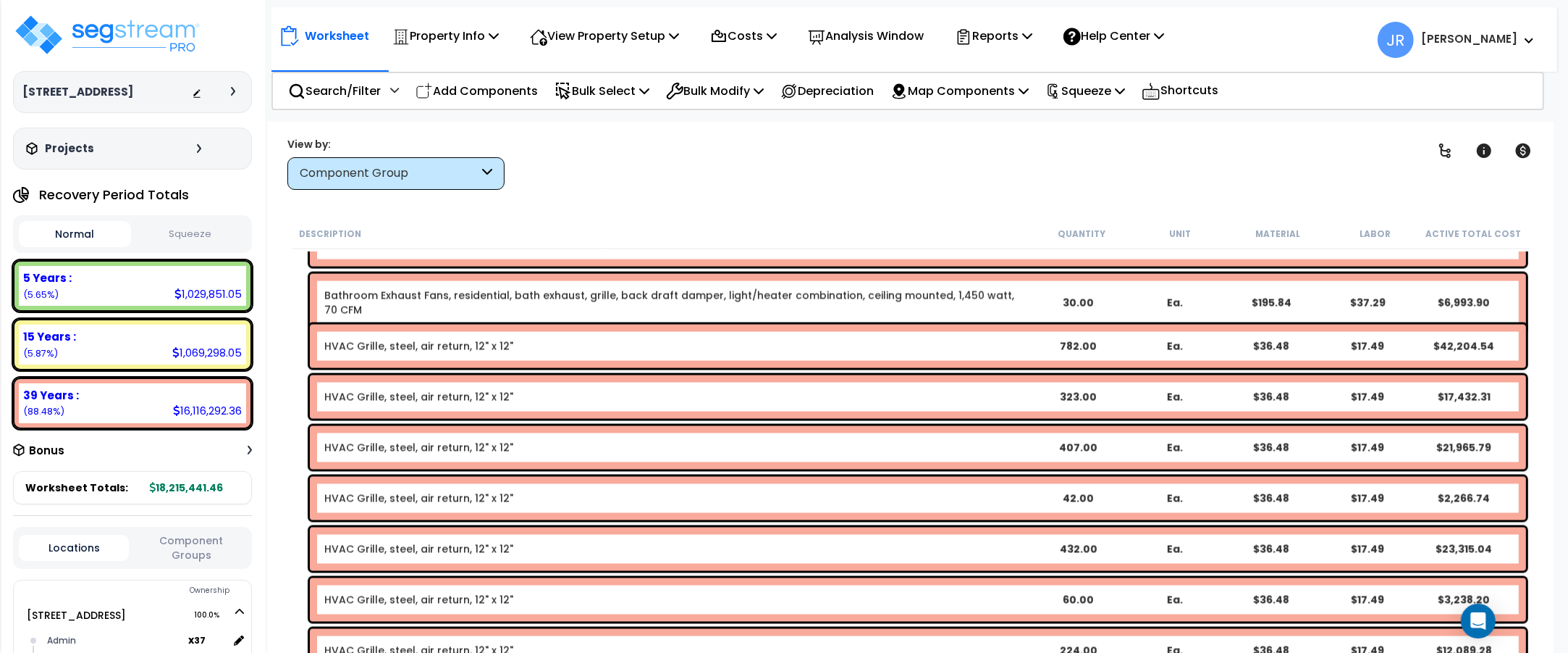
scroll to position [9236, 0]
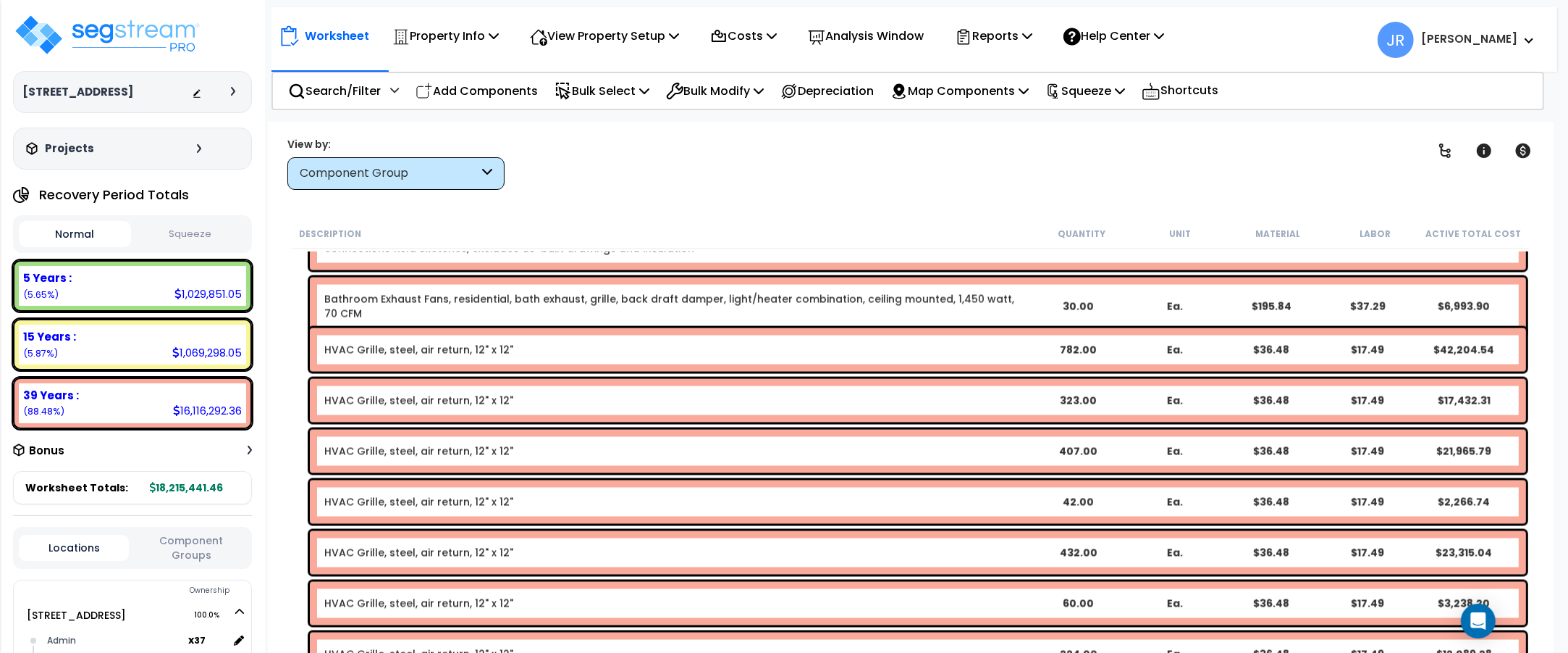
click at [861, 336] on div "HVAC Grille, steel, air return, 12" x 12" 782.00 Ea. $36.48 $17.49 $42,204.54" at bounding box center [918, 350] width 1216 height 43
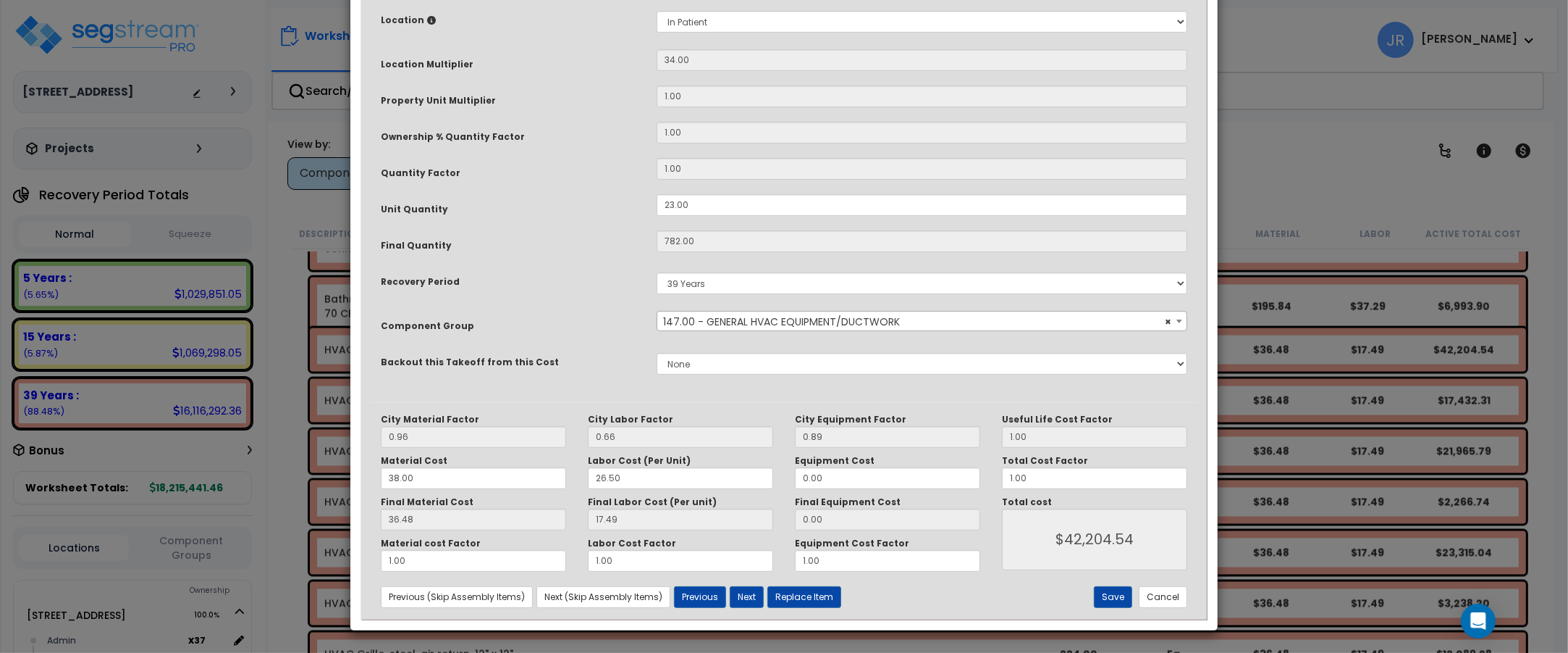
scroll to position [0, 0]
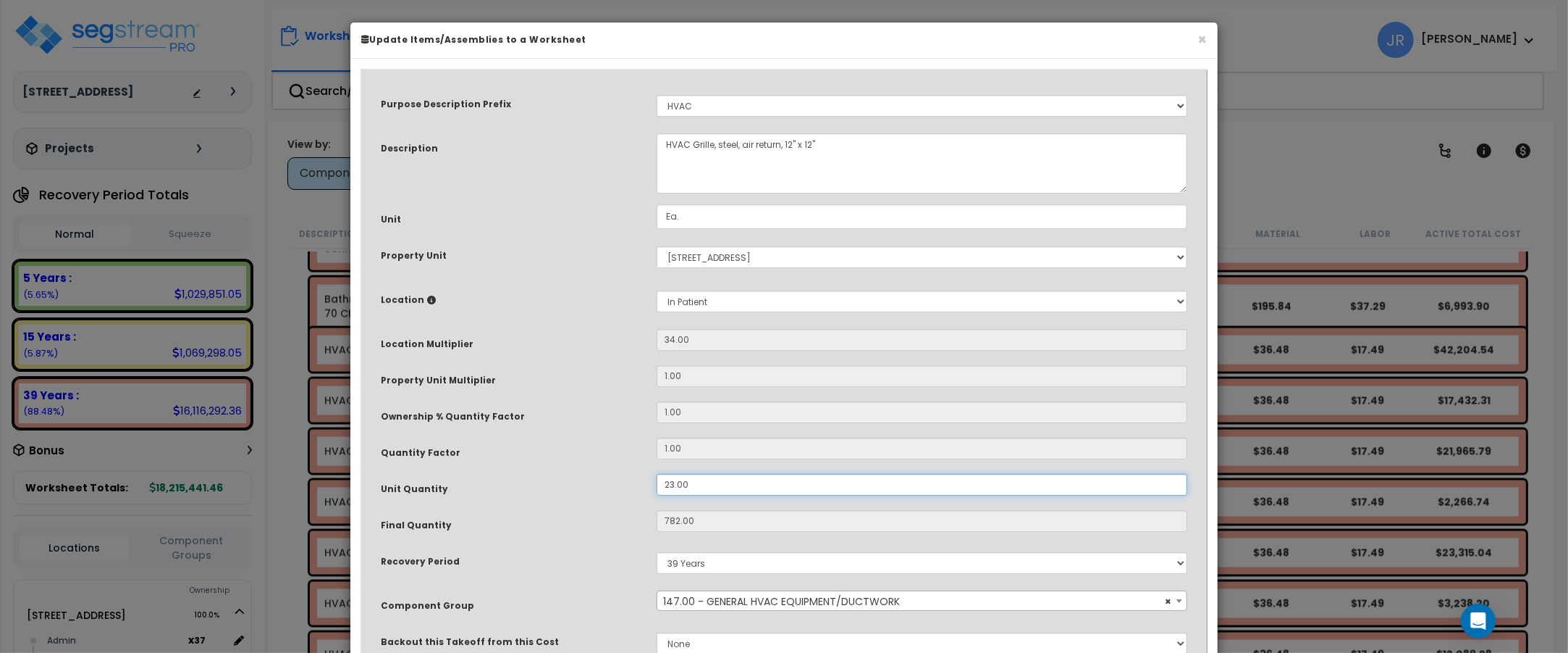
drag, startPoint x: 699, startPoint y: 481, endPoint x: 650, endPoint y: 483, distance: 49.0
click at [650, 483] on div "23.00" at bounding box center [922, 485] width 553 height 22
type input "1"
type input "782"
type input "$42,204.54"
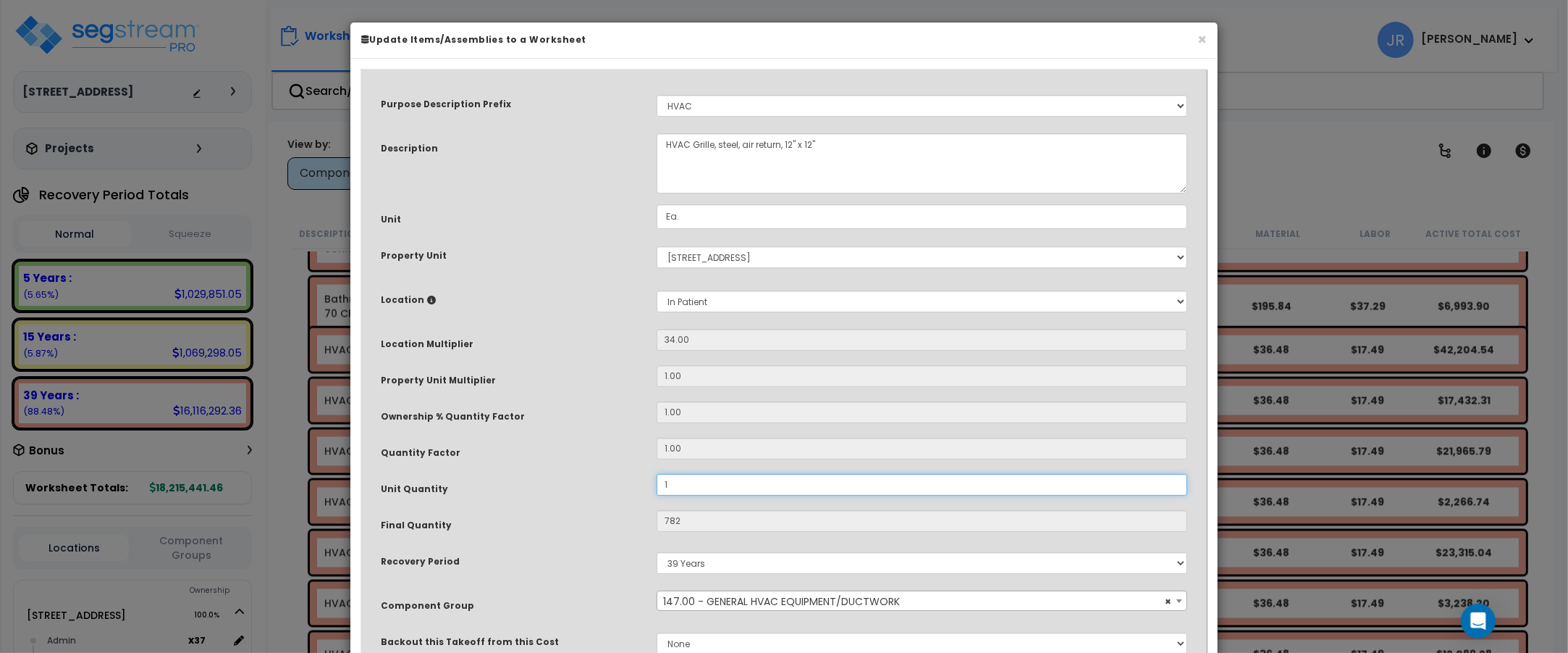
type input "34"
type input "$1,834.98"
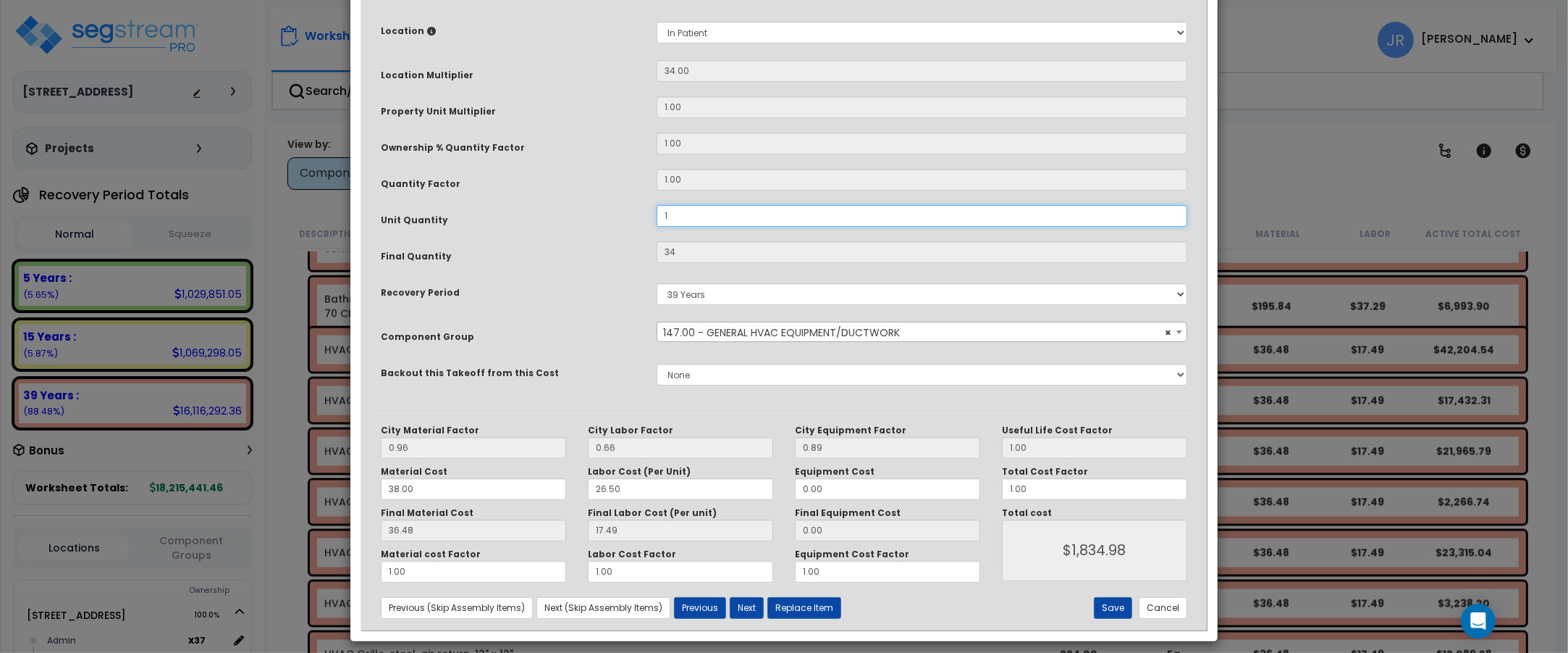
scroll to position [272, 0]
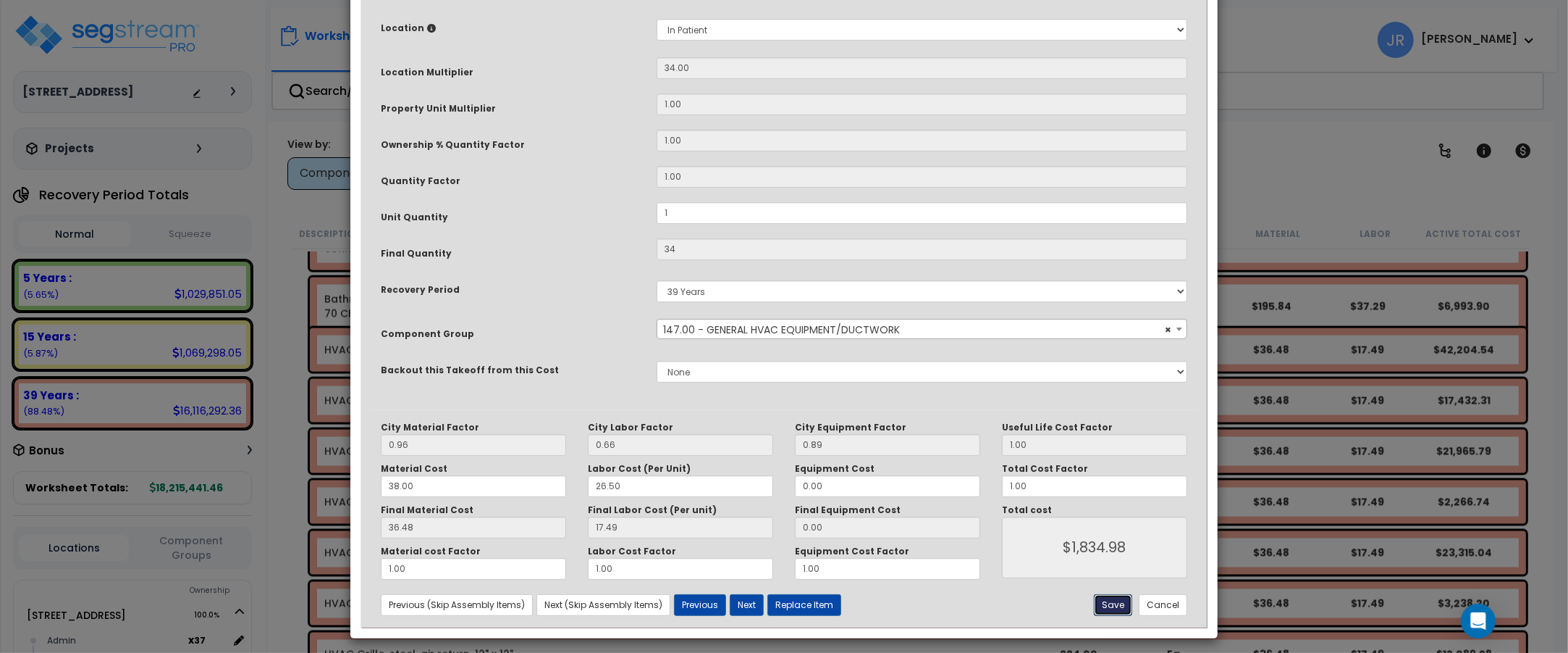
click at [1112, 607] on button "Save" at bounding box center [1112, 605] width 38 height 22
type input "1.00"
type input "34.00"
type input "1834.98"
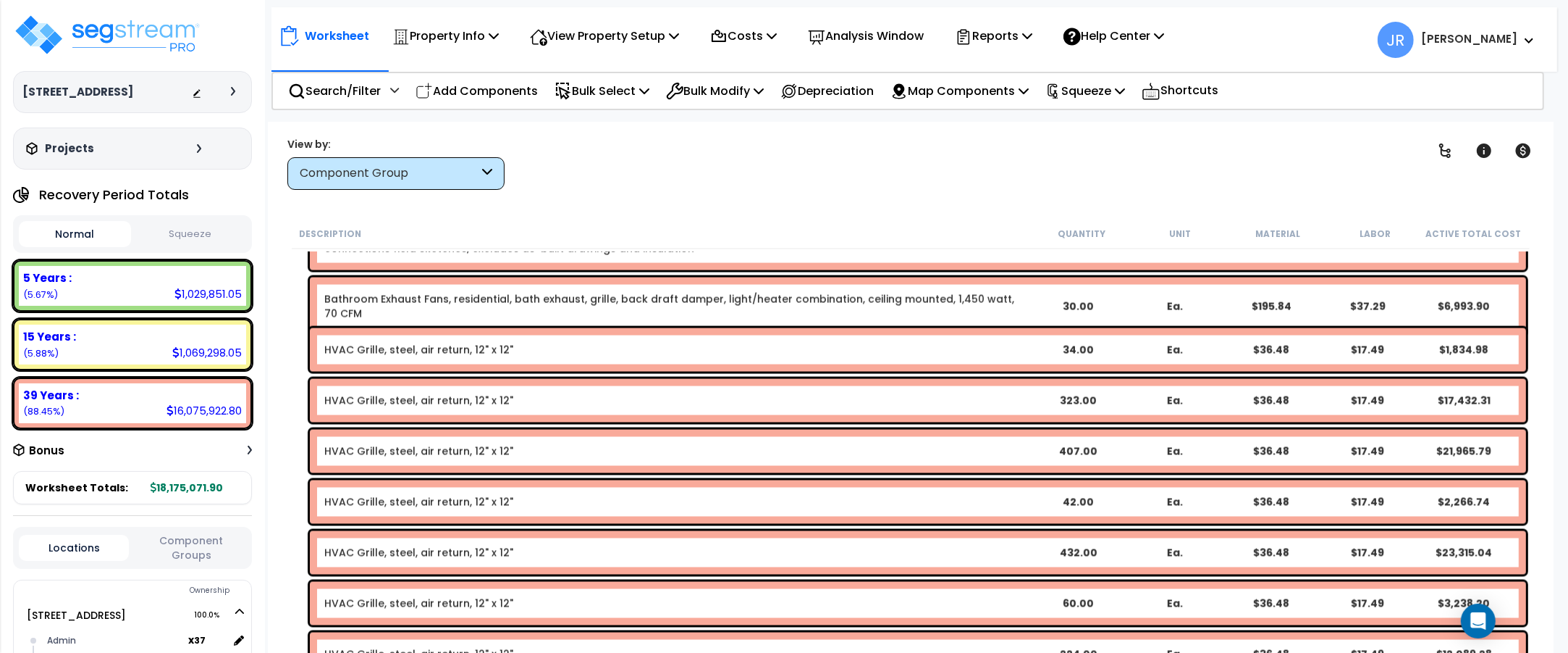
click at [574, 396] on div "HVAC Grille, steel, air return, 12" x 12"" at bounding box center [677, 401] width 705 height 14
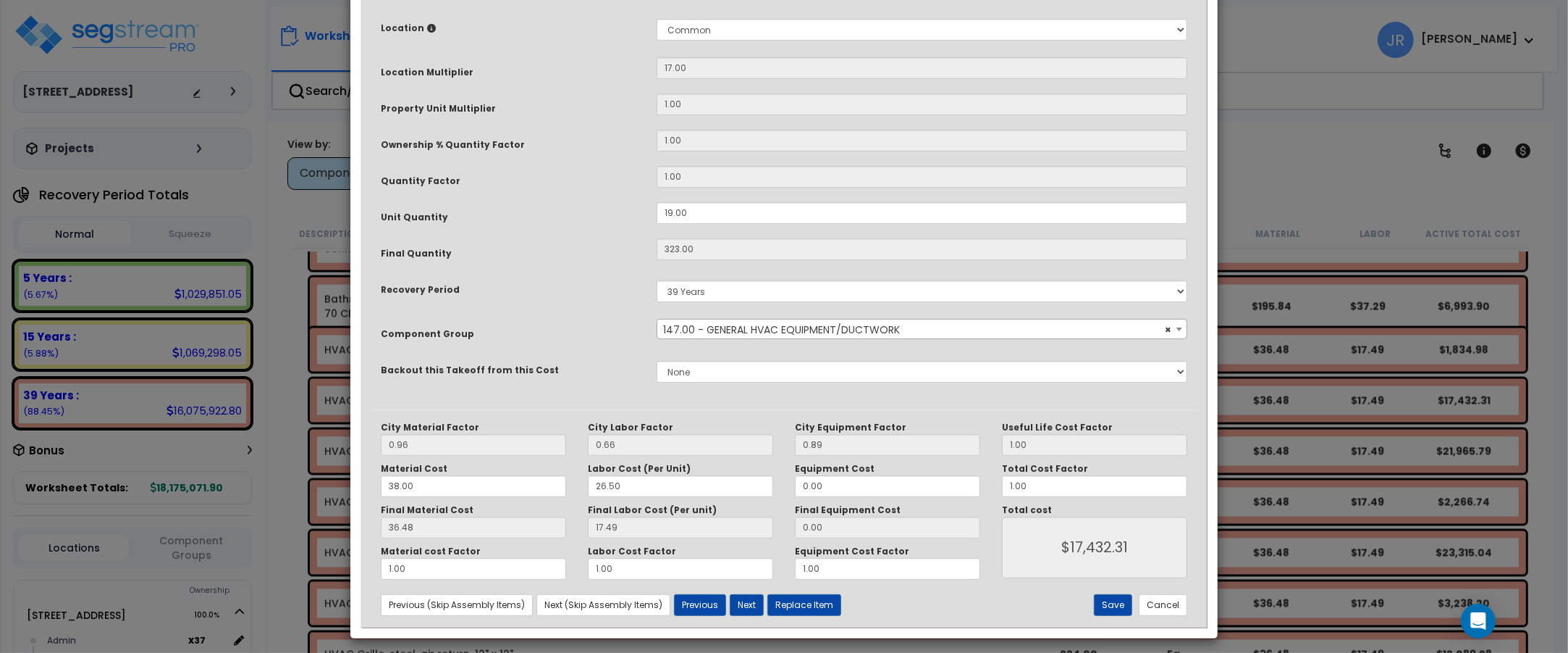
scroll to position [0, 0]
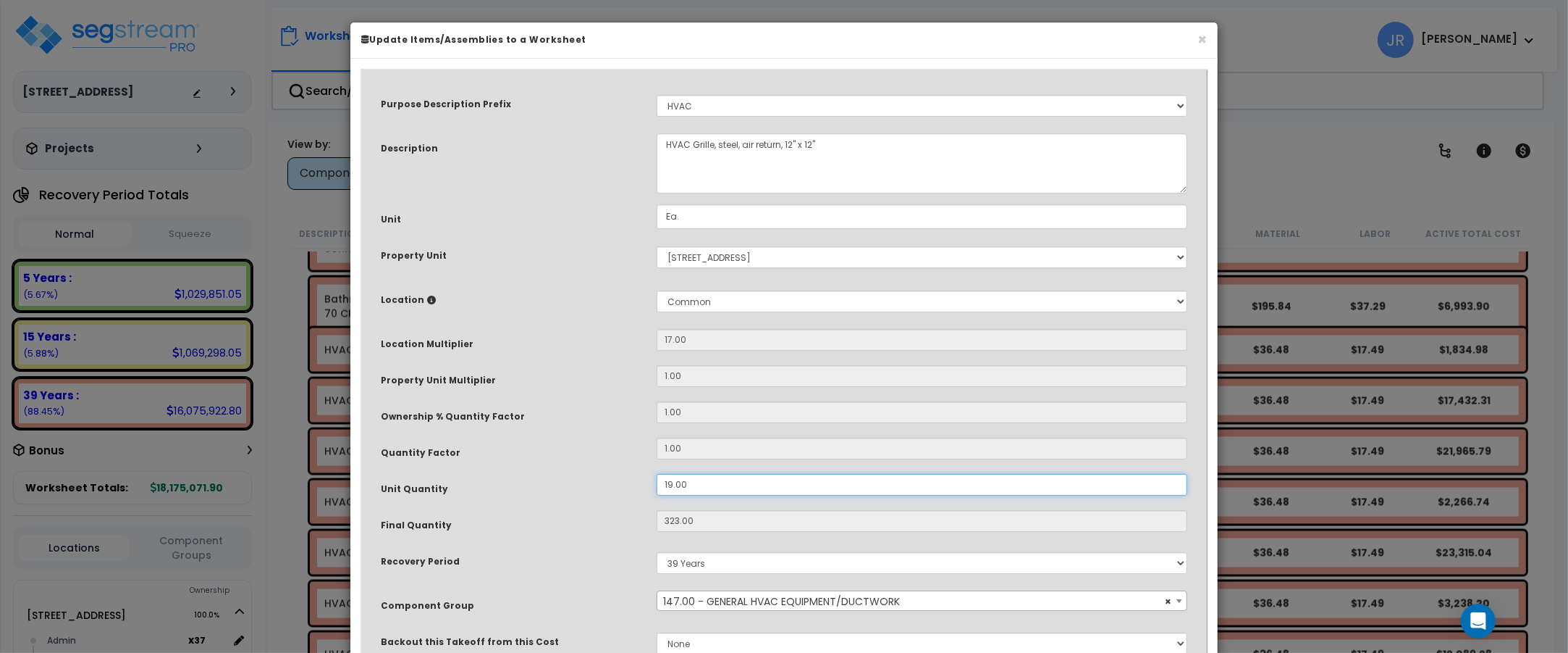
drag, startPoint x: 692, startPoint y: 483, endPoint x: 635, endPoint y: 483, distance: 57.0
click at [635, 483] on div "Unit Quantity 19.00" at bounding box center [784, 486] width 828 height 25
type input "1"
type input "323"
type input "$17,432.31"
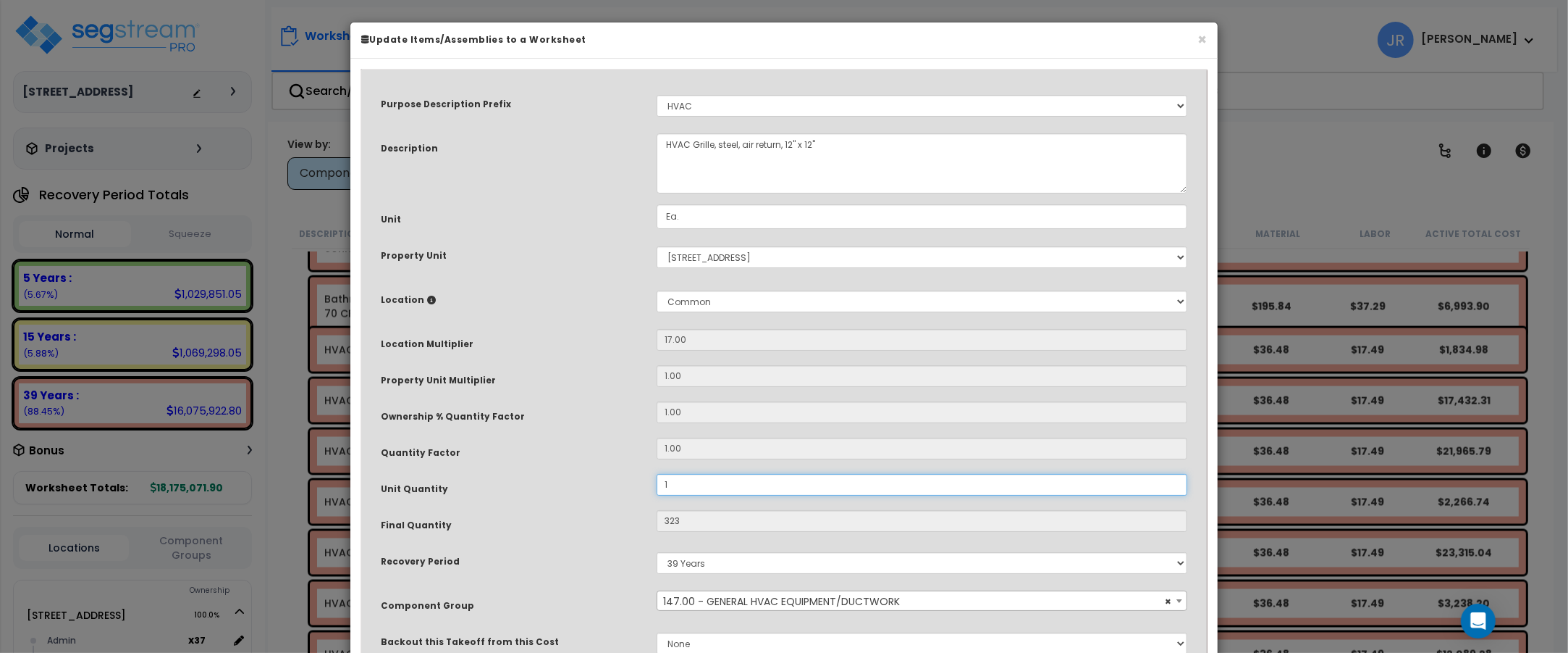
type input "17"
type input "$917.49"
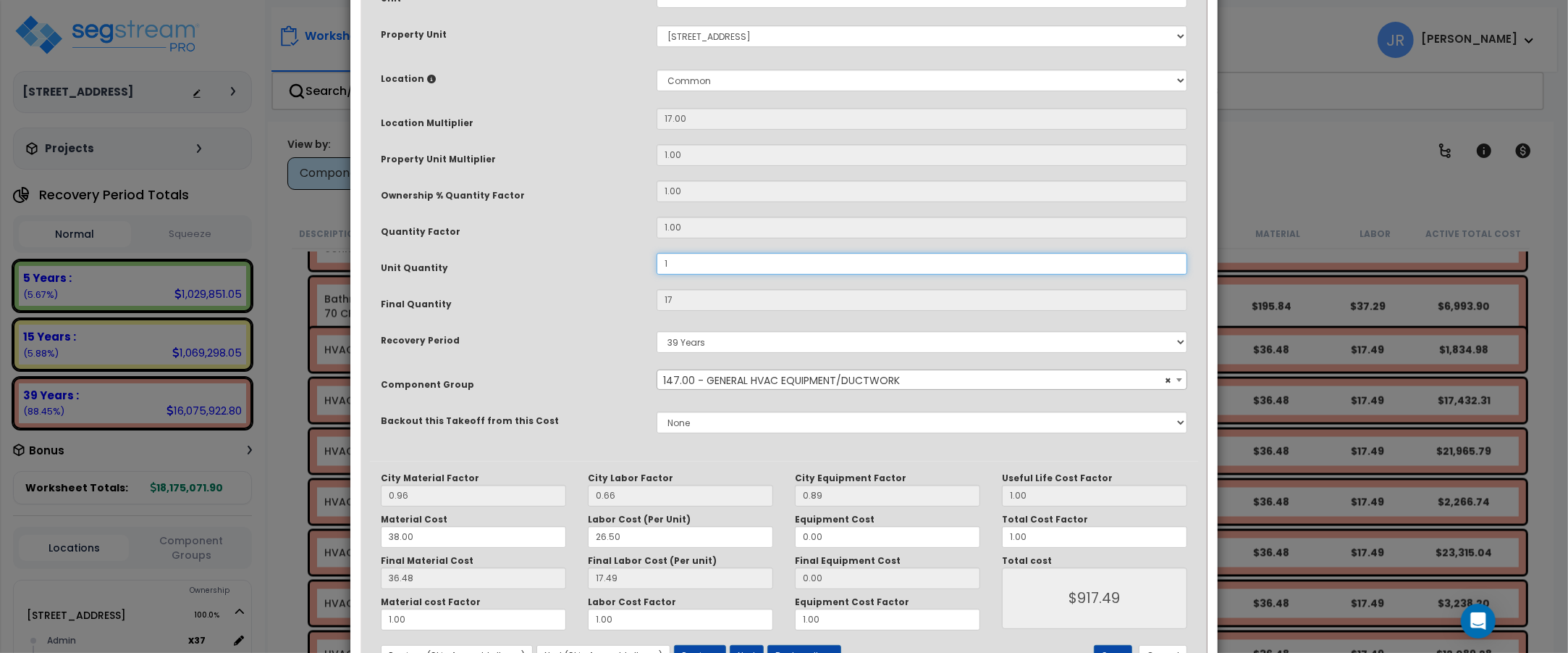
scroll to position [280, 0]
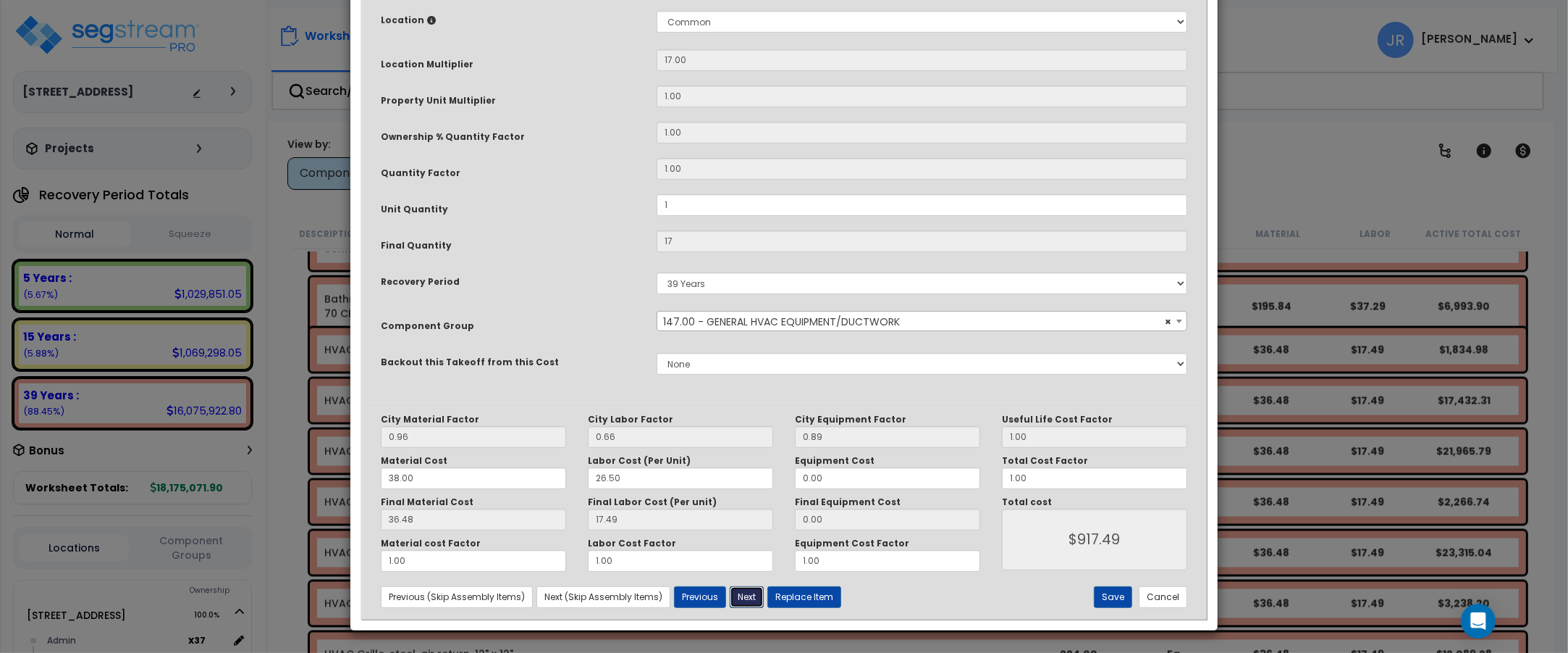
click at [741, 596] on button "Next" at bounding box center [747, 597] width 34 height 22
type input "1.00"
type input "17.00"
type input "917.49"
drag, startPoint x: 703, startPoint y: 205, endPoint x: 653, endPoint y: 196, distance: 50.8
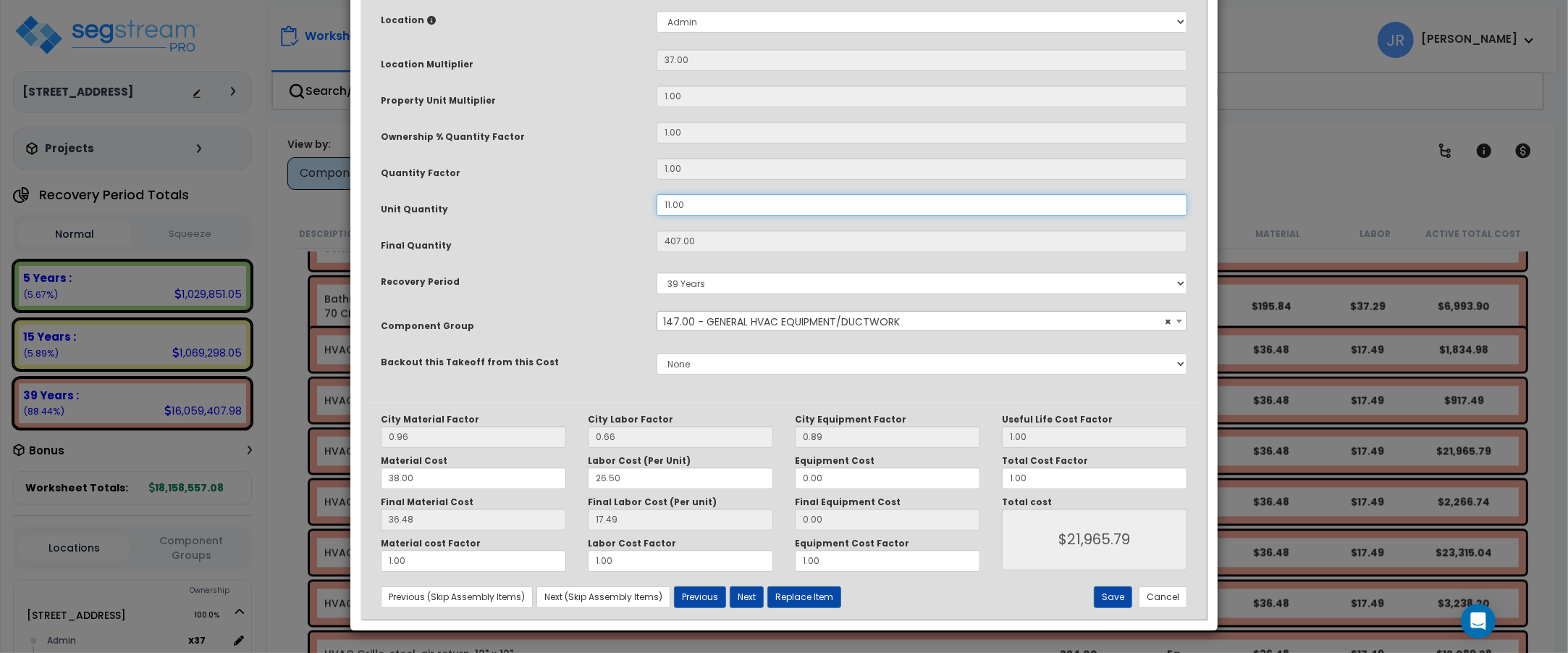
click at [654, 196] on div "11.00" at bounding box center [922, 205] width 553 height 22
type input "1"
type input "407"
type input "$21,965.79"
type input "37"
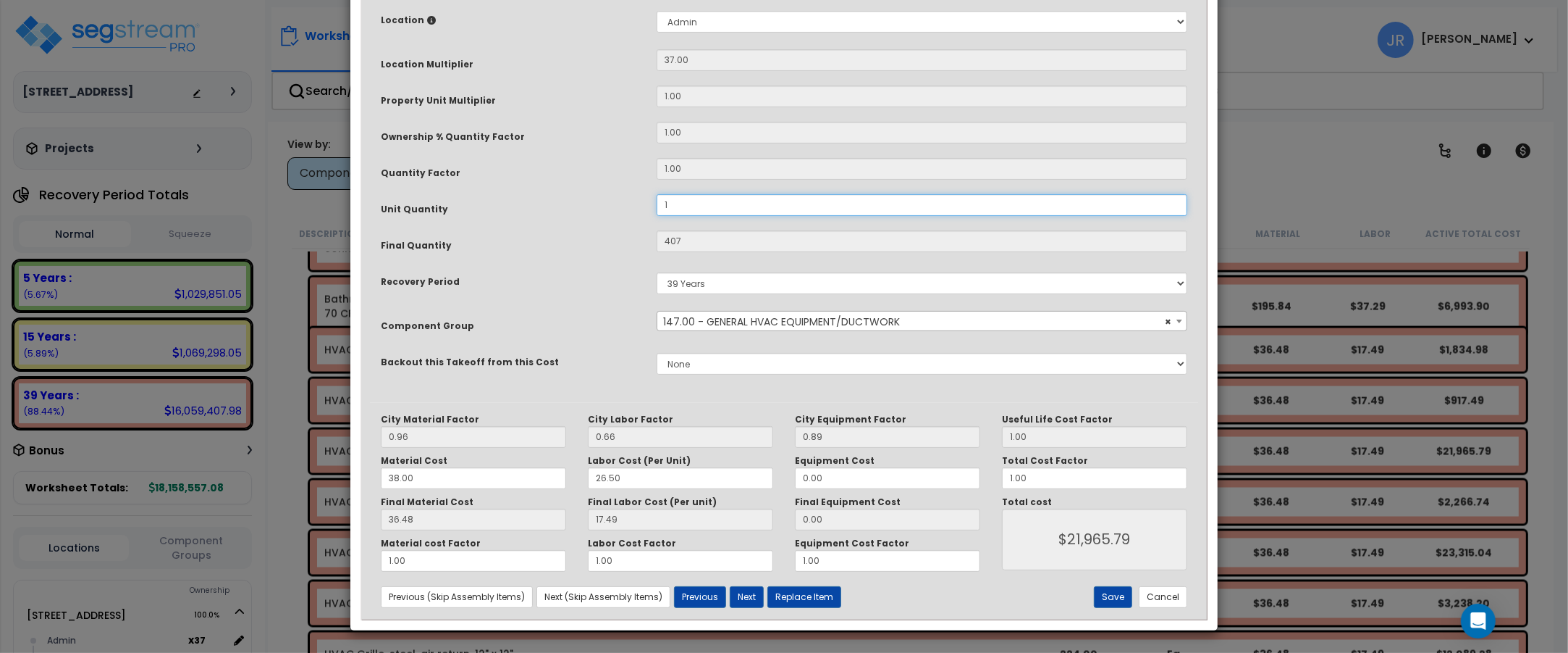
type input "$1,996.89"
click at [747, 602] on button "Next" at bounding box center [747, 597] width 34 height 22
type input "1.00"
type input "37.00"
type input "1996.89"
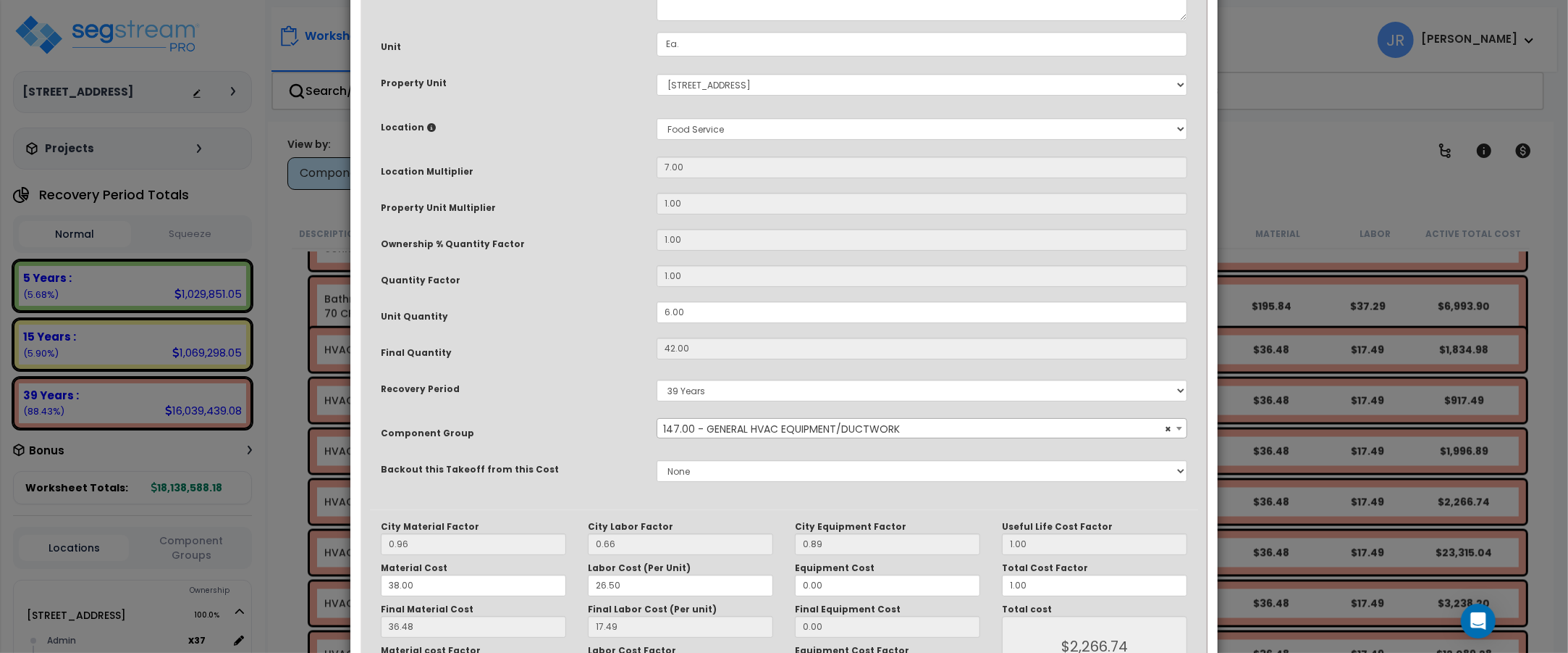
scroll to position [190, 0]
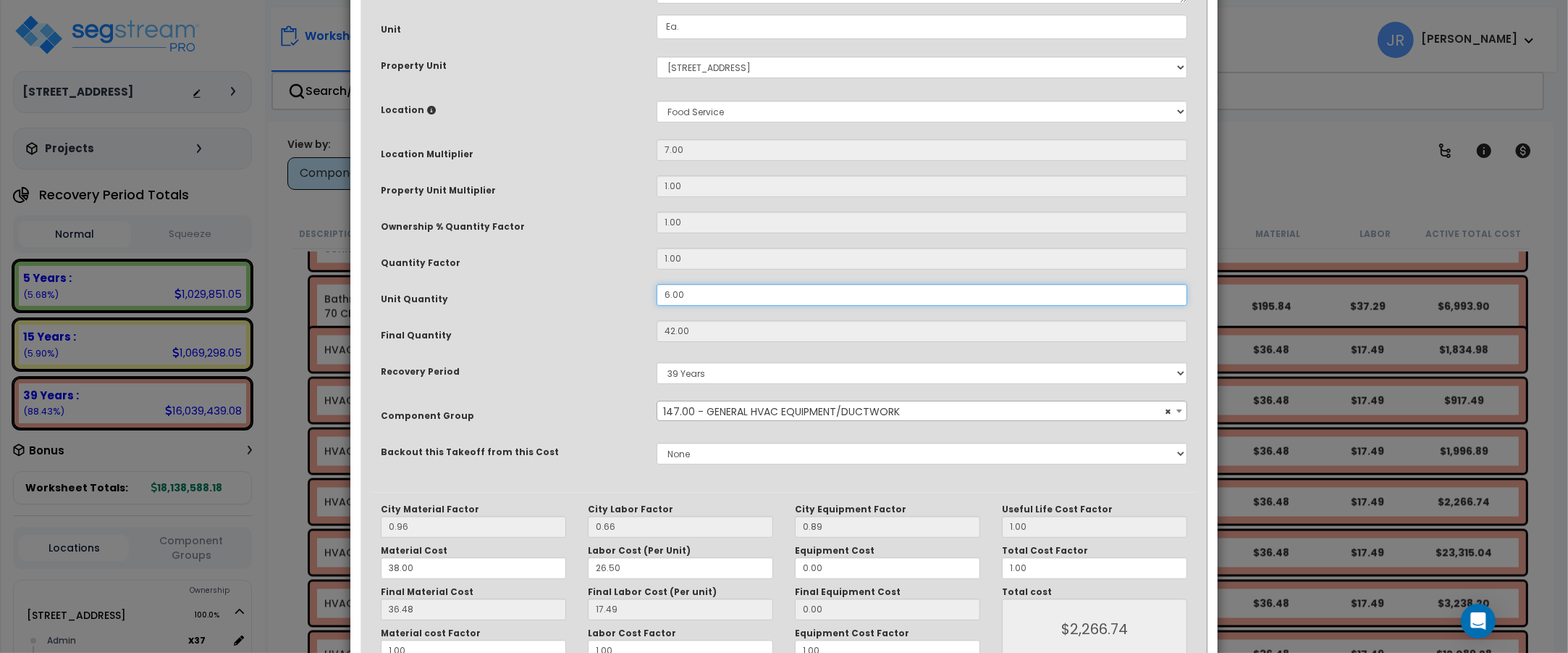
drag, startPoint x: 692, startPoint y: 290, endPoint x: 614, endPoint y: 288, distance: 78.0
click at [614, 288] on div "Unit Quantity 6.00" at bounding box center [784, 296] width 828 height 25
type input "1"
type input "42"
type input "$2,266.74"
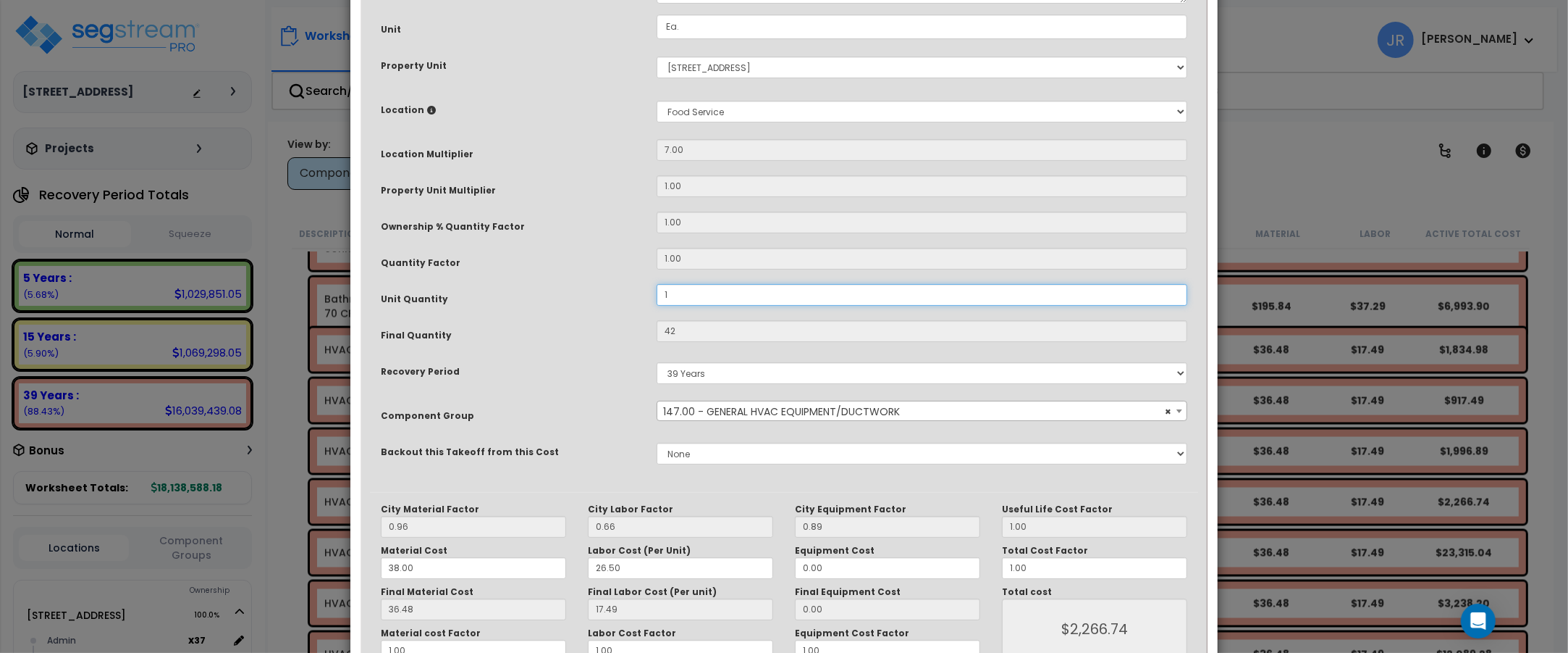
type input "7"
type input "$377.79"
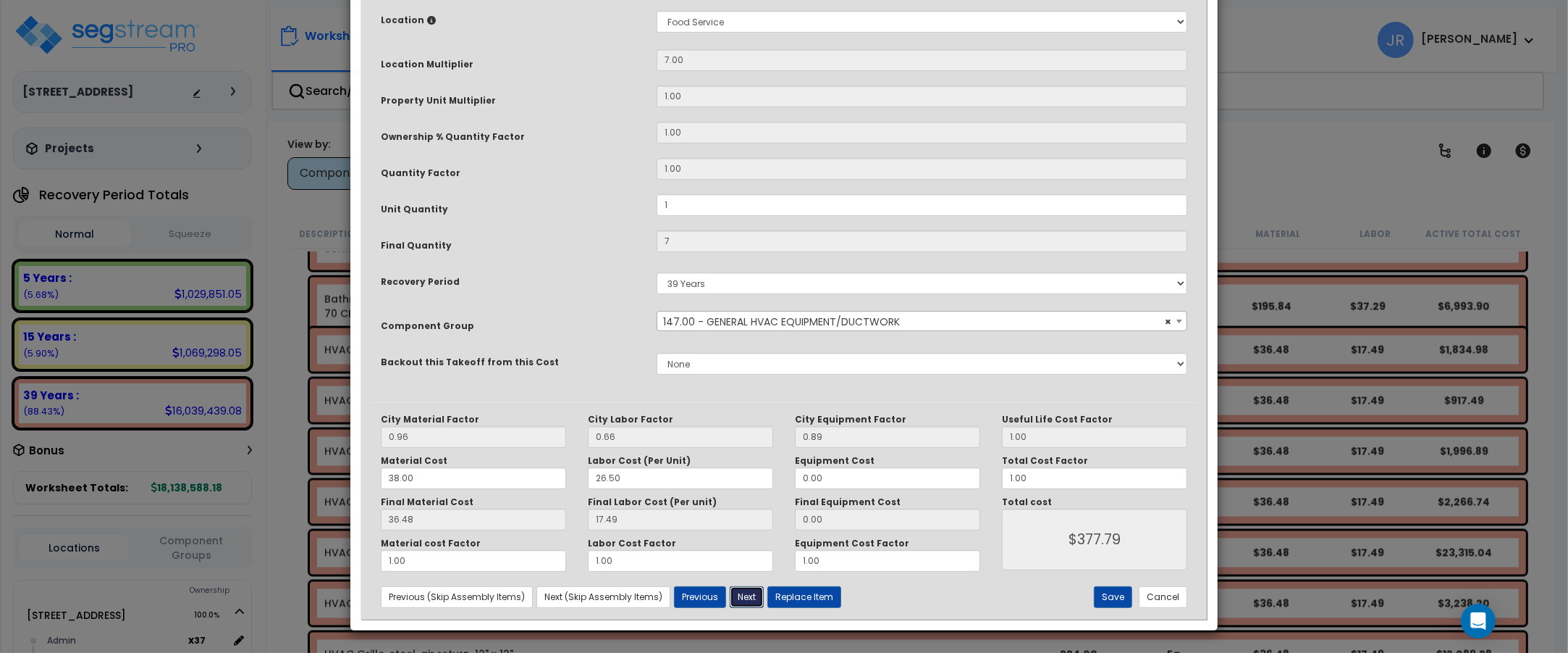
click at [751, 593] on button "Next" at bounding box center [747, 597] width 34 height 22
type input "1.00"
type input "7.00"
type input "377.79"
drag, startPoint x: 689, startPoint y: 207, endPoint x: 653, endPoint y: 200, distance: 36.7
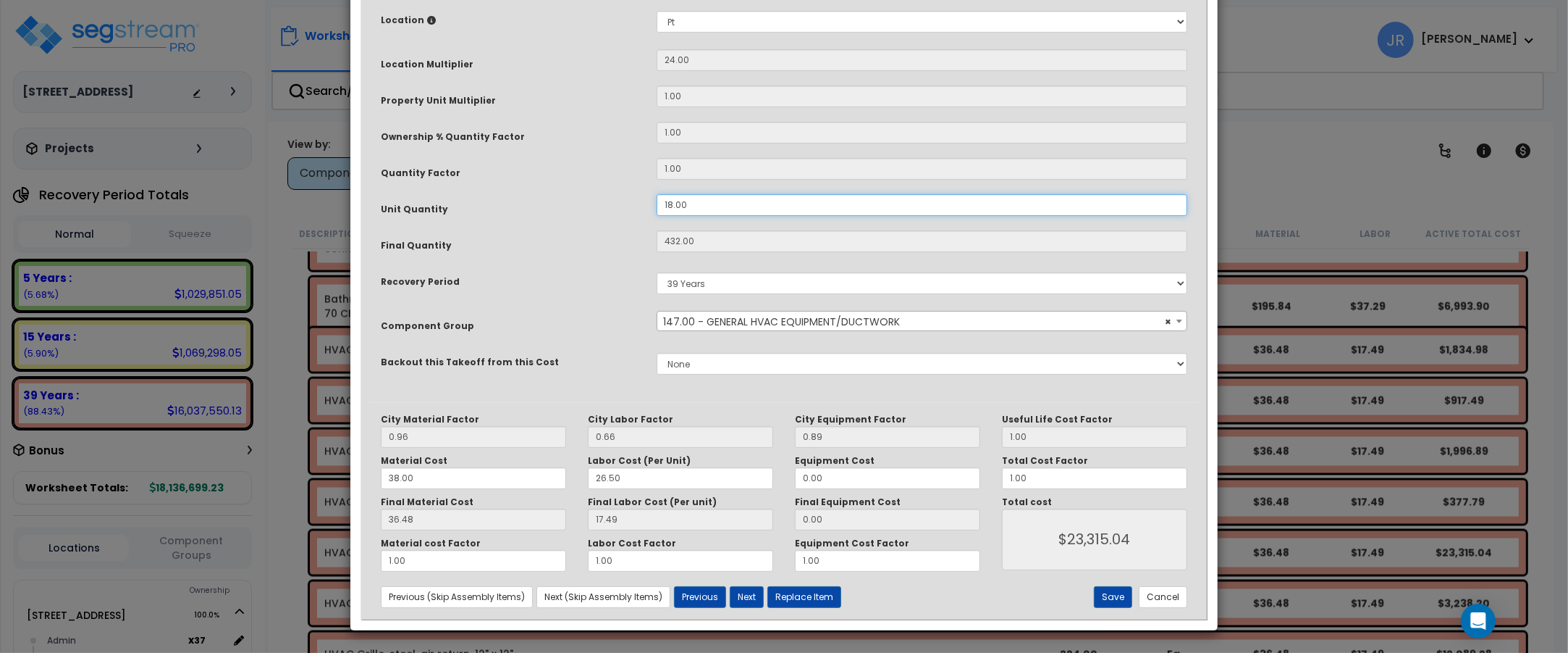
click at [653, 200] on div "18.00" at bounding box center [922, 205] width 553 height 22
type input "1"
type input "432"
type input "$23,315.04"
type input "24"
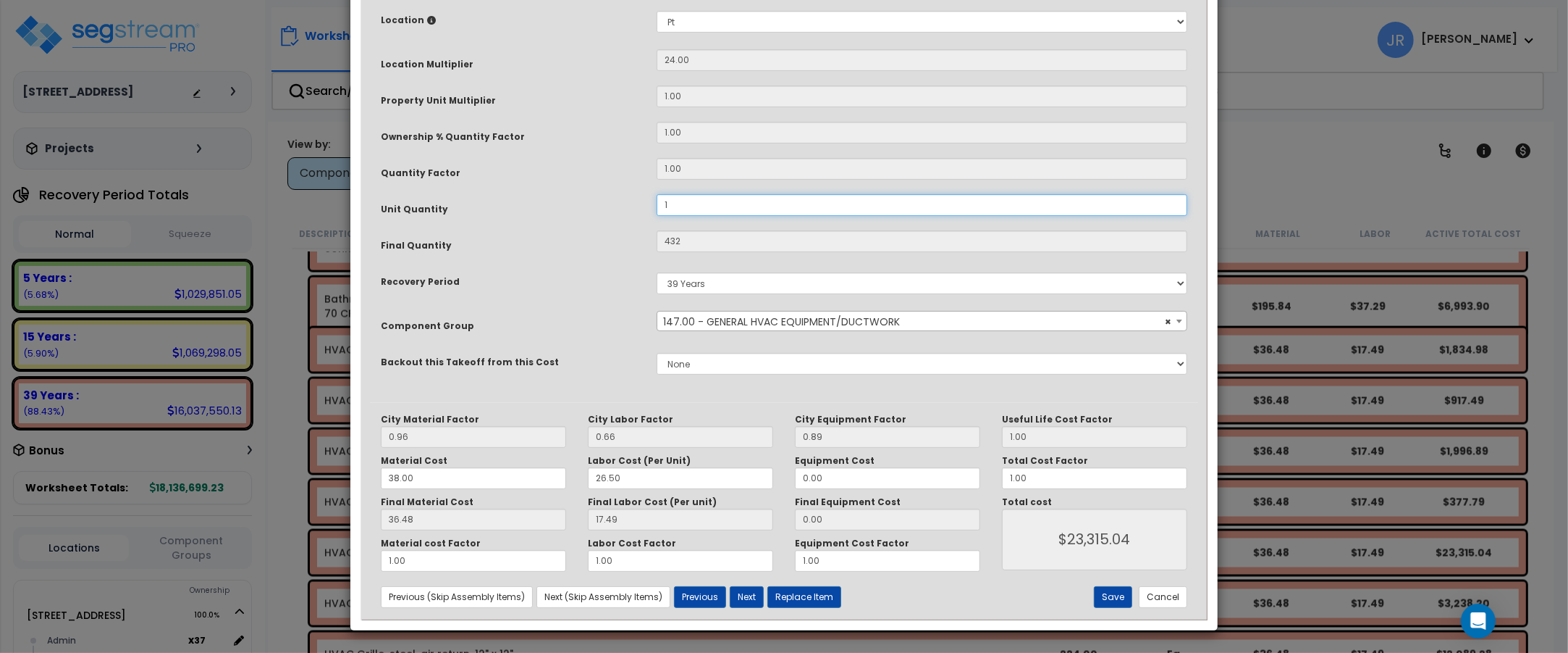
type input "$1,295.28"
click at [746, 593] on button "Next" at bounding box center [747, 597] width 34 height 22
type input "1.00"
type input "24.00"
type input "1295.28"
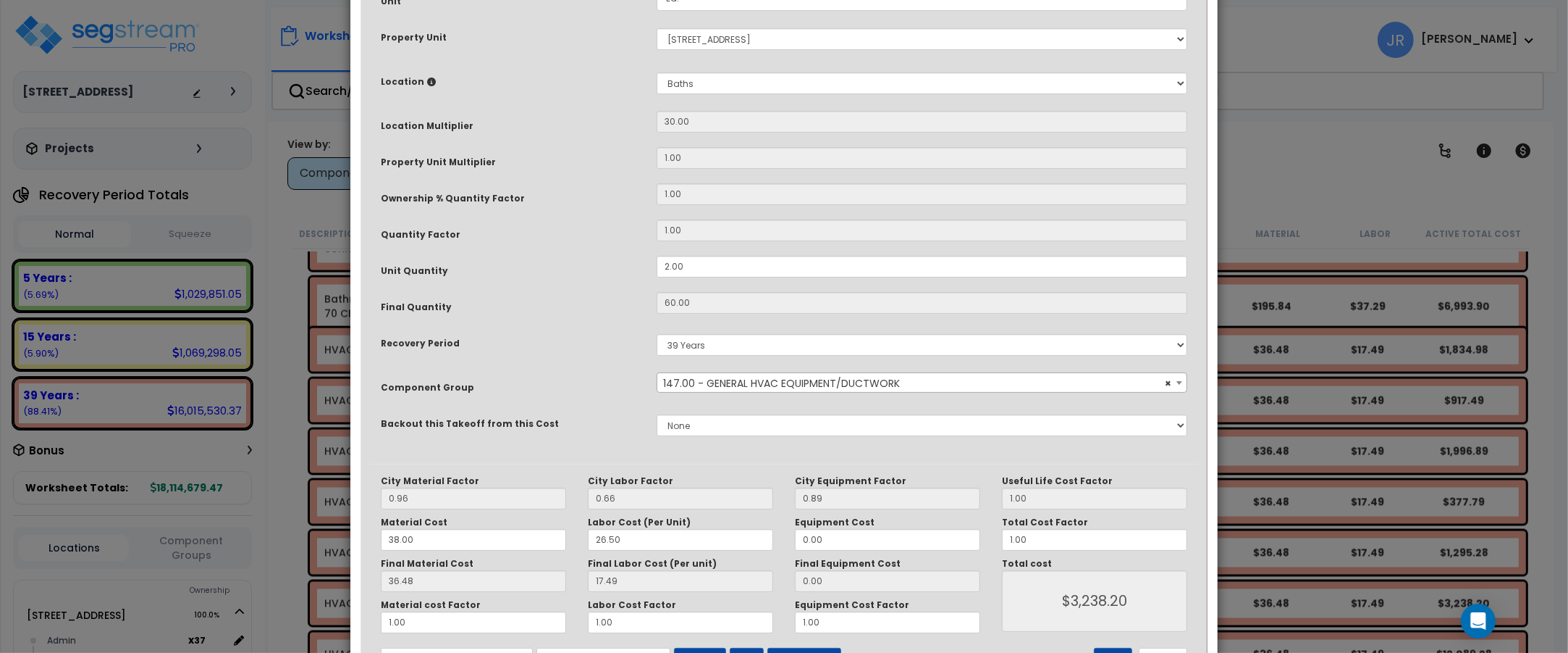
scroll to position [190, 0]
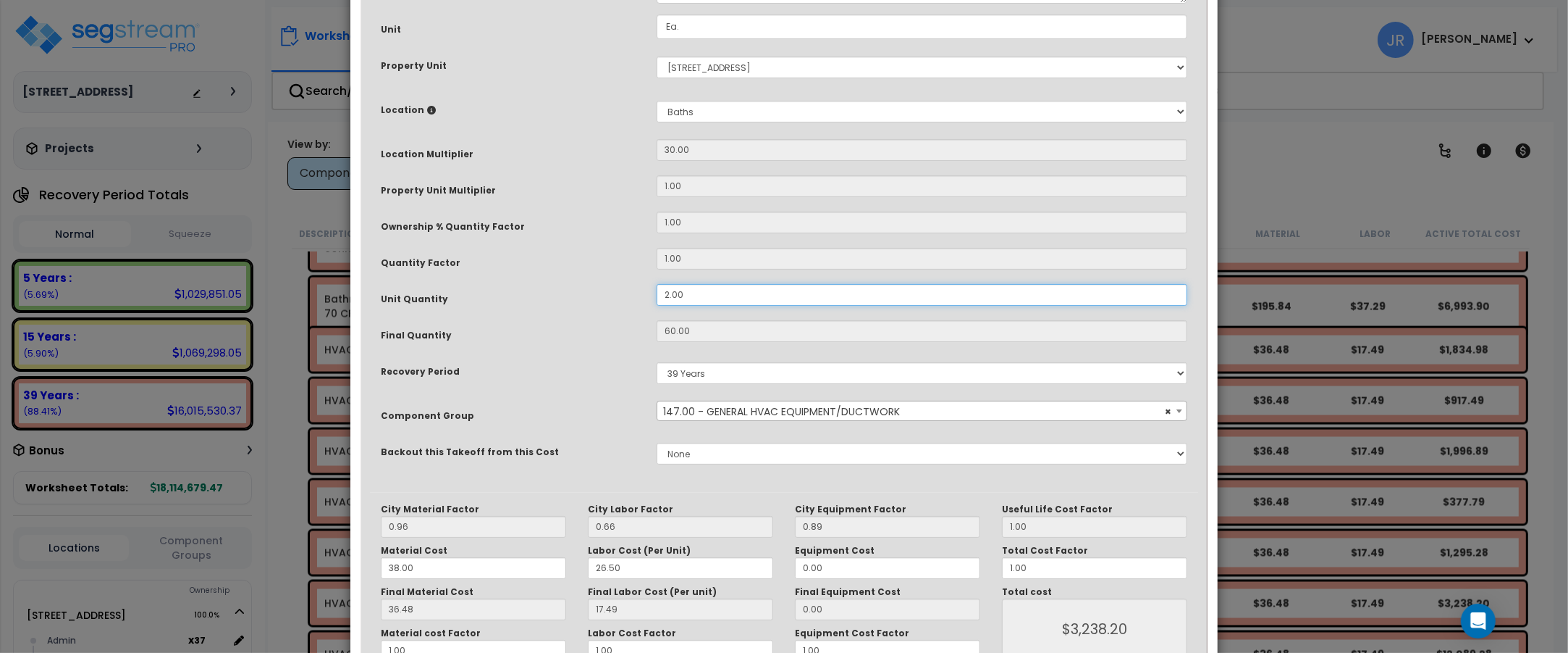
drag, startPoint x: 692, startPoint y: 294, endPoint x: 661, endPoint y: 294, distance: 31.0
click at [661, 294] on input "2.00" at bounding box center [922, 295] width 531 height 22
type input "1"
type input "60"
type input "$3,238.20"
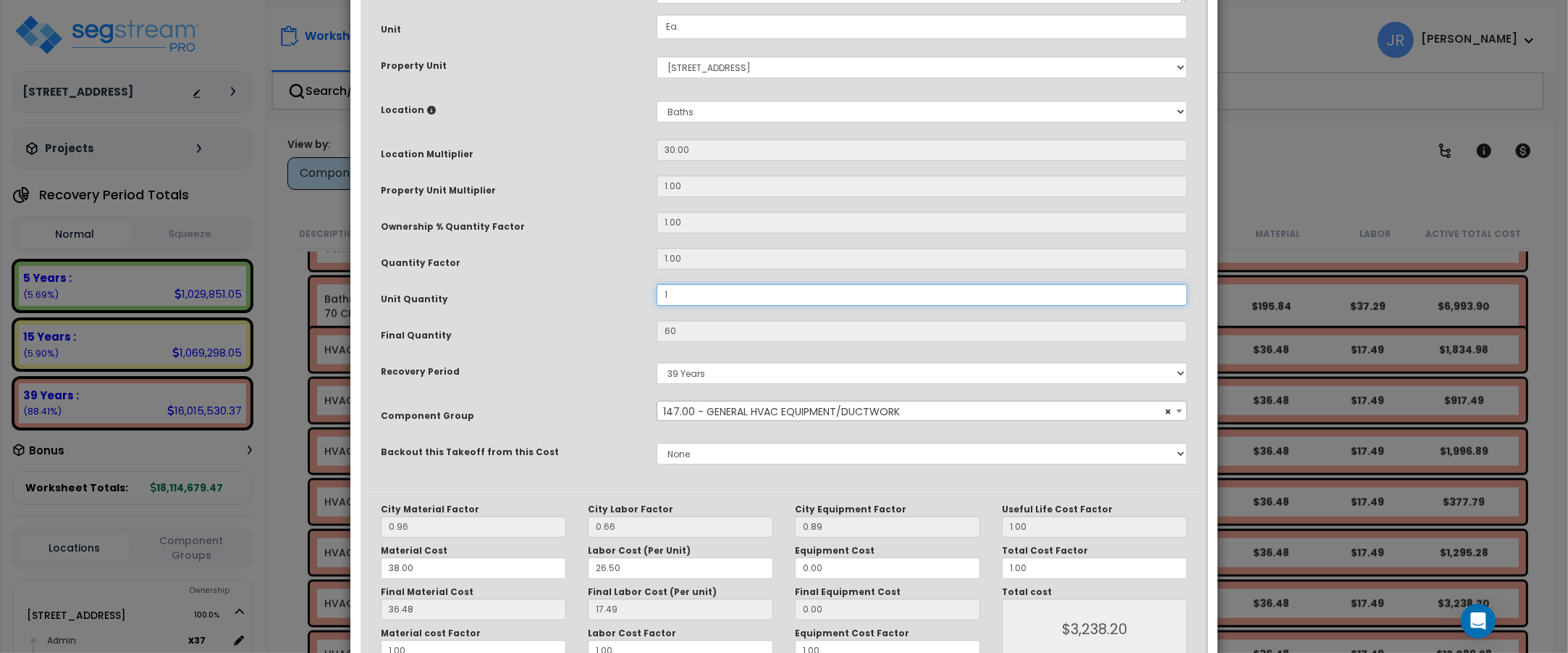
type input "30"
type input "$1,619.10"
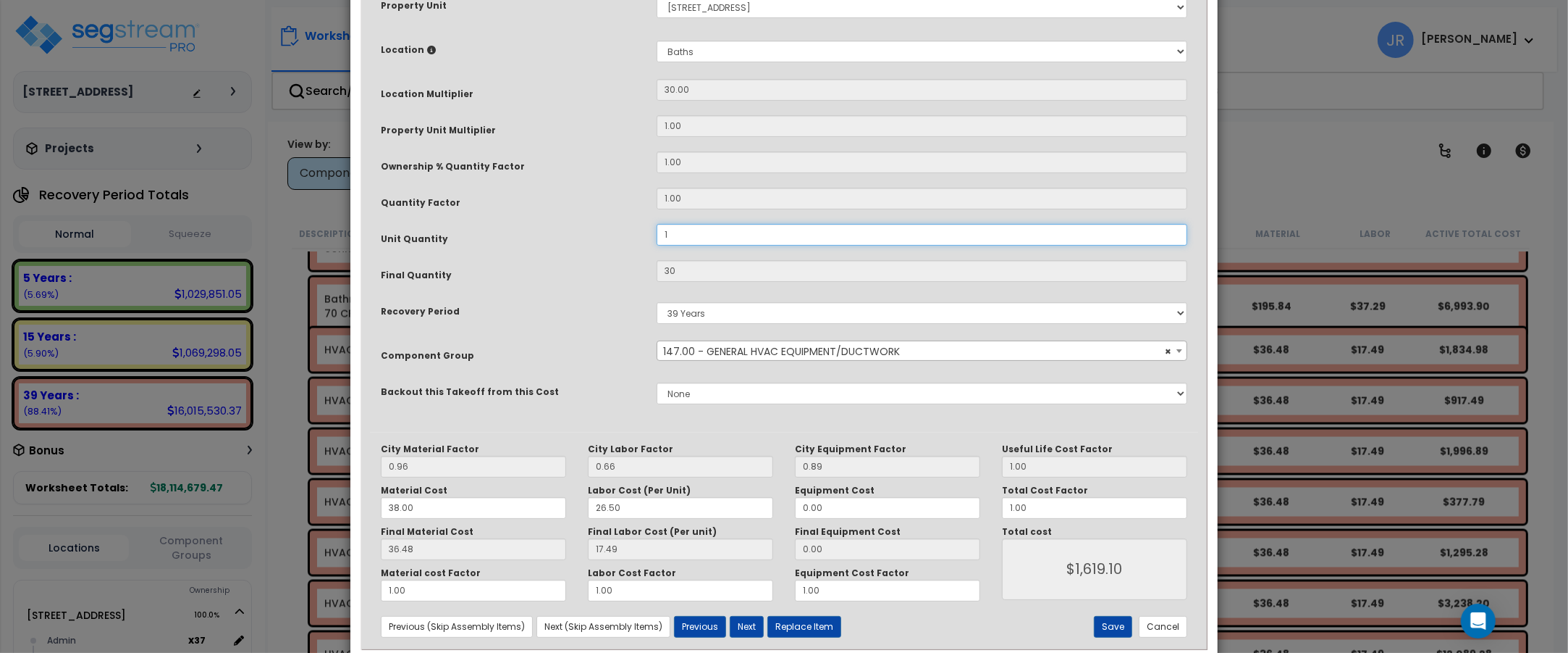
scroll to position [280, 0]
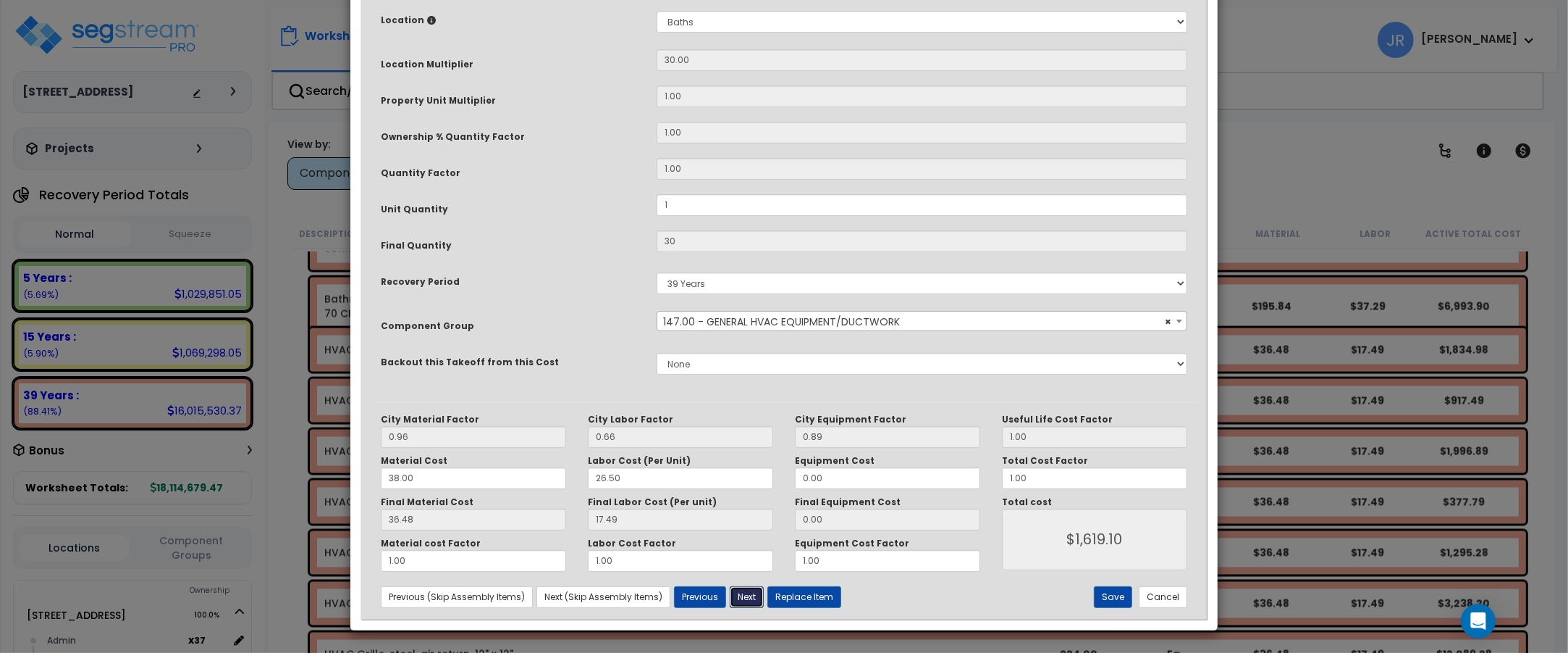
click at [753, 591] on button "Next" at bounding box center [747, 597] width 34 height 22
type input "1.00"
type input "30.00"
type input "1619.10"
drag, startPoint x: 689, startPoint y: 208, endPoint x: 660, endPoint y: 196, distance: 31.4
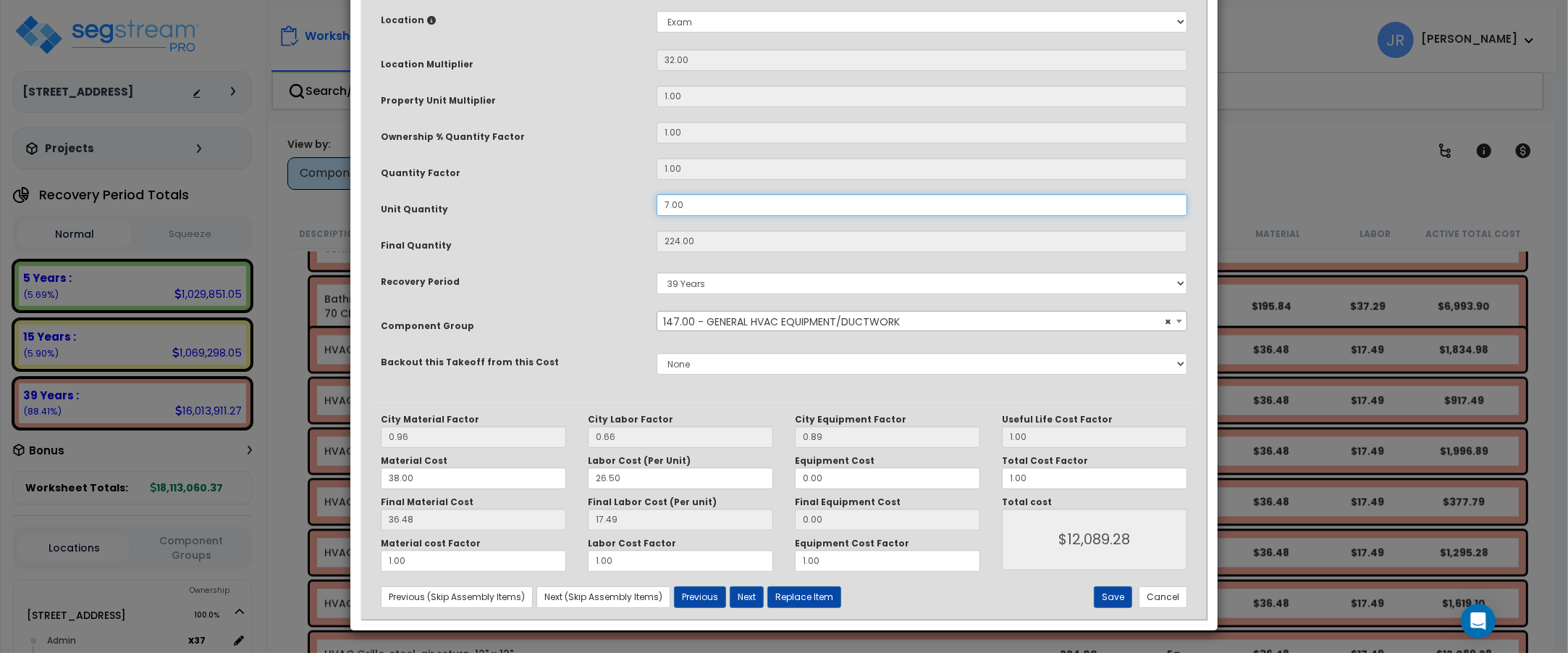
click at [660, 196] on input "7.00" at bounding box center [922, 205] width 531 height 22
type input "1"
type input "224"
type input "$12,089.28"
type input "32"
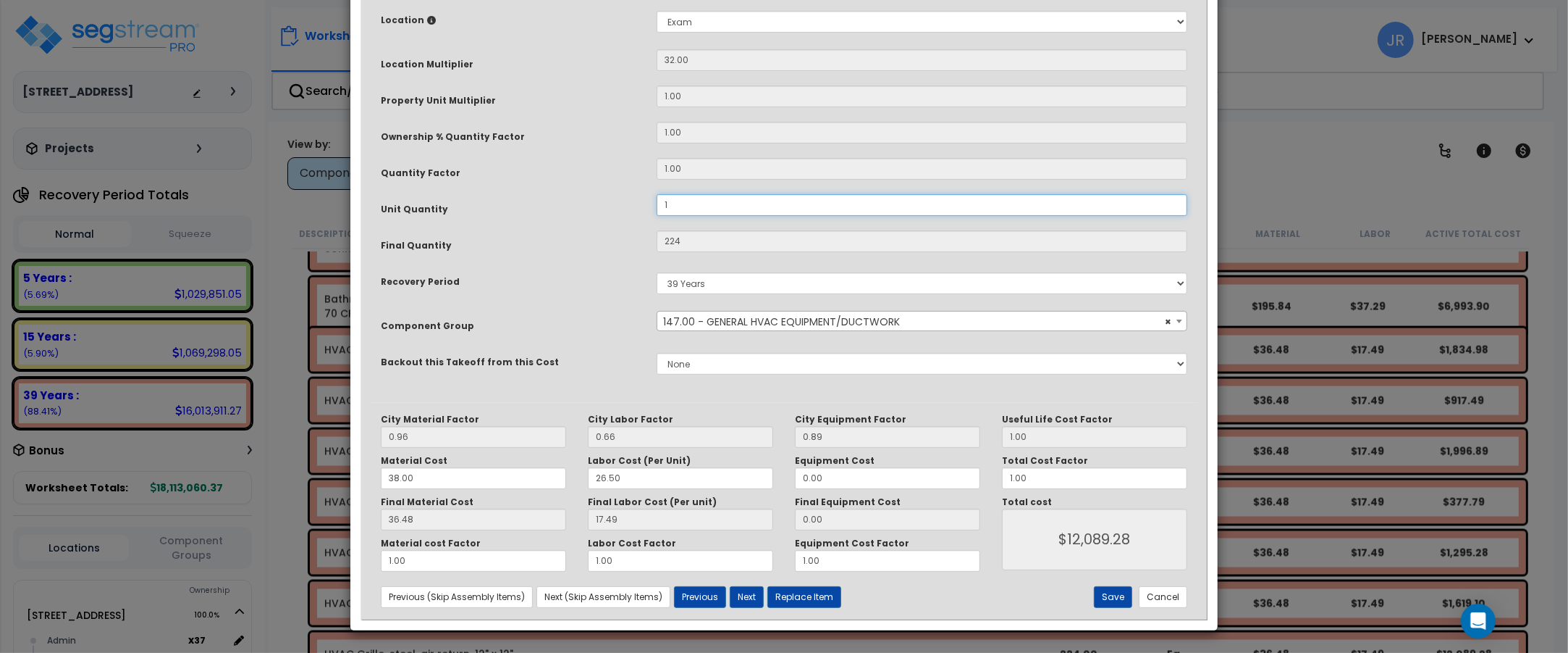
type input "$1,727.04"
click at [753, 595] on button "Next" at bounding box center [747, 597] width 34 height 22
type input "1.00"
type input "32.00"
type input "1727.04"
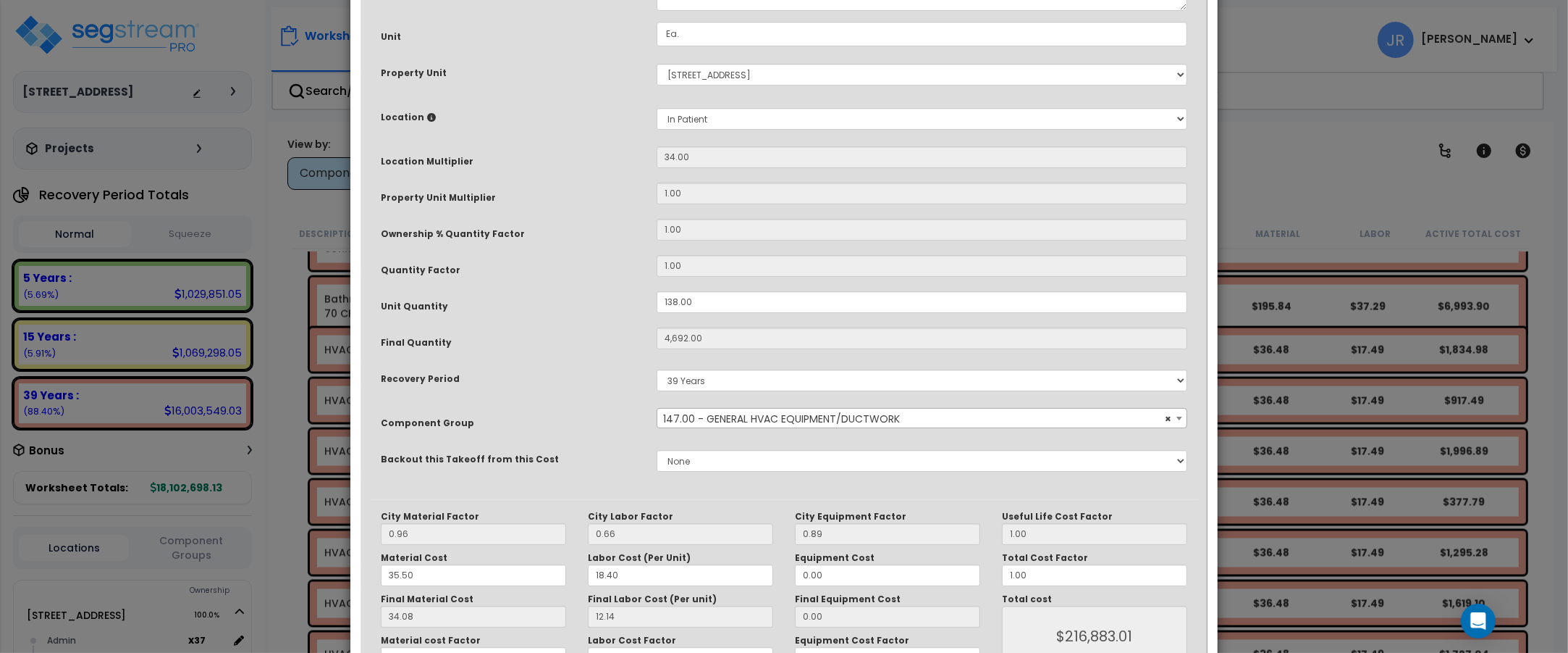
scroll to position [190, 0]
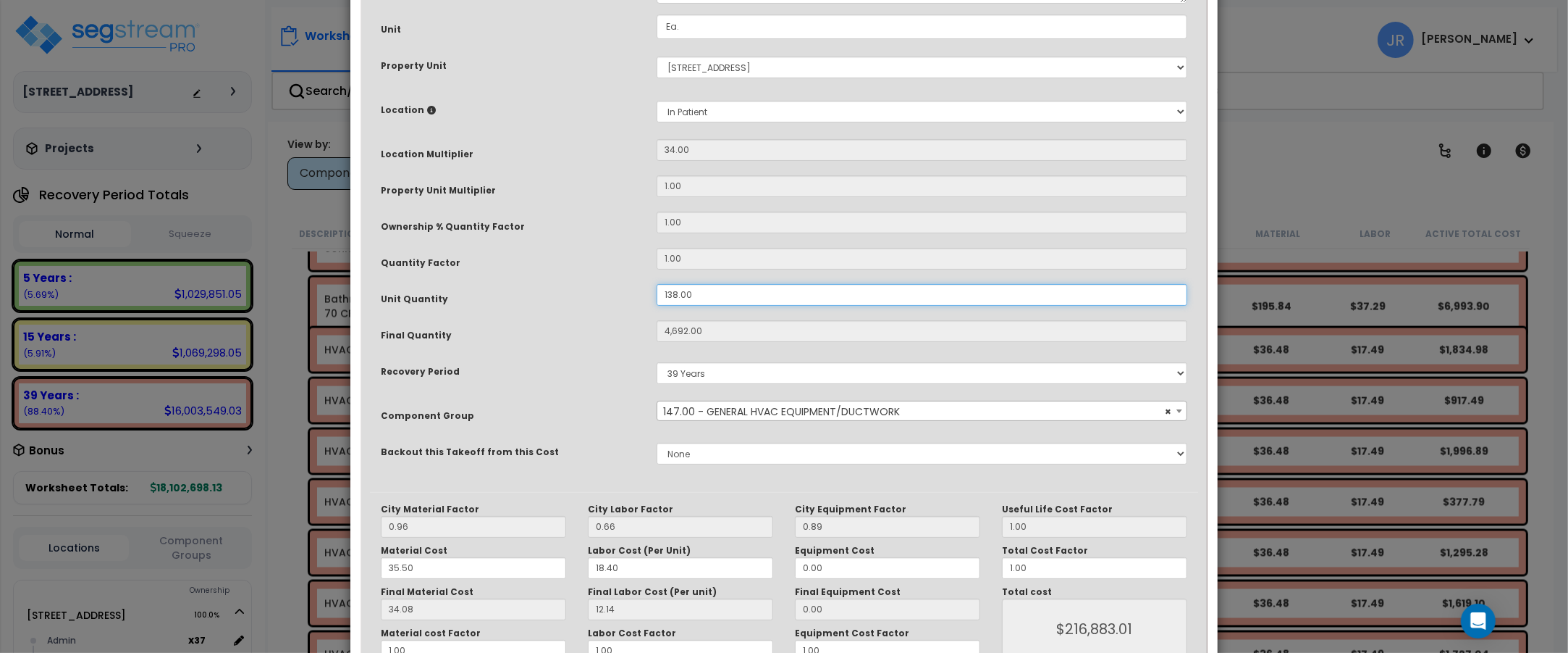
drag, startPoint x: 708, startPoint y: 296, endPoint x: 655, endPoint y: 294, distance: 53.0
click at [655, 294] on div "138.00" at bounding box center [922, 295] width 553 height 22
type input "1"
type input "4,692"
type input "$216,864.24"
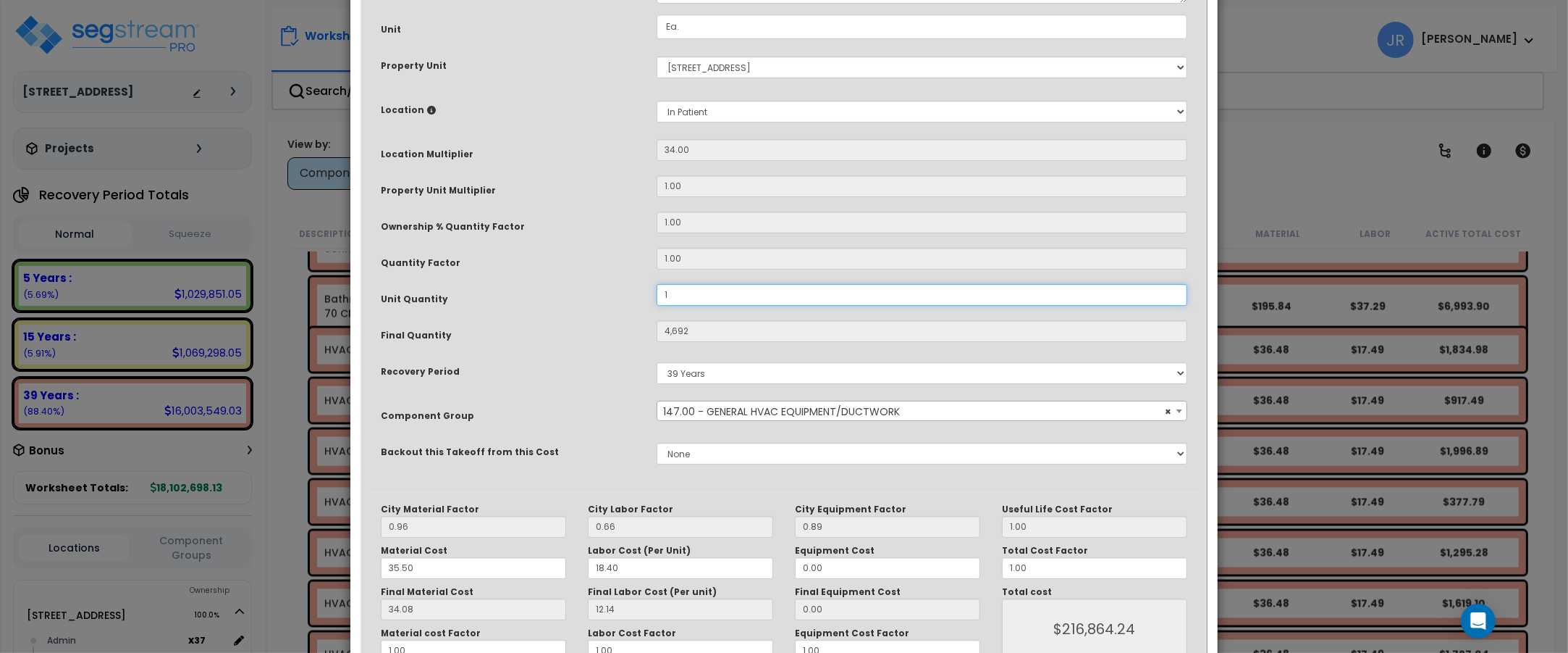
type input "34"
type input "$1,571.48"
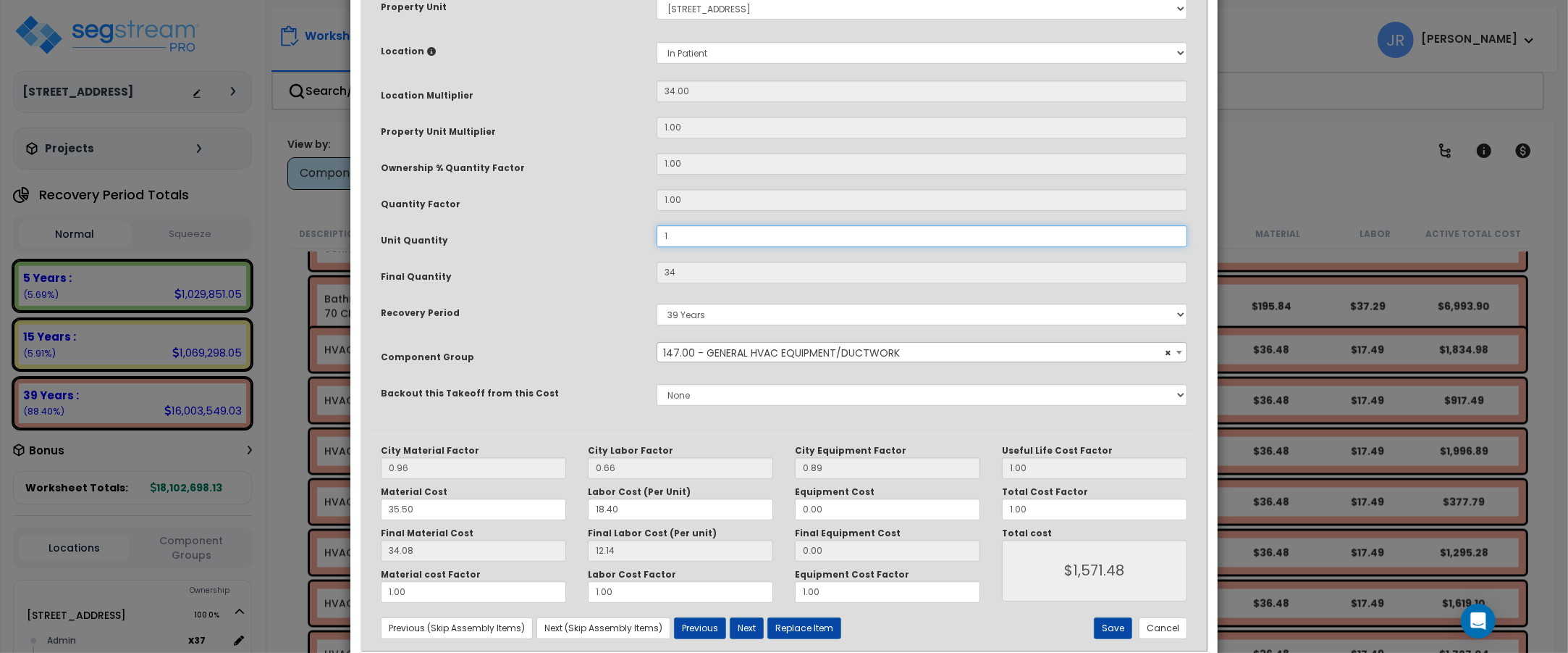
scroll to position [280, 0]
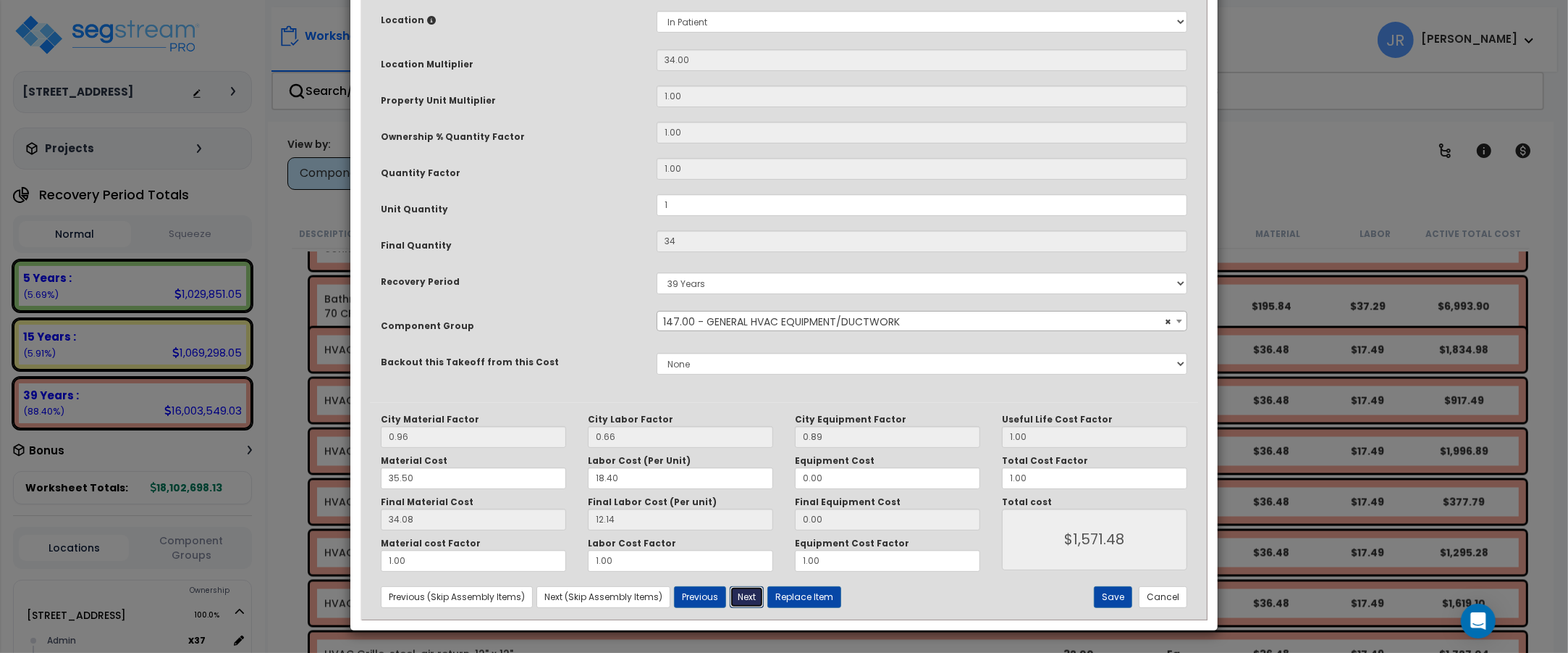
click at [751, 599] on button "Next" at bounding box center [747, 597] width 34 height 22
type input "1.00"
type input "34.00"
type input "1571.48"
drag, startPoint x: 694, startPoint y: 200, endPoint x: 642, endPoint y: 200, distance: 52.0
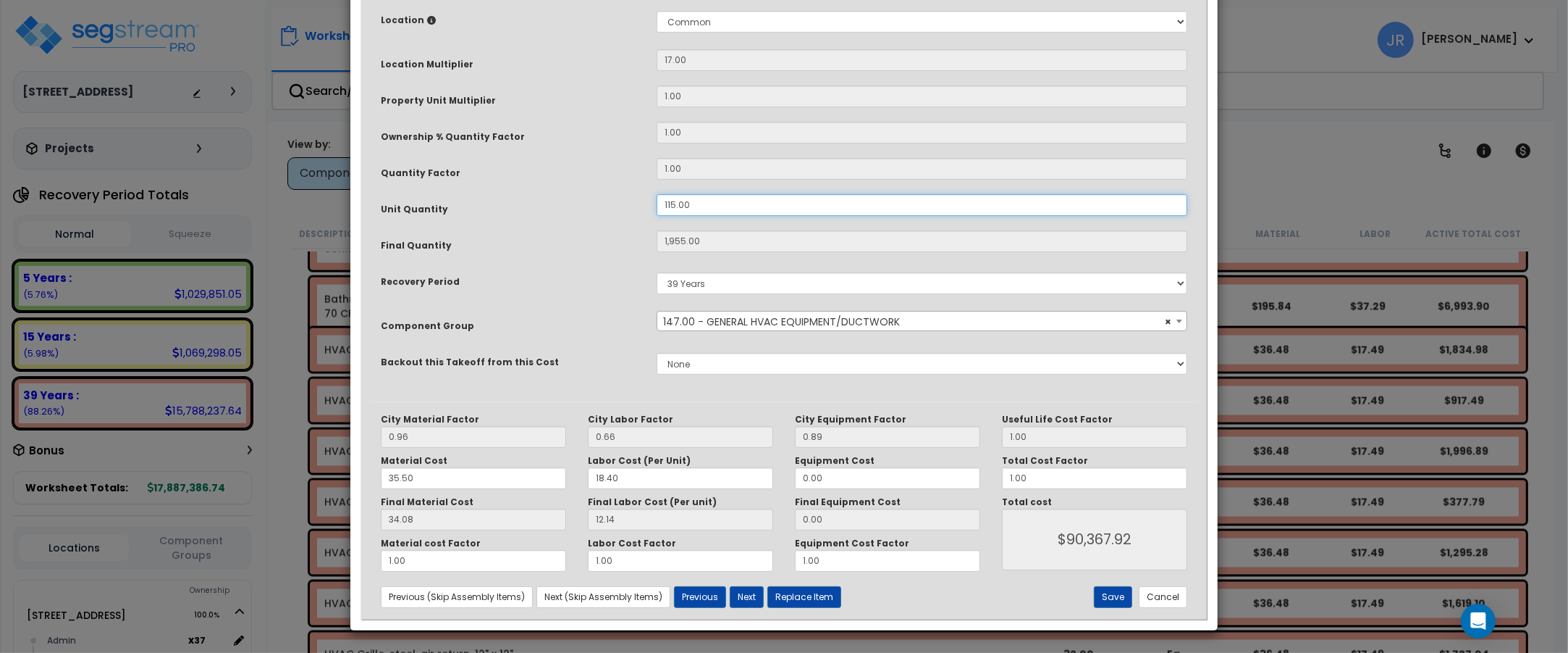
click at [642, 200] on div "Unit Quantity 115.00" at bounding box center [784, 207] width 828 height 25
type input "1"
type input "1,955"
type input "$90,360.10"
type input "17"
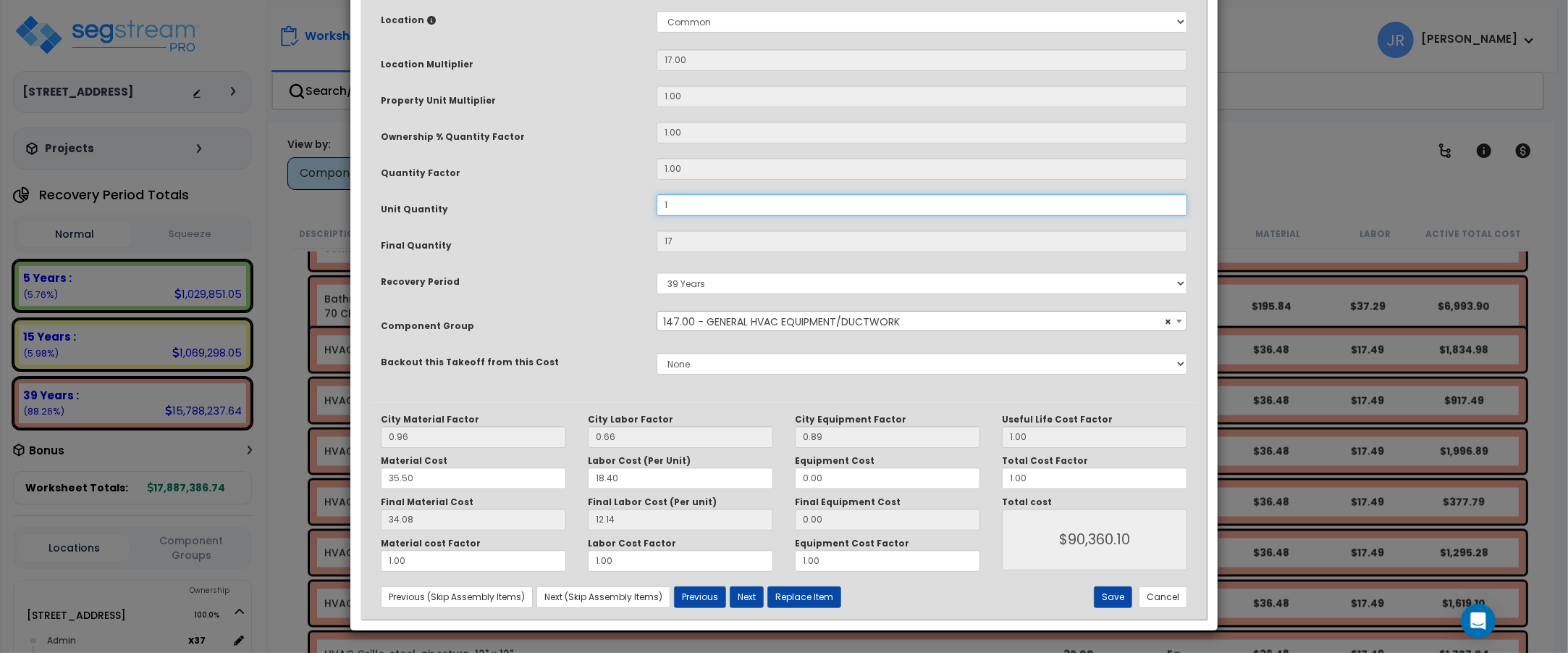
type input "$785.74"
click at [758, 592] on button "Next" at bounding box center [747, 597] width 34 height 22
type input "1.00"
type input "17.00"
type input "785.74"
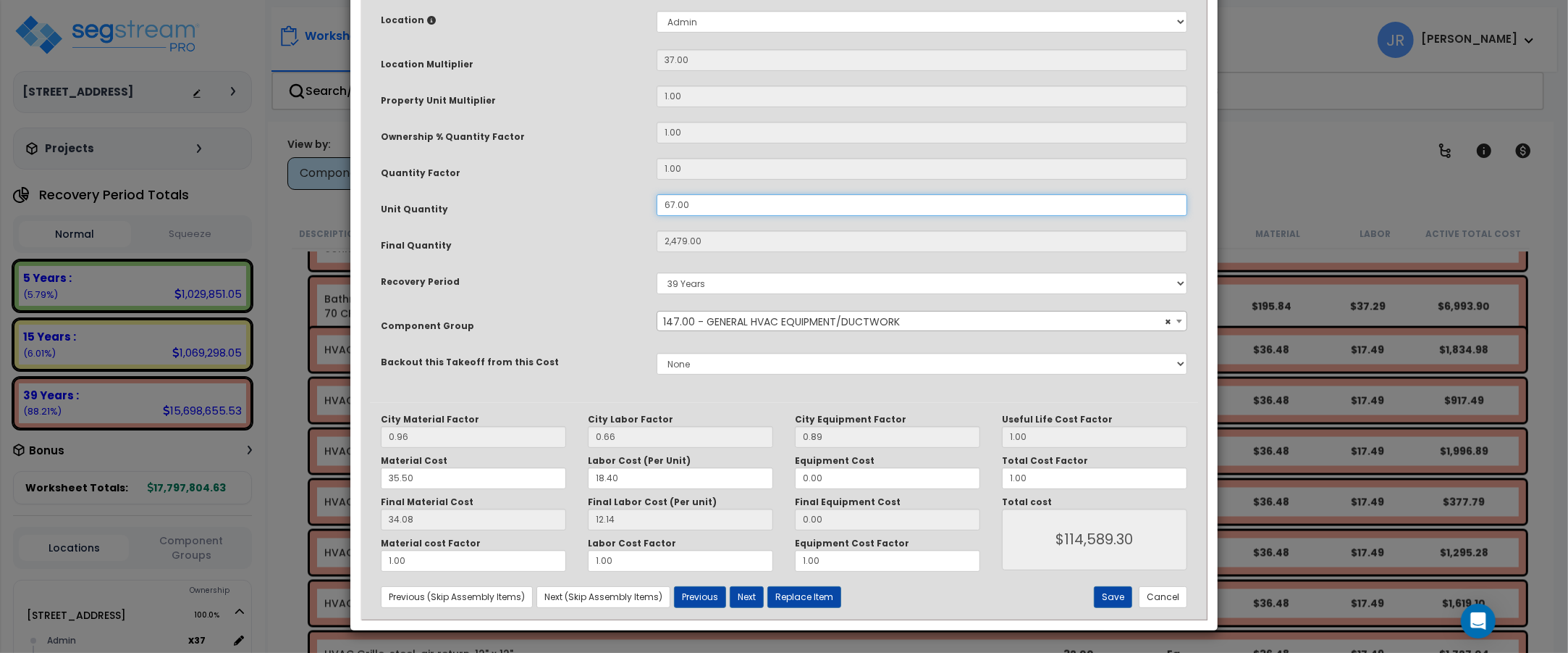
drag, startPoint x: 695, startPoint y: 207, endPoint x: 621, endPoint y: 196, distance: 74.8
click at [621, 196] on div "Unit Quantity 67.00" at bounding box center [784, 207] width 828 height 25
type input "1"
type input "2,479"
type input "$114,579.38"
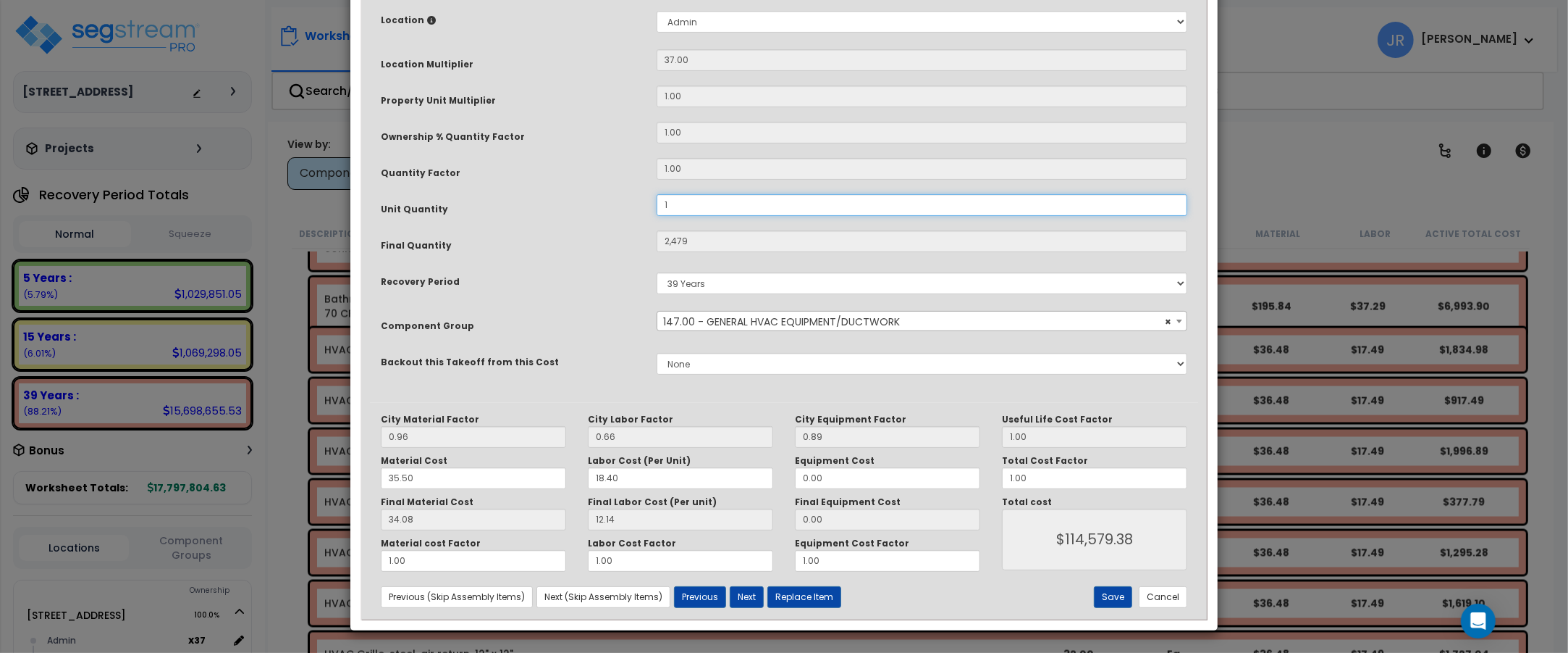
type input "37"
type input "$1,710.14"
click at [753, 594] on button "Next" at bounding box center [747, 597] width 34 height 22
type input "1.00"
type input "37.00"
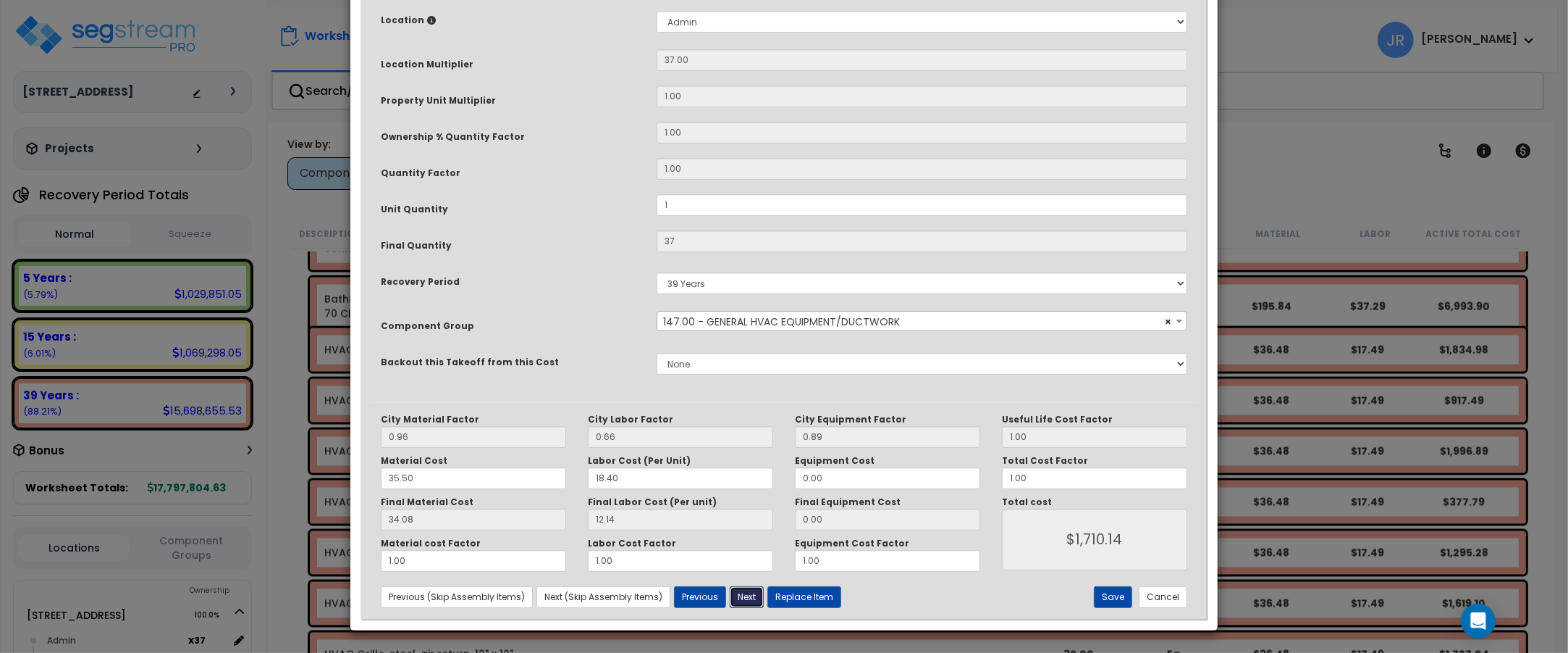
type input "1710.14"
drag, startPoint x: 699, startPoint y: 204, endPoint x: 646, endPoint y: 201, distance: 53.1
click at [646, 201] on div "36.00" at bounding box center [922, 205] width 553 height 22
type input "1"
type input "252"
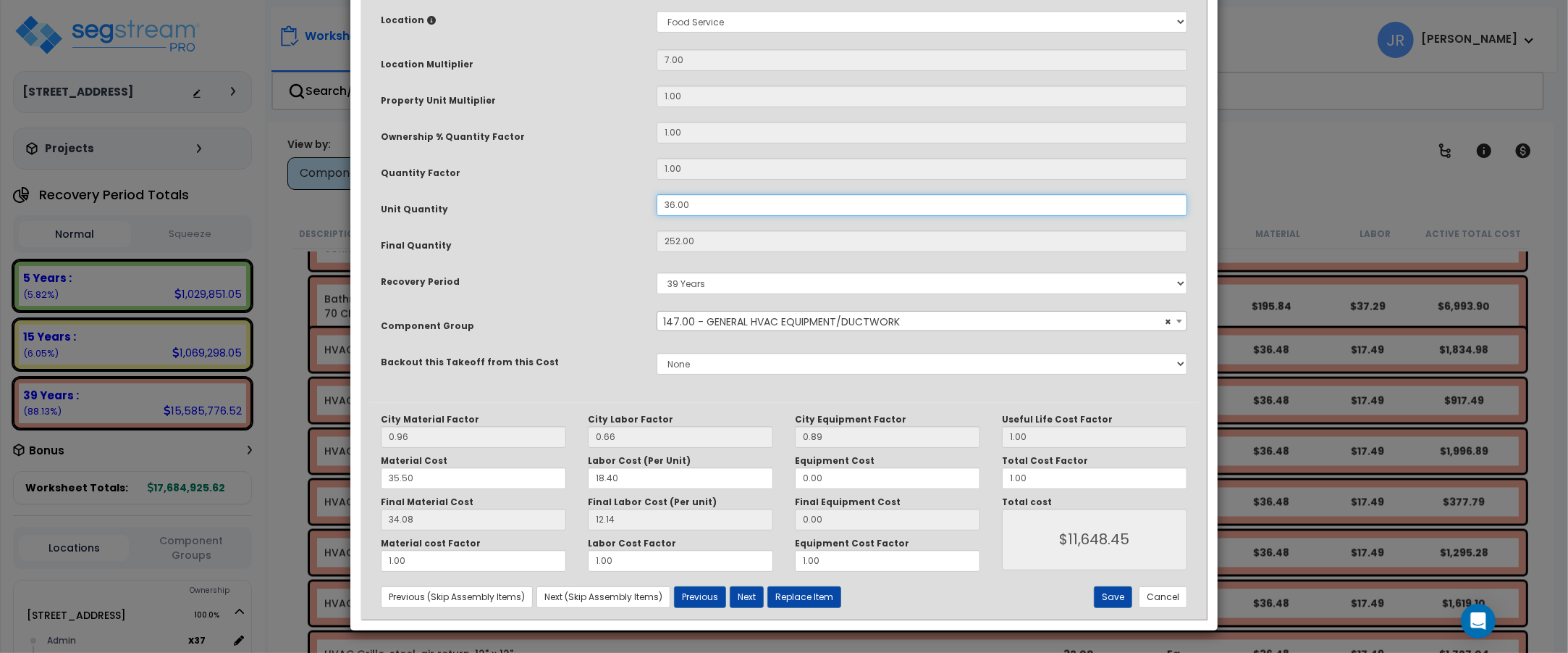
type input "$11,647.44"
type input "7"
type input "$323.54"
click at [752, 594] on button "Next" at bounding box center [747, 597] width 34 height 22
type input "1.00"
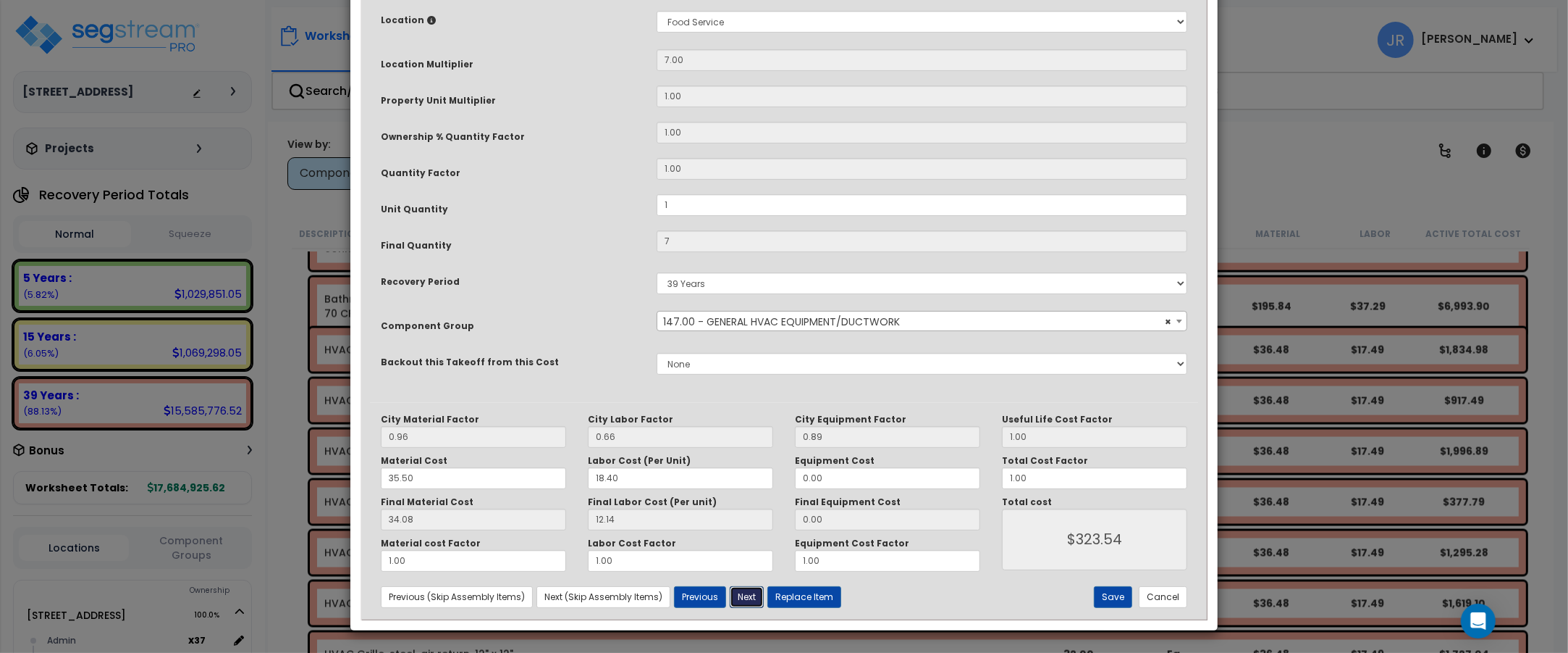
type input "7.00"
type input "323.54"
drag, startPoint x: 699, startPoint y: 204, endPoint x: 761, endPoint y: 438, distance: 242.1
click at [652, 197] on div "106.00" at bounding box center [922, 205] width 553 height 22
type input "1"
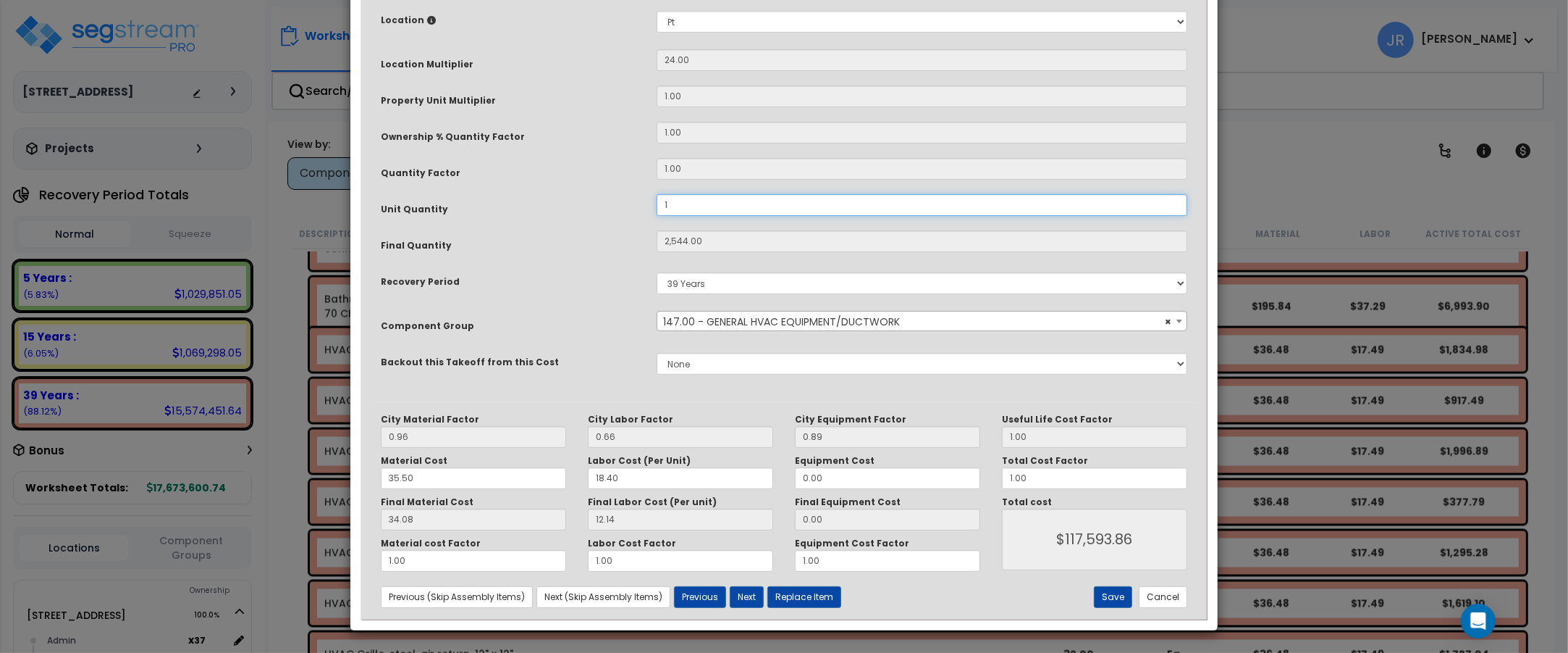
type input "24"
type input "$1,109.28"
click at [752, 593] on button "Next" at bounding box center [747, 597] width 34 height 22
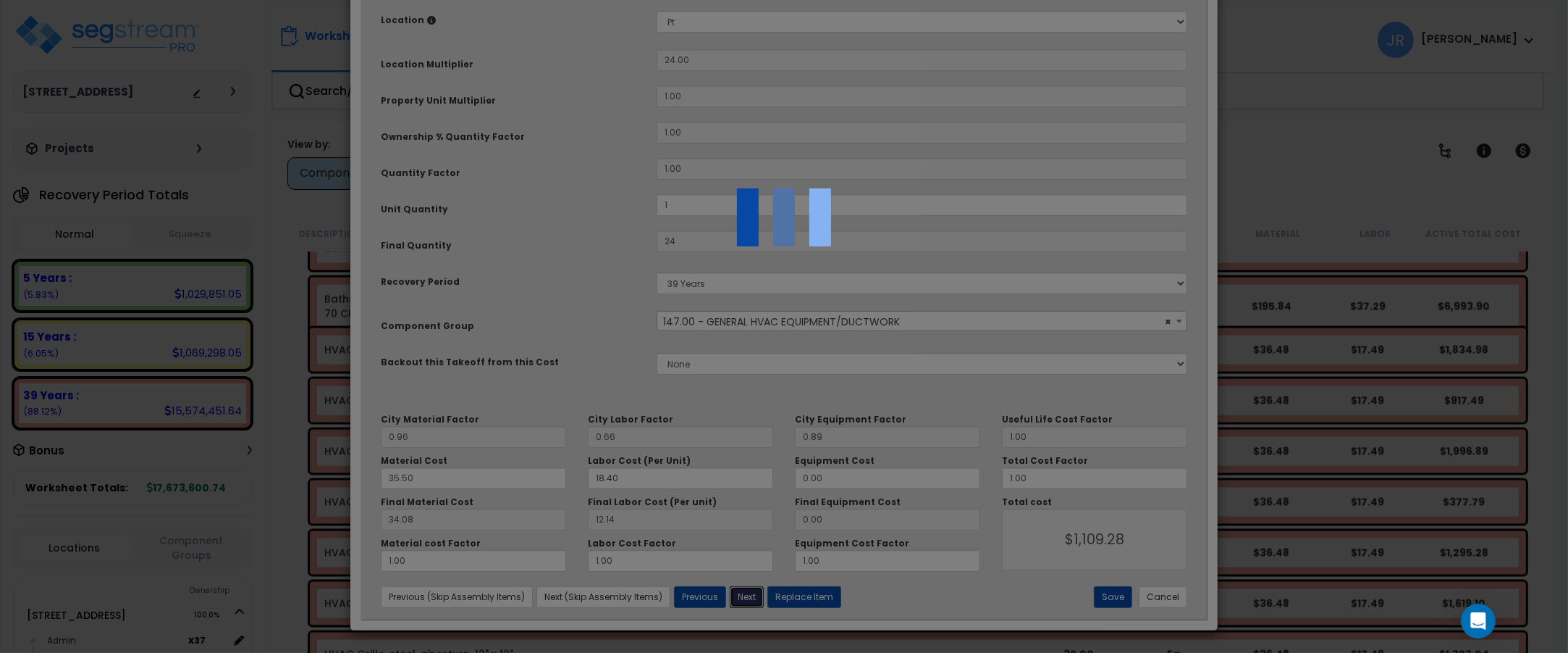
type input "1.00"
type input "24.00"
type input "1109.28"
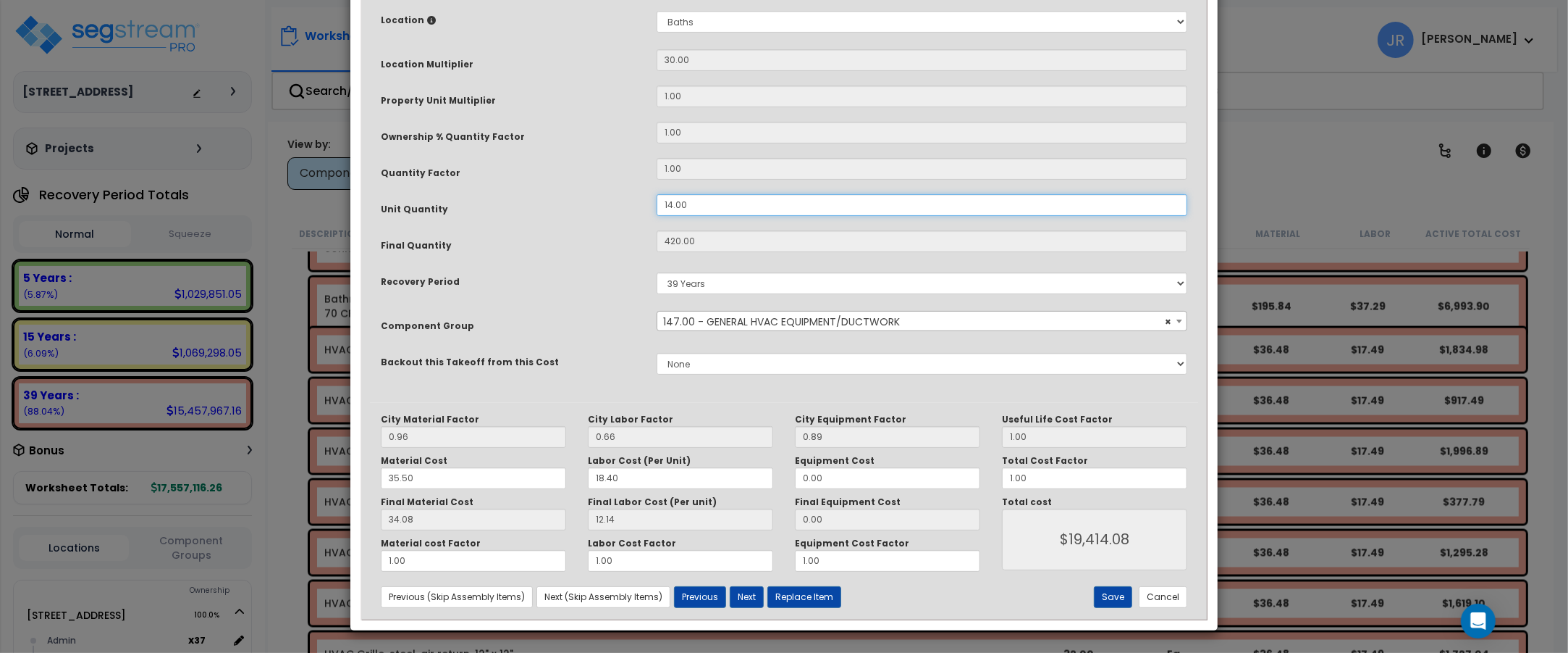
drag, startPoint x: 684, startPoint y: 201, endPoint x: 642, endPoint y: 197, distance: 42.2
click at [642, 197] on div "Unit Quantity 14.00" at bounding box center [784, 207] width 828 height 25
type input "1"
type input "420"
type input "$19,412.40"
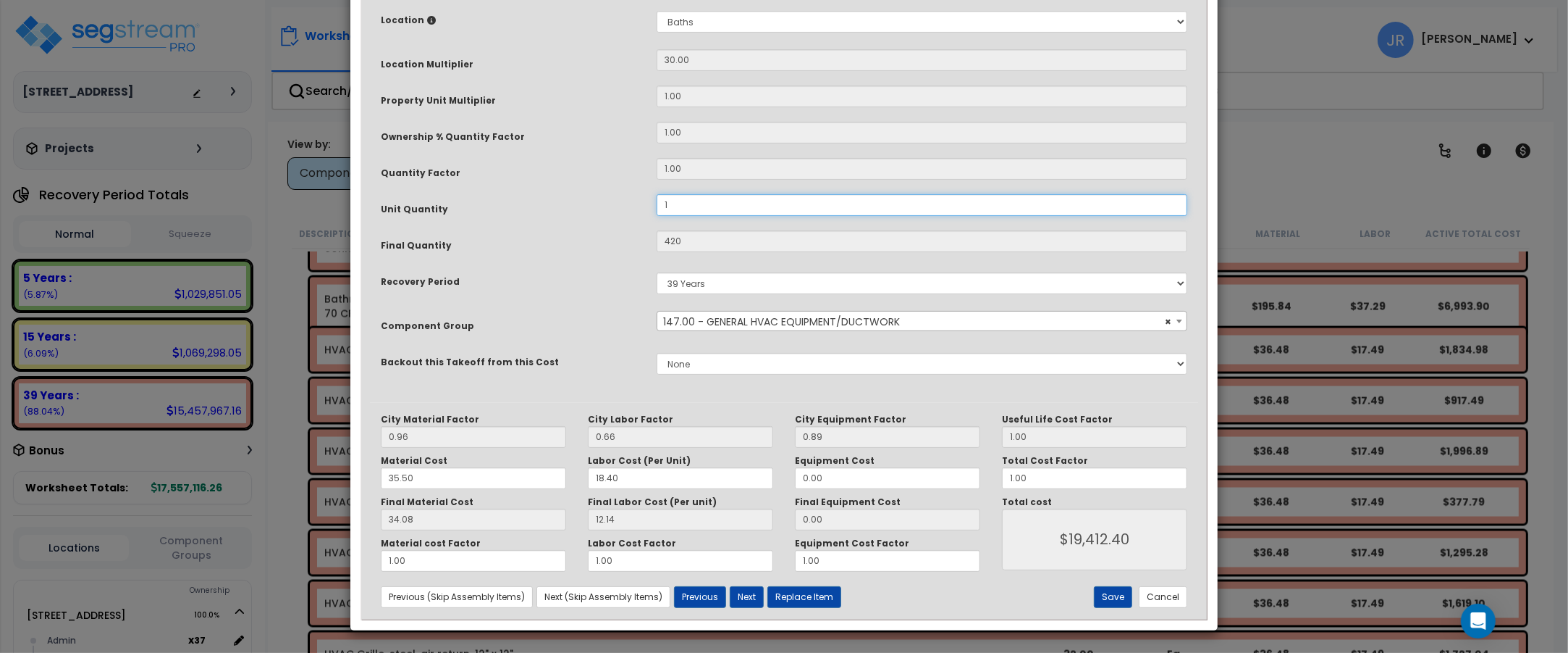
type input "30"
type input "$1,386.60"
click at [748, 593] on button "Next" at bounding box center [747, 597] width 34 height 22
type input "1.00"
type input "30.00"
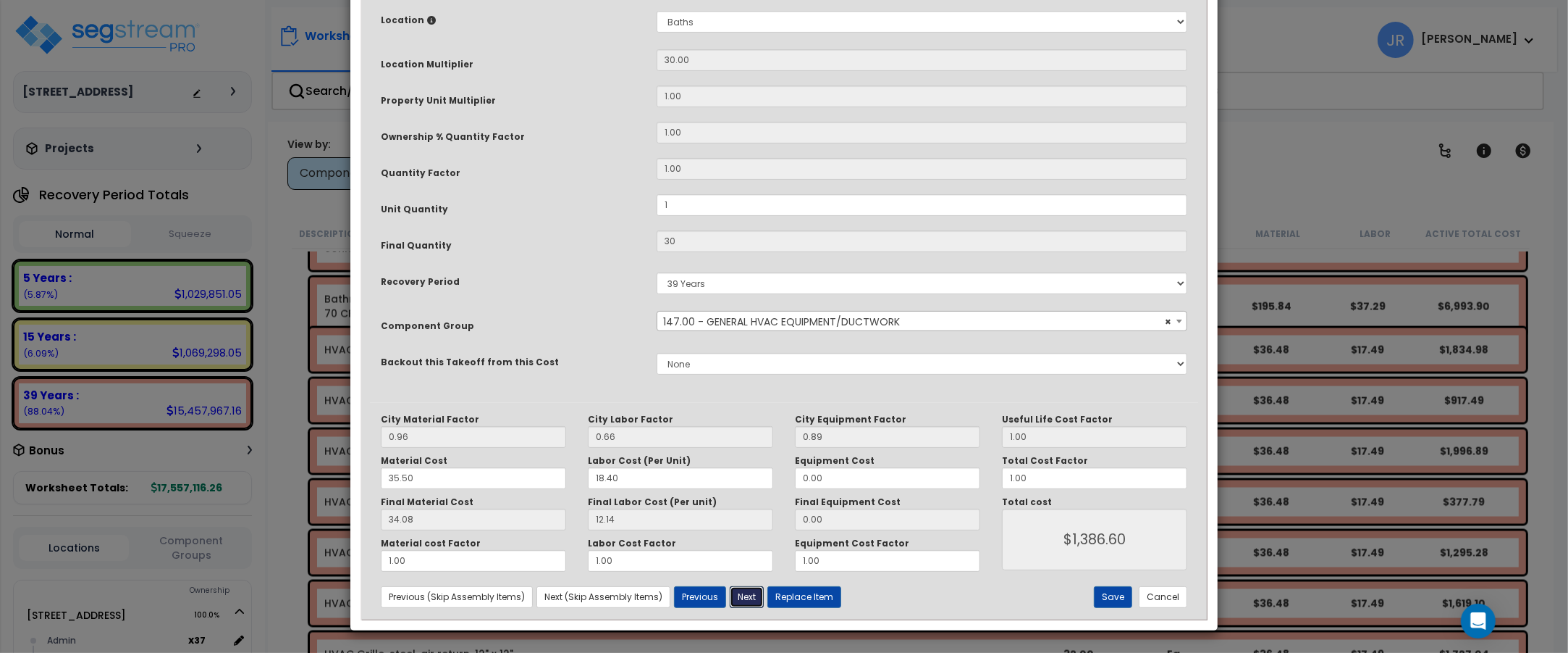
type input "1386.60"
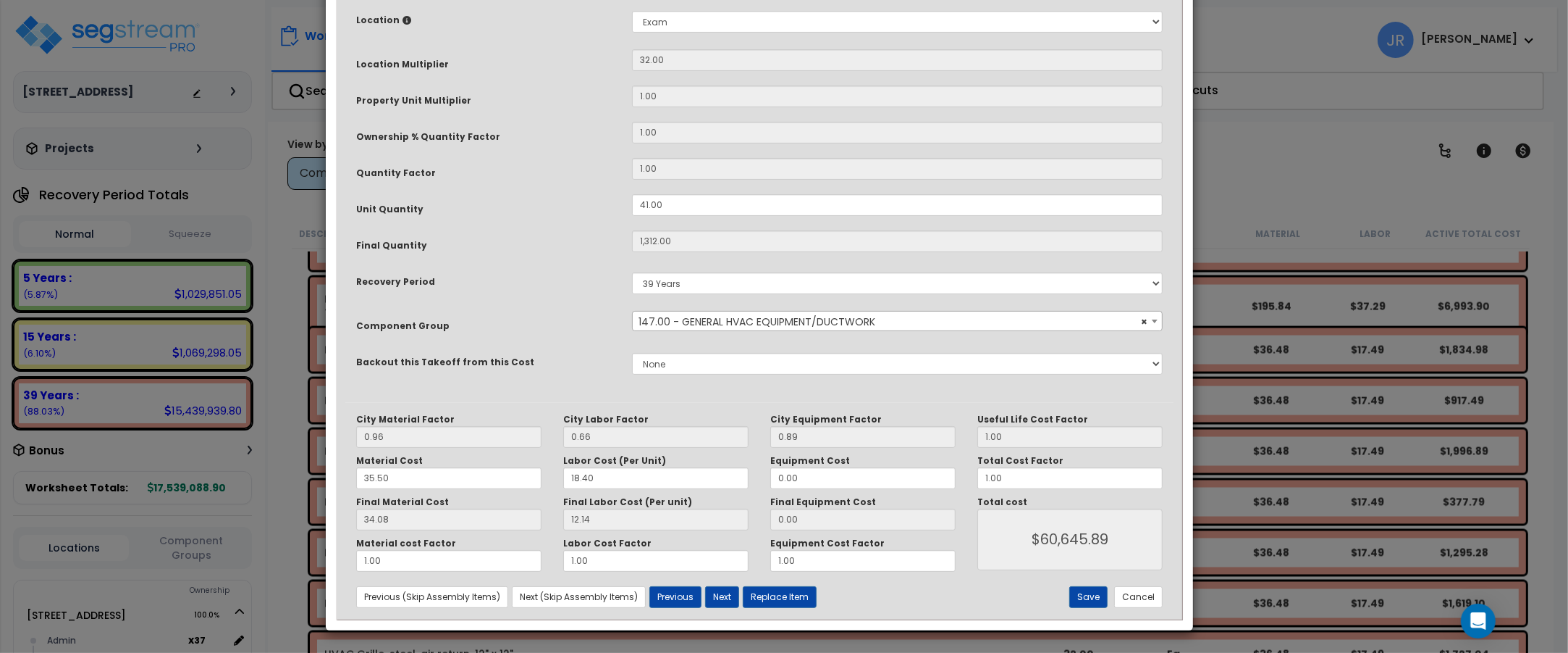
drag, startPoint x: 718, startPoint y: 228, endPoint x: 694, endPoint y: 228, distance: 24.0
click at [694, 228] on div "Purpose Description Prefix Select A/V System A/V System Equipment A/V System Eq…" at bounding box center [759, 100] width 828 height 604
drag, startPoint x: 689, startPoint y: 204, endPoint x: 587, endPoint y: 199, distance: 102.1
click at [587, 199] on div "Unit Quantity 41.00" at bounding box center [759, 207] width 828 height 25
type input "1"
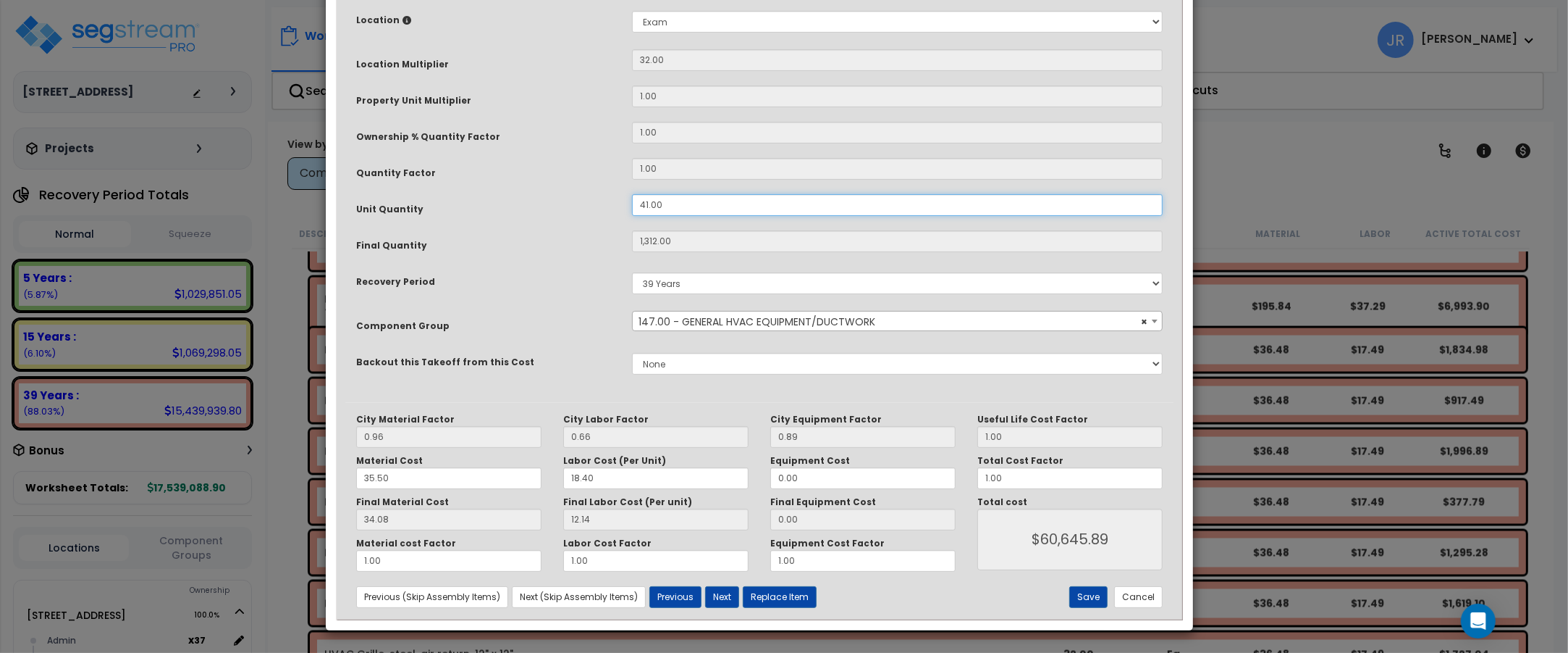
type input "1,312"
type input "$60,640.64"
type input "32"
type input "$1,479.04"
click at [730, 594] on button "Next" at bounding box center [722, 597] width 34 height 22
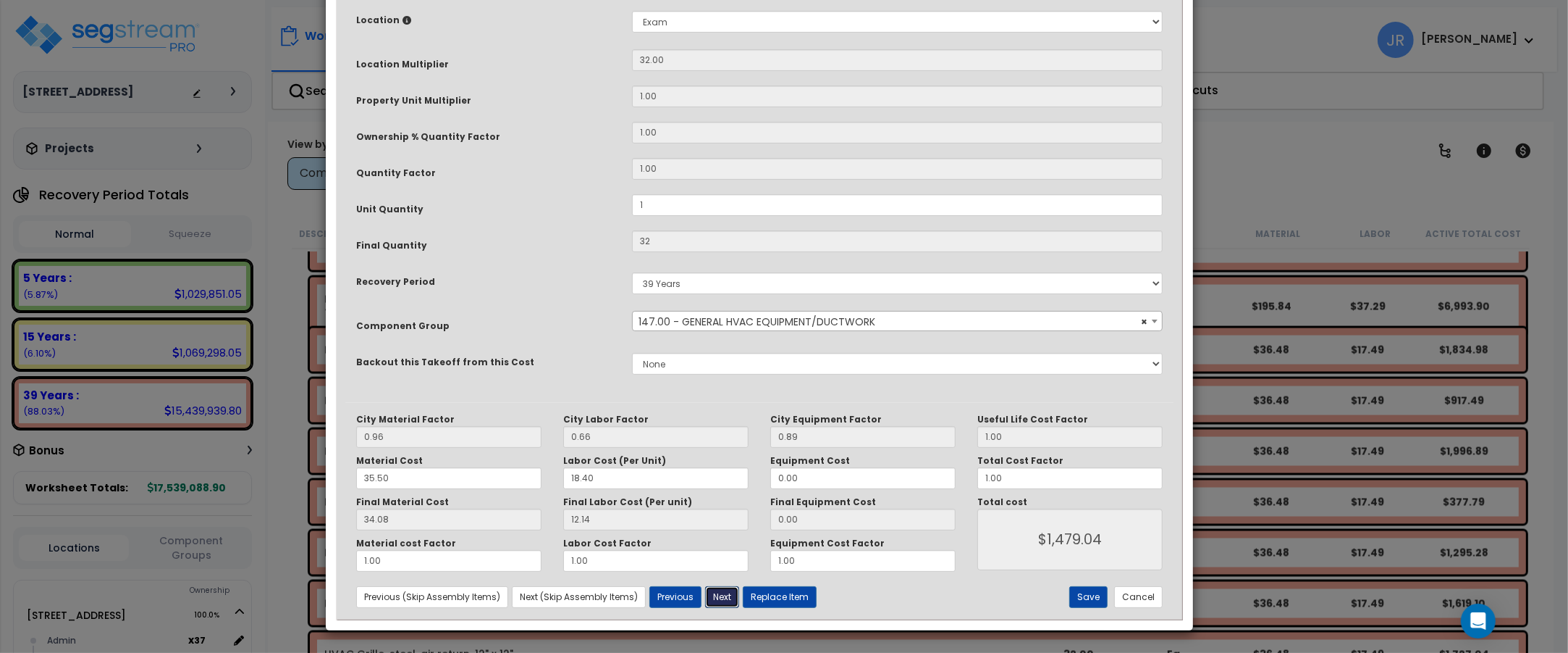
type input "1.00"
type input "32.00"
type input "1479.04"
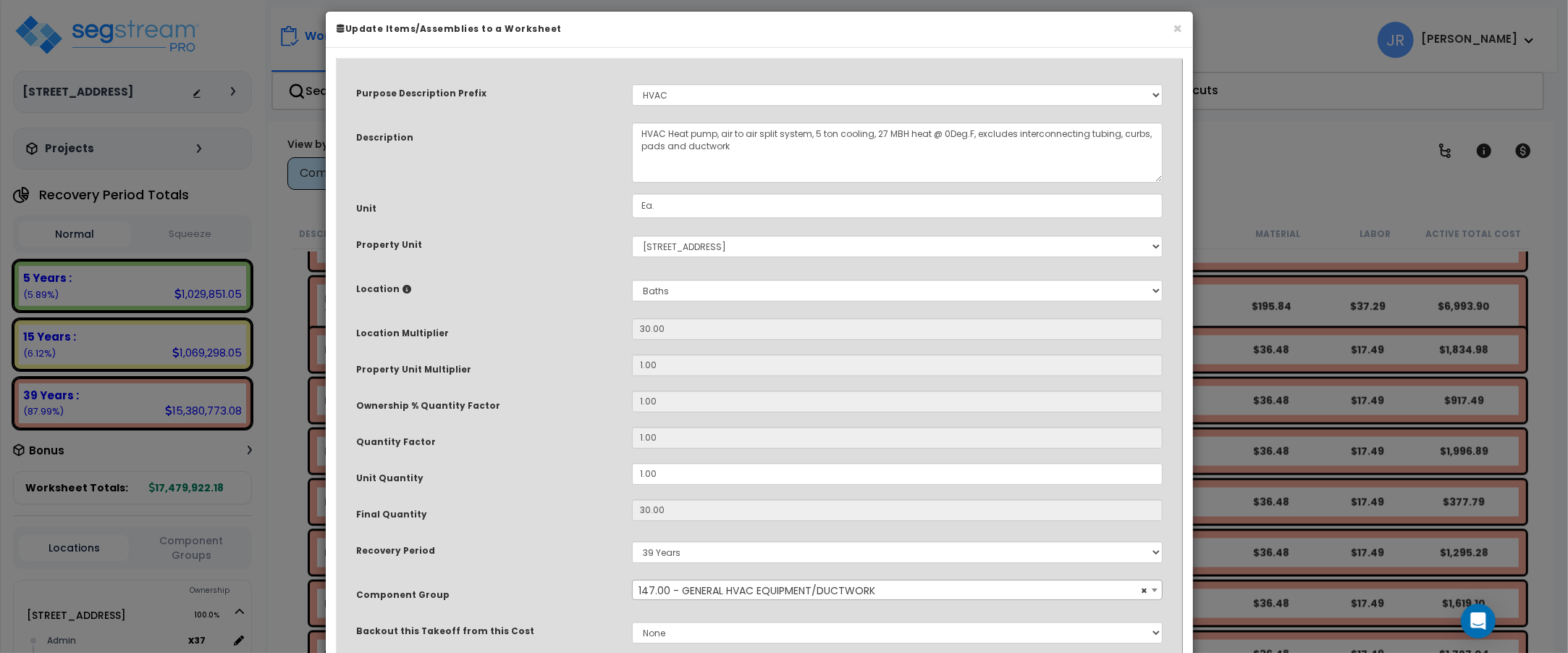
scroll to position [9, 0]
click at [1177, 28] on button "×" at bounding box center [1177, 30] width 9 height 15
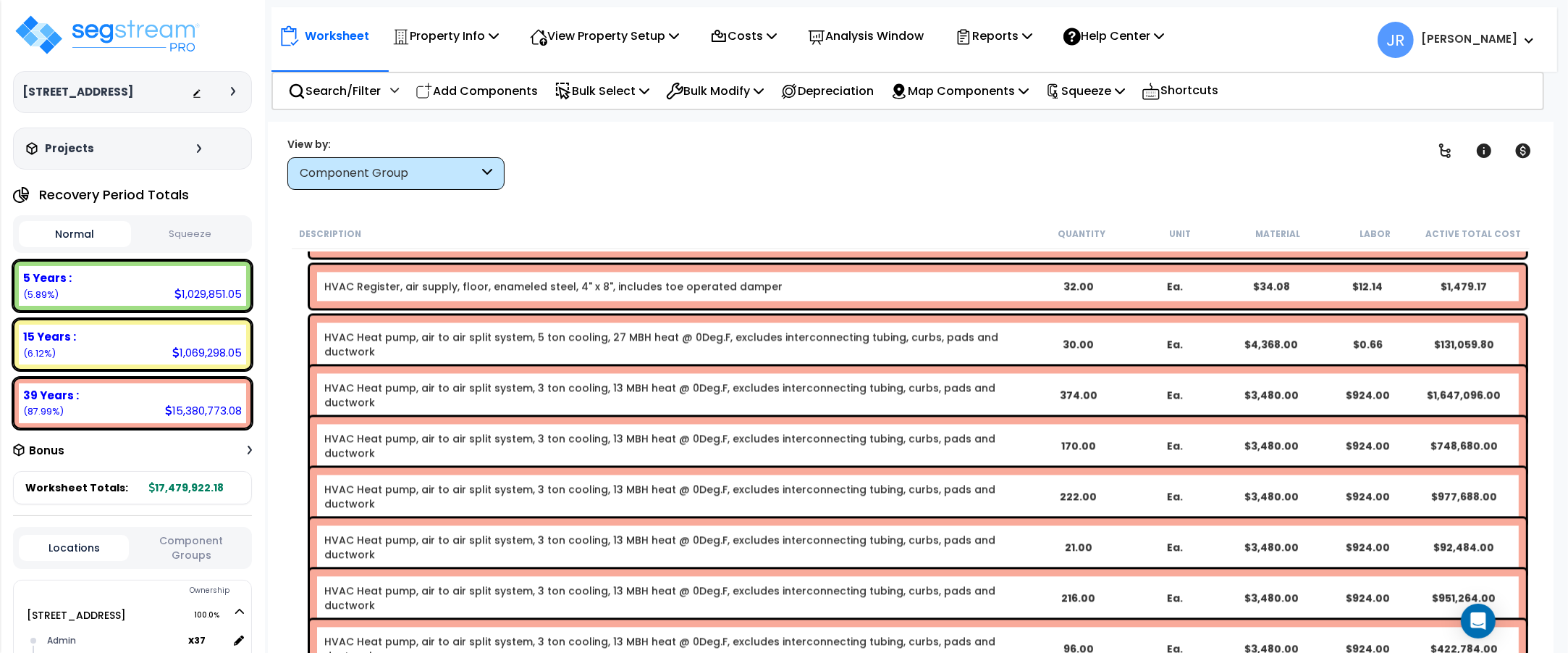
scroll to position [9961, 0]
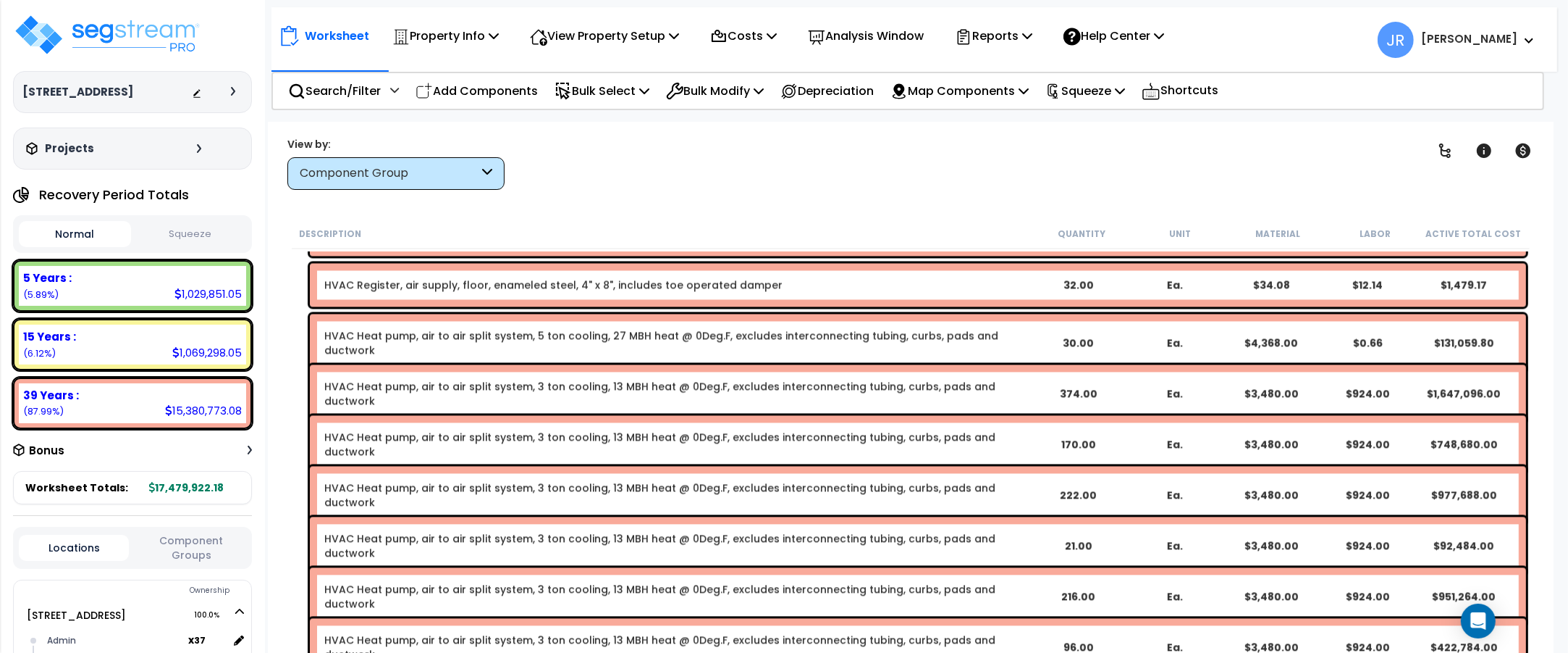
click at [653, 325] on div "HVAC Heat pump, air to air split system, 5 ton cooling, 27 MBH heat @ 0Deg.F, e…" at bounding box center [918, 343] width 1216 height 58
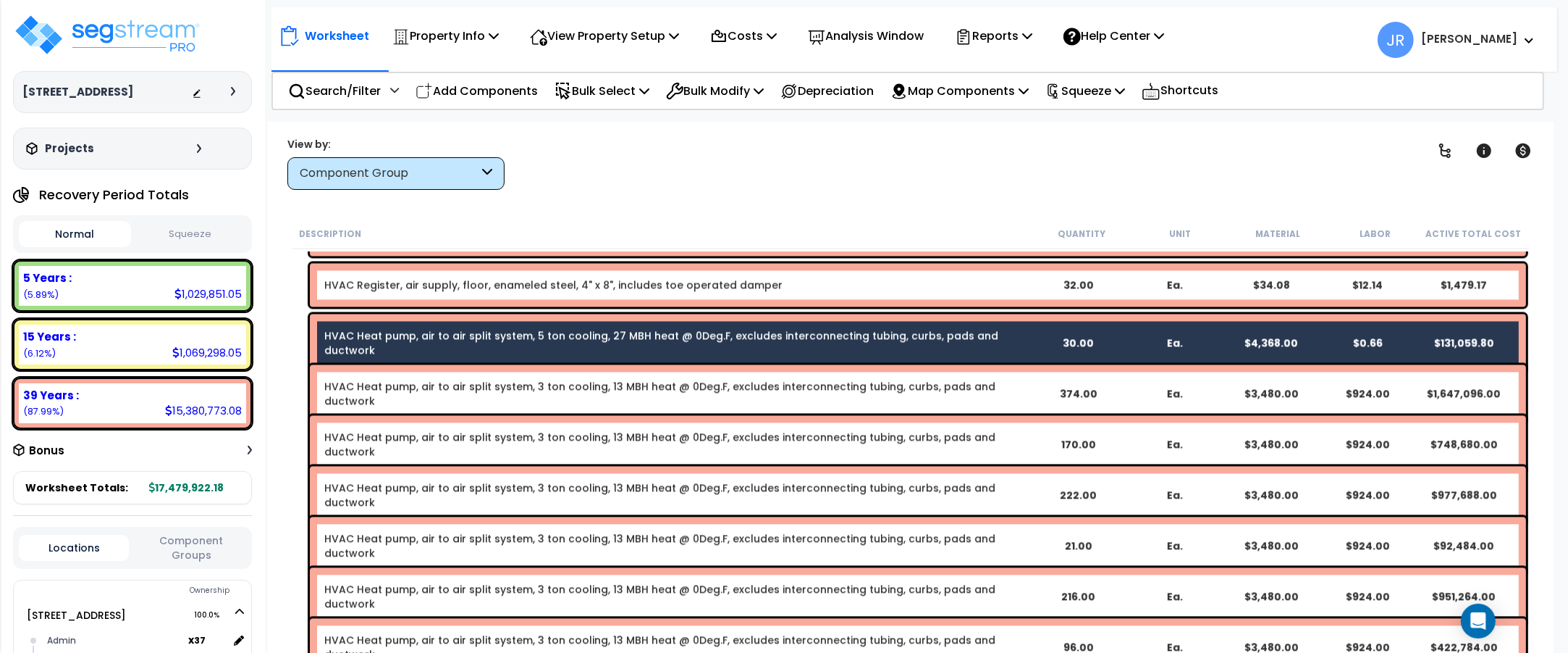
click at [663, 381] on link "HVAC Heat pump, air to air split system, 3 ton cooling, 13 MBH heat @ 0Deg.F, e…" at bounding box center [660, 394] width 671 height 29
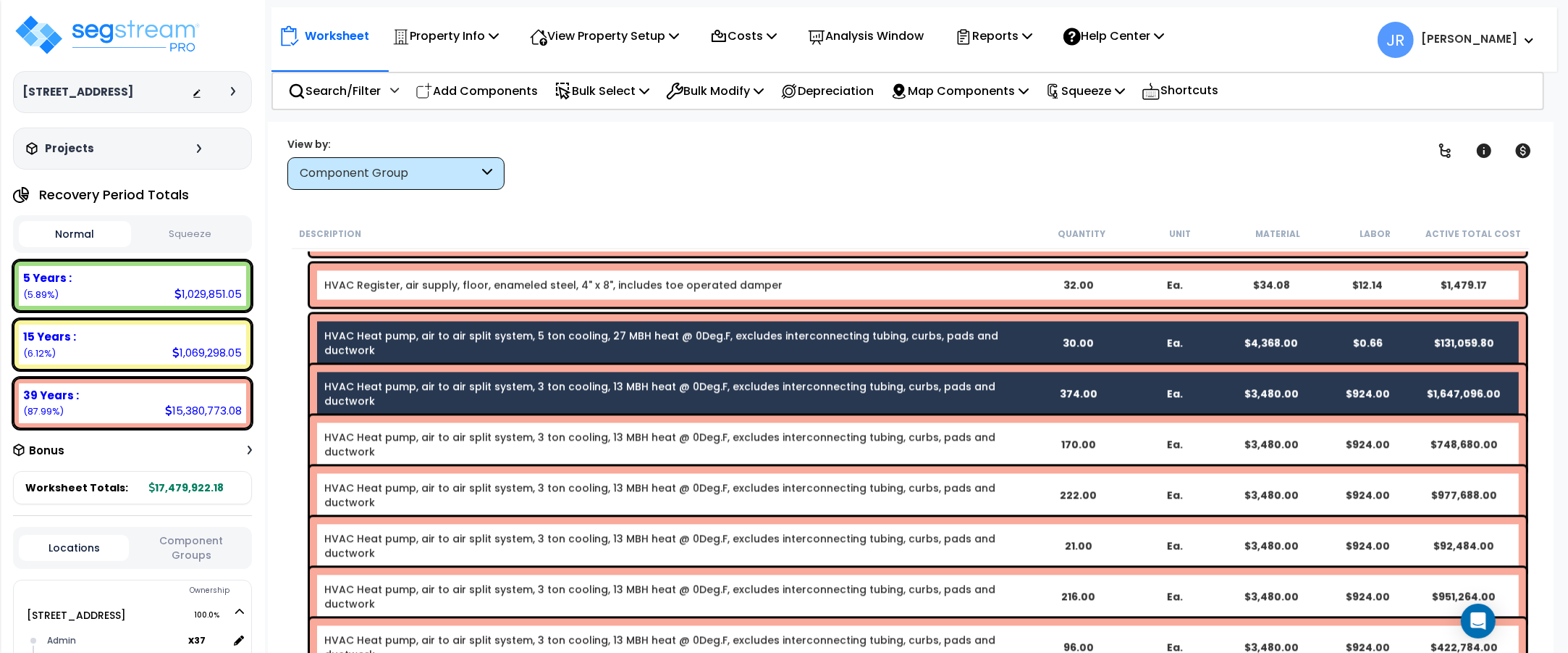
click at [647, 431] on div "HVAC Heat pump, air to air split system, 3 ton cooling, 13 MBH heat @ 0Deg.F, e…" at bounding box center [918, 444] width 1216 height 58
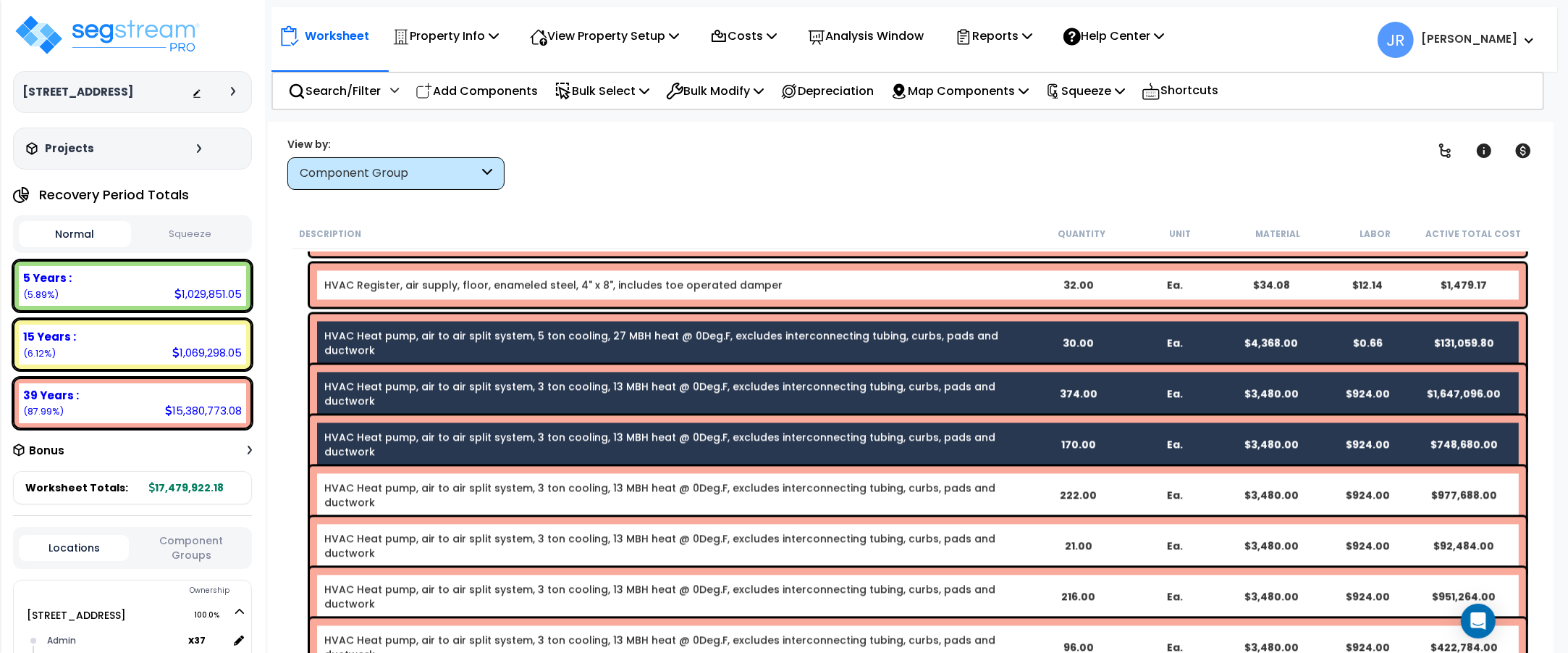
click at [640, 479] on div "HVAC Heat pump, air to air split system, 3 ton cooling, 13 MBH heat @ 0Deg.F, e…" at bounding box center [918, 495] width 1216 height 58
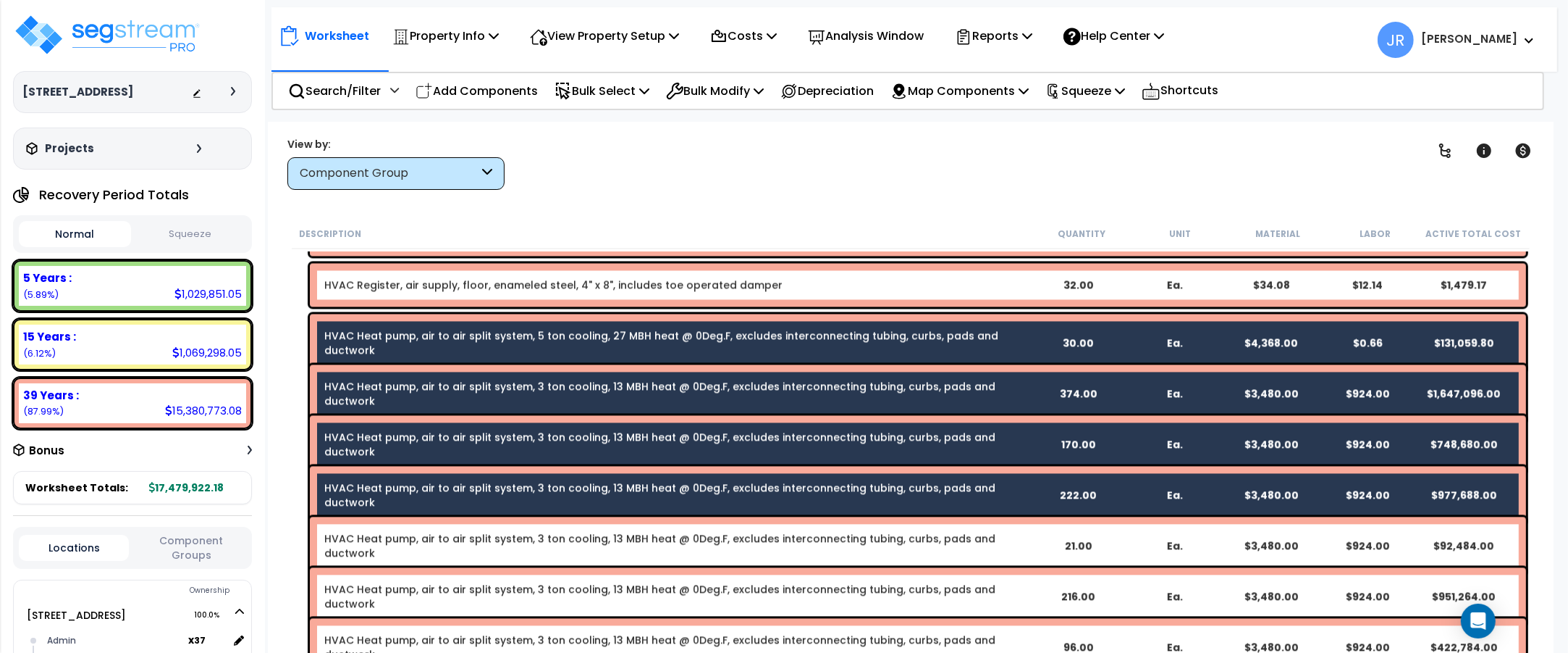
click at [634, 537] on link "HVAC Heat pump, air to air split system, 3 ton cooling, 13 MBH heat @ 0Deg.F, e…" at bounding box center [660, 546] width 671 height 29
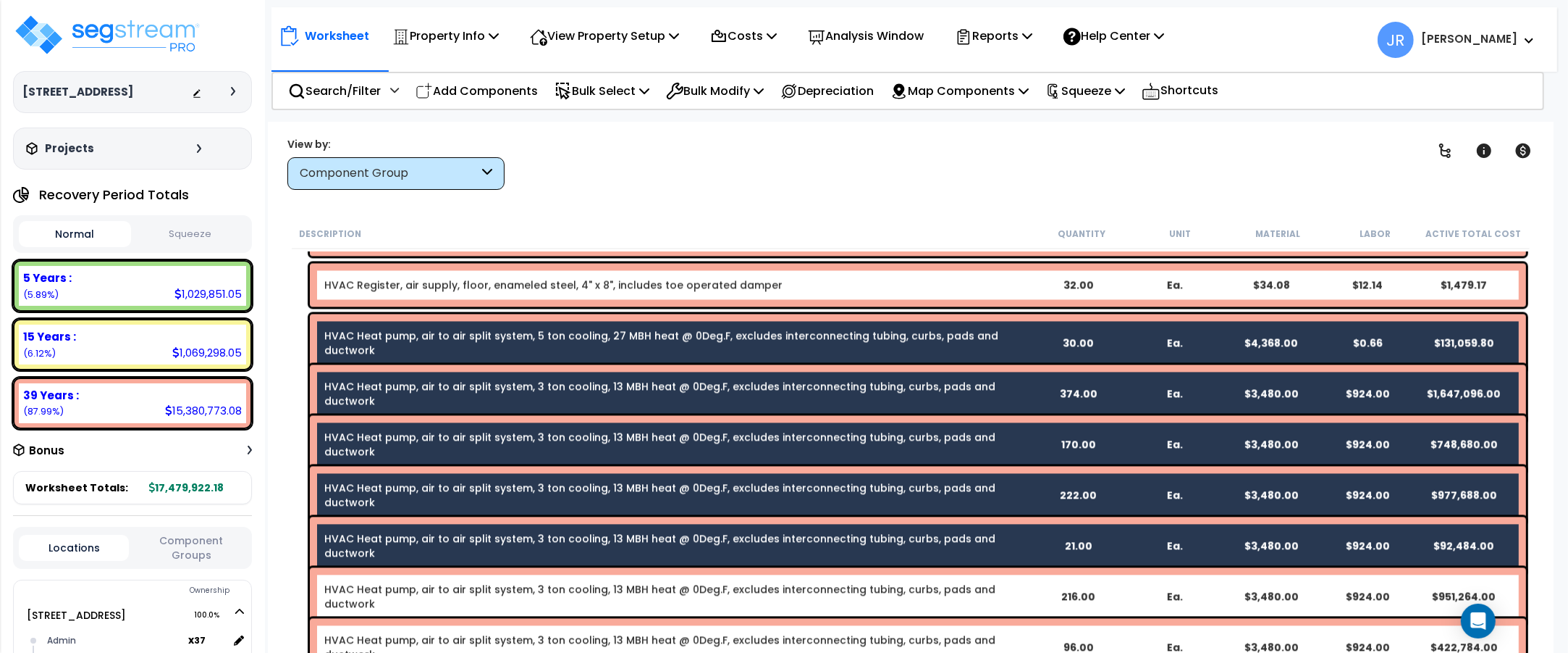
click at [634, 578] on div "HVAC Heat pump, air to air split system, 3 ton cooling, 13 MBH heat @ 0Deg.F, e…" at bounding box center [918, 596] width 1216 height 58
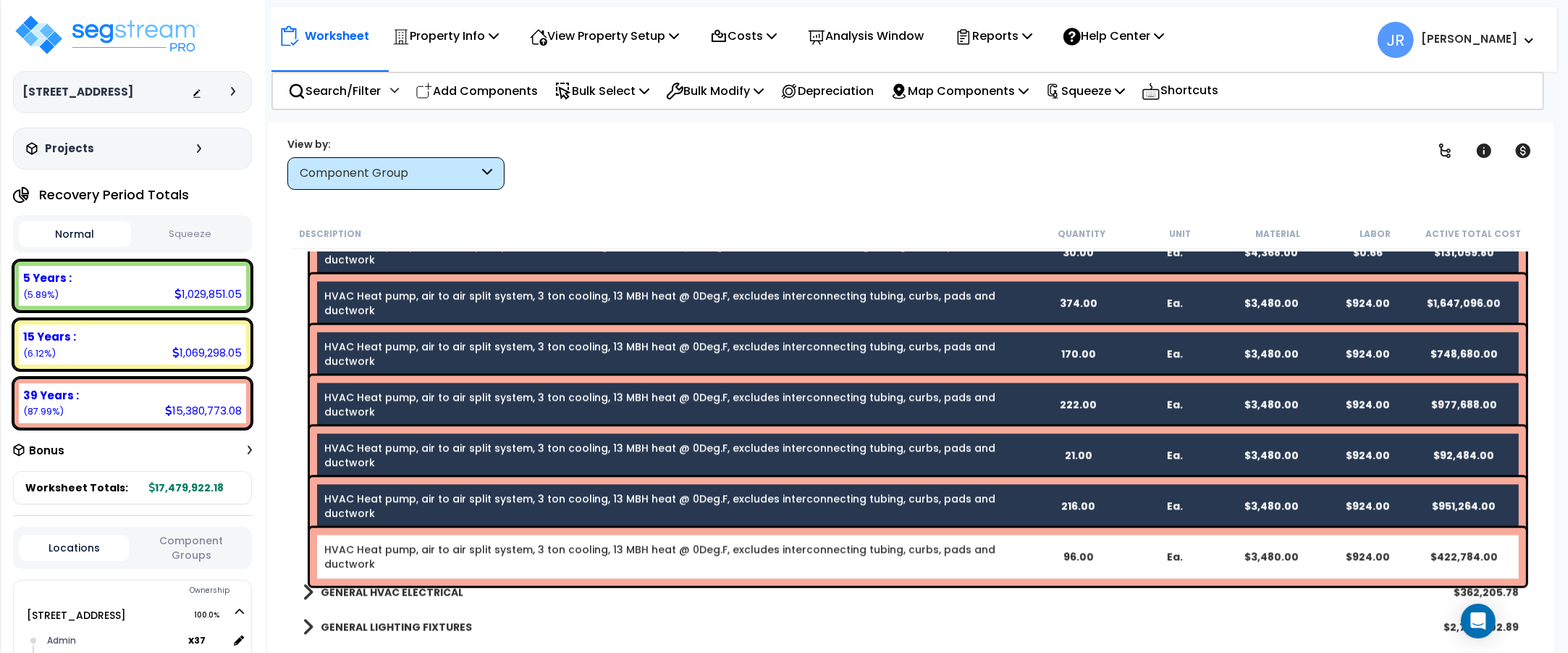
scroll to position [10142, 0]
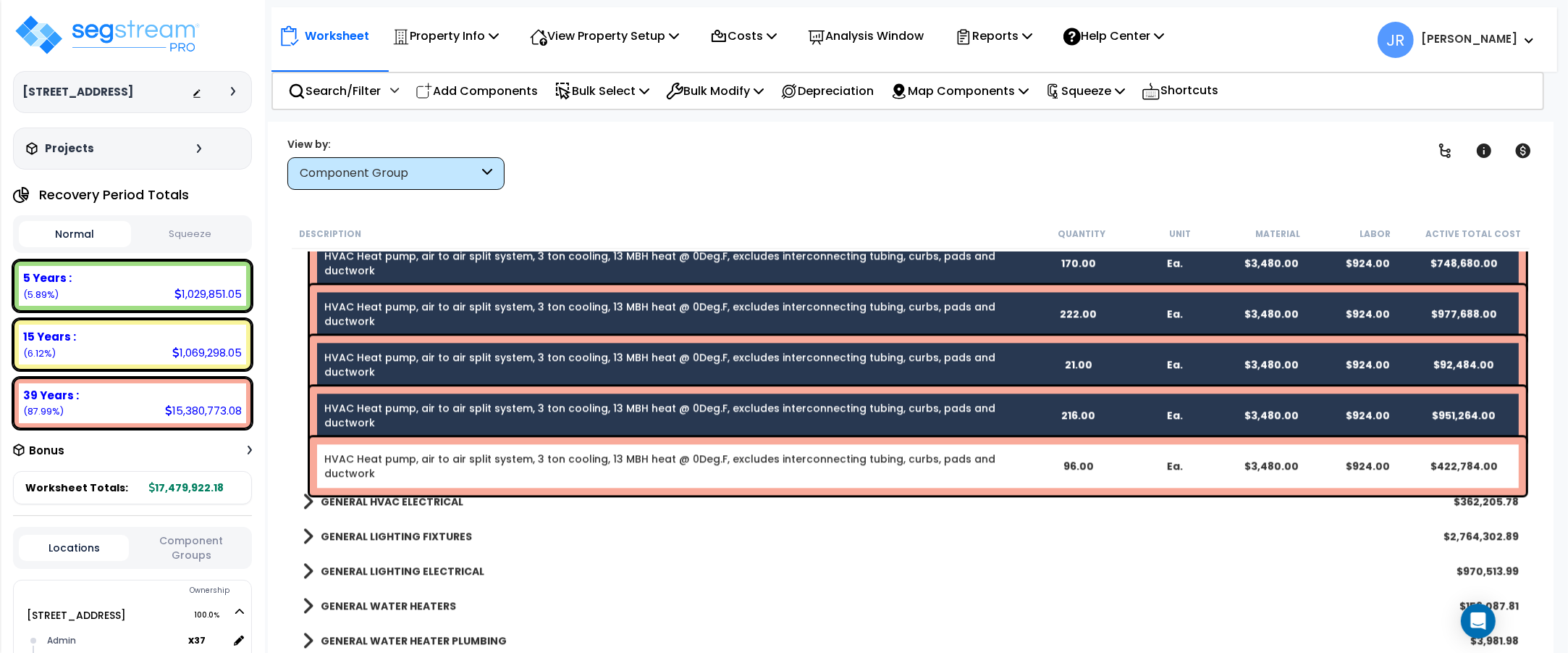
click at [652, 457] on link "HVAC Heat pump, air to air split system, 3 ton cooling, 13 MBH heat @ 0Deg.F, e…" at bounding box center [660, 466] width 671 height 29
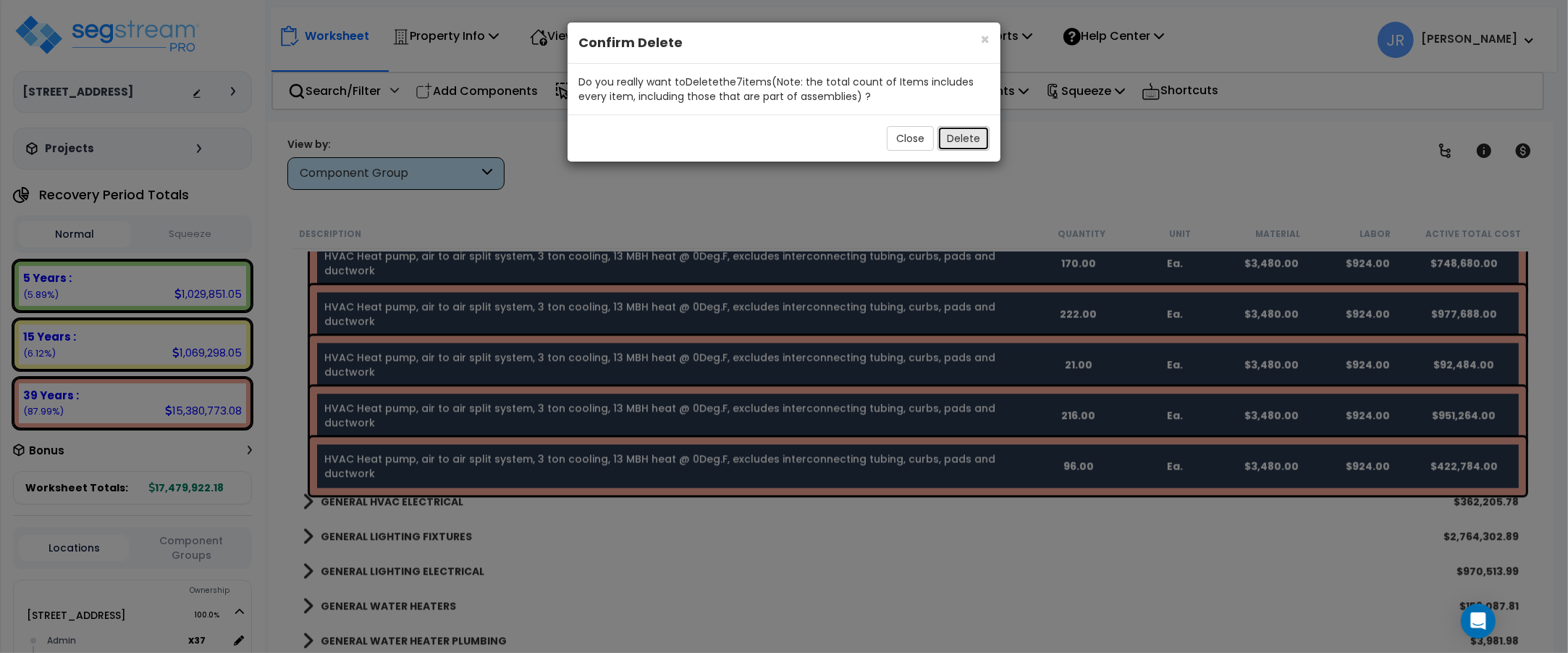
click at [960, 136] on button "Delete" at bounding box center [963, 138] width 52 height 25
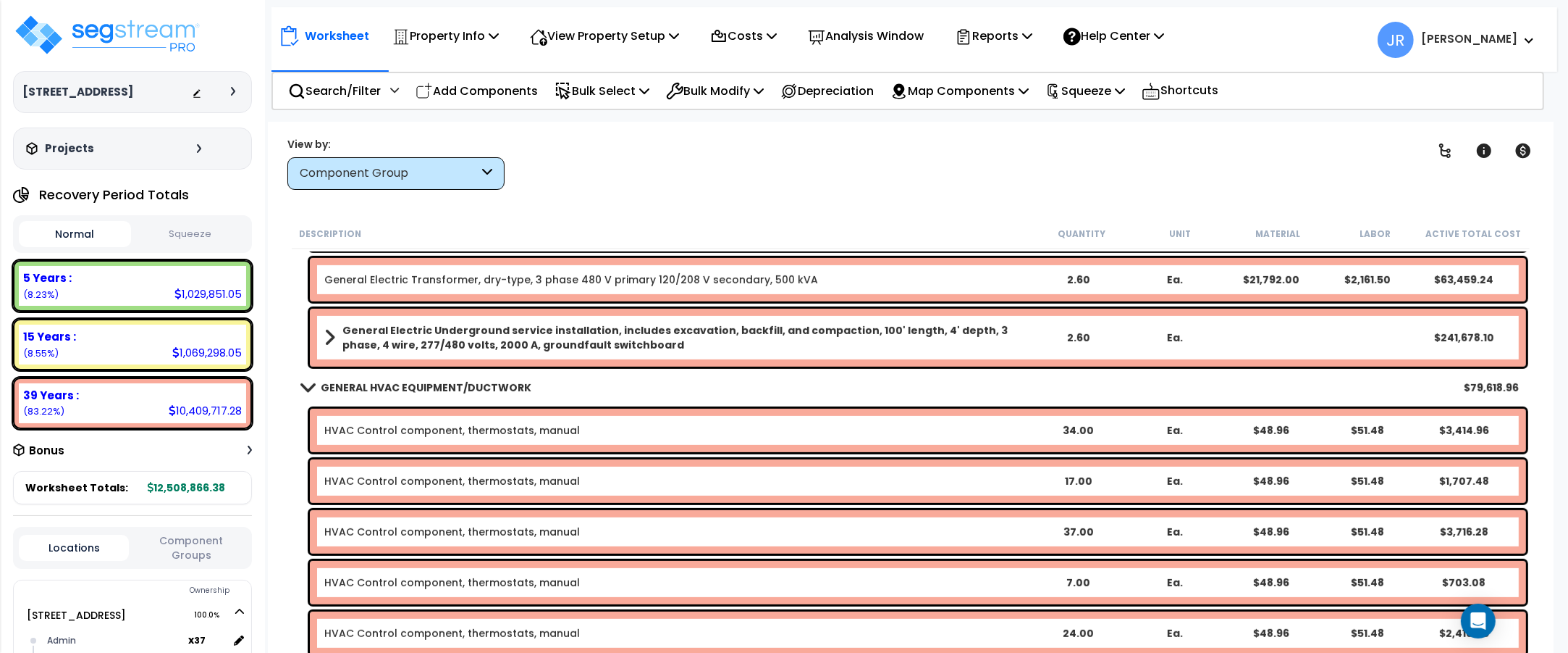
scroll to position [7063, 0]
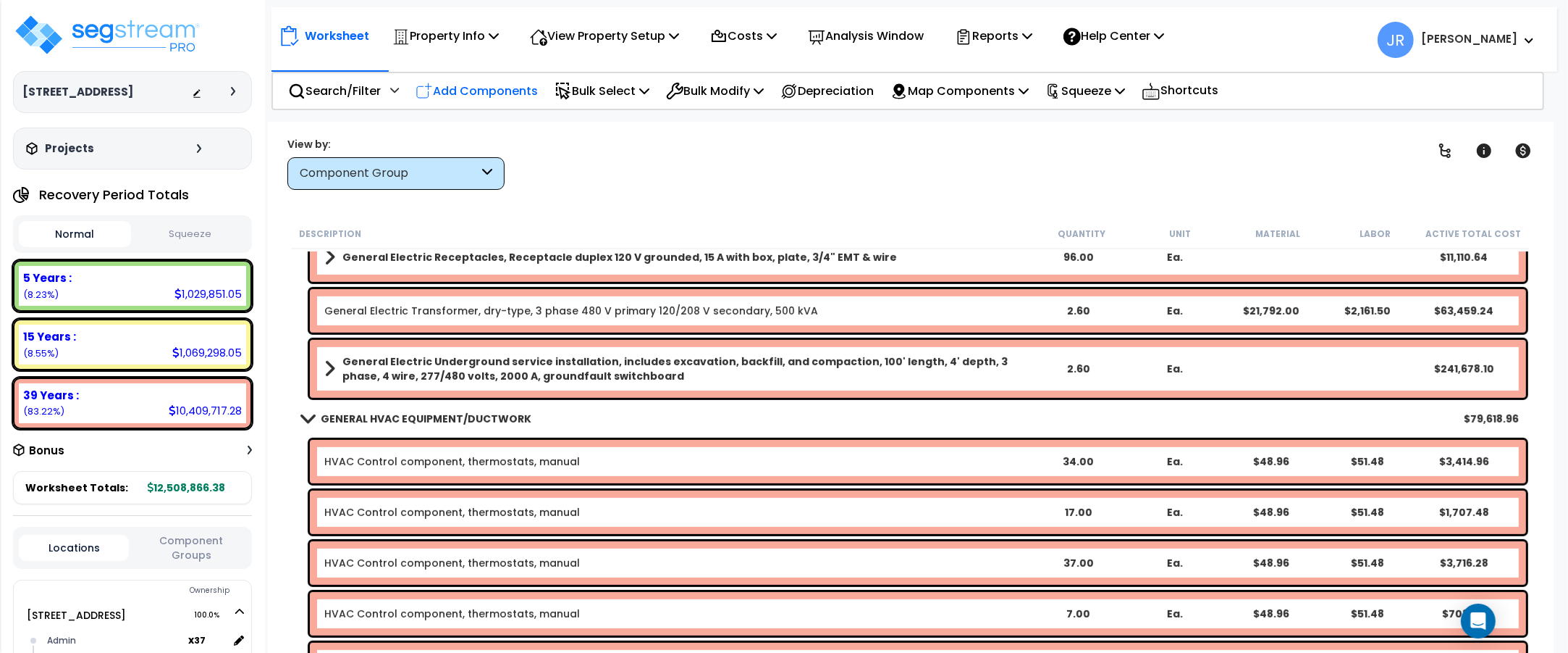
click at [508, 85] on p "Add Components" at bounding box center [477, 91] width 122 height 20
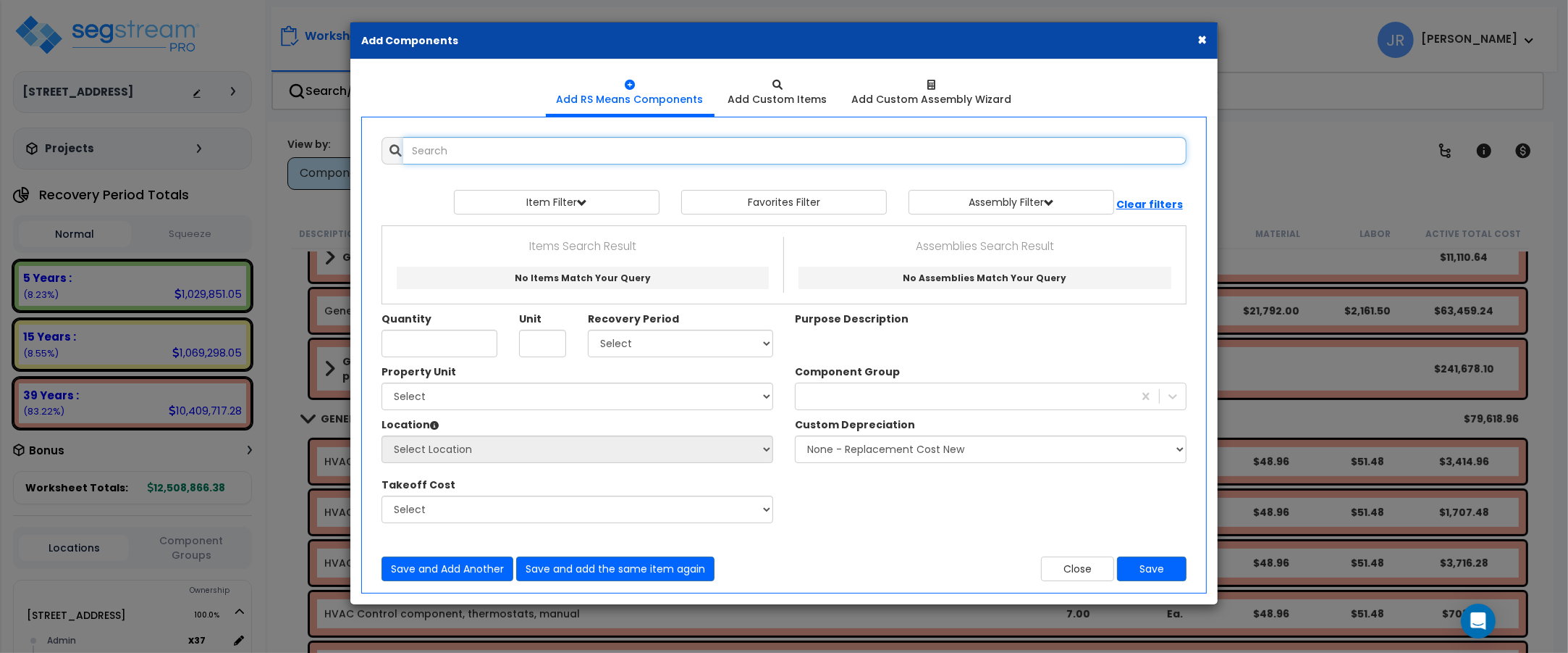
select select
click at [538, 145] on input "text" at bounding box center [795, 151] width 784 height 28
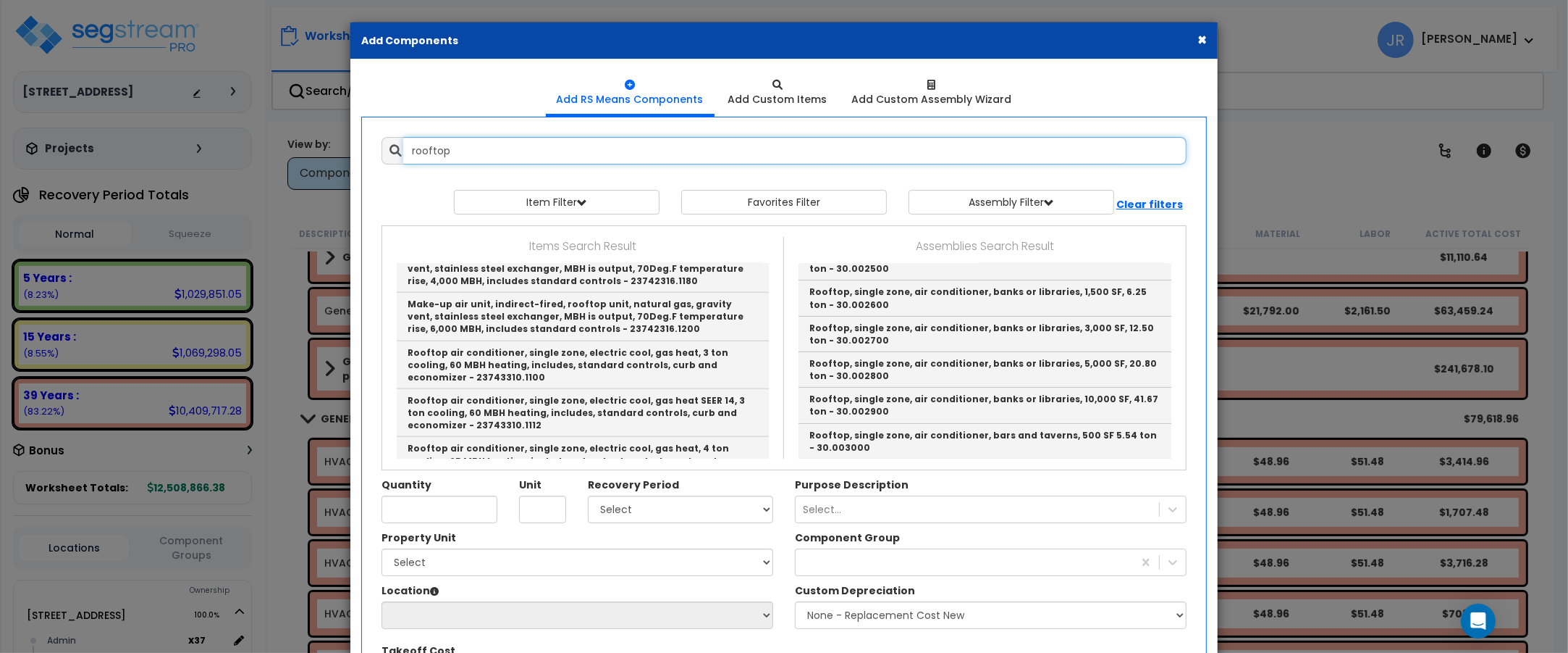
scroll to position [1539, 0]
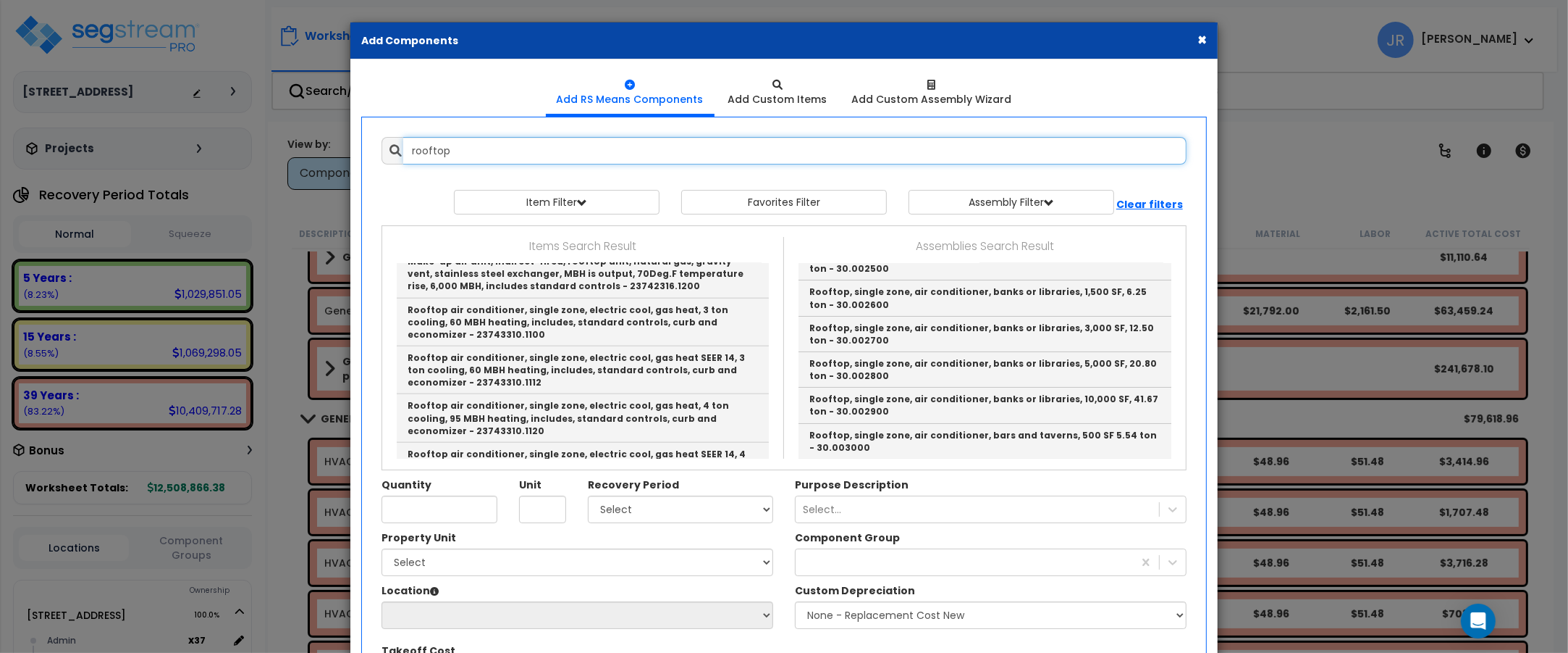
drag, startPoint x: 453, startPoint y: 150, endPoint x: 411, endPoint y: 145, distance: 42.3
click at [411, 145] on input "rooftop" at bounding box center [795, 151] width 784 height 28
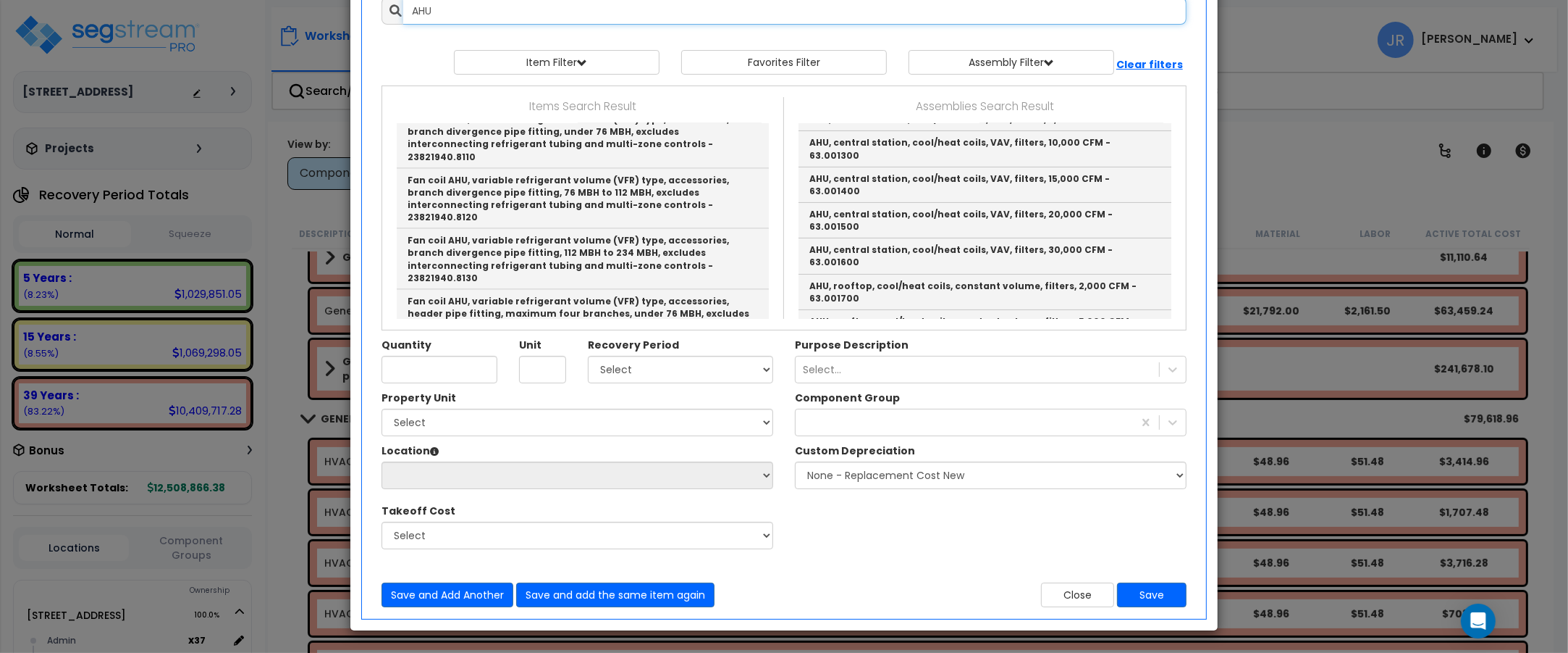
scroll to position [453, 0]
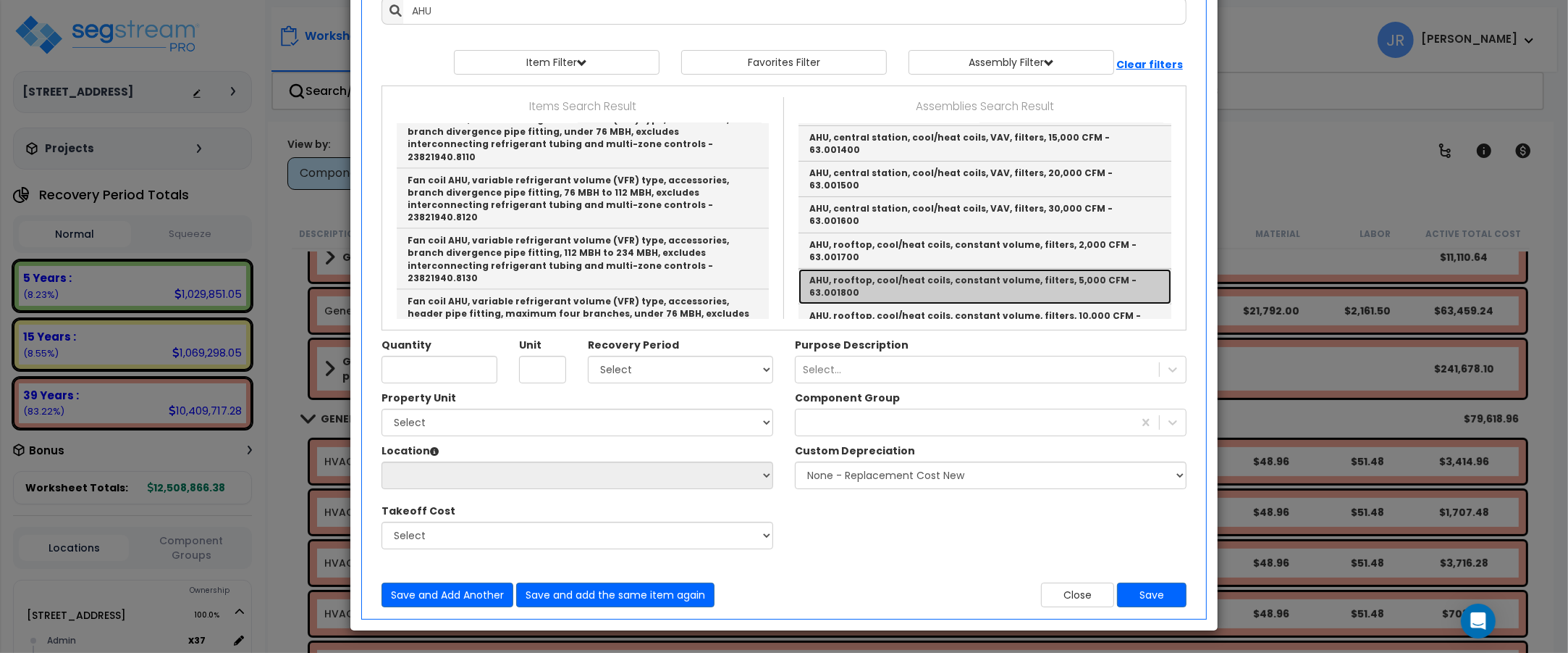
click at [916, 269] on link "AHU, rooftop, cool/heat coils, constant volume, filters, 5,000 CFM - 63.001800" at bounding box center [985, 286] width 373 height 36
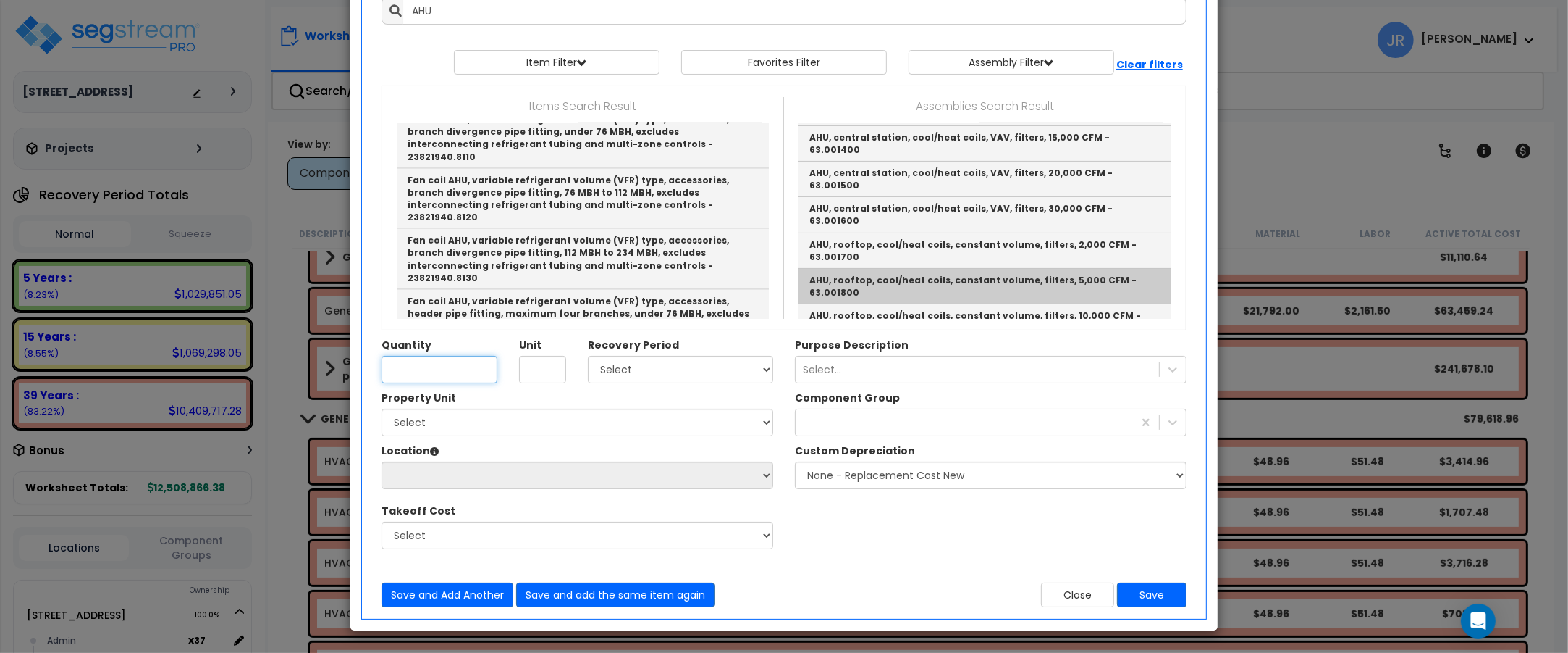
type input "AHU, rooftop, cool/heat coils, constant volume, filters, 5,000 CFM - 63.001800"
type input "Ea."
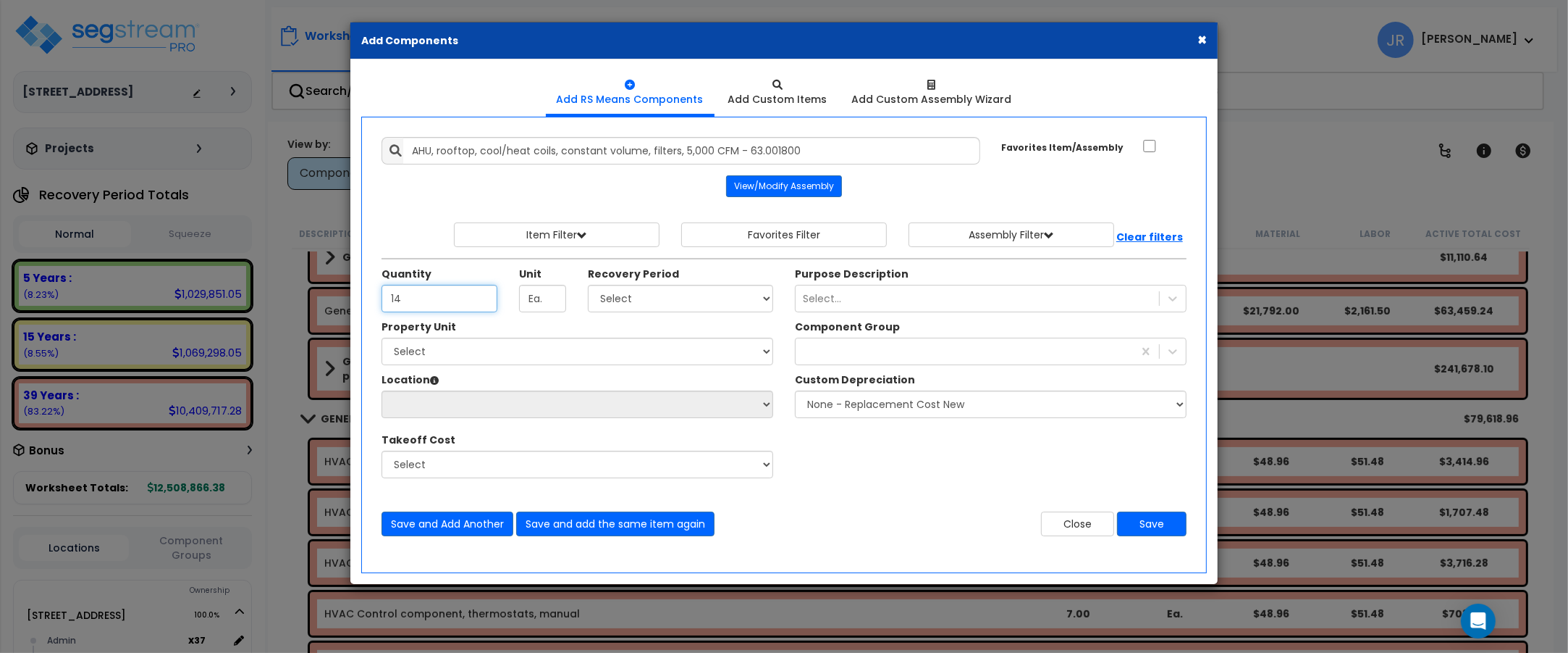
type input "14"
click at [753, 299] on select "Select 5 Years 7 Years 15 Years 20 Years 39 Years 27.5 Year" at bounding box center [681, 299] width 185 height 28
select select "39Y"
click at [588, 286] on select "Select 5 Years 7 Years 15 Years 20 Years 39 Years 27.5 Year" at bounding box center [681, 299] width 185 height 28
click at [642, 346] on select "Select [STREET_ADDRESS] Site Improvements" at bounding box center [577, 352] width 392 height 28
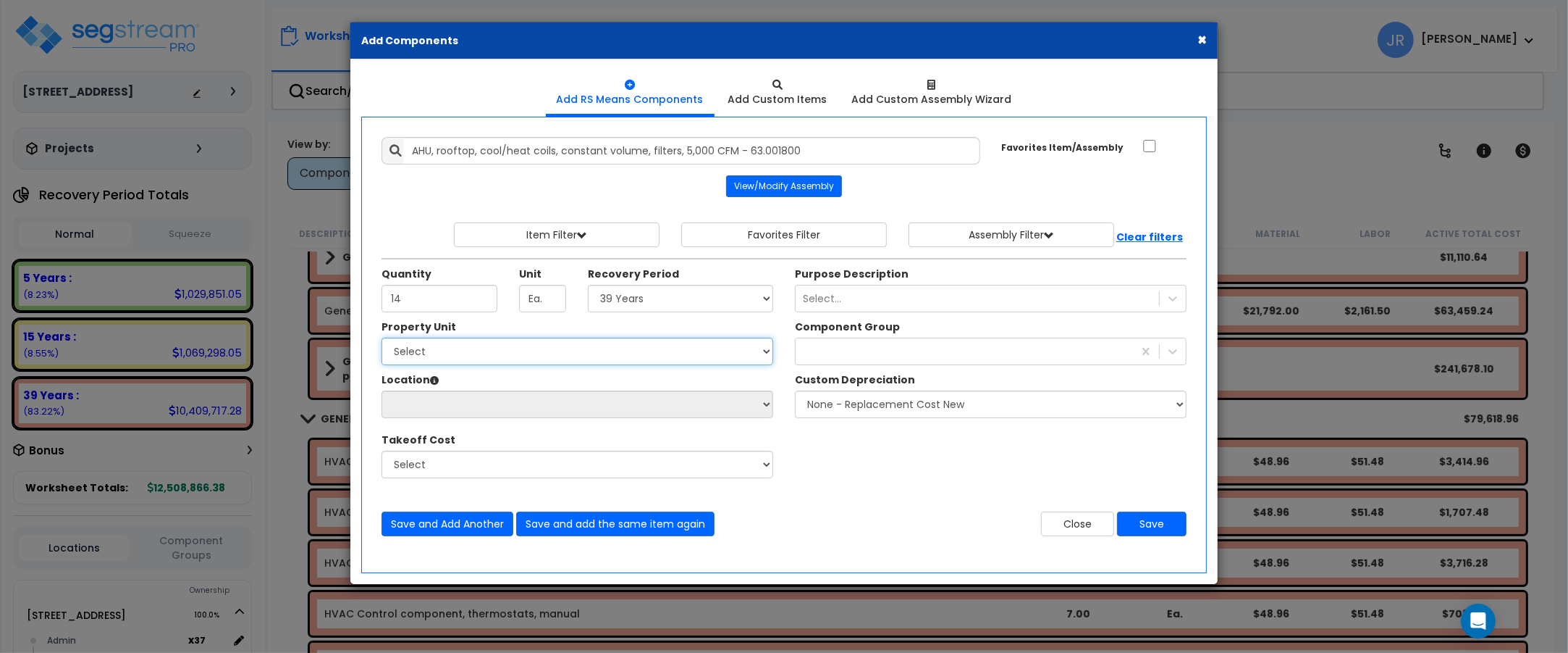
select select "162439"
click at [382, 339] on select "Select [STREET_ADDRESS] Site Improvements" at bounding box center [577, 352] width 392 height 28
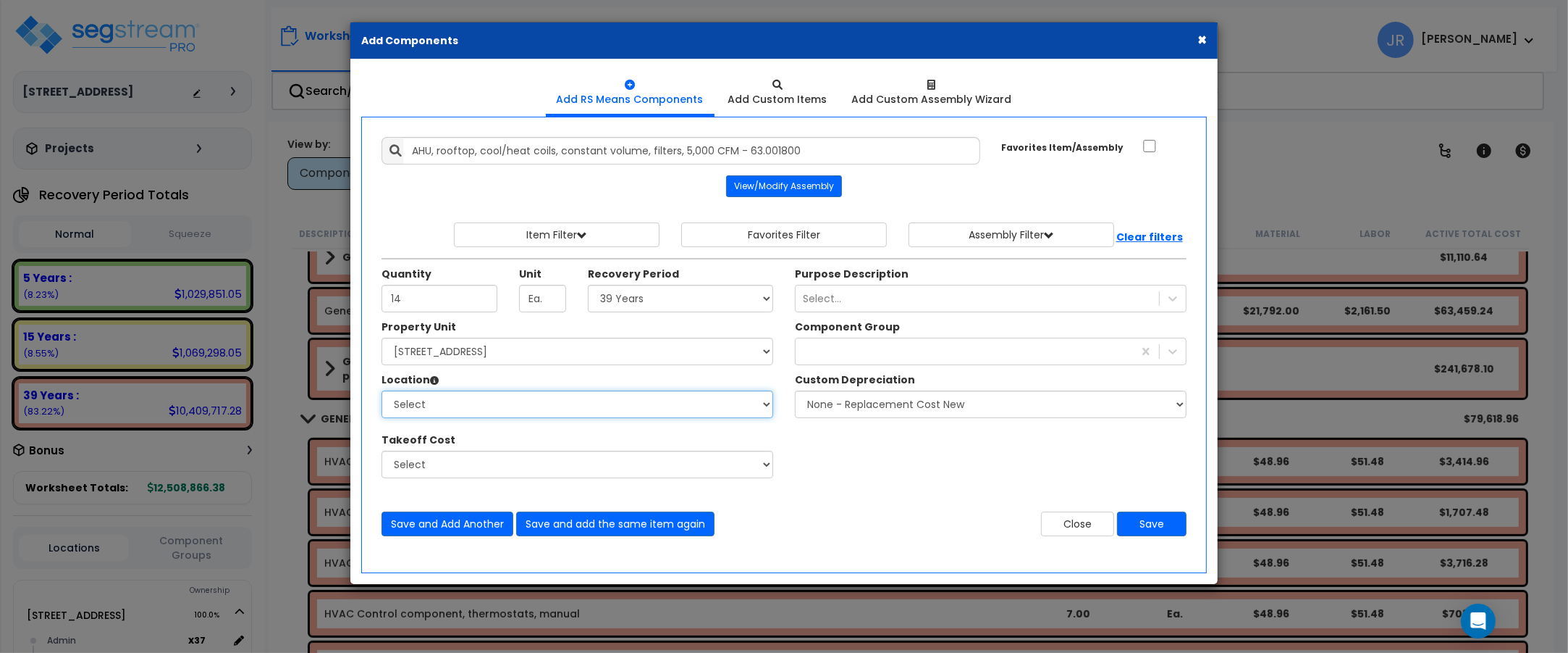
click at [514, 401] on select "Select Admin Baths Building Building Interior Common Exam Food Service In Patie…" at bounding box center [577, 404] width 392 height 28
select select "6"
click at [382, 392] on select "Select Admin Baths Building Building Interior Common Exam Food Service In Patie…" at bounding box center [577, 404] width 392 height 28
click at [1176, 349] on icon at bounding box center [1173, 352] width 14 height 14
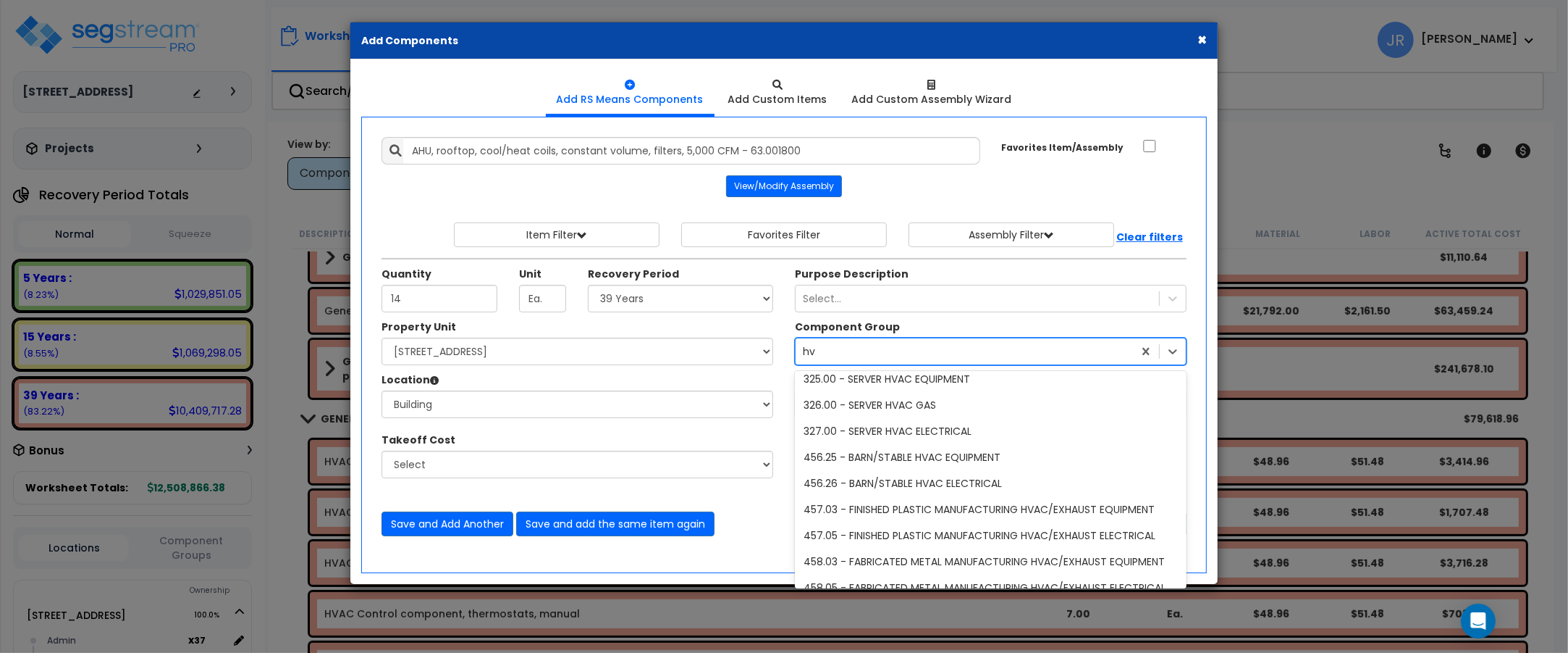
scroll to position [649, 0]
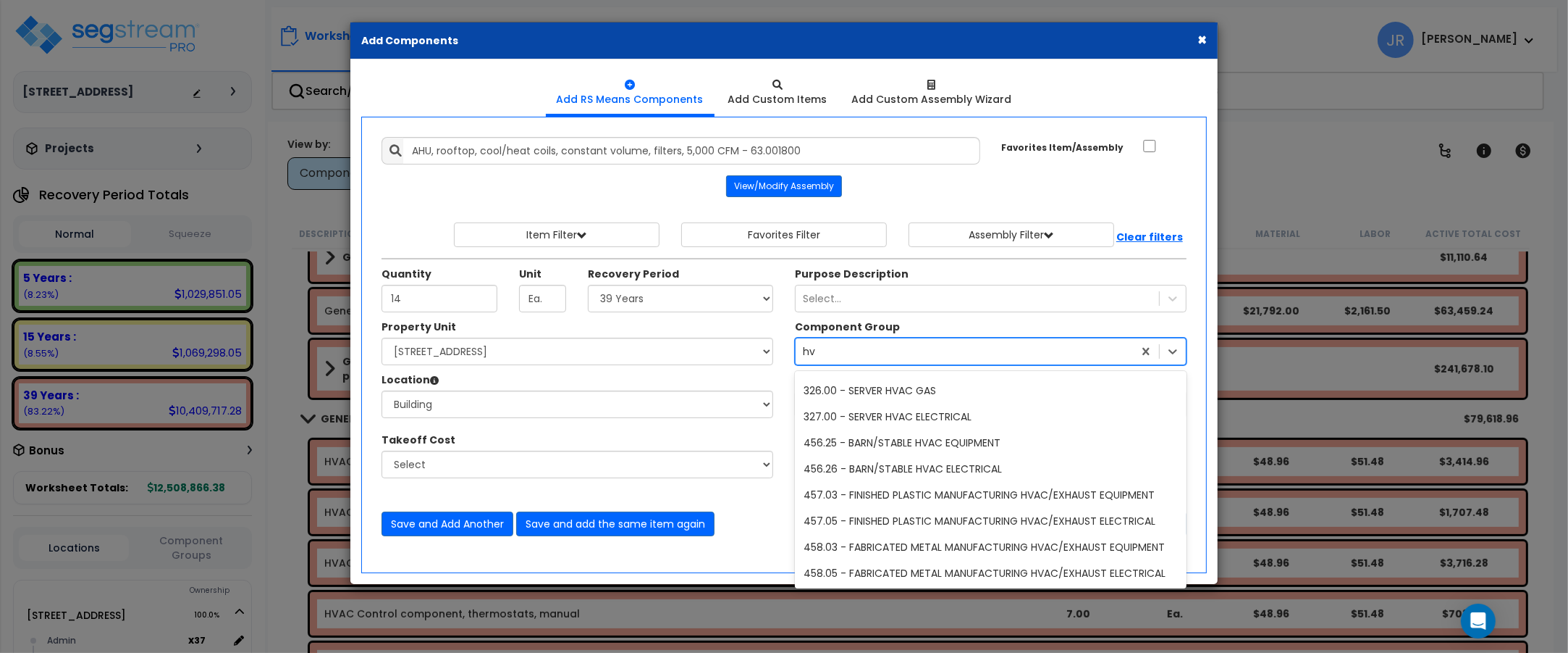
type input "h"
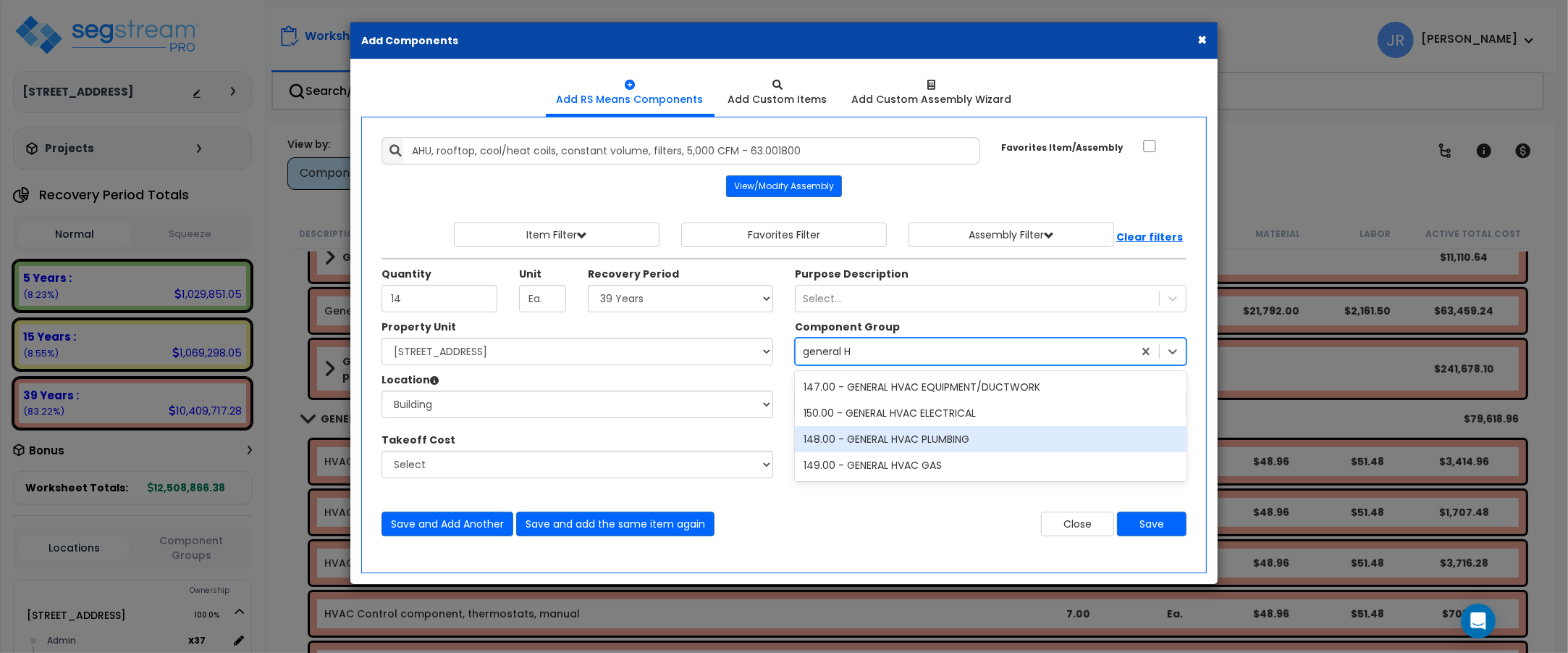
scroll to position [0, 0]
type input "general HVAC"
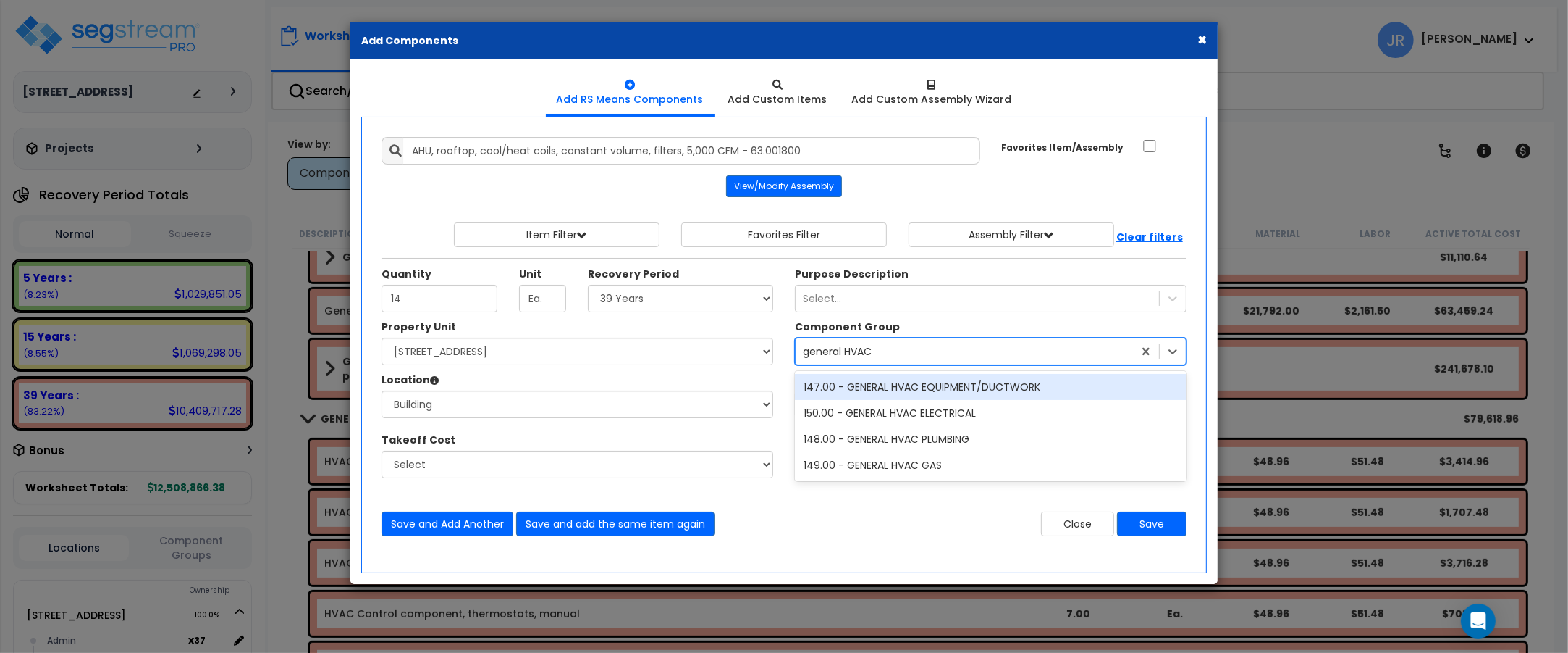
click at [907, 386] on div "147.00 - GENERAL HVAC EQUIPMENT/DUCTWORK" at bounding box center [991, 387] width 392 height 26
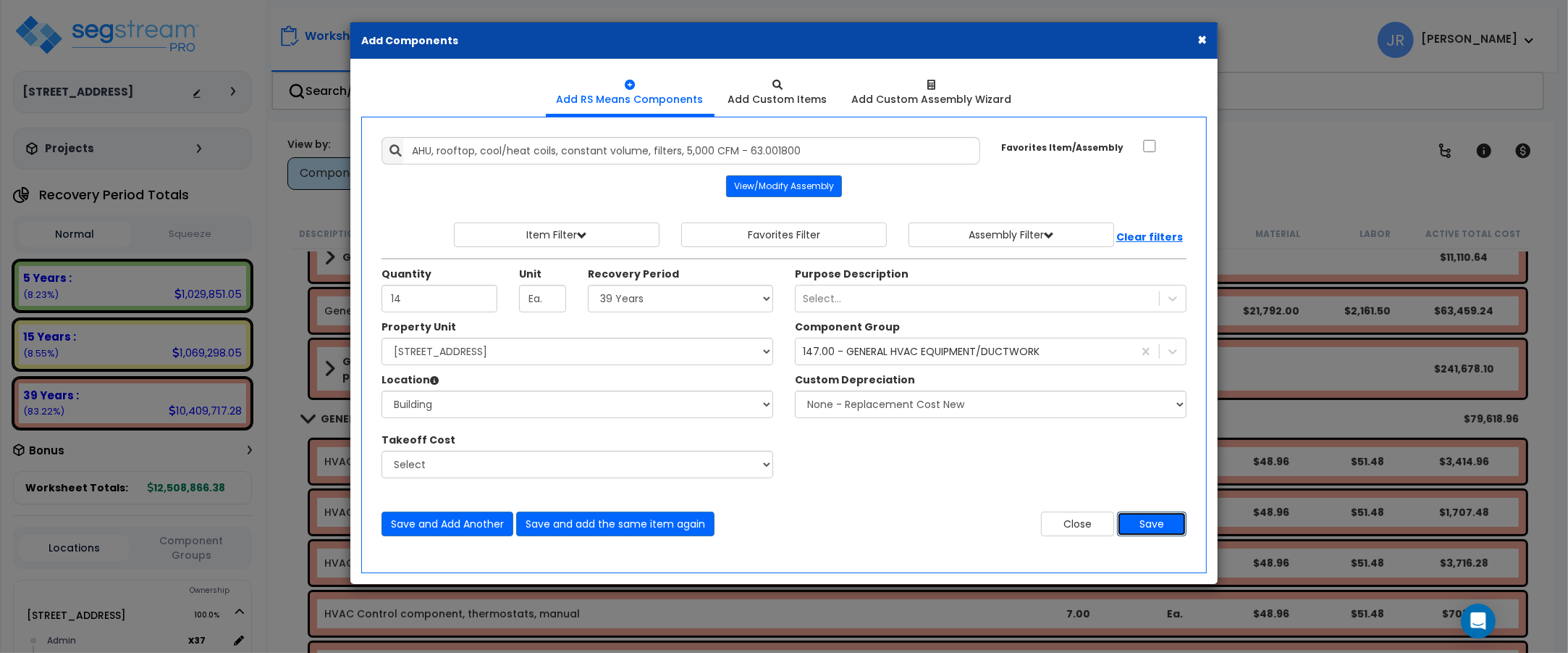
click at [1157, 526] on button "Save" at bounding box center [1152, 524] width 70 height 25
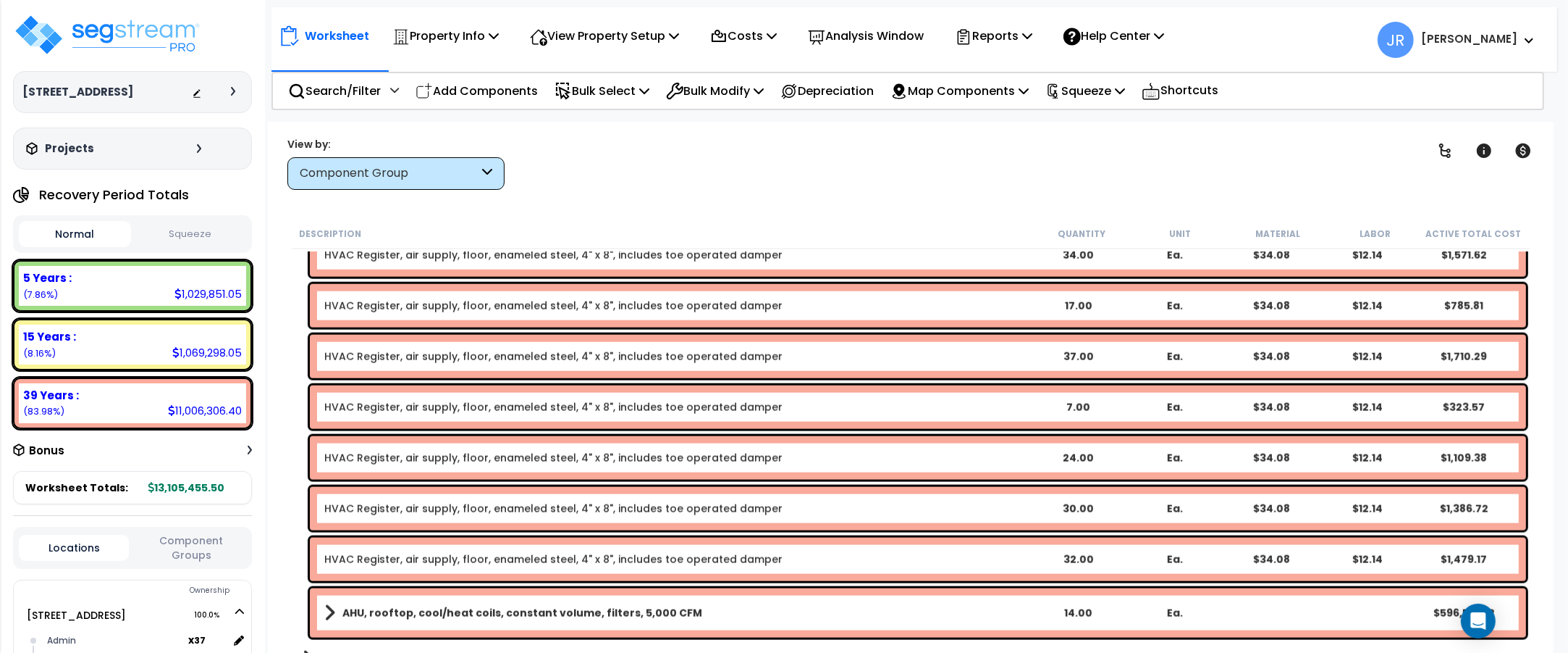
scroll to position [8512, 0]
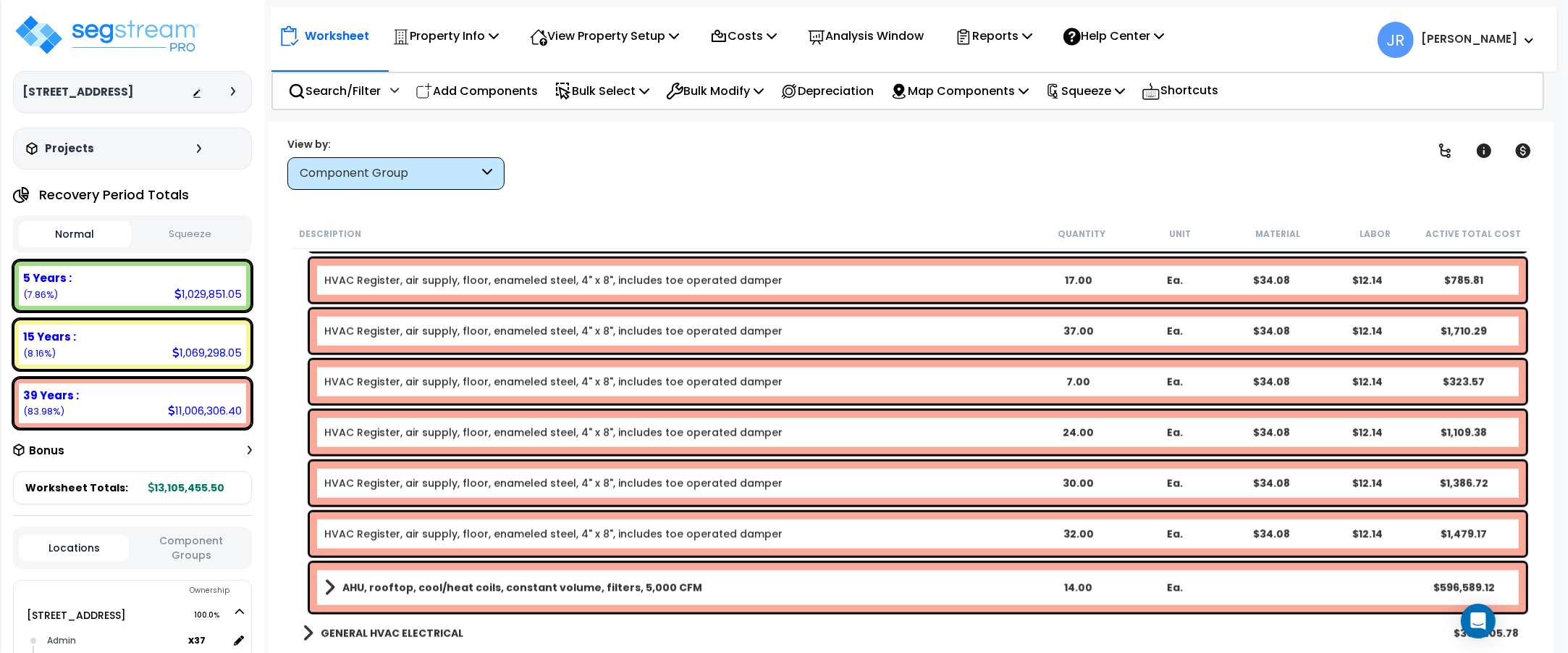
click at [892, 584] on link "AHU, rooftop, cool/heat coils, constant volume, filters, 5,000 CFM" at bounding box center [677, 588] width 705 height 20
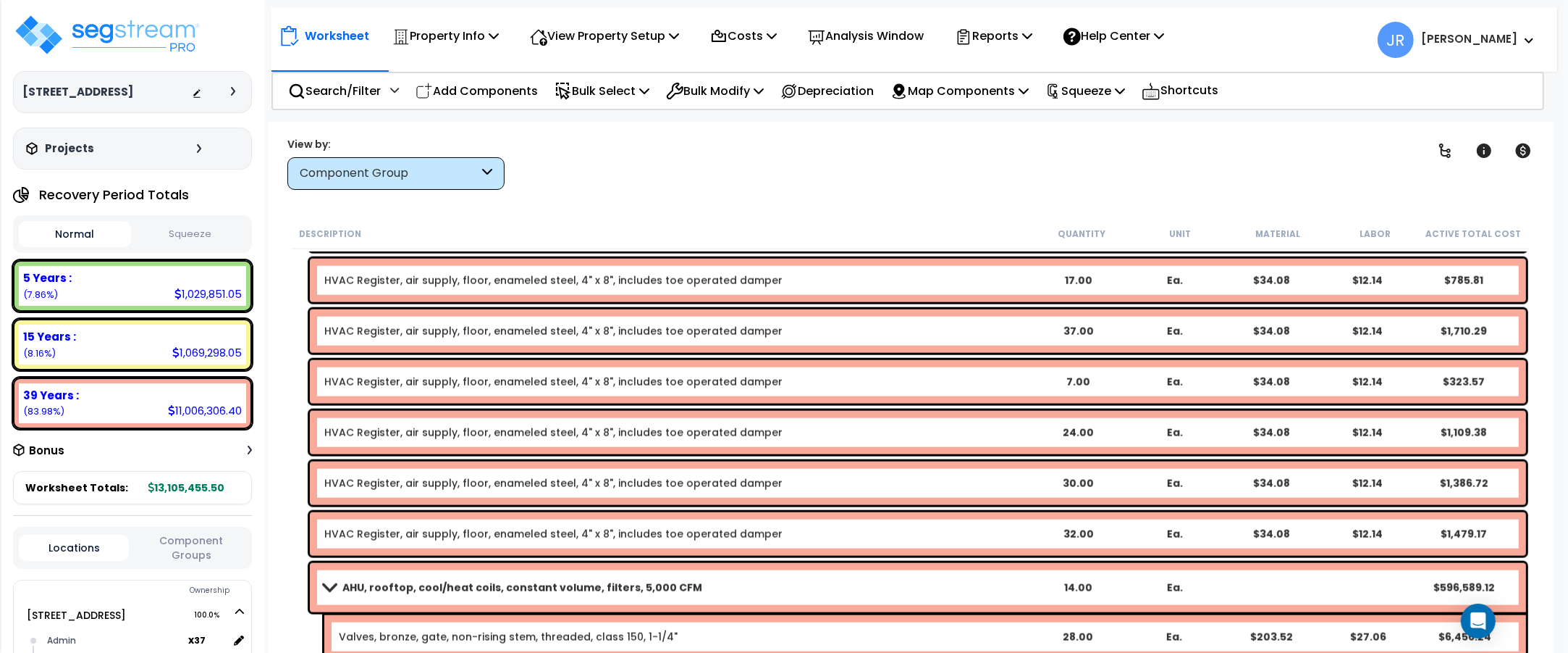
click at [892, 584] on link "AHU, rooftop, cool/heat coils, constant volume, filters, 5,000 CFM" at bounding box center [677, 588] width 705 height 20
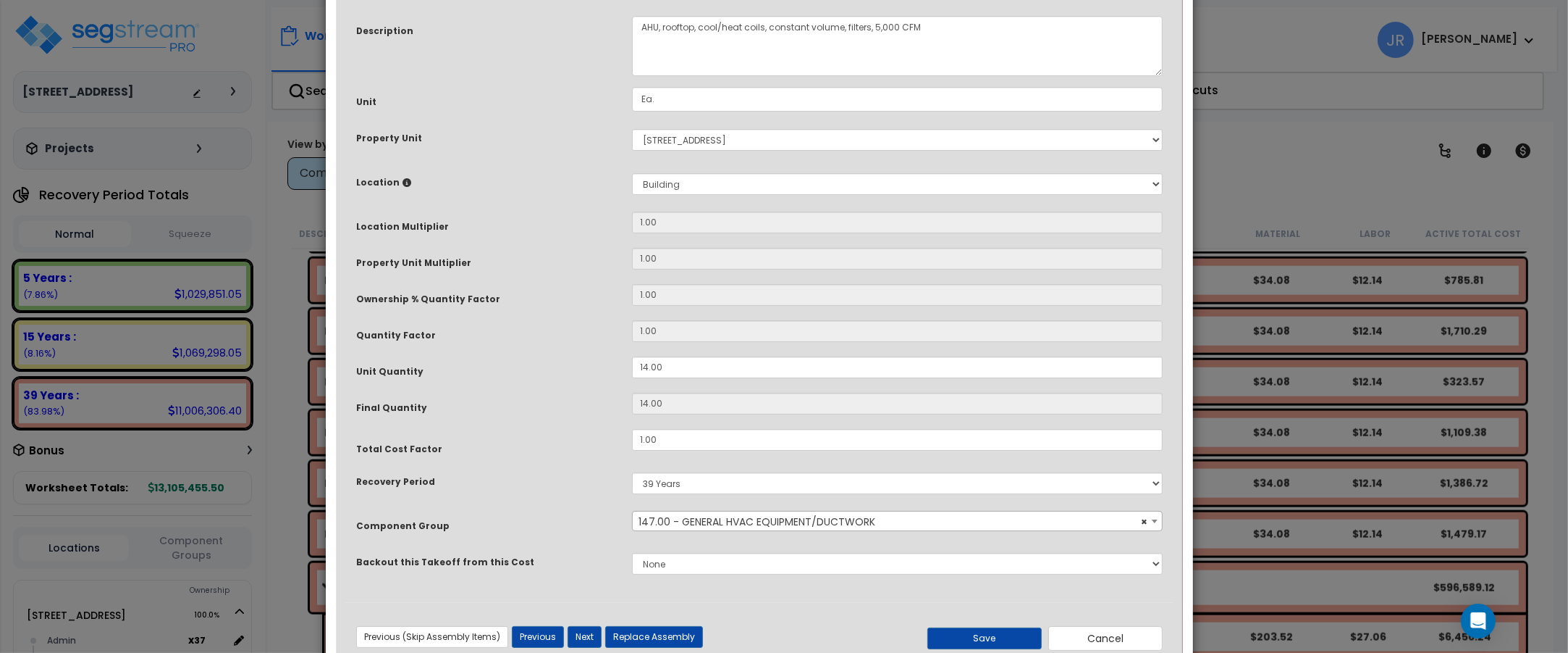
scroll to position [161, 0]
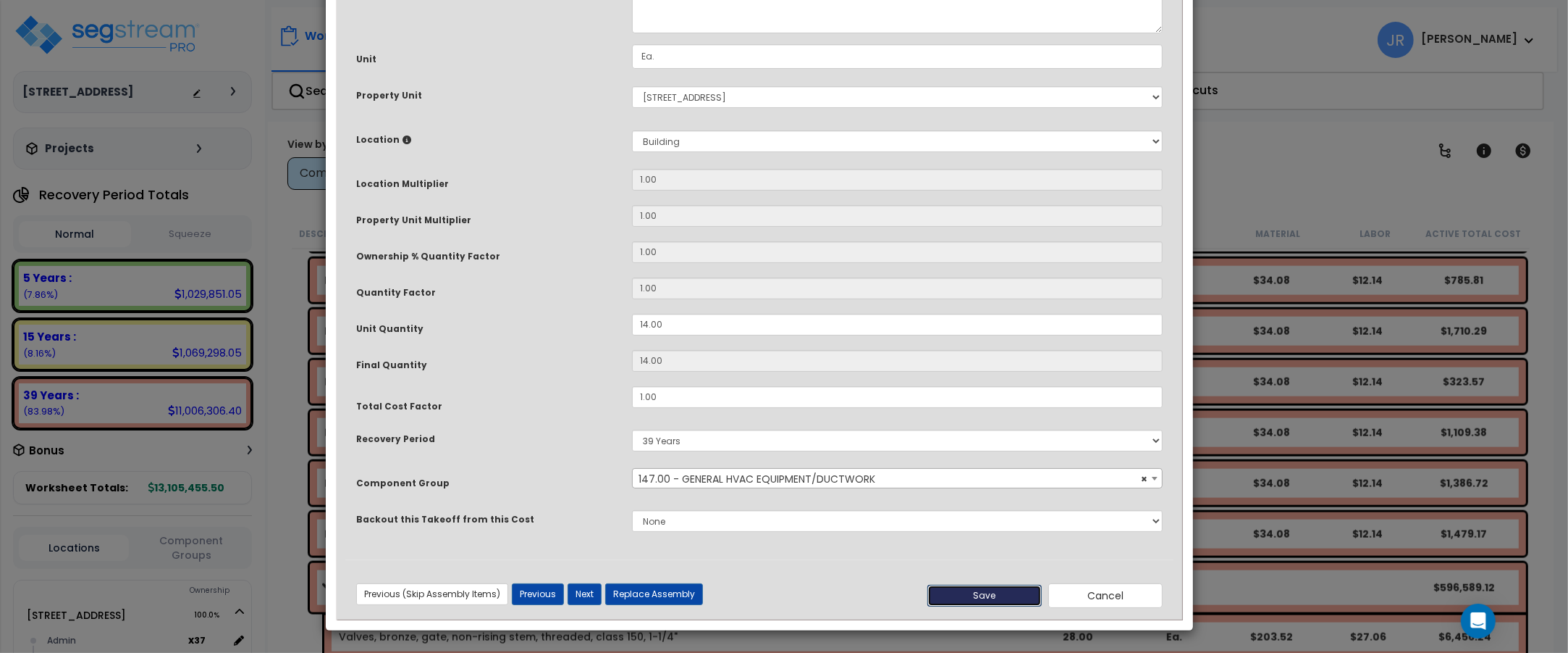
click at [1018, 593] on button "Save" at bounding box center [984, 596] width 114 height 22
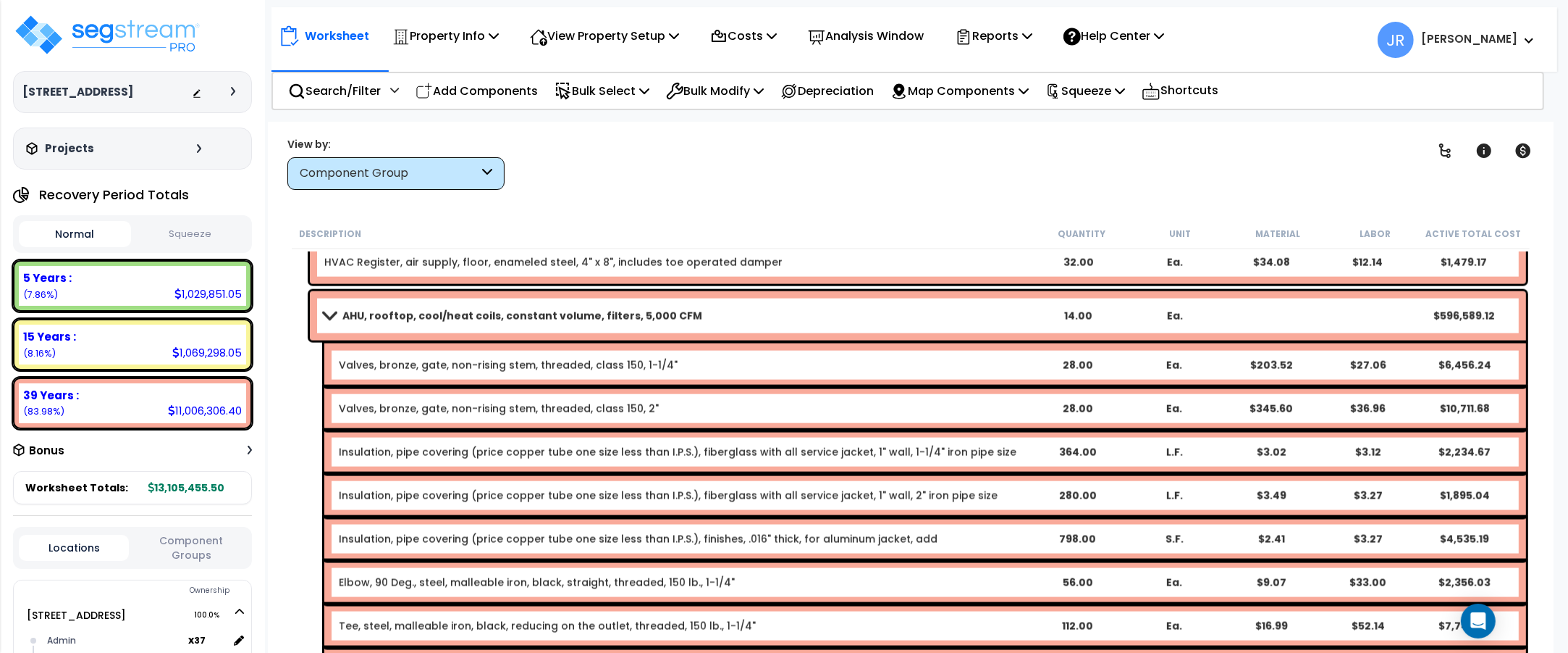
scroll to position [8693, 0]
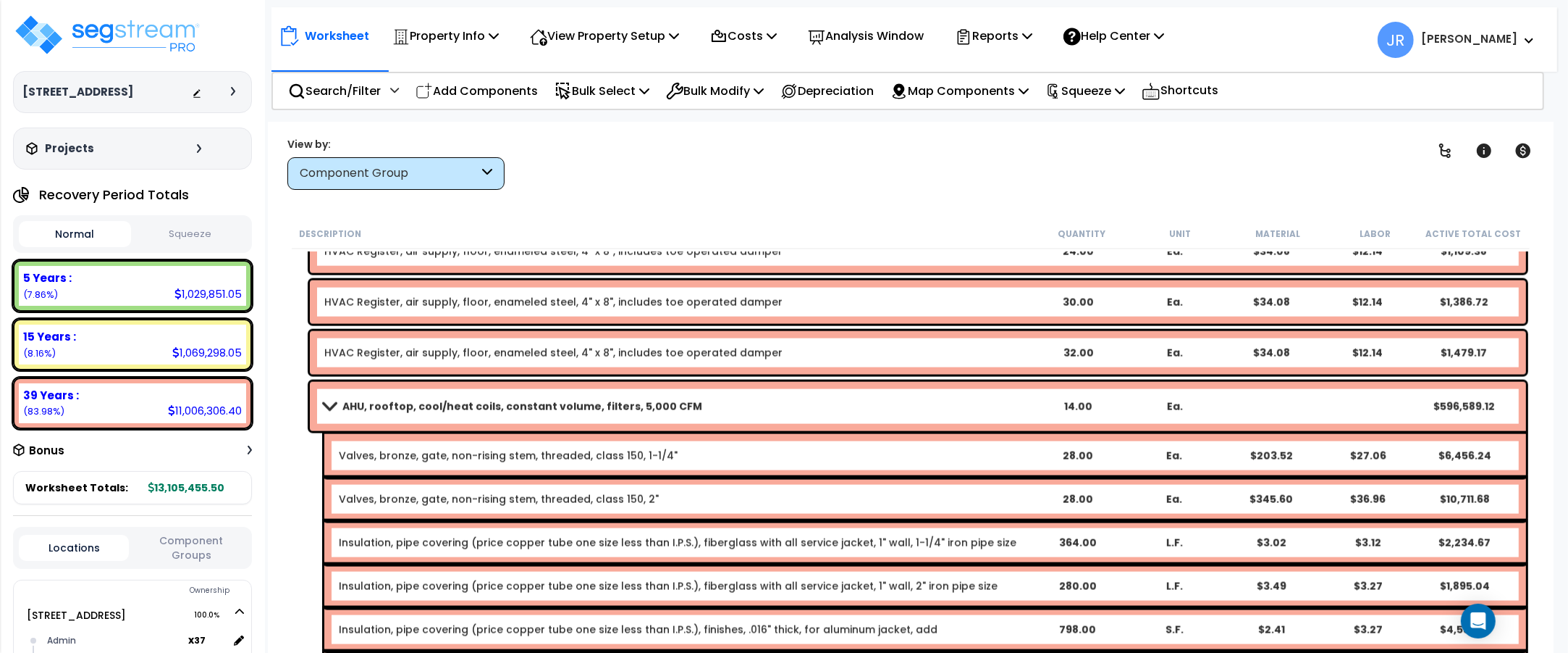
click at [334, 404] on span at bounding box center [330, 406] width 20 height 11
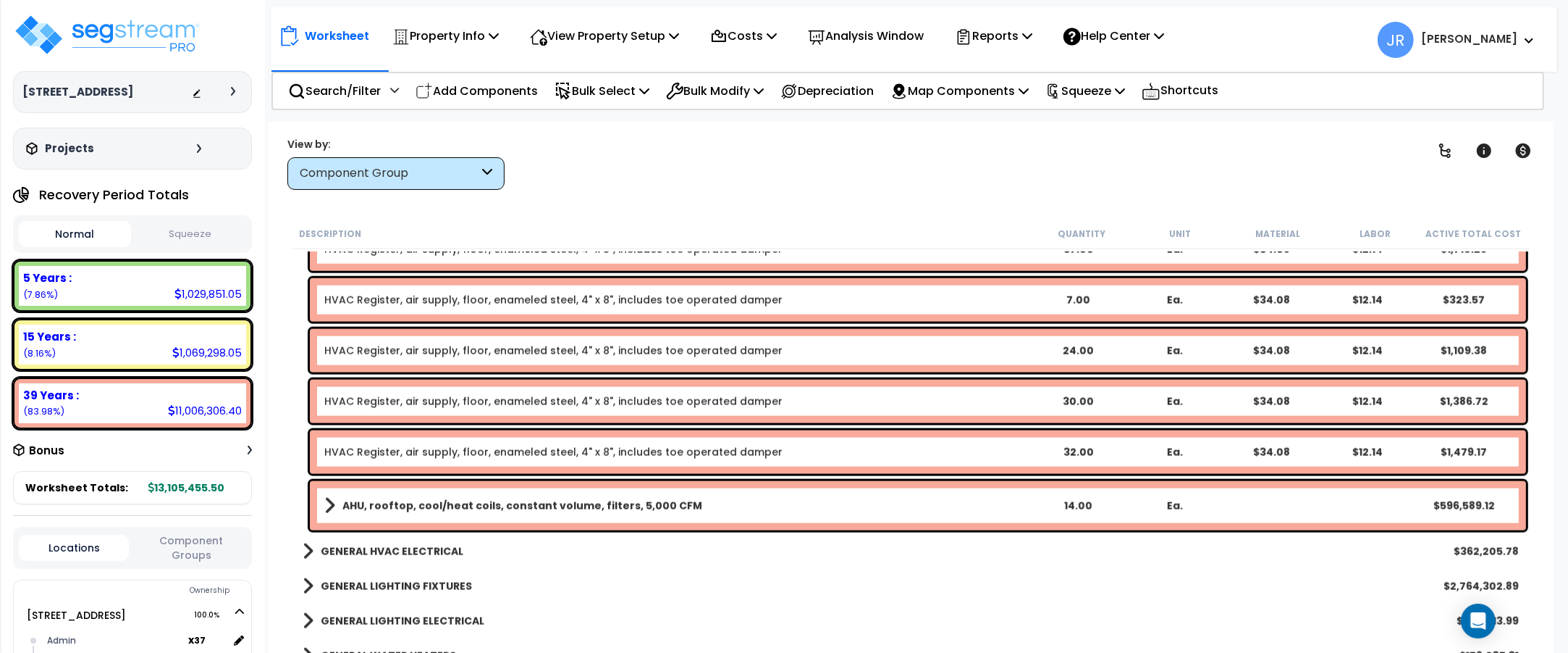
scroll to position [8609, 0]
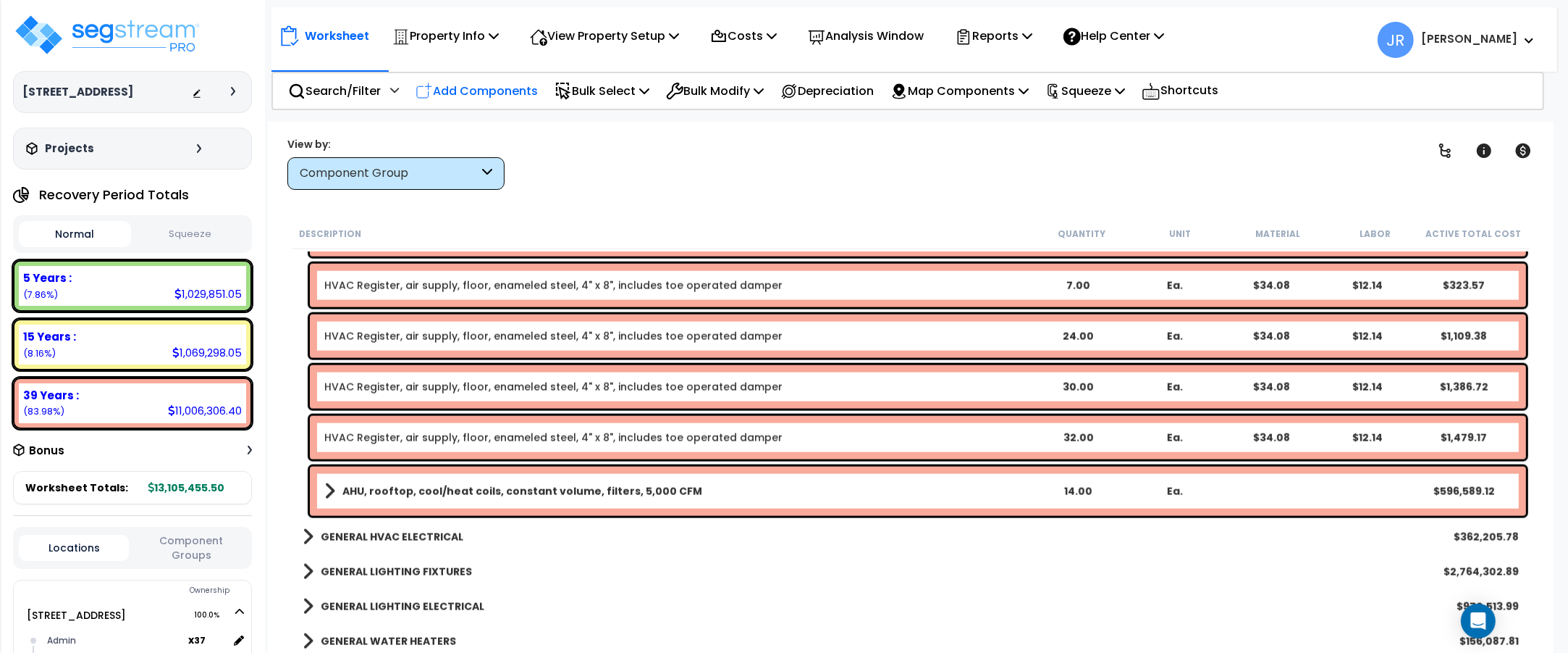
click at [498, 91] on p "Add Components" at bounding box center [477, 91] width 122 height 20
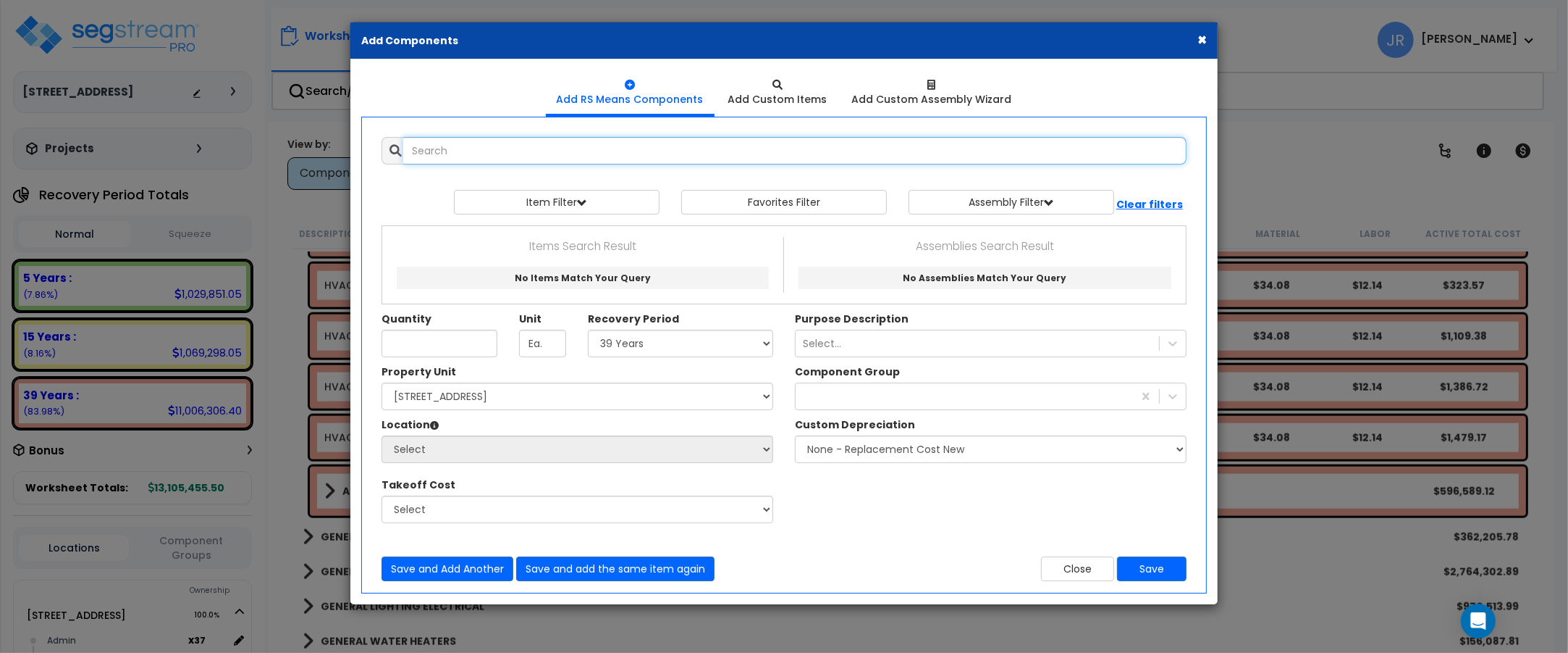
select select
click at [505, 154] on input "text" at bounding box center [795, 151] width 784 height 28
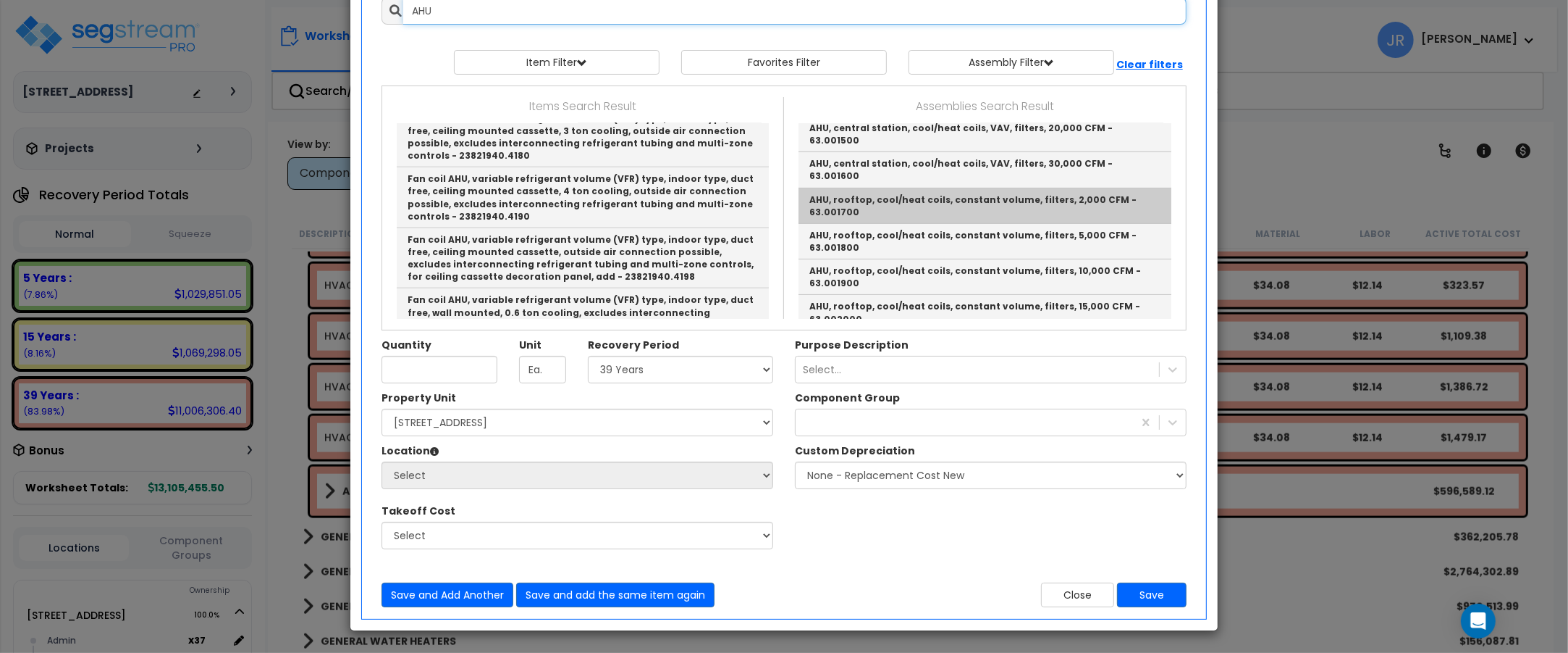
scroll to position [453, 0]
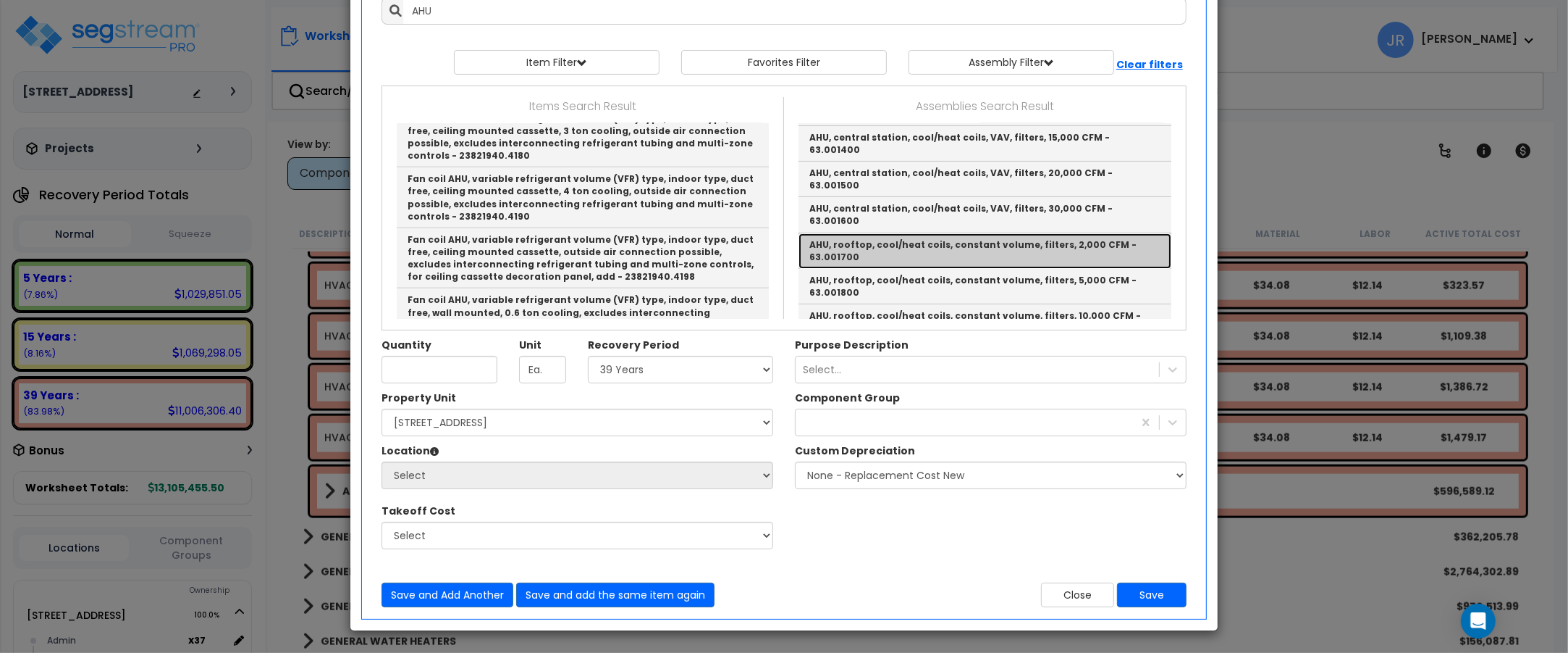
click at [977, 233] on link "AHU, rooftop, cool/heat coils, constant volume, filters, 2,000 CFM - 63.001700" at bounding box center [985, 251] width 373 height 36
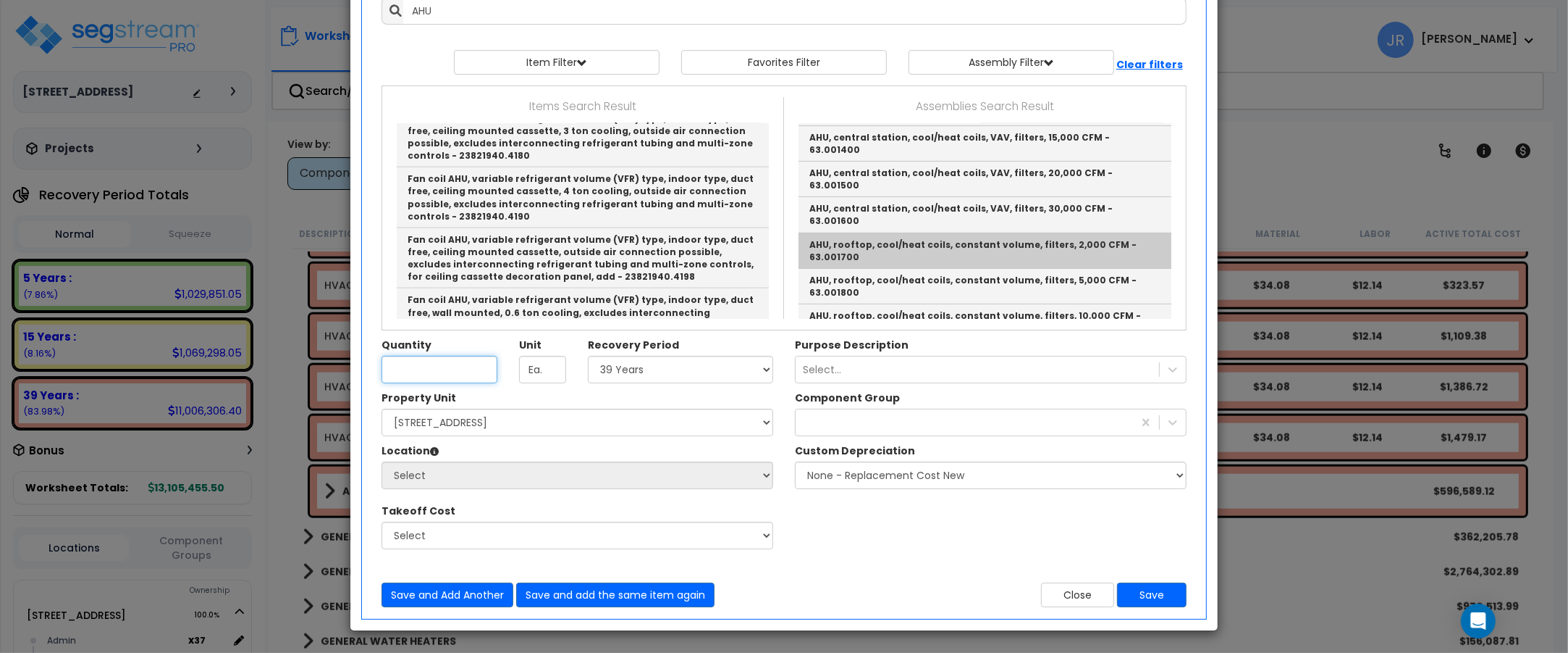
type input "AHU, rooftop, cool/heat coils, constant volume, filters, 2,000 CFM - 63.001700"
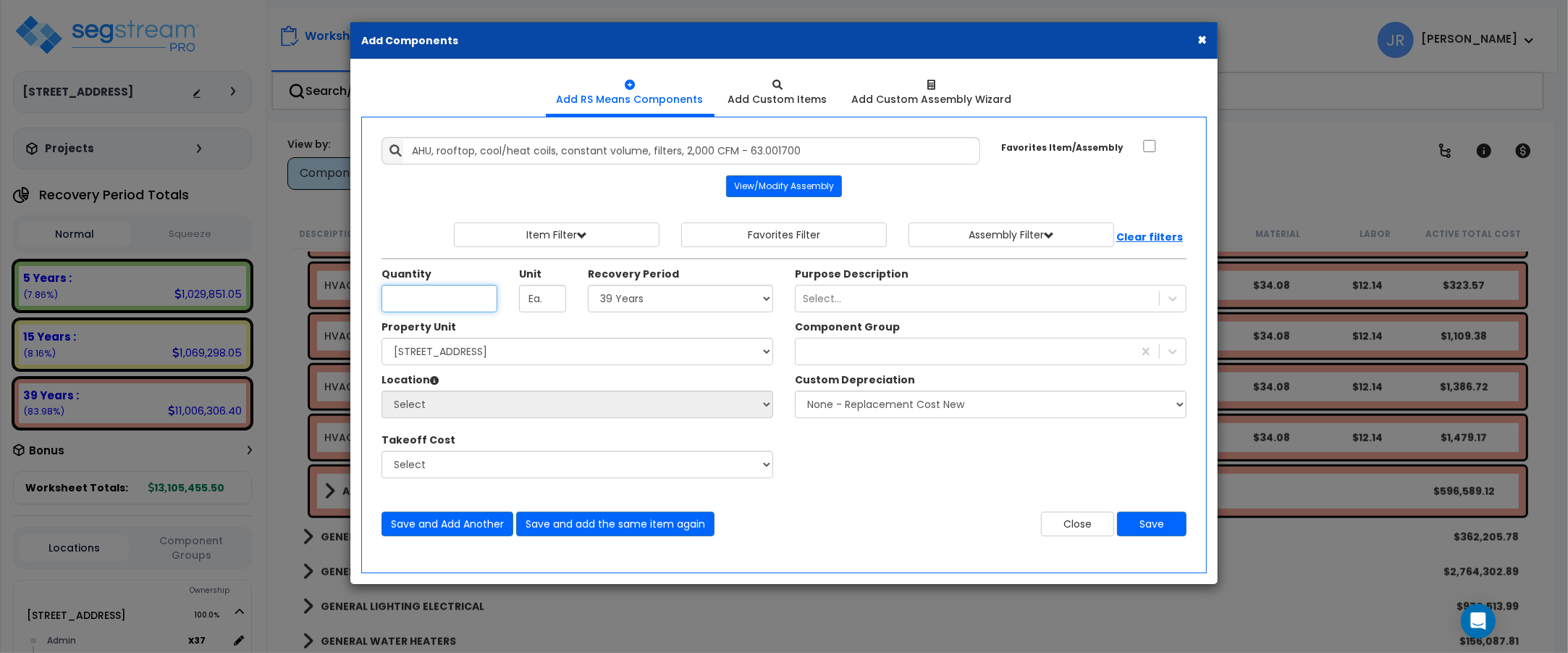
scroll to position [0, 0]
type input "14"
click at [733, 301] on select "Select 5 Years 7 Years 15 Years 20 Years 39 Years 27.5 Year" at bounding box center [681, 299] width 185 height 28
select select "39Y"
click at [588, 286] on select "Select 5 Years 7 Years 15 Years 20 Years 39 Years 27.5 Year" at bounding box center [681, 299] width 185 height 28
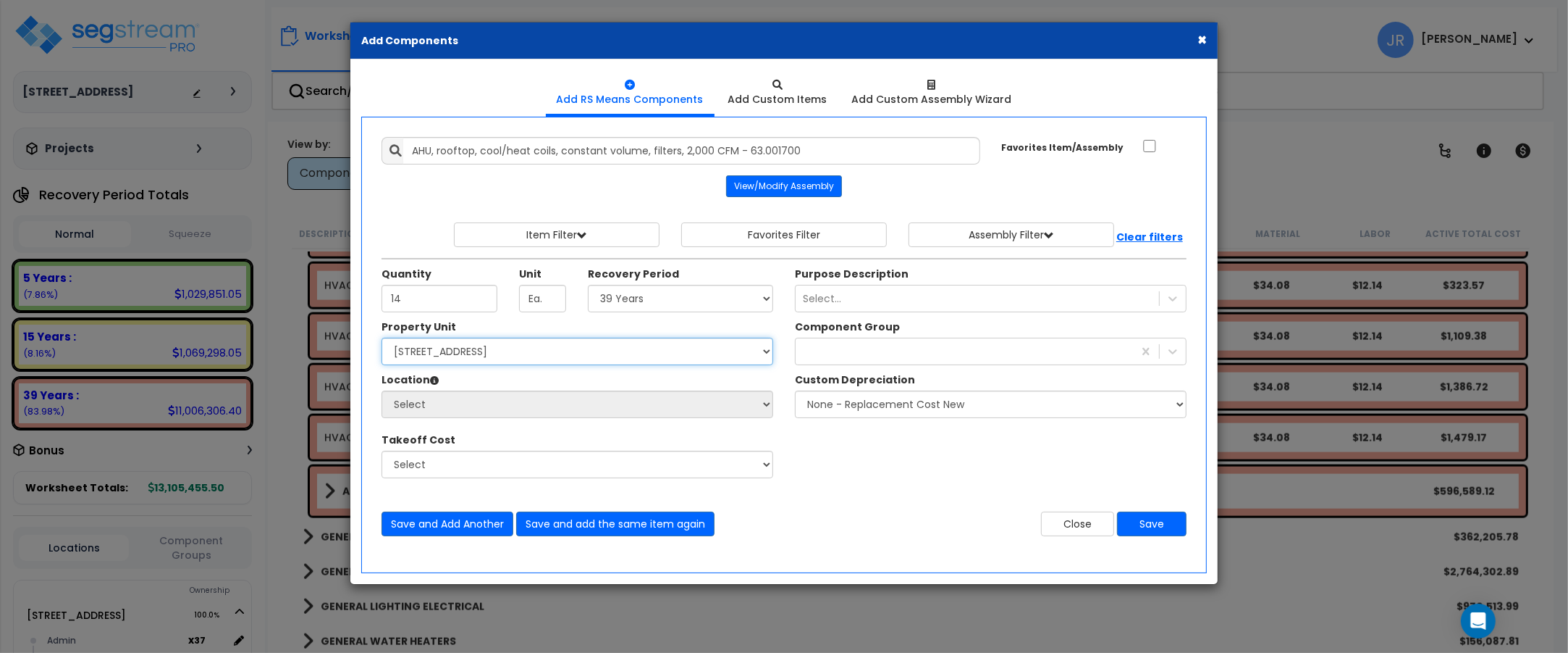
click at [500, 354] on select "Select [STREET_ADDRESS] Site Improvements" at bounding box center [577, 352] width 392 height 28
select select "162439"
click at [382, 339] on select "Select [STREET_ADDRESS] Site Improvements" at bounding box center [577, 352] width 392 height 28
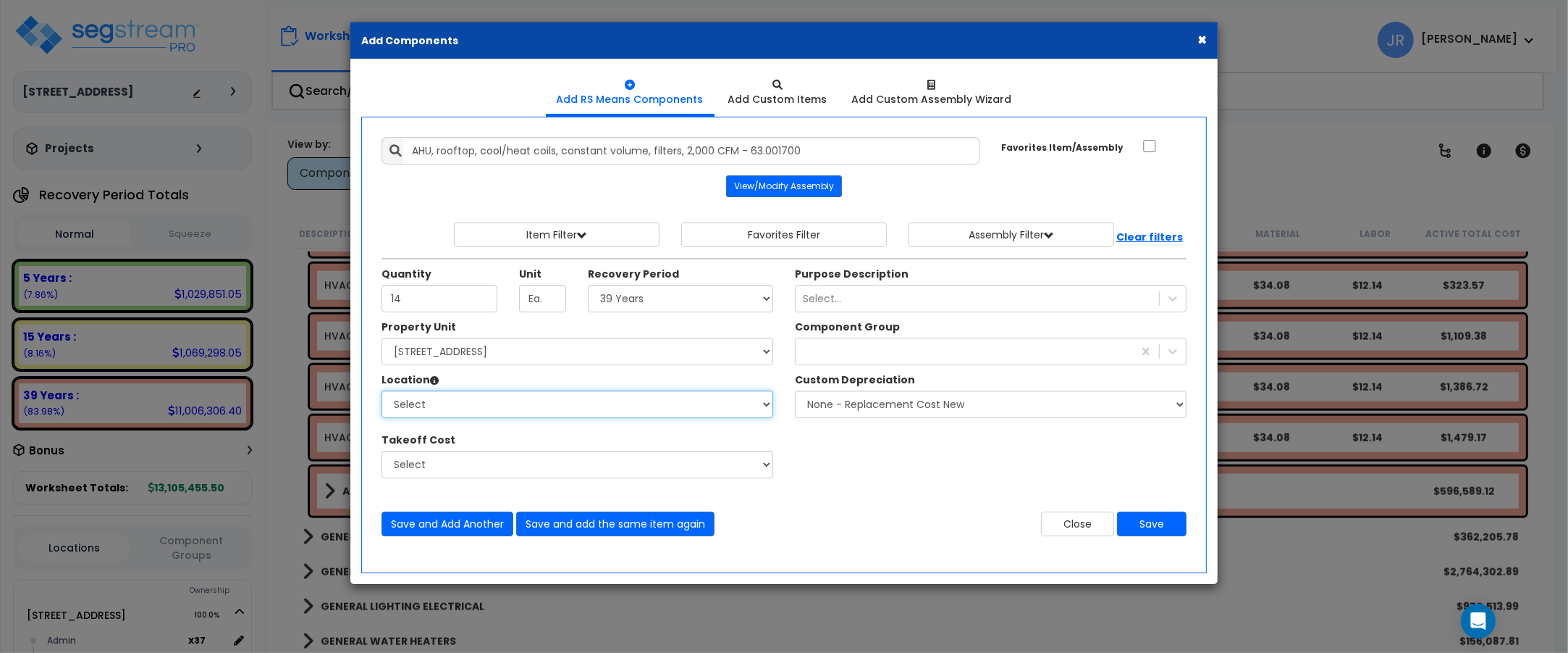
click at [445, 399] on select "Select Admin Baths Building Building Interior Common Exam Food Service In Patie…" at bounding box center [577, 404] width 392 height 28
select select "6"
click at [382, 392] on select "Select Admin Baths Building Building Interior Common Exam Food Service In Patie…" at bounding box center [577, 404] width 392 height 28
click at [1170, 353] on icon at bounding box center [1173, 352] width 9 height 5
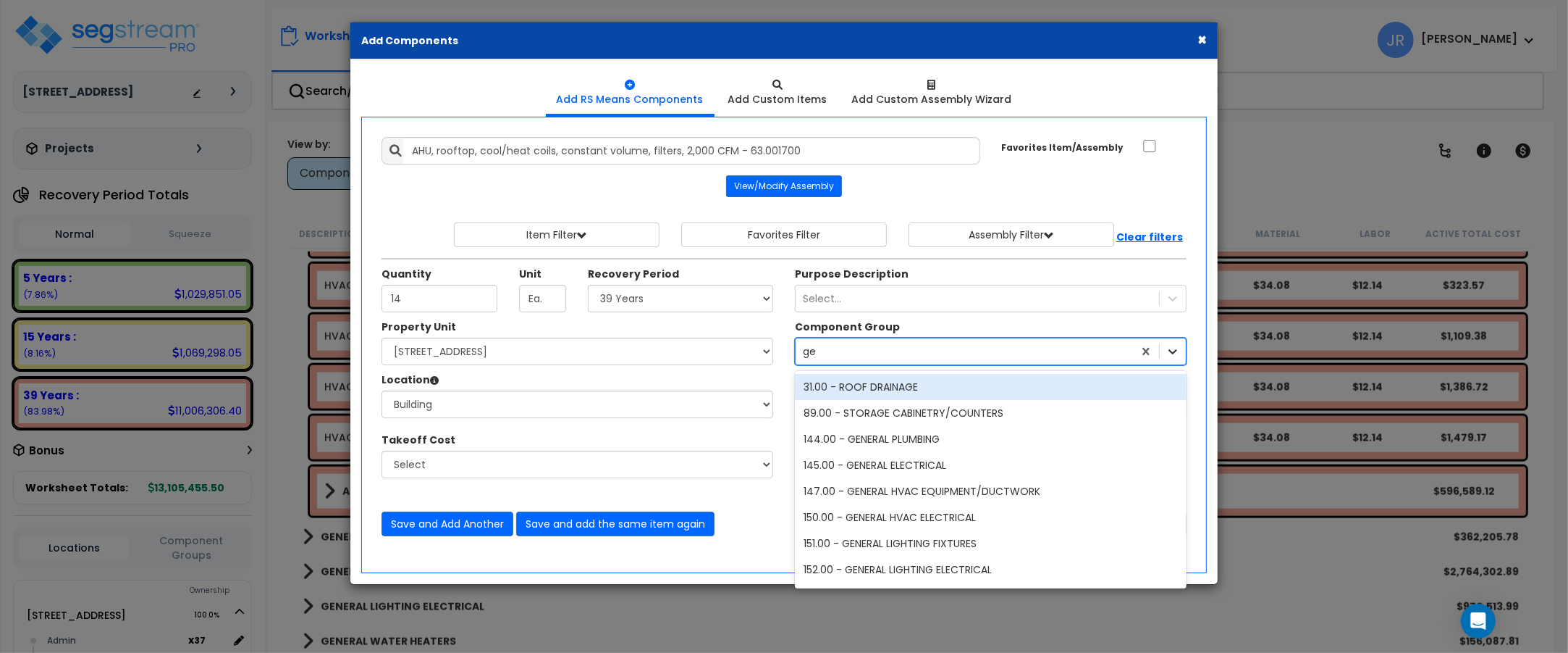
type input "gen"
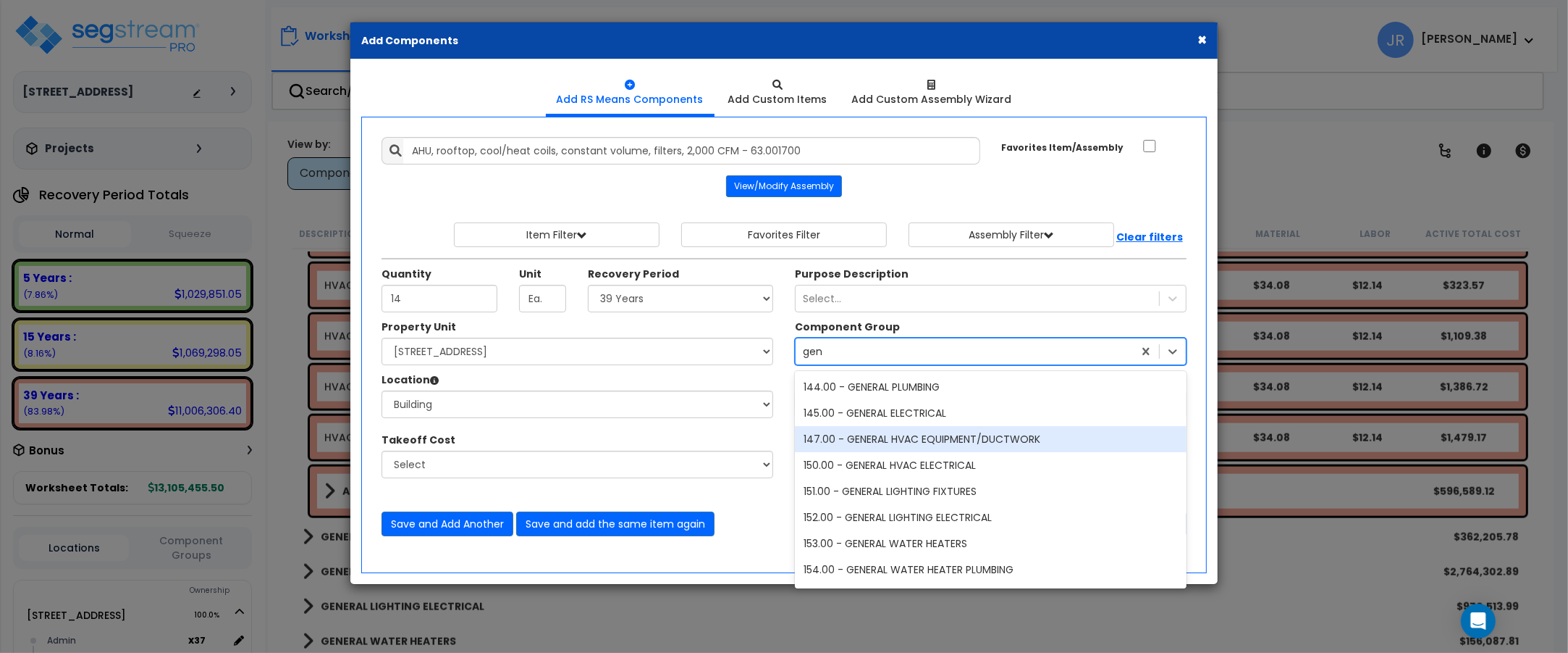
click at [935, 441] on div "147.00 - GENERAL HVAC EQUIPMENT/DUCTWORK" at bounding box center [991, 439] width 392 height 26
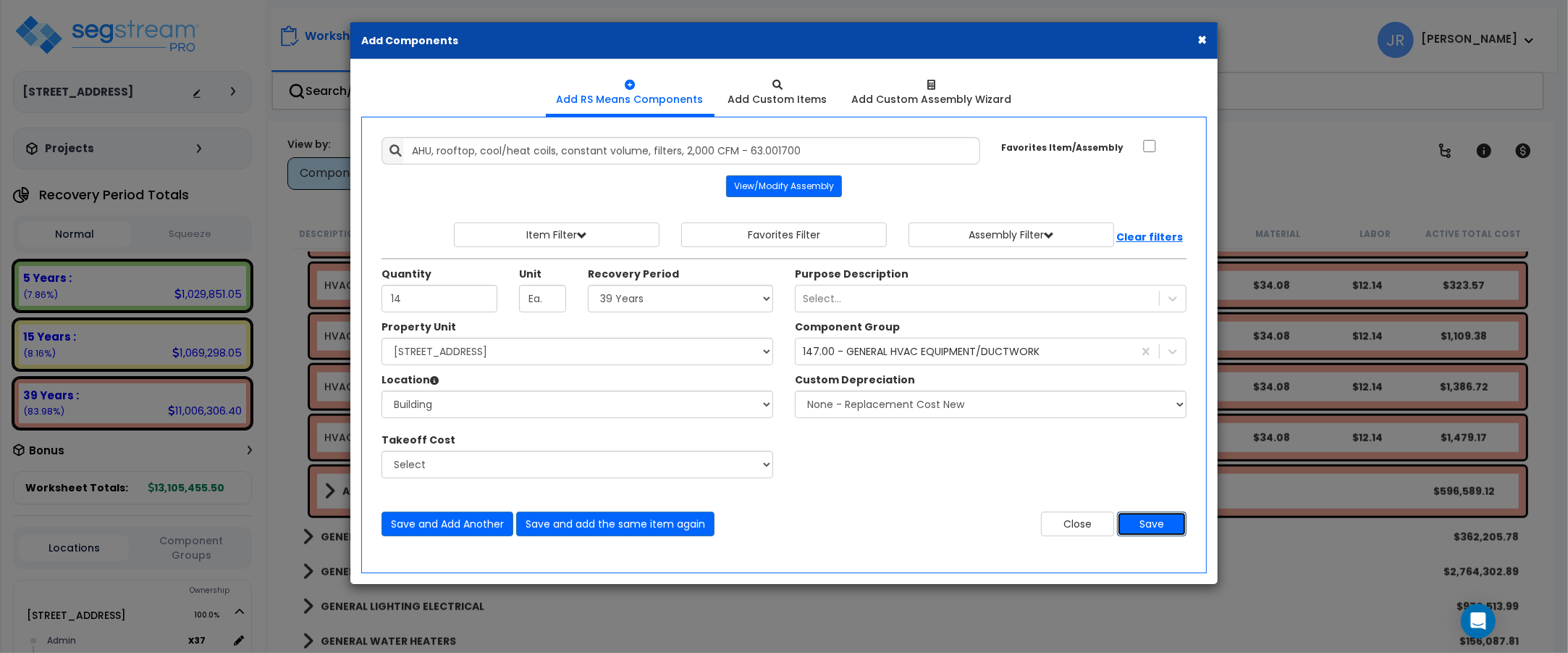
click at [1153, 530] on button "Save" at bounding box center [1152, 524] width 70 height 25
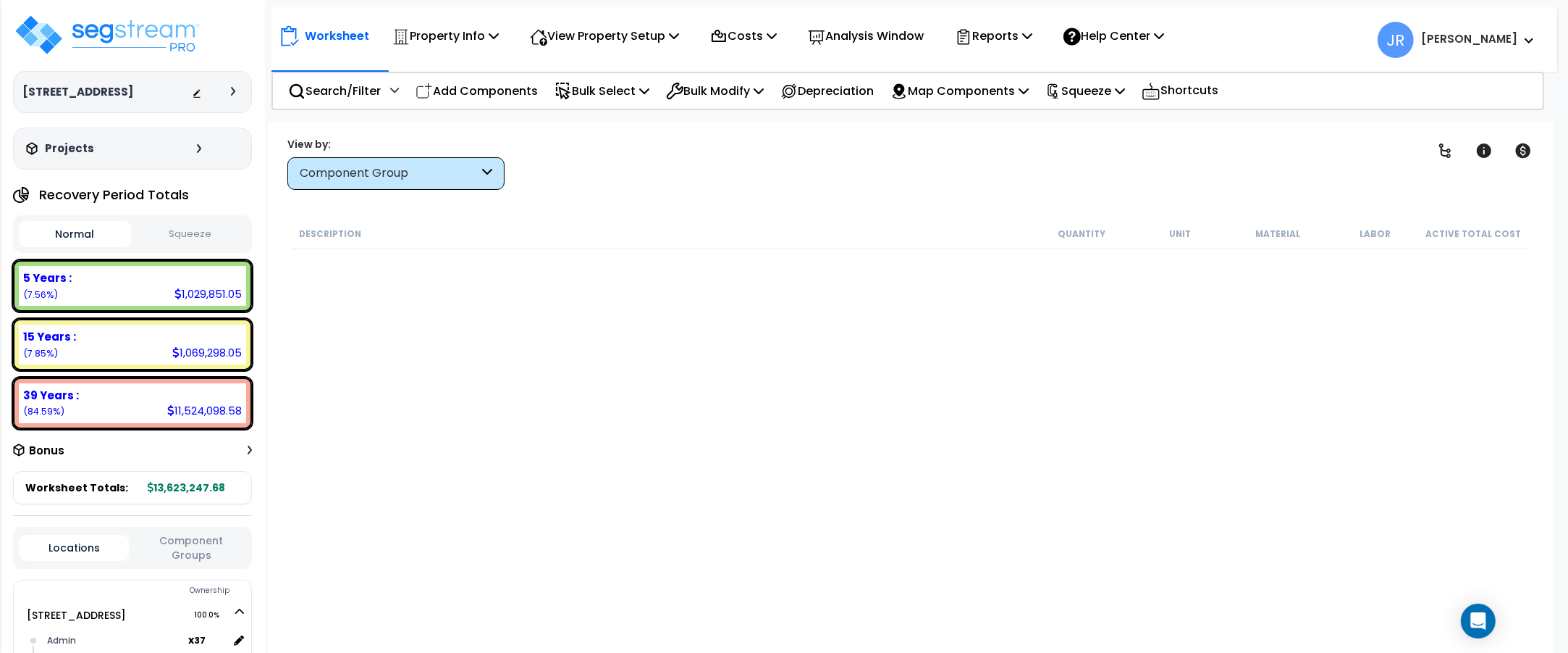
scroll to position [8609, 0]
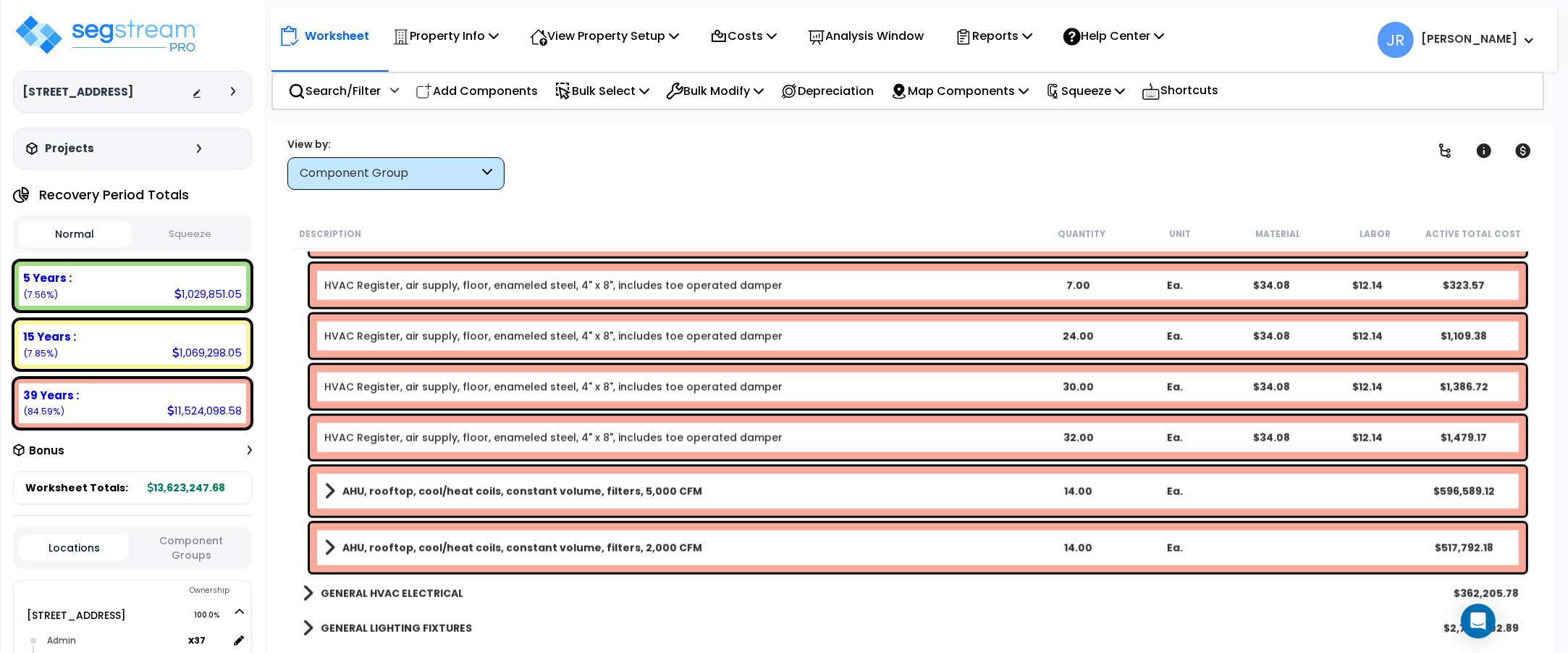
click at [382, 482] on link "AHU, rooftop, cool/heat coils, constant volume, filters, 5,000 CFM" at bounding box center [677, 491] width 705 height 20
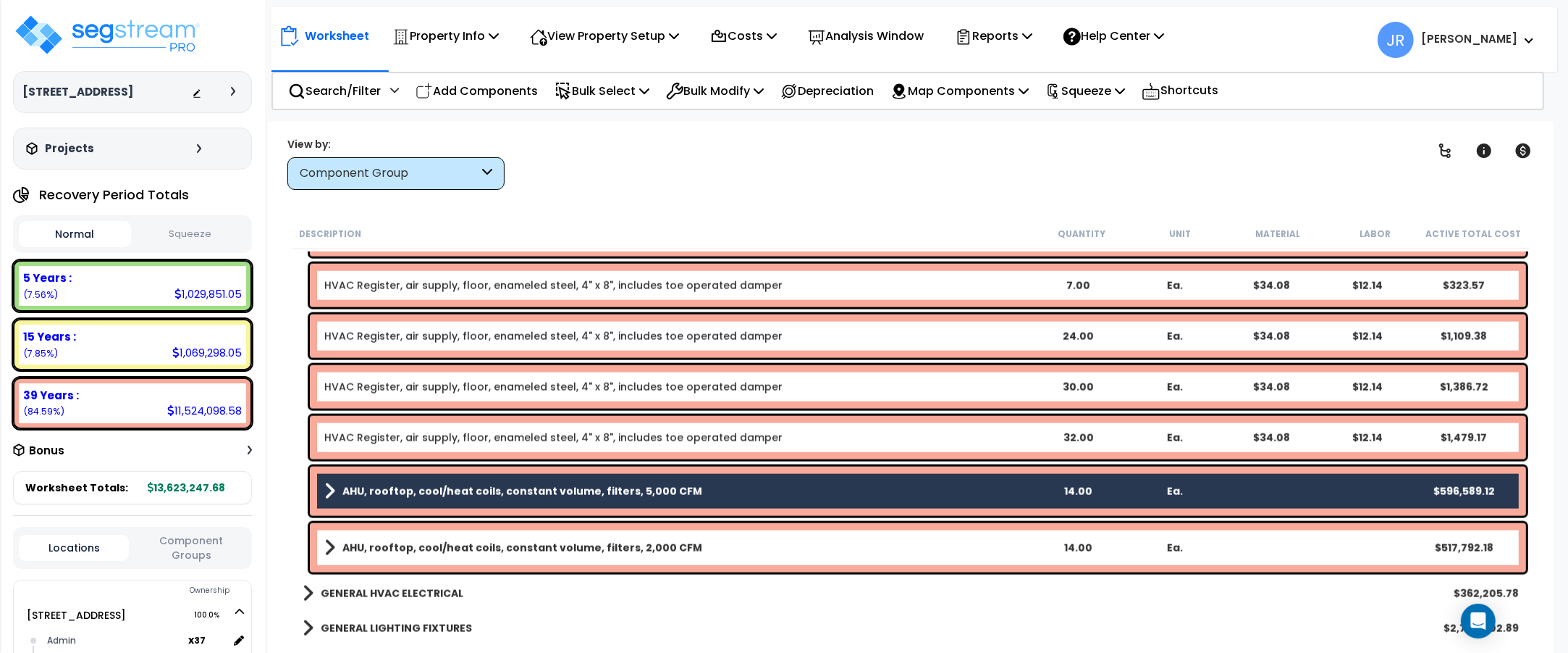
drag, startPoint x: 382, startPoint y: 482, endPoint x: 372, endPoint y: 487, distance: 11.2
click at [372, 487] on b "AHU, rooftop, cool/heat coils, constant volume, filters, 5,000 CFM" at bounding box center [522, 491] width 360 height 14
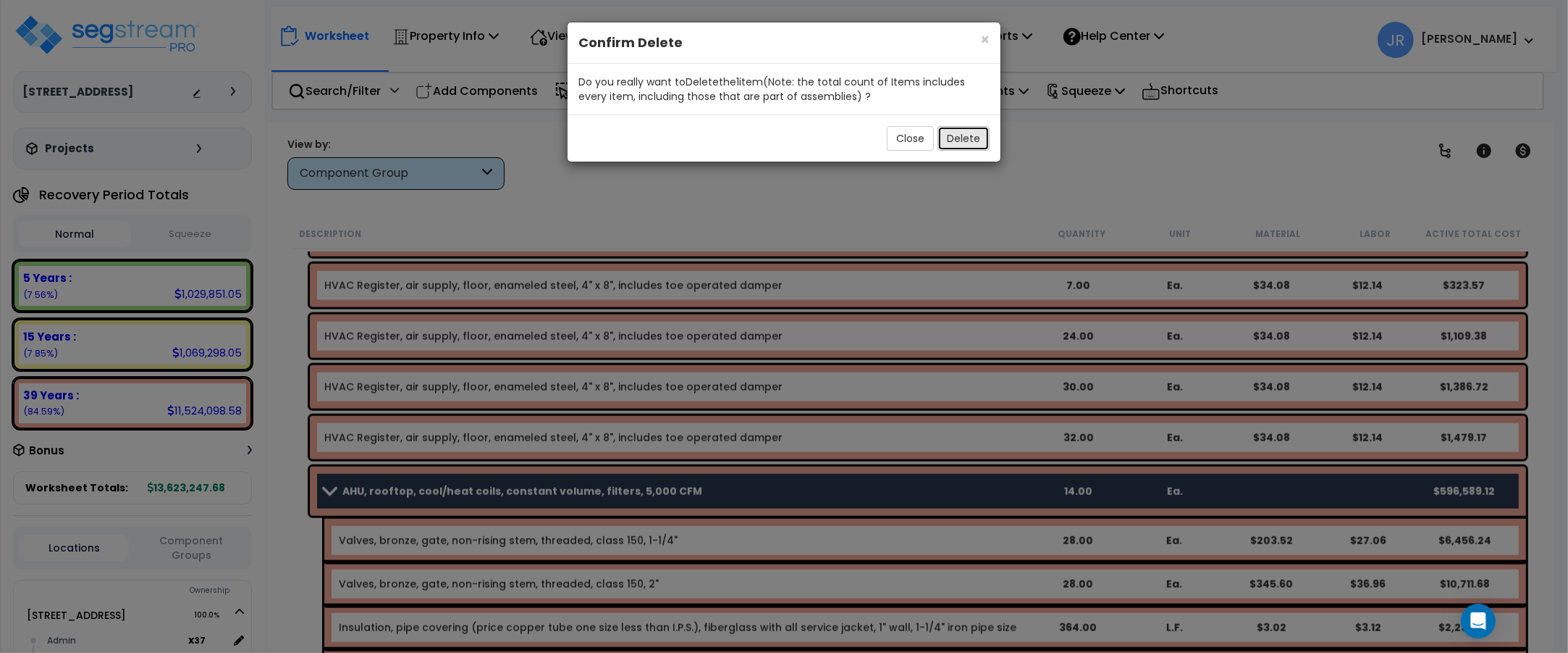
click at [985, 136] on button "Delete" at bounding box center [963, 138] width 52 height 25
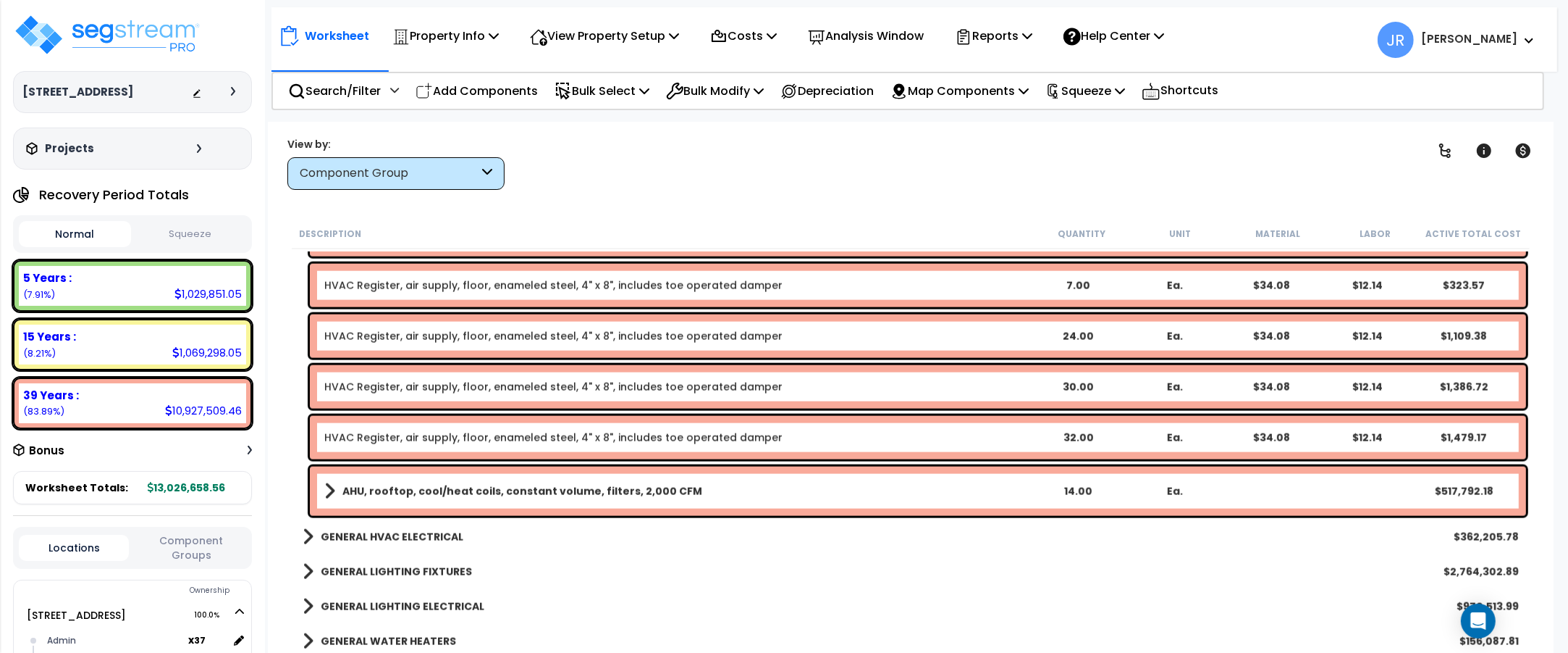
scroll to position [63, 0]
click at [438, 533] on b "GENERAL HVAC ELECTRICAL" at bounding box center [392, 537] width 143 height 14
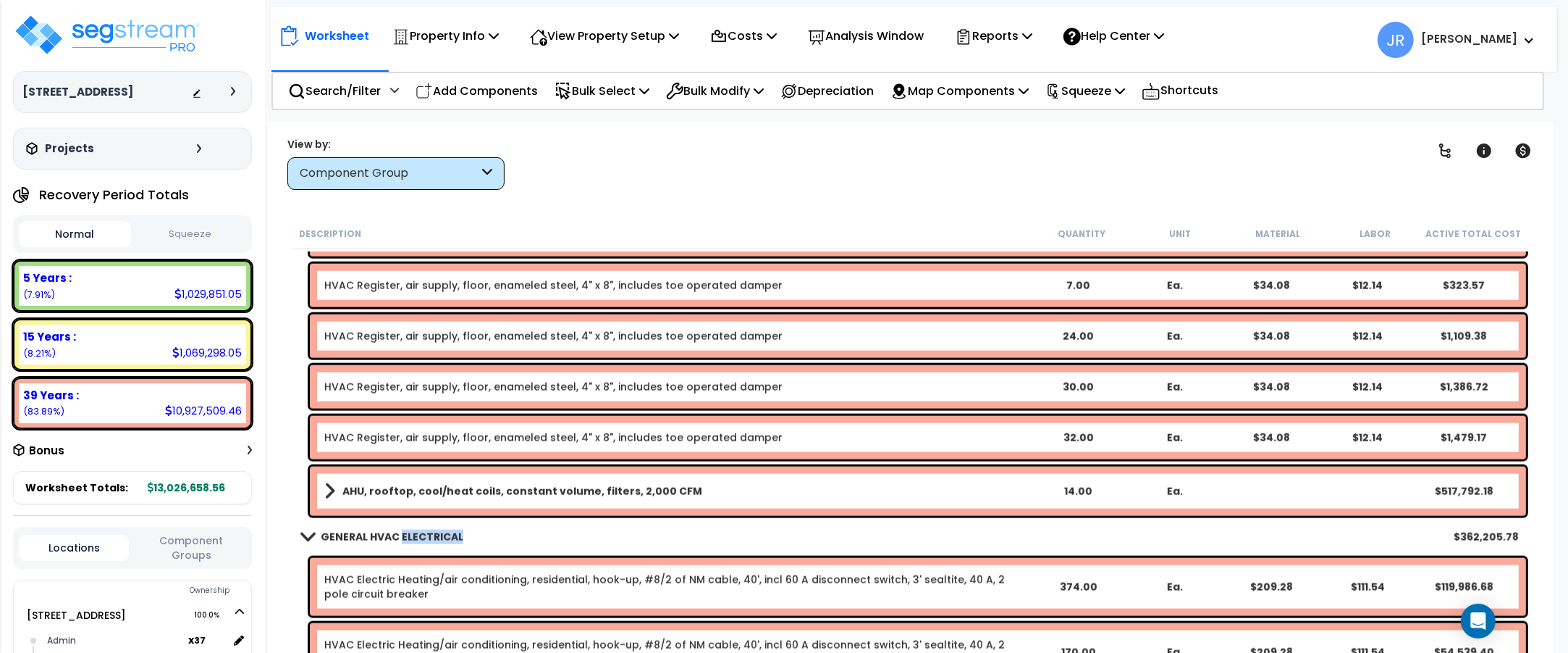
click at [440, 533] on b "GENERAL HVAC ELECTRICAL" at bounding box center [392, 537] width 143 height 14
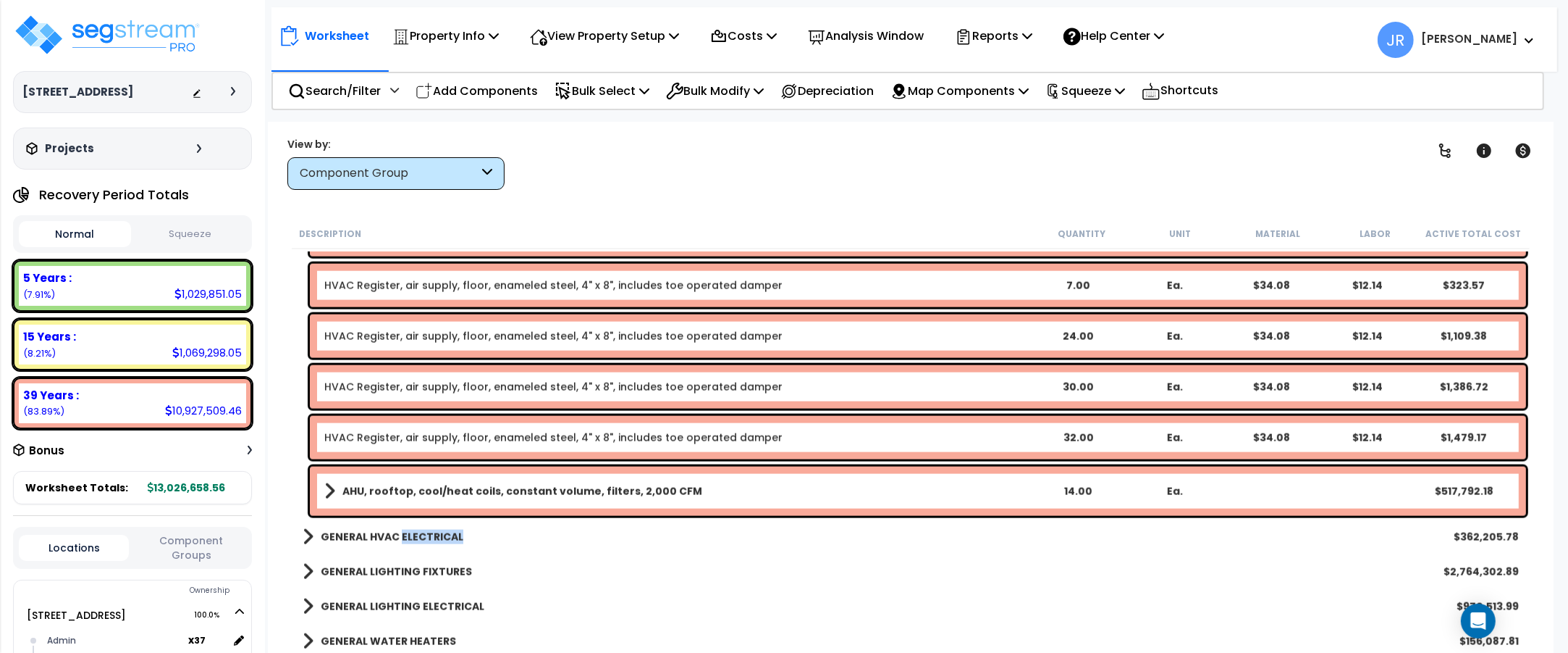
click at [438, 531] on b "GENERAL HVAC ELECTRICAL" at bounding box center [392, 537] width 143 height 14
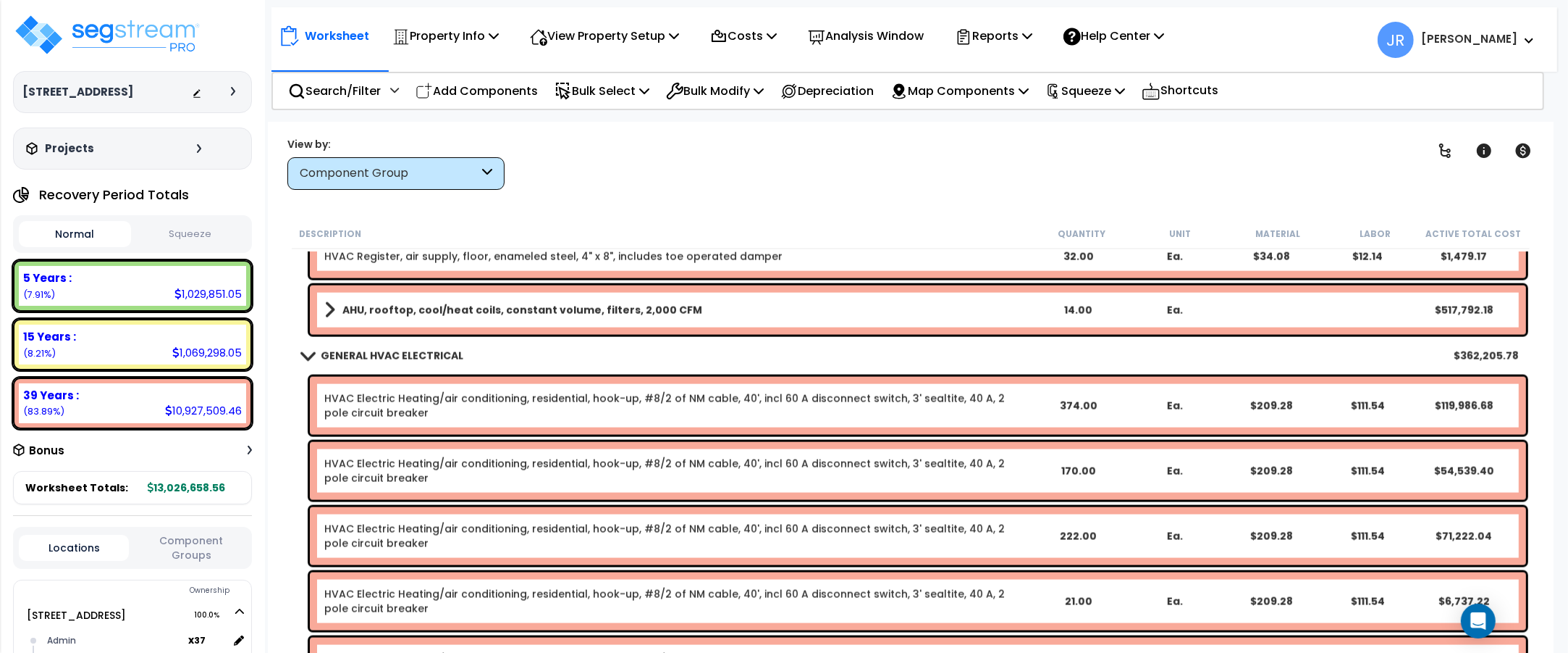
scroll to position [8880, 0]
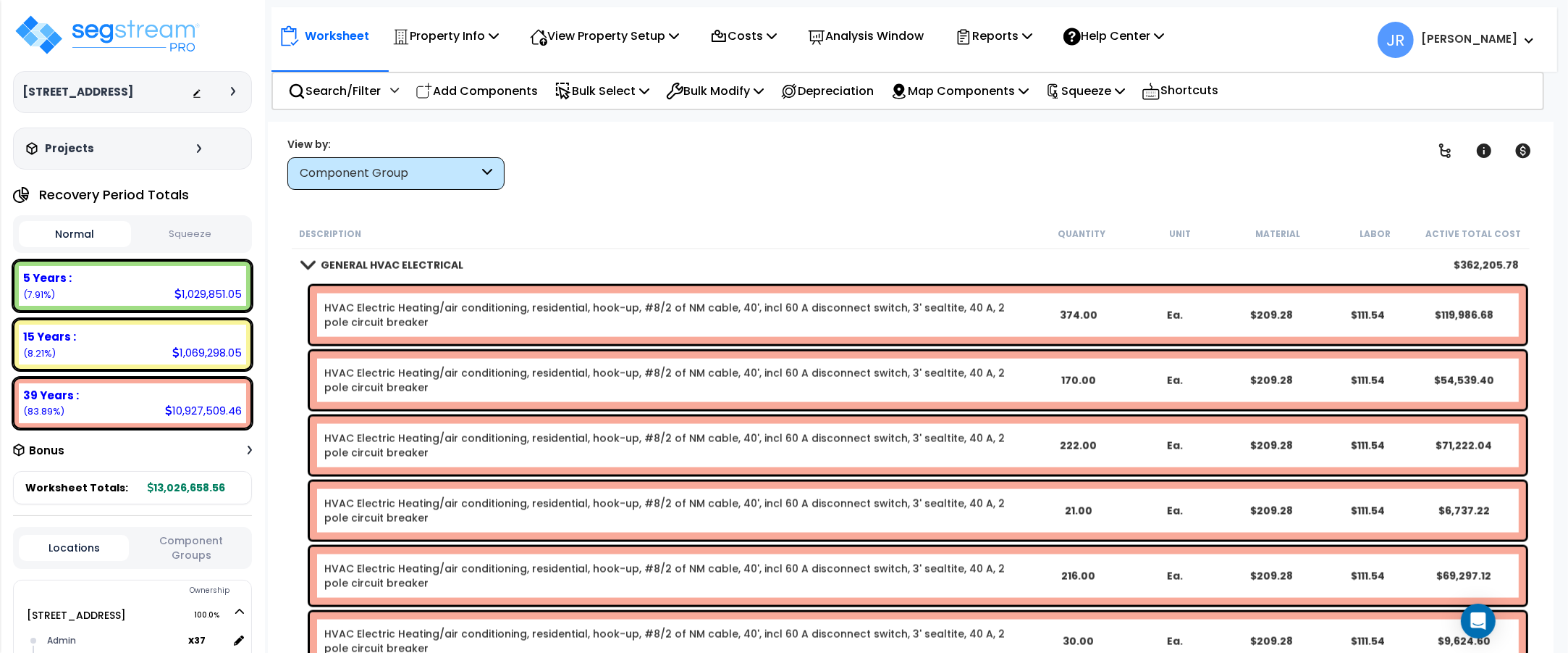
click at [684, 306] on link "HVAC Electric Heating/air conditioning, residential, hook-up, #8/2 of NM cable,…" at bounding box center [665, 315] width 681 height 29
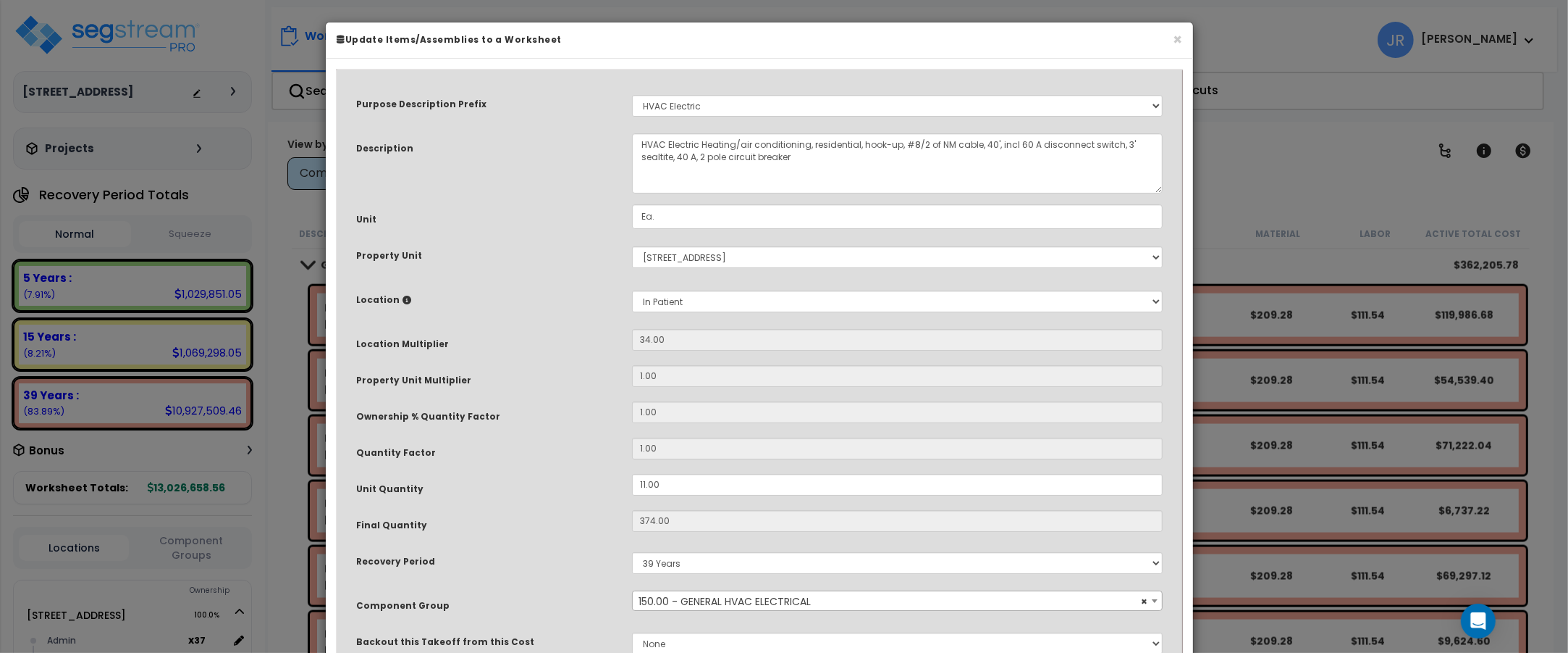
scroll to position [0, 0]
drag, startPoint x: 670, startPoint y: 486, endPoint x: 626, endPoint y: 484, distance: 44.0
click at [626, 484] on div "11.00" at bounding box center [897, 485] width 553 height 22
type input "1"
type input "374"
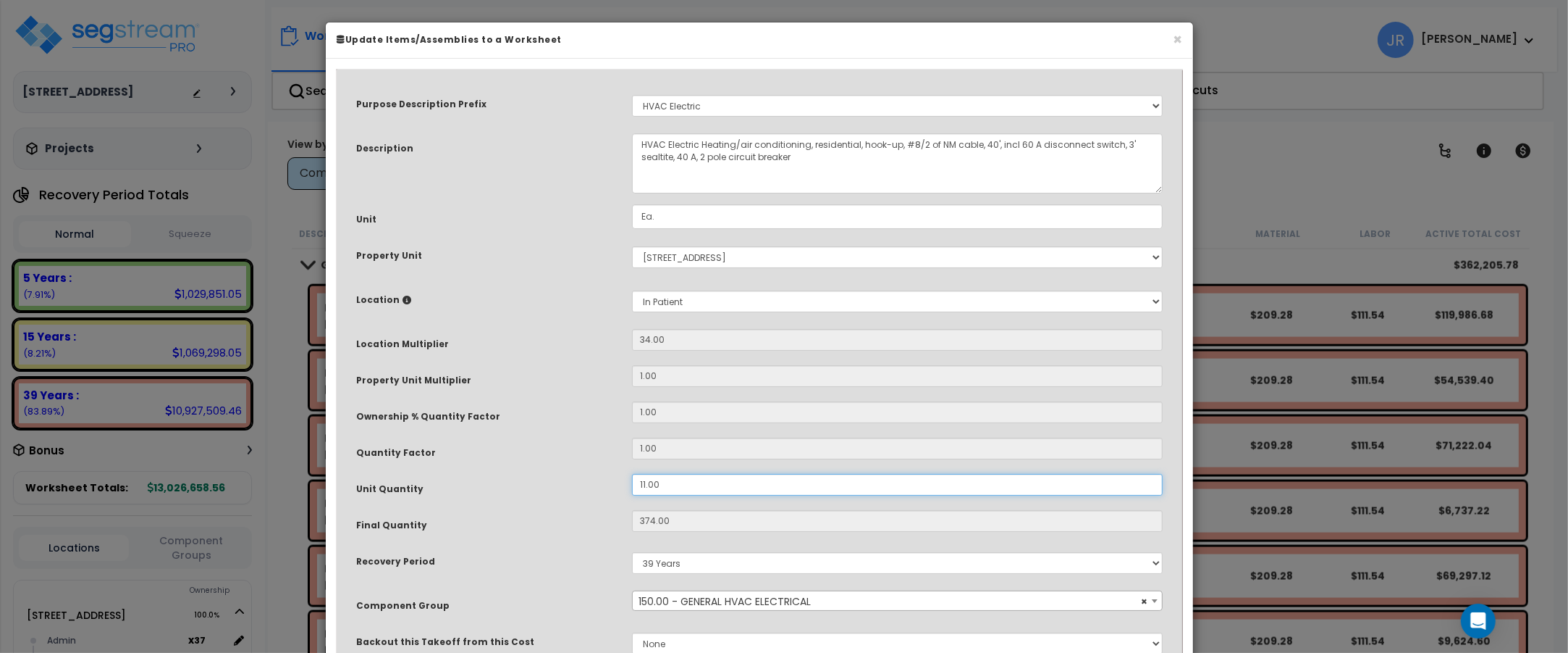
type input "$119,986.68"
type input "34"
type input "$10,907.88"
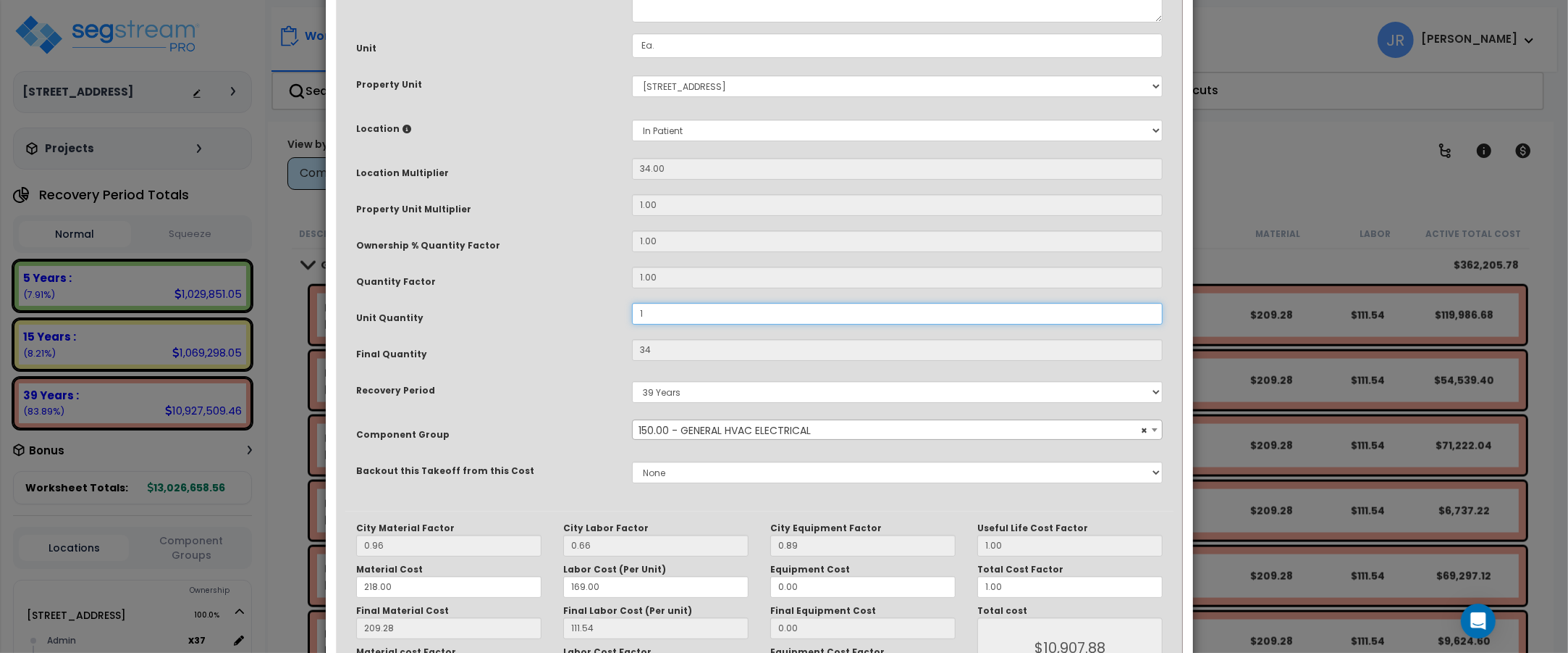
scroll to position [272, 0]
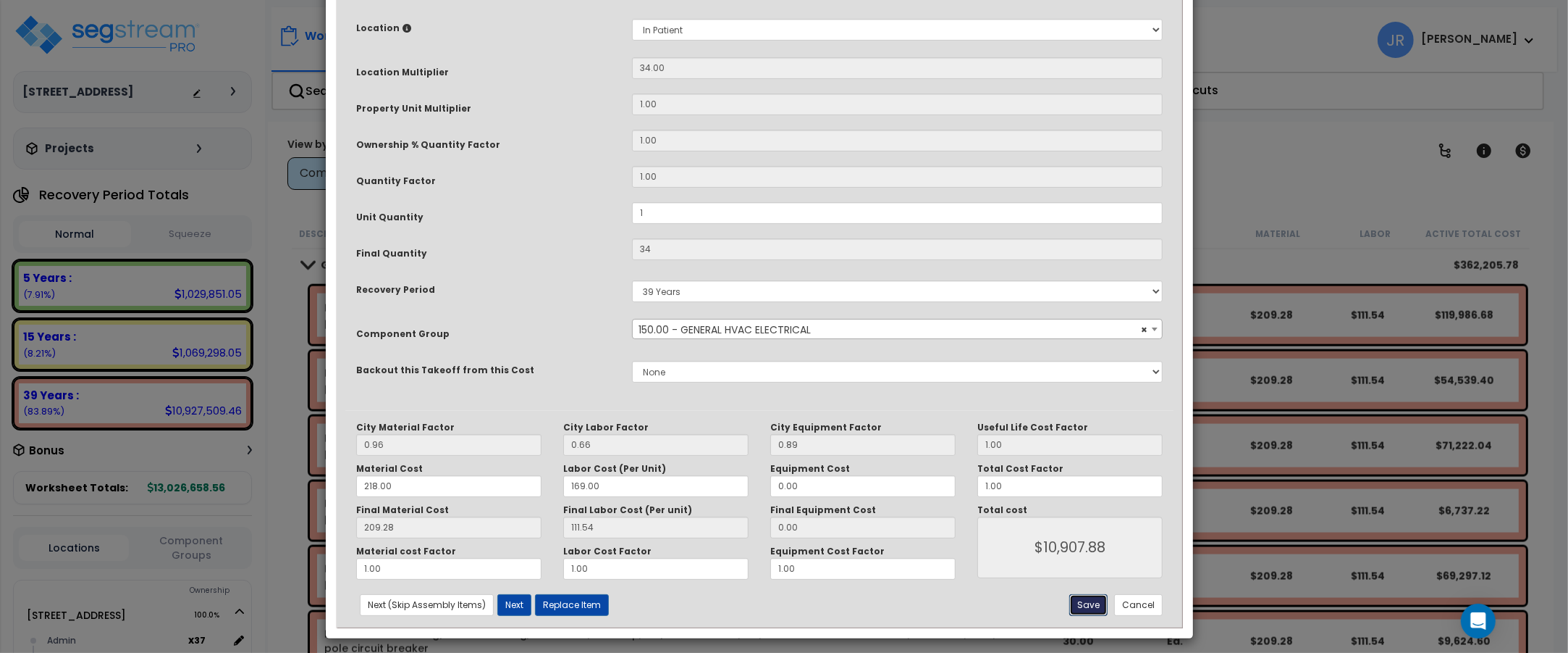
click at [1100, 610] on button "Save" at bounding box center [1088, 605] width 38 height 22
type input "1.00"
type input "34.00"
type input "10907.88"
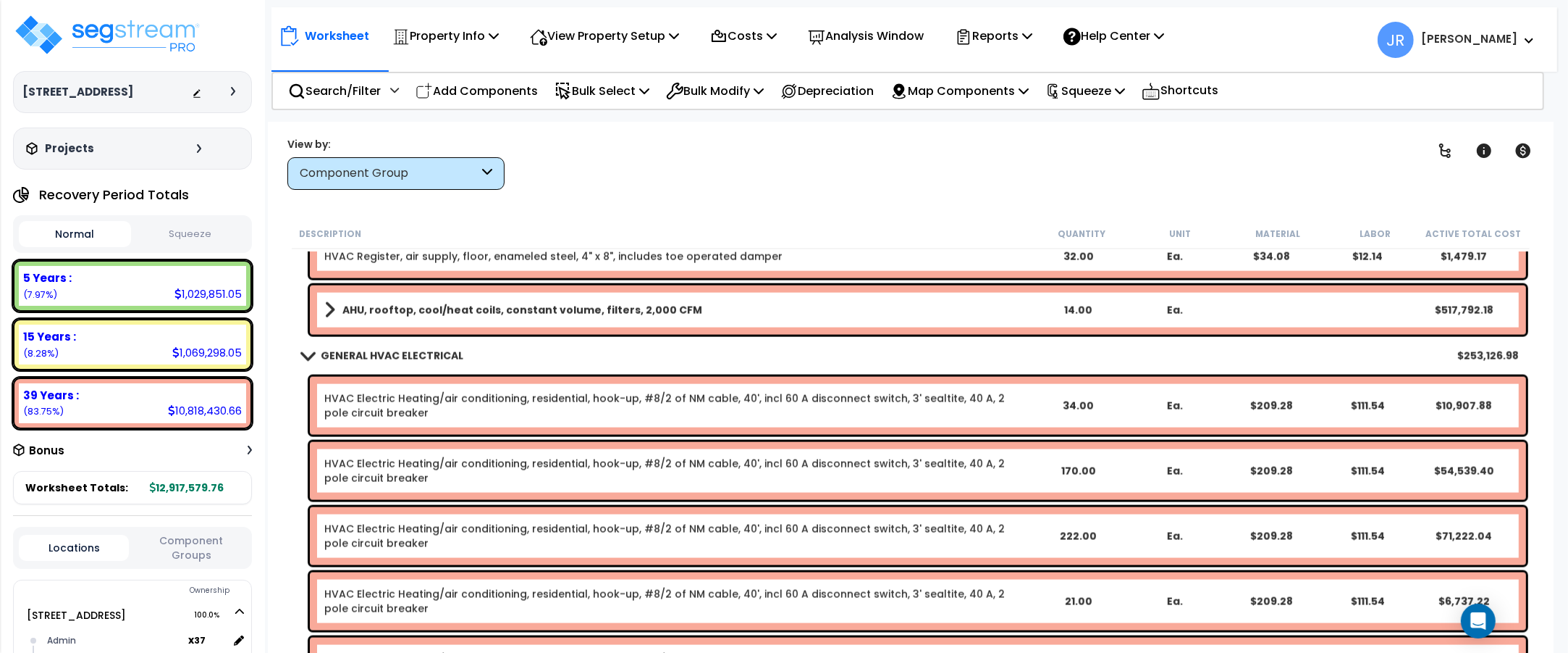
scroll to position [8880, 0]
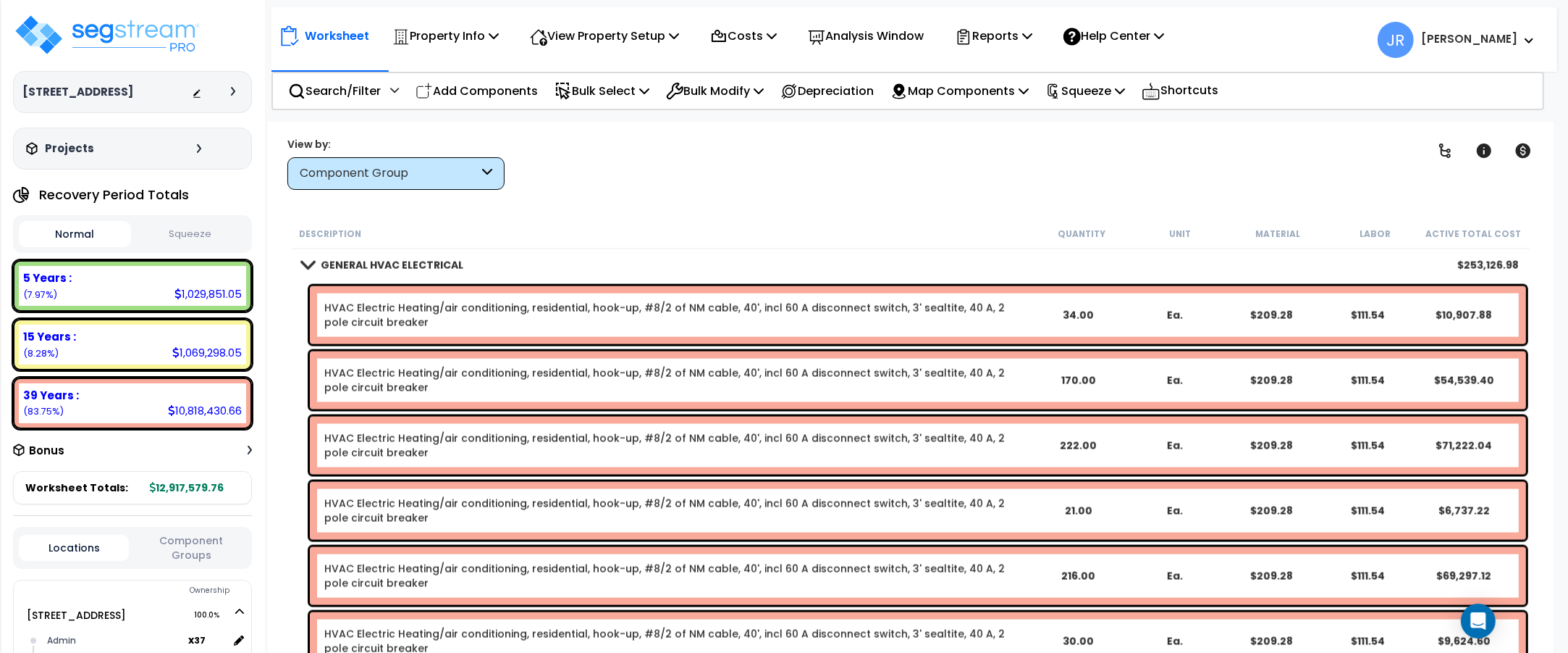
click at [328, 314] on link "HVAC Electric Heating/air conditioning, residential, hook-up, #8/2 of NM cable,…" at bounding box center [665, 315] width 681 height 29
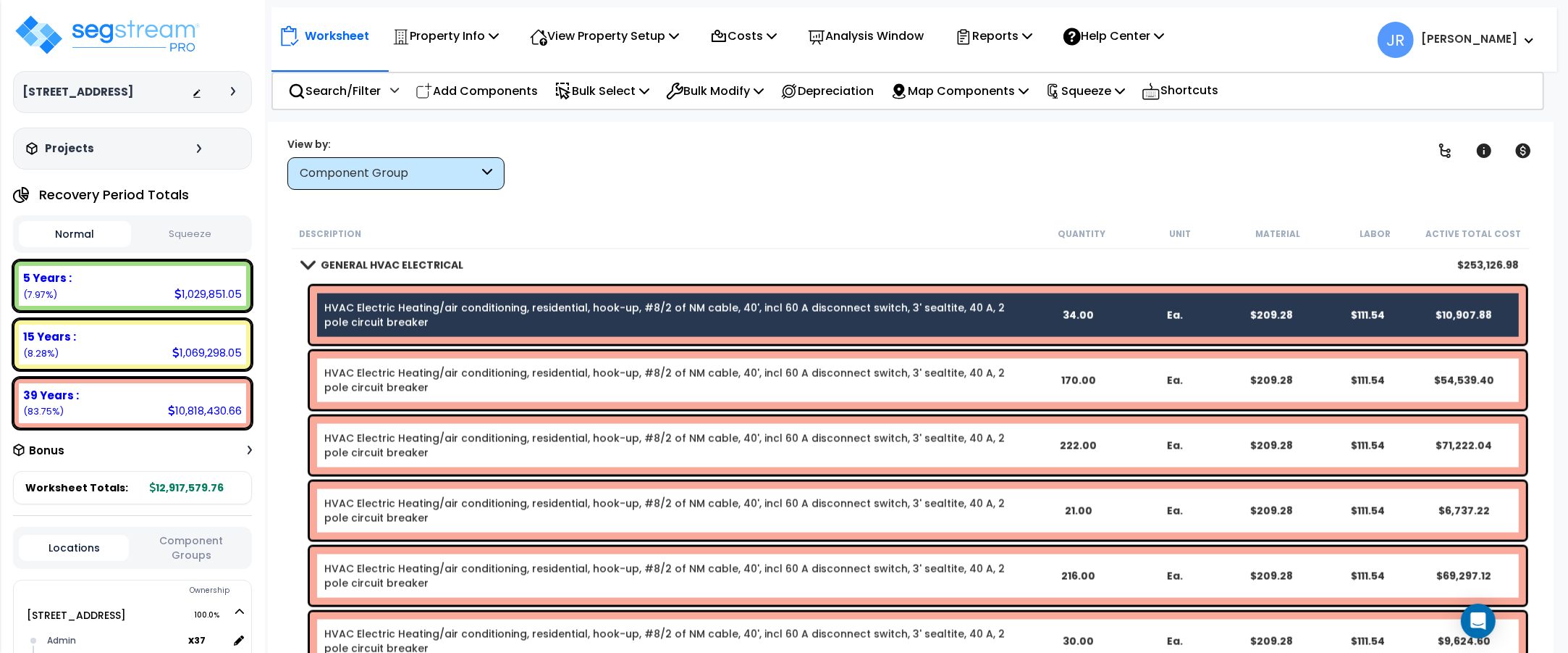
click at [353, 361] on div "HVAC Electric Heating/air conditioning, residential, hook-up, #8/2 of NM cable,…" at bounding box center [918, 380] width 1216 height 58
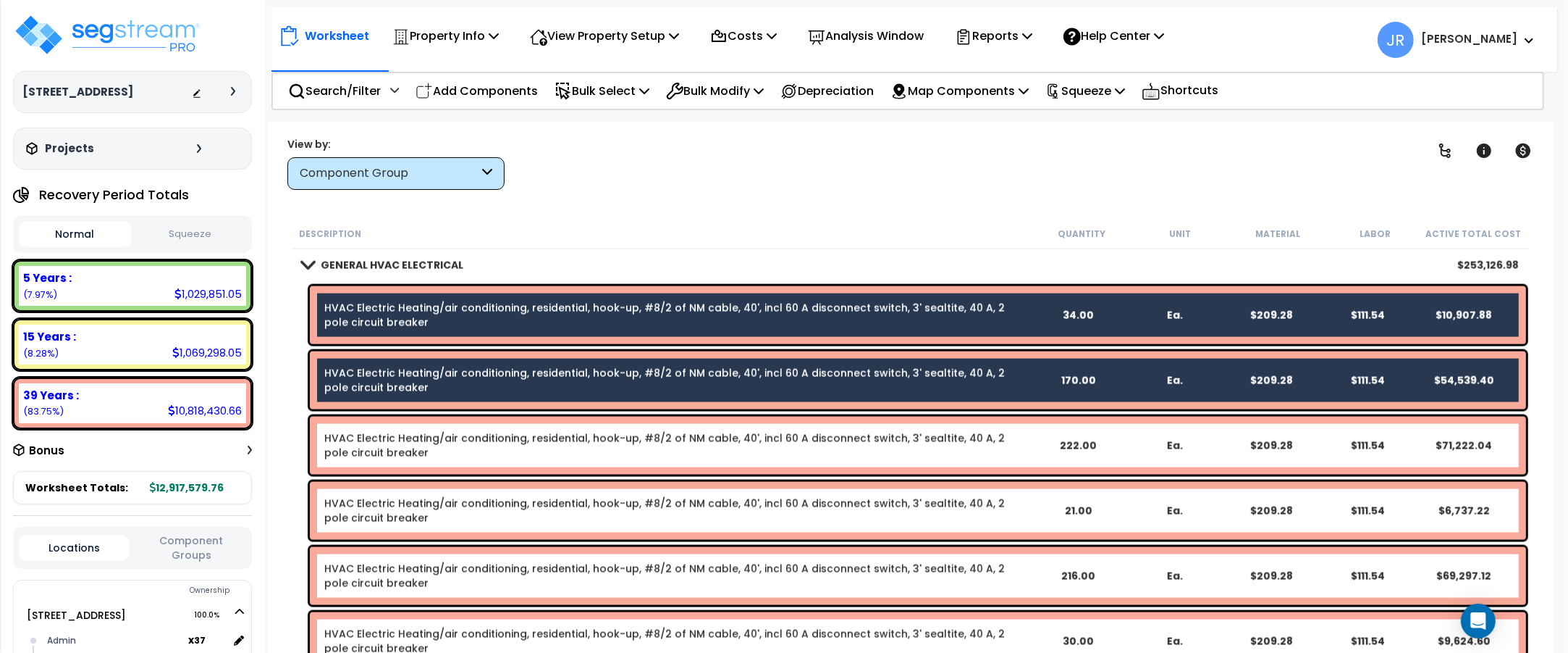
click at [364, 435] on link "HVAC Electric Heating/air conditioning, residential, hook-up, #8/2 of NM cable,…" at bounding box center [665, 446] width 681 height 29
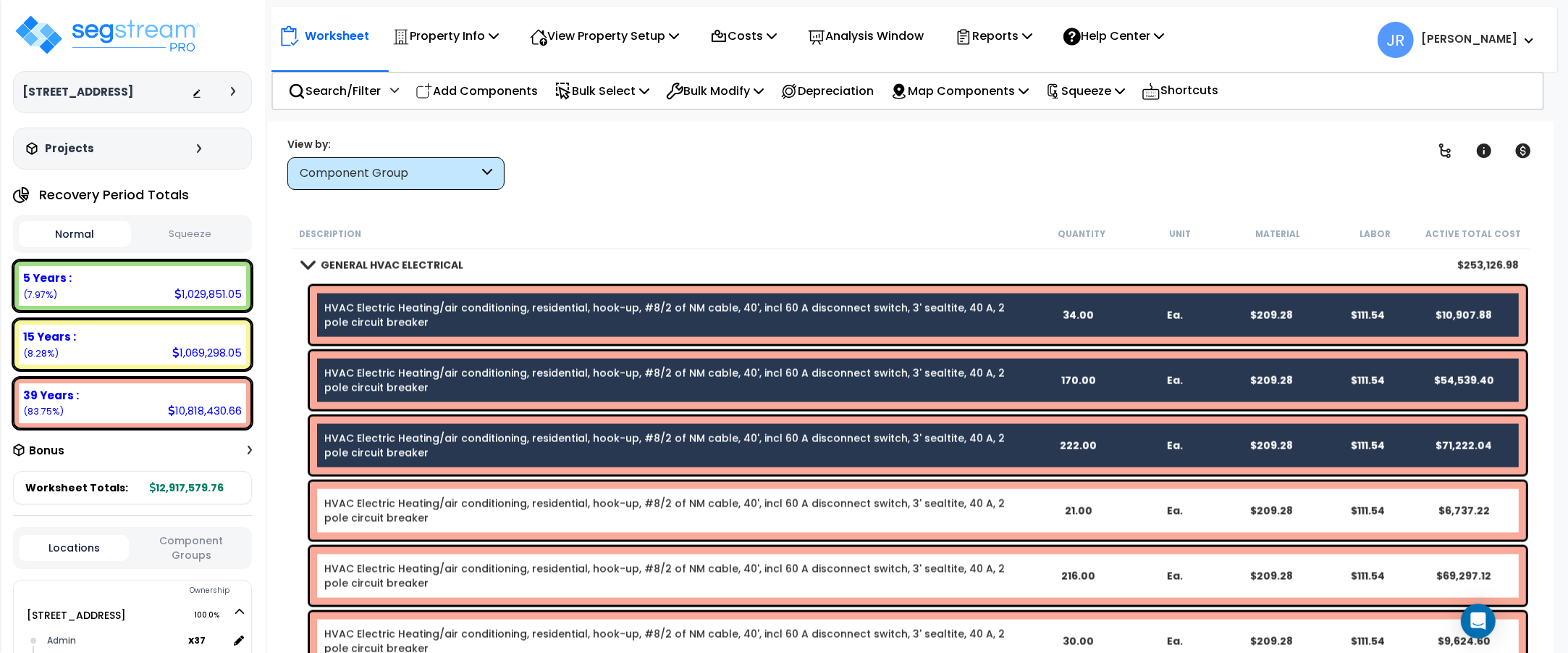
click at [362, 520] on link "HVAC Electric Heating/air conditioning, residential, hook-up, #8/2 of NM cable,…" at bounding box center [665, 511] width 681 height 29
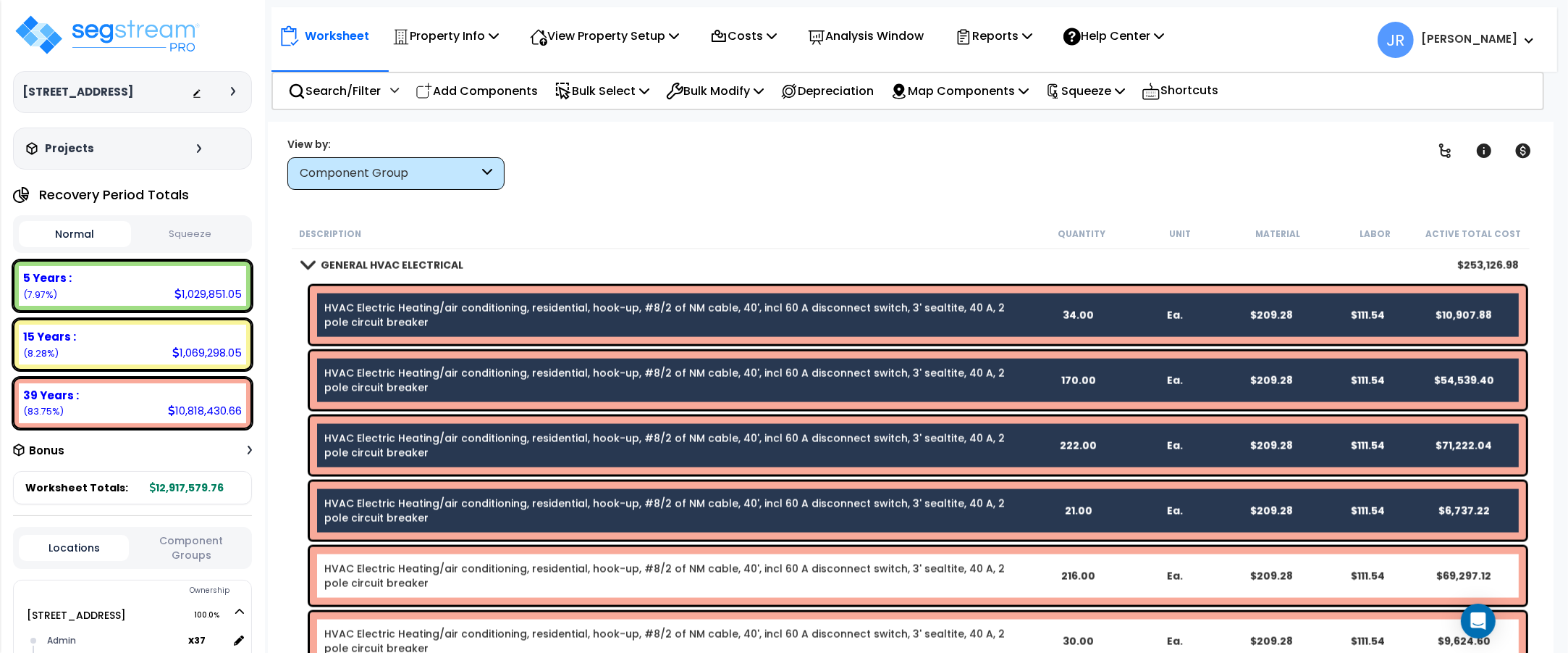
drag, startPoint x: 391, startPoint y: 580, endPoint x: 406, endPoint y: 591, distance: 18.6
click at [393, 580] on link "HVAC Electric Heating/air conditioning, residential, hook-up, #8/2 of NM cable,…" at bounding box center [665, 576] width 681 height 29
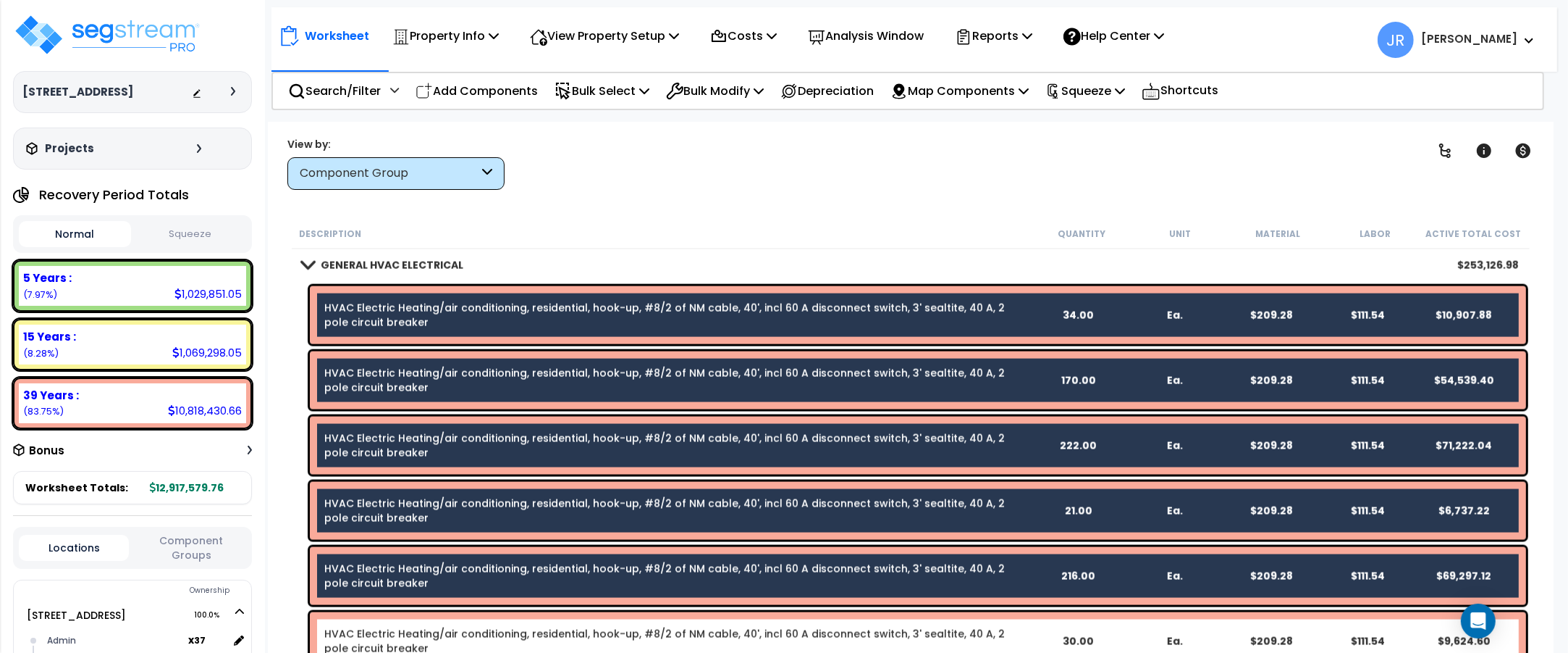
click at [432, 627] on link "HVAC Electric Heating/air conditioning, residential, hook-up, #8/2 of NM cable,…" at bounding box center [665, 641] width 681 height 29
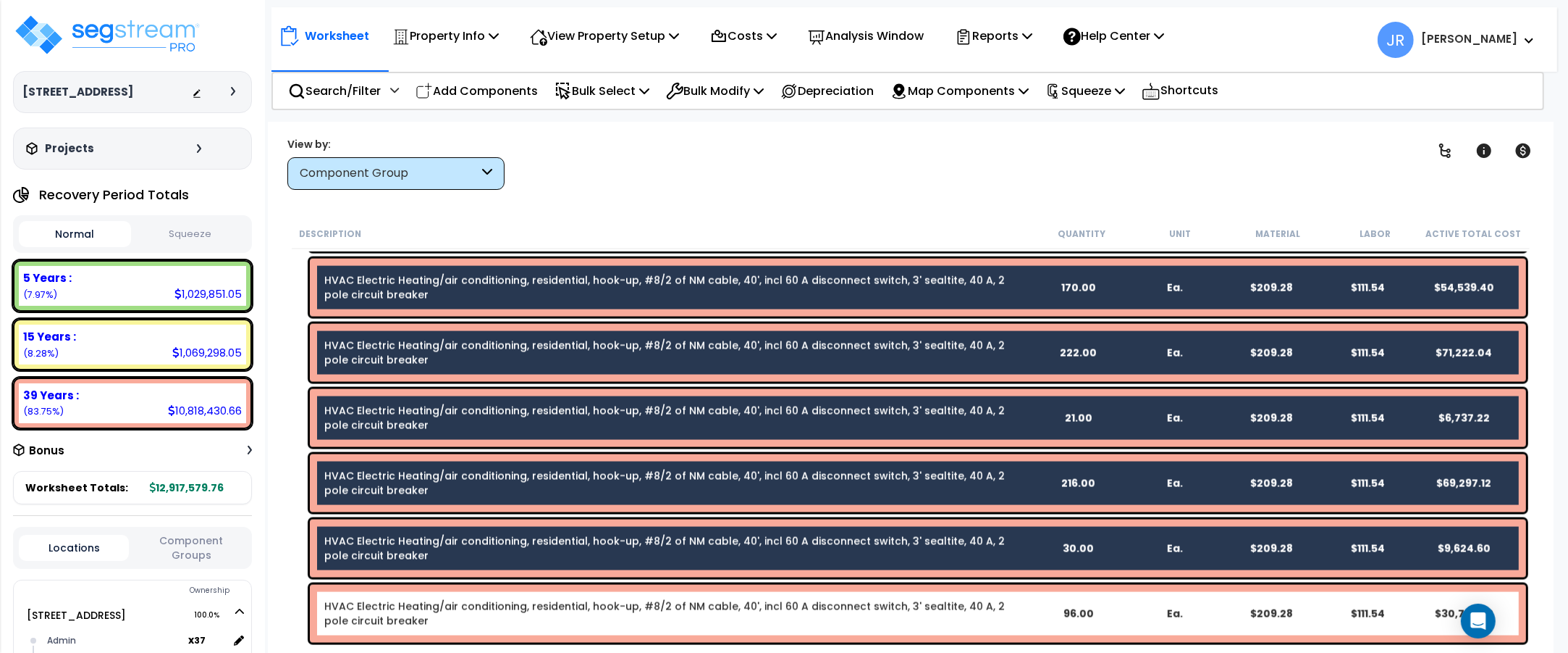
scroll to position [9062, 0]
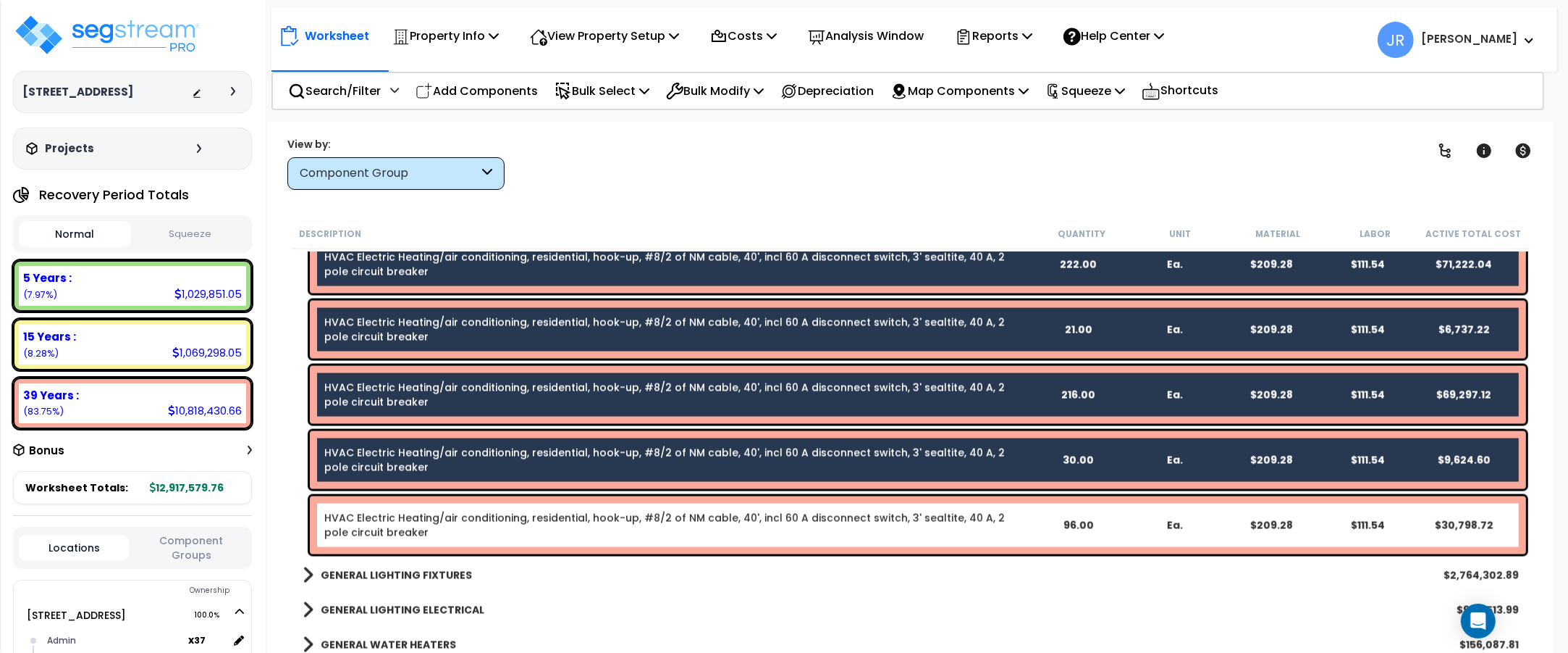
click at [421, 523] on link "HVAC Electric Heating/air conditioning, residential, hook-up, #8/2 of NM cable,…" at bounding box center [665, 525] width 681 height 29
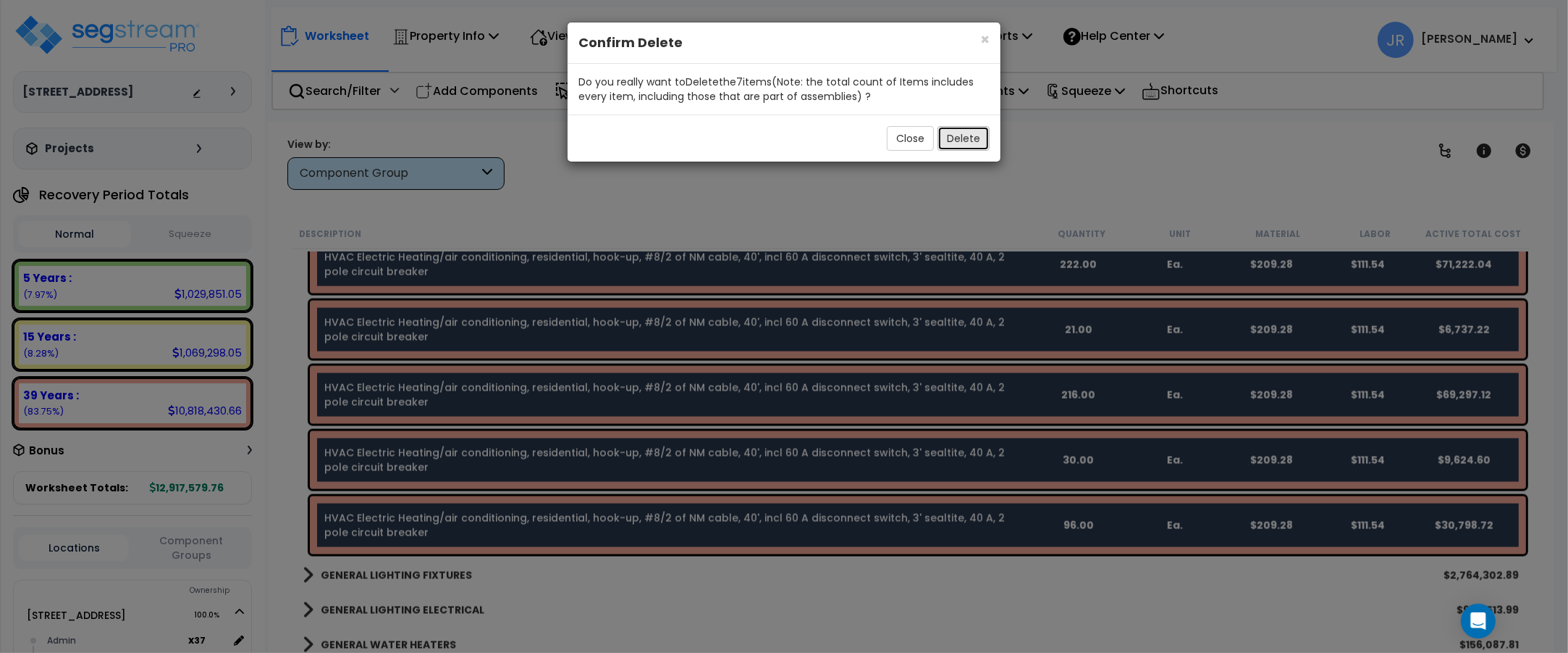
click at [966, 143] on button "Delete" at bounding box center [963, 138] width 52 height 25
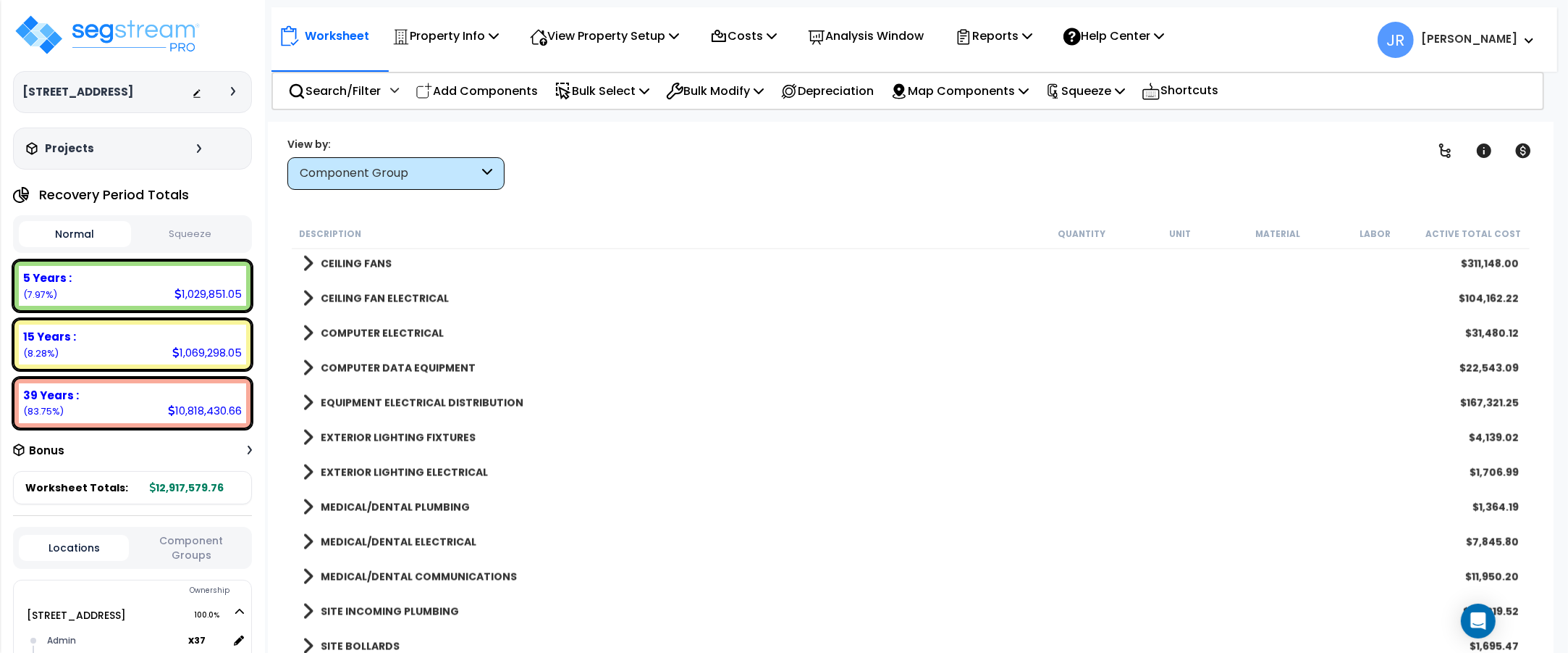
click at [356, 265] on b "CEILING FANS" at bounding box center [356, 264] width 71 height 14
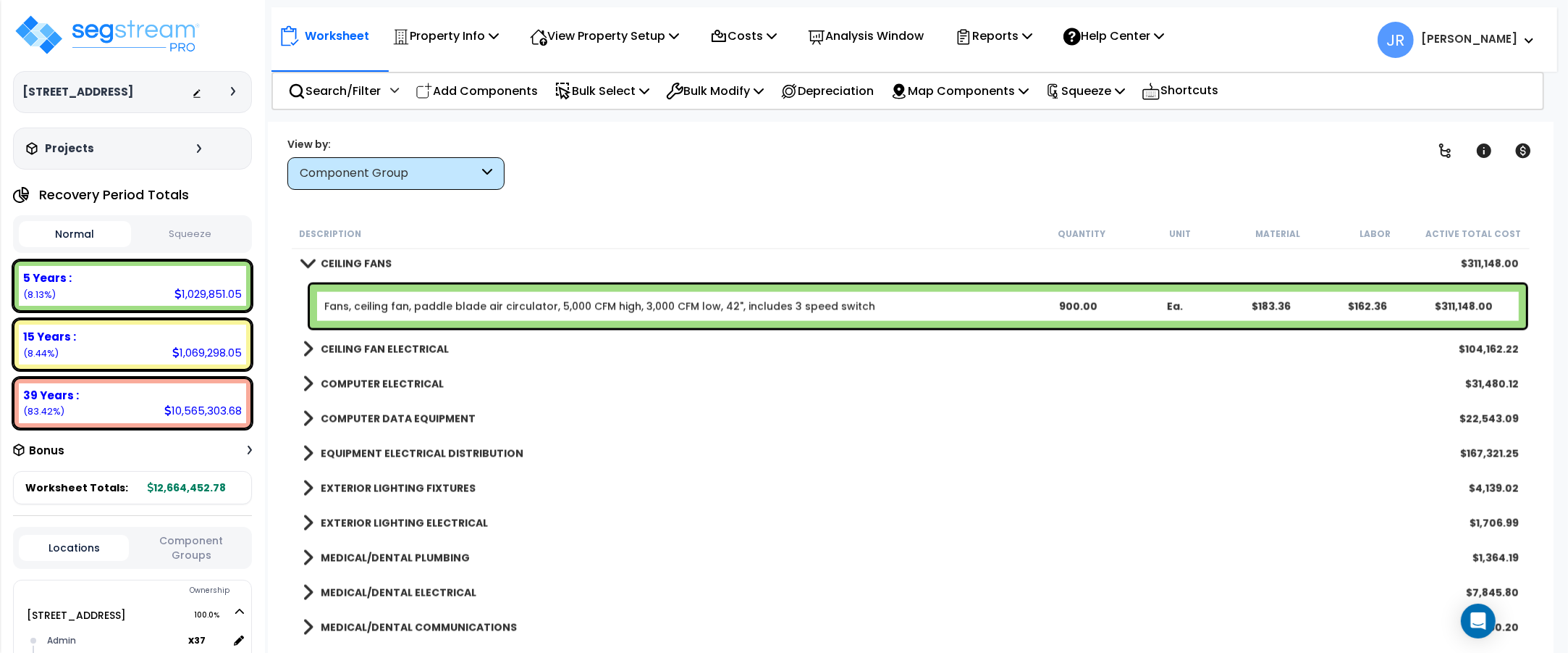
click at [547, 304] on link "Fans, ceiling fan, paddle blade air circulator, 5,000 CFM high, 3,000 CFM low, …" at bounding box center [600, 307] width 551 height 14
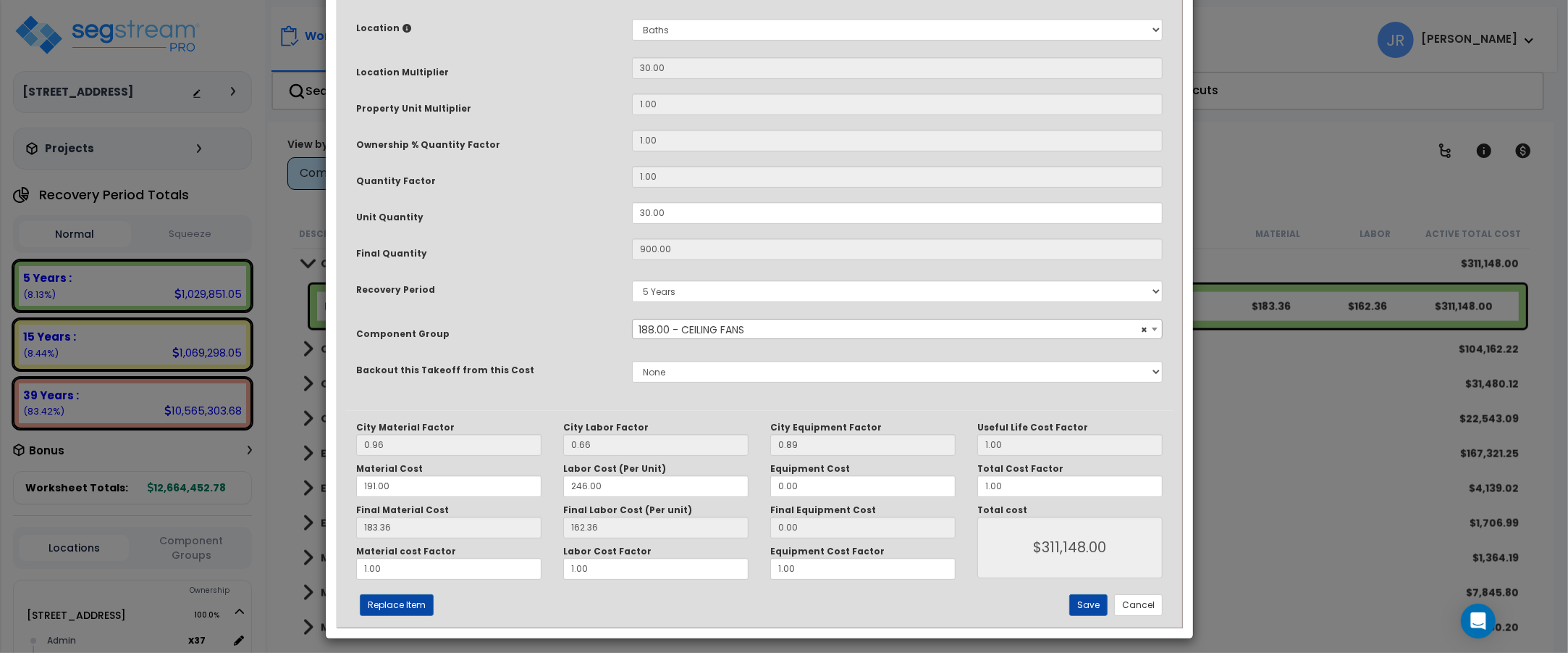
scroll to position [0, 0]
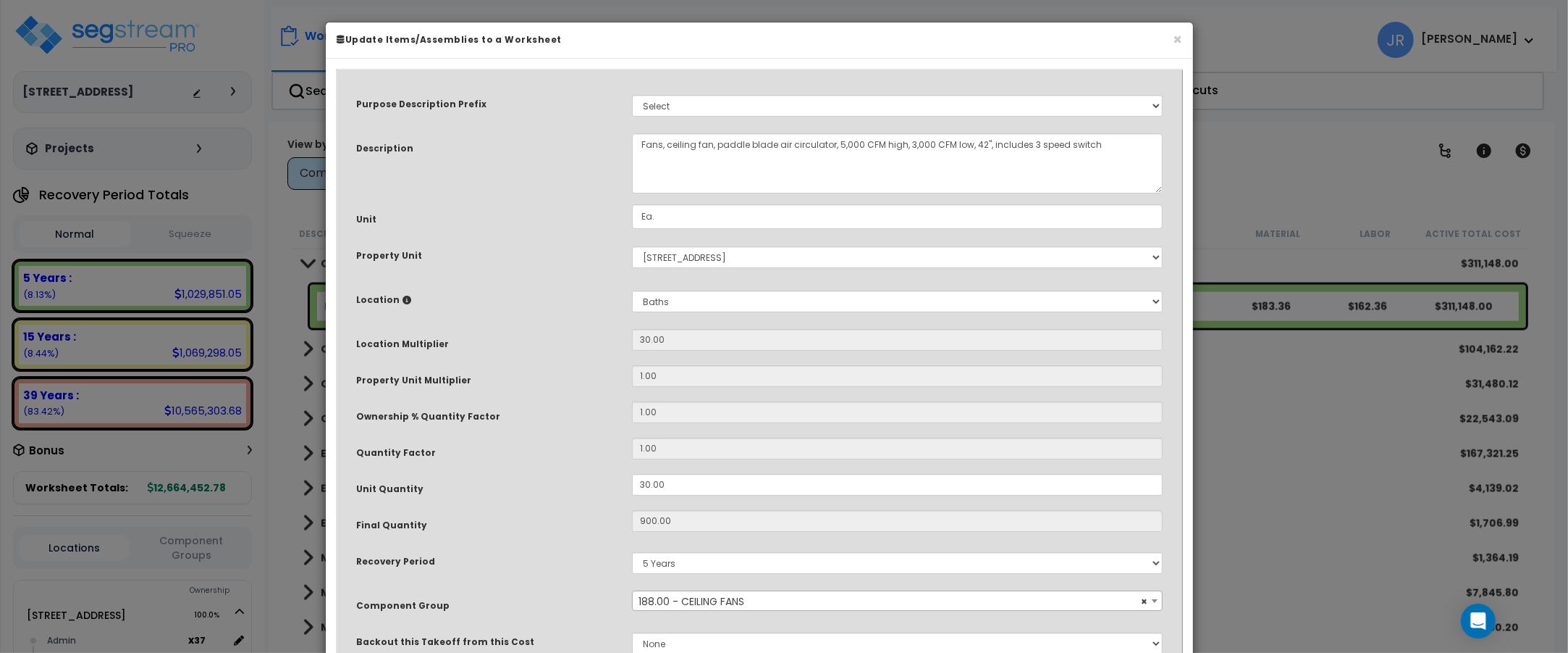
click at [1170, 41] on h6 "Update Items/Assemblies to a Worksheet" at bounding box center [759, 39] width 845 height 12
click at [1175, 38] on button "×" at bounding box center [1177, 39] width 9 height 15
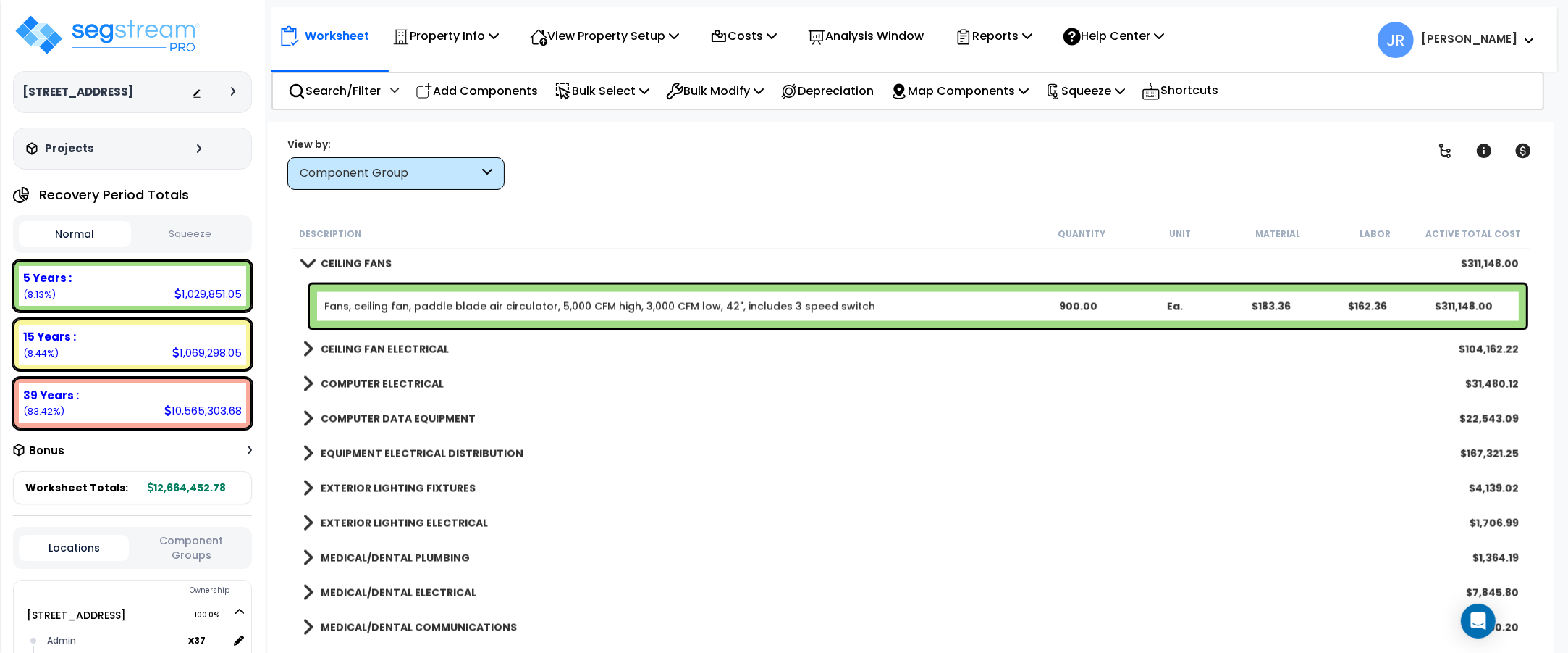
click at [368, 309] on link "Fans, ceiling fan, paddle blade air circulator, 5,000 CFM high, 3,000 CFM low, …" at bounding box center [600, 307] width 551 height 14
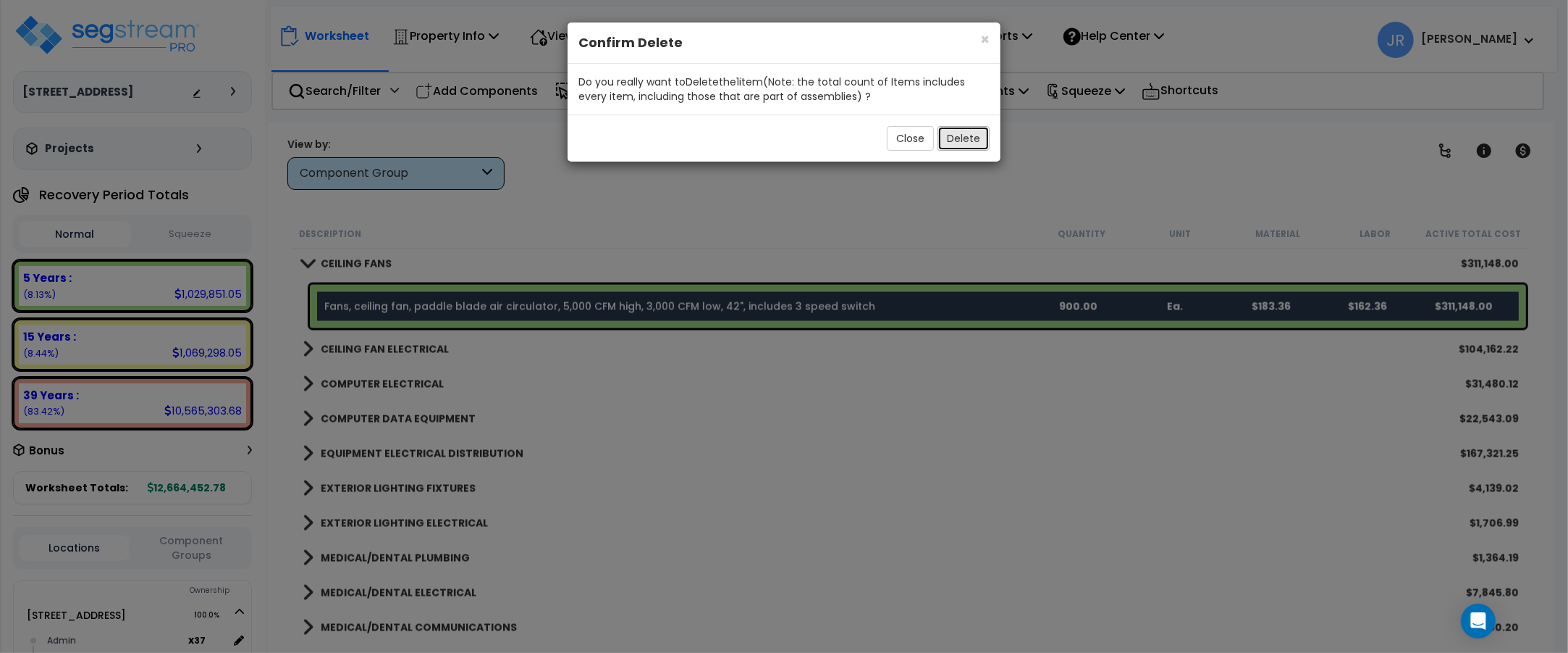
click at [960, 136] on button "Delete" at bounding box center [963, 138] width 52 height 25
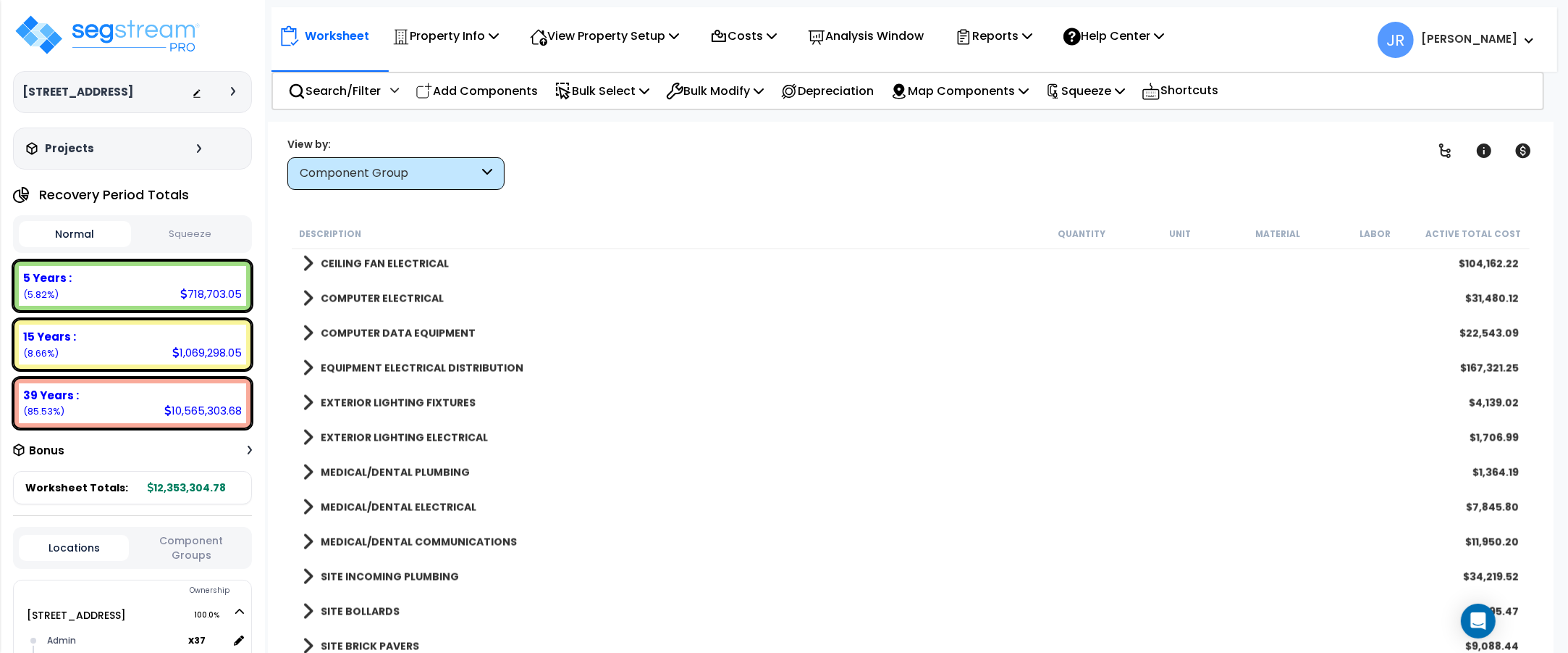
click at [413, 267] on b "CEILING FAN ELECTRICAL" at bounding box center [385, 264] width 128 height 14
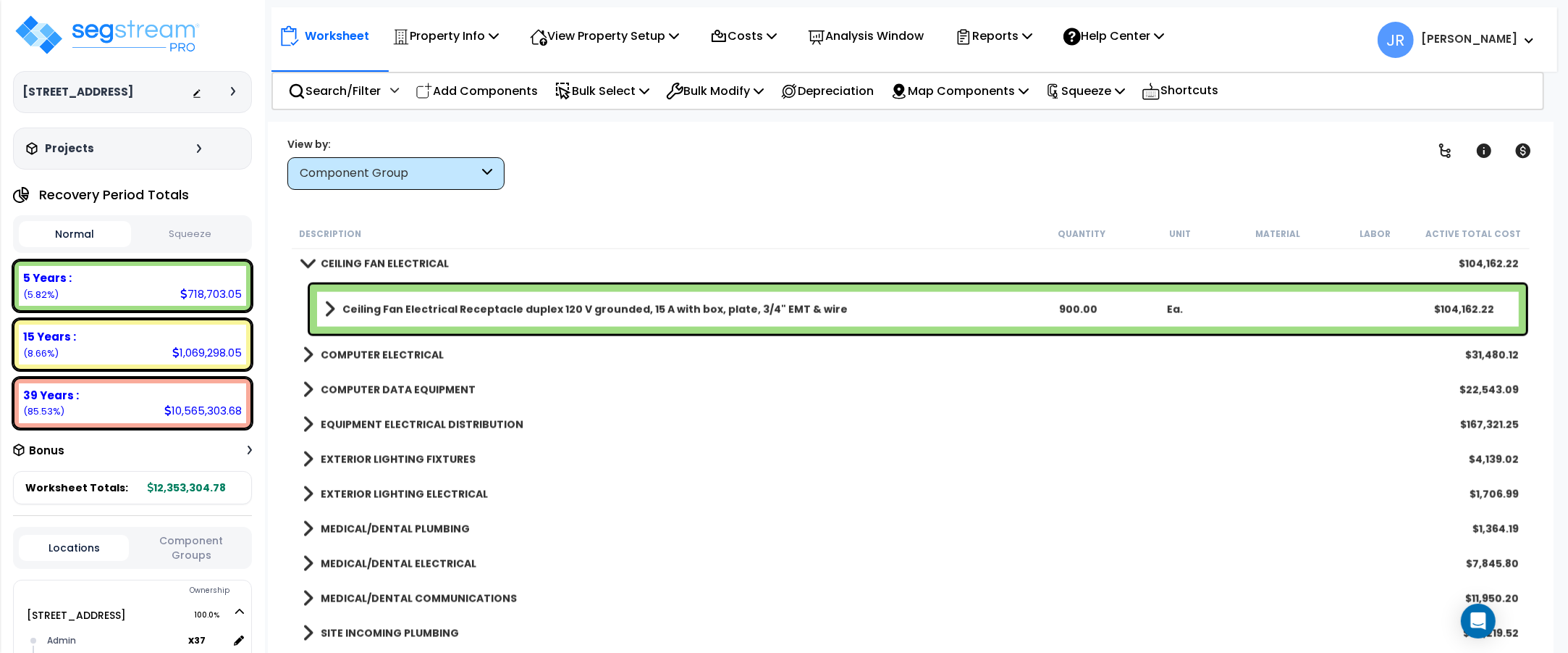
click at [426, 307] on b "Ceiling Fan Electrical Receptacle duplex 120 V grounded, 15 A with box, plate, …" at bounding box center [595, 309] width 506 height 14
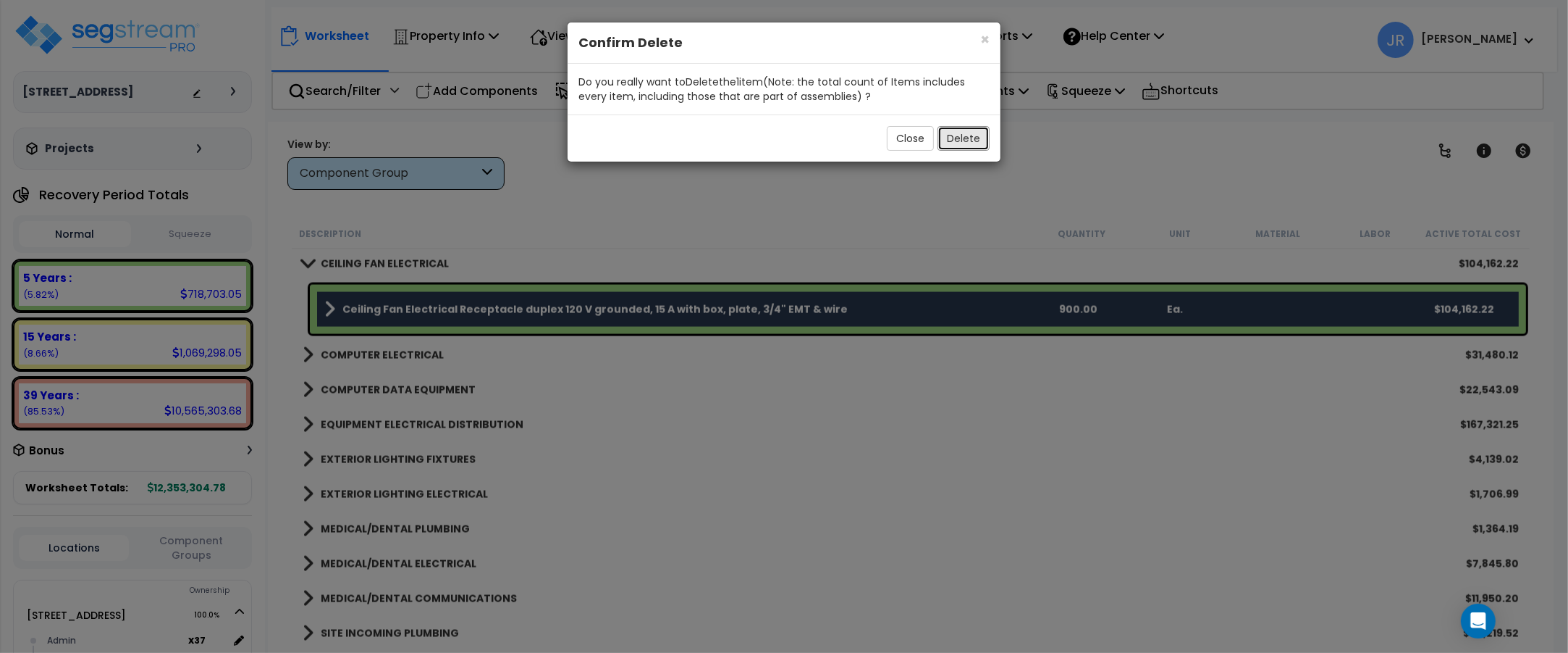
click at [968, 142] on button "Delete" at bounding box center [963, 138] width 52 height 25
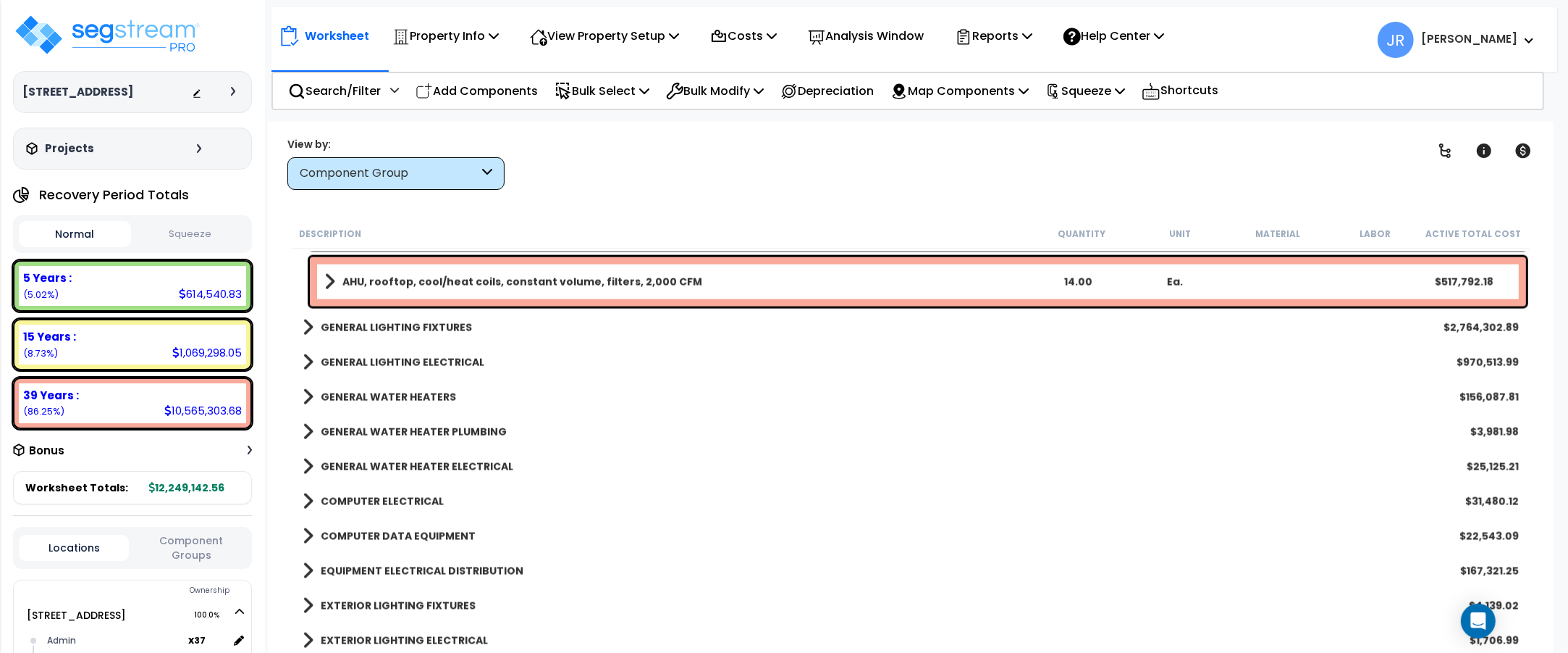
scroll to position [8790, 0]
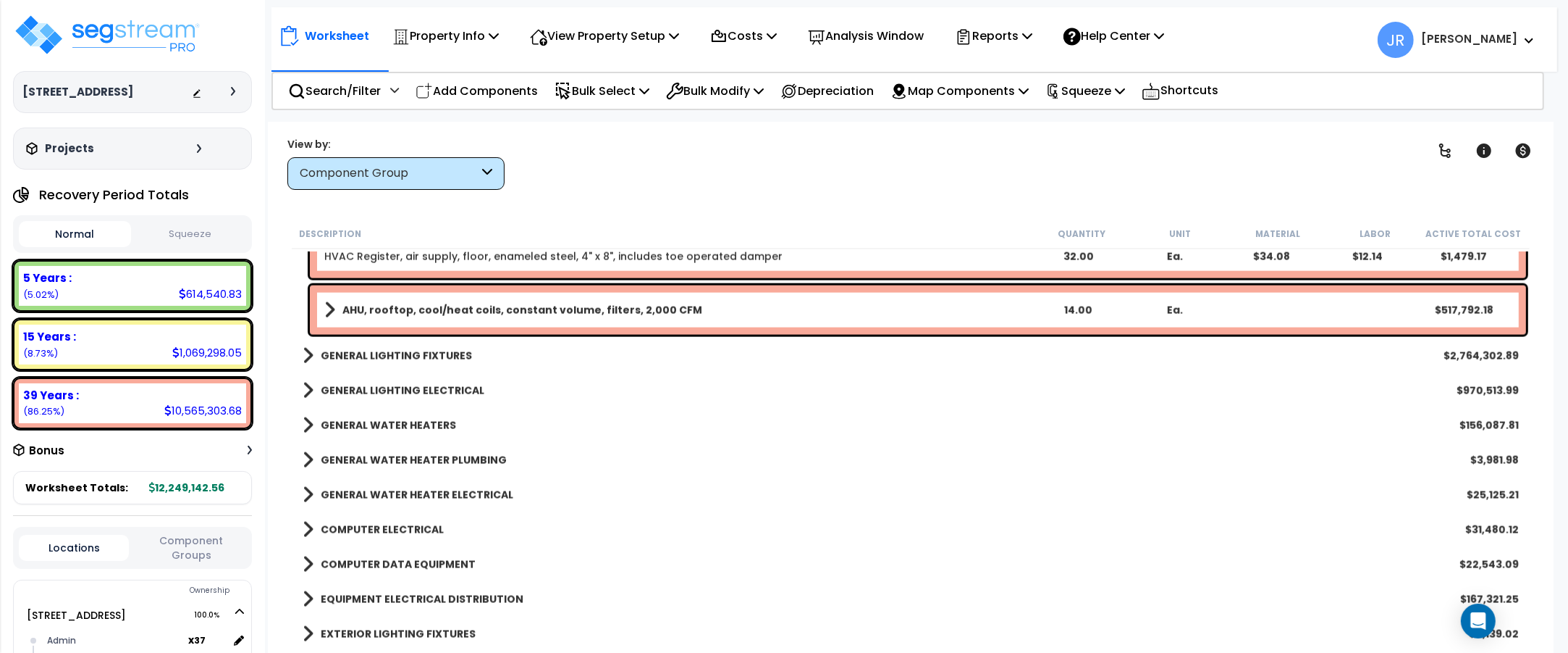
click at [426, 352] on b "GENERAL LIGHTING FIXTURES" at bounding box center [396, 356] width 151 height 14
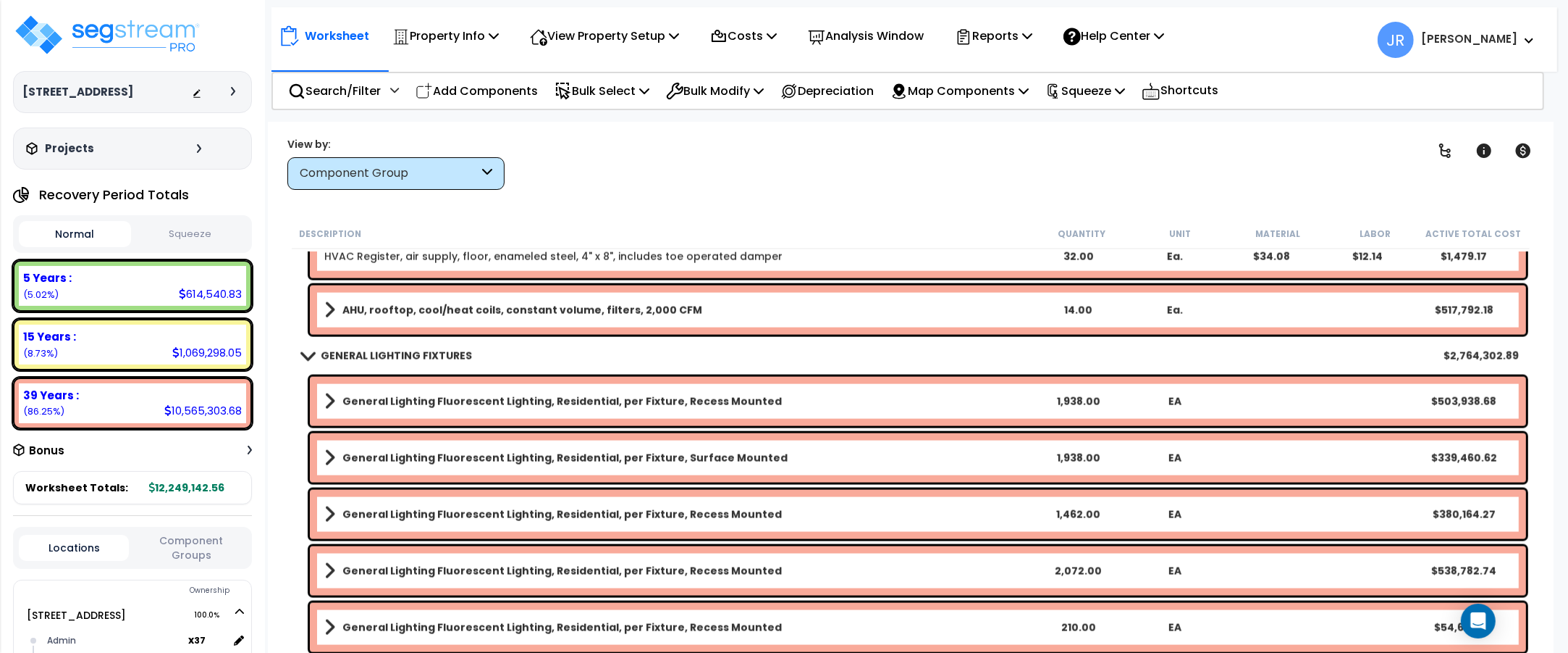
click at [710, 399] on b "General Lighting Fluorescent Lighting, Residential, per Fixture, Recess Mounted" at bounding box center [562, 402] width 440 height 14
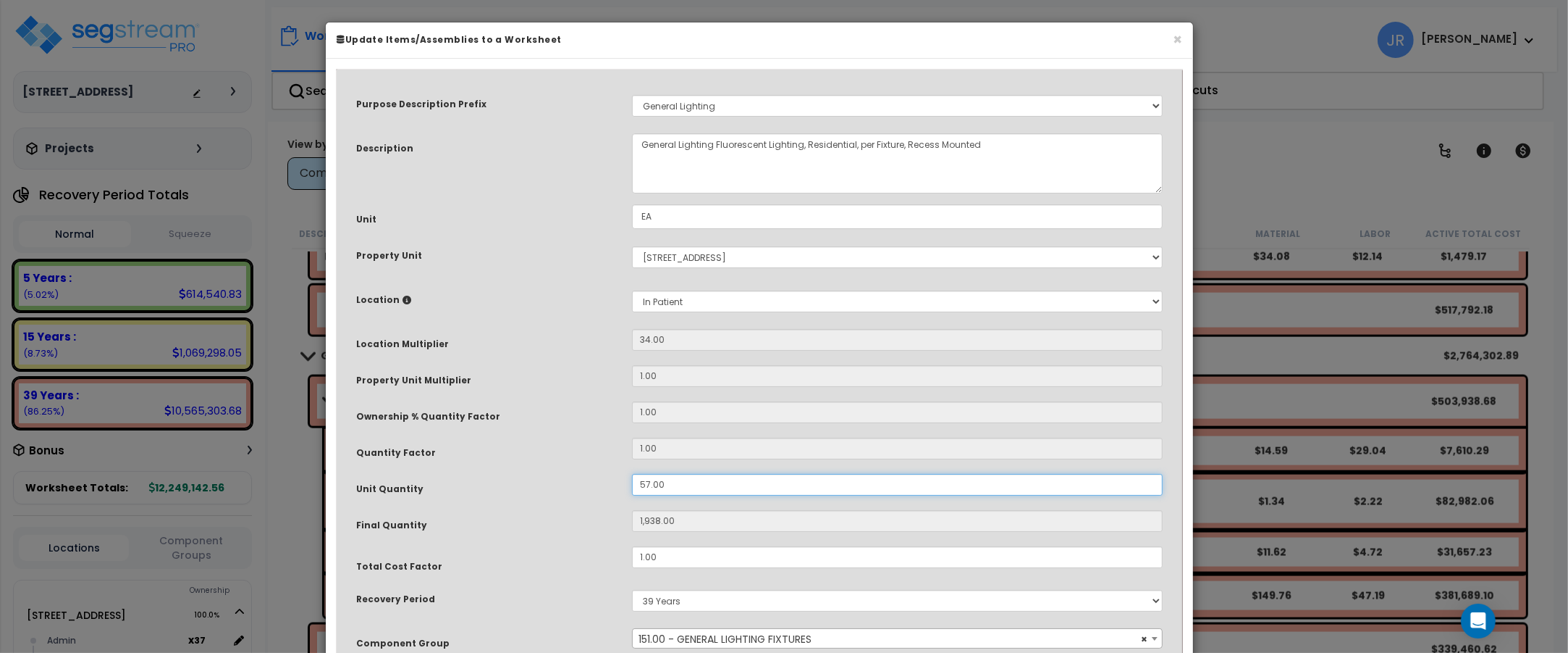
drag, startPoint x: 666, startPoint y: 482, endPoint x: 613, endPoint y: 483, distance: 53.0
click at [613, 483] on div "Unit Quantity 57.00" at bounding box center [759, 486] width 828 height 25
type input "2"
type input "68"
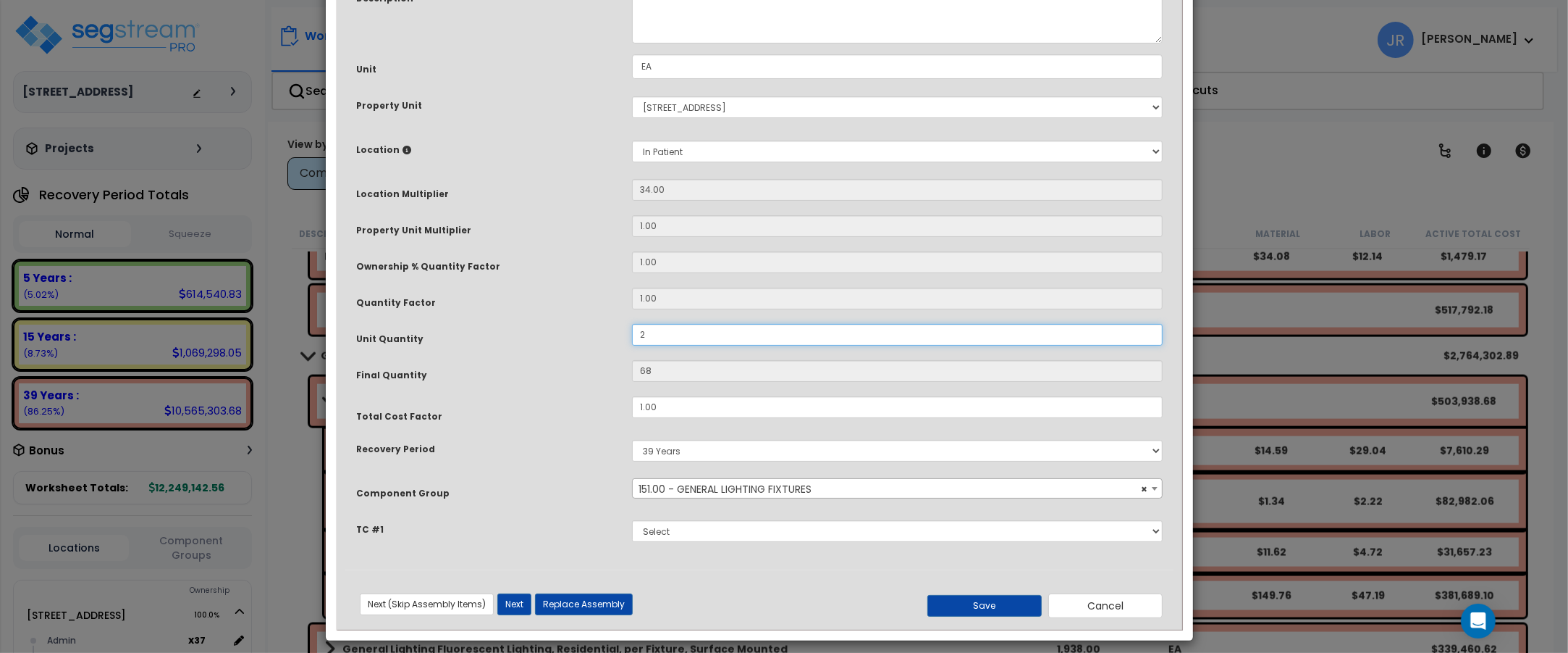
scroll to position [161, 0]
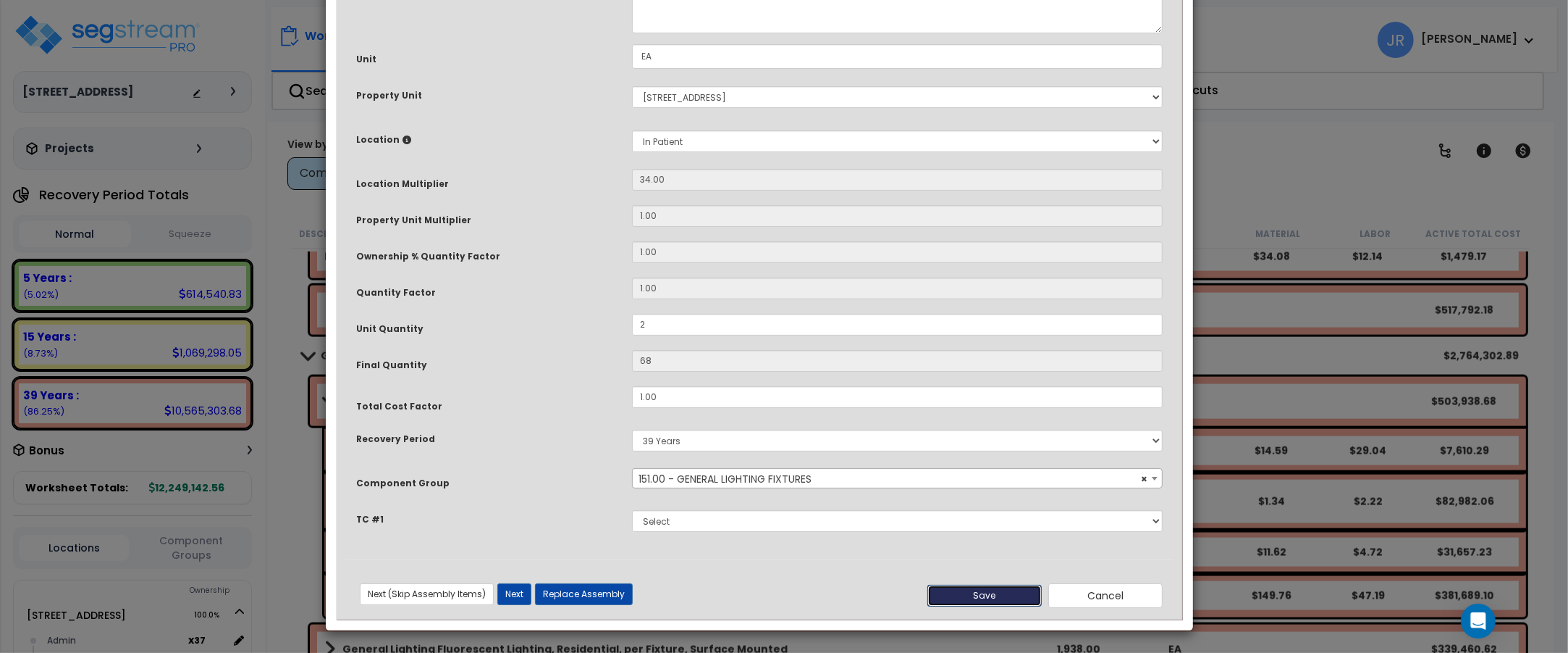
click at [961, 593] on button "Save" at bounding box center [984, 596] width 114 height 22
type input "2.00"
type input "68.00"
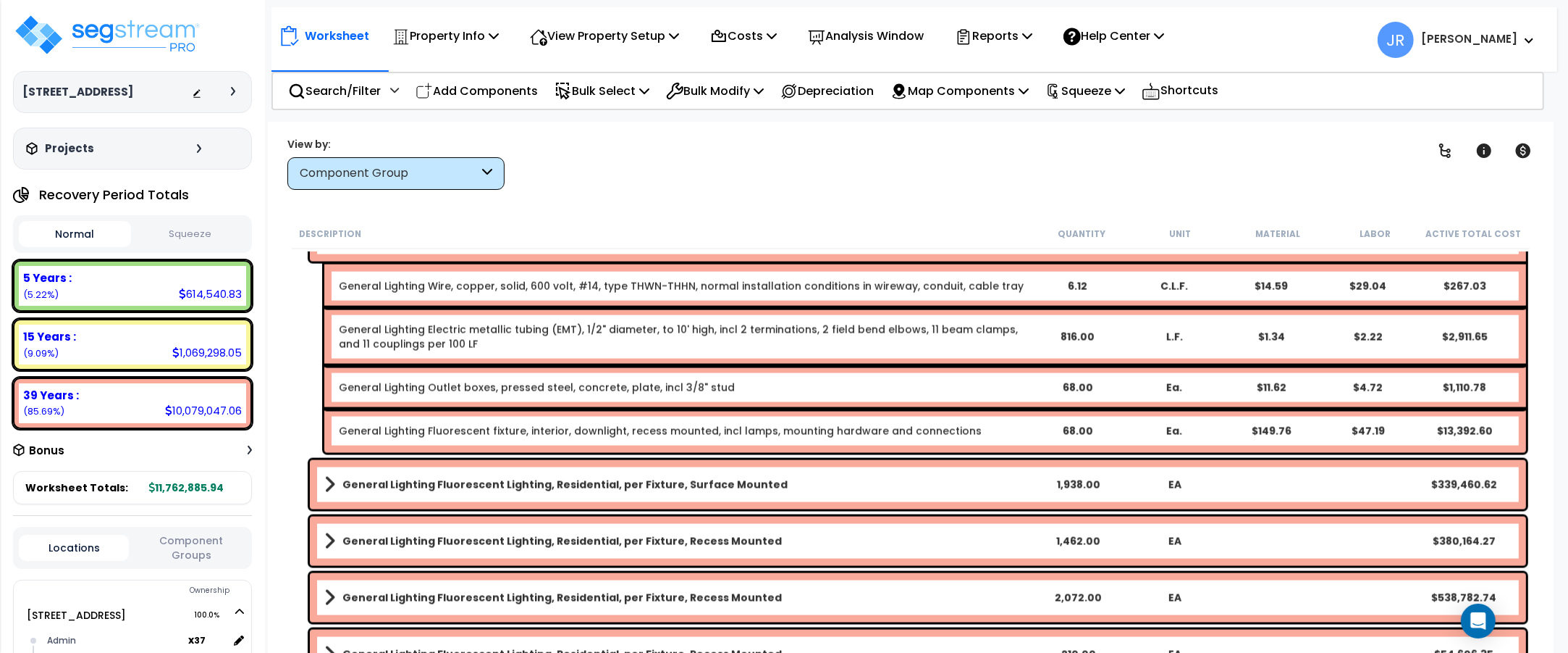
scroll to position [8971, 0]
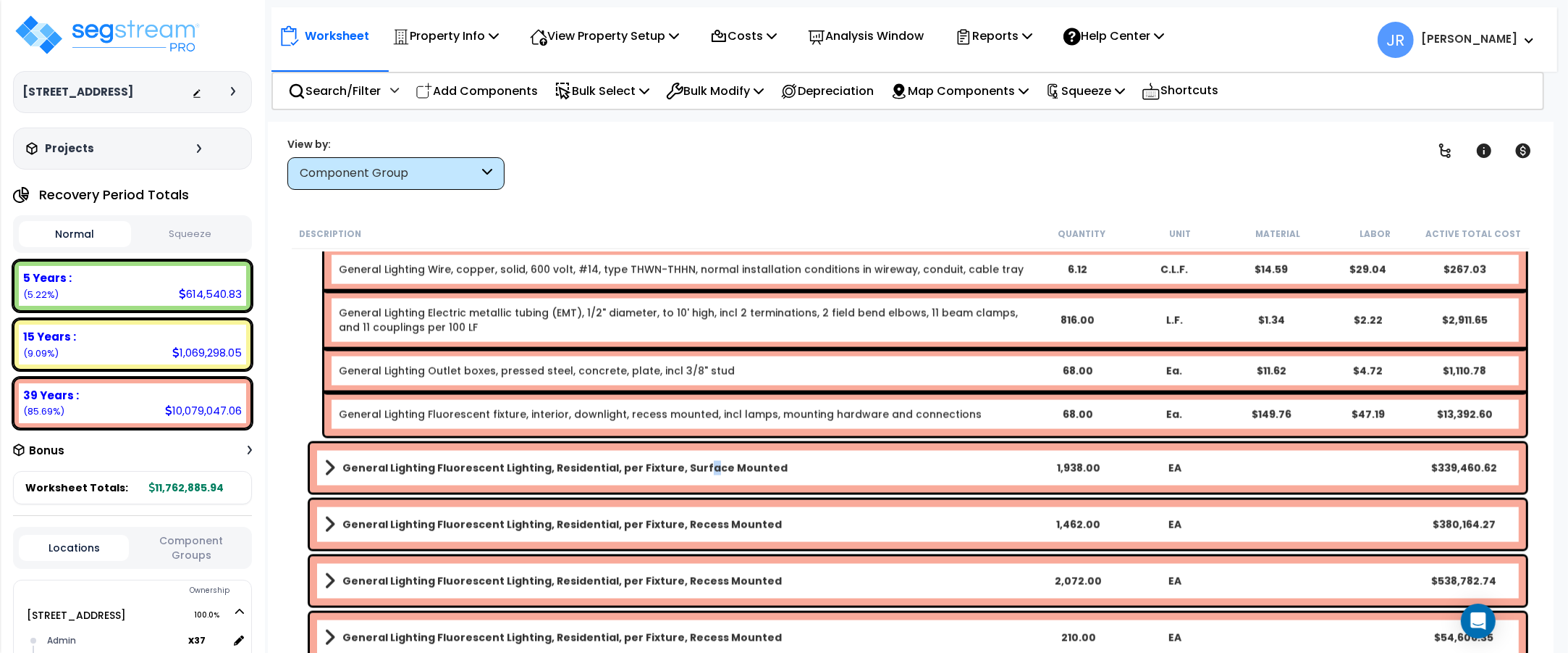
click at [690, 454] on div "General Lighting Fluorescent Lighting, Residential, per Fixture, Surface Mounte…" at bounding box center [918, 468] width 1216 height 49
click at [692, 454] on div "General Lighting Fluorescent Lighting, Residential, per Fixture, Surface Mounte…" at bounding box center [918, 468] width 1216 height 49
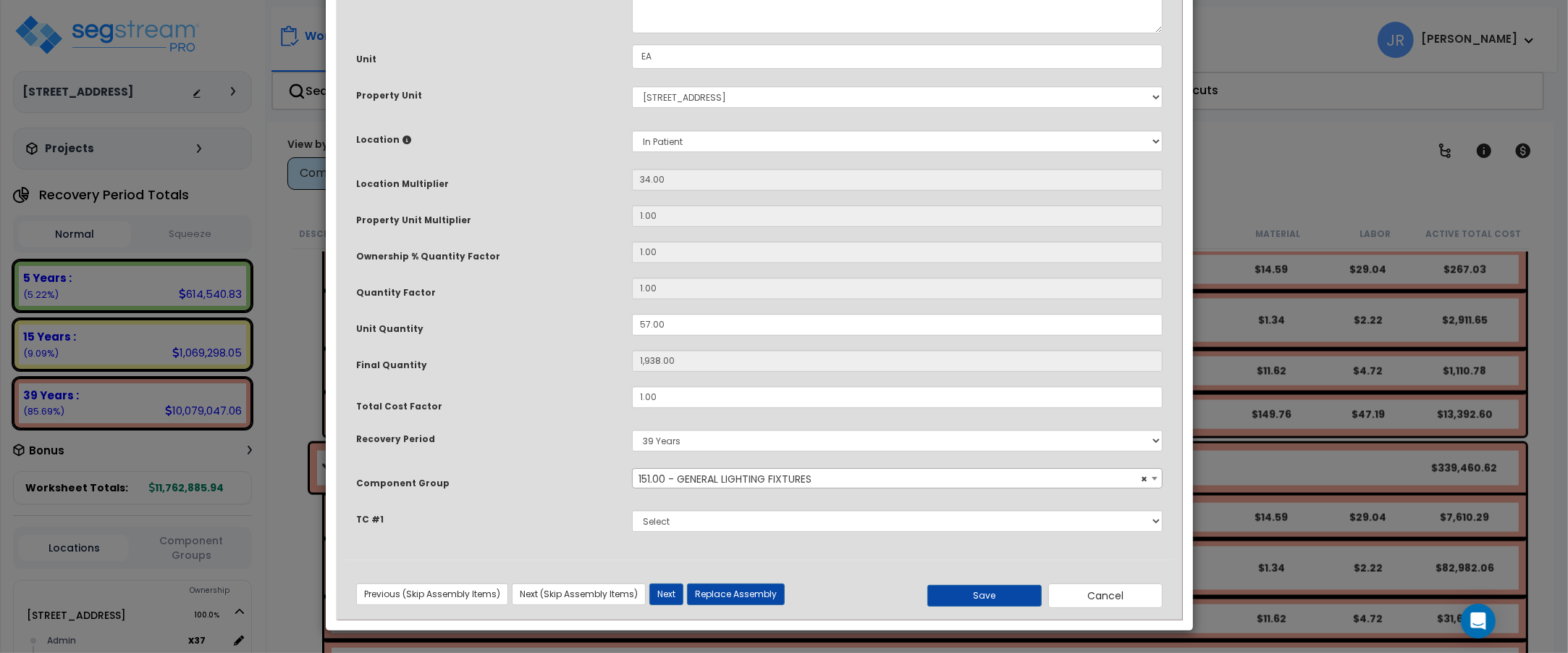
scroll to position [0, 0]
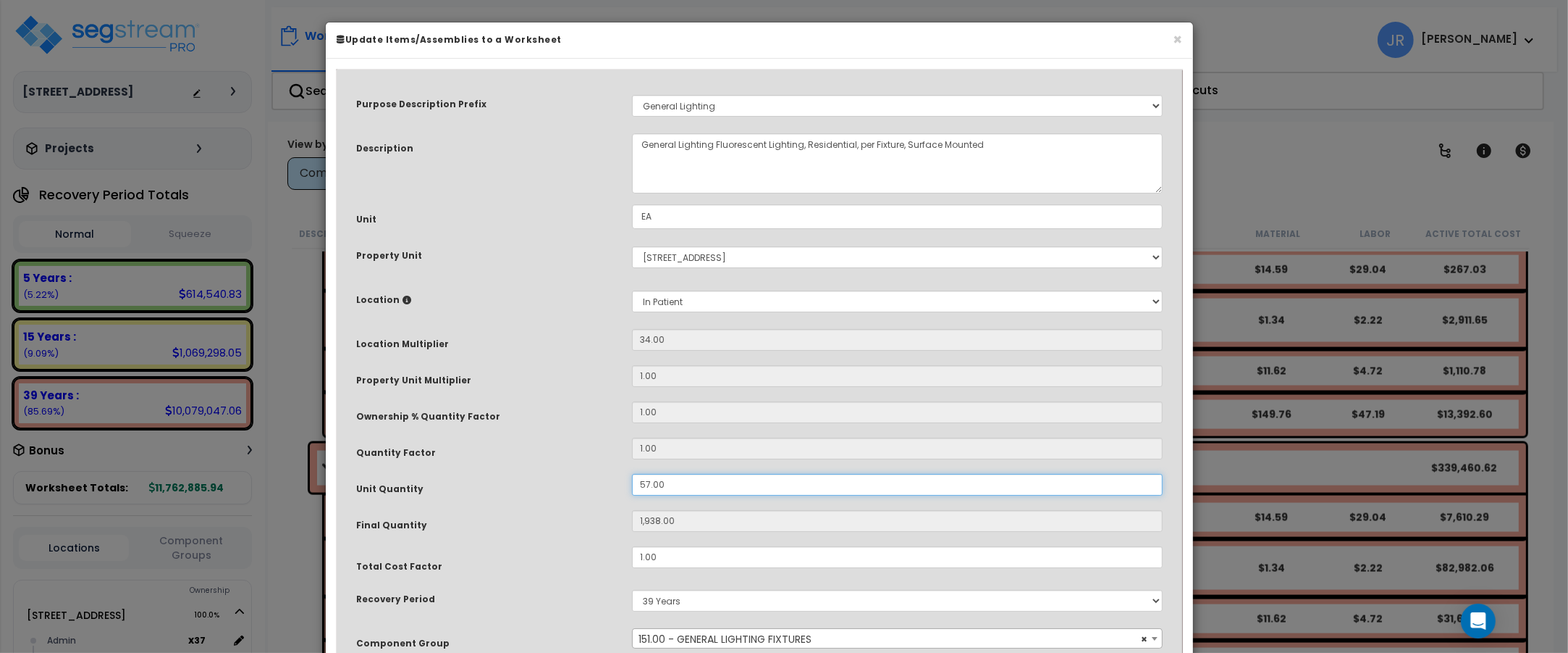
drag, startPoint x: 672, startPoint y: 486, endPoint x: 625, endPoint y: 480, distance: 47.4
click at [625, 480] on div "57.00" at bounding box center [897, 485] width 553 height 22
type input "2"
type input "68"
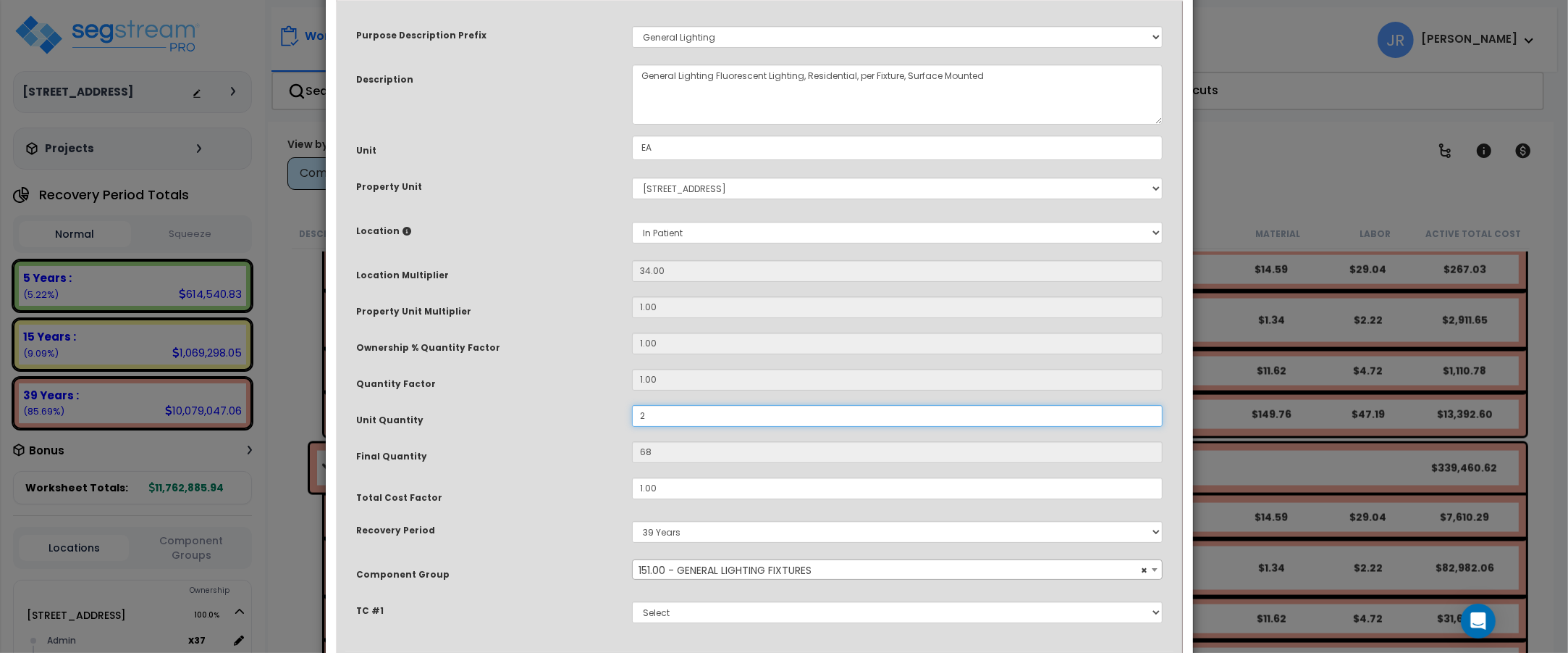
scroll to position [161, 0]
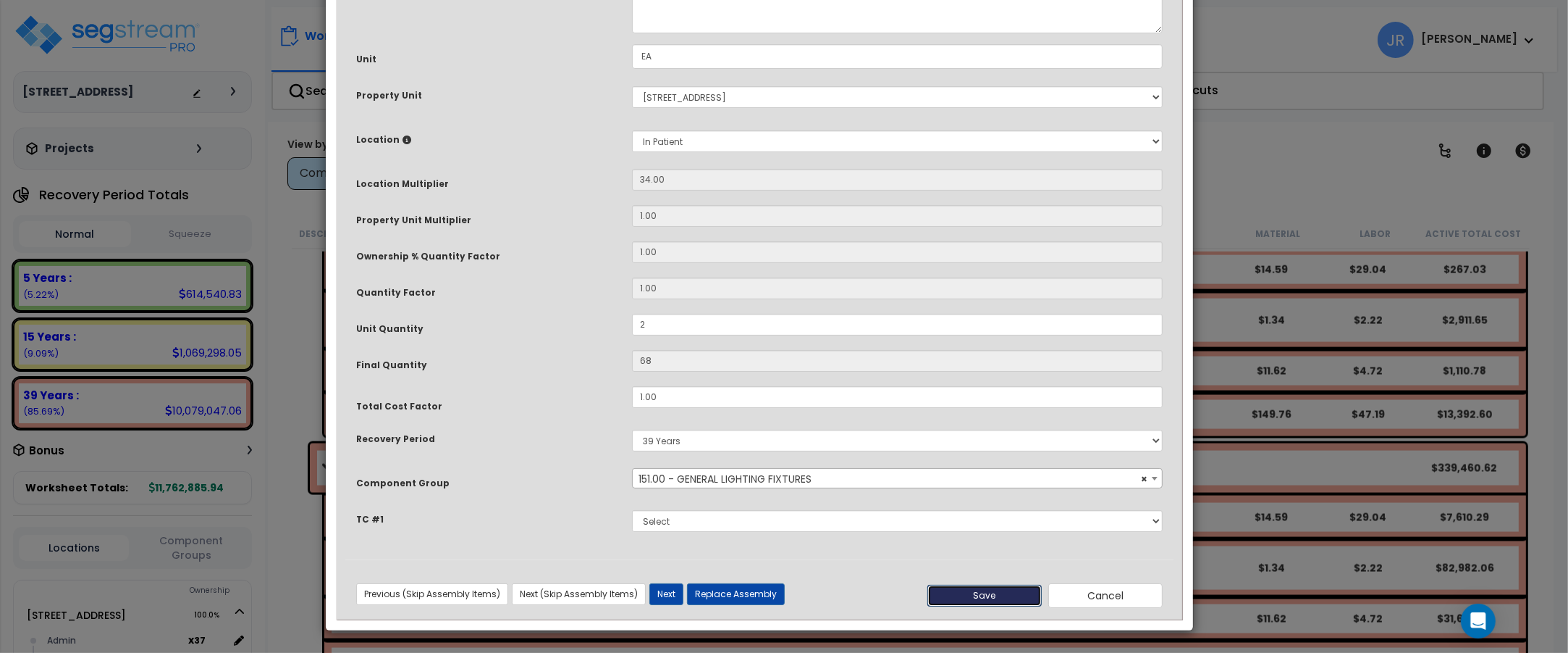
click at [963, 594] on button "Save" at bounding box center [984, 596] width 114 height 22
type input "2.00"
type input "68.00"
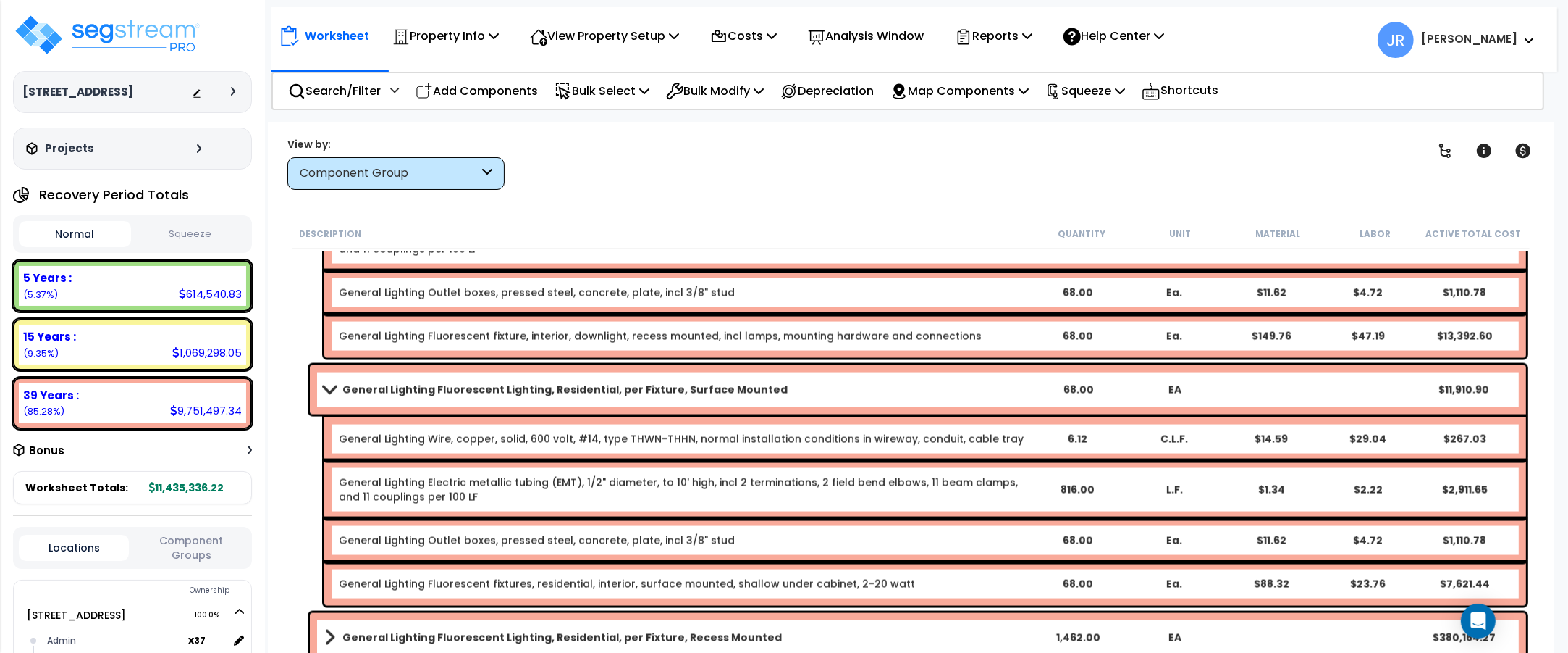
scroll to position [9242, 0]
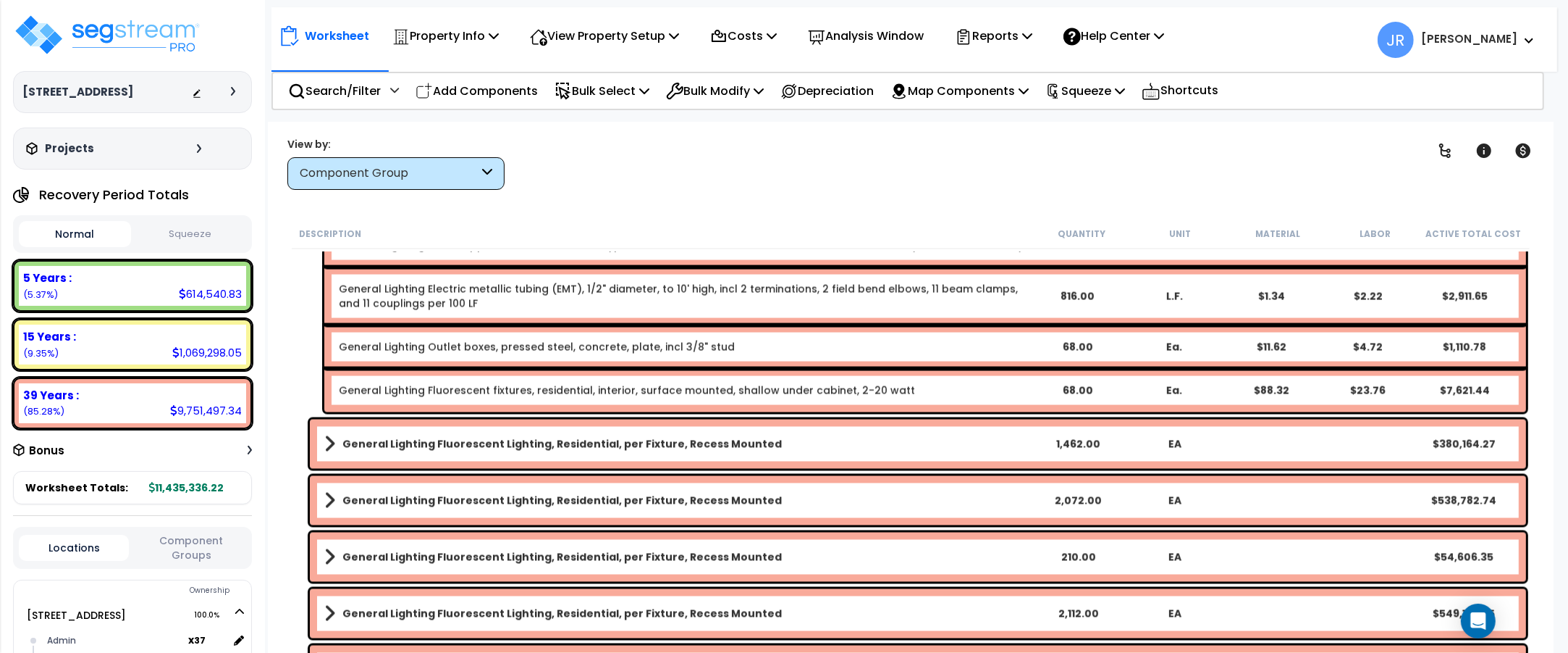
click at [758, 442] on link "General Lighting Fluorescent Lighting, Residential, per Fixture, Recess Mounted" at bounding box center [677, 444] width 705 height 20
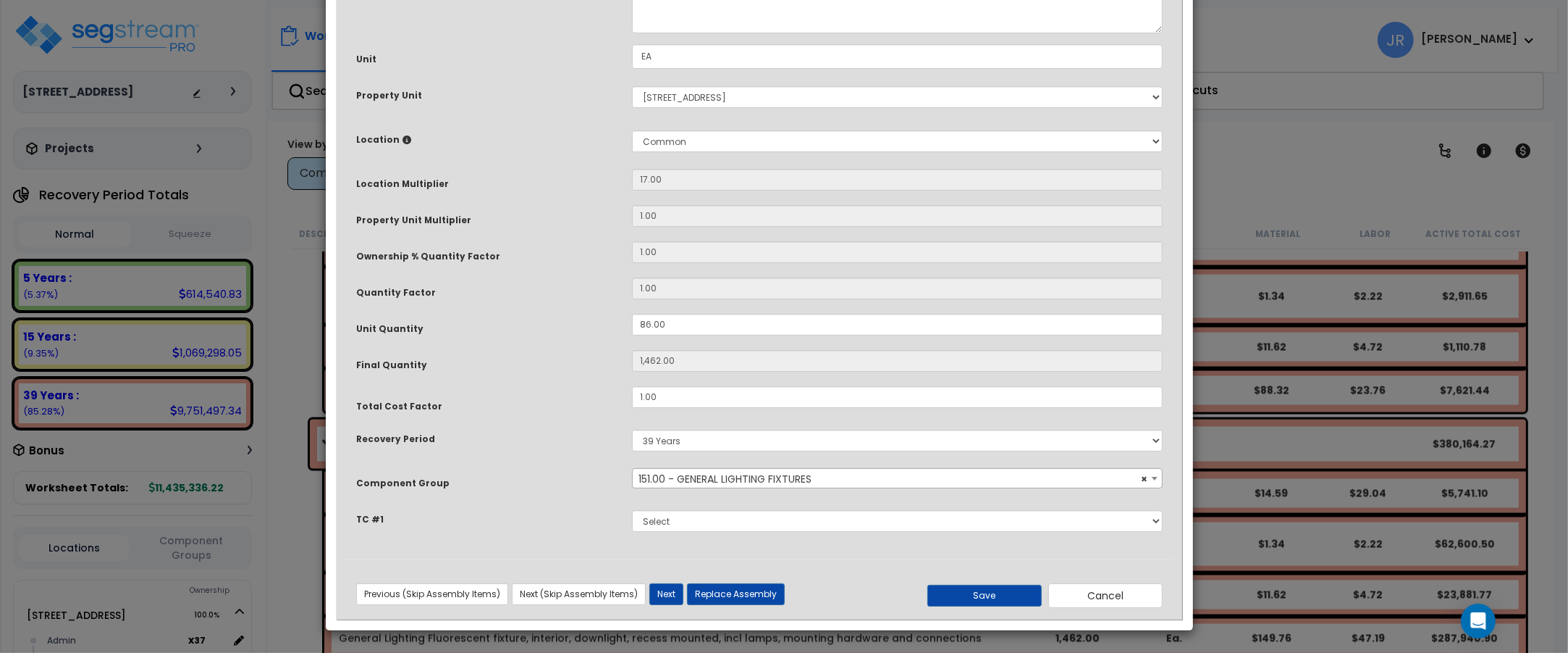
scroll to position [0, 0]
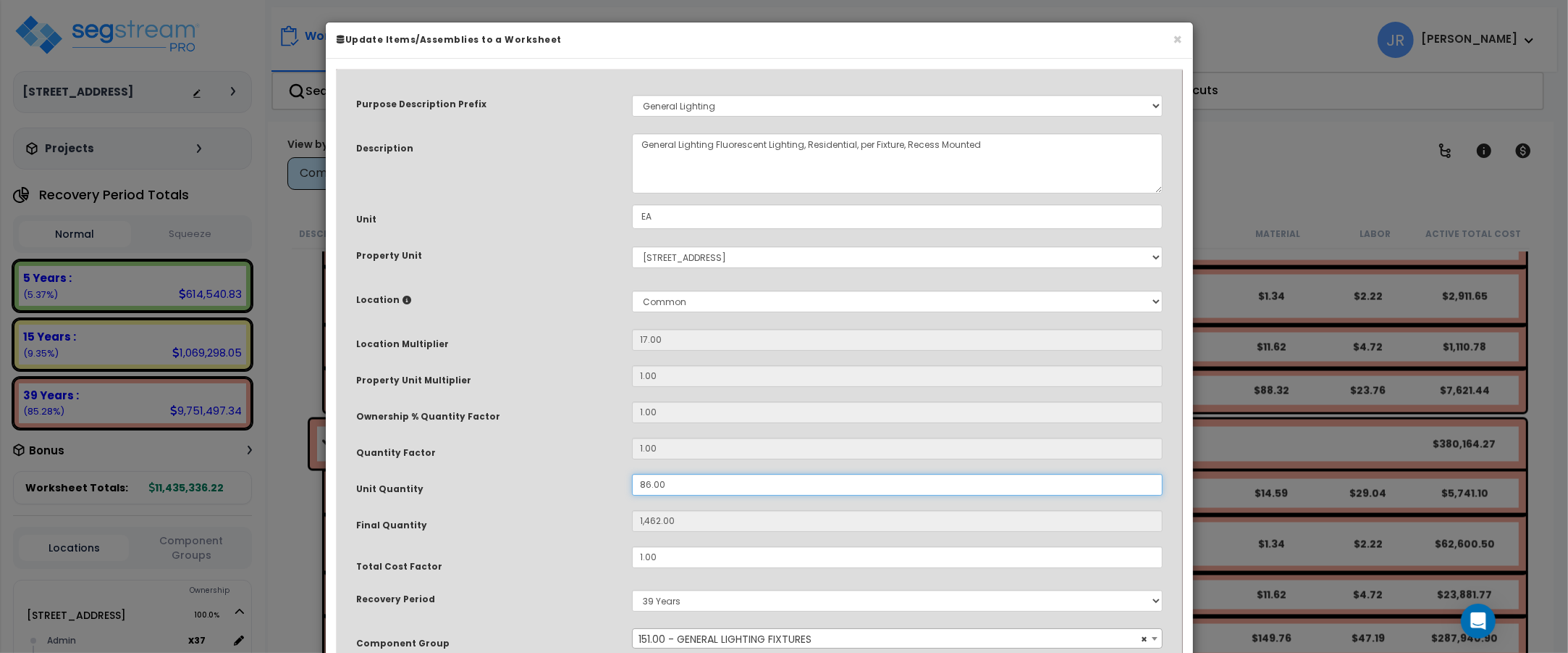
drag, startPoint x: 677, startPoint y: 487, endPoint x: 619, endPoint y: 487, distance: 58.0
click at [619, 487] on div "Unit Quantity 86.00" at bounding box center [759, 486] width 828 height 25
type input "2"
type input "34"
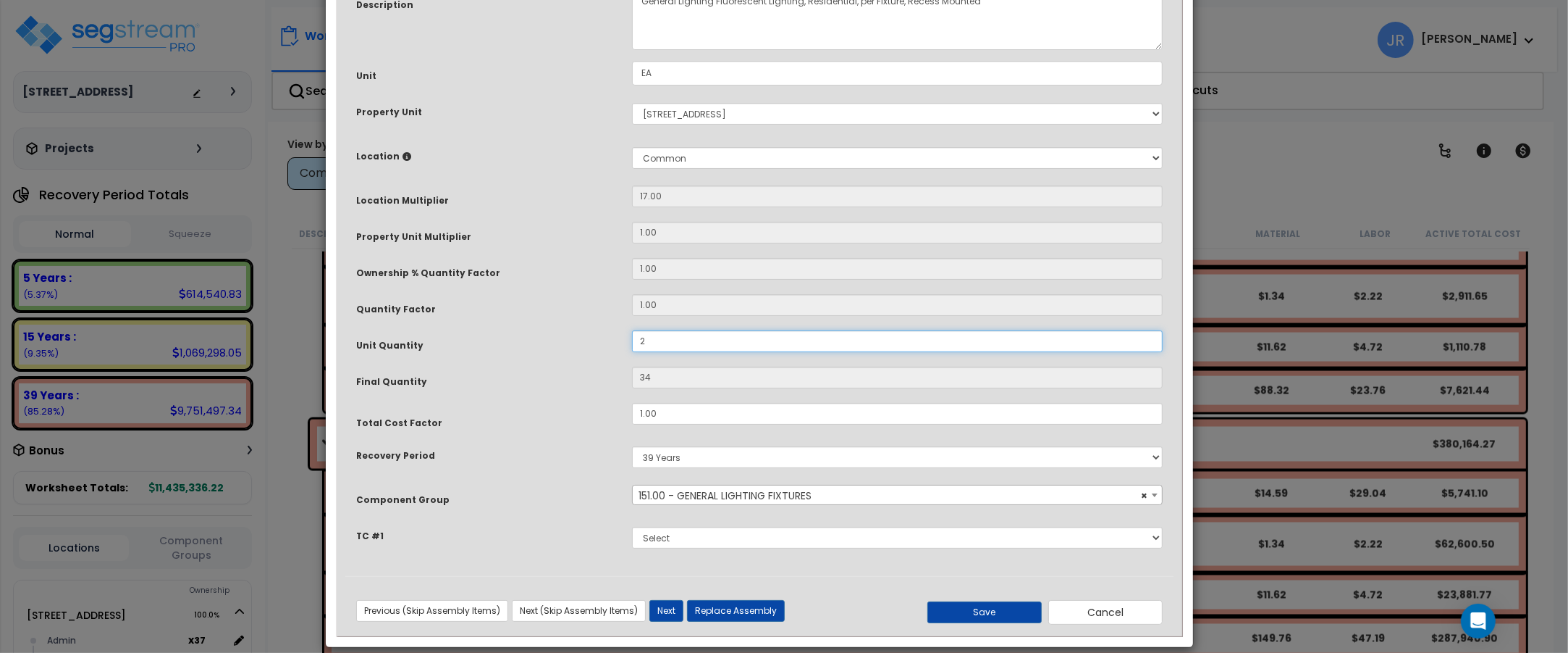
scroll to position [161, 0]
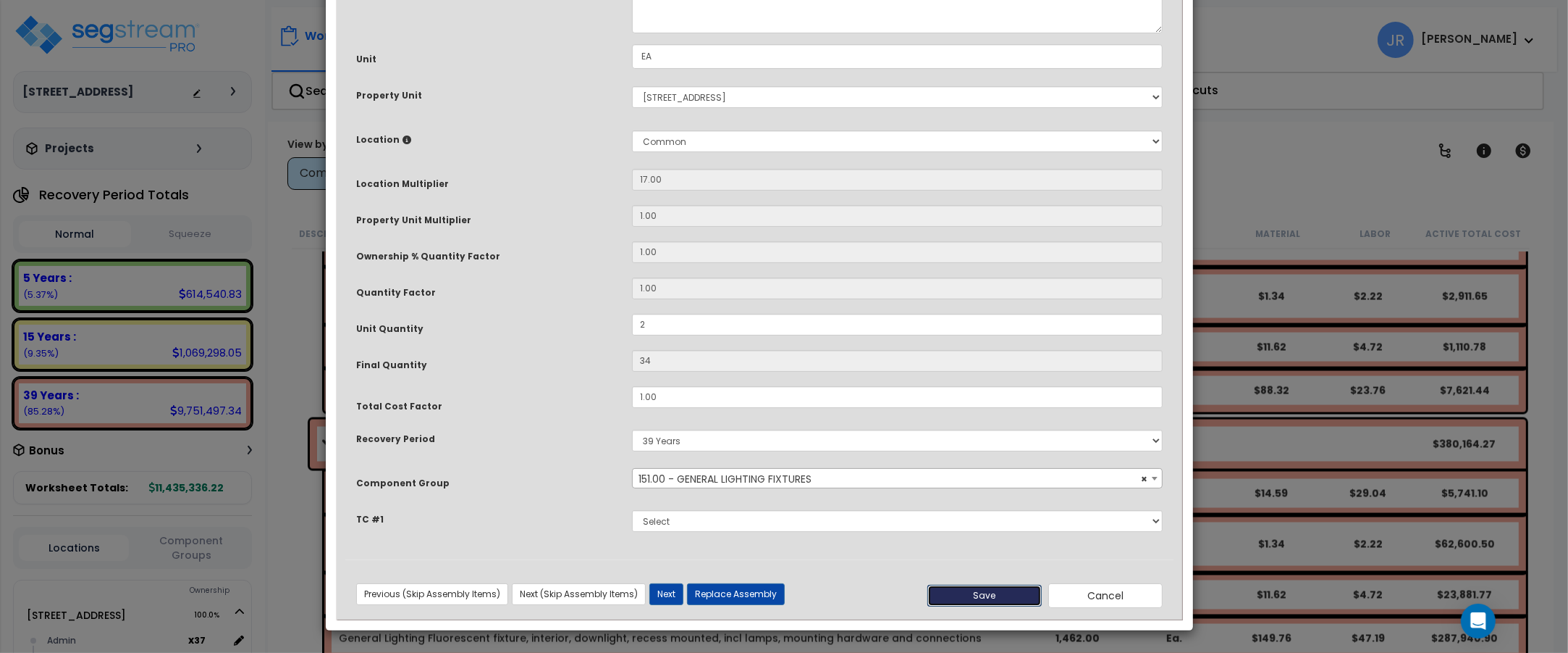
click at [991, 592] on button "Save" at bounding box center [984, 596] width 114 height 22
type input "2.00"
type input "34.00"
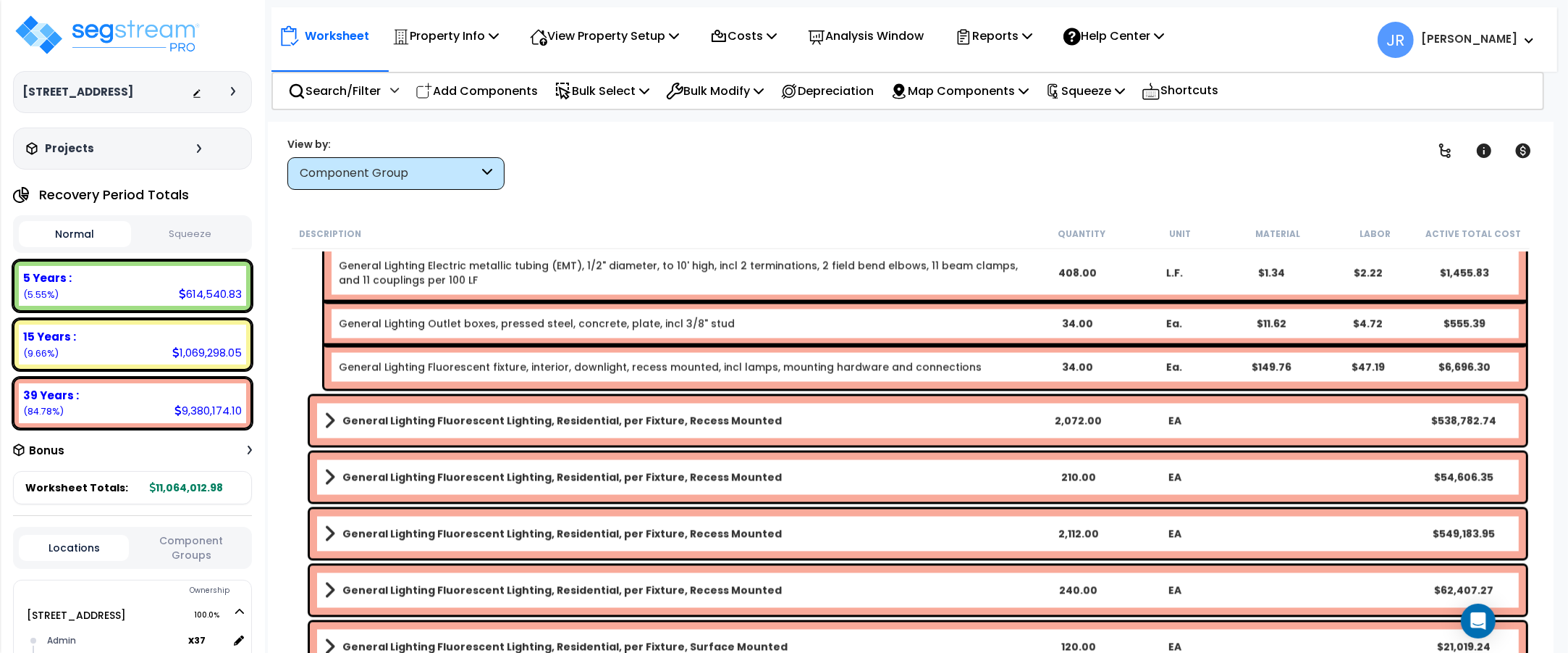
scroll to position [9514, 0]
click at [762, 418] on link "General Lighting Fluorescent Lighting, Residential, per Fixture, Recess Mounted" at bounding box center [677, 420] width 705 height 20
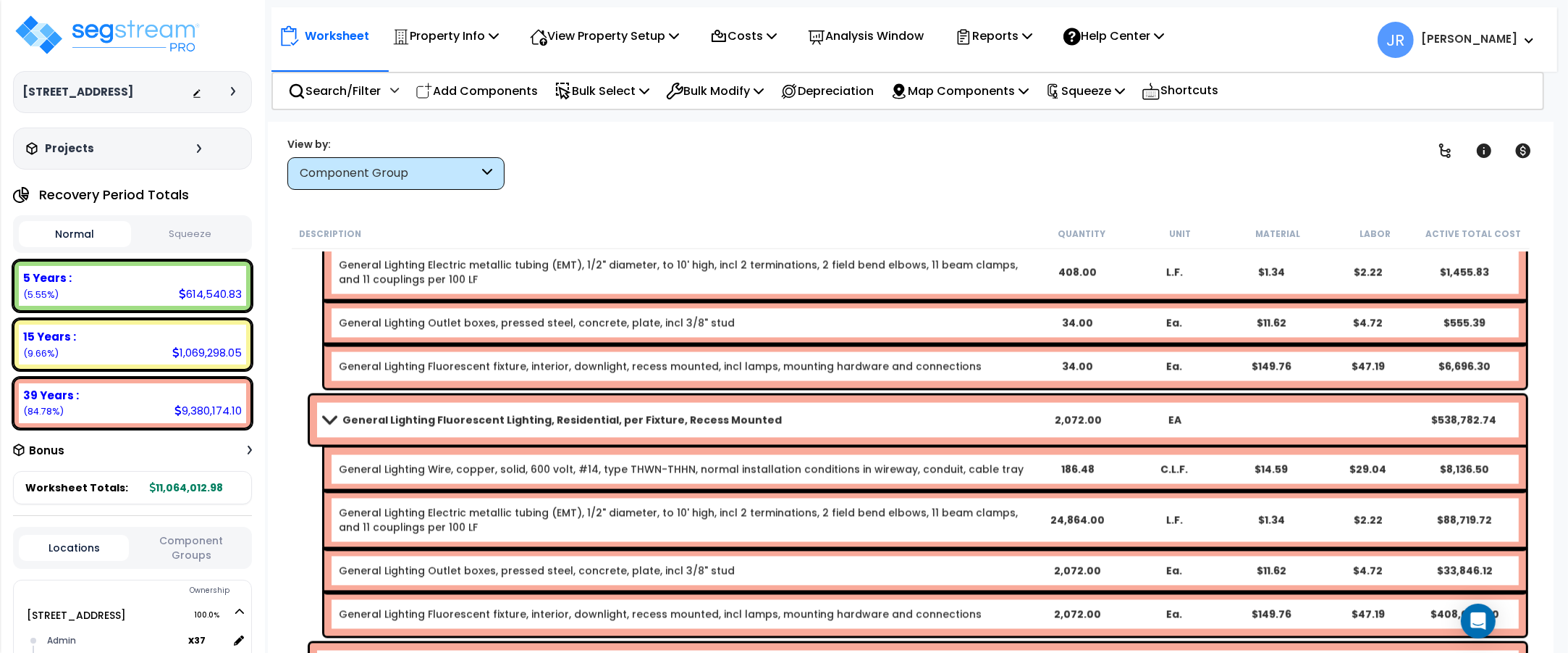
click at [762, 418] on link "General Lighting Fluorescent Lighting, Residential, per Fixture, Recess Mounted" at bounding box center [677, 420] width 705 height 20
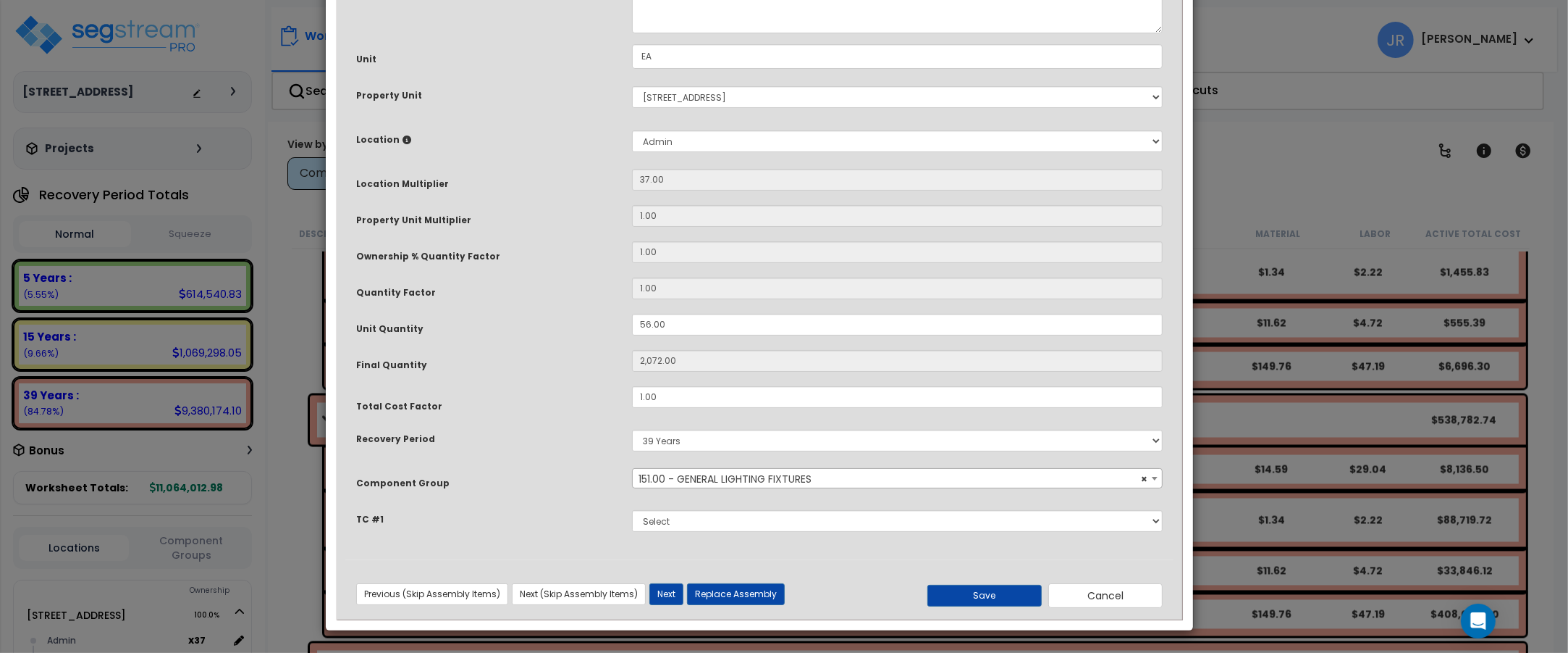
scroll to position [0, 0]
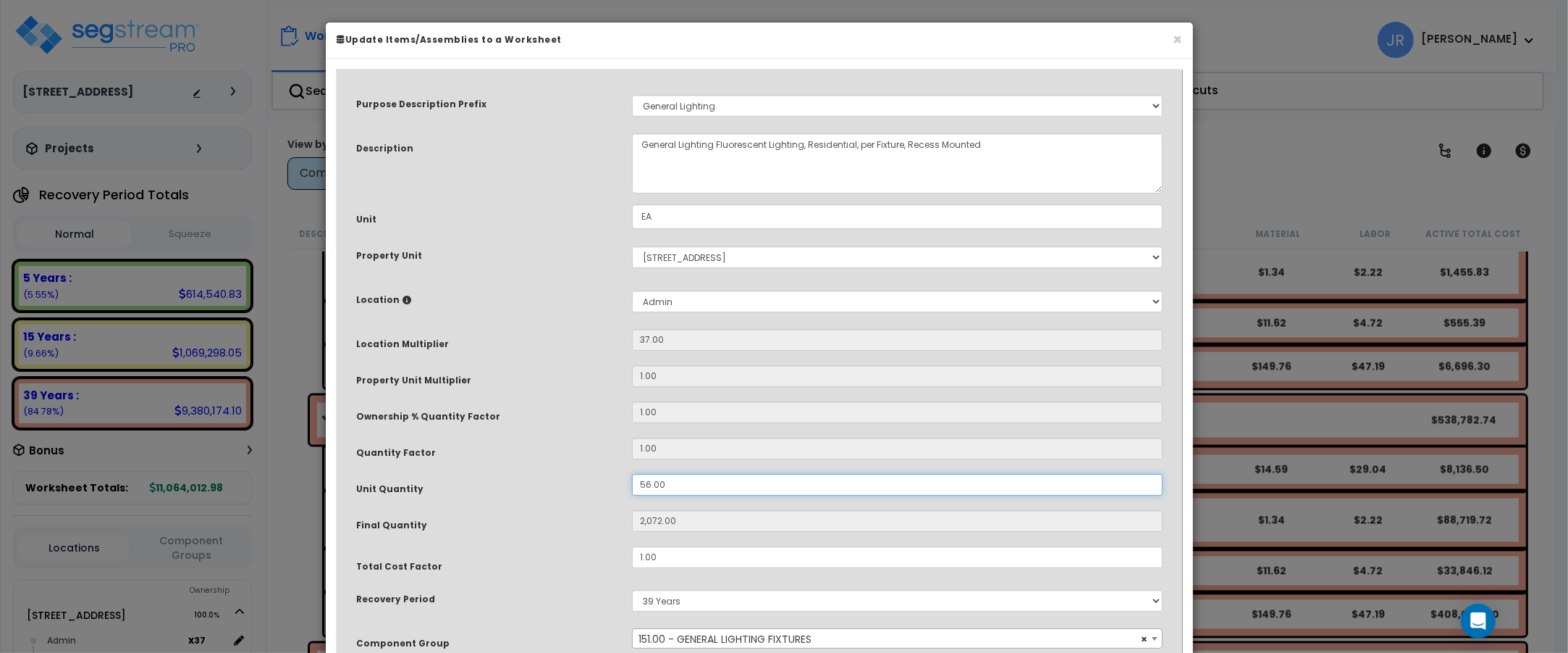
drag, startPoint x: 665, startPoint y: 482, endPoint x: 599, endPoint y: 483, distance: 66.0
click at [599, 483] on div "Unit Quantity 56.00" at bounding box center [759, 486] width 828 height 25
type input "2"
type input "74"
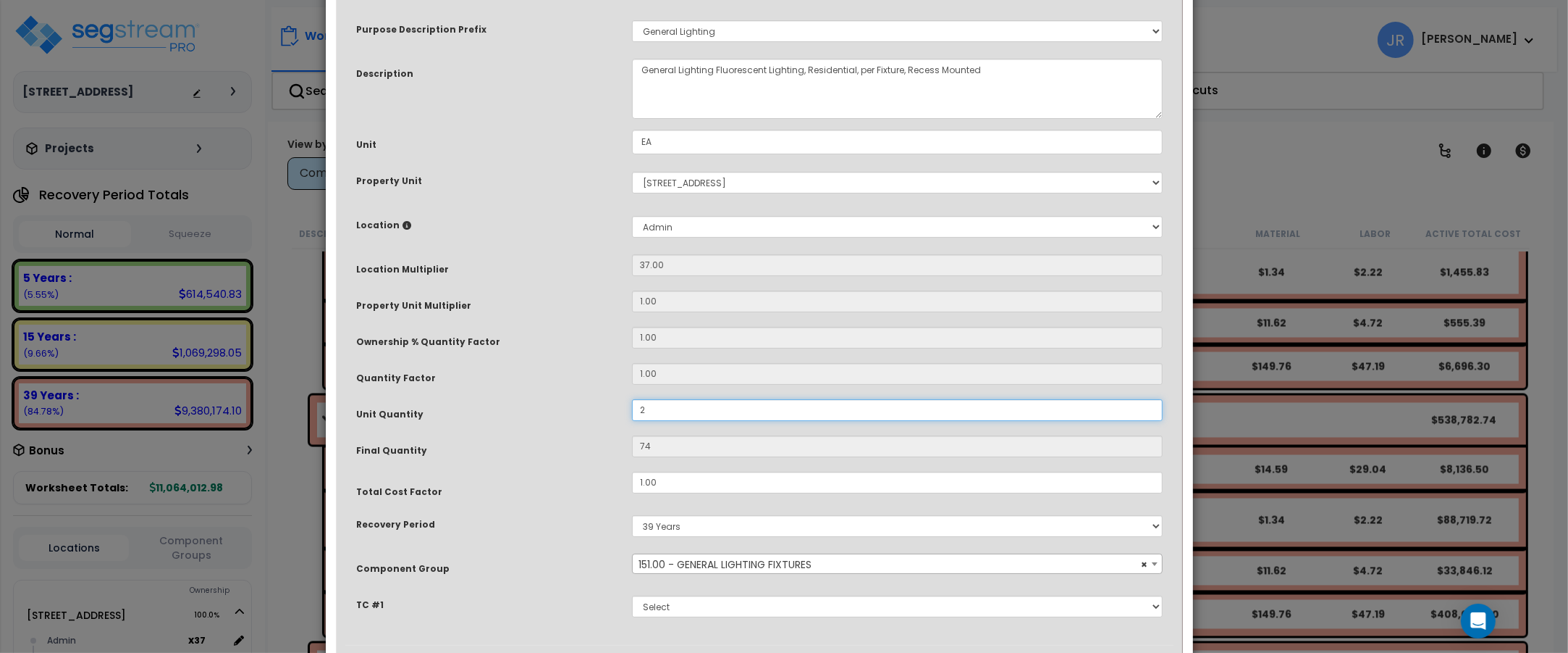
scroll to position [161, 0]
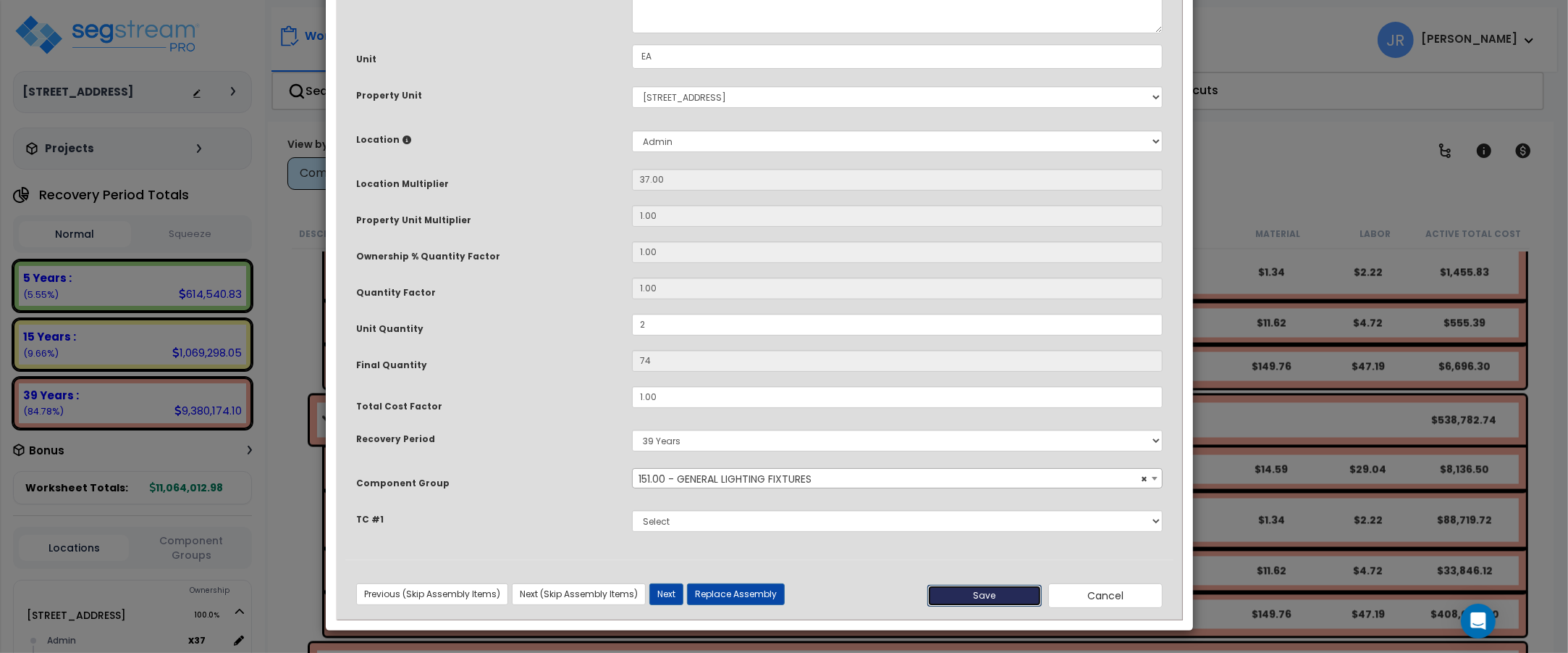
click at [985, 596] on button "Save" at bounding box center [984, 596] width 114 height 22
type input "2.00"
type input "74.00"
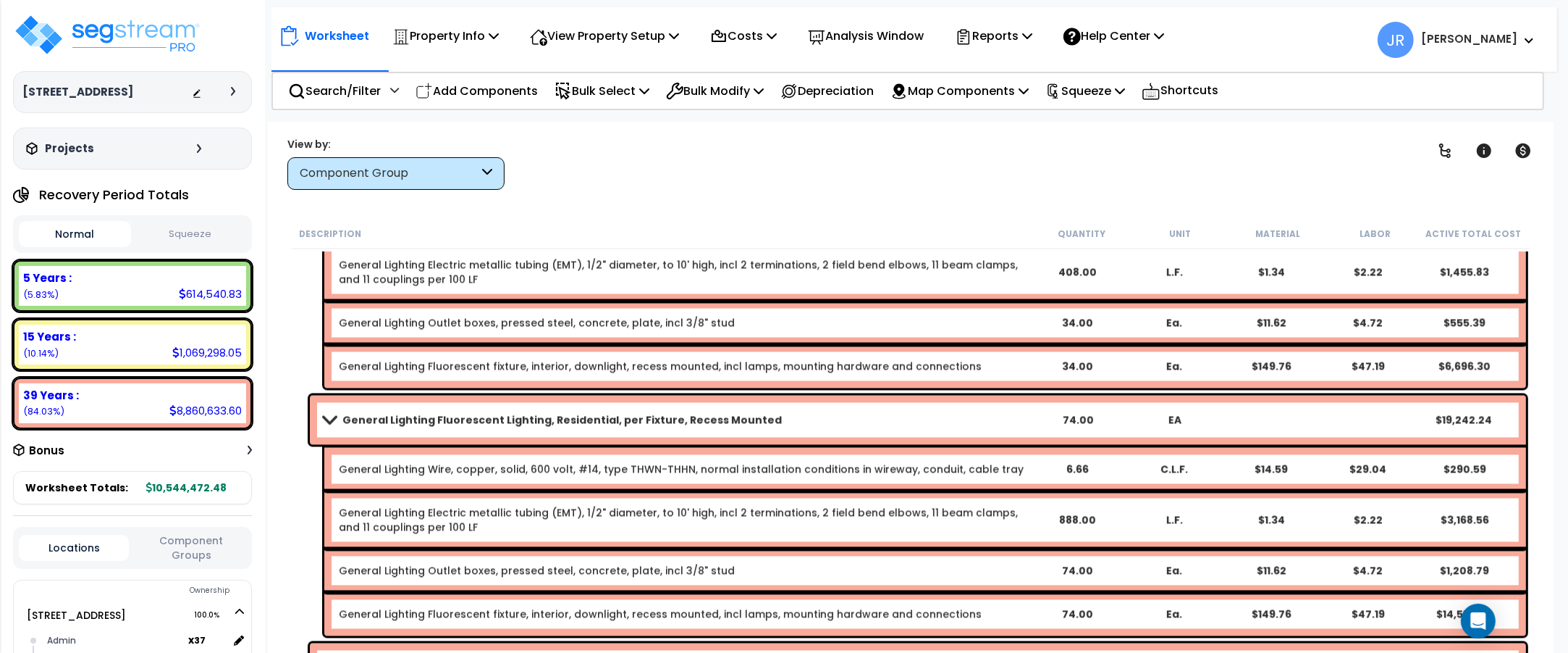
scroll to position [9786, 0]
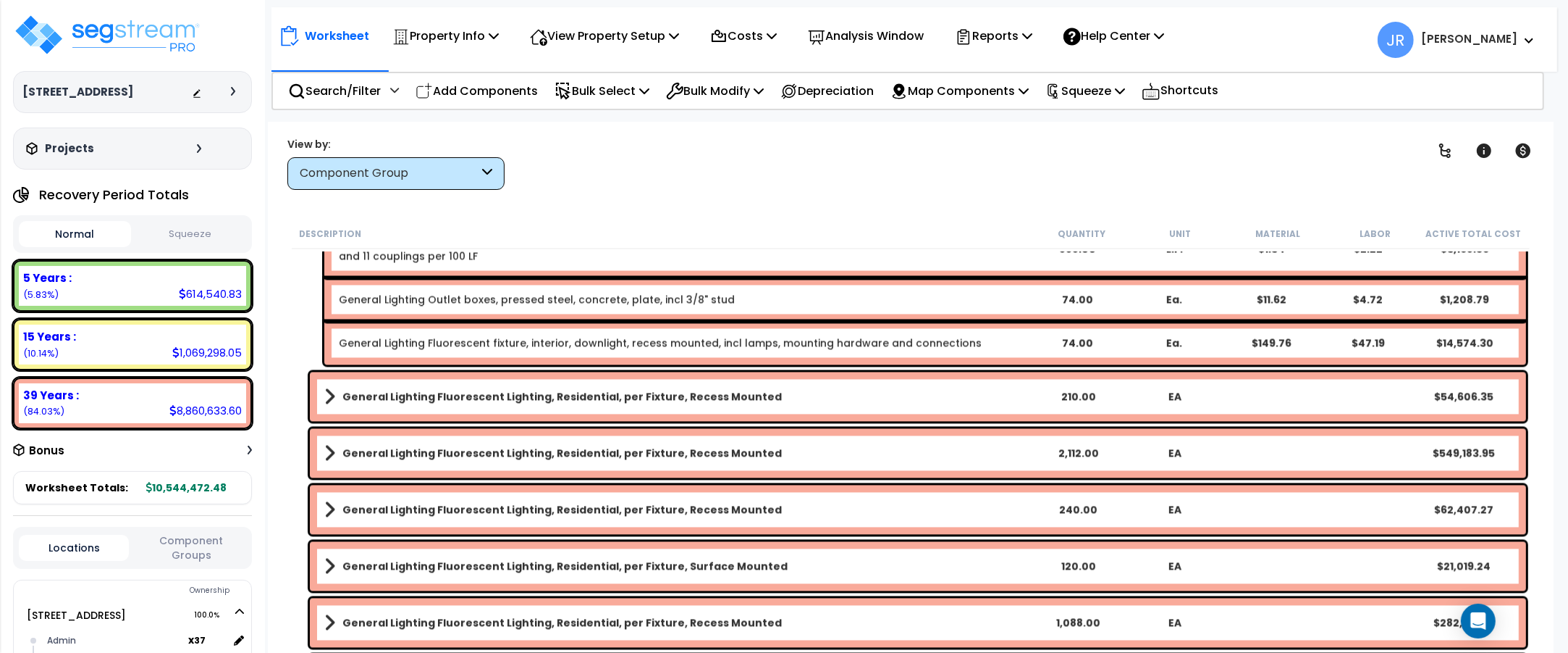
click at [701, 393] on b "General Lighting Fluorescent Lighting, Residential, per Fixture, Recess Mounted" at bounding box center [562, 396] width 440 height 14
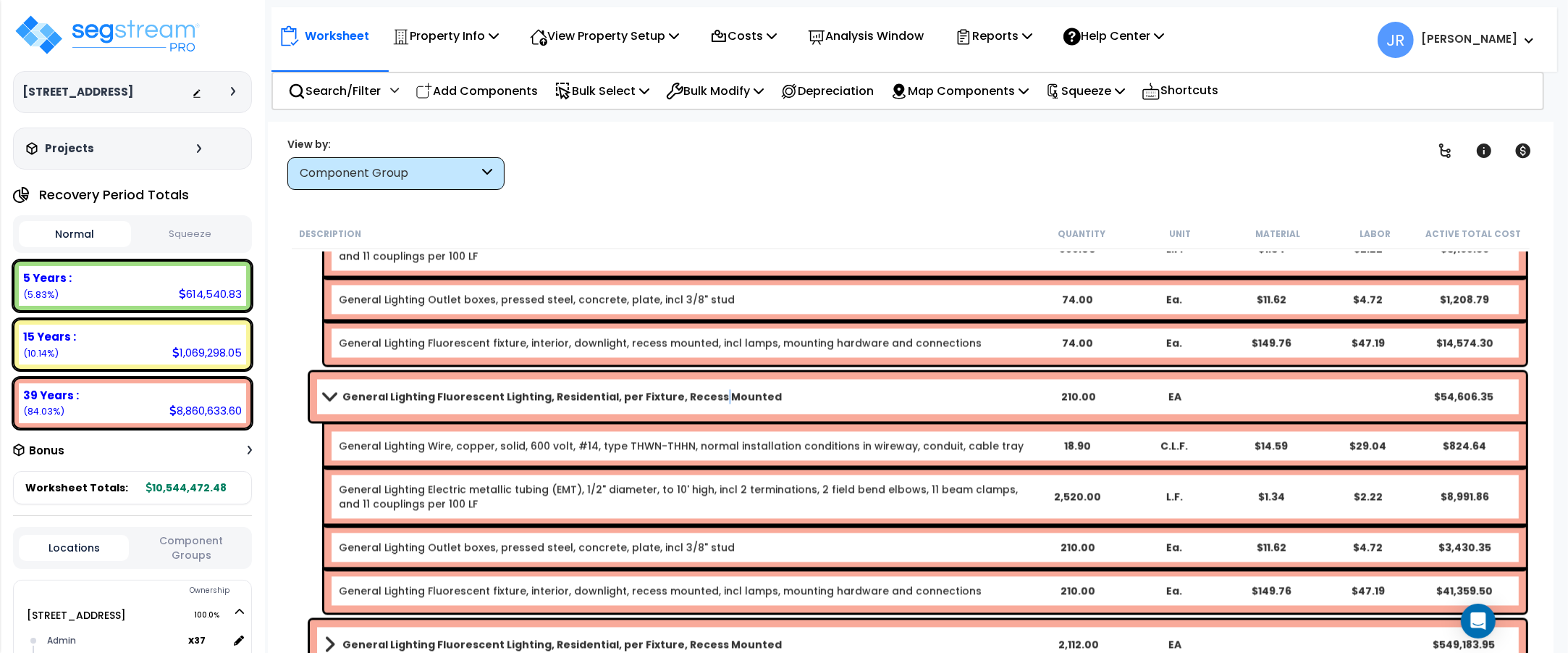
click at [701, 393] on b "General Lighting Fluorescent Lighting, Residential, per Fixture, Recess Mounted" at bounding box center [562, 396] width 440 height 14
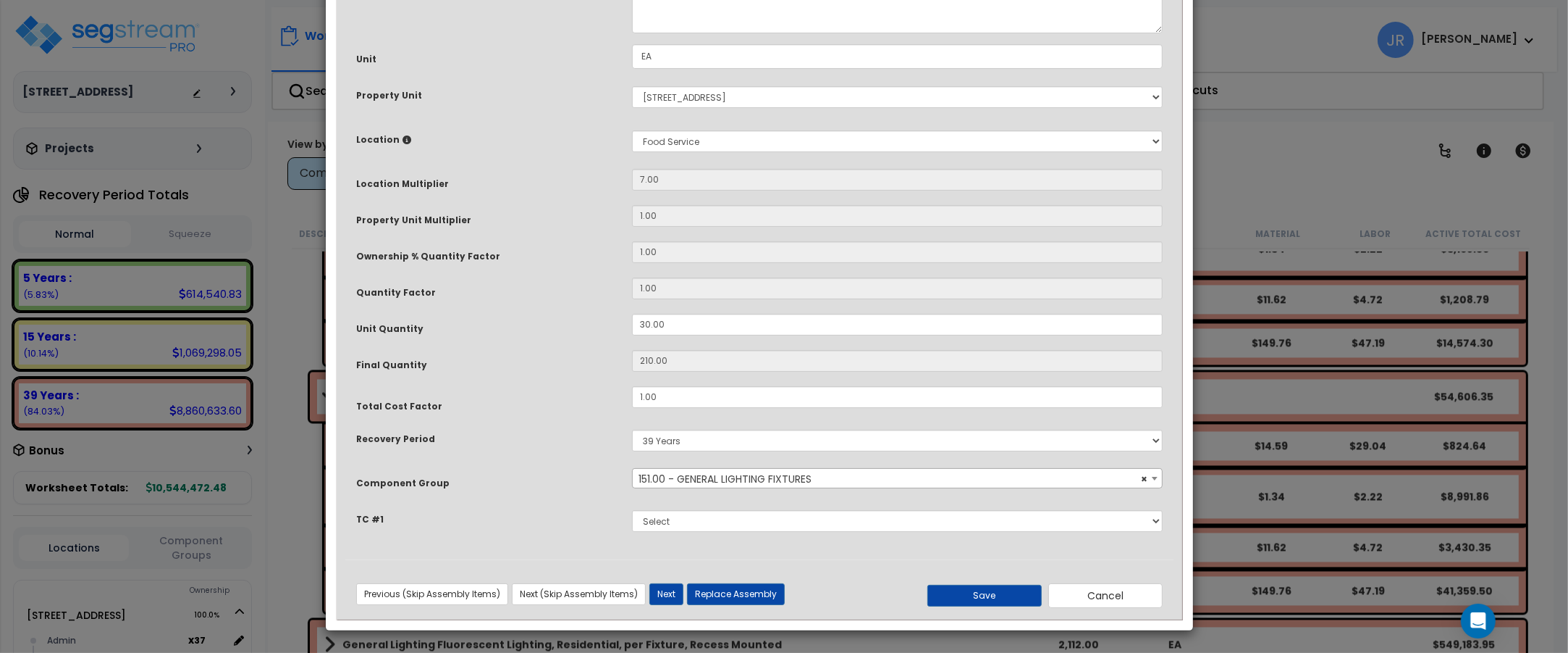
scroll to position [0, 0]
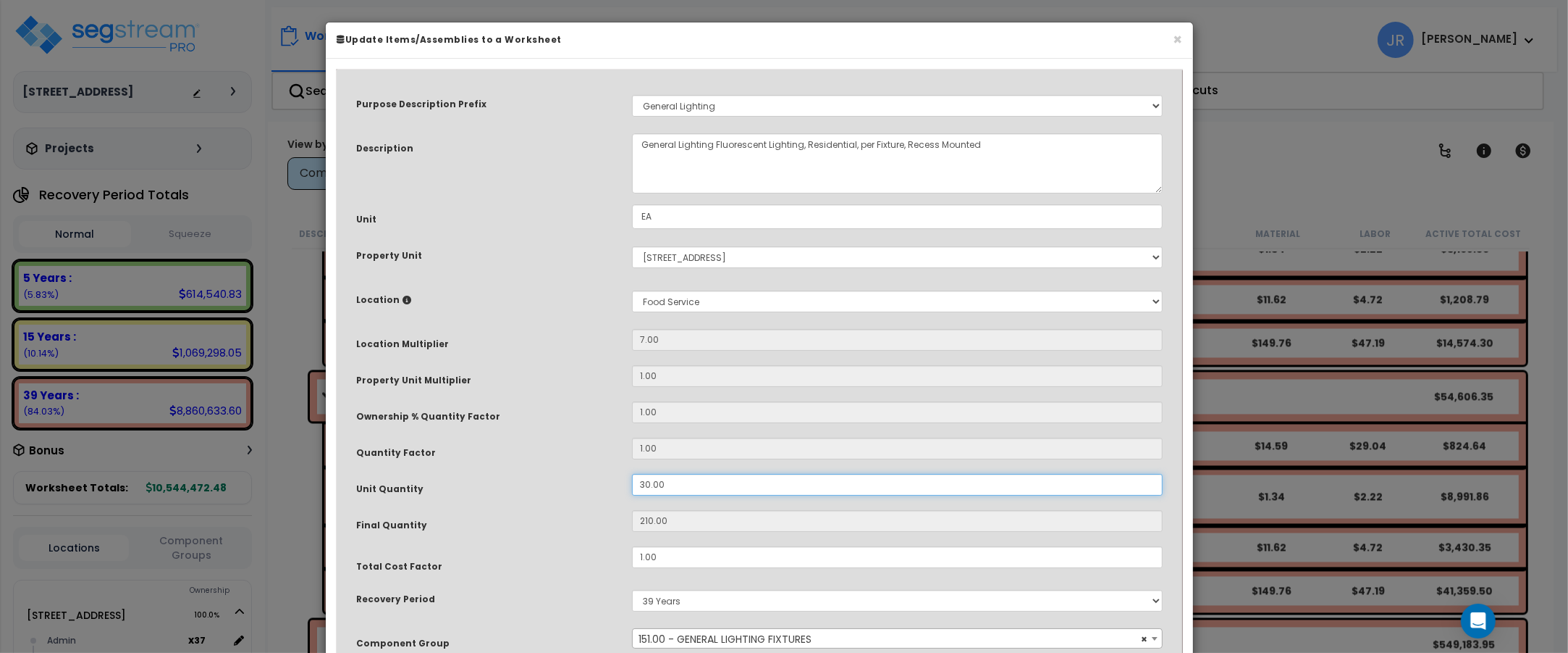
drag, startPoint x: 671, startPoint y: 487, endPoint x: 613, endPoint y: 481, distance: 58.3
click at [613, 481] on div "Unit Quantity 30.00" at bounding box center [759, 486] width 828 height 25
type input "2"
type input "14"
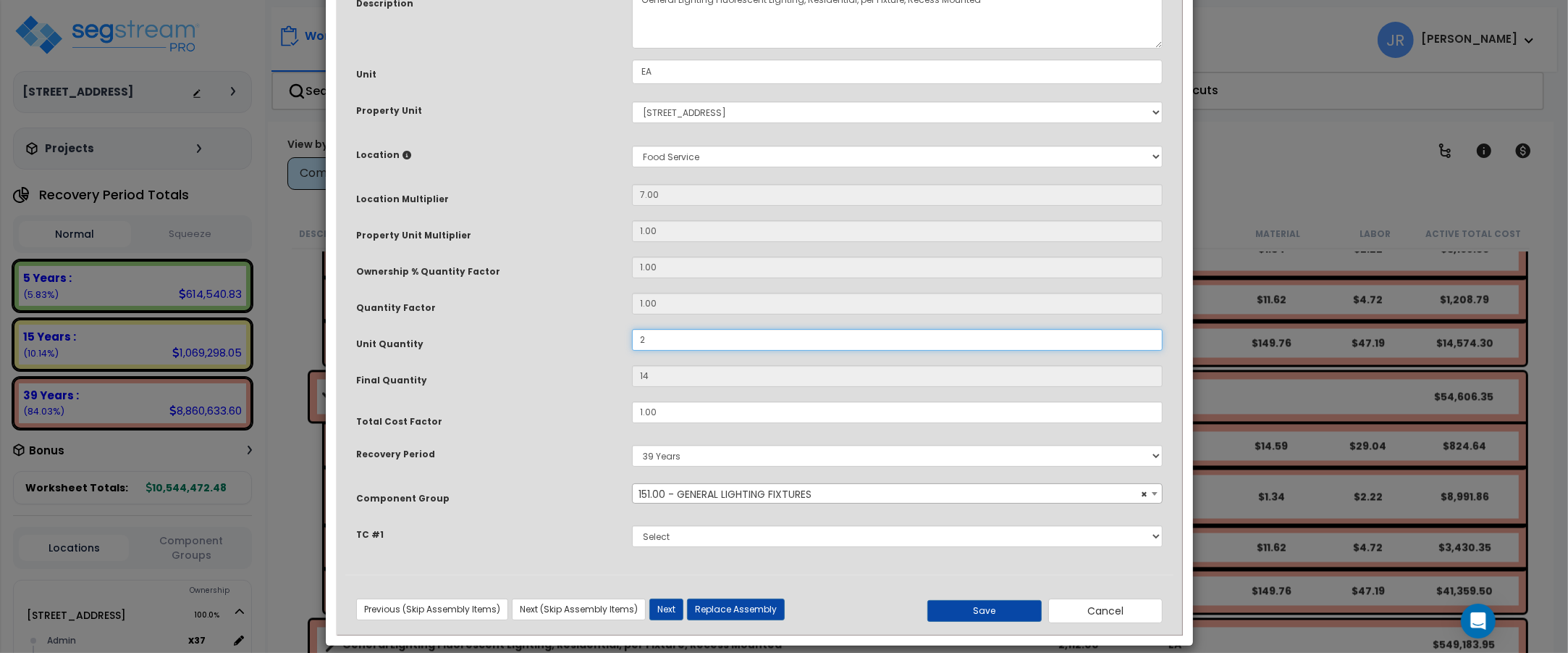
scroll to position [161, 0]
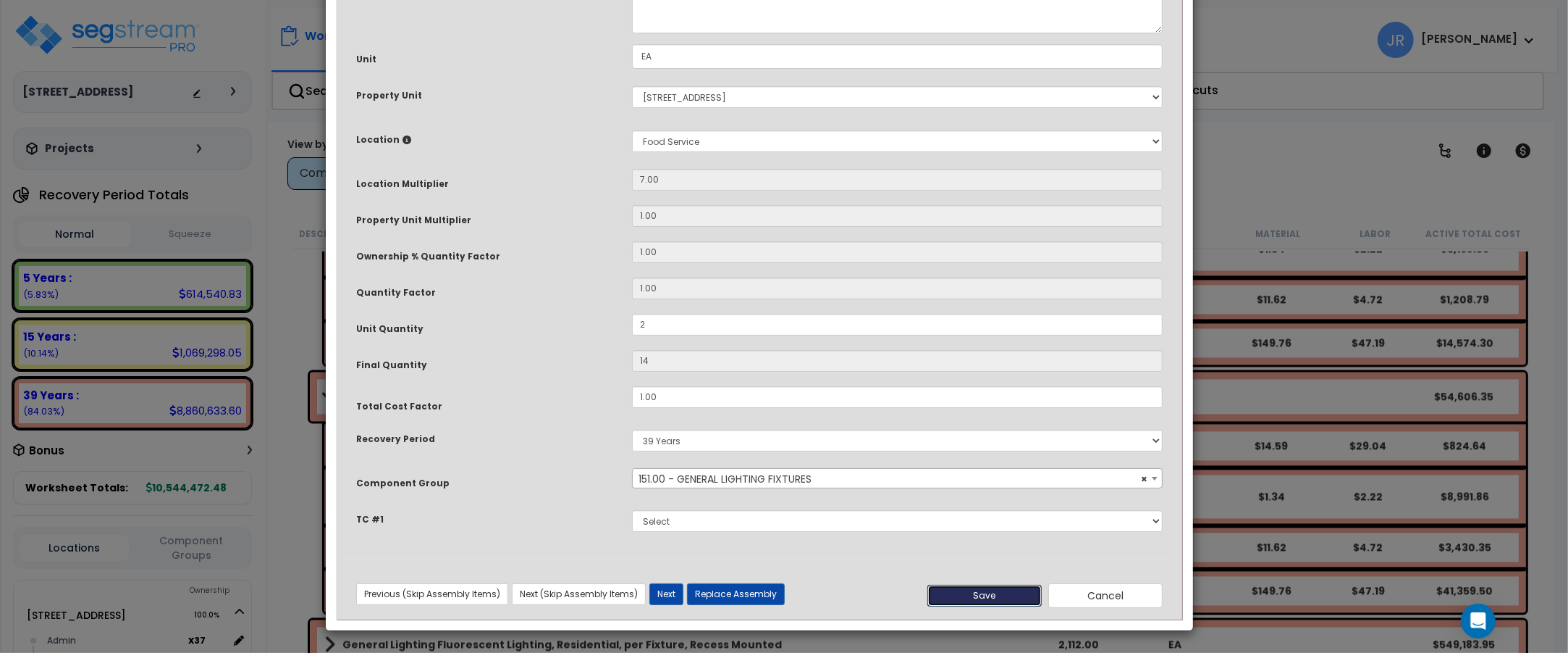
click at [986, 589] on button "Save" at bounding box center [984, 596] width 114 height 22
type input "2.00"
type input "14.00"
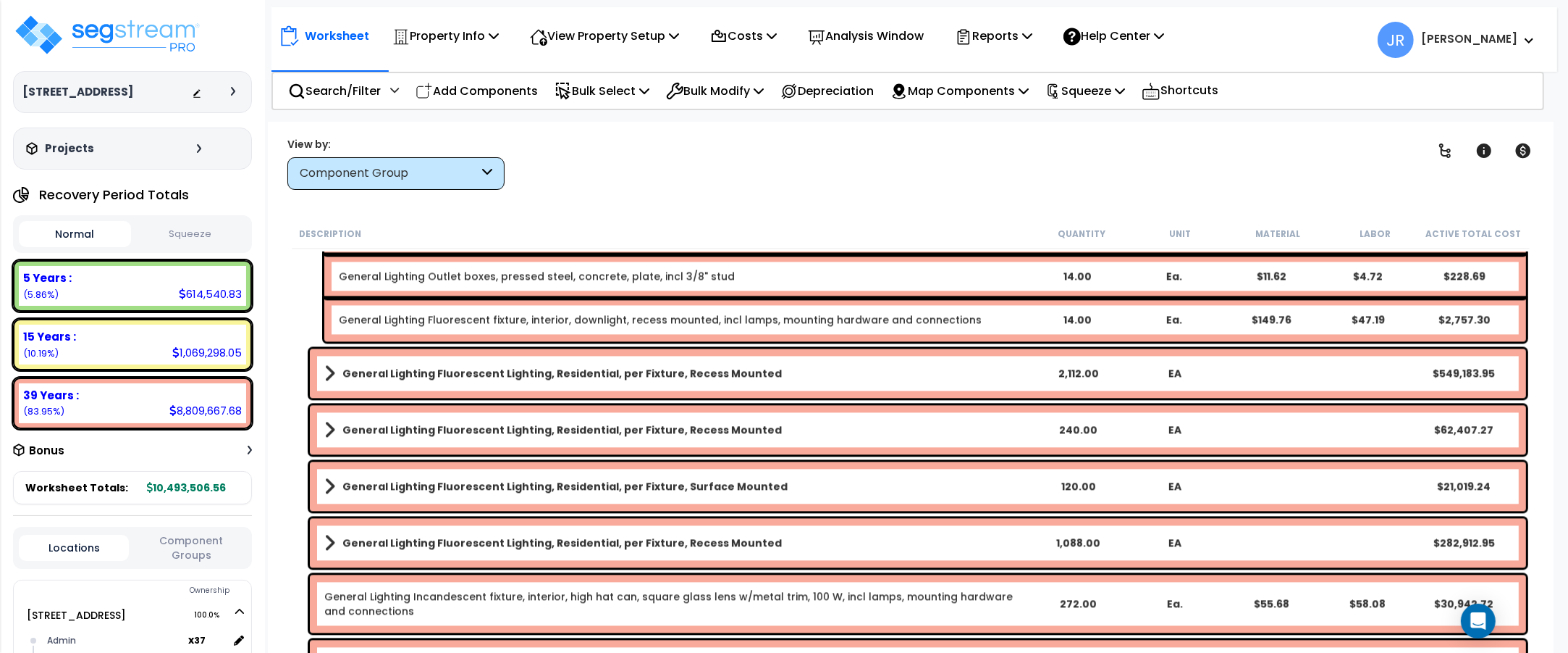
scroll to position [10057, 0]
click at [748, 363] on link "General Lighting Fluorescent Lighting, Residential, per Fixture, Recess Mounted" at bounding box center [677, 373] width 705 height 20
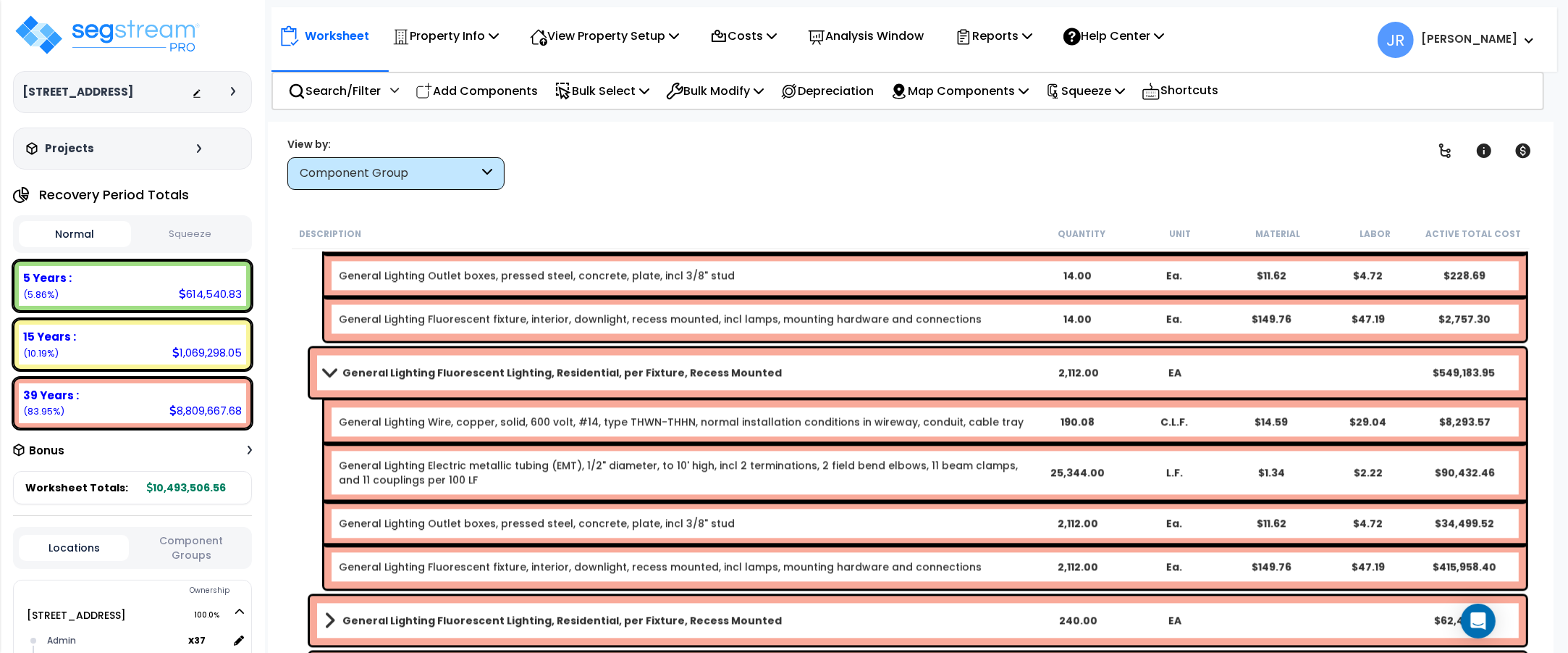
click at [748, 363] on link "General Lighting Fluorescent Lighting, Residential, per Fixture, Recess Mounted" at bounding box center [677, 373] width 705 height 20
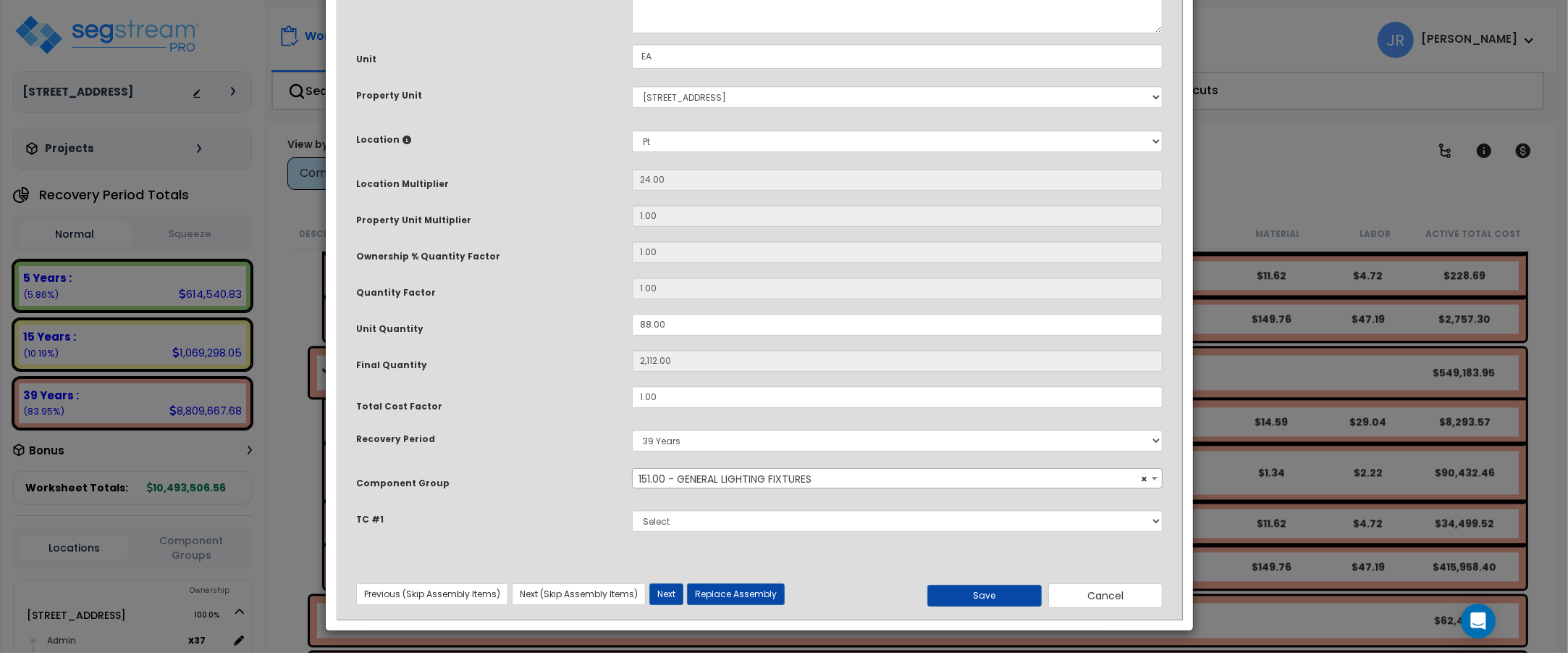
scroll to position [0, 0]
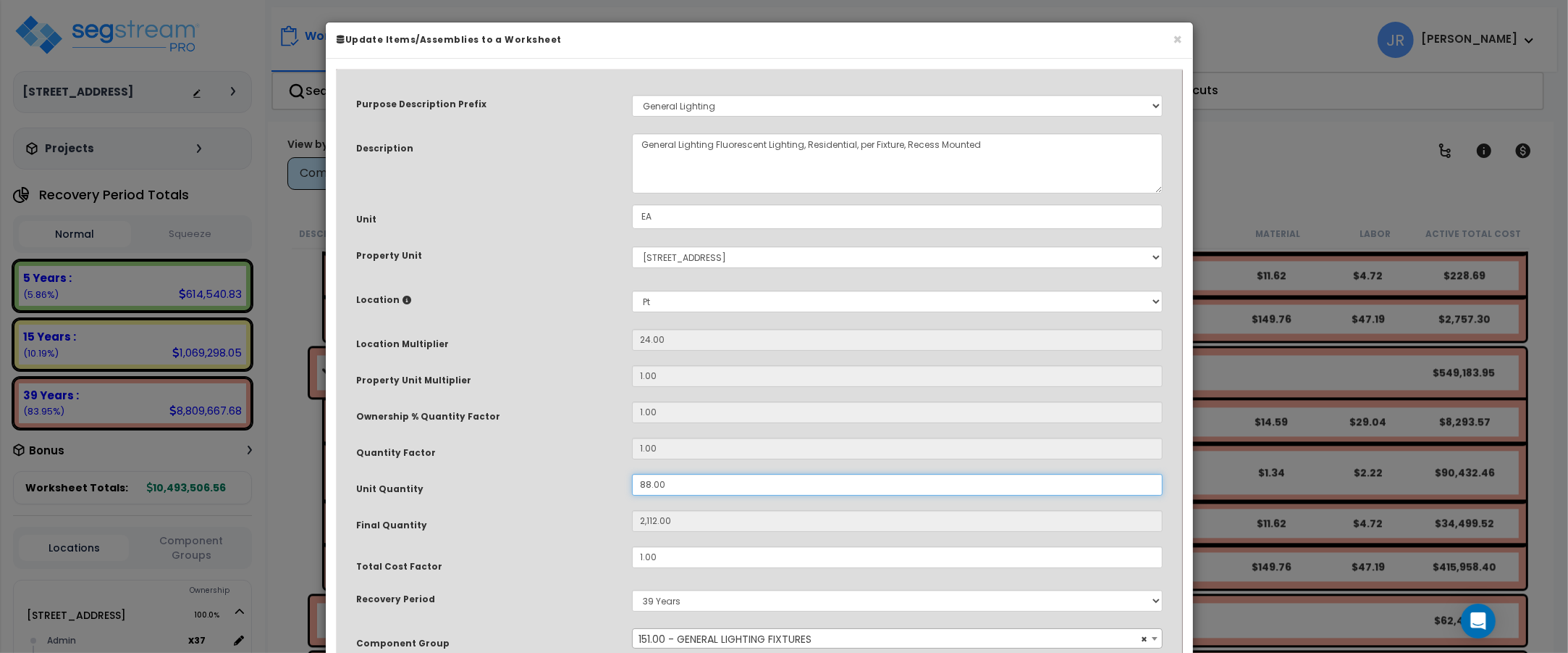
drag, startPoint x: 667, startPoint y: 486, endPoint x: 631, endPoint y: 482, distance: 36.2
click at [631, 482] on div "88.00" at bounding box center [897, 485] width 553 height 22
type input "2"
type input "48"
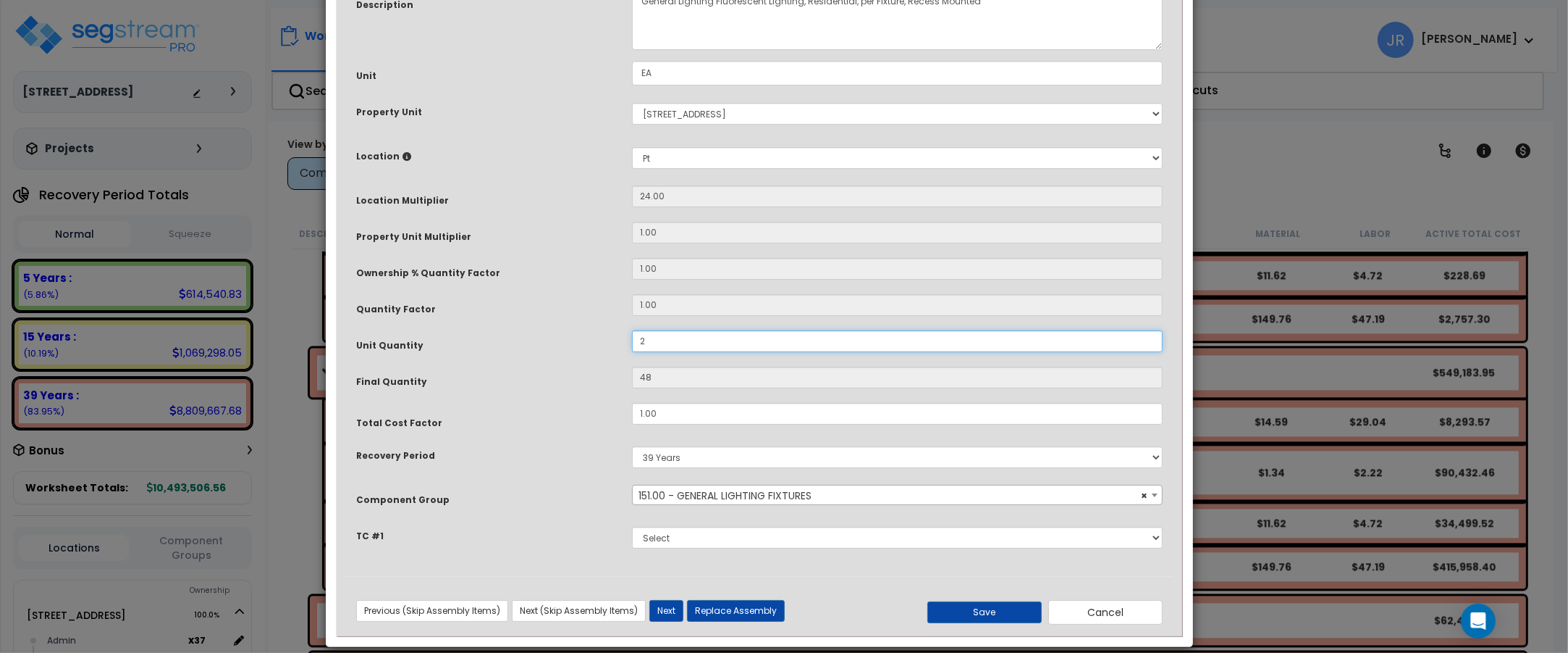
scroll to position [161, 0]
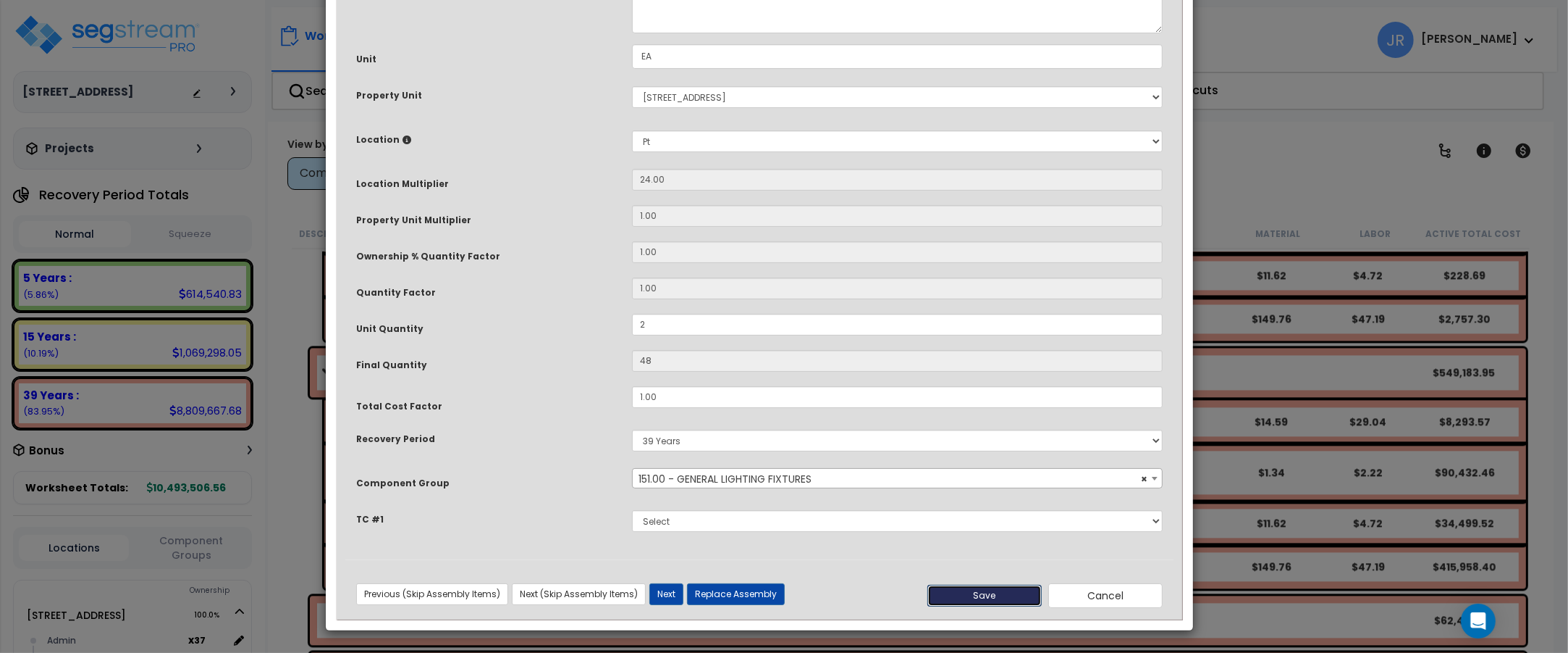
click at [970, 593] on button "Save" at bounding box center [984, 596] width 114 height 22
type input "2.00"
type input "48.00"
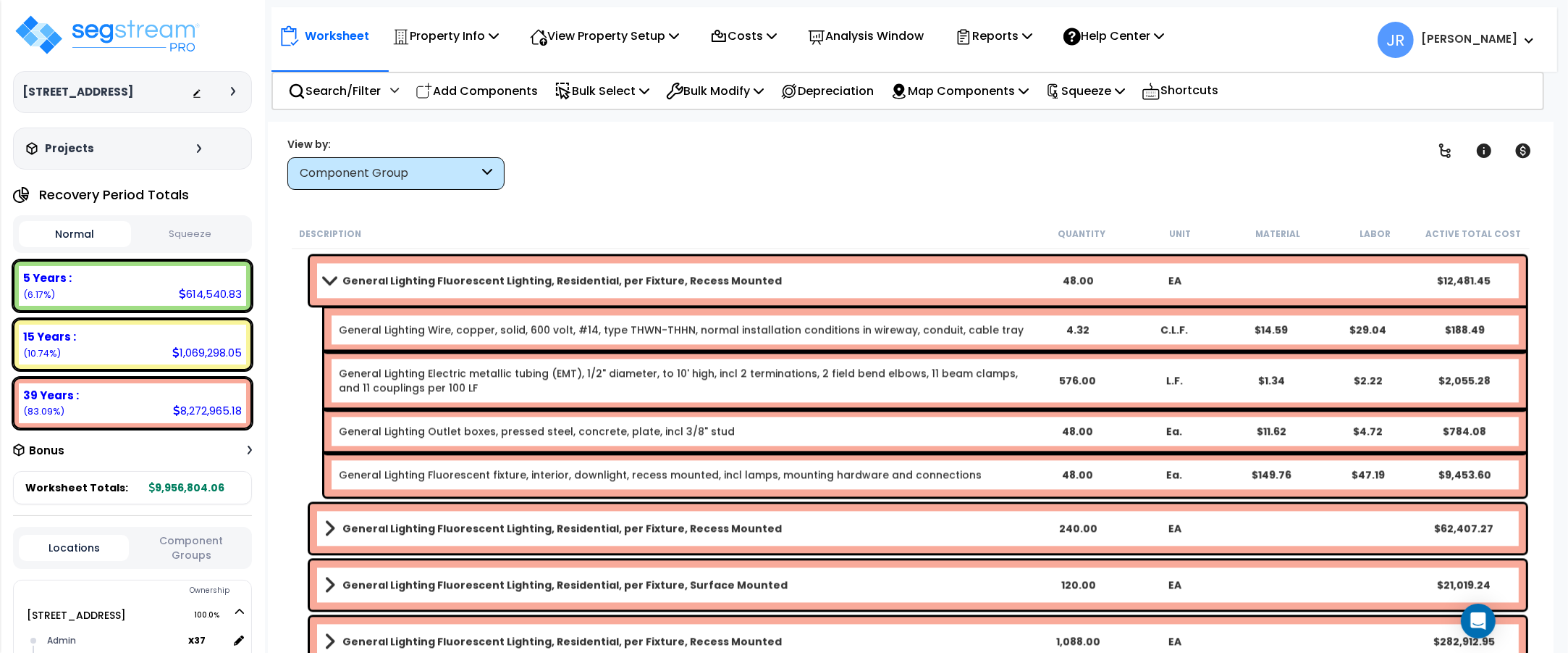
scroll to position [10239, 0]
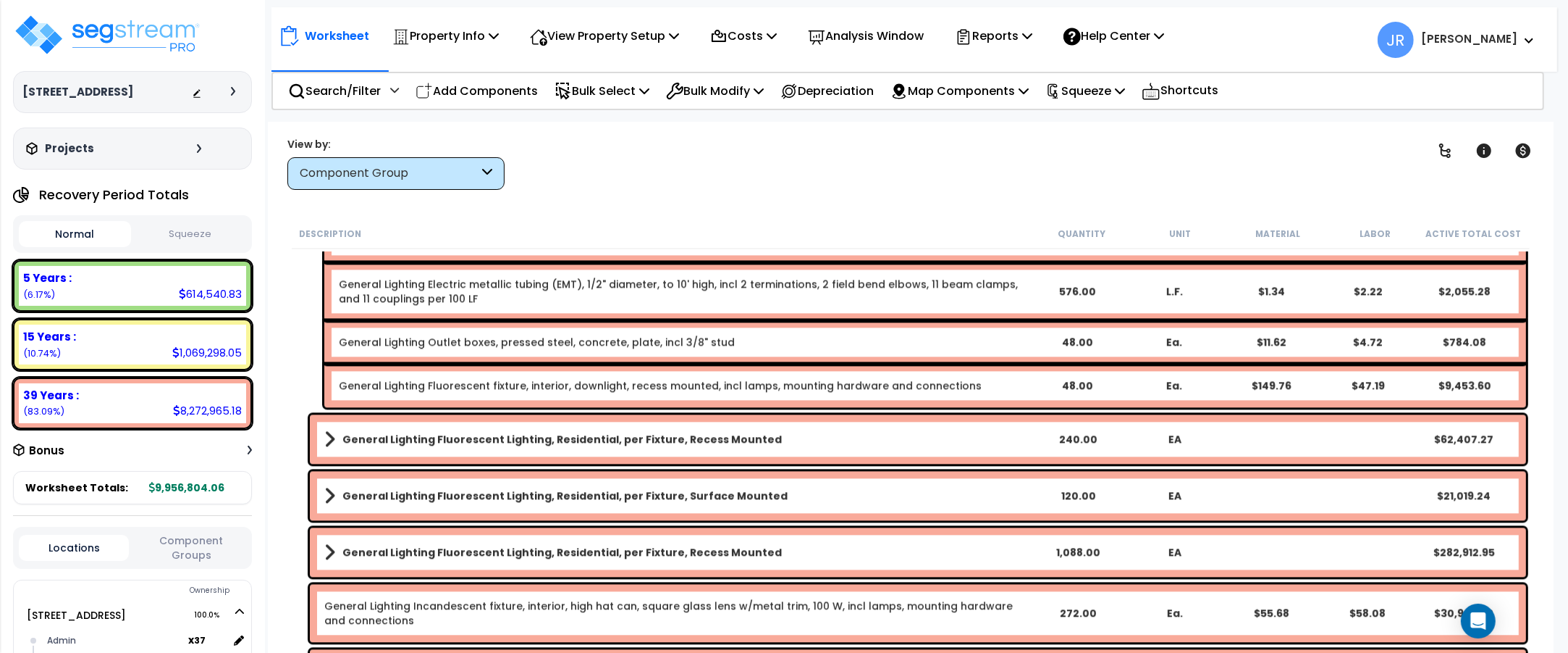
click at [745, 437] on b "General Lighting Fluorescent Lighting, Residential, per Fixture, Recess Mounted" at bounding box center [562, 439] width 440 height 14
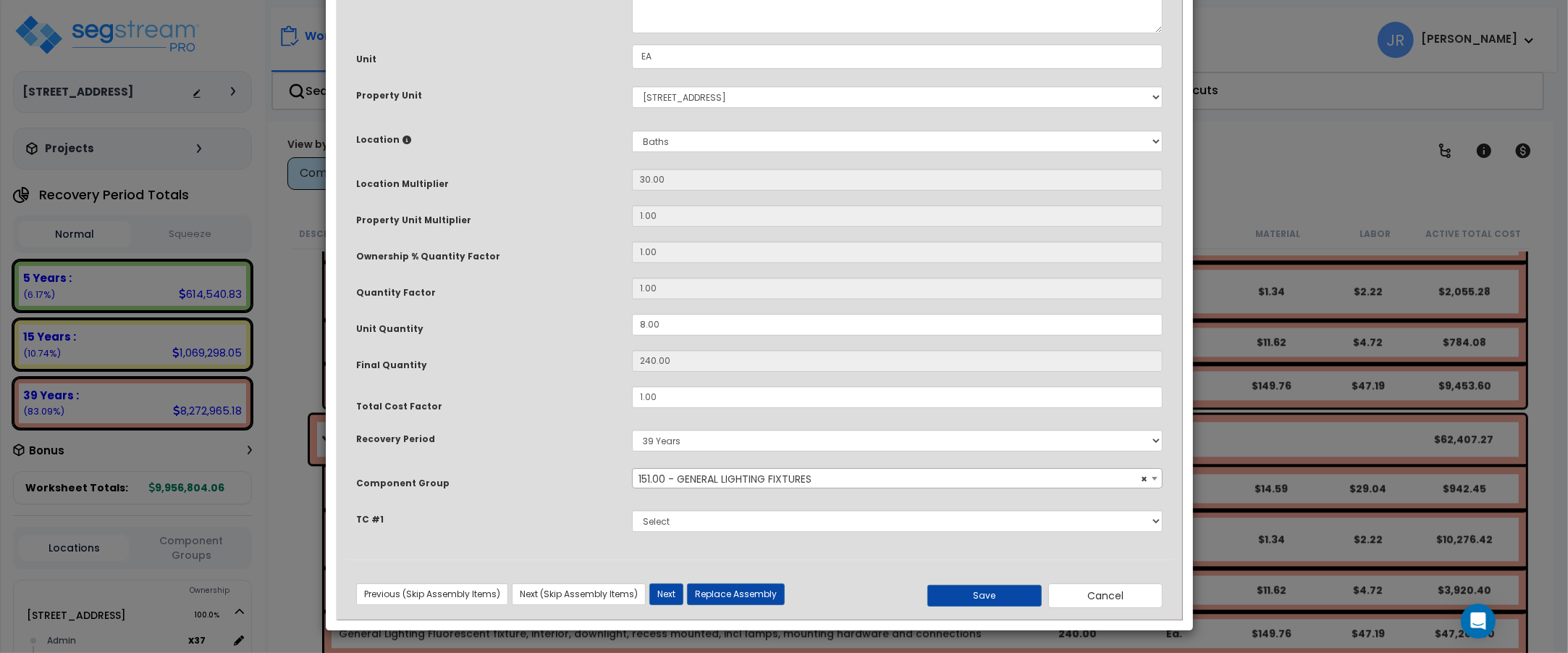
scroll to position [0, 0]
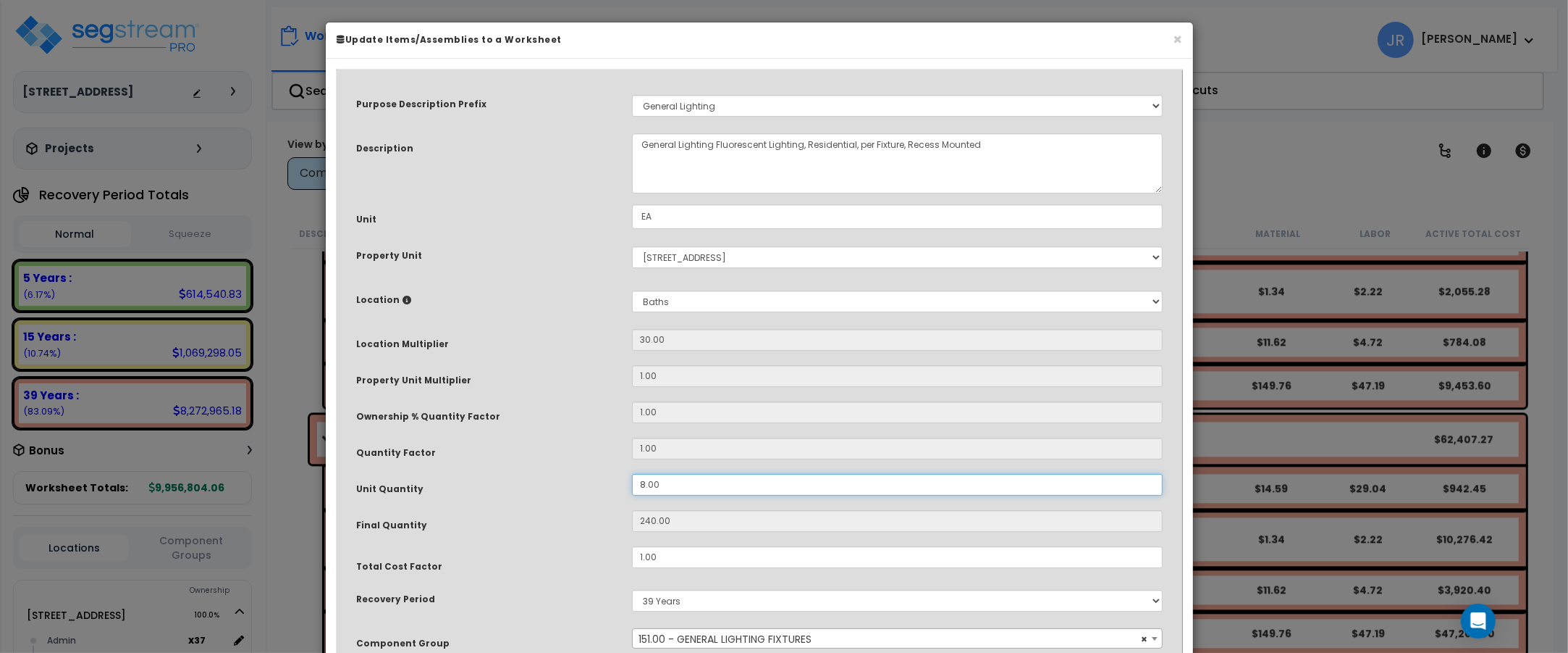
drag, startPoint x: 664, startPoint y: 486, endPoint x: 603, endPoint y: 483, distance: 61.1
click at [603, 483] on div "Unit Quantity 8.00" at bounding box center [759, 486] width 828 height 25
type input "1"
type input "30"
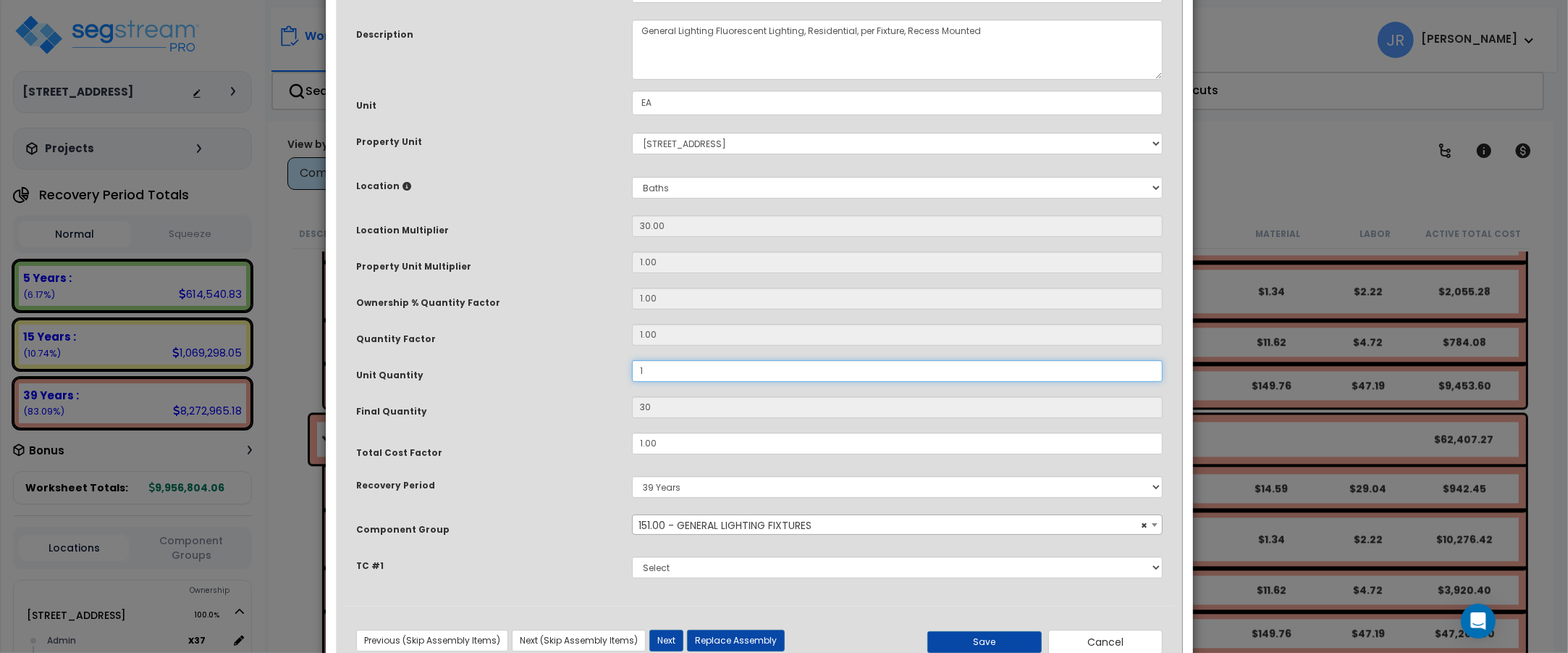
scroll to position [161, 0]
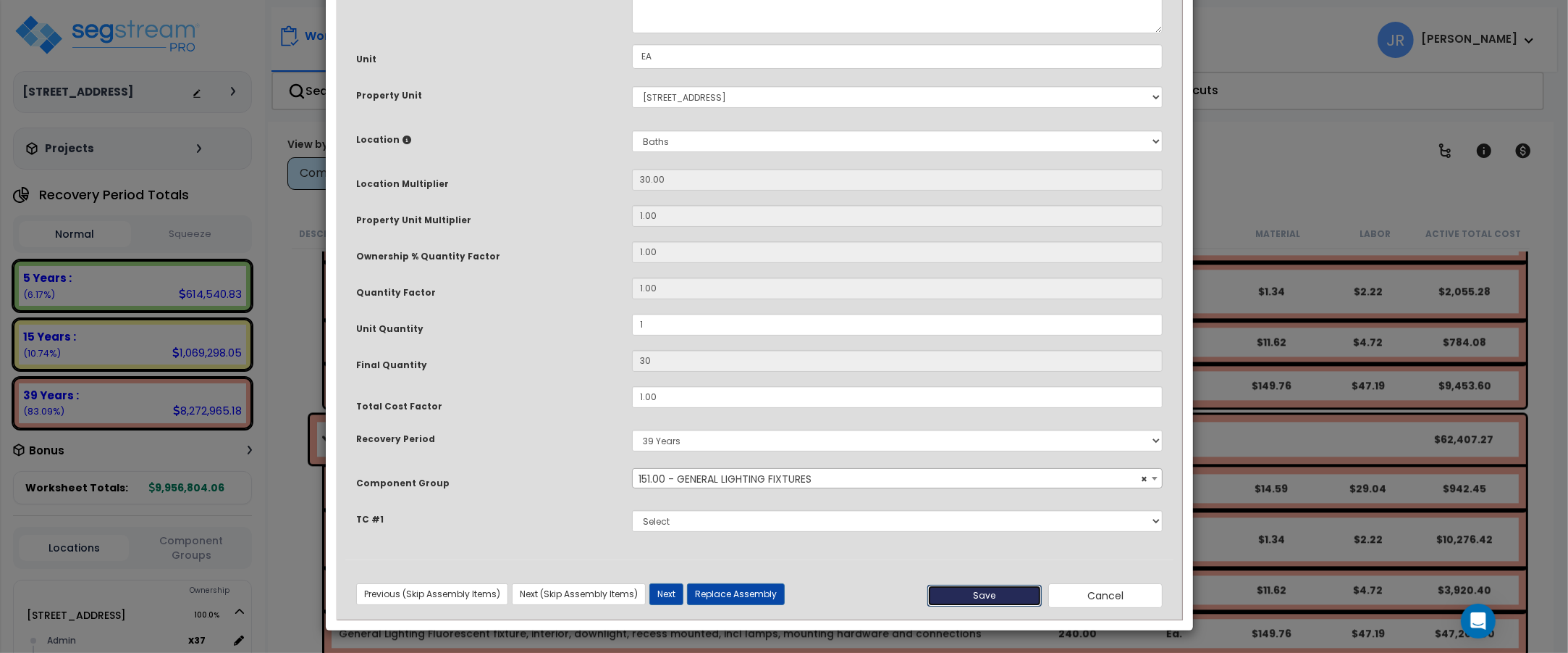
click at [996, 589] on button "Save" at bounding box center [984, 596] width 114 height 22
type input "1.00"
type input "30.00"
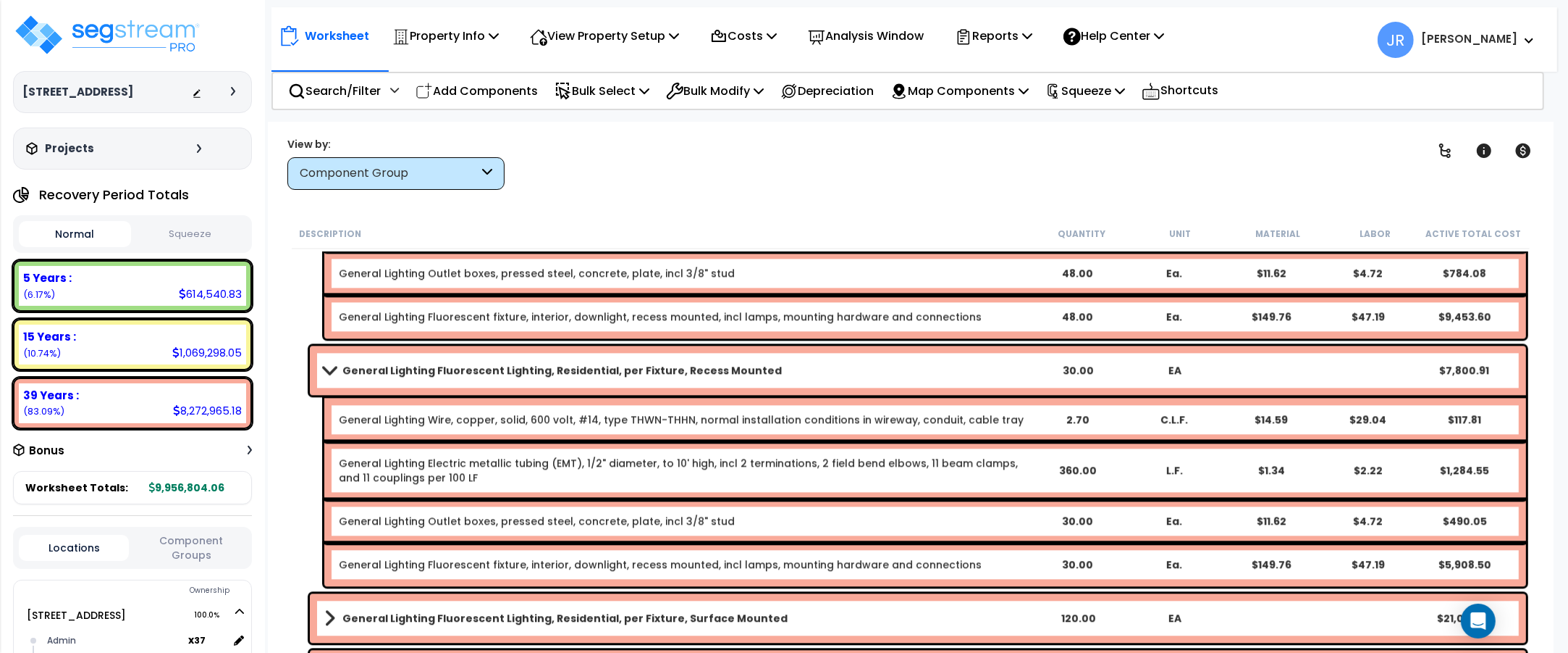
scroll to position [10420, 0]
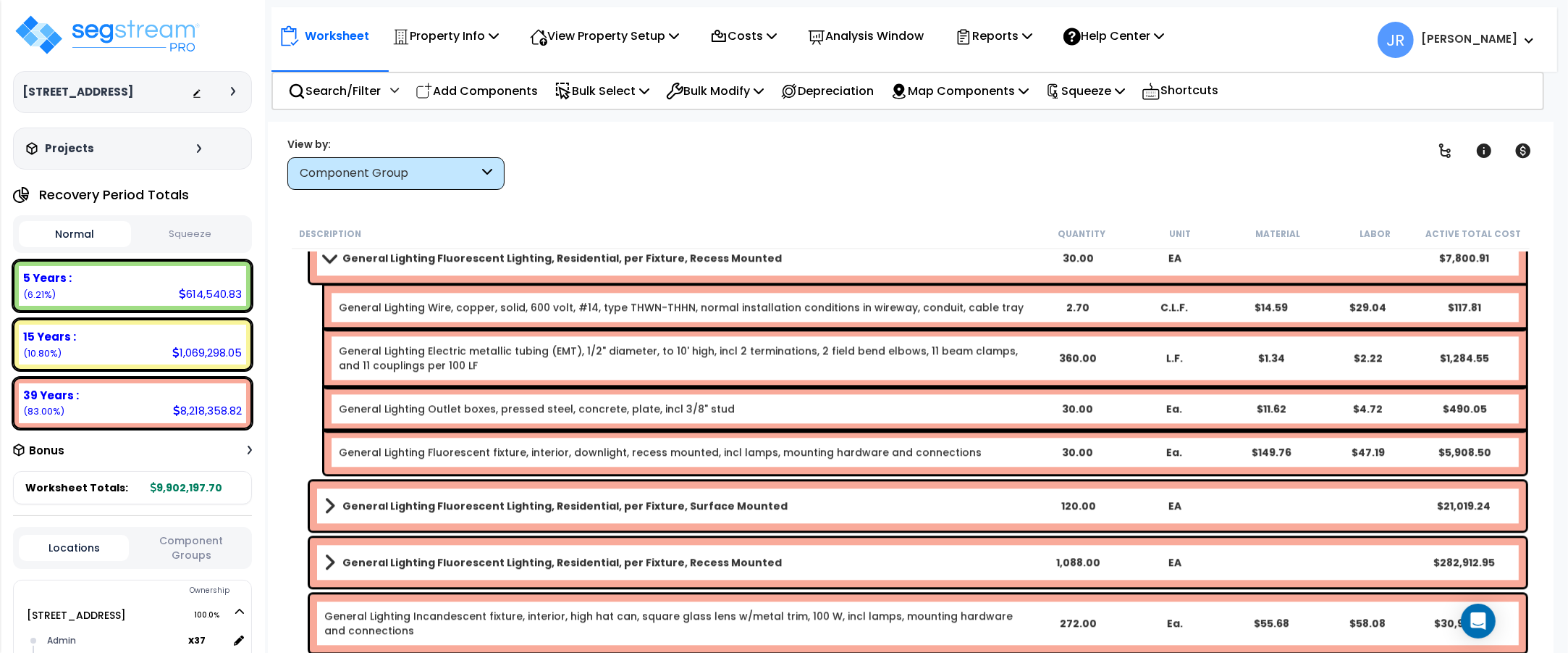
click at [791, 509] on link "General Lighting Fluorescent Lighting, Residential, per Fixture, Surface Mounted" at bounding box center [677, 506] width 705 height 20
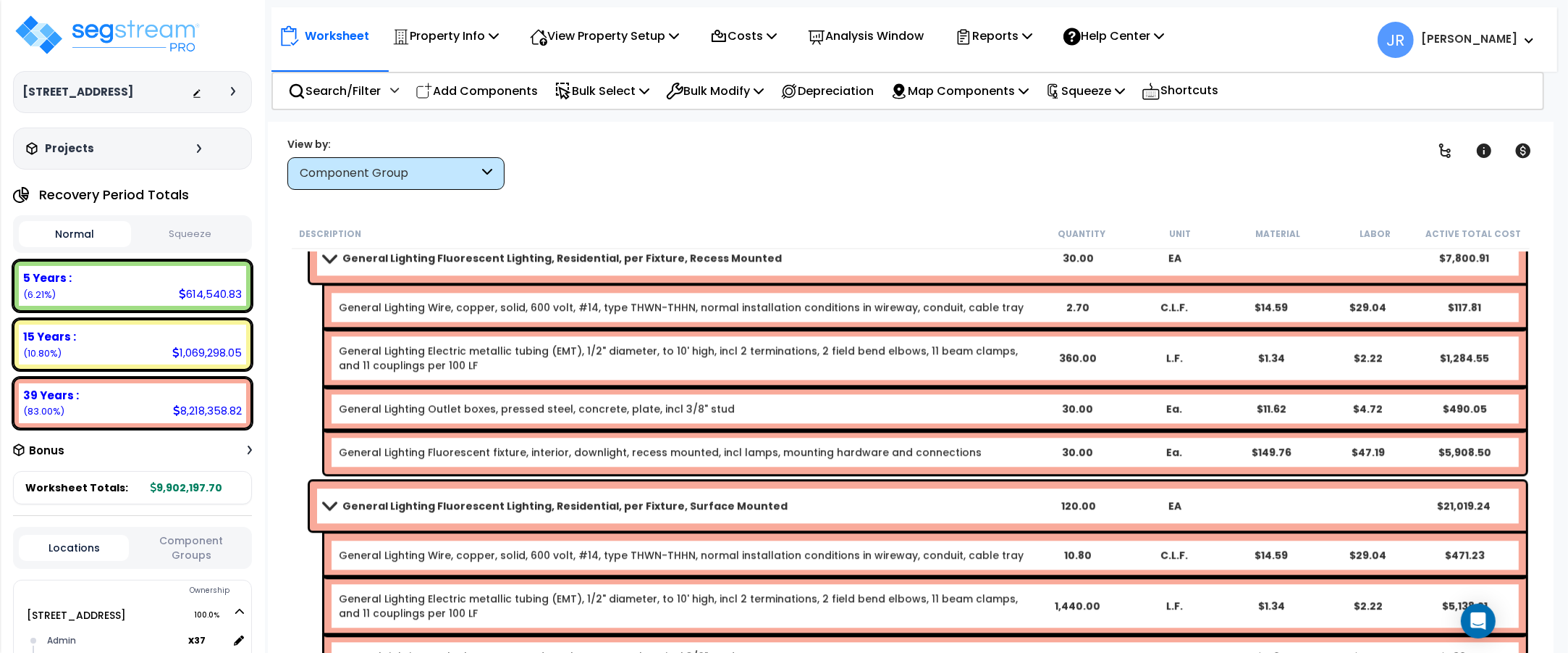
click at [792, 509] on link "General Lighting Fluorescent Lighting, Residential, per Fixture, Surface Mounted" at bounding box center [677, 506] width 705 height 20
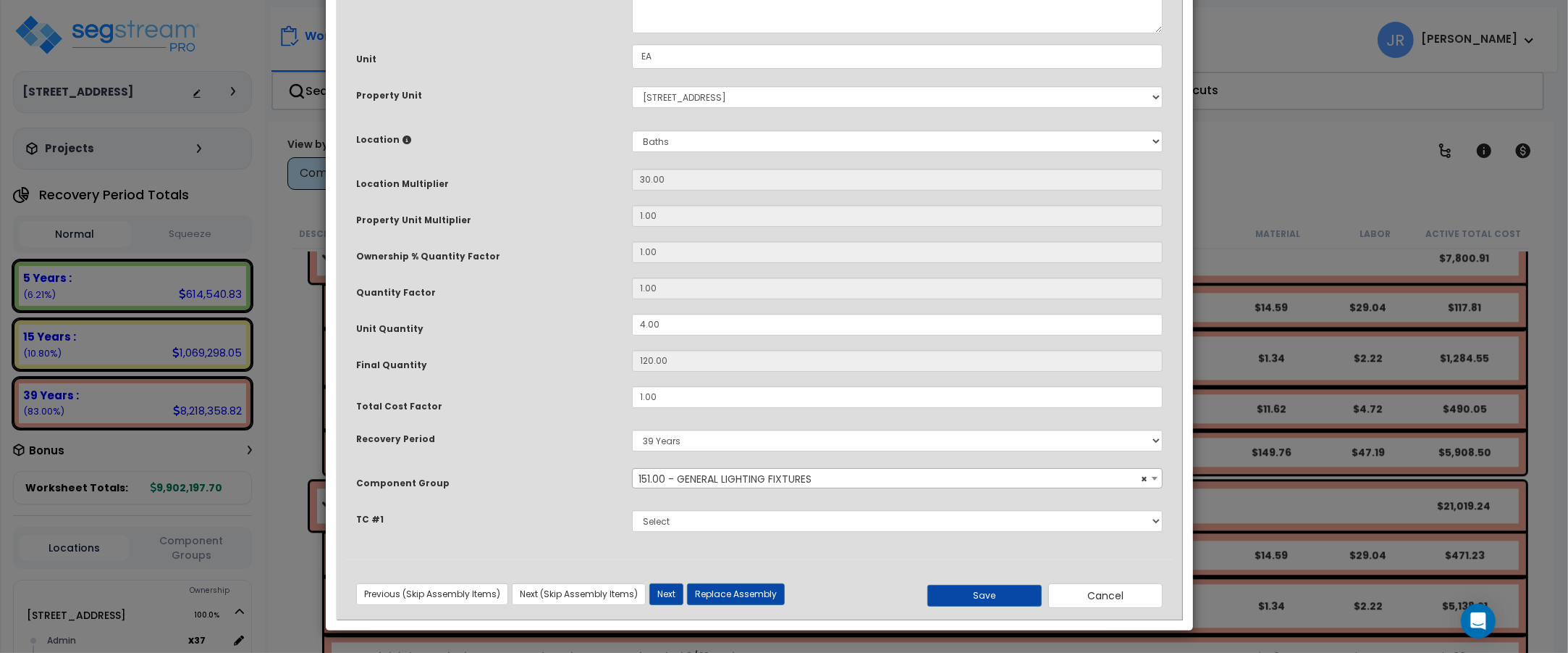
scroll to position [0, 0]
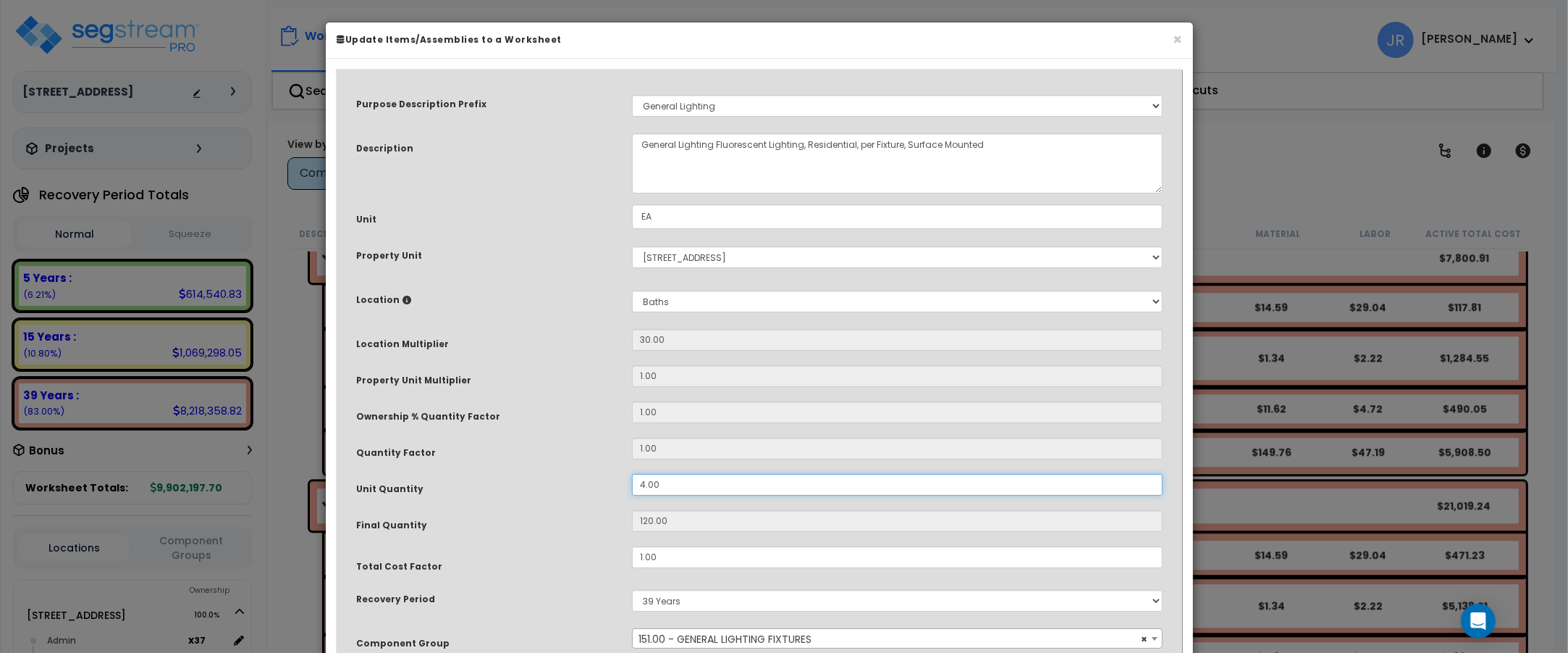
drag, startPoint x: 663, startPoint y: 483, endPoint x: 612, endPoint y: 482, distance: 51.0
click at [612, 482] on div "Unit Quantity 4.00" at bounding box center [759, 486] width 828 height 25
type input "1"
type input "30"
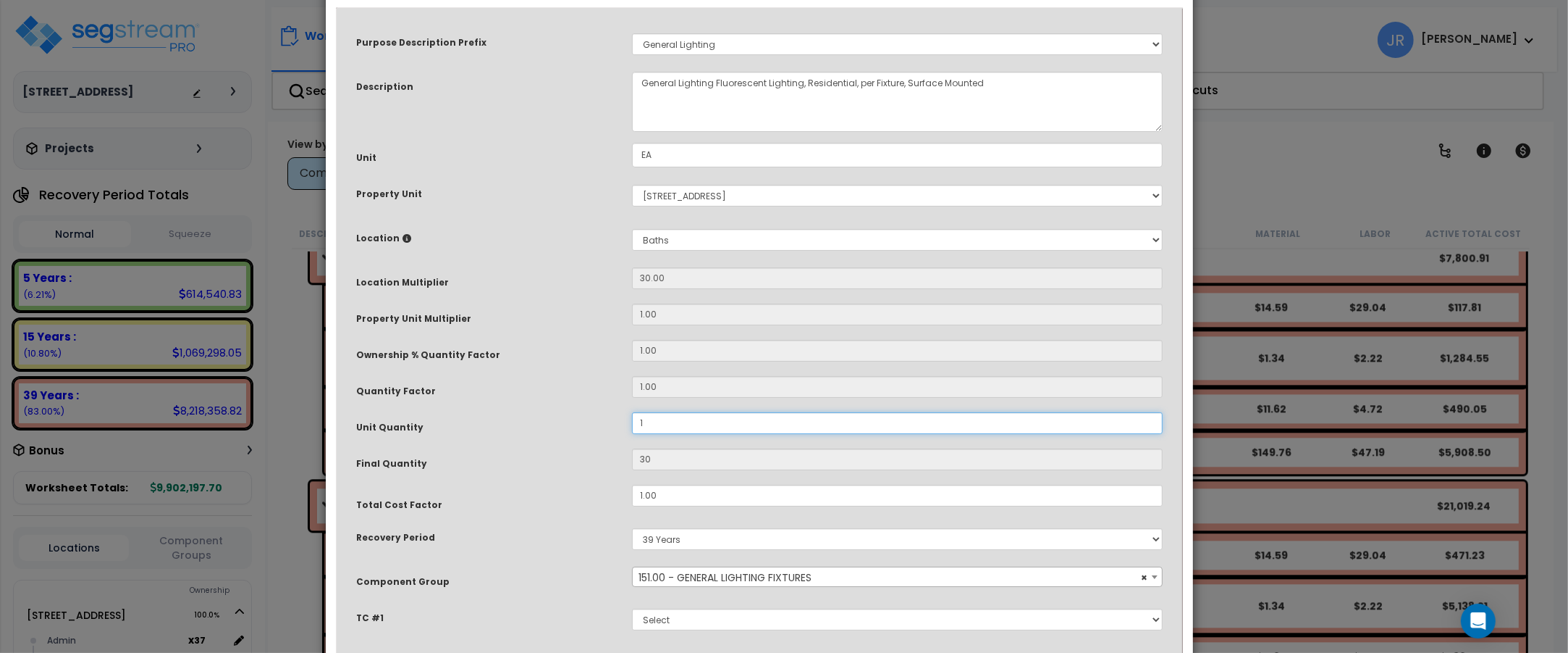
scroll to position [161, 0]
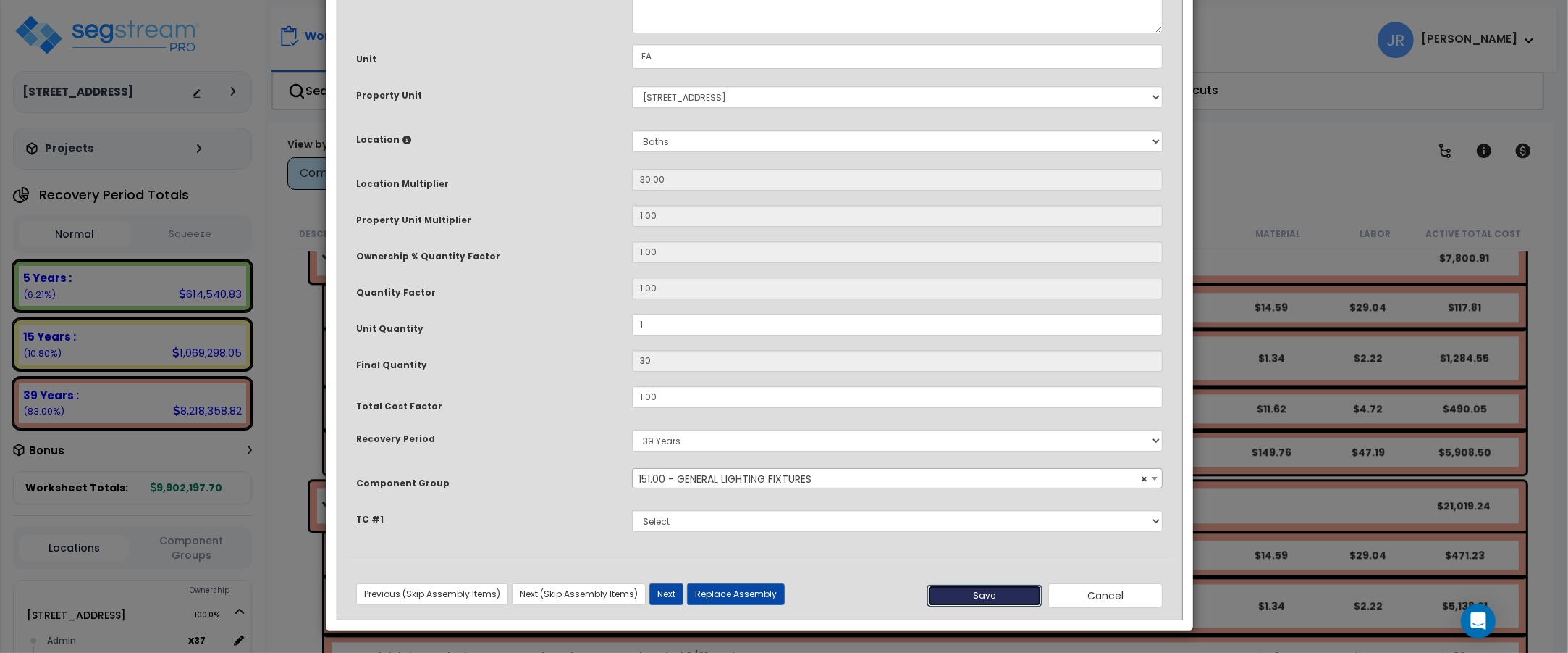
click at [975, 587] on button "Save" at bounding box center [984, 596] width 114 height 22
type input "1.00"
type input "30.00"
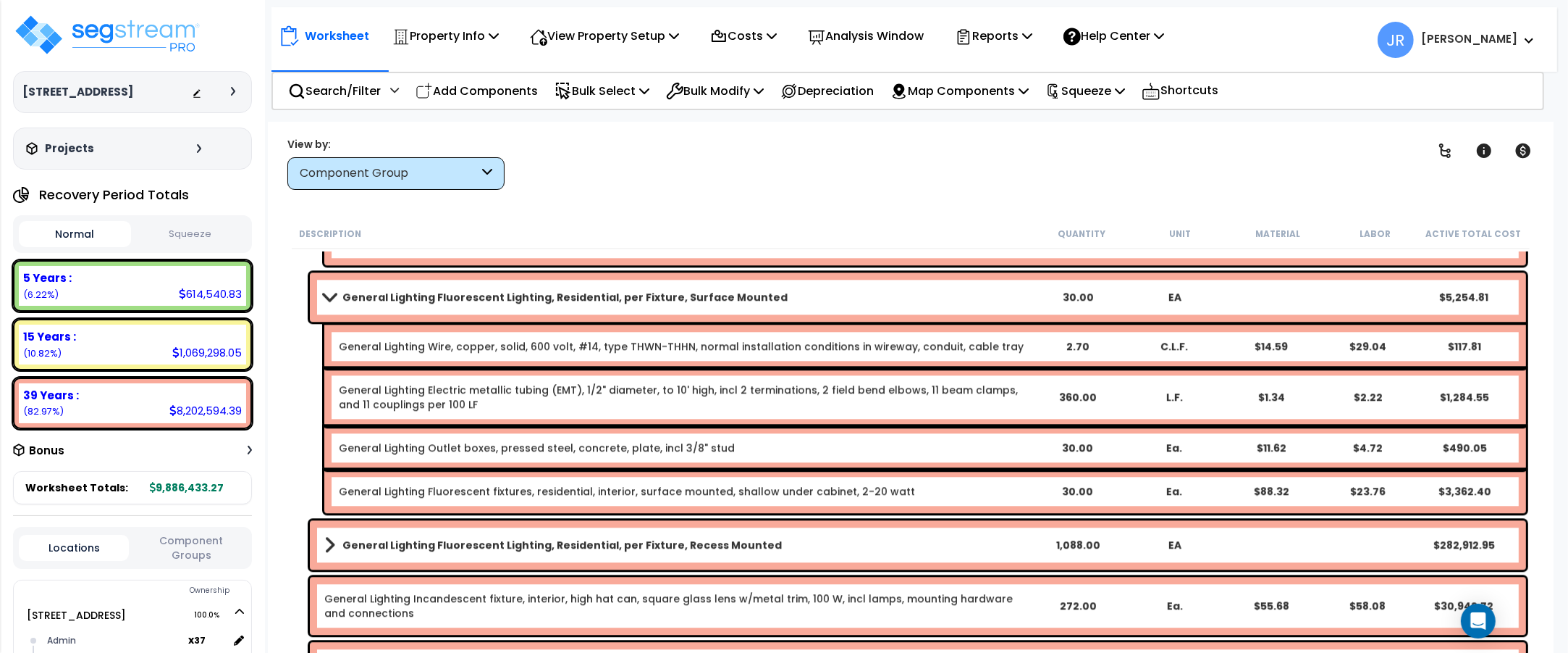
scroll to position [10692, 0]
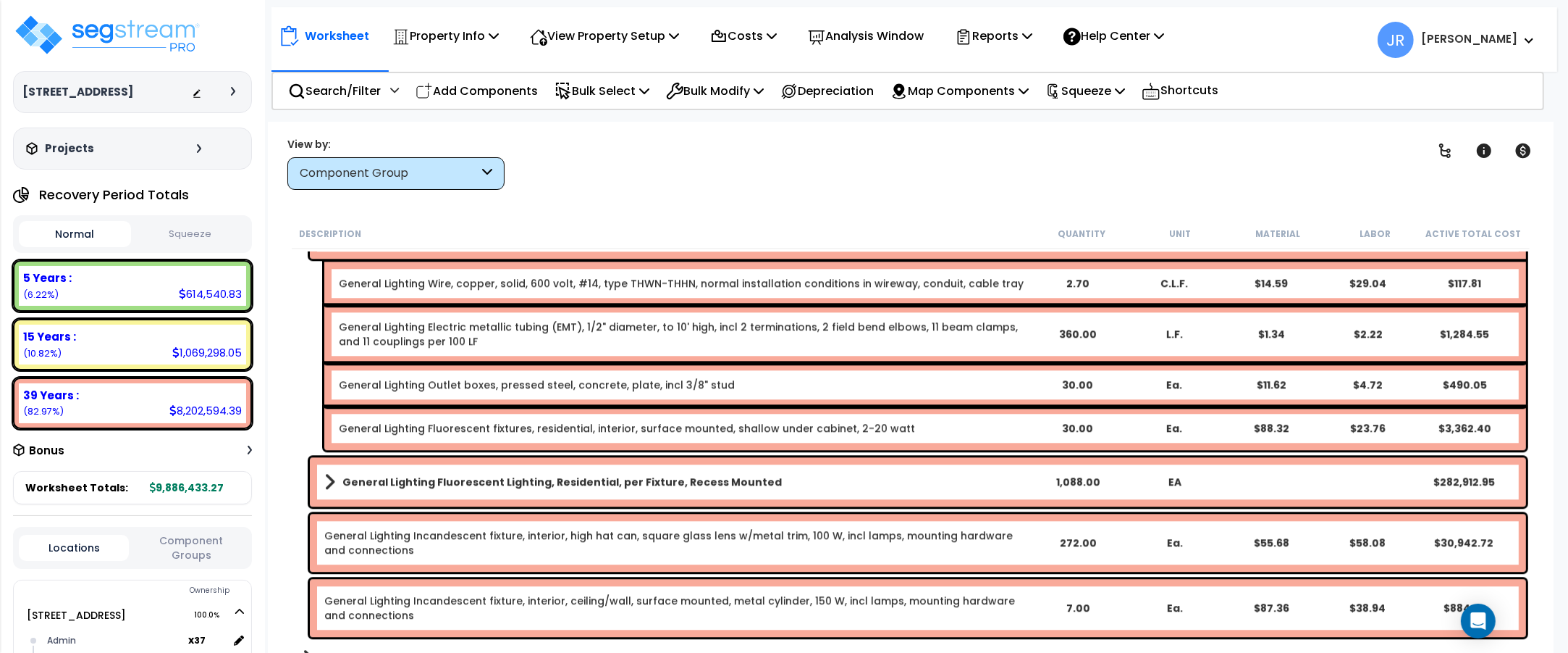
click at [838, 473] on link "General Lighting Fluorescent Lighting, Residential, per Fixture, Recess Mounted" at bounding box center [677, 482] width 705 height 20
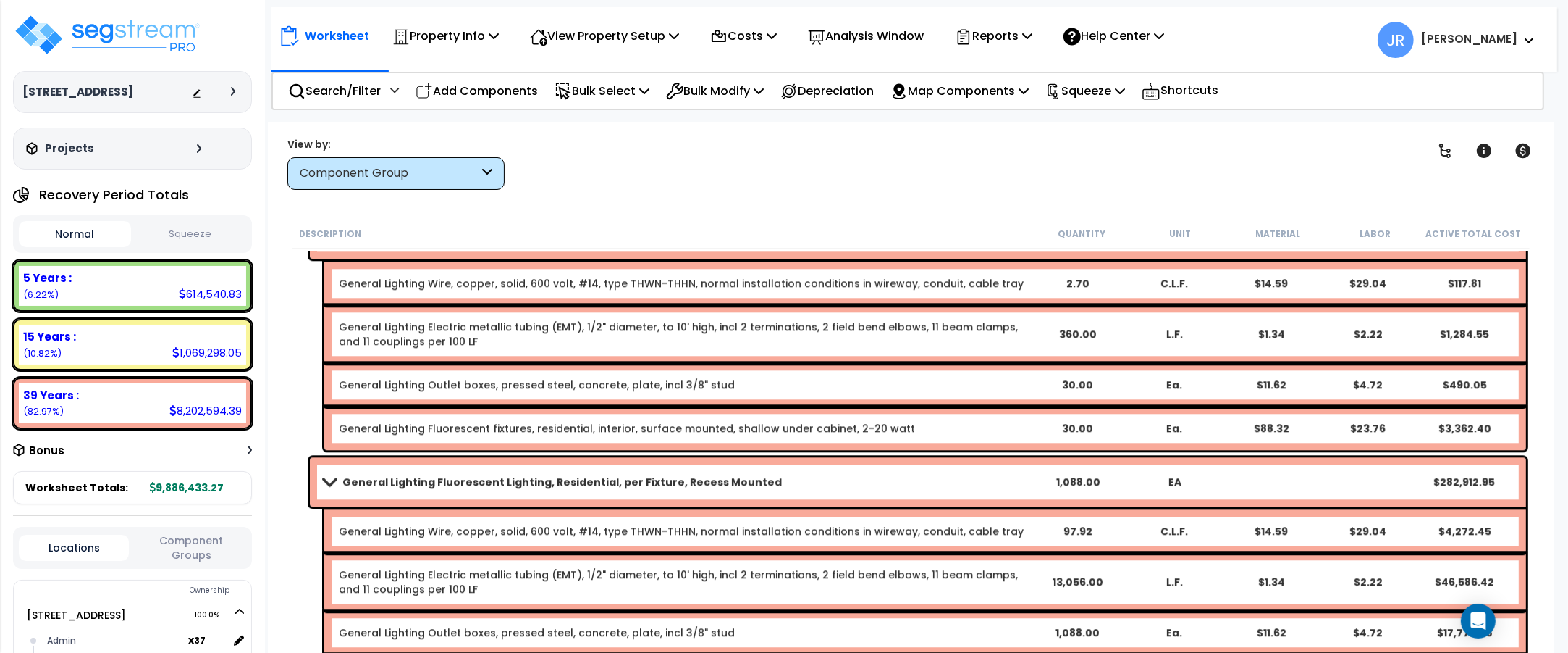
click at [837, 473] on link "General Lighting Fluorescent Lighting, Residential, per Fixture, Recess Mounted" at bounding box center [677, 482] width 705 height 20
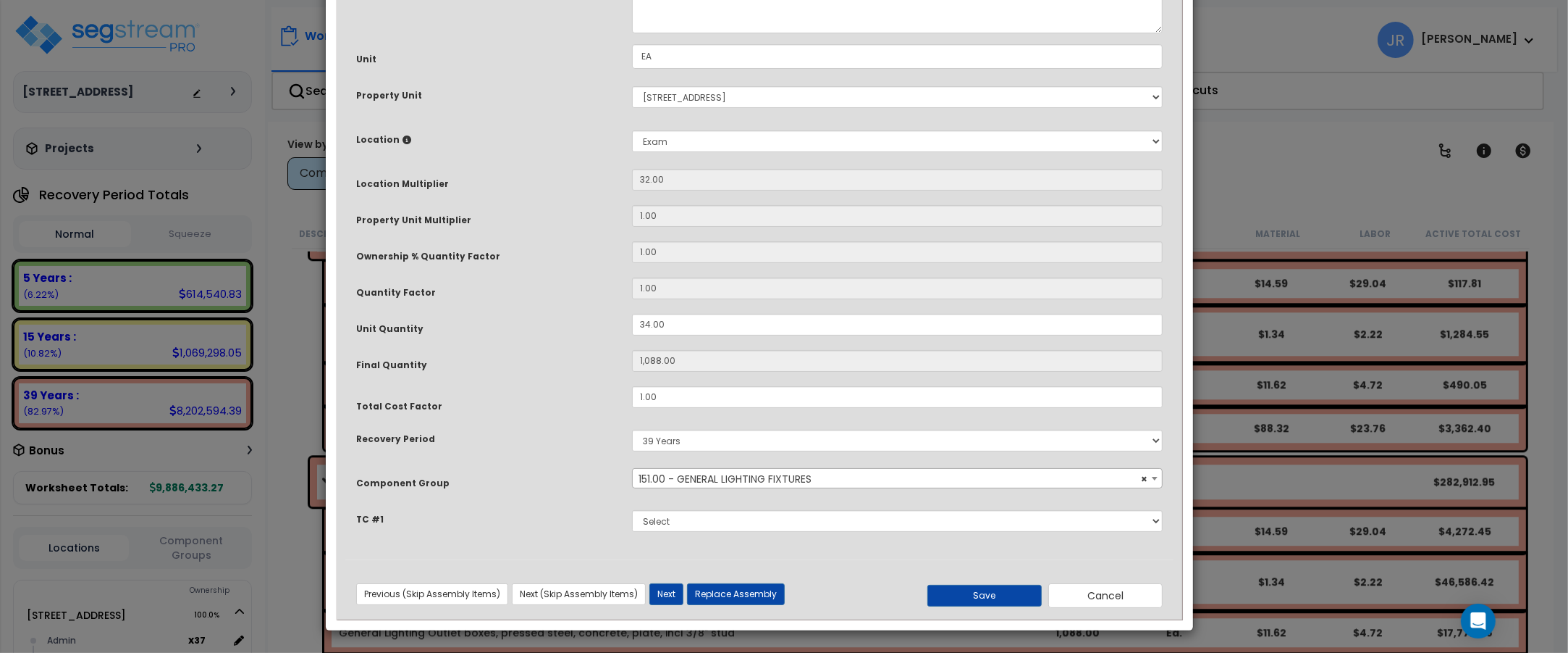
scroll to position [0, 0]
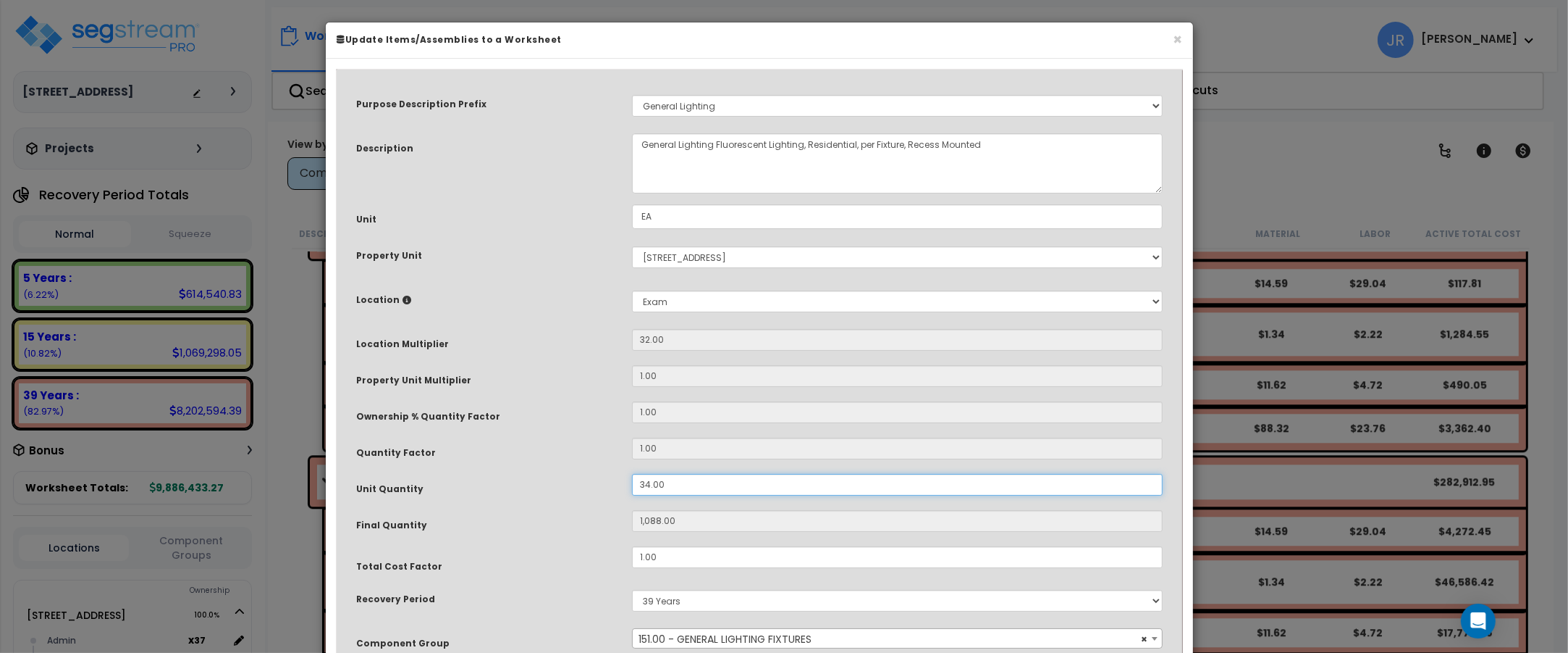
drag, startPoint x: 663, startPoint y: 483, endPoint x: 625, endPoint y: 483, distance: 38.0
click at [625, 483] on div "34.00" at bounding box center [897, 485] width 553 height 22
type input "1"
type input "32"
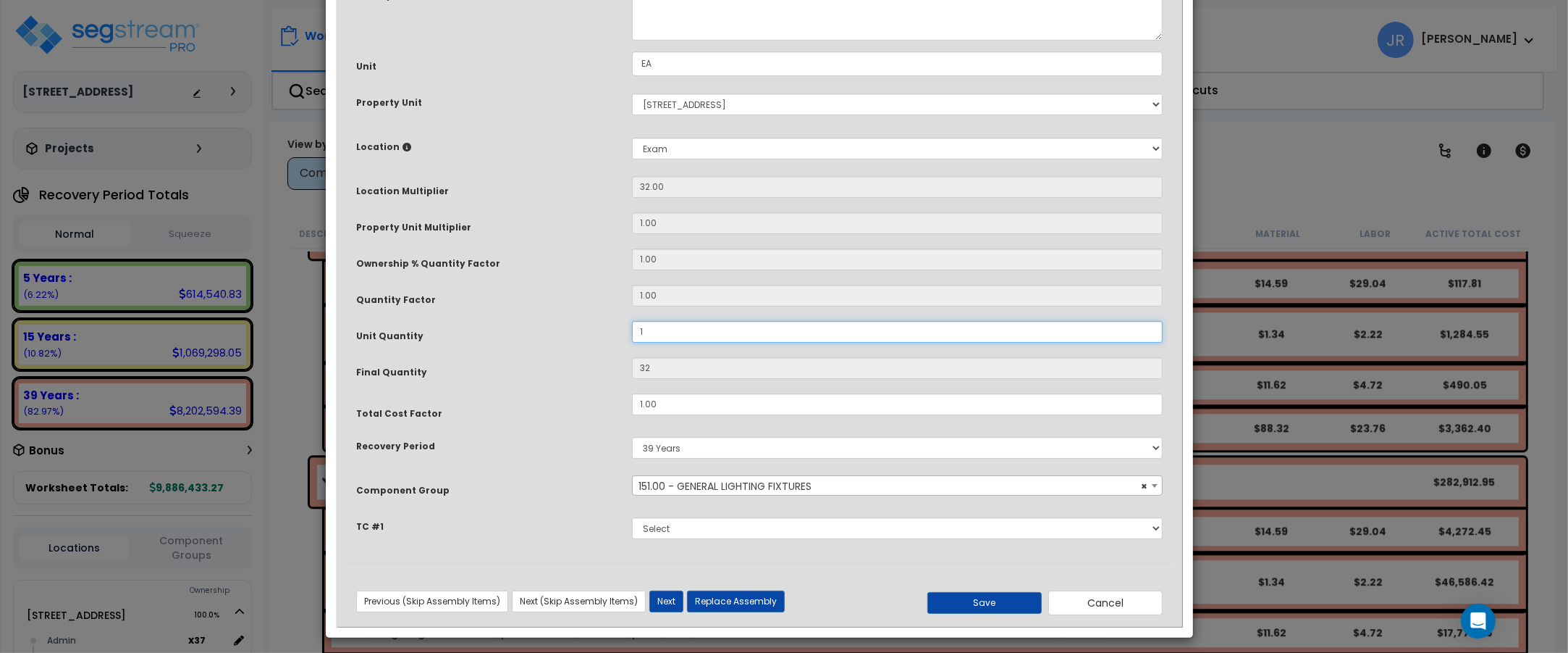
scroll to position [161, 0]
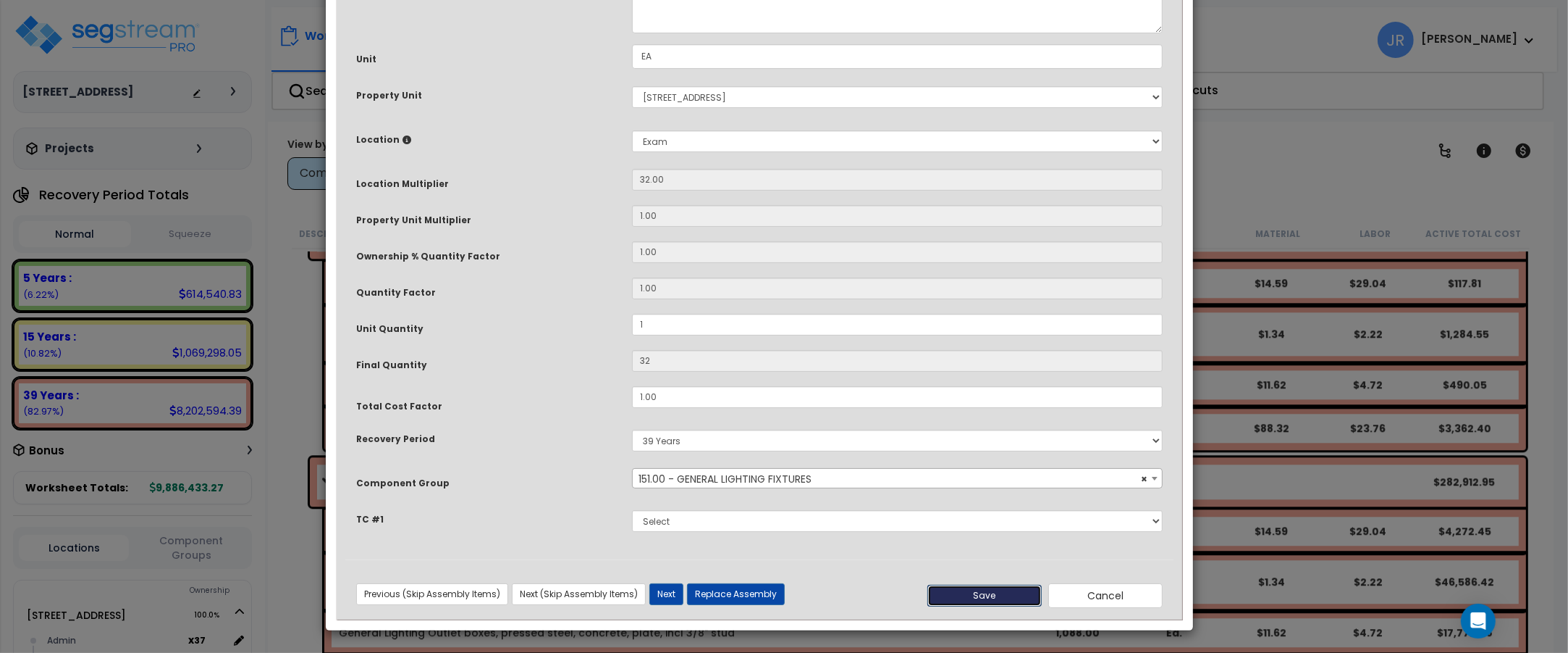
click at [1023, 593] on button "Save" at bounding box center [984, 596] width 114 height 22
type input "1.00"
type input "32.00"
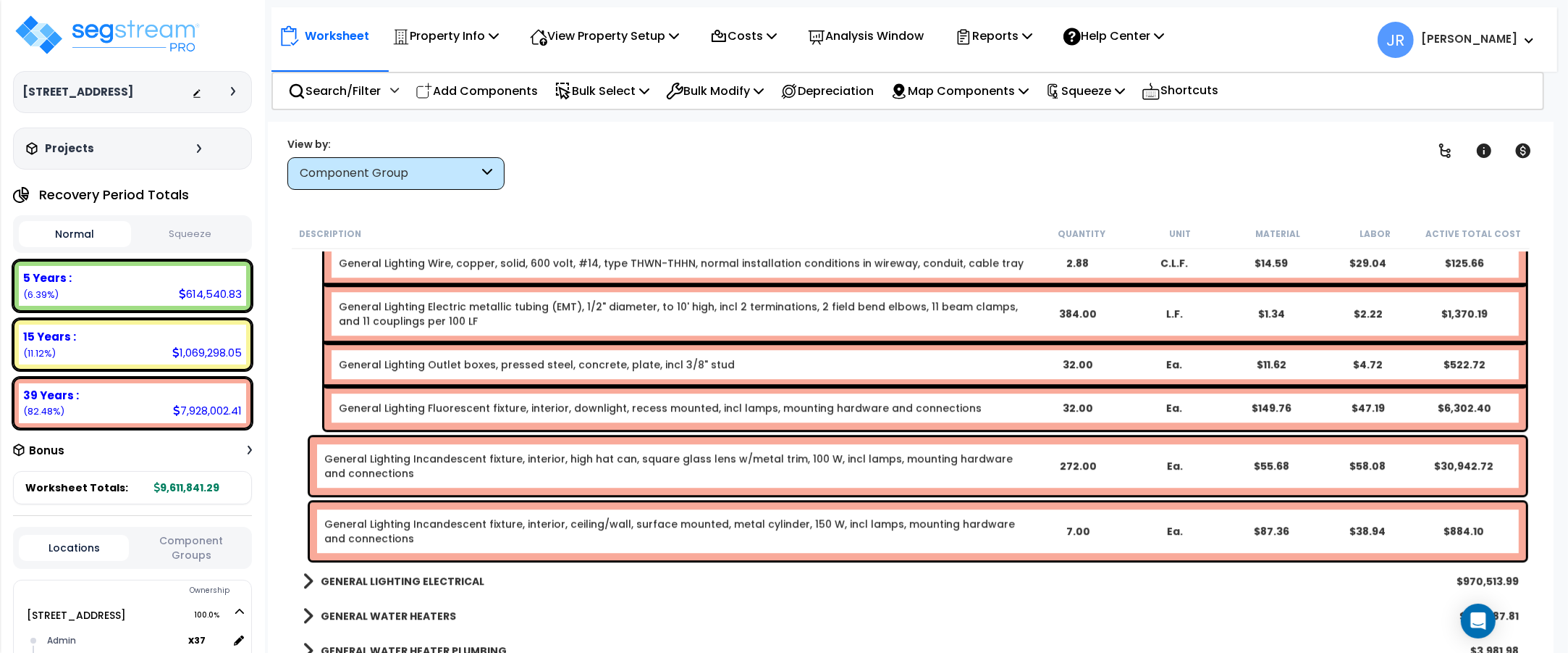
scroll to position [10963, 0]
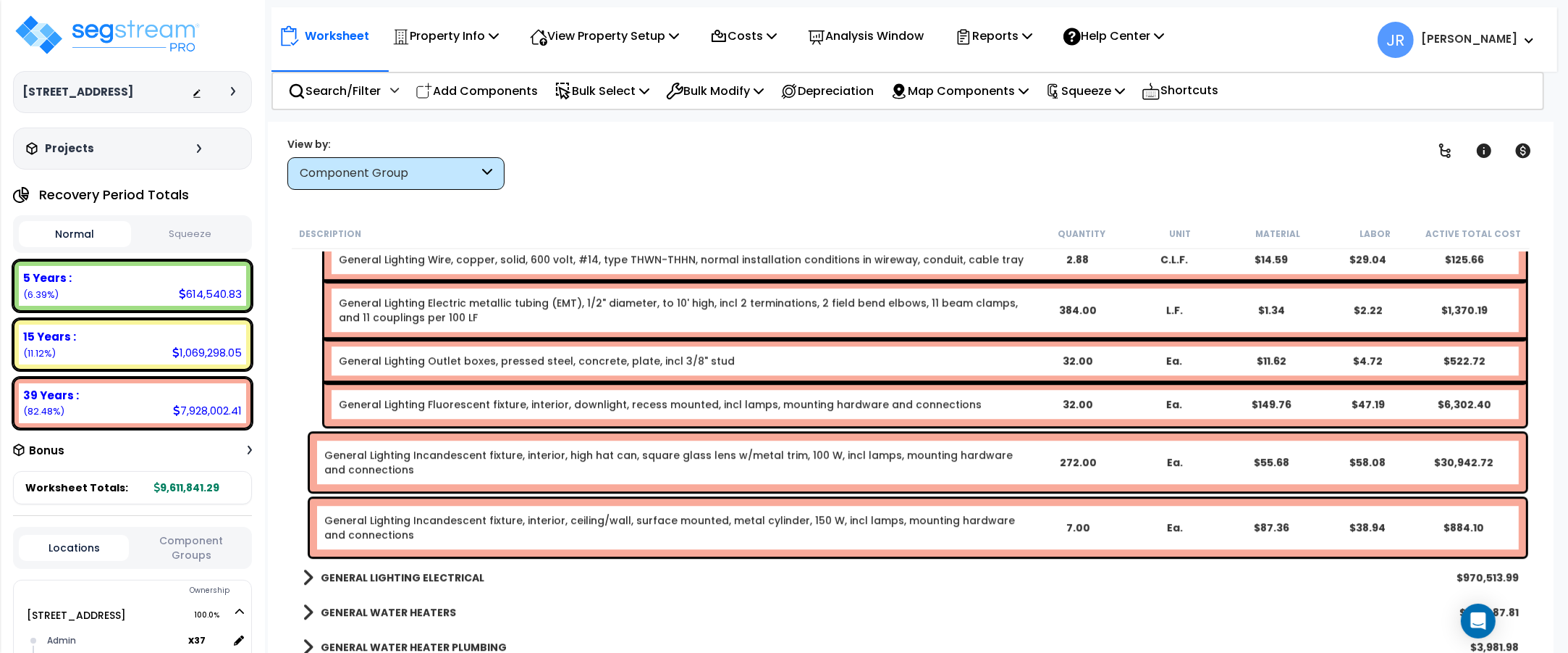
click at [818, 462] on div "General Lighting Incandescent fixture, interior, high hat can, square glass len…" at bounding box center [677, 462] width 705 height 29
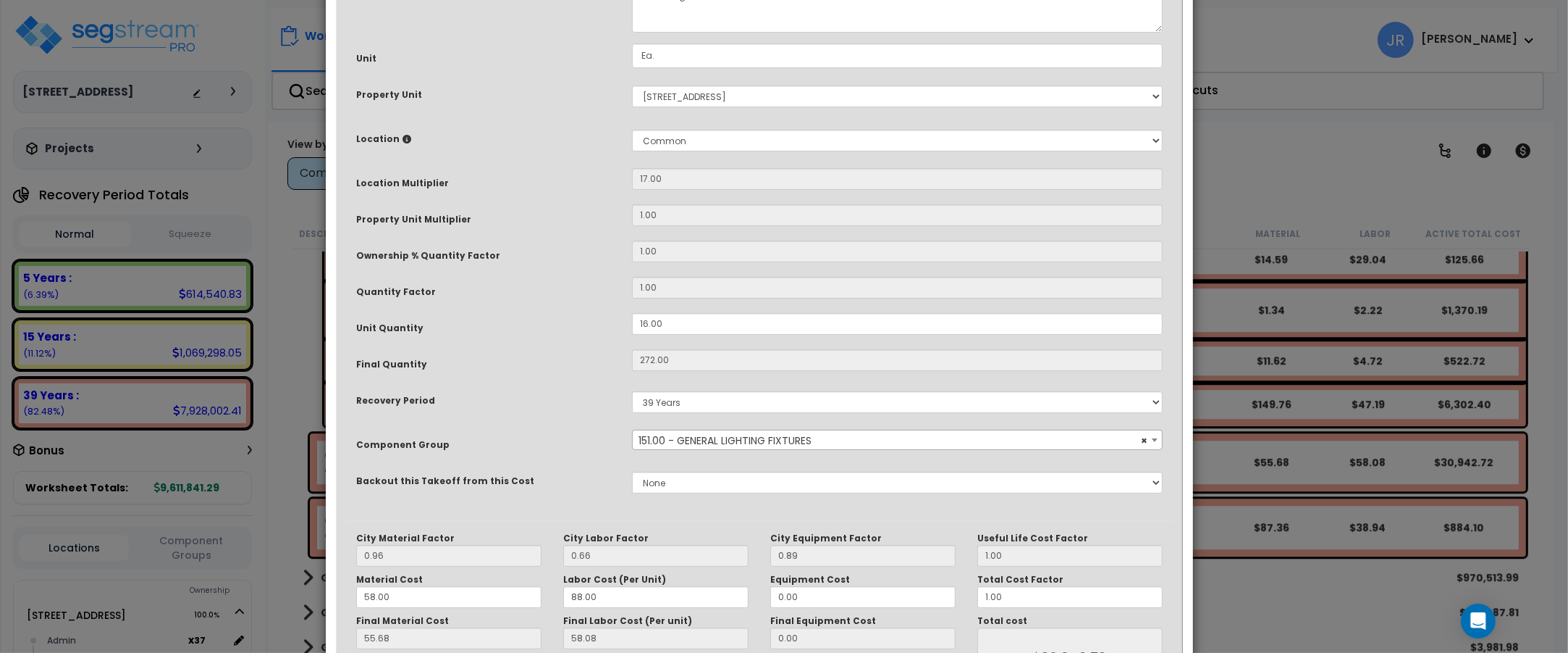
scroll to position [0, 0]
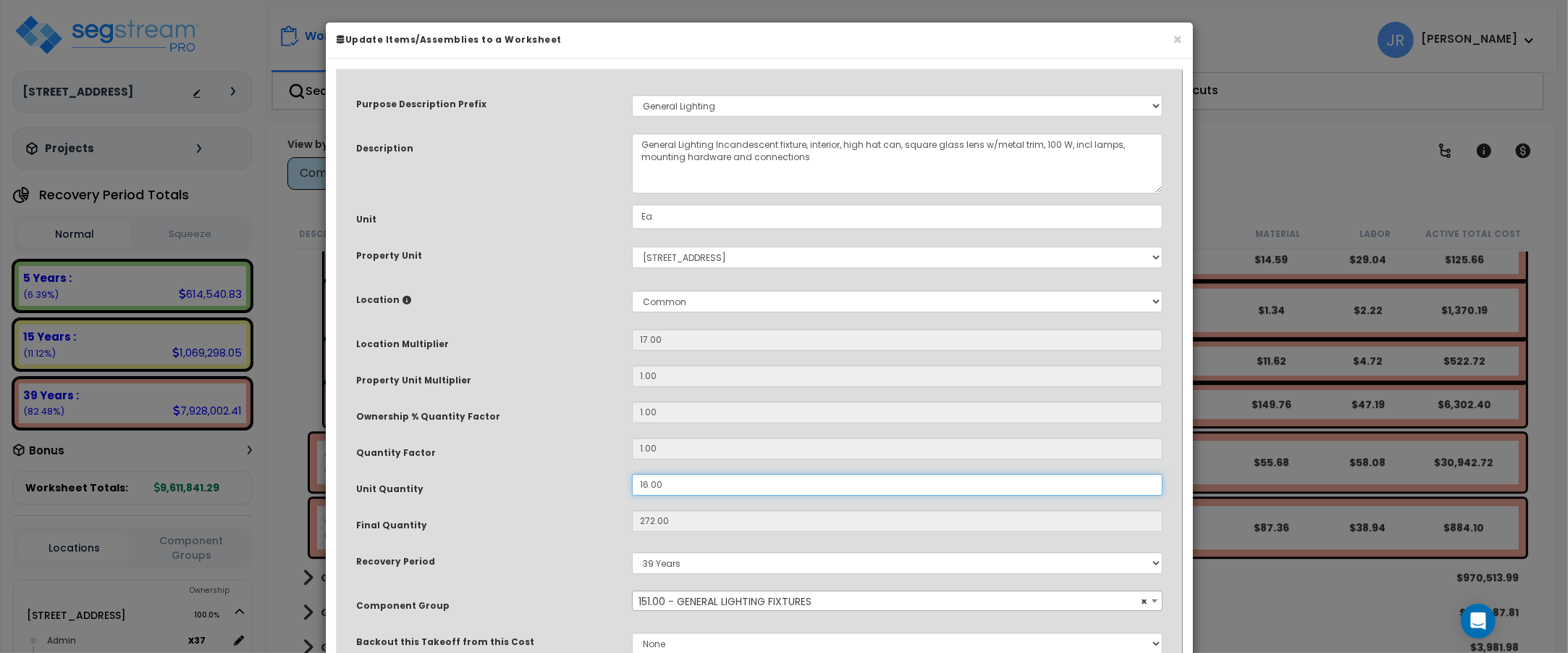
drag, startPoint x: 665, startPoint y: 483, endPoint x: 599, endPoint y: 483, distance: 66.0
click at [599, 483] on div "Unit Quantity 16.00" at bounding box center [759, 486] width 828 height 25
type input "1"
type input "272"
type input "$30,942.72"
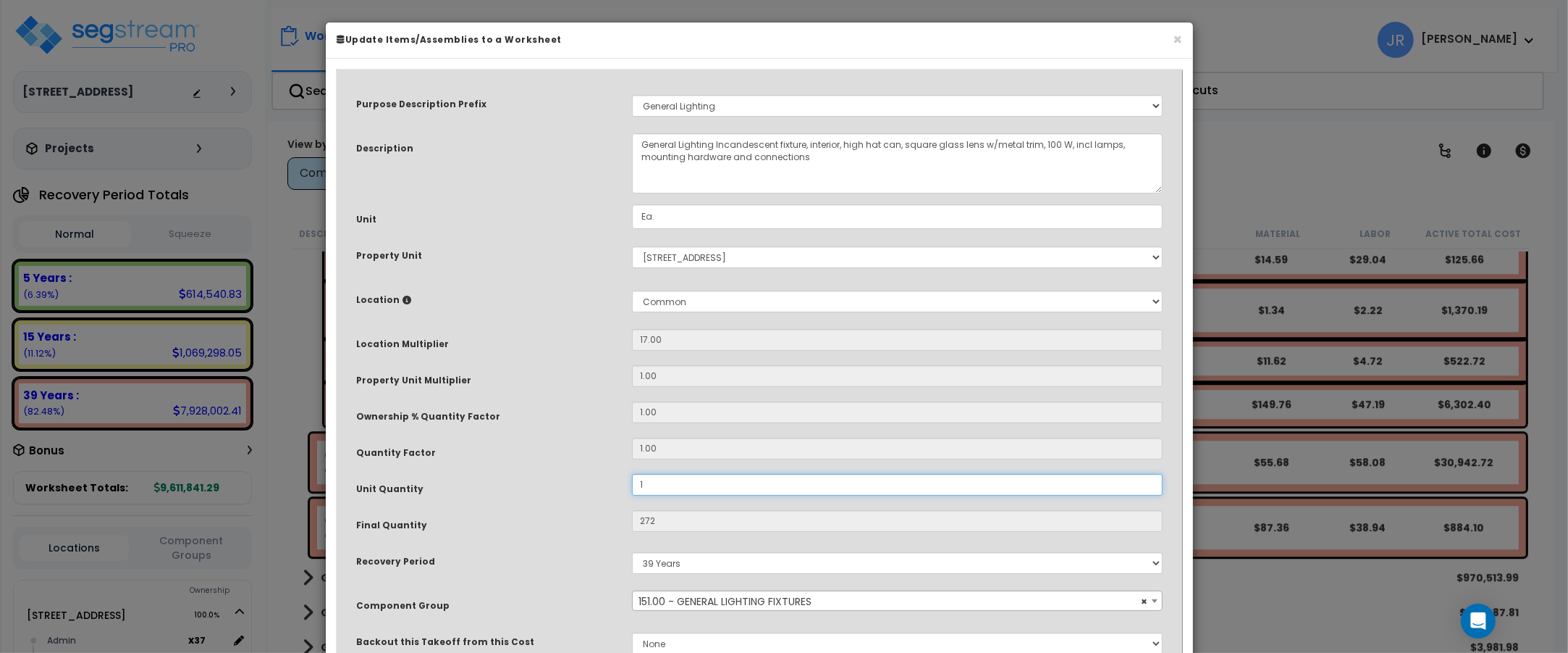
type input "17"
type input "$1,933.92"
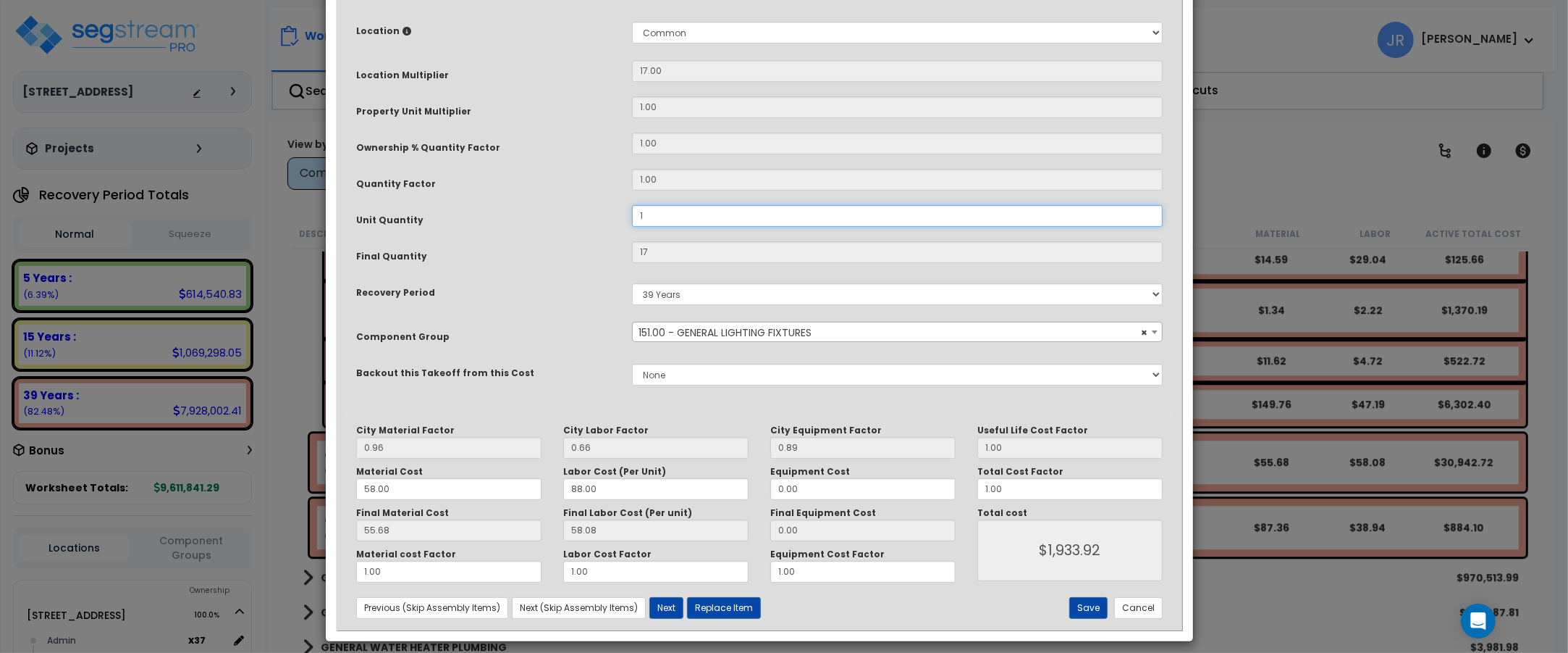
scroll to position [280, 0]
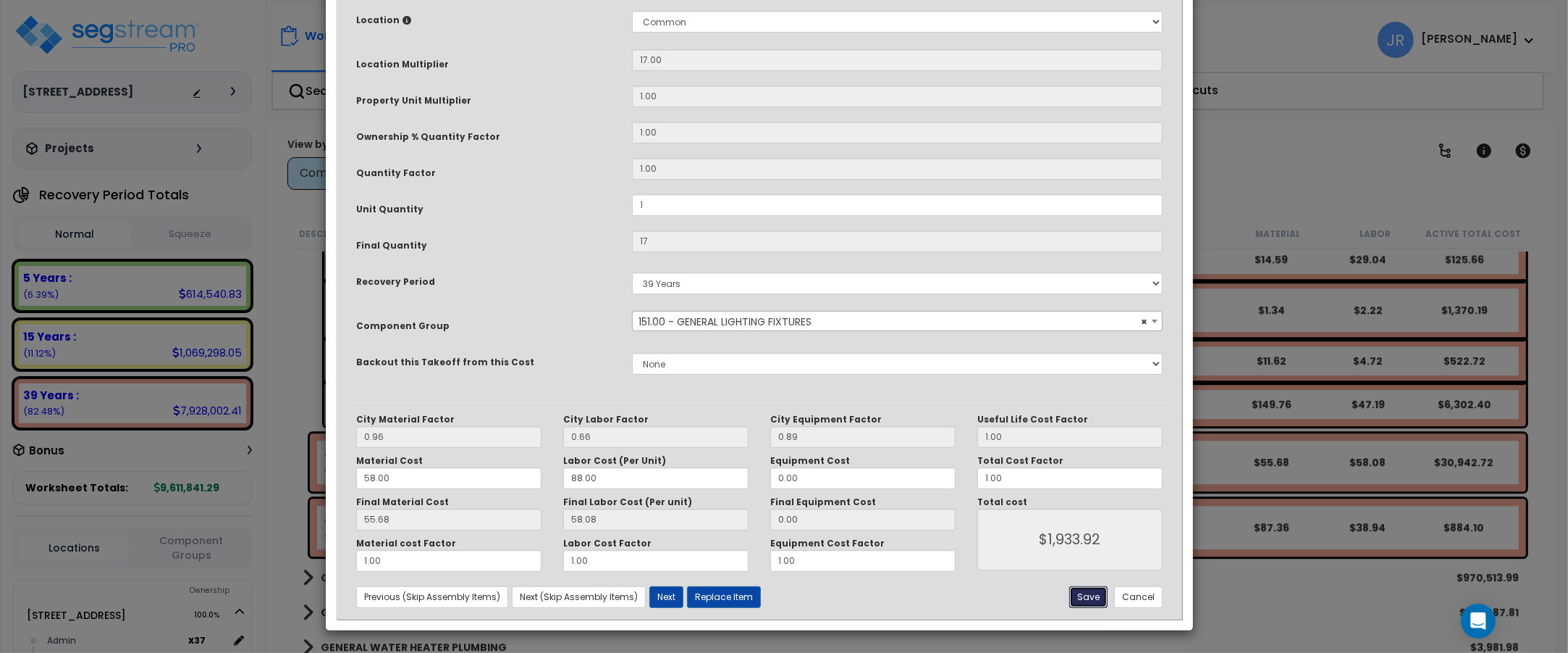
click at [1086, 599] on button "Save" at bounding box center [1088, 597] width 38 height 22
type input "1.00"
type input "17.00"
type input "1933.92"
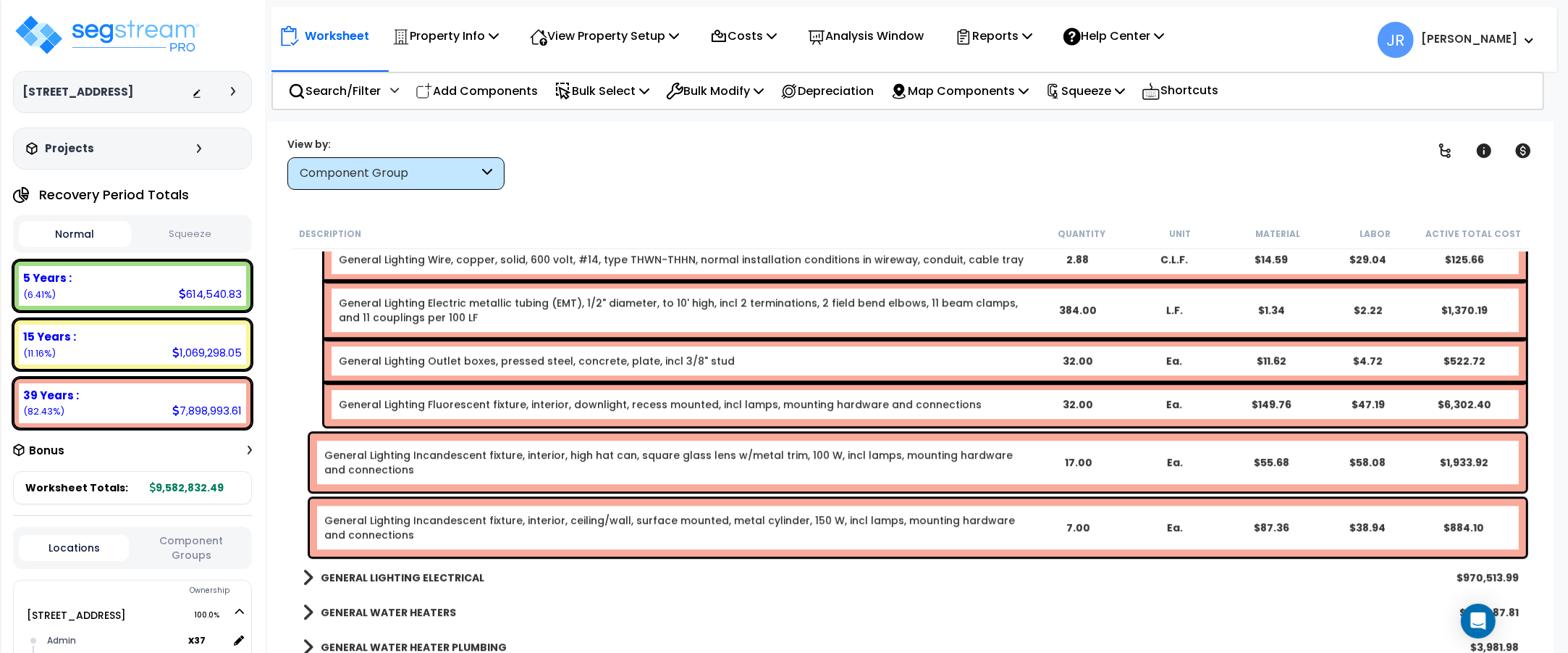
click at [859, 529] on div "General Lighting Incandescent fixture, interior, ceiling/wall, surface mounted,…" at bounding box center [677, 528] width 705 height 29
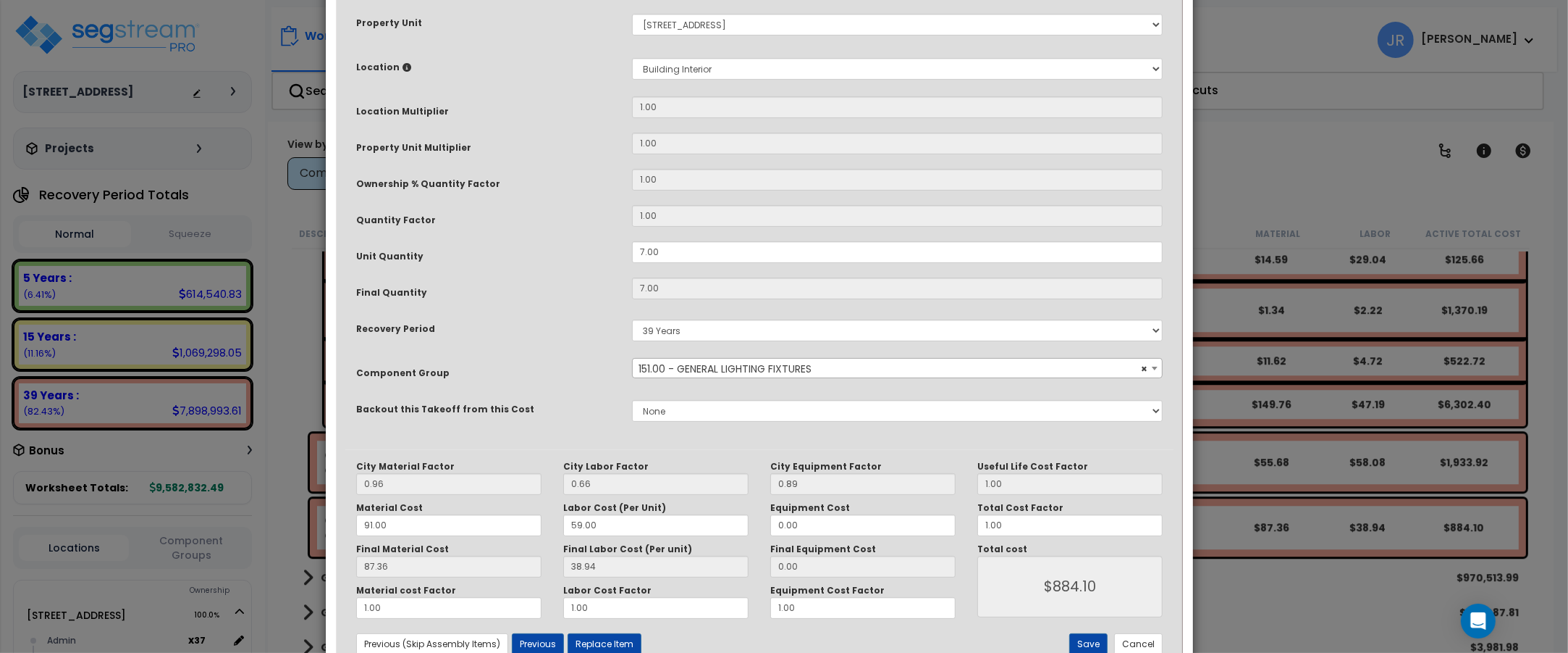
scroll to position [272, 0]
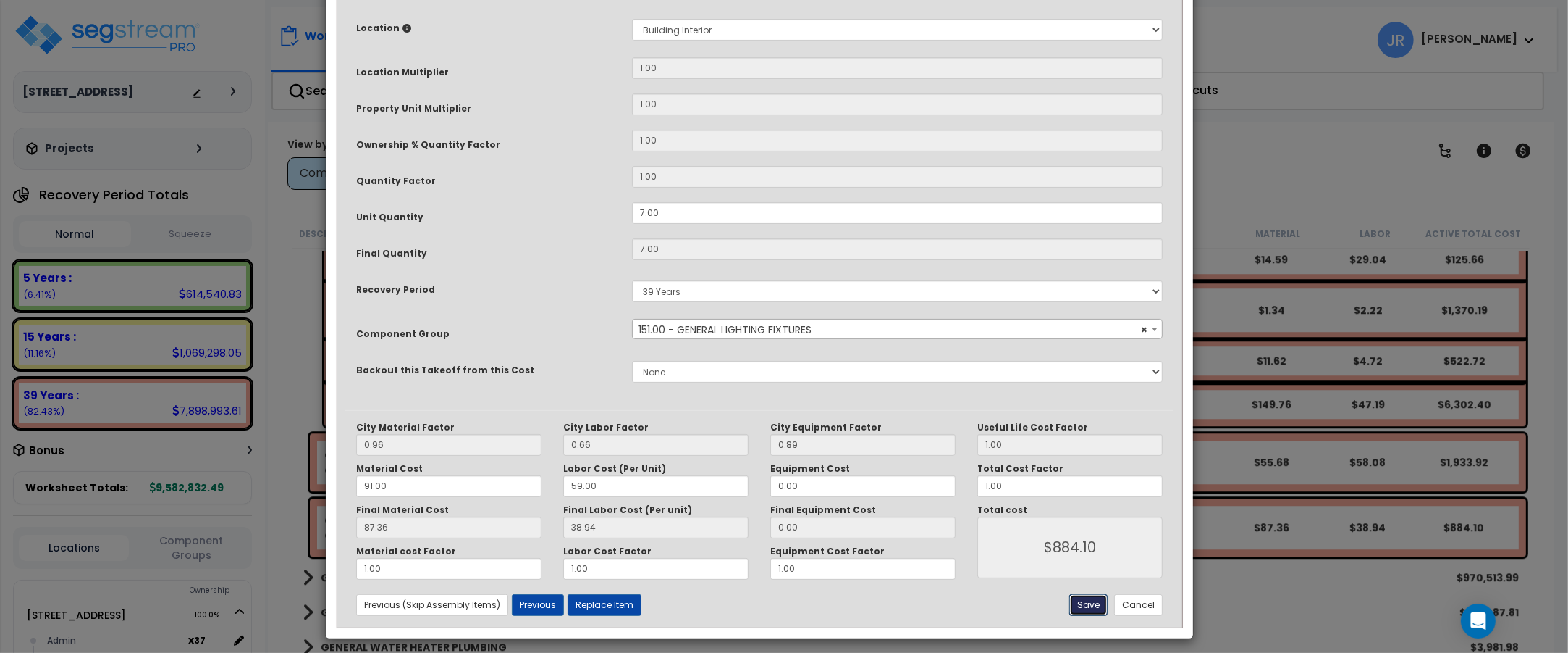
click at [1088, 600] on button "Save" at bounding box center [1088, 605] width 38 height 22
type input "884.10"
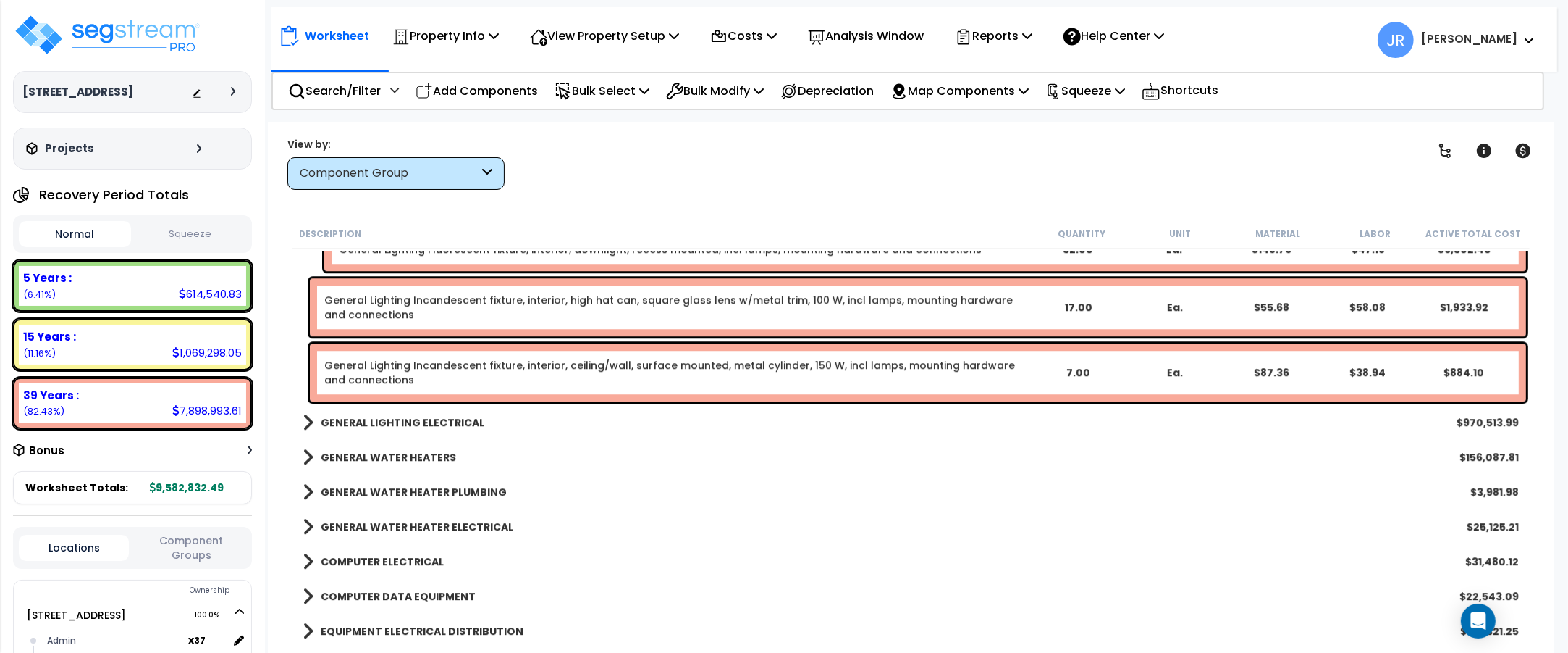
scroll to position [11144, 0]
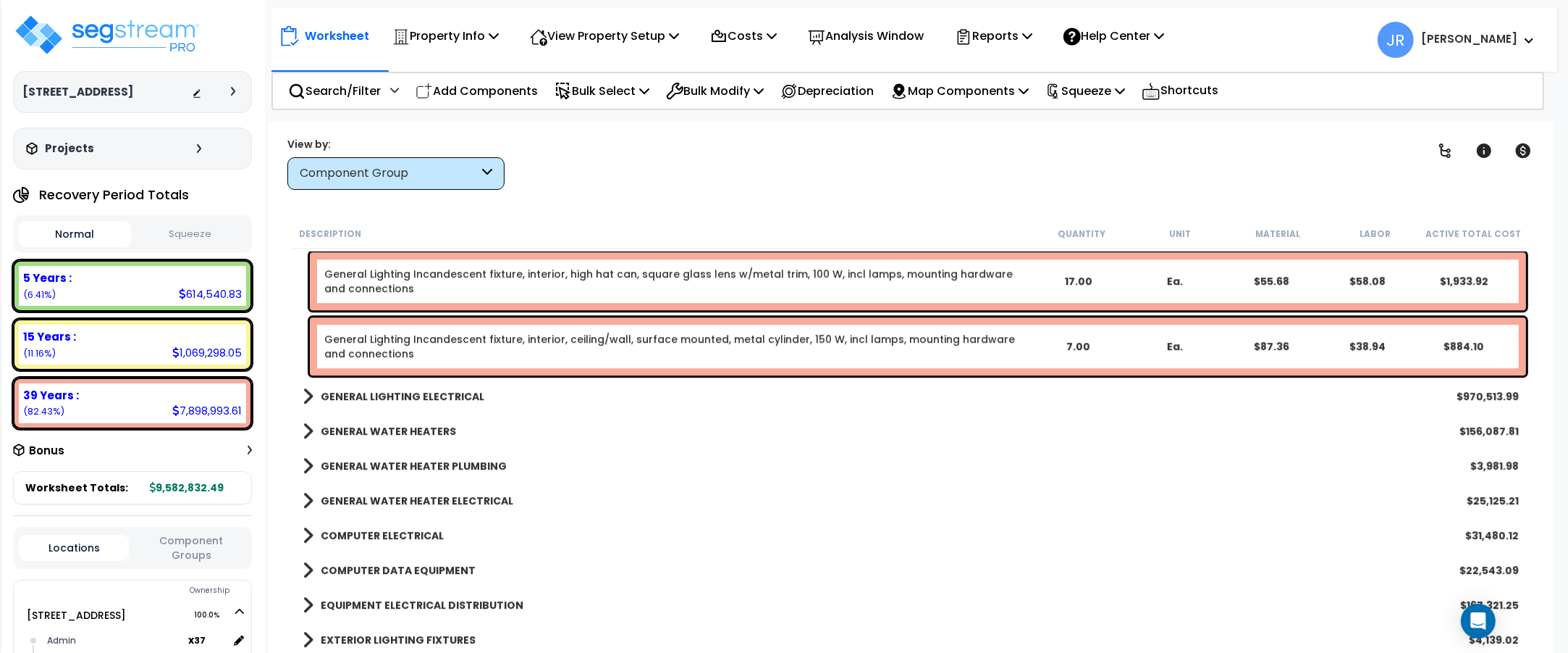
click at [443, 396] on b "GENERAL LIGHTING ELECTRICAL" at bounding box center [403, 396] width 164 height 14
click at [440, 396] on b "GENERAL LIGHTING ELECTRICAL" at bounding box center [403, 396] width 164 height 14
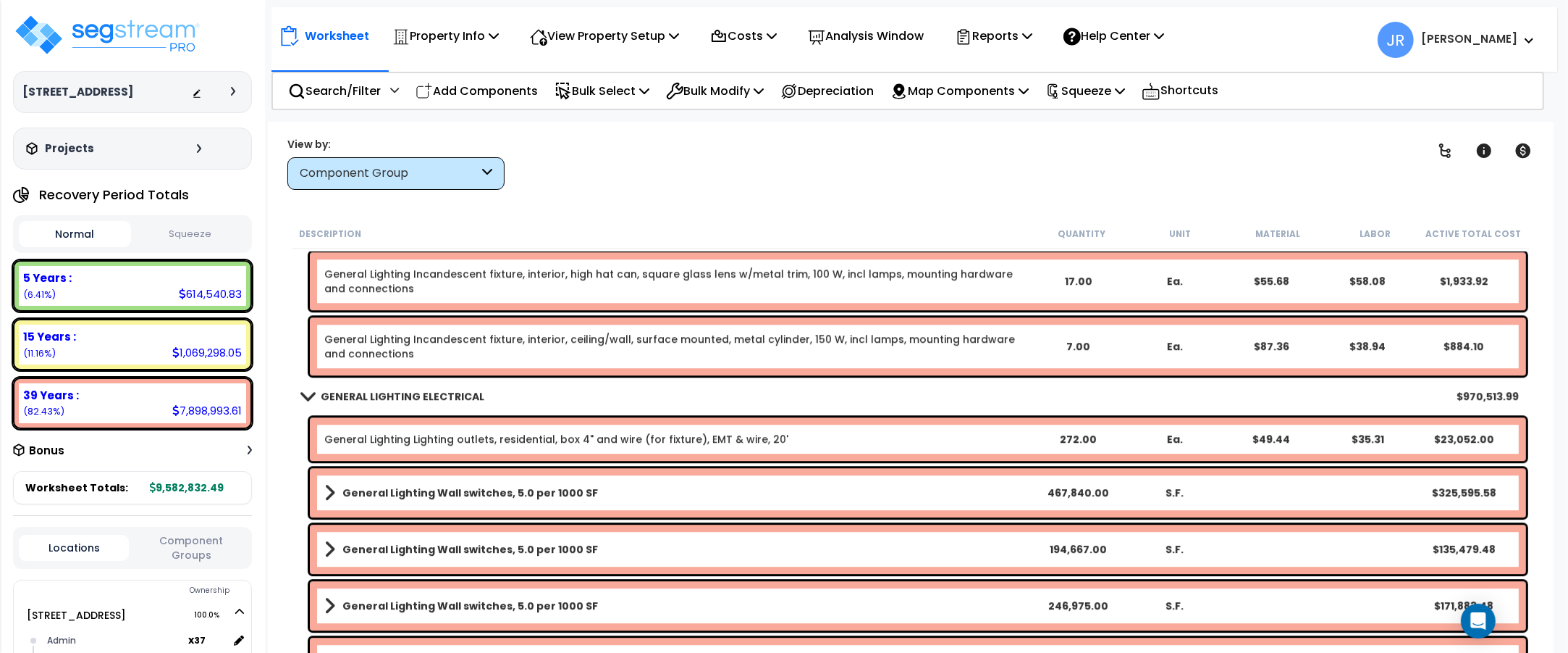
click at [623, 428] on div "General Lighting Lighting outlets, residential, box 4" and wire (for fixture), …" at bounding box center [918, 439] width 1216 height 43
click at [624, 428] on div "General Lighting Lighting outlets, residential, box 4" and wire (for fixture), …" at bounding box center [918, 439] width 1216 height 43
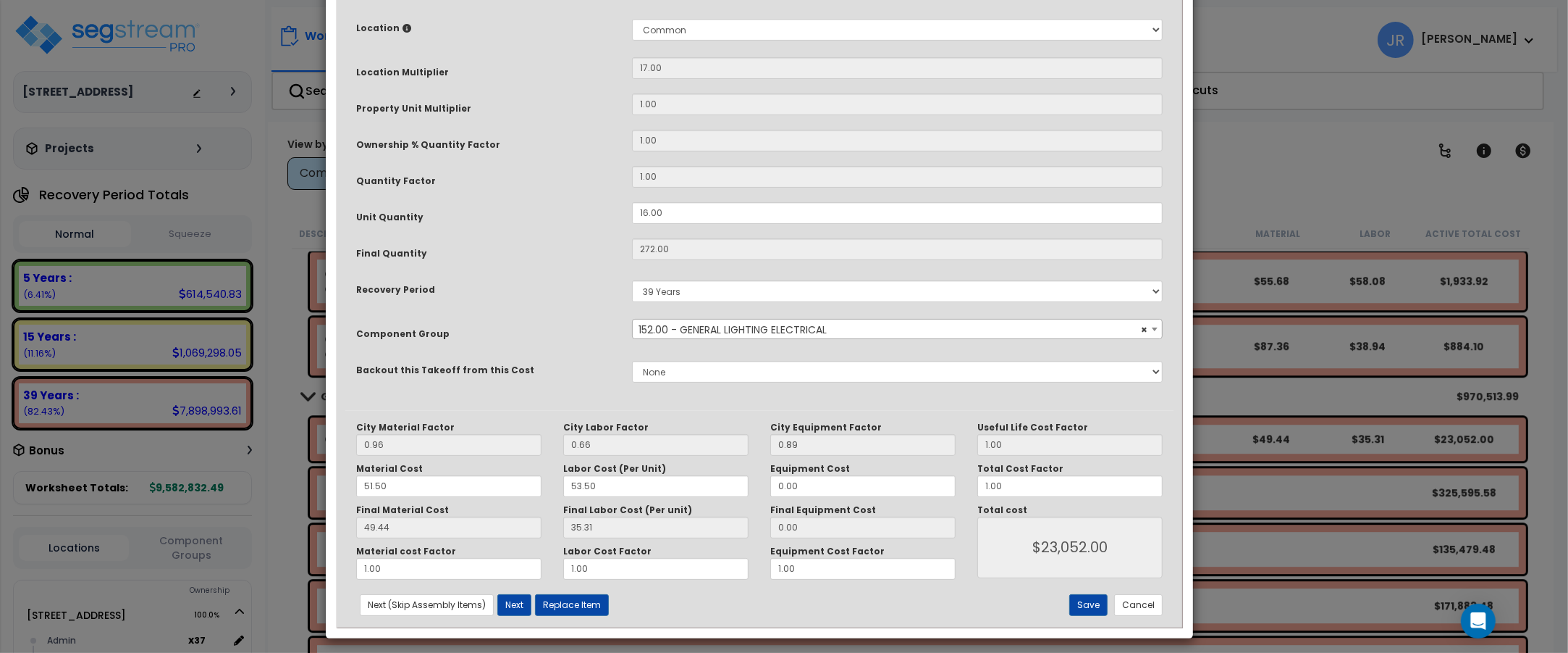
scroll to position [0, 0]
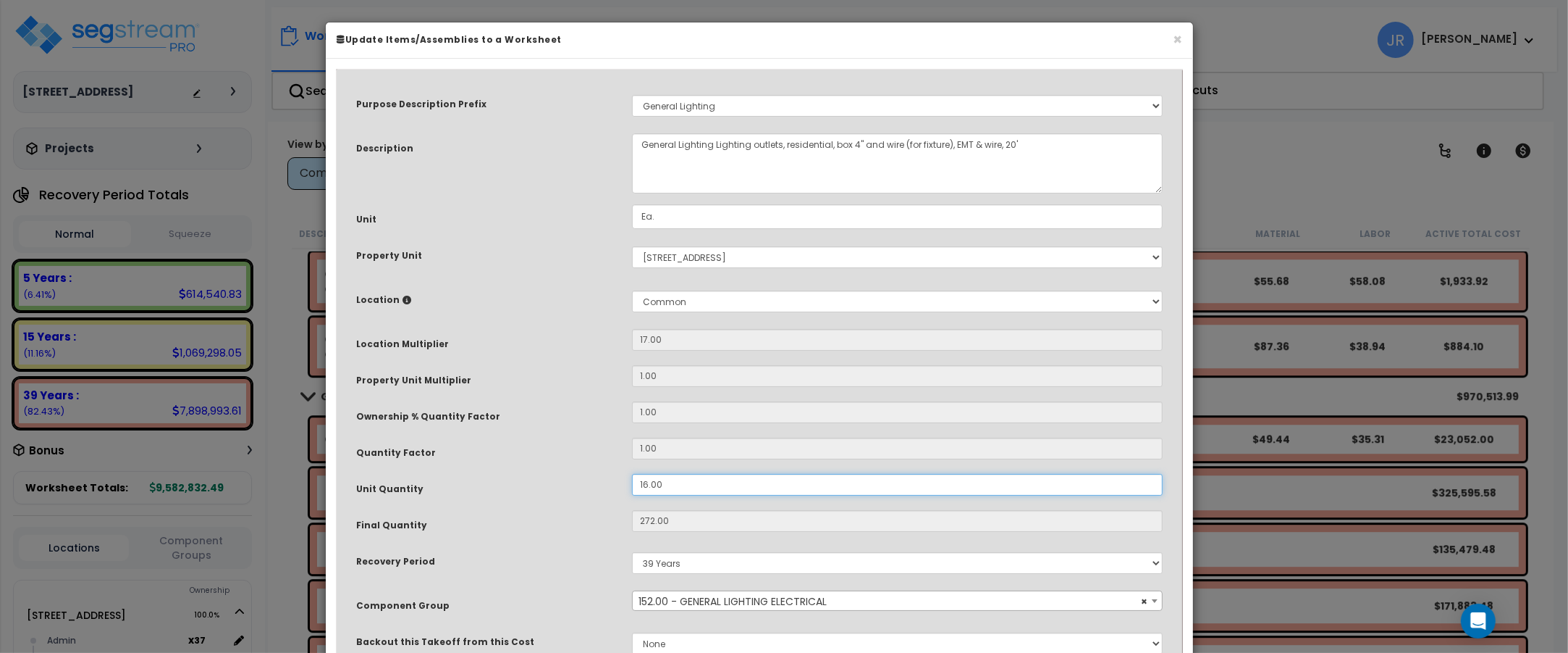
drag, startPoint x: 664, startPoint y: 486, endPoint x: 603, endPoint y: 480, distance: 61.3
click at [603, 480] on div "Unit Quantity 16.00" at bounding box center [759, 486] width 828 height 25
type input "2"
type input "272"
type input "$23,052.00"
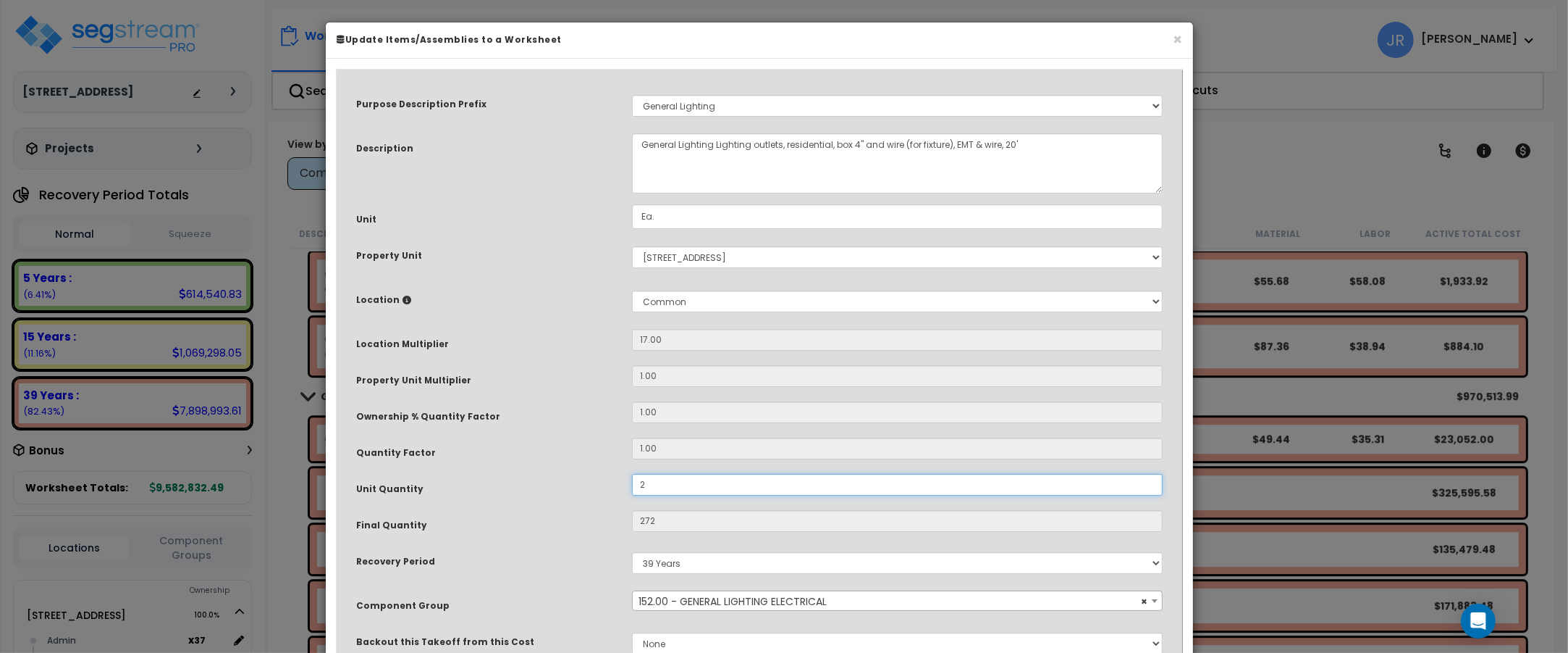
type input "34"
type input "$2,881.50"
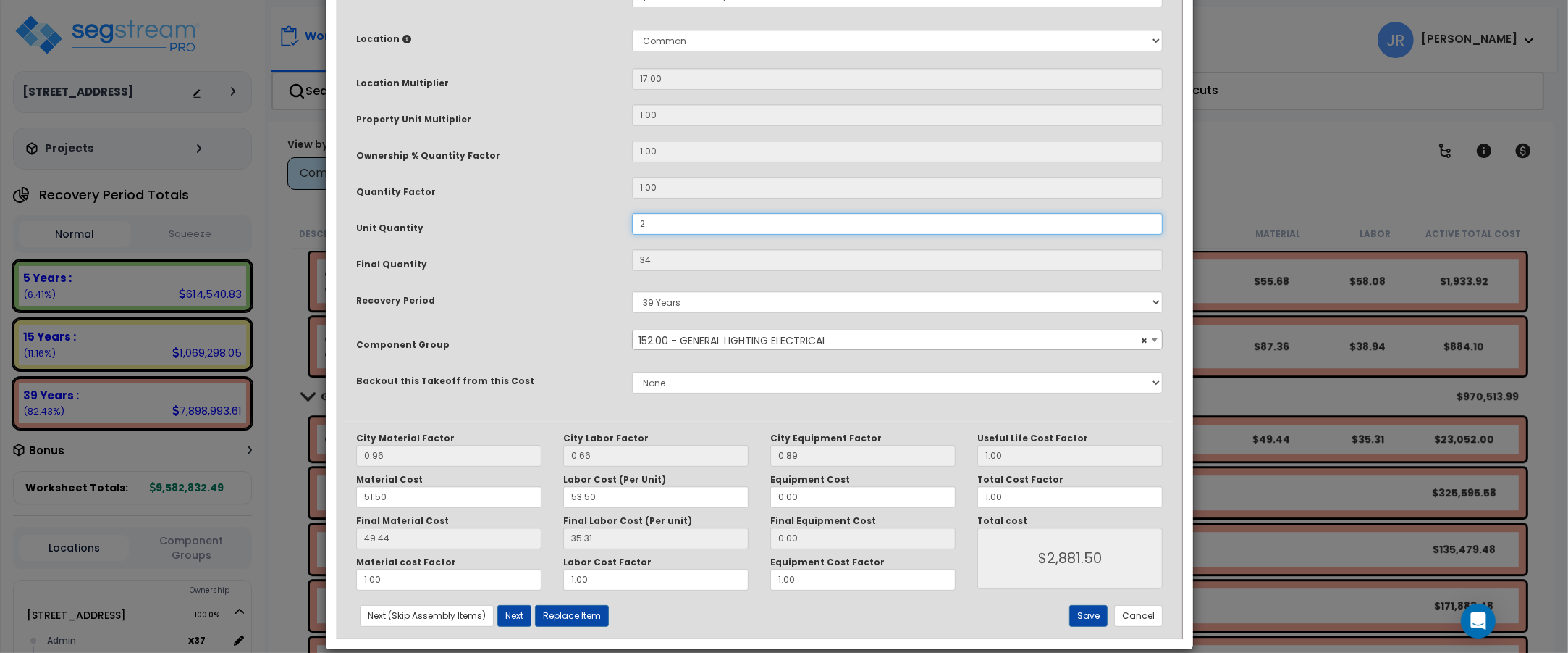
scroll to position [272, 0]
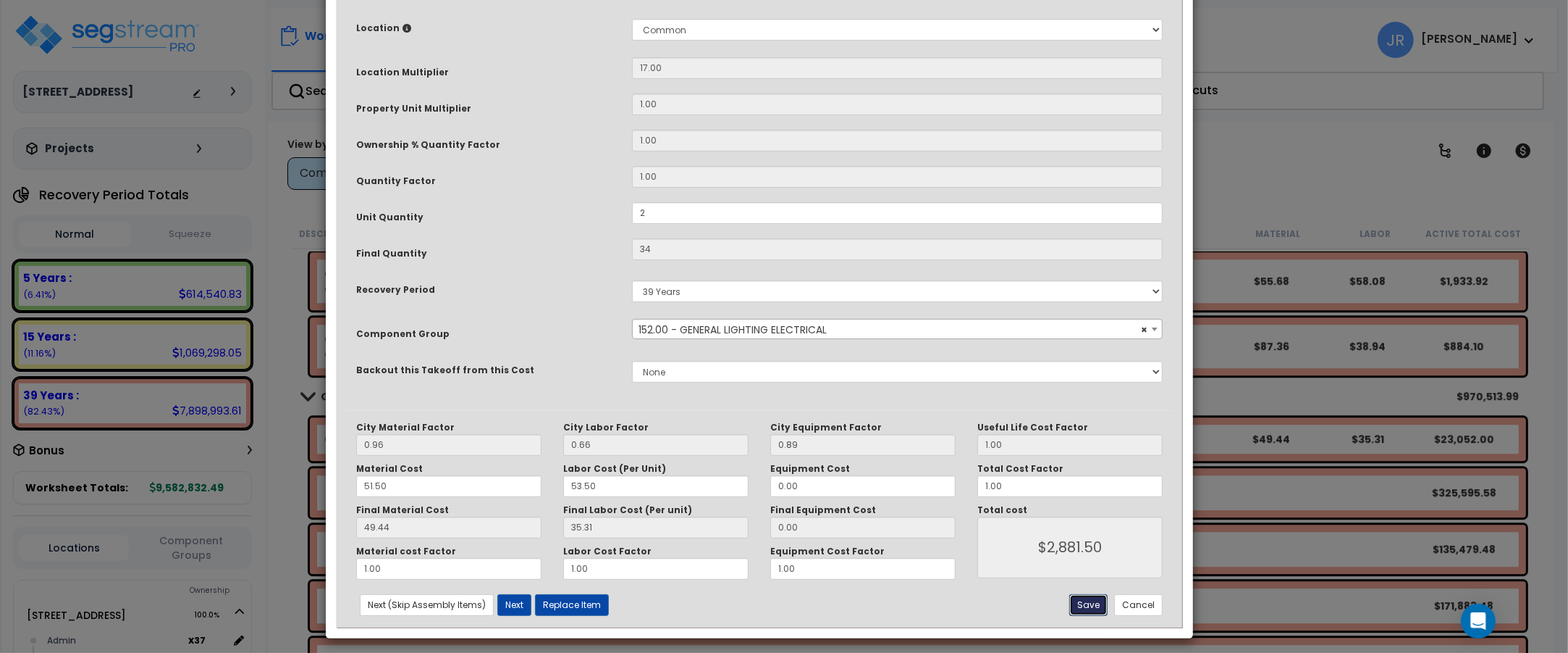
click at [1086, 610] on button "Save" at bounding box center [1088, 605] width 38 height 22
type input "2.00"
type input "34.00"
type input "2881.50"
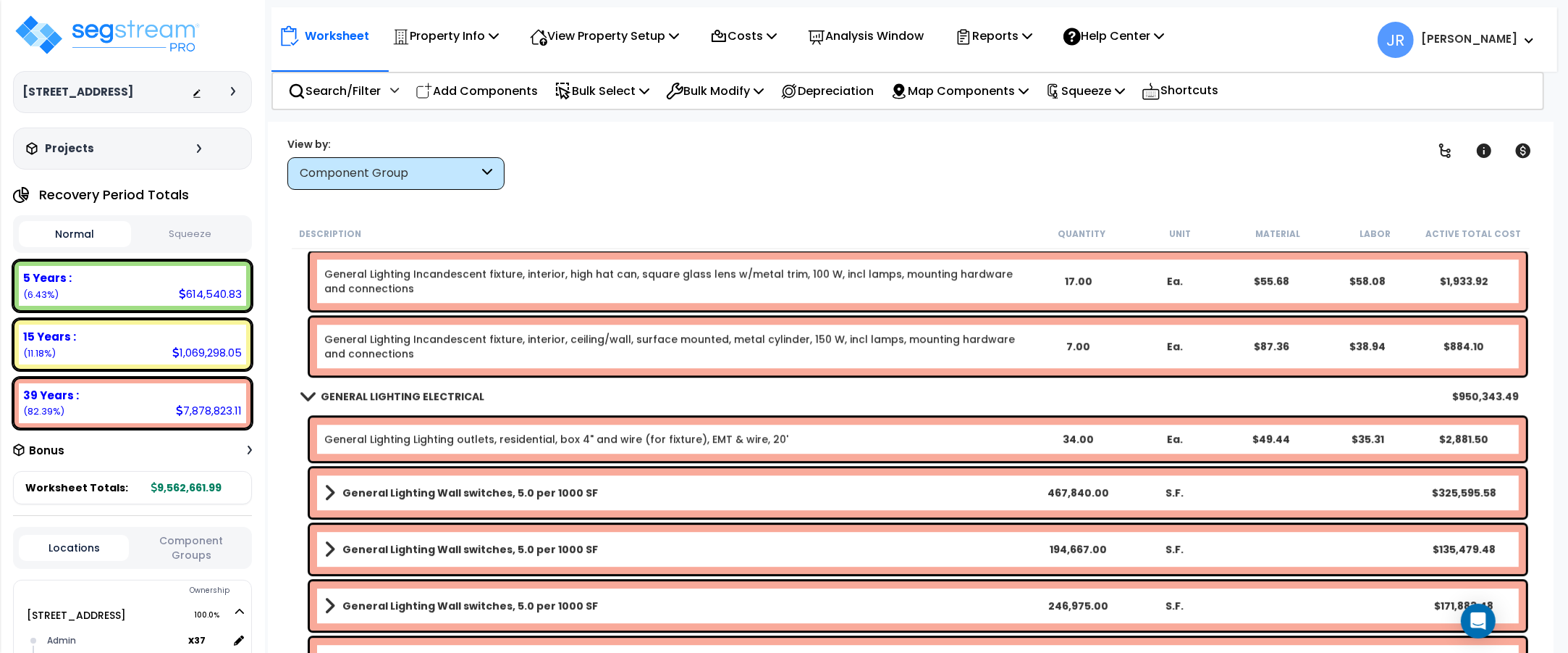
click at [783, 494] on link "General Lighting Wall switches, 5.0 per 1000 SF" at bounding box center [677, 493] width 705 height 20
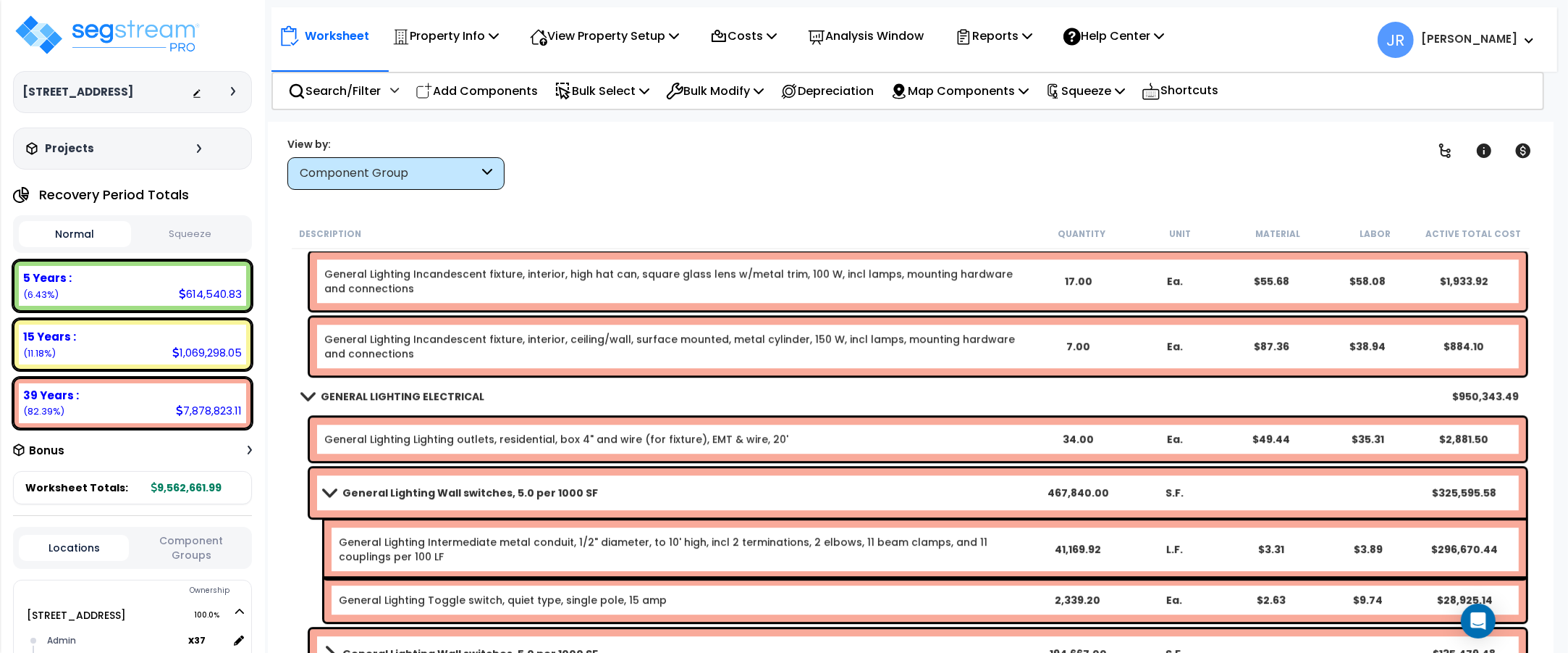
click at [783, 494] on link "General Lighting Wall switches, 5.0 per 1000 SF" at bounding box center [677, 493] width 705 height 20
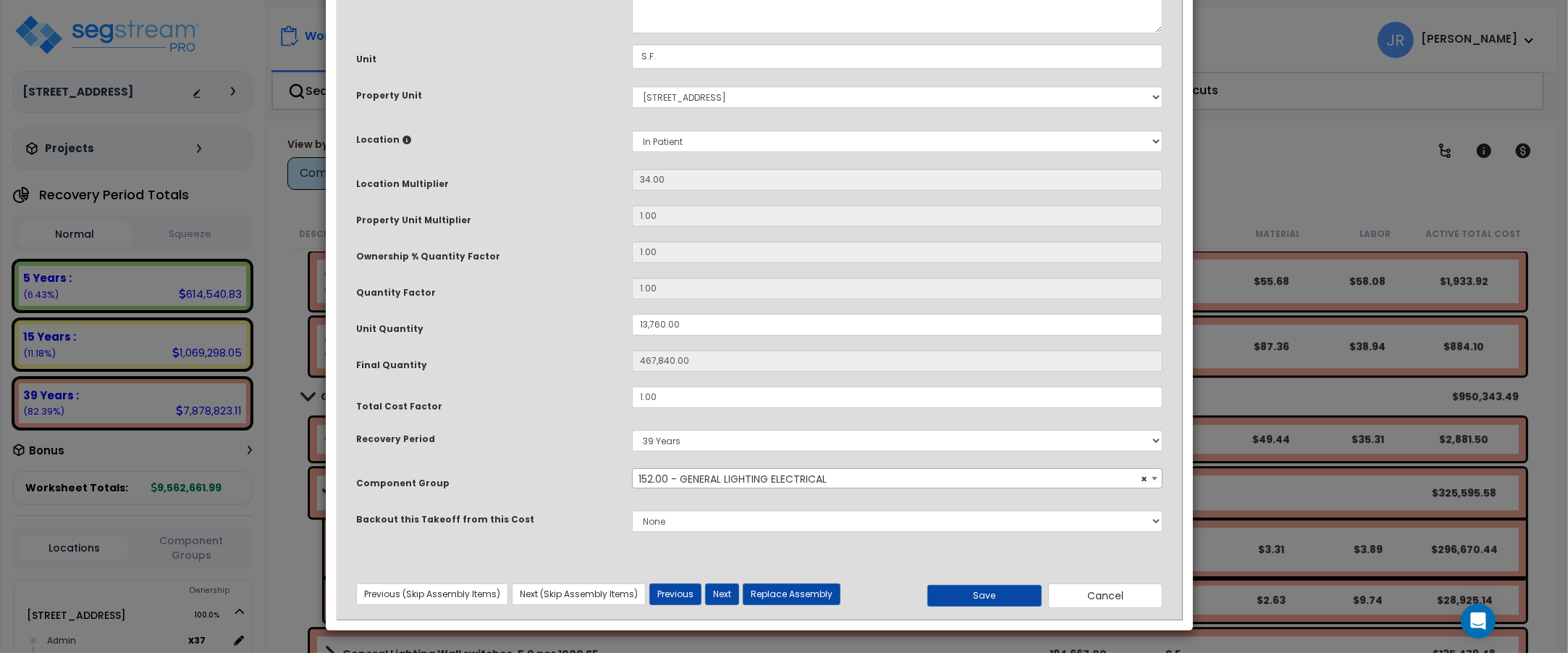
scroll to position [0, 0]
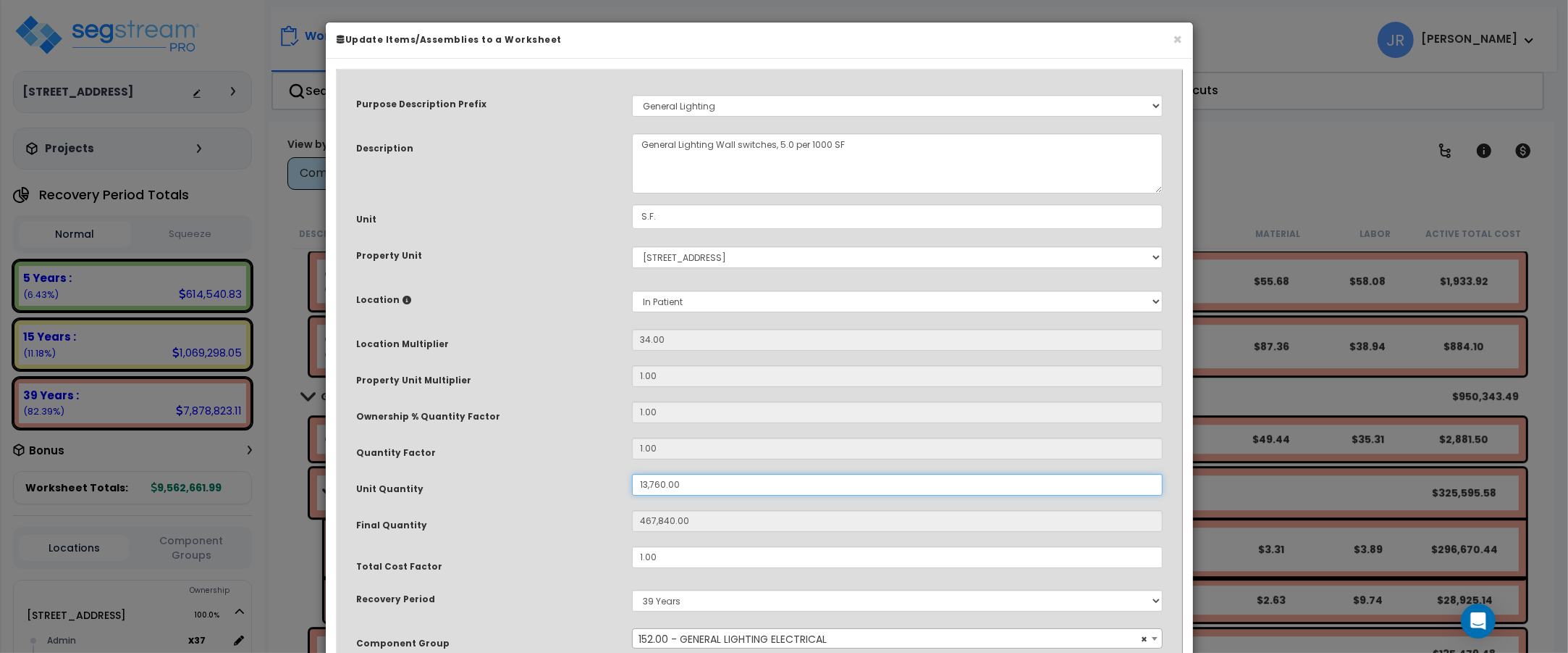
drag, startPoint x: 677, startPoint y: 483, endPoint x: 632, endPoint y: 482, distance: 45.0
click at [632, 482] on div "13,760.00" at bounding box center [897, 485] width 553 height 22
type input "2"
type input "68"
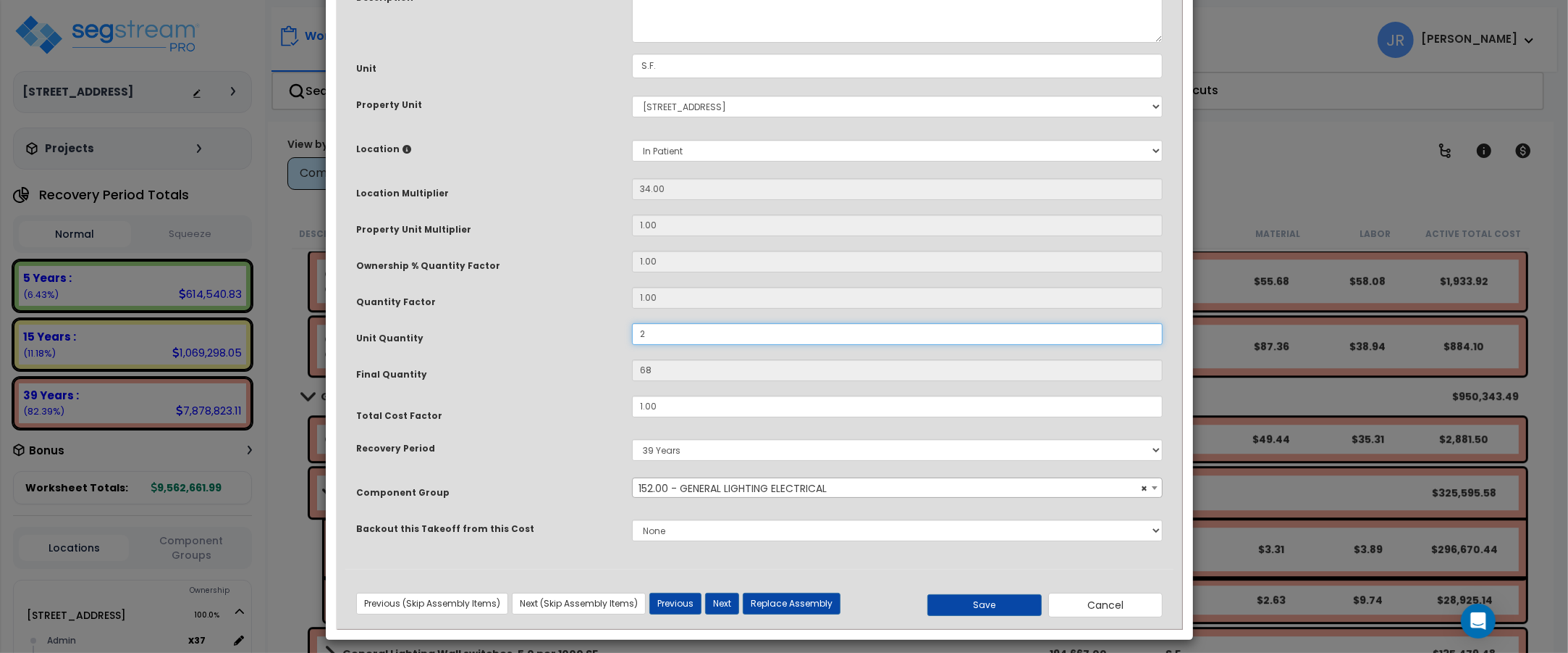
scroll to position [161, 0]
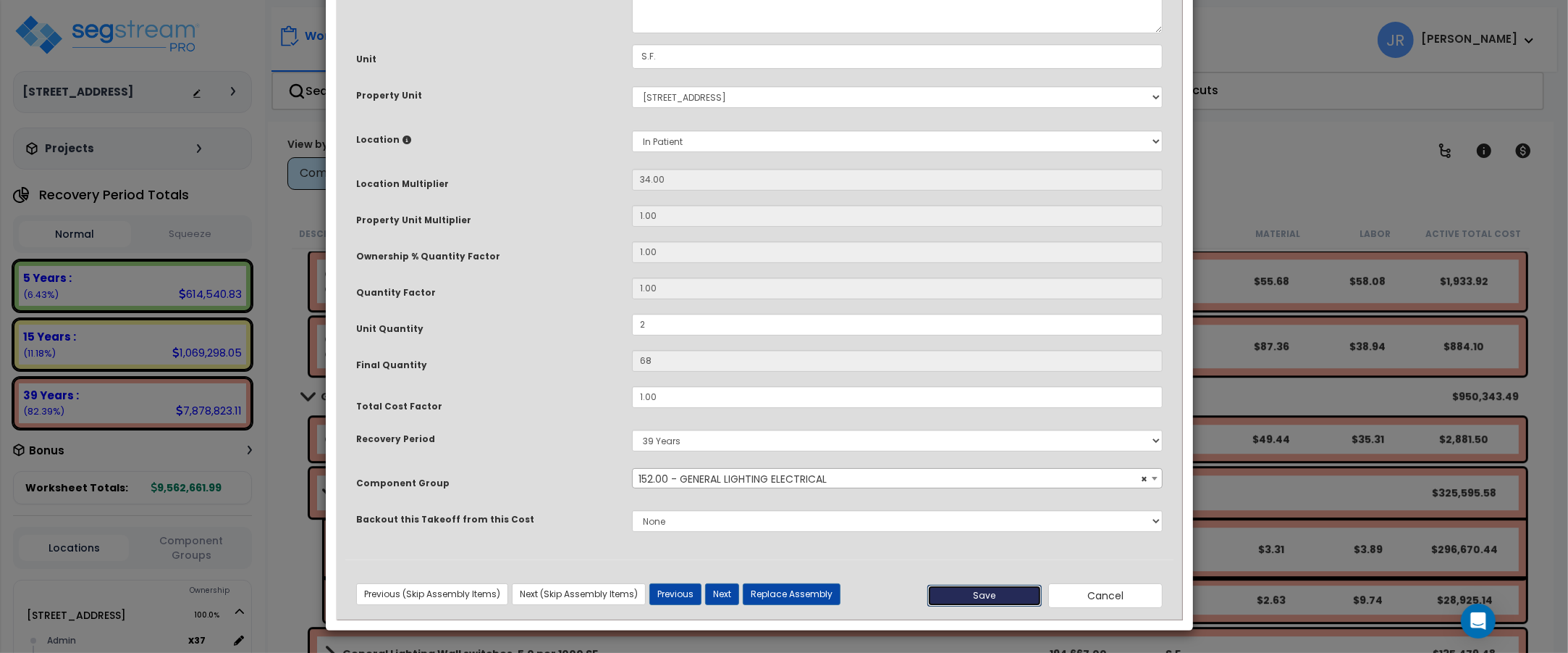
click at [979, 591] on button "Save" at bounding box center [984, 596] width 114 height 22
type input "2.00"
type input "68.00"
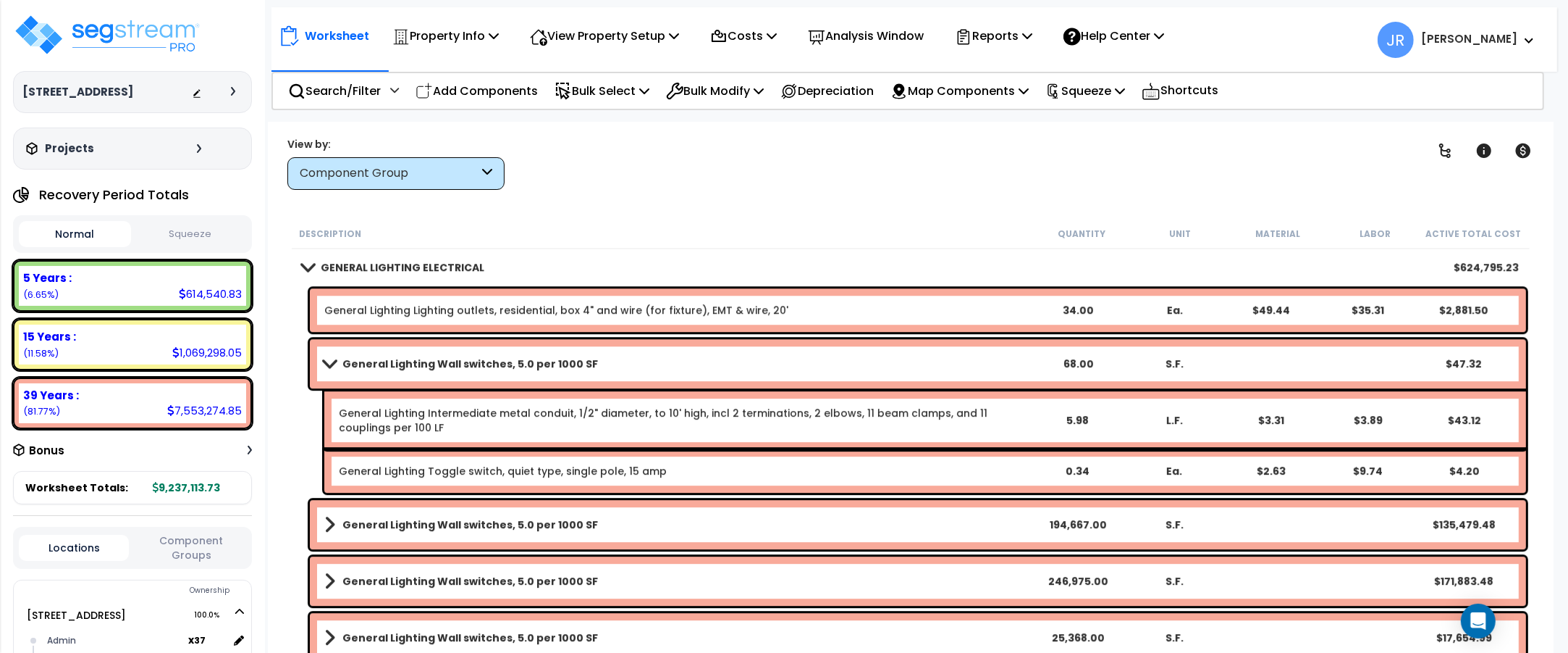
scroll to position [11325, 0]
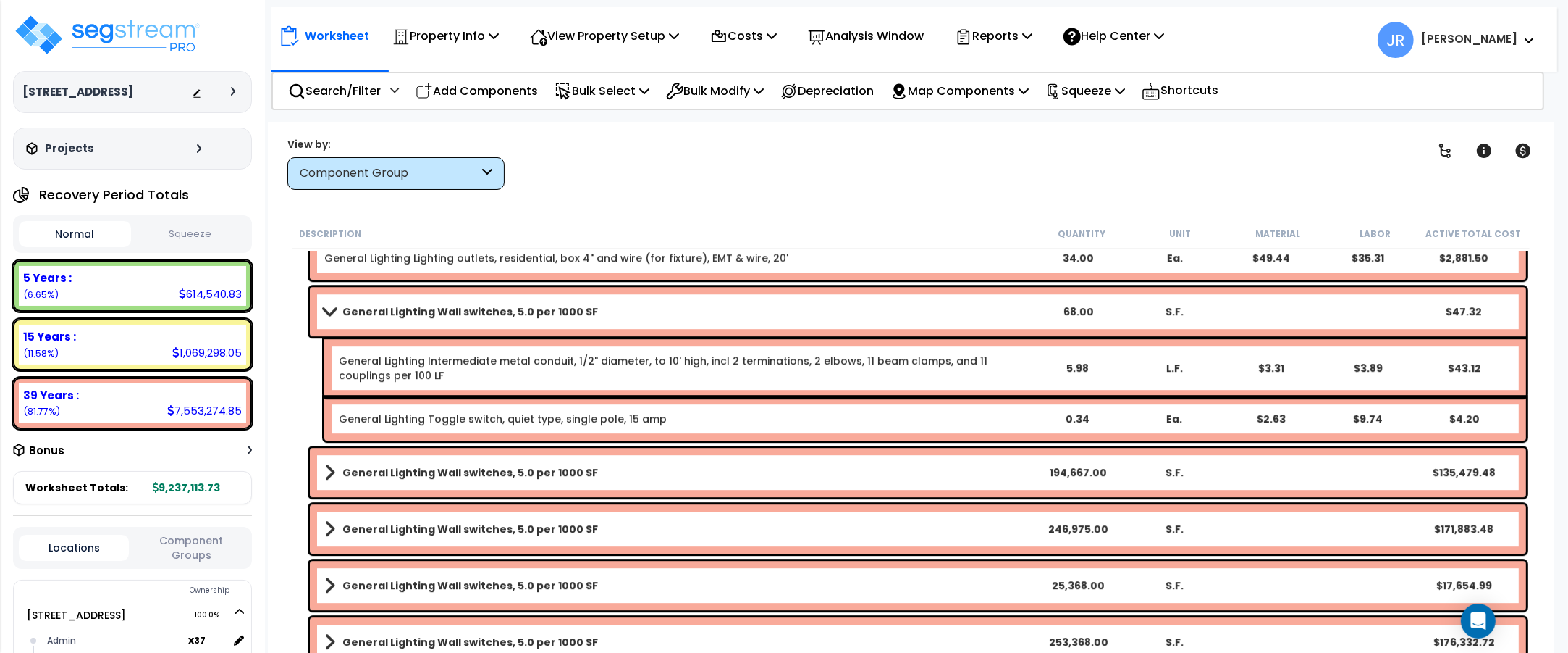
click at [765, 469] on link "General Lighting Wall switches, 5.0 per 1000 SF" at bounding box center [677, 473] width 705 height 20
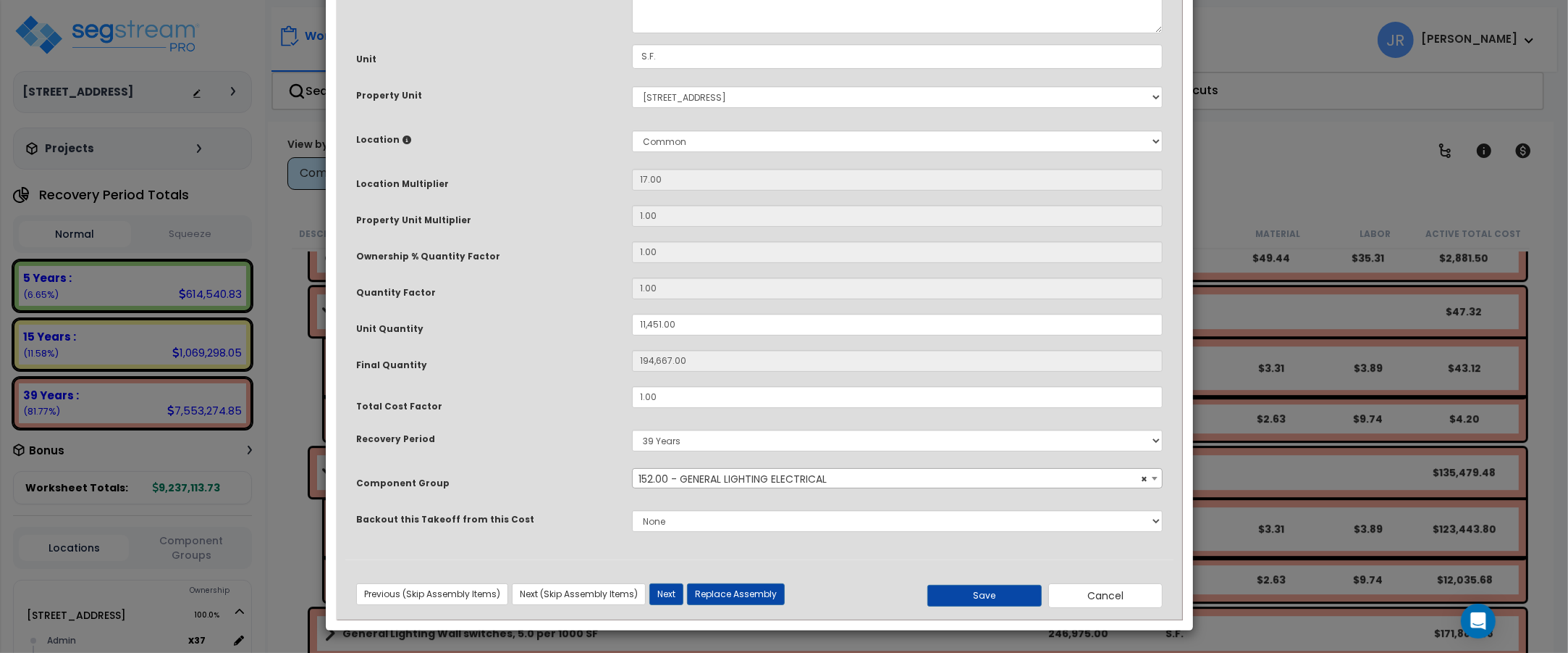
scroll to position [0, 0]
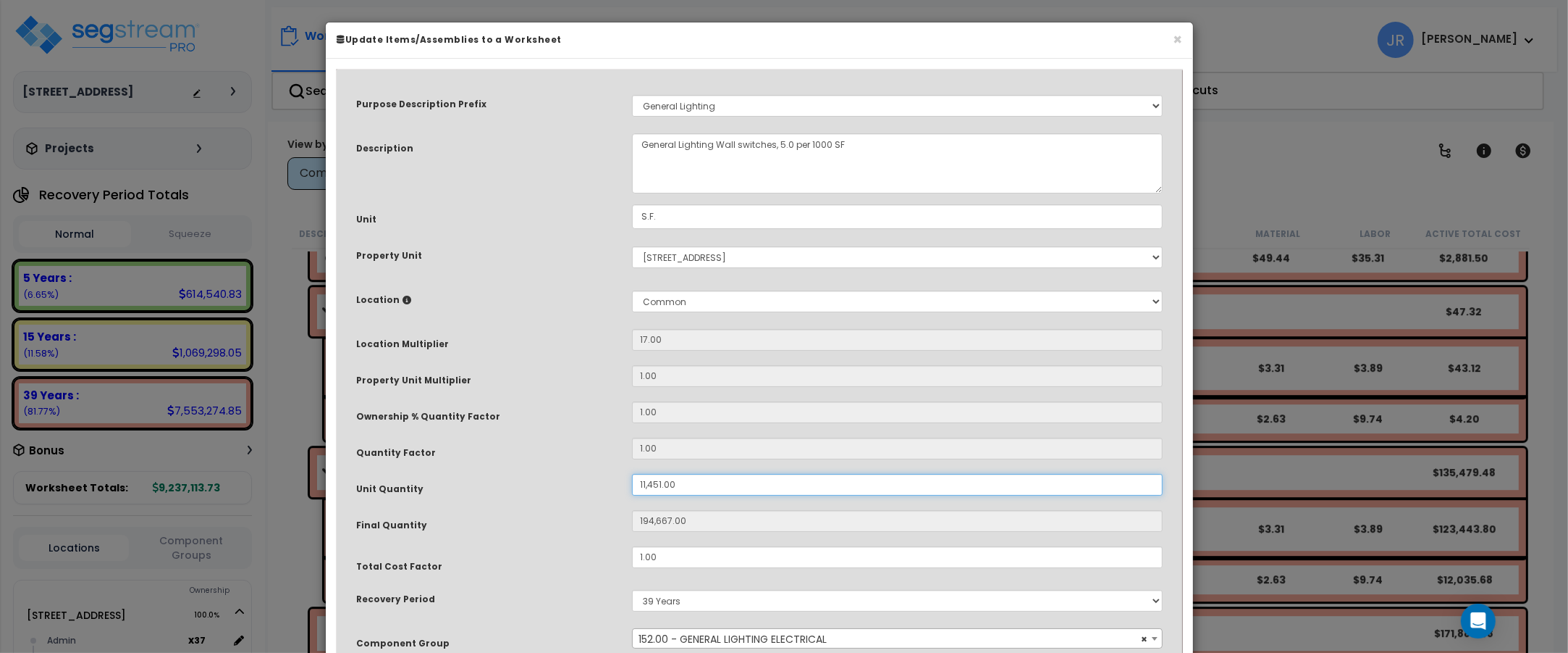
drag, startPoint x: 676, startPoint y: 488, endPoint x: 623, endPoint y: 486, distance: 53.0
click at [623, 486] on div "11,451.00" at bounding box center [897, 485] width 553 height 22
type input "1"
type input "17"
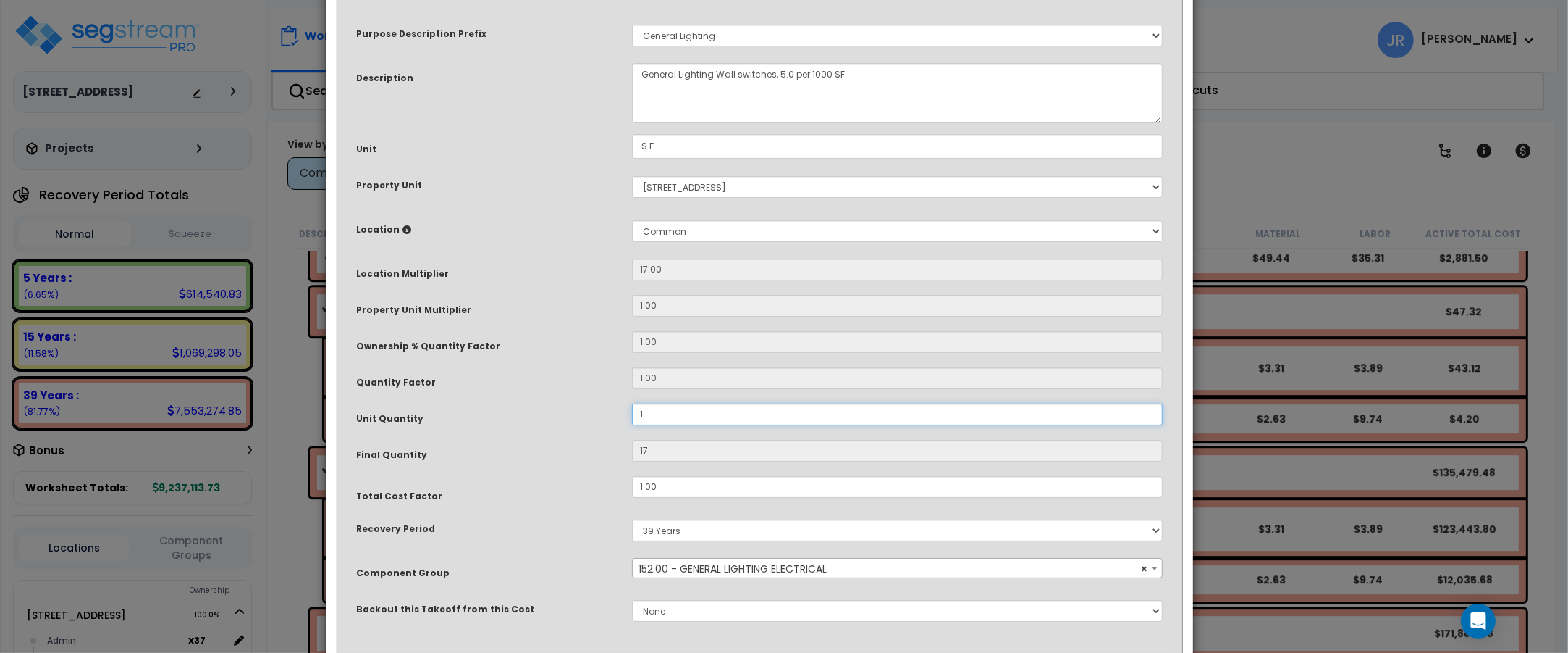
scroll to position [161, 0]
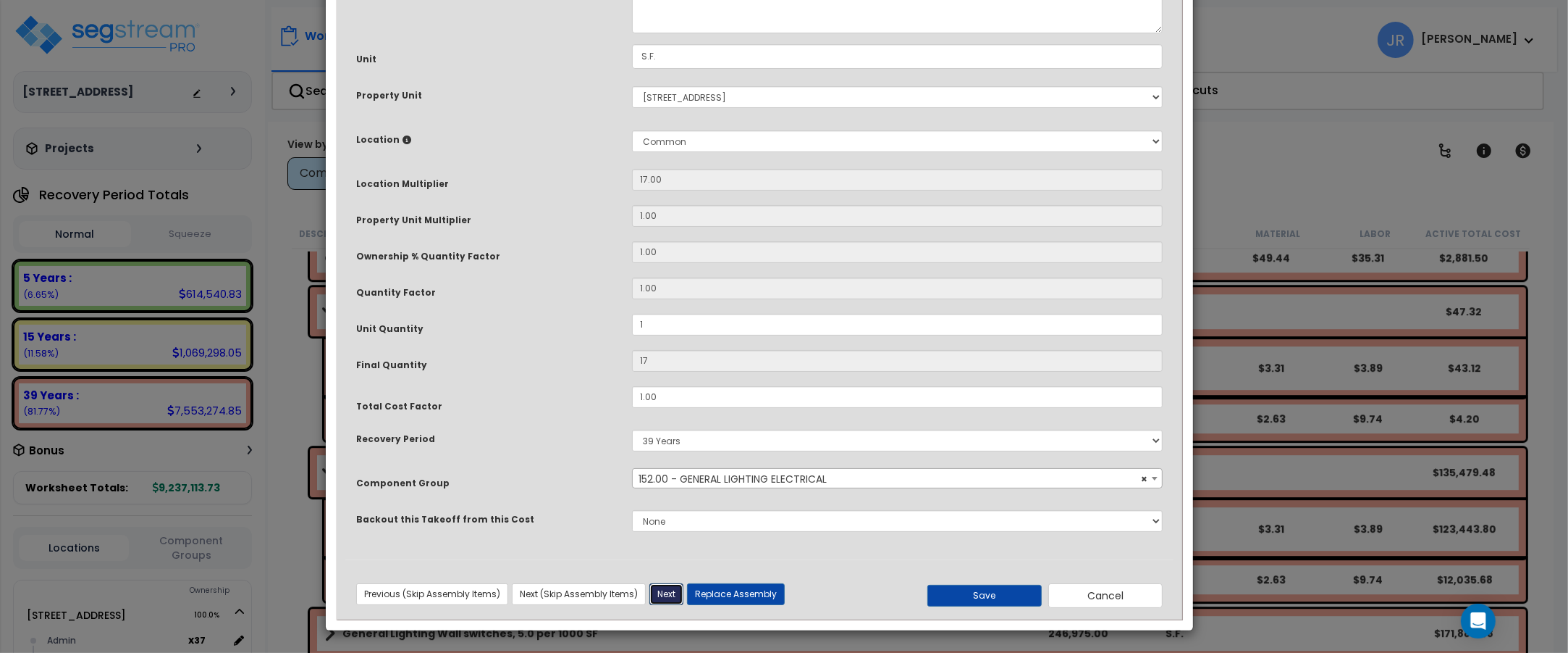
click at [665, 591] on button "Next" at bounding box center [666, 594] width 34 height 22
type input "1.00"
type input "17.00"
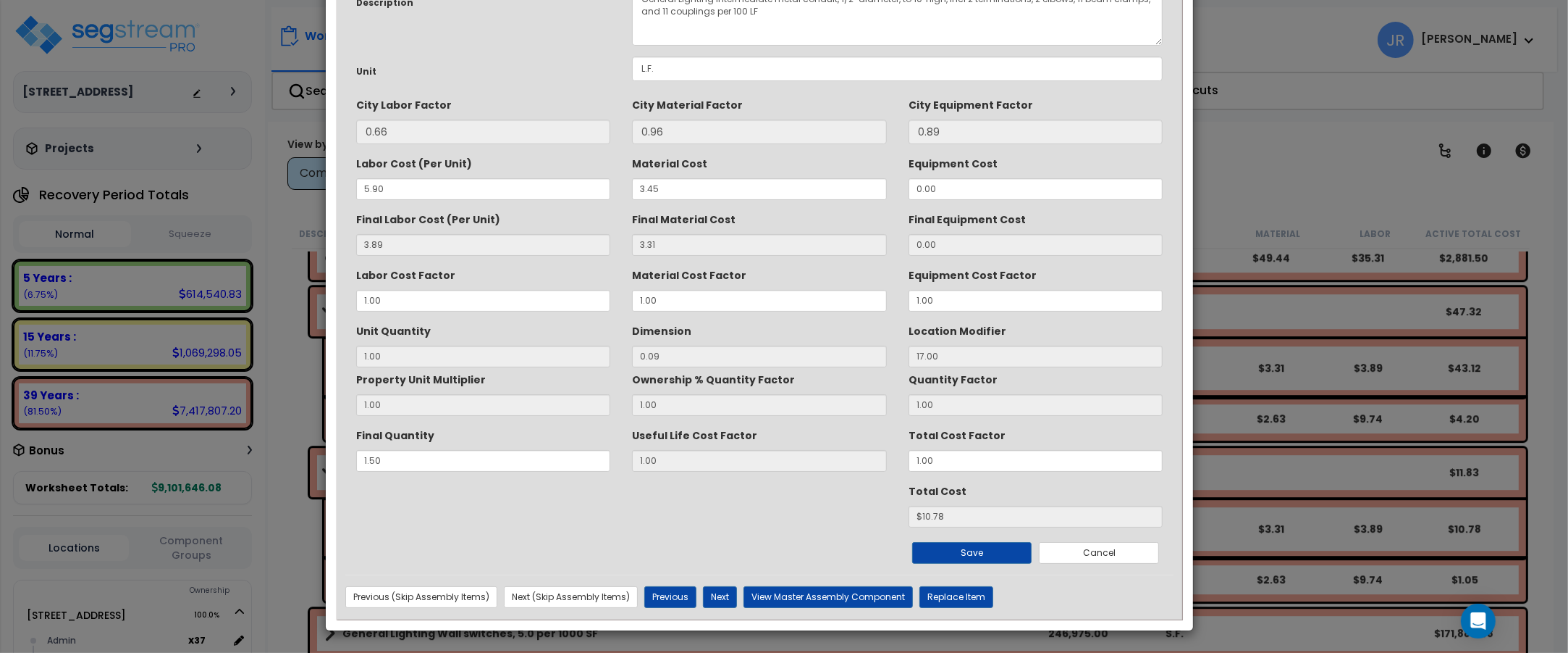
scroll to position [102, 0]
click at [671, 596] on button "Previous" at bounding box center [671, 597] width 52 height 22
type input "10.78"
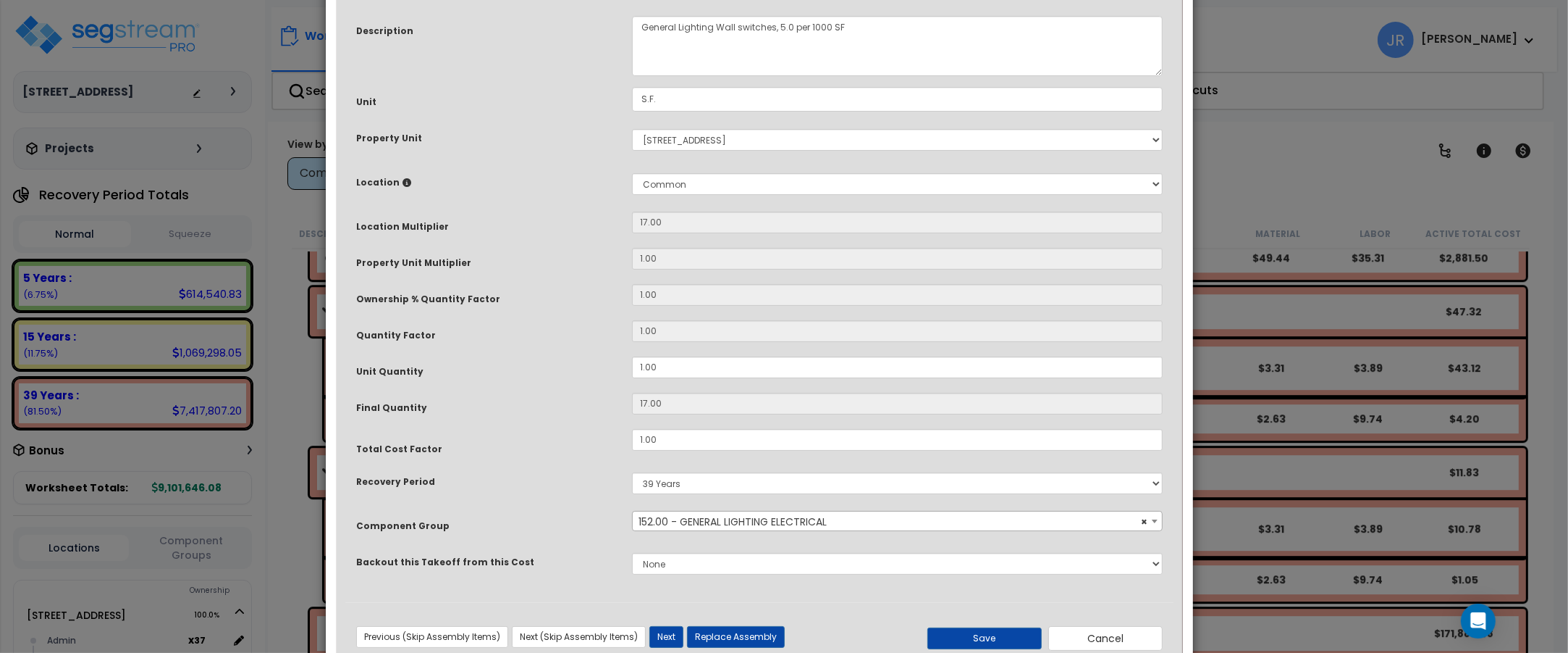
scroll to position [161, 0]
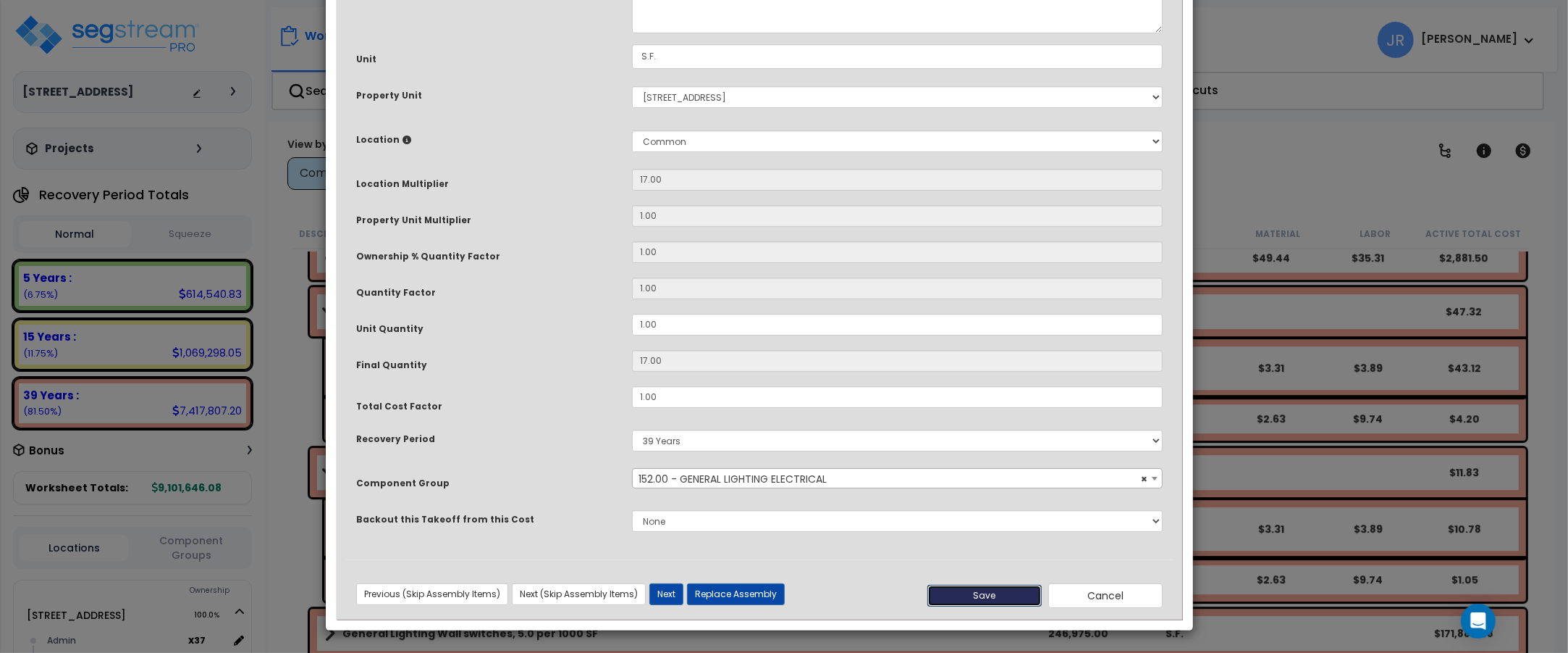
click at [968, 588] on button "Save" at bounding box center [984, 596] width 114 height 22
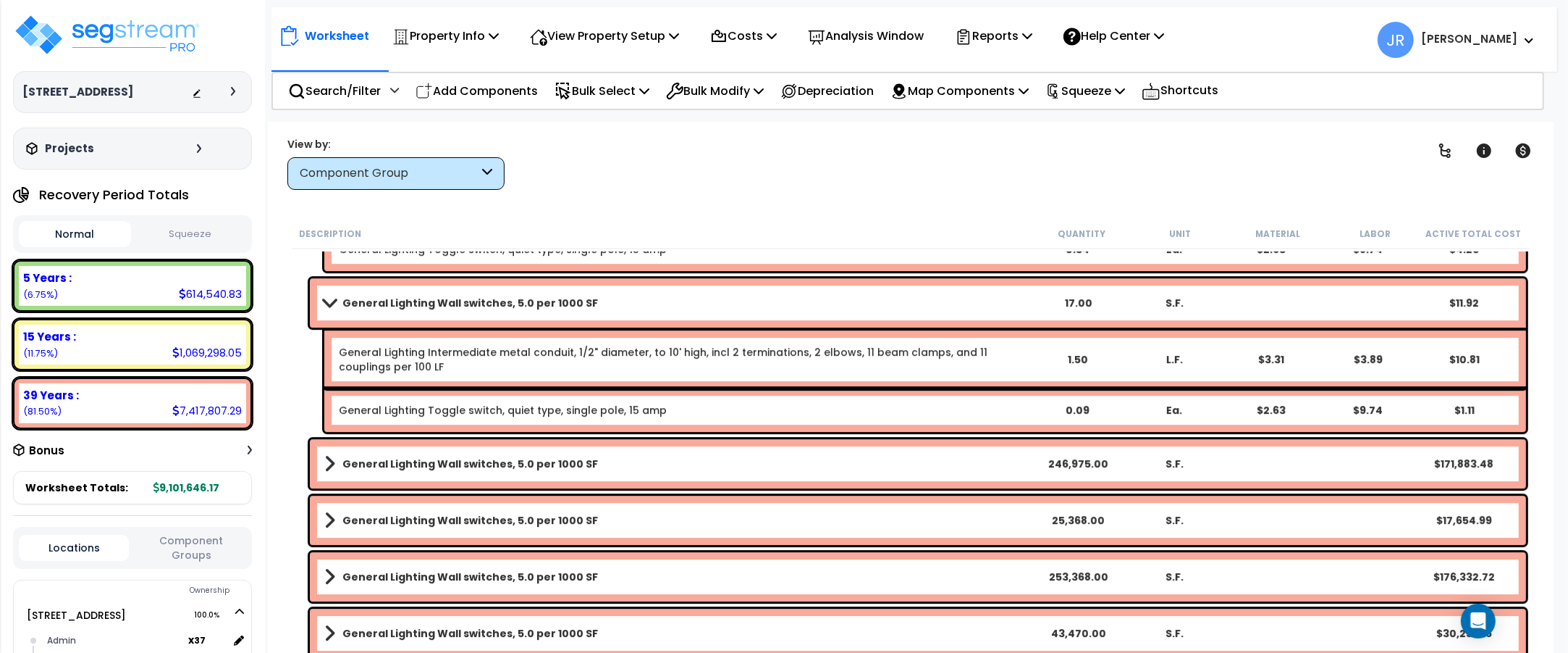
scroll to position [11506, 0]
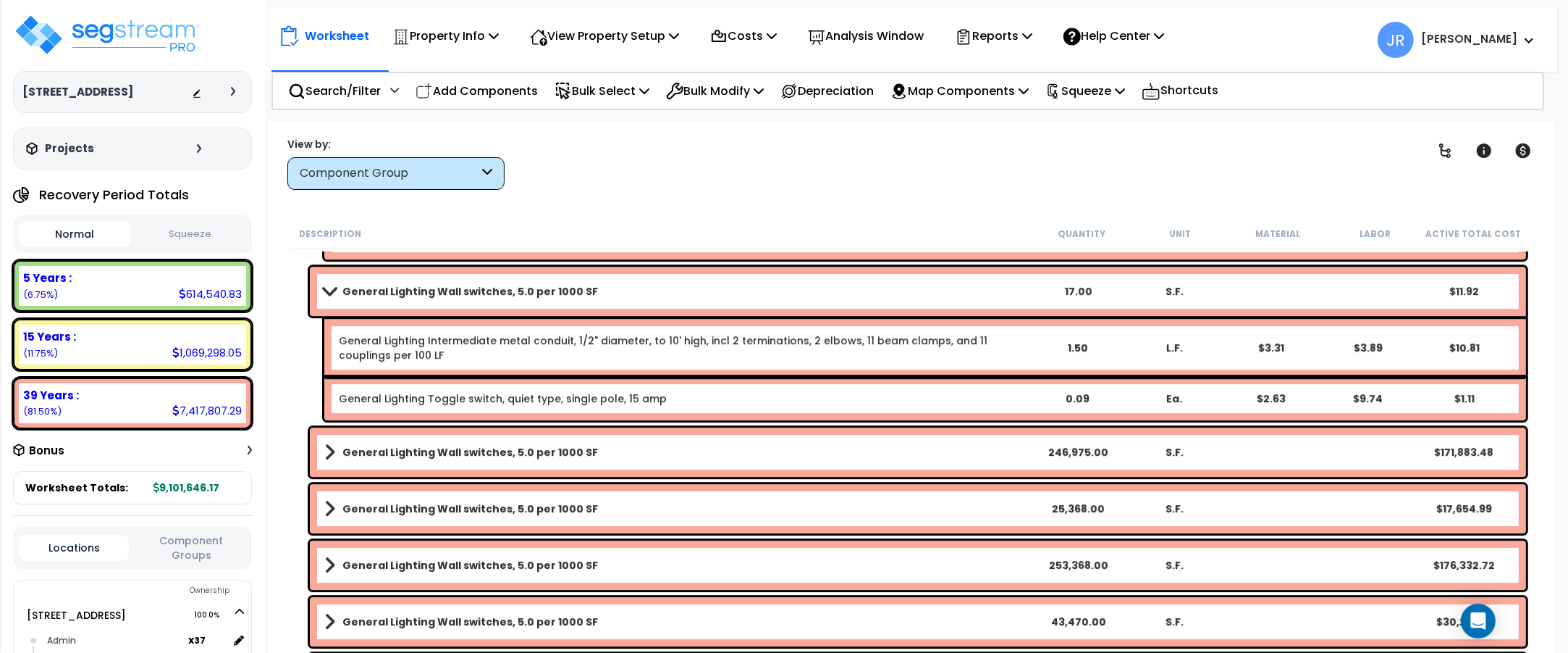
click at [808, 453] on link "General Lighting Wall switches, 5.0 per 1000 SF" at bounding box center [677, 452] width 705 height 20
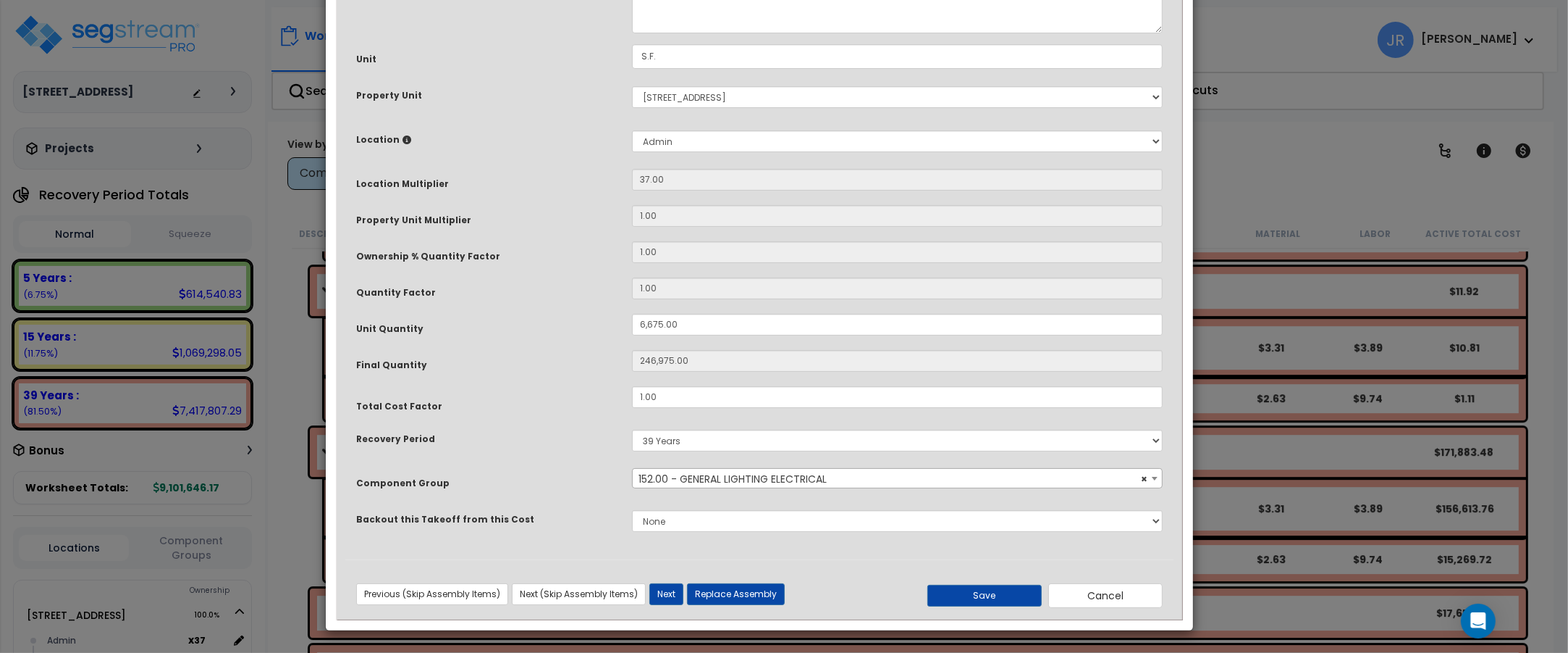
scroll to position [0, 0]
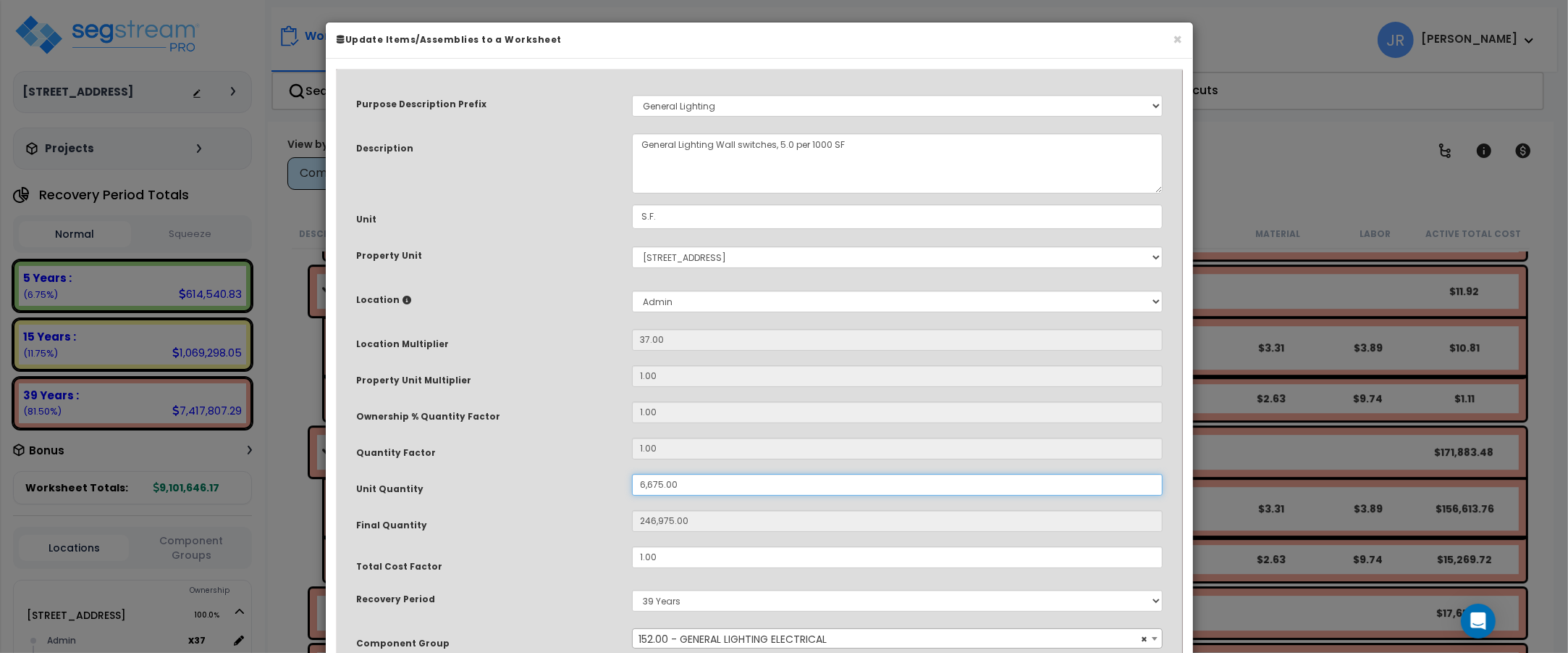
drag, startPoint x: 676, startPoint y: 481, endPoint x: 595, endPoint y: 484, distance: 81.1
click at [595, 484] on div "Unit Quantity 6,675.00" at bounding box center [759, 486] width 828 height 25
type input "1"
type input "37"
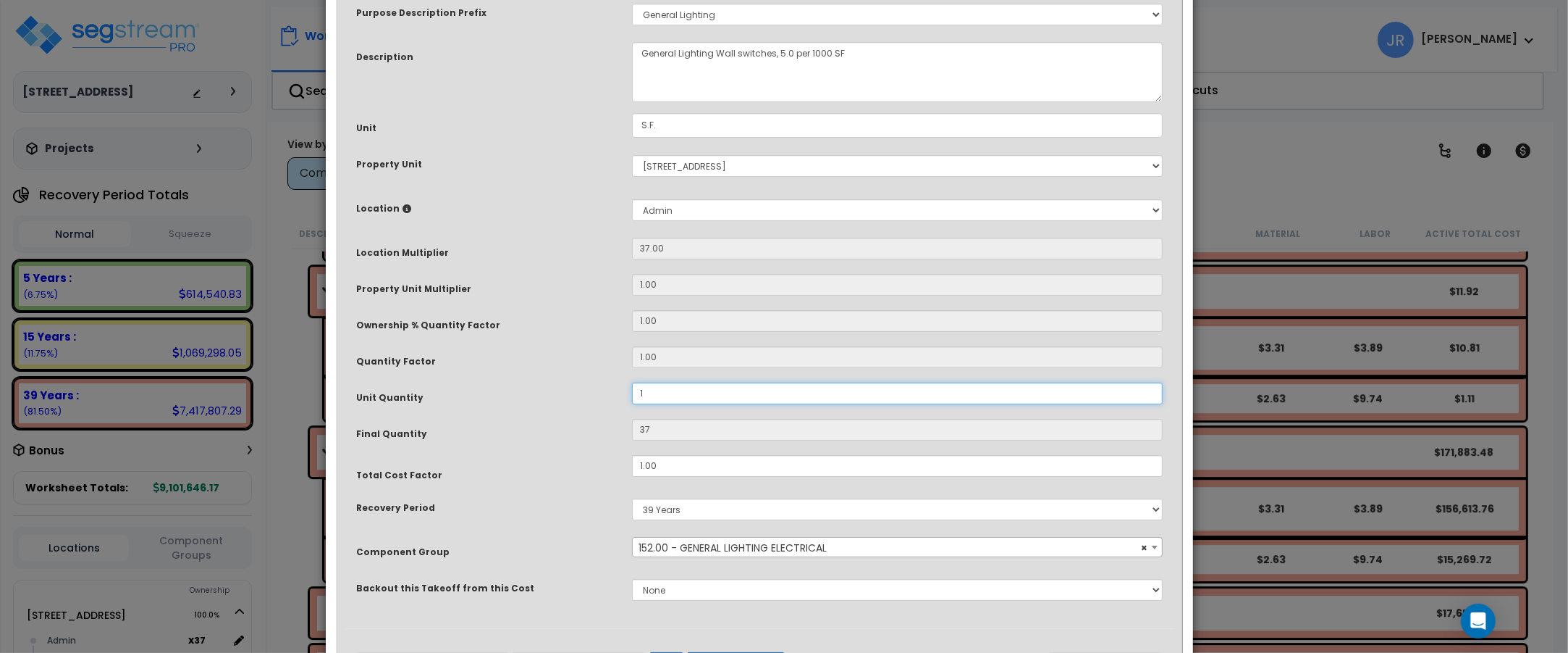
scroll to position [161, 0]
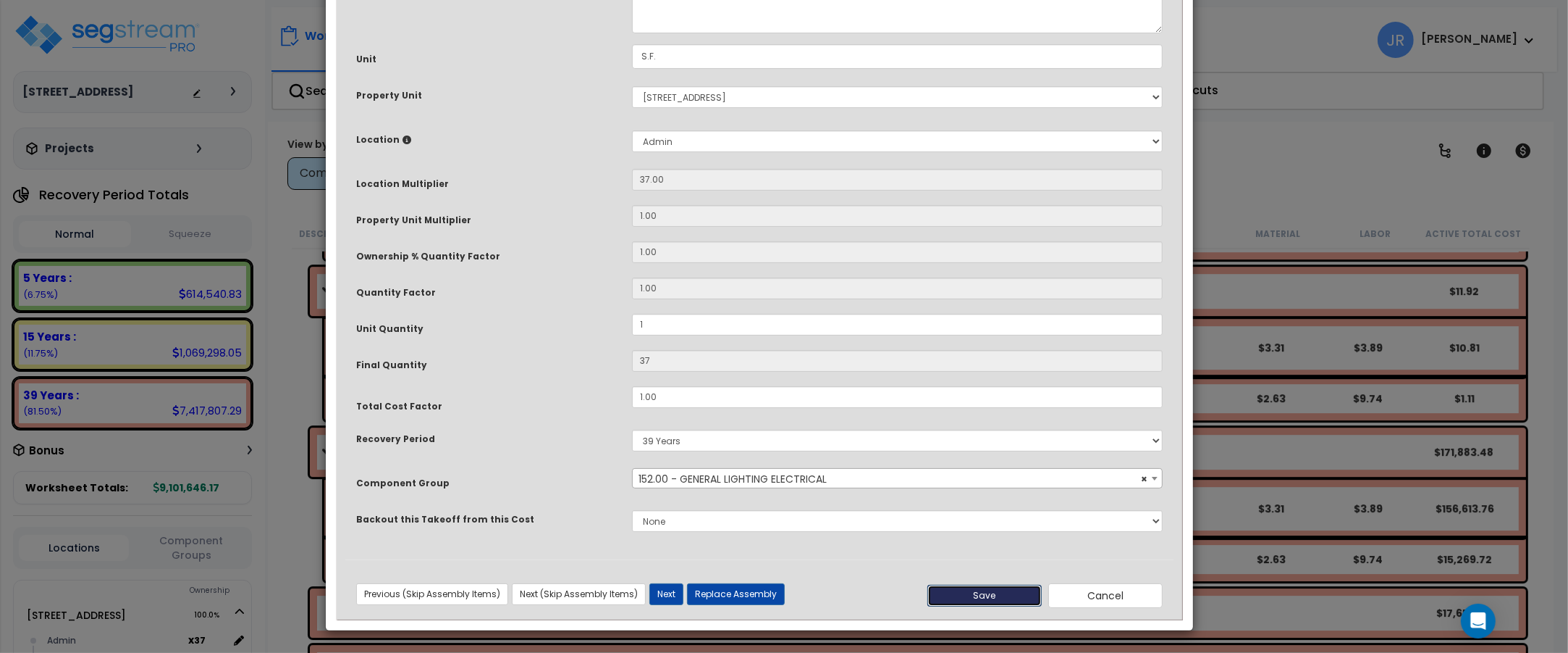
click at [977, 586] on button "Save" at bounding box center [984, 596] width 114 height 22
type input "1.00"
type input "37.00"
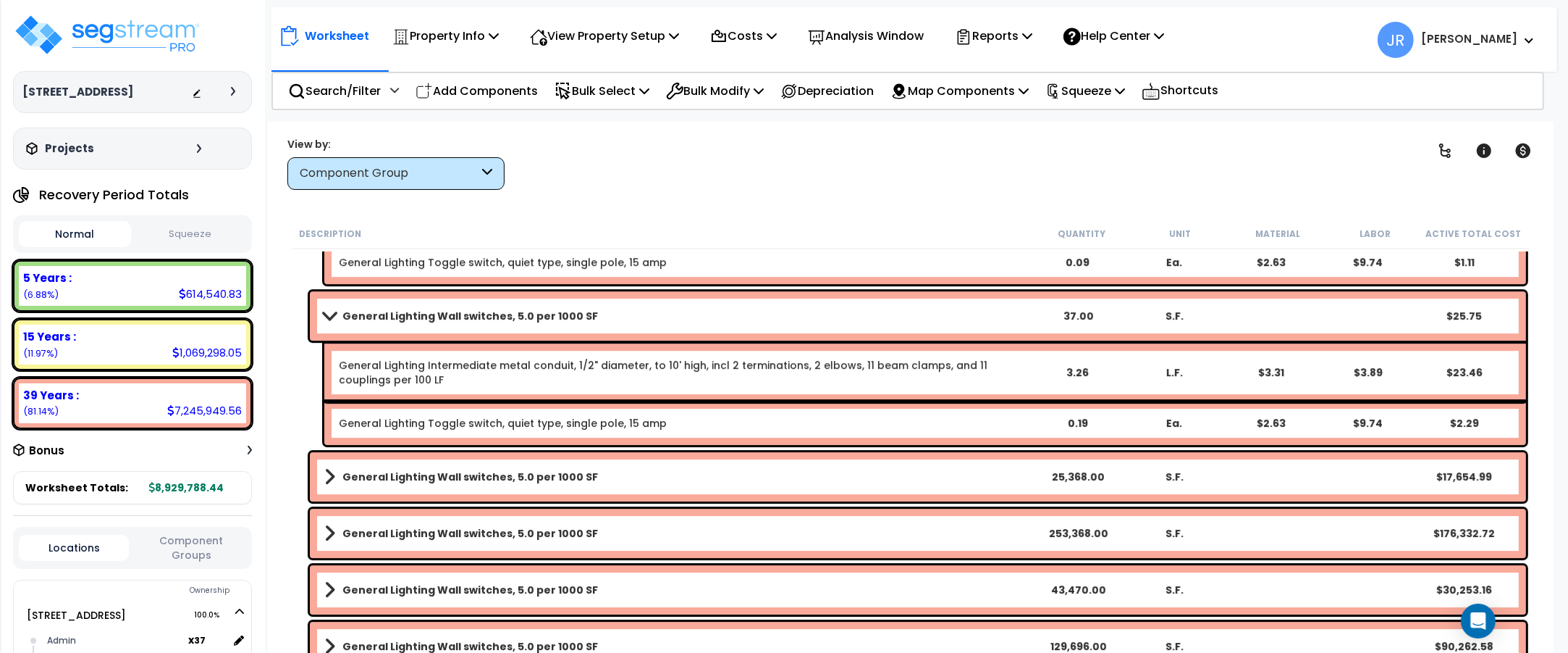
scroll to position [11687, 0]
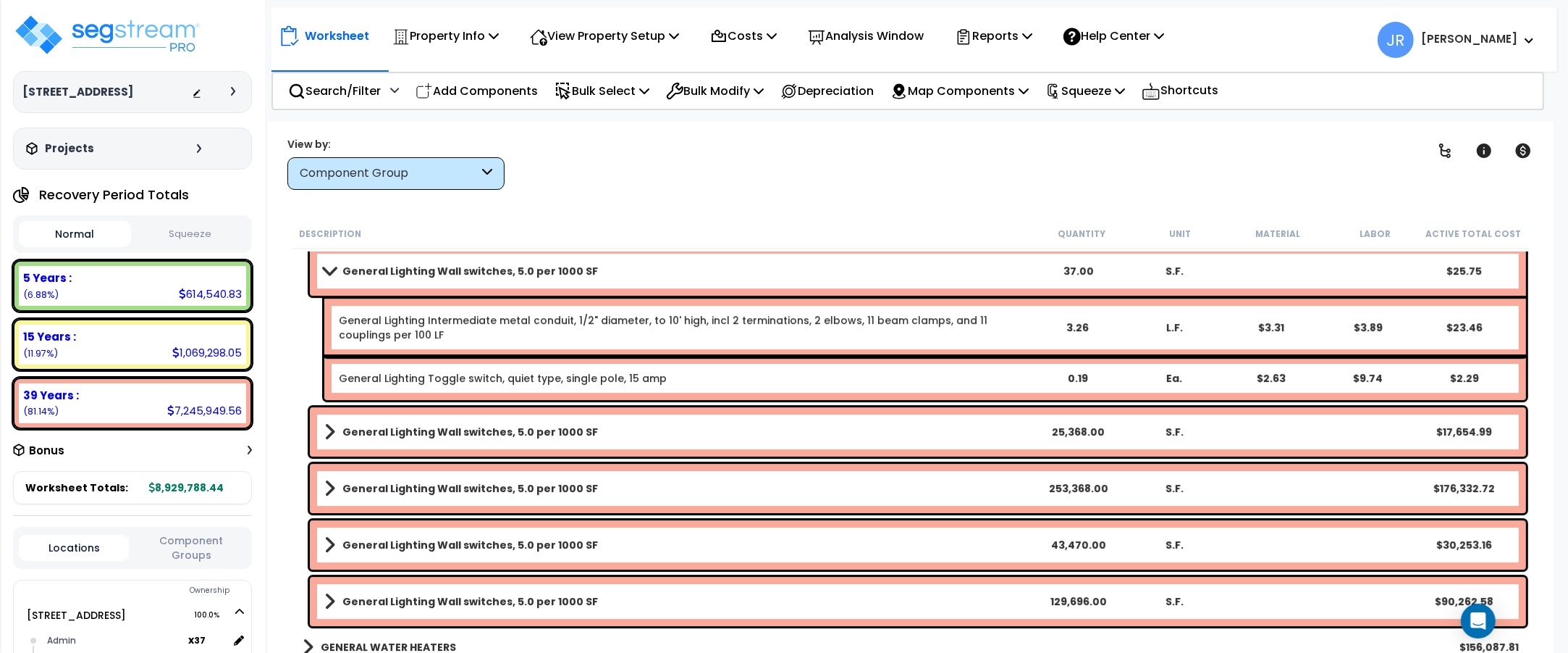
click at [744, 428] on link "General Lighting Wall switches, 5.0 per 1000 SF" at bounding box center [677, 432] width 705 height 20
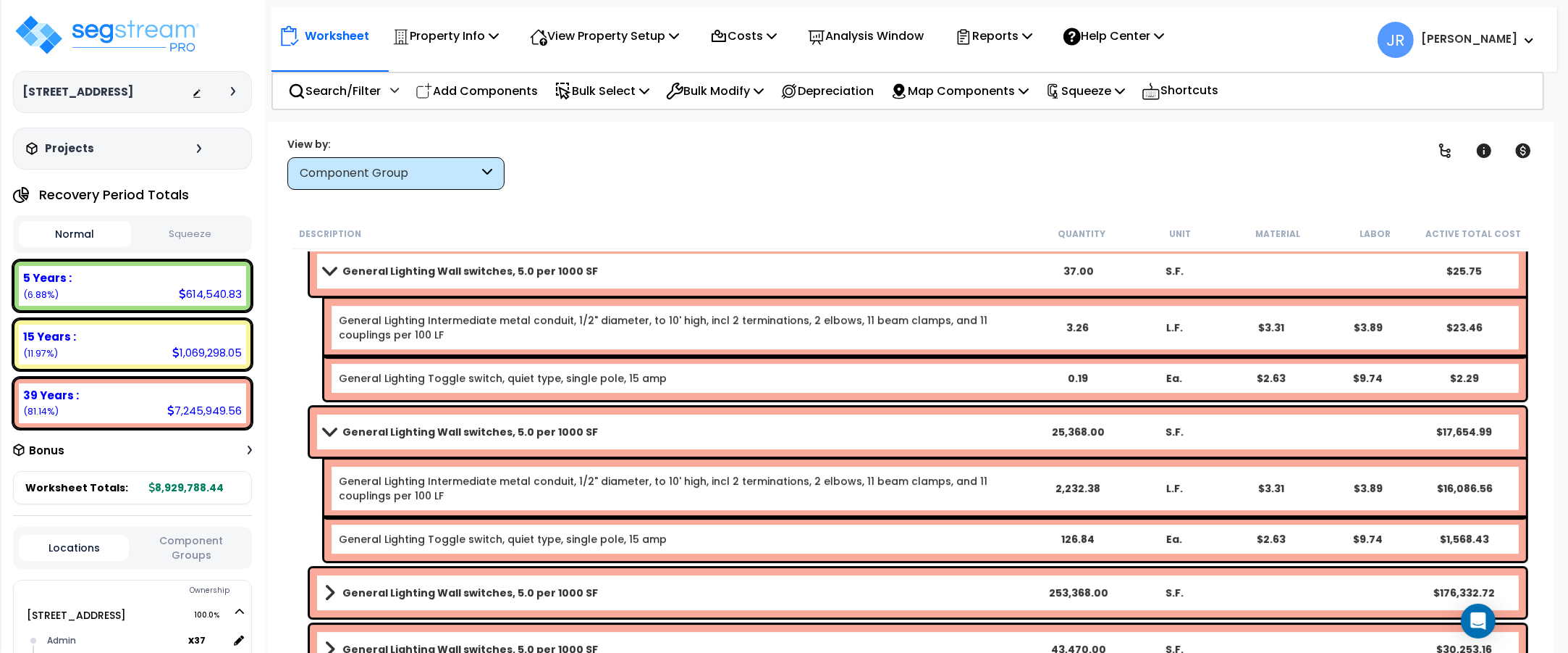
click at [744, 428] on link "General Lighting Wall switches, 5.0 per 1000 SF" at bounding box center [677, 432] width 705 height 20
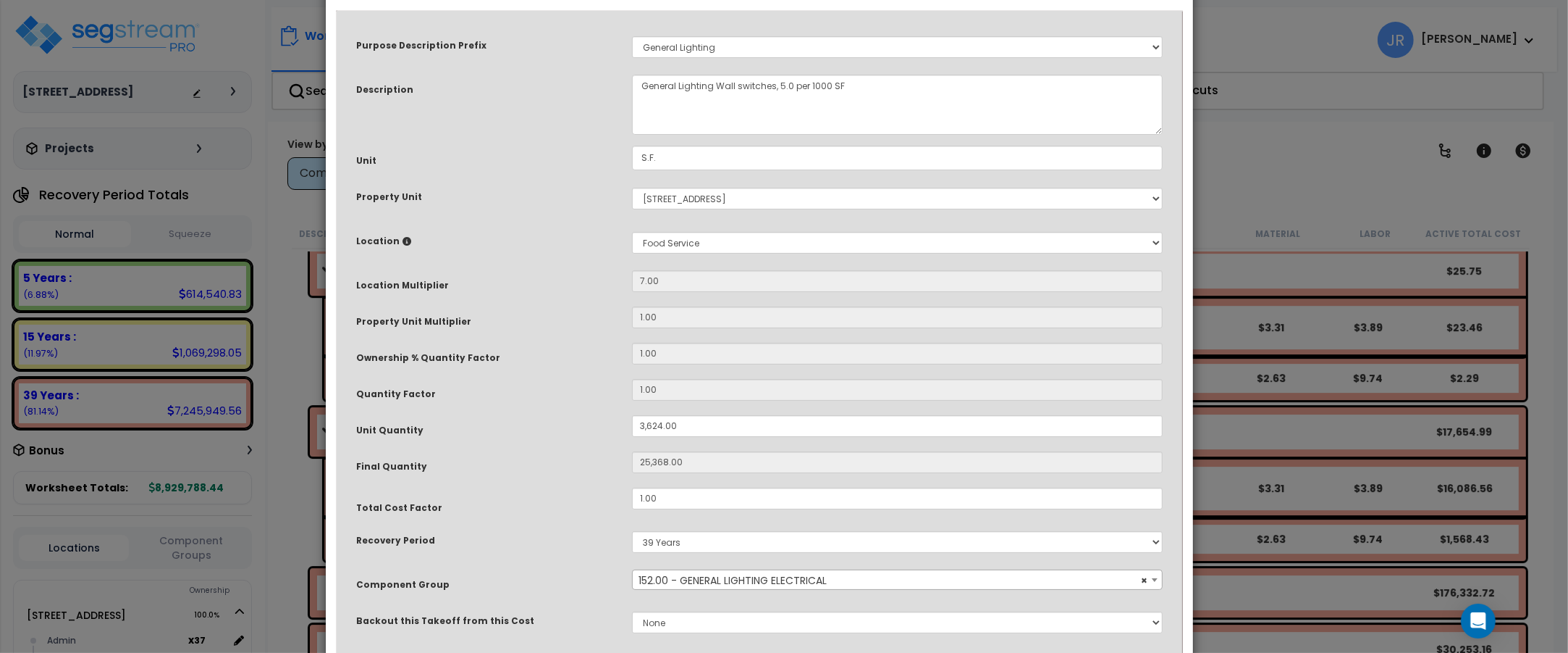
scroll to position [91, 0]
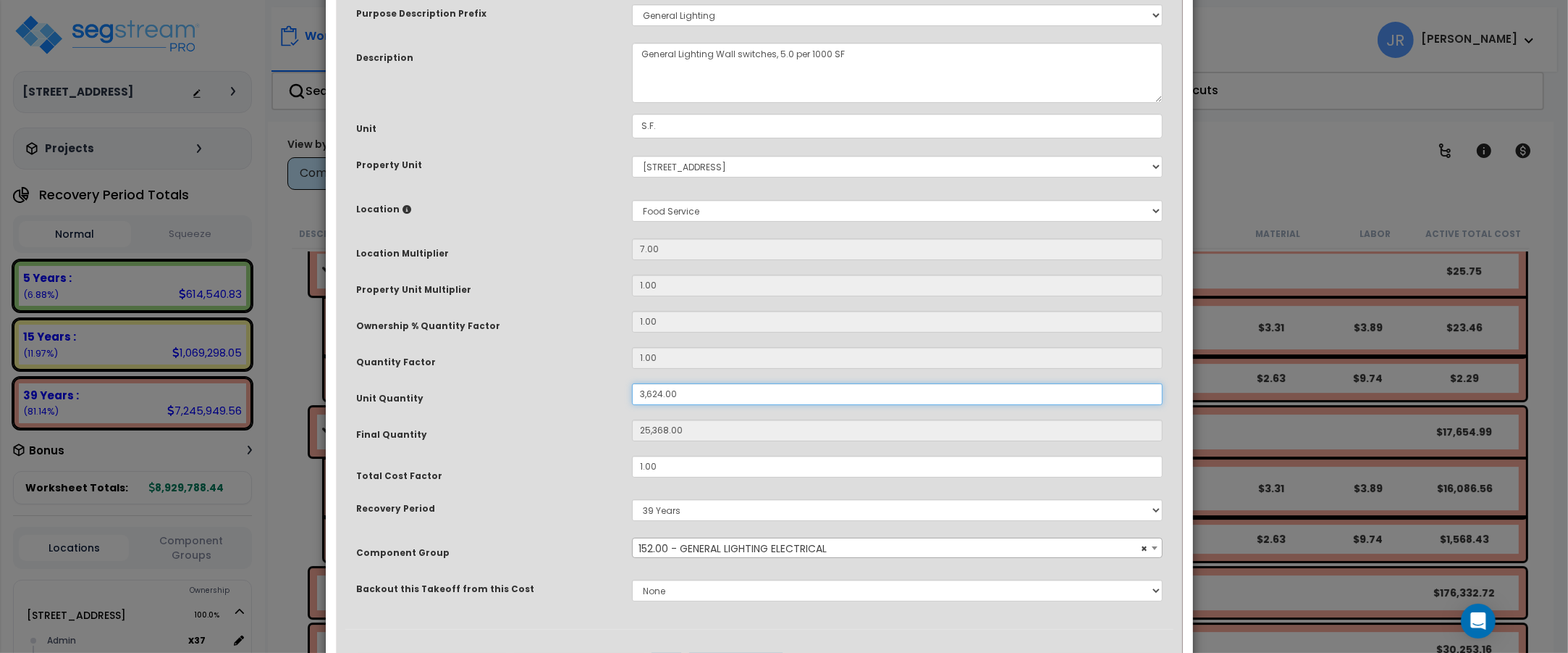
drag, startPoint x: 660, startPoint y: 388, endPoint x: 587, endPoint y: 386, distance: 73.0
click at [587, 386] on div "Unit Quantity 3,624.00" at bounding box center [759, 396] width 828 height 25
type input "1"
type input "7"
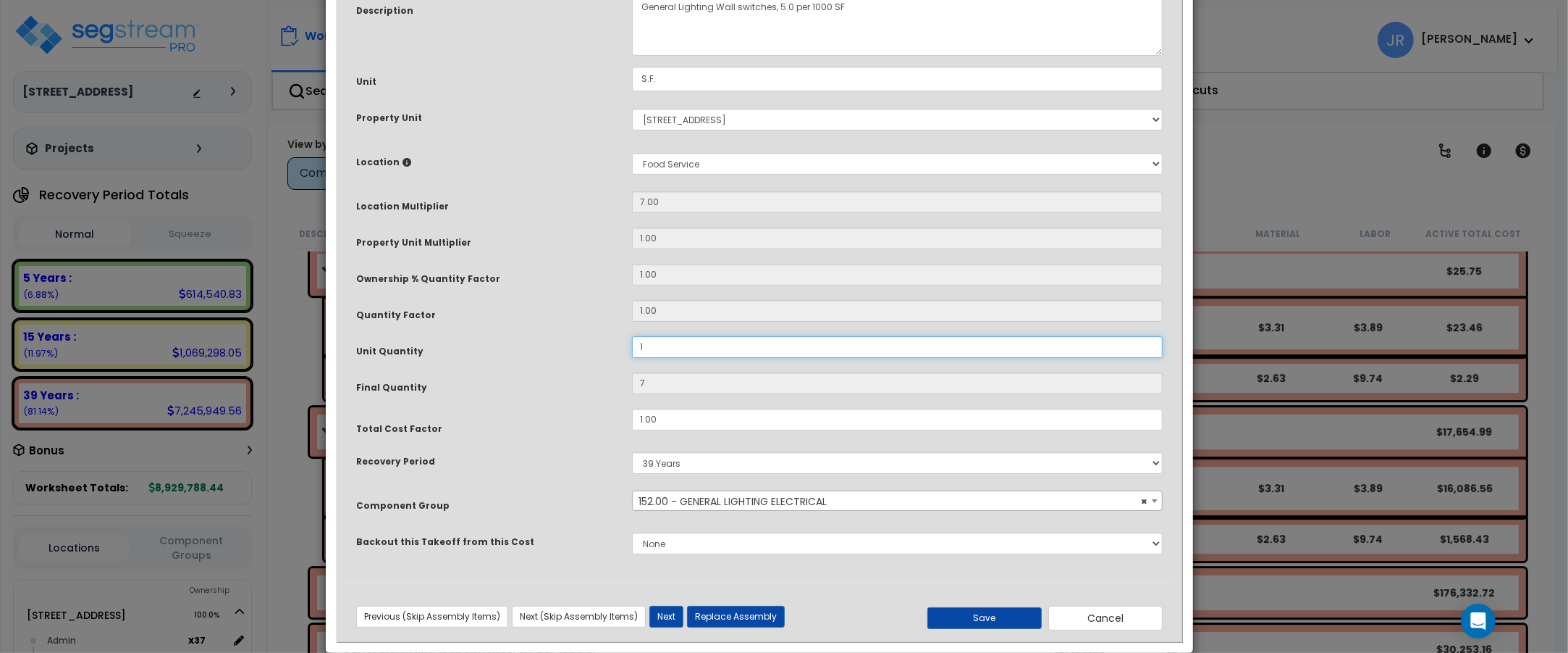
scroll to position [161, 0]
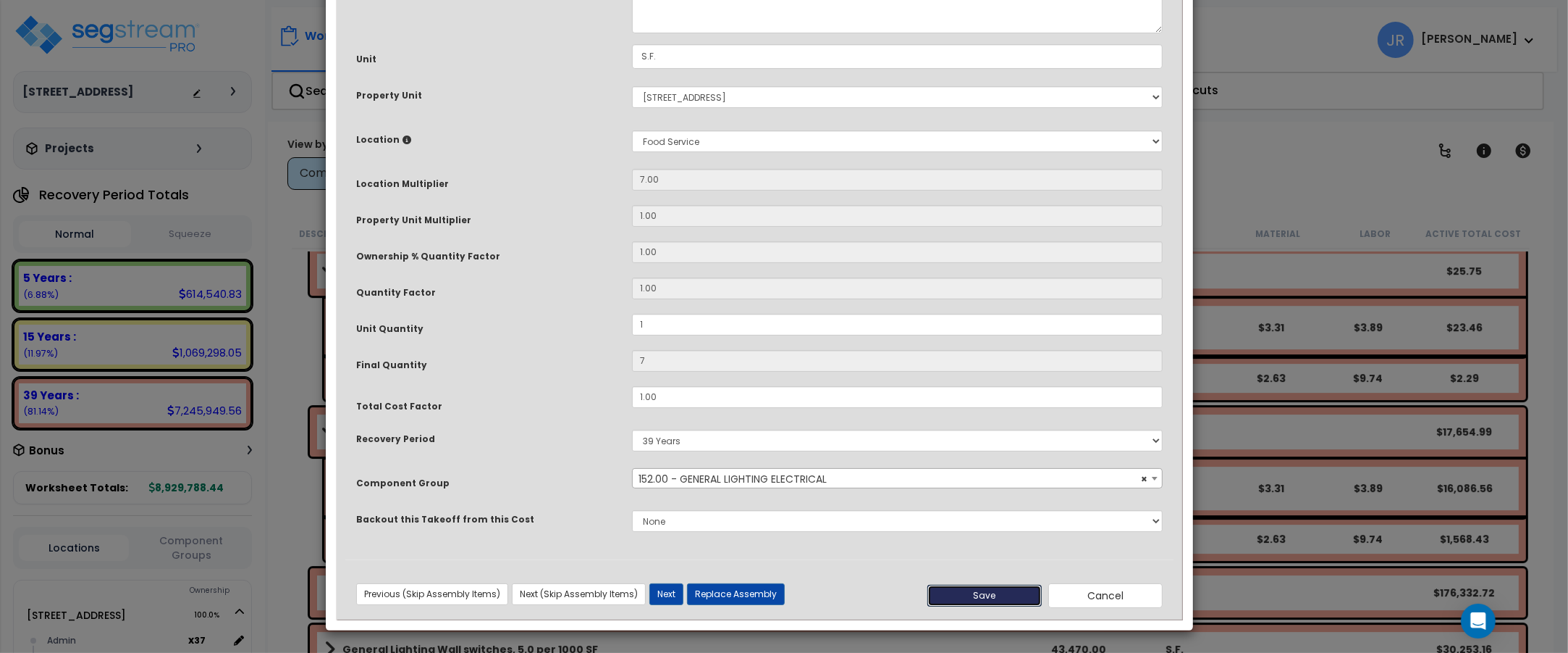
click at [978, 589] on button "Save" at bounding box center [984, 596] width 114 height 22
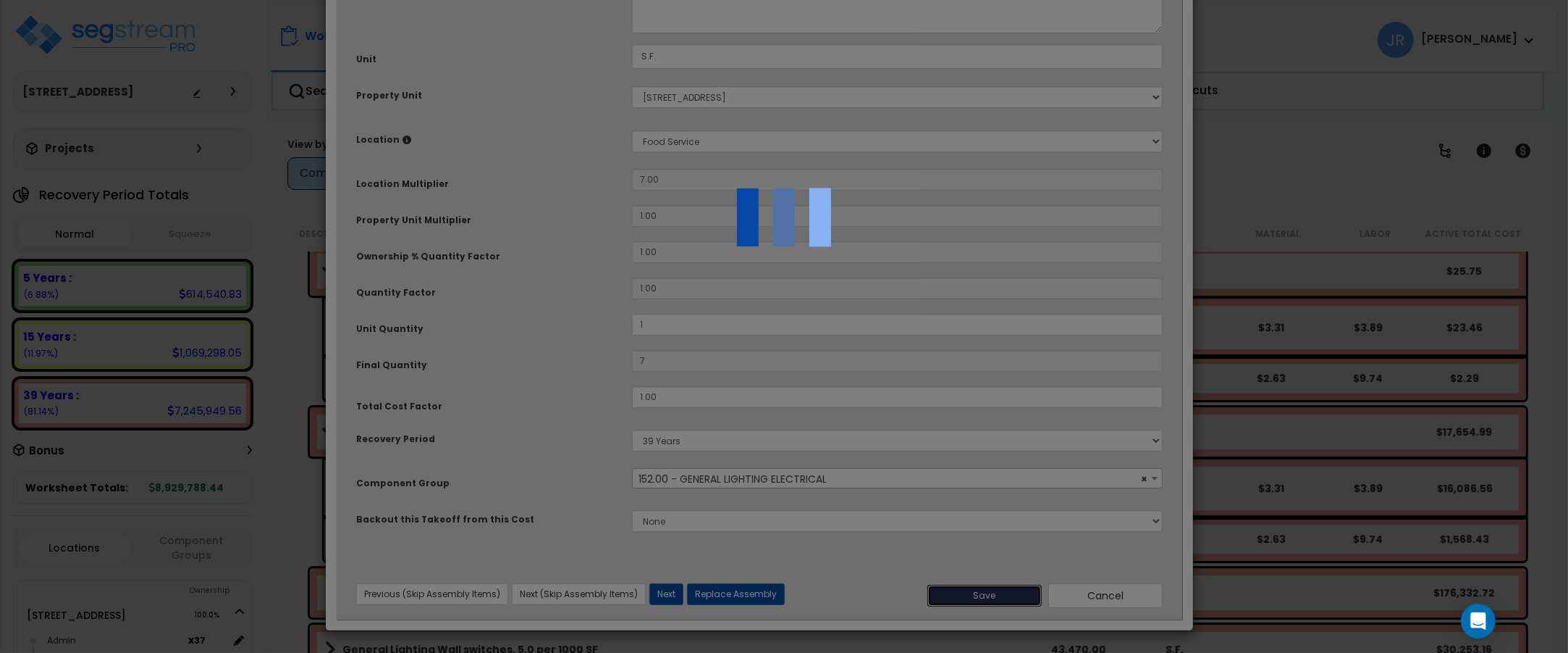
type input "1.00"
type input "7.00"
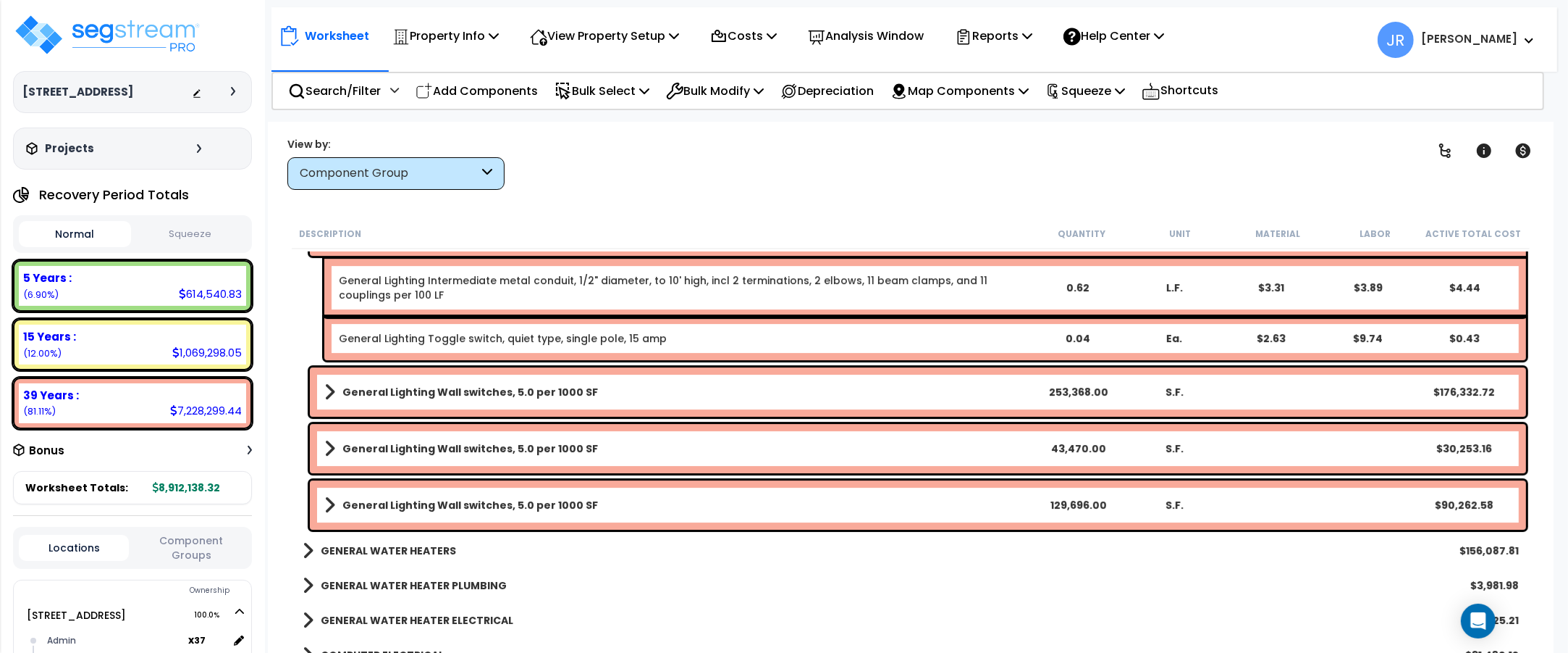
scroll to position [11959, 0]
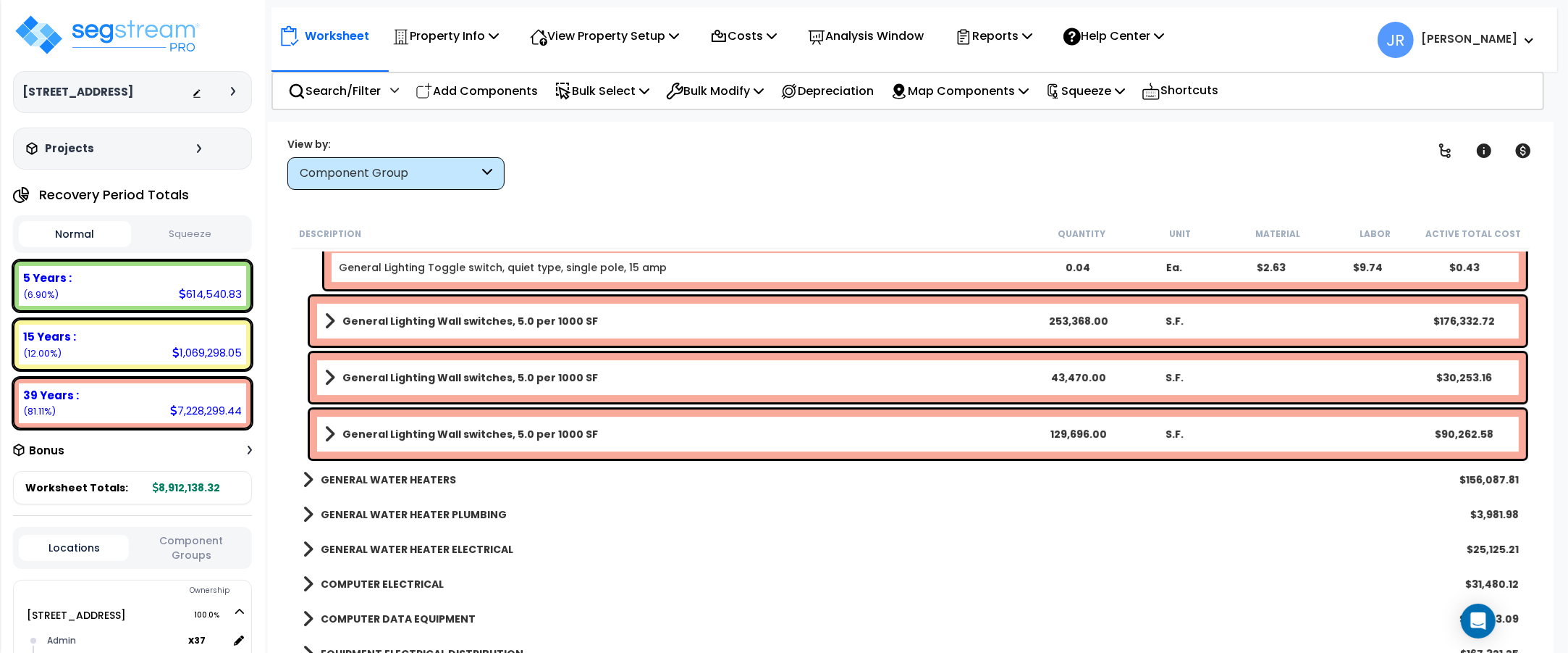
click at [729, 319] on link "General Lighting Wall switches, 5.0 per 1000 SF" at bounding box center [677, 321] width 705 height 20
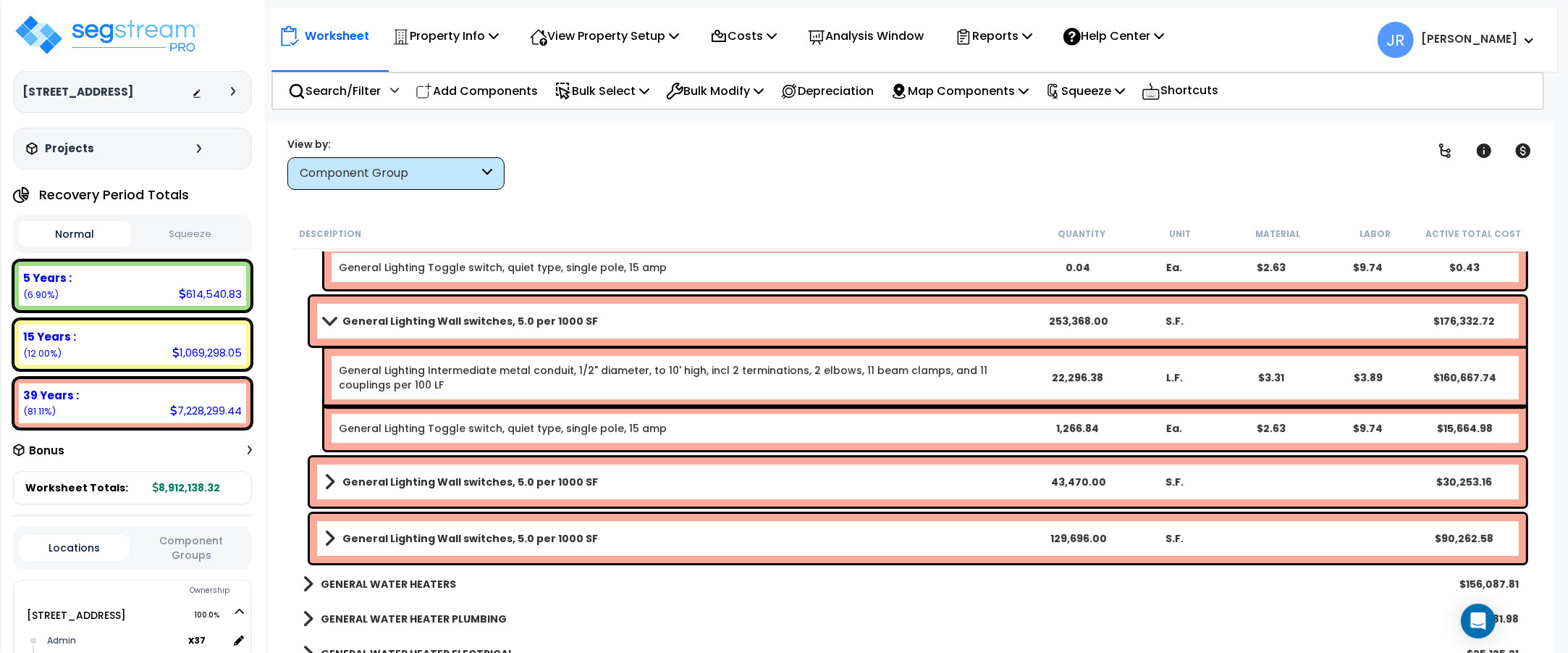
click at [729, 319] on link "General Lighting Wall switches, 5.0 per 1000 SF" at bounding box center [677, 321] width 705 height 20
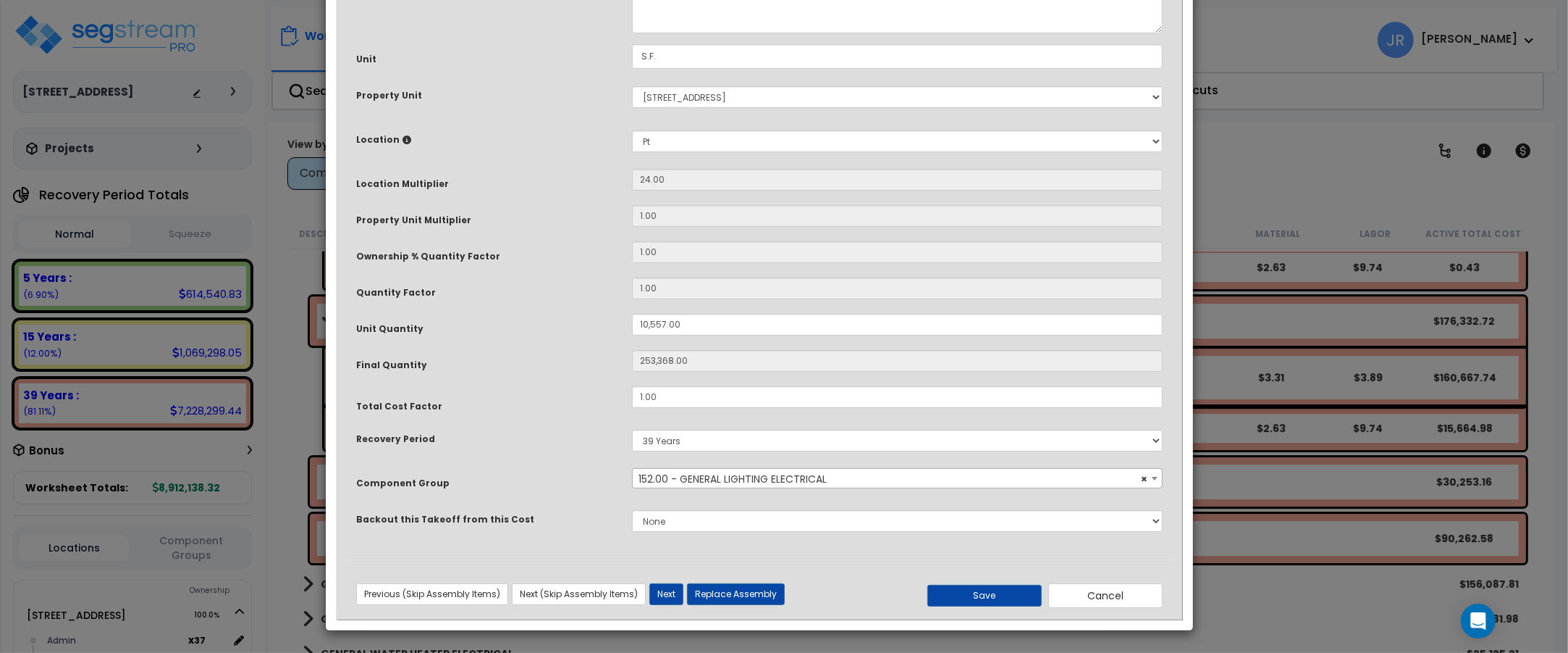
scroll to position [0, 0]
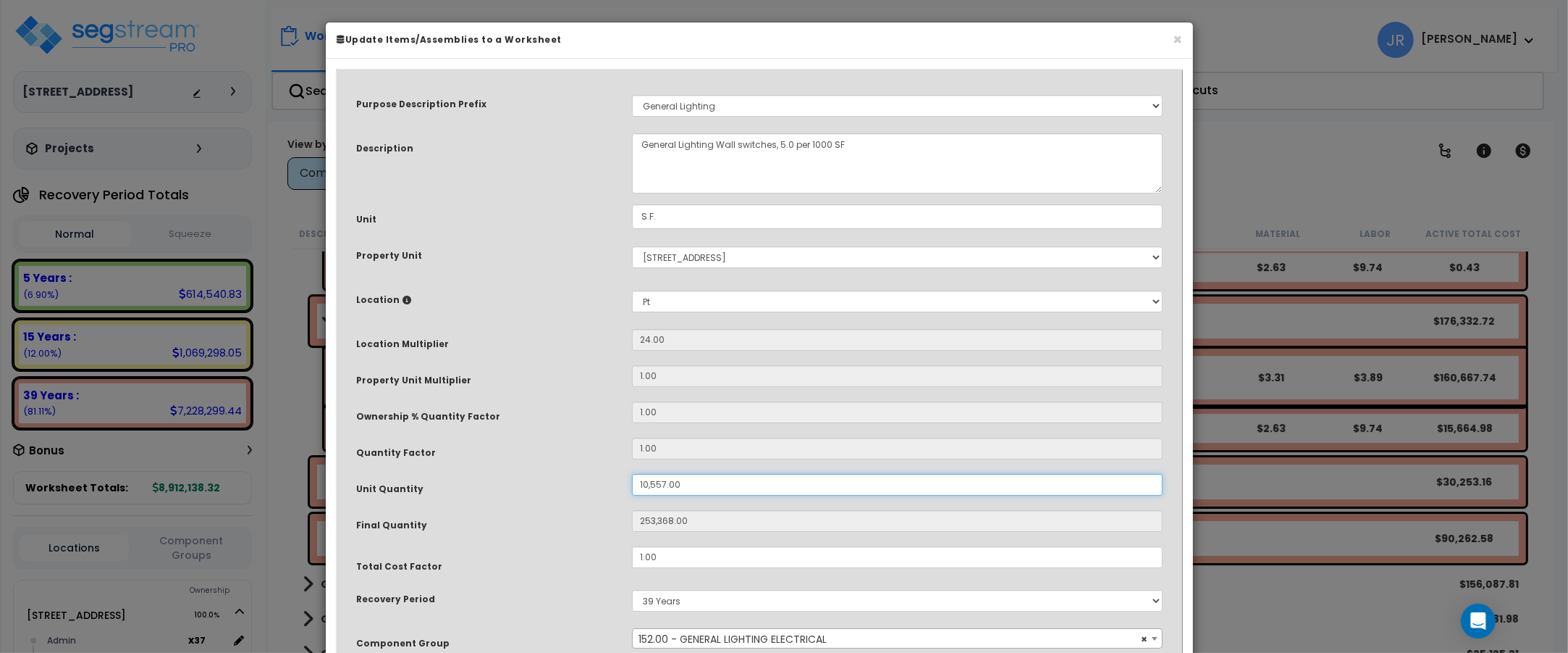
drag, startPoint x: 686, startPoint y: 482, endPoint x: 617, endPoint y: 482, distance: 69.0
click at [617, 482] on div "Unit Quantity 10,557.00" at bounding box center [759, 486] width 828 height 25
type input "1"
type input "24"
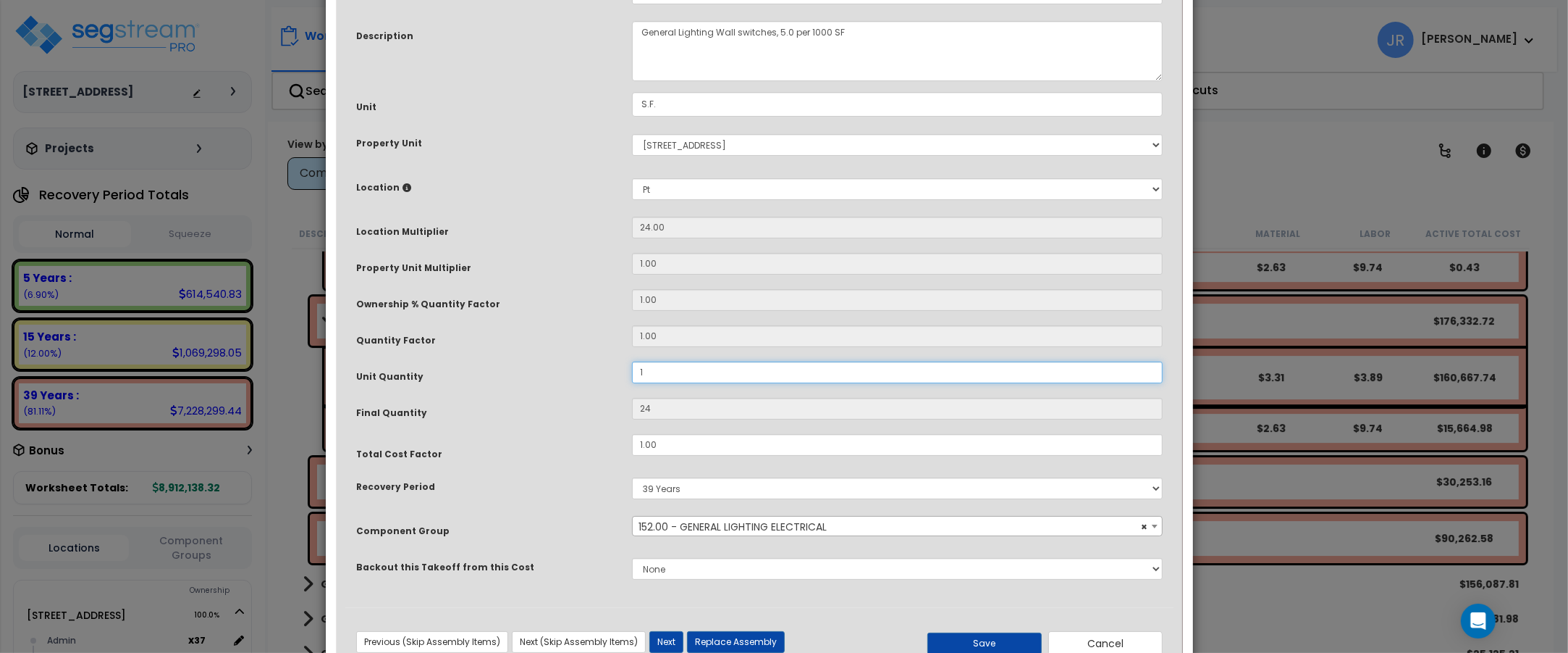
scroll to position [161, 0]
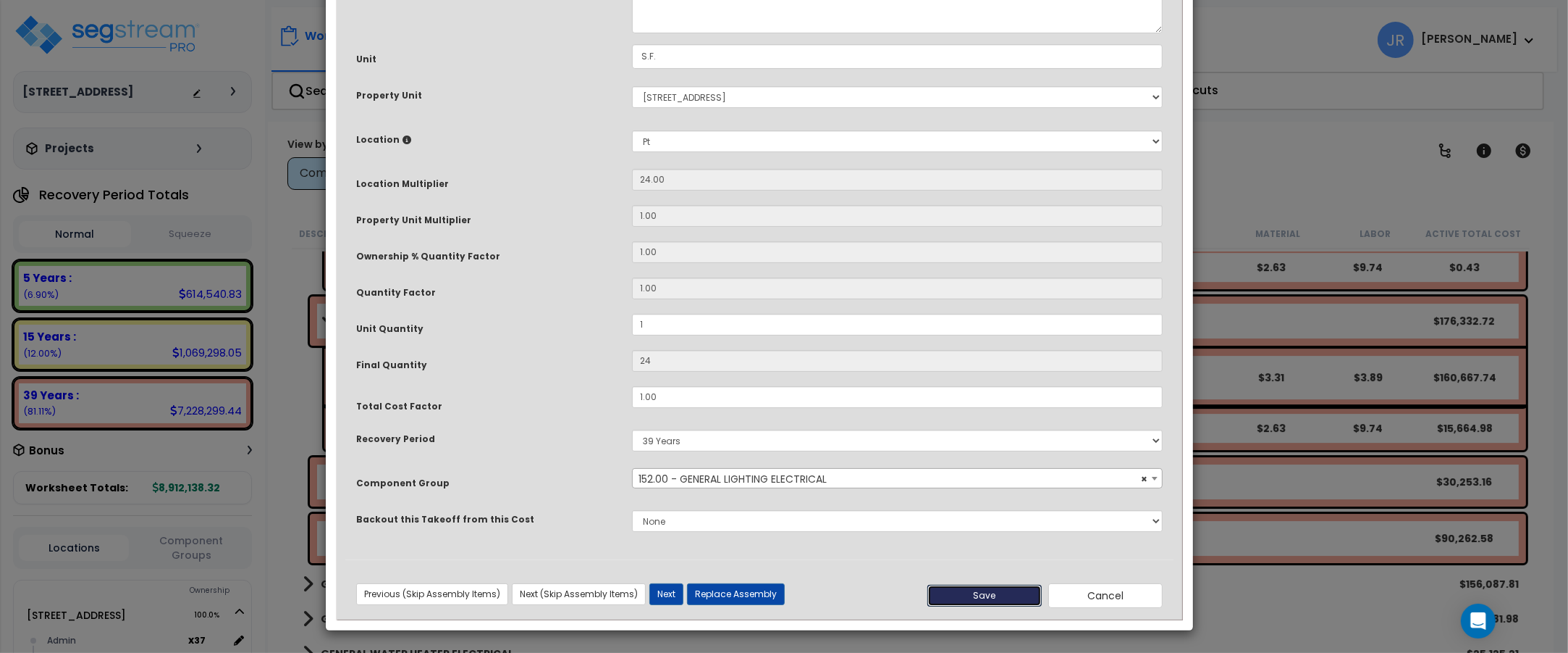
click at [976, 592] on button "Save" at bounding box center [984, 596] width 114 height 22
type input "1.00"
type input "24.00"
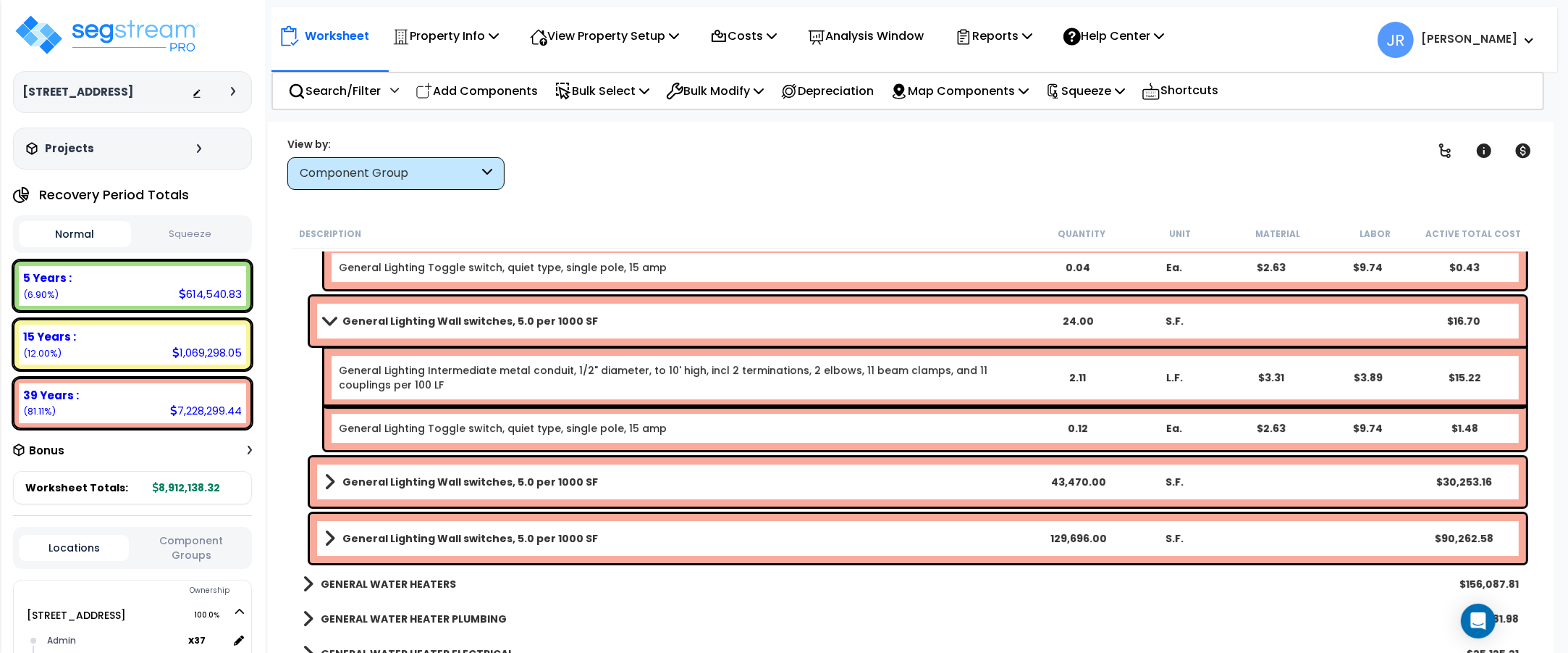
click at [791, 476] on link "General Lighting Wall switches, 5.0 per 1000 SF" at bounding box center [677, 482] width 705 height 20
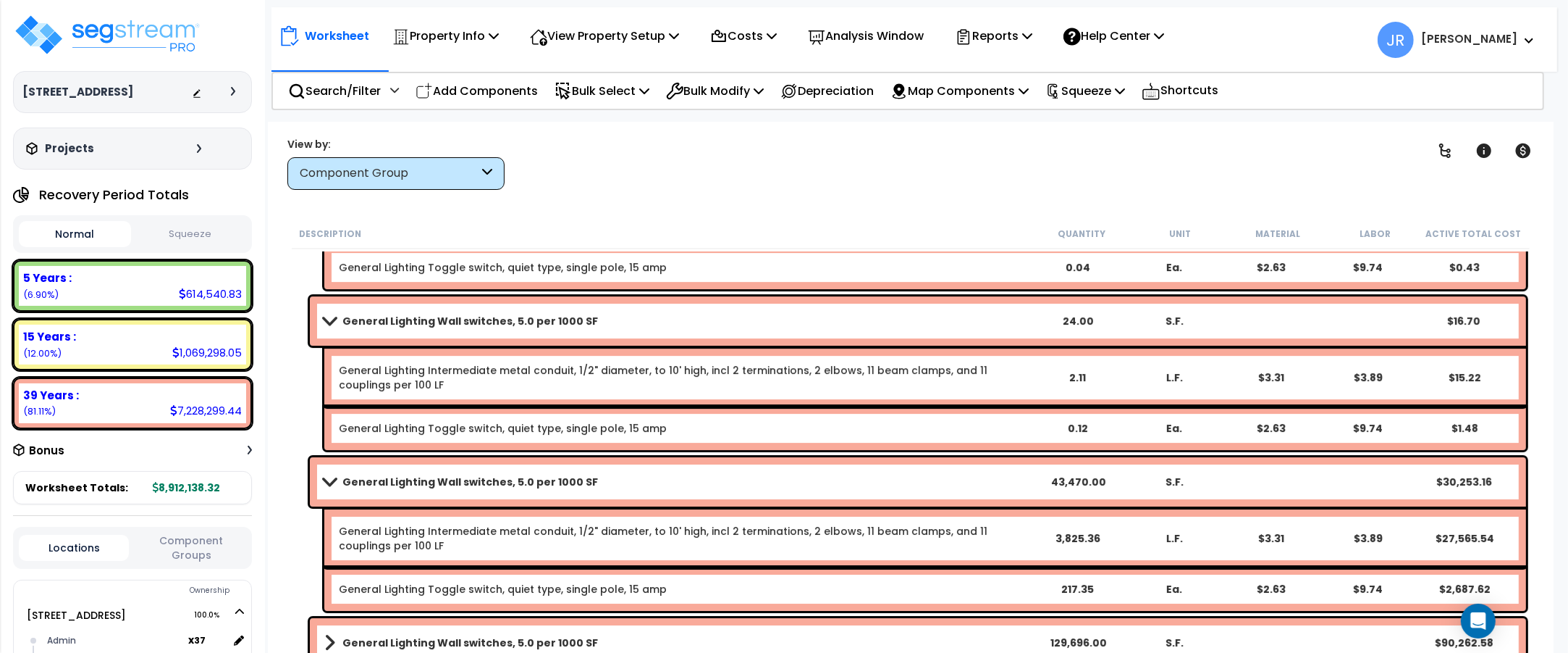
click at [791, 476] on link "General Lighting Wall switches, 5.0 per 1000 SF" at bounding box center [677, 482] width 705 height 20
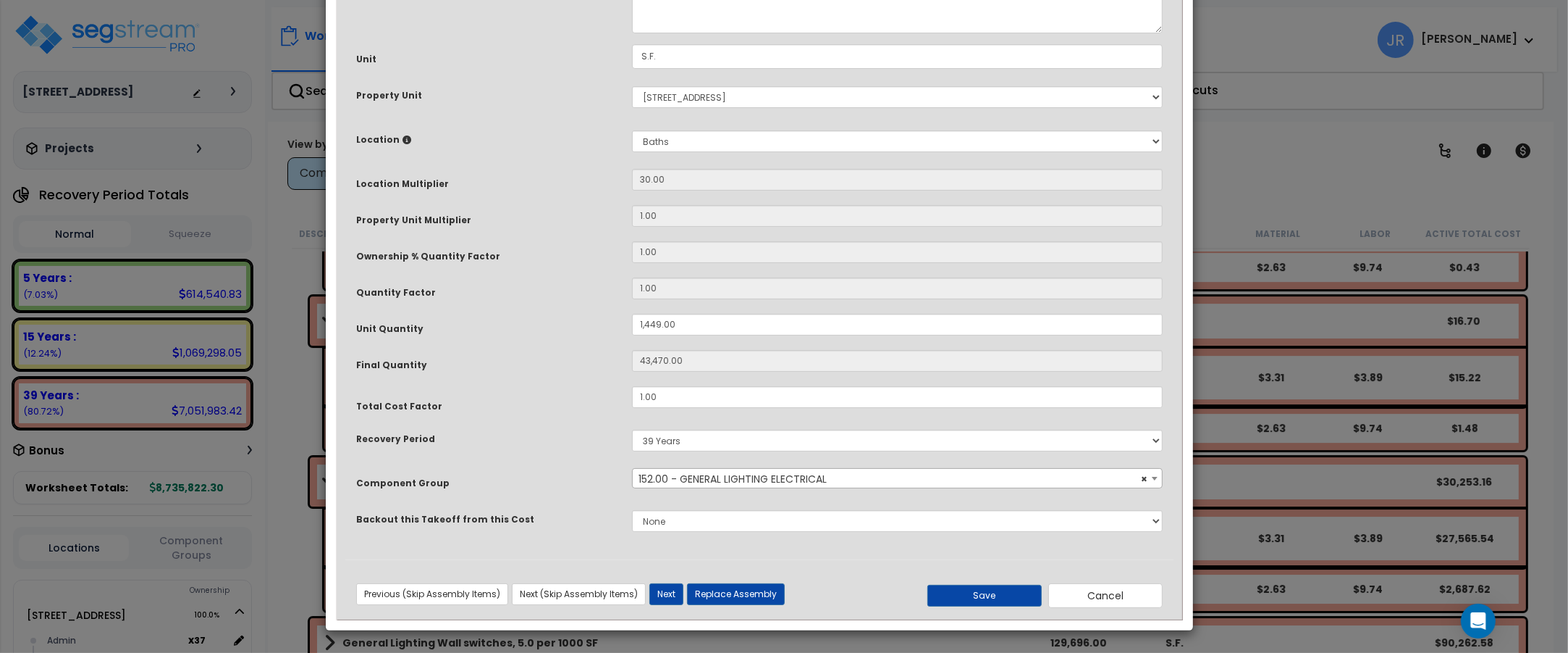
scroll to position [0, 0]
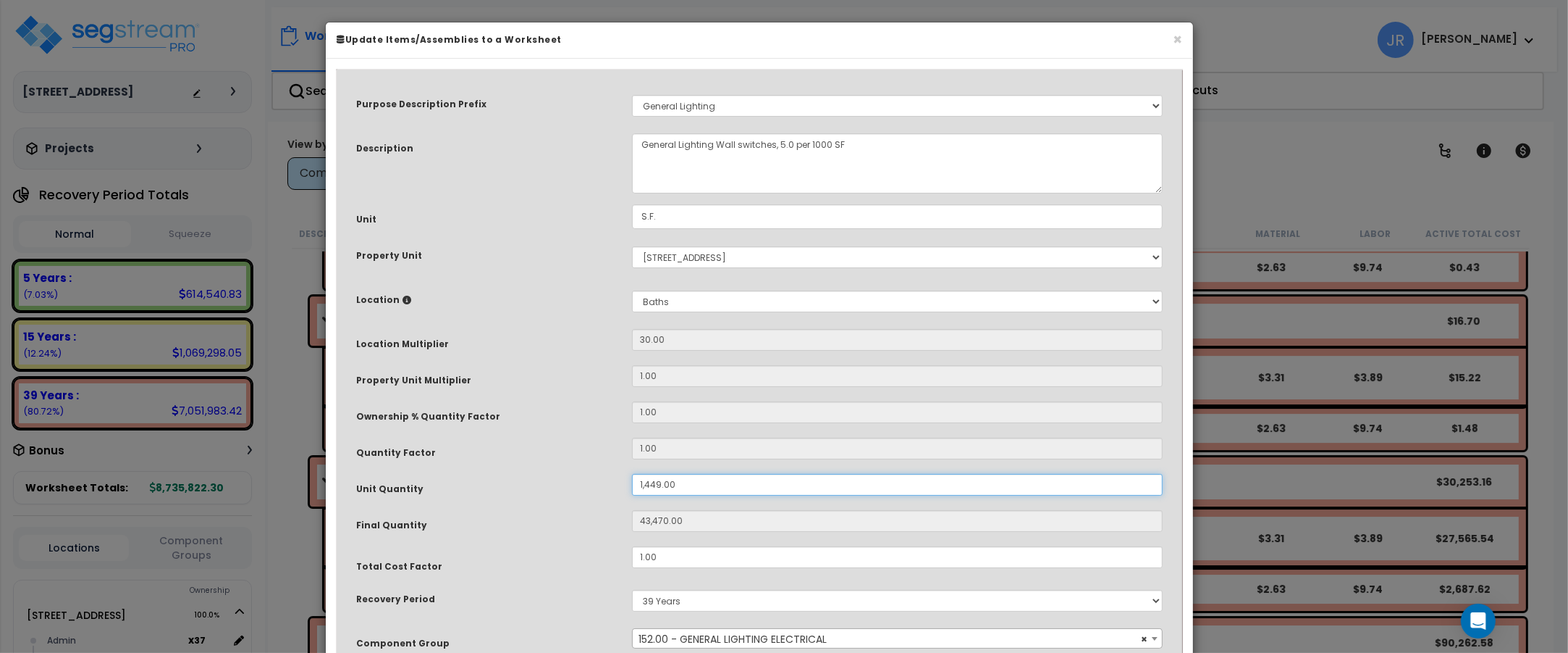
drag, startPoint x: 674, startPoint y: 483, endPoint x: 587, endPoint y: 484, distance: 87.0
click at [587, 484] on div "Unit Quantity 1,449.00" at bounding box center [759, 486] width 828 height 25
type input "1"
type input "30"
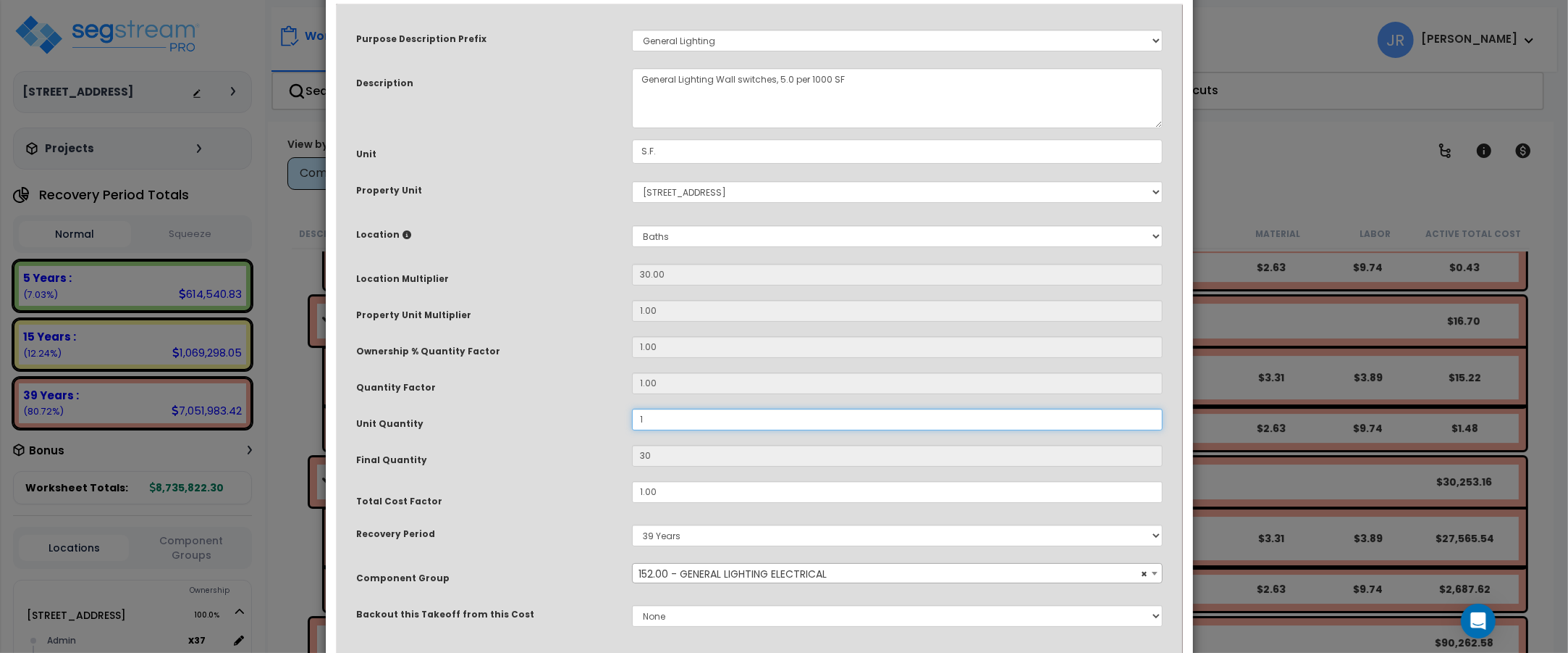
scroll to position [161, 0]
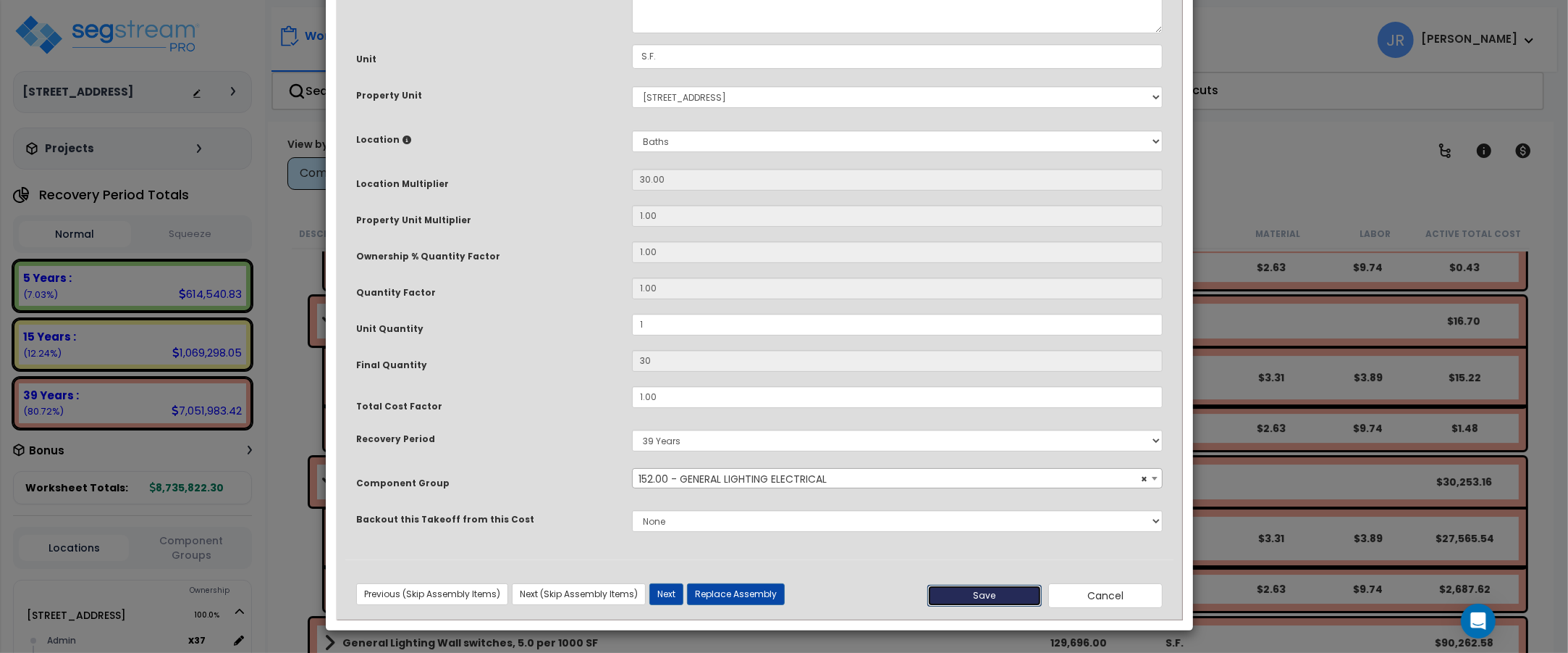
click at [1015, 598] on button "Save" at bounding box center [984, 596] width 114 height 22
type input "1.00"
type input "30.00"
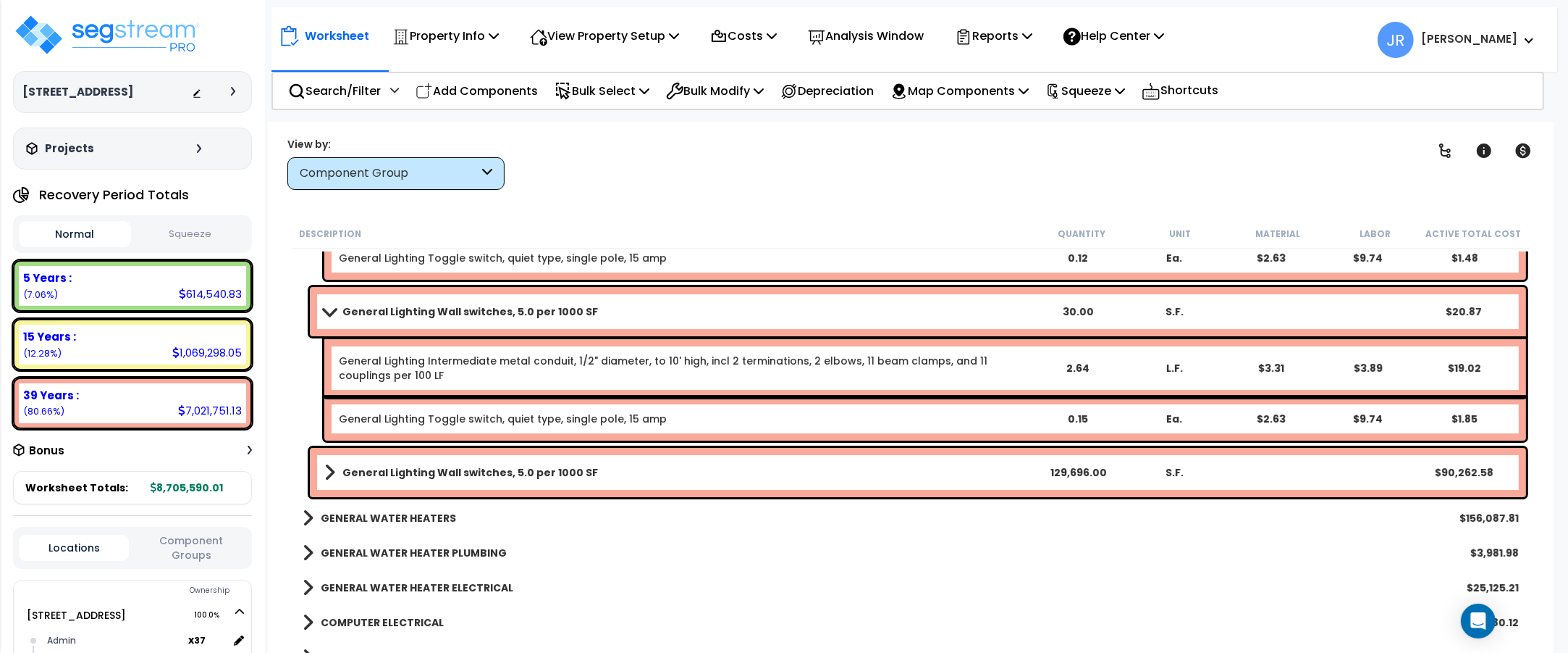
scroll to position [12140, 0]
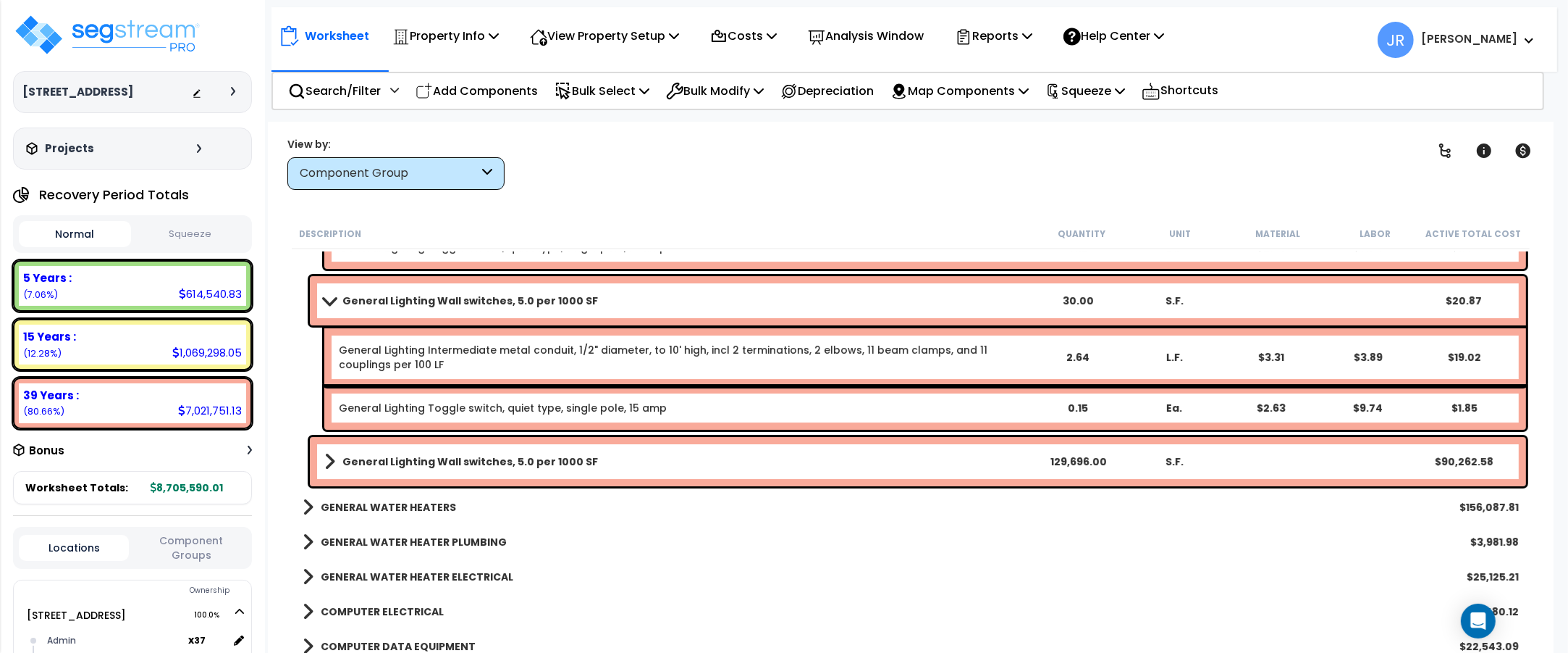
click at [942, 457] on link "General Lighting Wall switches, 5.0 per 1000 SF" at bounding box center [677, 462] width 705 height 20
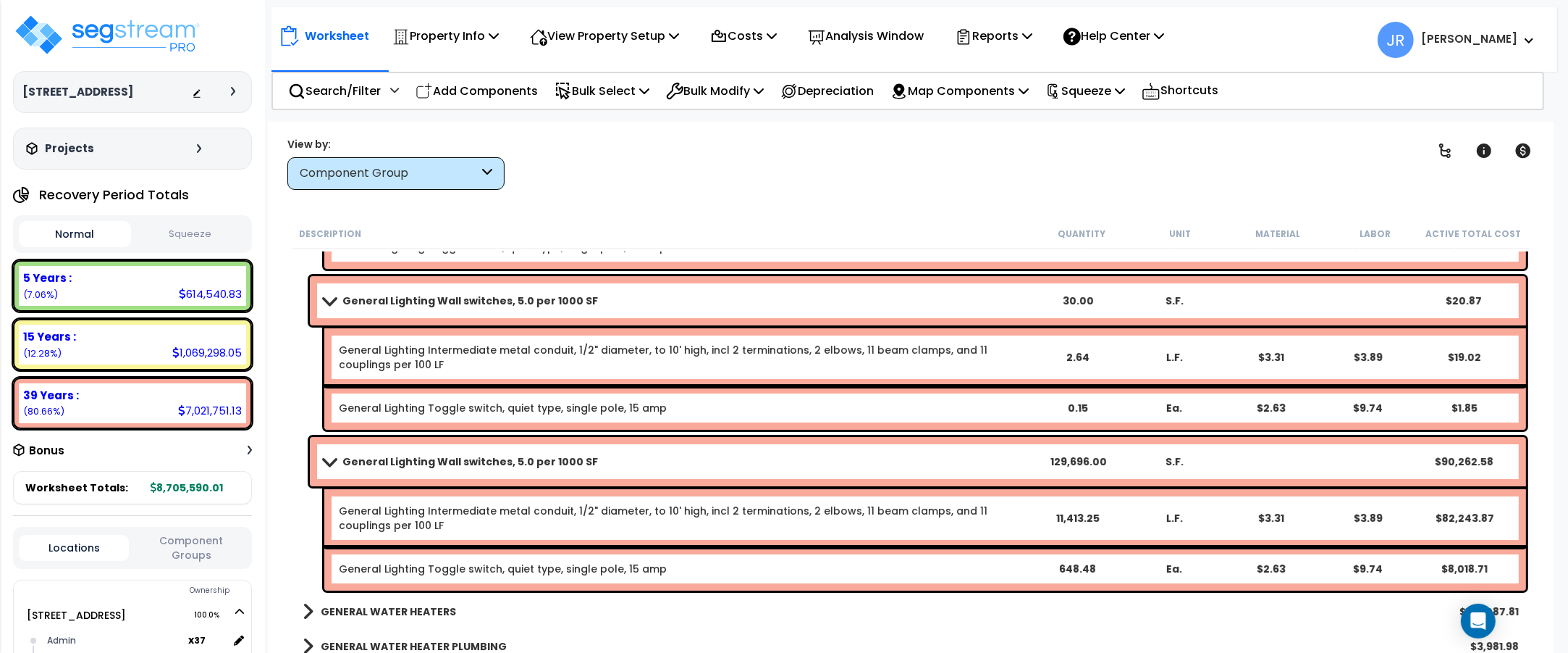
click at [942, 457] on link "General Lighting Wall switches, 5.0 per 1000 SF" at bounding box center [677, 462] width 705 height 20
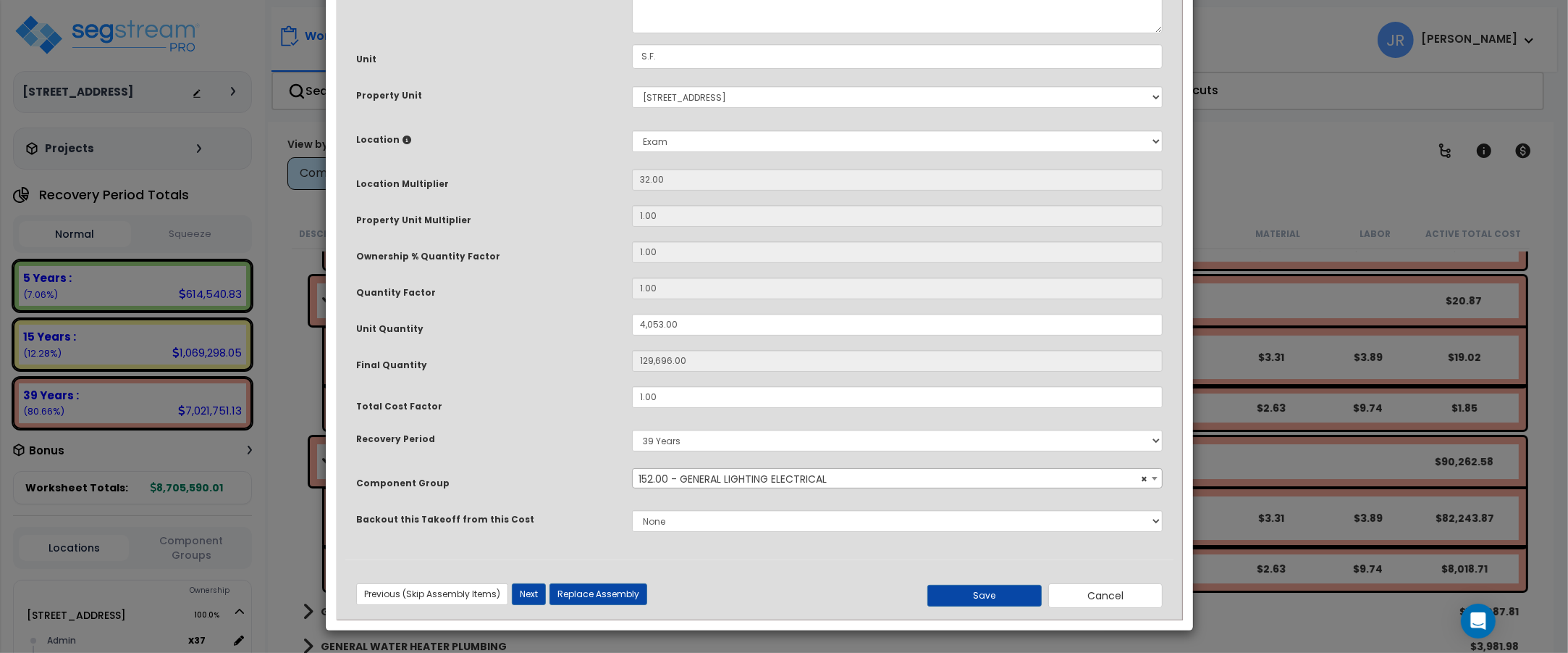
scroll to position [0, 0]
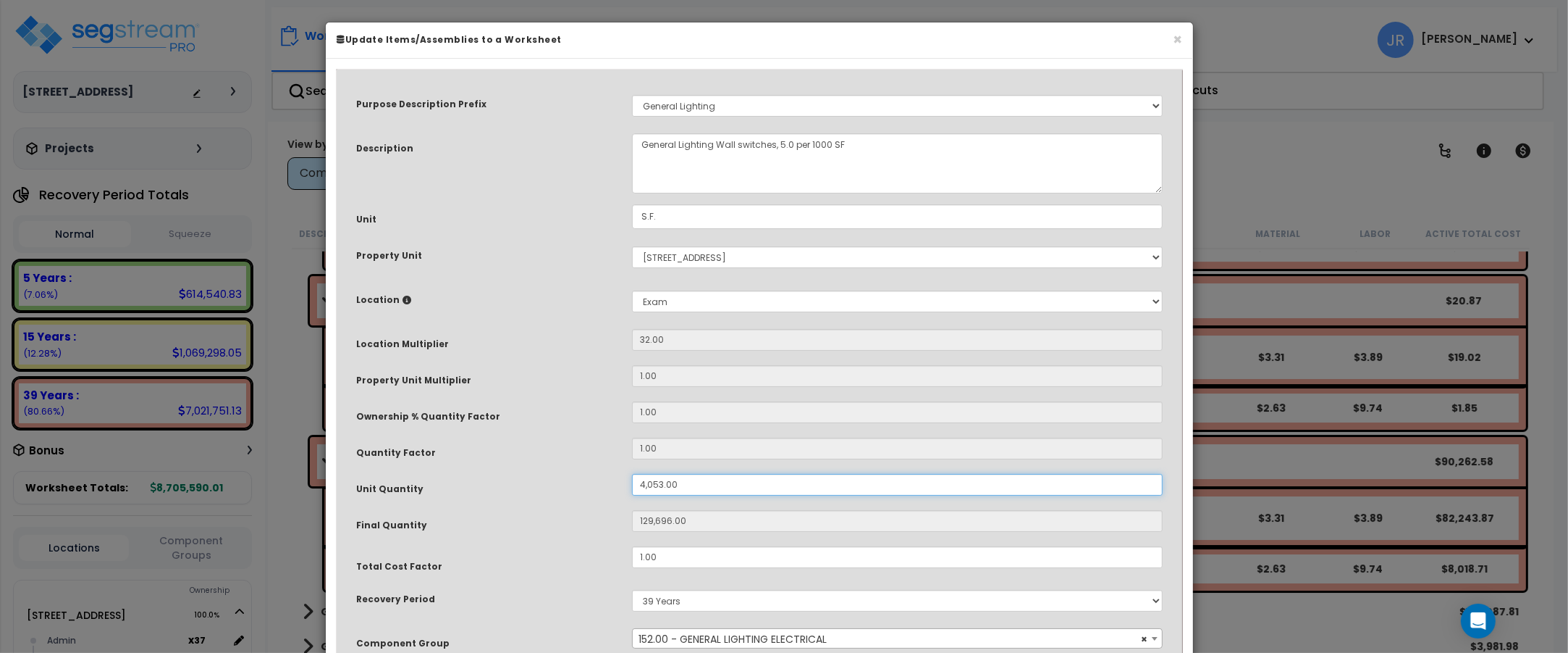
drag, startPoint x: 684, startPoint y: 483, endPoint x: 617, endPoint y: 483, distance: 67.0
click at [617, 483] on div "Unit Quantity 4,053.00" at bounding box center [759, 486] width 828 height 25
type input "1"
type input "32"
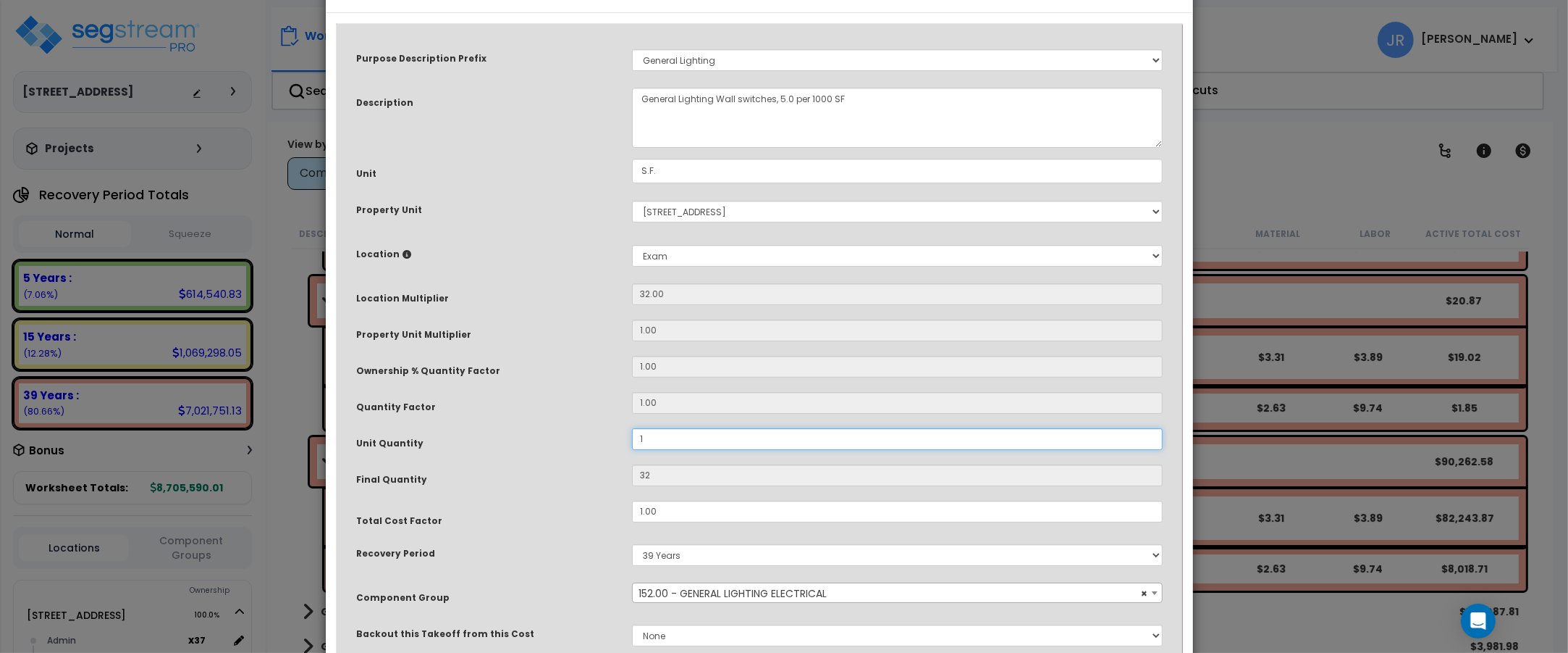
scroll to position [161, 0]
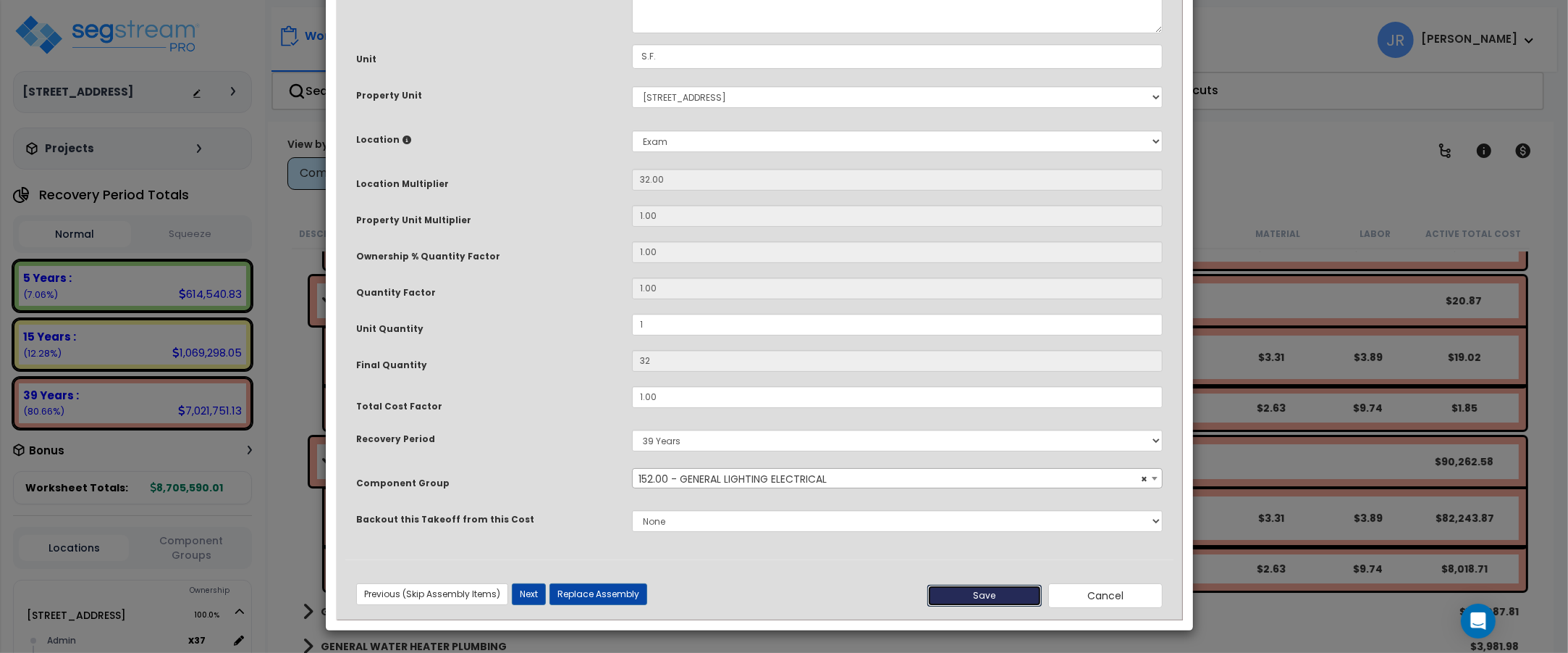
click at [981, 589] on button "Save" at bounding box center [984, 596] width 114 height 22
type input "1.00"
type input "32.00"
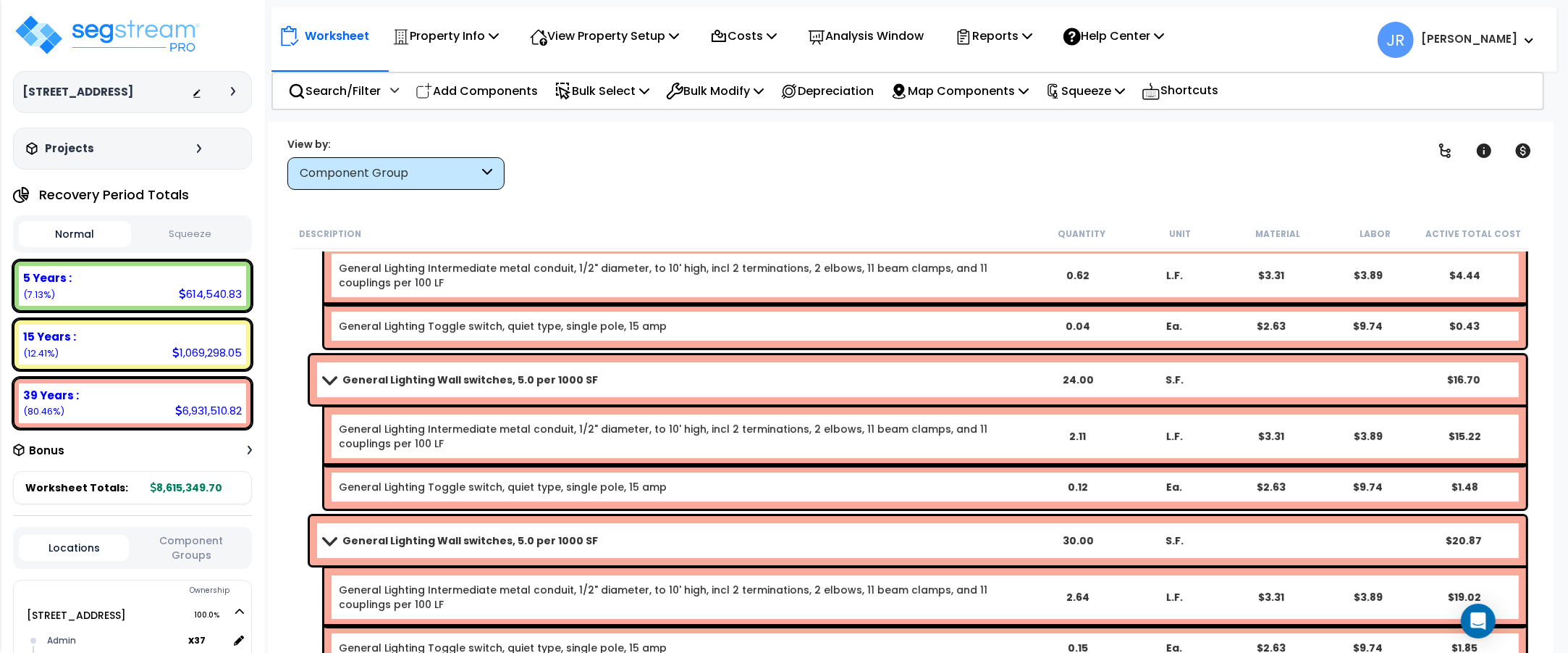
scroll to position [11869, 0]
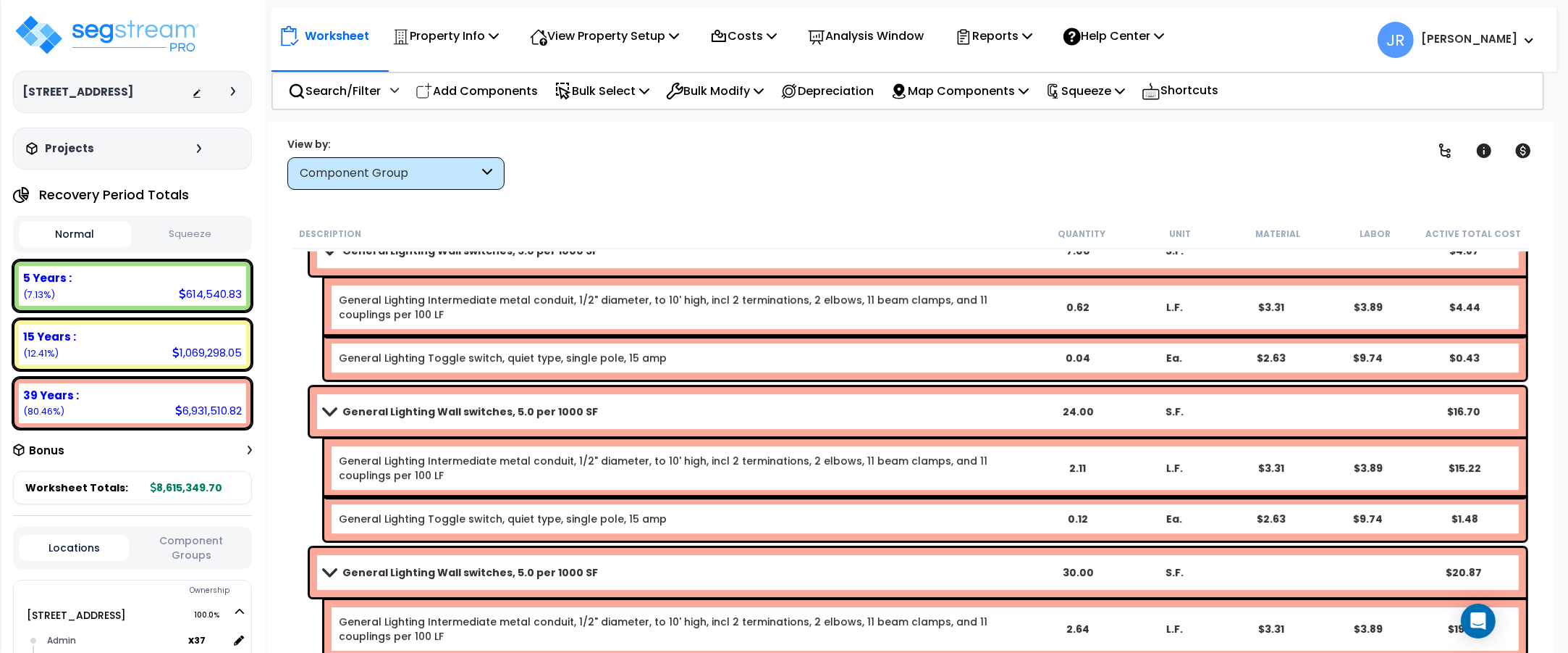
click at [333, 406] on span at bounding box center [330, 411] width 20 height 11
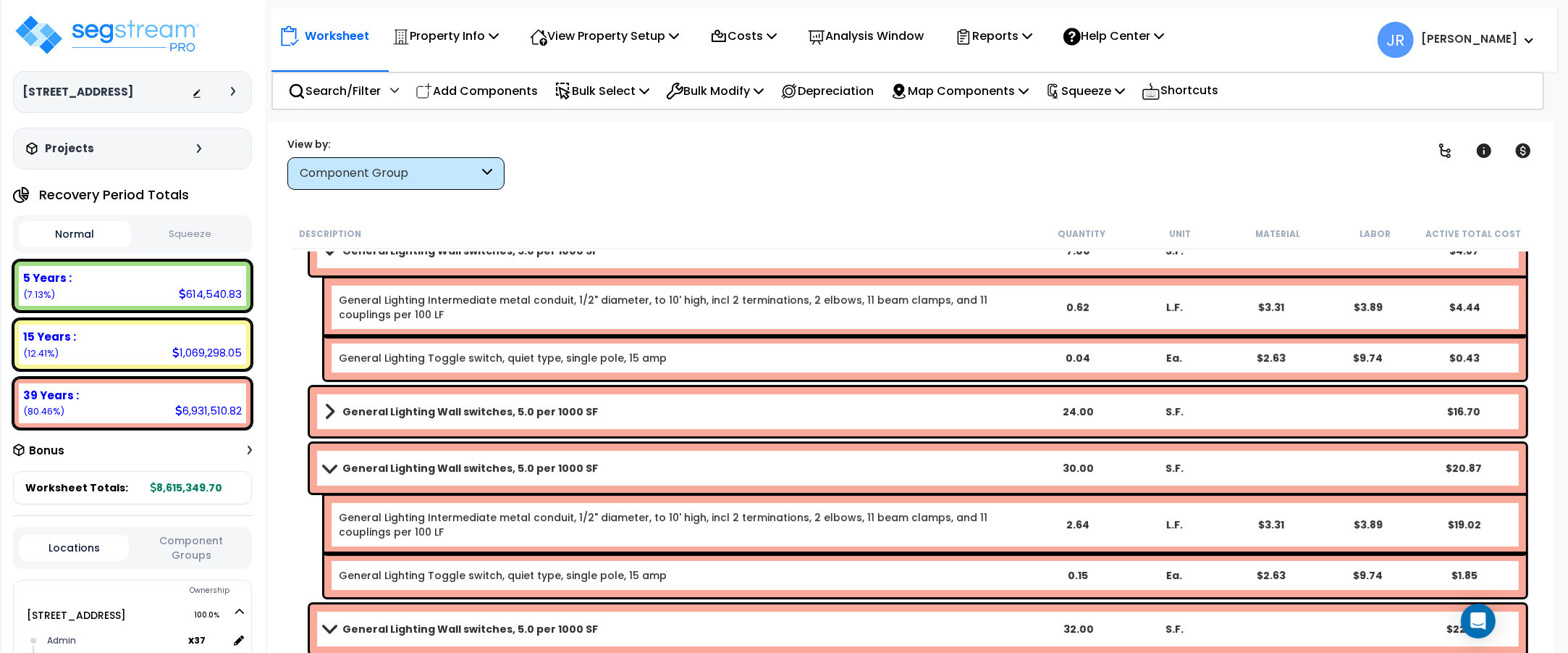
click at [334, 466] on span at bounding box center [330, 467] width 20 height 11
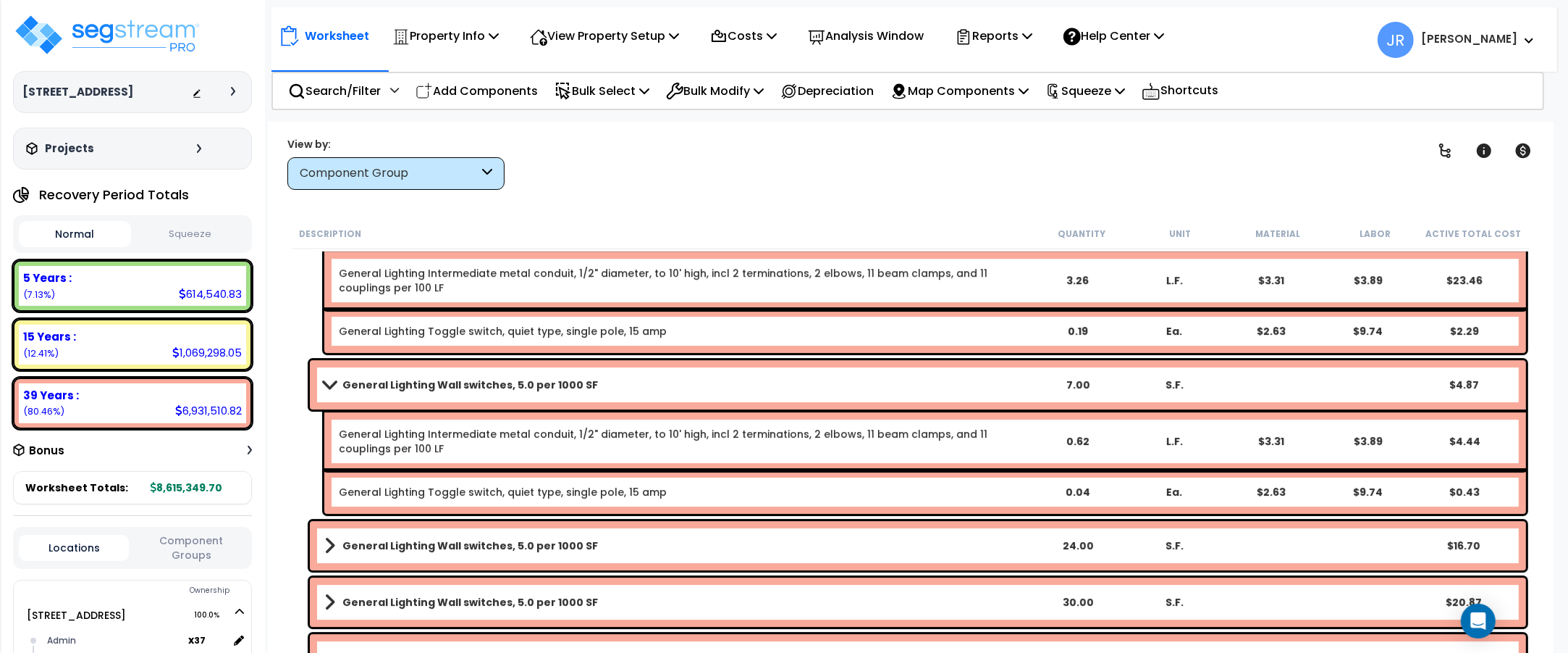
scroll to position [11687, 0]
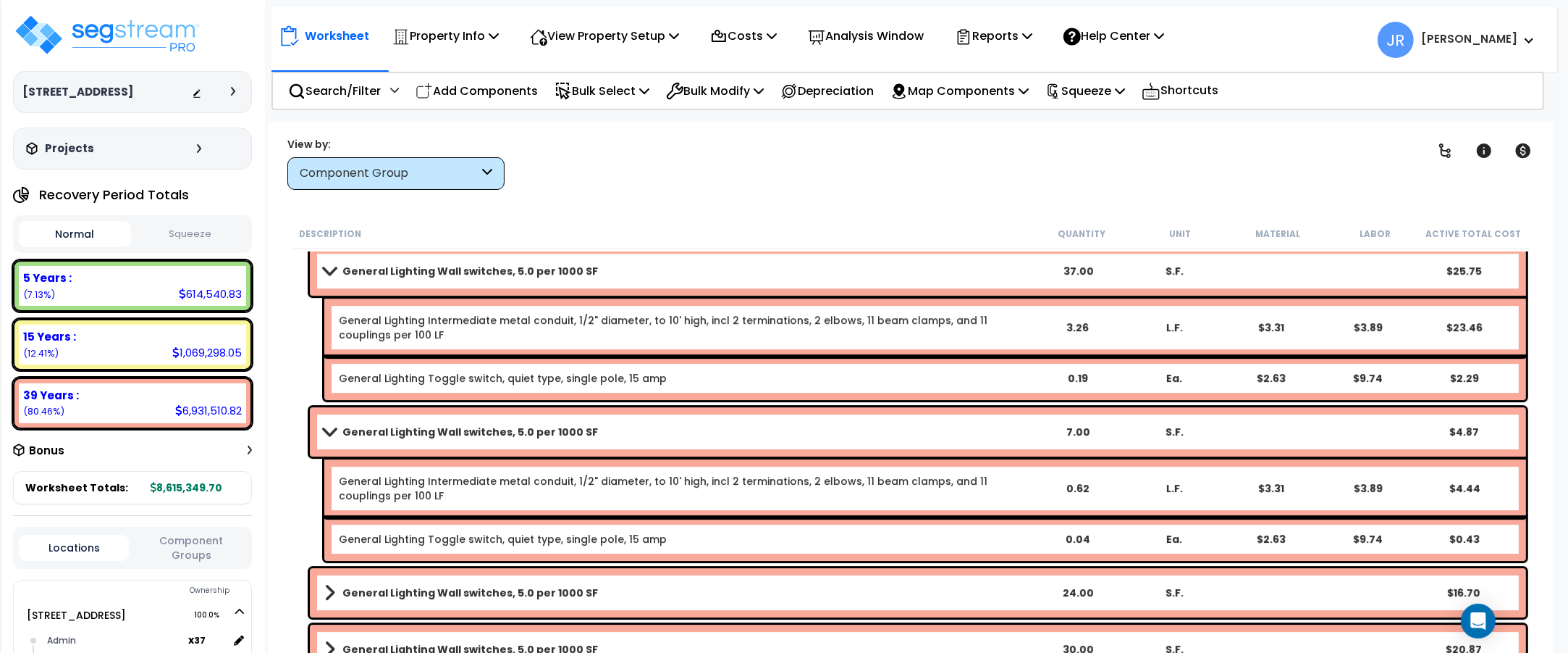
click at [327, 438] on link "General Lighting Wall switches, 5.0 per 1000 SF" at bounding box center [677, 432] width 705 height 20
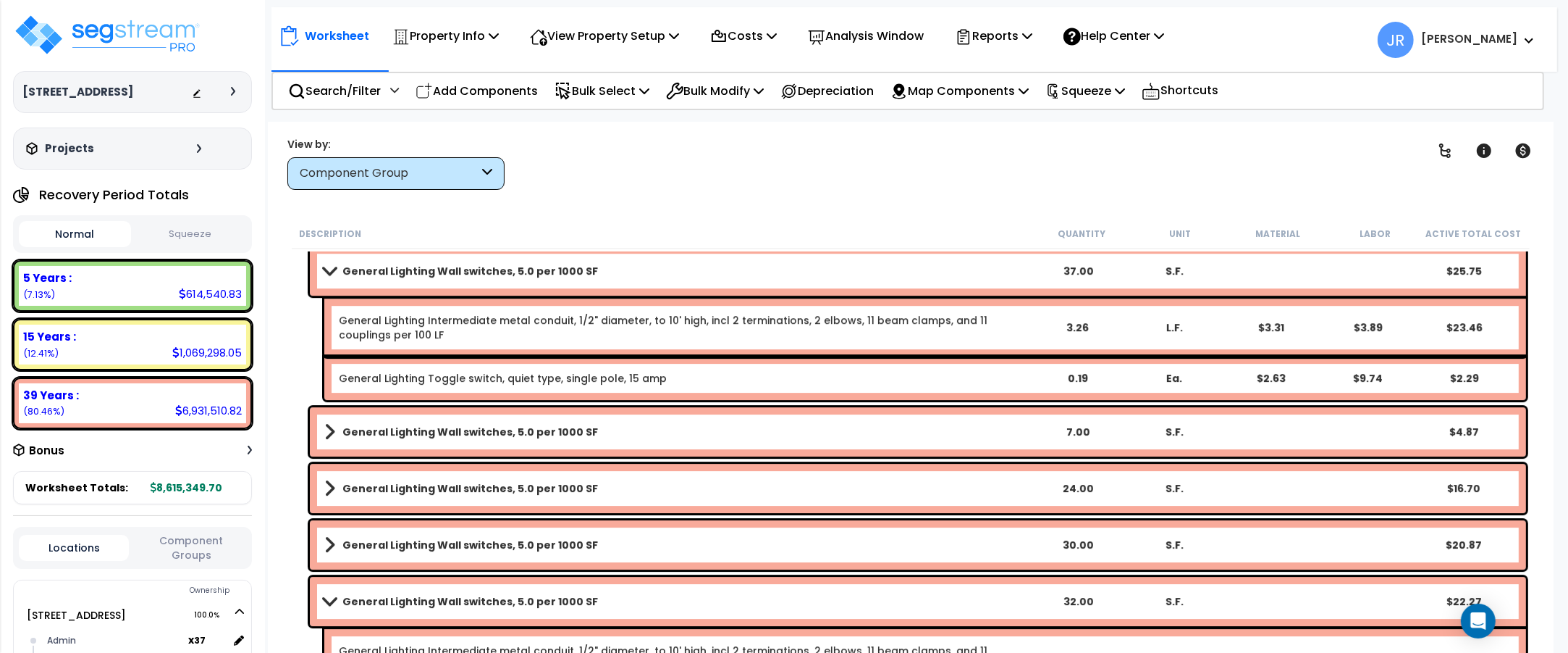
click at [339, 265] on span at bounding box center [330, 270] width 20 height 11
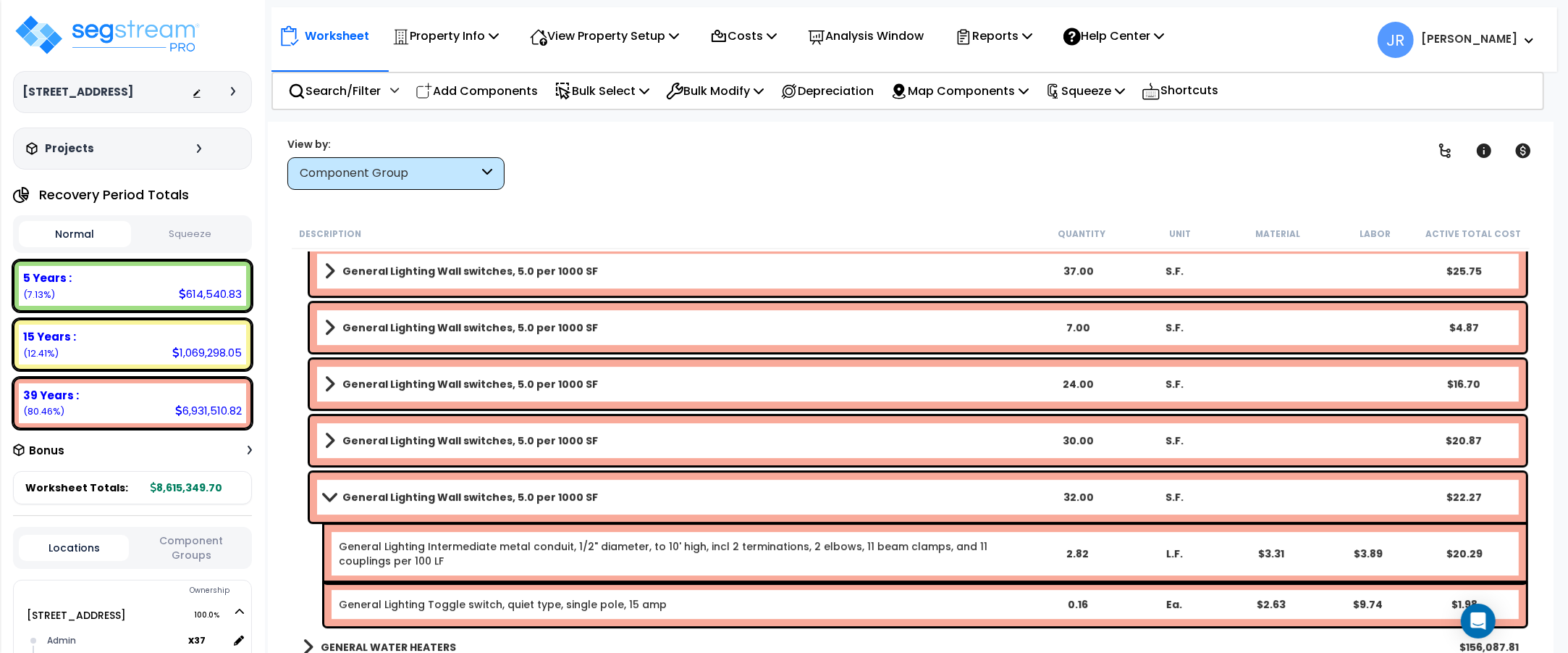
click at [334, 502] on link "General Lighting Wall switches, 5.0 per 1000 SF" at bounding box center [677, 497] width 705 height 20
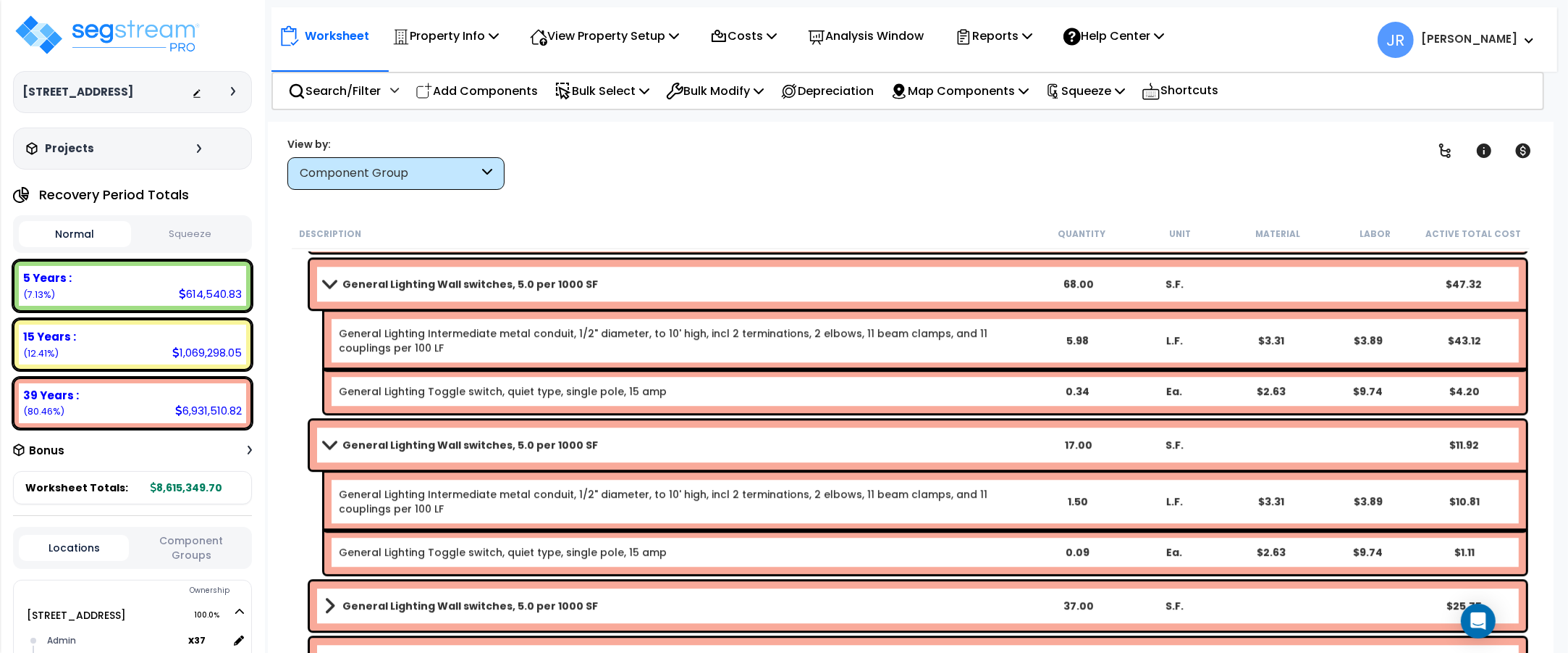
scroll to position [10963, 0]
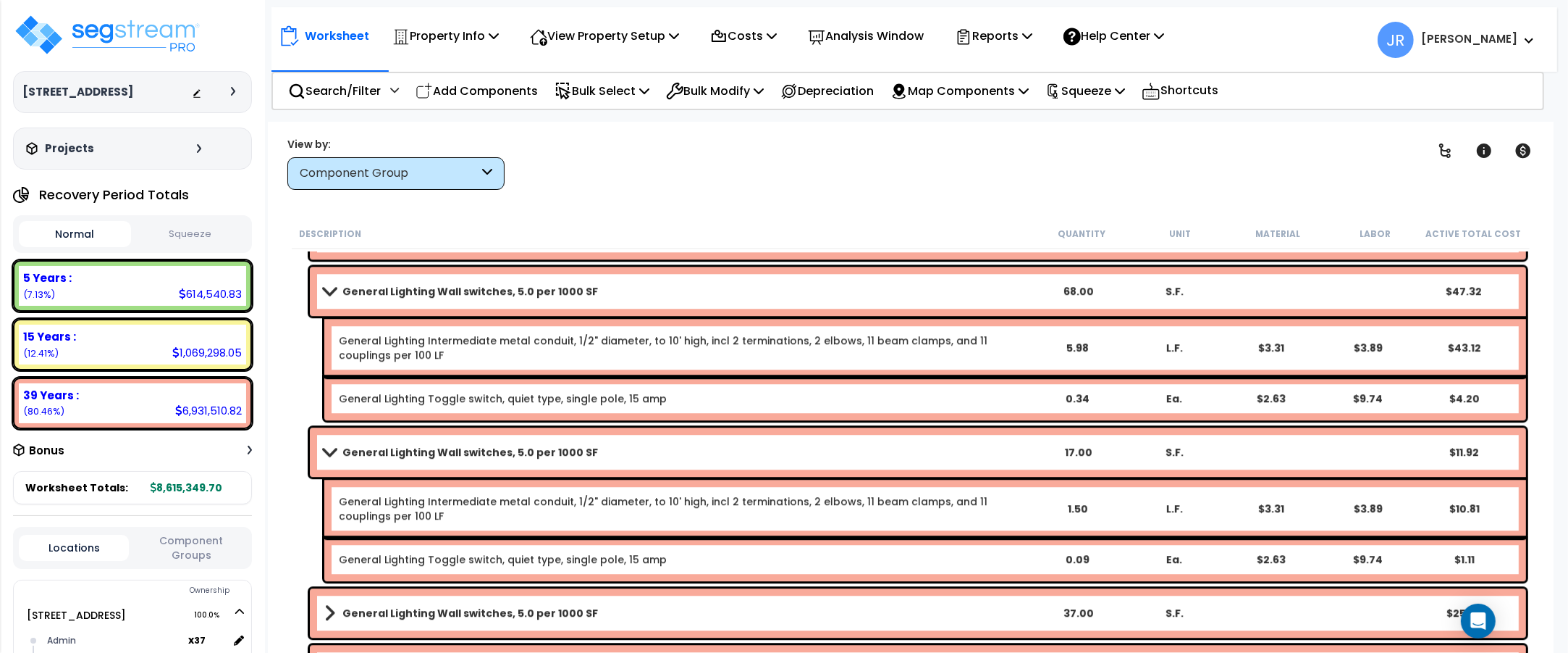
click at [324, 442] on link "General Lighting Wall switches, 5.0 per 1000 SF" at bounding box center [677, 452] width 705 height 20
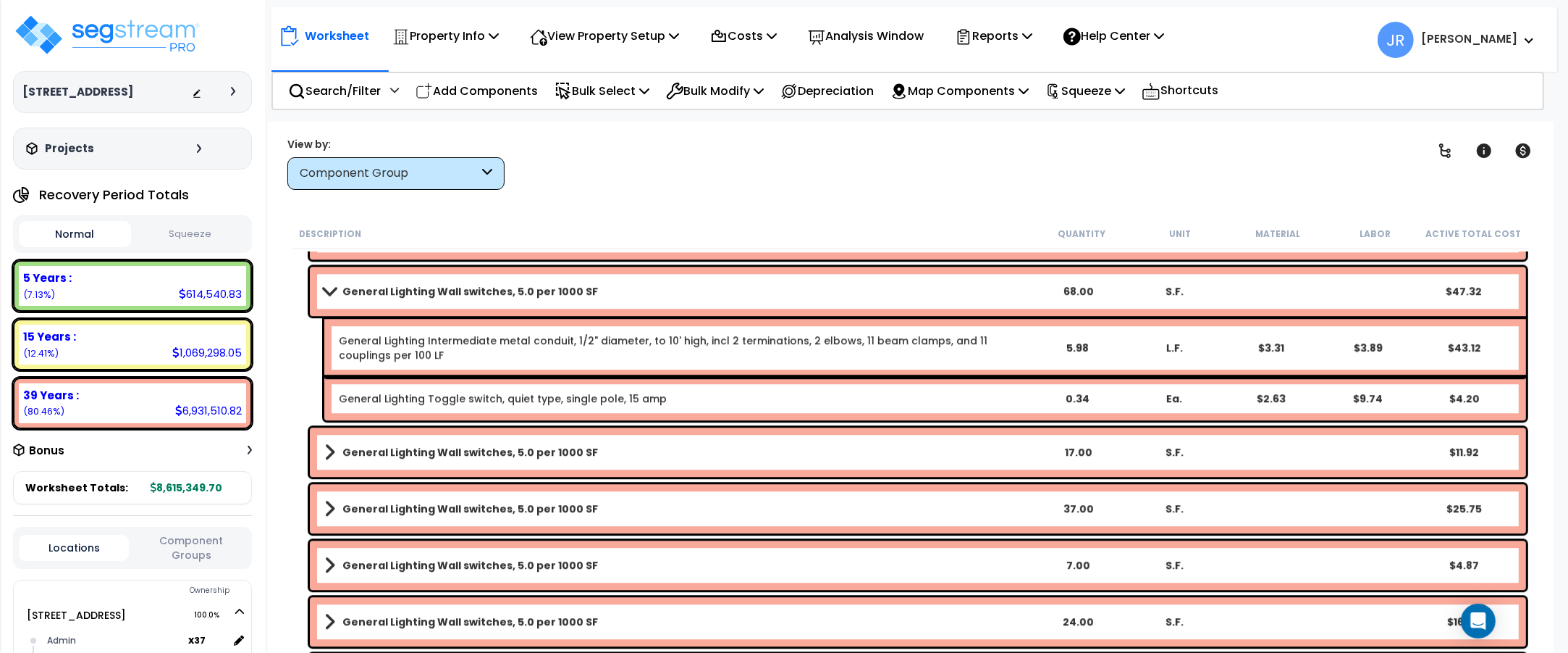
click at [331, 291] on span at bounding box center [330, 291] width 20 height 11
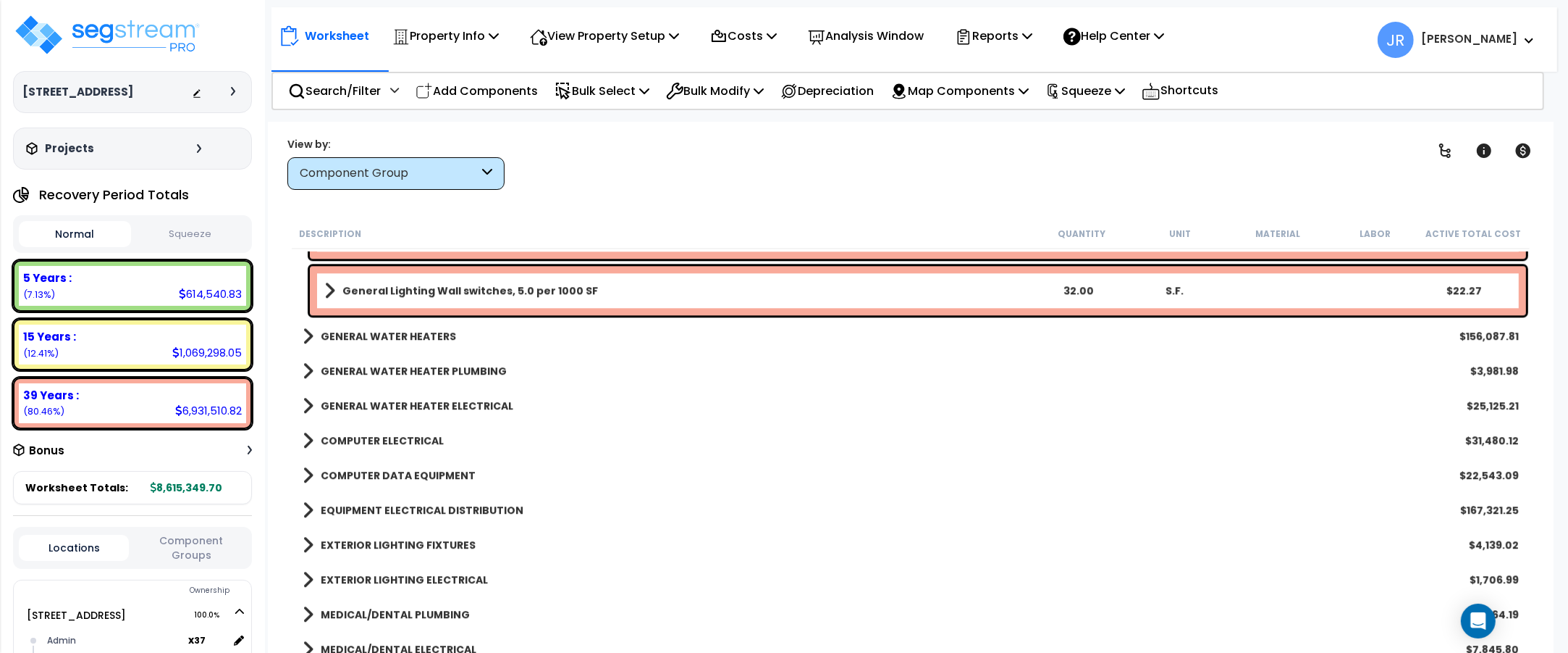
scroll to position [10872, 0]
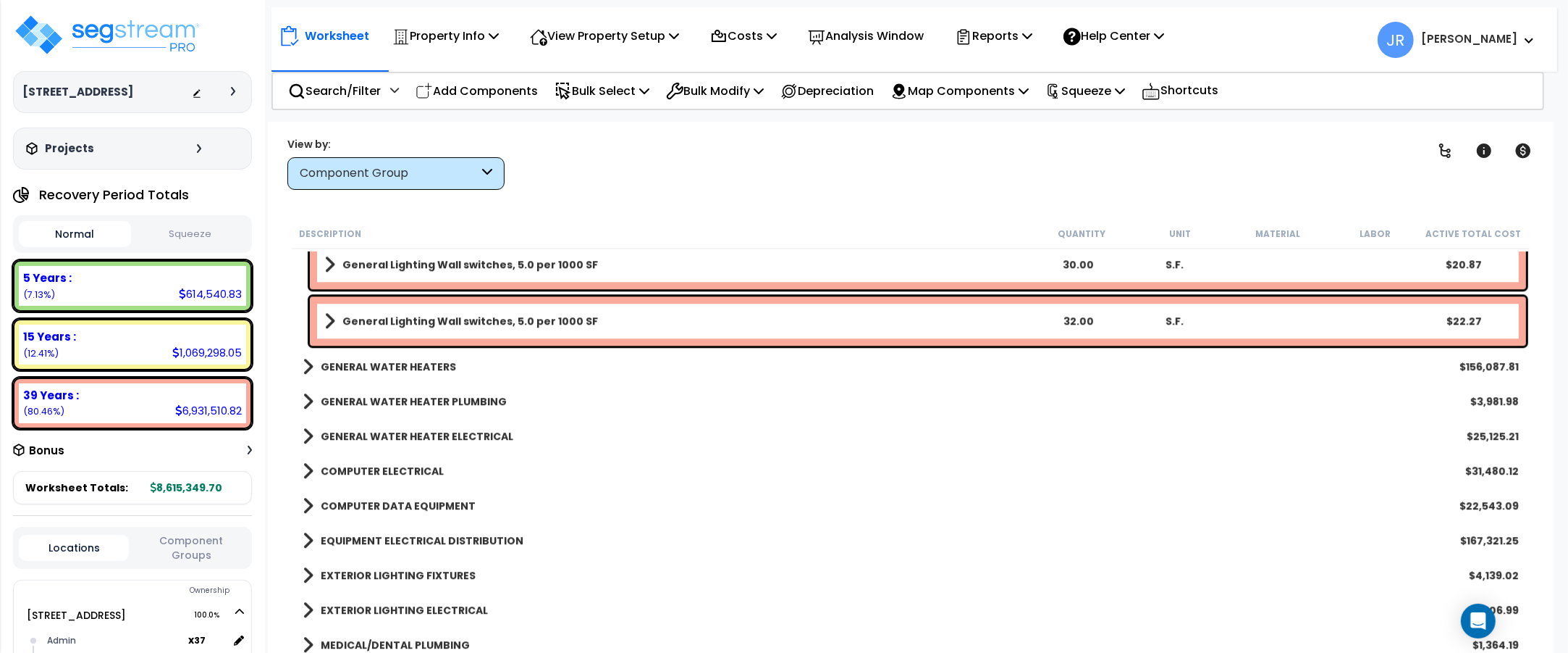
click at [433, 359] on b "GENERAL WATER HEATERS" at bounding box center [388, 367] width 135 height 14
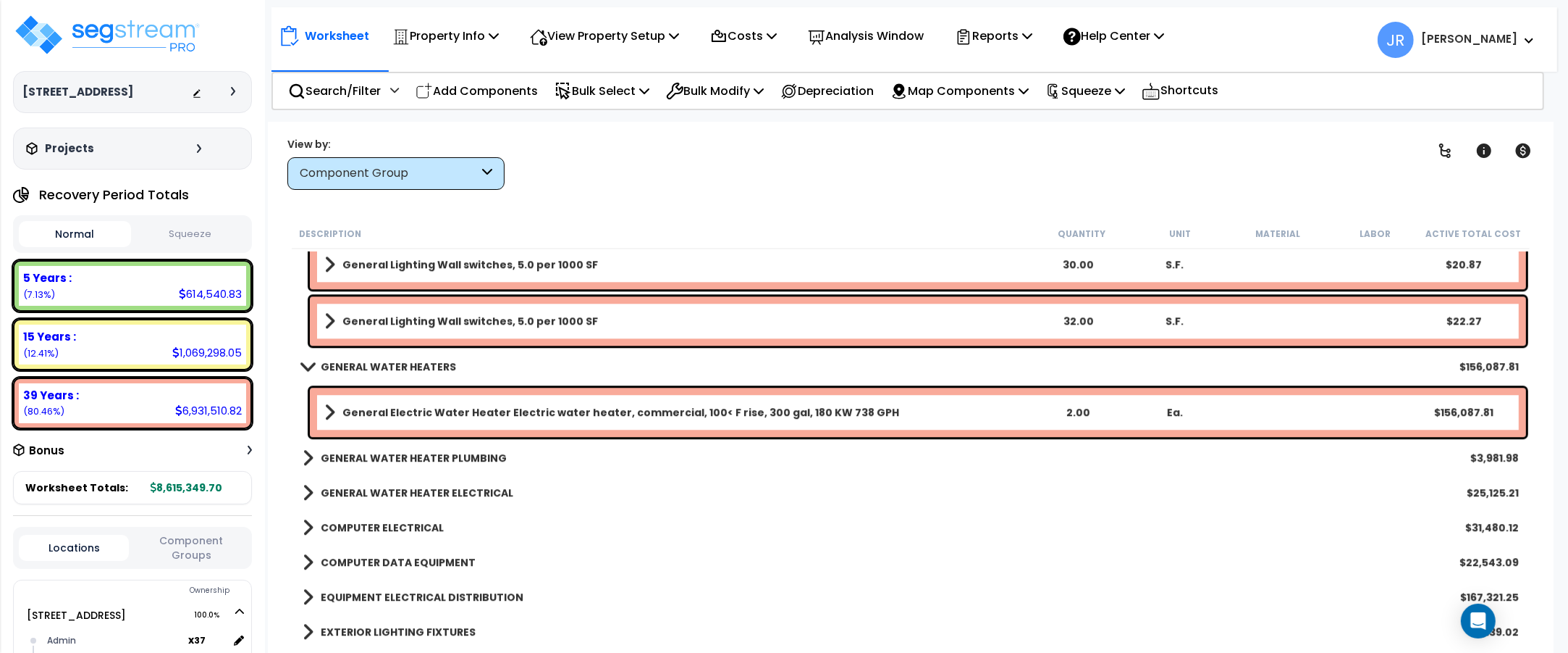
click at [440, 457] on b "GENERAL WATER HEATER PLUMBING" at bounding box center [414, 458] width 186 height 14
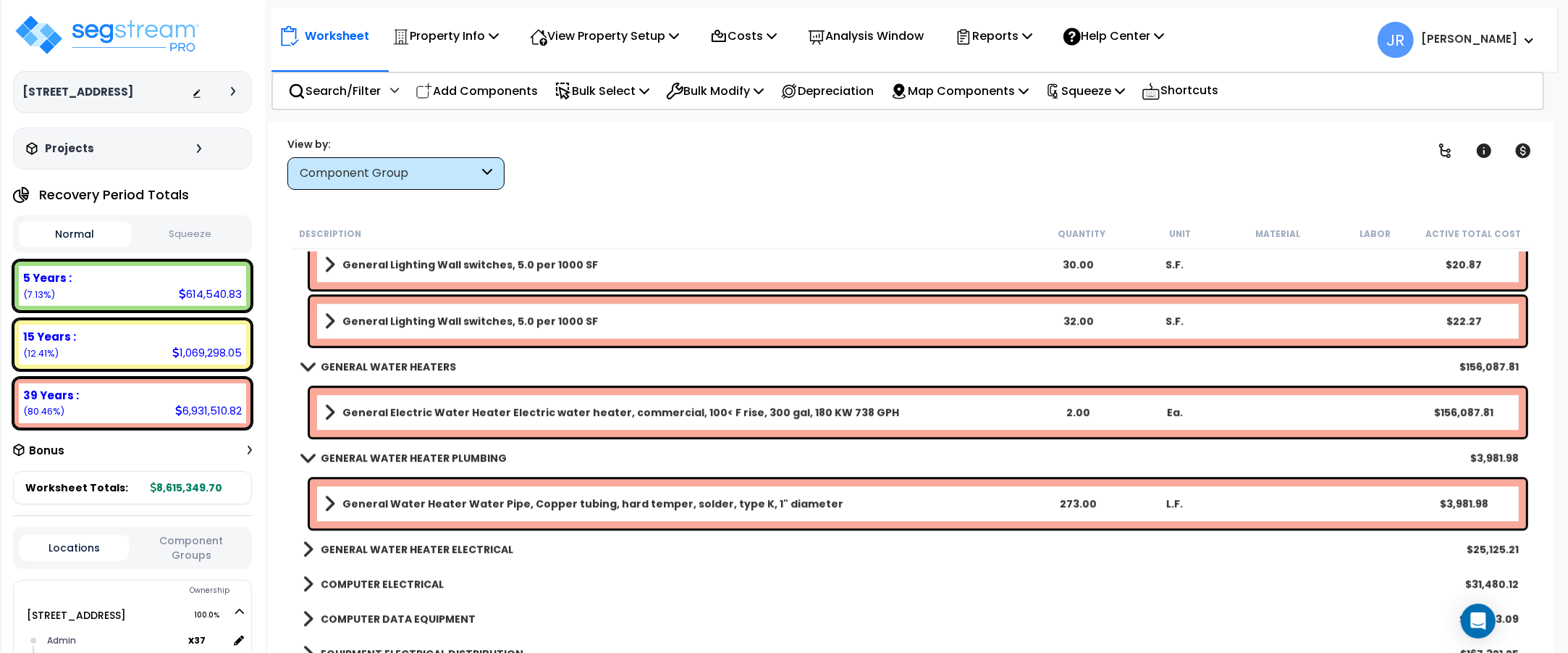
click at [442, 548] on b "GENERAL WATER HEATER ELECTRICAL" at bounding box center [417, 549] width 193 height 14
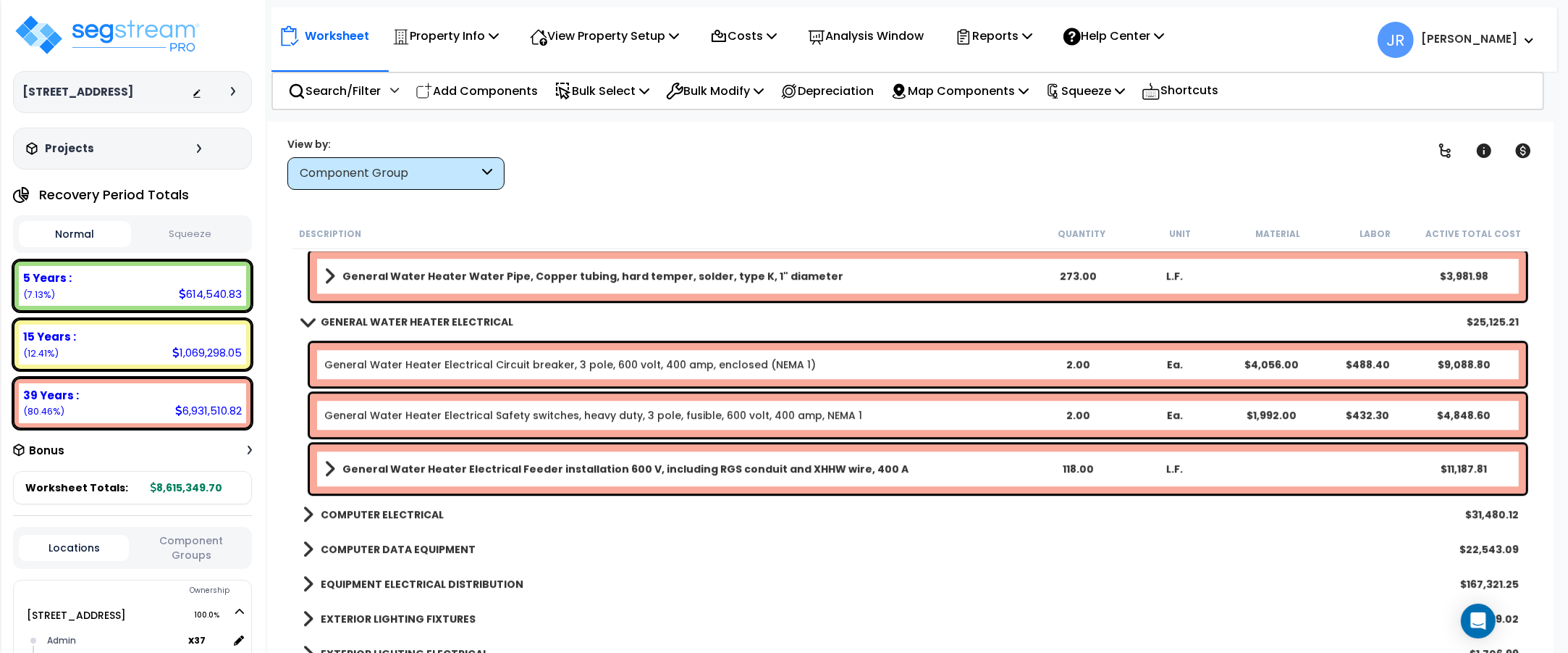
scroll to position [11144, 0]
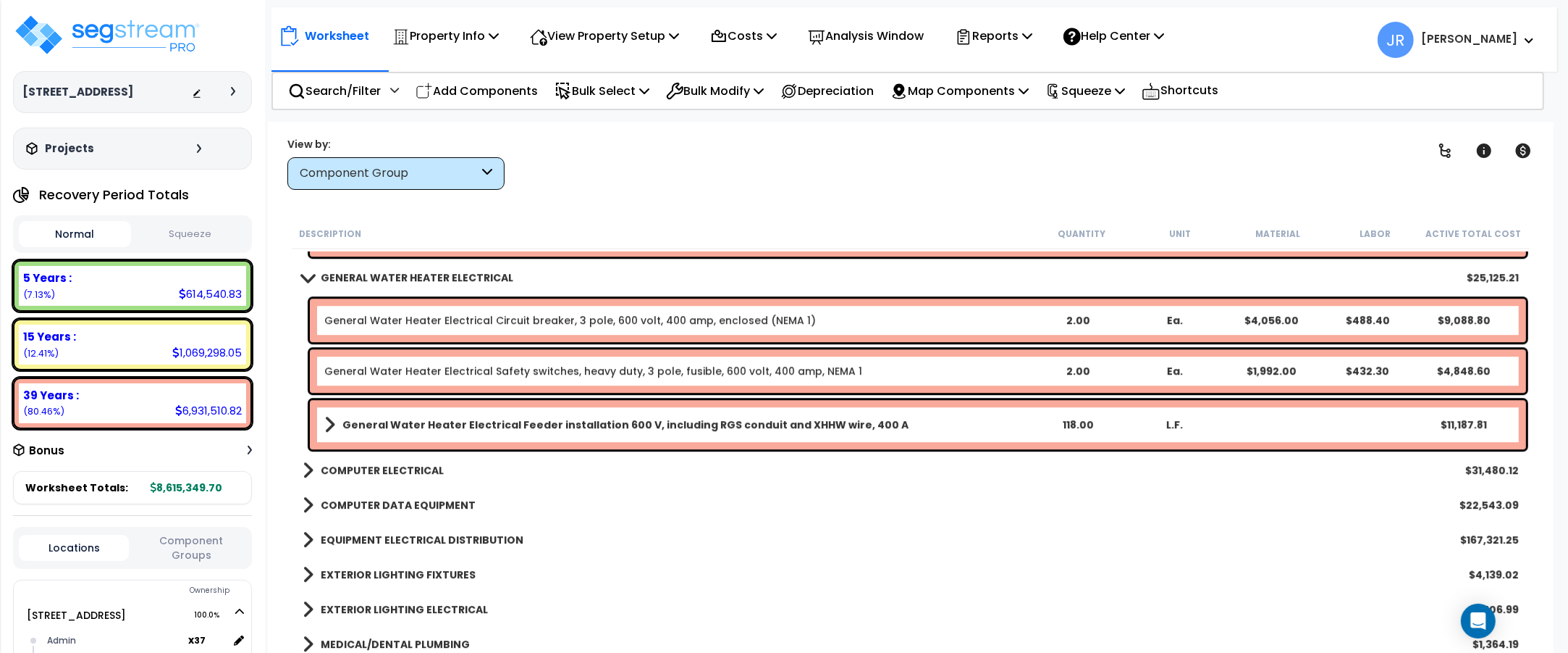
click at [409, 473] on b "COMPUTER ELECTRICAL" at bounding box center [382, 470] width 123 height 14
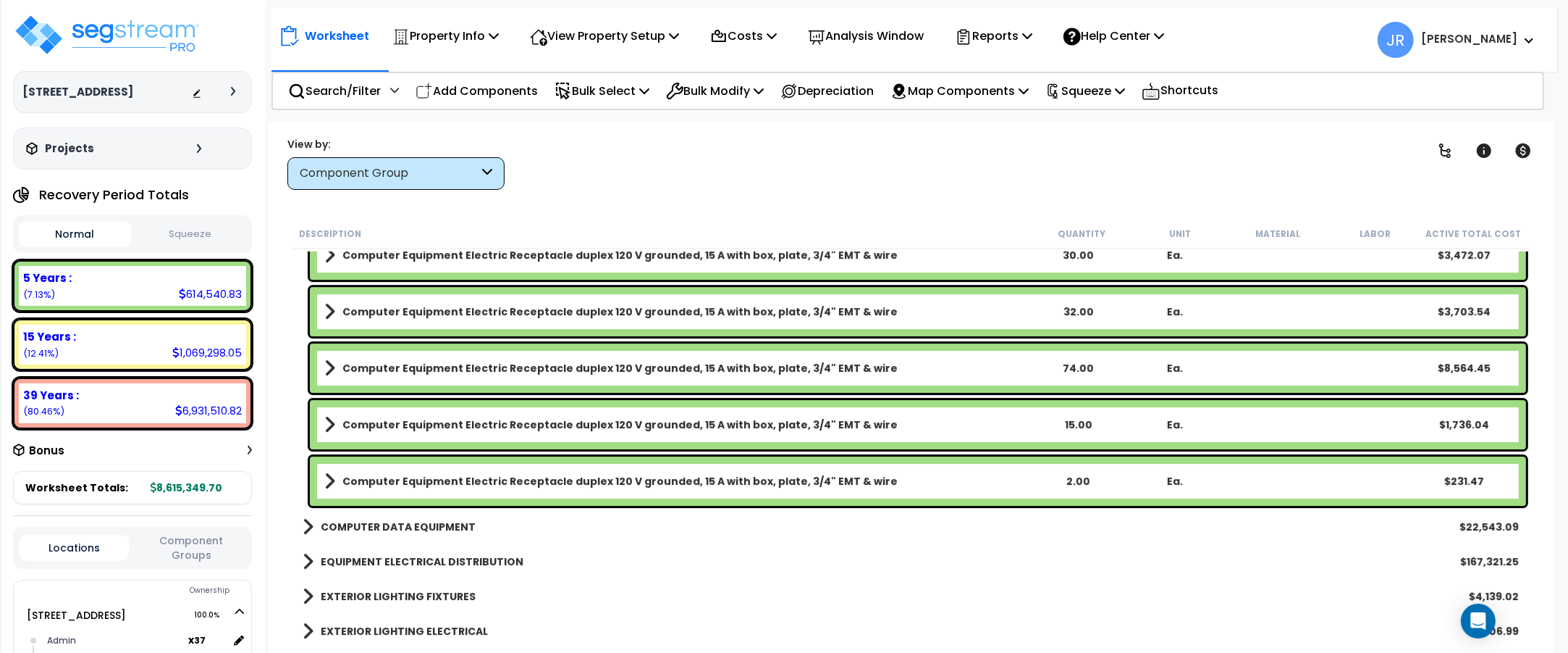
scroll to position [11778, 0]
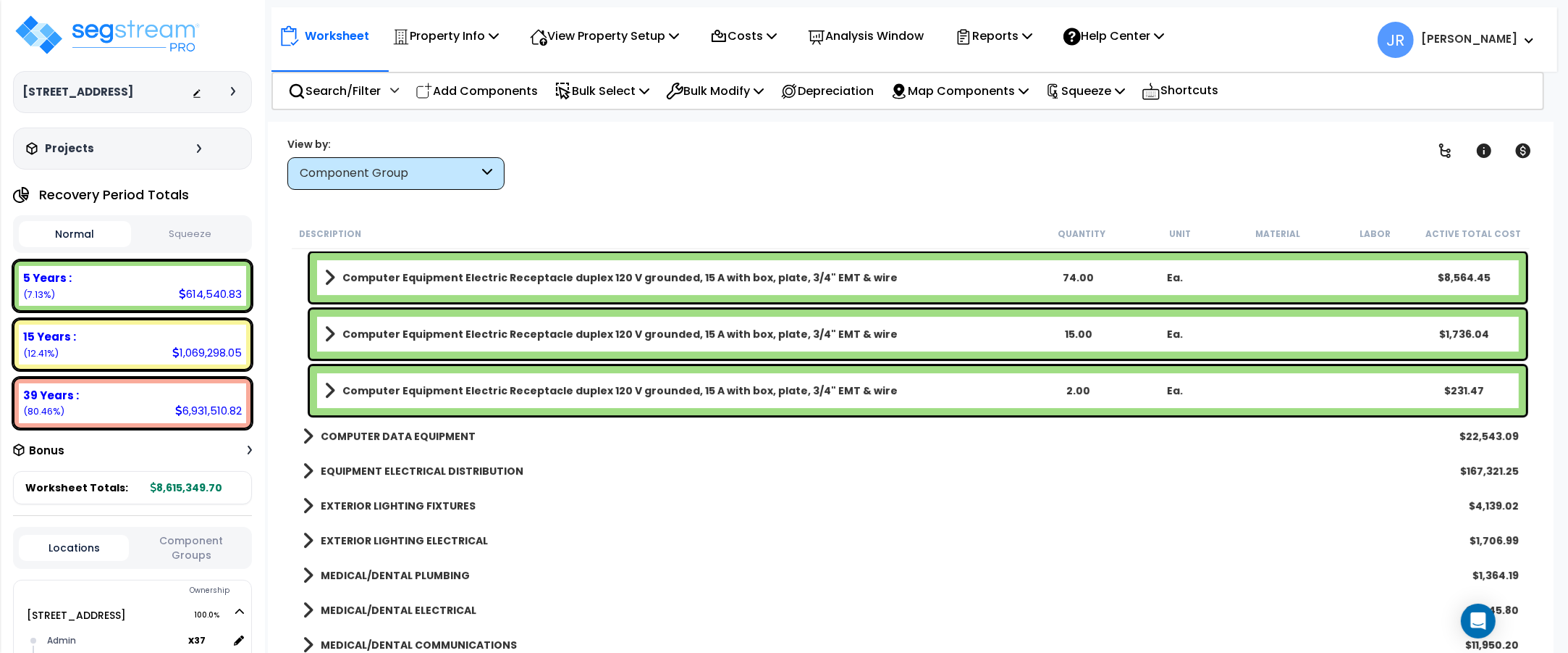
click at [416, 433] on b "COMPUTER DATA EQUIPMENT" at bounding box center [398, 436] width 155 height 14
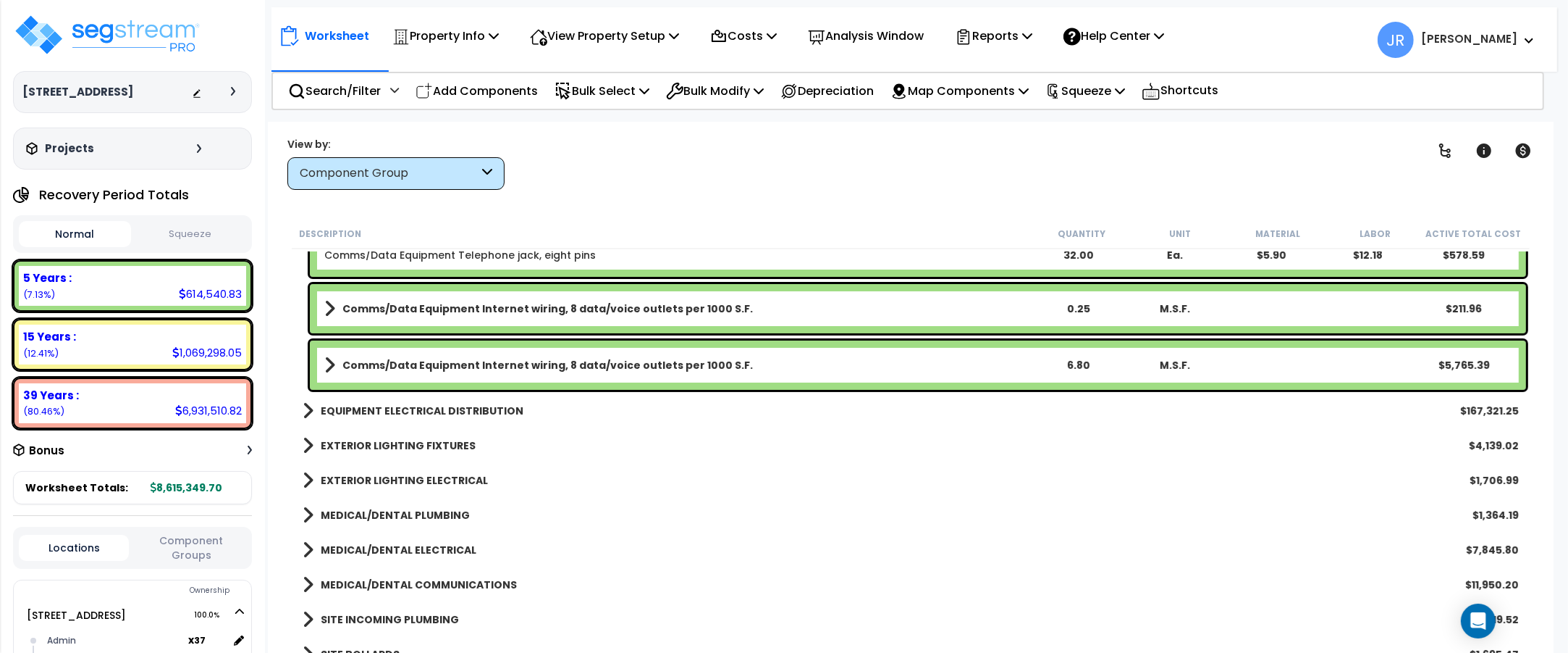
scroll to position [12864, 0]
click at [462, 410] on b "EQUIPMENT ELECTRICAL DISTRIBUTION" at bounding box center [422, 410] width 203 height 14
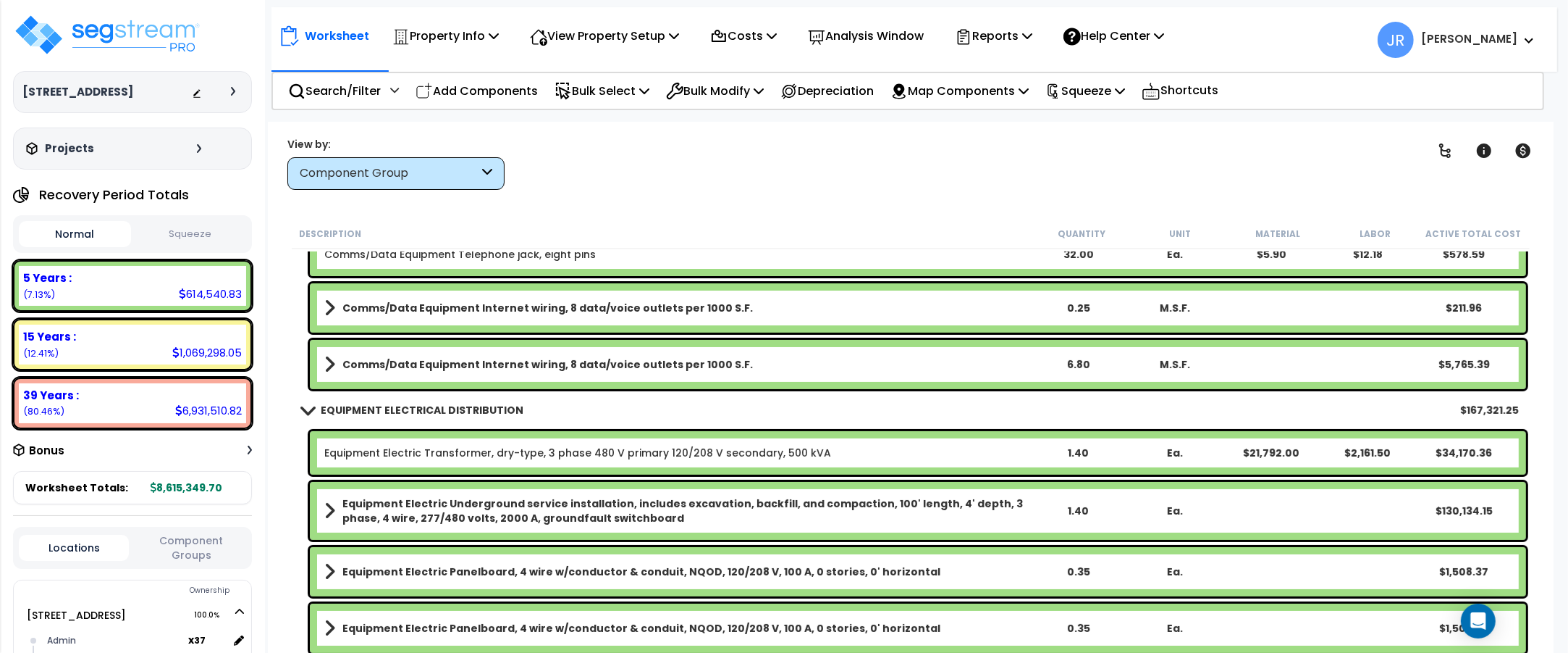
scroll to position [12955, 0]
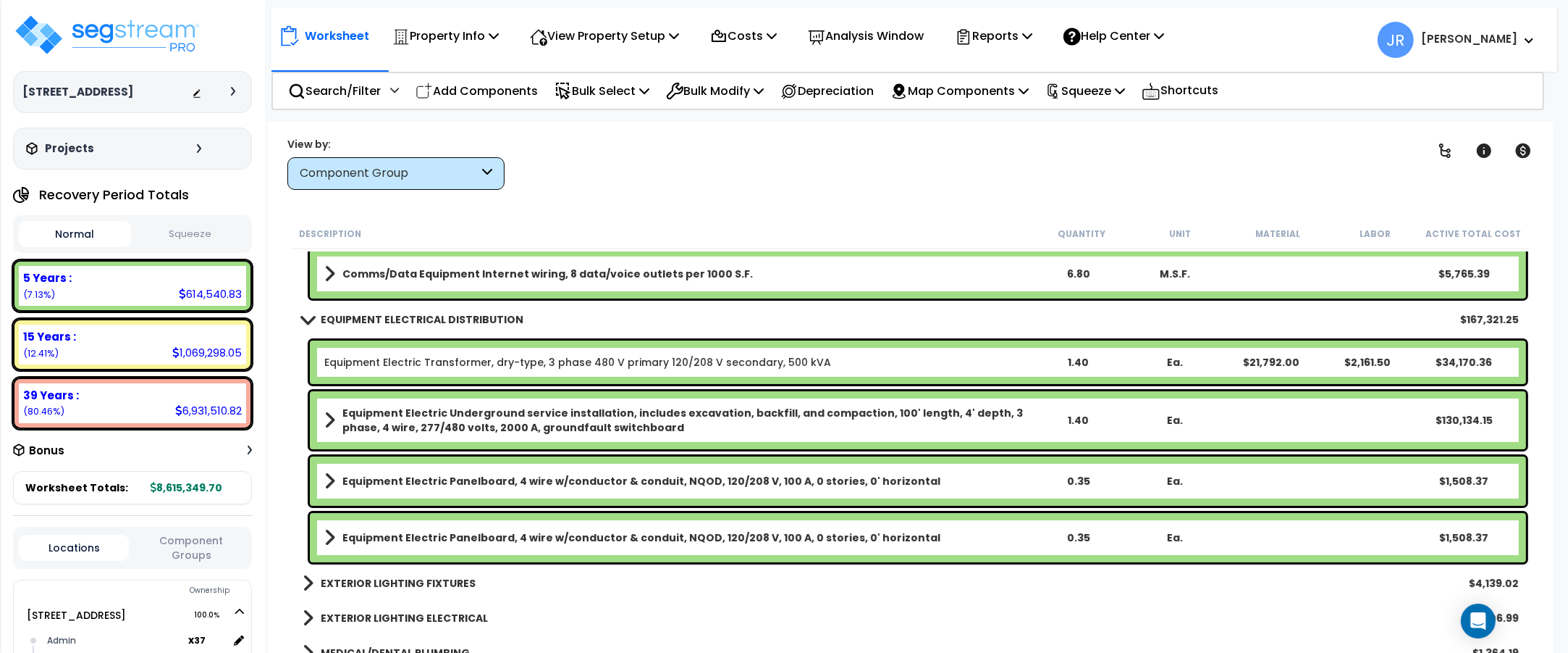
click at [326, 477] on span at bounding box center [330, 481] width 11 height 20
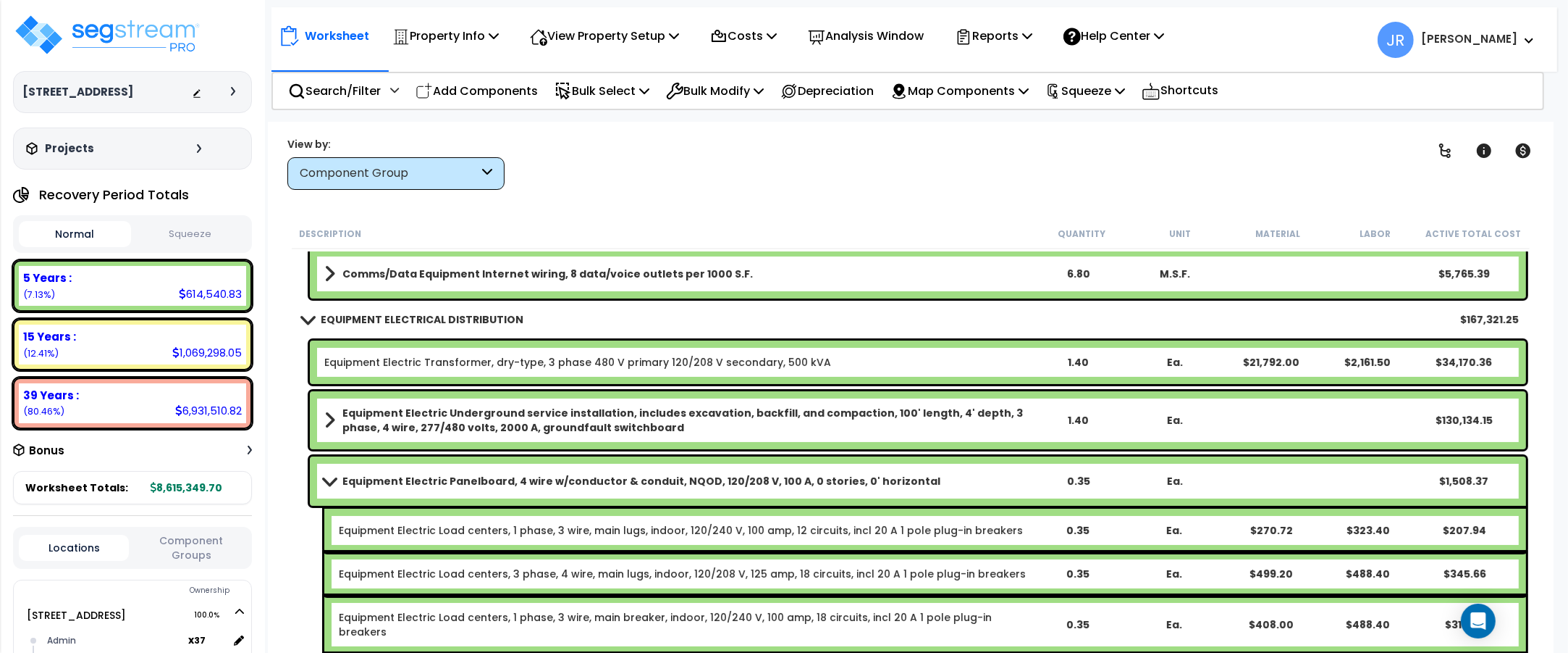
click at [328, 483] on span at bounding box center [330, 481] width 20 height 11
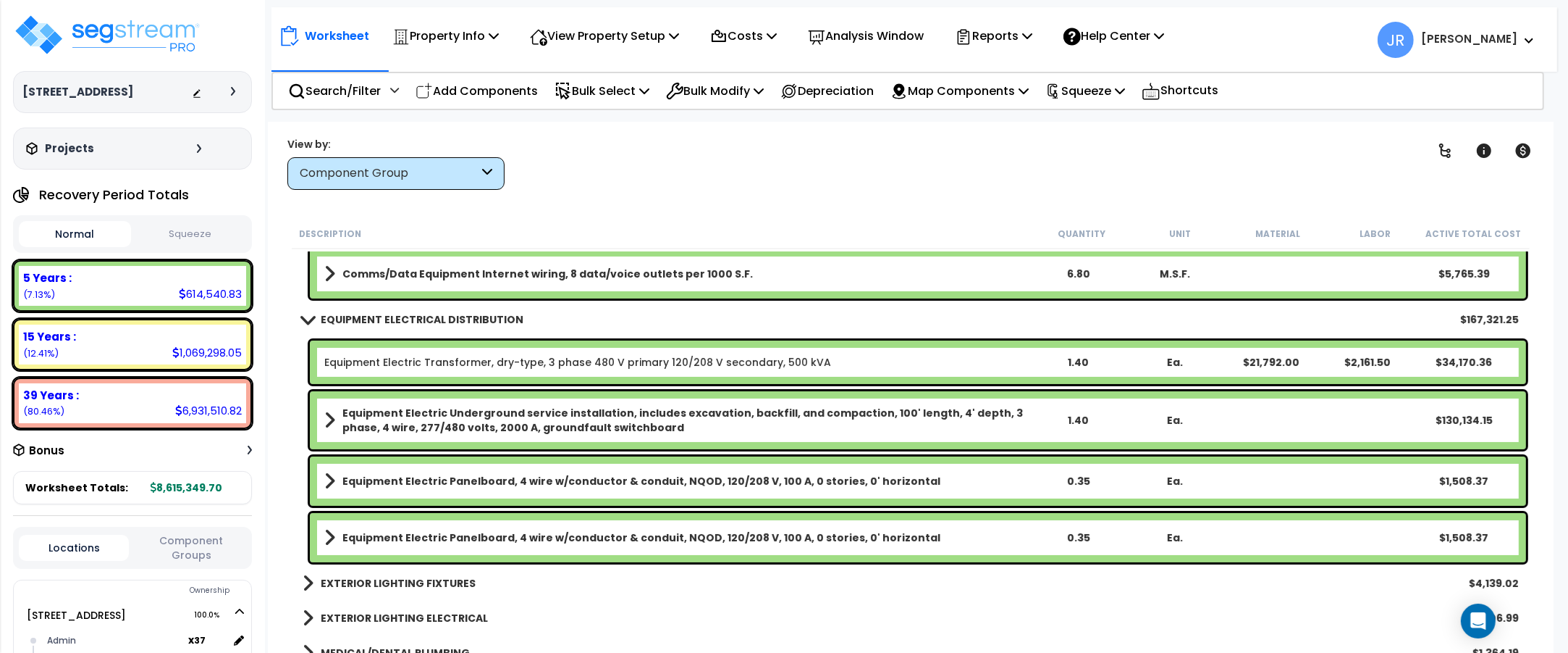
click at [355, 541] on b "Equipment Electric Panelboard, 4 wire w/conductor & conduit, NQOD, 120/208 V, 1…" at bounding box center [642, 538] width 598 height 14
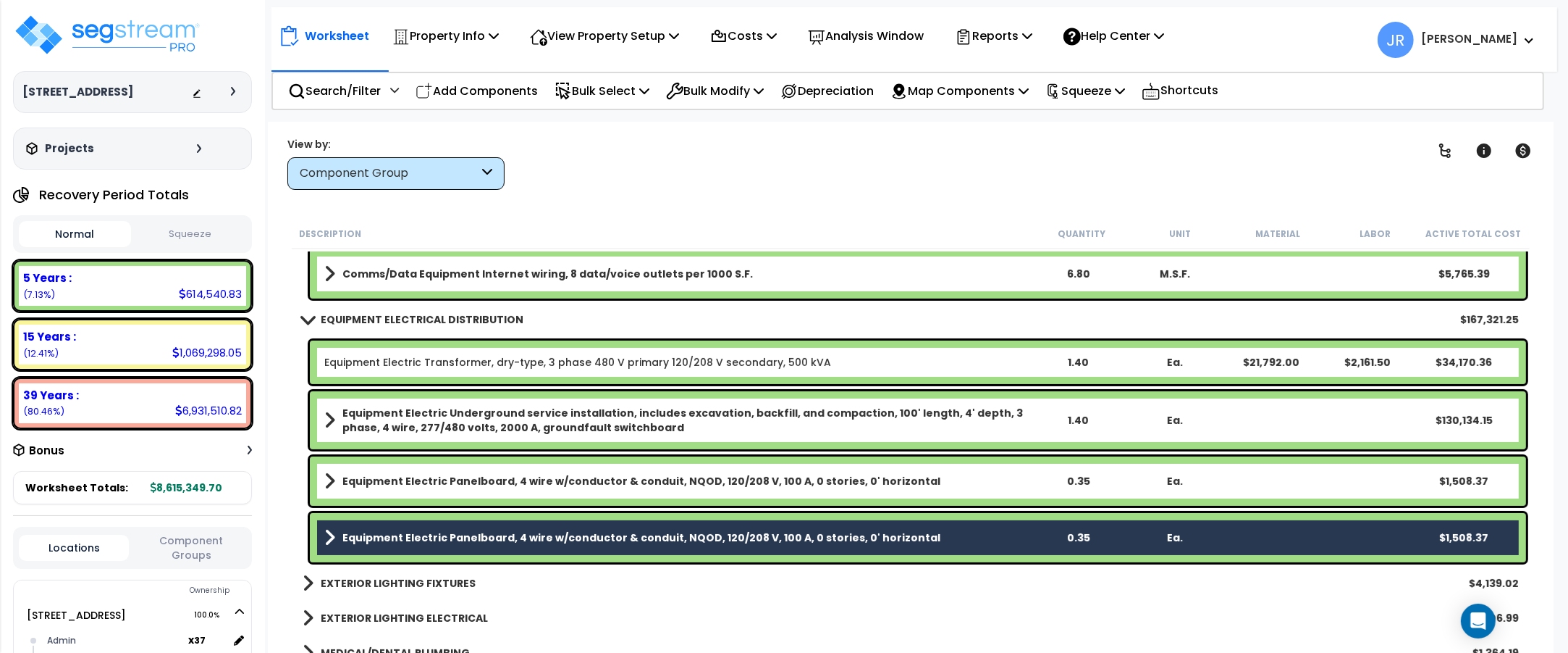
click at [369, 491] on div "Equipment Electric Panelboard, 4 wire w/conductor & conduit, NQOD, 120/208 V, 1…" at bounding box center [918, 481] width 1216 height 49
click at [369, 479] on b "Equipment Electric Panelboard, 4 wire w/conductor & conduit, NQOD, 120/208 V, 1…" at bounding box center [642, 481] width 598 height 14
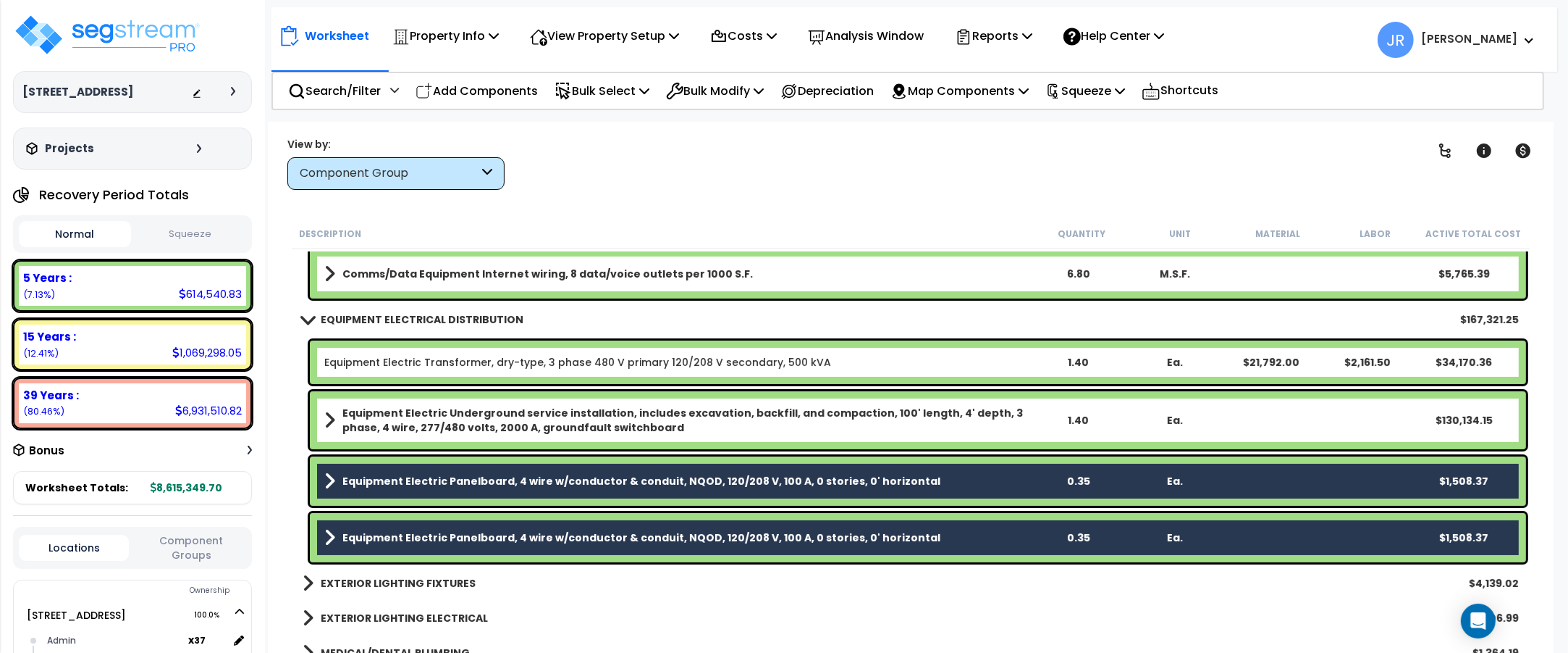
click at [411, 356] on link "Equipment Electric Transformer, dry-type, 3 phase 480 V primary 120/208 V secon…" at bounding box center [578, 362] width 507 height 14
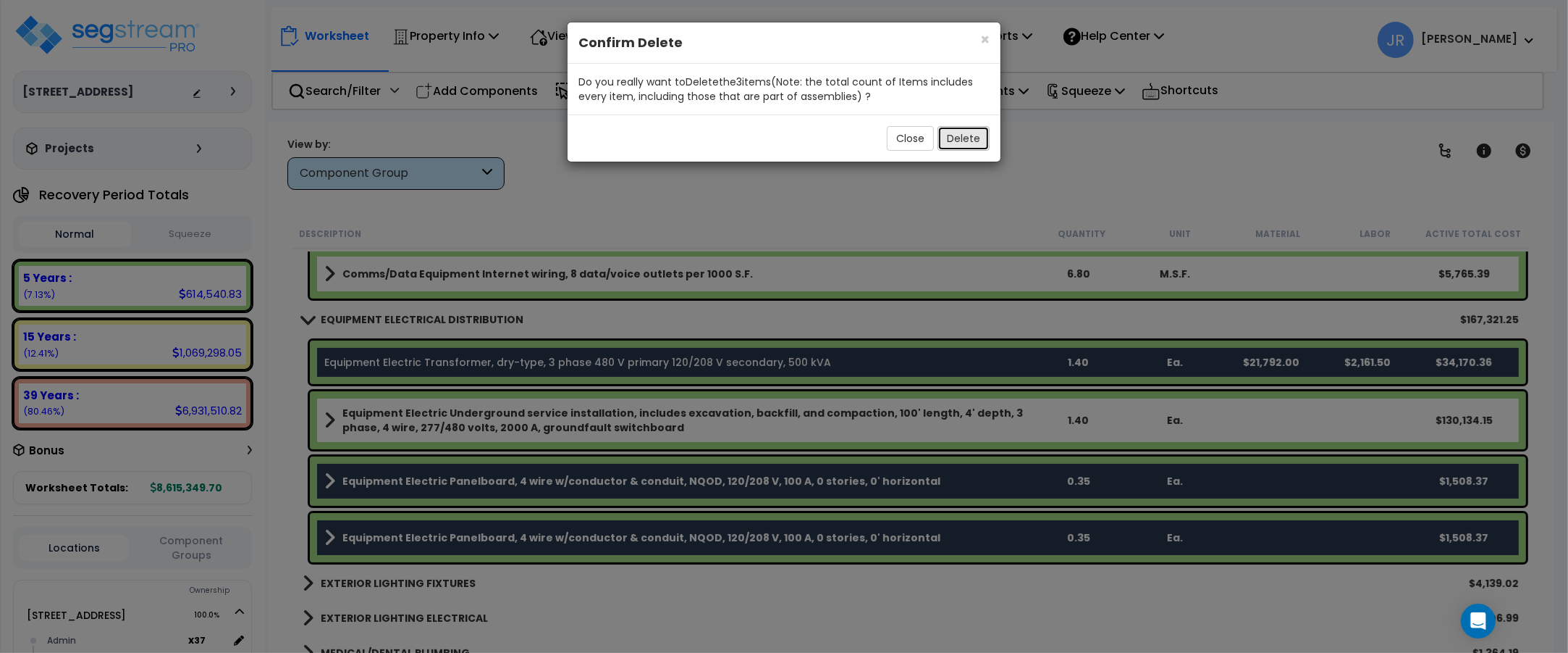
click at [950, 145] on button "Delete" at bounding box center [963, 138] width 52 height 25
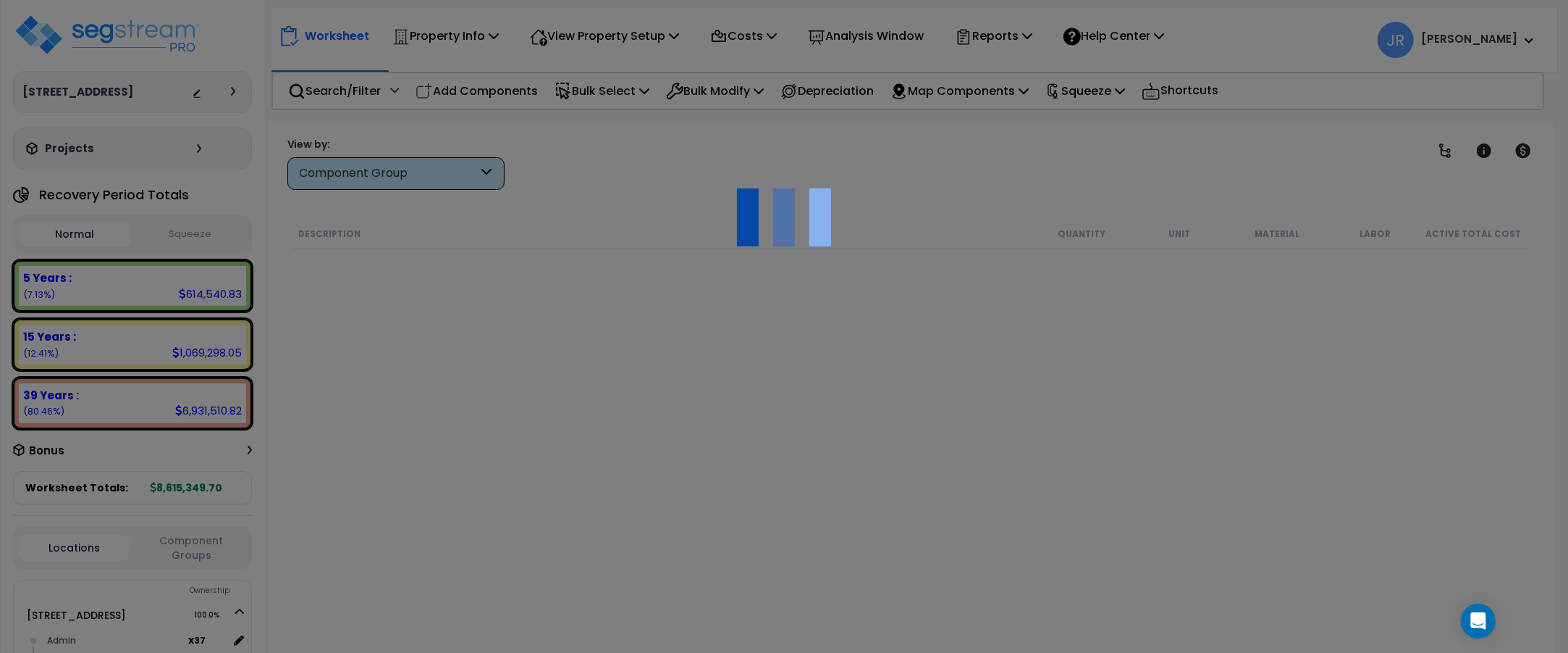
scroll to position [12955, 0]
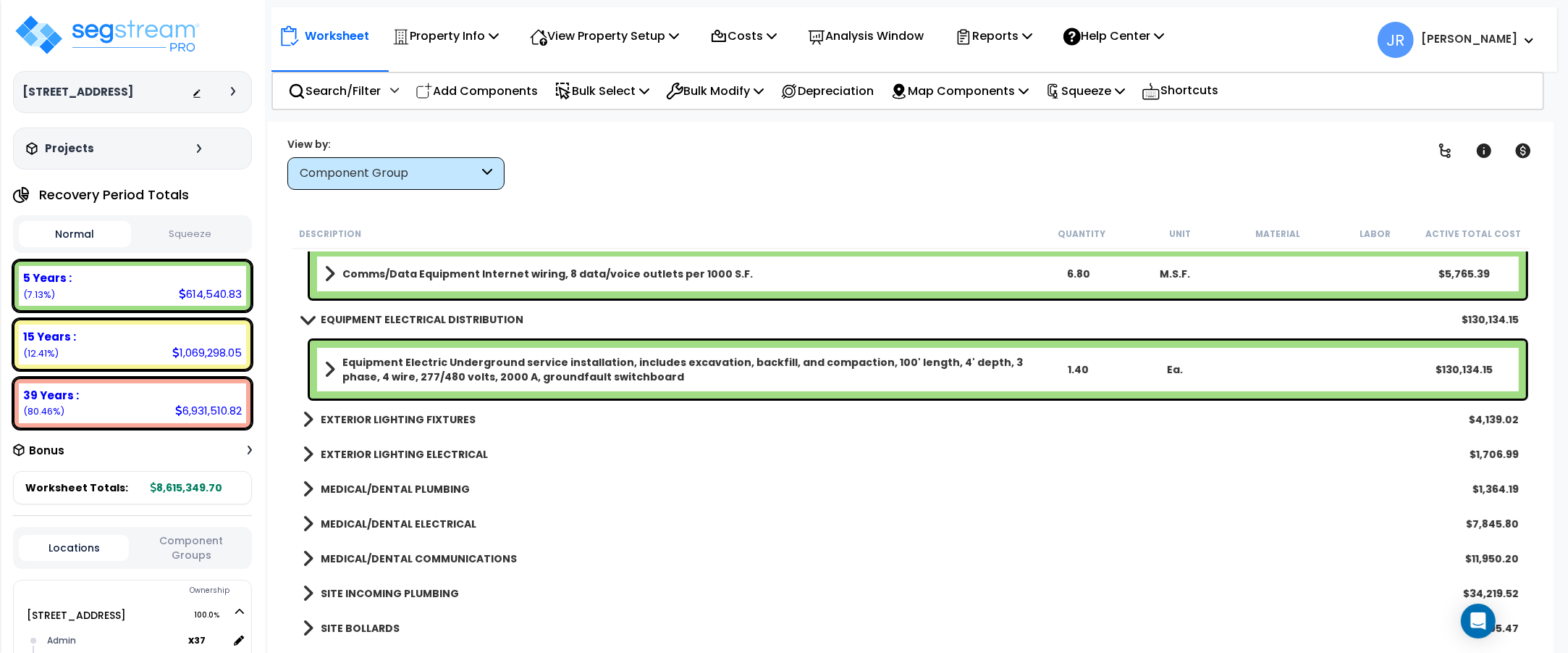
click at [445, 419] on b "EXTERIOR LIGHTING FIXTURES" at bounding box center [398, 420] width 155 height 14
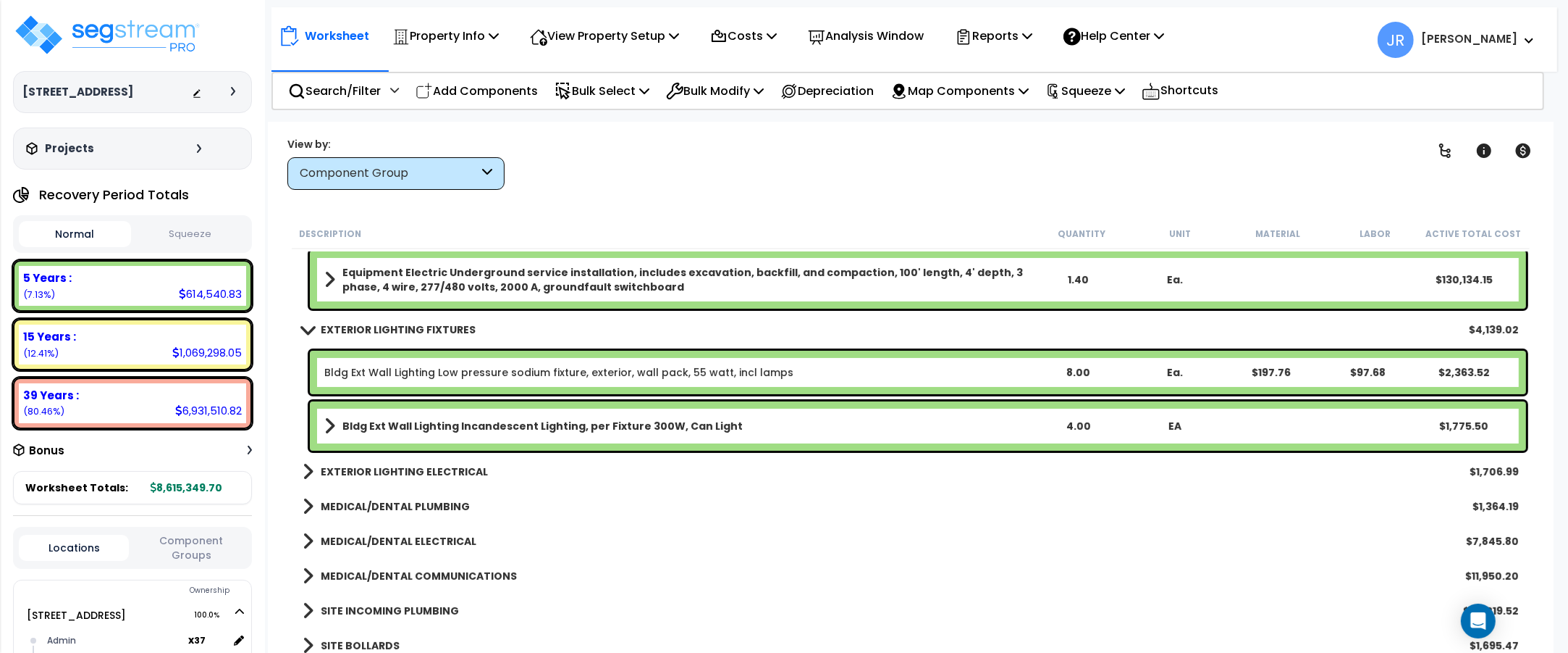
scroll to position [13046, 0]
click at [458, 471] on b "EXTERIOR LIGHTING ELECTRICAL" at bounding box center [404, 471] width 167 height 14
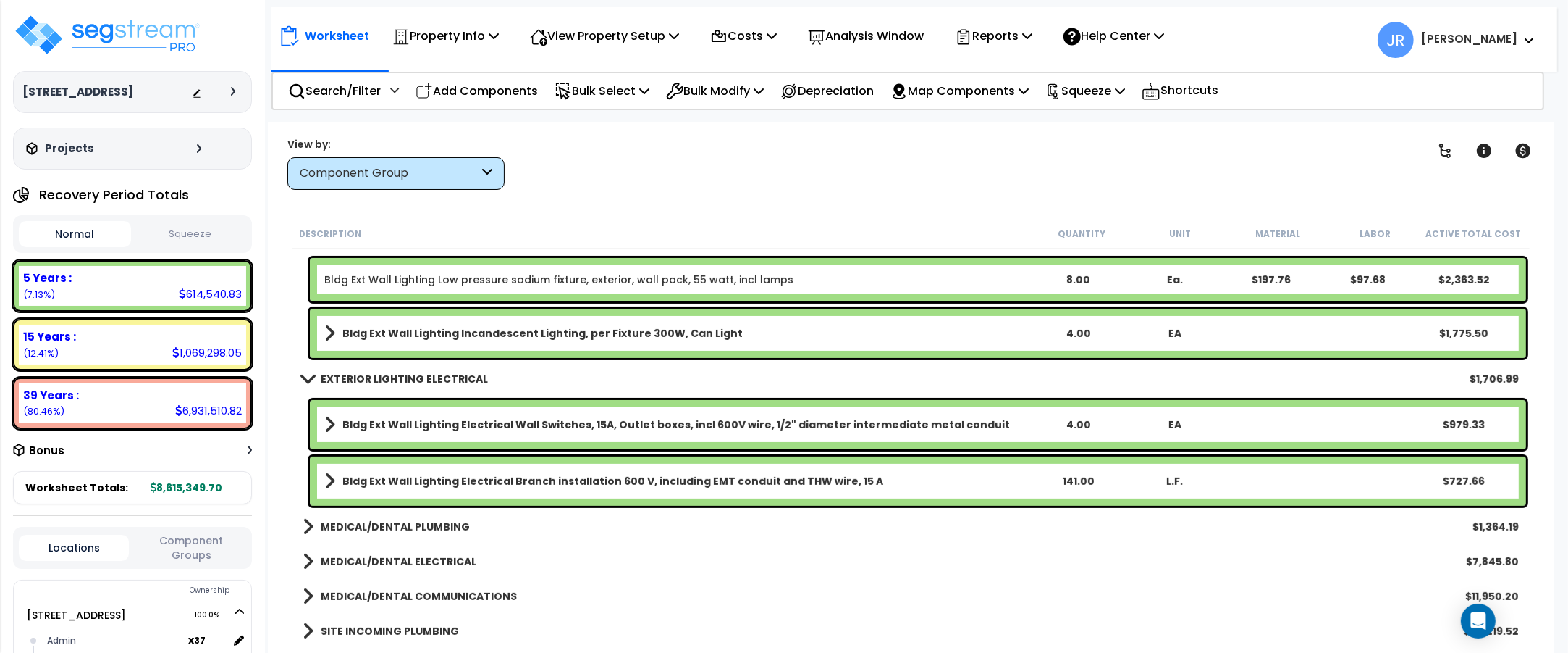
scroll to position [13227, 0]
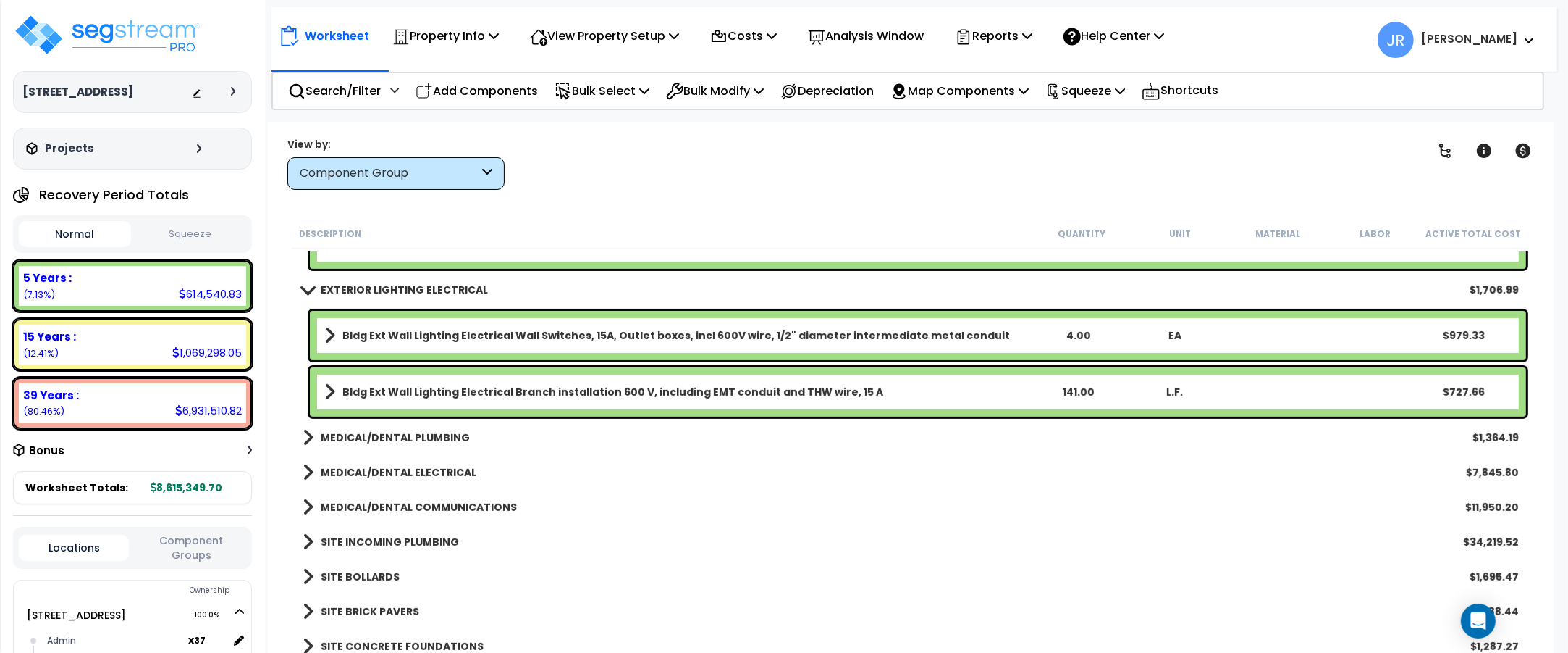
click at [458, 437] on b "MEDICAL/DENTAL PLUMBING" at bounding box center [395, 438] width 149 height 14
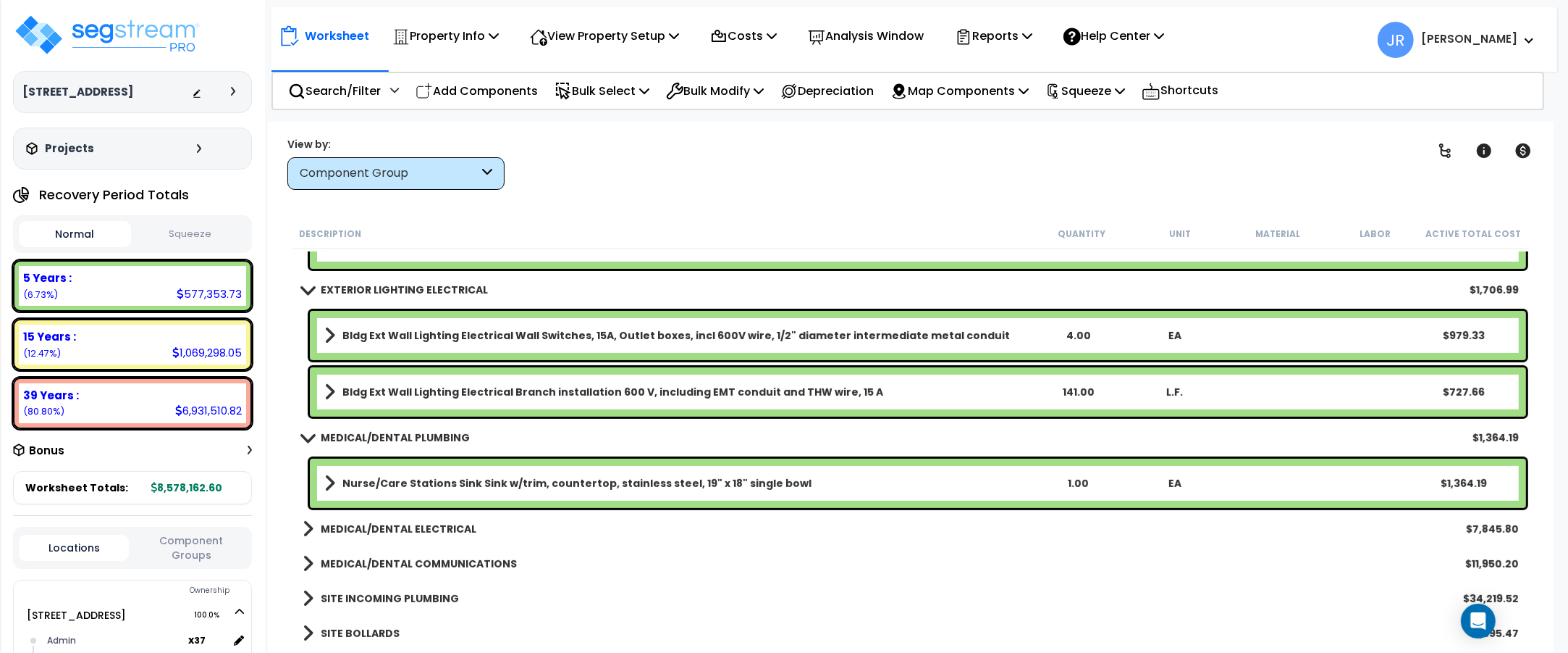
scroll to position [13408, 0]
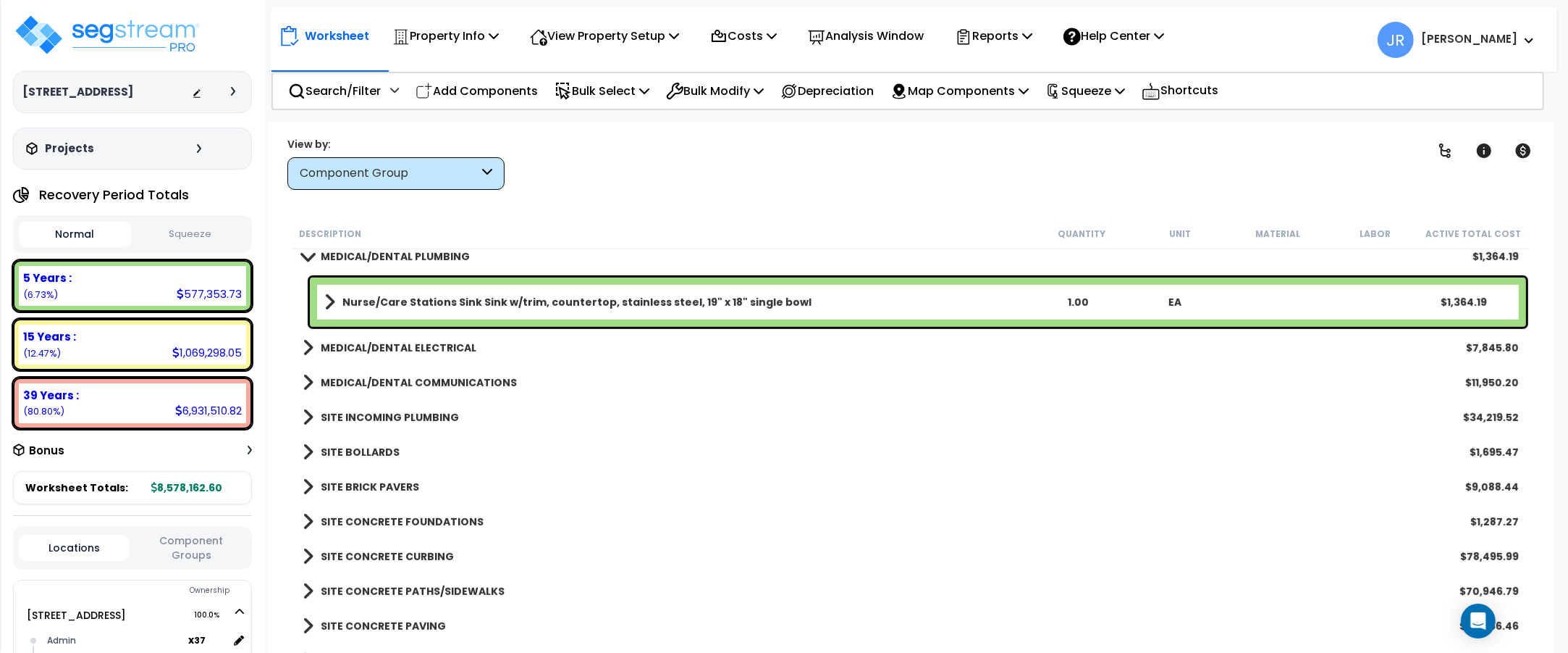
click at [456, 352] on b "MEDICAL/DENTAL ELECTRICAL" at bounding box center [398, 348] width 156 height 14
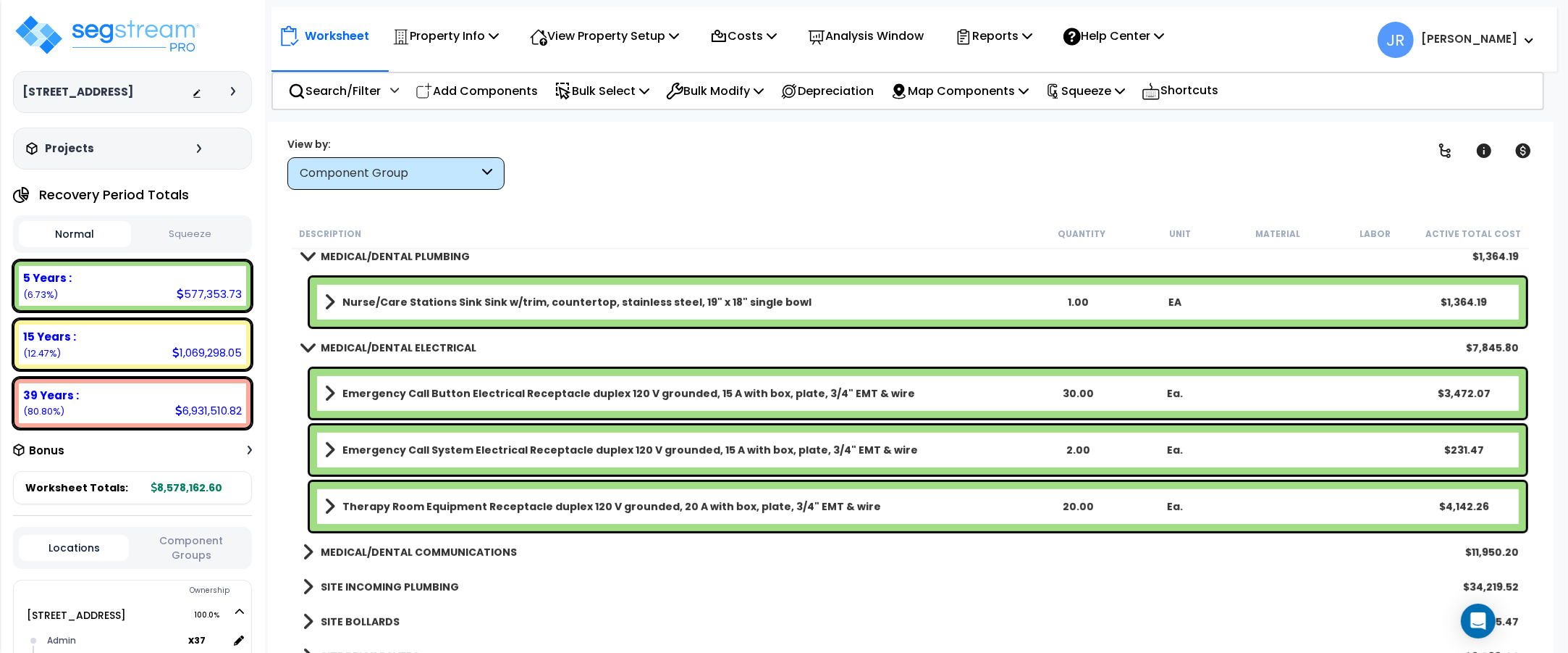
click at [471, 551] on b "MEDICAL/DENTAL COMMUNICATIONS" at bounding box center [419, 552] width 196 height 14
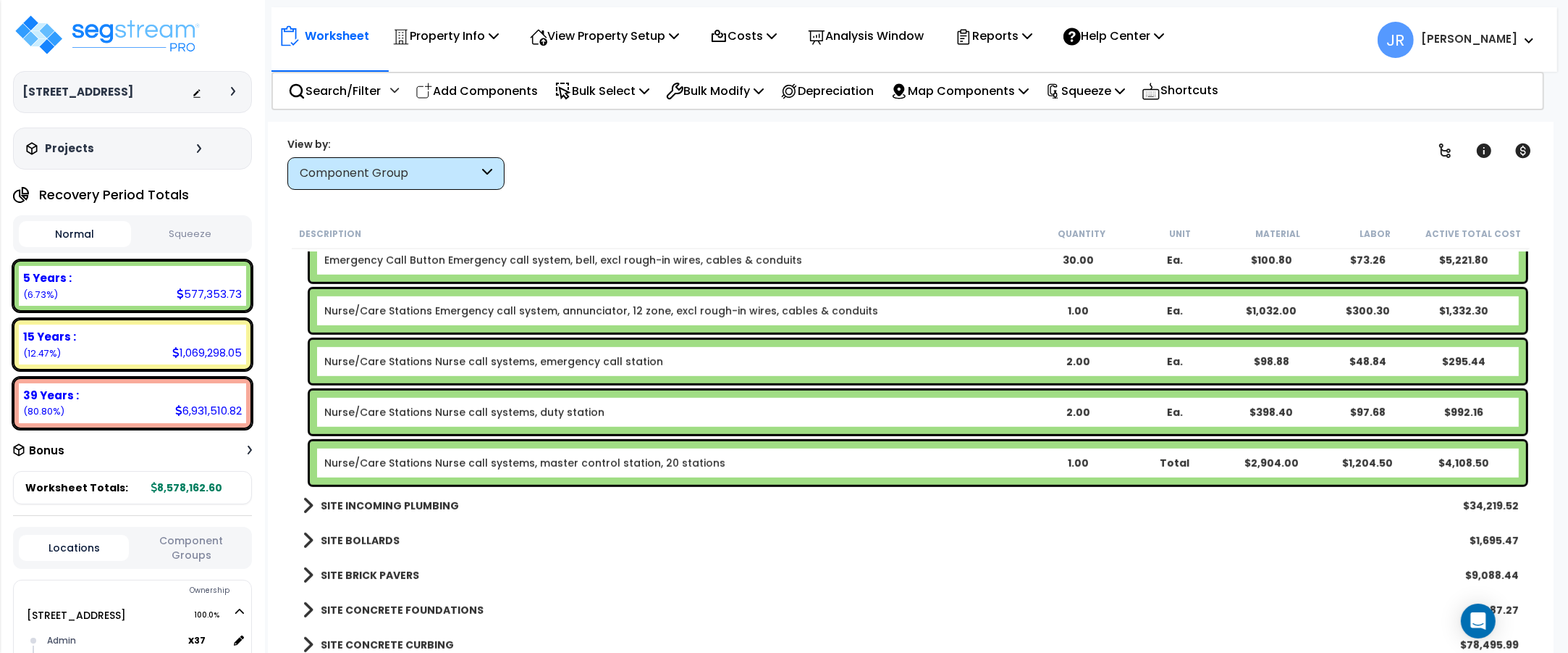
scroll to position [13770, 0]
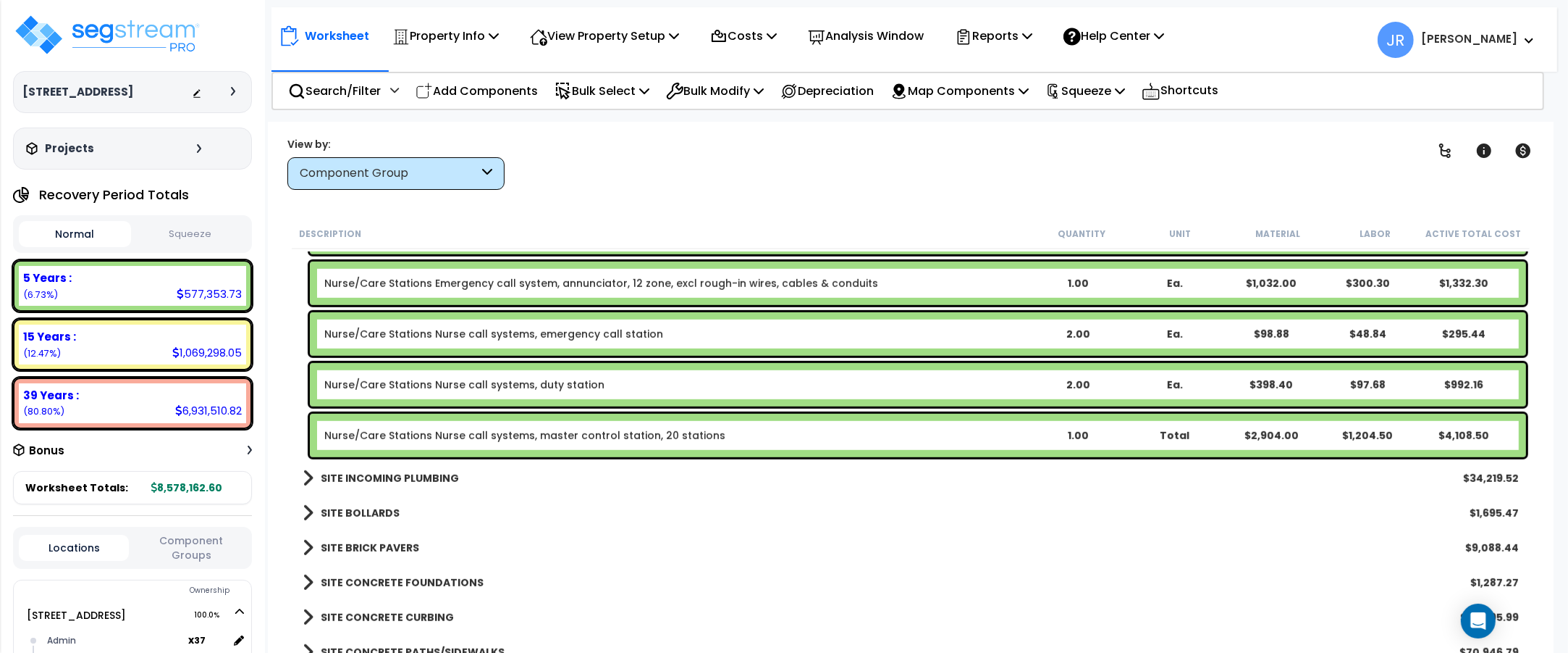
click at [440, 475] on b "SITE INCOMING PLUMBING" at bounding box center [390, 478] width 138 height 14
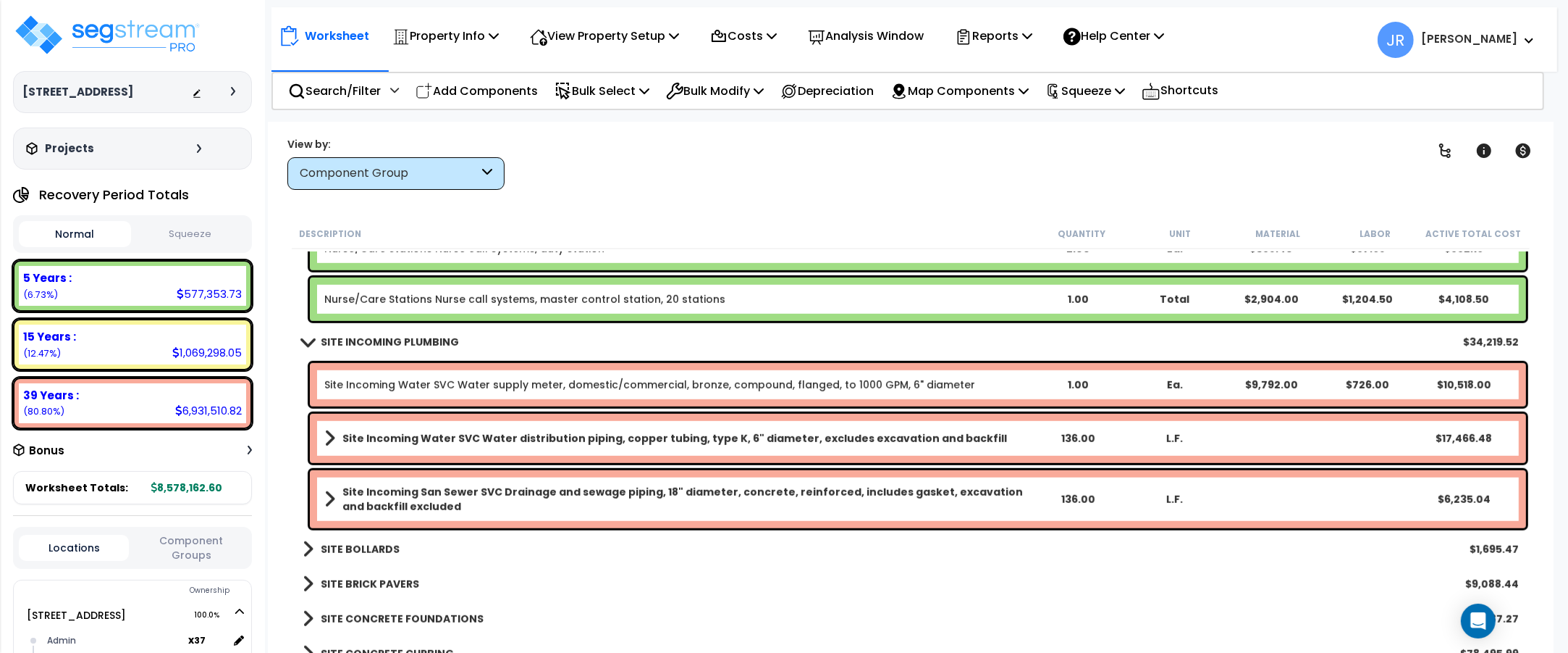
scroll to position [13951, 0]
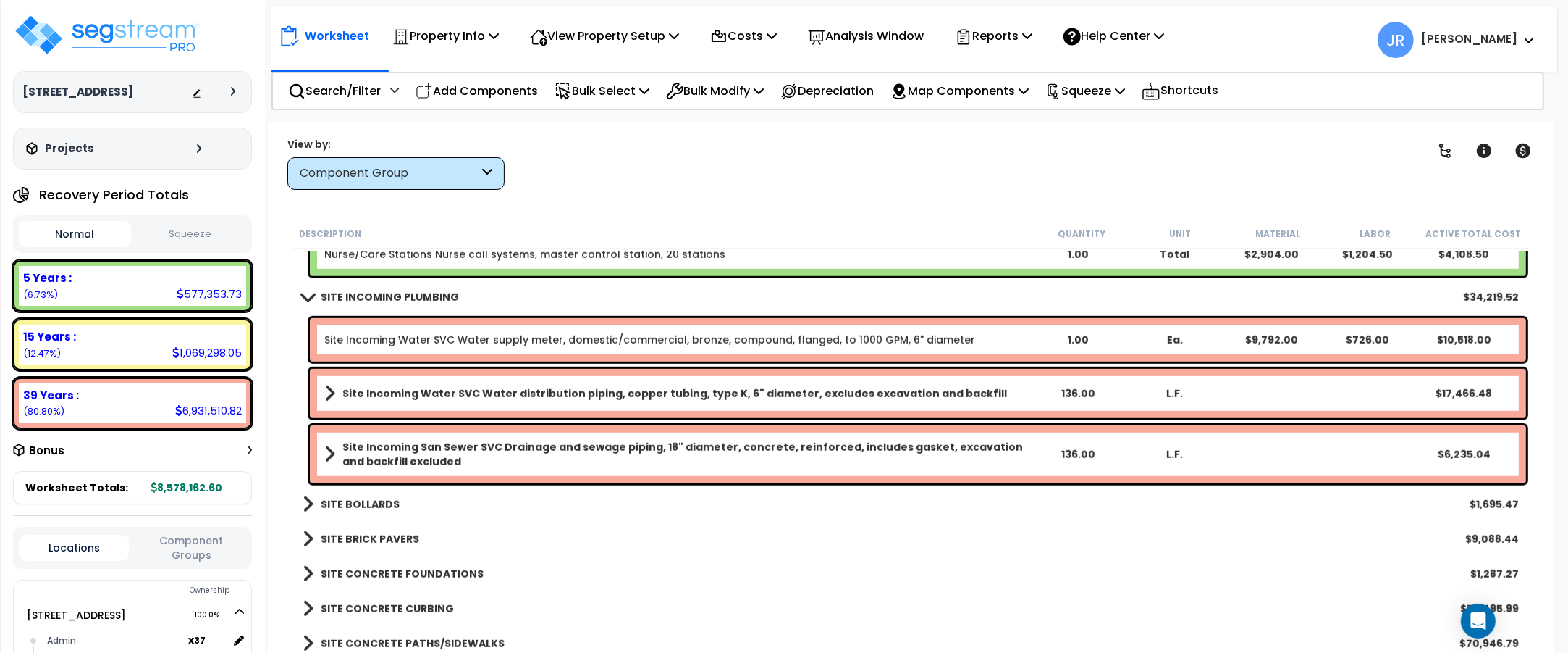
click at [385, 502] on b "SITE BOLLARDS" at bounding box center [360, 504] width 79 height 14
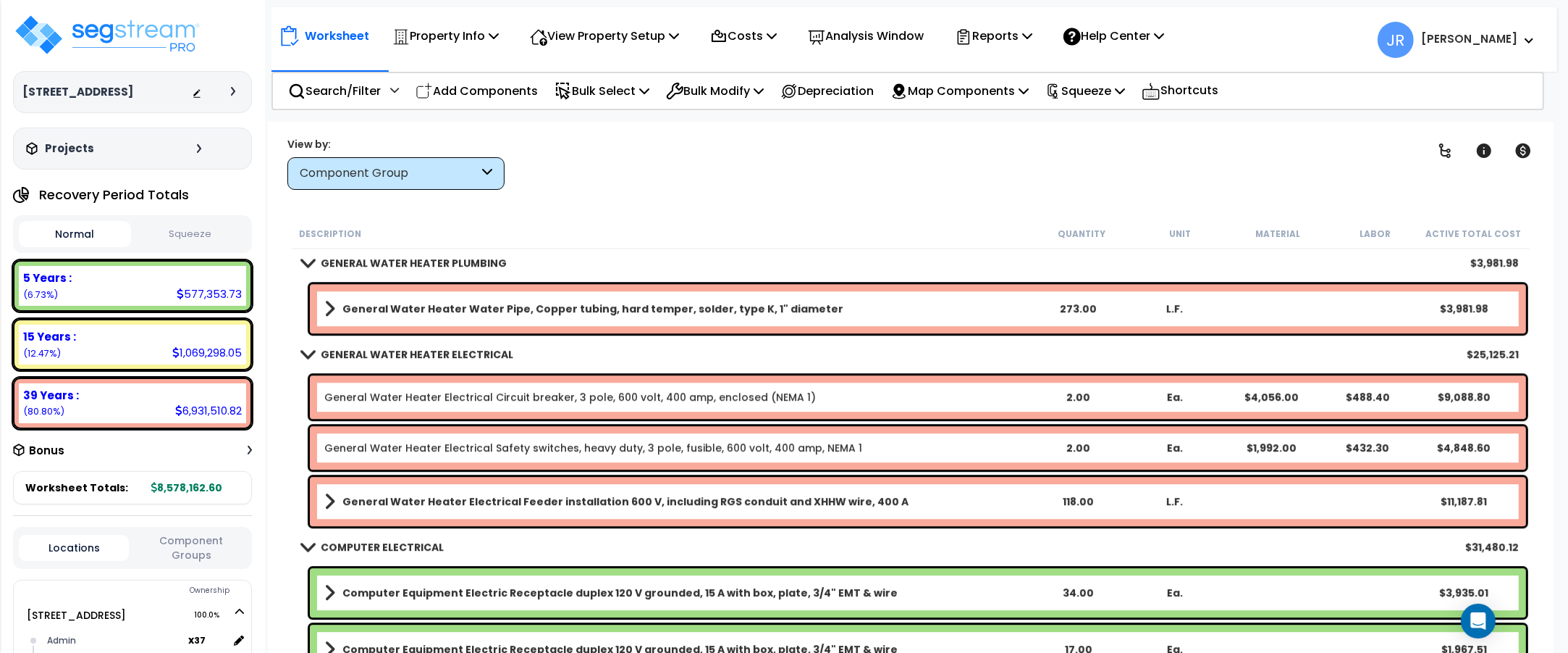
scroll to position [10662, 0]
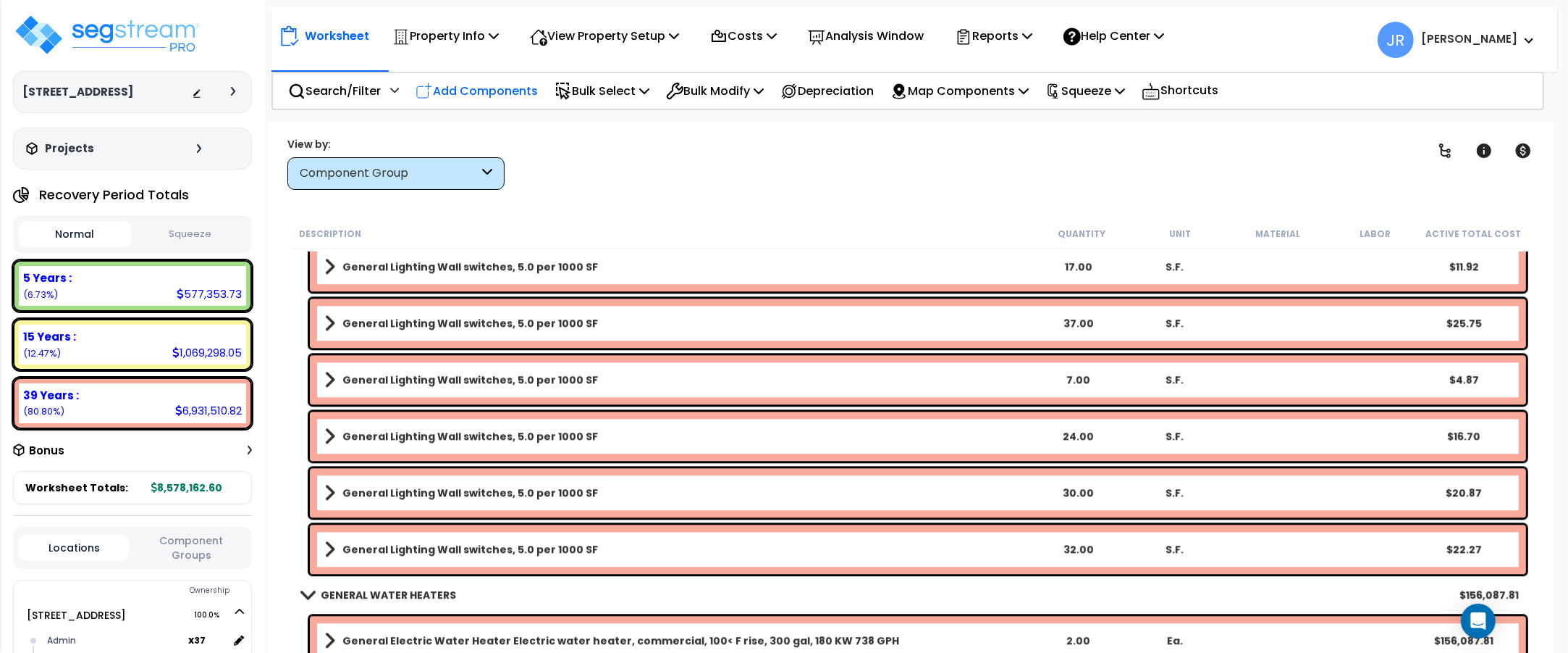
click at [477, 88] on p "Add Components" at bounding box center [477, 91] width 122 height 20
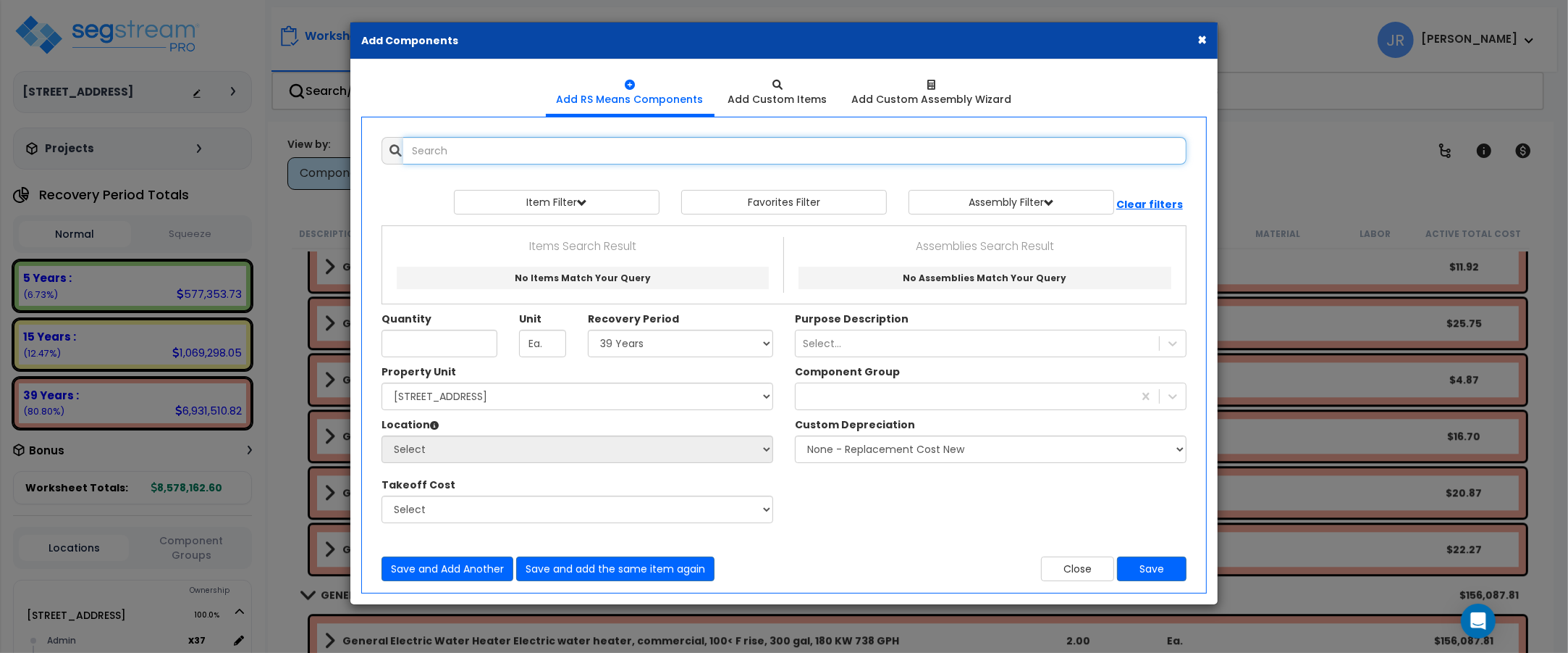
select select
click at [465, 154] on input "text" at bounding box center [795, 151] width 784 height 28
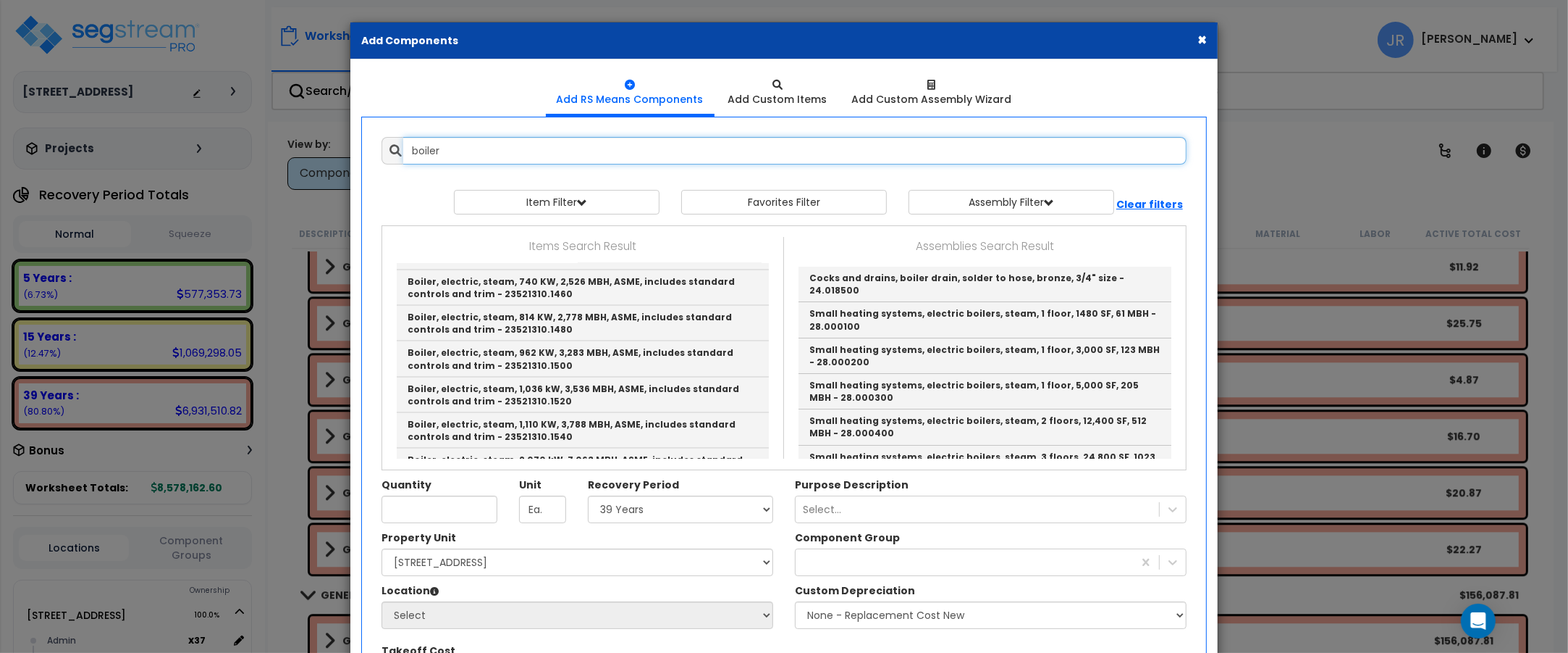
scroll to position [2233, 0]
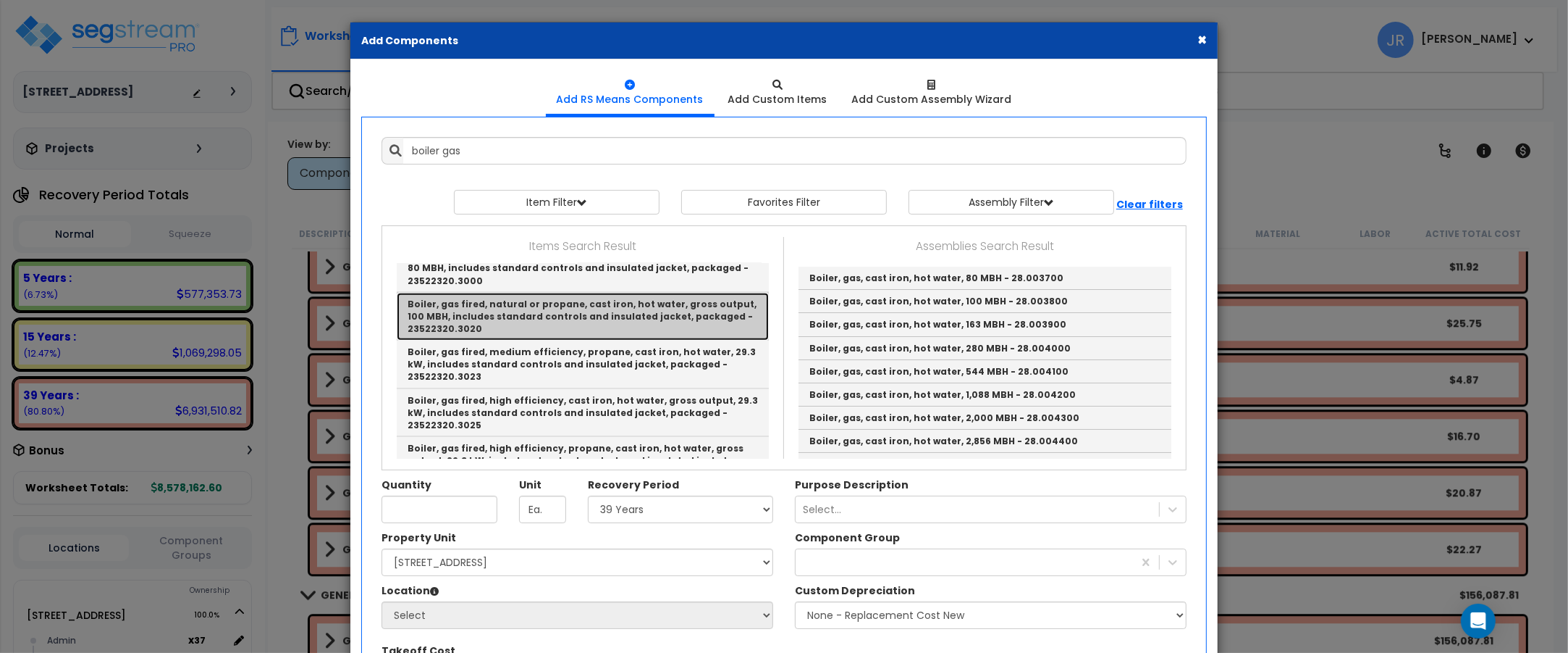
click at [530, 316] on link "Boiler, gas fired, natural or propane, cast iron, hot water, gross output, 100 …" at bounding box center [583, 317] width 372 height 48
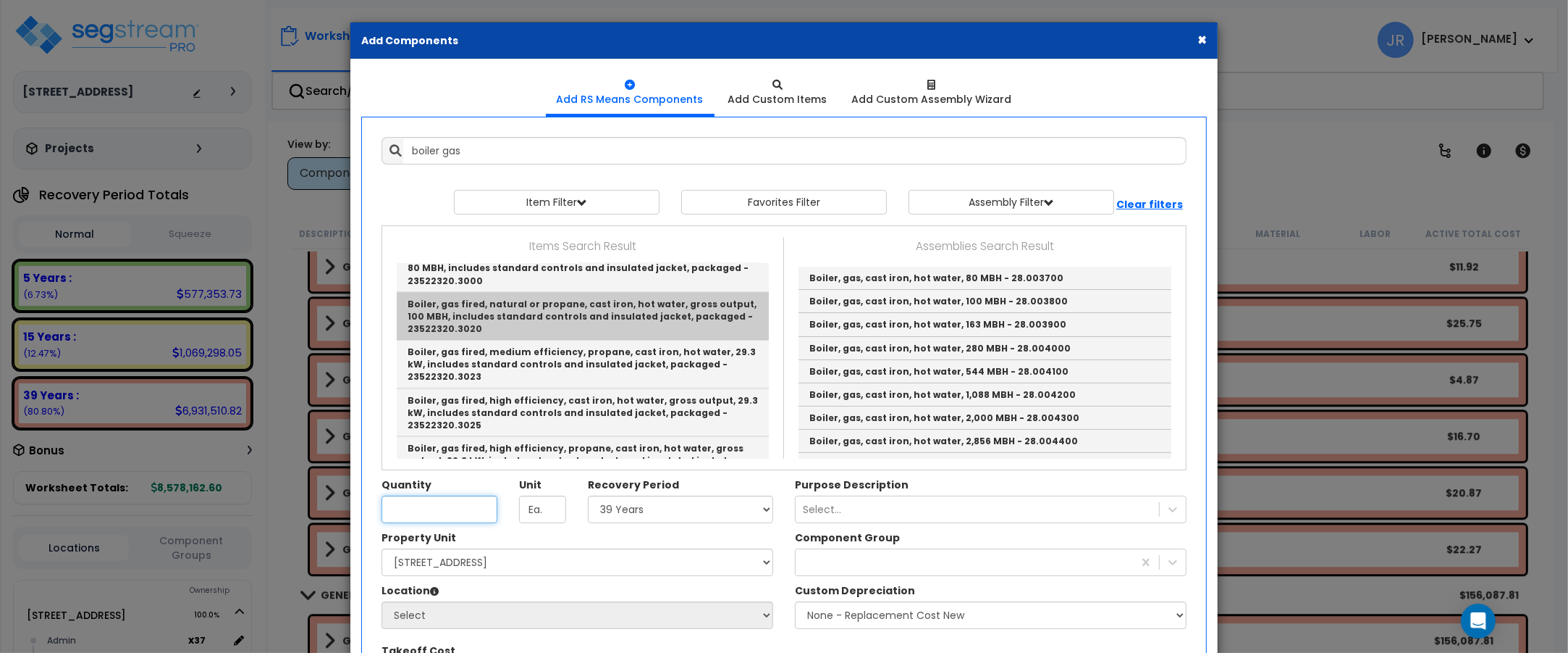
type input "Boiler, gas fired, natural or propane, cast iron, hot water, gross output, 100 …"
type input "Ea."
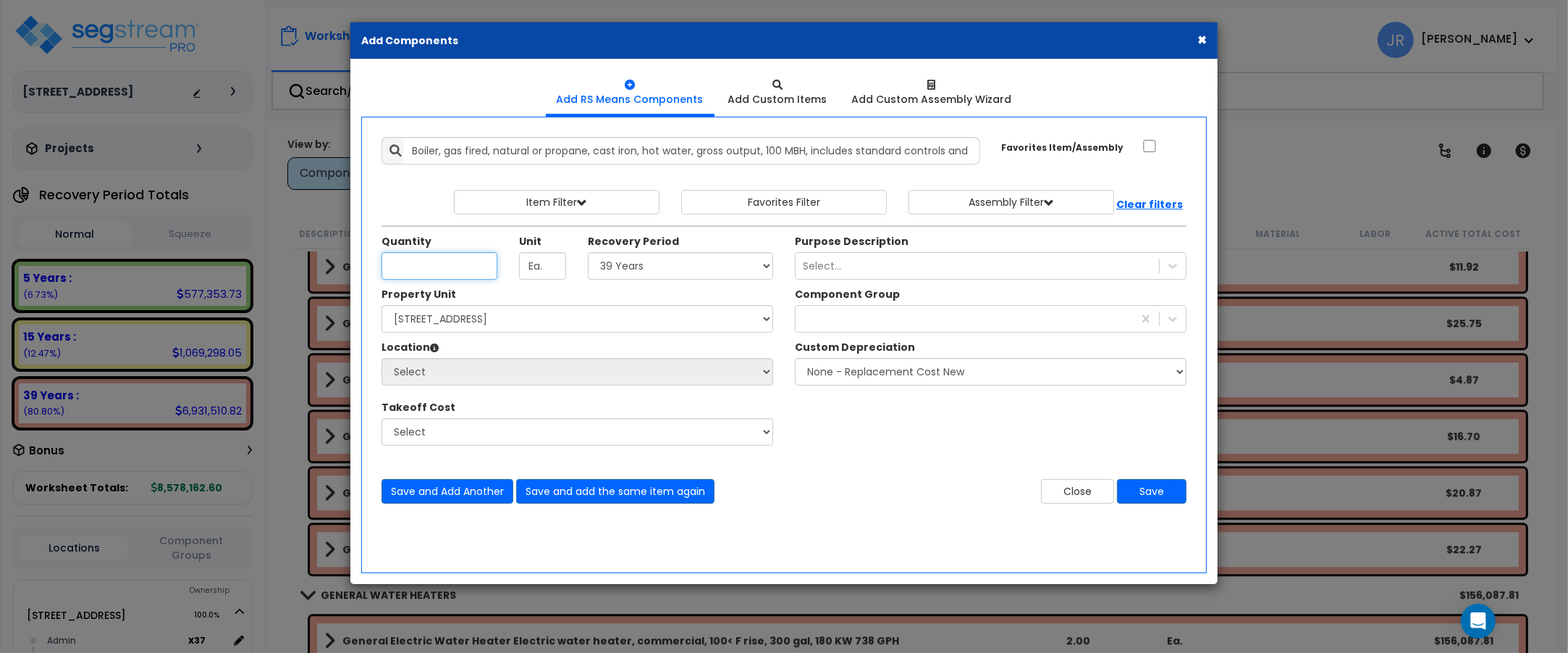
scroll to position [0, 0]
type input "2"
click at [723, 265] on select "Select 5 Years 7 Years 15 Years 20 Years 39 Years 27.5 Year" at bounding box center [681, 266] width 185 height 28
select select "39Y"
click at [588, 253] on select "Select 5 Years 7 Years 15 Years 20 Years 39 Years 27.5 Year" at bounding box center [681, 266] width 185 height 28
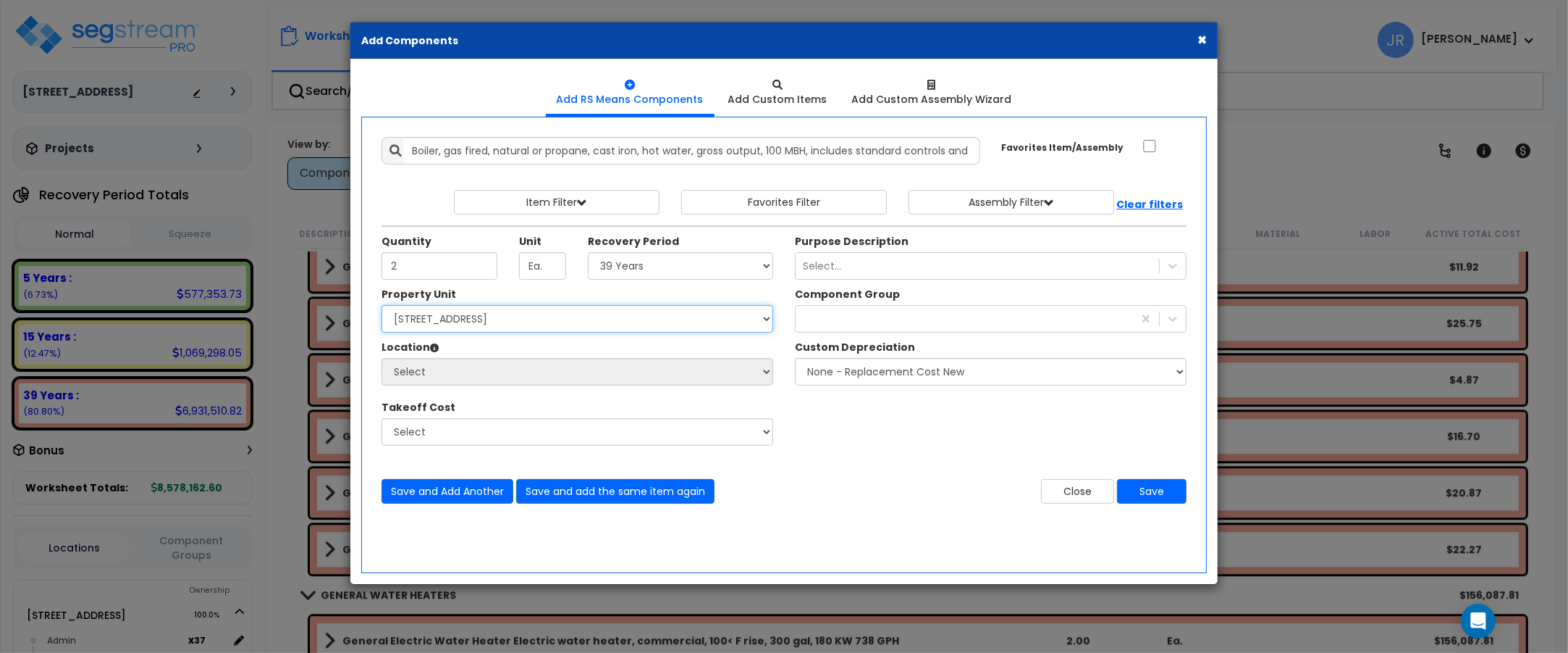
click at [570, 319] on select "Select [STREET_ADDRESS] Site Improvements" at bounding box center [577, 319] width 392 height 28
select select "162439"
click at [382, 306] on select "Select [STREET_ADDRESS] Site Improvements" at bounding box center [577, 319] width 392 height 28
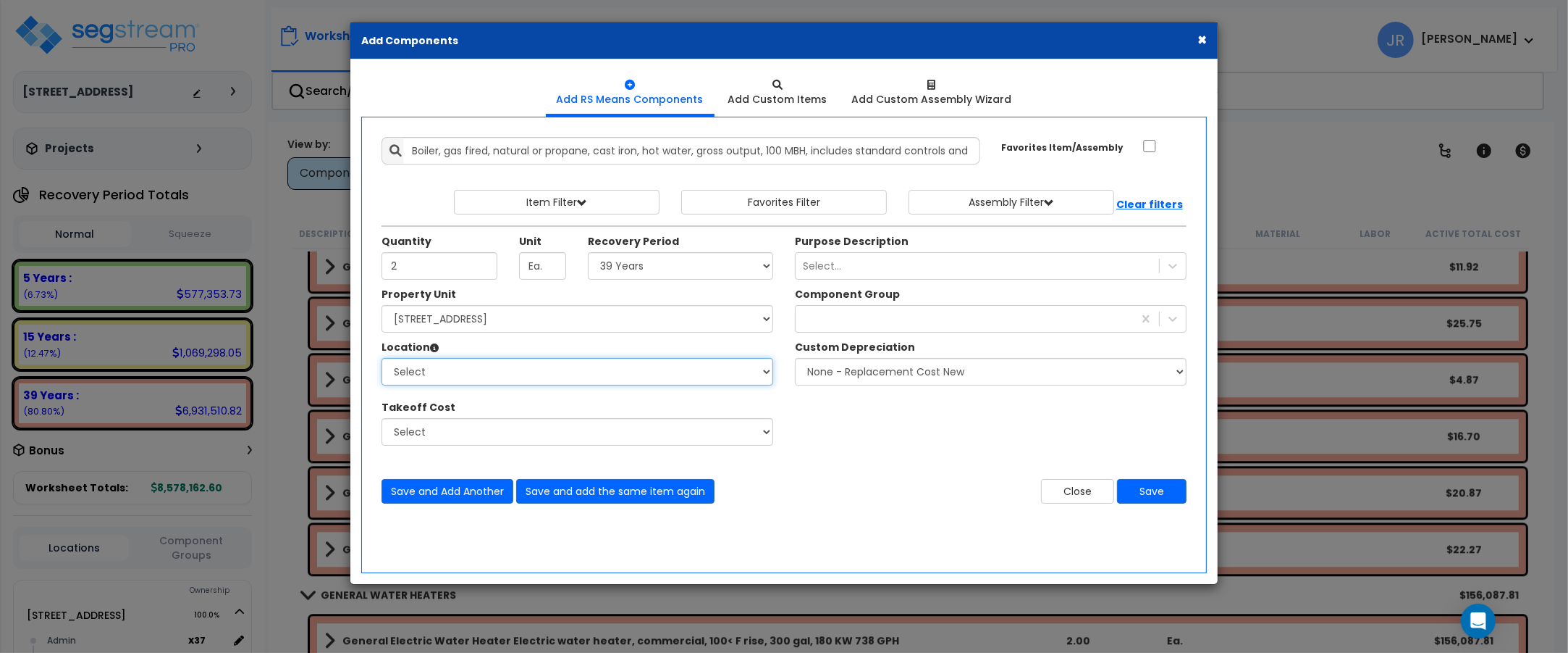
click at [504, 371] on select "Select Admin Baths Building Building Interior Common Exam Food Service In Patie…" at bounding box center [577, 372] width 392 height 28
select select "6"
click at [382, 359] on select "Select Admin Baths Building Building Interior Common Exam Food Service In Patie…" at bounding box center [577, 372] width 392 height 28
click at [1176, 320] on icon at bounding box center [1173, 319] width 14 height 14
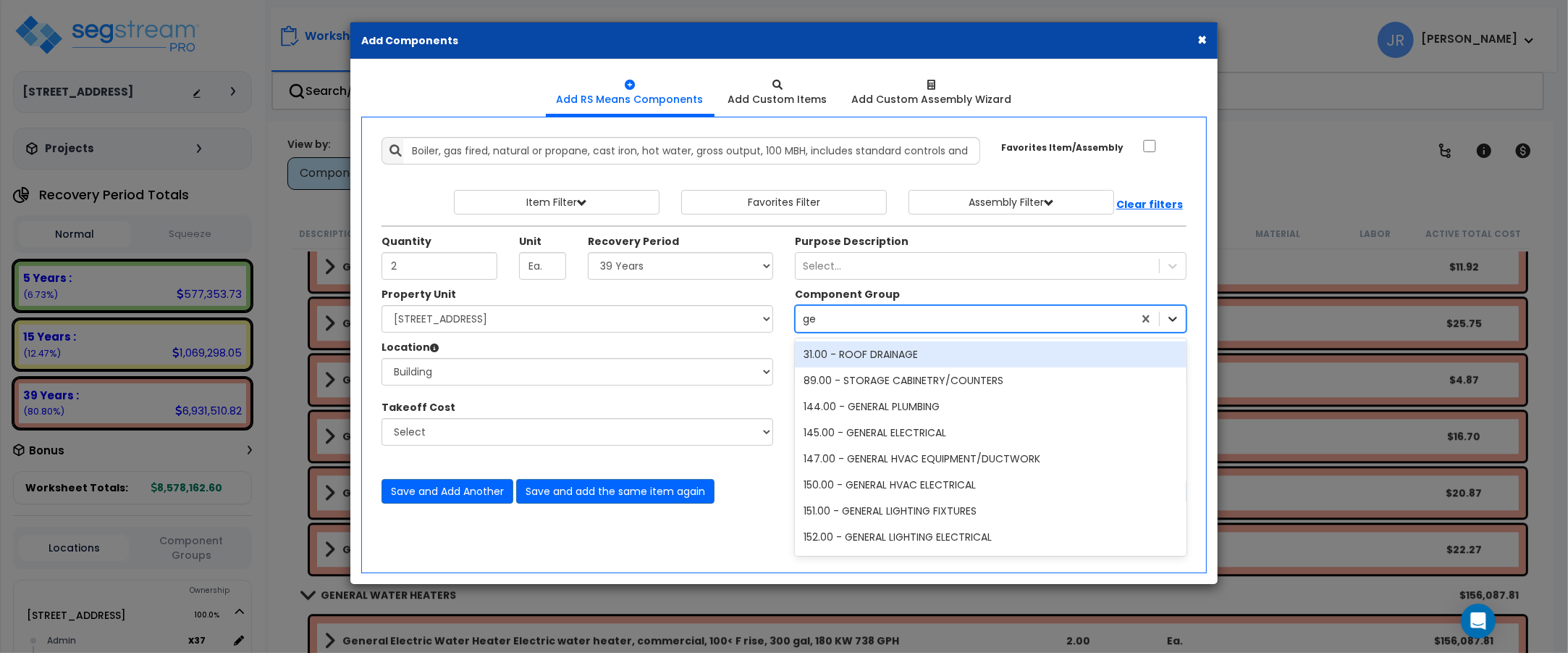
type input "gen"
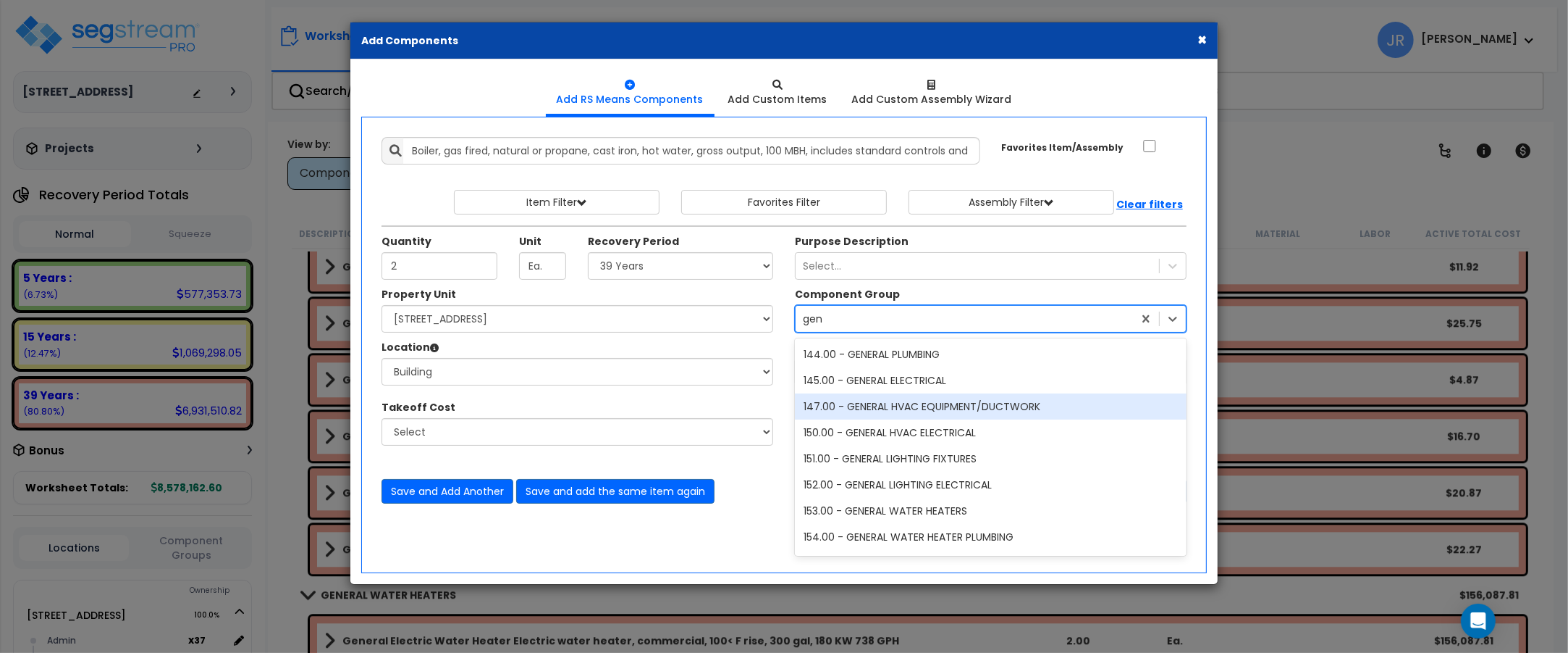
click at [981, 404] on div "147.00 - GENERAL HVAC EQUIPMENT/DUCTWORK" at bounding box center [991, 407] width 392 height 26
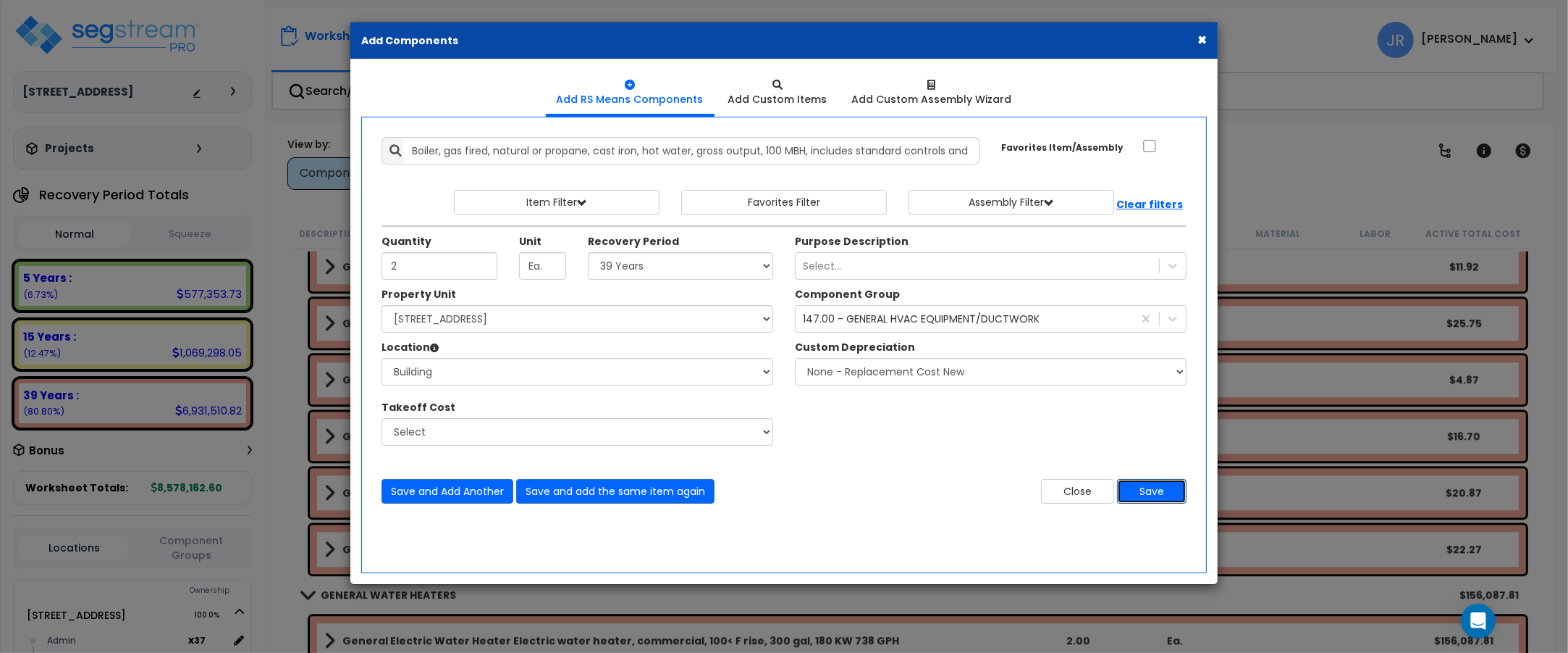
click at [1162, 494] on button "Save" at bounding box center [1152, 491] width 70 height 25
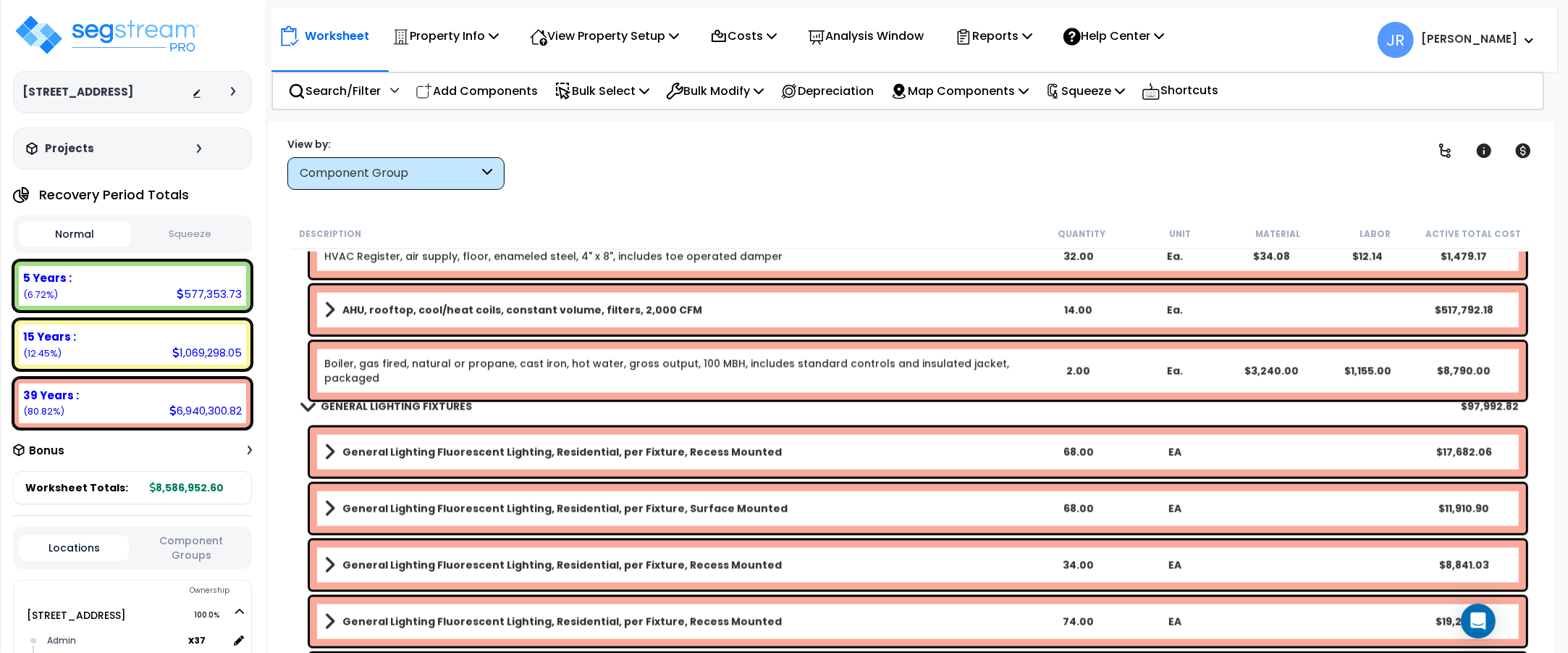
scroll to position [8669, 0]
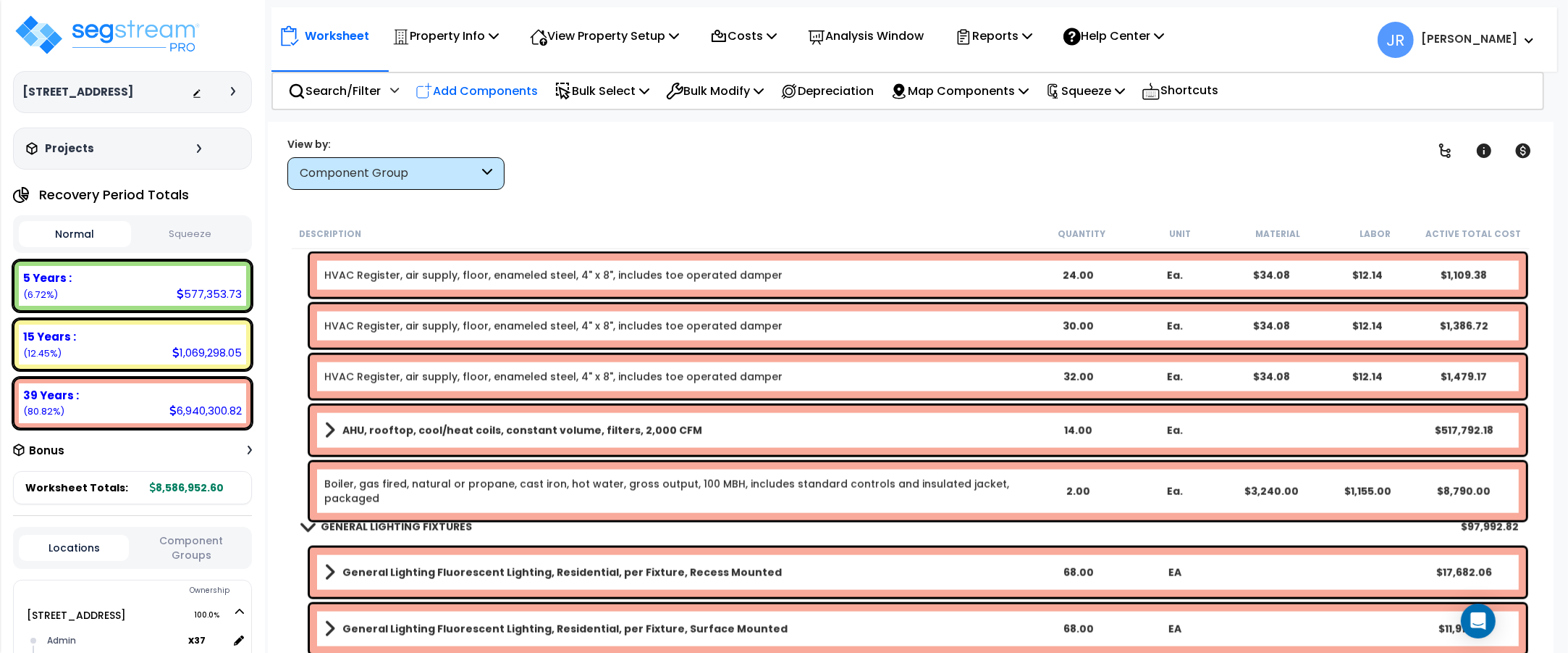
click at [482, 86] on p "Add Components" at bounding box center [477, 91] width 122 height 20
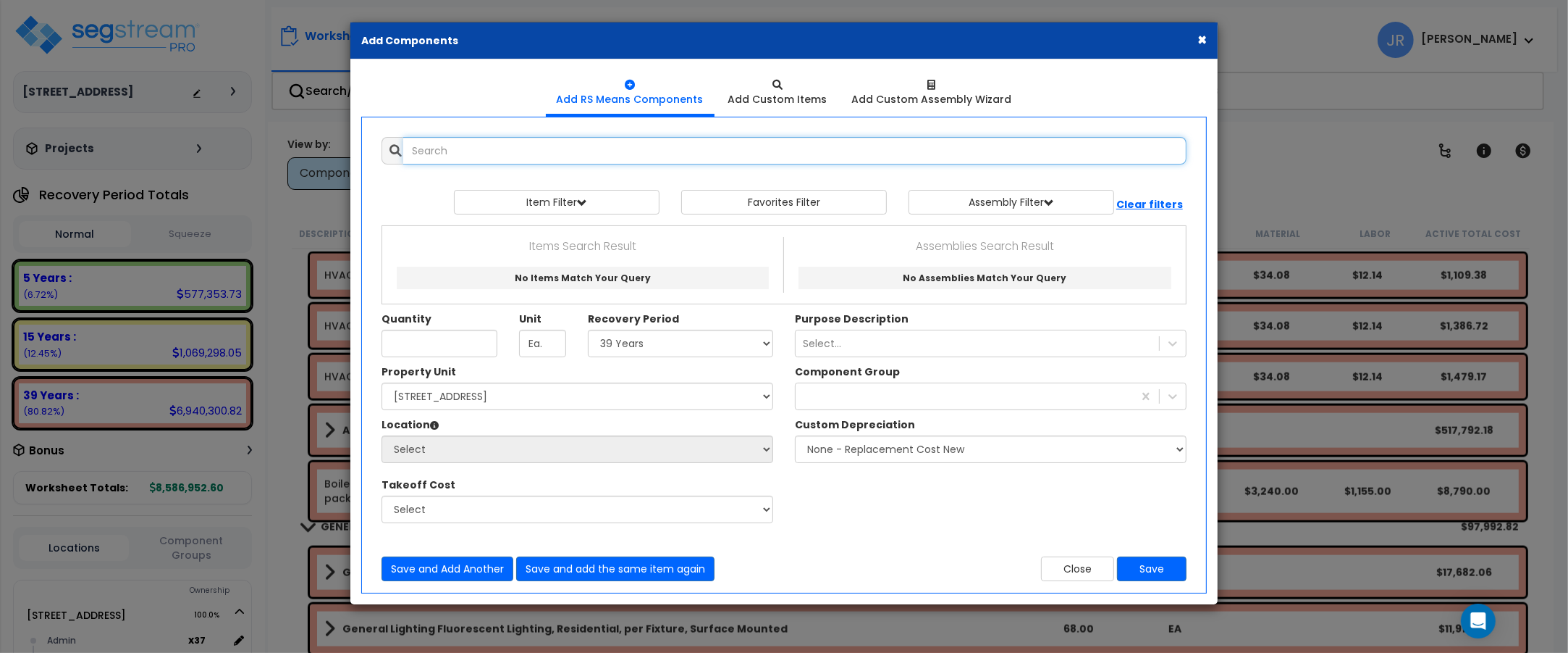
select select
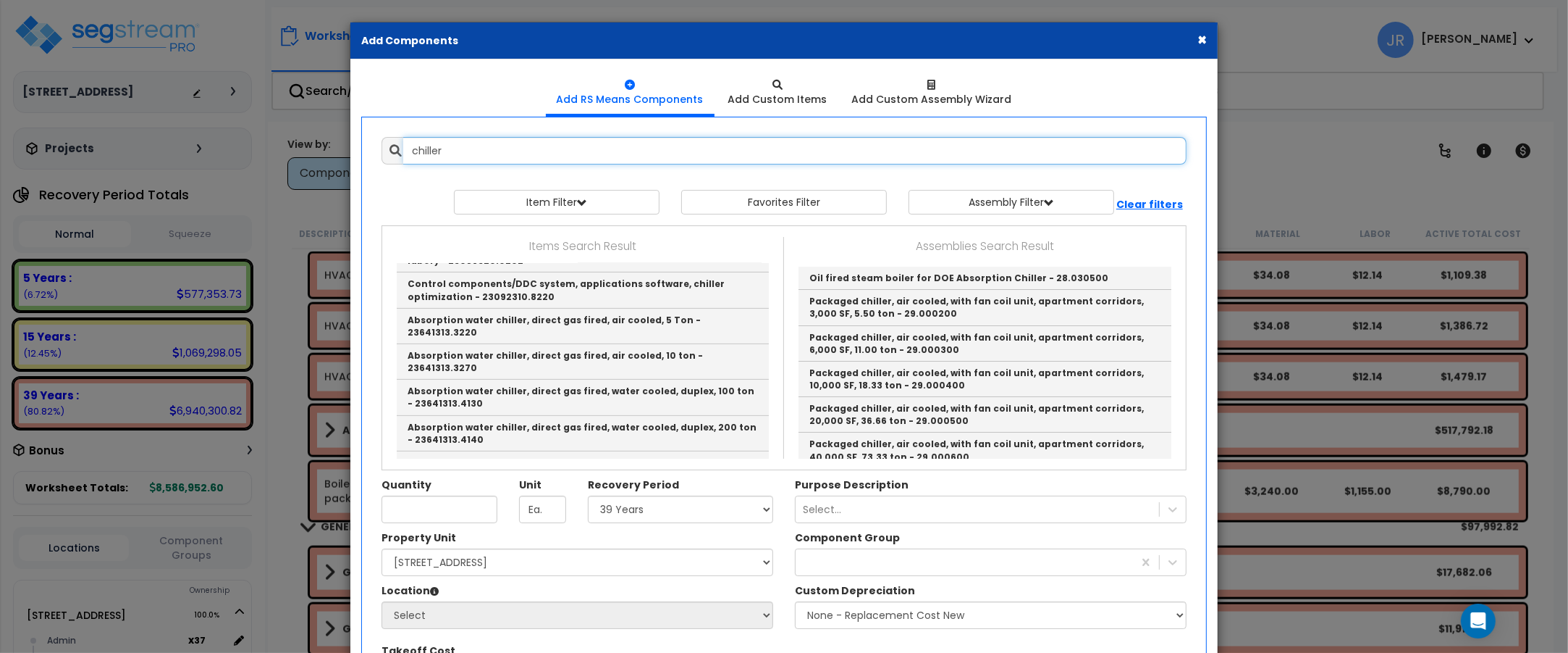
scroll to position [544, 0]
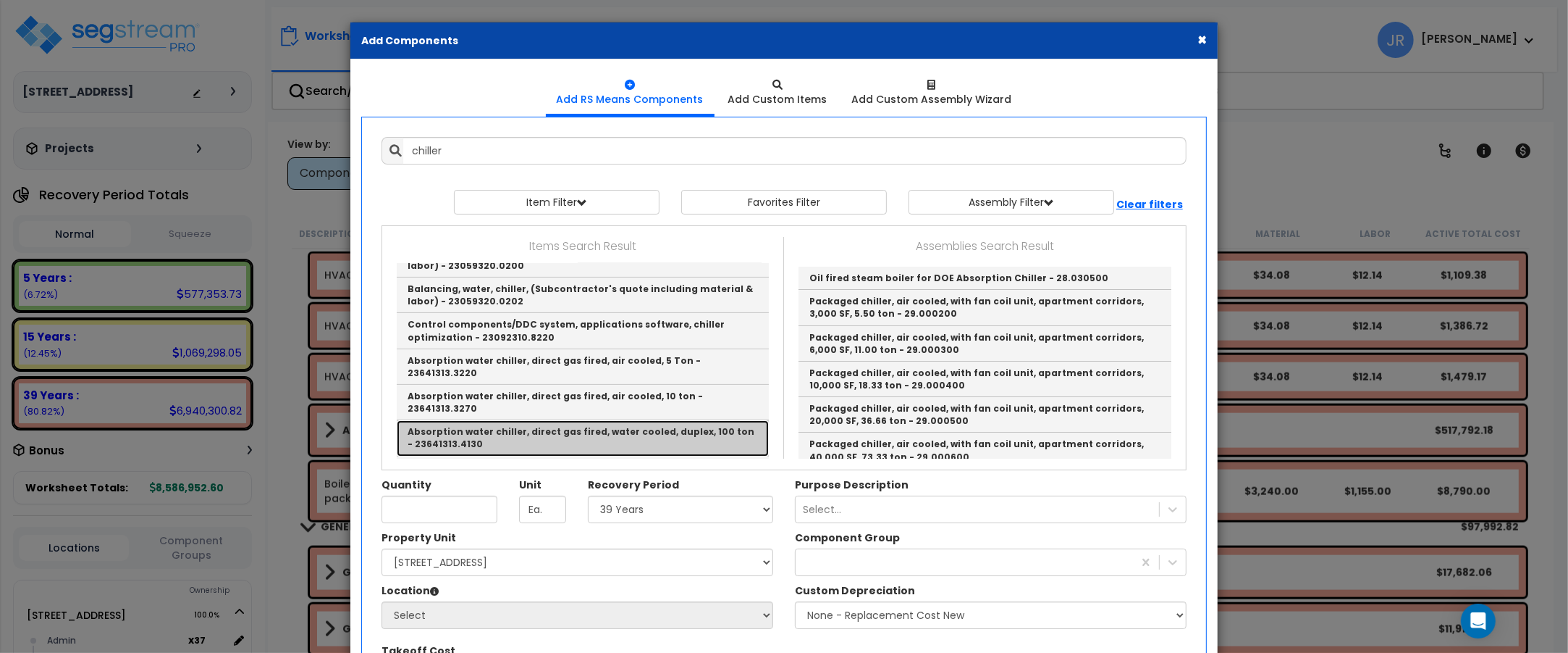
click at [561, 420] on link "Absorption water chiller, direct gas fired, water cooled, duplex, 100 ton - 236…" at bounding box center [583, 438] width 372 height 36
type input "Absorption water chiller, direct gas fired, water cooled, duplex, 100 ton - 236…"
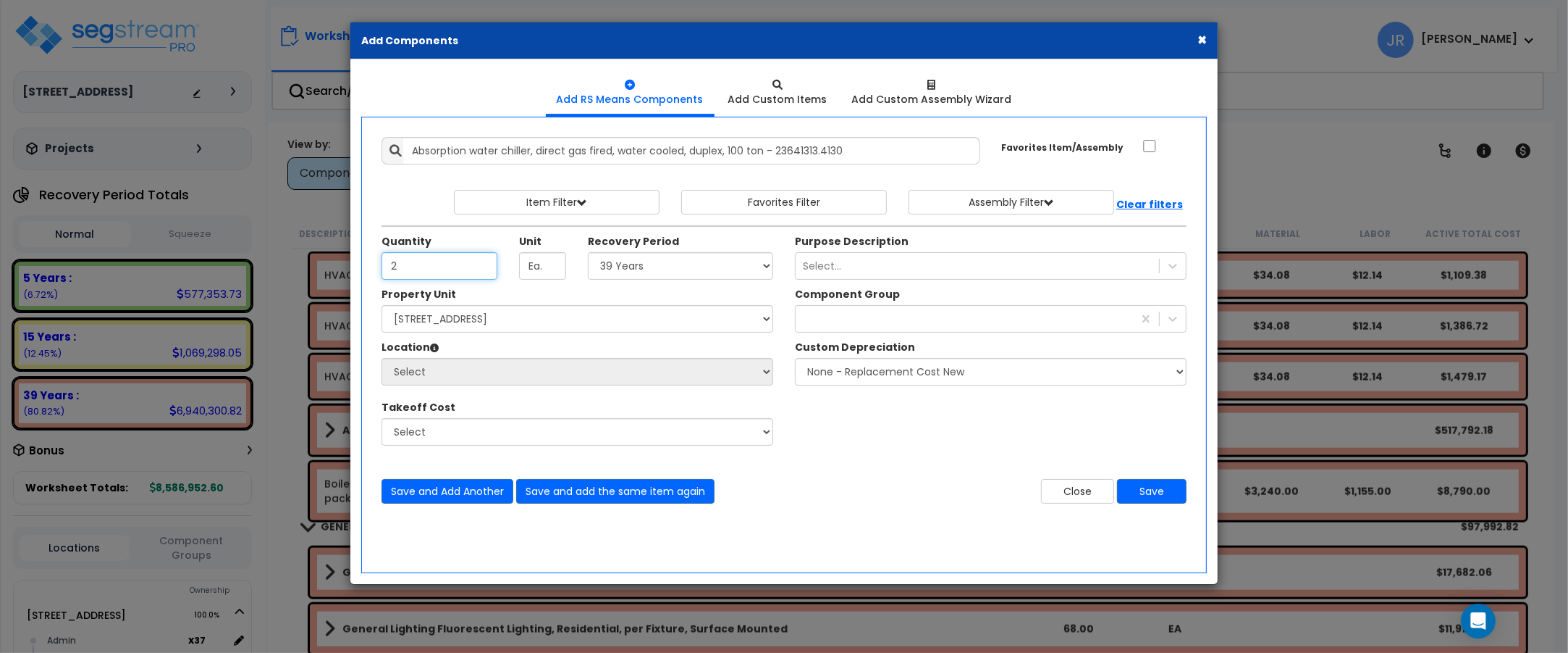
type input "2"
click at [766, 273] on select "Select 5 Years 7 Years 15 Years 20 Years 39 Years 27.5 Year" at bounding box center [681, 266] width 185 height 28
select select "39Y"
click at [588, 253] on select "Select 5 Years 7 Years 15 Years 20 Years 39 Years 27.5 Year" at bounding box center [681, 266] width 185 height 28
click at [524, 320] on select "Select [STREET_ADDRESS] Site Improvements" at bounding box center [577, 319] width 392 height 28
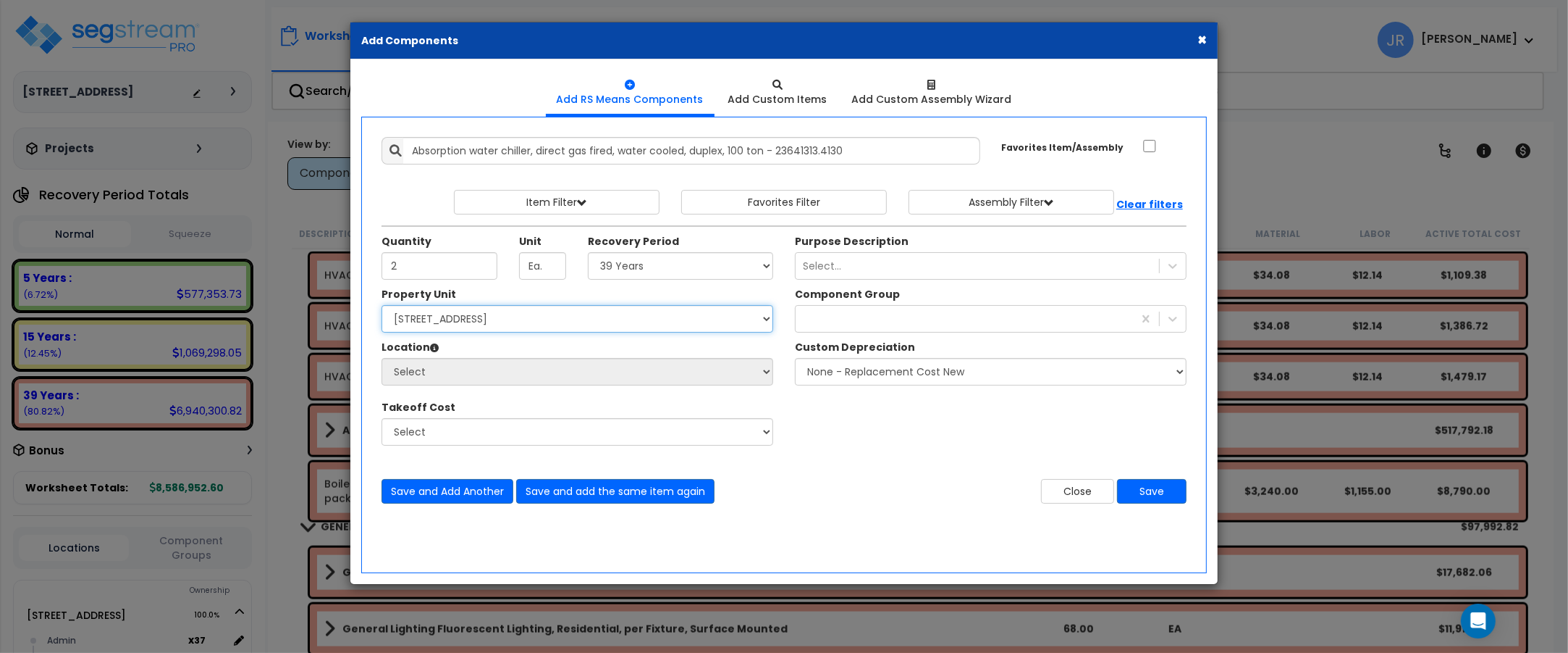
select select "162439"
click at [382, 306] on select "Select [STREET_ADDRESS] Site Improvements" at bounding box center [577, 319] width 392 height 28
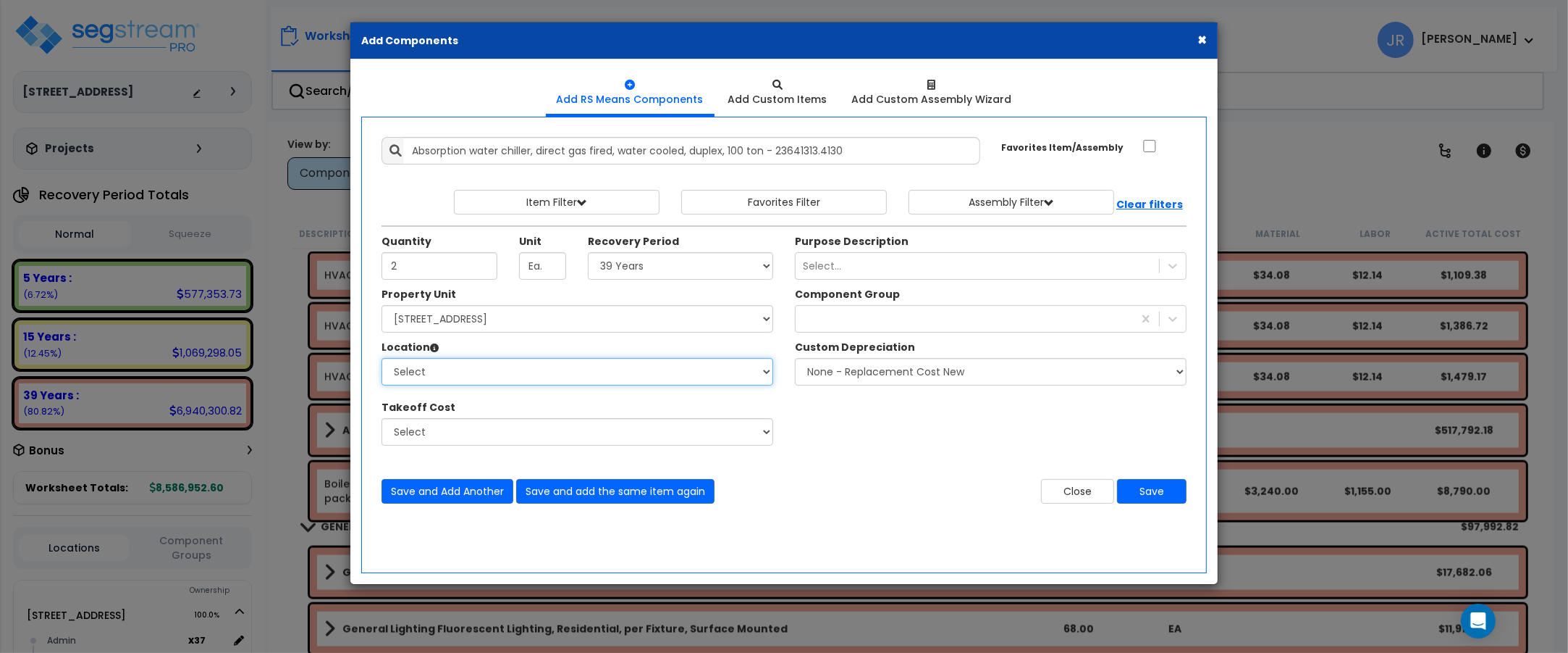
click at [464, 377] on select "Select Admin Baths Building Building Interior Common Exam Food Service In Patie…" at bounding box center [577, 372] width 392 height 28
select select "6"
click at [382, 359] on select "Select Admin Baths Building Building Interior Common Exam Food Service In Patie…" at bounding box center [577, 372] width 392 height 28
click at [1171, 323] on icon at bounding box center [1173, 319] width 14 height 14
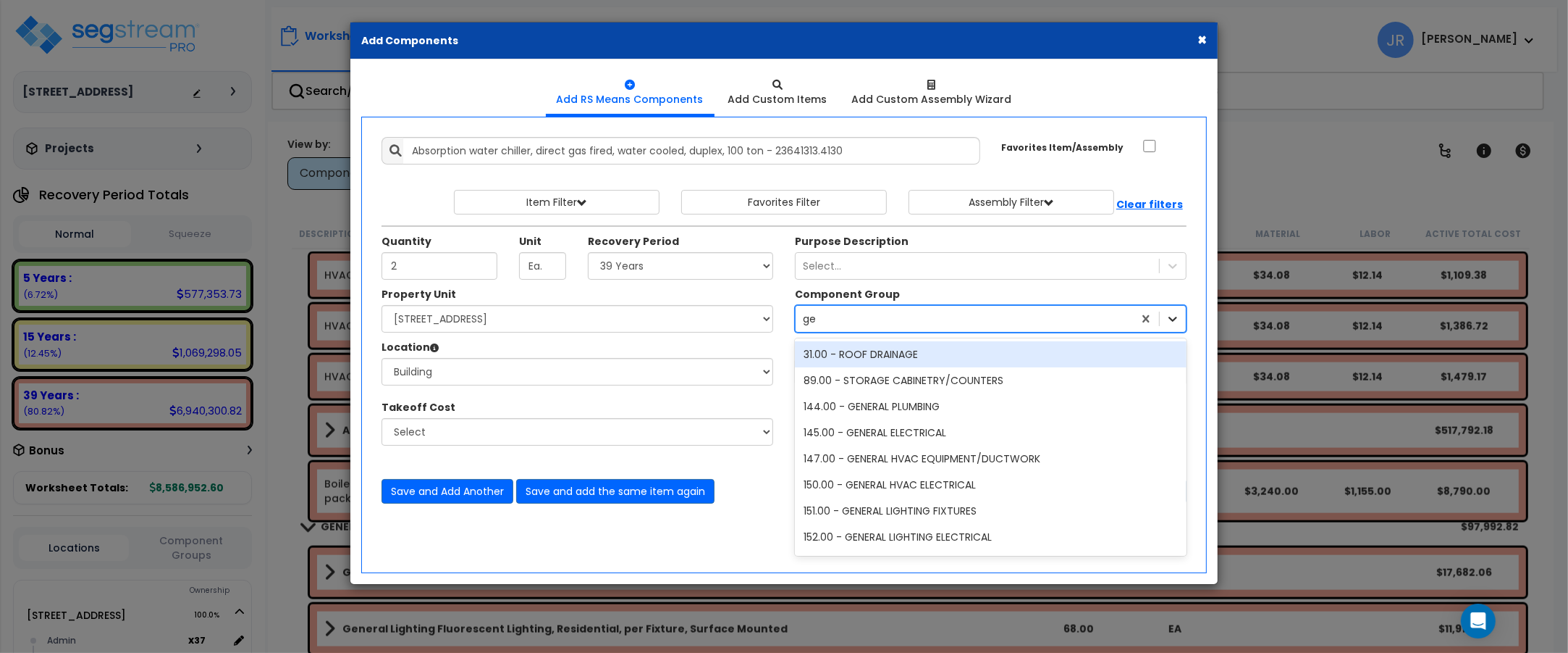
type input "gen"
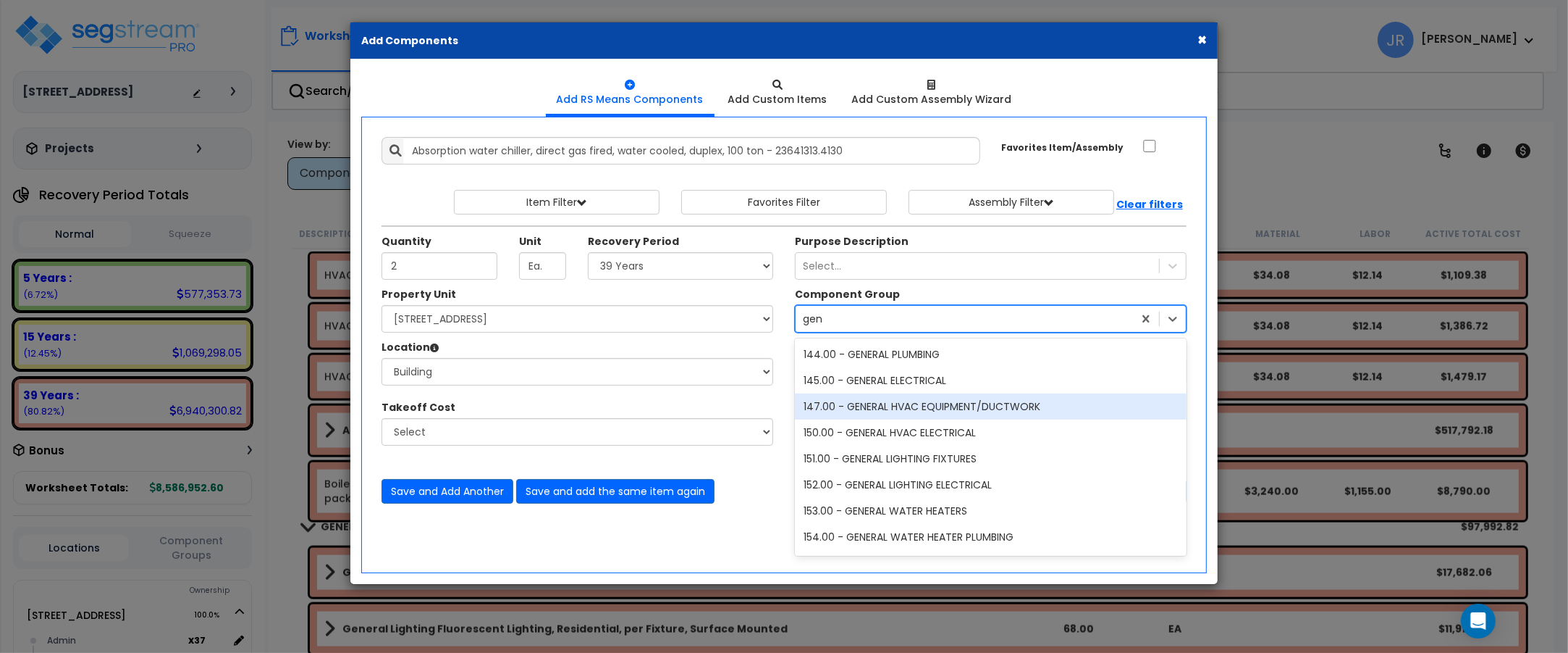
click at [1007, 407] on div "147.00 - GENERAL HVAC EQUIPMENT/DUCTWORK" at bounding box center [991, 407] width 392 height 26
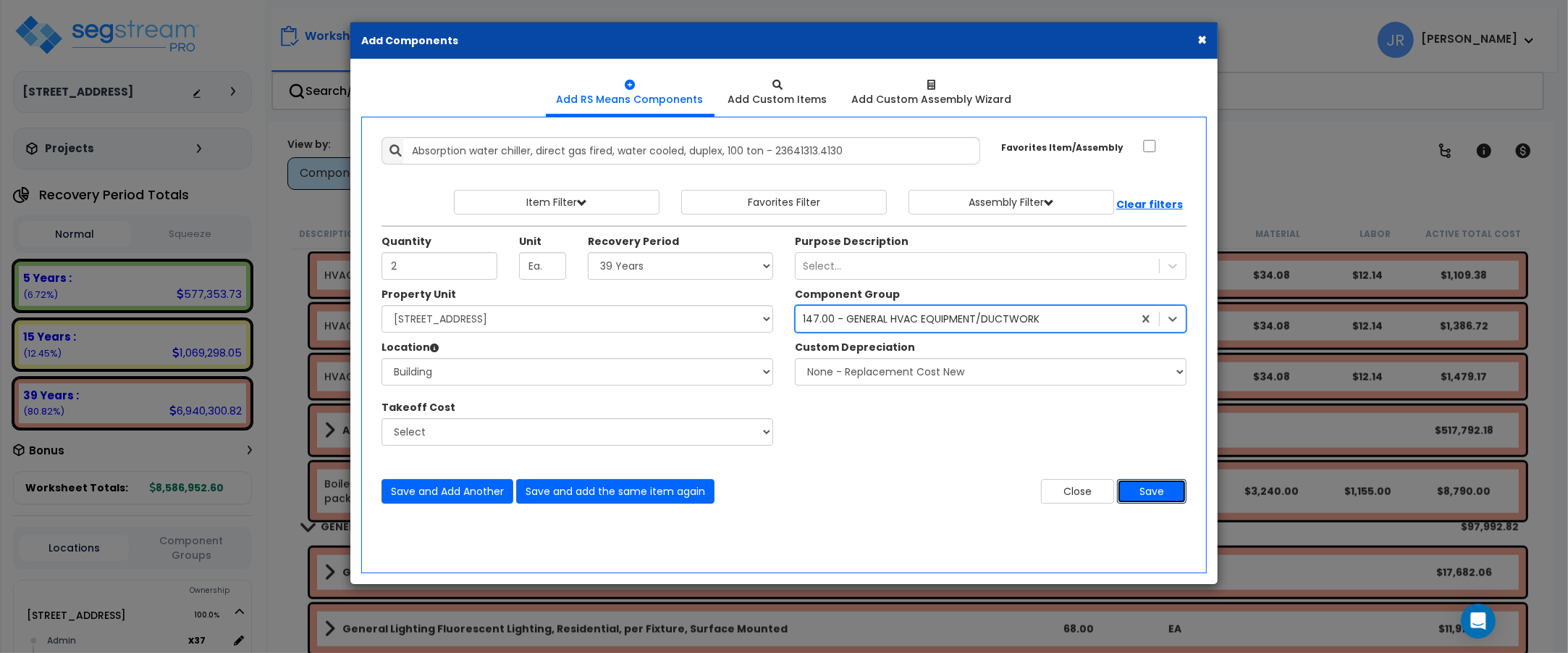
click at [1148, 488] on button "Save" at bounding box center [1152, 491] width 70 height 25
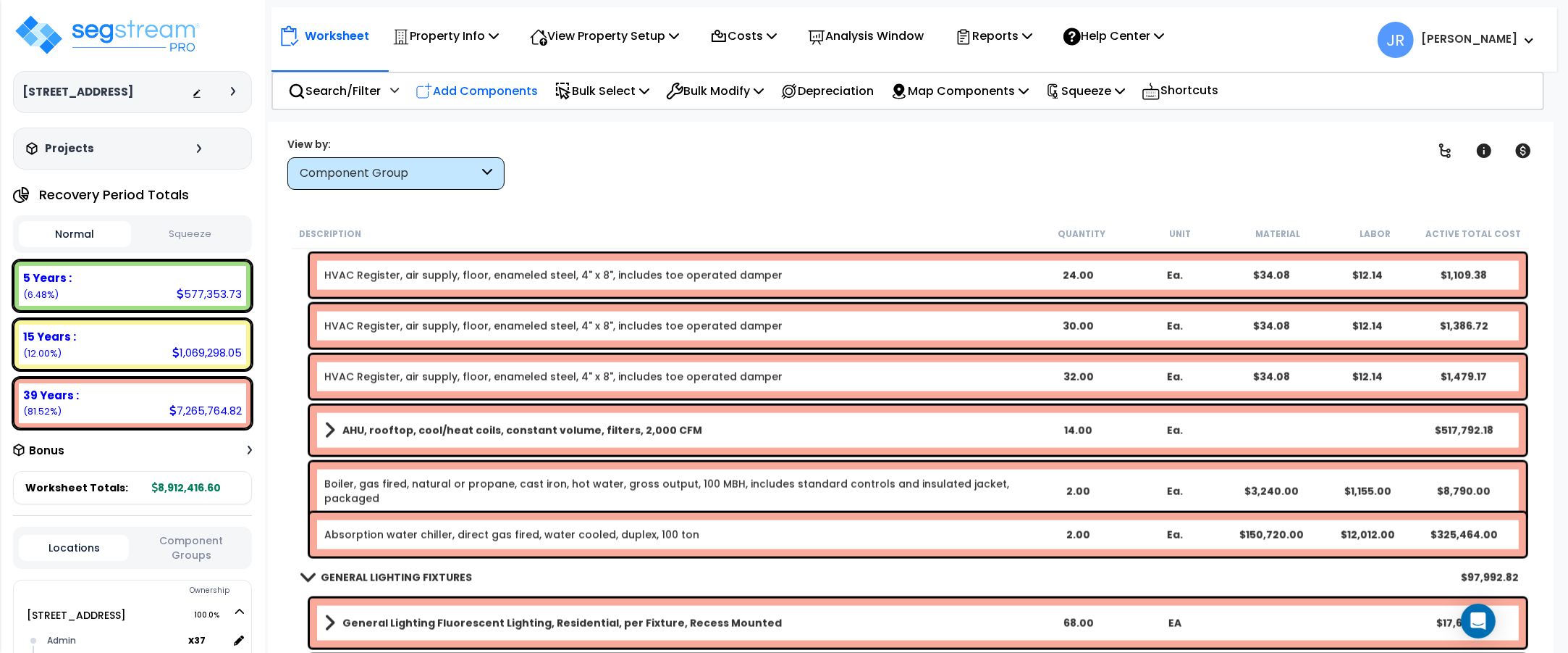
click at [504, 89] on p "Add Components" at bounding box center [477, 91] width 122 height 20
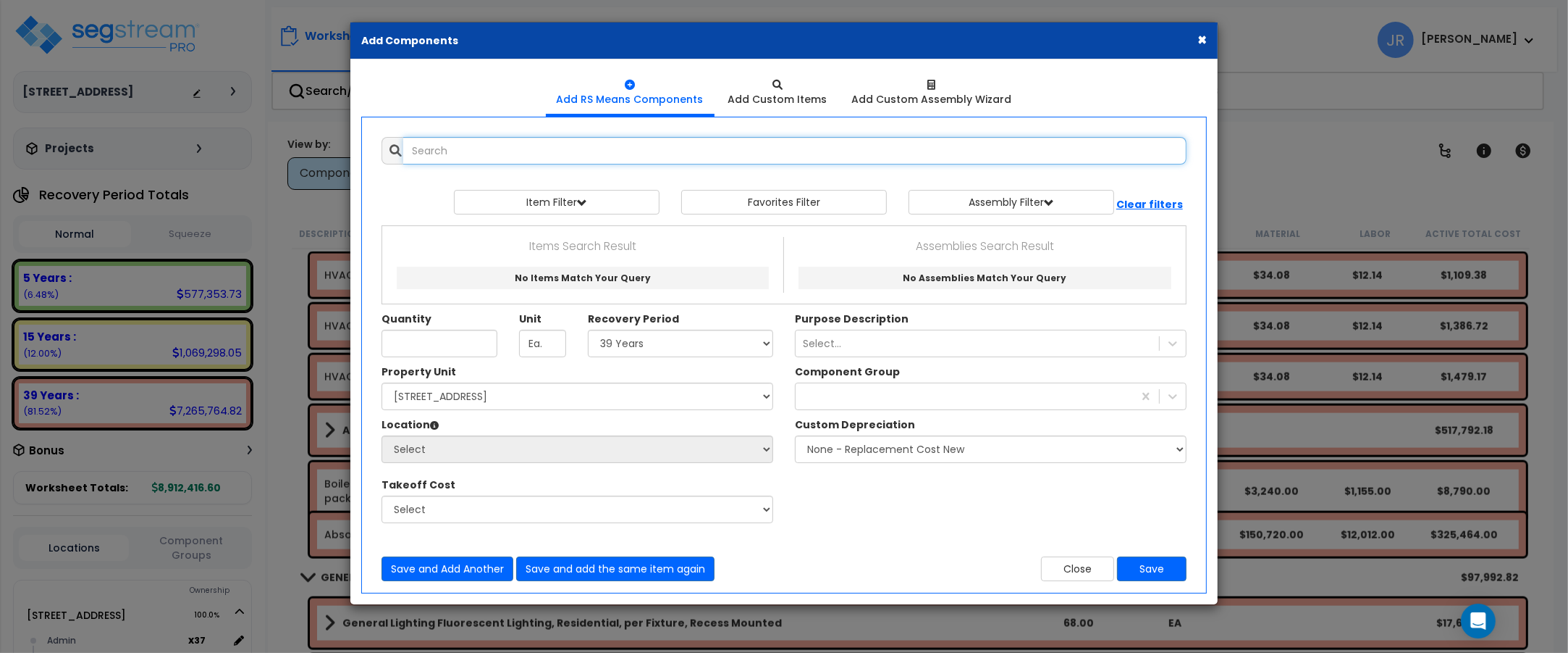
select select
click at [490, 151] on input "text" at bounding box center [795, 151] width 784 height 28
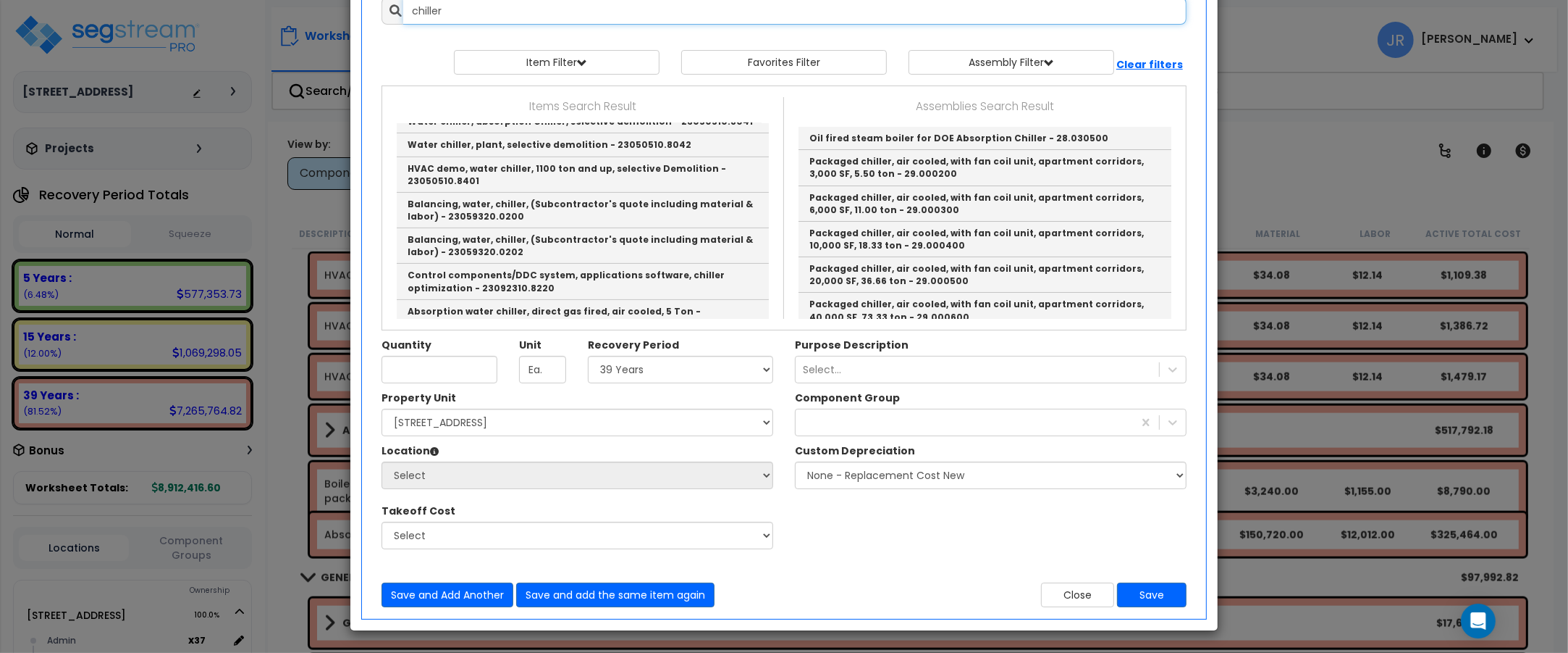
scroll to position [634, 0]
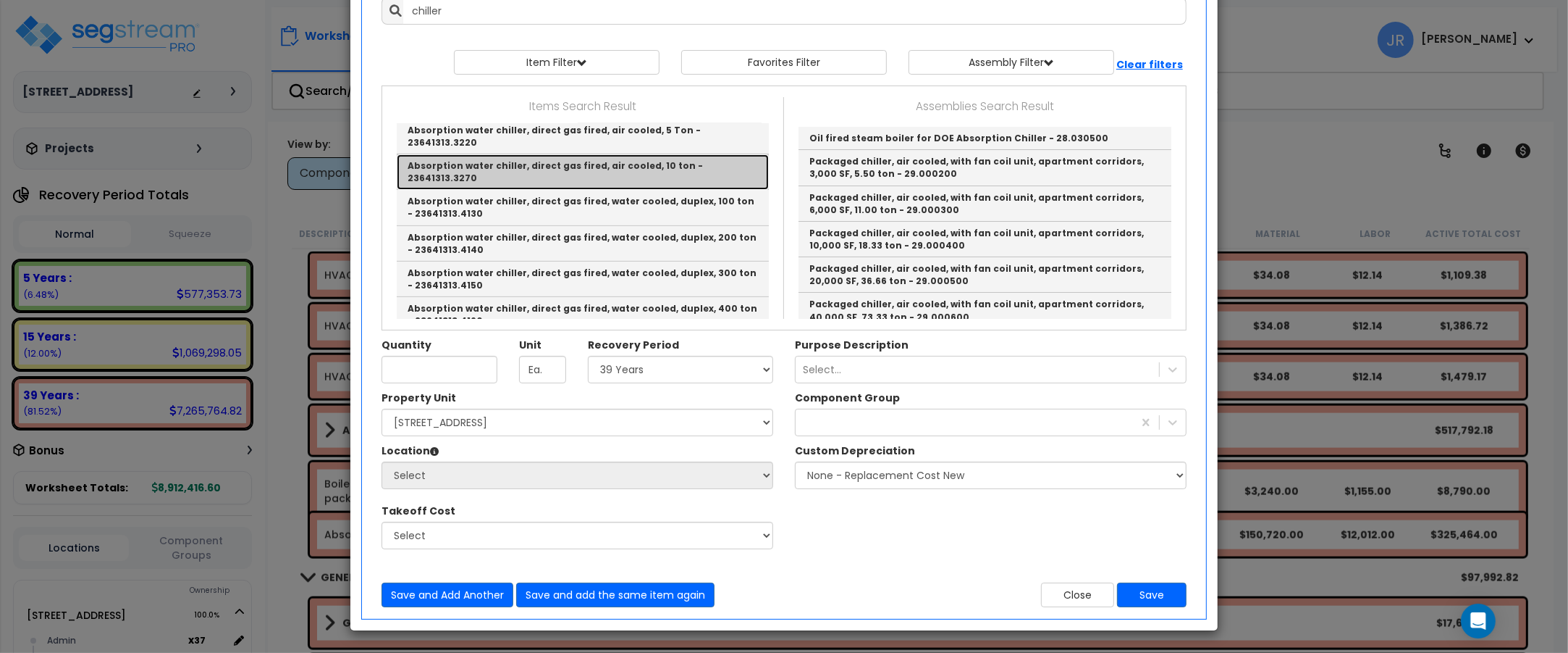
click at [569, 154] on link "Absorption water chiller, direct gas fired, air cooled, 10 ton - 23641313.3270" at bounding box center [583, 172] width 372 height 36
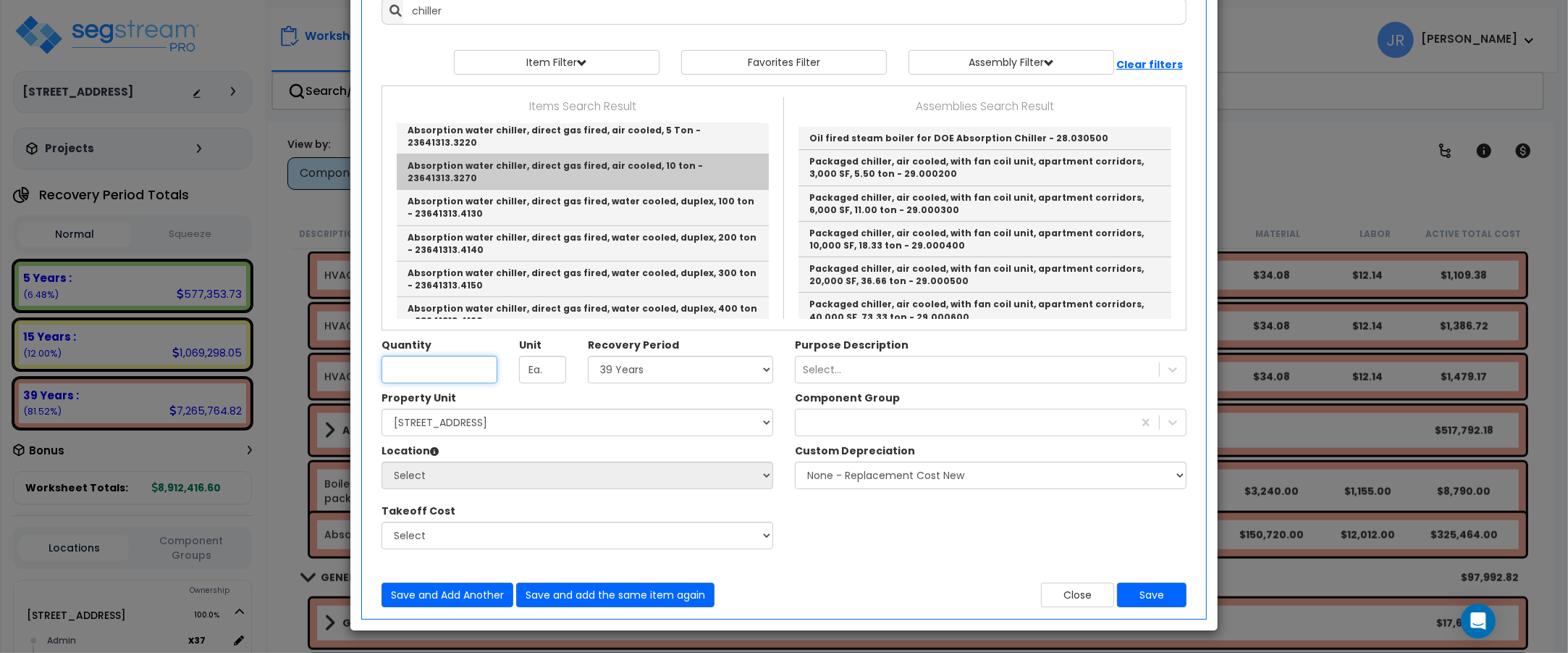
type input "Absorption water chiller, direct gas fired, air cooled, 10 ton - 23641313.3270"
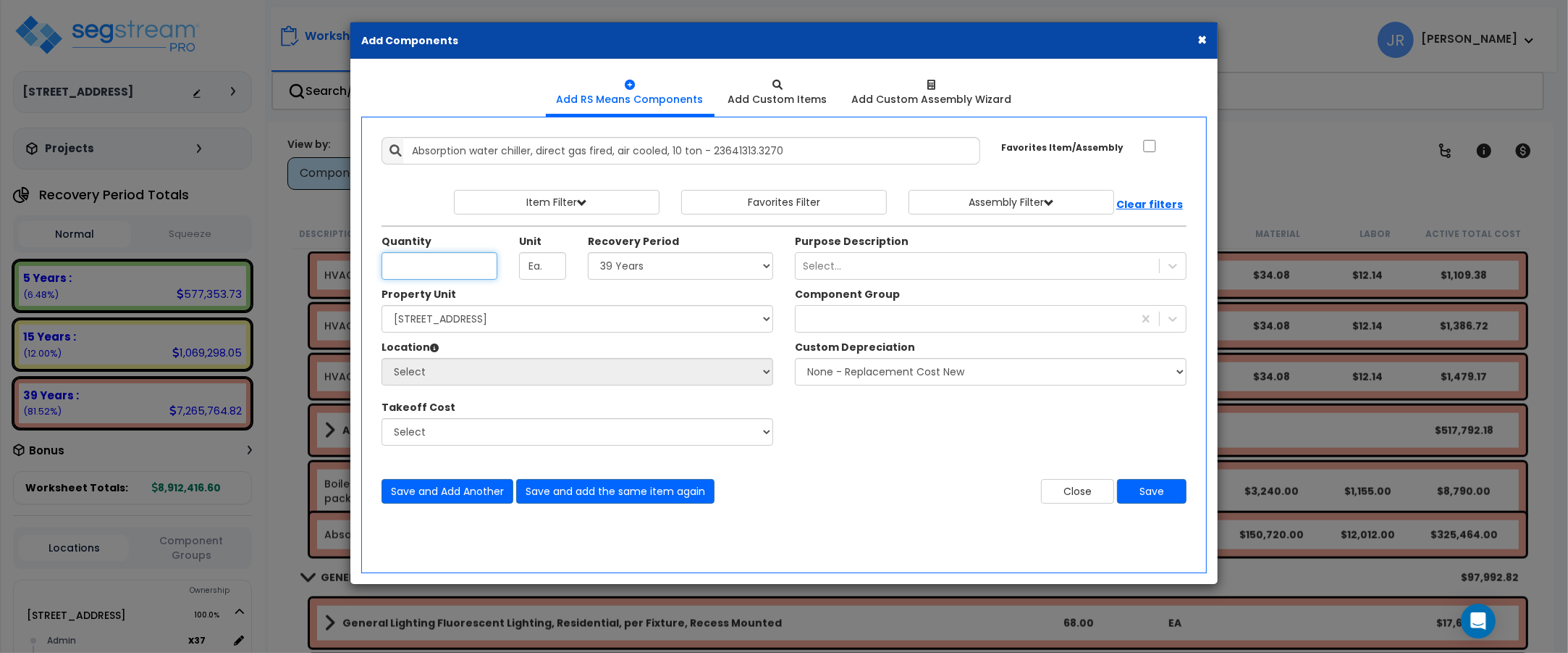
scroll to position [0, 0]
type input "2"
click at [642, 270] on select "Select 5 Years 7 Years 15 Years 20 Years 39 Years 27.5 Year" at bounding box center [681, 266] width 185 height 28
select select "39Y"
click at [588, 253] on select "Select 5 Years 7 Years 15 Years 20 Years 39 Years 27.5 Year" at bounding box center [681, 266] width 185 height 28
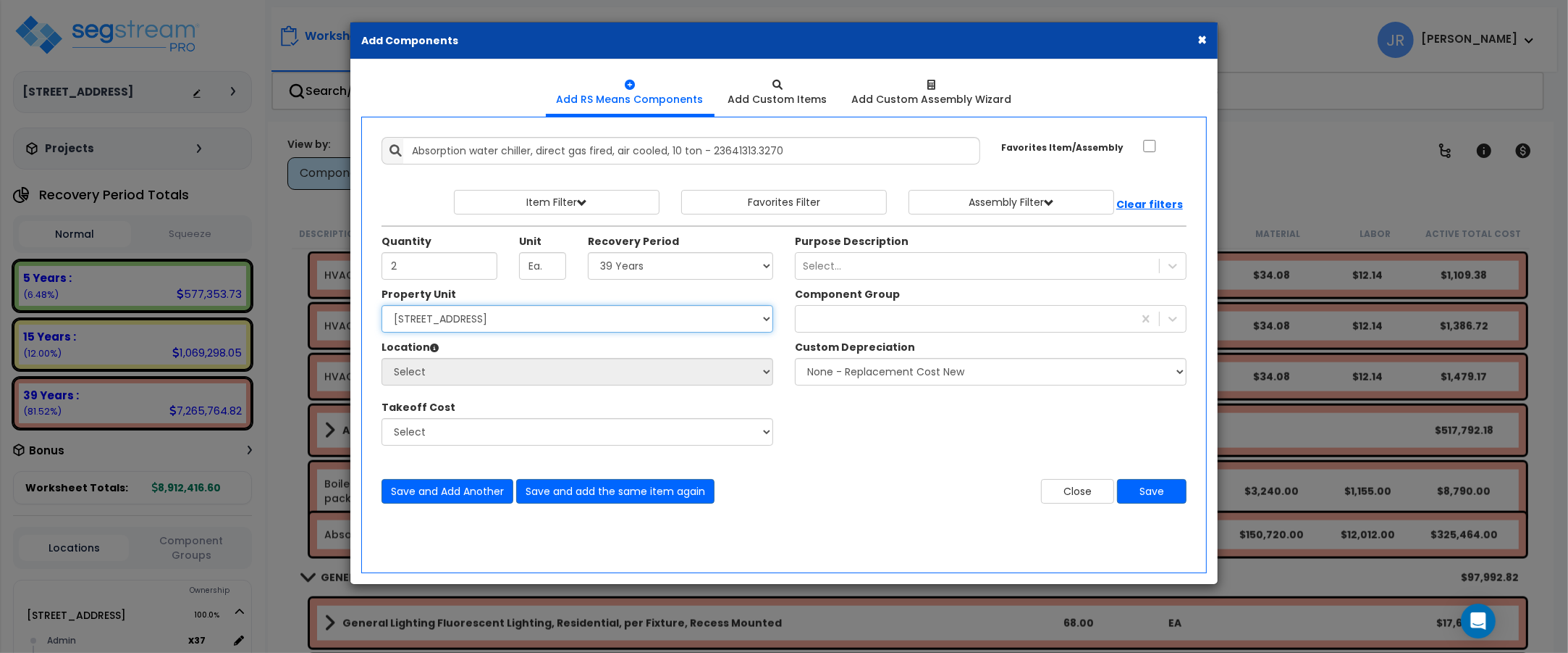
click at [519, 319] on select "Select [STREET_ADDRESS] Site Improvements" at bounding box center [577, 319] width 392 height 28
select select "162439"
click at [382, 306] on select "Select [STREET_ADDRESS] Site Improvements" at bounding box center [577, 319] width 392 height 28
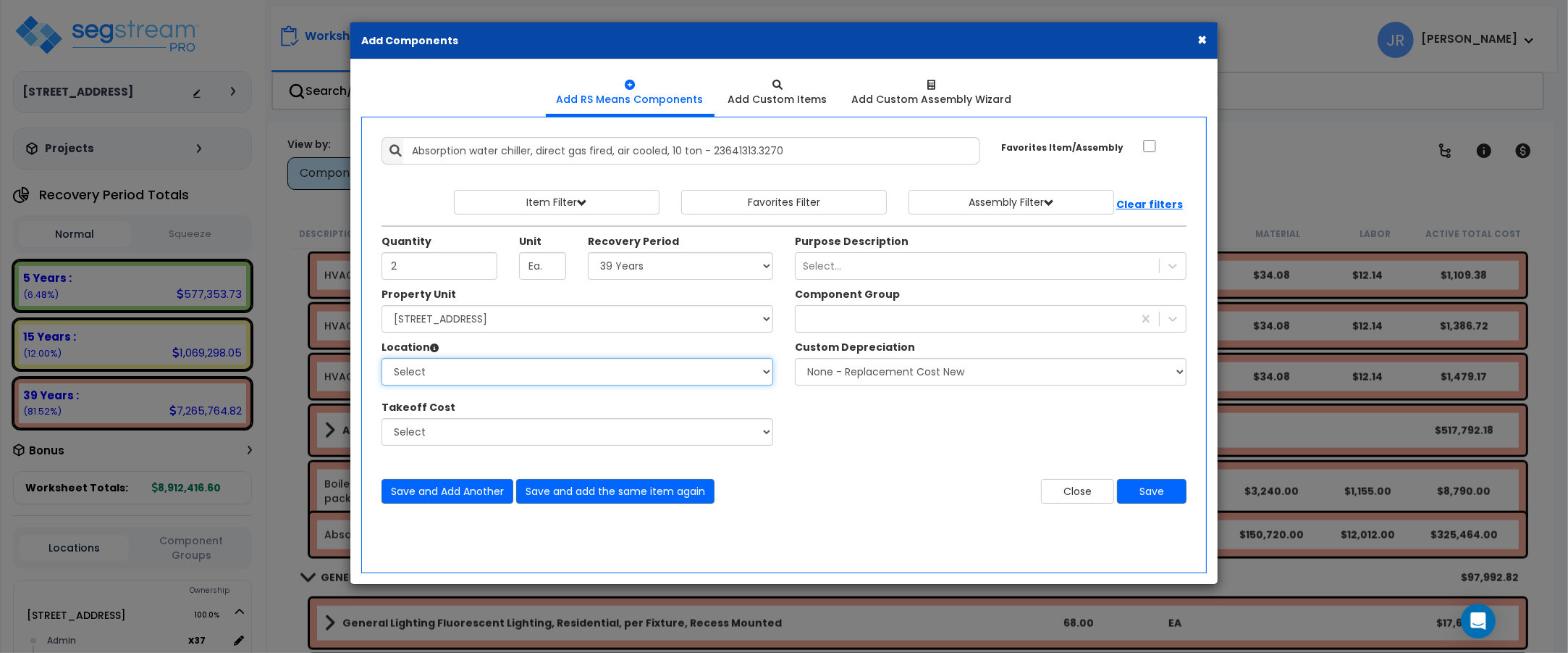
click at [490, 370] on select "Select Admin Baths Building Building Interior Common Exam Food Service In Patie…" at bounding box center [577, 372] width 392 height 28
select select "6"
click at [382, 359] on select "Select Admin Baths Building Building Interior Common Exam Food Service In Patie…" at bounding box center [577, 372] width 392 height 28
click at [1083, 316] on div "gen" at bounding box center [965, 319] width 338 height 23
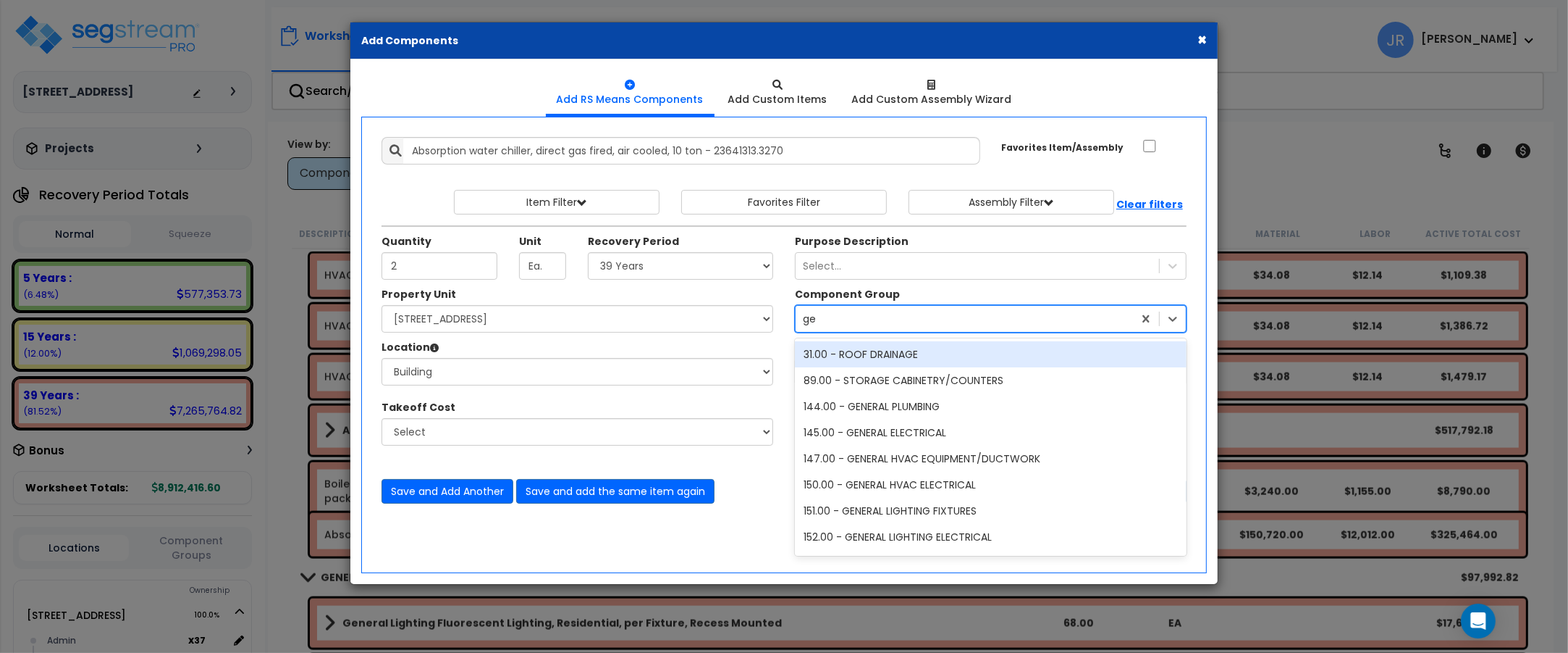
type input "gen"
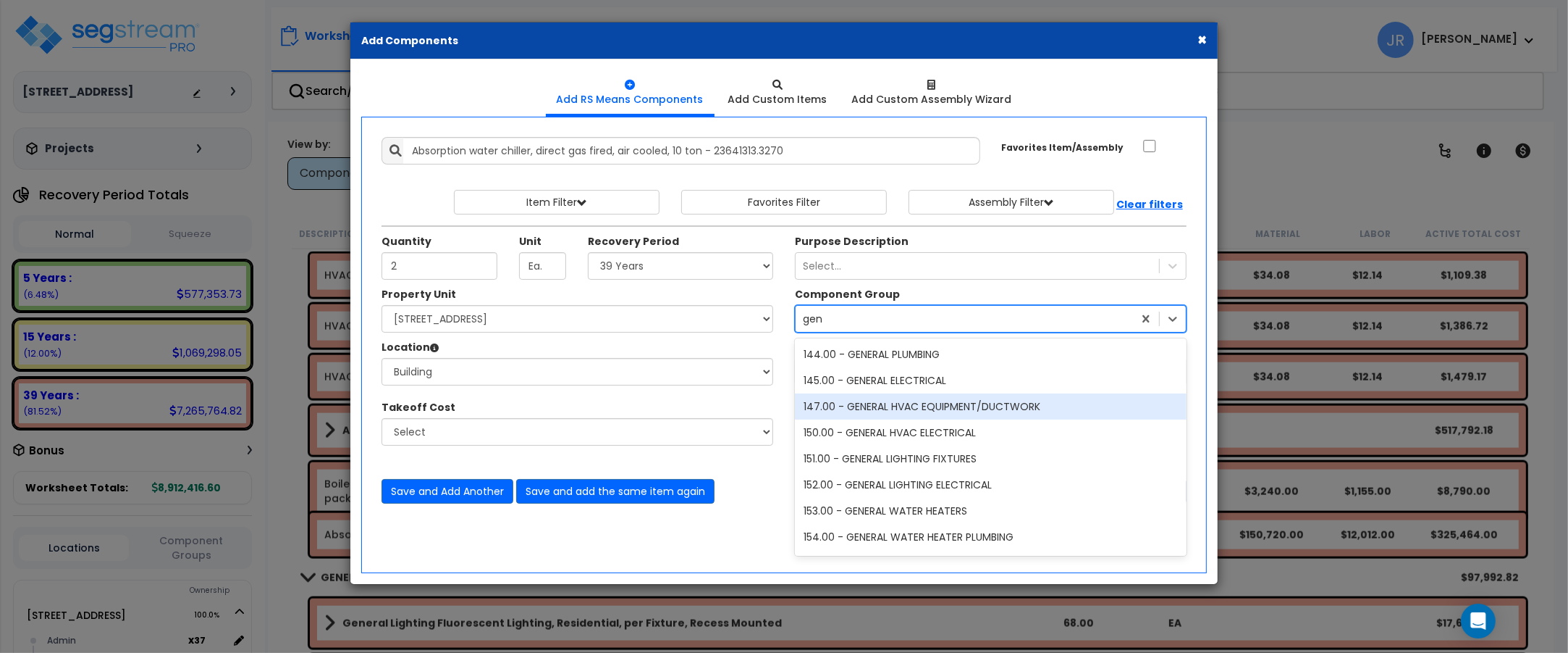
click at [997, 406] on div "147.00 - GENERAL HVAC EQUIPMENT/DUCTWORK" at bounding box center [991, 407] width 392 height 26
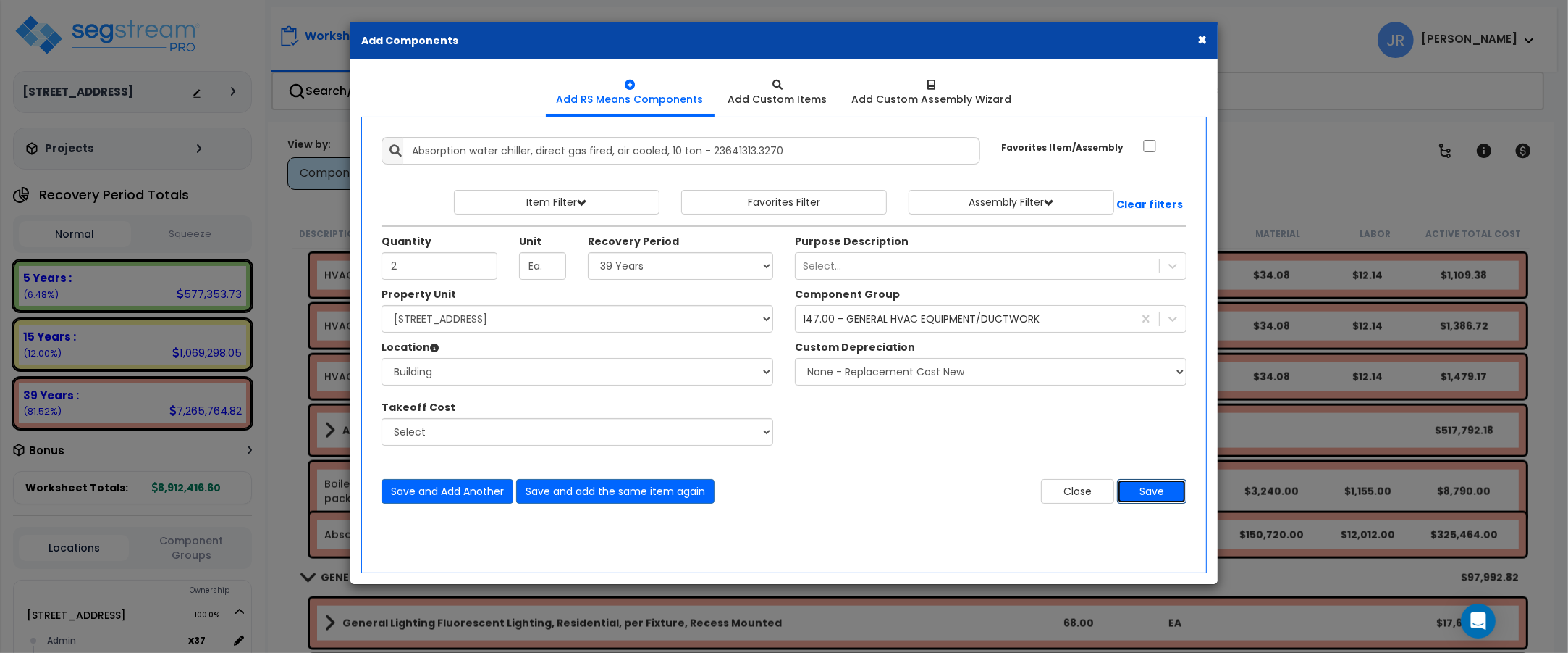
click at [1146, 497] on button "Save" at bounding box center [1152, 491] width 70 height 25
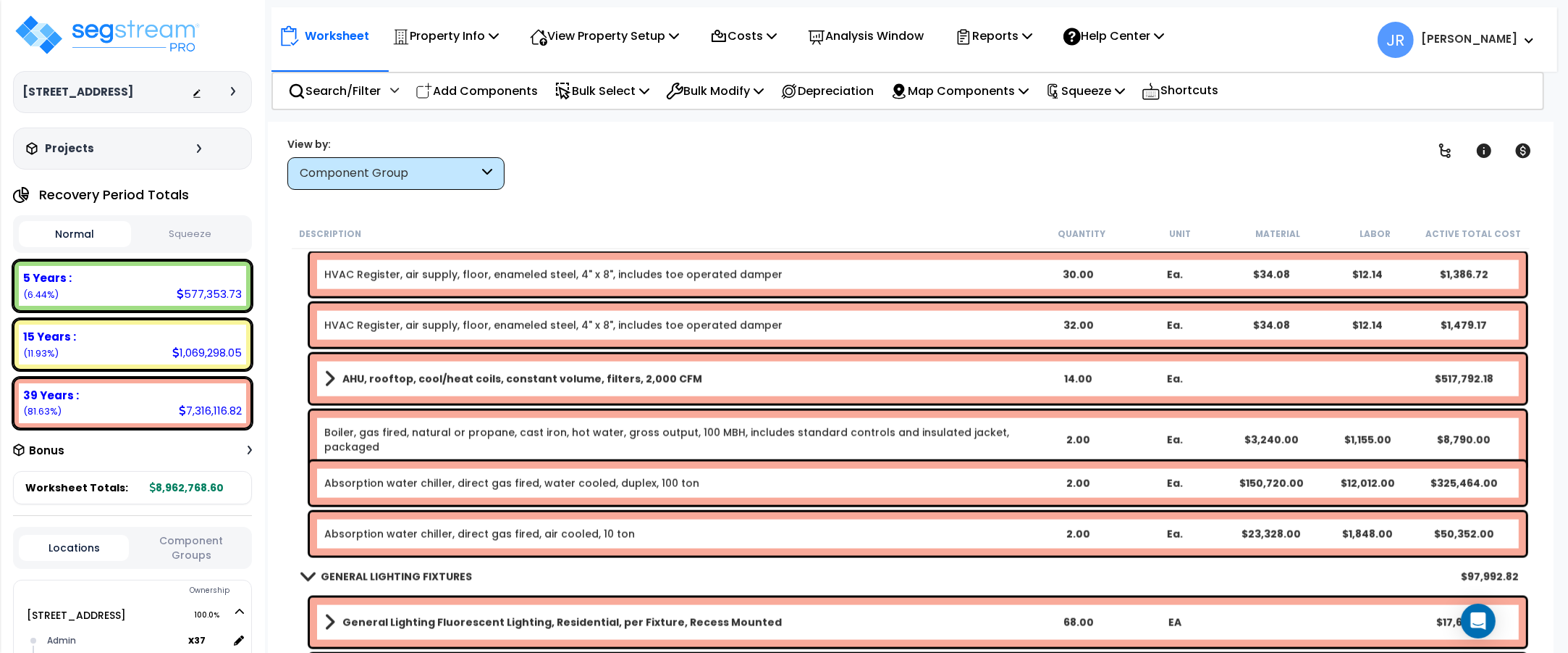
scroll to position [8760, 0]
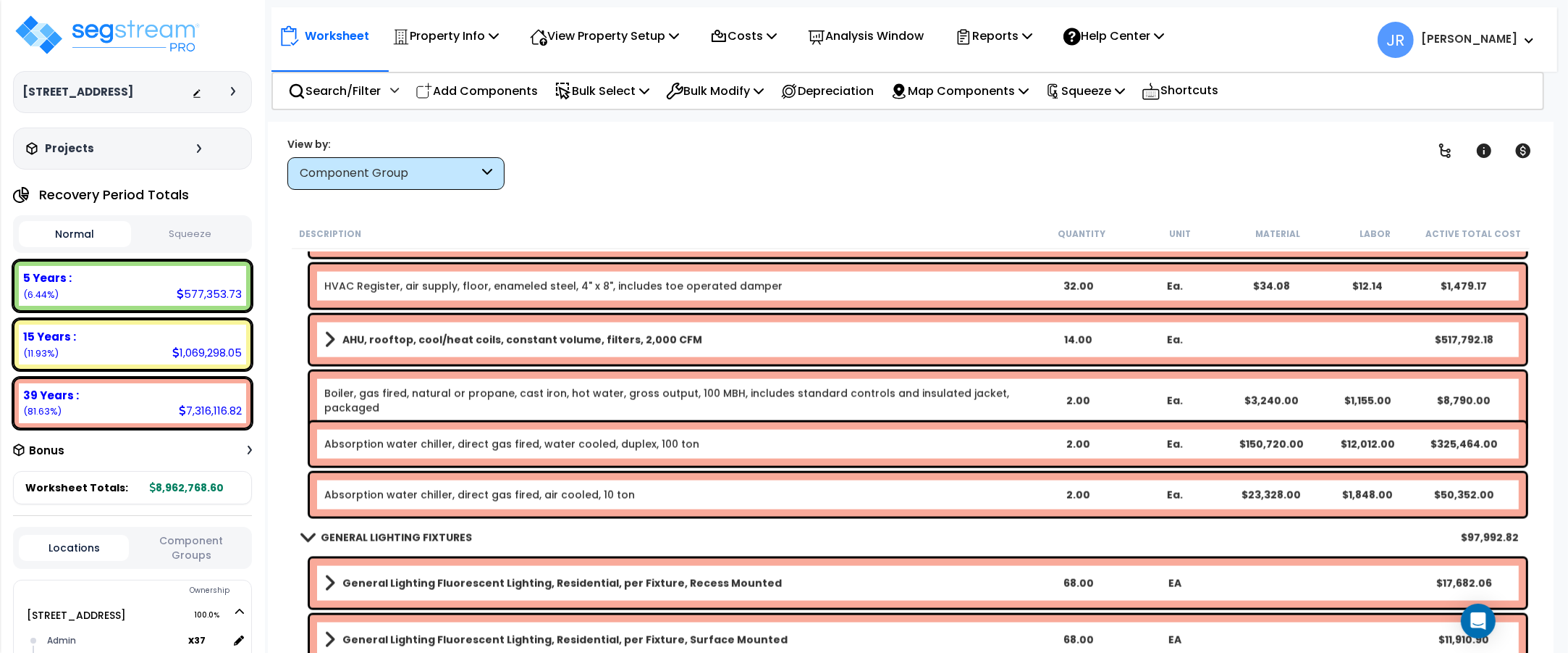
click at [498, 436] on div "Absorption water chiller, direct gas fired, water cooled, duplex, 100 ton 2.00 …" at bounding box center [918, 444] width 1216 height 43
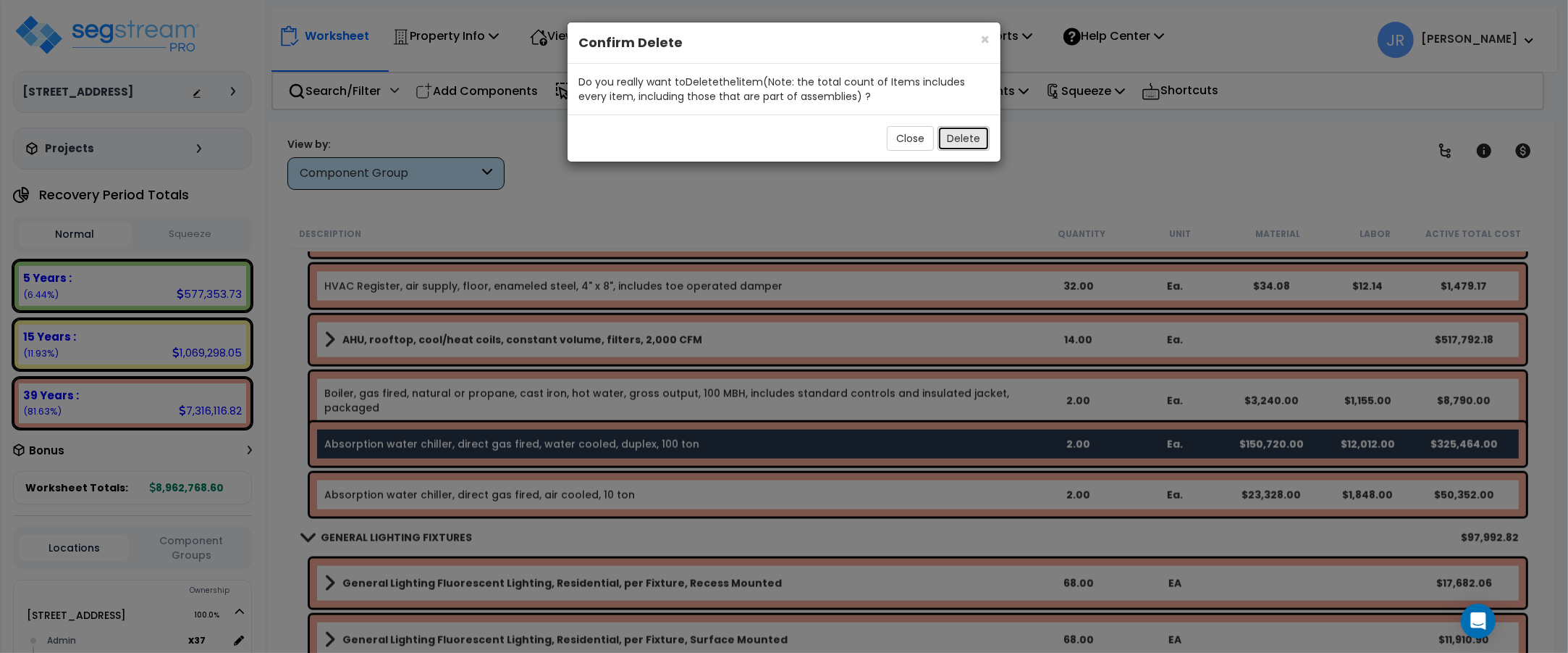
click at [976, 136] on button "Delete" at bounding box center [963, 138] width 52 height 25
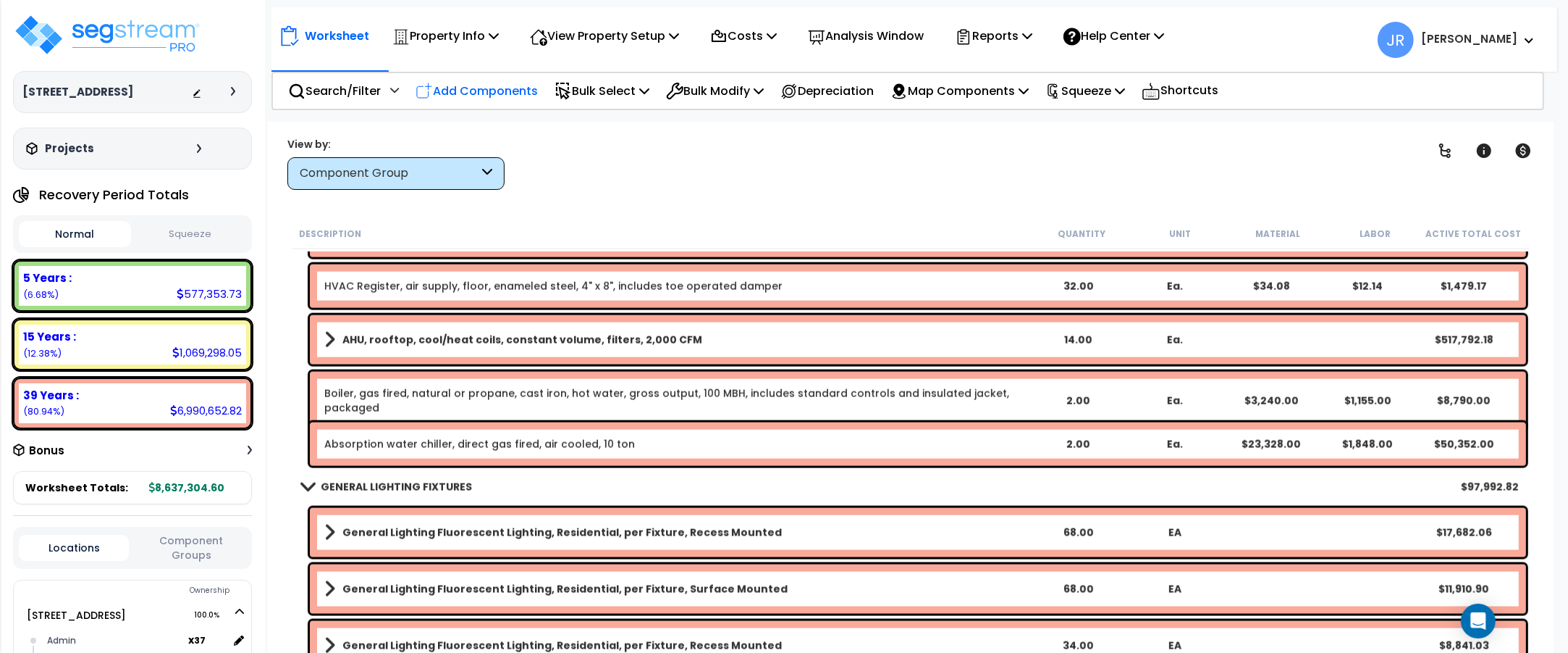
click at [471, 88] on p "Add Components" at bounding box center [477, 91] width 122 height 20
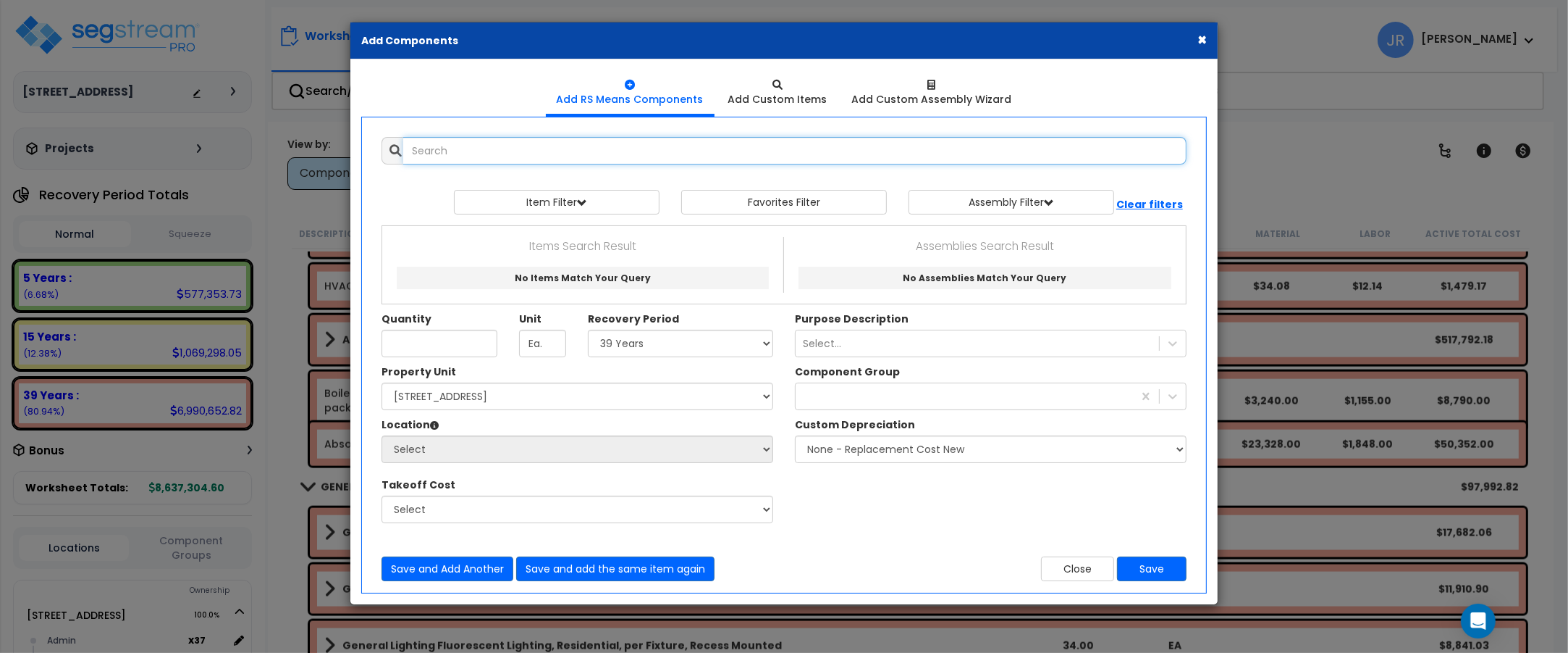
select select
click at [500, 153] on input "text" at bounding box center [795, 151] width 784 height 28
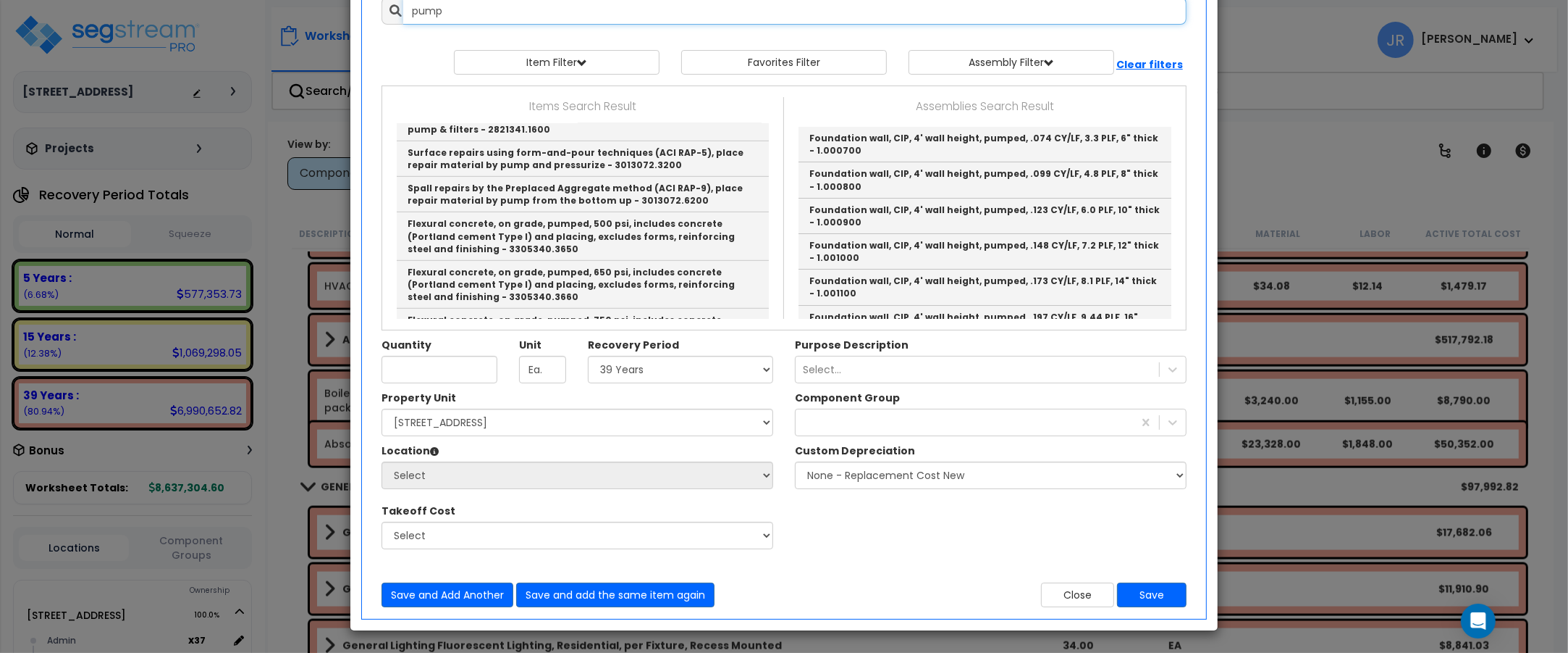
scroll to position [905, 0]
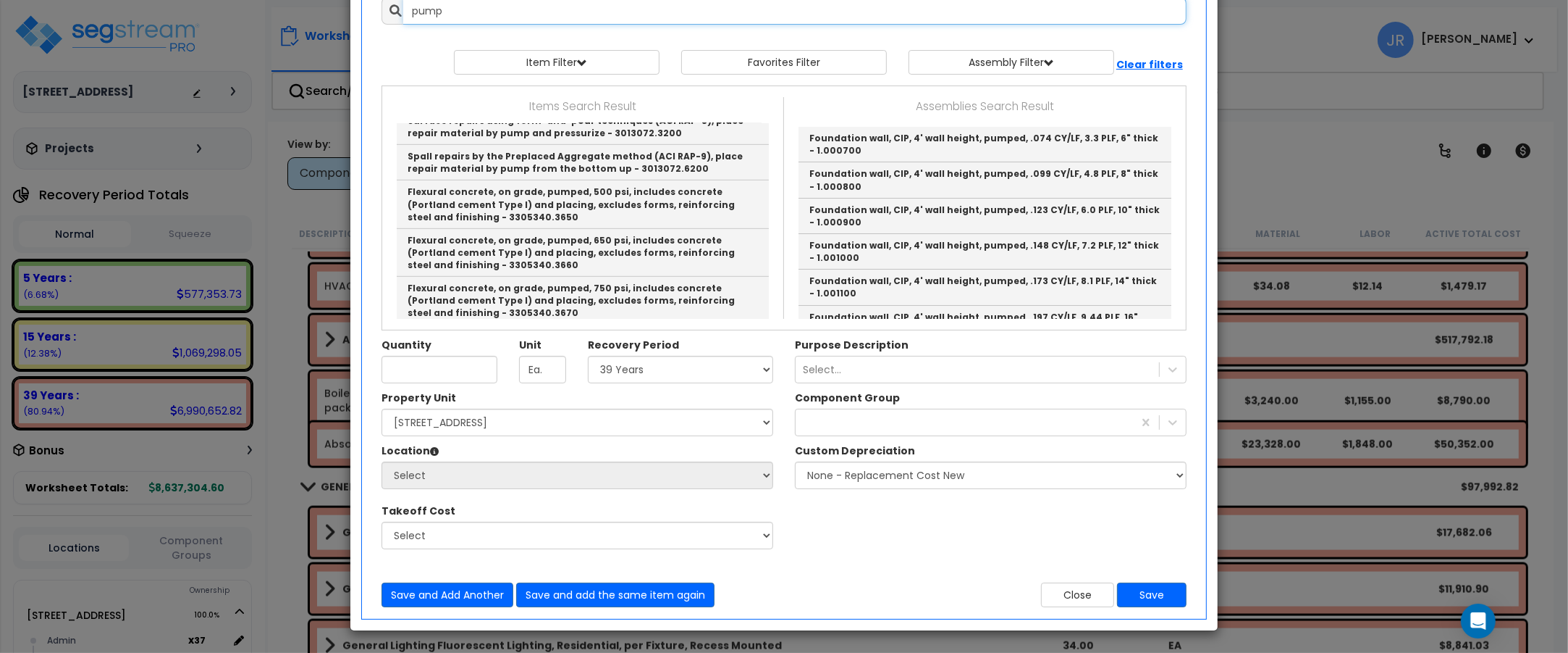
click at [461, 4] on input "pump" at bounding box center [795, 11] width 784 height 28
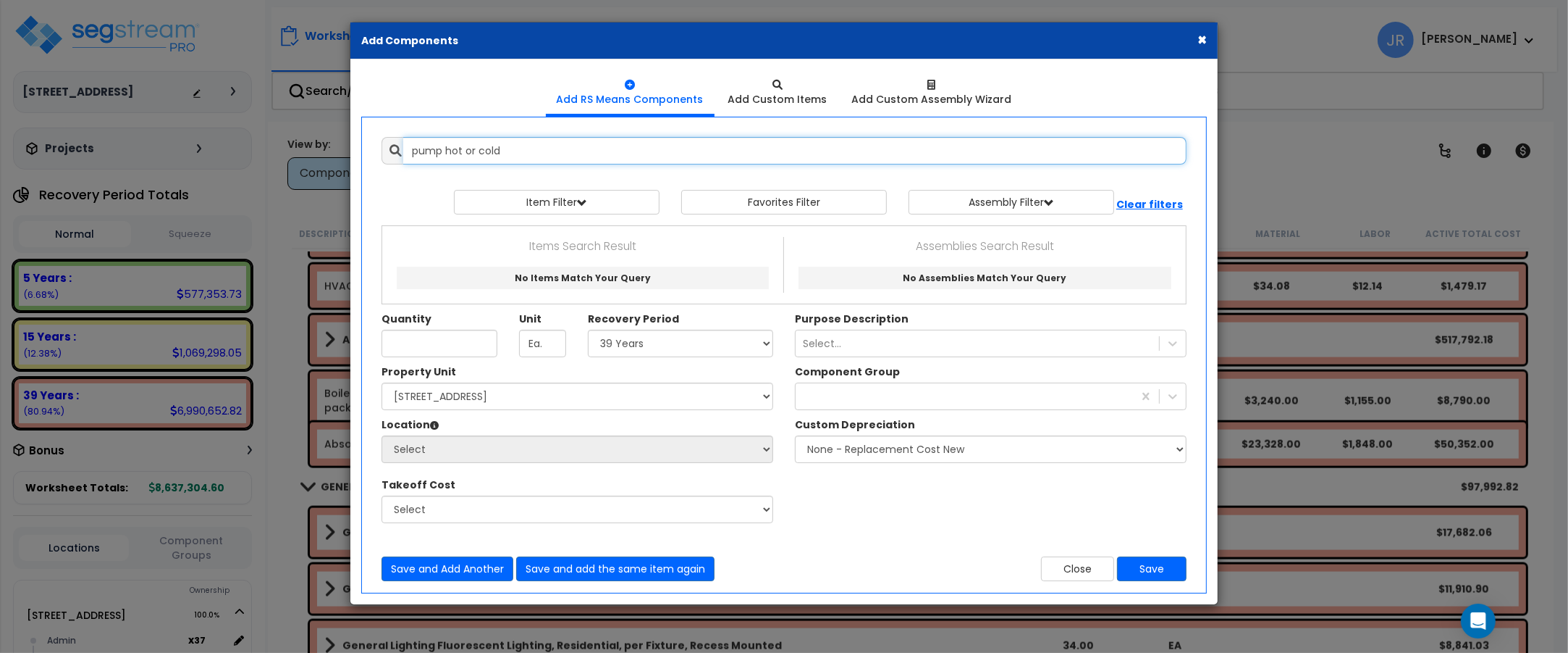
scroll to position [0, 0]
drag, startPoint x: 500, startPoint y: 152, endPoint x: 411, endPoint y: 142, distance: 89.6
click at [411, 142] on input "pump hot or cold" at bounding box center [795, 151] width 784 height 28
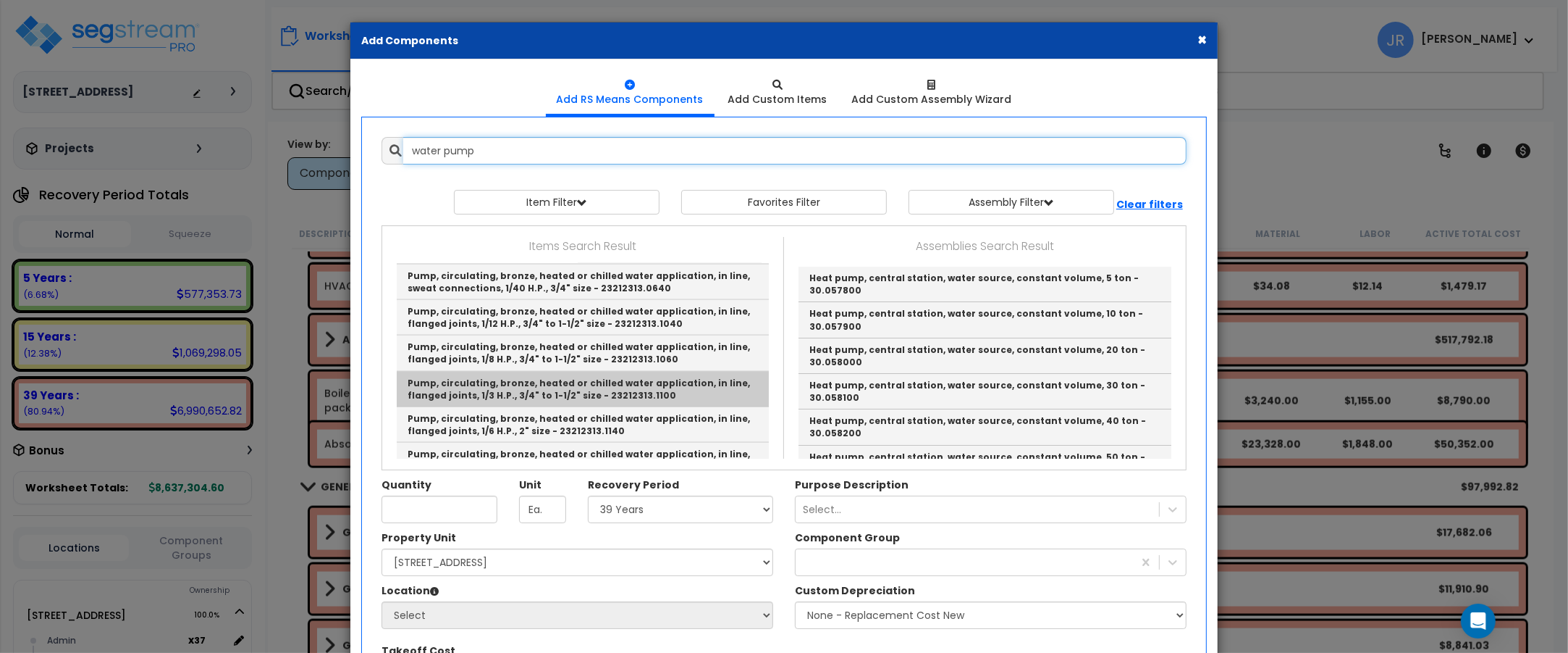
scroll to position [1992, 0]
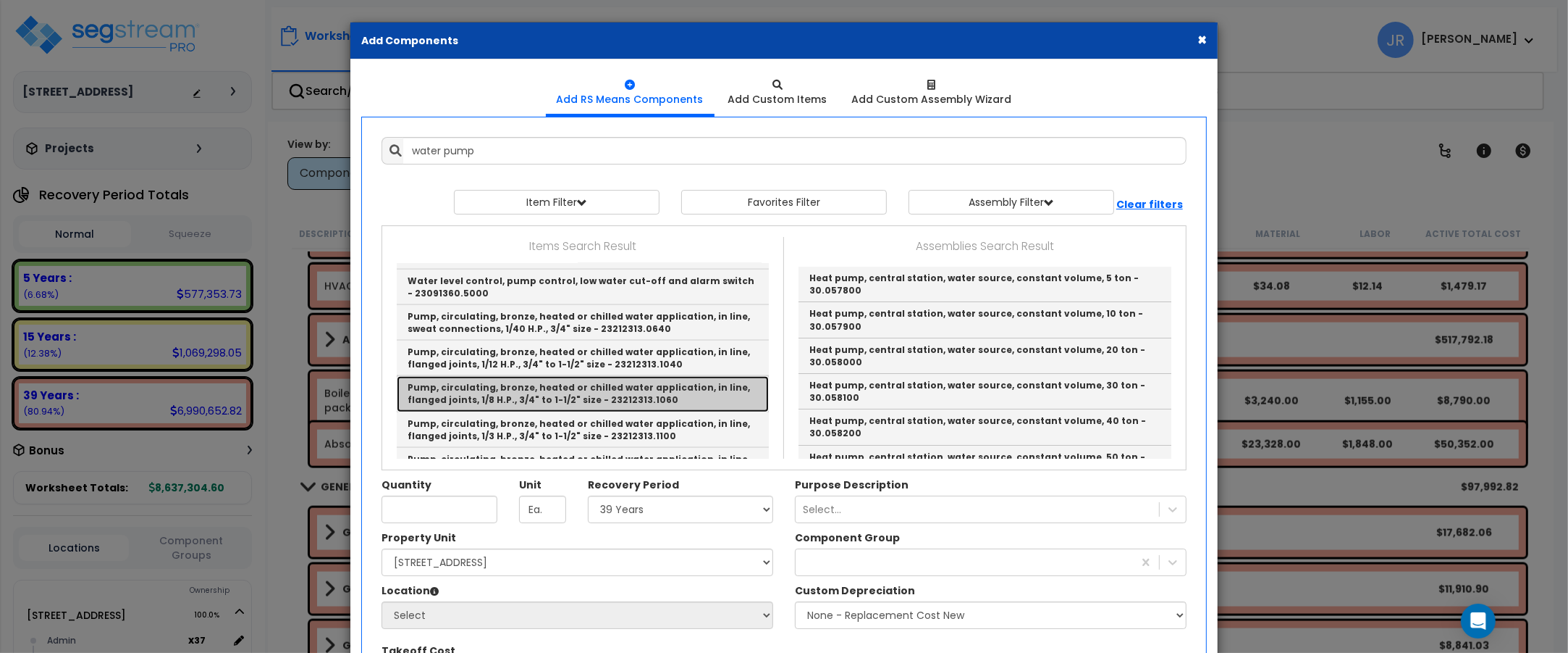
click at [526, 386] on link "Pump, circulating, bronze, heated or chilled water application, in line, flange…" at bounding box center [583, 394] width 372 height 36
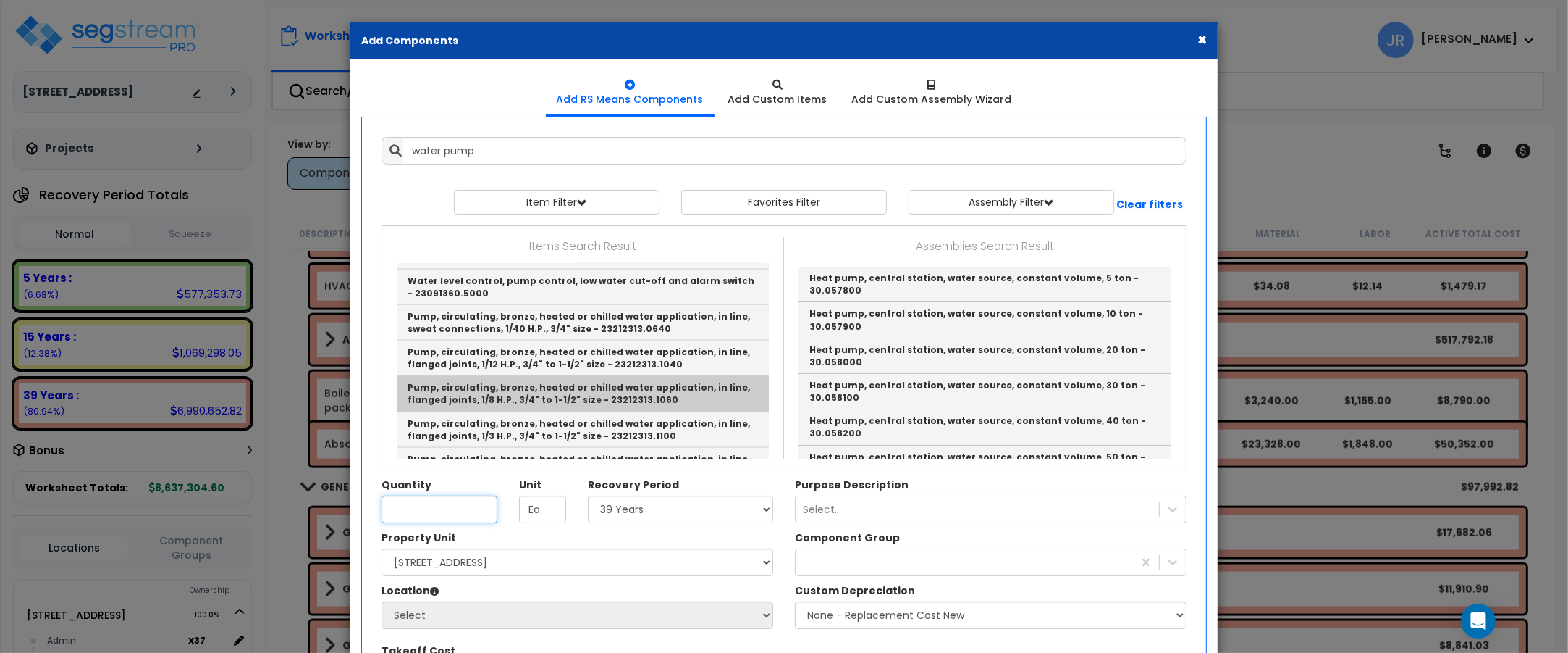
type input "Pump, circulating, bronze, heated or chilled water application, in line, flange…"
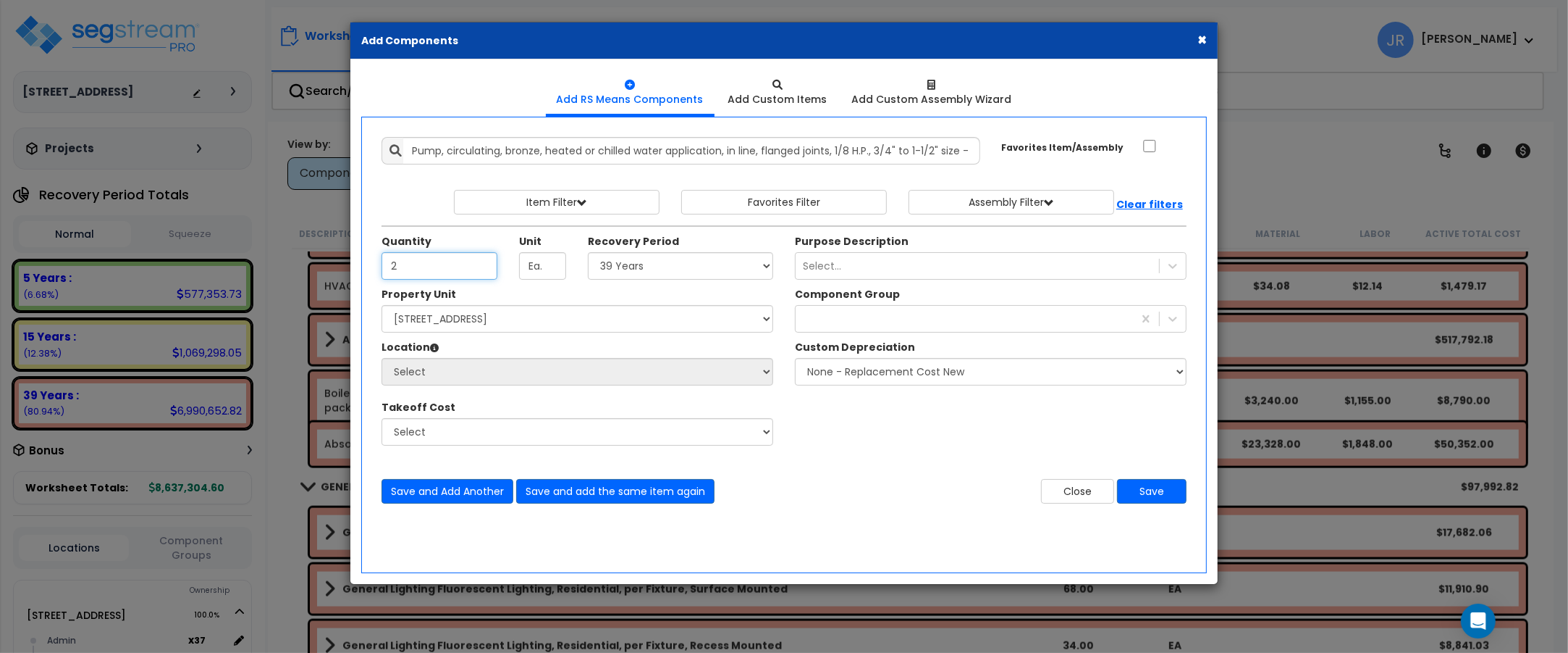
type input "2"
click at [711, 262] on select "Select 5 Years 7 Years 15 Years 20 Years 39 Years 27.5 Year" at bounding box center [681, 266] width 185 height 28
select select "39Y"
click at [588, 253] on select "Select 5 Years 7 Years 15 Years 20 Years 39 Years 27.5 Year" at bounding box center [681, 266] width 185 height 28
click at [631, 323] on select "Select [STREET_ADDRESS] Site Improvements" at bounding box center [577, 319] width 392 height 28
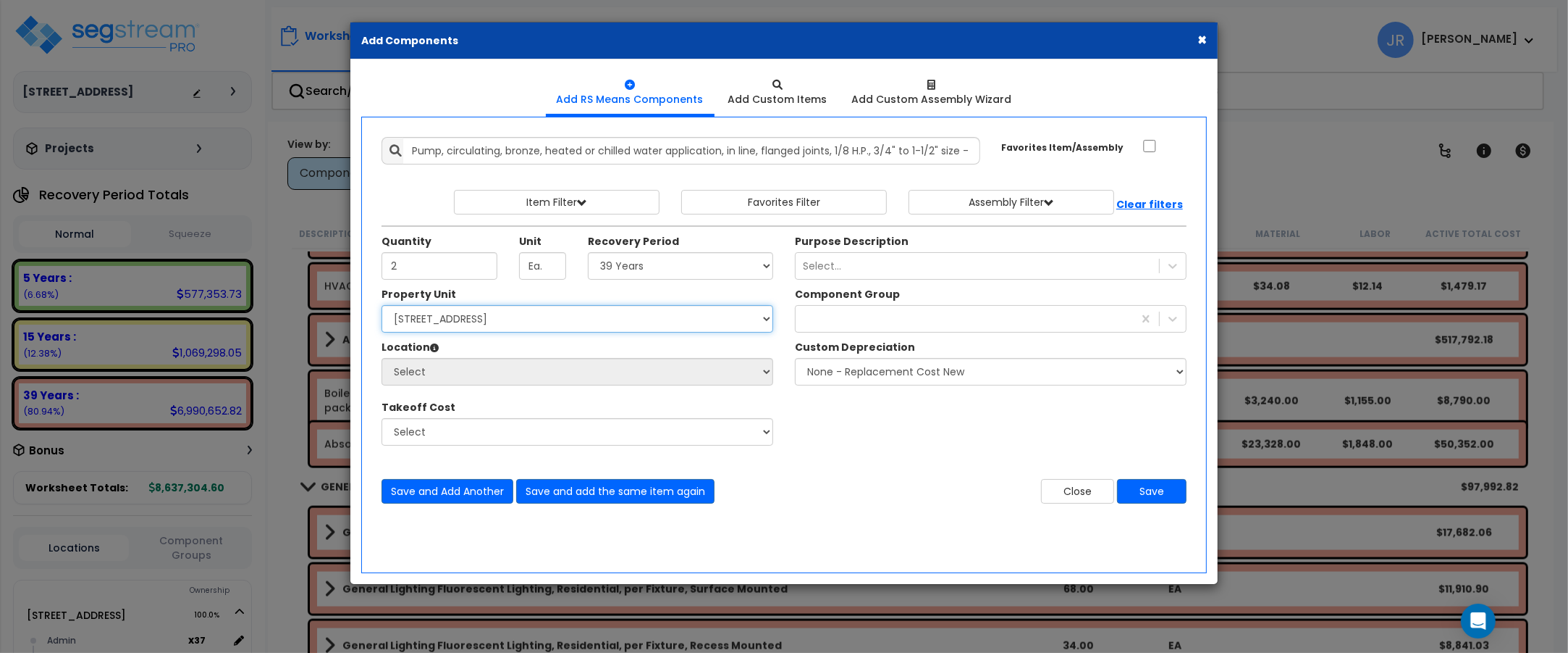
select select "162439"
click at [382, 306] on select "Select [STREET_ADDRESS] Site Improvements" at bounding box center [577, 319] width 392 height 28
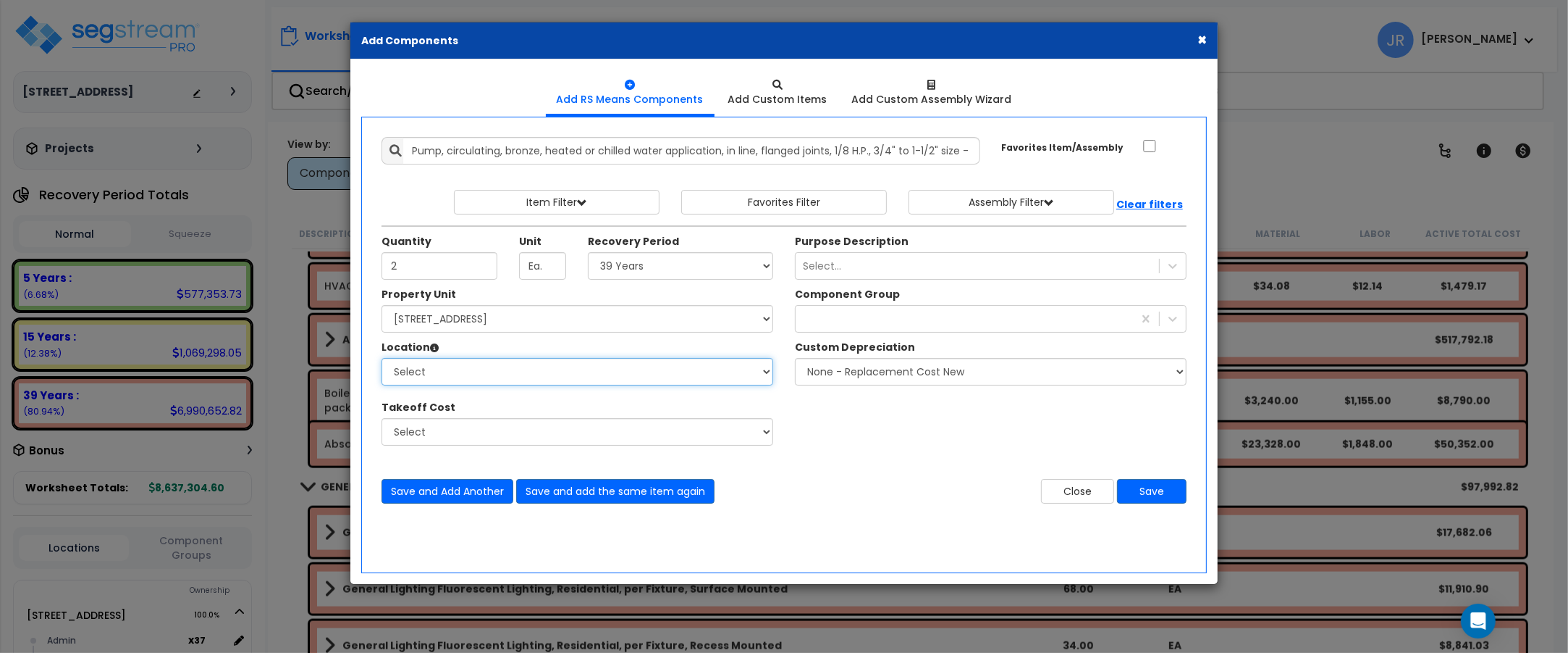
click at [514, 370] on select "Select Admin Baths Building Building Interior Common Exam Food Service In Patie…" at bounding box center [577, 372] width 392 height 28
select select "6"
click at [382, 359] on select "Select Admin Baths Building Building Interior Common Exam Food Service In Patie…" at bounding box center [577, 372] width 392 height 28
click at [1104, 323] on div "gen" at bounding box center [965, 319] width 338 height 23
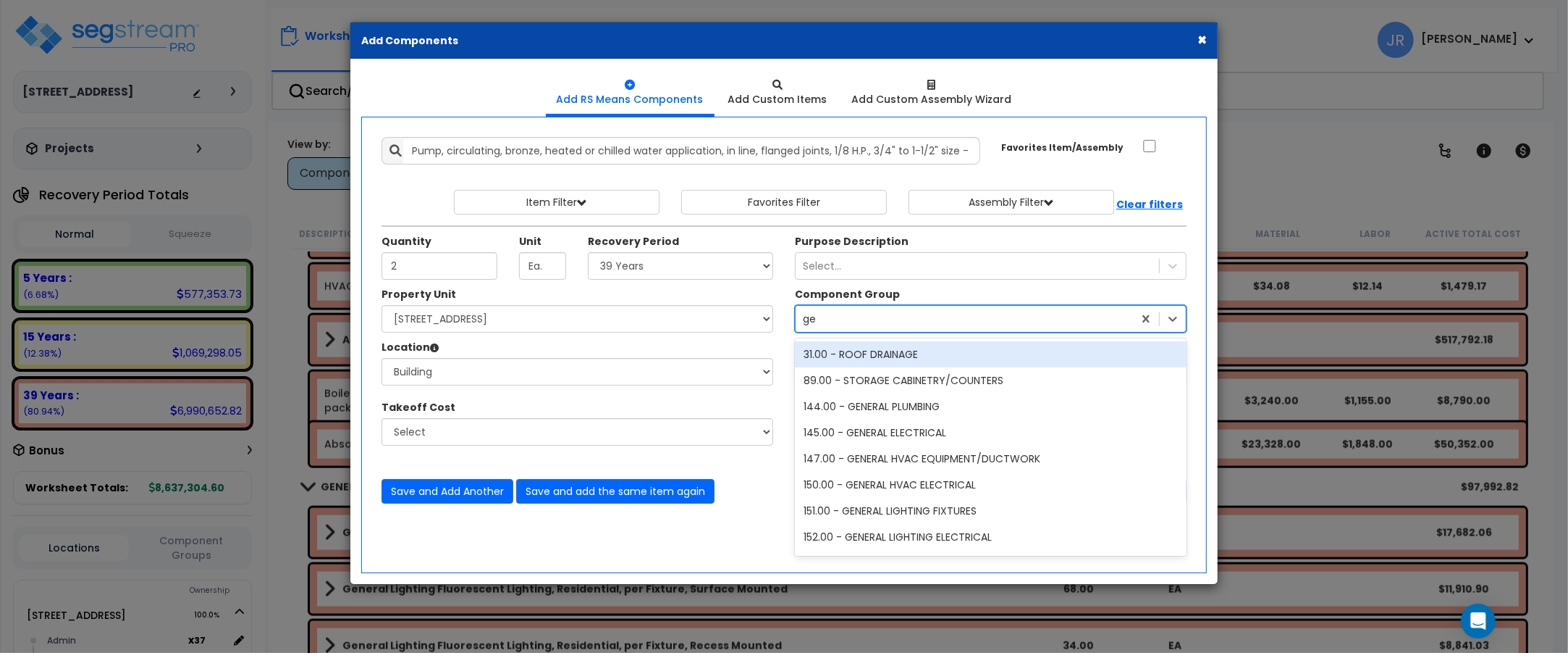
type input "gen"
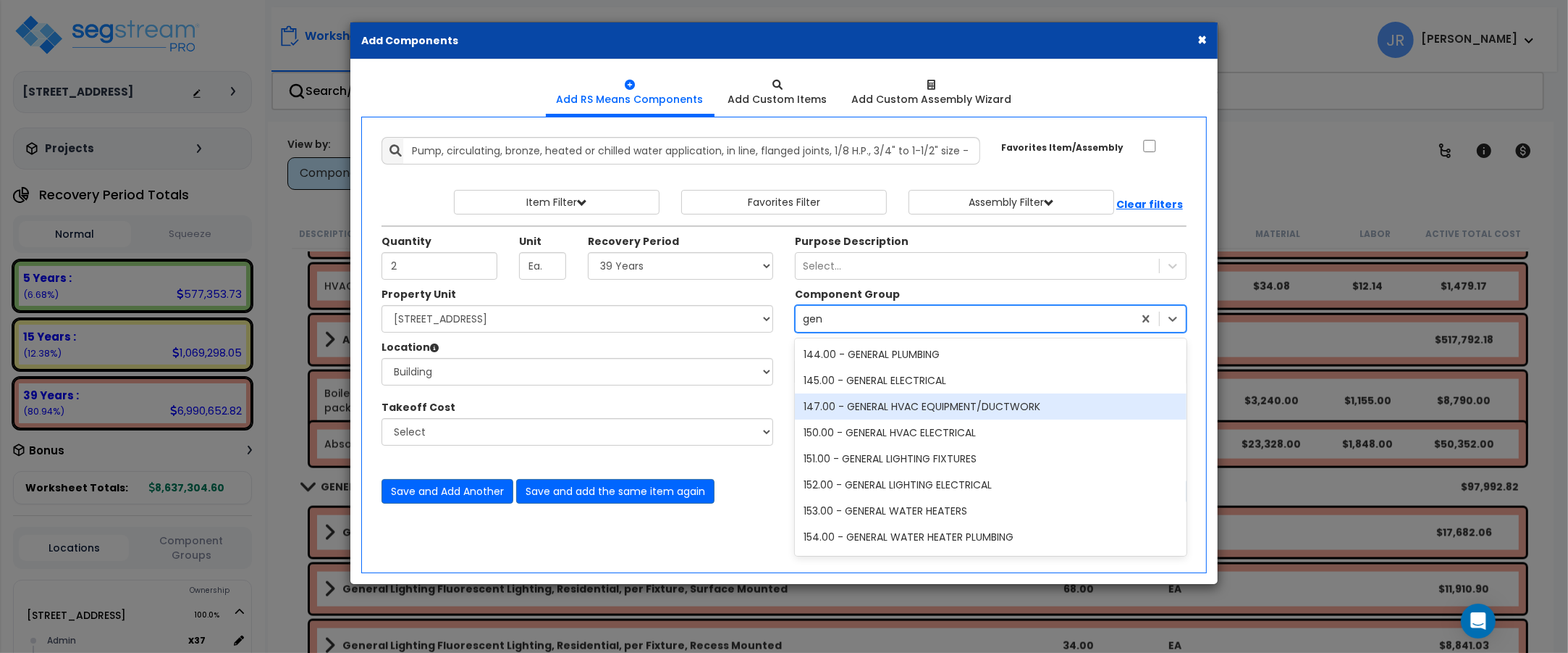
click at [918, 404] on div "147.00 - GENERAL HVAC EQUIPMENT/DUCTWORK" at bounding box center [991, 407] width 392 height 26
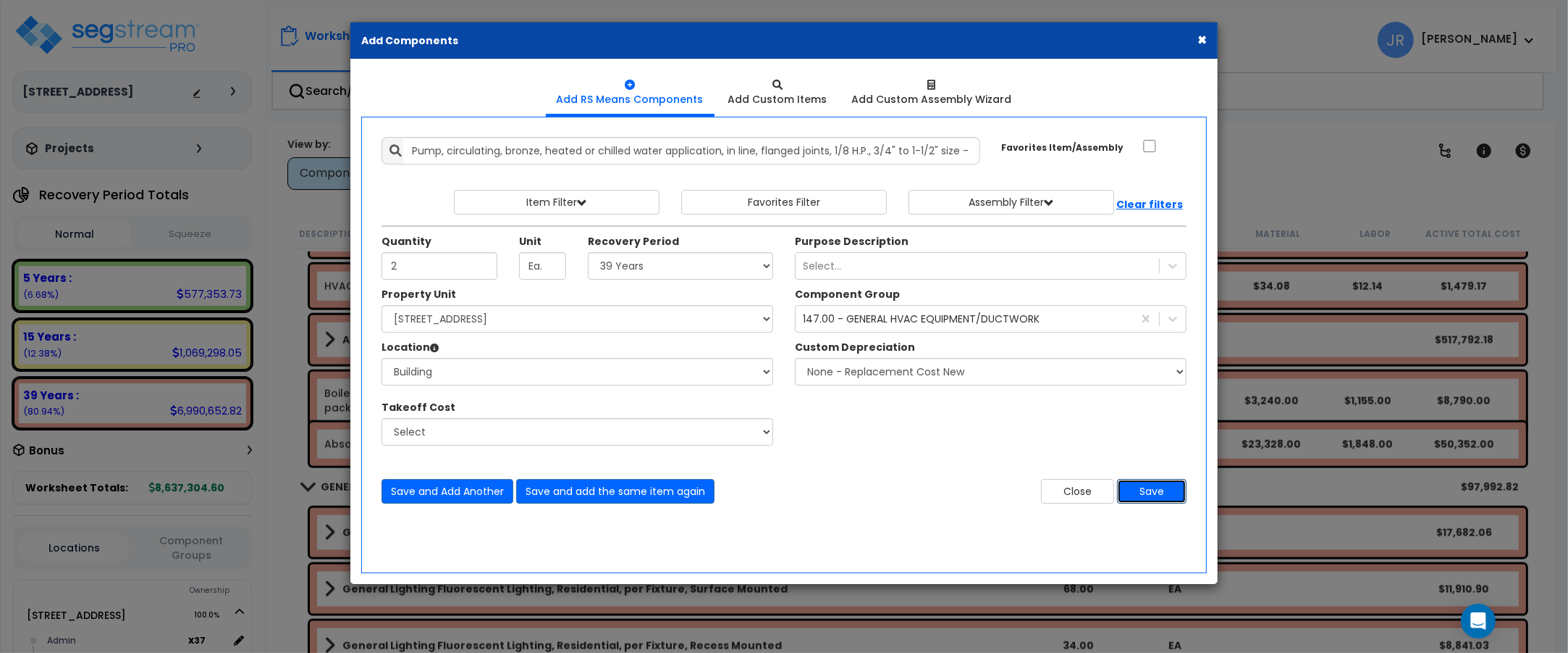
click at [1137, 486] on button "Save" at bounding box center [1152, 491] width 70 height 25
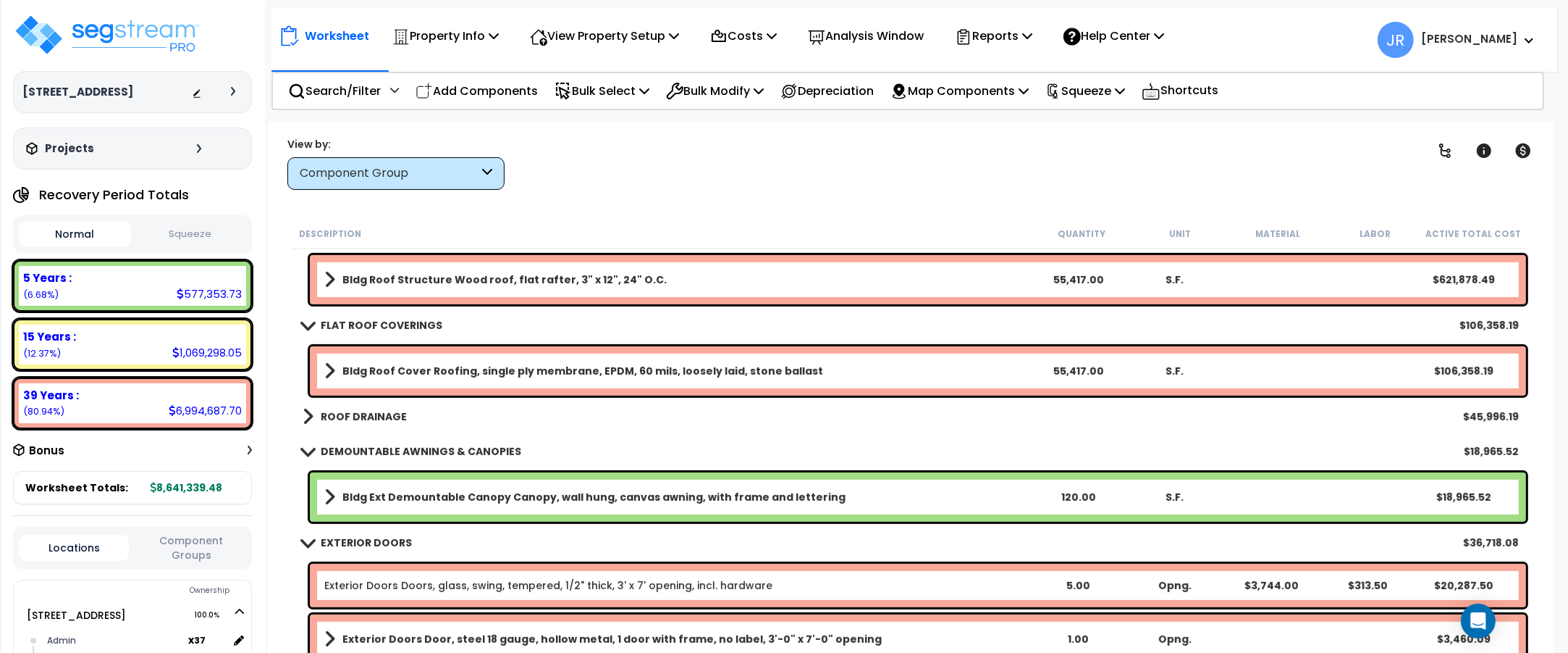
scroll to position [815, 0]
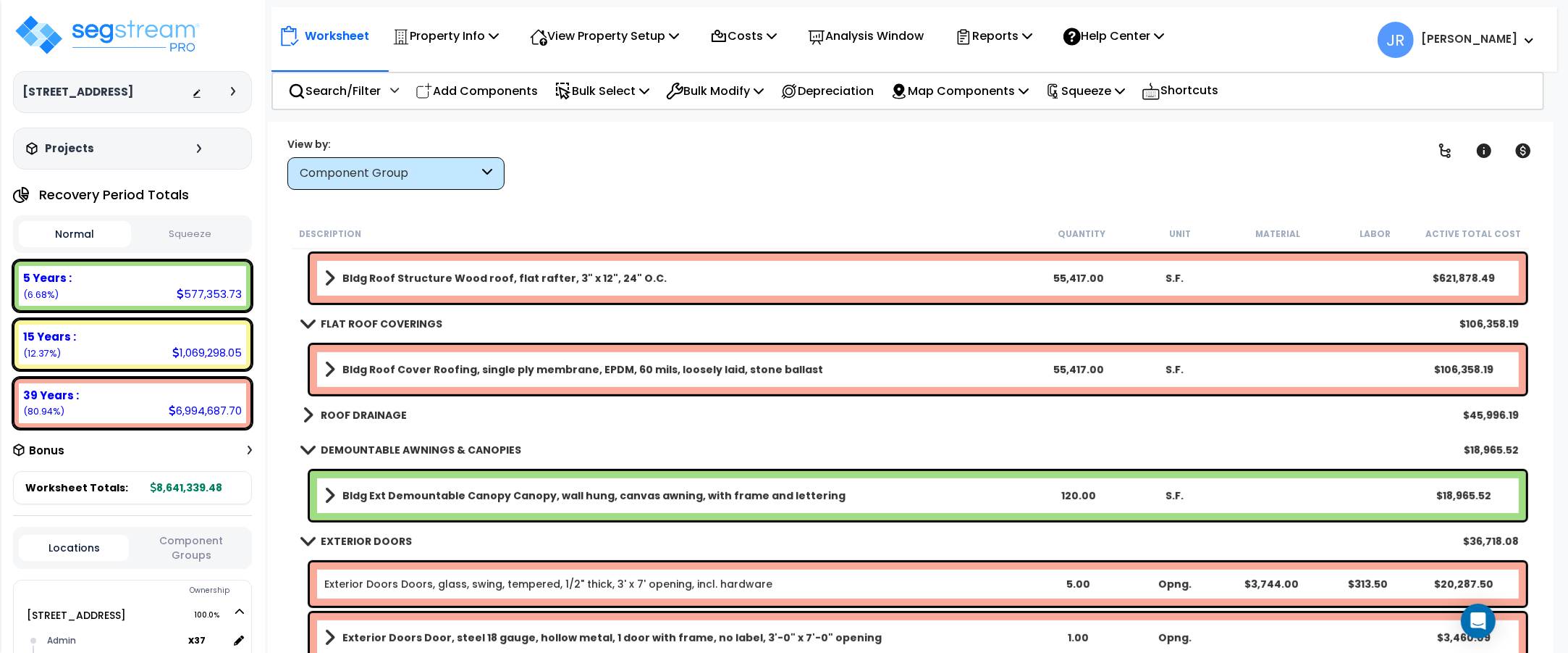
click at [731, 273] on link "Bldg Roof Structure Wood roof, flat rafter, 3" x 12", 24" O.C." at bounding box center [677, 278] width 705 height 20
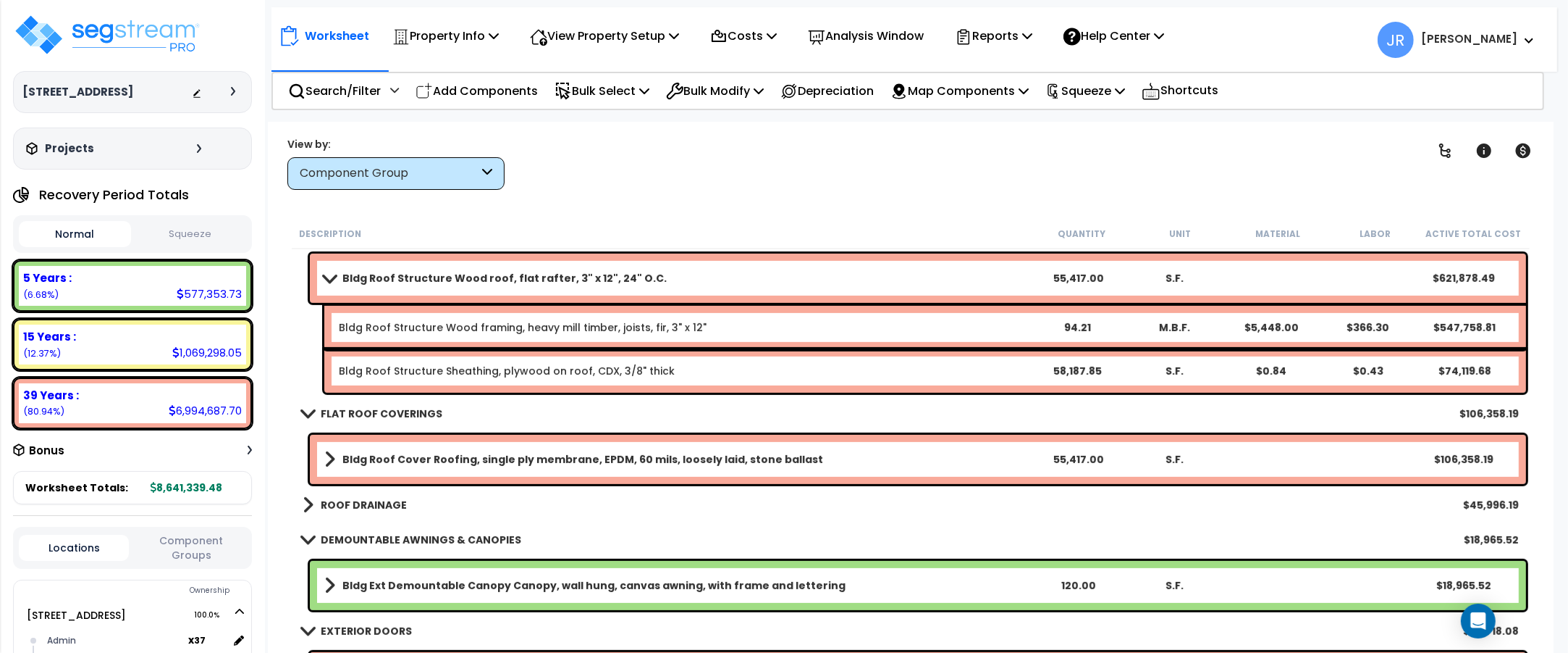
click at [731, 273] on link "Bldg Roof Structure Wood roof, flat rafter, 3" x 12", 24" O.C." at bounding box center [677, 278] width 705 height 20
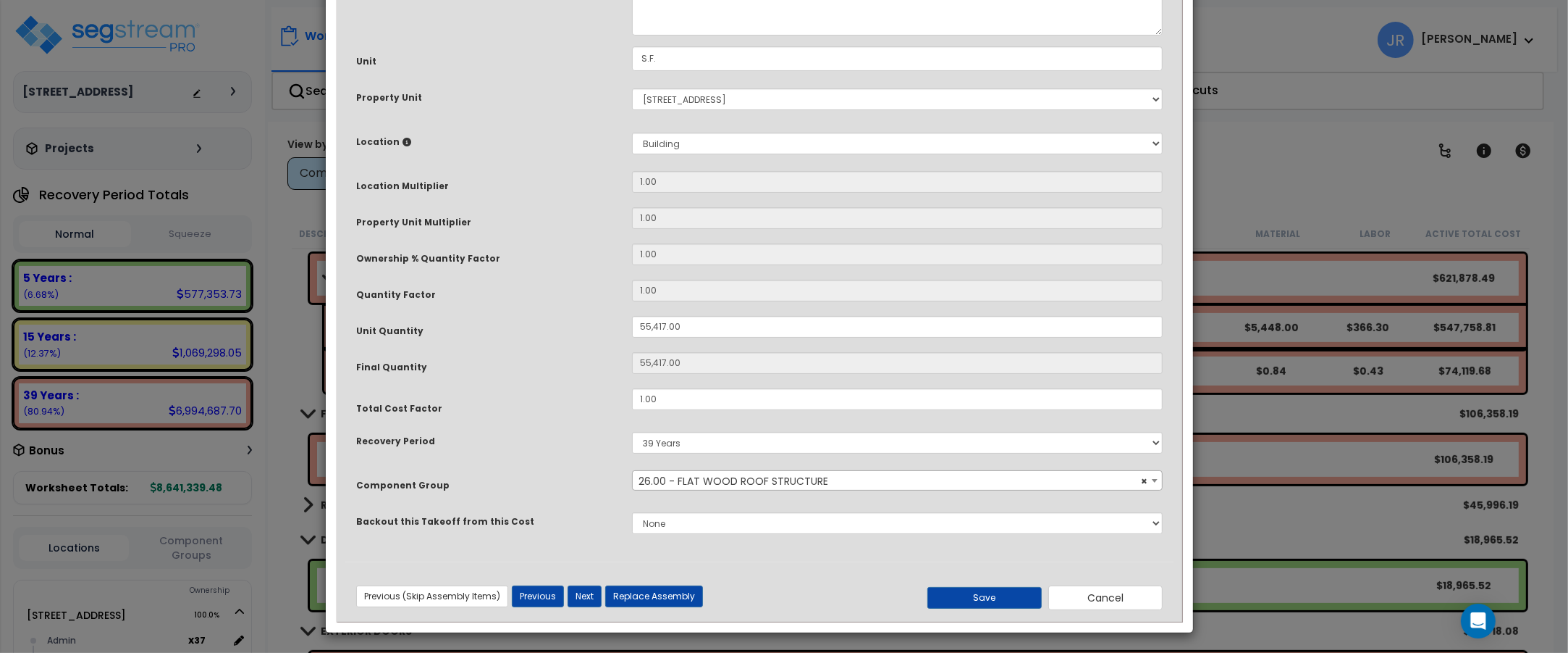
scroll to position [161, 0]
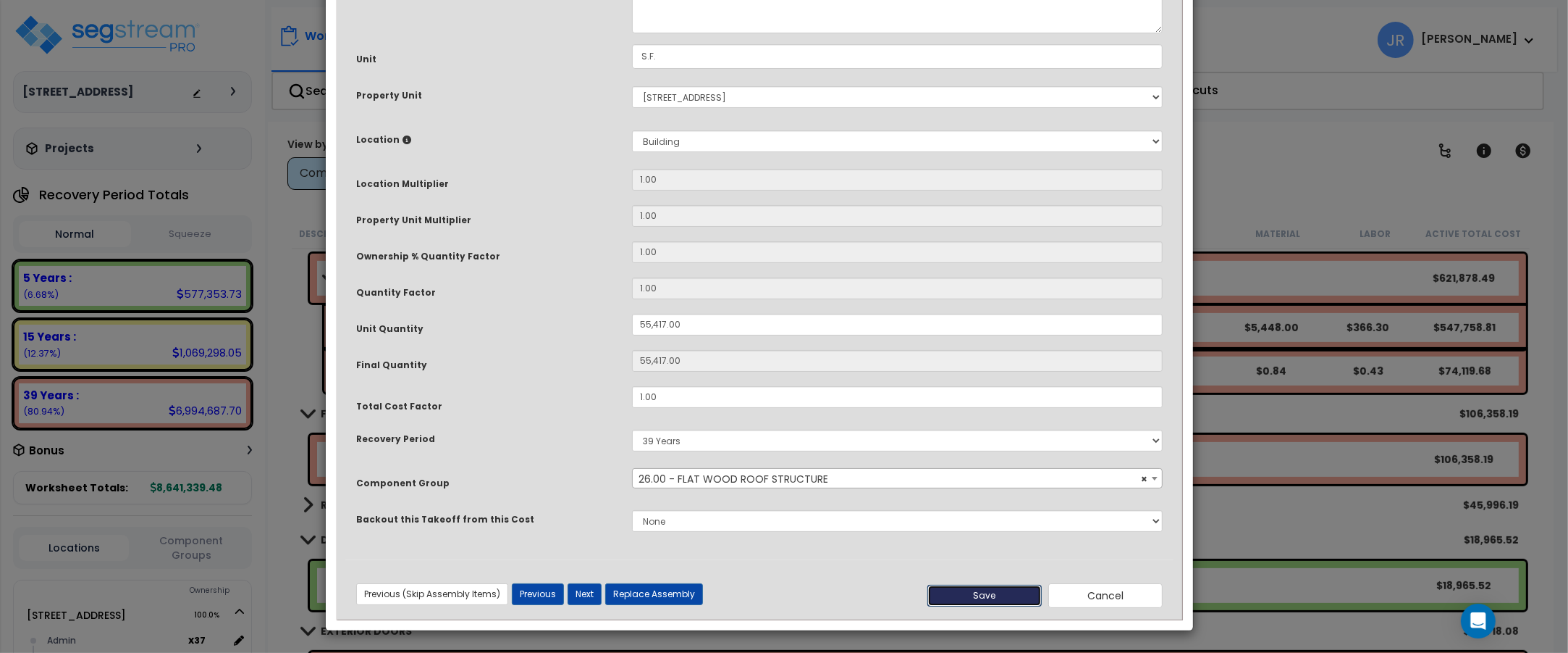
click at [981, 593] on button "Save" at bounding box center [984, 596] width 114 height 22
type input "55417.00"
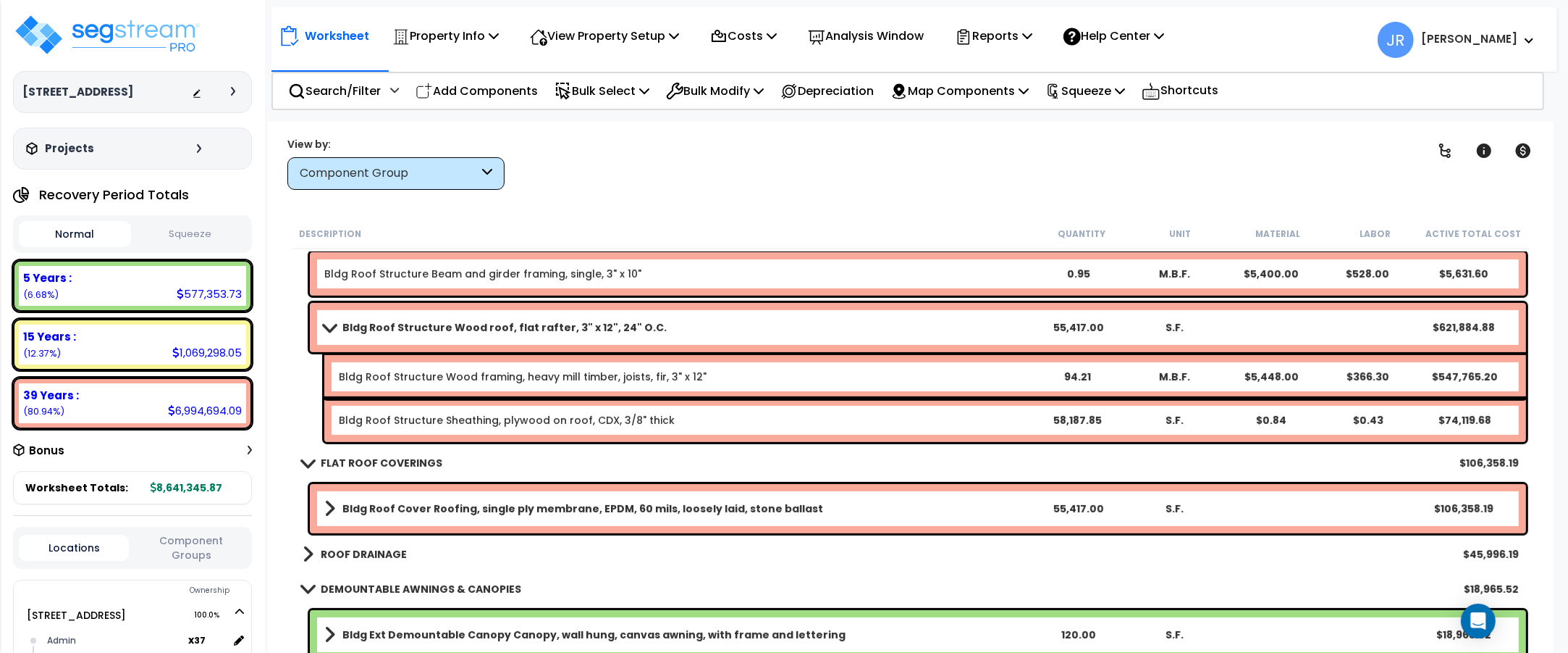
scroll to position [725, 0]
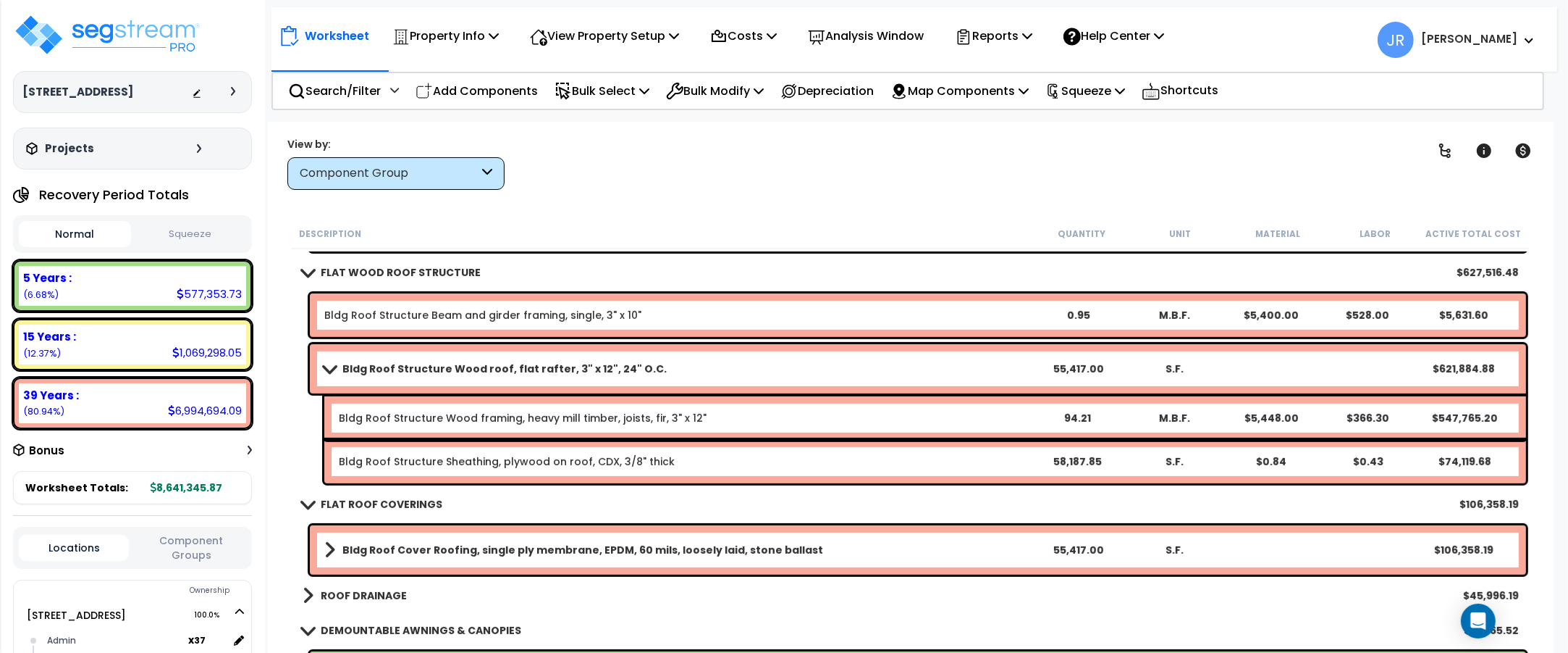
click at [820, 361] on link "Bldg Roof Structure Wood roof, flat rafter, 3" x 12", 24" O.C." at bounding box center [677, 369] width 705 height 20
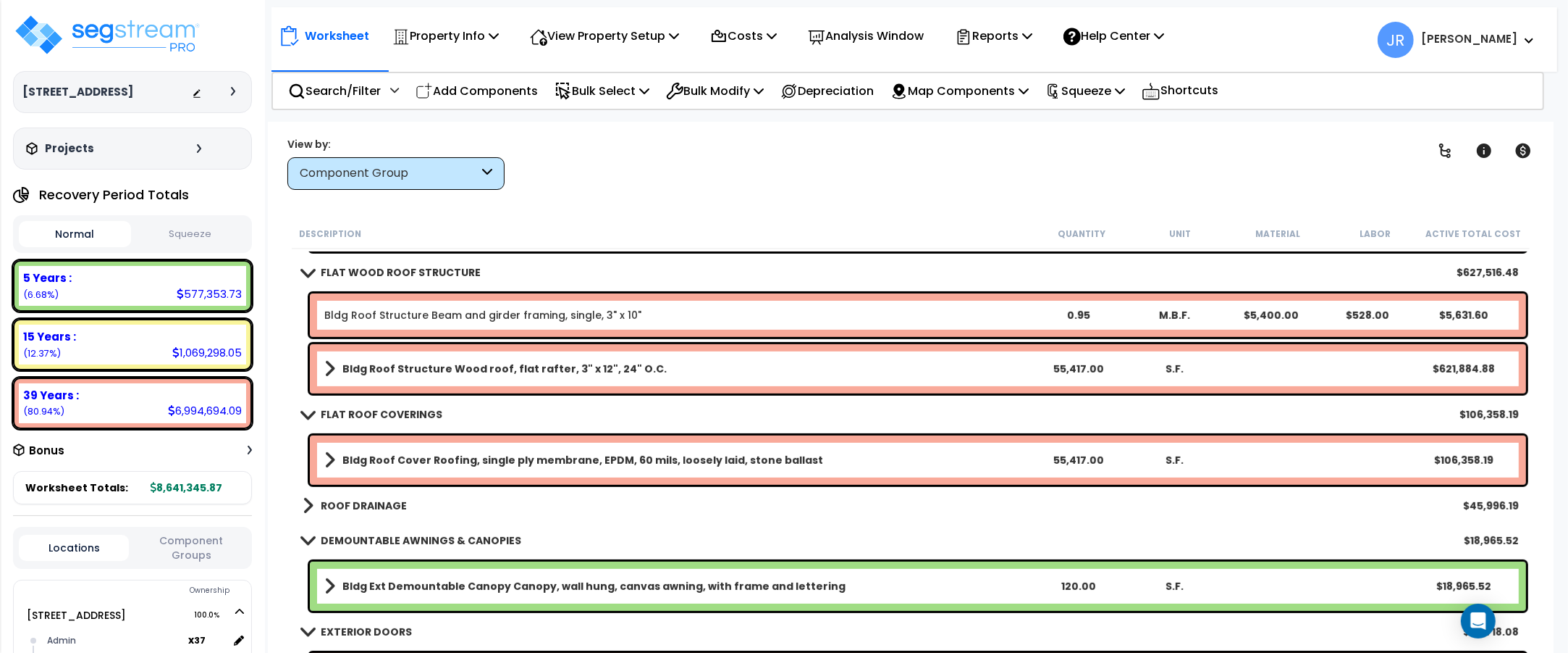
click at [820, 361] on link "Bldg Roof Structure Wood roof, flat rafter, 3" x 12", 24" O.C." at bounding box center [677, 369] width 705 height 20
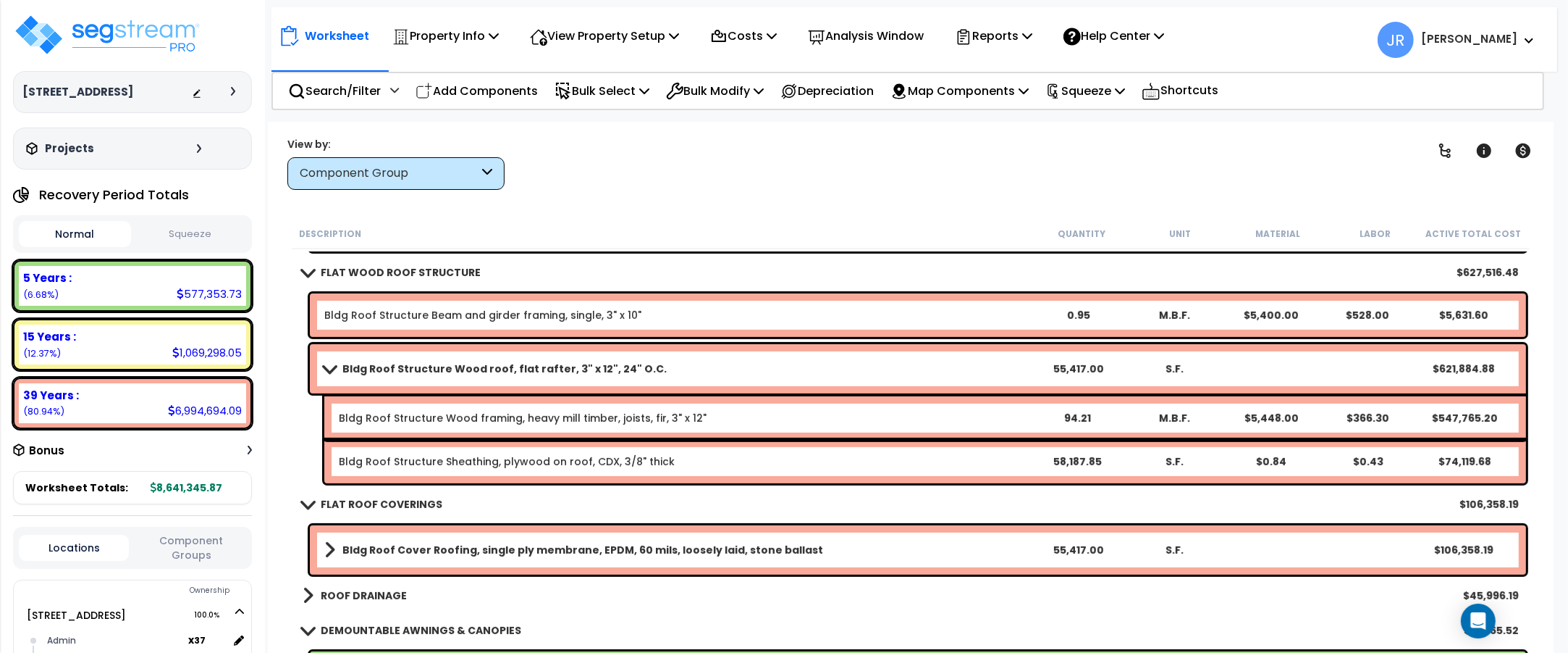
click at [676, 315] on div "Bldg Roof Structure Beam and girder framing, single, 3" x 10"" at bounding box center [677, 315] width 705 height 14
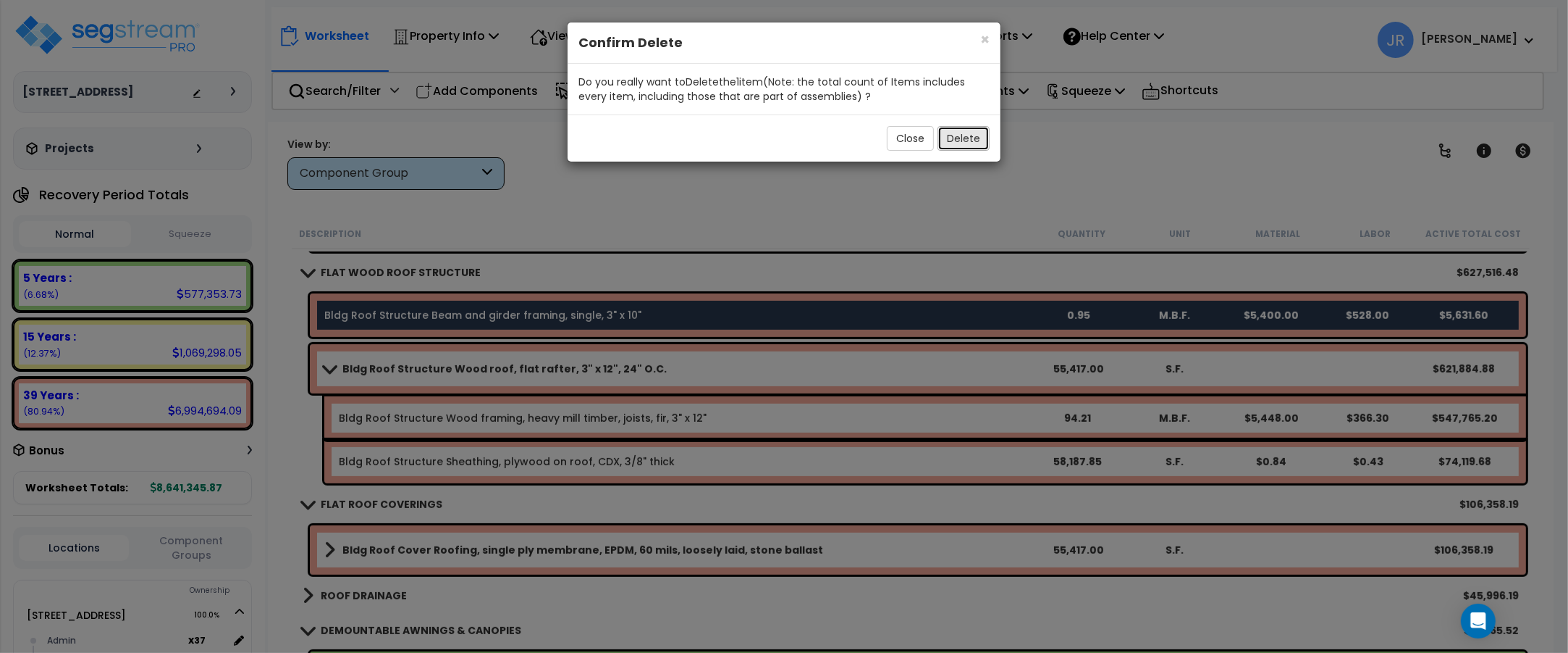
click at [952, 142] on button "Delete" at bounding box center [963, 138] width 52 height 25
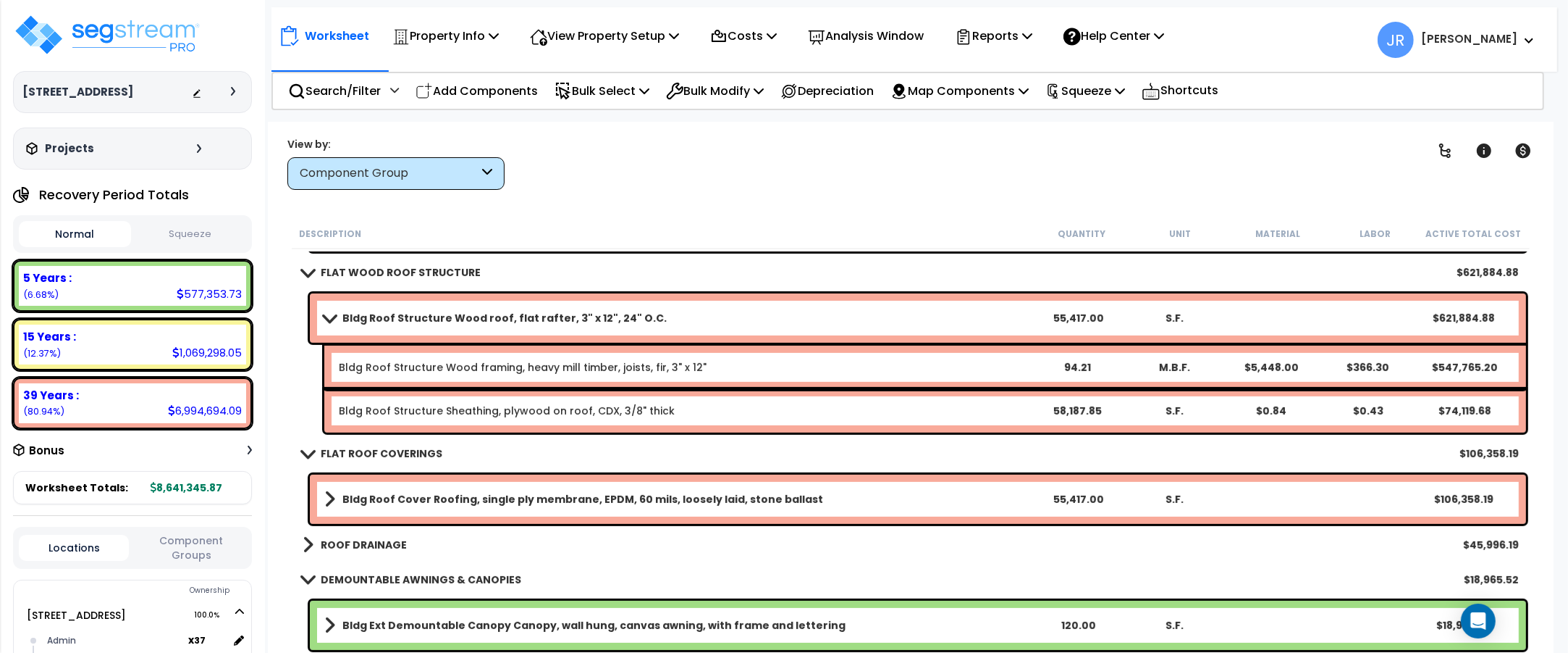
click at [625, 313] on b "Bldg Roof Structure Wood roof, flat rafter, 3" x 12", 24" O.C." at bounding box center [505, 318] width 324 height 14
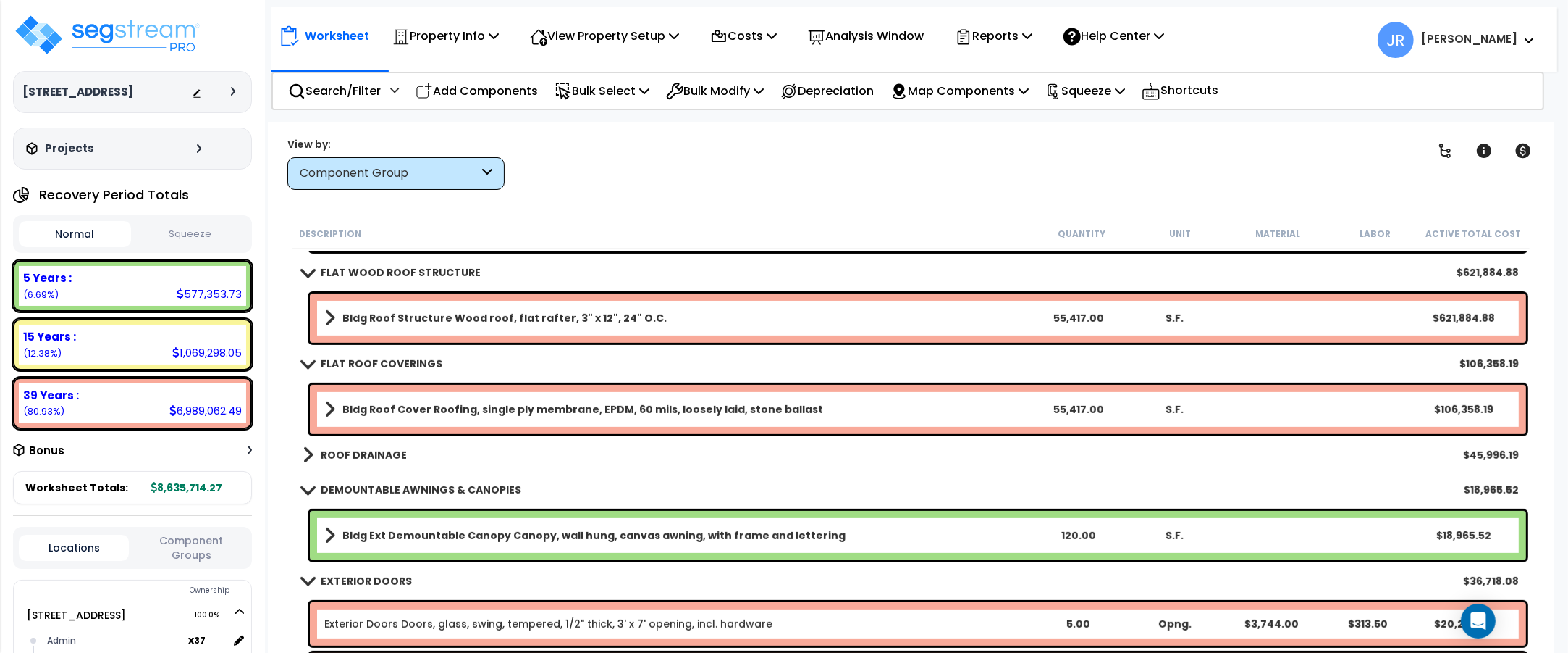
click at [625, 313] on b "Bldg Roof Structure Wood roof, flat rafter, 3" x 12", 24" O.C." at bounding box center [505, 318] width 324 height 14
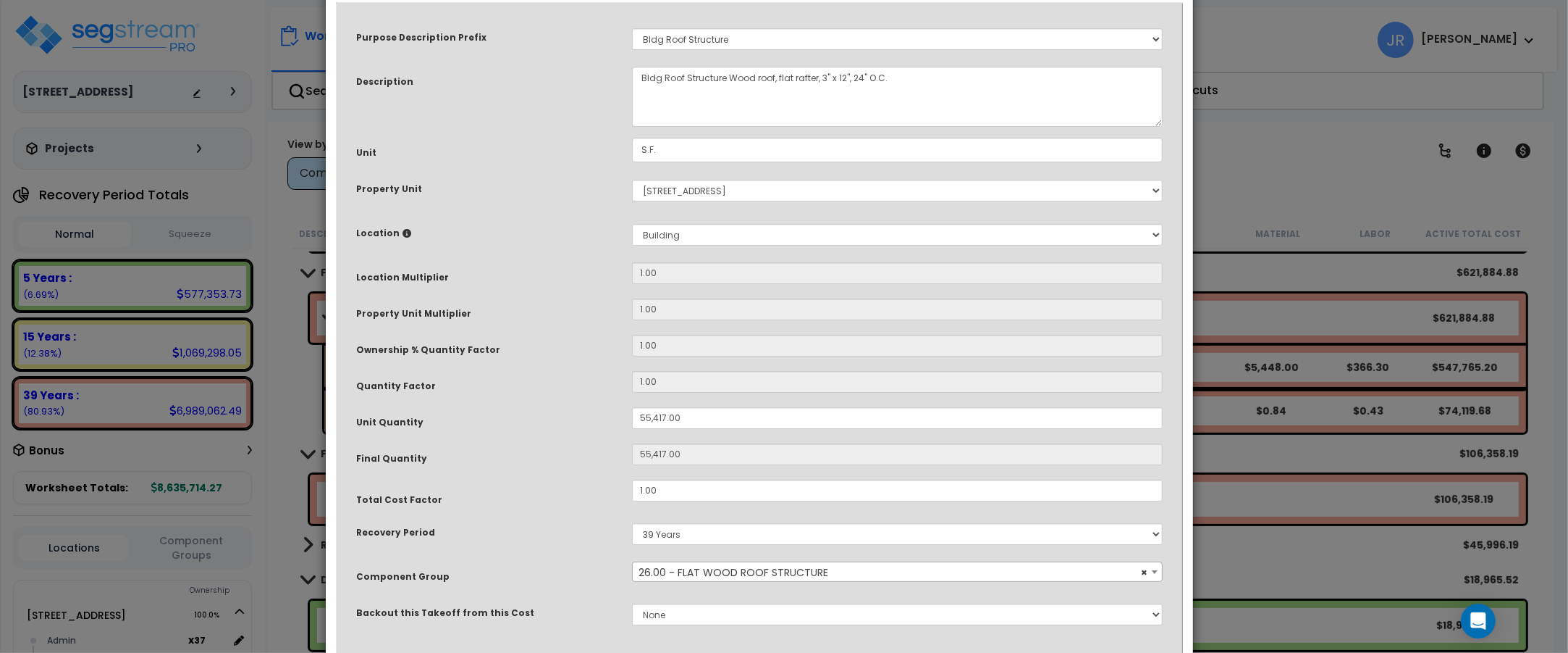
scroll to position [161, 0]
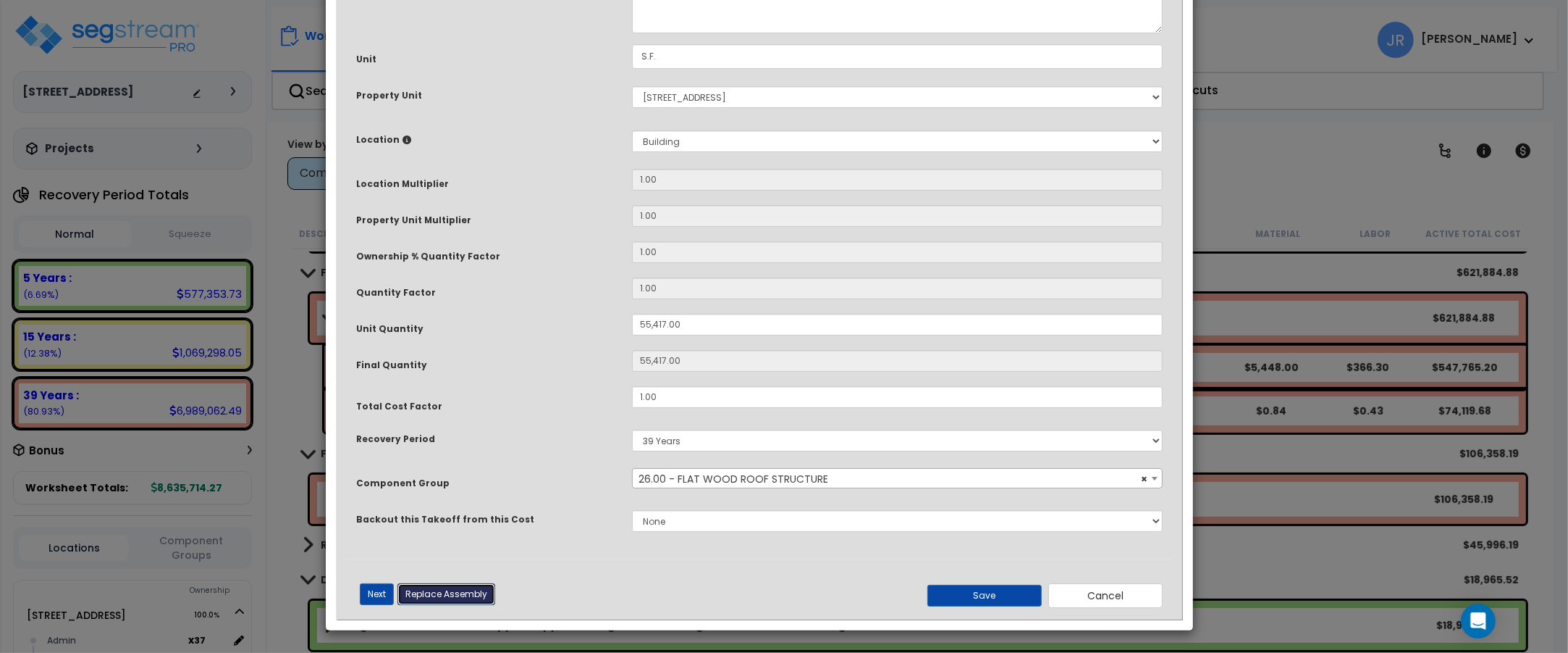
click at [462, 589] on button "Replace Assembly" at bounding box center [446, 594] width 98 height 22
type input "55417"
type input "S.F."
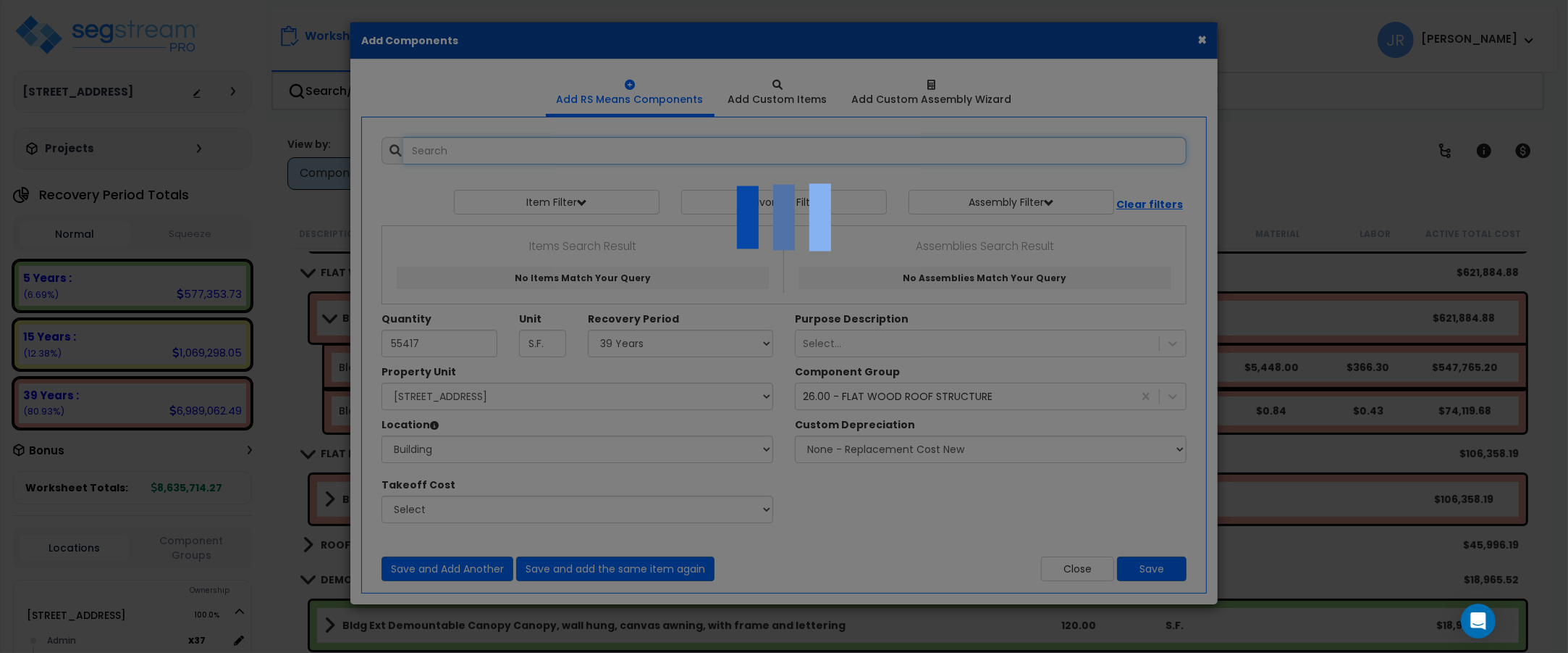
scroll to position [0, 0]
select select "6"
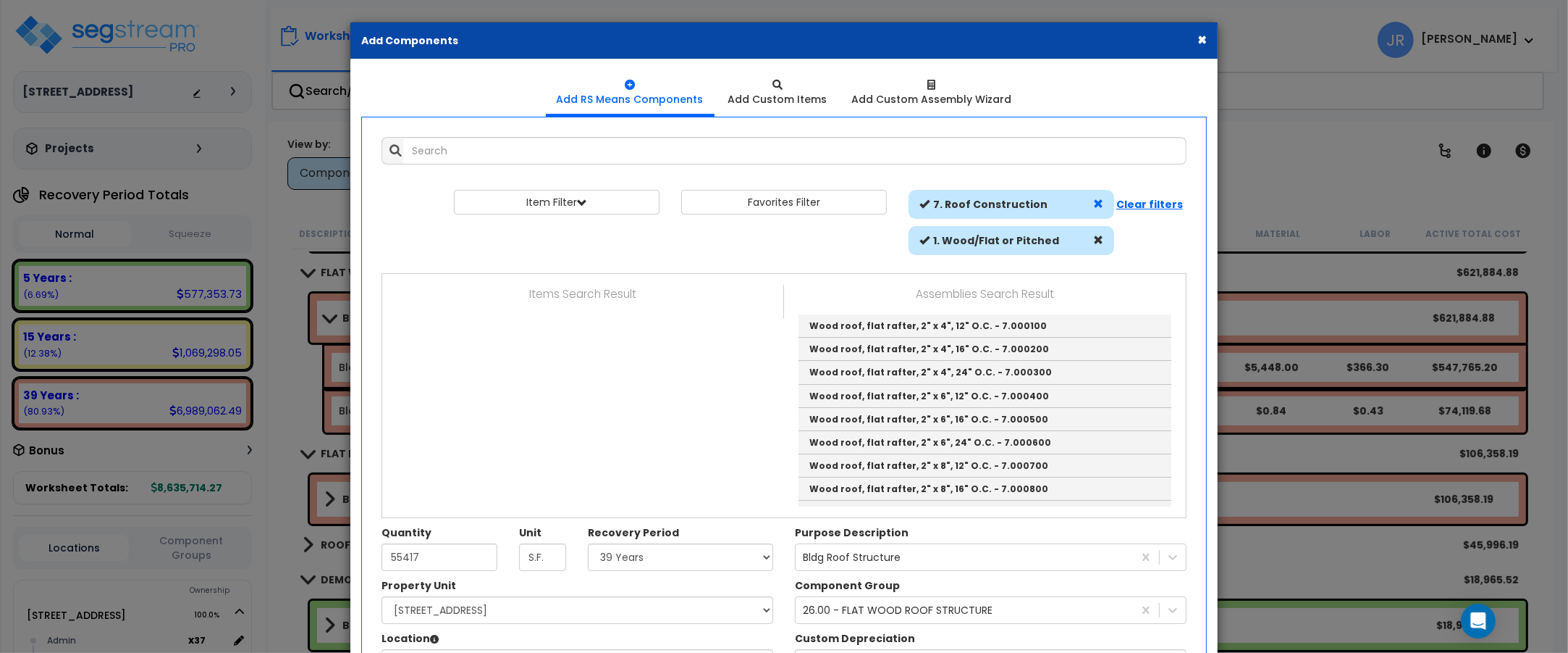
click at [1102, 205] on div at bounding box center [1098, 204] width 17 height 14
click at [1141, 194] on div "Item Filter Select 0. Custom Item 1. General Requirements 3. Concrete" at bounding box center [784, 226] width 826 height 72
click at [1136, 200] on b "Clear filters" at bounding box center [1149, 204] width 67 height 14
select select
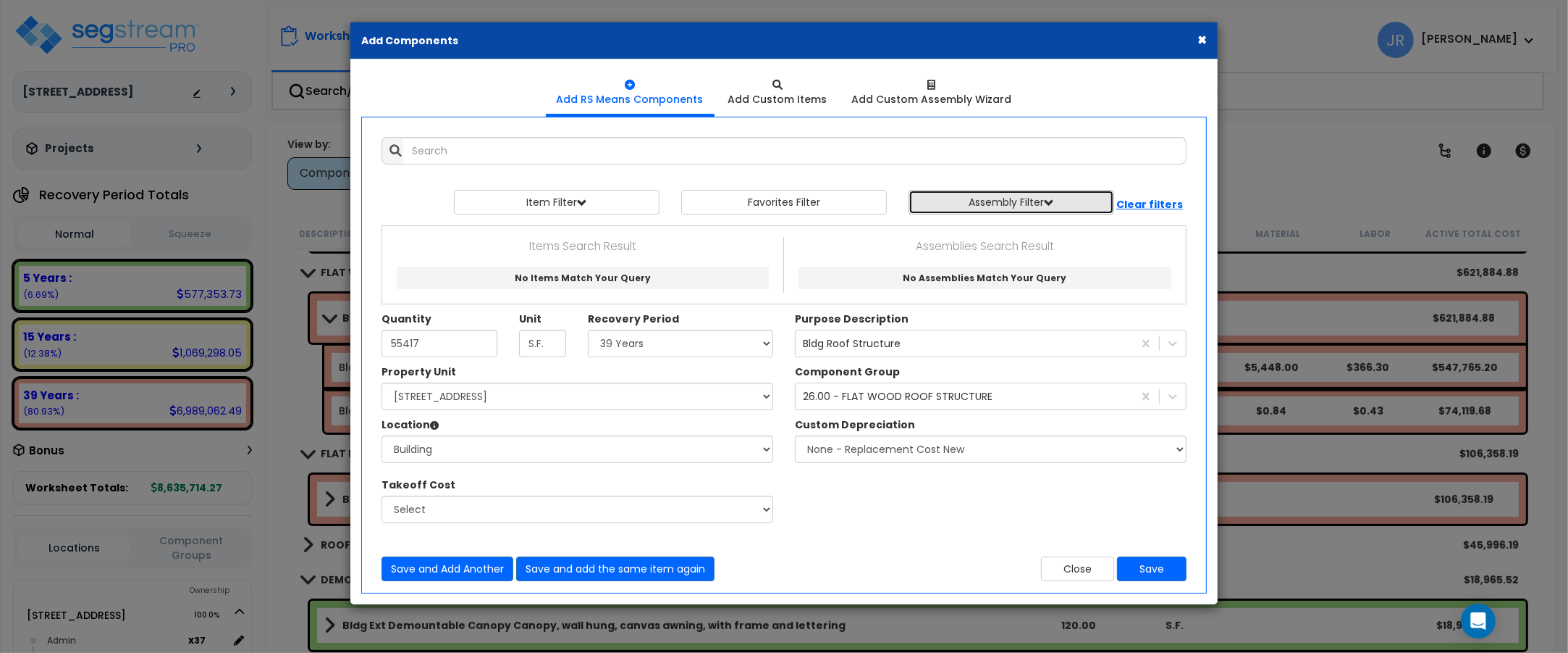
click at [1057, 196] on button "Assembly Filter" at bounding box center [1011, 202] width 206 height 25
click at [1119, 238] on select "Select 0. Custom Assembly 1. Standard Foundations 2. Special Foundations 3. Sla…" at bounding box center [1022, 236] width 211 height 28
select select "7"
click at [916, 223] on select "Select 0. Custom Assembly 1. Standard Foundations 2. Special Foundations 3. Sla…" at bounding box center [1022, 236] width 211 height 28
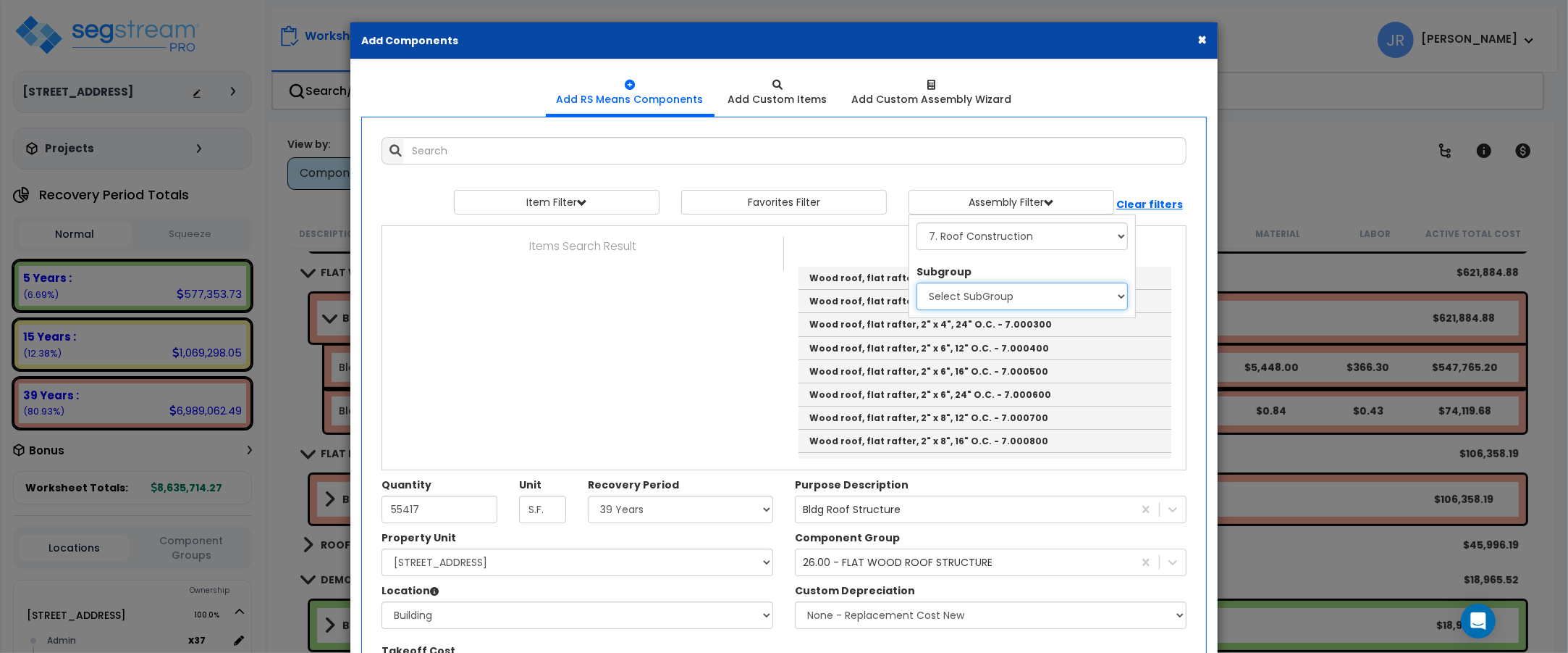
click at [1018, 297] on select "Select SubGroup 1. Wood/Flat or Pitched 2. Steel Joists, Open Web Bar w/ Ceilin…" at bounding box center [1022, 296] width 211 height 28
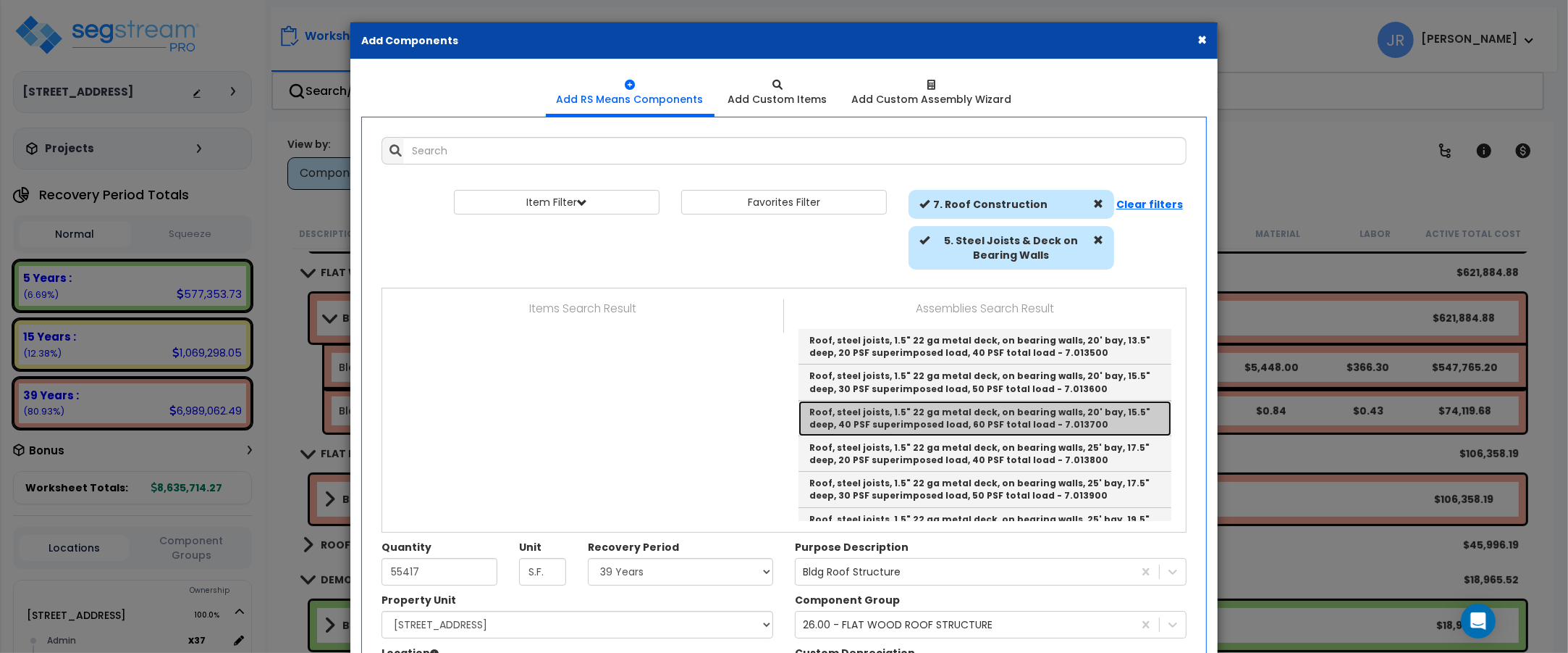
click at [972, 414] on link "Roof, steel joists, 1.5" 22 ga metal deck, on bearing walls, 20' bay, 15.5" dee…" at bounding box center [985, 418] width 373 height 36
type input "Roof, steel joists, 1.5" 22 ga metal deck, on bearing walls, 20' bay, 15.5" dee…"
type input "S.F."
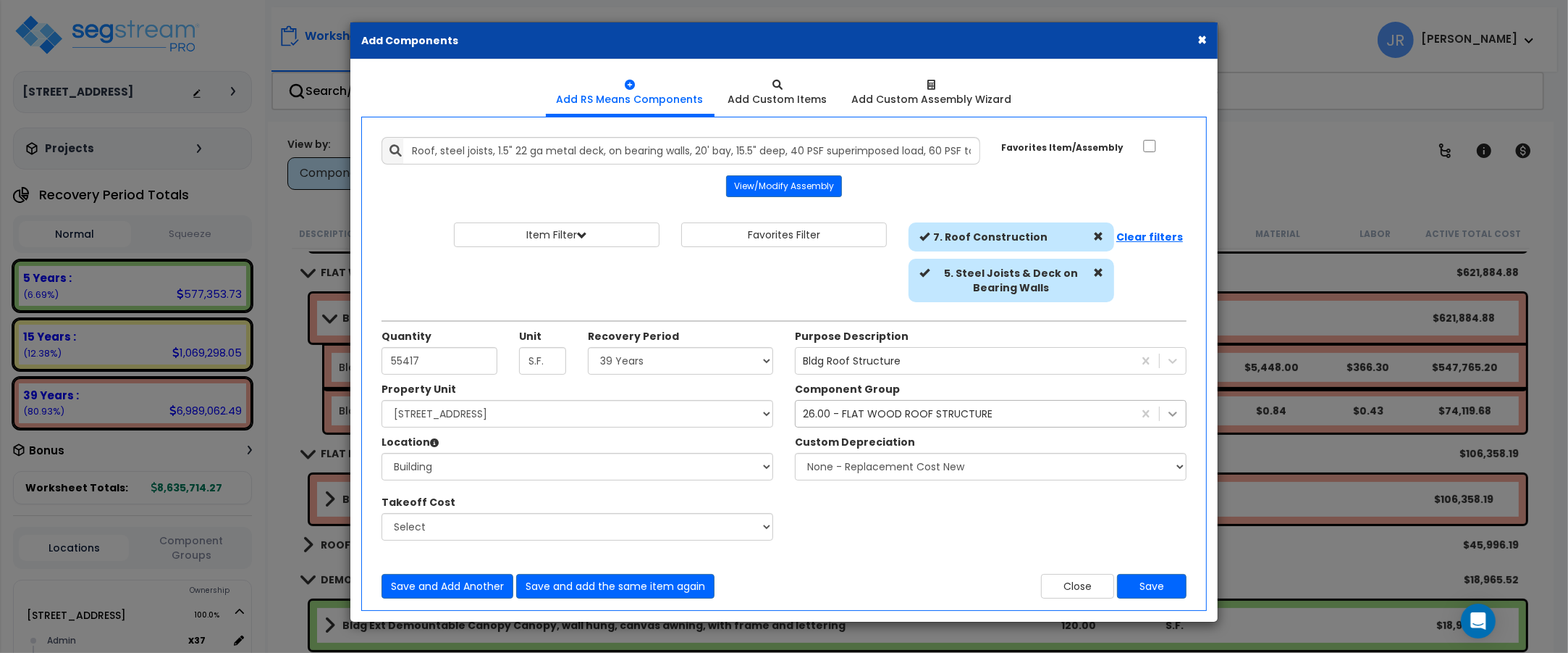
click at [1167, 418] on icon at bounding box center [1173, 414] width 14 height 14
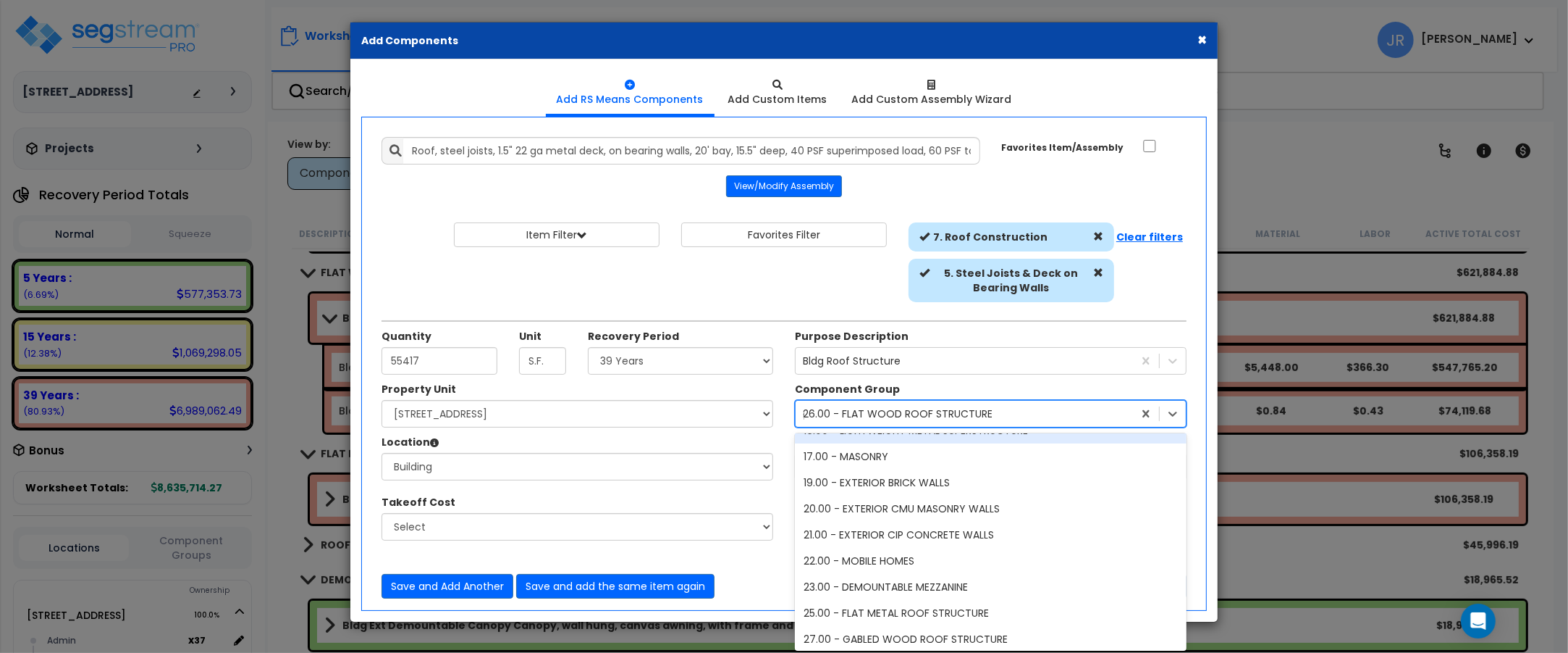
scroll to position [1811, 0]
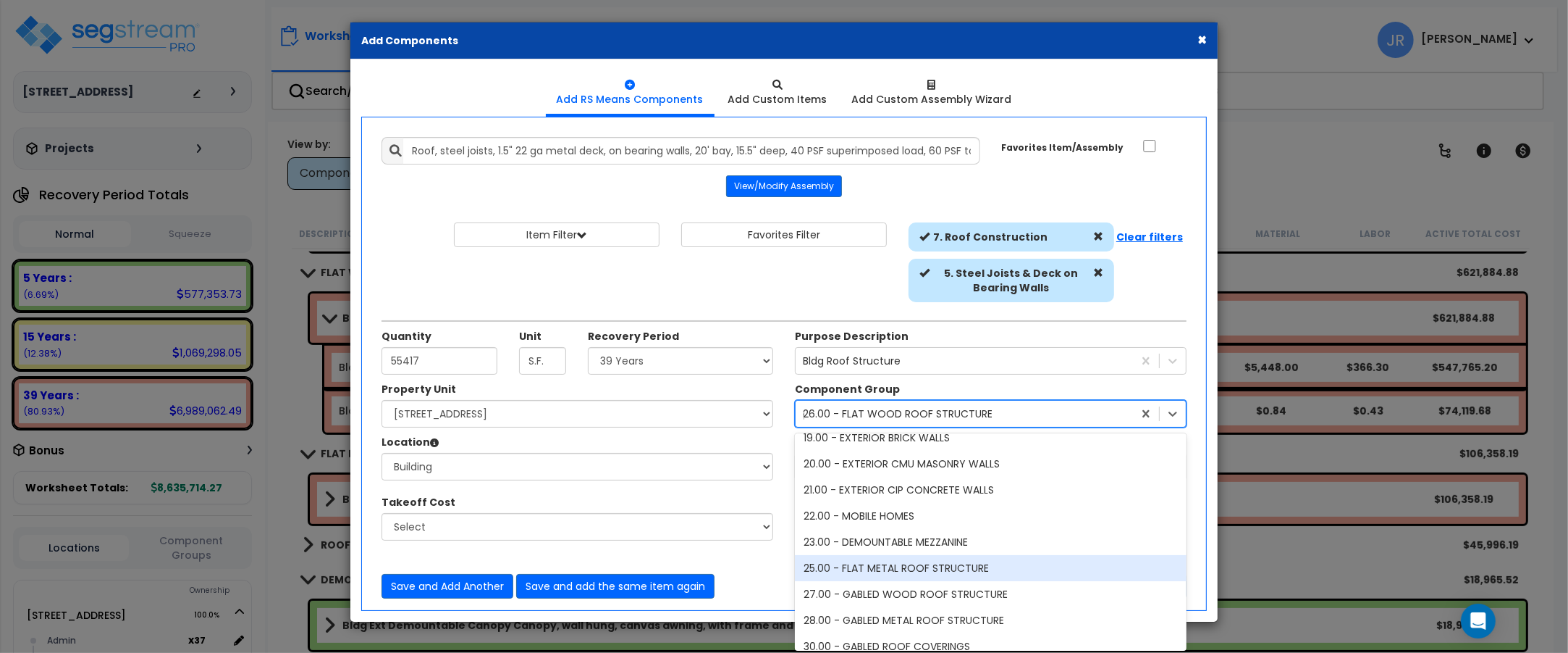
click at [946, 567] on div "25.00 - FLAT METAL ROOF STRUCTURE" at bounding box center [991, 568] width 392 height 26
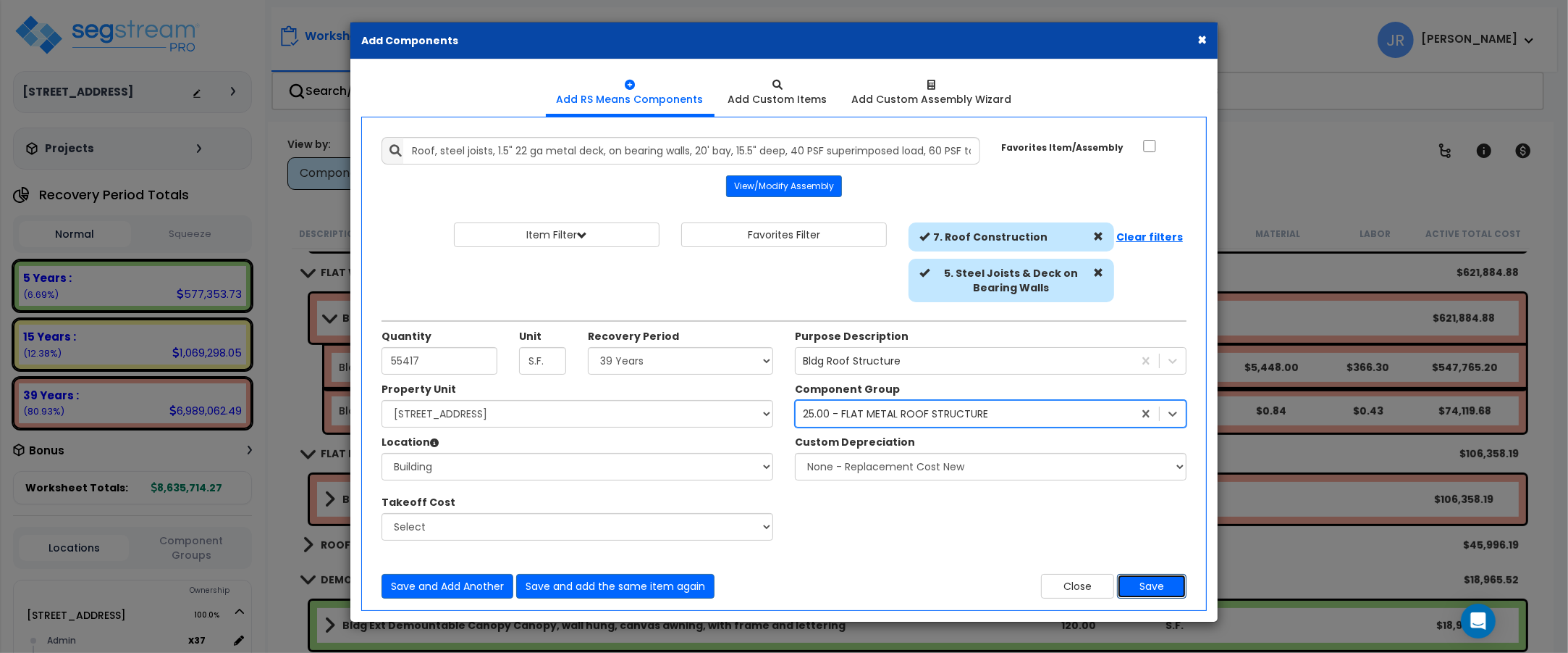
click at [1155, 592] on button "Save" at bounding box center [1152, 586] width 70 height 25
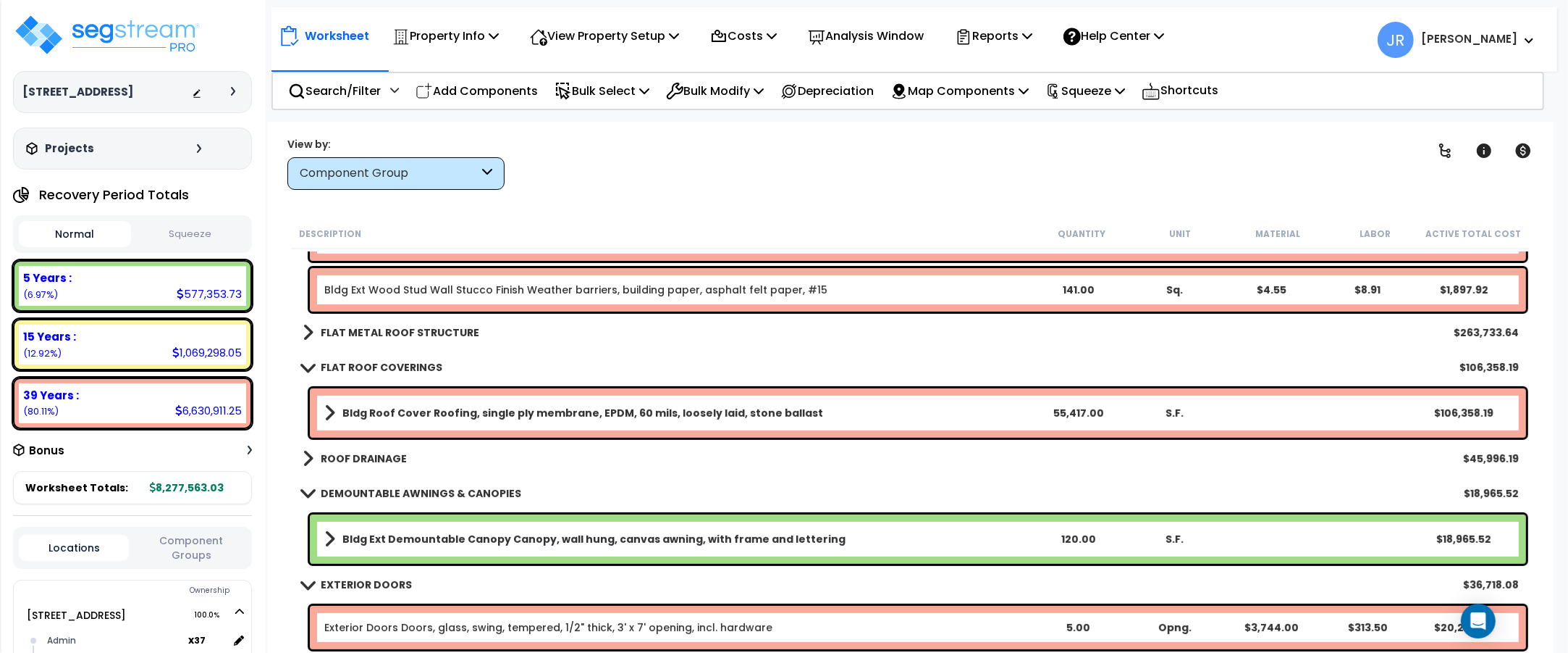
scroll to position [634, 0]
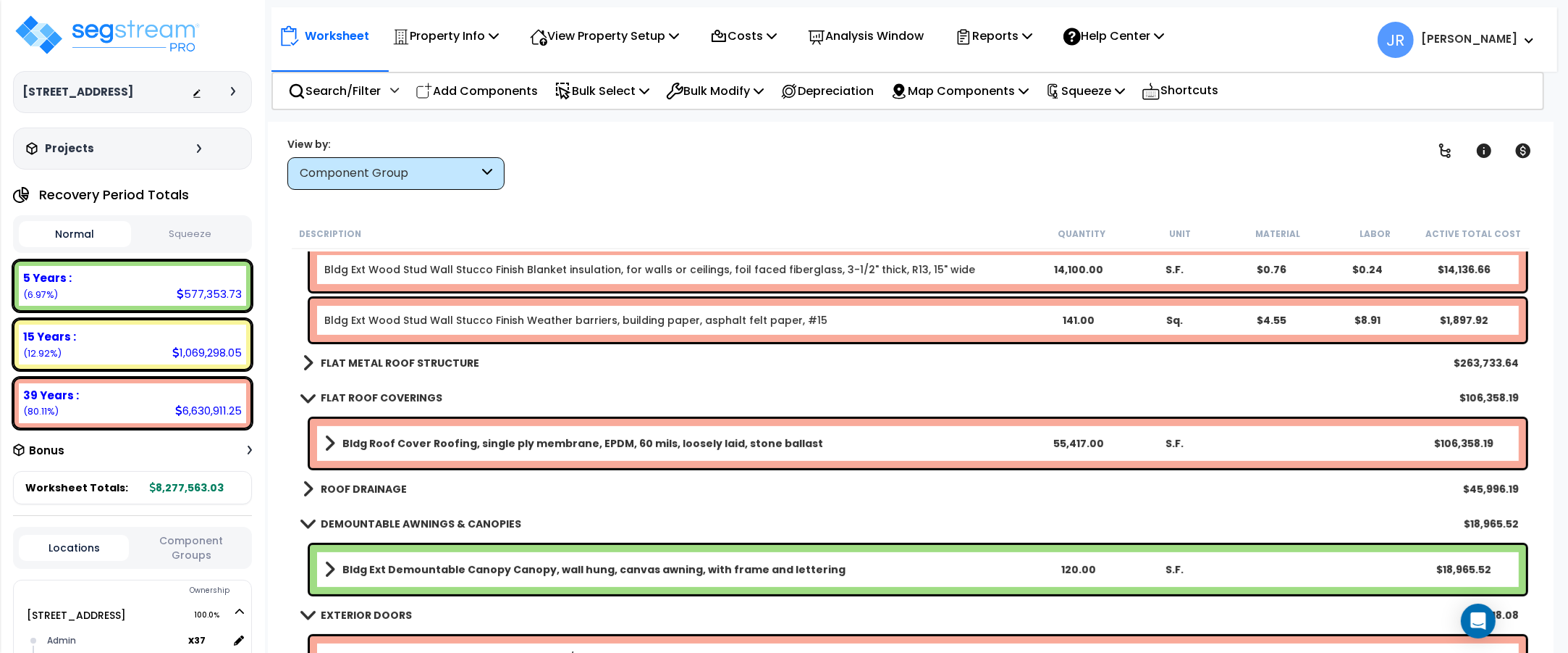
click at [445, 357] on b "FLAT METAL ROOF STRUCTURE" at bounding box center [400, 363] width 159 height 14
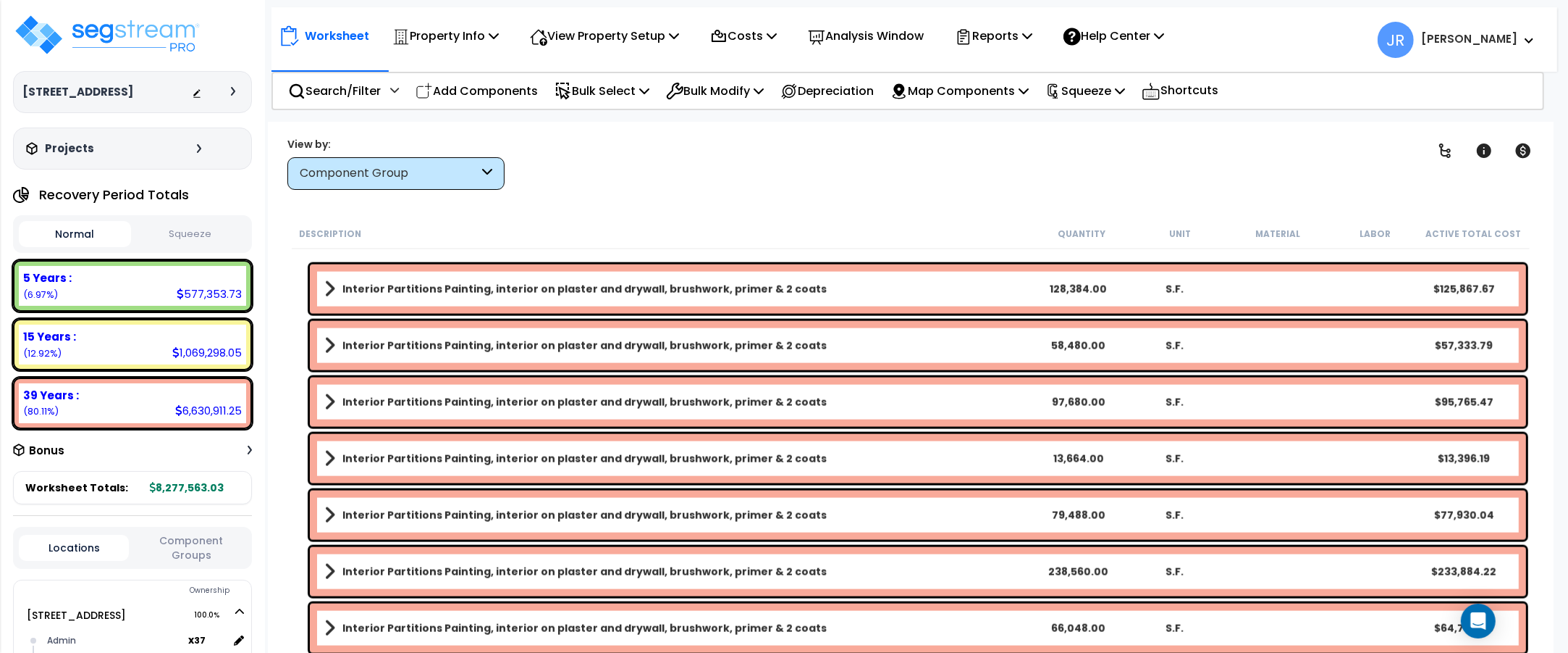
scroll to position [2355, 0]
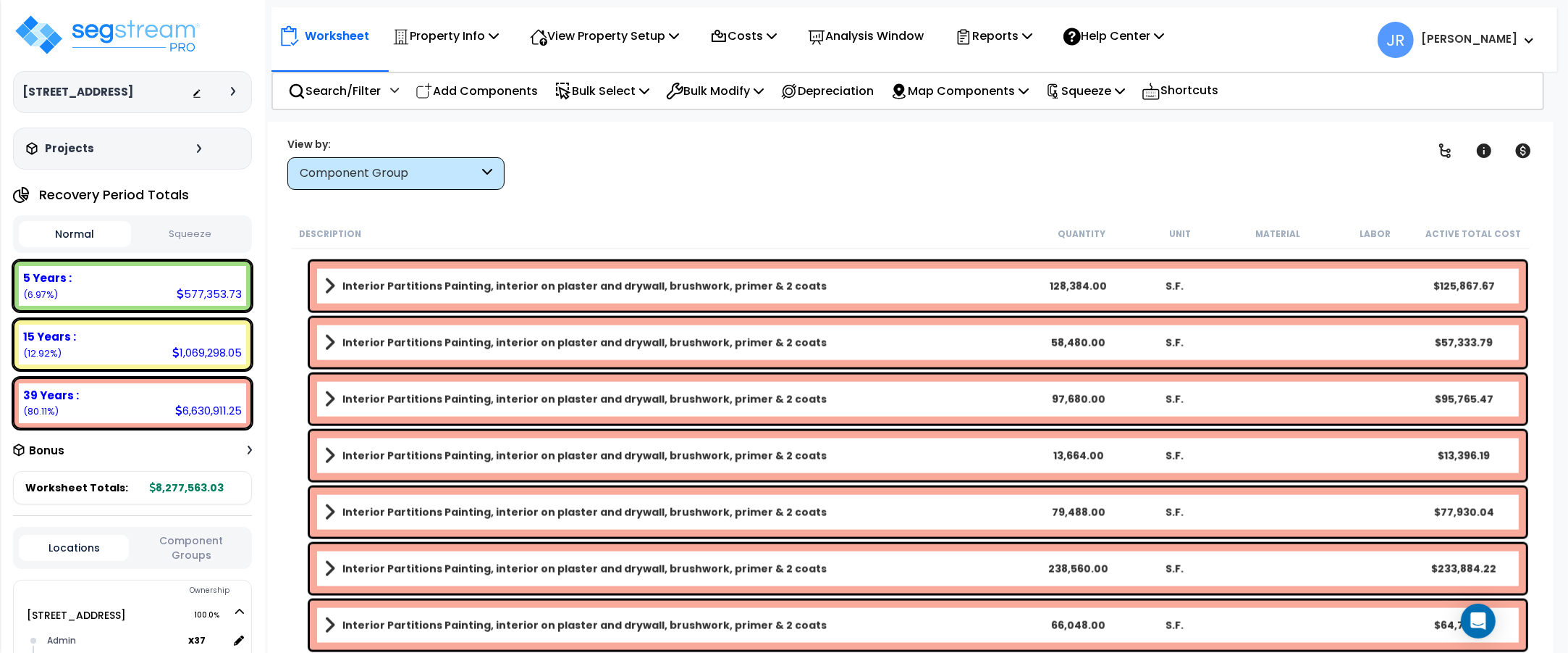
click at [862, 284] on link "Interior Partitions Painting, interior on plaster and drywall, brushwork, prime…" at bounding box center [677, 286] width 705 height 20
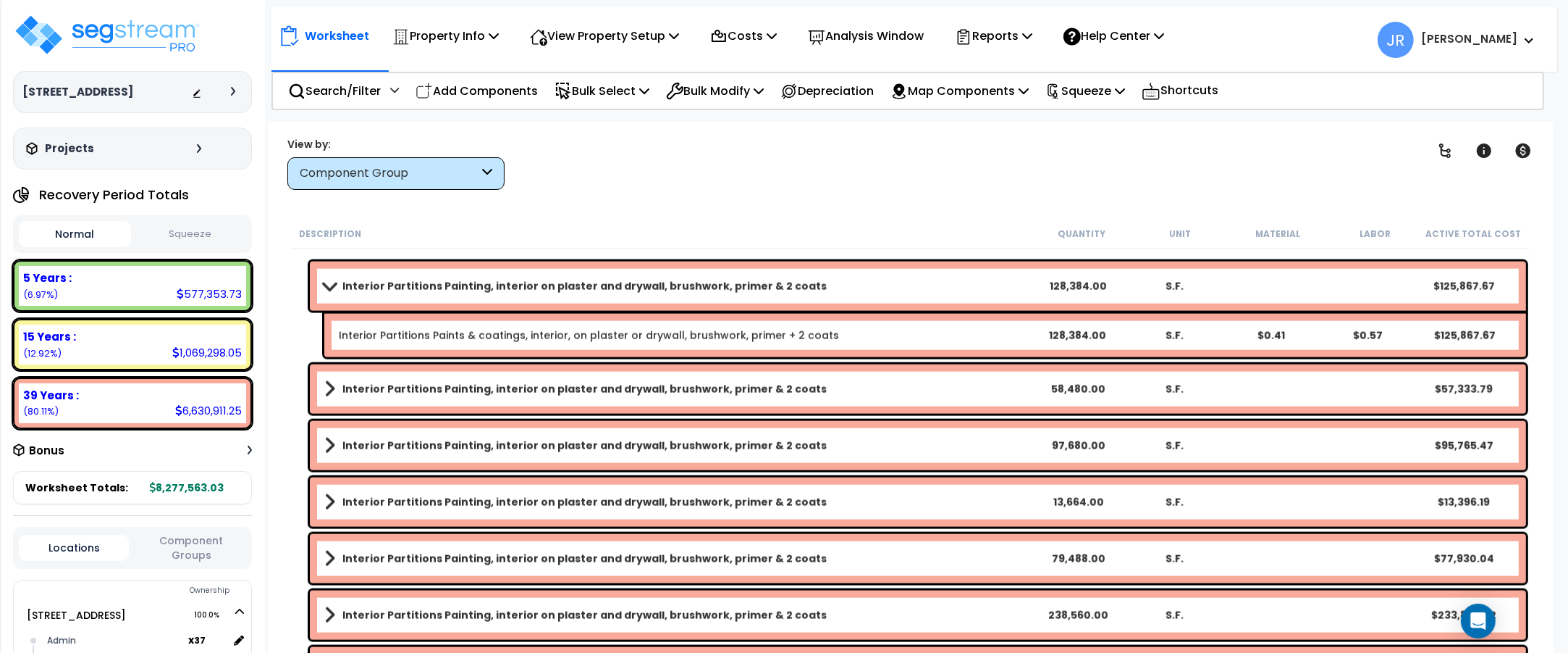
click at [862, 284] on link "Interior Partitions Painting, interior on plaster and drywall, brushwork, prime…" at bounding box center [677, 286] width 705 height 20
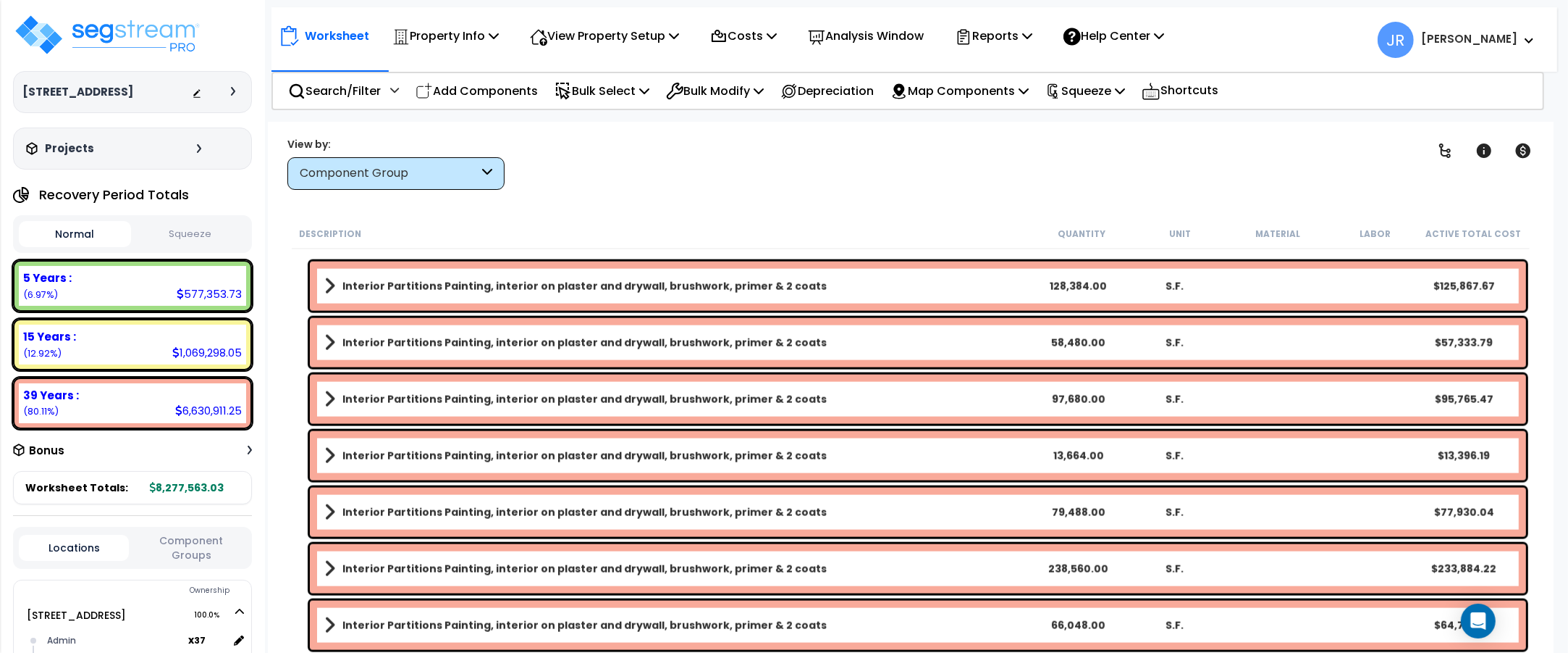
click at [862, 284] on link "Interior Partitions Painting, interior on plaster and drywall, brushwork, prime…" at bounding box center [677, 286] width 705 height 20
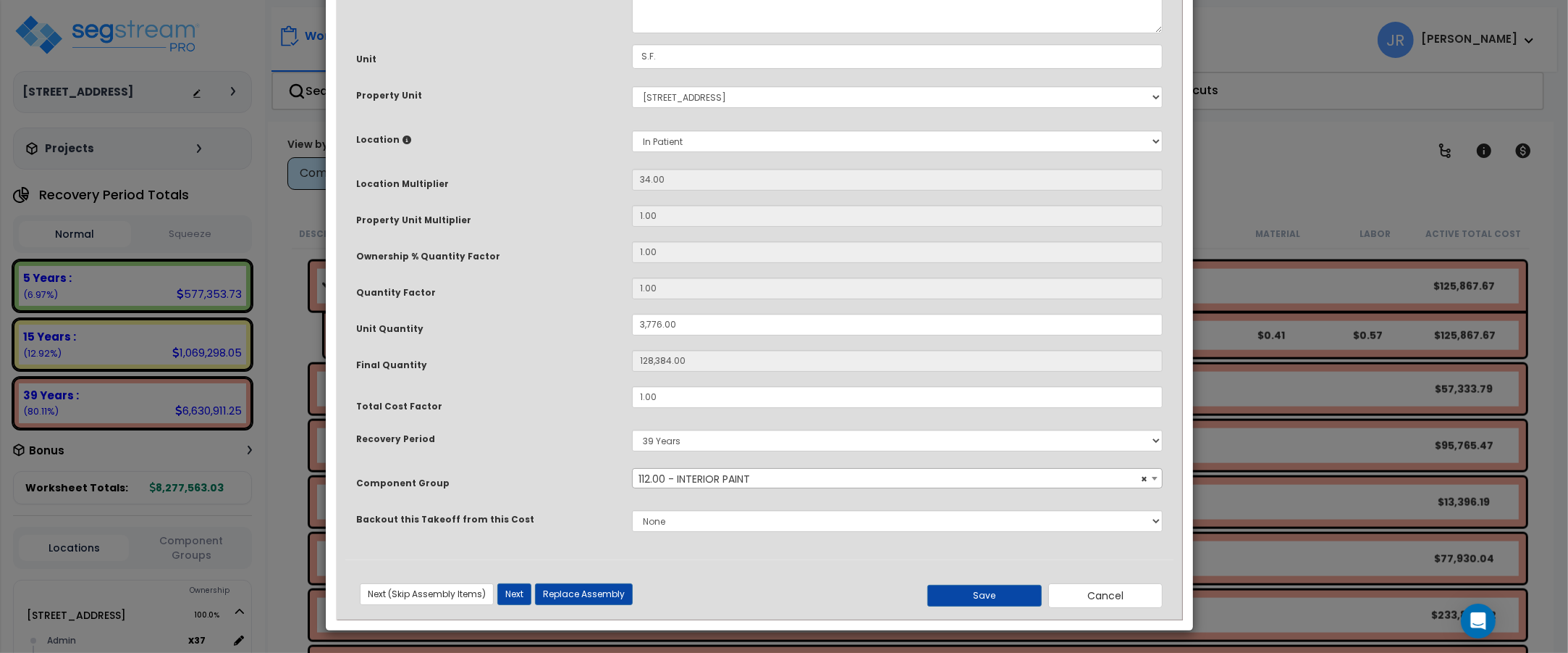
scroll to position [0, 0]
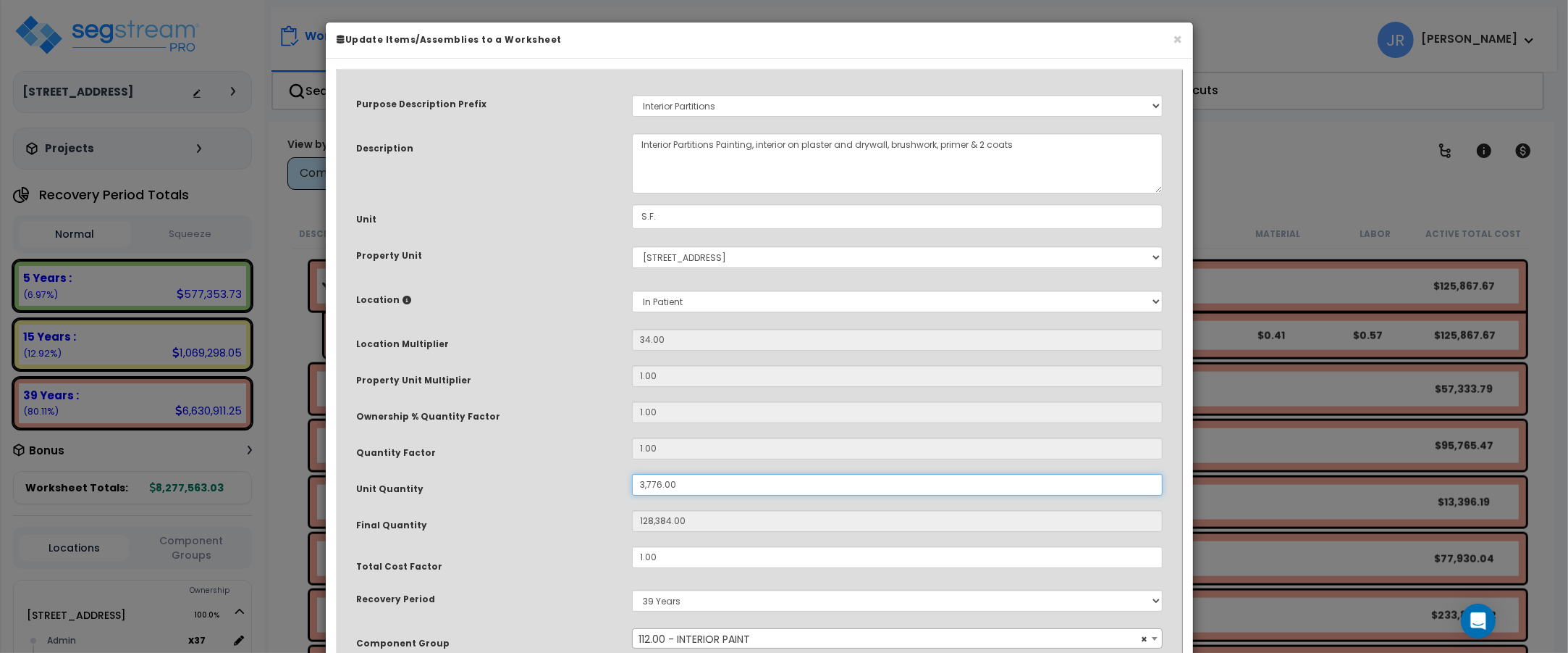
drag, startPoint x: 692, startPoint y: 491, endPoint x: 612, endPoint y: 486, distance: 80.2
click at [612, 486] on div "Unit Quantity 3,776.00" at bounding box center [759, 486] width 828 height 25
type input "1"
type input "34"
type input "11"
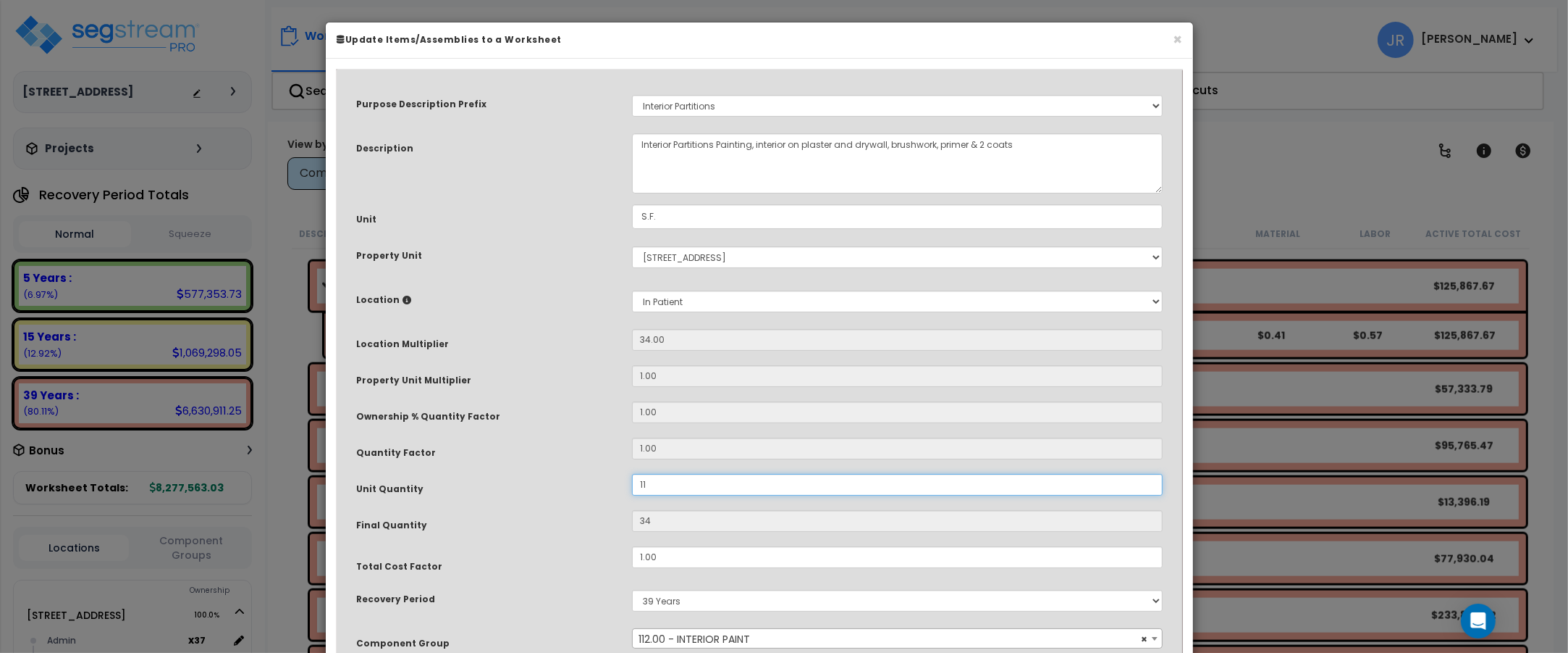
type input "374"
type input "111"
type input "3,774"
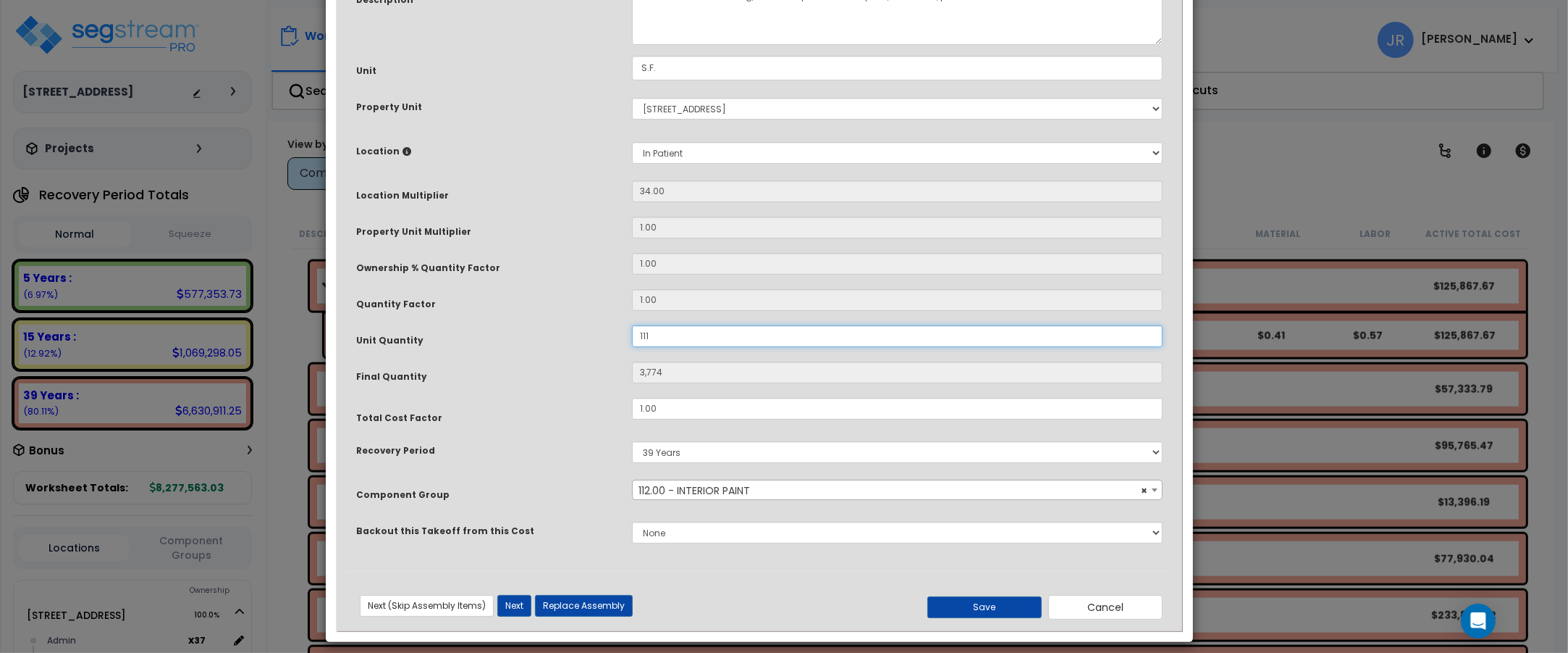
scroll to position [161, 0]
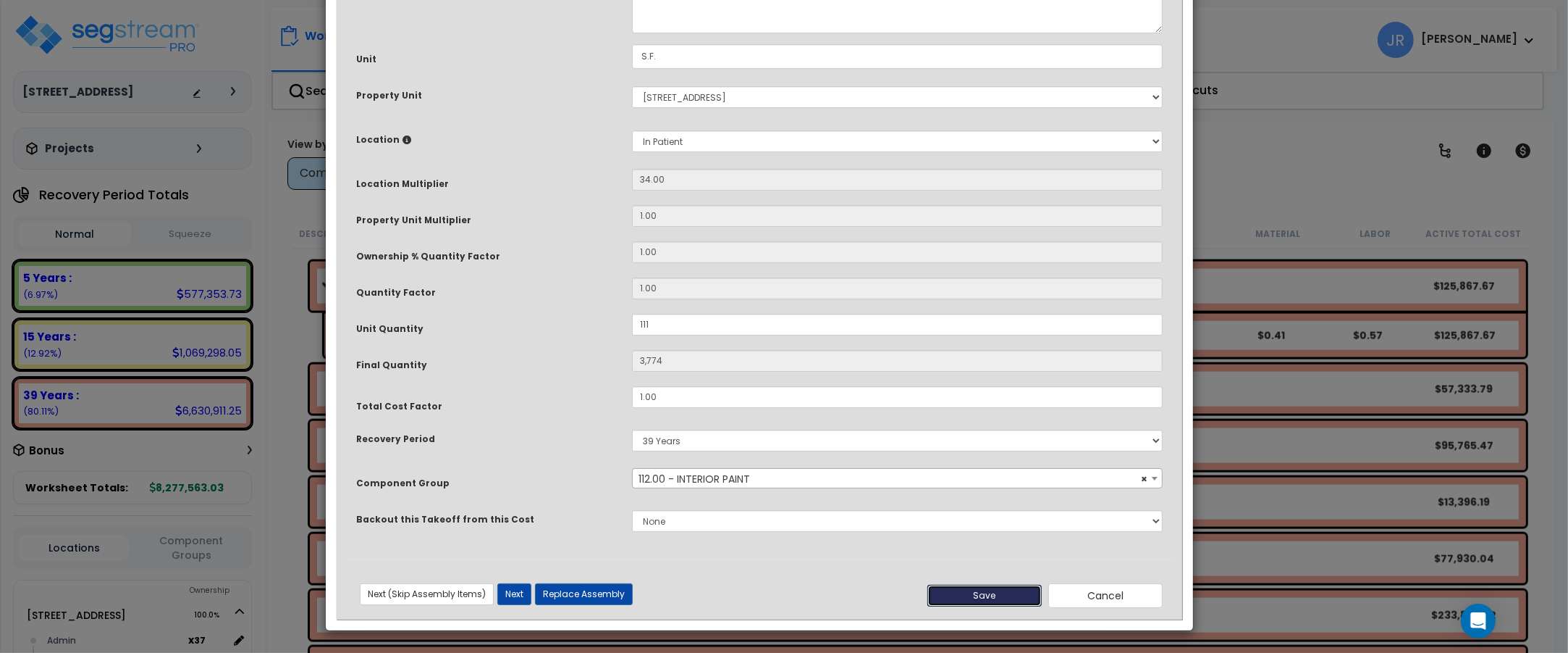
click at [986, 595] on button "Save" at bounding box center [984, 596] width 114 height 22
type input "111.00"
type input "3774.00"
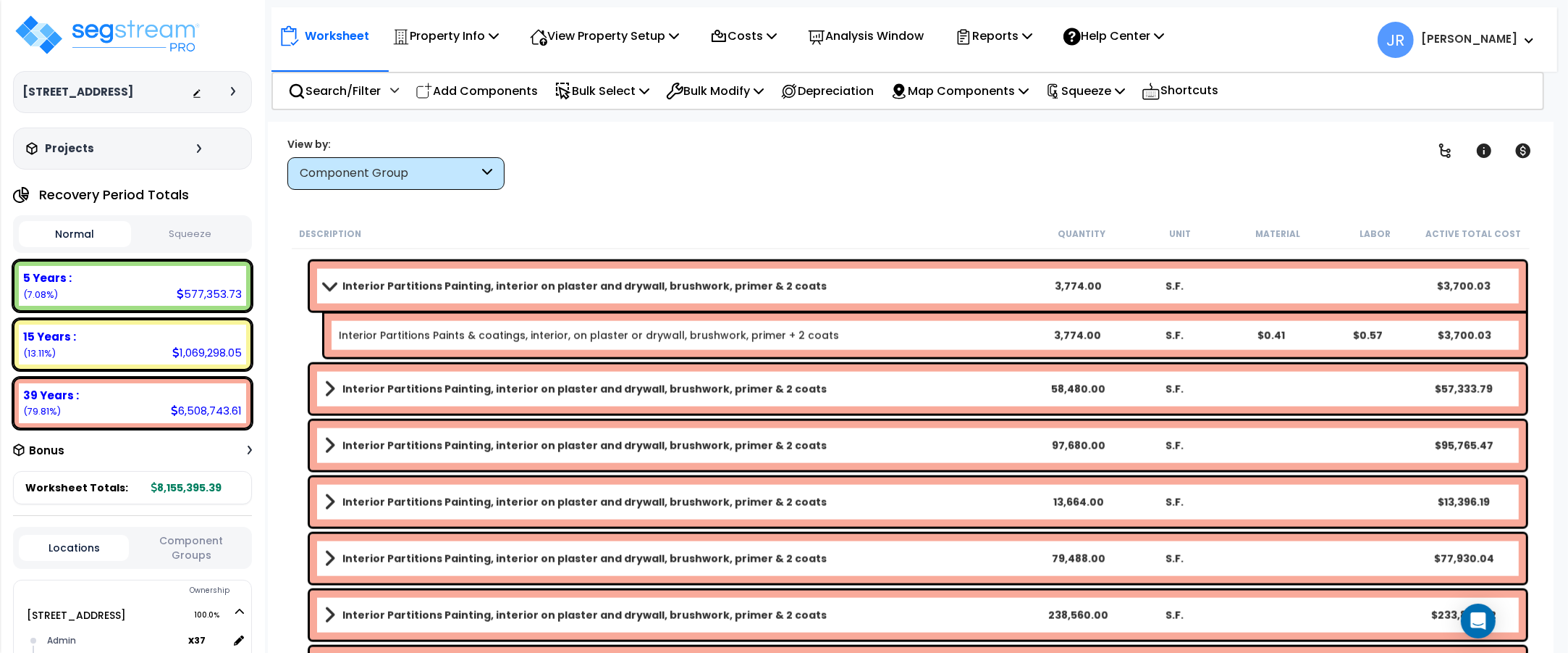
click at [902, 386] on link "Interior Partitions Painting, interior on plaster and drywall, brushwork, prime…" at bounding box center [677, 389] width 705 height 20
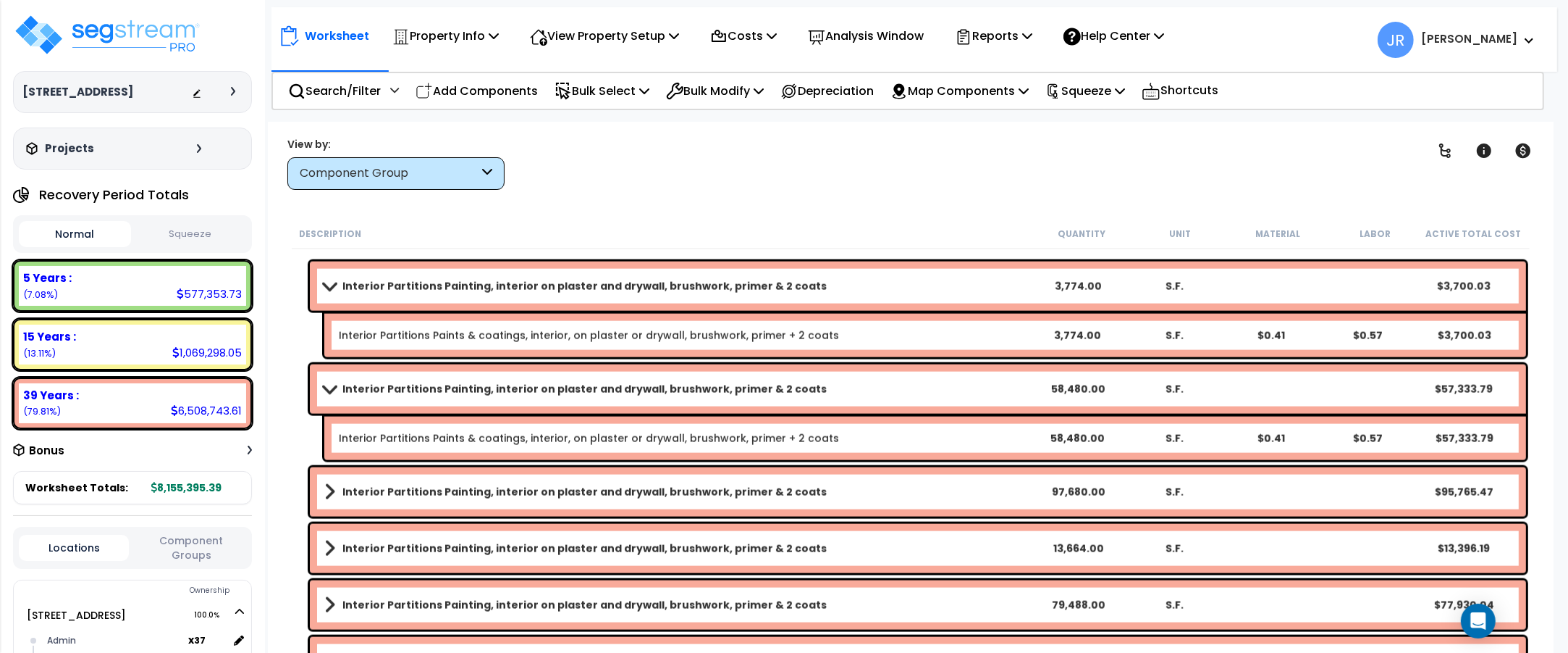
click at [902, 386] on link "Interior Partitions Painting, interior on plaster and drywall, brushwork, prime…" at bounding box center [677, 389] width 705 height 20
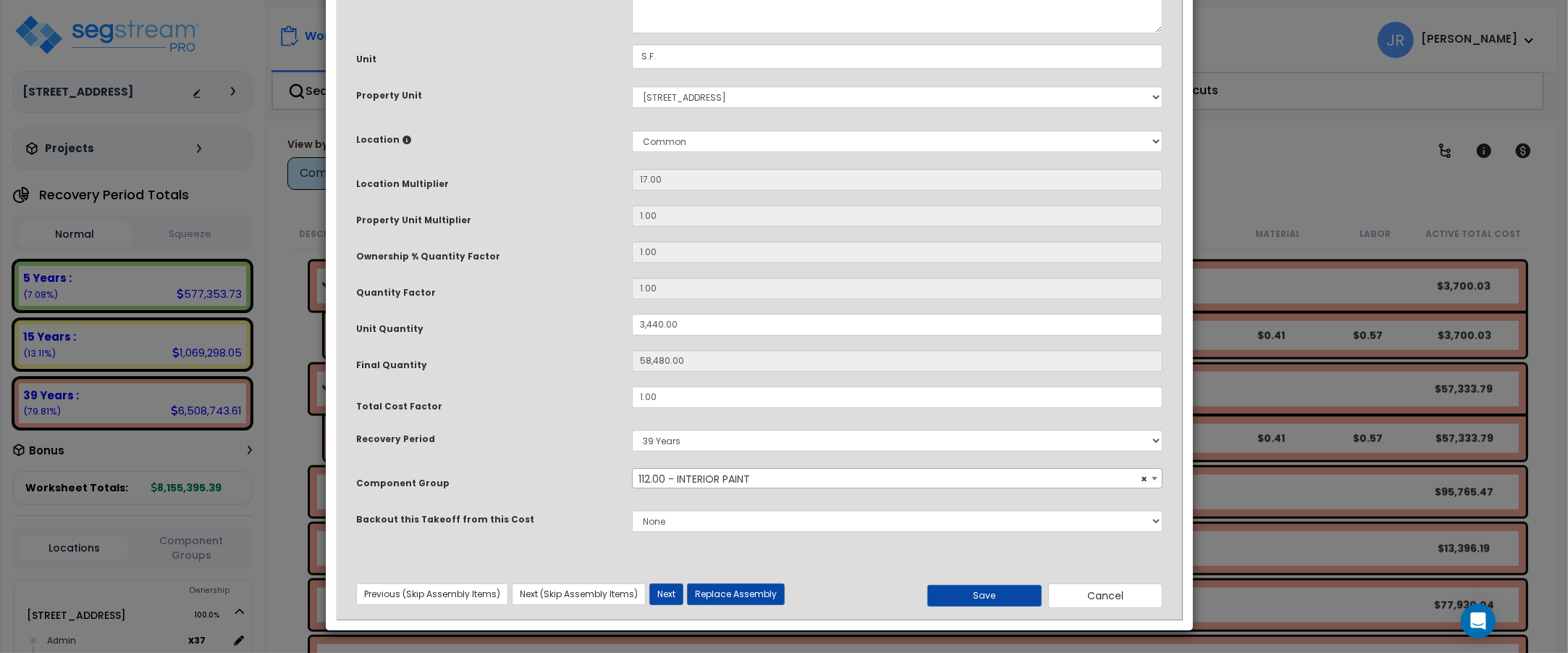
scroll to position [0, 0]
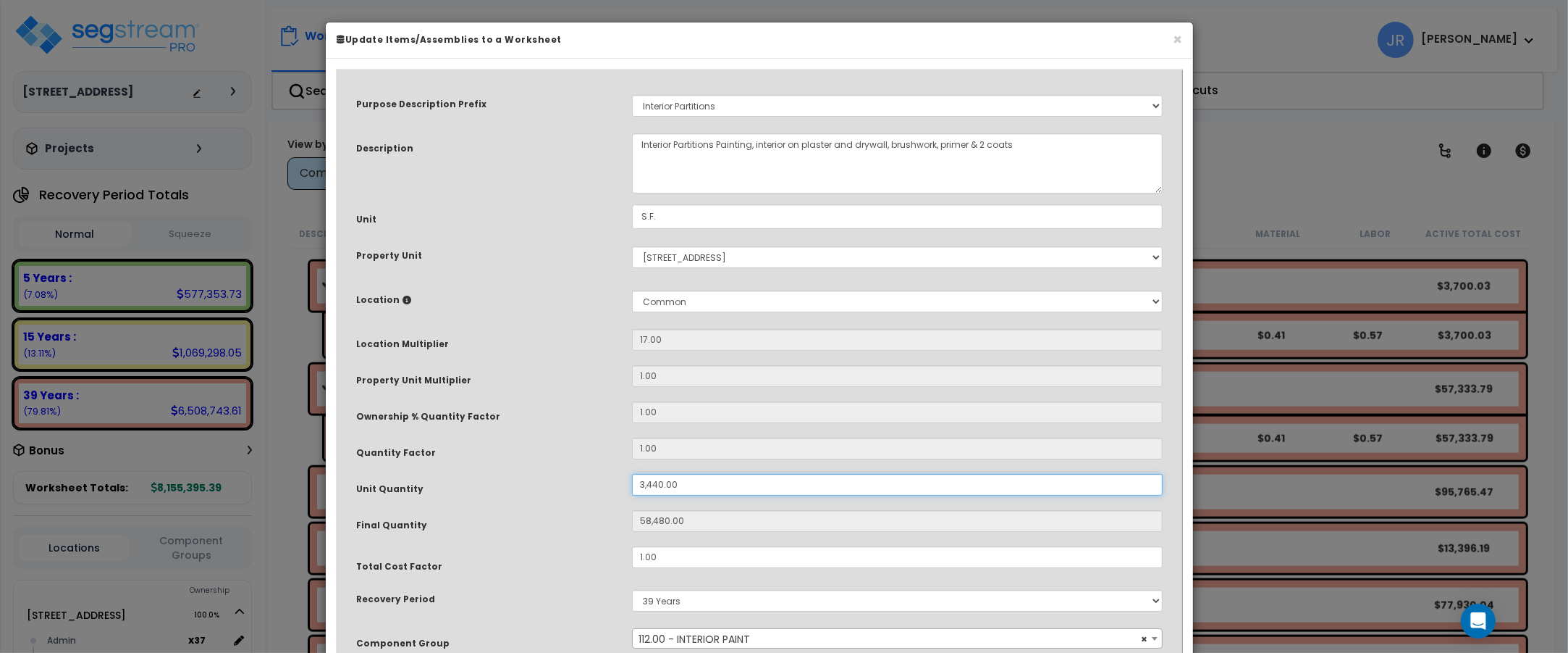
drag, startPoint x: 676, startPoint y: 483, endPoint x: 573, endPoint y: 483, distance: 103.0
click at [573, 483] on div "Unit Quantity 3,440.00" at bounding box center [759, 486] width 828 height 25
type input "2"
type input "34"
type input "20"
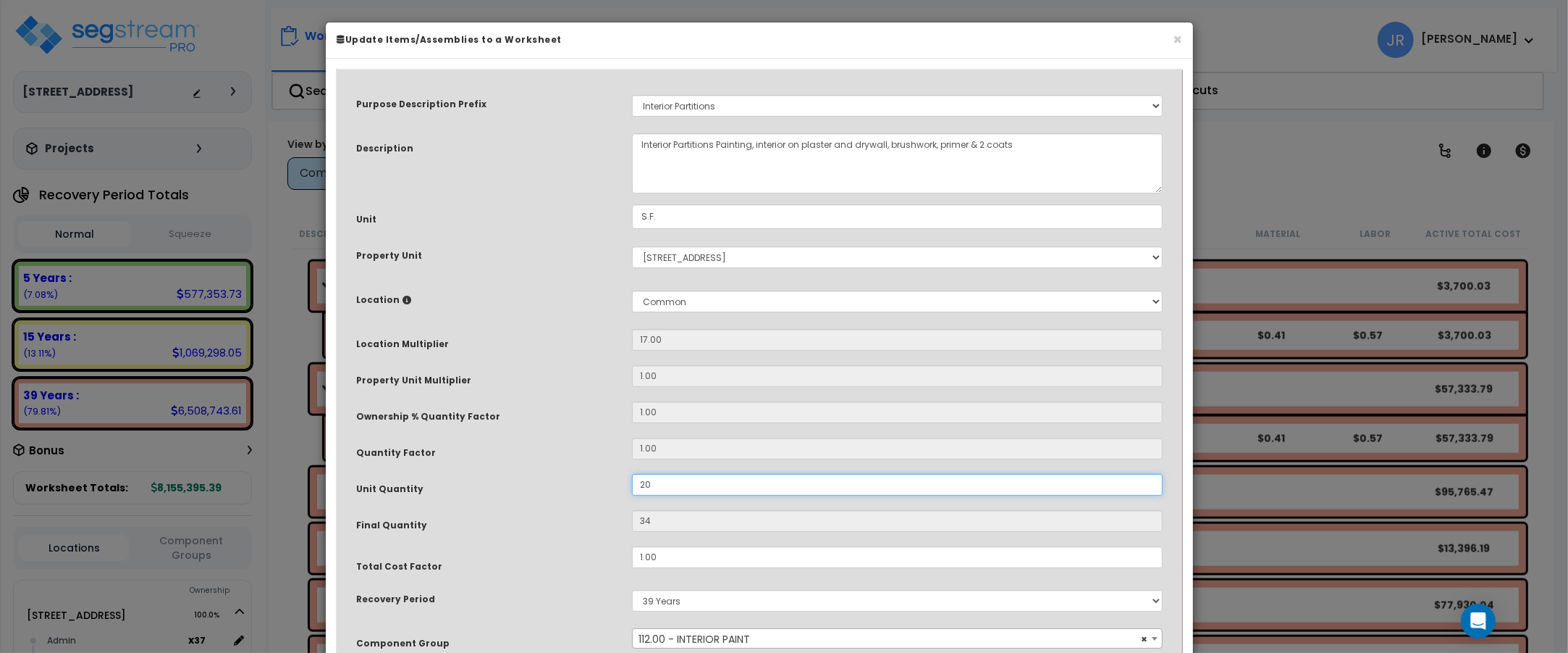
type input "340"
type input "202"
type input "3,434"
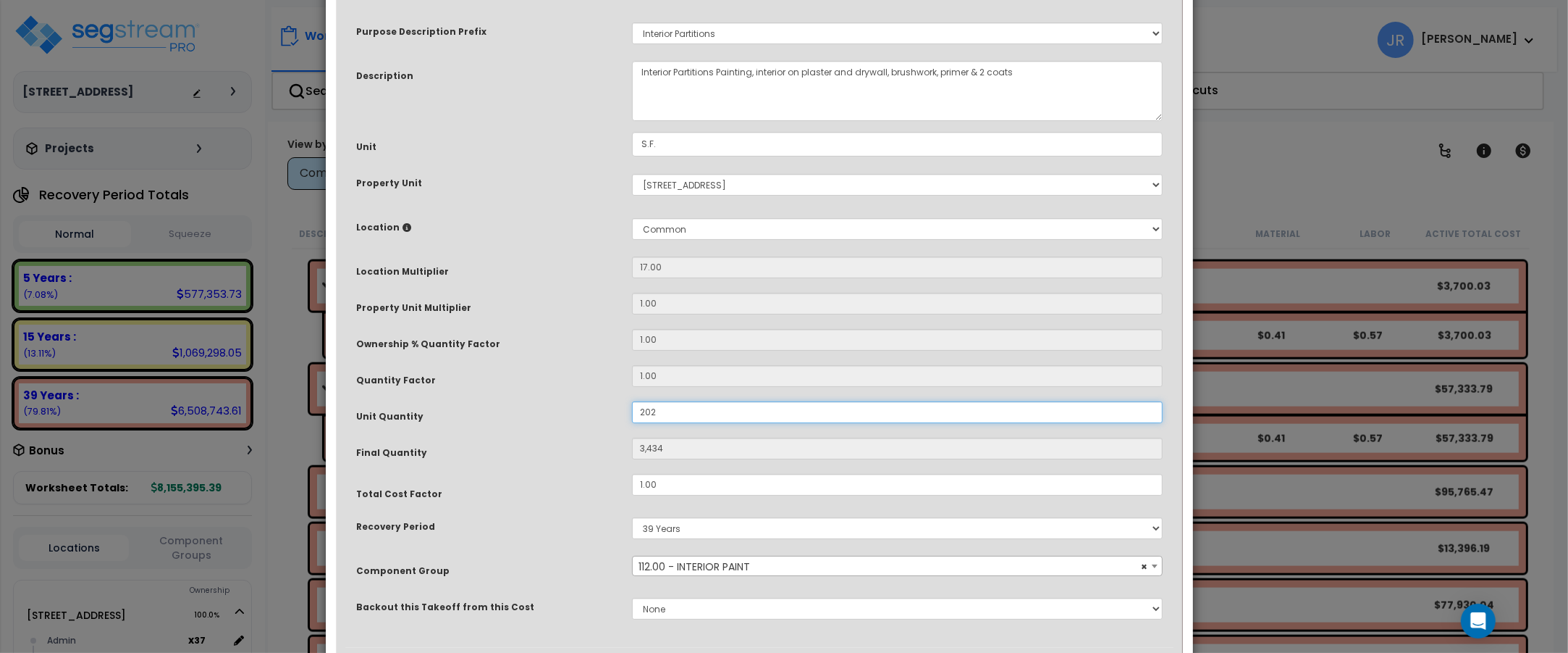
scroll to position [161, 0]
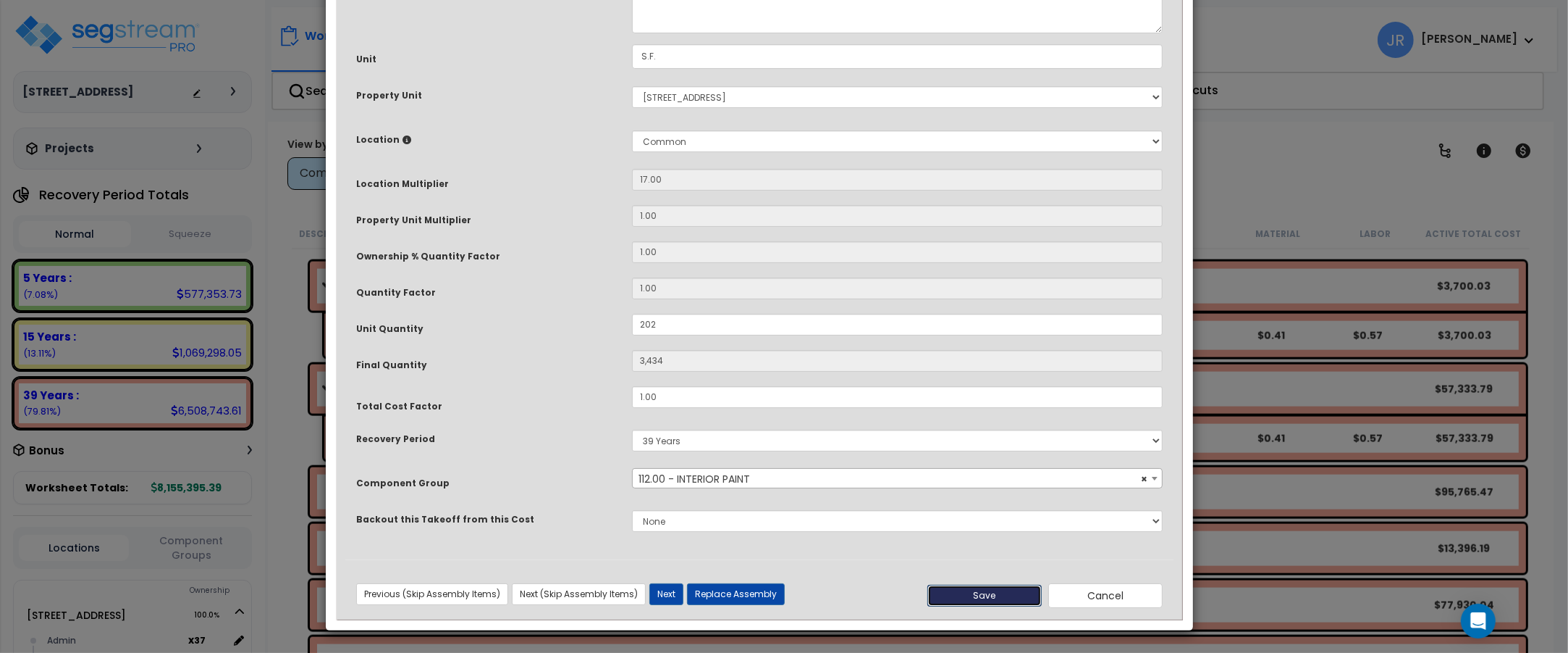
click at [989, 599] on button "Save" at bounding box center [984, 596] width 114 height 22
type input "202.00"
type input "3434.00"
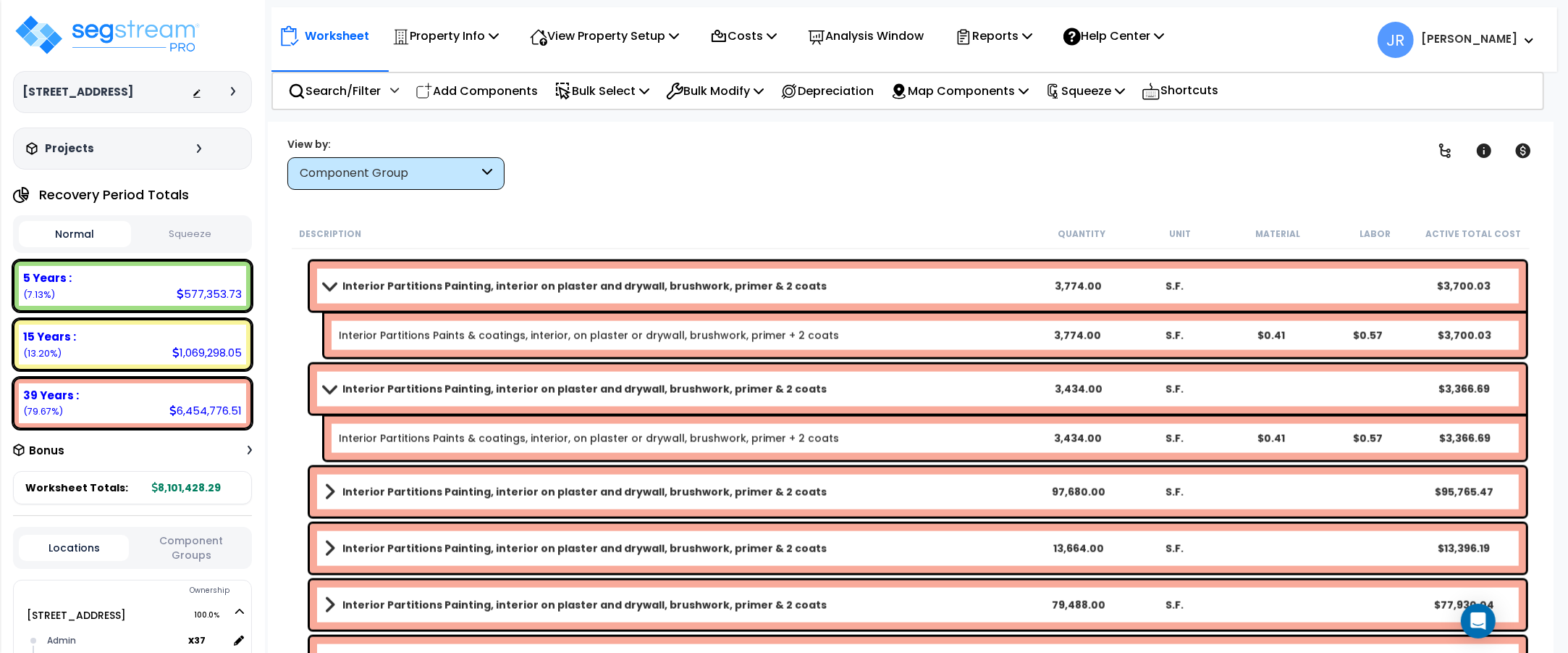
click at [784, 486] on b "Interior Partitions Painting, interior on plaster and drywall, brushwork, prime…" at bounding box center [584, 492] width 485 height 14
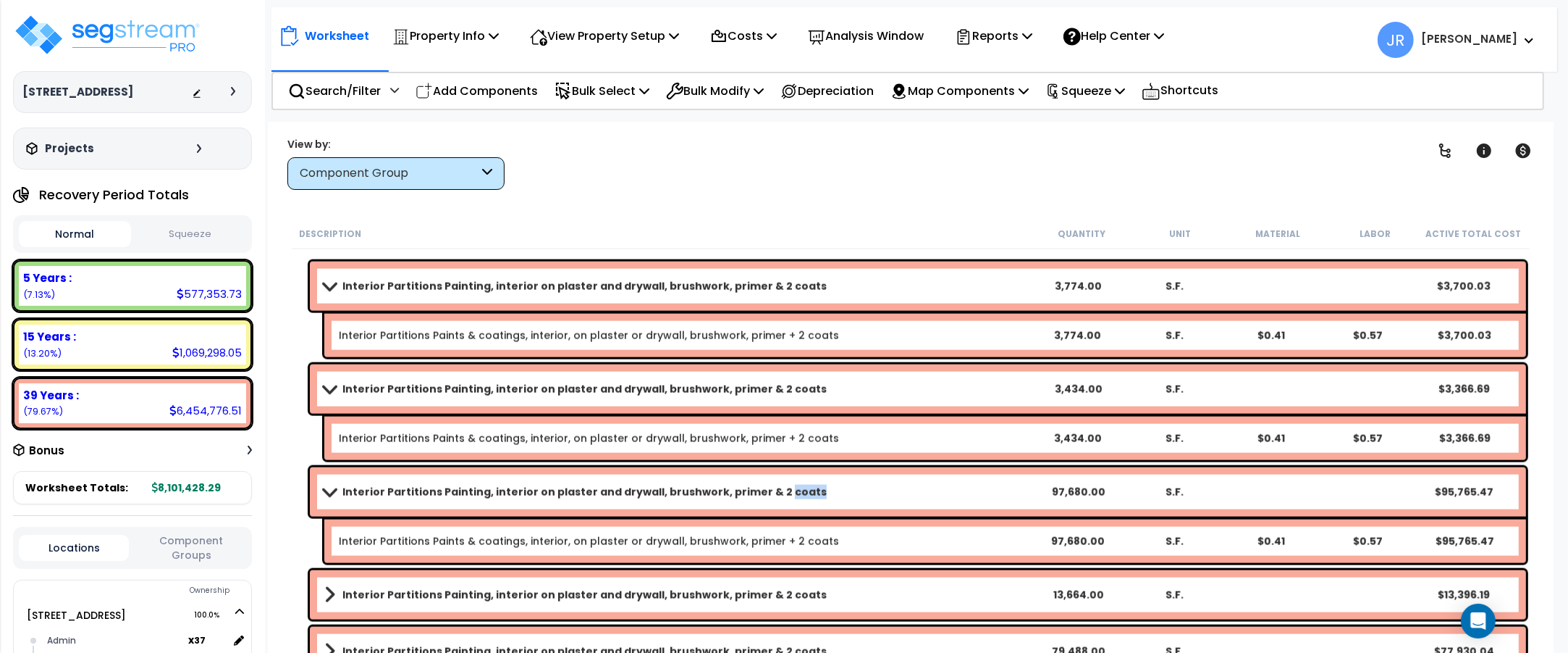
click at [784, 486] on b "Interior Partitions Painting, interior on plaster and drywall, brushwork, prime…" at bounding box center [584, 492] width 485 height 14
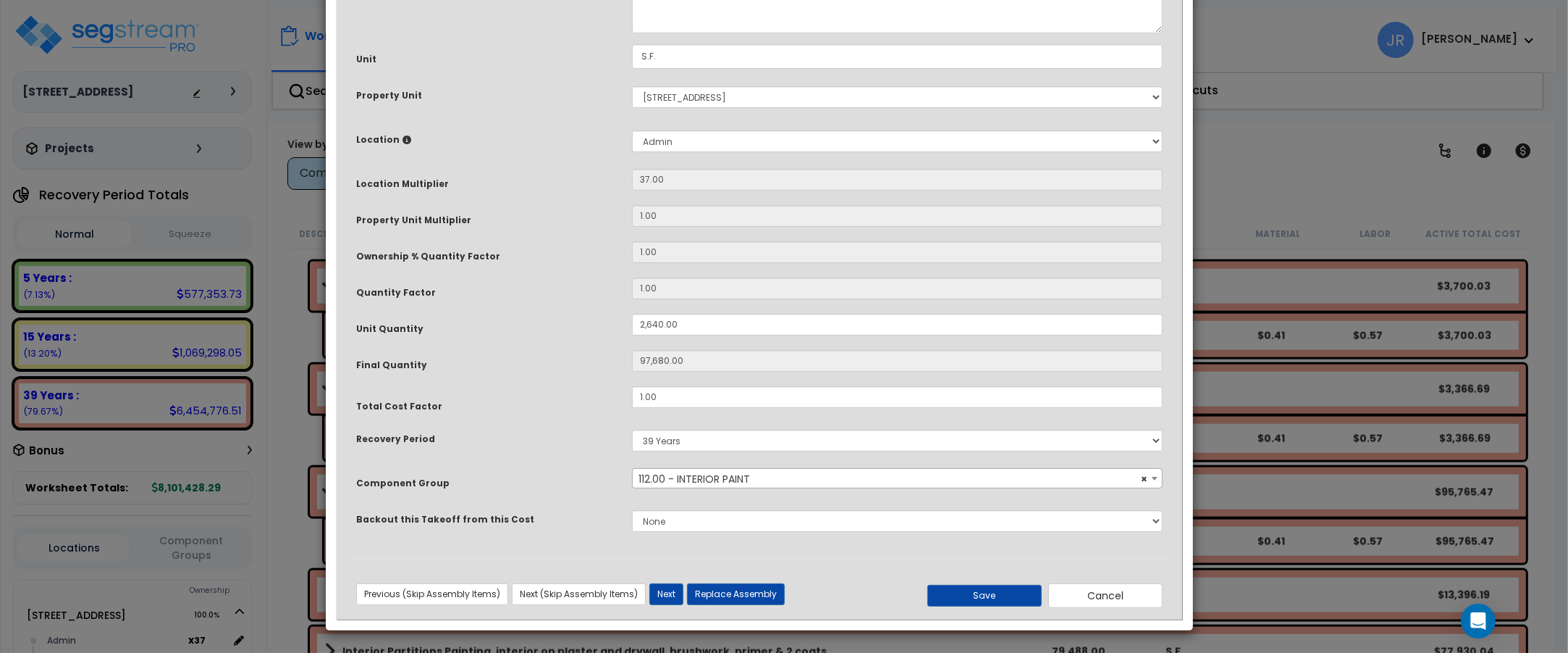
scroll to position [0, 0]
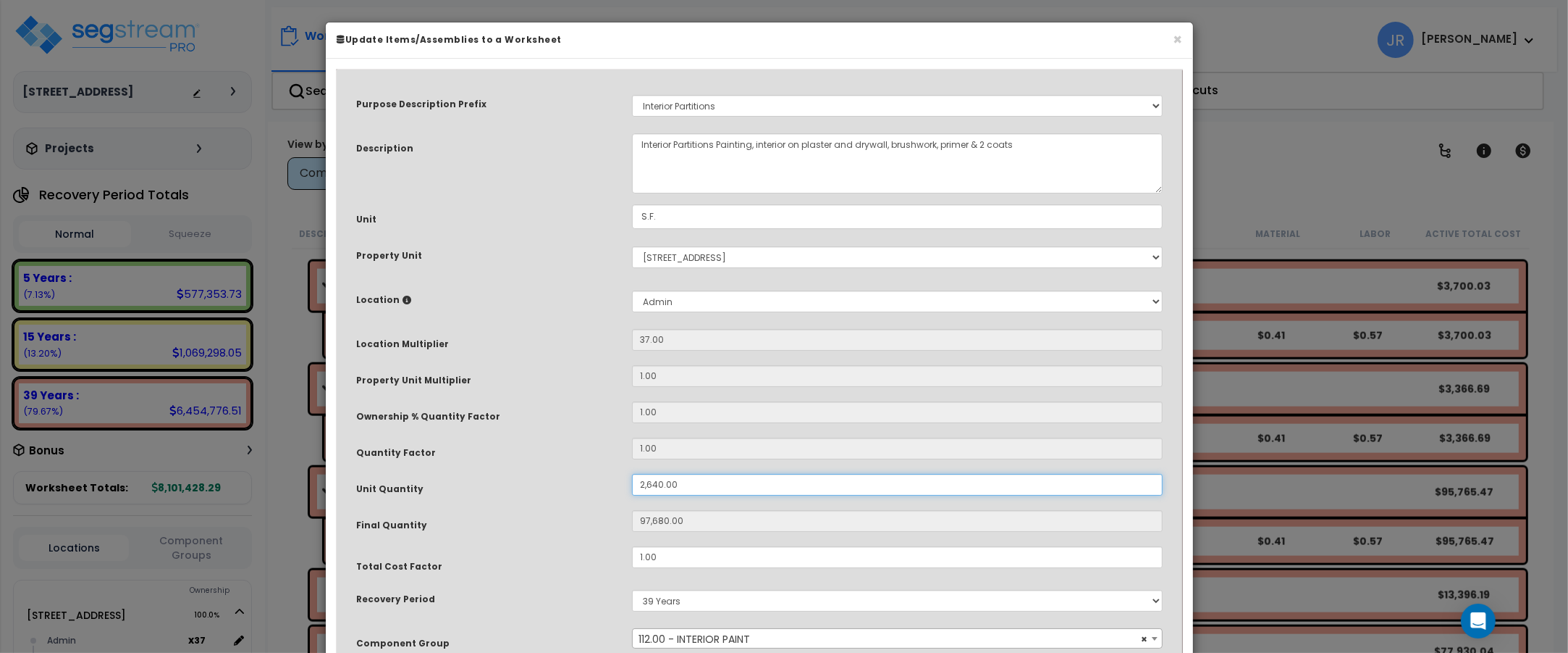
drag, startPoint x: 685, startPoint y: 477, endPoint x: 613, endPoint y: 481, distance: 72.1
click at [613, 481] on div "Unit Quantity 2,640.00" at bounding box center [759, 486] width 828 height 25
type input "7"
type input "259"
type input "72"
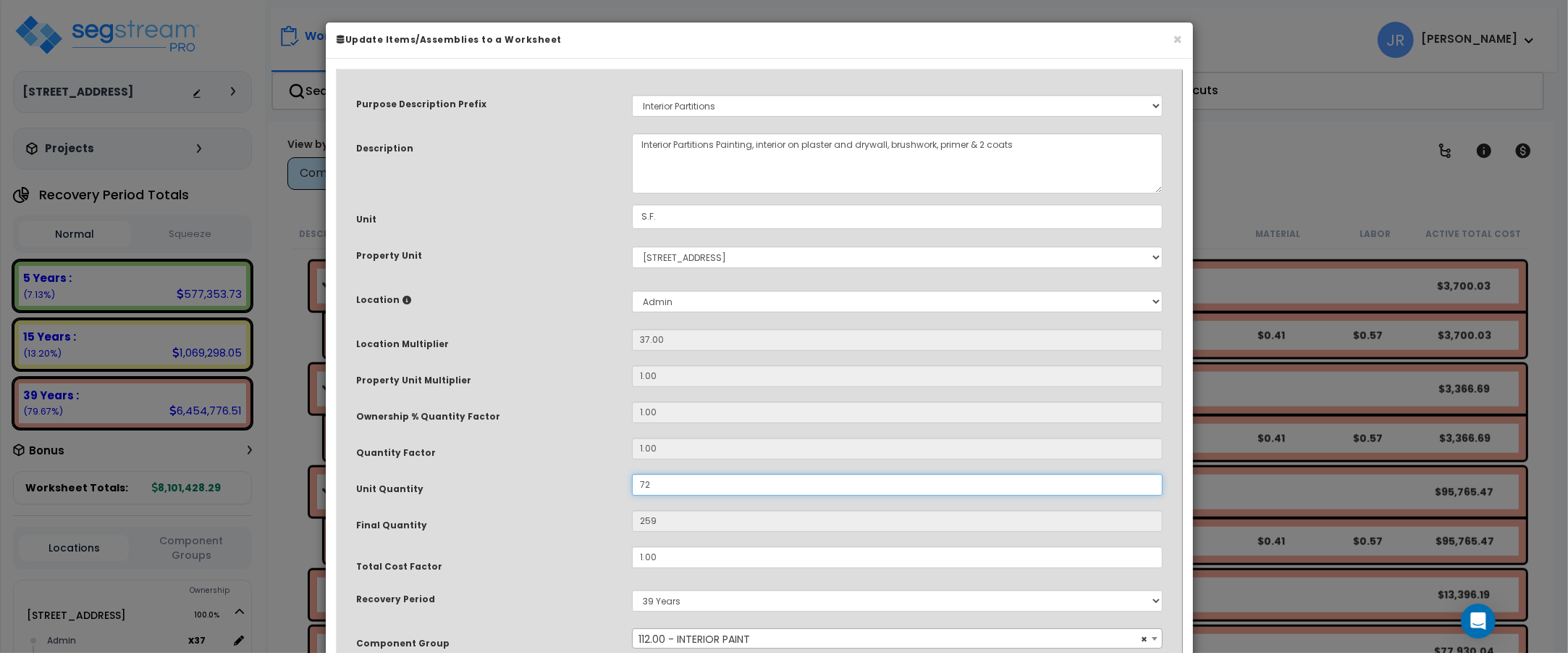
type input "2,664"
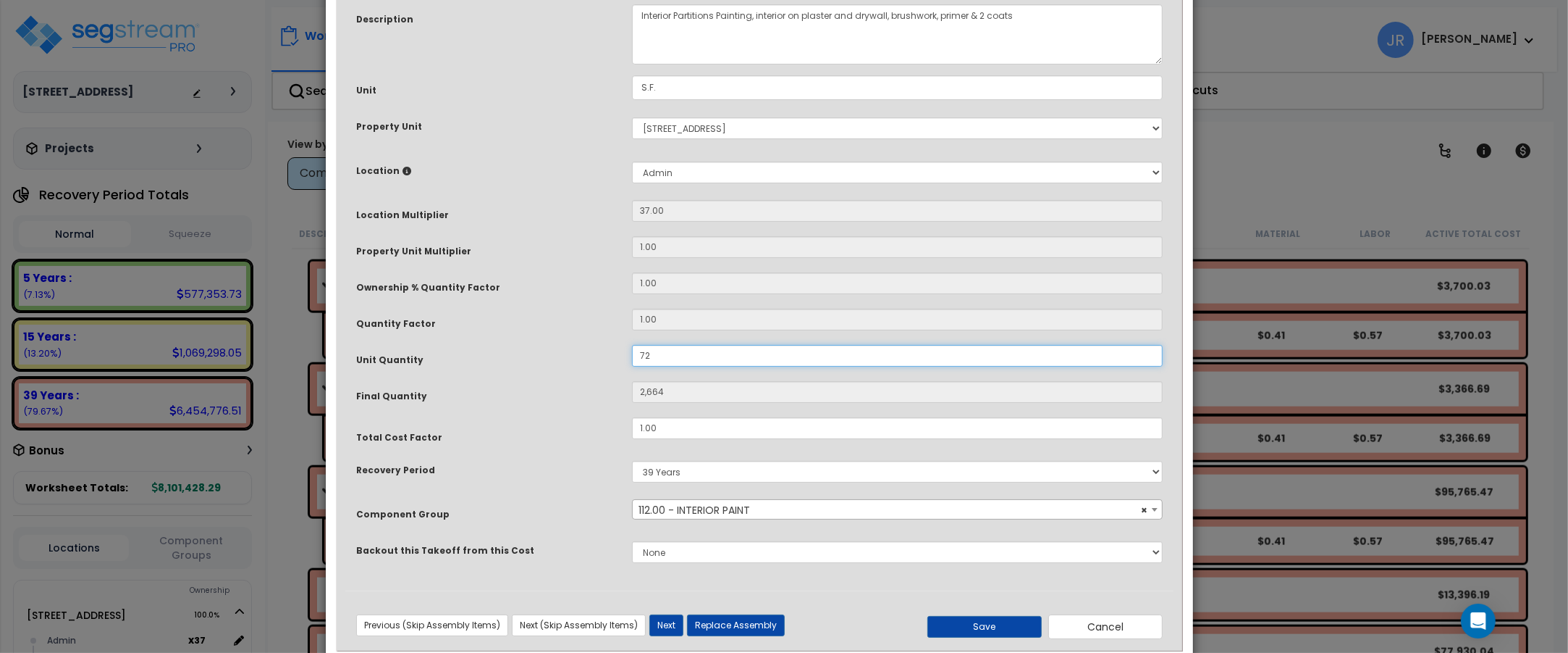
scroll to position [161, 0]
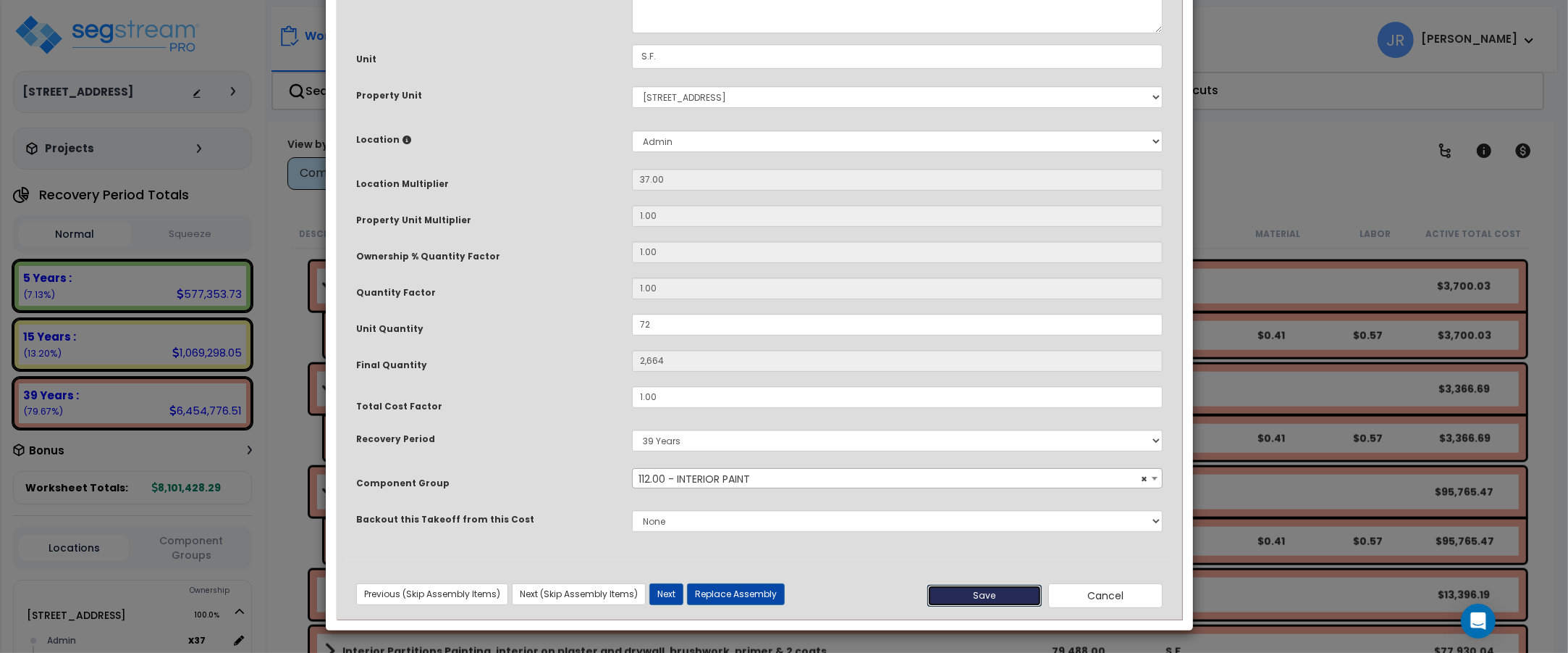
click at [986, 593] on button "Save" at bounding box center [984, 596] width 114 height 22
type input "72.00"
type input "2664.00"
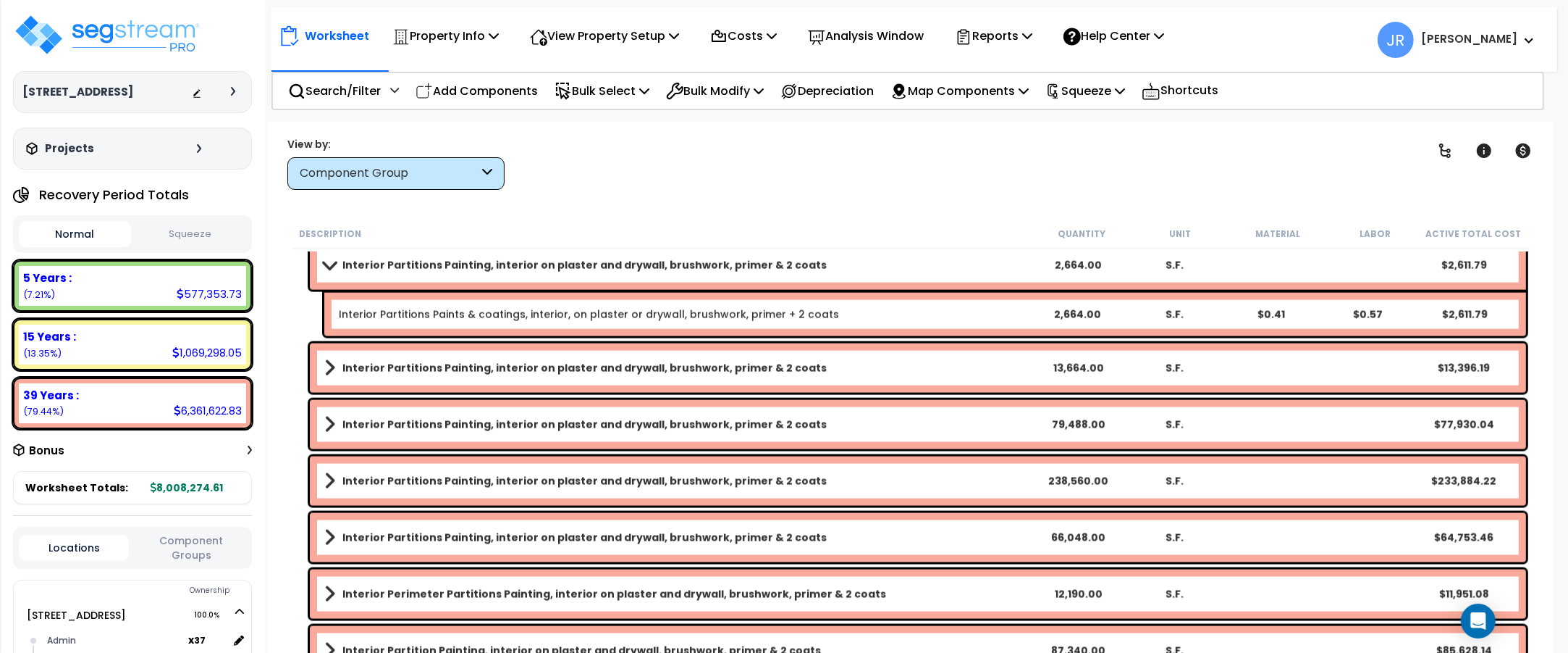
scroll to position [2626, 0]
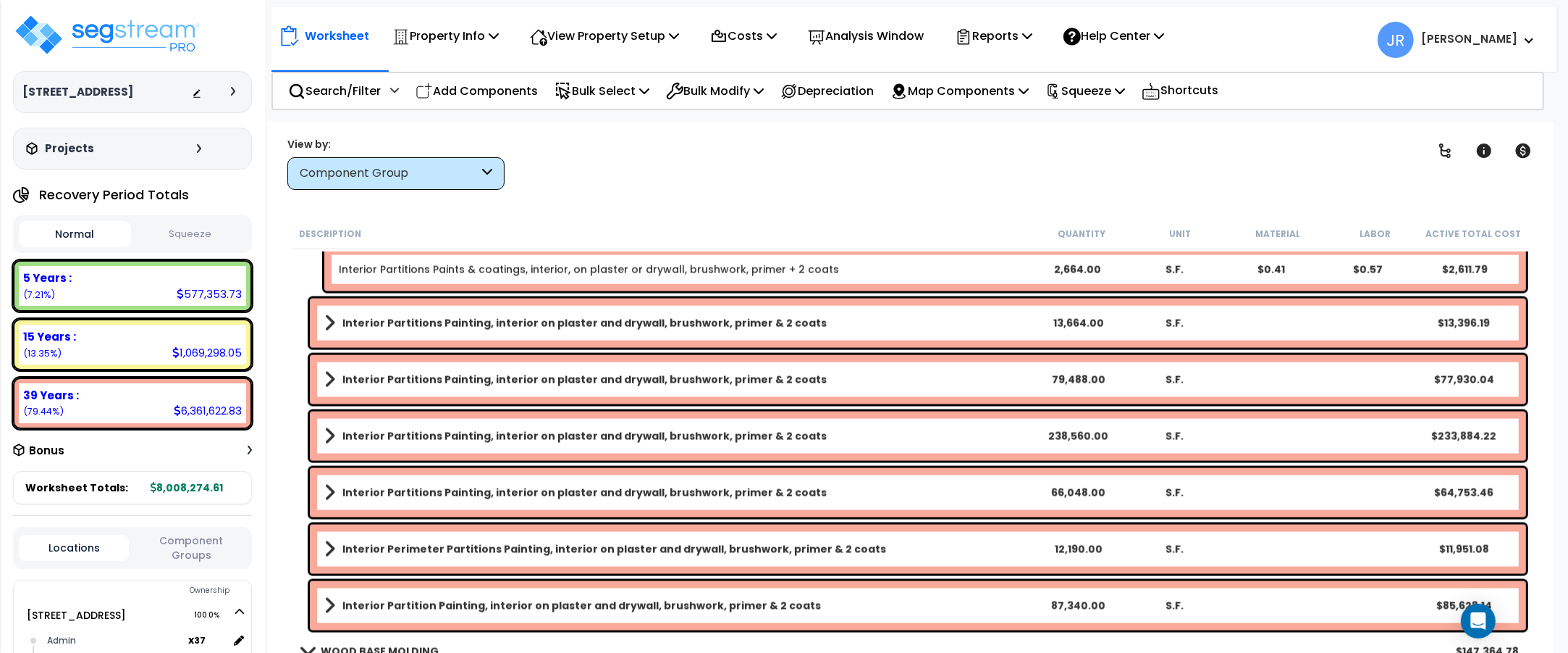
click at [934, 324] on link "Interior Partitions Painting, interior on plaster and drywall, brushwork, prime…" at bounding box center [677, 323] width 705 height 20
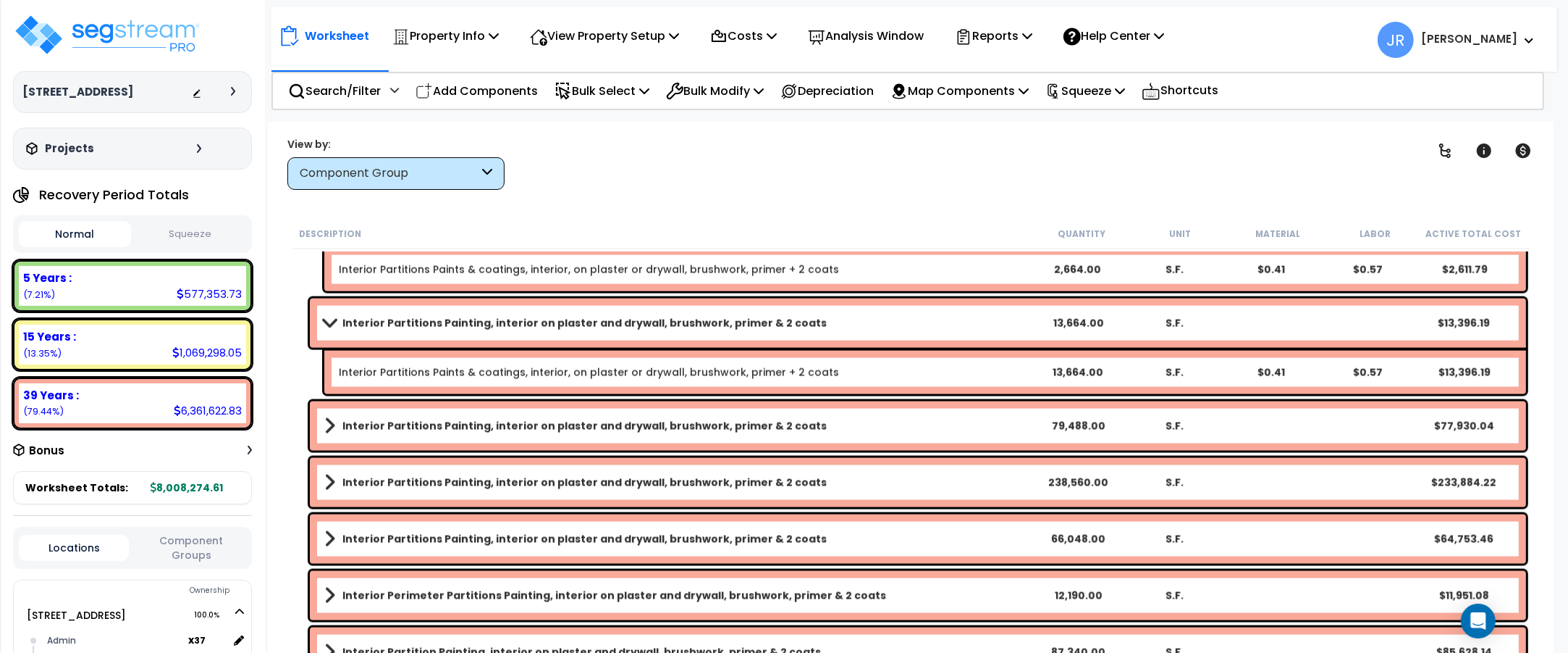
click at [934, 324] on link "Interior Partitions Painting, interior on plaster and drywall, brushwork, prime…" at bounding box center [677, 323] width 705 height 20
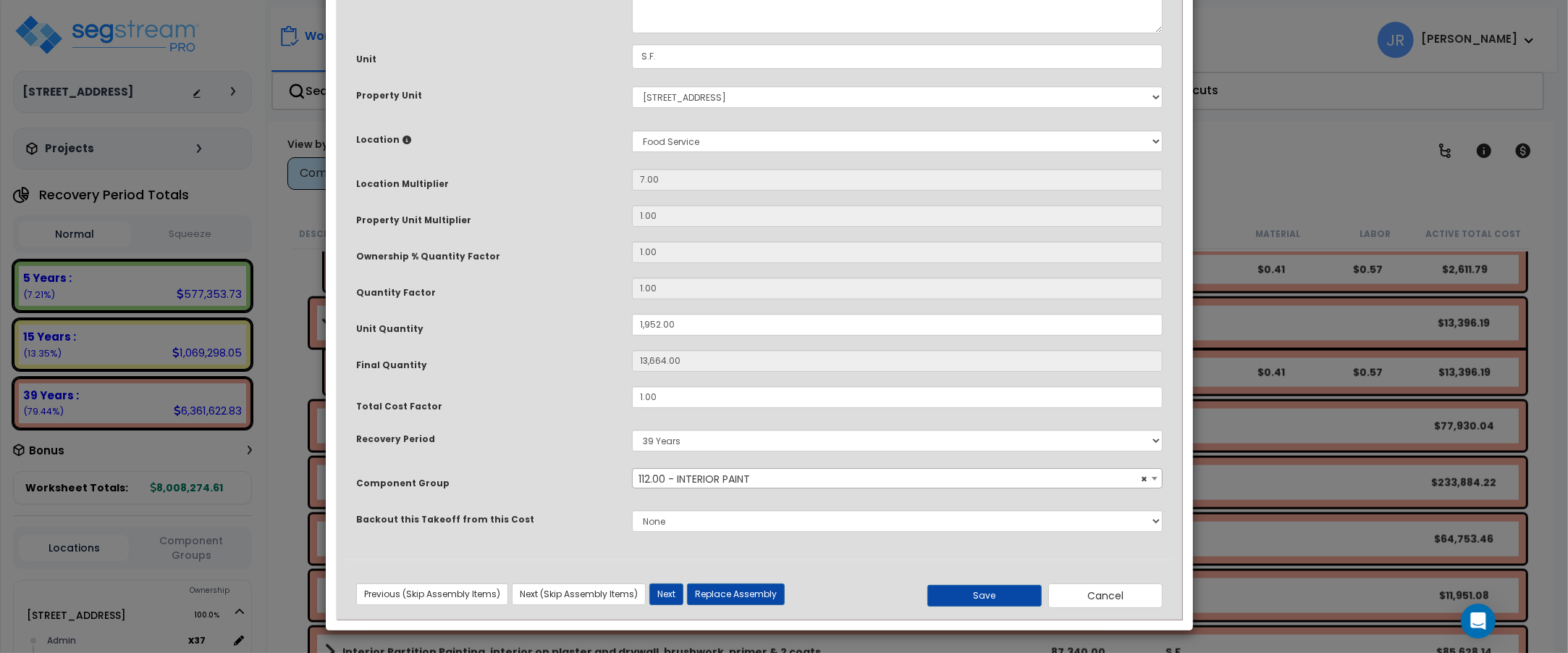
scroll to position [0, 0]
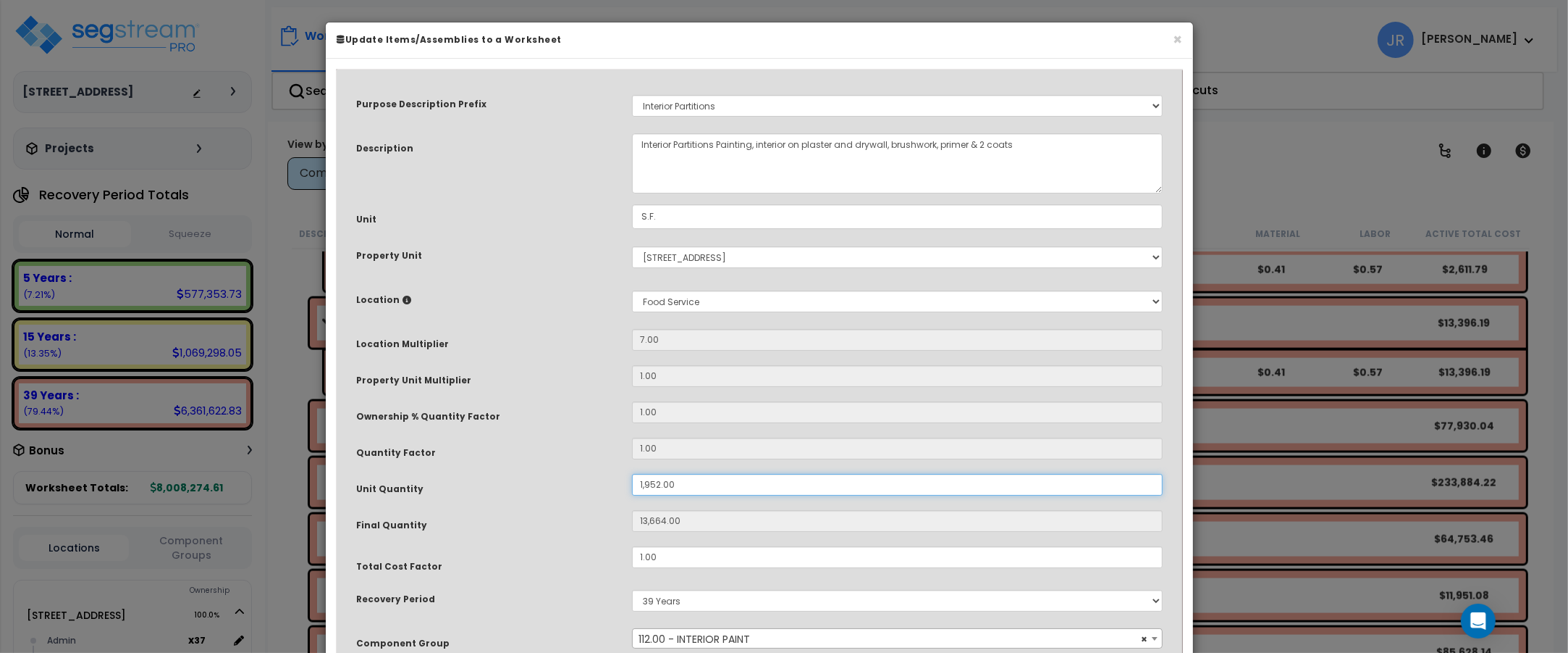
drag, startPoint x: 683, startPoint y: 479, endPoint x: 602, endPoint y: 484, distance: 81.2
click at [603, 484] on div "Unit Quantity 1,952.00" at bounding box center [759, 486] width 828 height 25
type input "2"
type input "14"
type input "27"
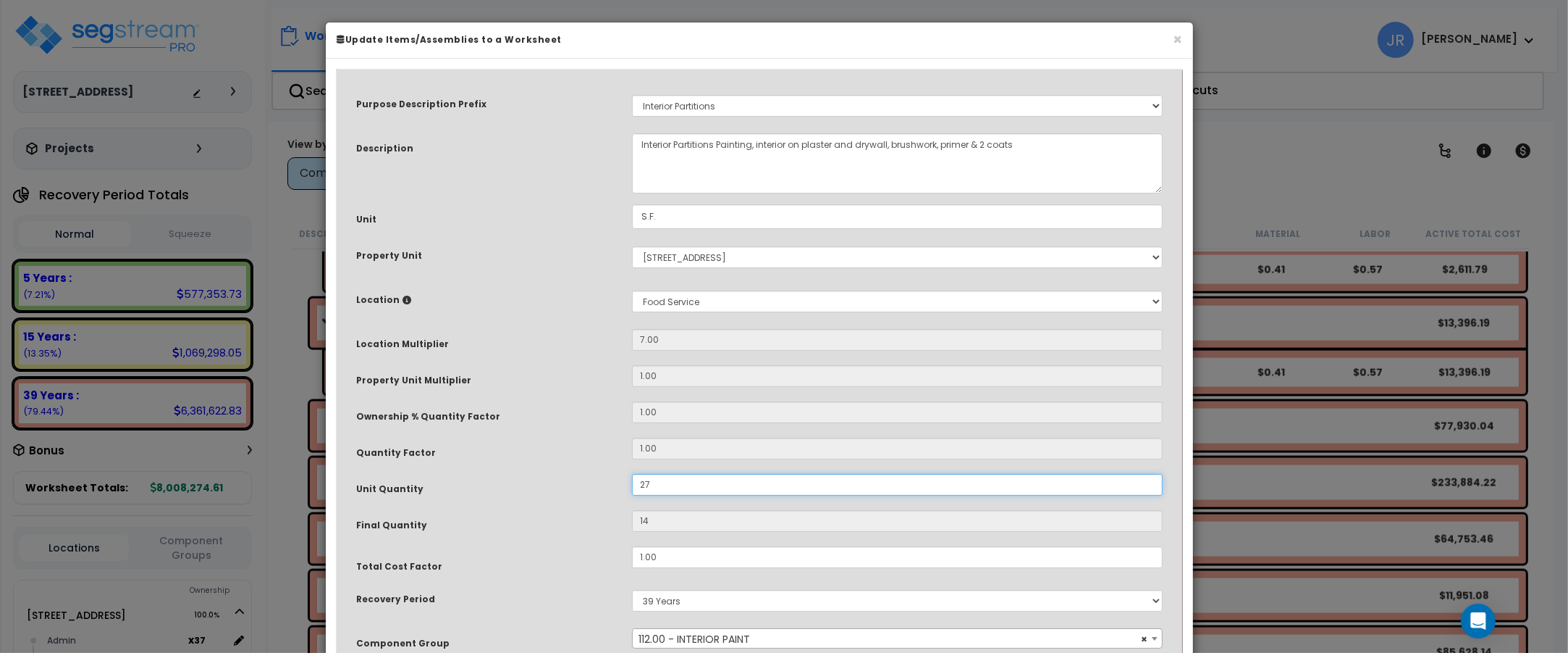
type input "189"
type input "279"
type input "1,953"
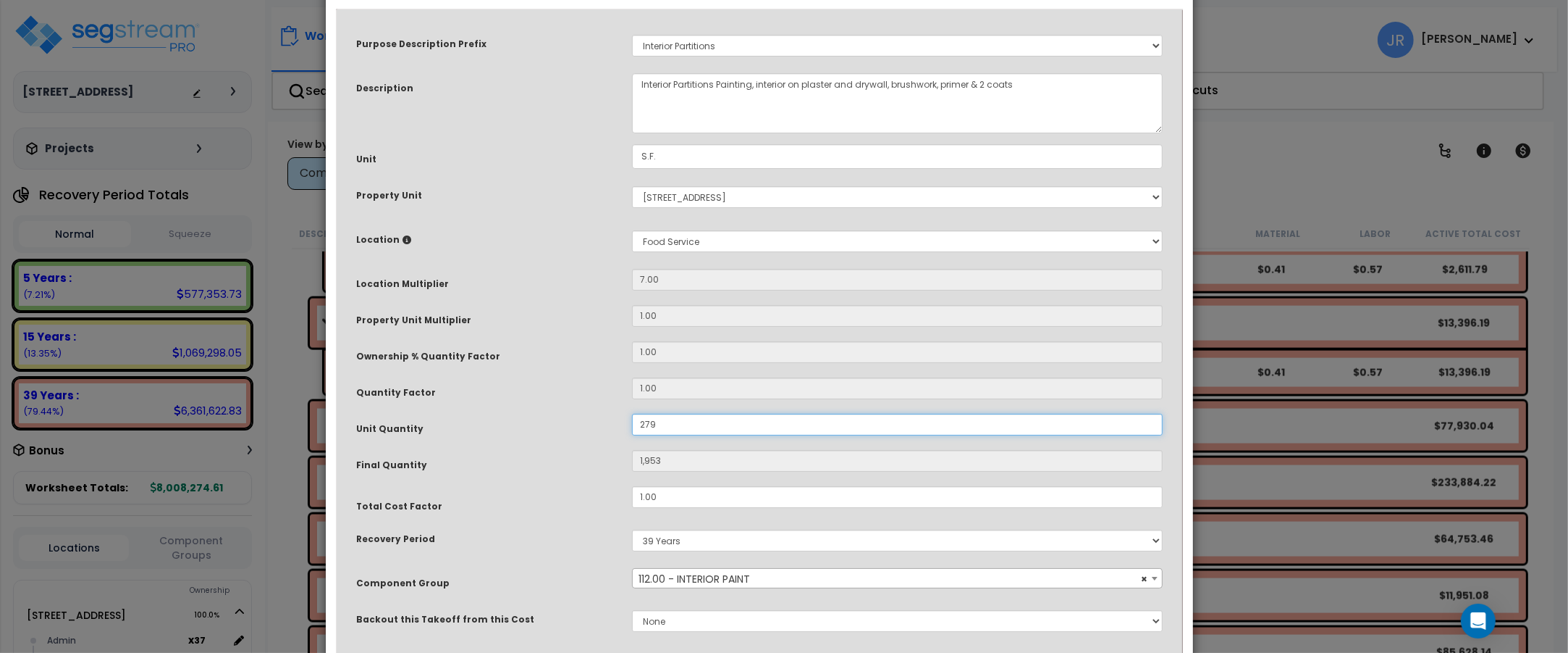
scroll to position [161, 0]
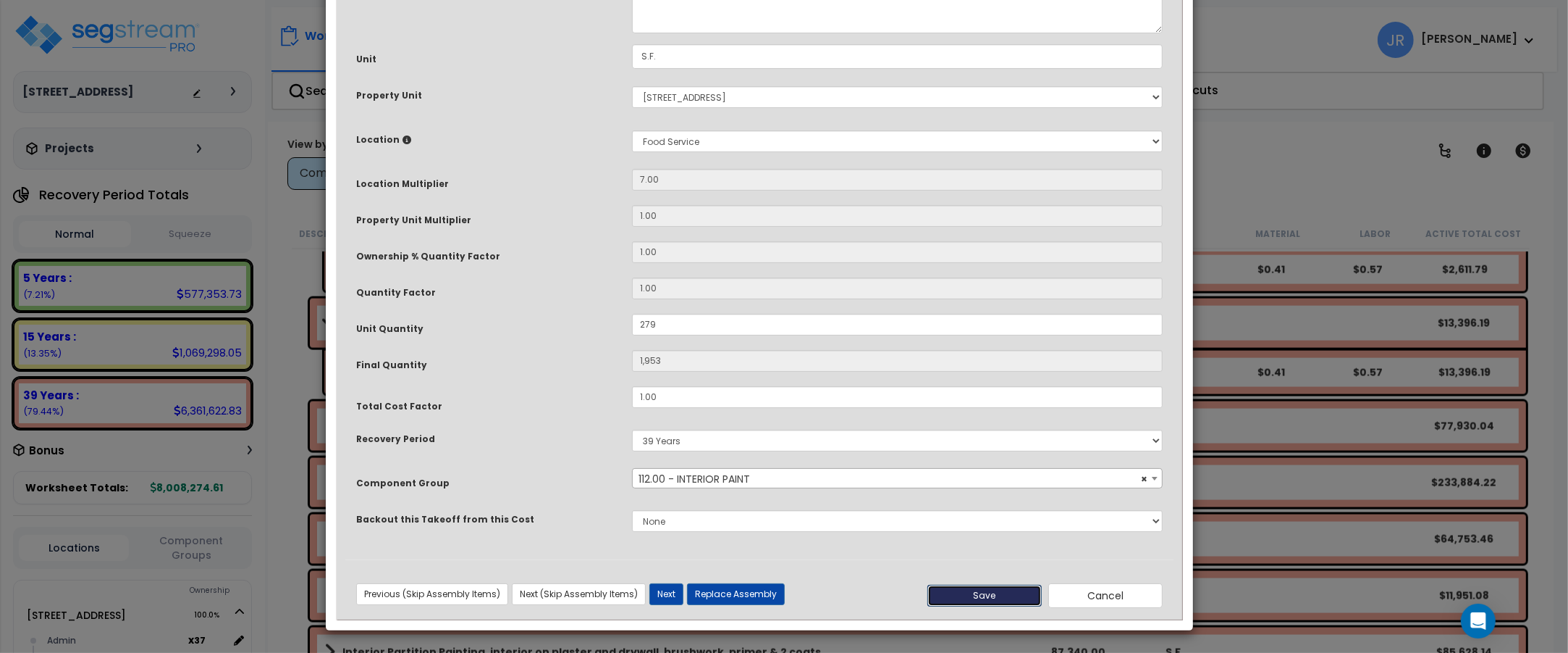
click at [994, 596] on button "Save" at bounding box center [984, 596] width 114 height 22
type input "279.00"
type input "1953.00"
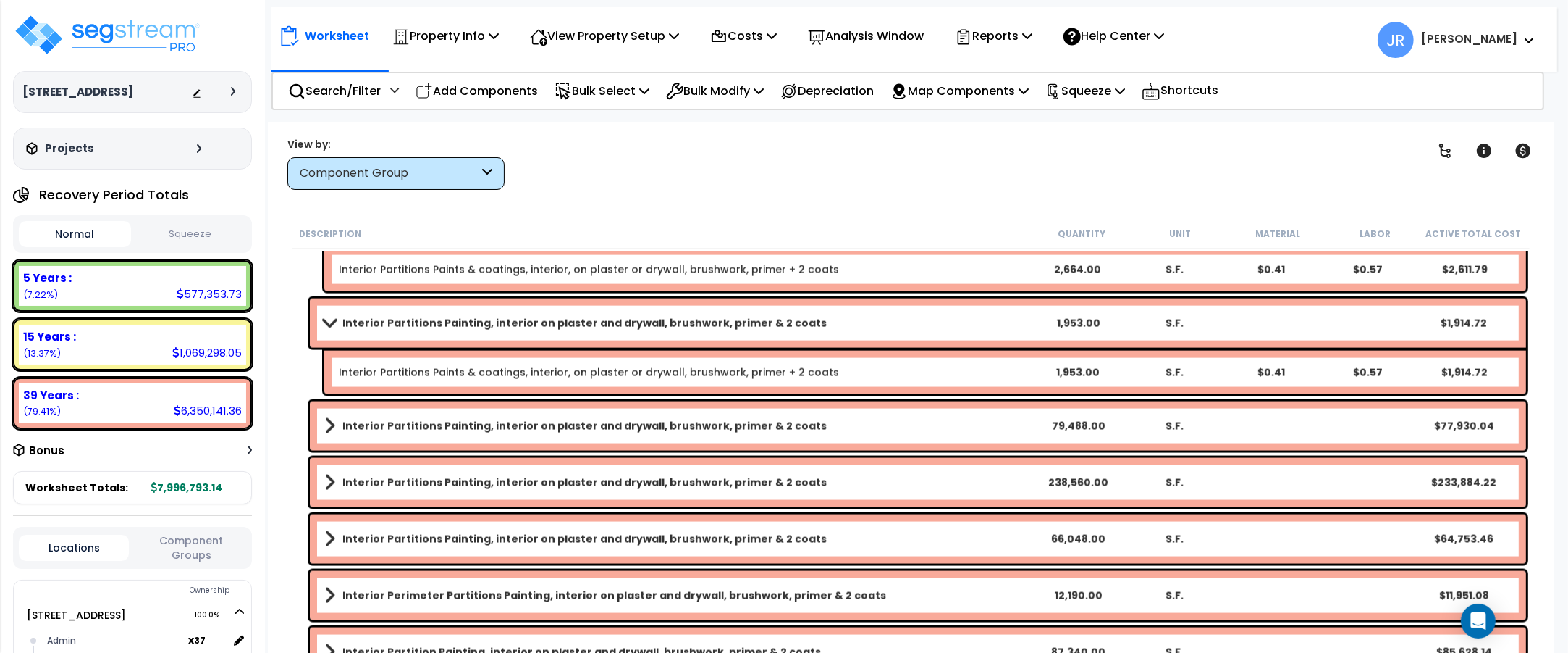
click at [892, 424] on link "Interior Partitions Painting, interior on plaster and drywall, brushwork, prime…" at bounding box center [677, 426] width 705 height 20
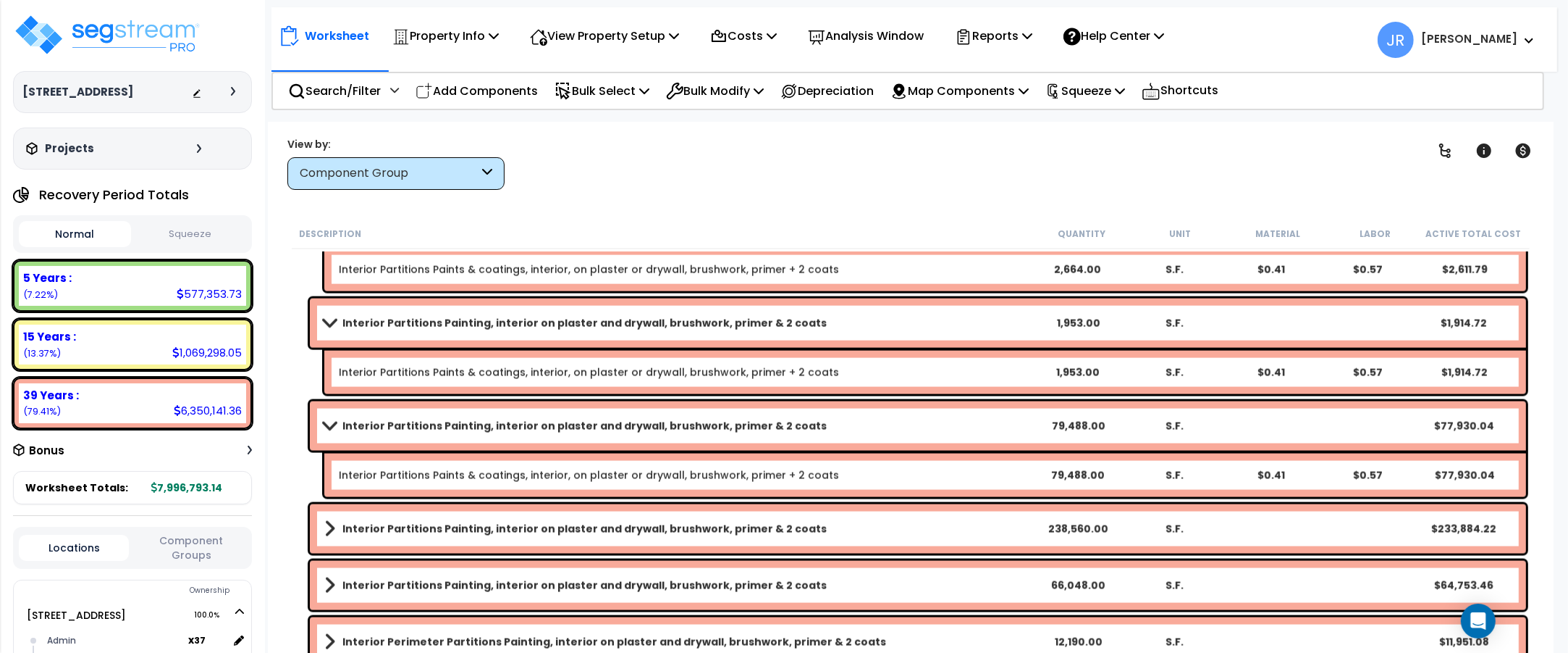
click at [892, 424] on link "Interior Partitions Painting, interior on plaster and drywall, brushwork, prime…" at bounding box center [677, 426] width 705 height 20
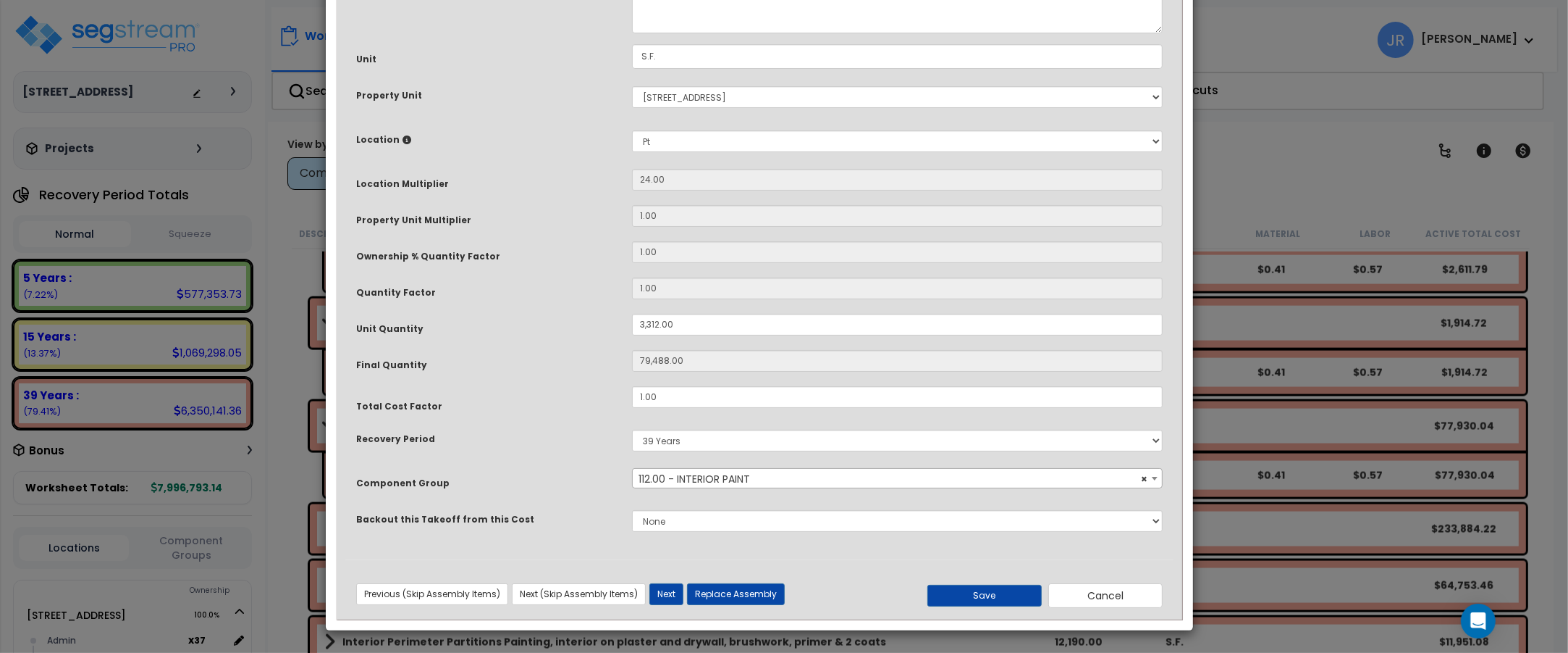
scroll to position [0, 0]
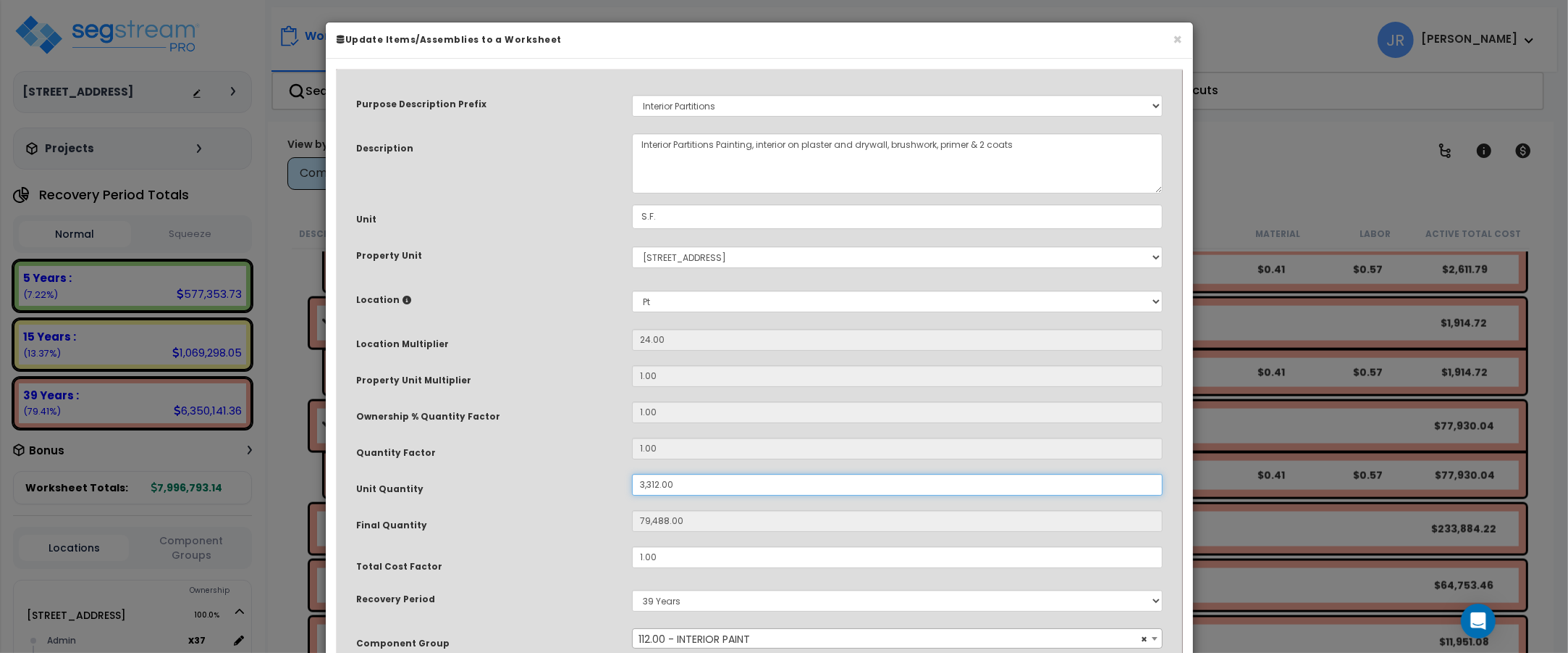
drag, startPoint x: 672, startPoint y: 483, endPoint x: 552, endPoint y: 486, distance: 120.0
click at [552, 486] on div "Unit Quantity 3,312.00" at bounding box center [759, 486] width 828 height 25
type input "1"
type input "24"
type input "13"
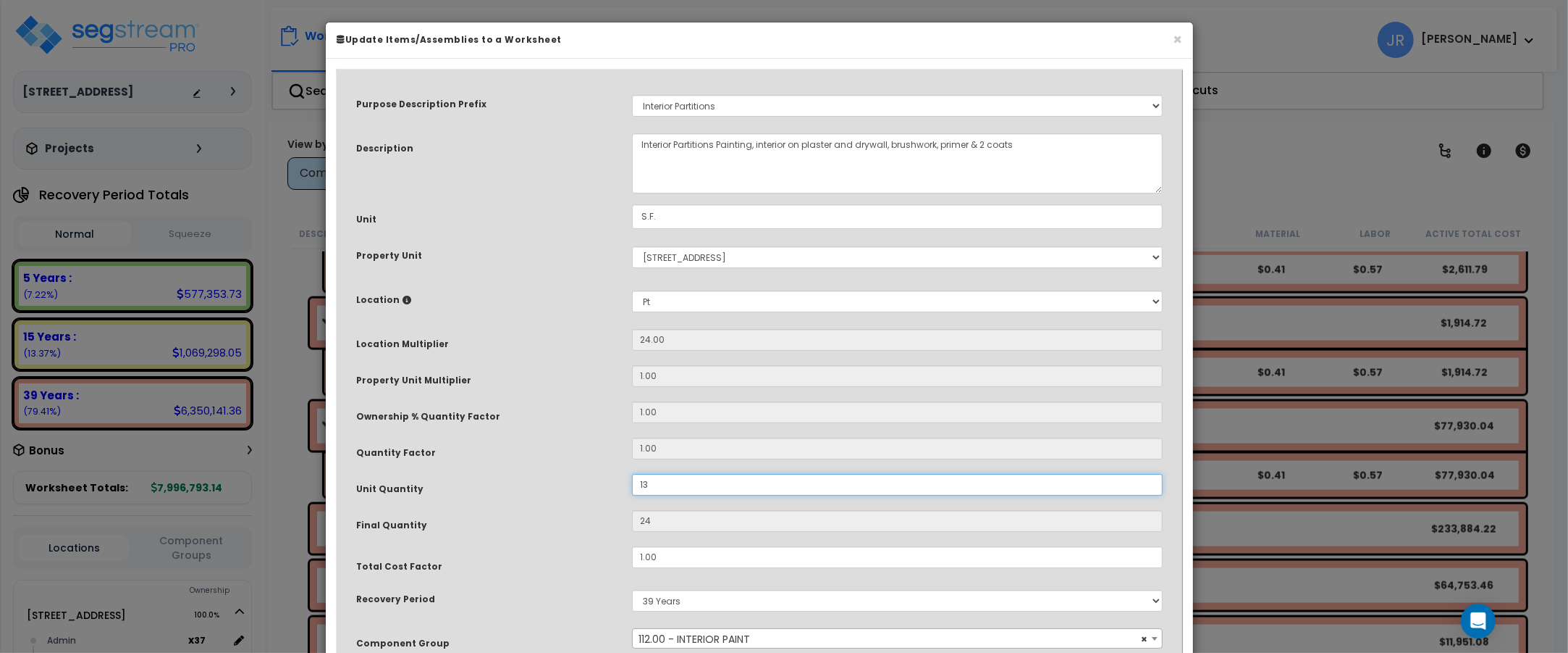
type input "312"
type input "138"
type input "3,312"
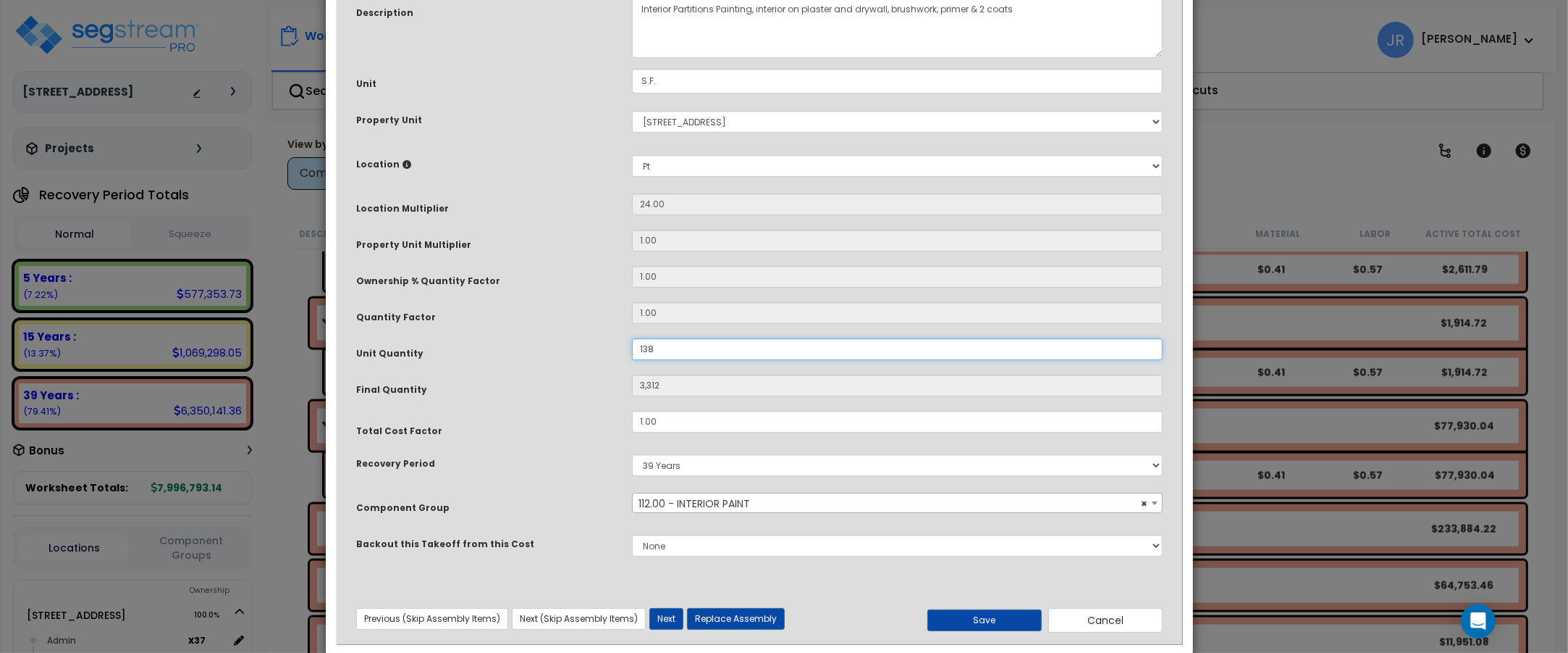
scroll to position [161, 0]
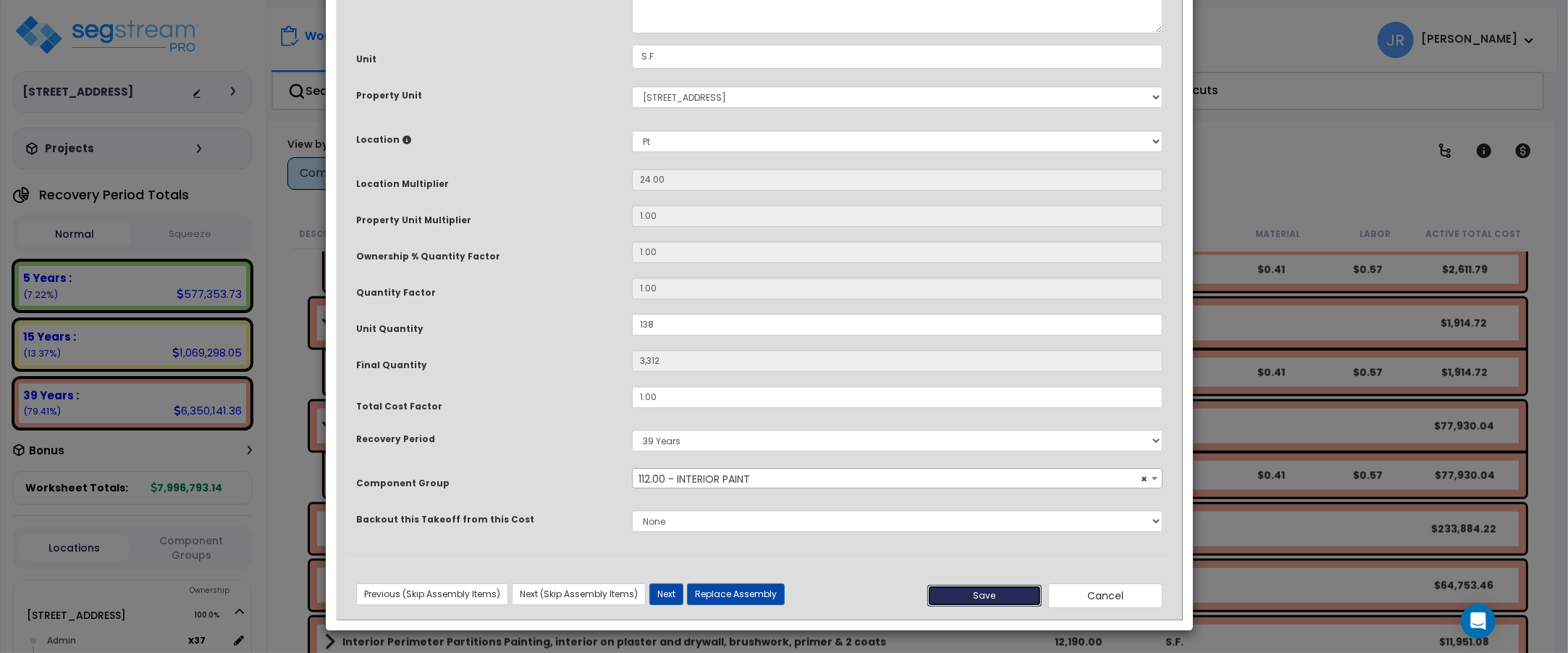
click at [970, 589] on button "Save" at bounding box center [984, 596] width 114 height 22
type input "138.00"
type input "3312.00"
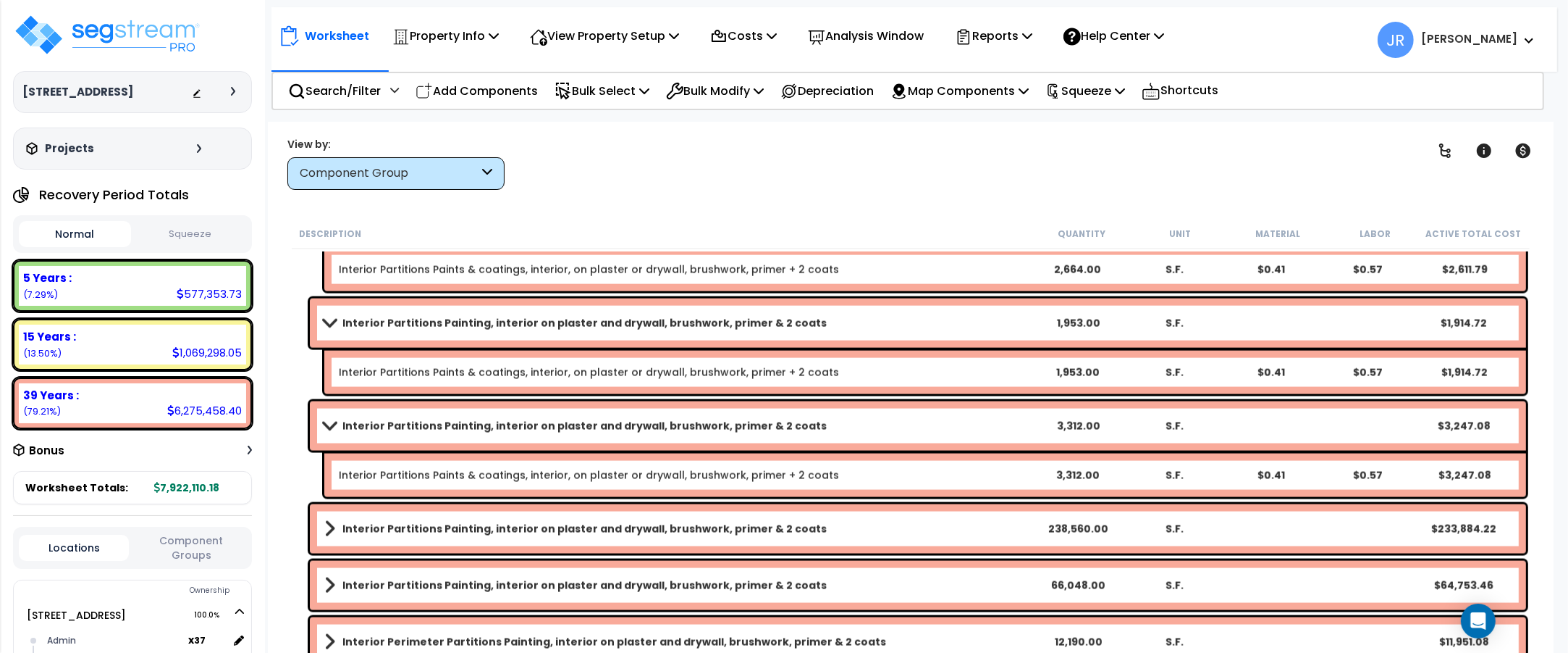
click at [949, 531] on link "Interior Partitions Painting, interior on plaster and drywall, brushwork, prime…" at bounding box center [677, 529] width 705 height 20
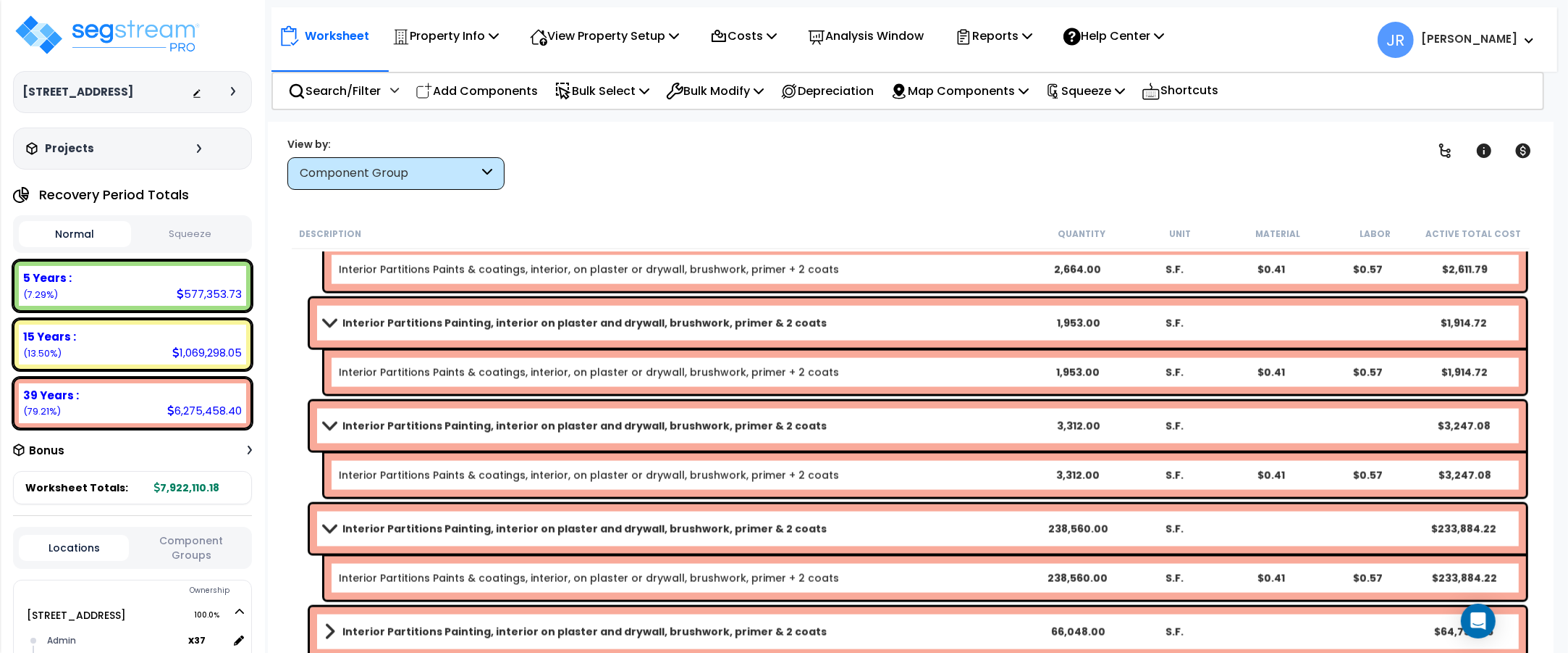
click at [949, 531] on link "Interior Partitions Painting, interior on plaster and drywall, brushwork, prime…" at bounding box center [677, 529] width 705 height 20
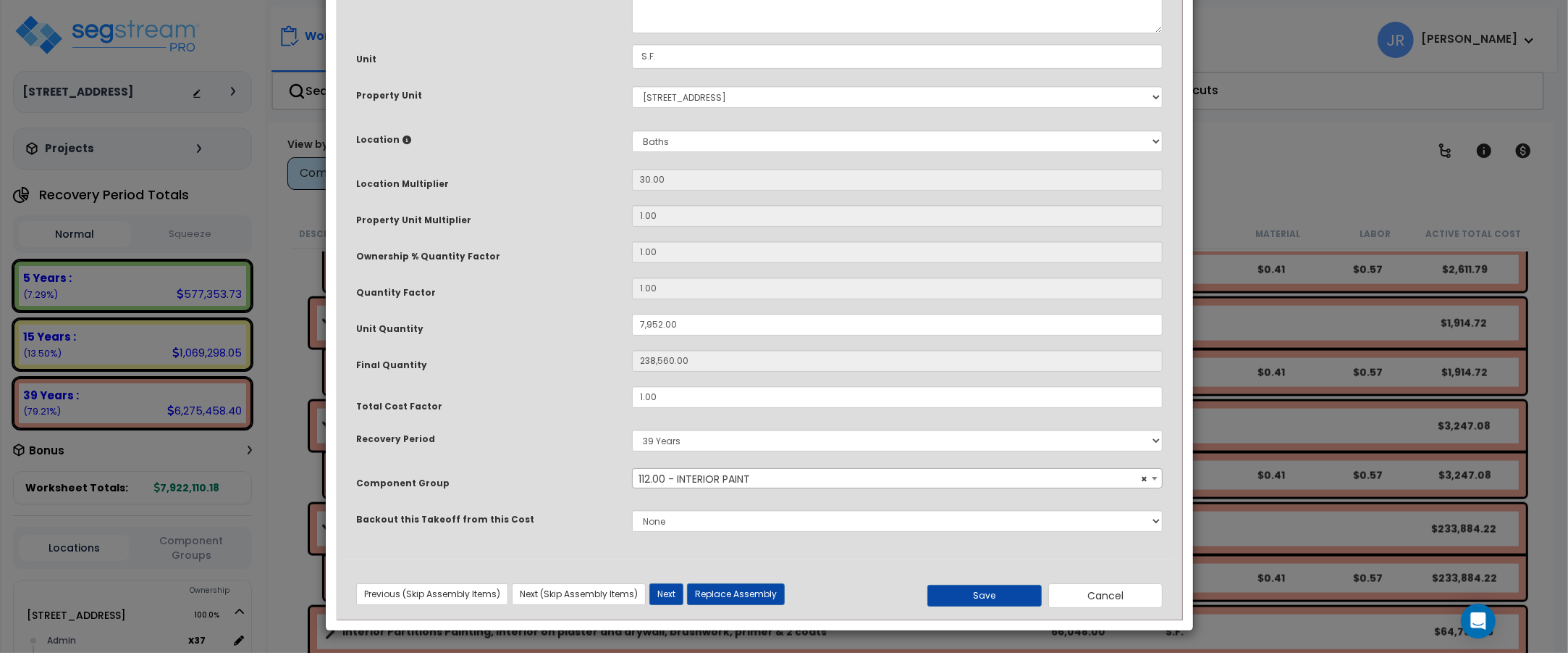
scroll to position [0, 0]
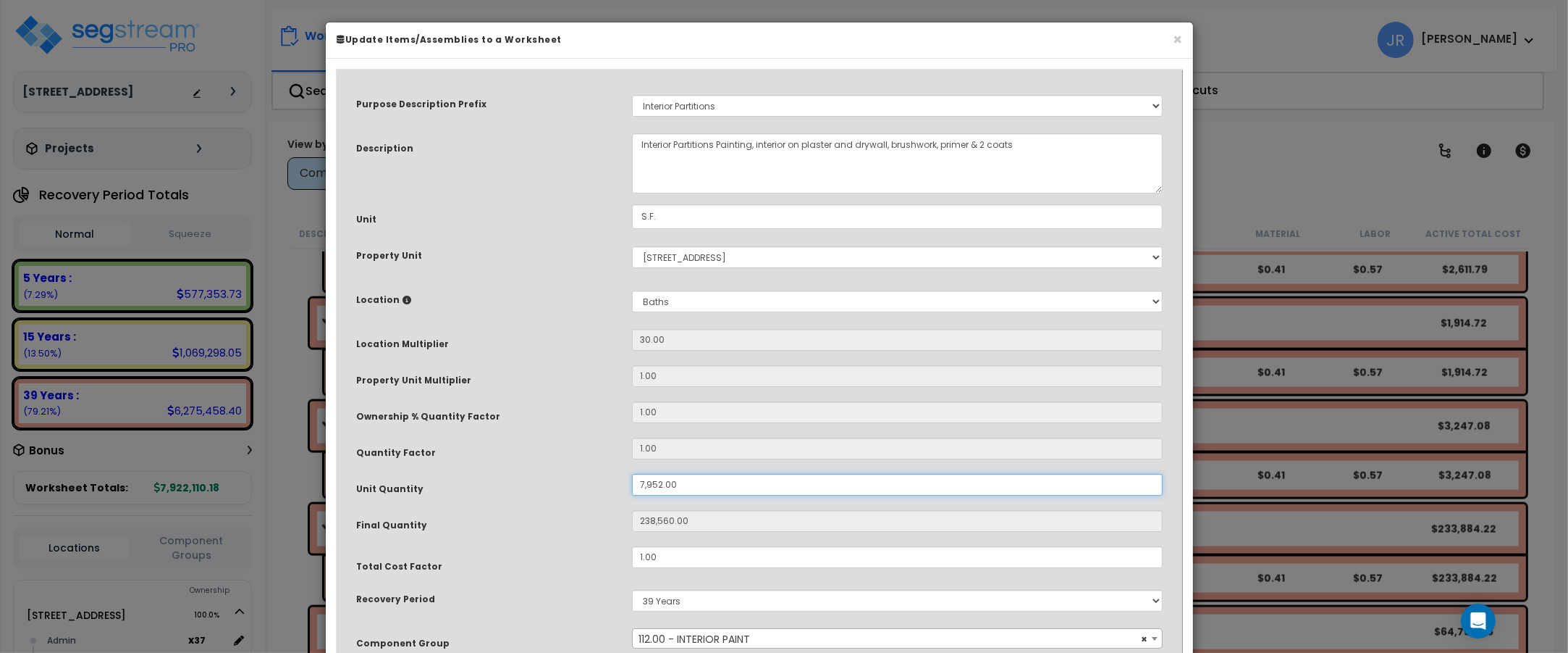
drag, startPoint x: 667, startPoint y: 483, endPoint x: 612, endPoint y: 486, distance: 55.1
click at [607, 487] on div "Unit Quantity 7,952.00" at bounding box center [759, 486] width 828 height 25
drag, startPoint x: 689, startPoint y: 486, endPoint x: 616, endPoint y: 483, distance: 73.1
click at [616, 483] on div "Unit Quantity 7,952.00" at bounding box center [759, 486] width 828 height 25
type input "2"
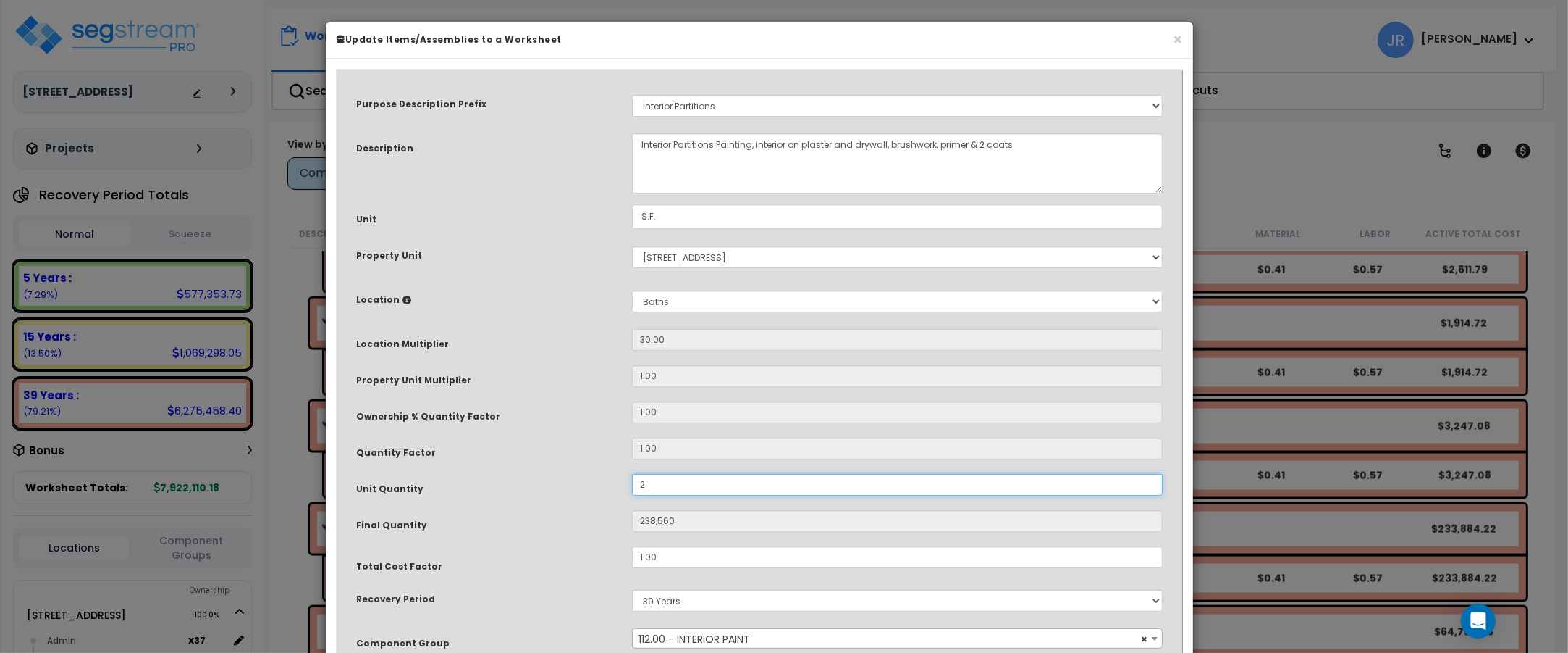
type input "60"
type input "26"
type input "780"
type input "265"
type input "7,950"
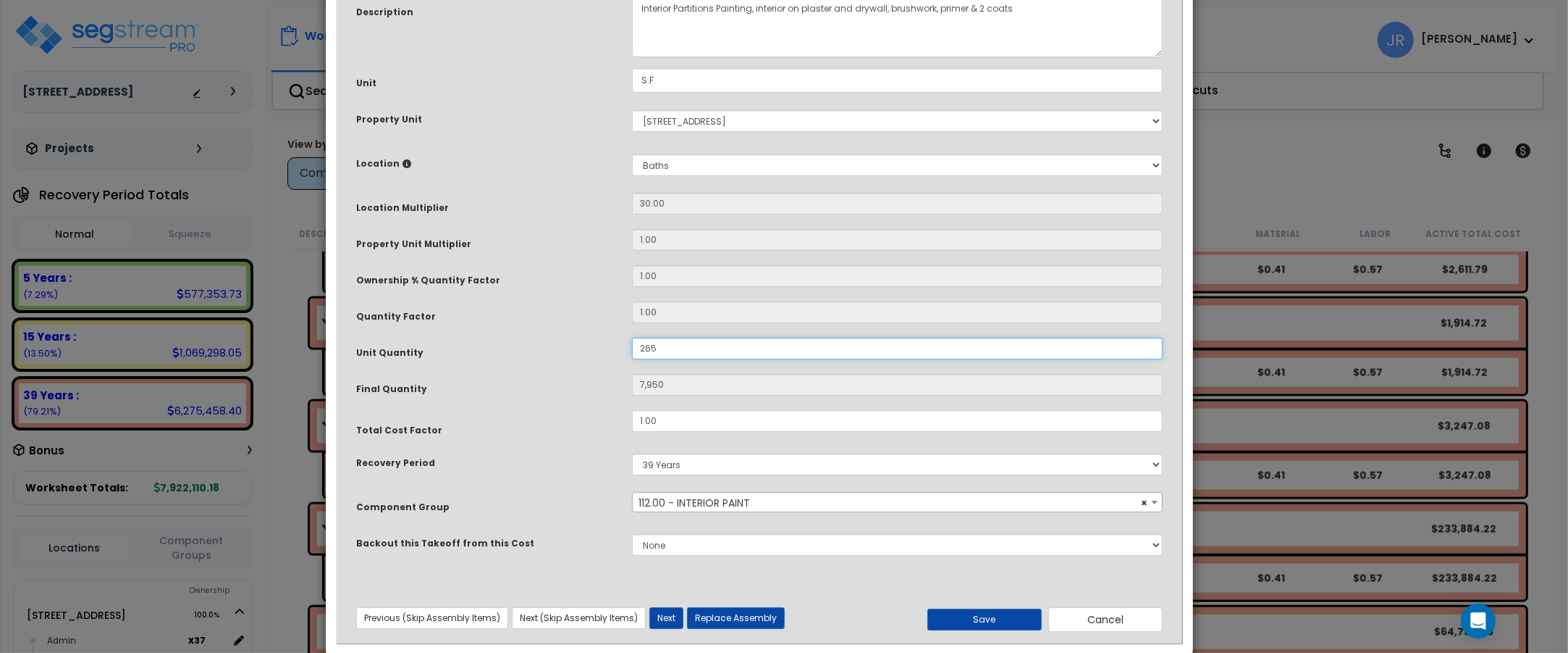
scroll to position [161, 0]
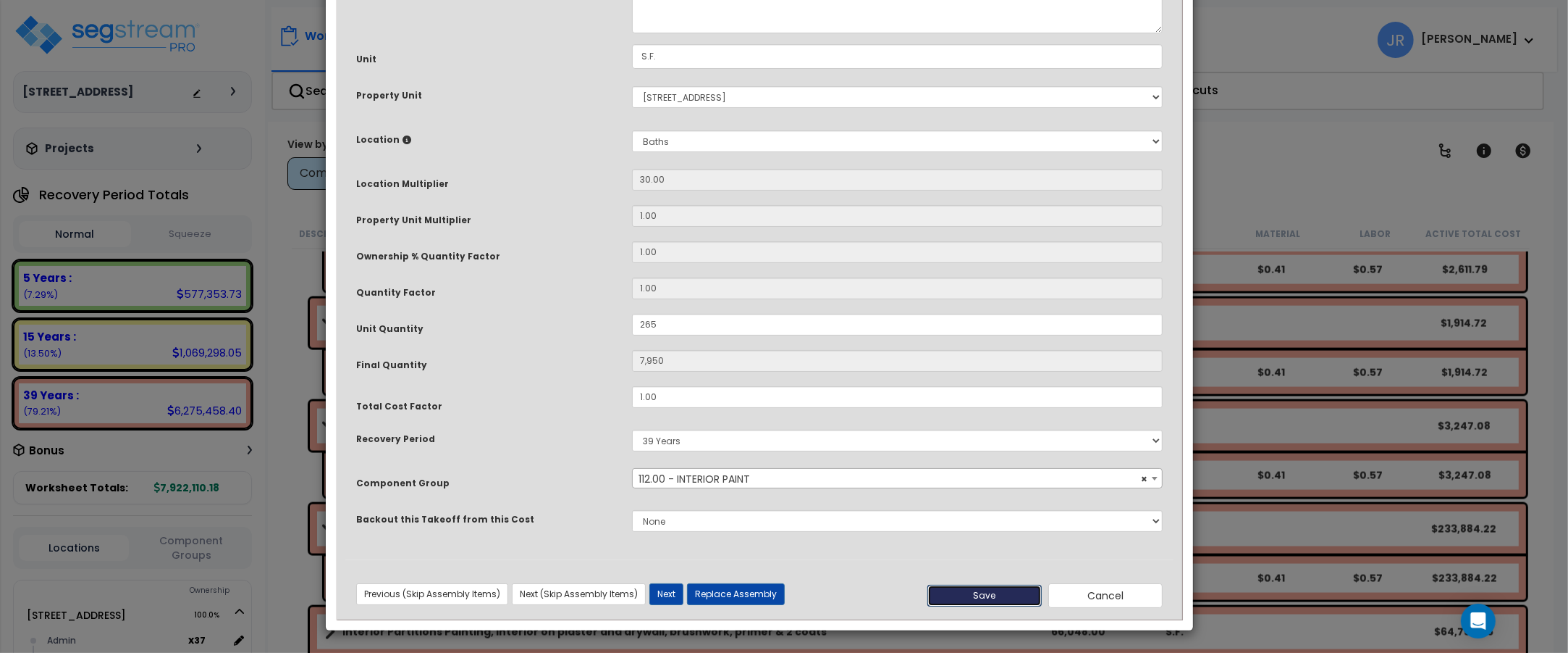
click at [963, 591] on button "Save" at bounding box center [984, 596] width 114 height 22
type input "265.00"
type input "7950.00"
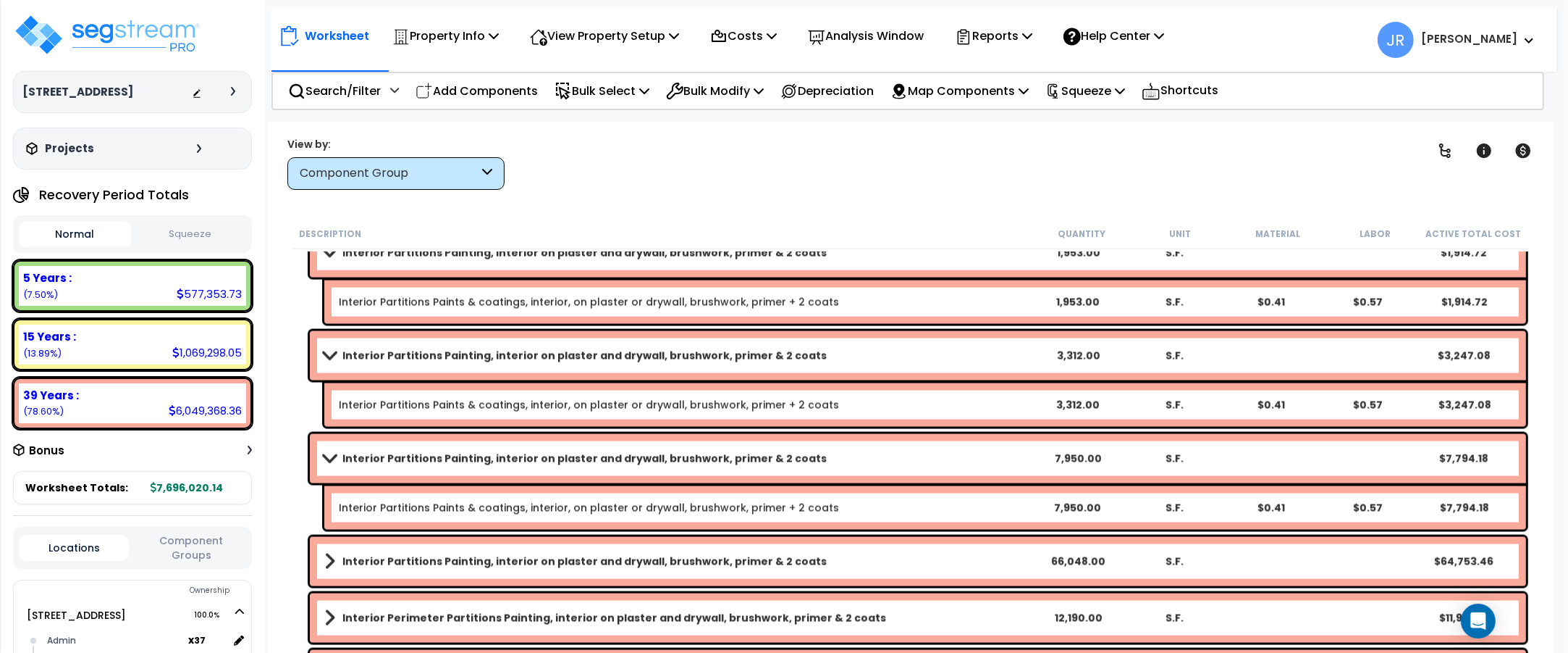
scroll to position [2807, 0]
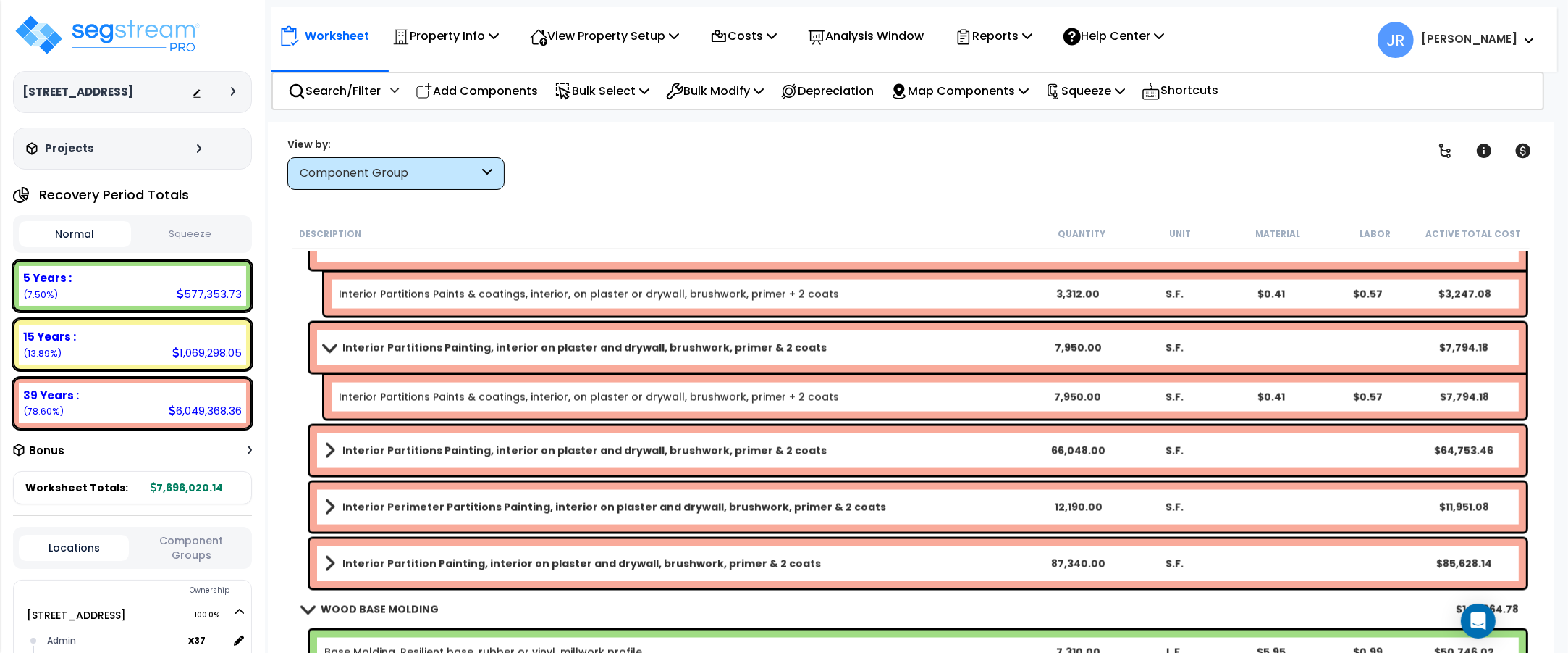
click at [897, 446] on link "Interior Partitions Painting, interior on plaster and drywall, brushwork, prime…" at bounding box center [677, 451] width 705 height 20
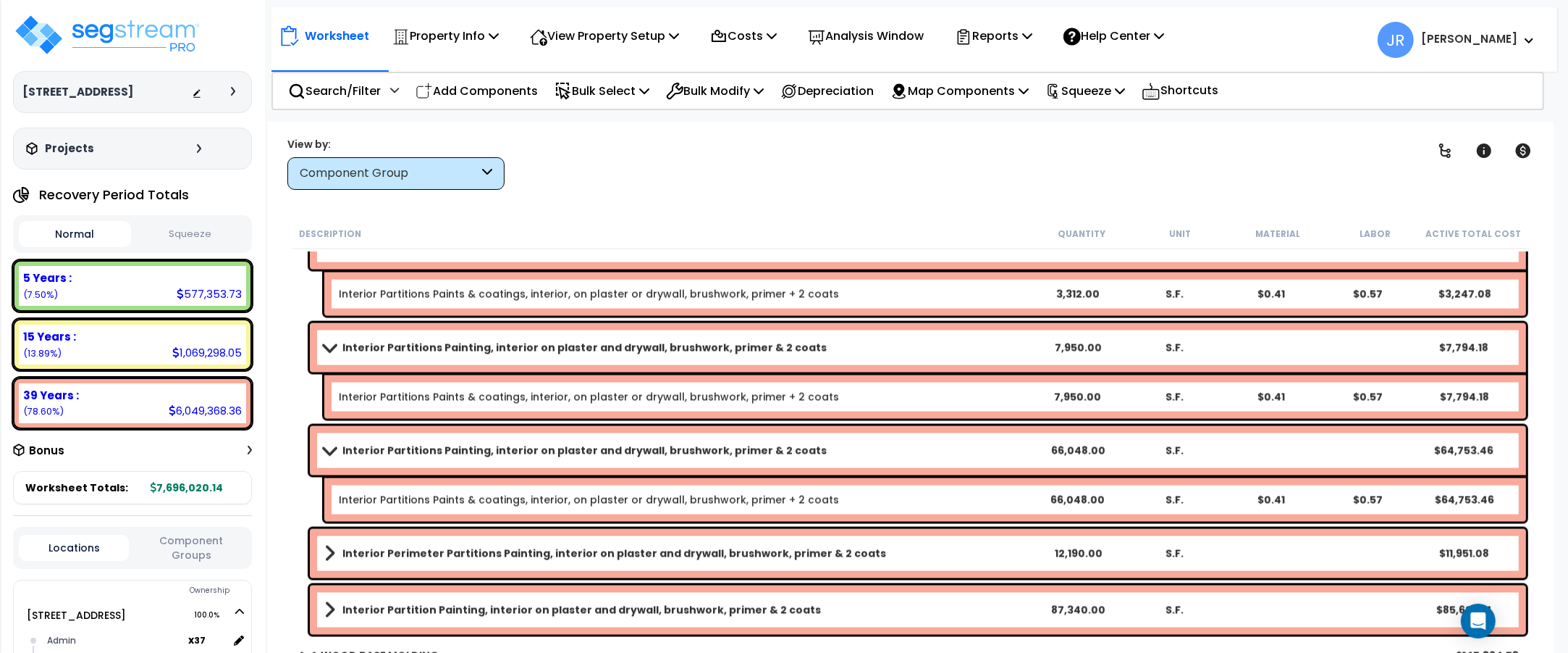
click at [897, 446] on link "Interior Partitions Painting, interior on plaster and drywall, brushwork, prime…" at bounding box center [677, 451] width 705 height 20
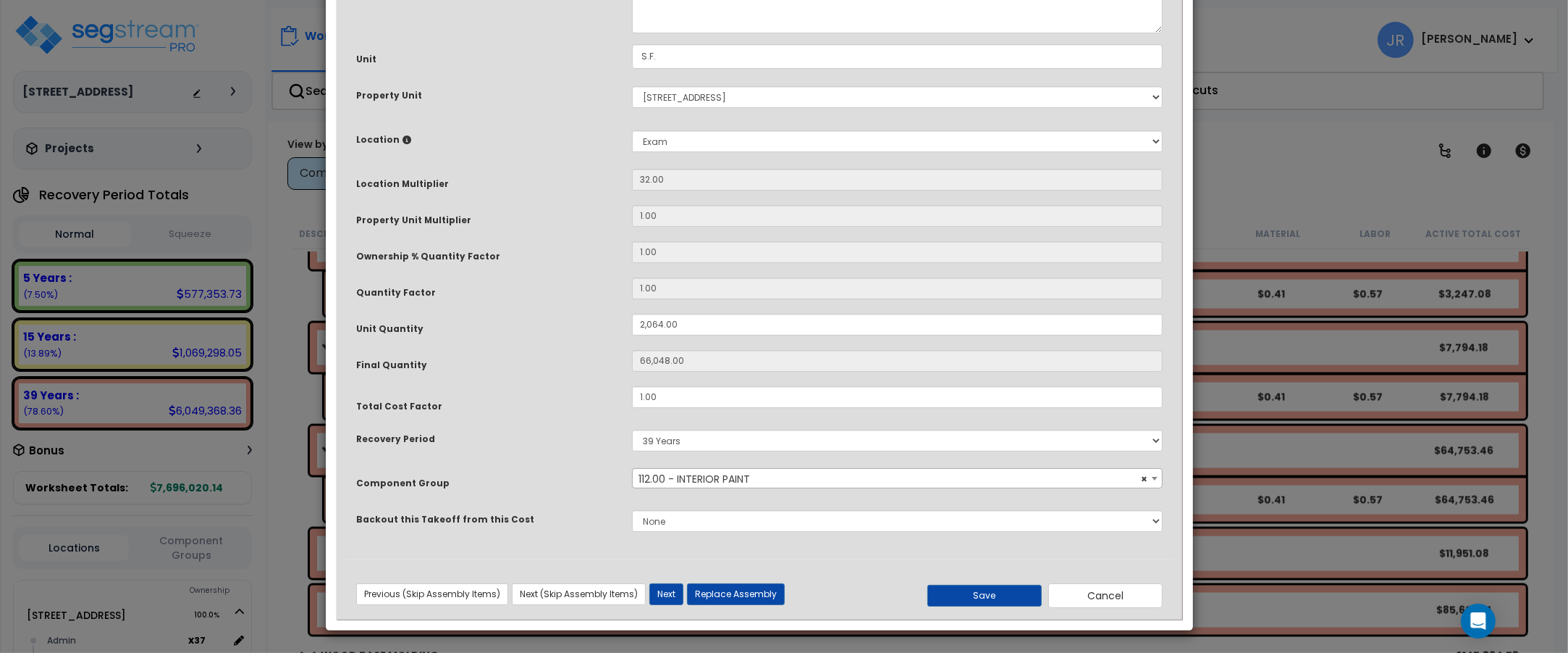
scroll to position [0, 0]
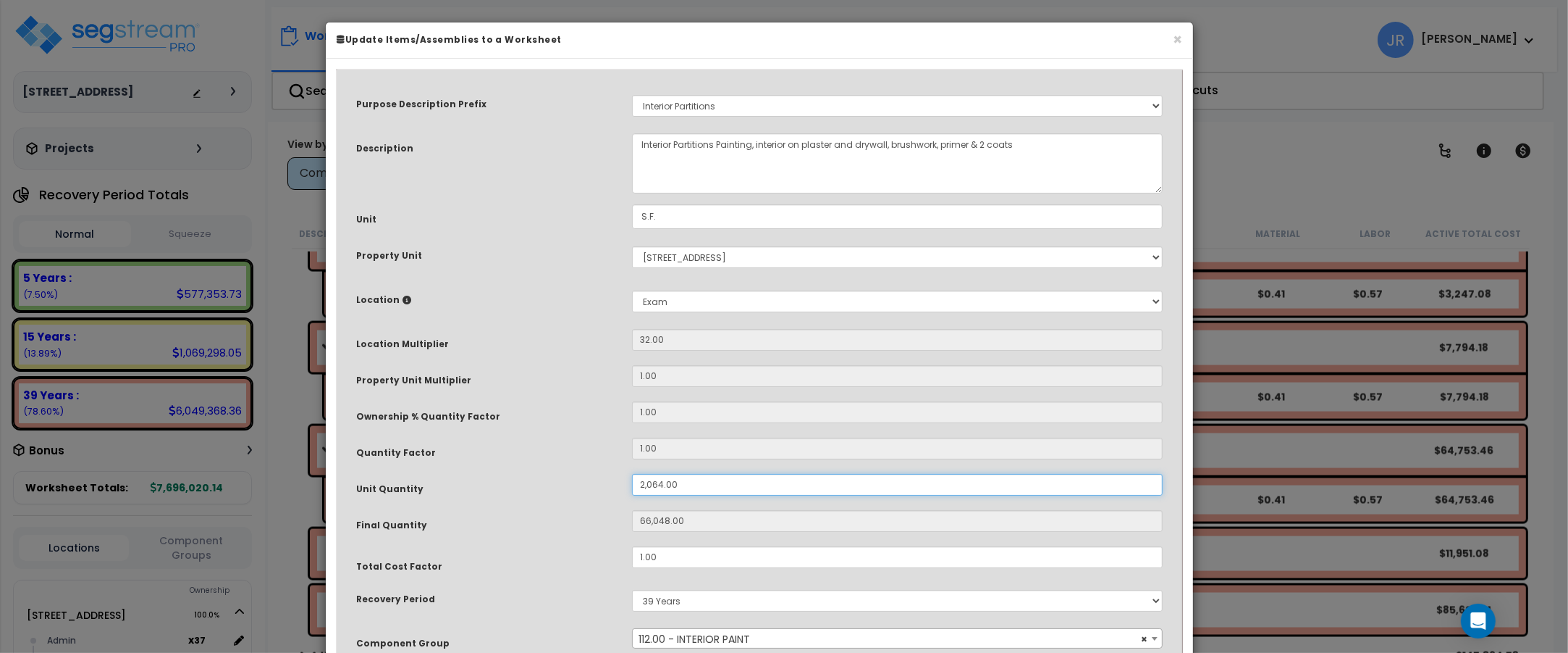
drag, startPoint x: 677, startPoint y: 483, endPoint x: 619, endPoint y: 484, distance: 58.0
click at [619, 484] on div "Unit Quantity 2,064.00" at bounding box center [759, 486] width 828 height 25
type input "6"
type input "192"
type input "65"
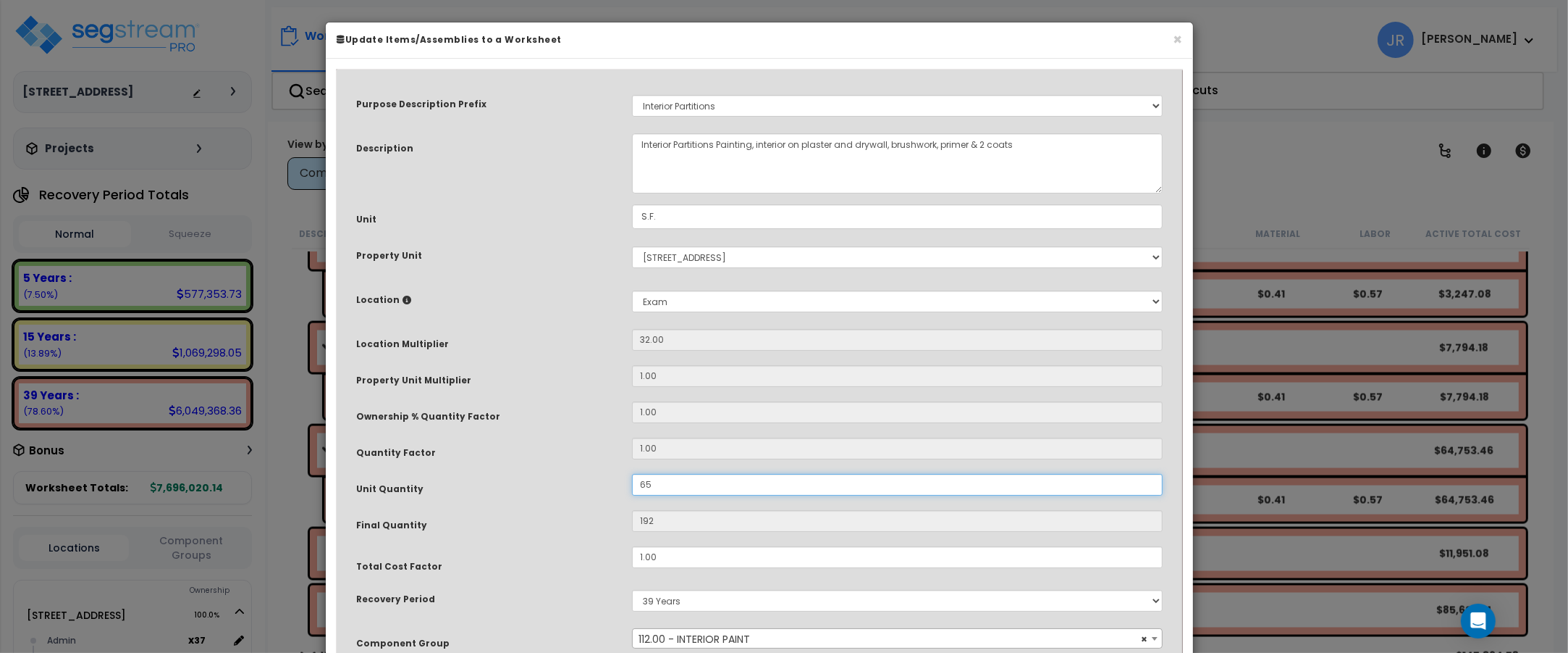
type input "2,080"
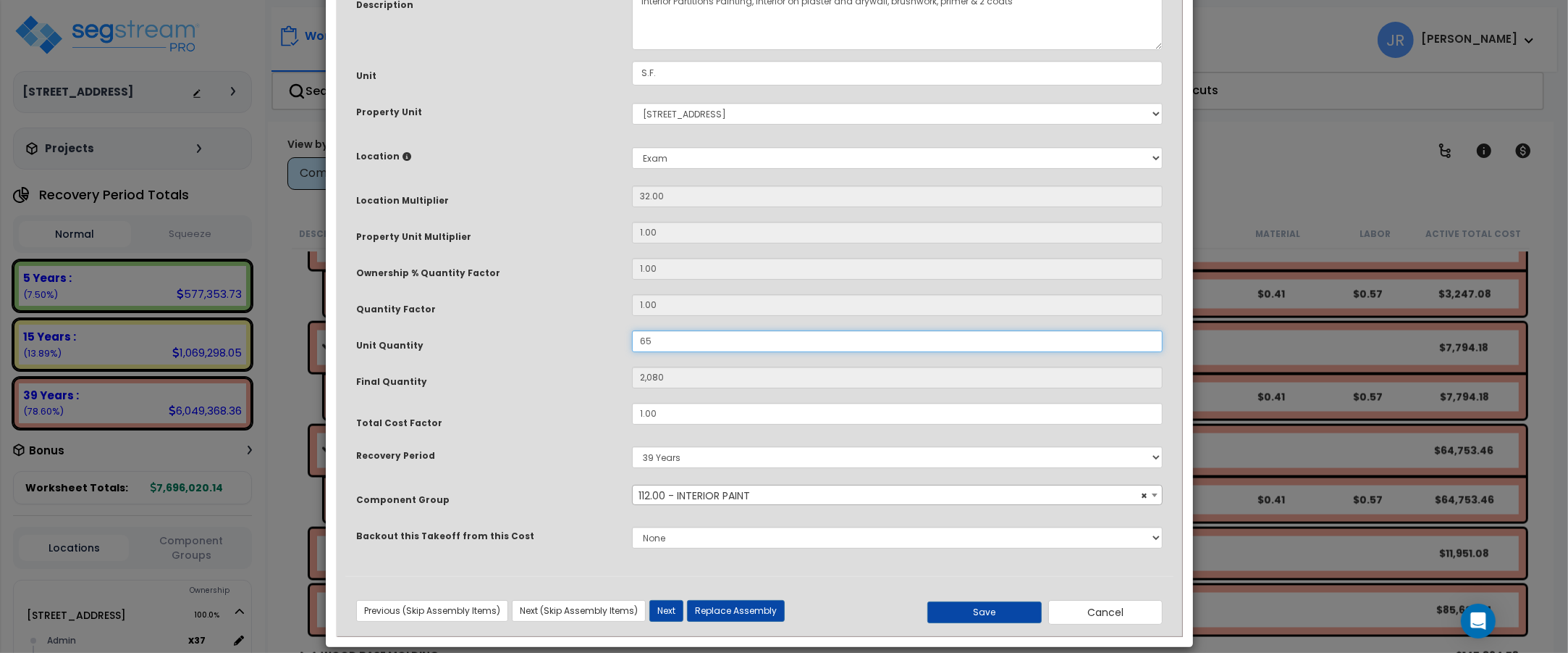
scroll to position [161, 0]
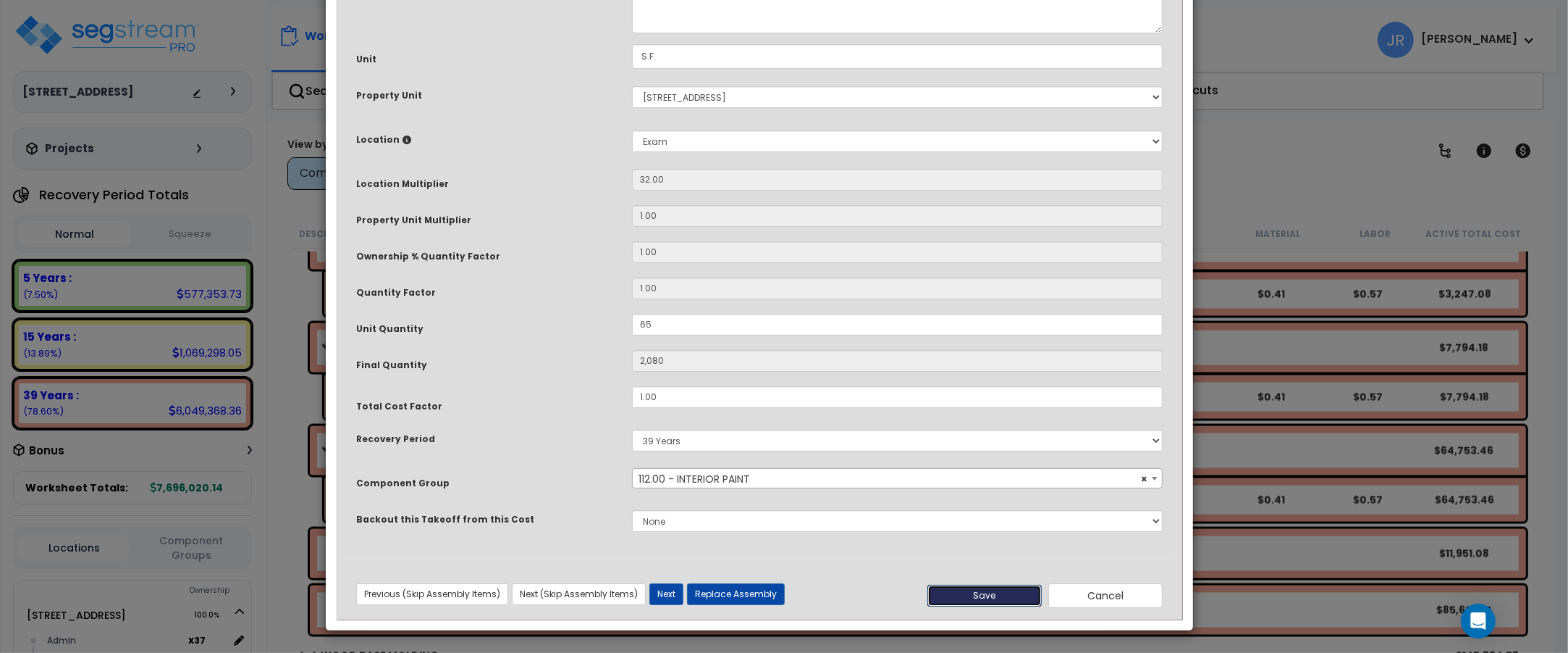
click at [981, 596] on button "Save" at bounding box center [984, 596] width 114 height 22
type input "65.00"
type input "2080.00"
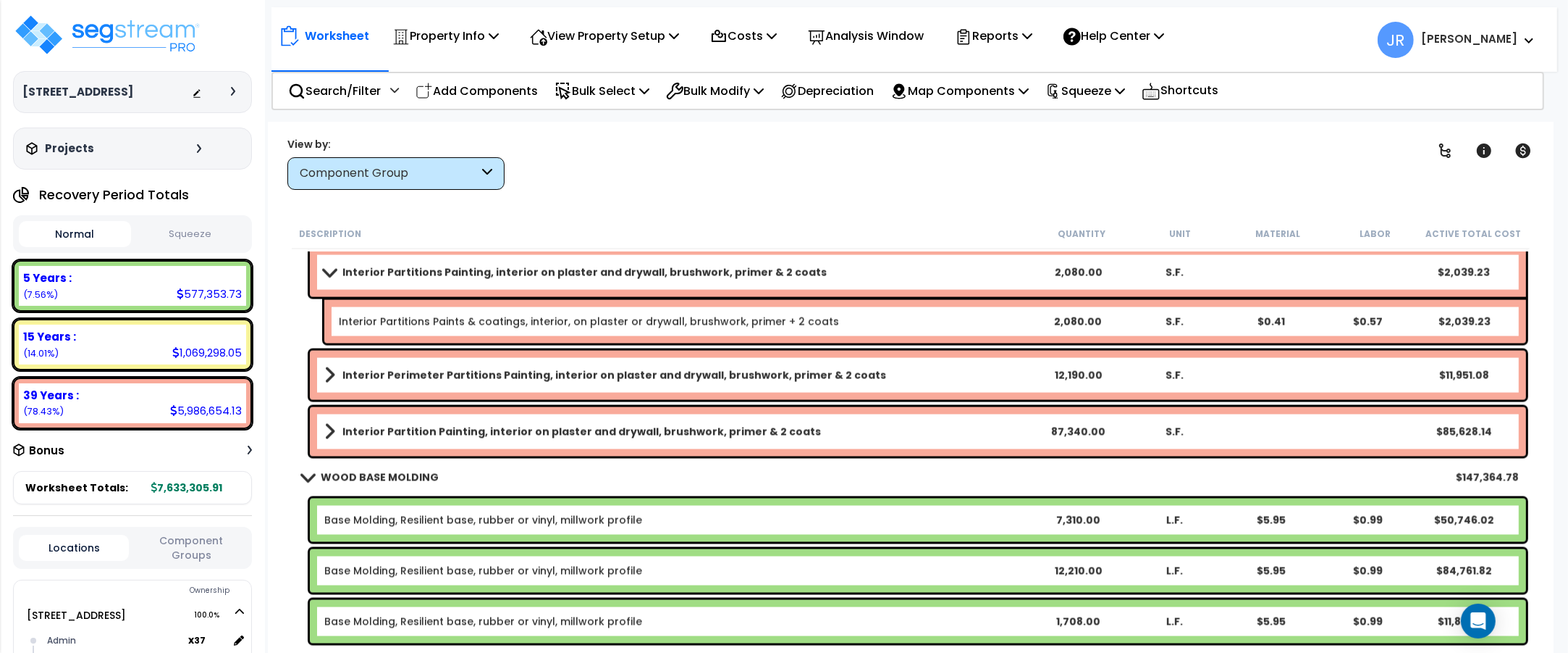
scroll to position [2988, 0]
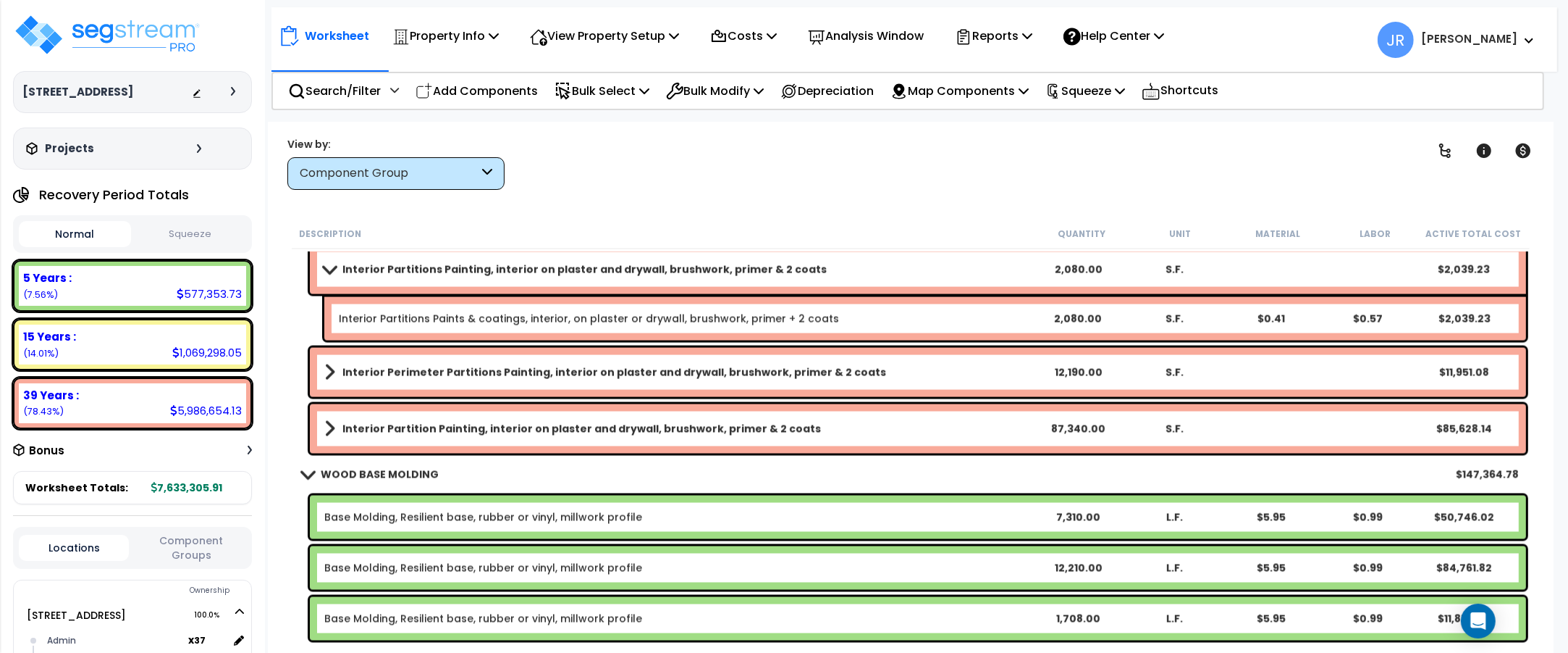
click at [838, 361] on div "Interior Perimeter Partitions Painting, interior on plaster and drywall, brushw…" at bounding box center [918, 373] width 1216 height 49
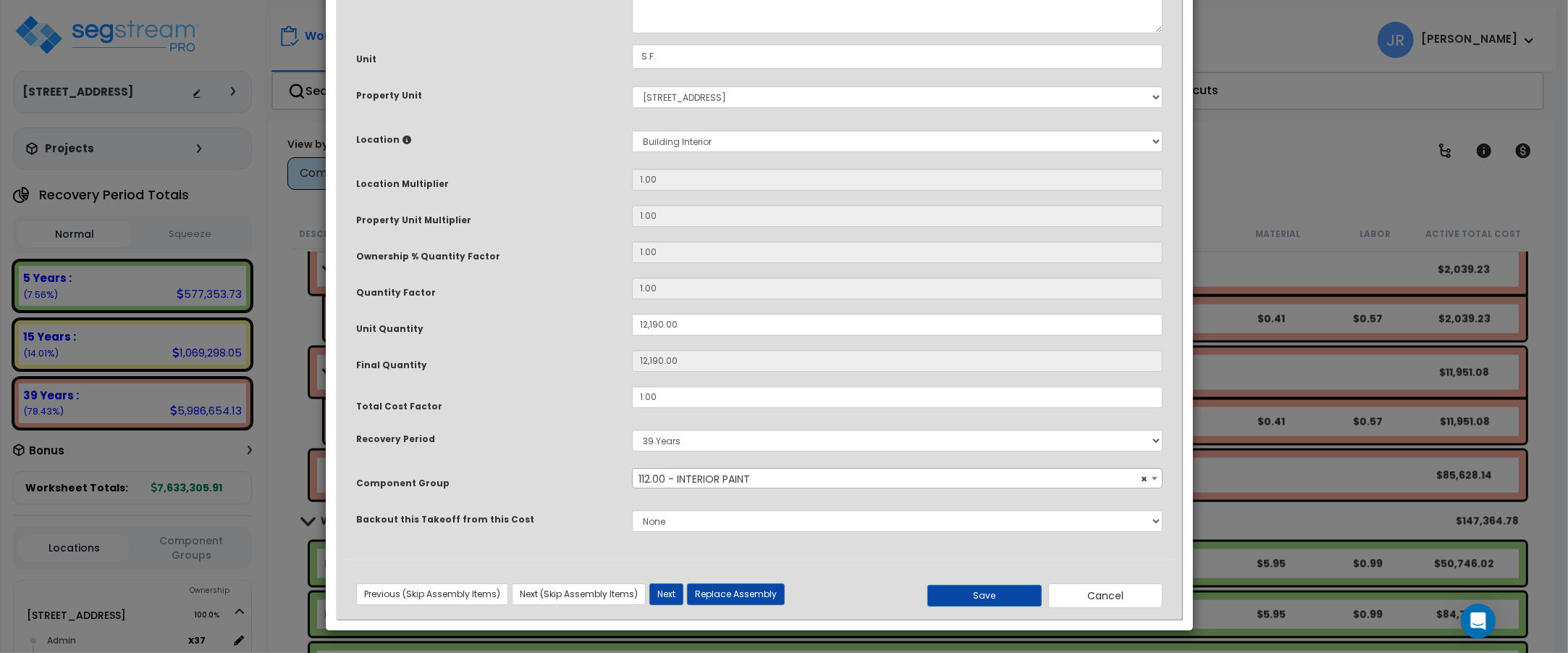
scroll to position [0, 0]
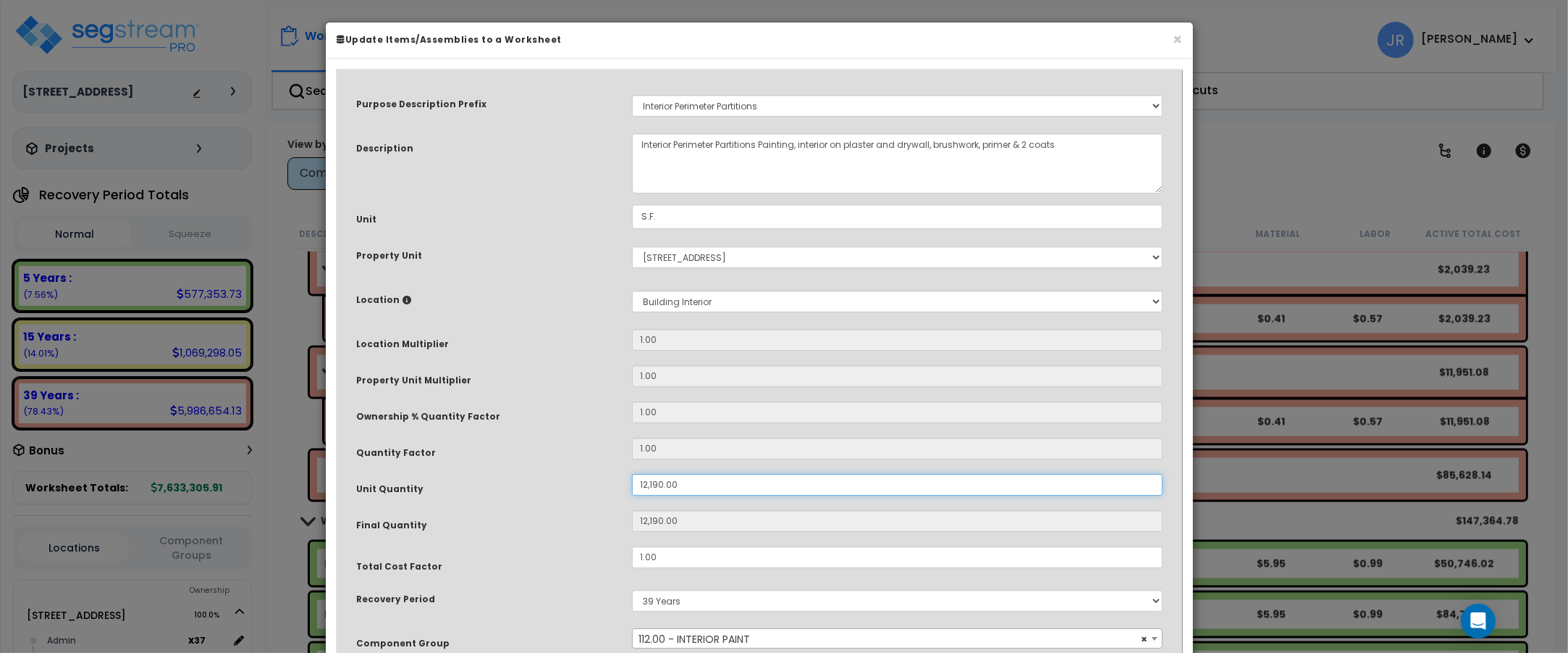
drag, startPoint x: 679, startPoint y: 483, endPoint x: 621, endPoint y: 487, distance: 58.1
click at [621, 487] on div "12,190.00" at bounding box center [897, 485] width 553 height 22
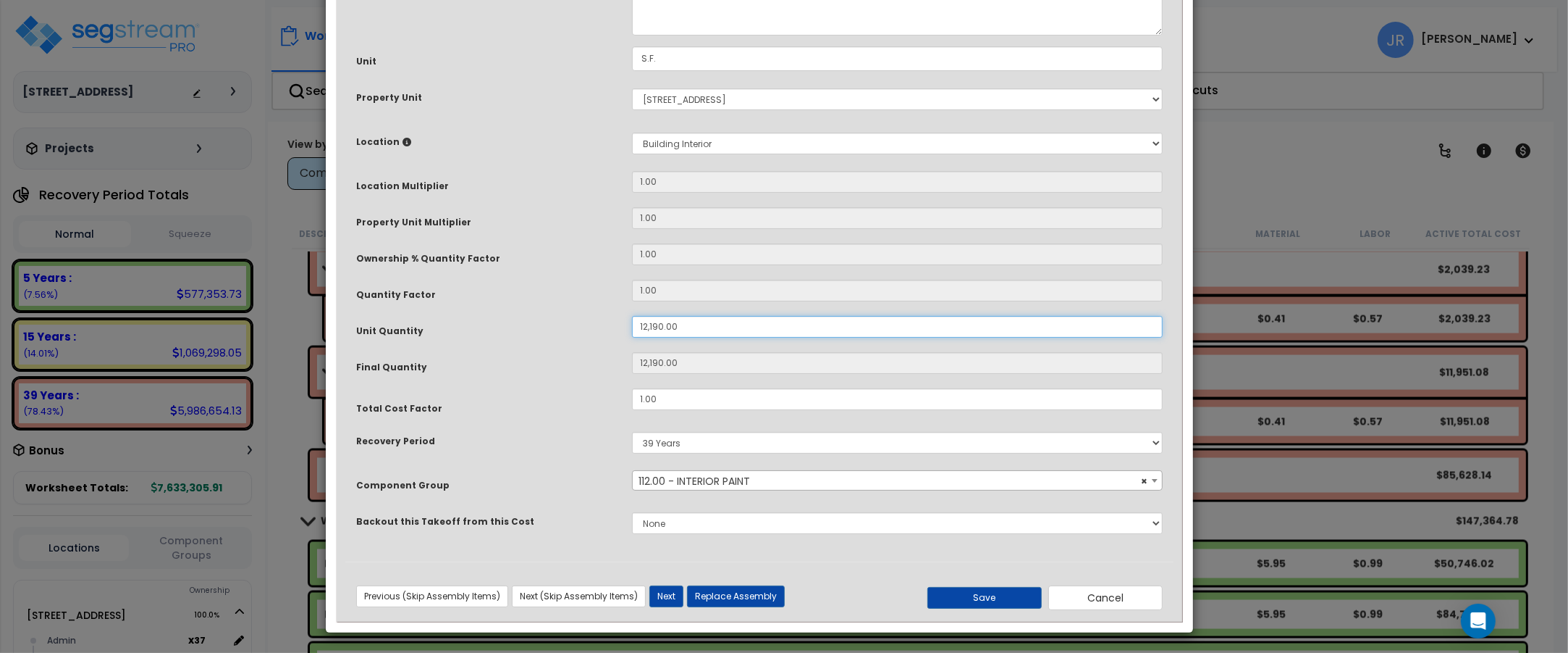
scroll to position [161, 0]
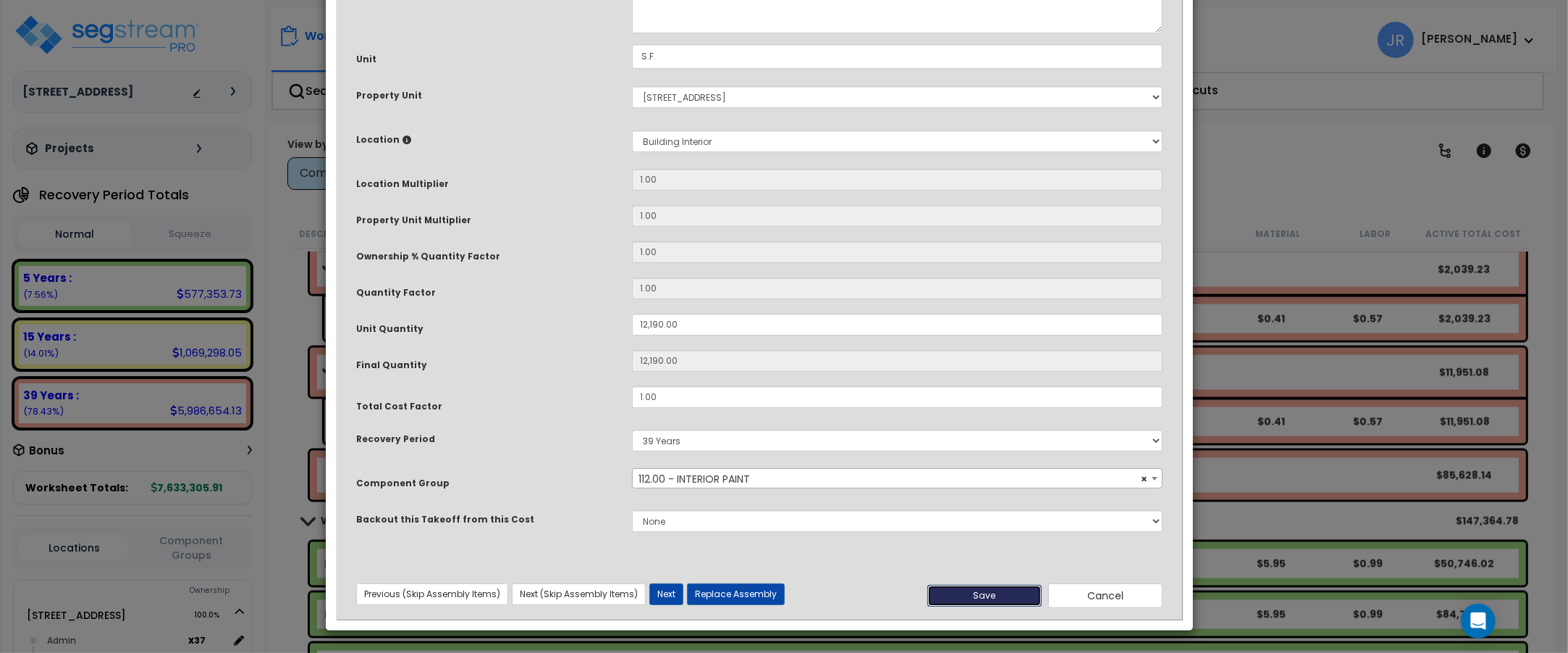
click at [982, 589] on button "Save" at bounding box center [984, 596] width 114 height 22
type input "12190.00"
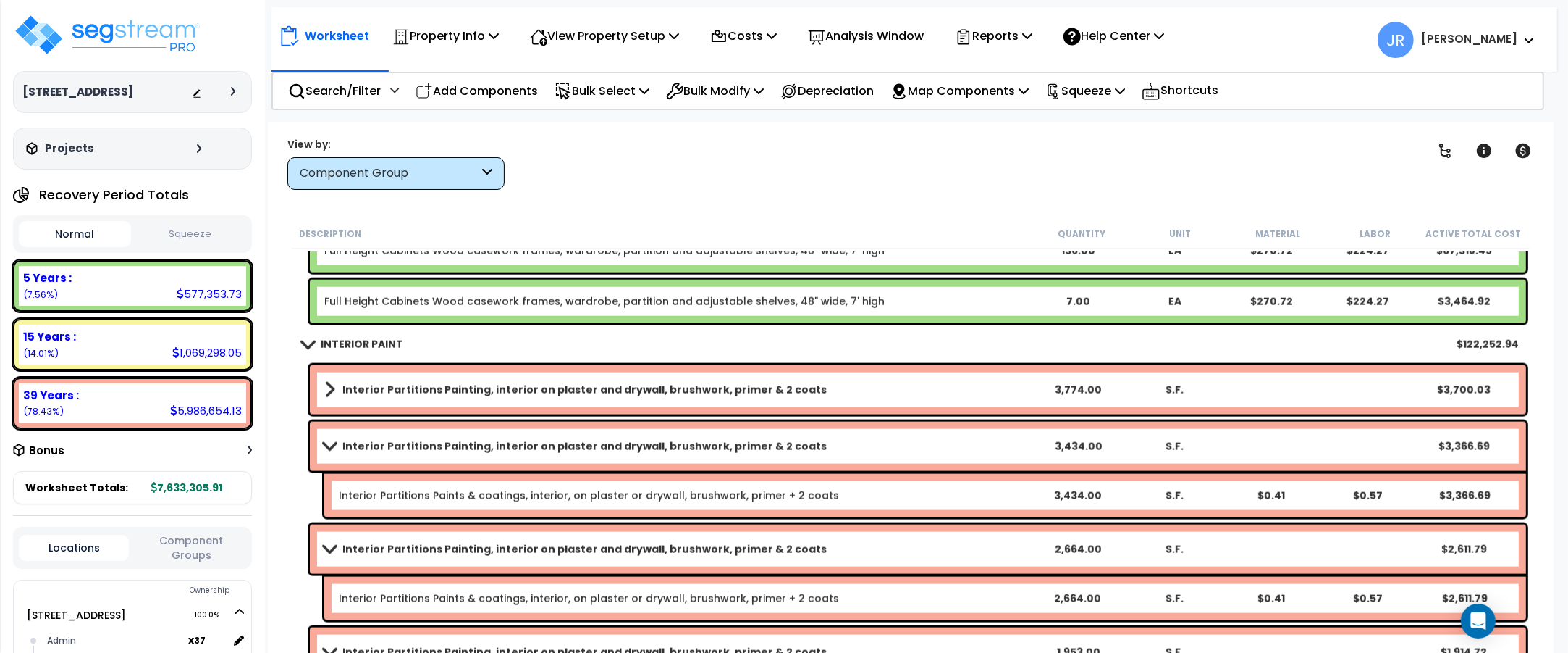
scroll to position [2264, 0]
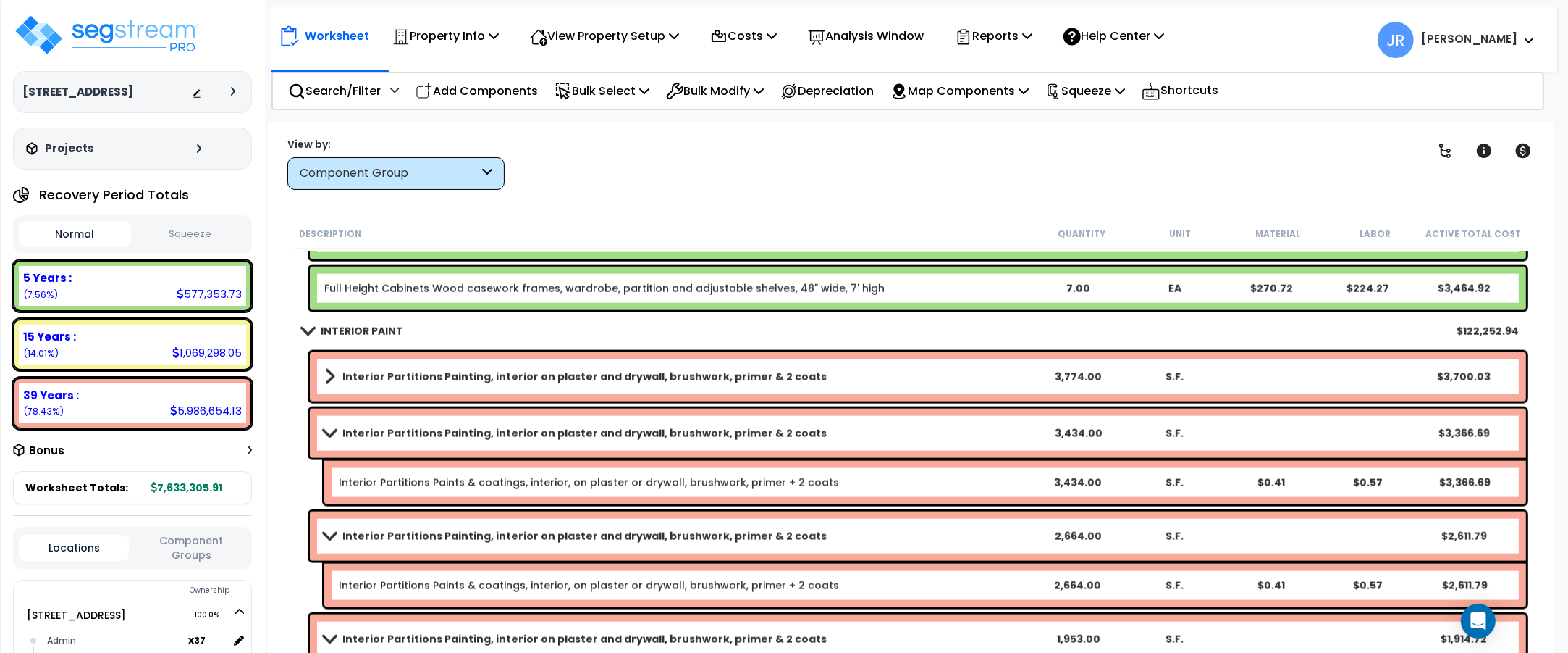
click at [946, 381] on link "Interior Partitions Painting, interior on plaster and drywall, brushwork, prime…" at bounding box center [677, 377] width 705 height 20
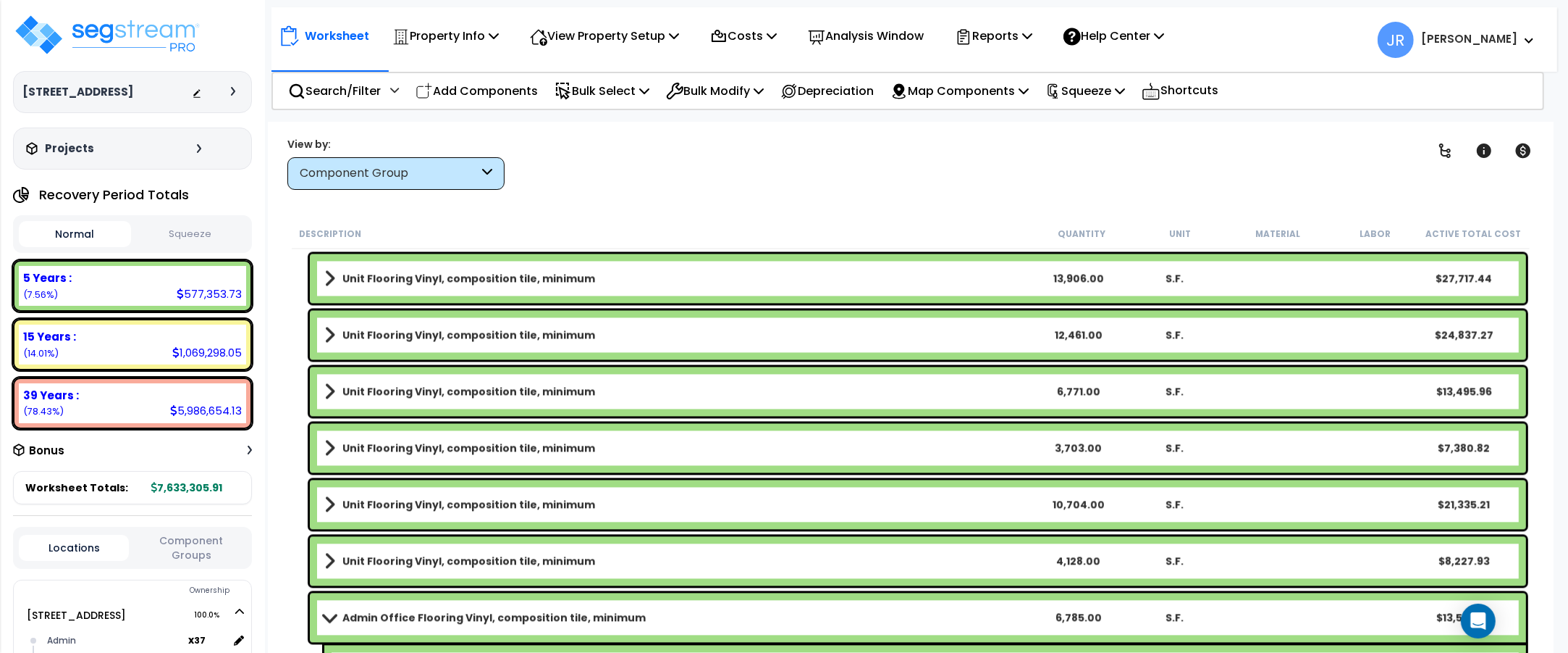
scroll to position [3713, 0]
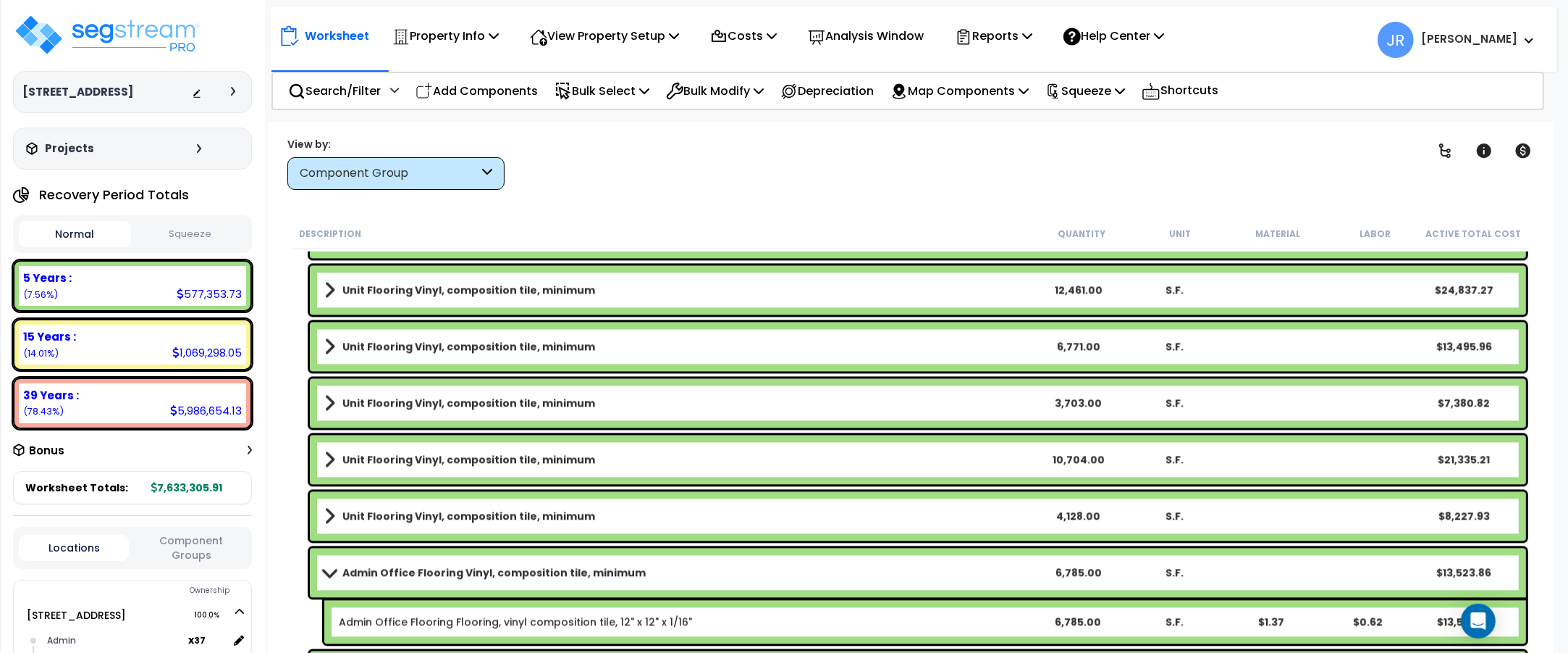
click at [923, 283] on link "Unit Flooring Vinyl, composition tile, minimum" at bounding box center [677, 290] width 705 height 20
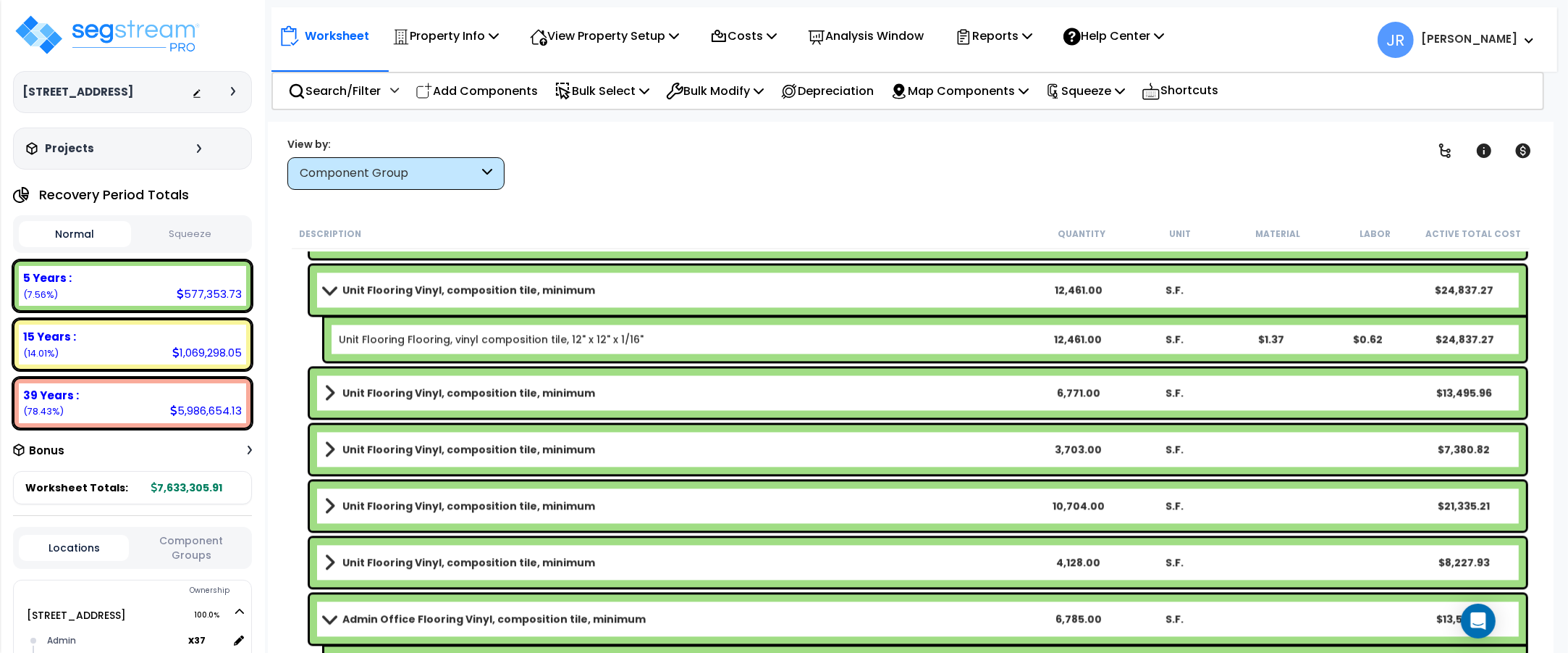
click at [924, 283] on link "Unit Flooring Vinyl, composition tile, minimum" at bounding box center [677, 290] width 705 height 20
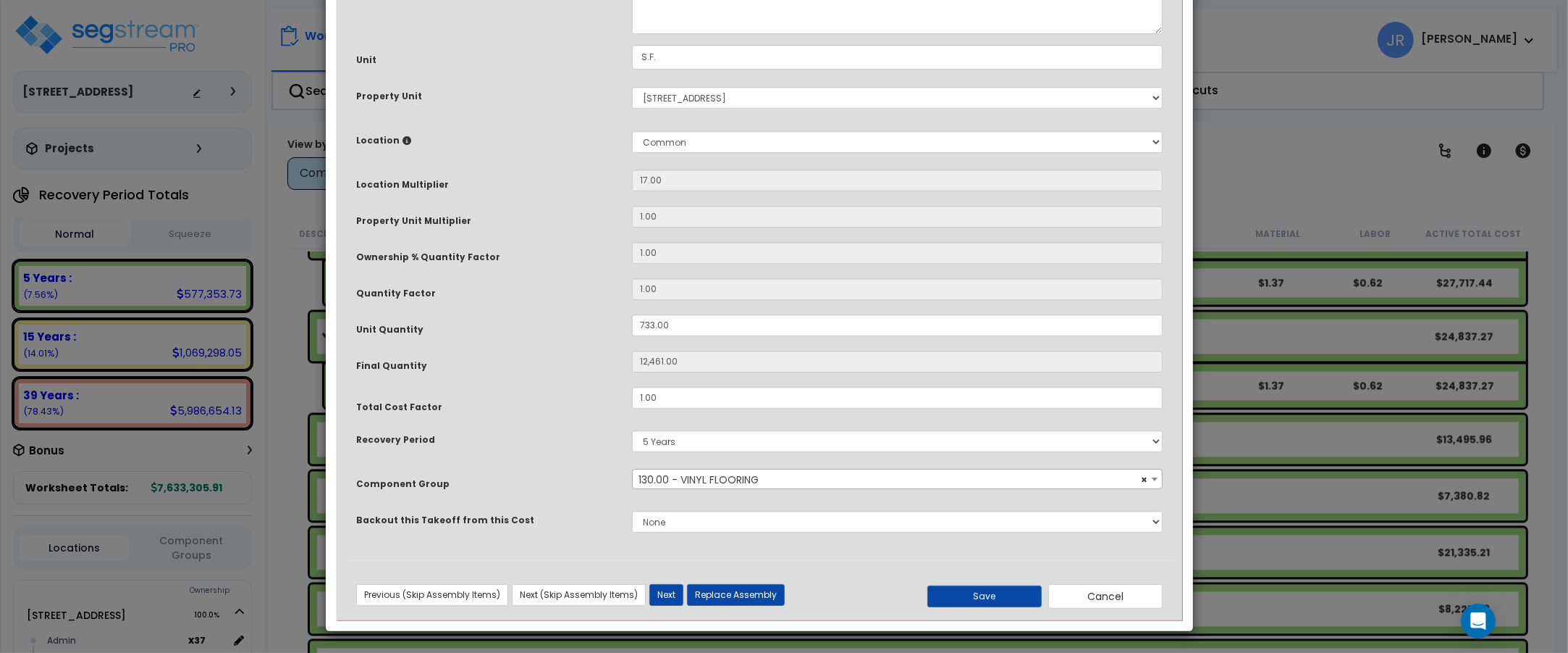
scroll to position [161, 0]
click at [992, 598] on button "Save" at bounding box center [984, 596] width 114 height 22
type input "12461.00"
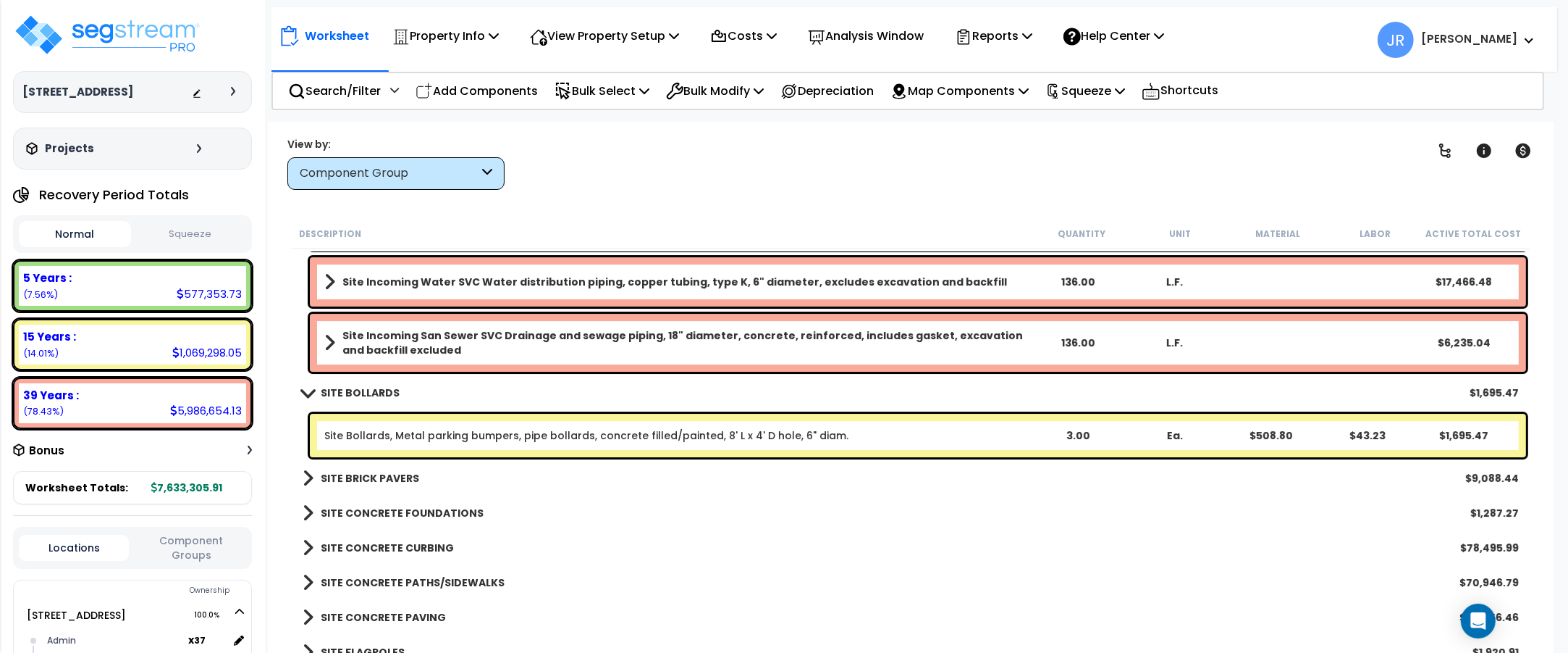
scroll to position [12316, 0]
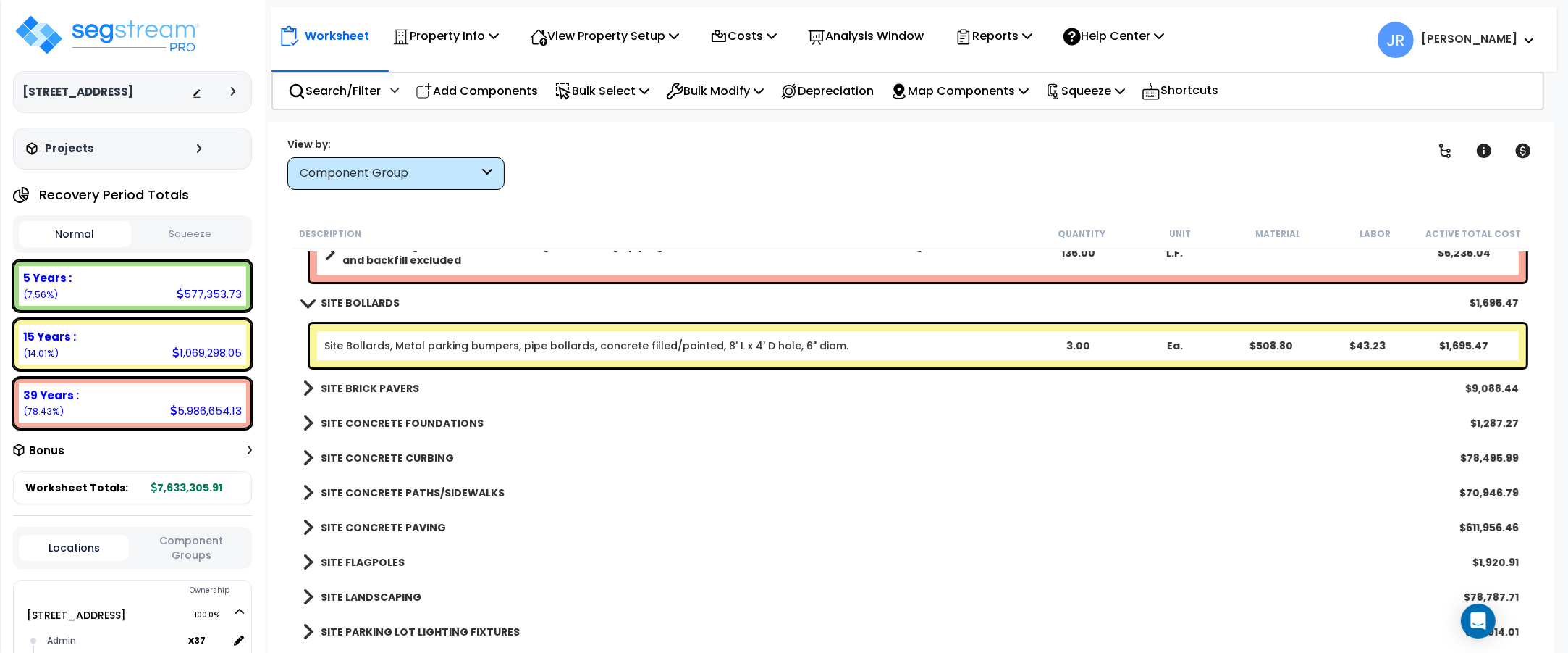
click at [406, 389] on b "SITE BRICK PAVERS" at bounding box center [370, 388] width 98 height 14
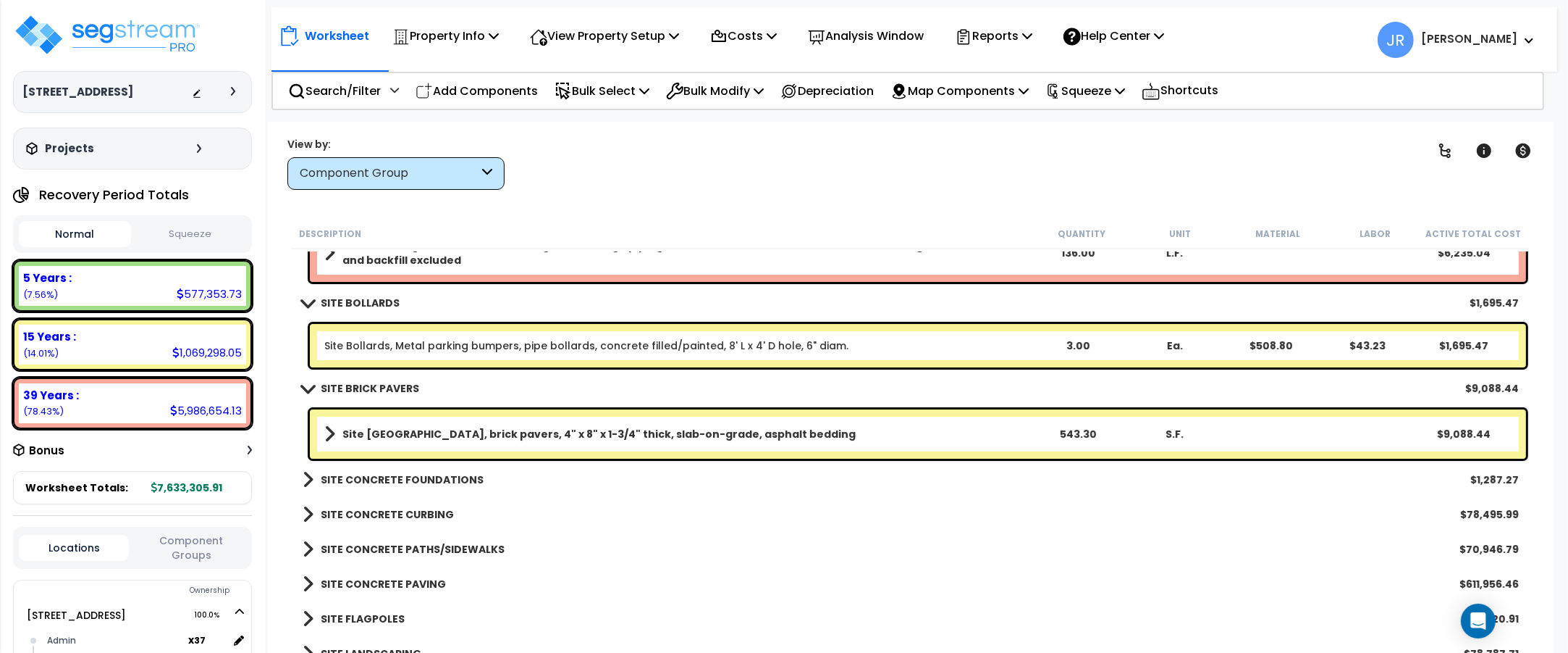
click at [415, 470] on link "SITE CONCRETE FOUNDATIONS" at bounding box center [393, 480] width 181 height 20
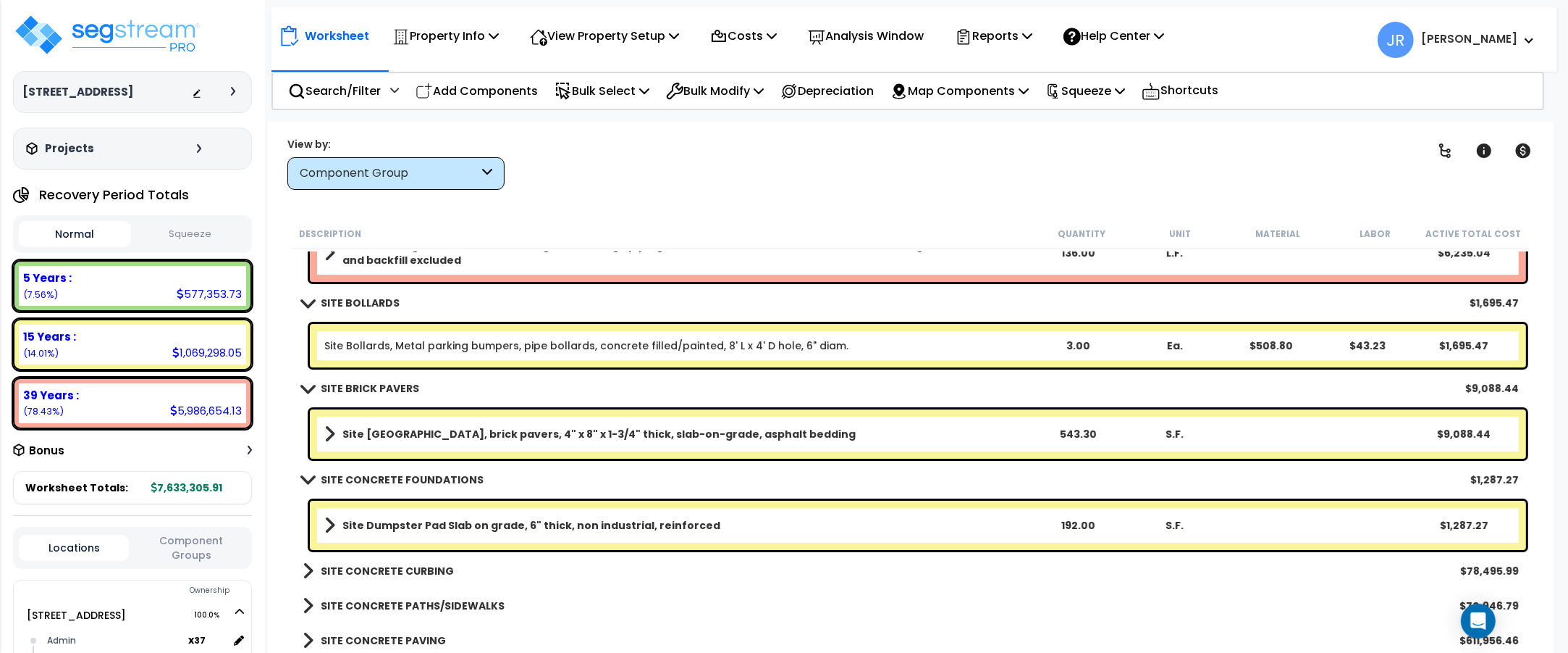
click at [414, 575] on b "SITE CONCRETE CURBING" at bounding box center [387, 571] width 133 height 14
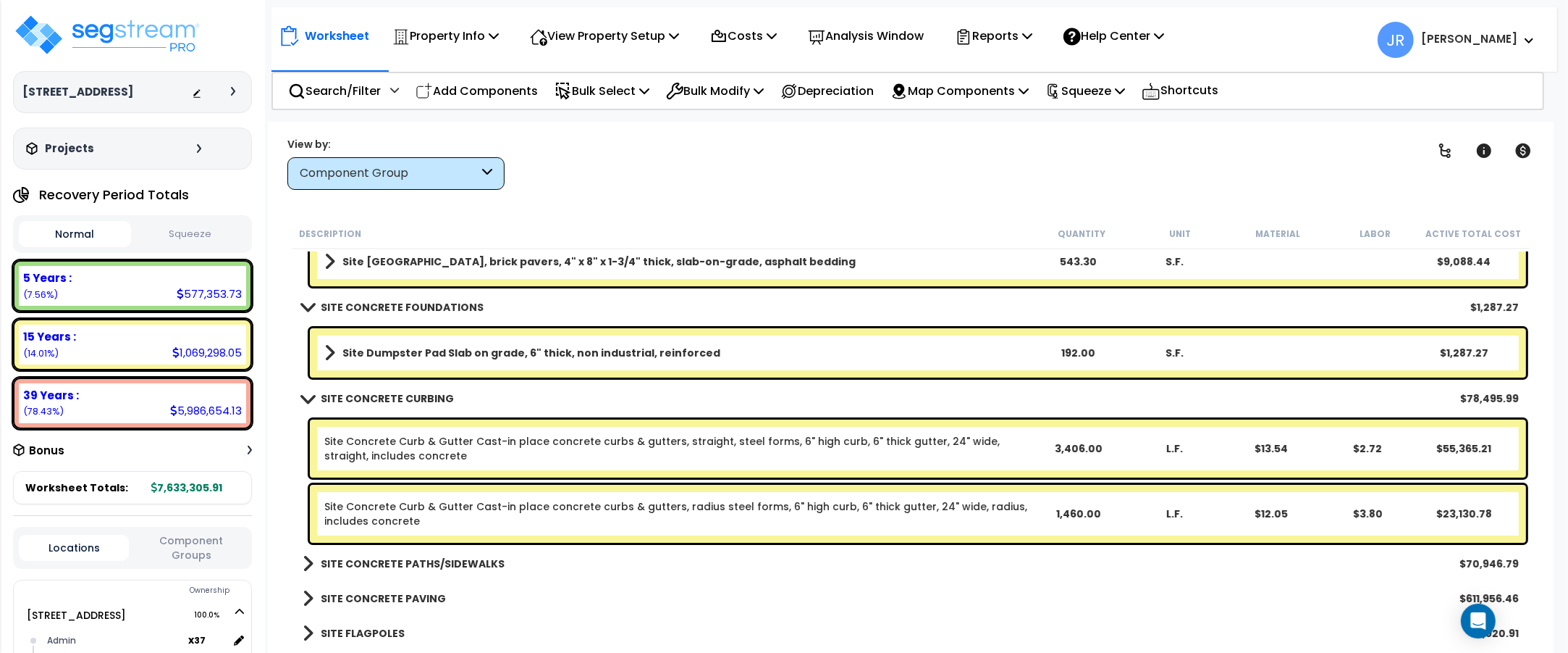
scroll to position [12496, 0]
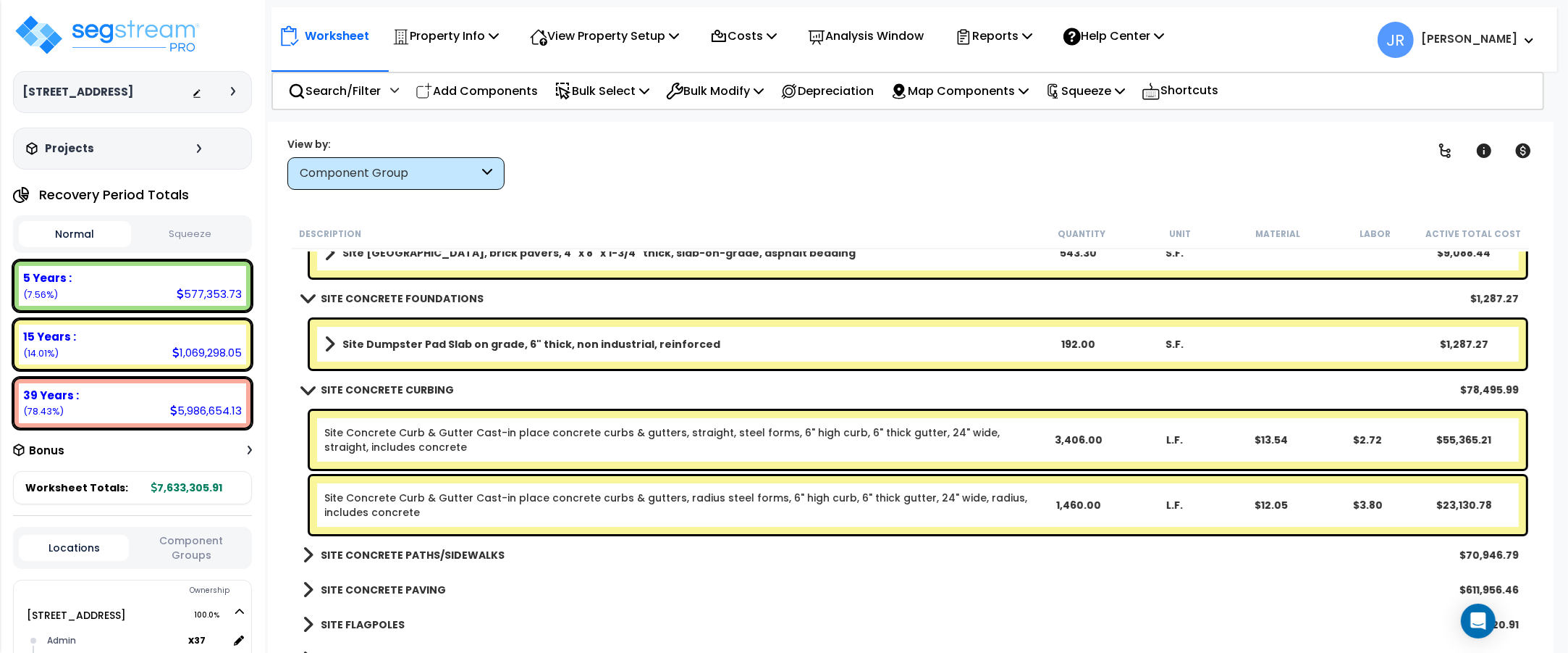
click at [408, 548] on b "SITE CONCRETE PATHS/SIDEWALKS" at bounding box center [413, 555] width 184 height 14
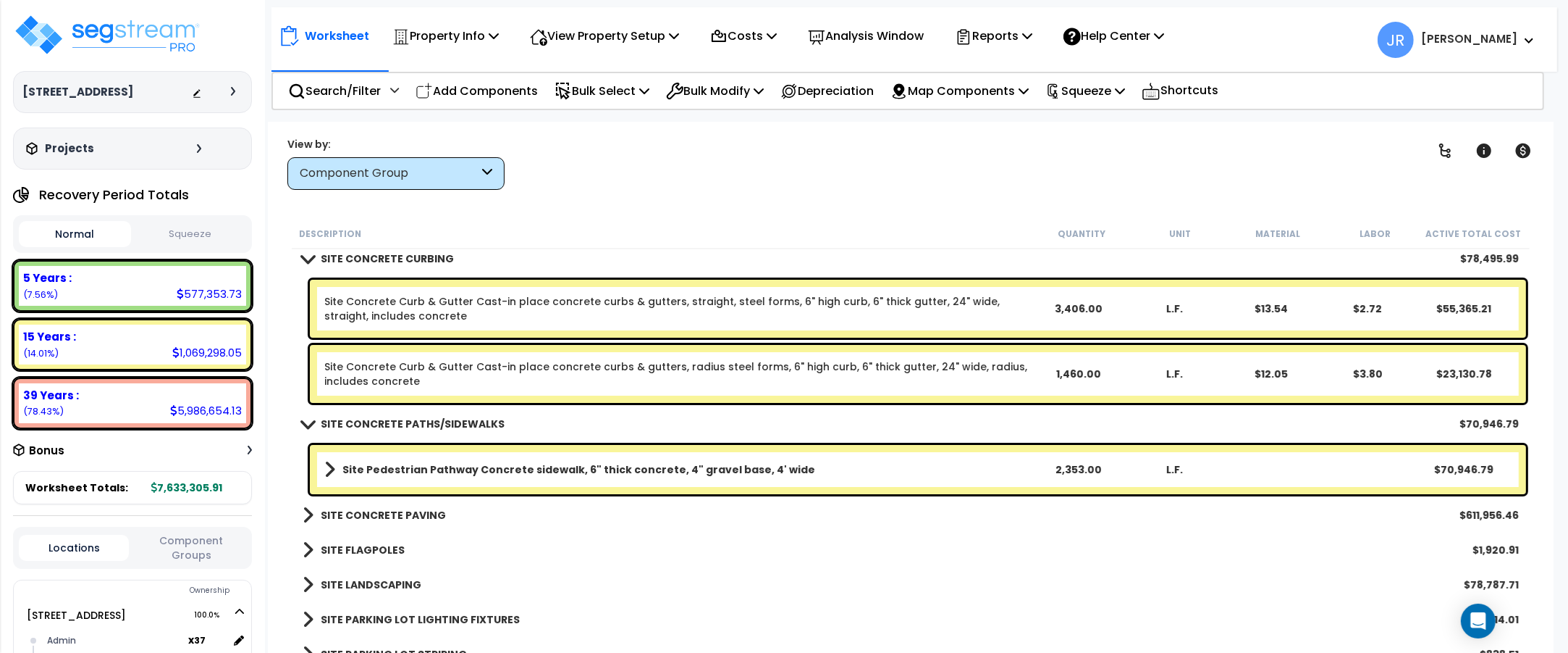
scroll to position [12677, 0]
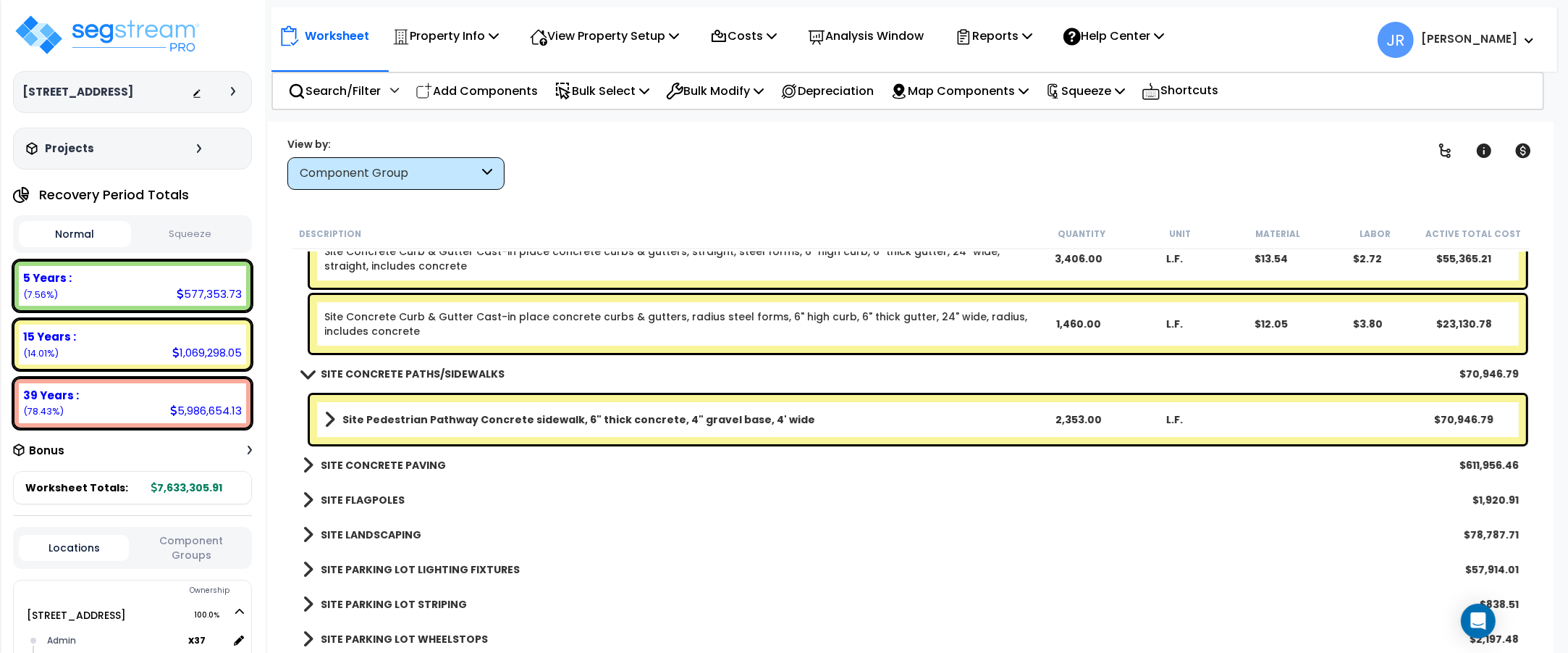
click at [414, 460] on b "SITE CONCRETE PAVING" at bounding box center [383, 465] width 125 height 14
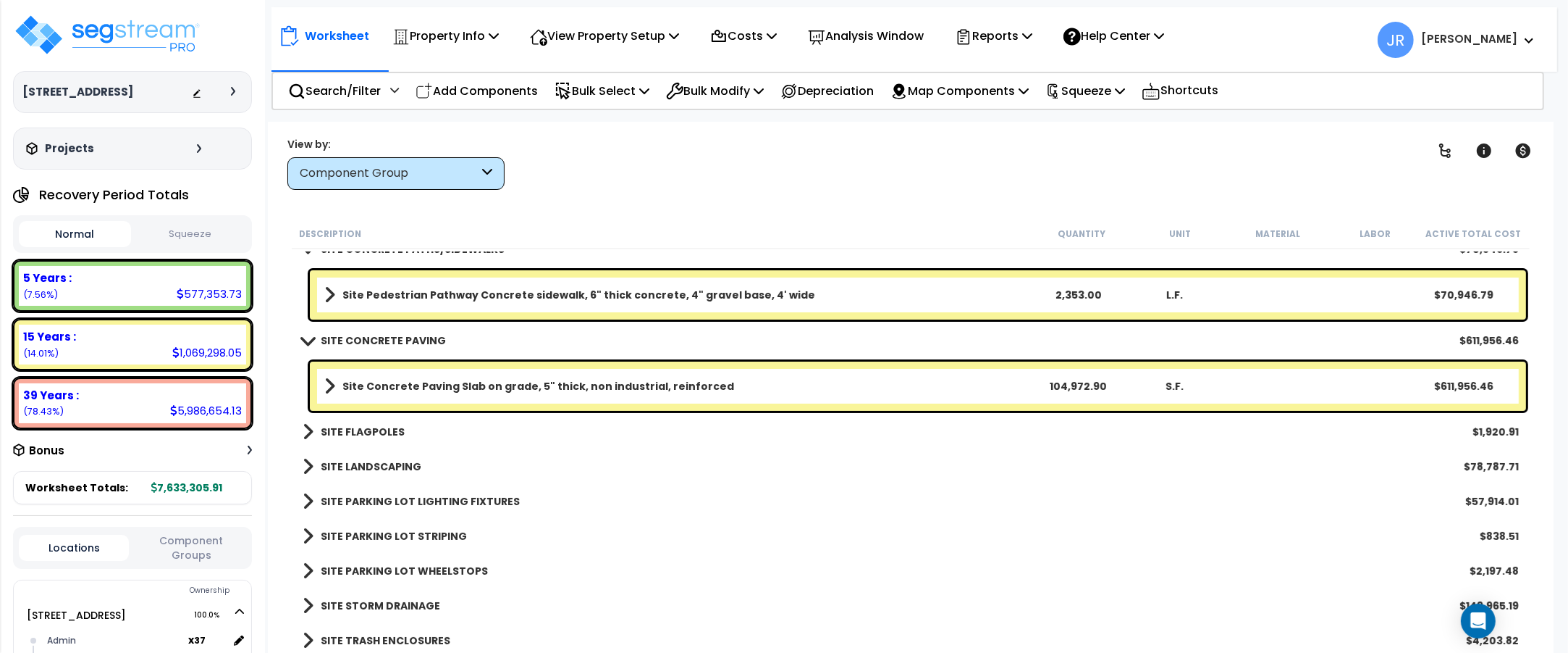
scroll to position [12803, 0]
click at [378, 431] on b "SITE FLAGPOLES" at bounding box center [363, 431] width 84 height 14
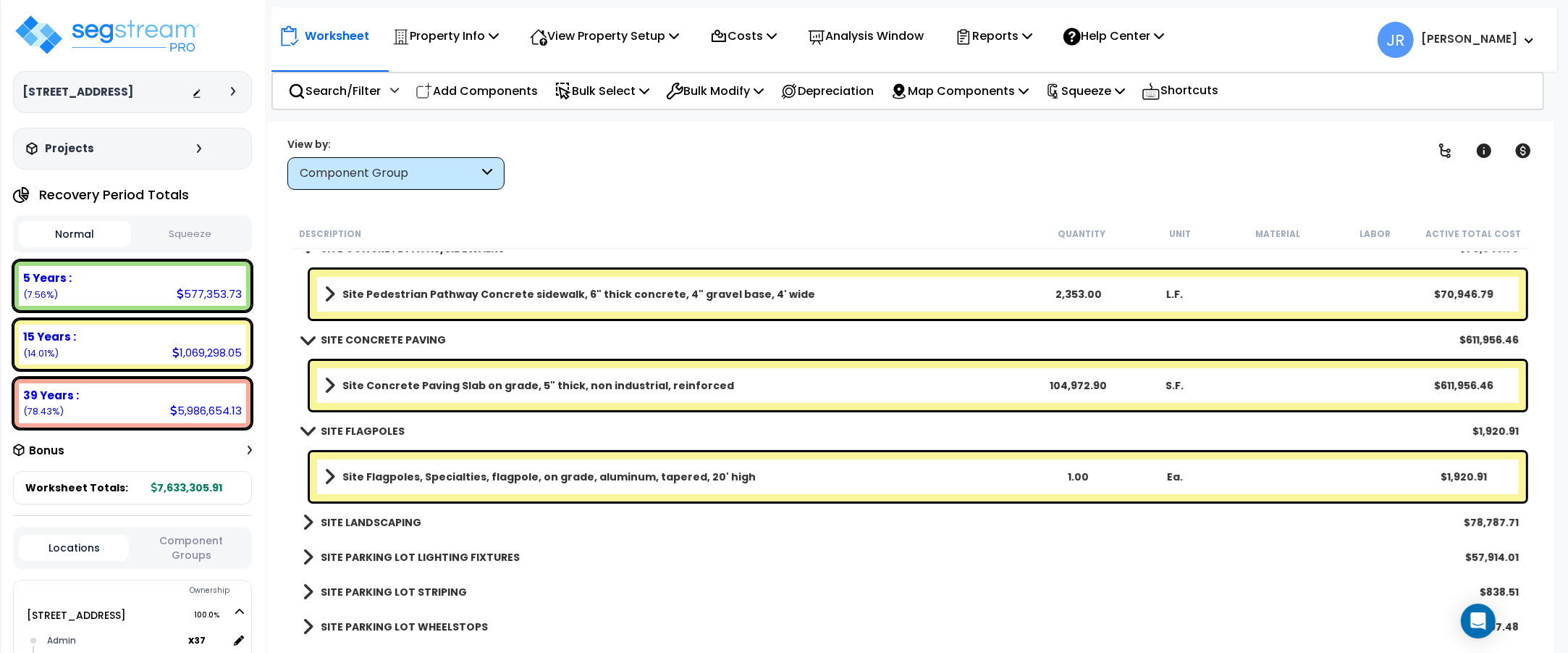
click at [379, 515] on b "SITE LANDSCAPING" at bounding box center [371, 523] width 101 height 14
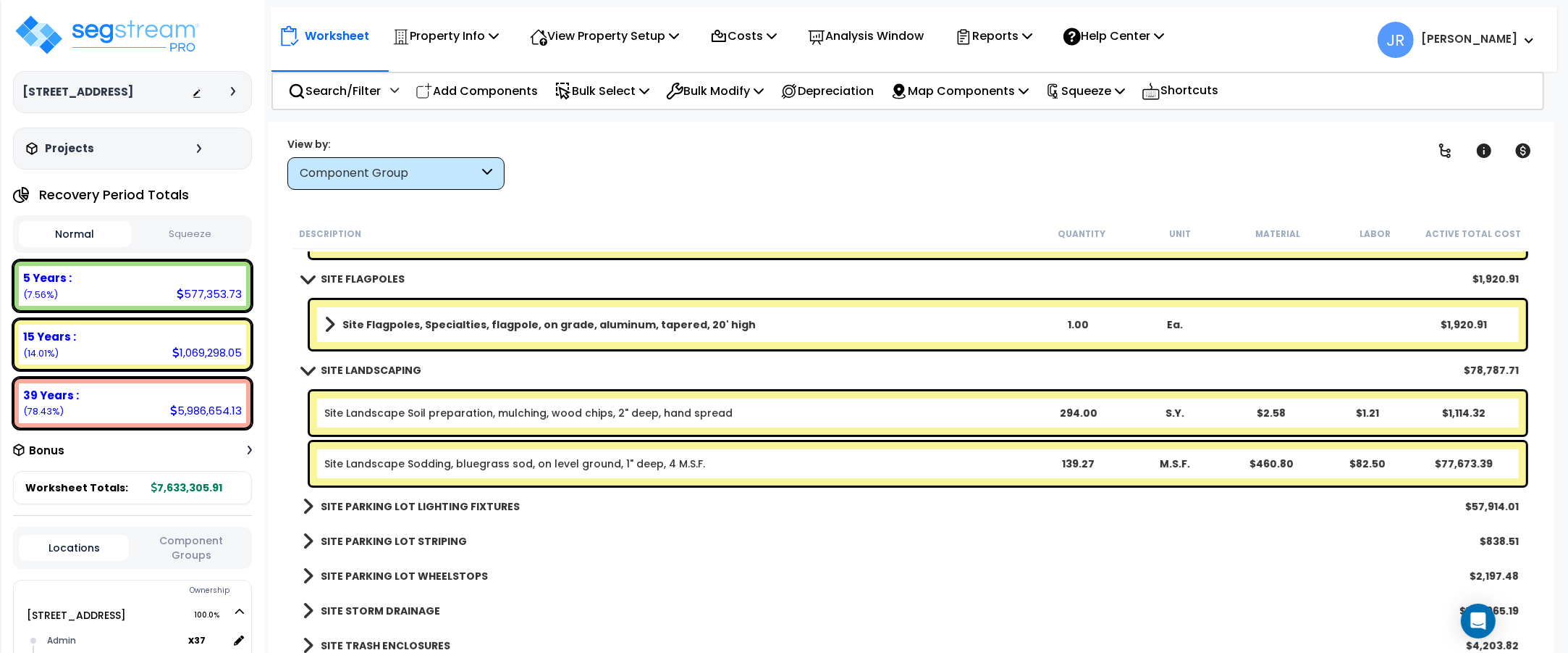
scroll to position [12961, 0]
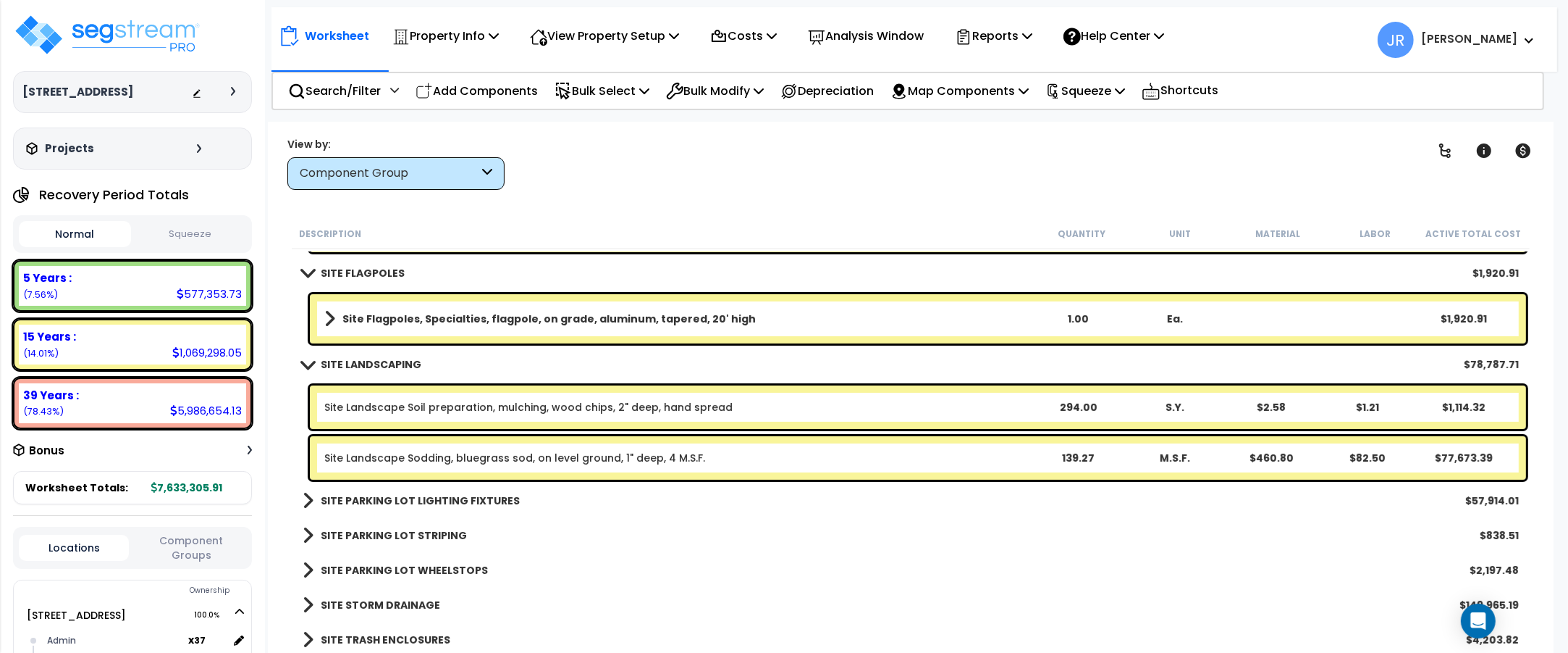
click at [466, 500] on b "SITE PARKING LOT LIGHTING FIXTURES" at bounding box center [420, 501] width 199 height 14
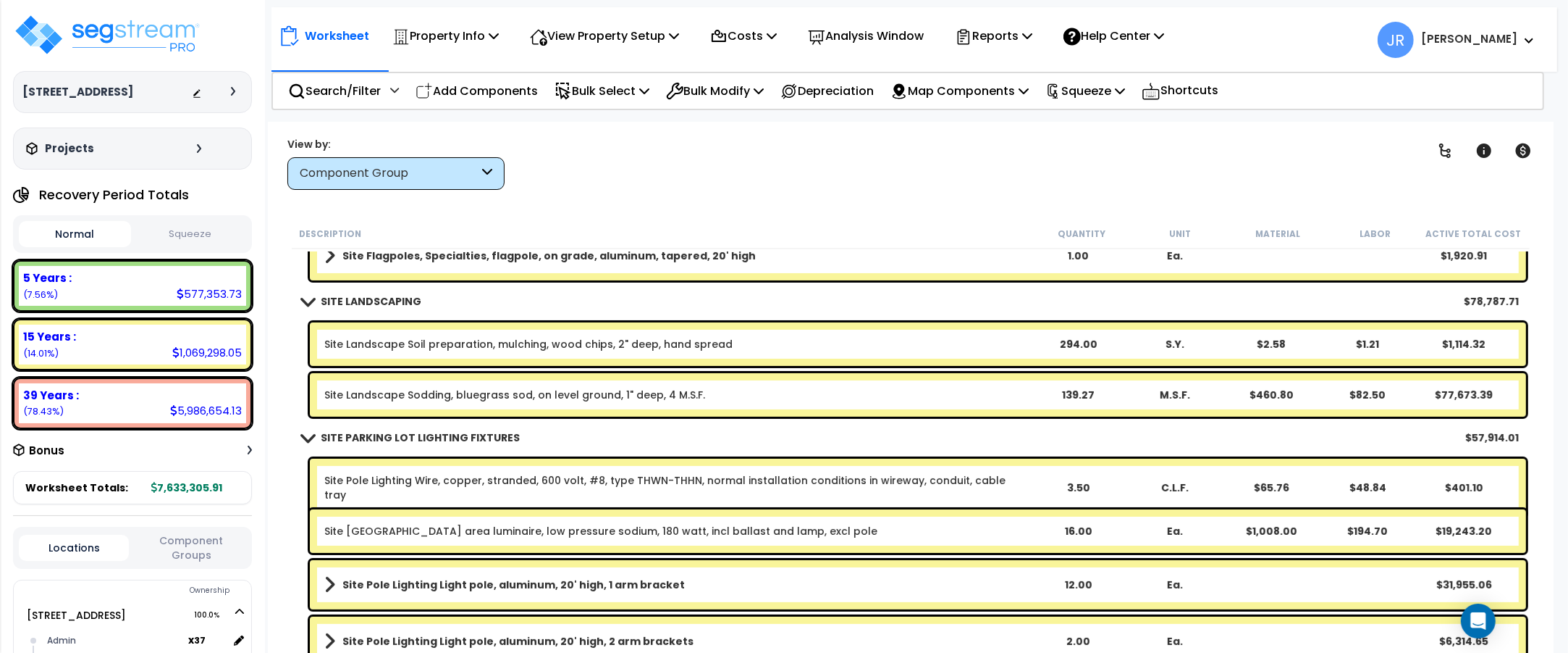
scroll to position [13175, 0]
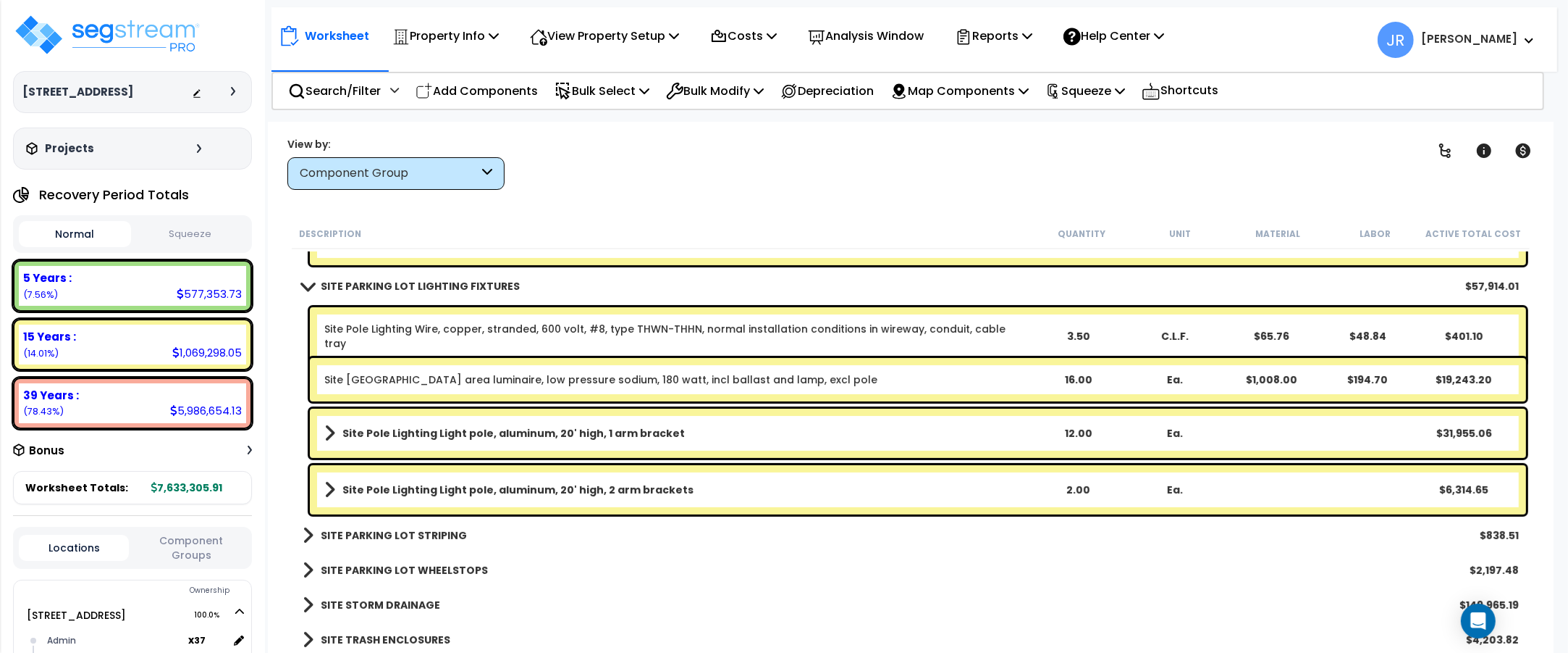
click at [449, 533] on b "SITE PARKING LOT STRIPING" at bounding box center [394, 536] width 146 height 14
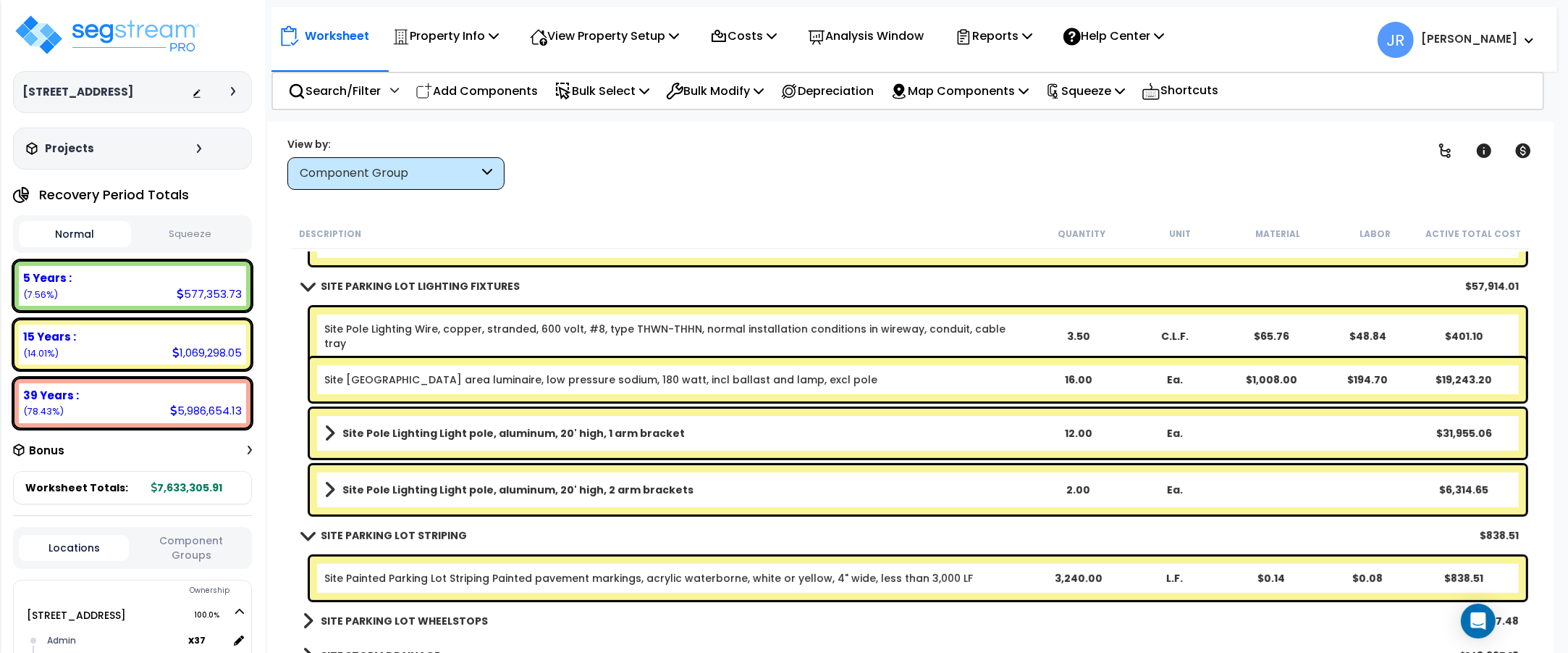
scroll to position [13226, 0]
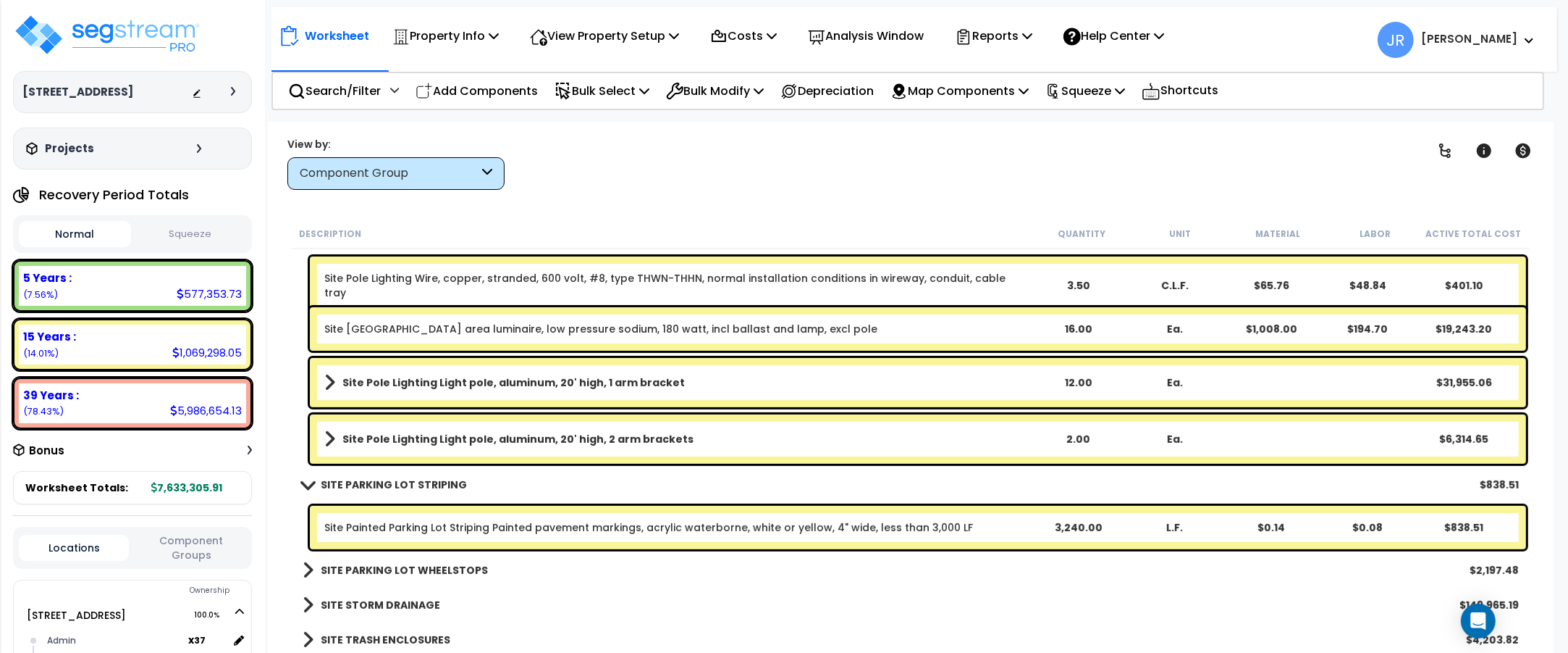
click at [443, 563] on b "SITE PARKING LOT WHEELSTOPS" at bounding box center [404, 570] width 167 height 14
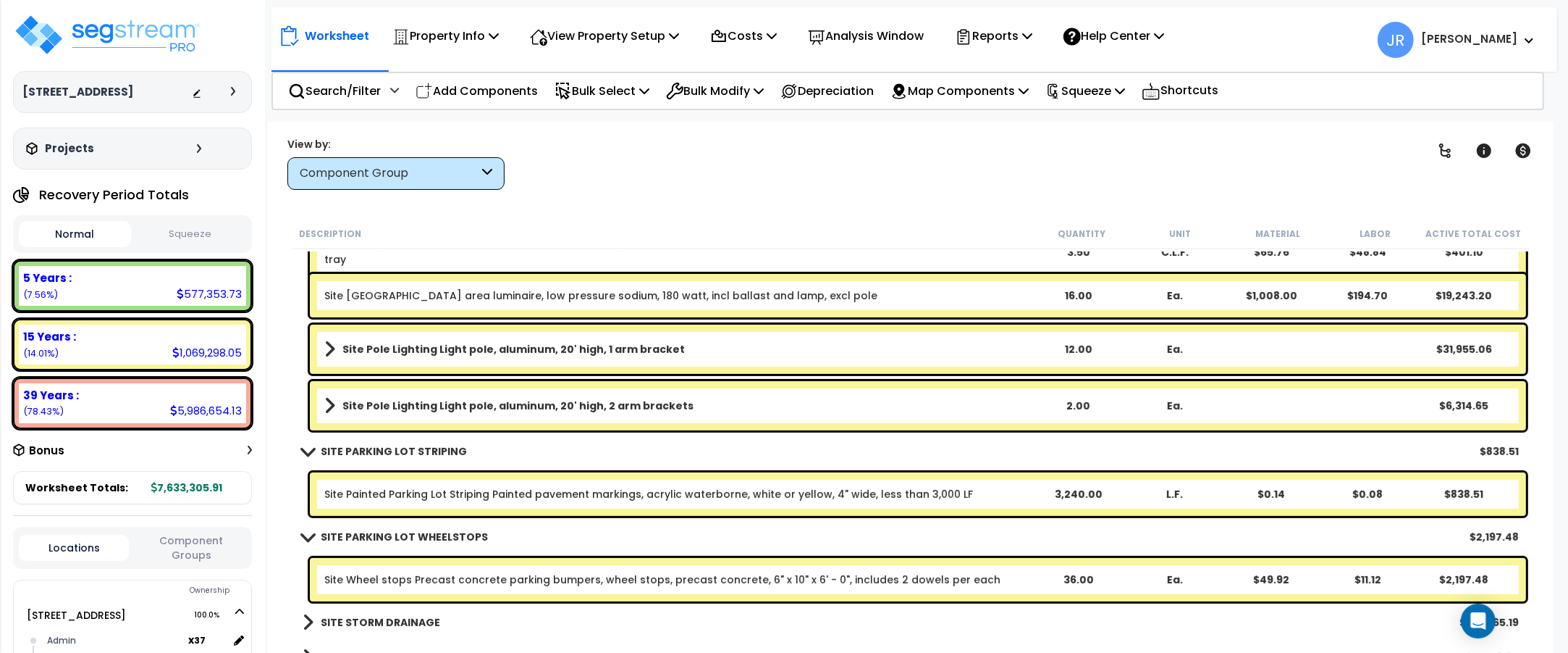
scroll to position [13277, 0]
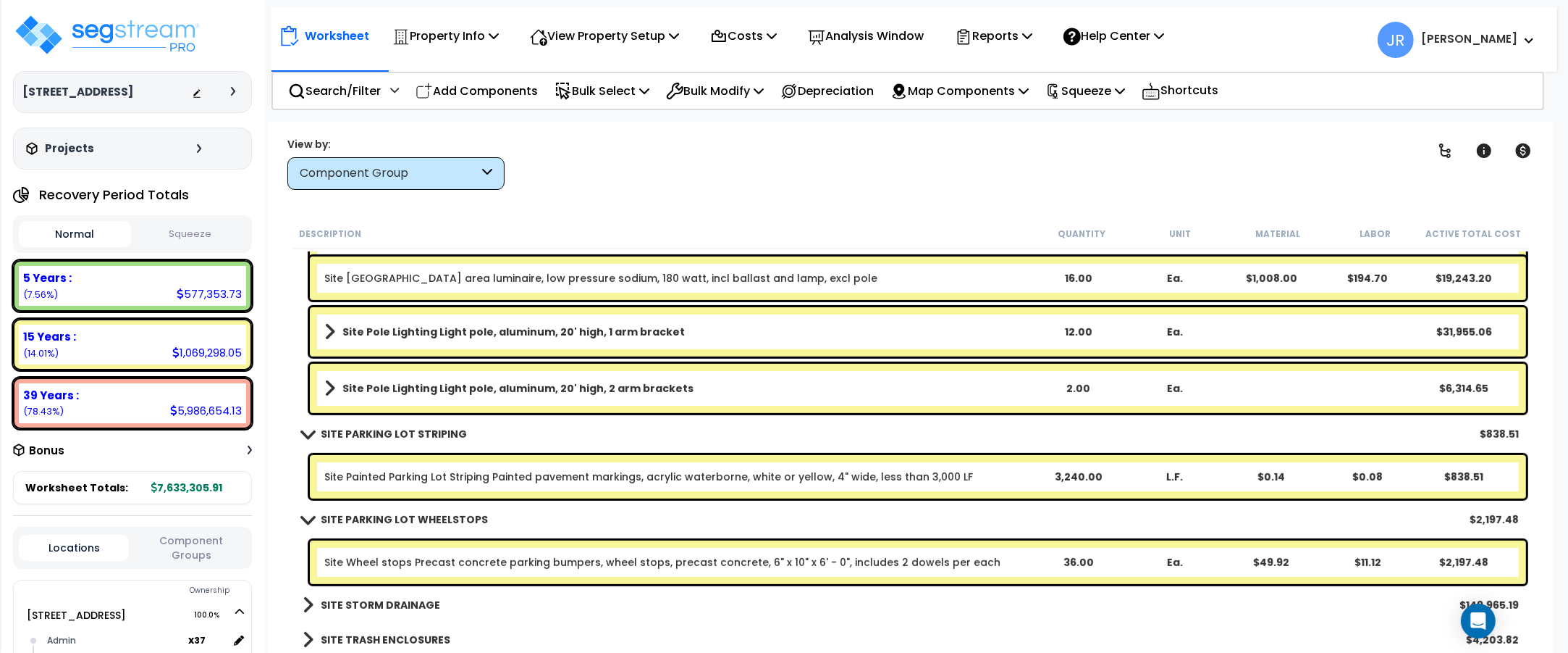
click at [406, 602] on b "SITE STORM DRAINAGE" at bounding box center [380, 605] width 120 height 14
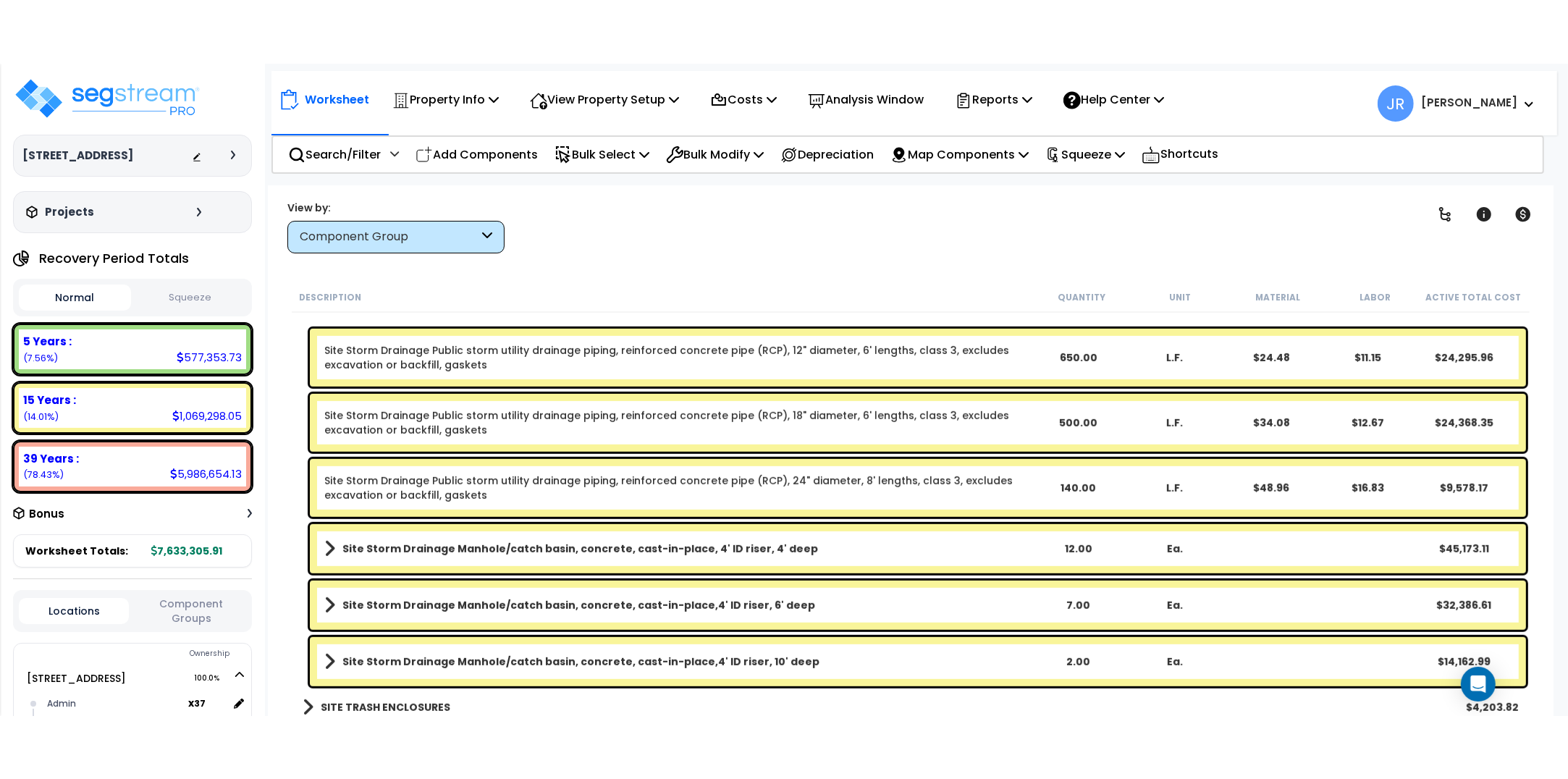
scroll to position [13627, 0]
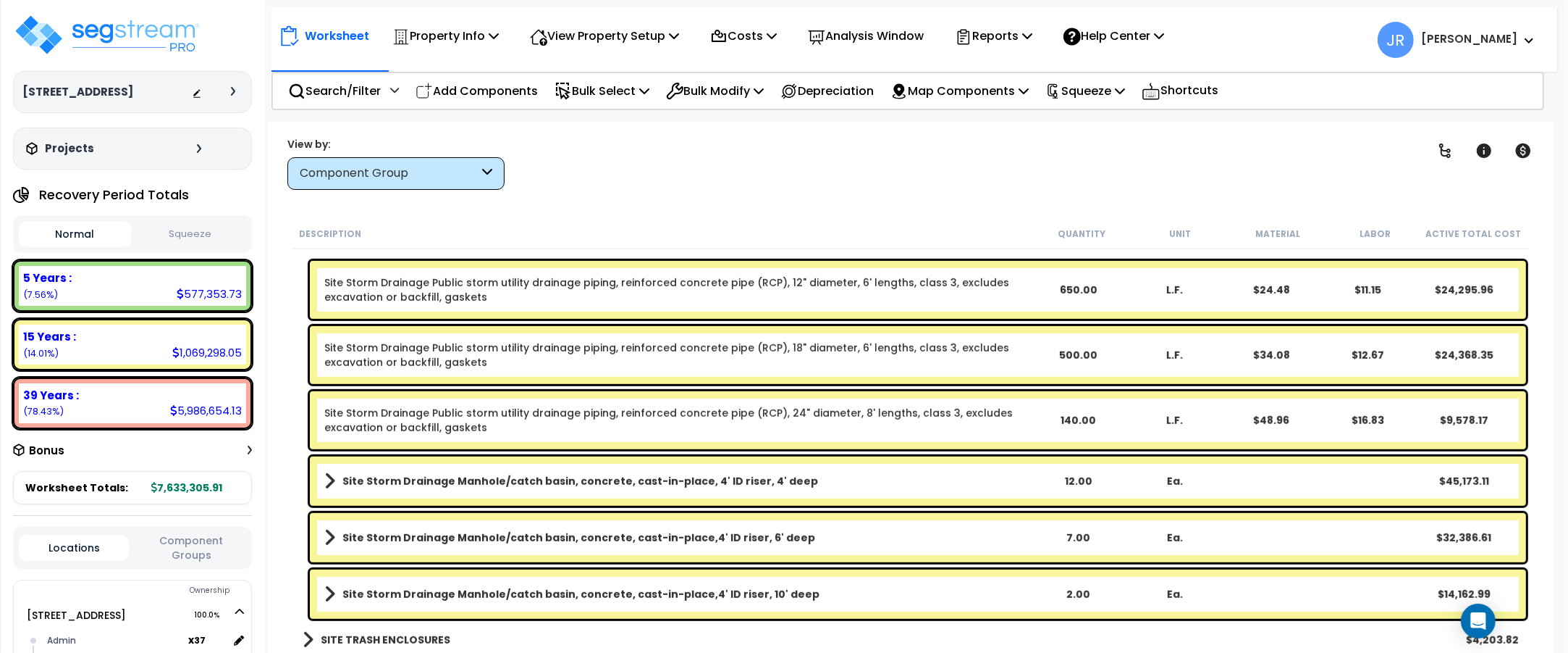
click at [414, 639] on b "SITE TRASH ENCLOSURES" at bounding box center [385, 640] width 130 height 14
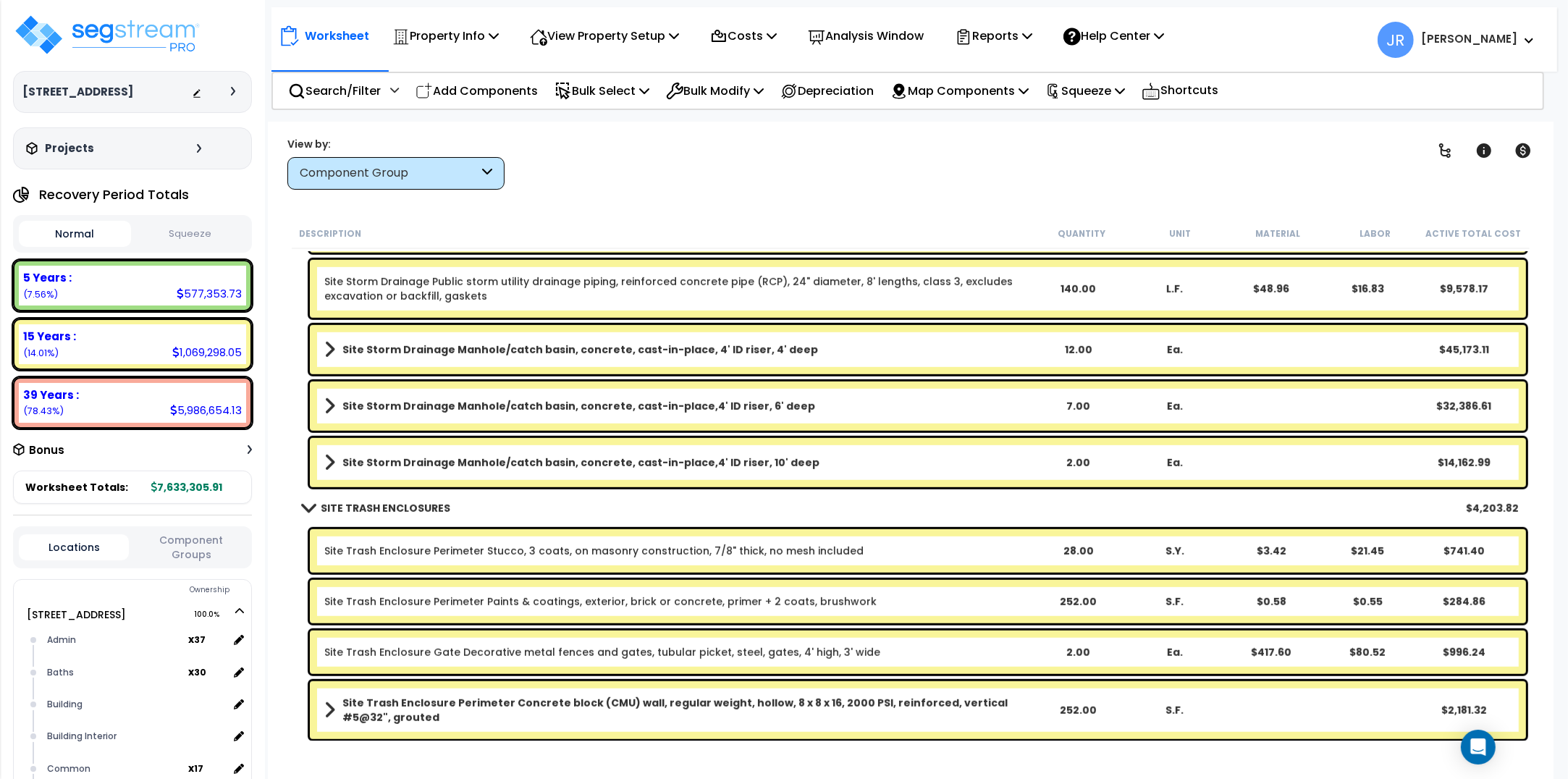
scroll to position [13759, 0]
click at [508, 91] on p "Add Components" at bounding box center [477, 90] width 122 height 20
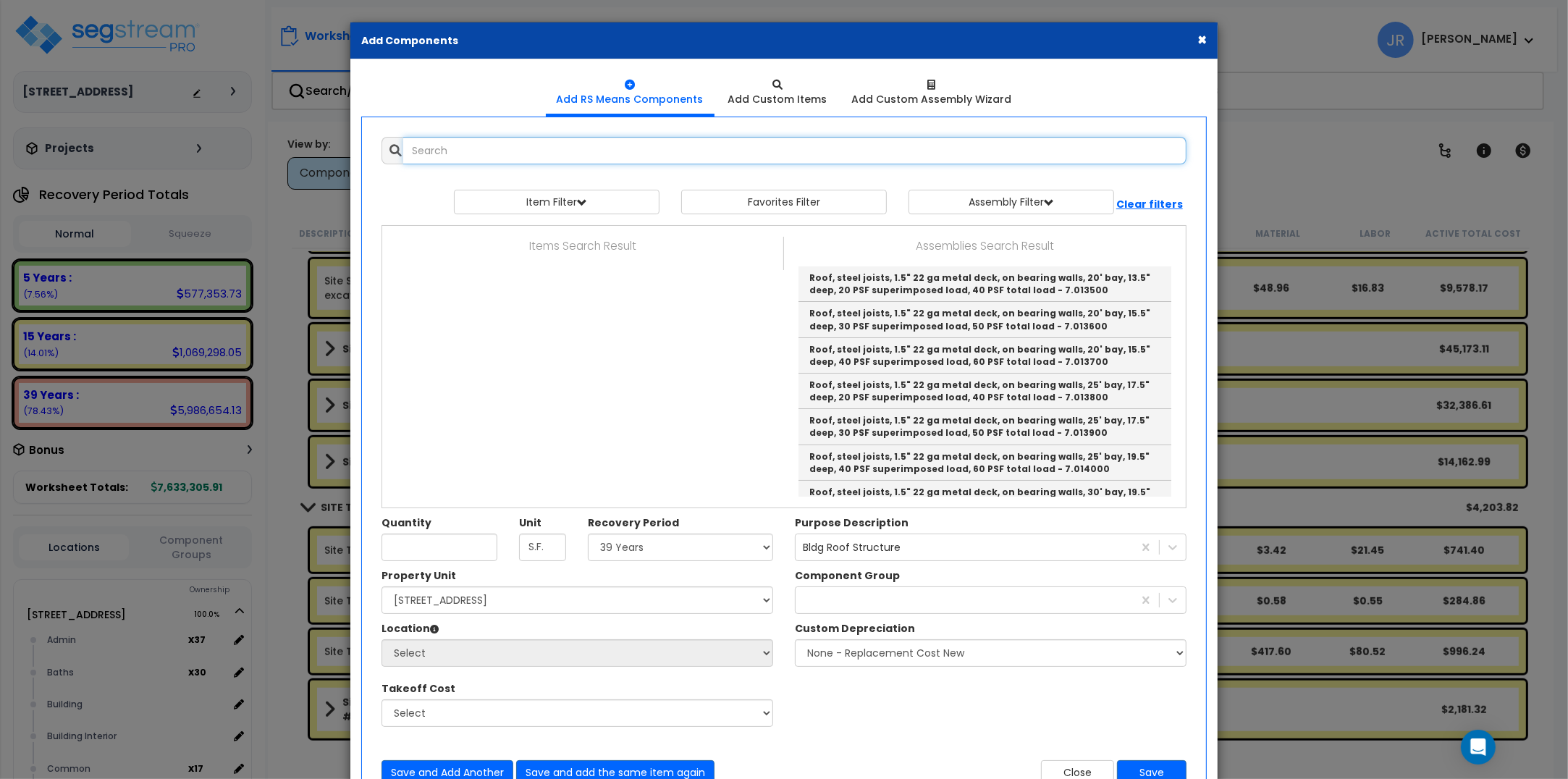
select select
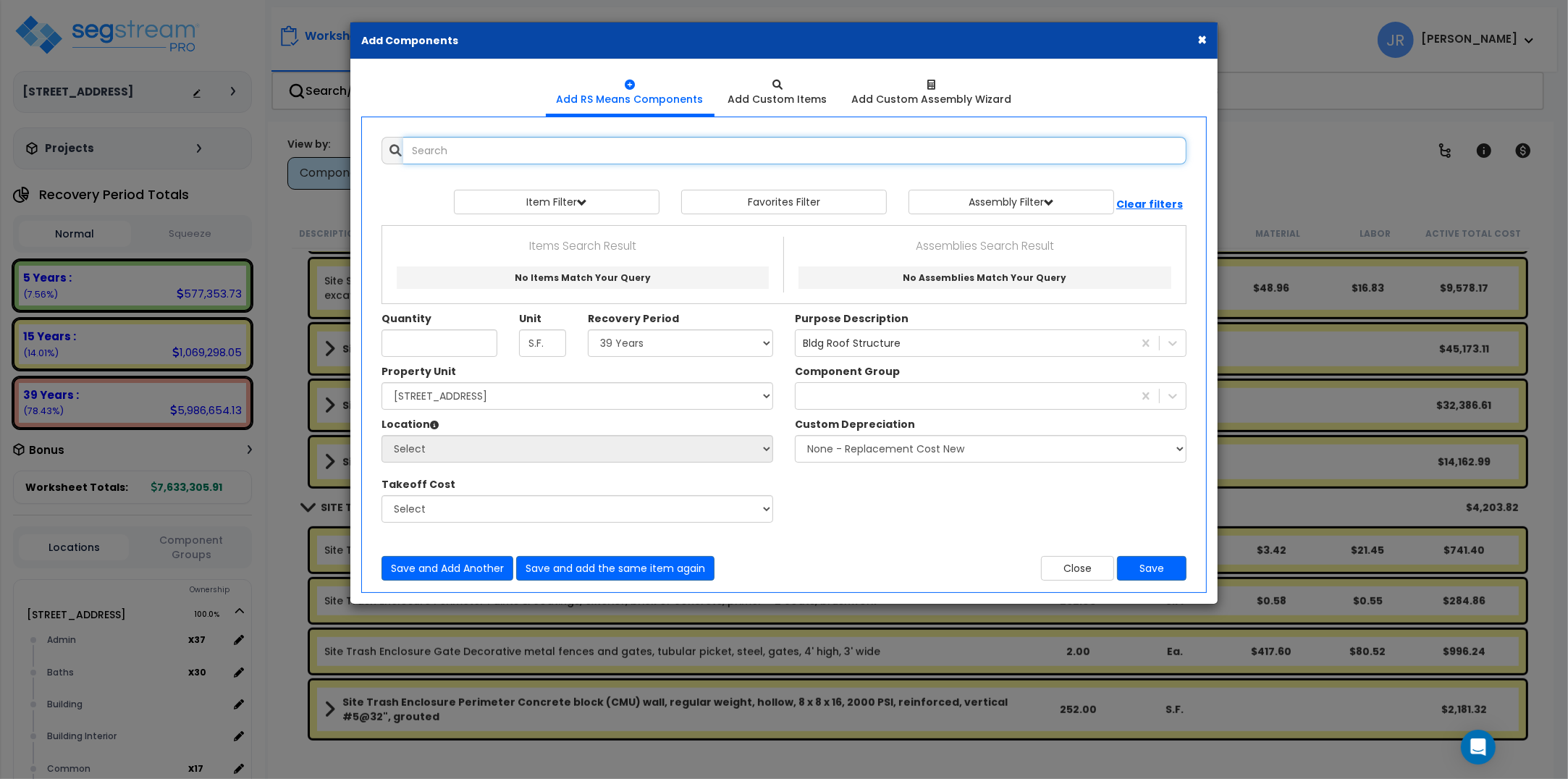
click at [556, 148] on input "text" at bounding box center [795, 151] width 784 height 28
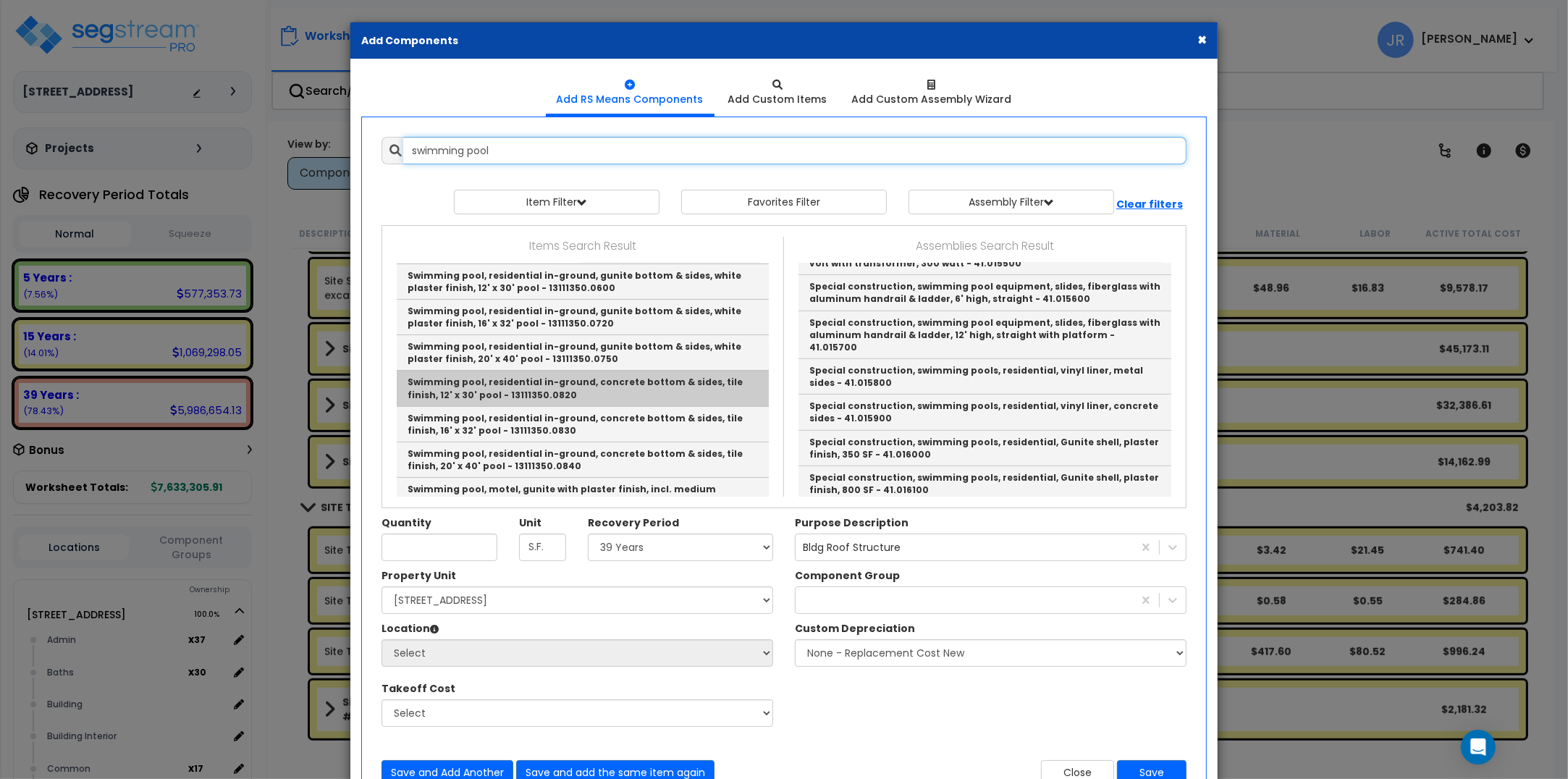
scroll to position [271, 0]
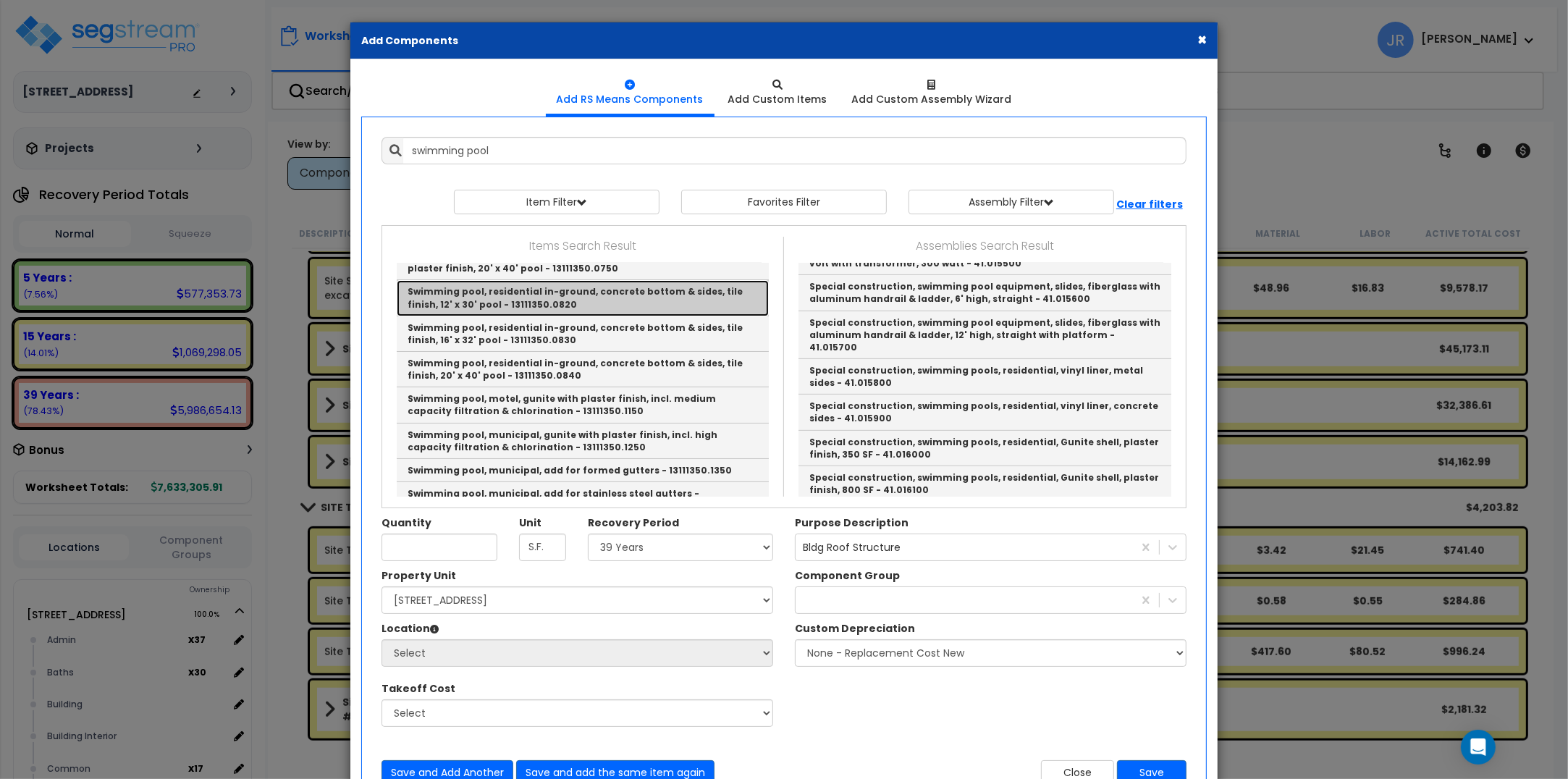
click at [566, 299] on link "Swimming pool, residential in-ground, concrete bottom & sides, tile finish, 12'…" at bounding box center [583, 298] width 372 height 35
type input "Swimming pool, residential in-ground, concrete bottom & sides, tile finish, 12'…"
type input "SF Surf"
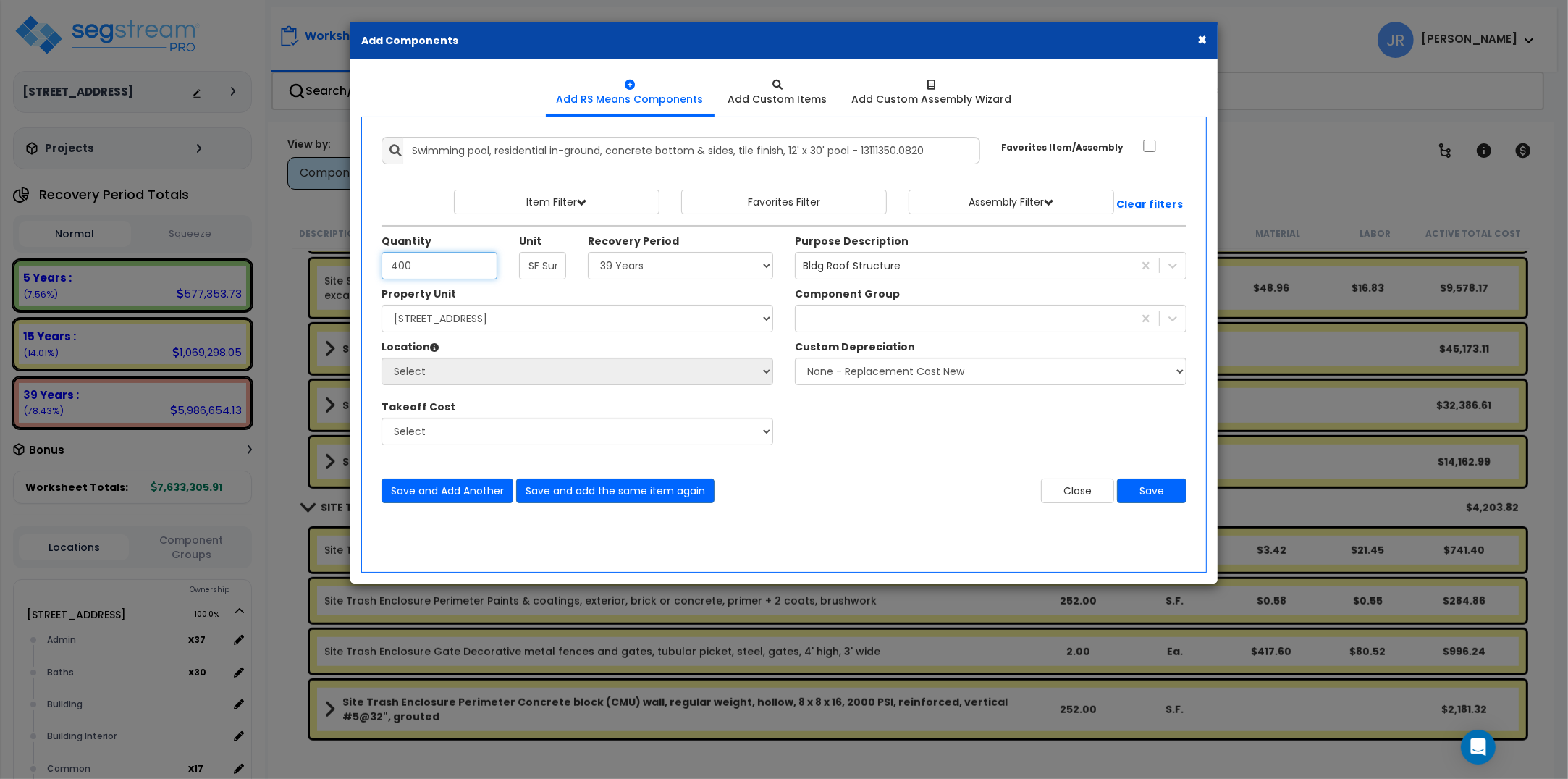
type input "400"
click at [747, 268] on select "Select 5 Years 7 Years 15 Years 20 Years 39 Years 27.5 Year" at bounding box center [681, 266] width 185 height 28
select select "5Y"
click at [588, 253] on select "Select 5 Years 7 Years 15 Years 20 Years 39 Years 27.5 Year" at bounding box center [681, 266] width 185 height 28
click at [501, 319] on select "Select [STREET_ADDRESS] Site Improvements" at bounding box center [577, 319] width 392 height 28
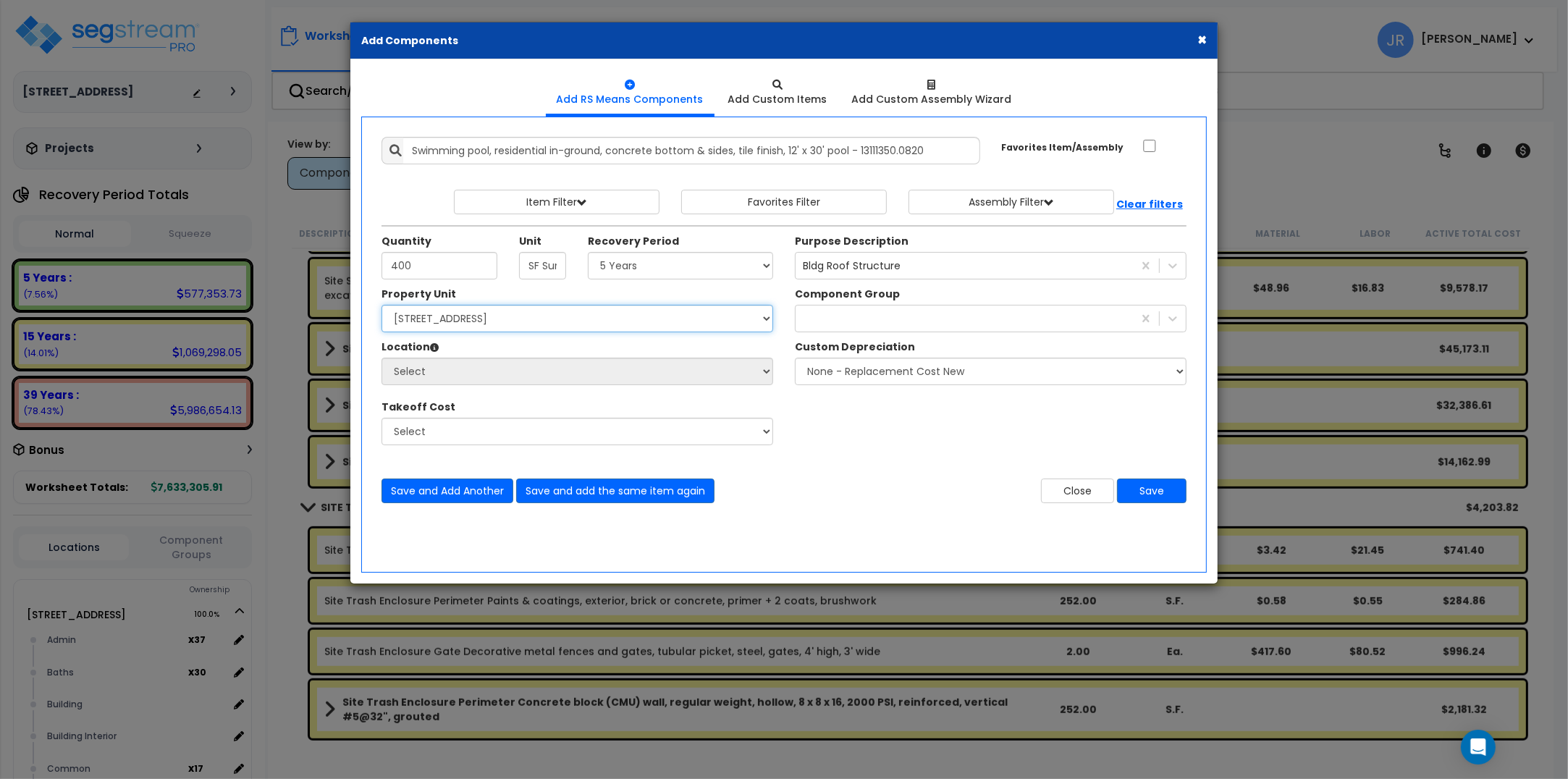
select select "162439"
click at [382, 306] on select "Select [STREET_ADDRESS] Site Improvements" at bounding box center [577, 319] width 392 height 28
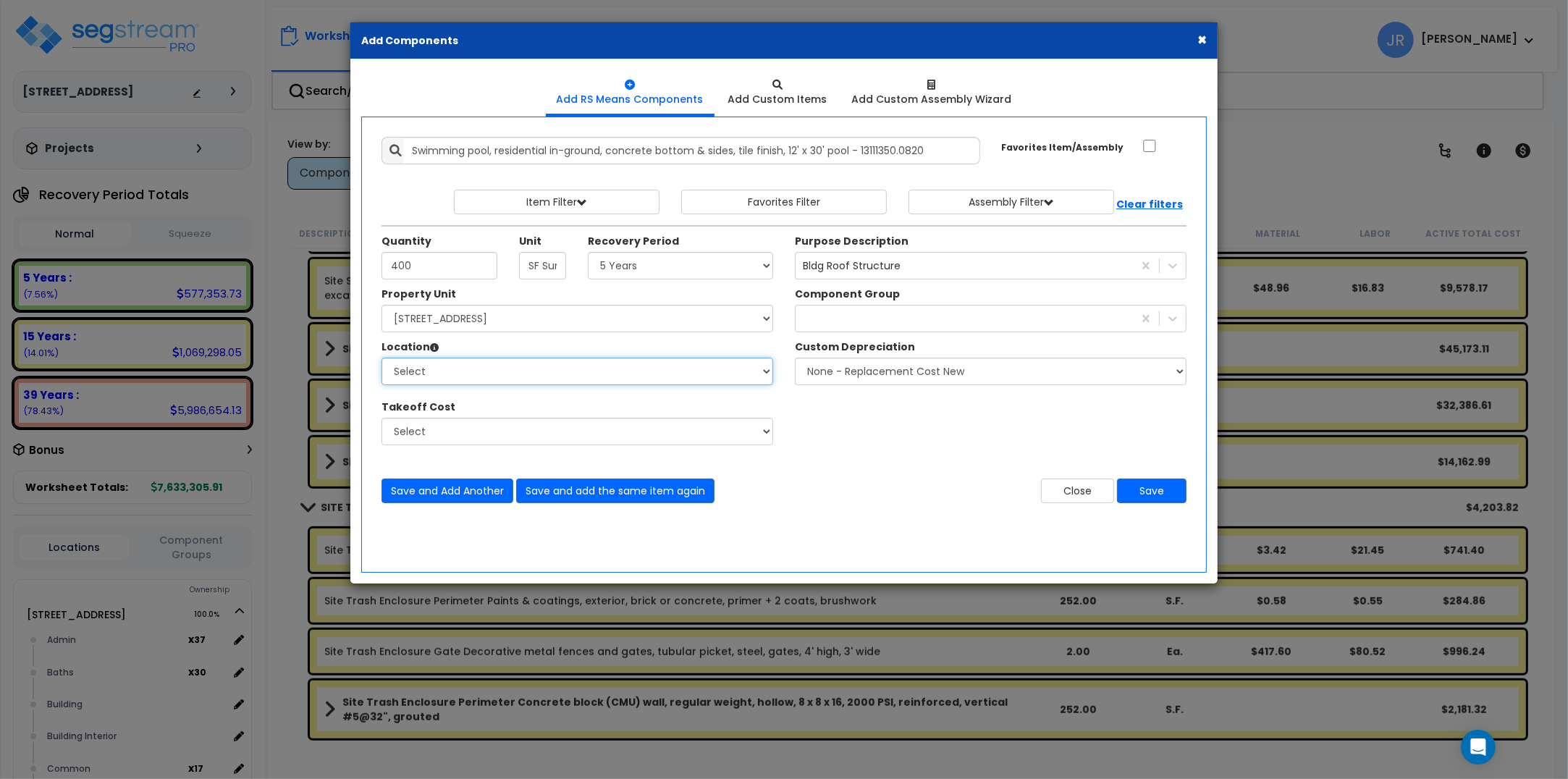
click at [490, 375] on select "Select Admin Baths Building Building Interior Common Exam Food Service In Patie…" at bounding box center [577, 371] width 392 height 28
select select "6"
click at [382, 358] on select "Select Admin Baths Building Building Interior Common Exam Food Service In Patie…" at bounding box center [577, 371] width 392 height 28
click at [1170, 322] on icon at bounding box center [1173, 319] width 14 height 14
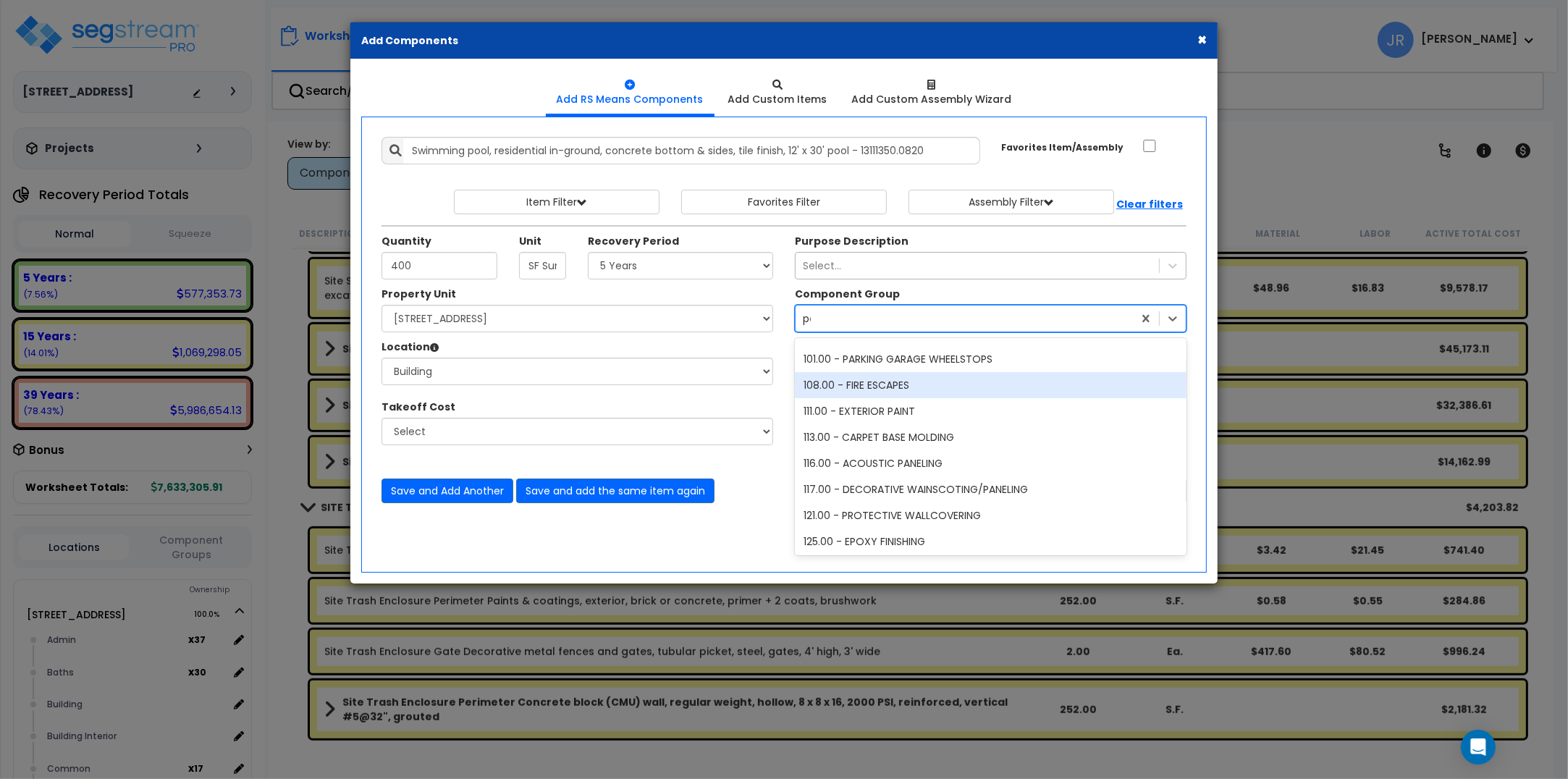
scroll to position [0, 0]
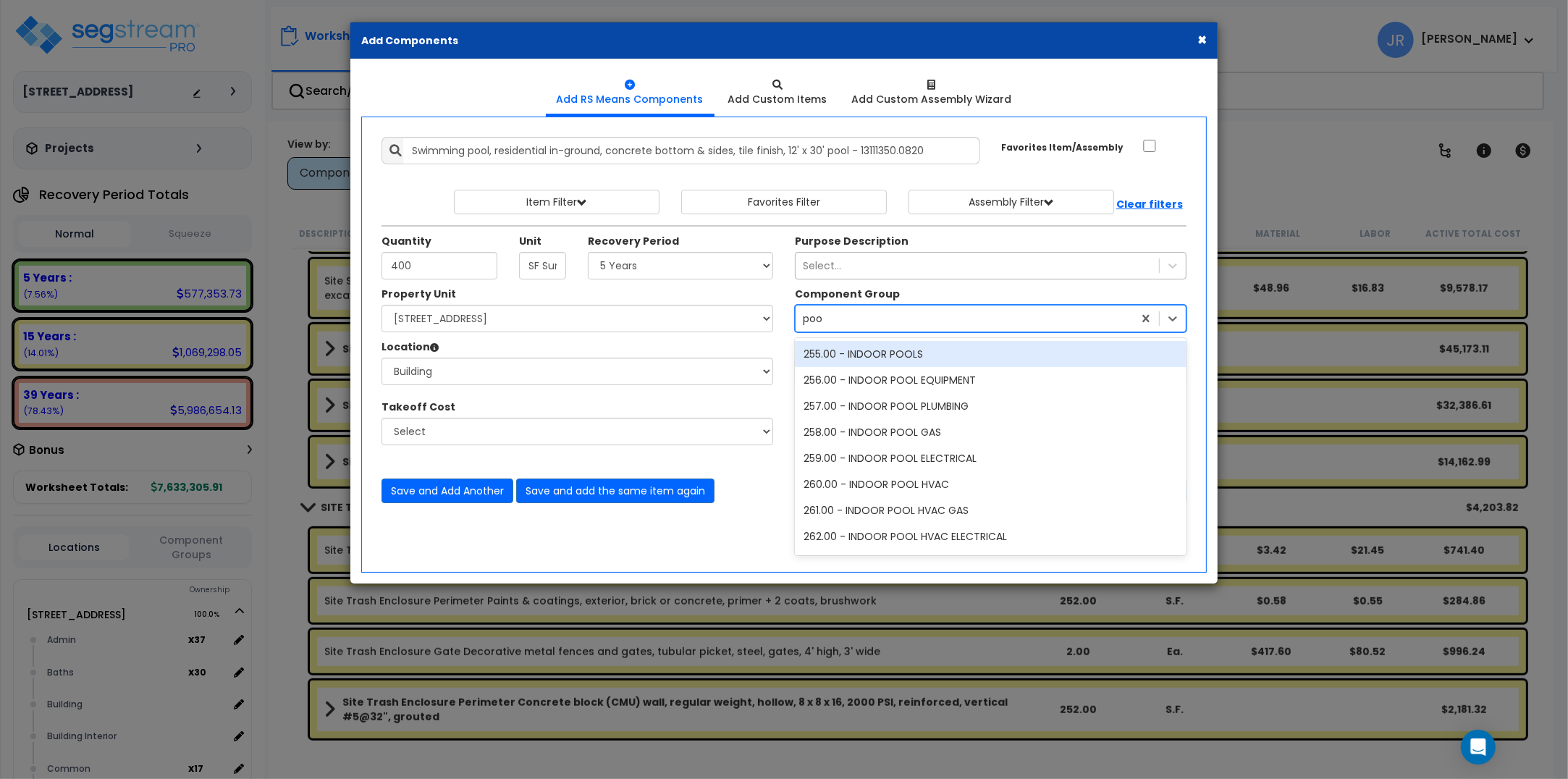
type input "pool"
click at [888, 351] on div "255.00 - INDOOR POOLS" at bounding box center [991, 354] width 392 height 26
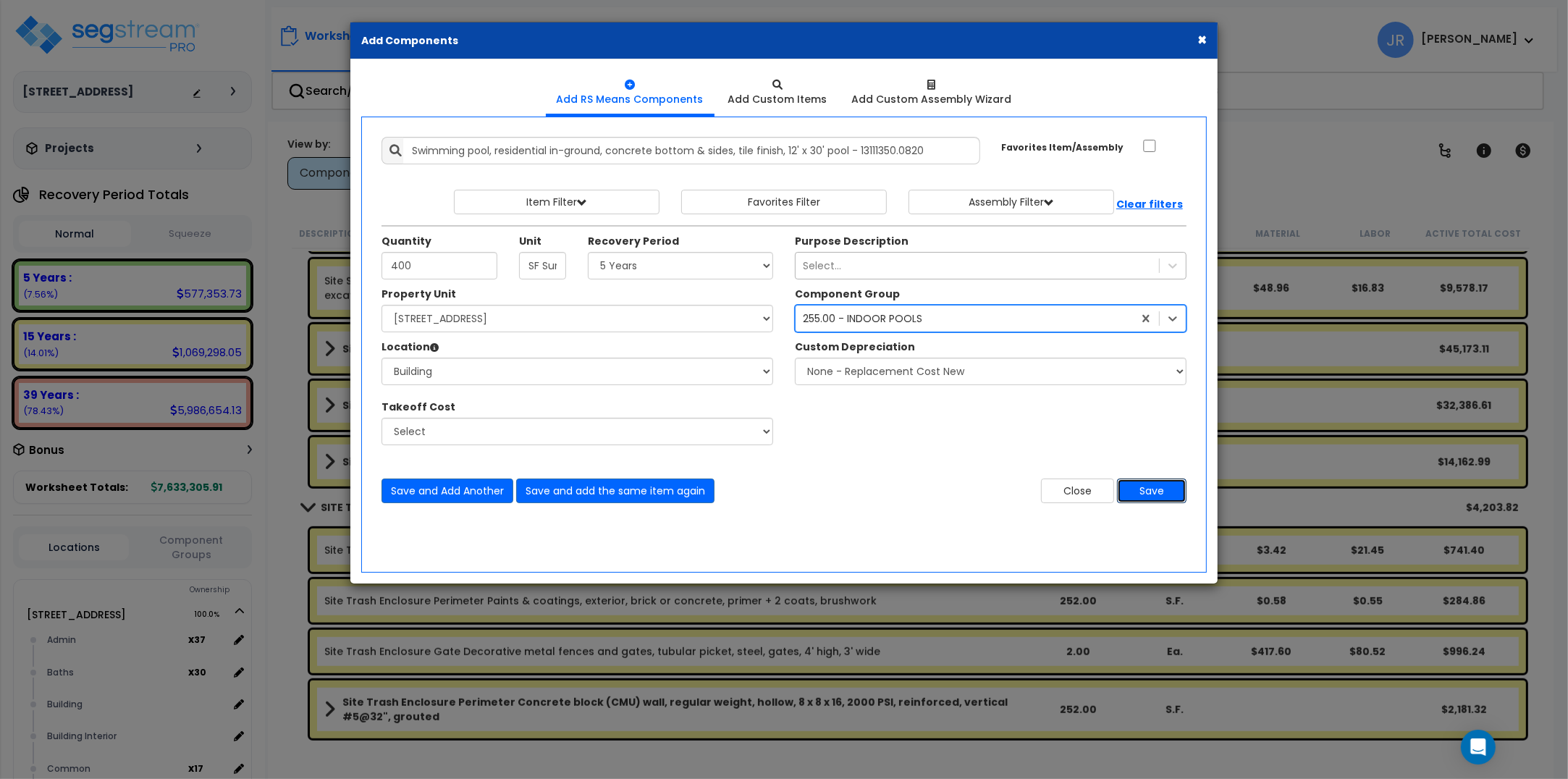
click at [1156, 487] on button "Save" at bounding box center [1152, 491] width 70 height 25
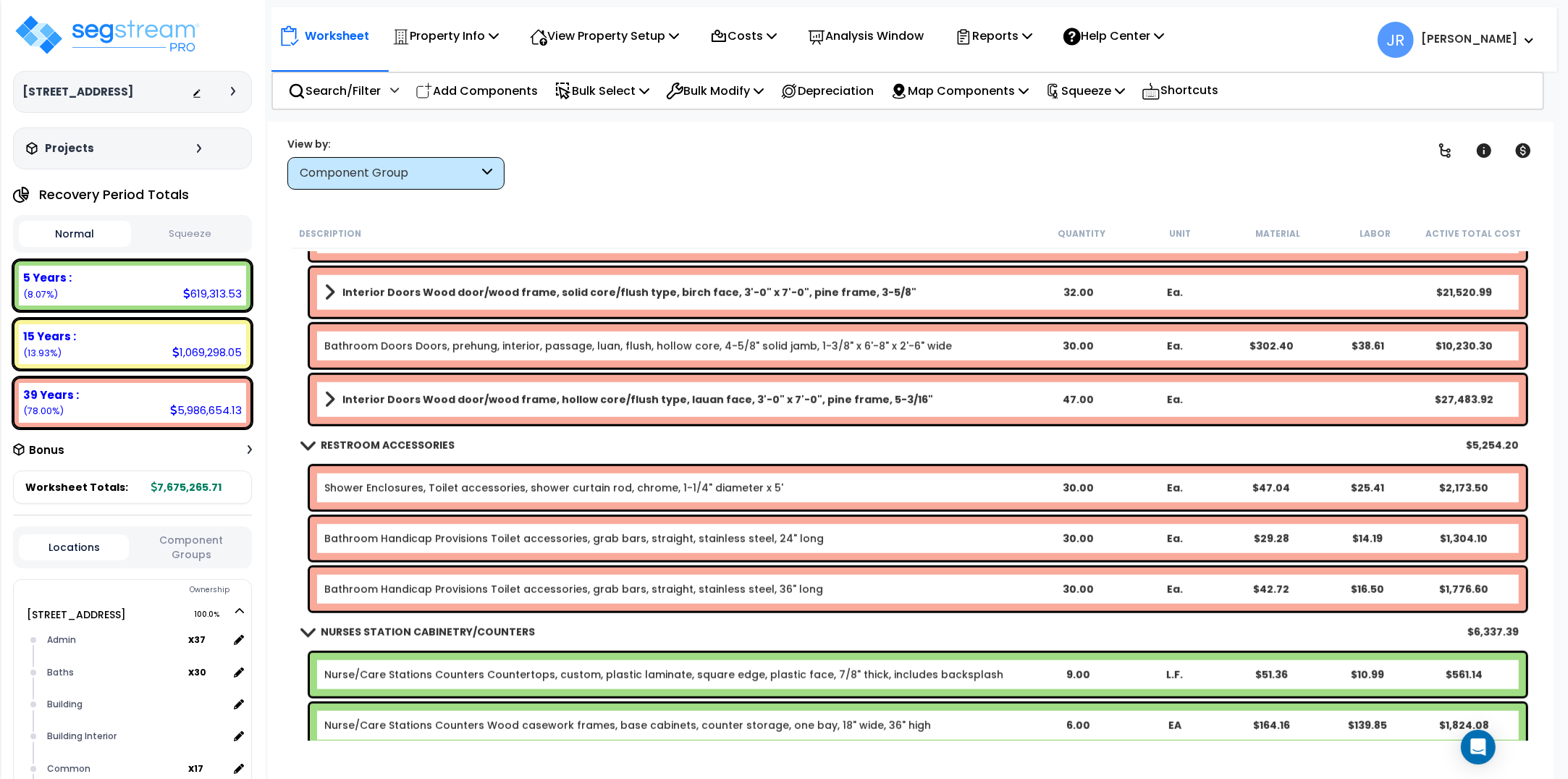
scroll to position [1551, 0]
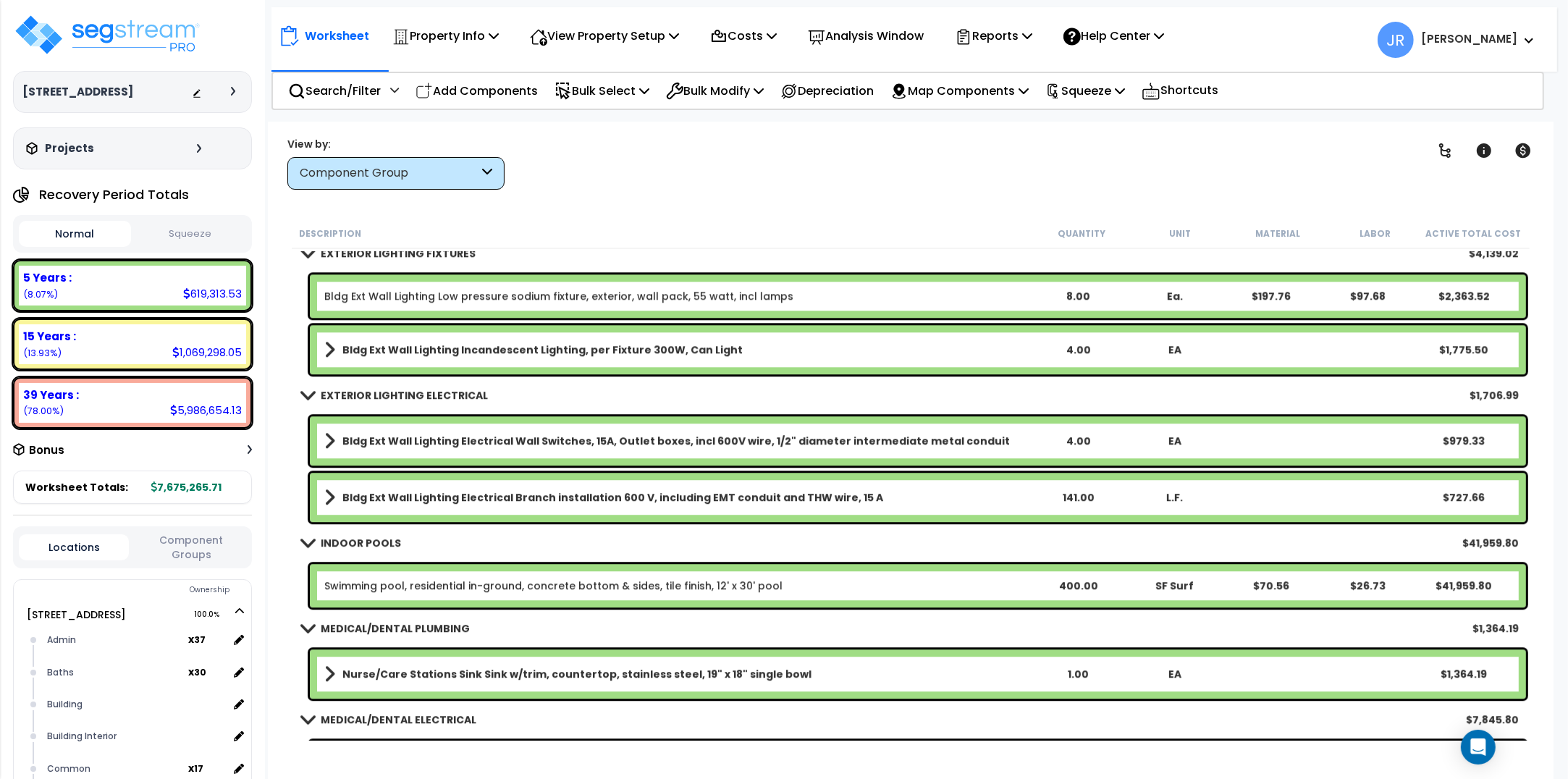
scroll to position [11036, 0]
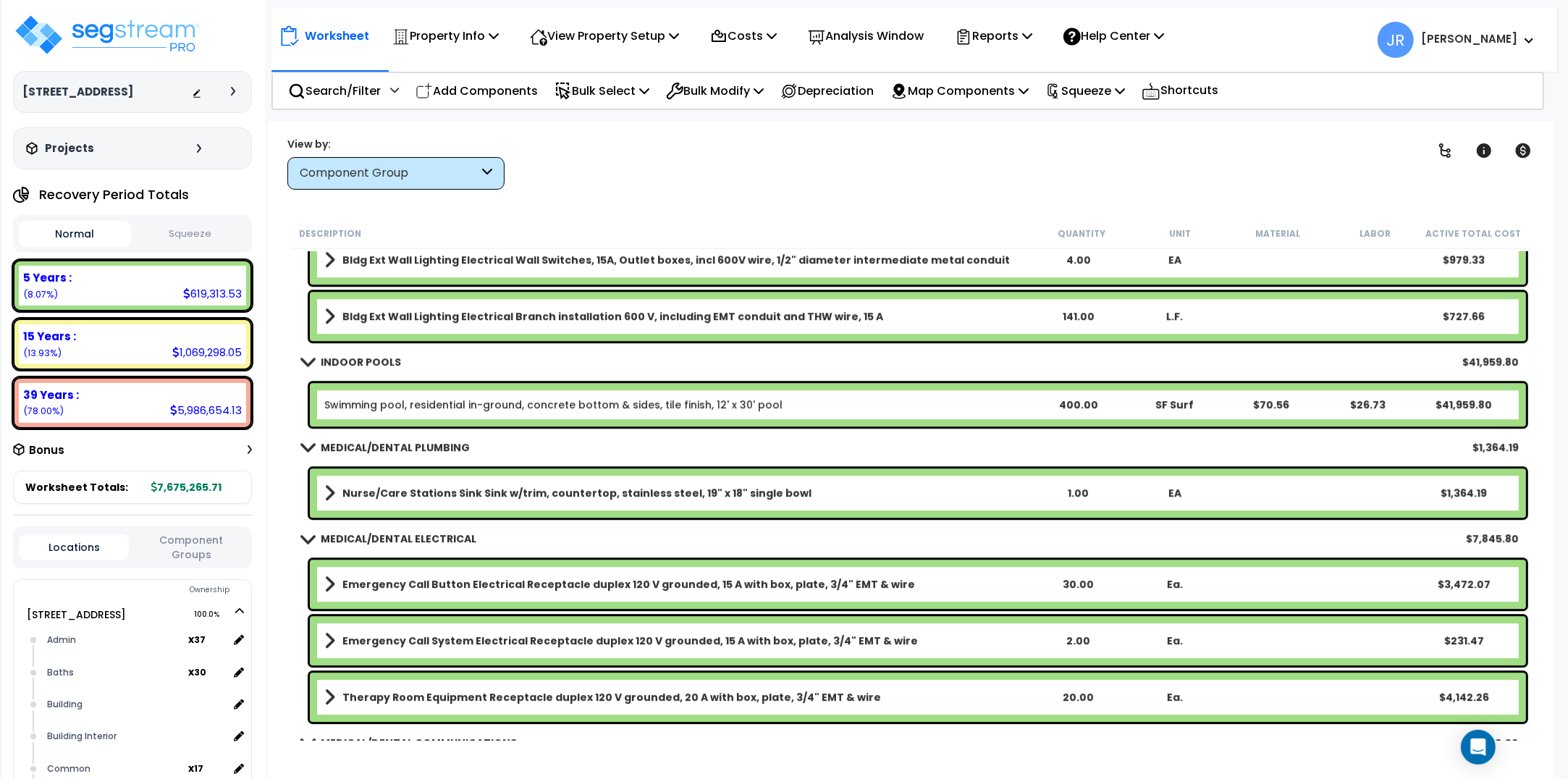
click at [653, 405] on link "Swimming pool, residential in-ground, concrete bottom & sides, tile finish, 12'…" at bounding box center [553, 405] width 458 height 14
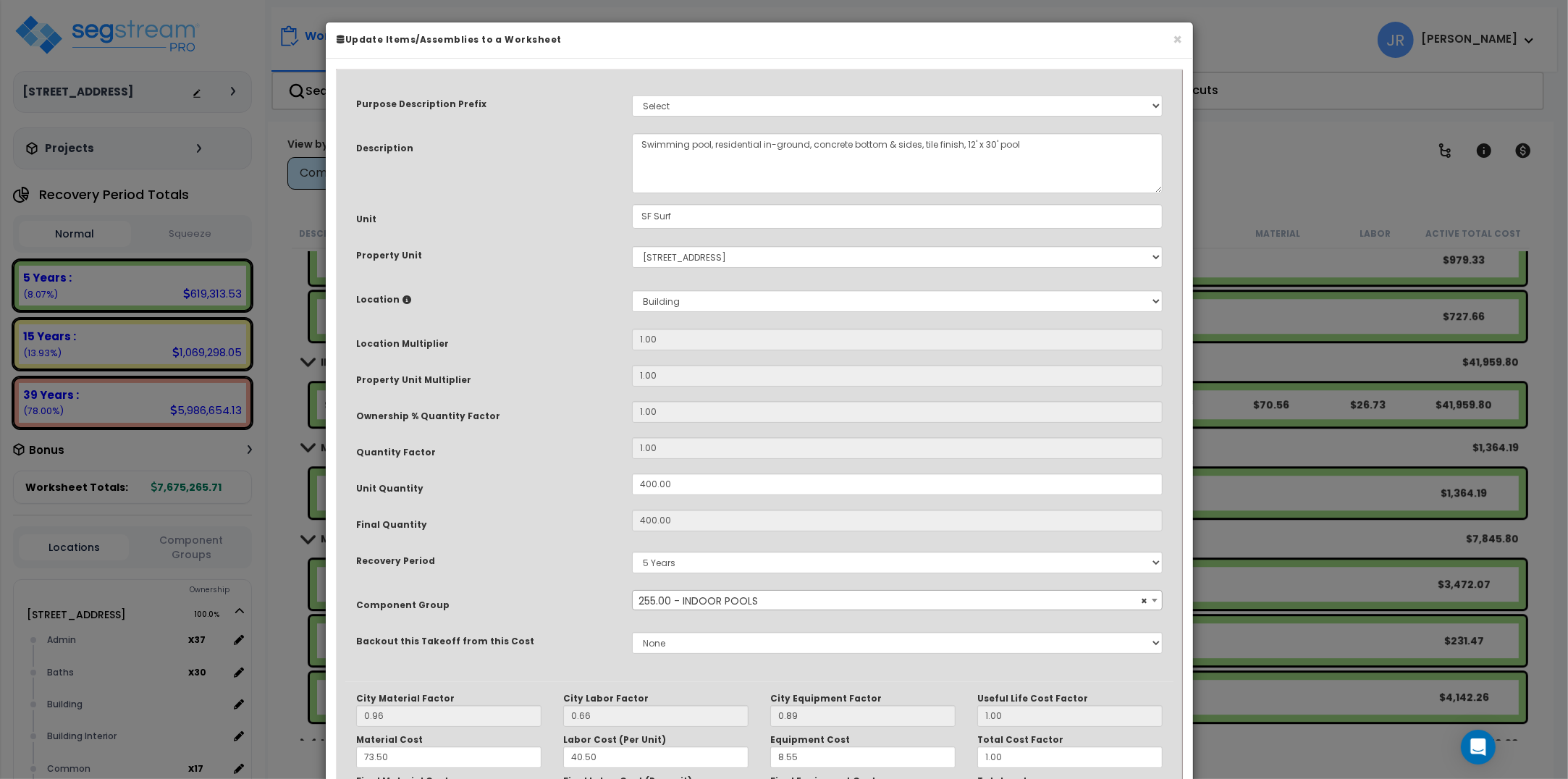
scroll to position [0, 0]
click at [1173, 37] on button "×" at bounding box center [1177, 39] width 9 height 15
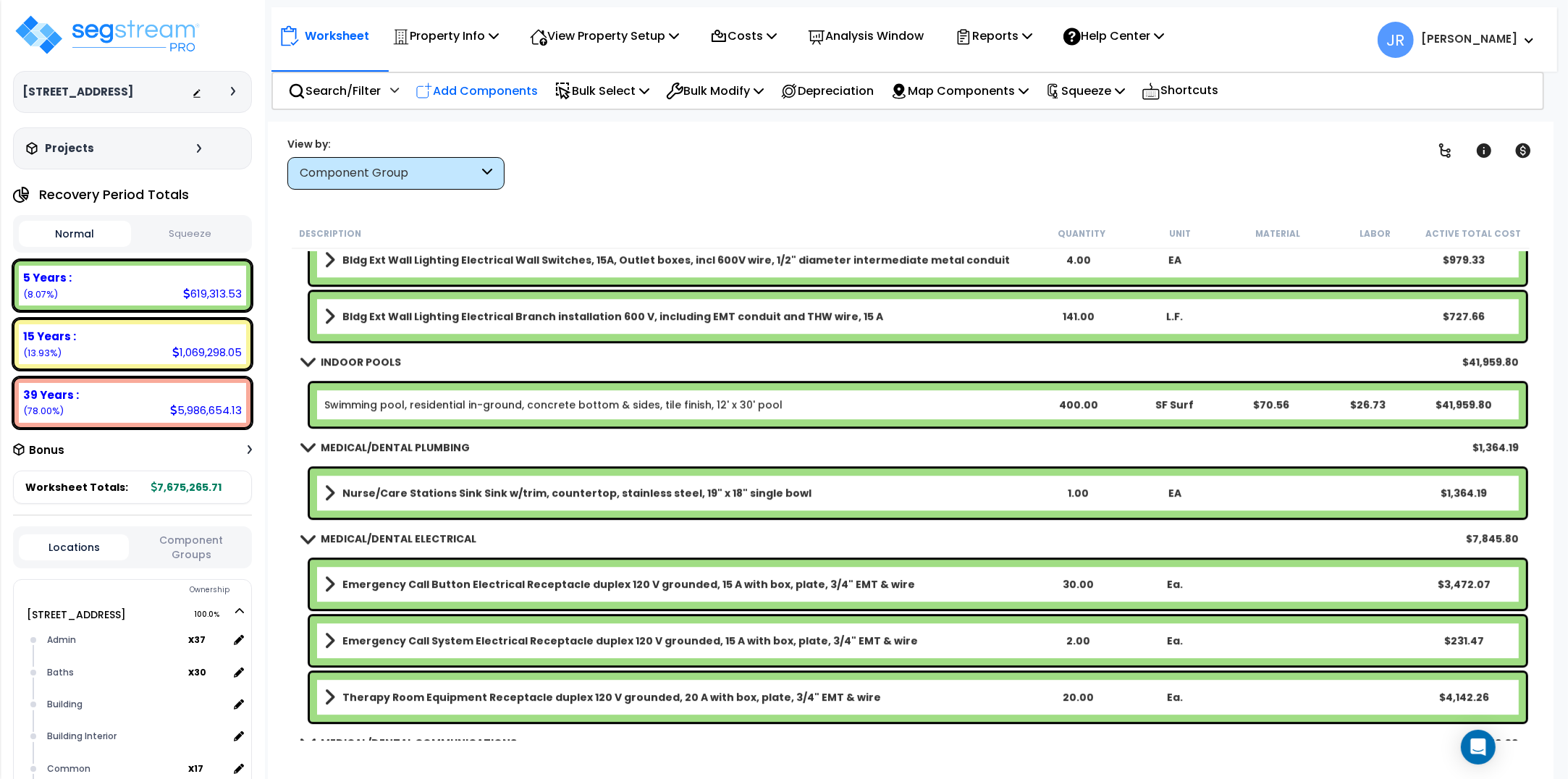
click at [490, 90] on p "Add Components" at bounding box center [477, 90] width 122 height 20
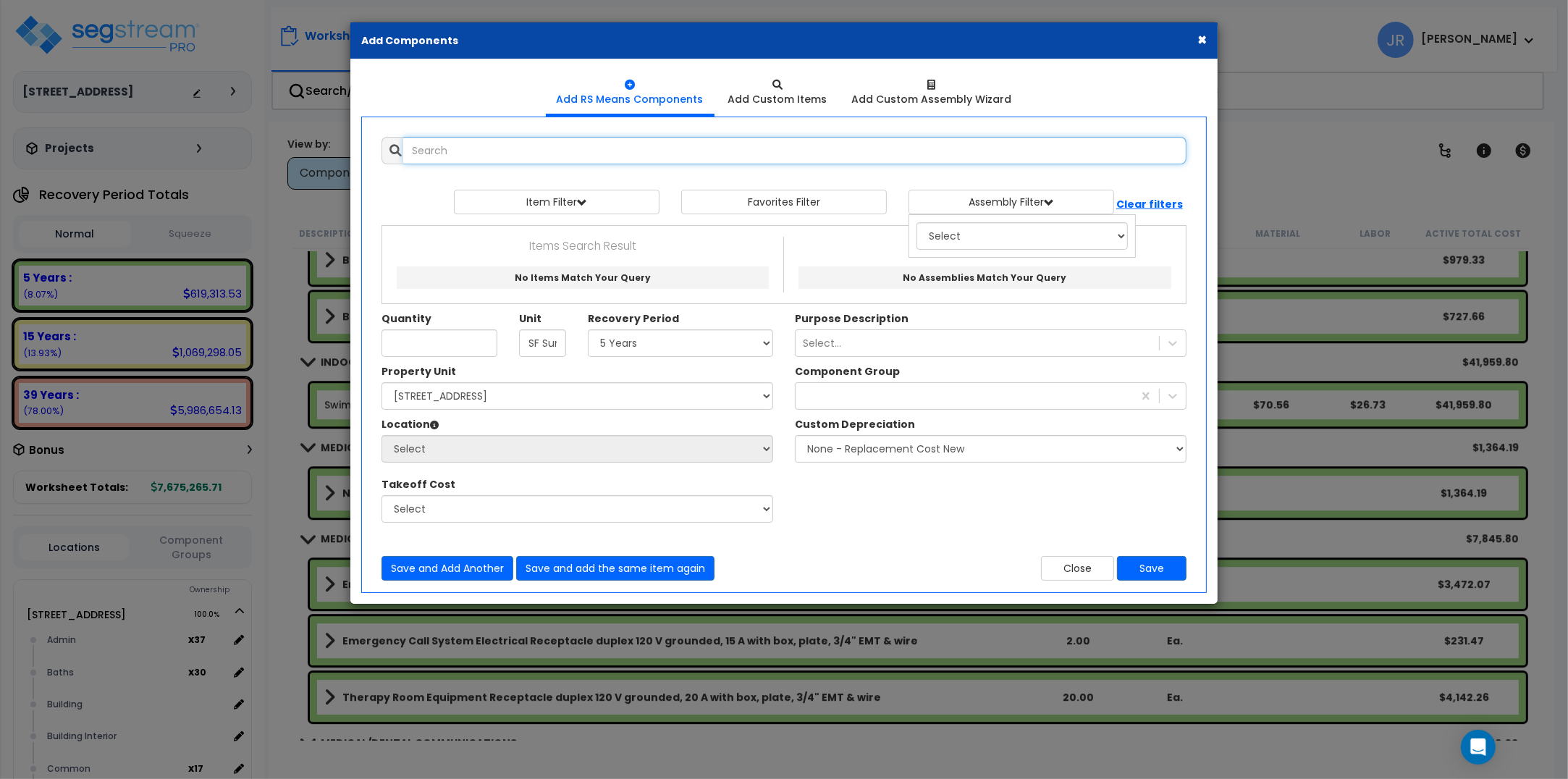
select select
click at [543, 147] on input "text" at bounding box center [795, 151] width 784 height 28
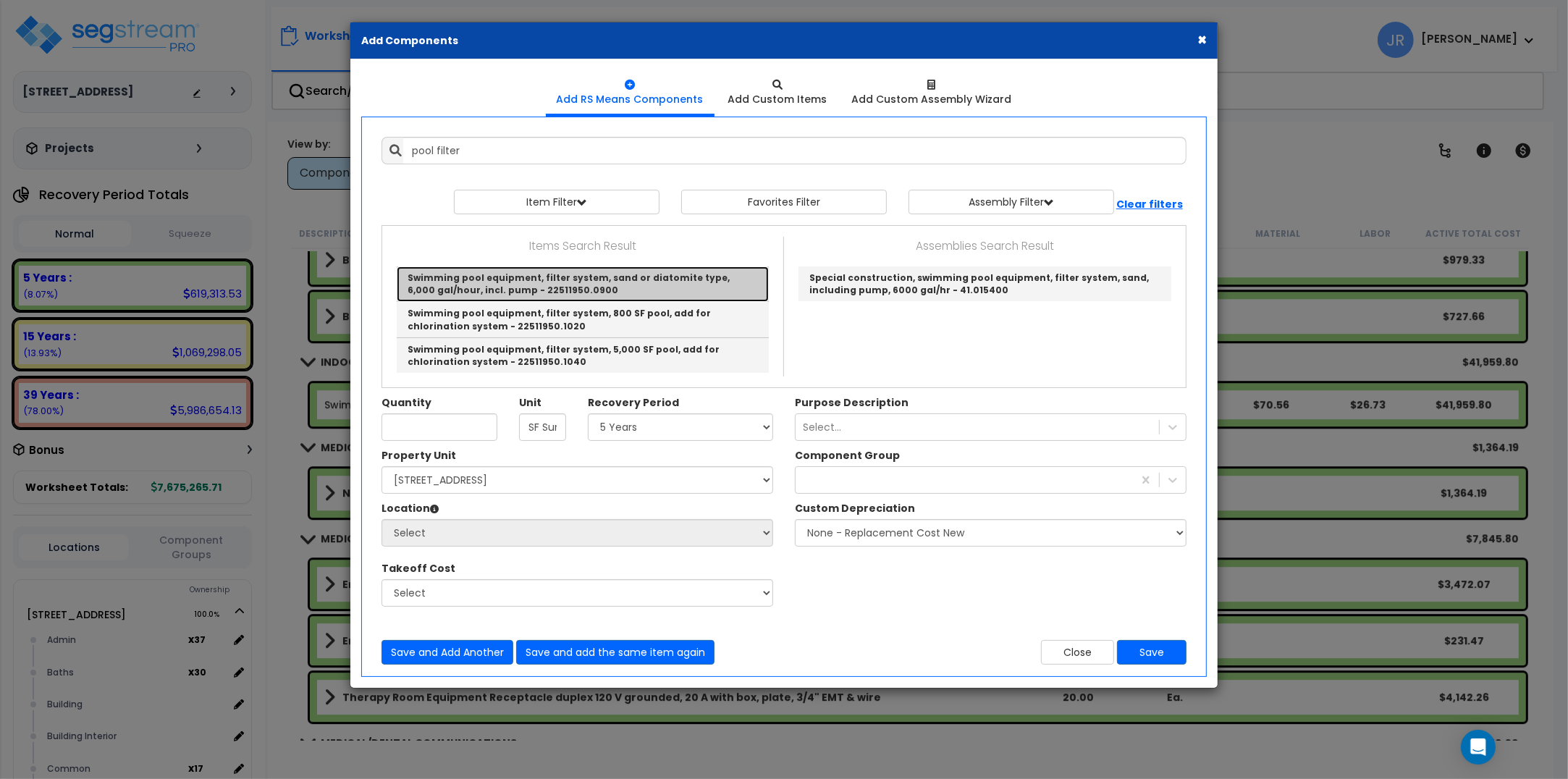
click at [569, 285] on link "Swimming pool equipment, filter system, sand or diatomite type, 6,000 gal/hour,…" at bounding box center [583, 284] width 372 height 35
type input "Swimming pool equipment, filter system, sand or diatomite type, 6,000 gal/hour,…"
type input "Total"
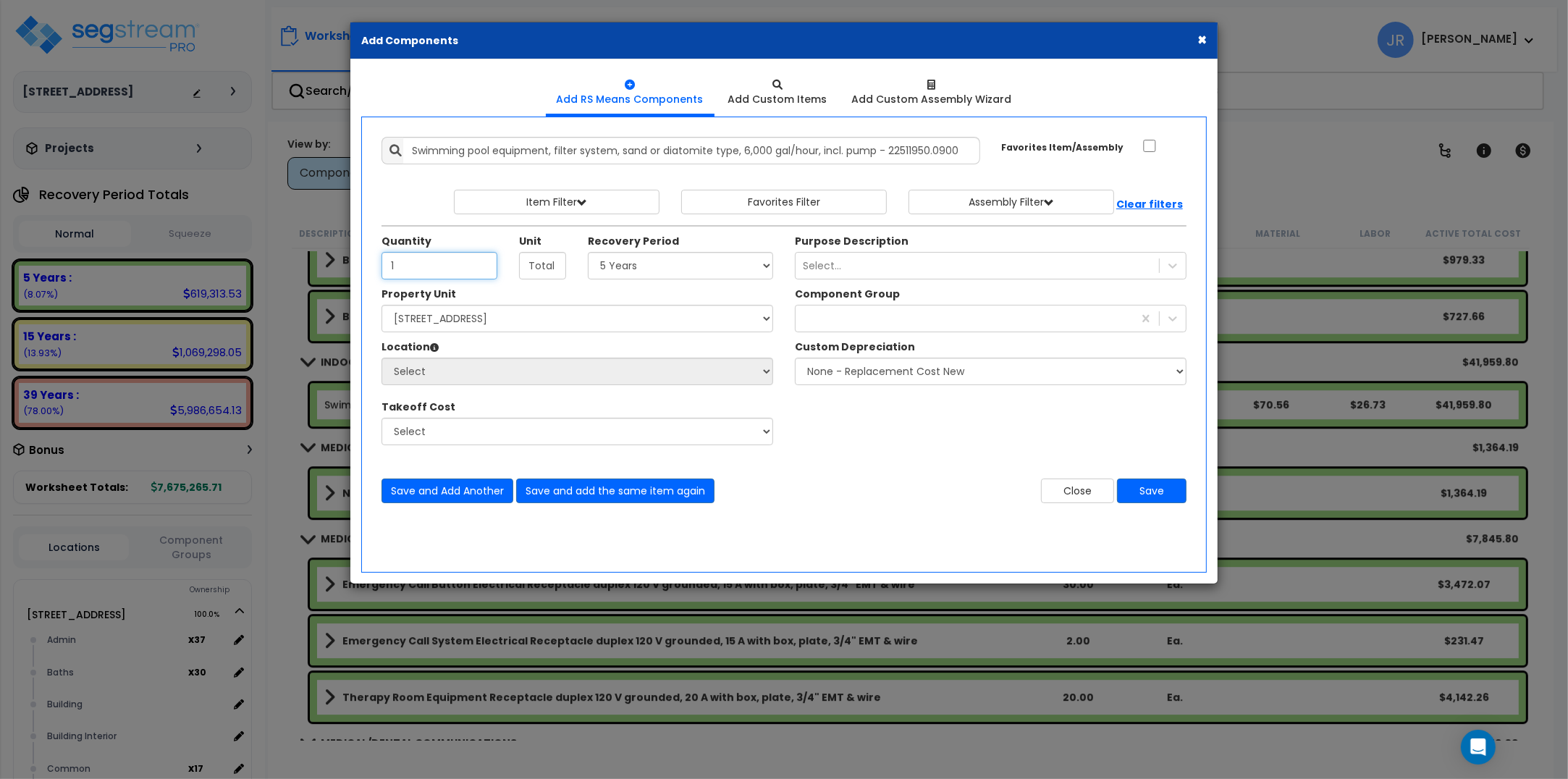
type input "1"
click at [681, 274] on select "Select 5 Years 7 Years 15 Years 20 Years 39 Years 27.5 Year" at bounding box center [681, 266] width 185 height 28
select select "5Y"
click at [588, 253] on select "Select 5 Years 7 Years 15 Years 20 Years 39 Years 27.5 Year" at bounding box center [681, 266] width 185 height 28
click at [531, 323] on select "Select [STREET_ADDRESS] Site Improvements" at bounding box center [577, 319] width 392 height 28
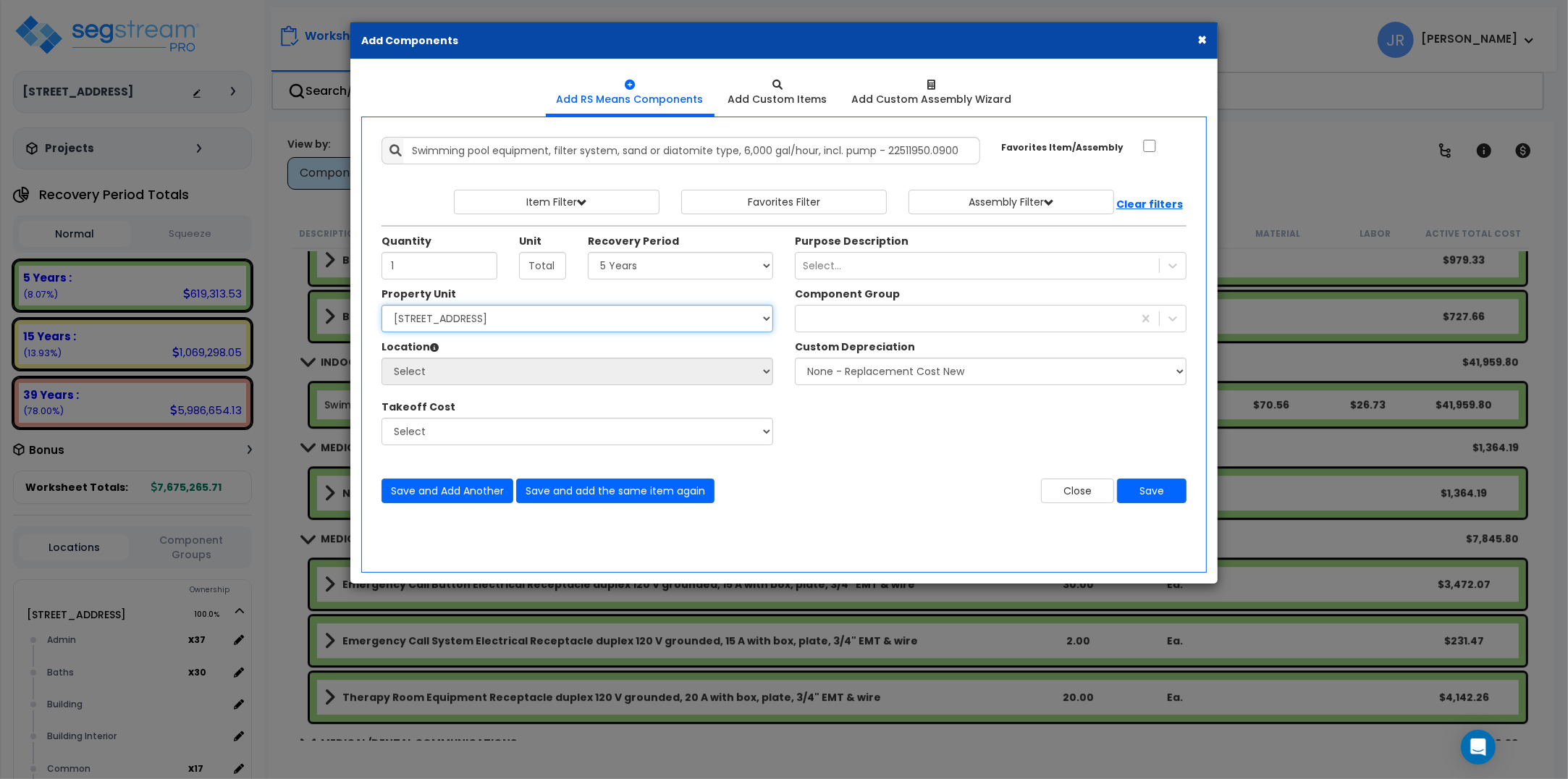
select select "162439"
click at [382, 306] on select "Select [STREET_ADDRESS] Site Improvements" at bounding box center [577, 319] width 392 height 28
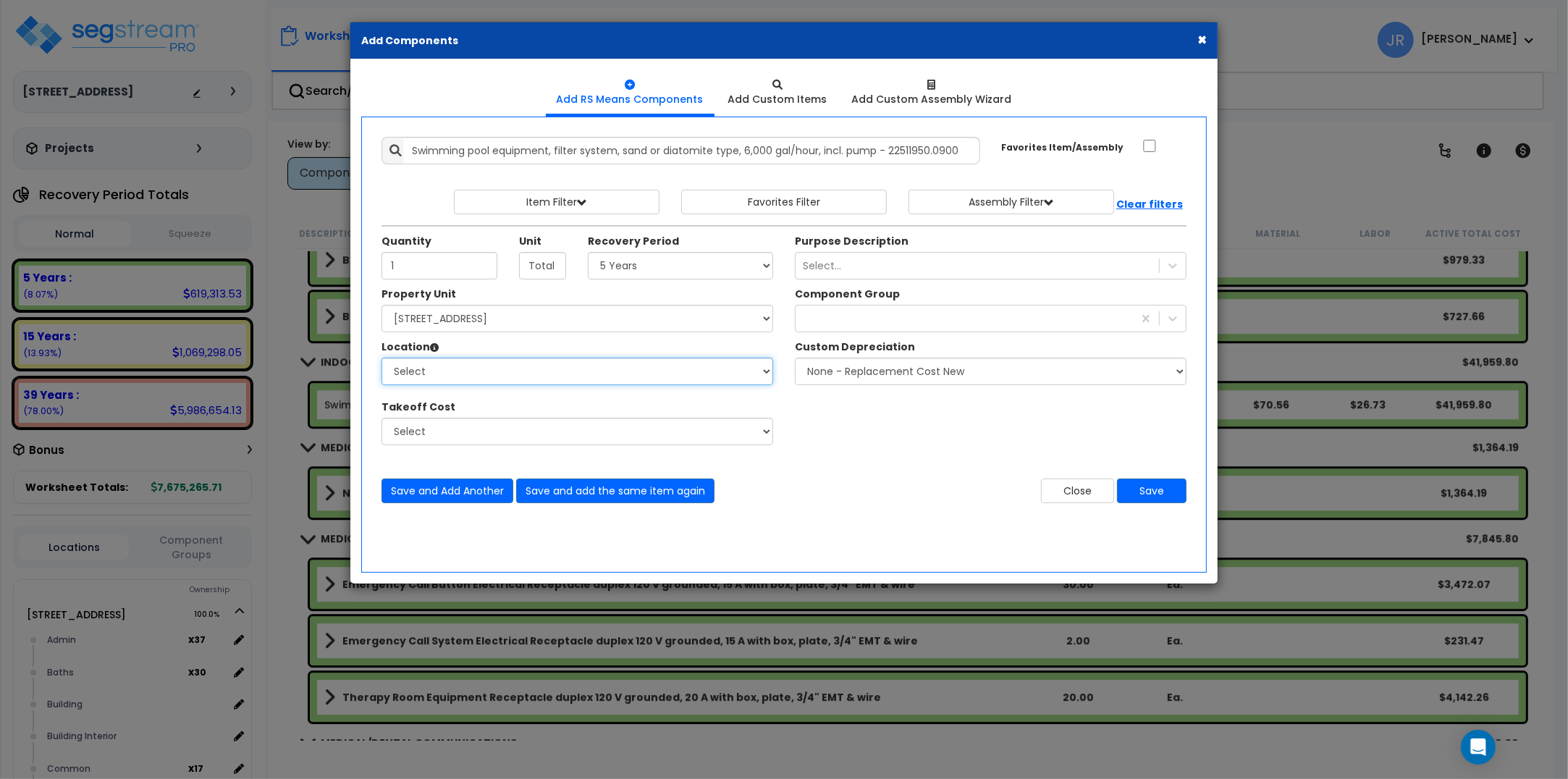
click at [508, 376] on select "Select Admin Baths Building Building Interior Common Exam Food Service In Patie…" at bounding box center [577, 371] width 392 height 28
select select "6"
click at [382, 358] on select "Select Admin Baths Building Building Interior Common Exam Food Service In Patie…" at bounding box center [577, 371] width 392 height 28
click at [1091, 315] on div at bounding box center [965, 319] width 338 height 23
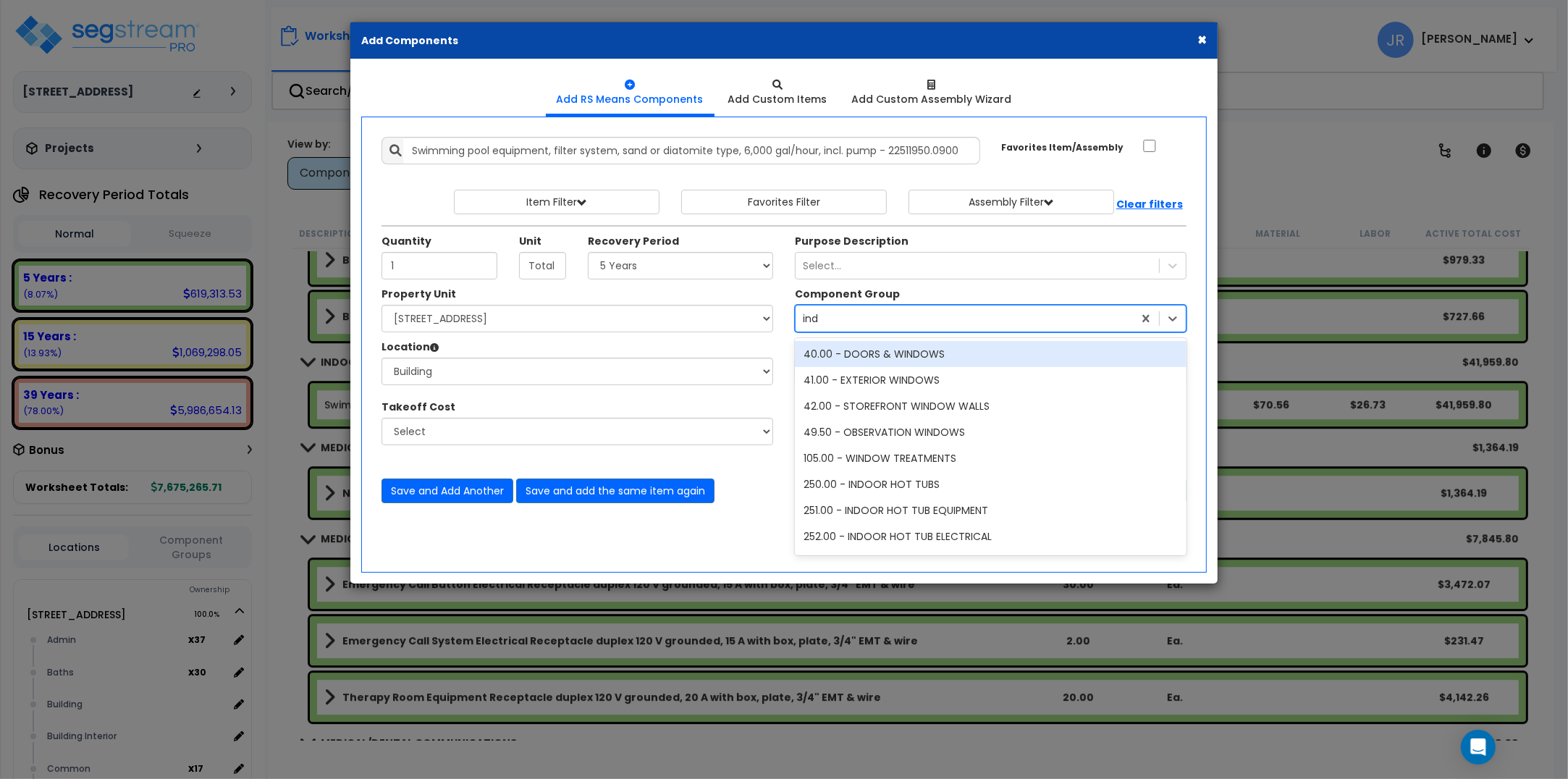
type input "indo"
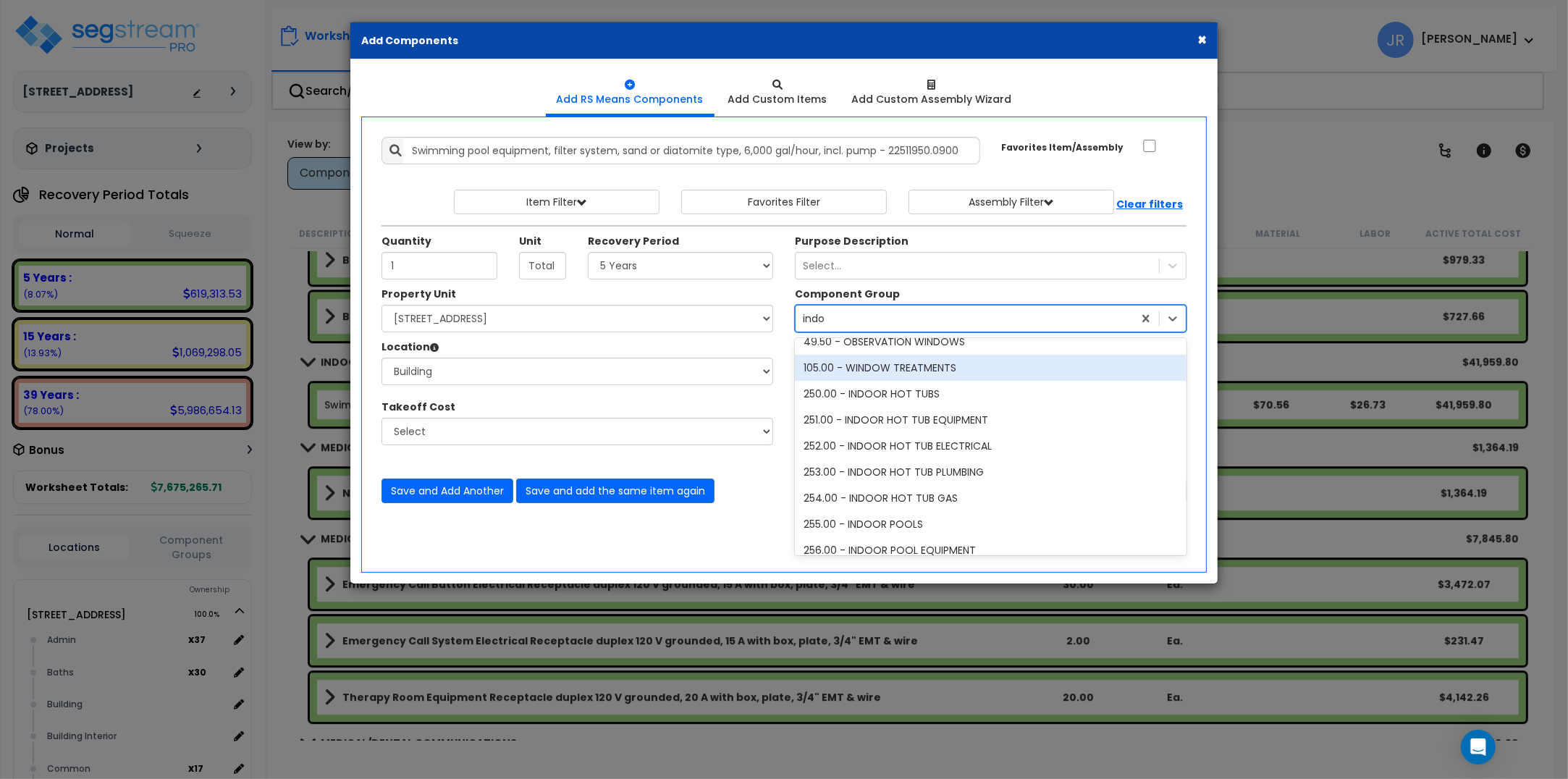
scroll to position [181, 0]
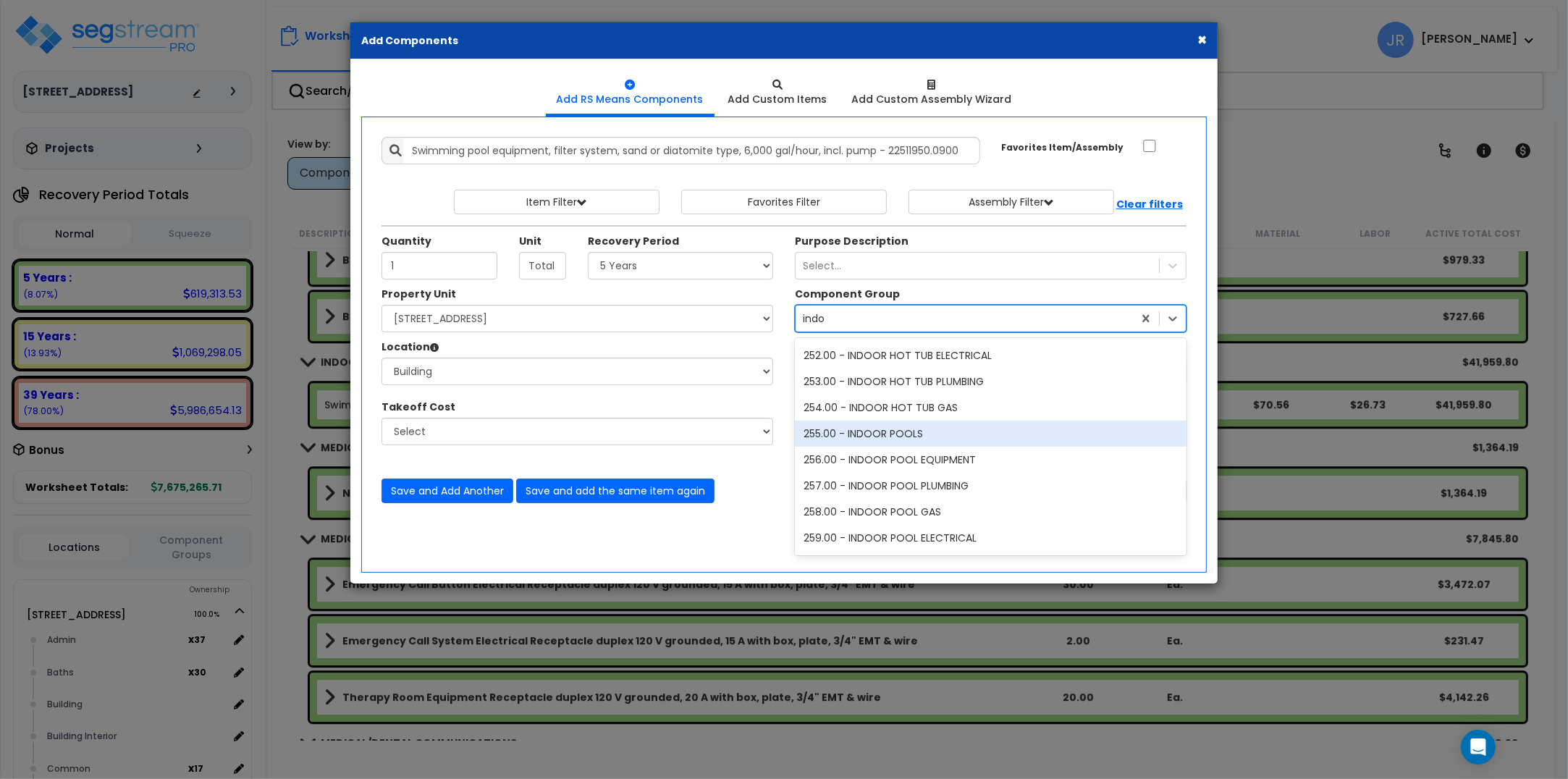
click at [894, 432] on div "255.00 - INDOOR POOLS" at bounding box center [991, 434] width 392 height 26
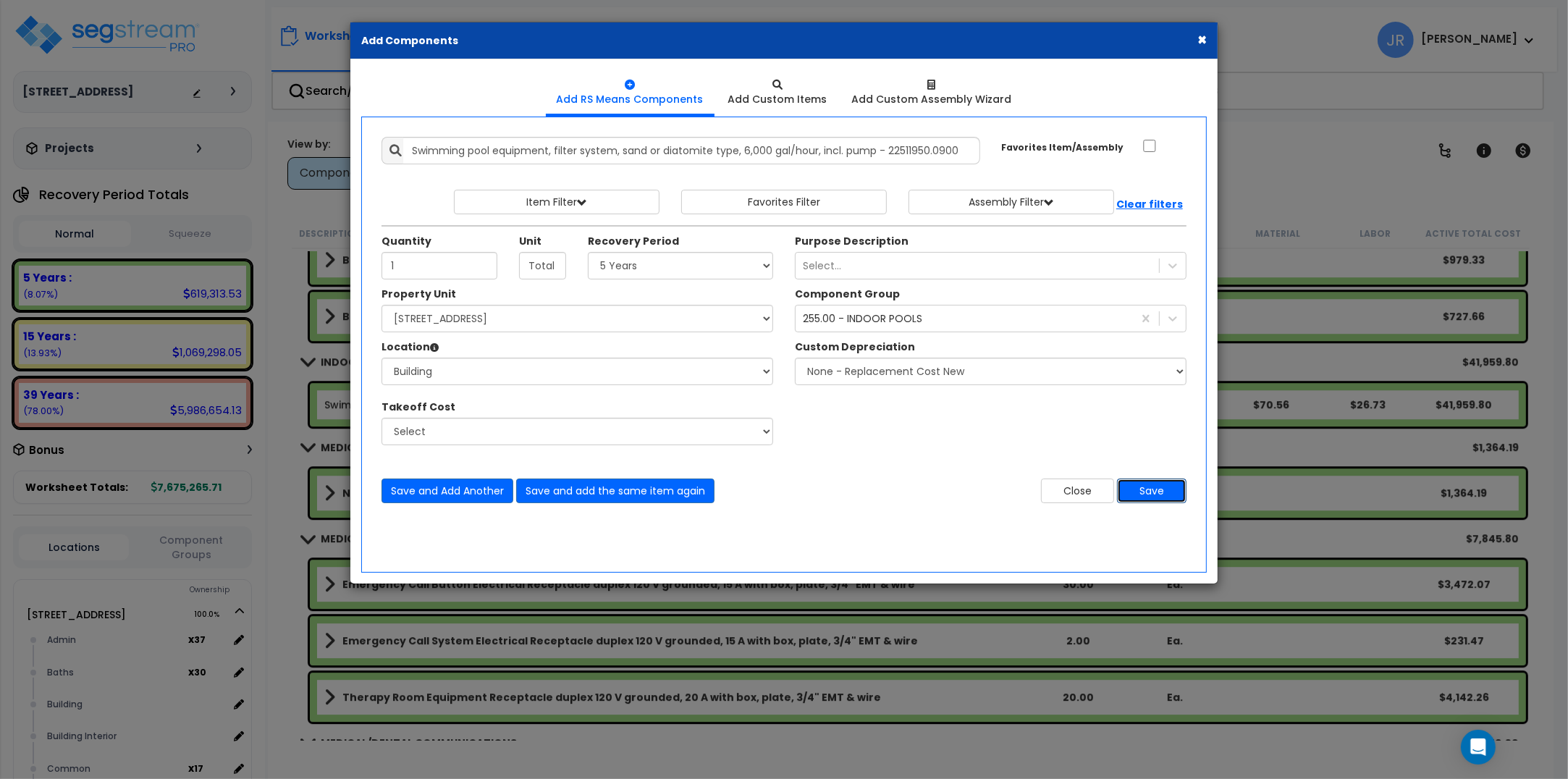
click at [1140, 496] on button "Save" at bounding box center [1152, 491] width 70 height 25
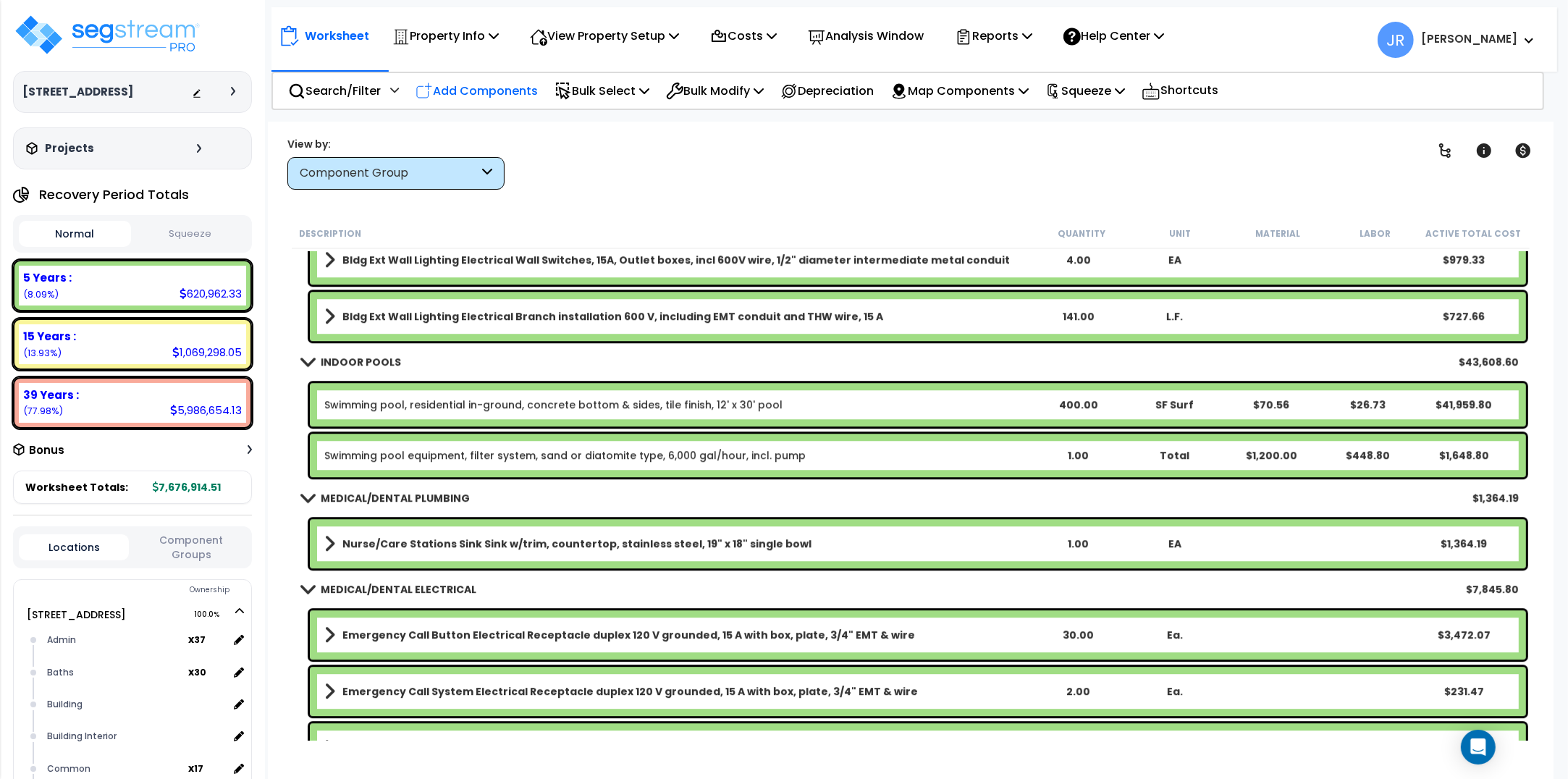
click at [469, 81] on p "Add Components" at bounding box center [477, 90] width 122 height 20
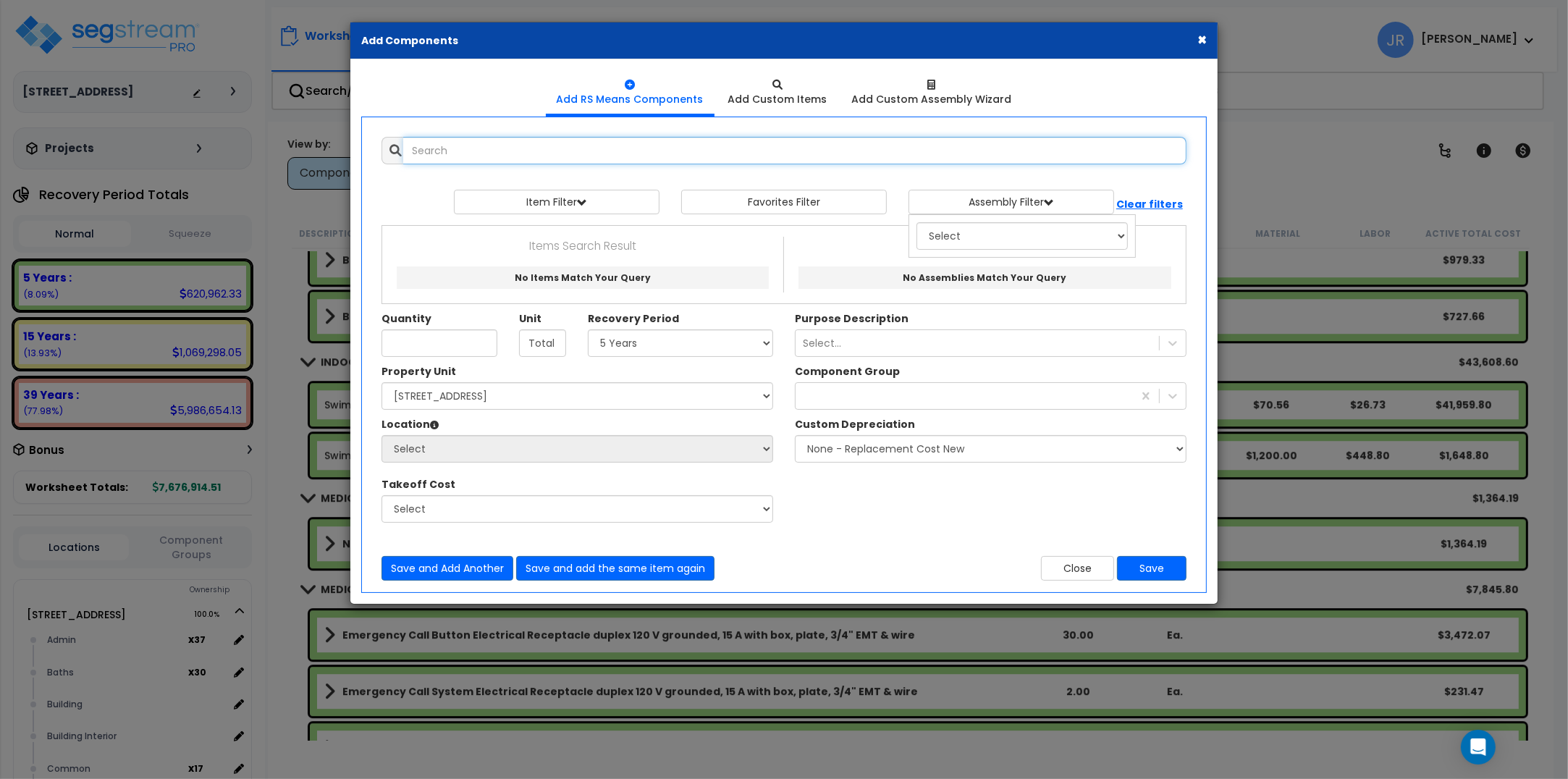
select select
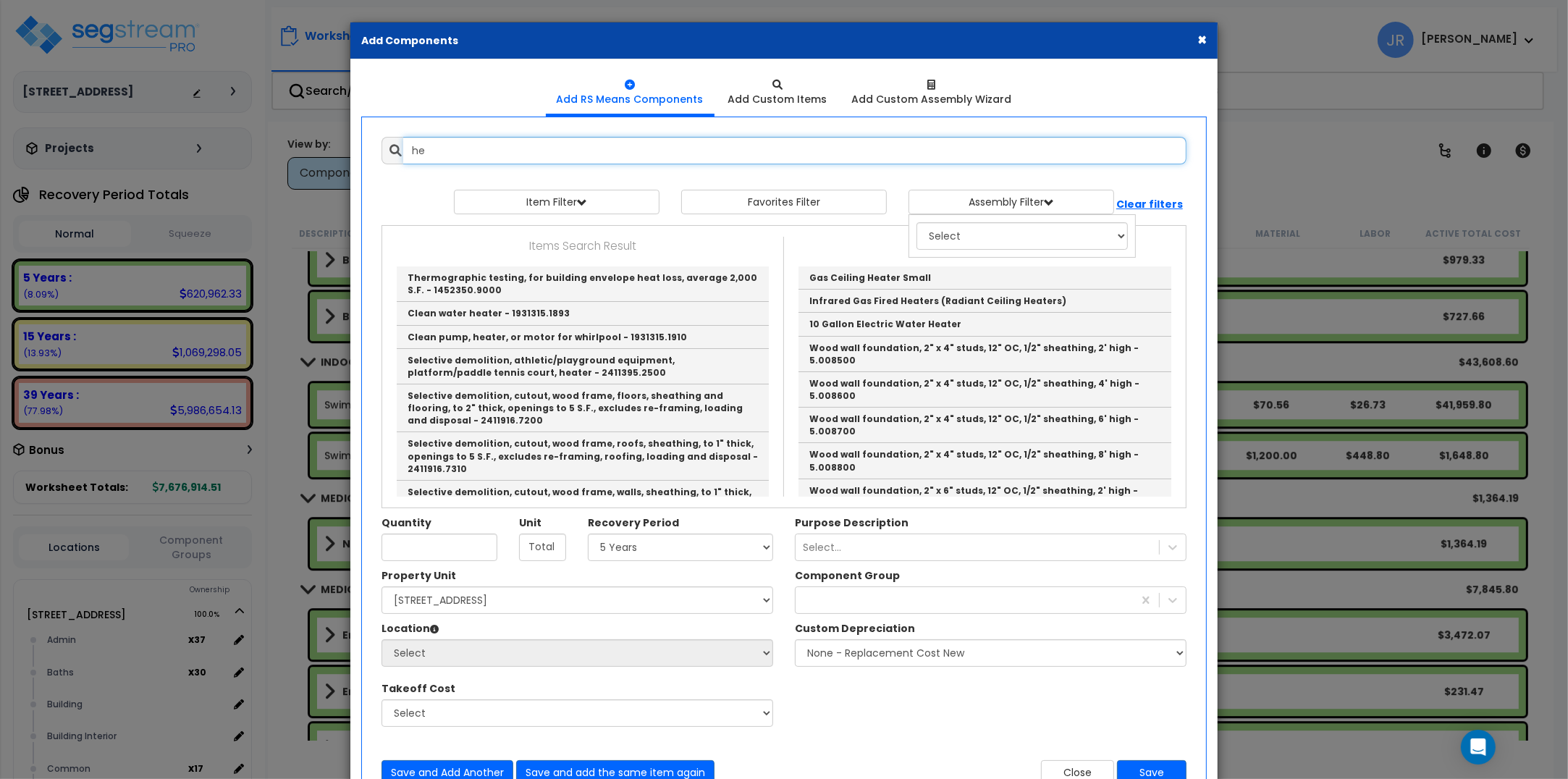
type input "h"
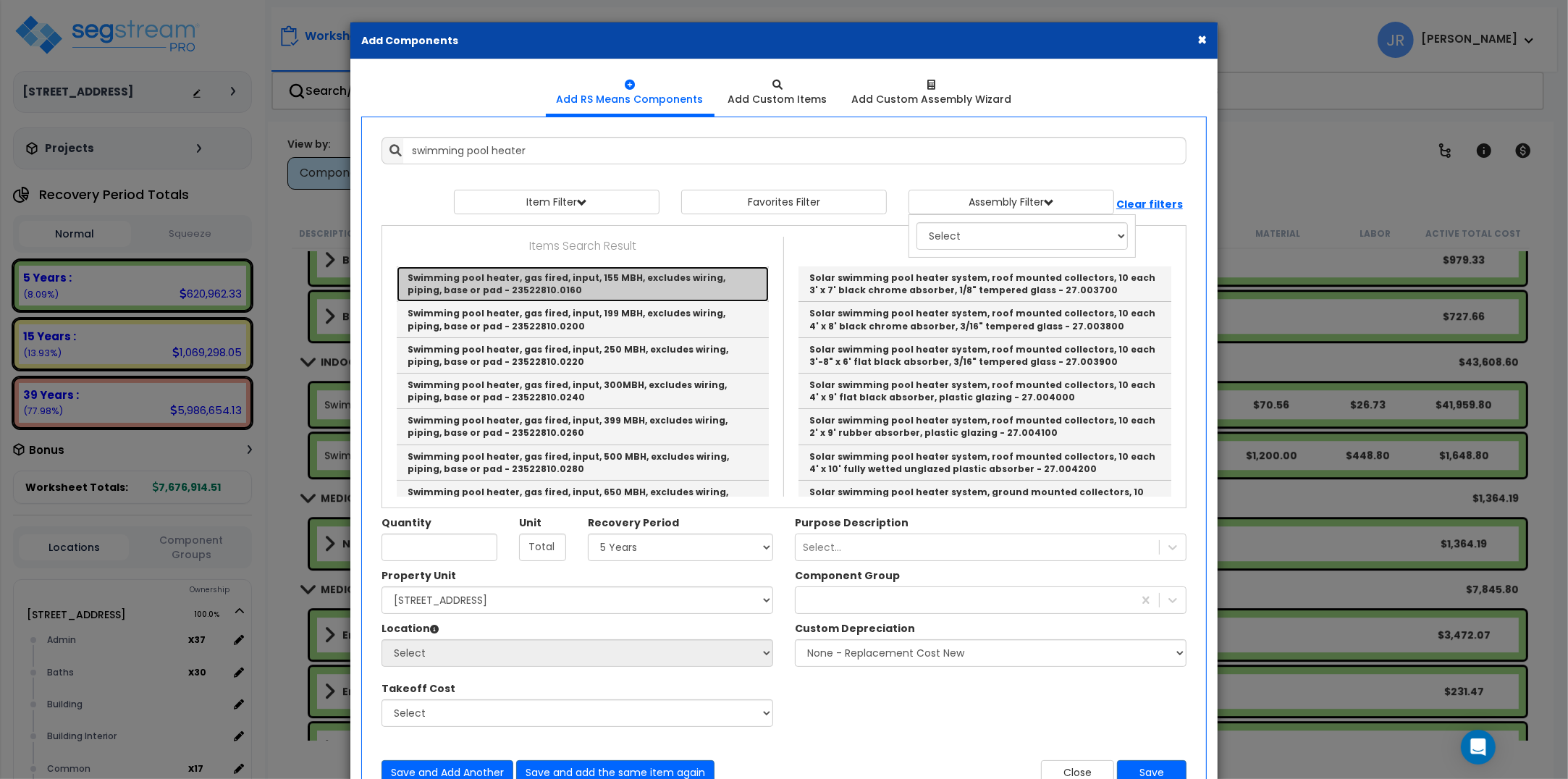
click at [545, 279] on link "Swimming pool heater, gas fired, input, 155 MBH, excludes wiring, piping, base …" at bounding box center [583, 284] width 372 height 35
type input "Swimming pool heater, gas fired, input, 155 MBH, excludes wiring, piping, base …"
type input "Ea."
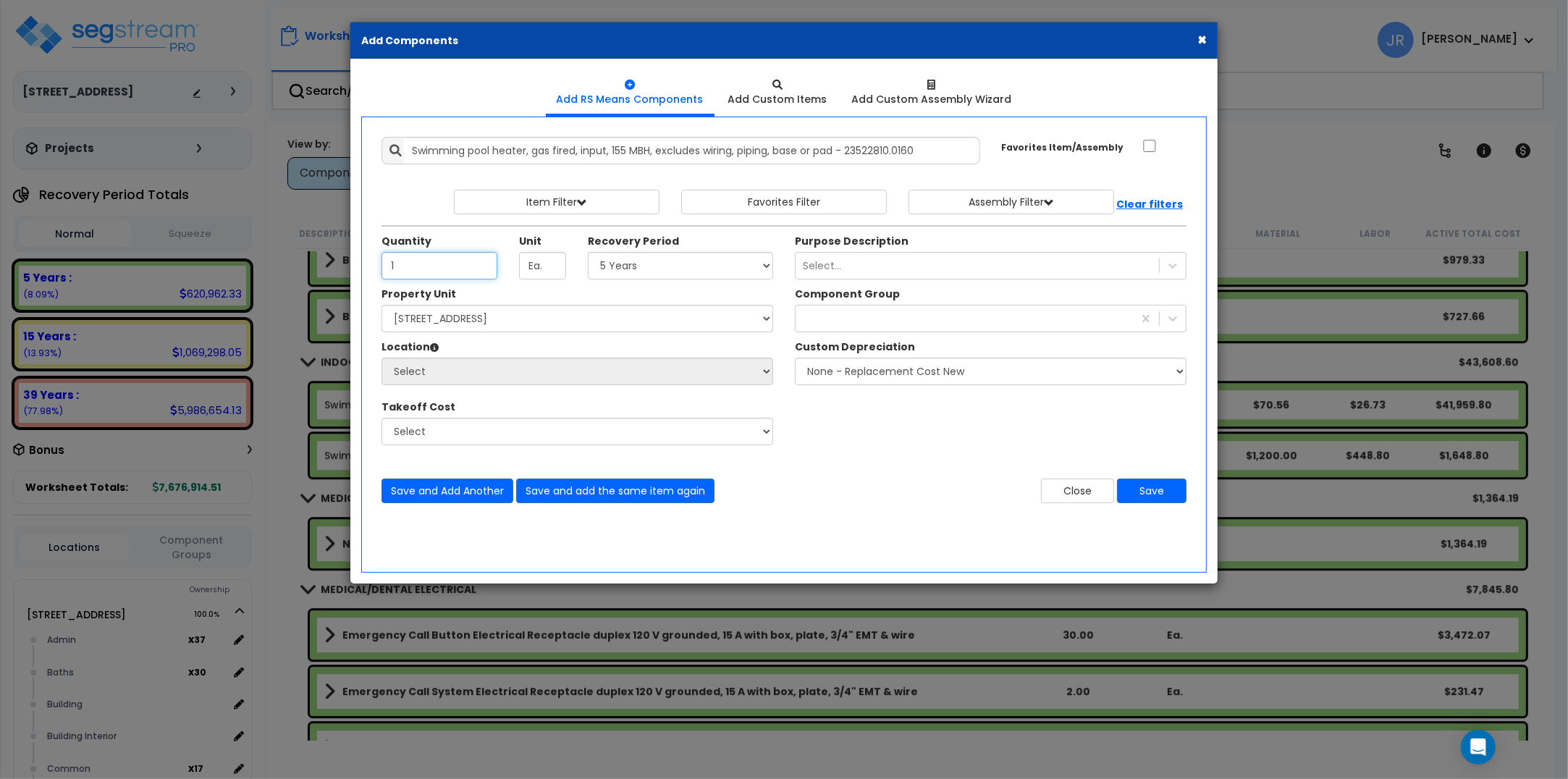
type input "1"
click at [638, 269] on select "Select 5 Years 7 Years 15 Years 20 Years 39 Years 27.5 Year" at bounding box center [681, 266] width 185 height 28
select select "5Y"
click at [588, 253] on select "Select 5 Years 7 Years 15 Years 20 Years 39 Years 27.5 Year" at bounding box center [681, 266] width 185 height 28
click at [527, 316] on select "Select [STREET_ADDRESS] Site Improvements" at bounding box center [577, 319] width 392 height 28
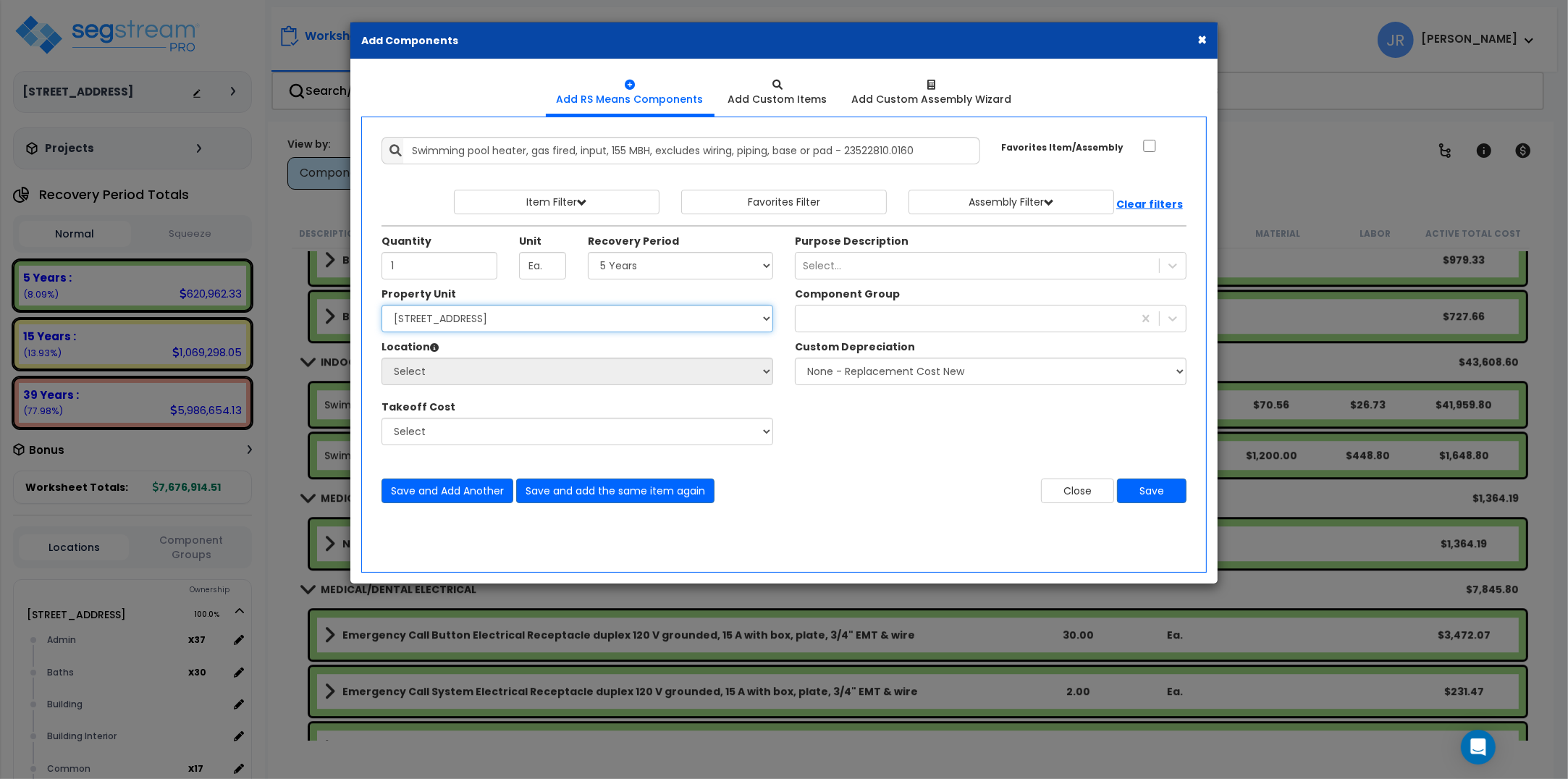
select select "162439"
click at [382, 306] on select "Select [STREET_ADDRESS] Site Improvements" at bounding box center [577, 319] width 392 height 28
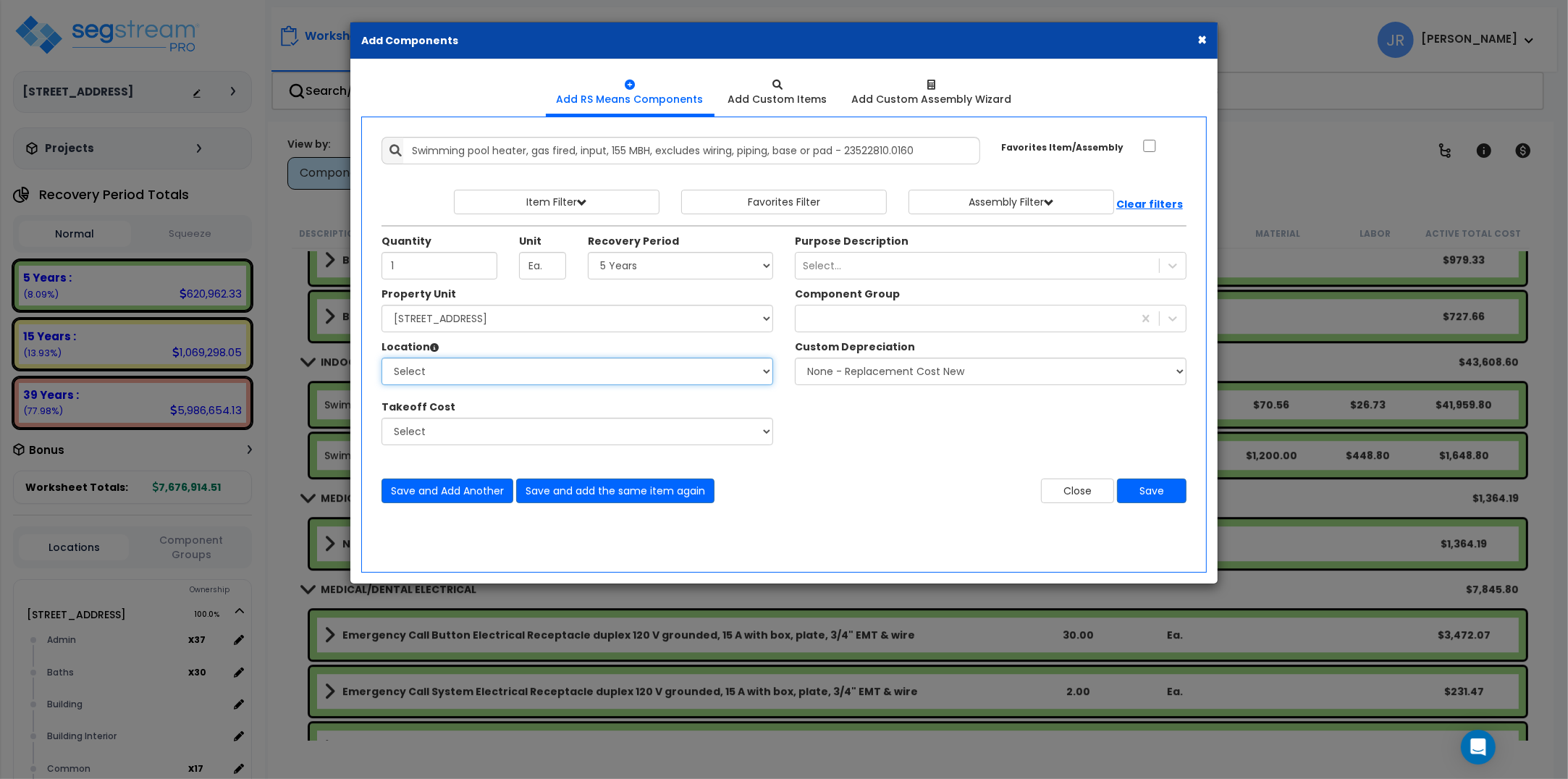
click at [502, 371] on select "Select Admin Baths Building Building Interior Common Exam Food Service In Patie…" at bounding box center [577, 371] width 392 height 28
select select "6"
click at [382, 358] on select "Select Admin Baths Building Building Interior Common Exam Food Service In Patie…" at bounding box center [577, 371] width 392 height 28
click at [1163, 316] on div at bounding box center [1173, 319] width 26 height 26
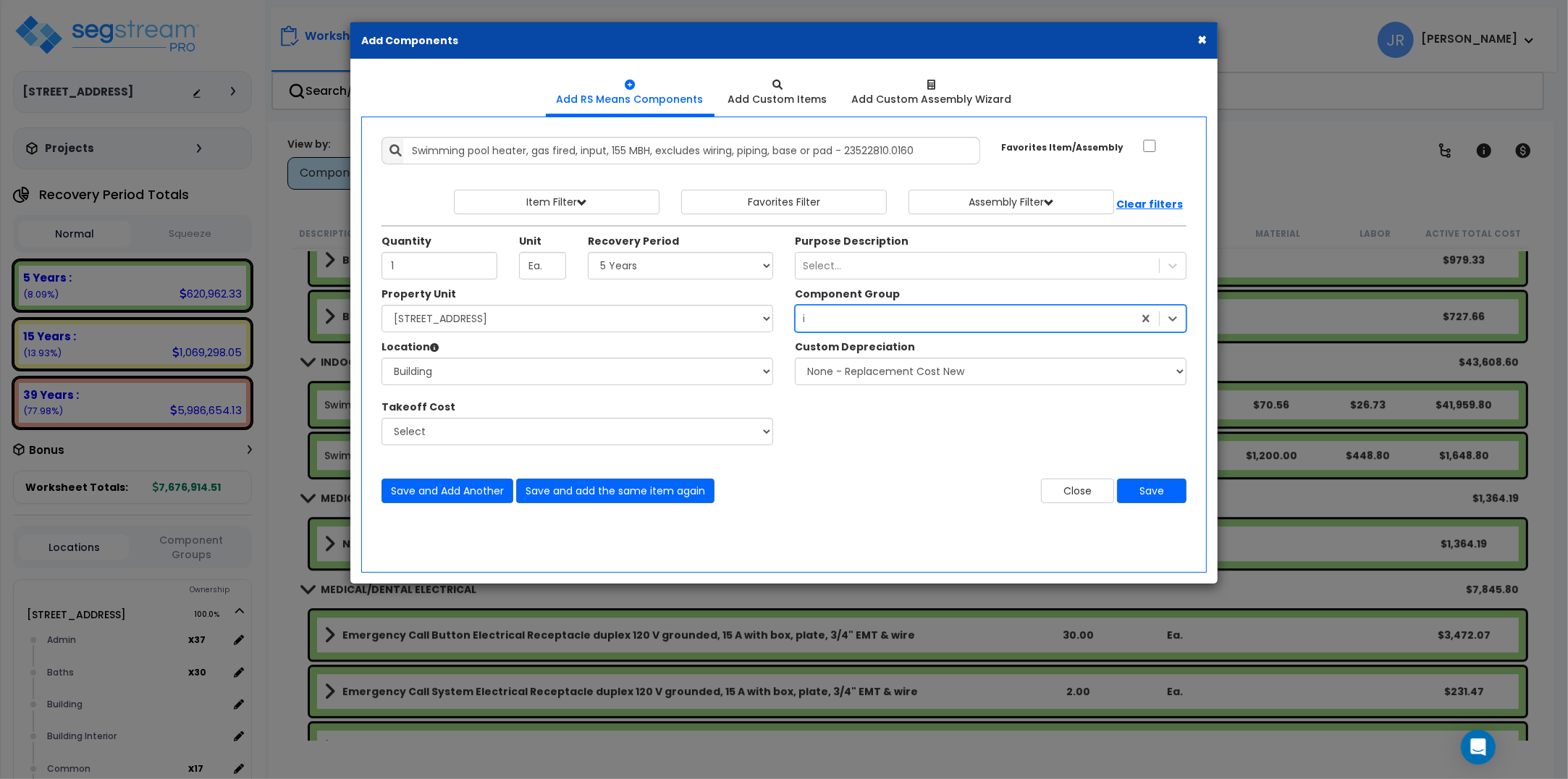
click at [1089, 319] on div "indo" at bounding box center [965, 319] width 338 height 23
click at [1088, 319] on div "indo" at bounding box center [965, 319] width 338 height 23
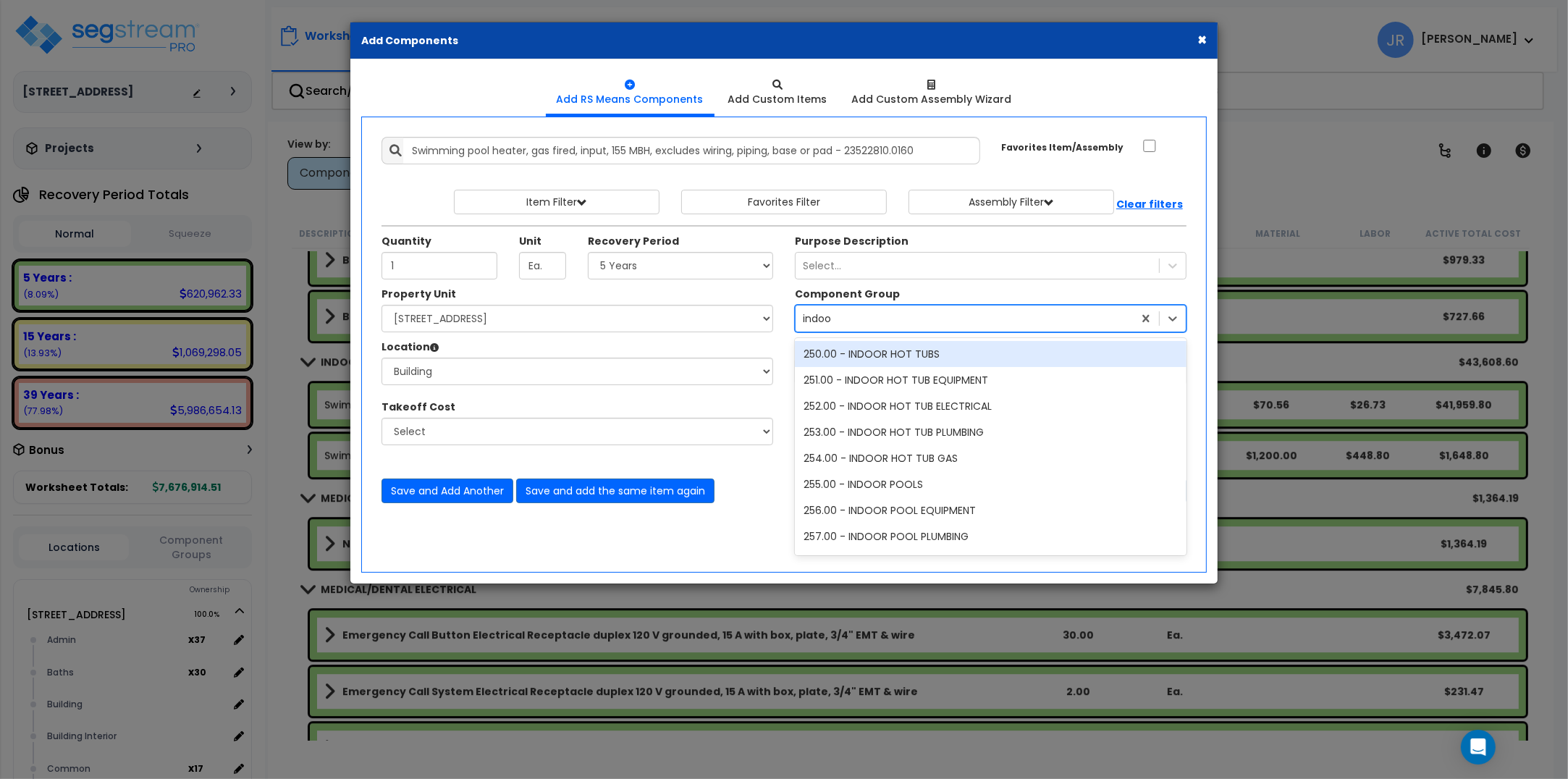
type input "indoor"
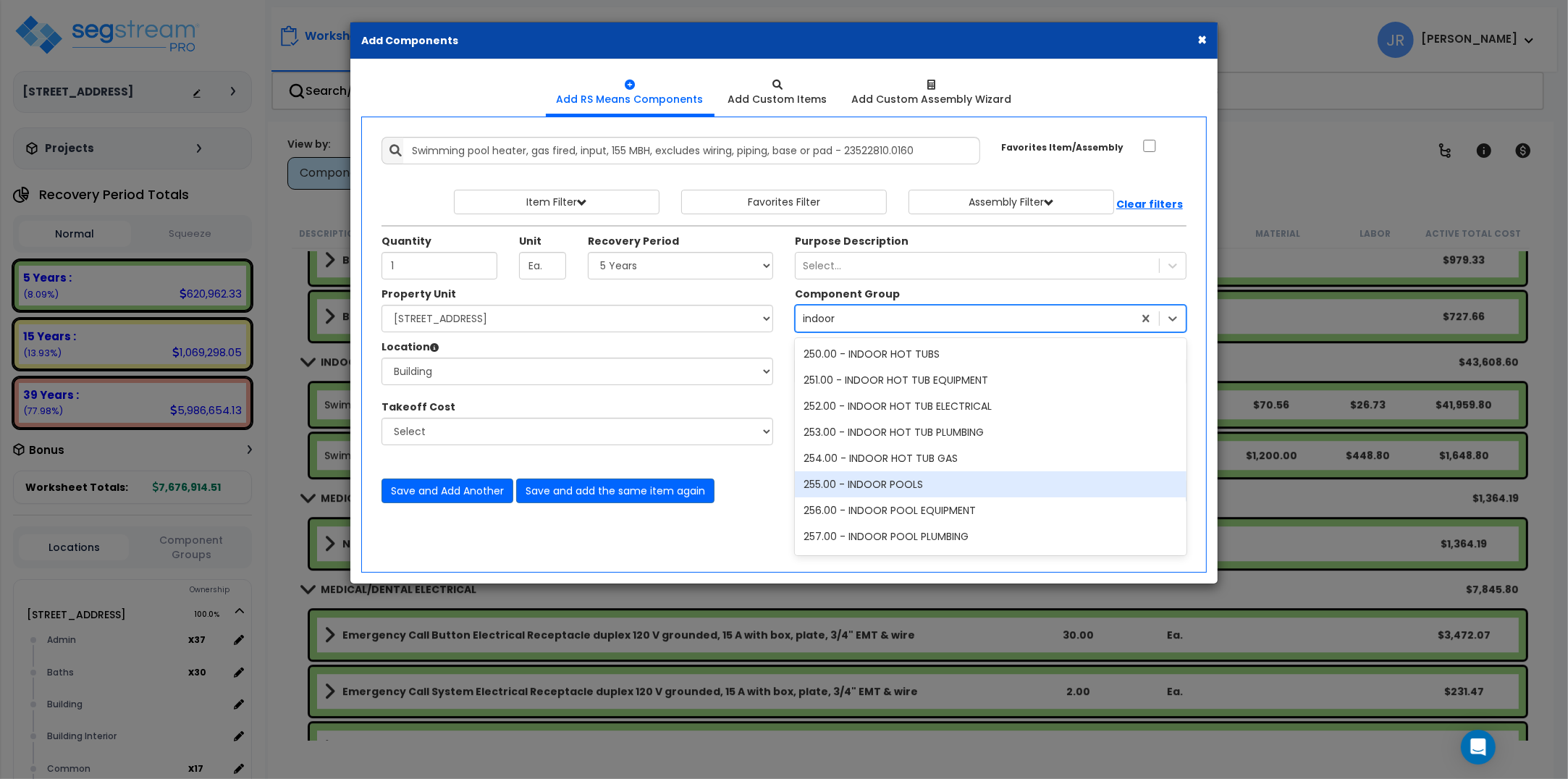
click at [867, 486] on div "255.00 - INDOOR POOLS" at bounding box center [991, 484] width 392 height 26
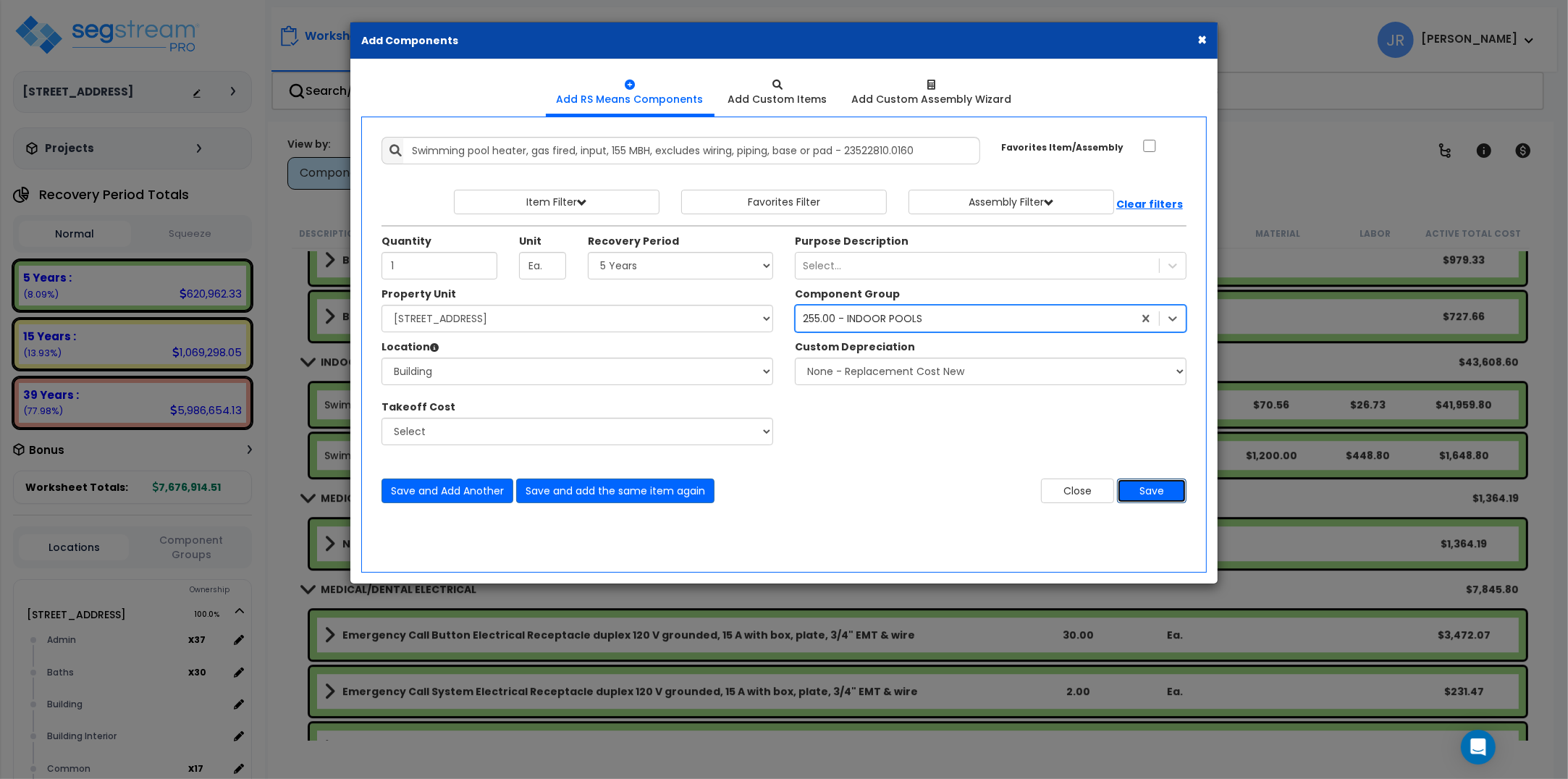
click at [1167, 493] on button "Save" at bounding box center [1152, 491] width 70 height 25
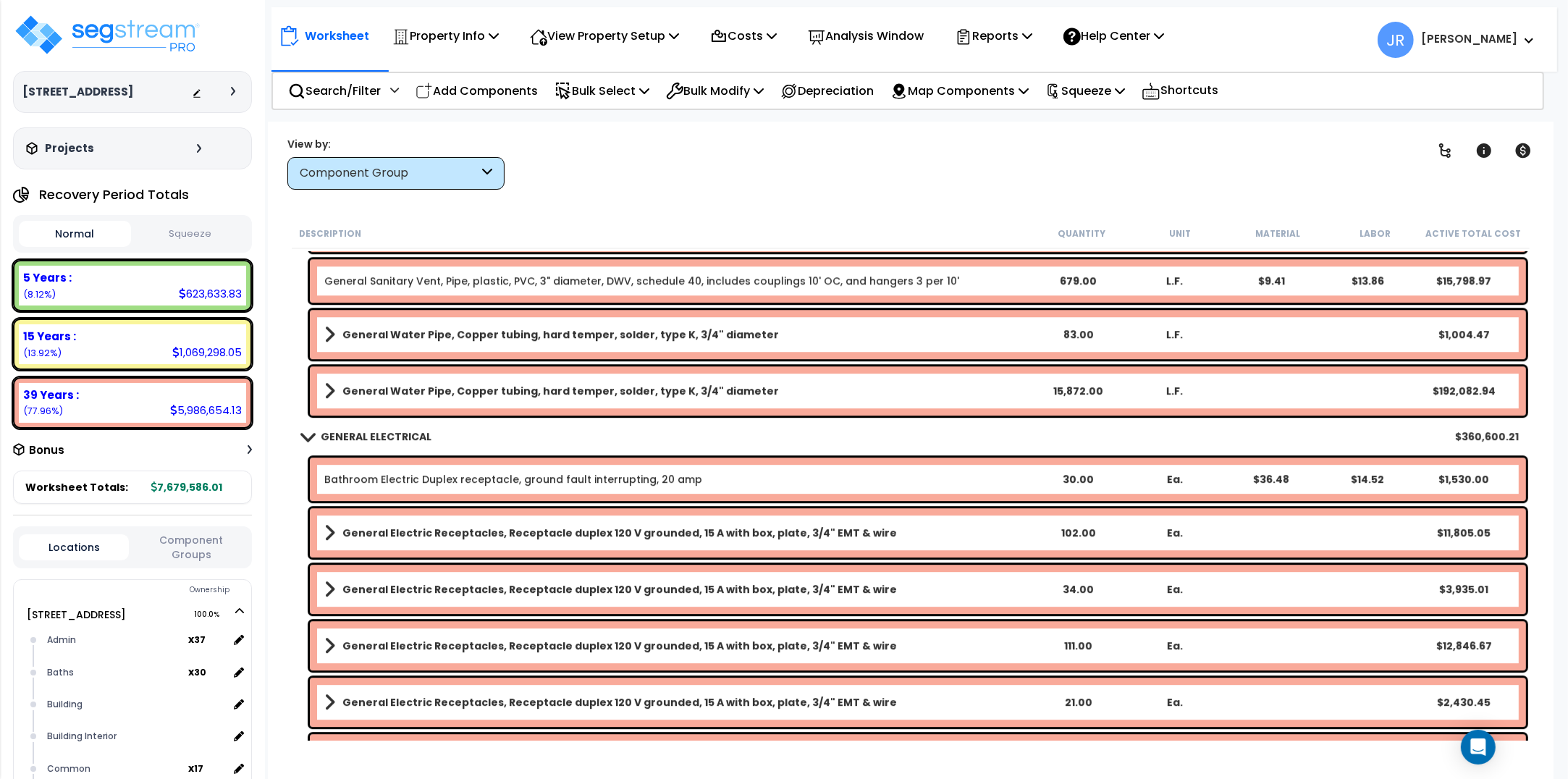
scroll to position [5066, 0]
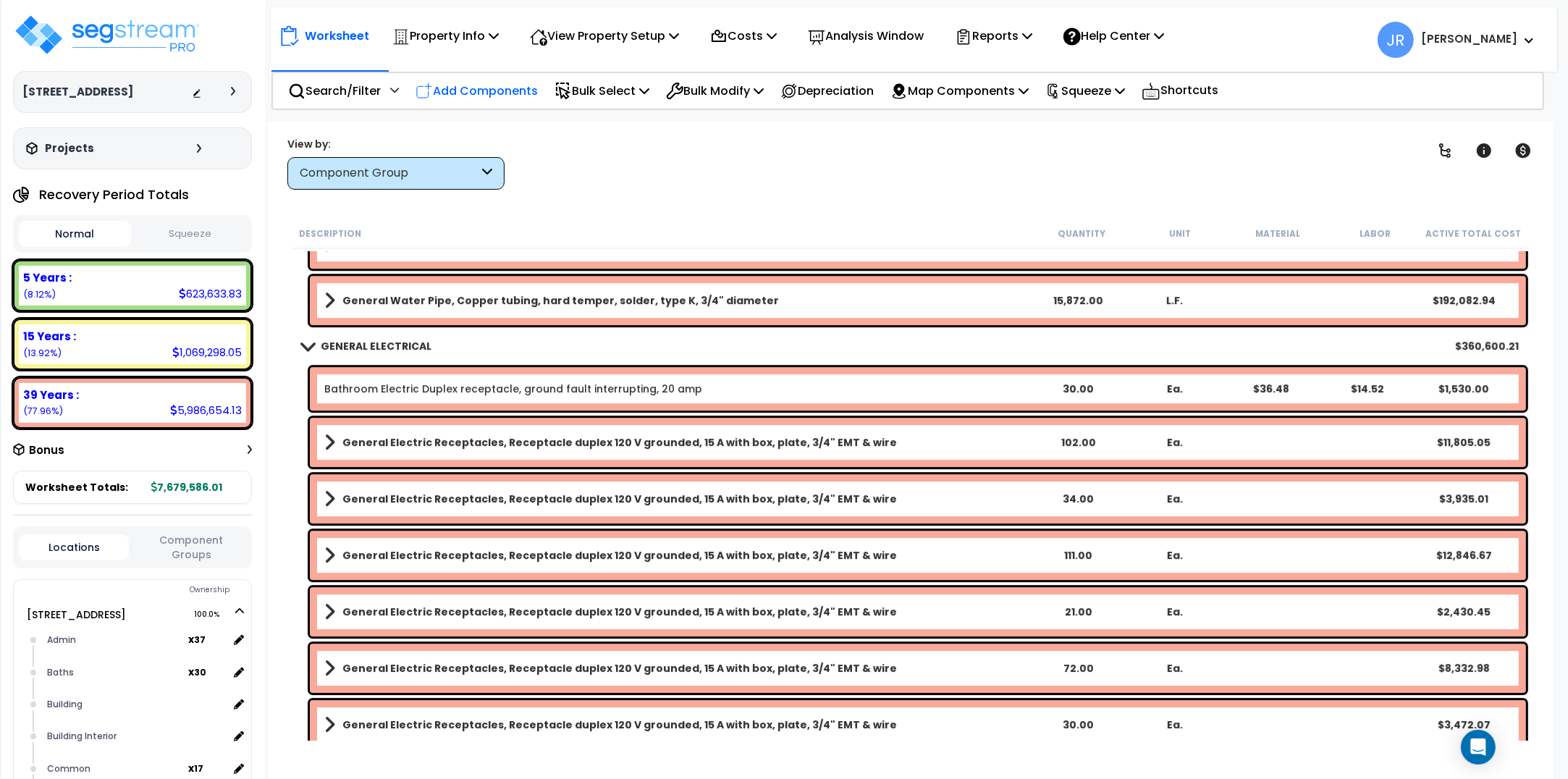
click at [472, 81] on p "Add Components" at bounding box center [477, 90] width 122 height 20
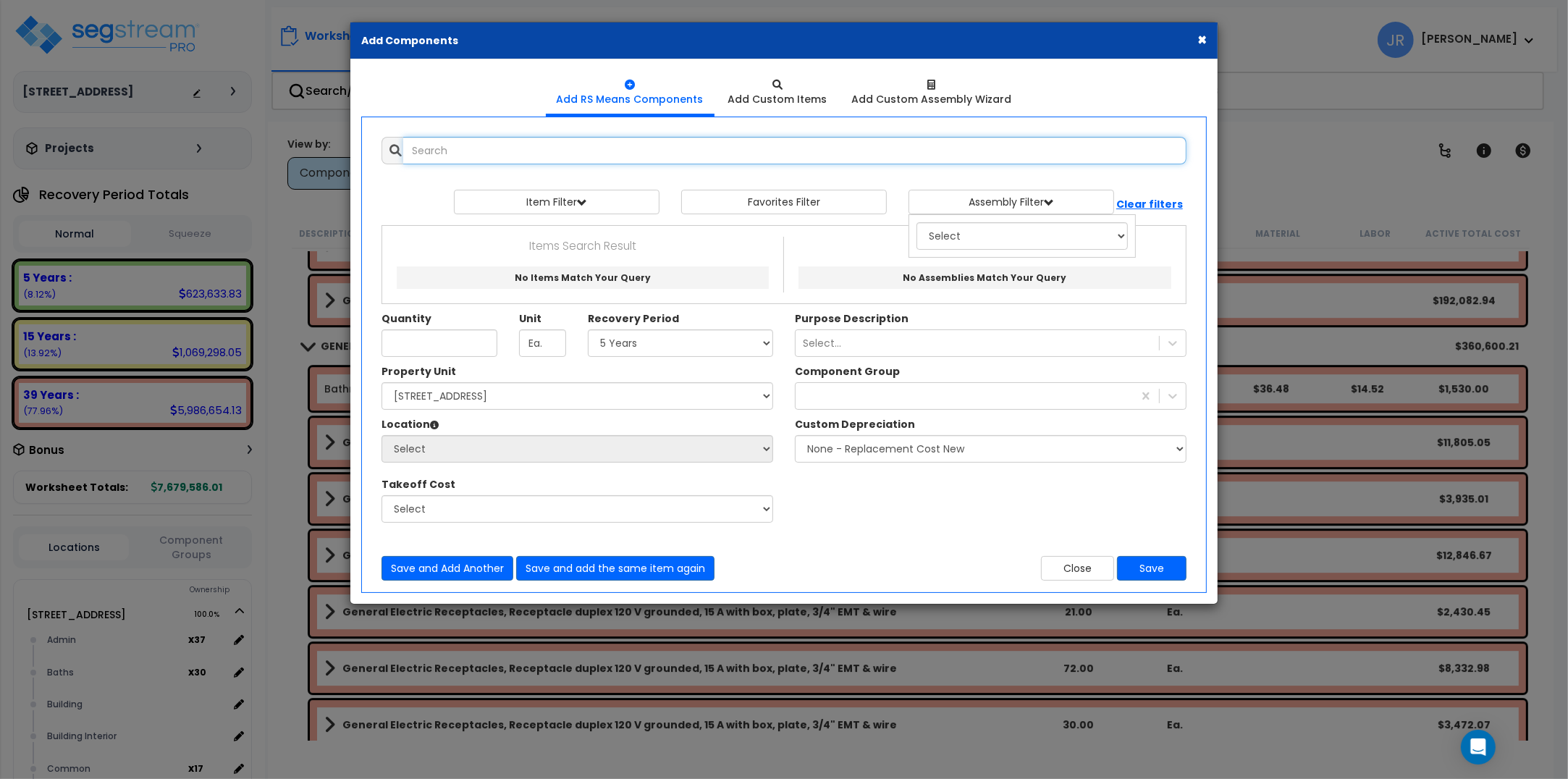
select select
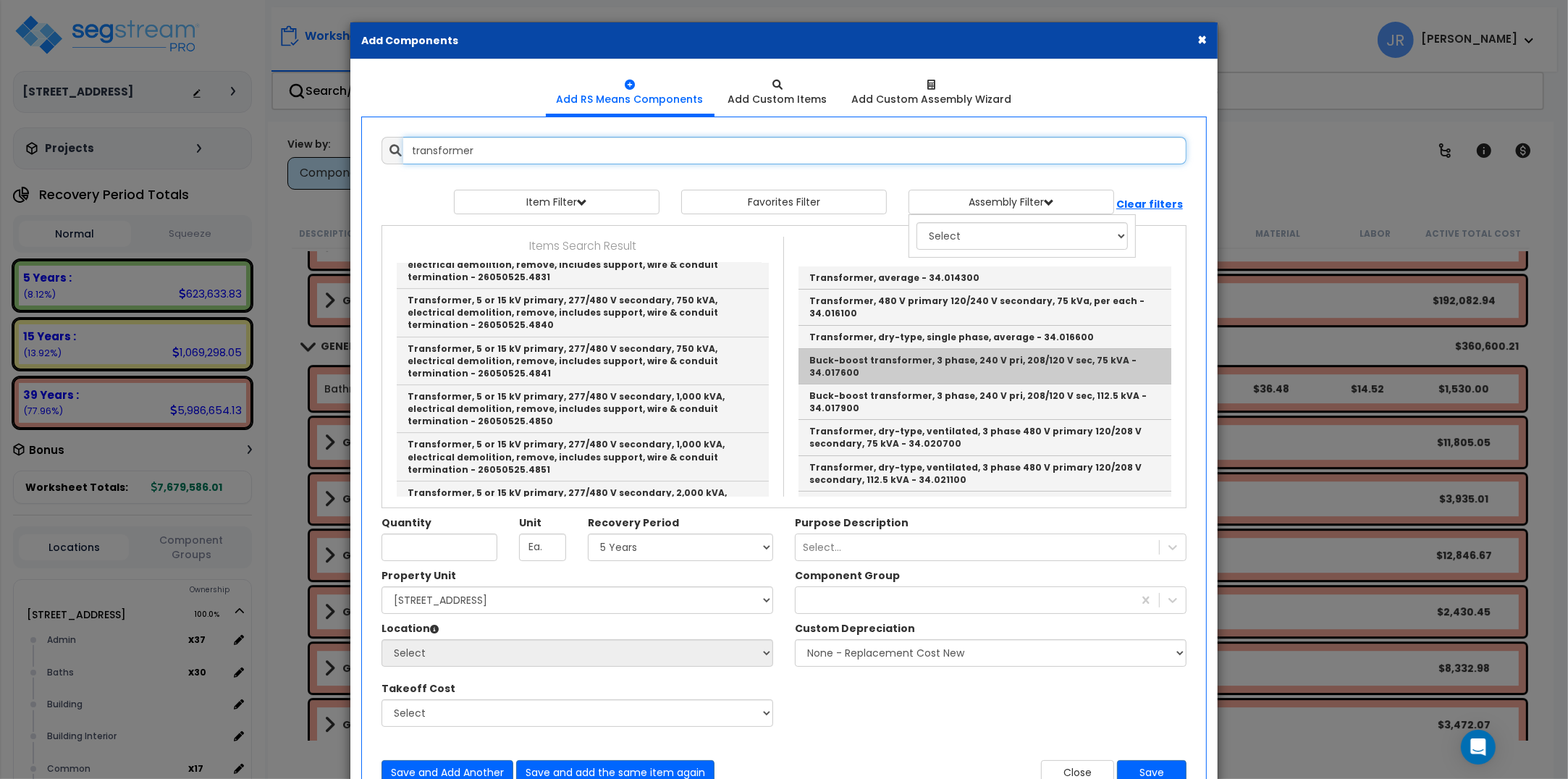
scroll to position [90, 0]
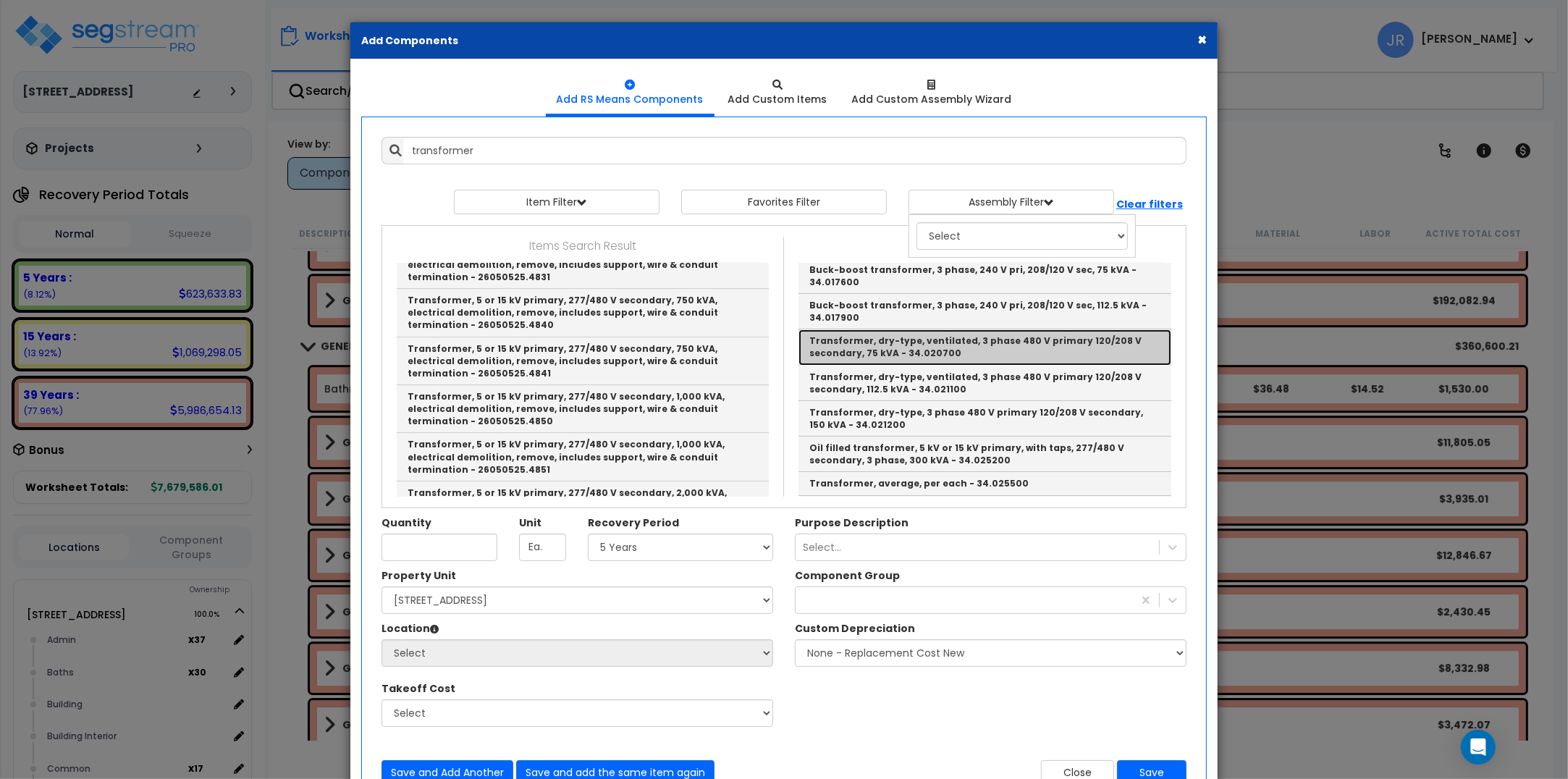
click at [902, 348] on link "Transformer, dry-type, ventilated, 3 phase 480 V primary 120/208 V secondary, 7…" at bounding box center [985, 347] width 373 height 35
type input "Transformer, dry-type, ventilated, 3 phase 480 V primary 120/208 V secondary, 7…"
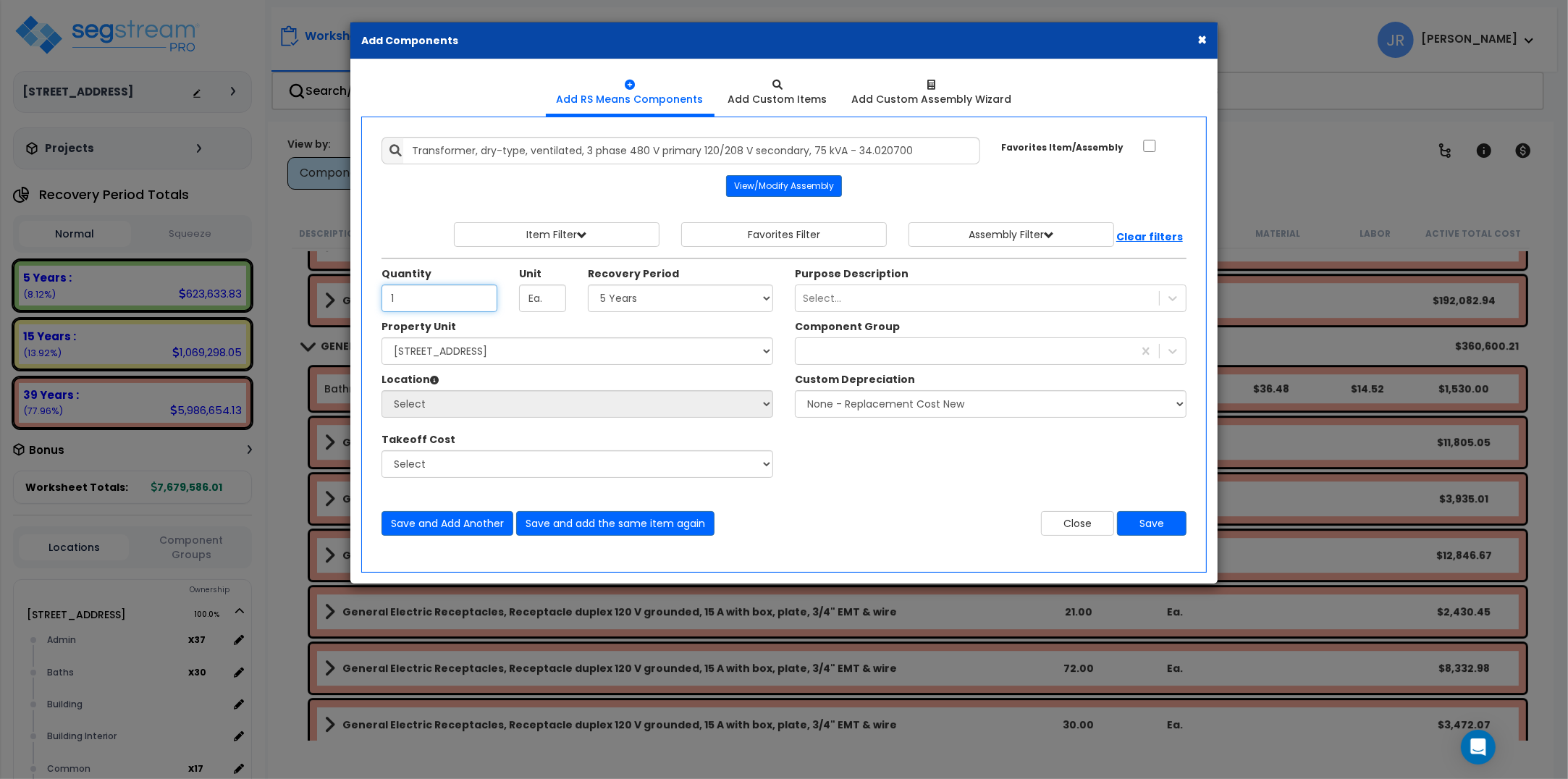
type input "1"
click at [692, 301] on select "Select 5 Years 7 Years 15 Years 20 Years 39 Years 27.5 Year" at bounding box center [681, 298] width 185 height 28
select select "39Y"
click at [588, 285] on select "Select 5 Years 7 Years 15 Years 20 Years 39 Years 27.5 Year" at bounding box center [681, 298] width 185 height 28
click at [498, 342] on select "Select [STREET_ADDRESS] Site Improvements" at bounding box center [577, 351] width 392 height 28
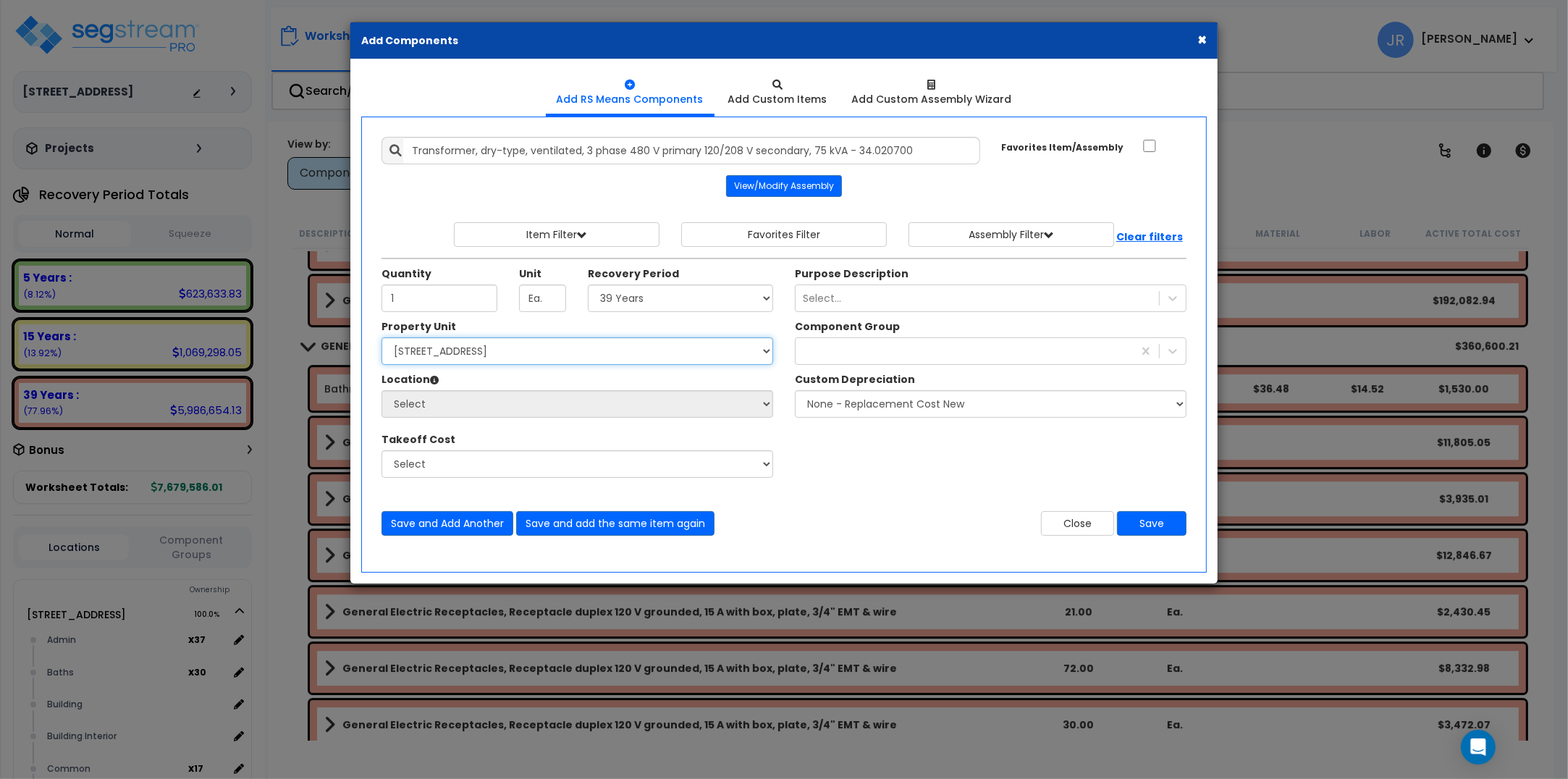
select select "162439"
click at [382, 339] on select "Select [STREET_ADDRESS] Site Improvements" at bounding box center [577, 351] width 392 height 28
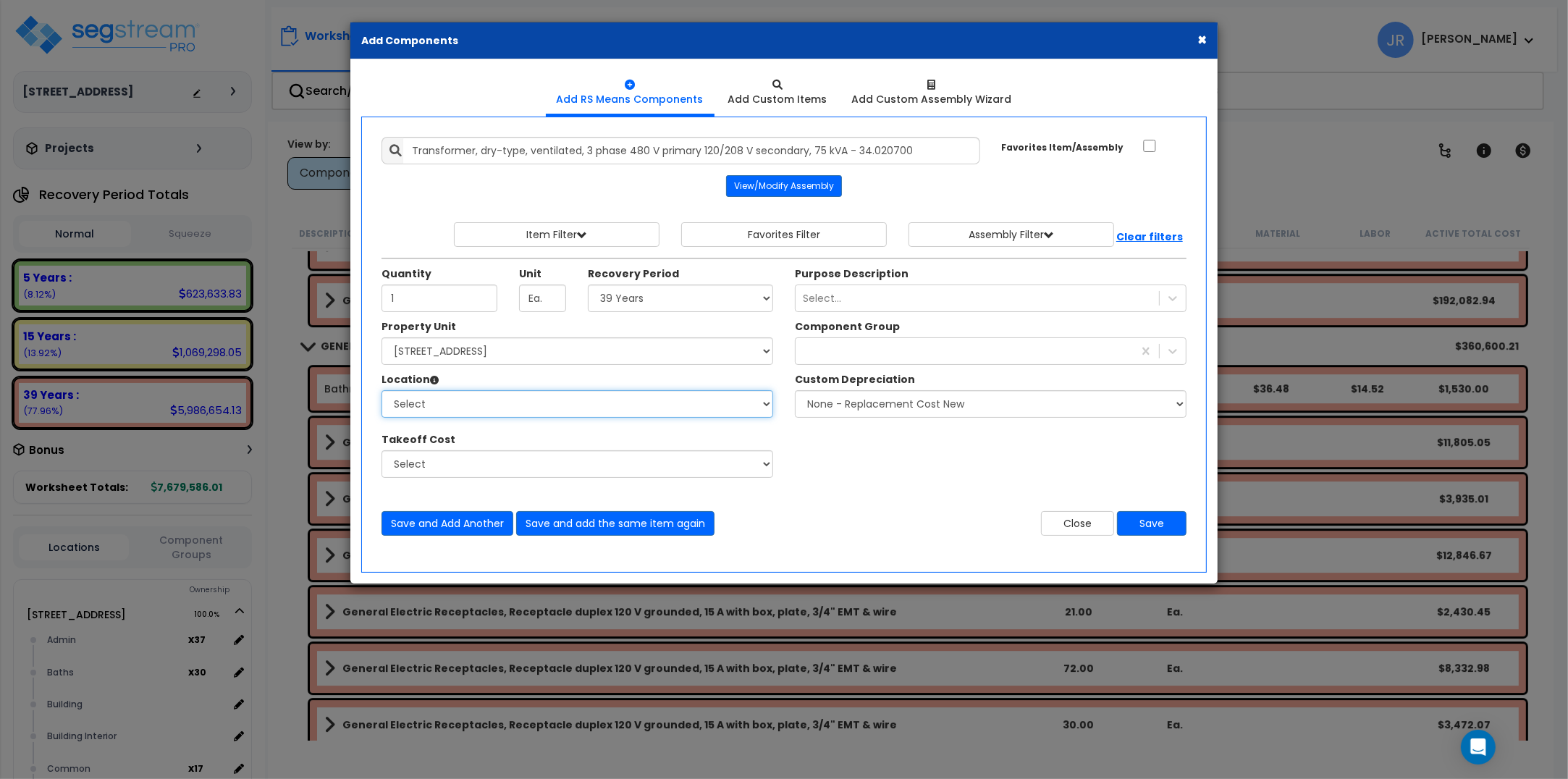
click at [479, 409] on select "Select Admin Baths Building Building Interior Common Exam Food Service In Patie…" at bounding box center [577, 404] width 392 height 28
select select "6"
click at [382, 392] on select "Select Admin Baths Building Building Interior Common Exam Food Service In Patie…" at bounding box center [577, 404] width 392 height 28
click at [1047, 359] on div "indoor" at bounding box center [965, 351] width 338 height 23
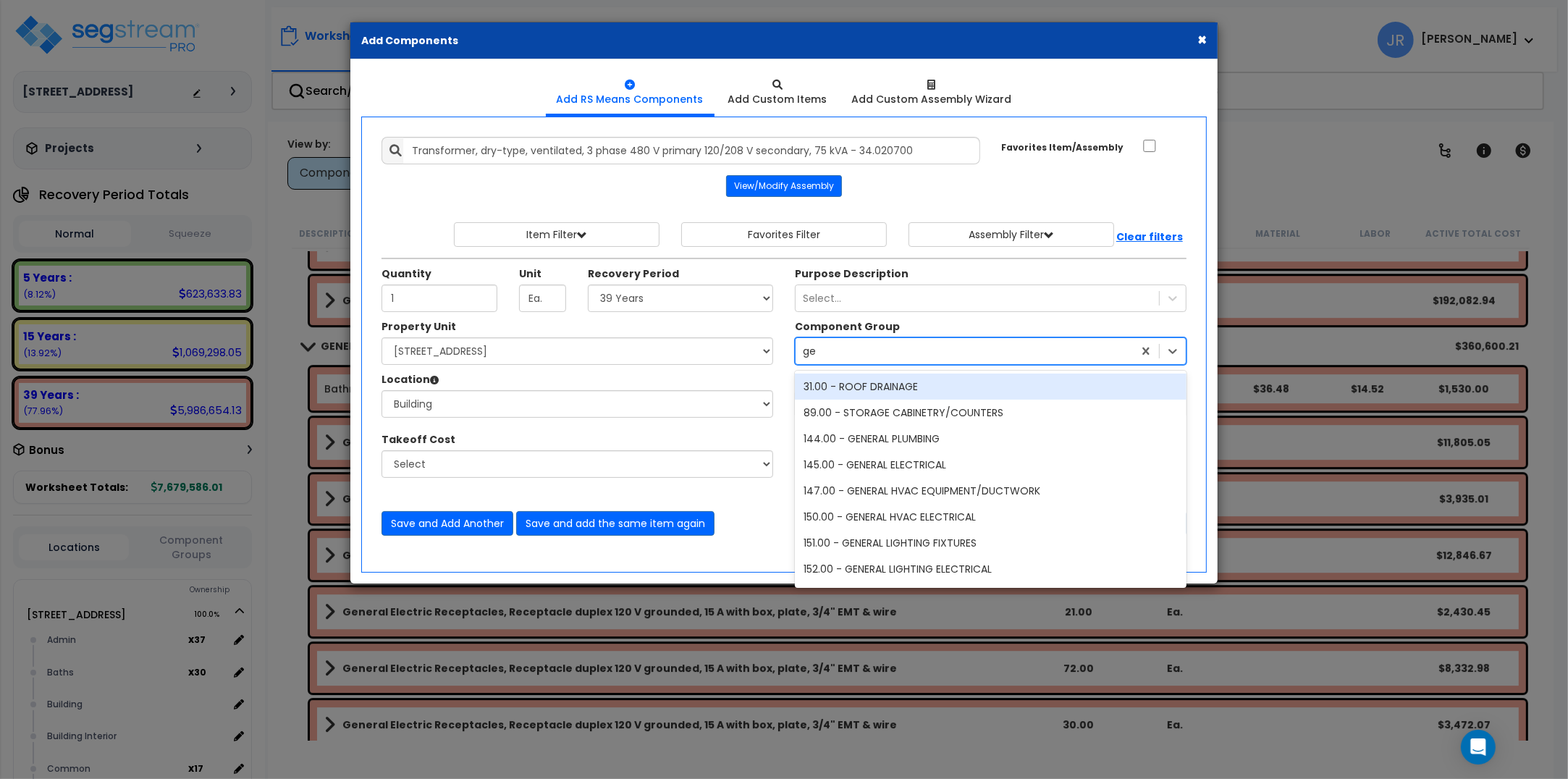
type input "gen"
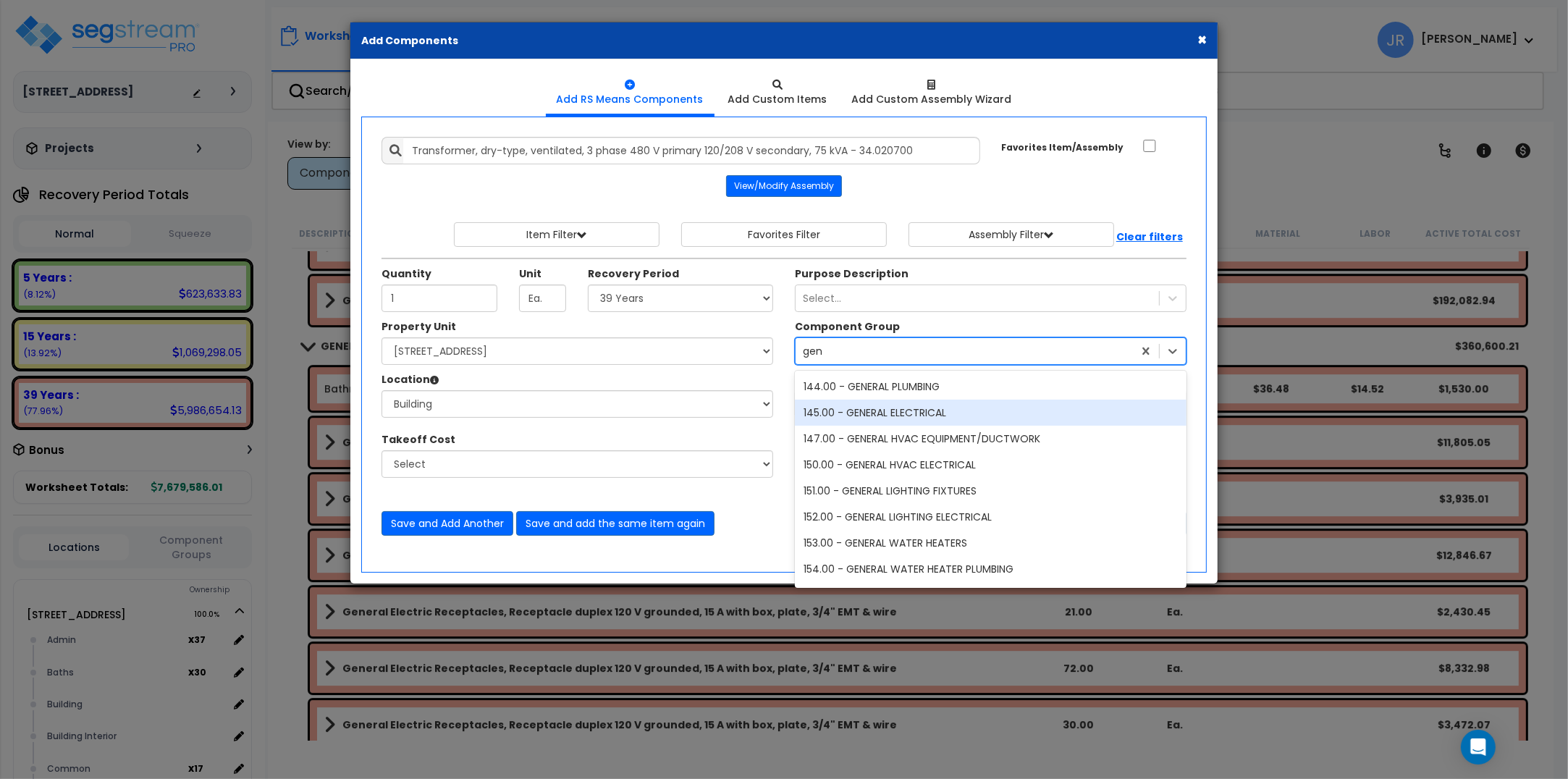
click at [910, 410] on div "145.00 - GENERAL ELECTRICAL" at bounding box center [991, 413] width 392 height 26
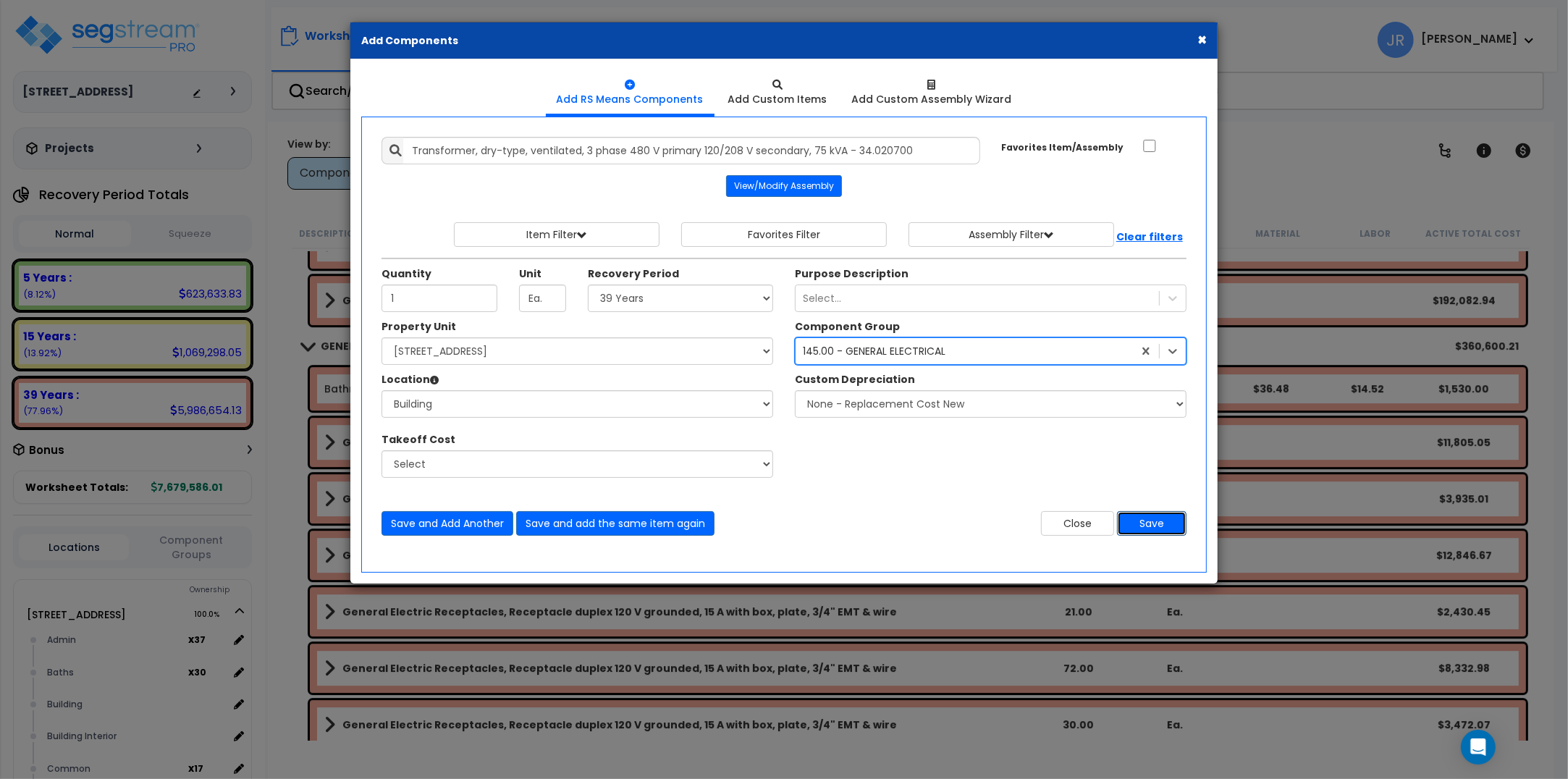
click at [1144, 518] on button "Save" at bounding box center [1152, 523] width 70 height 25
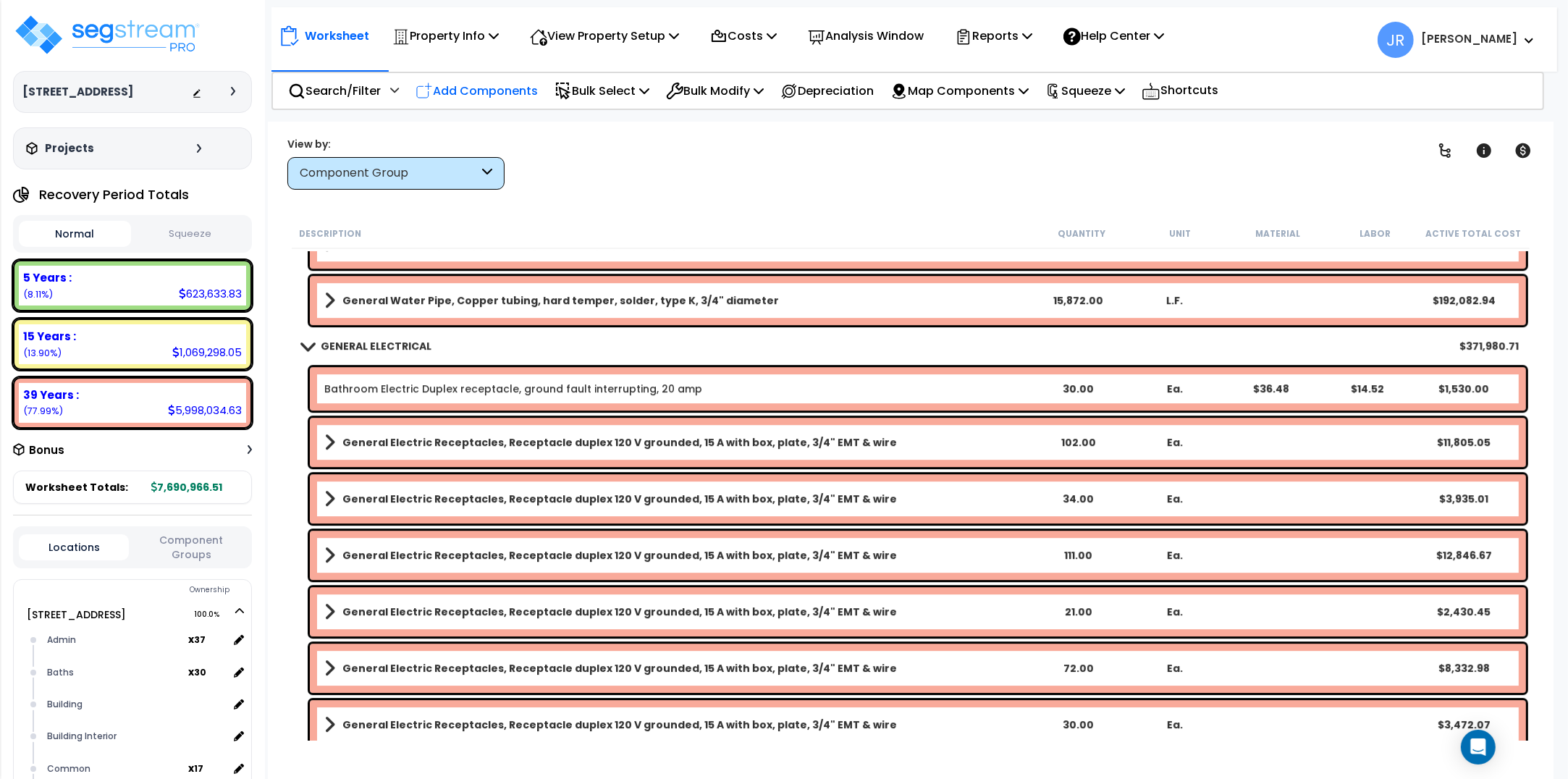
click at [476, 90] on p "Add Components" at bounding box center [477, 90] width 122 height 20
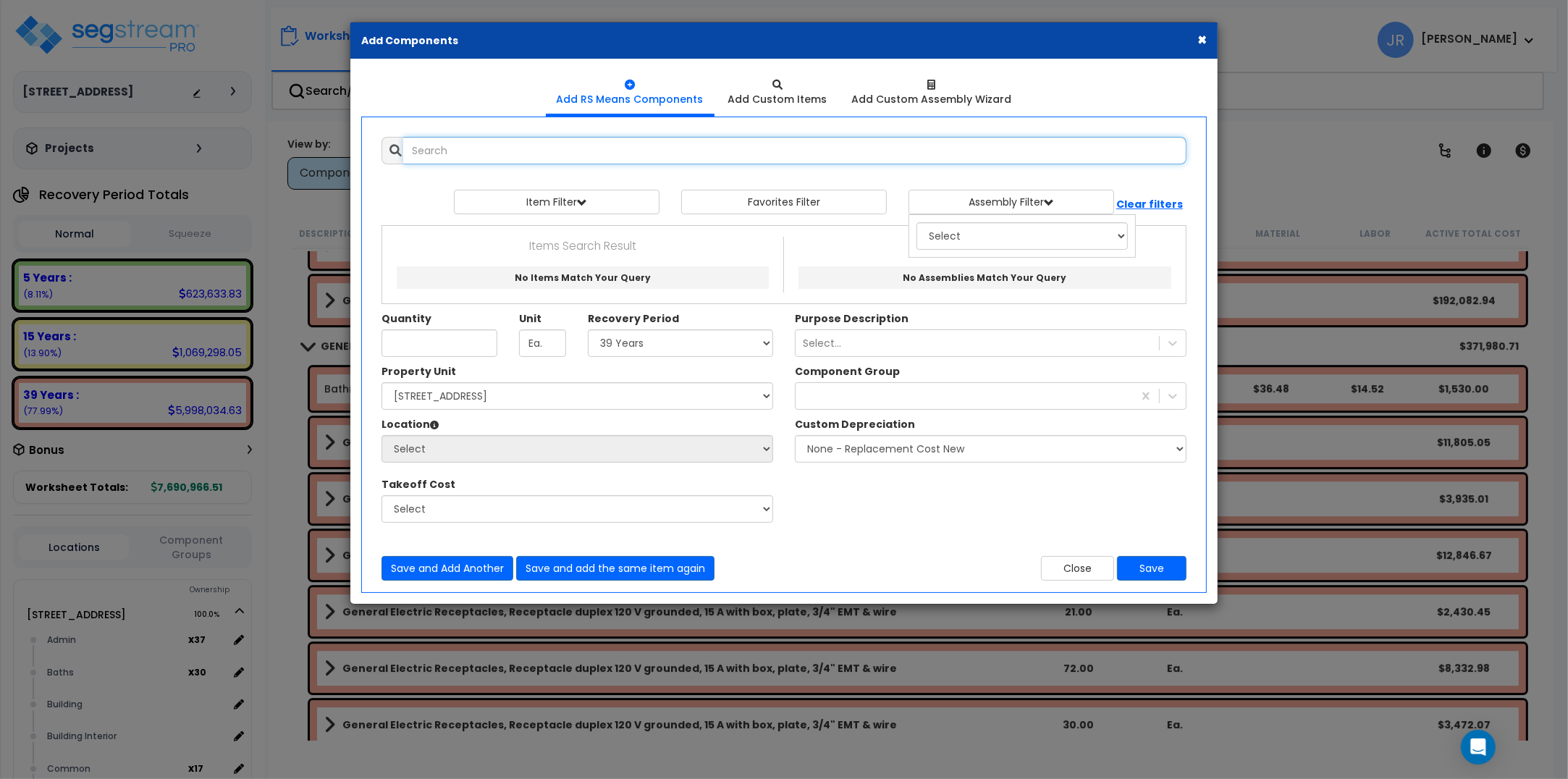
select select
click at [478, 149] on input "text" at bounding box center [795, 151] width 784 height 28
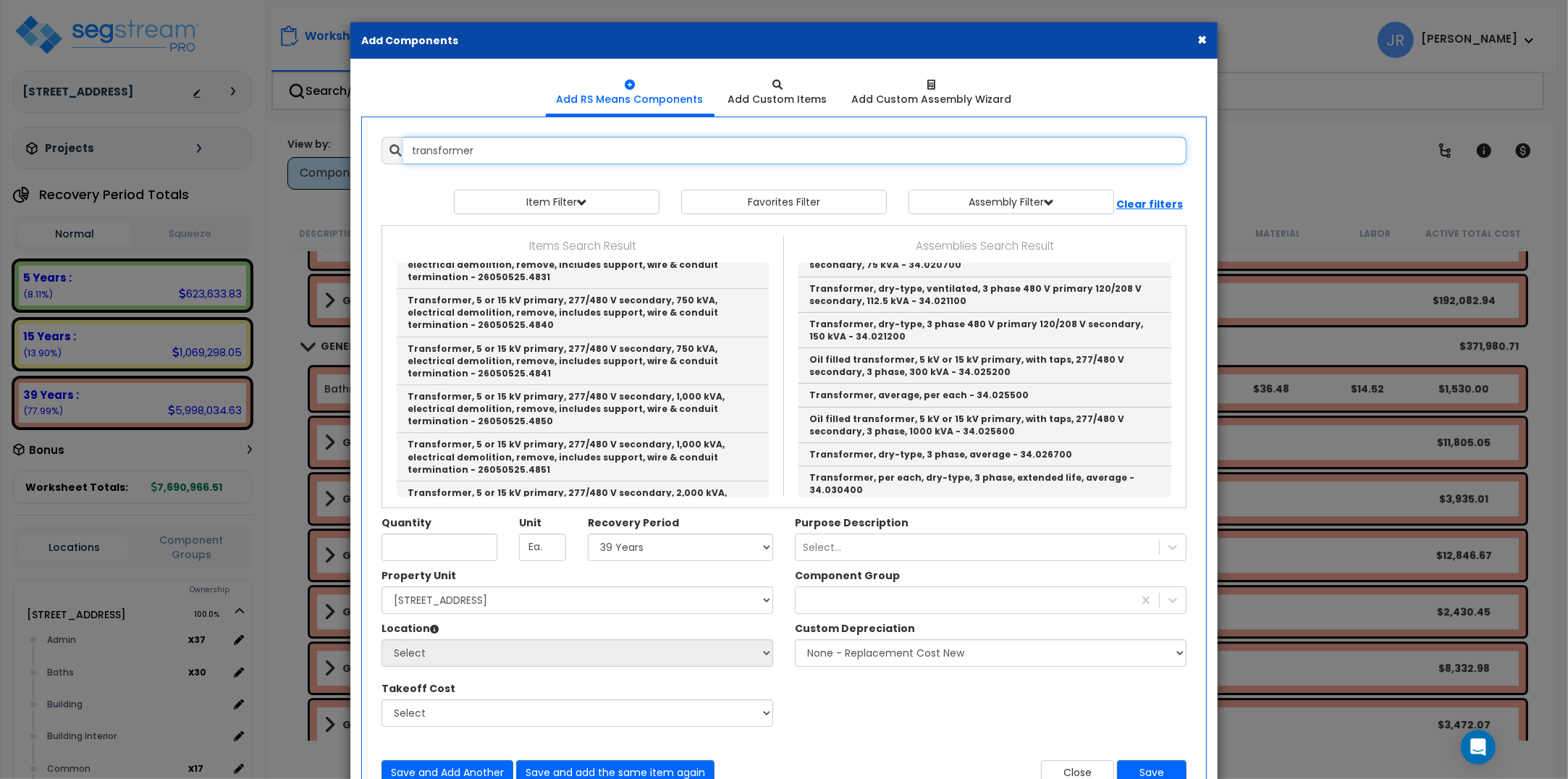
scroll to position [181, 0]
type input "transformer"
click at [1205, 32] on button "×" at bounding box center [1202, 39] width 9 height 15
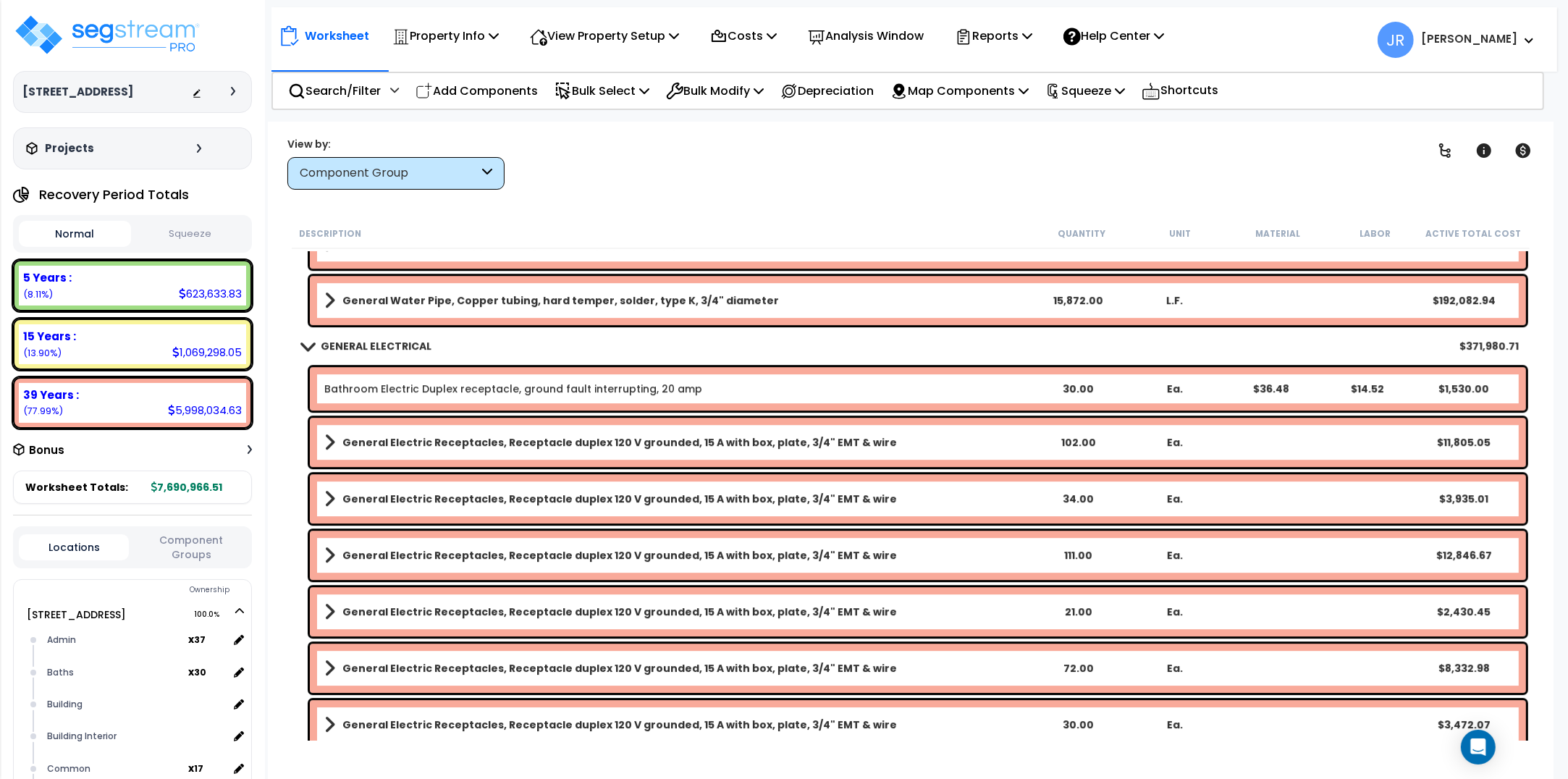
scroll to position [5428, 0]
